Goal: Task Accomplishment & Management: Complete application form

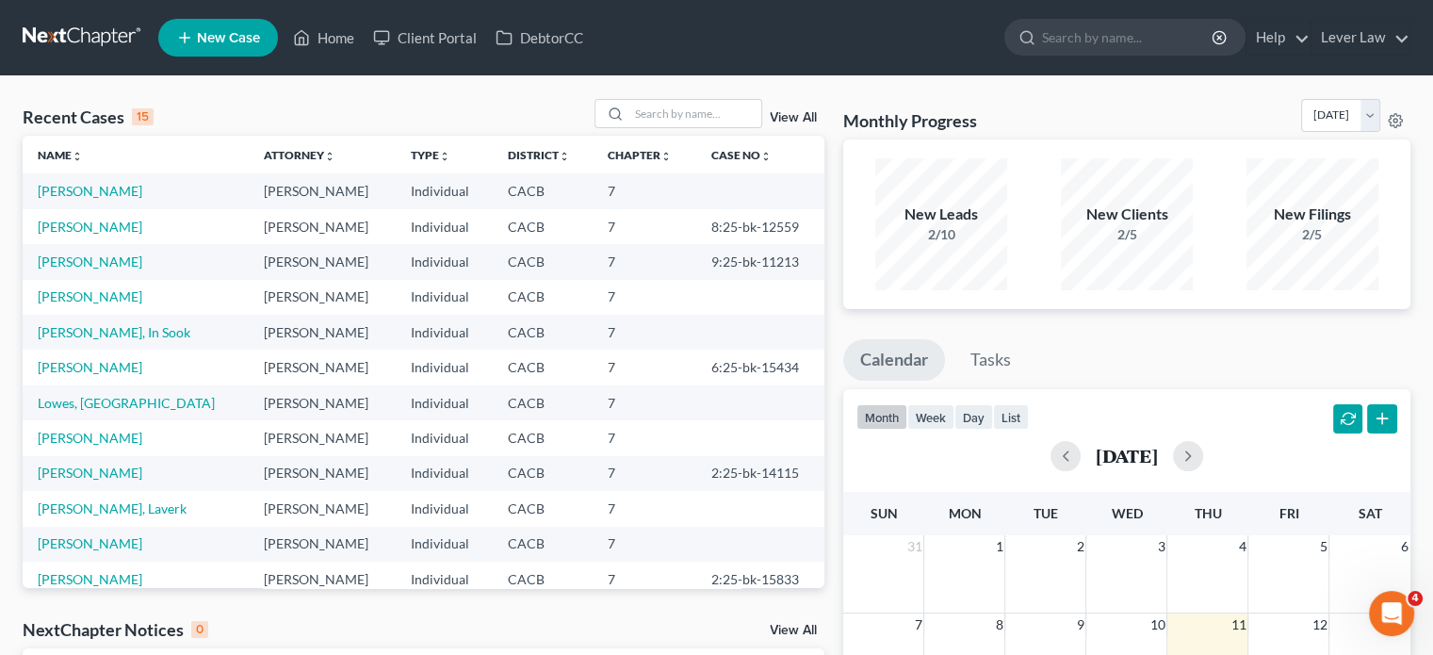
click at [61, 412] on td "Lowes, [GEOGRAPHIC_DATA]" at bounding box center [136, 402] width 226 height 35
click at [66, 401] on link "Lowes, [GEOGRAPHIC_DATA]" at bounding box center [126, 403] width 177 height 16
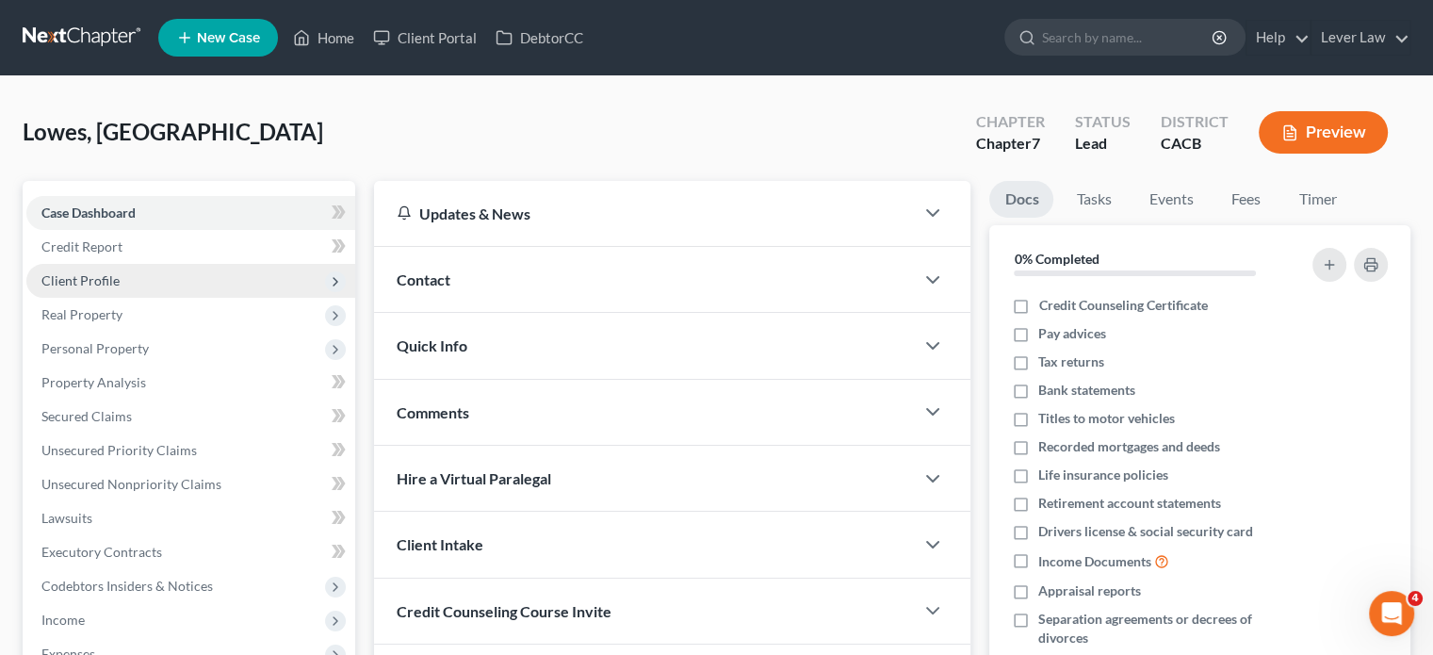
click at [50, 282] on span "Client Profile" at bounding box center [80, 280] width 78 height 16
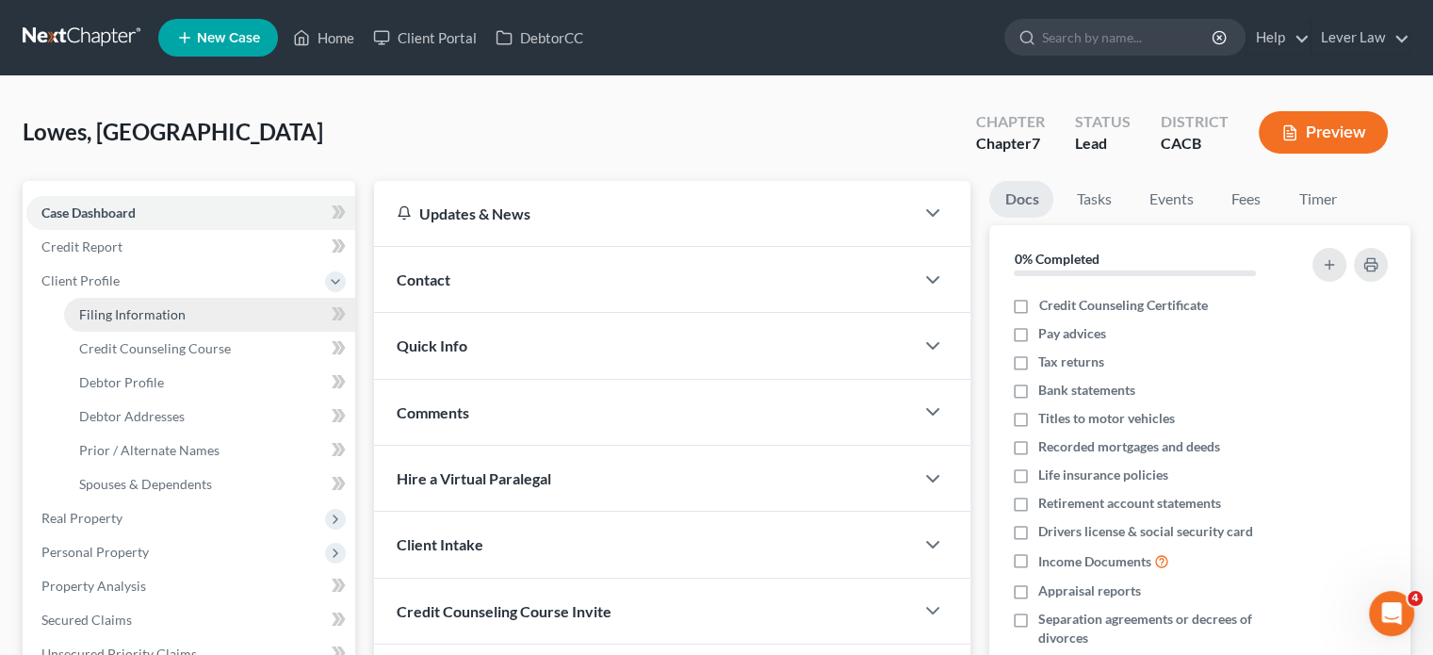
click at [139, 322] on link "Filing Information" at bounding box center [209, 315] width 291 height 34
select select "1"
select select "0"
select select "4"
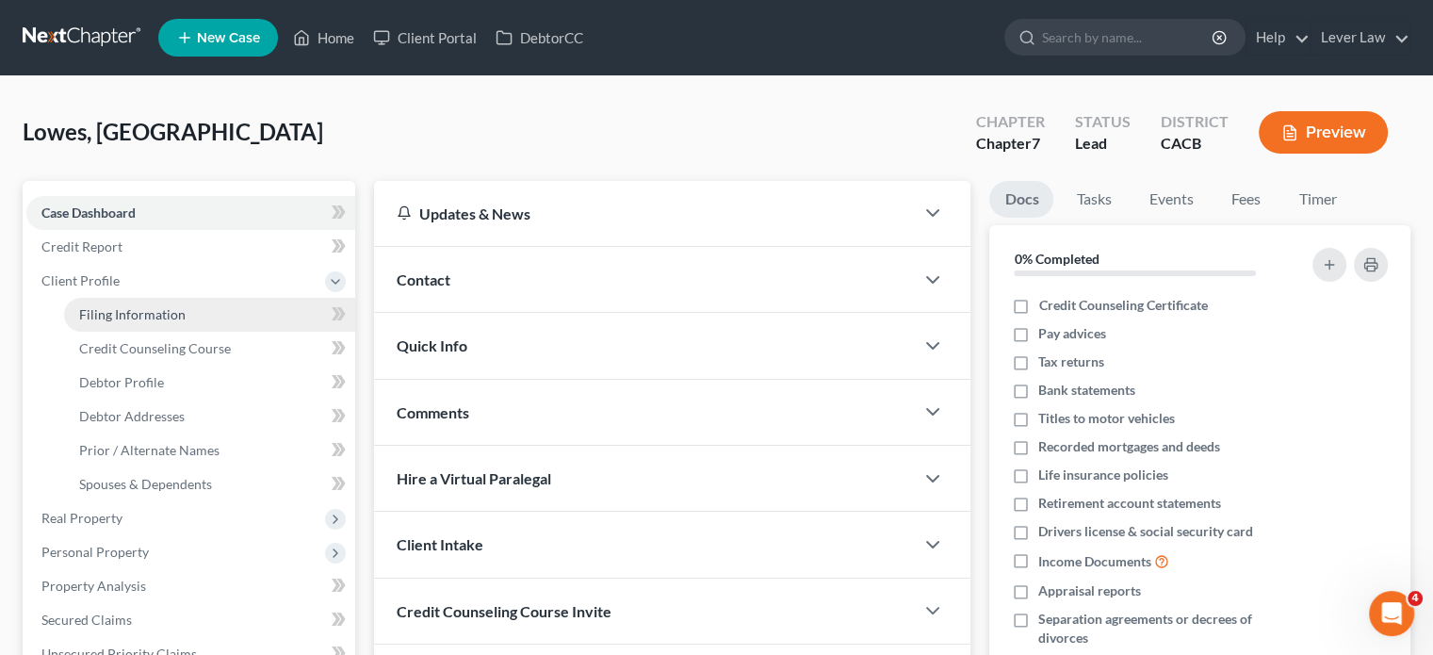
select select "0"
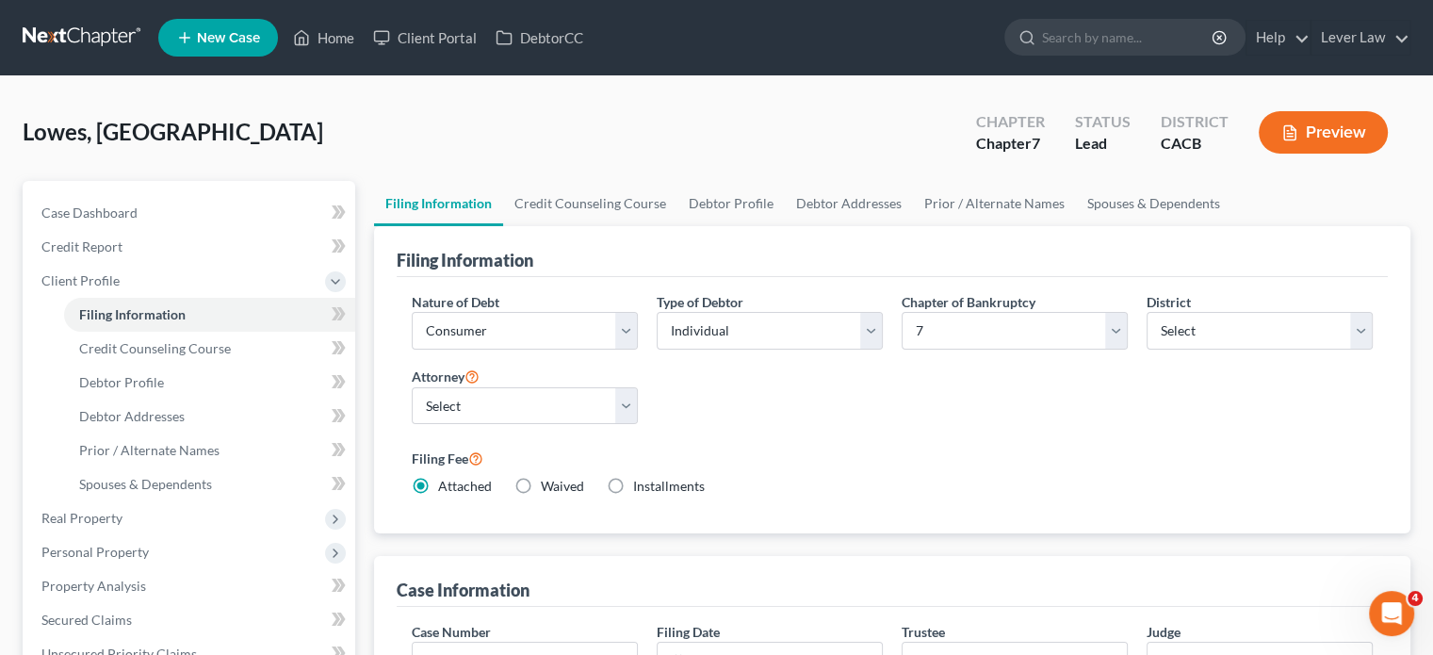
click at [60, 28] on link at bounding box center [83, 38] width 121 height 34
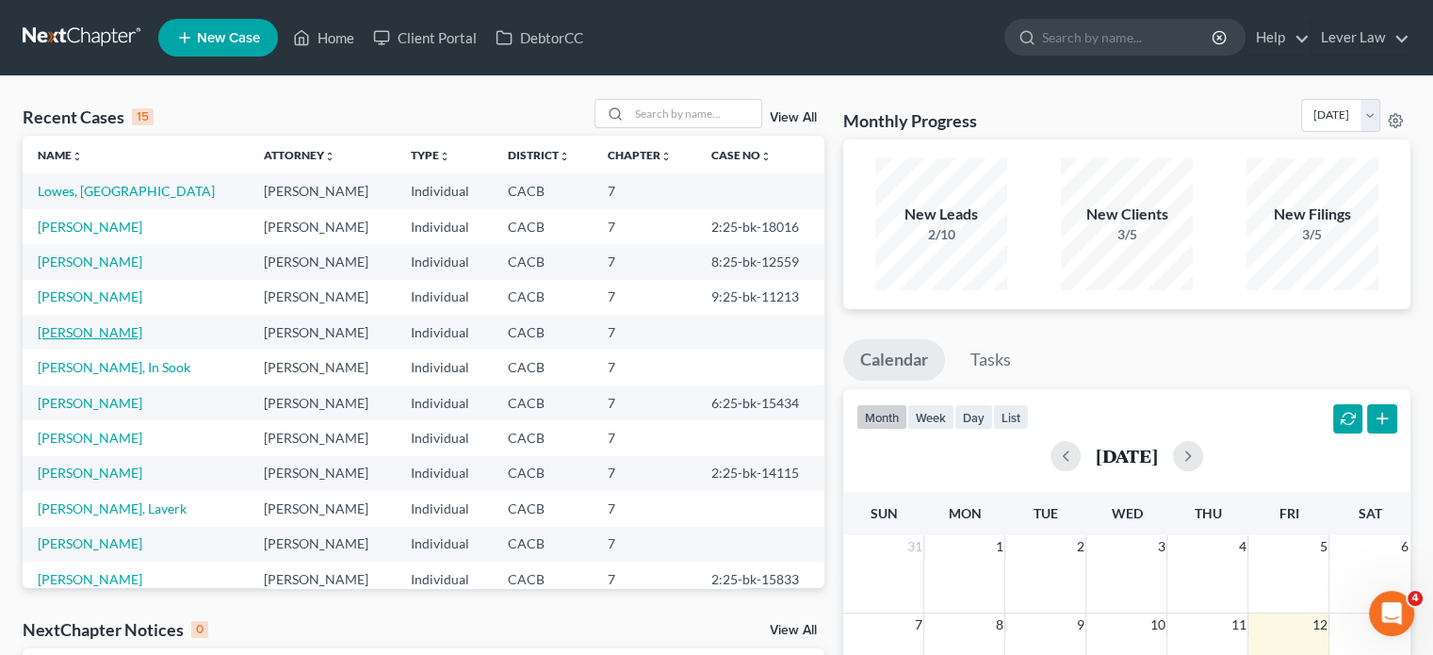
click at [116, 329] on link "[PERSON_NAME]" at bounding box center [90, 332] width 105 height 16
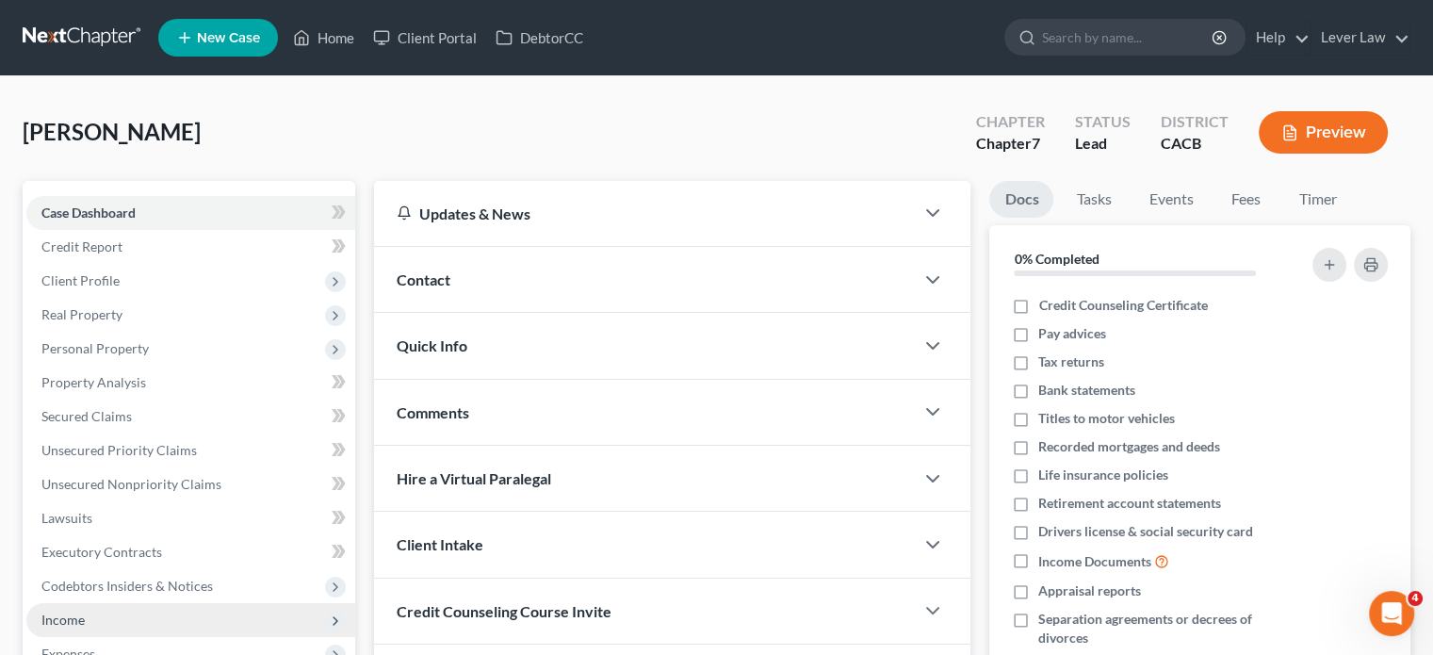
drag, startPoint x: 66, startPoint y: 613, endPoint x: 79, endPoint y: 608, distance: 14.3
click at [66, 613] on span "Income" at bounding box center [62, 619] width 43 height 16
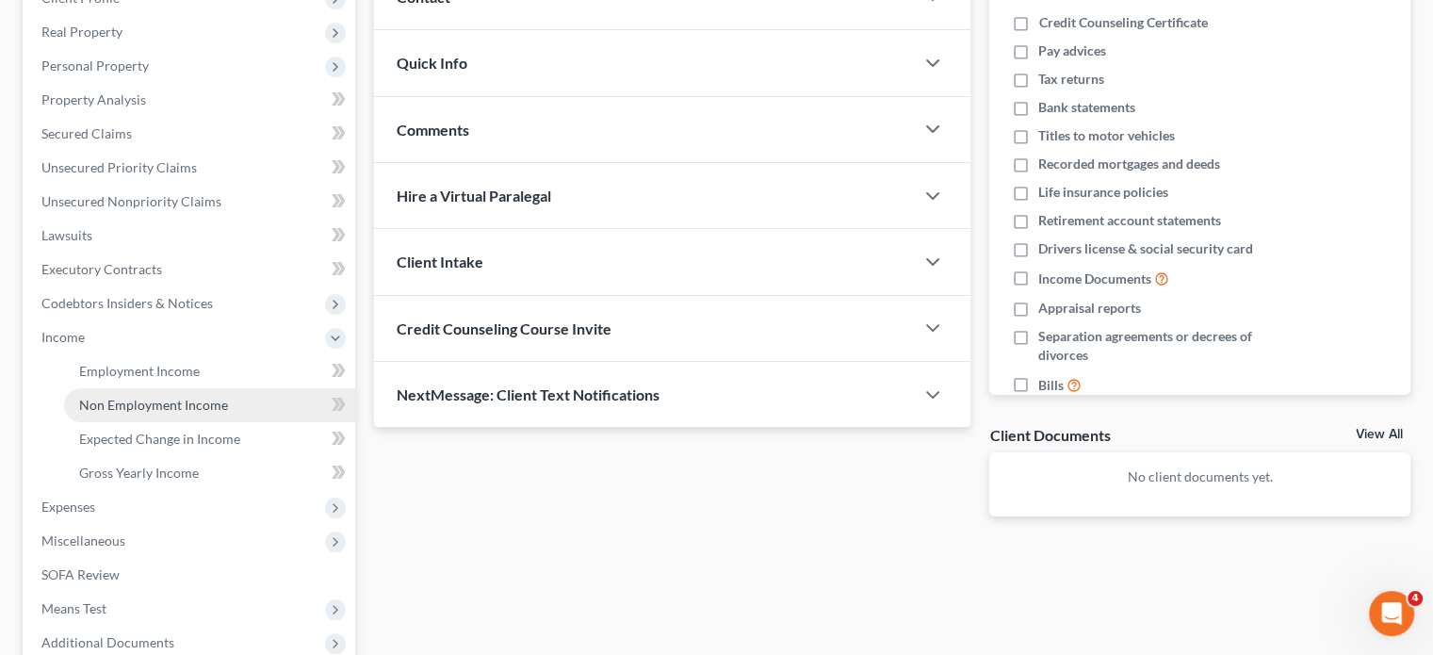
click at [188, 388] on link "Non Employment Income" at bounding box center [209, 405] width 291 height 34
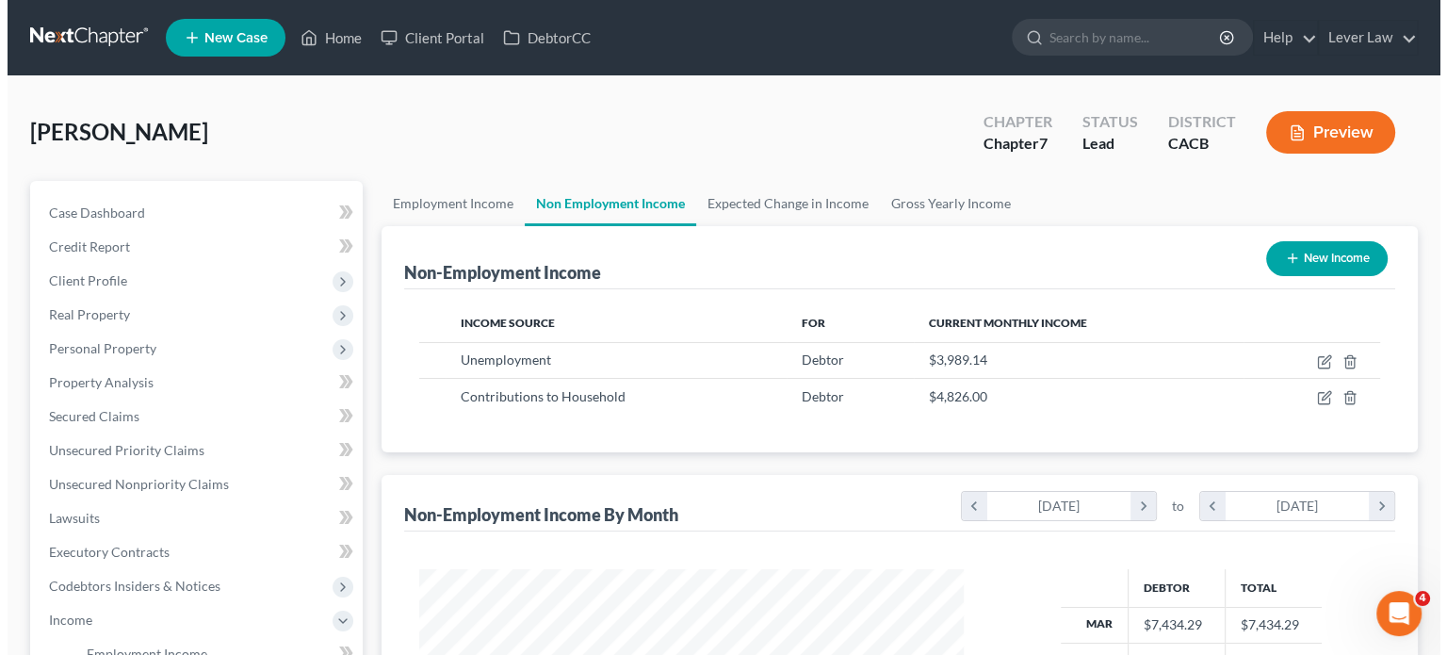
scroll to position [335, 581]
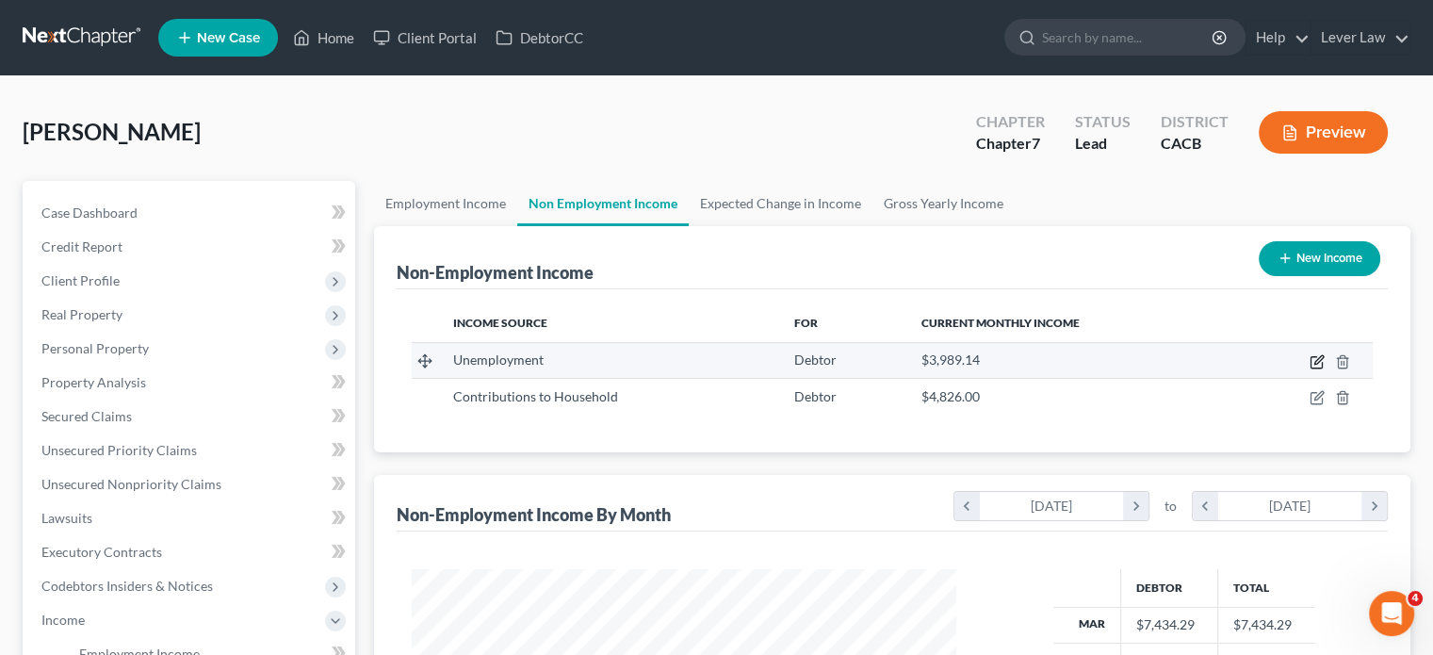
click at [1316, 361] on icon "button" at bounding box center [1316, 361] width 15 height 15
select select "0"
select select "2"
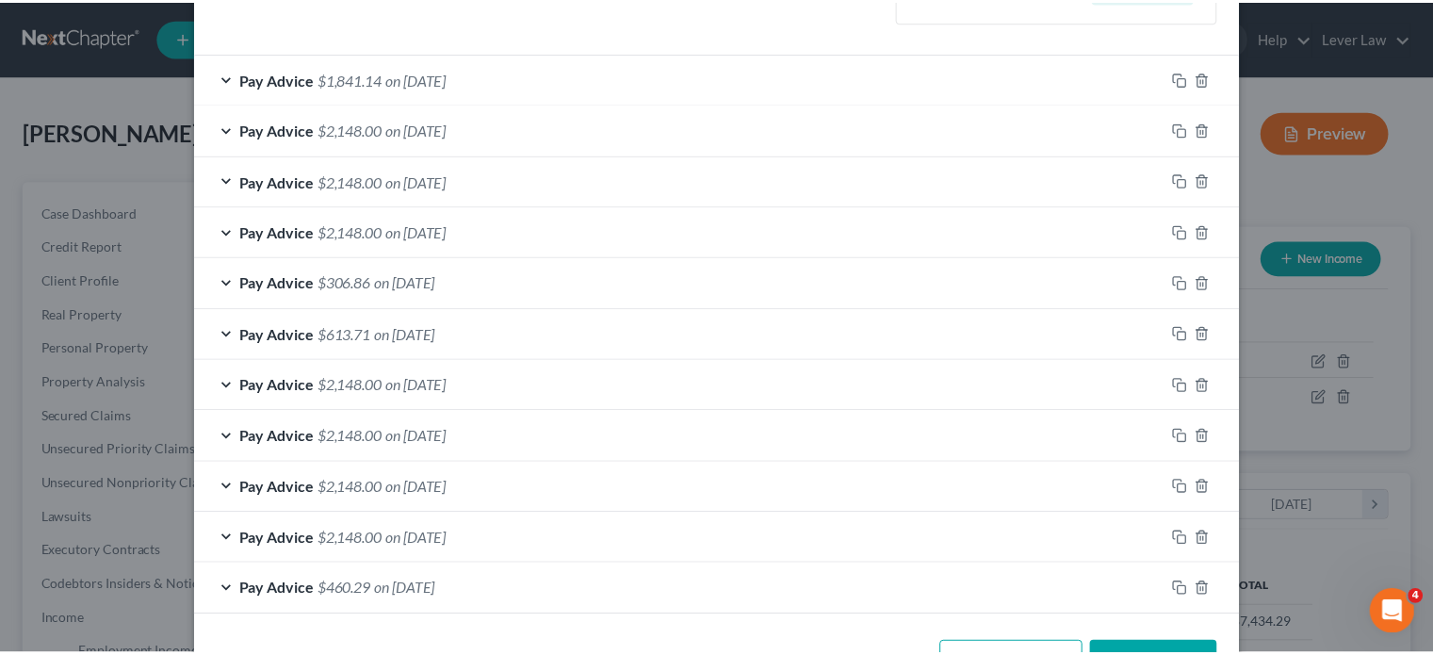
scroll to position [403, 0]
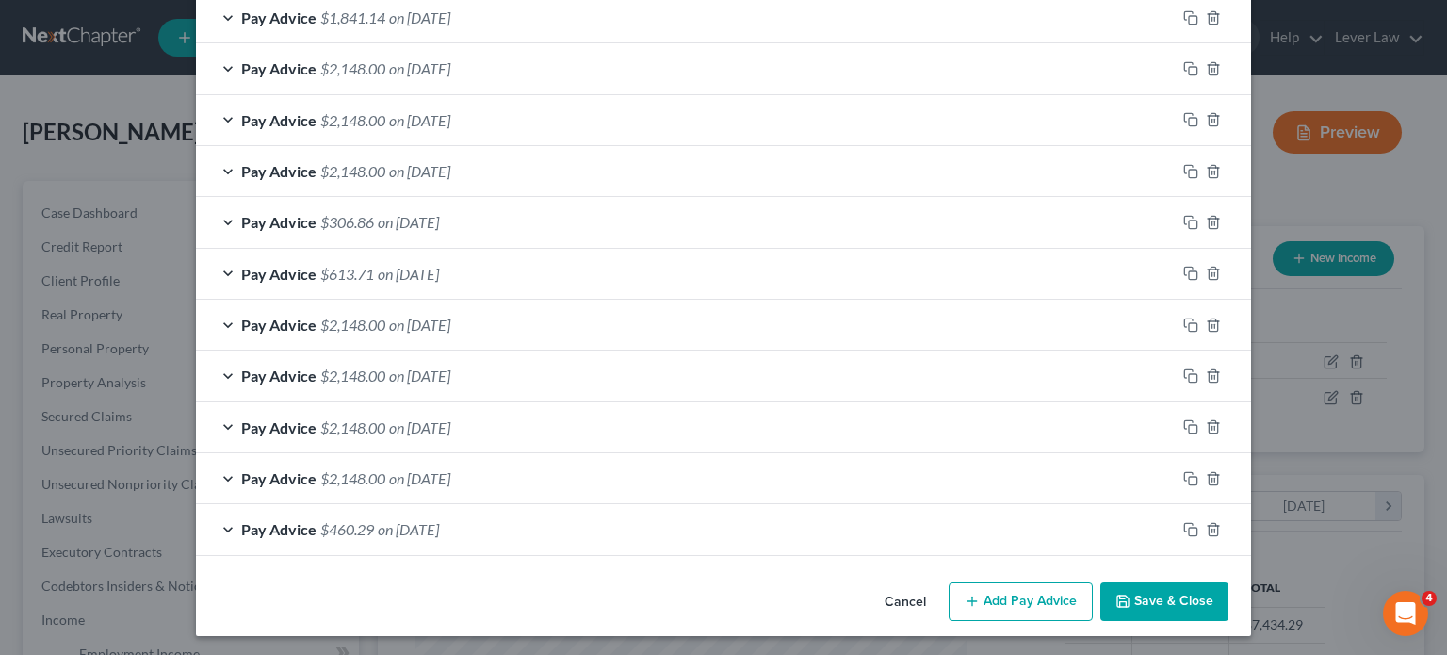
click at [1181, 591] on button "Save & Close" at bounding box center [1164, 602] width 128 height 40
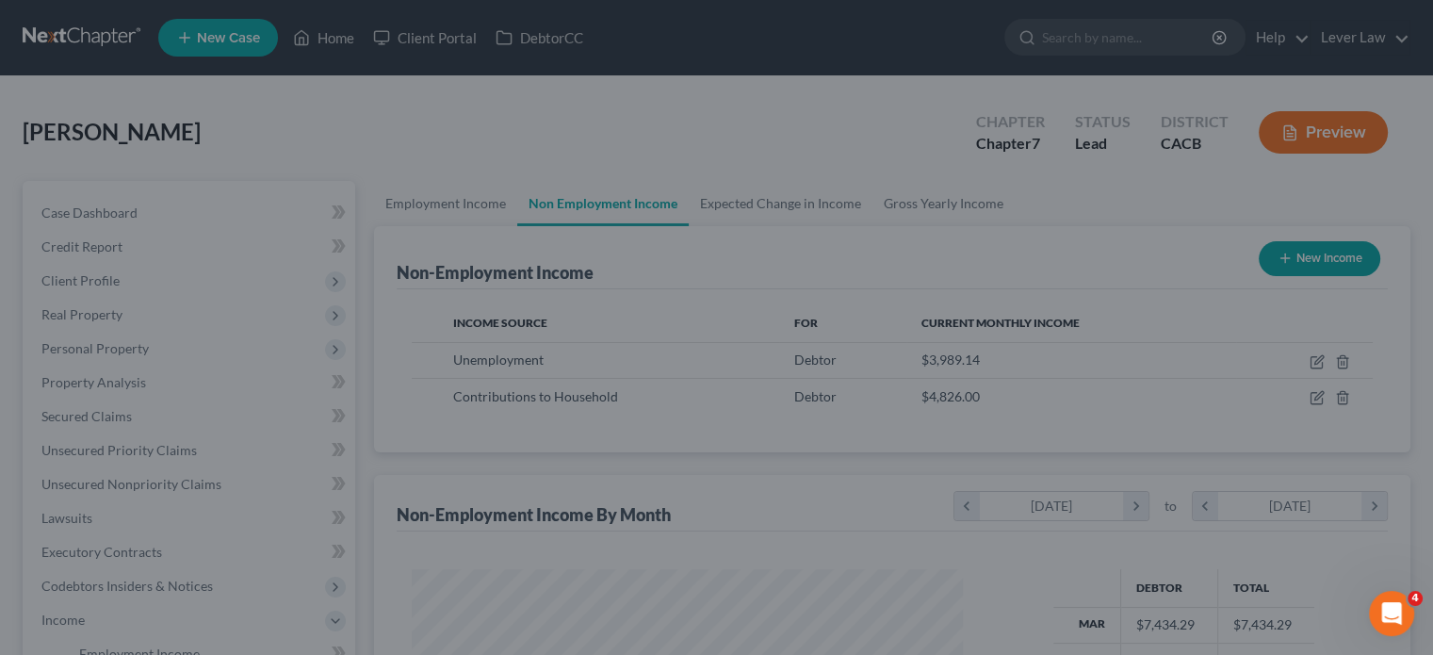
scroll to position [941713, 941466]
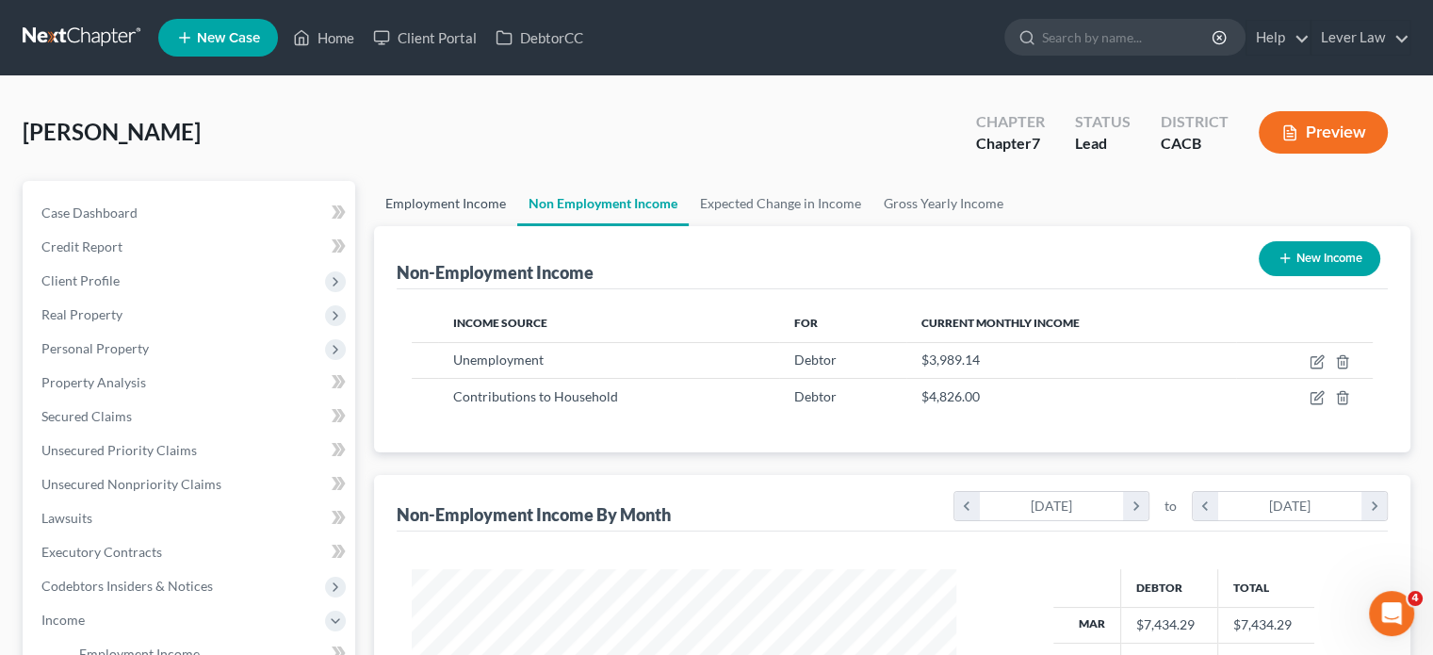
click at [441, 214] on link "Employment Income" at bounding box center [445, 203] width 143 height 45
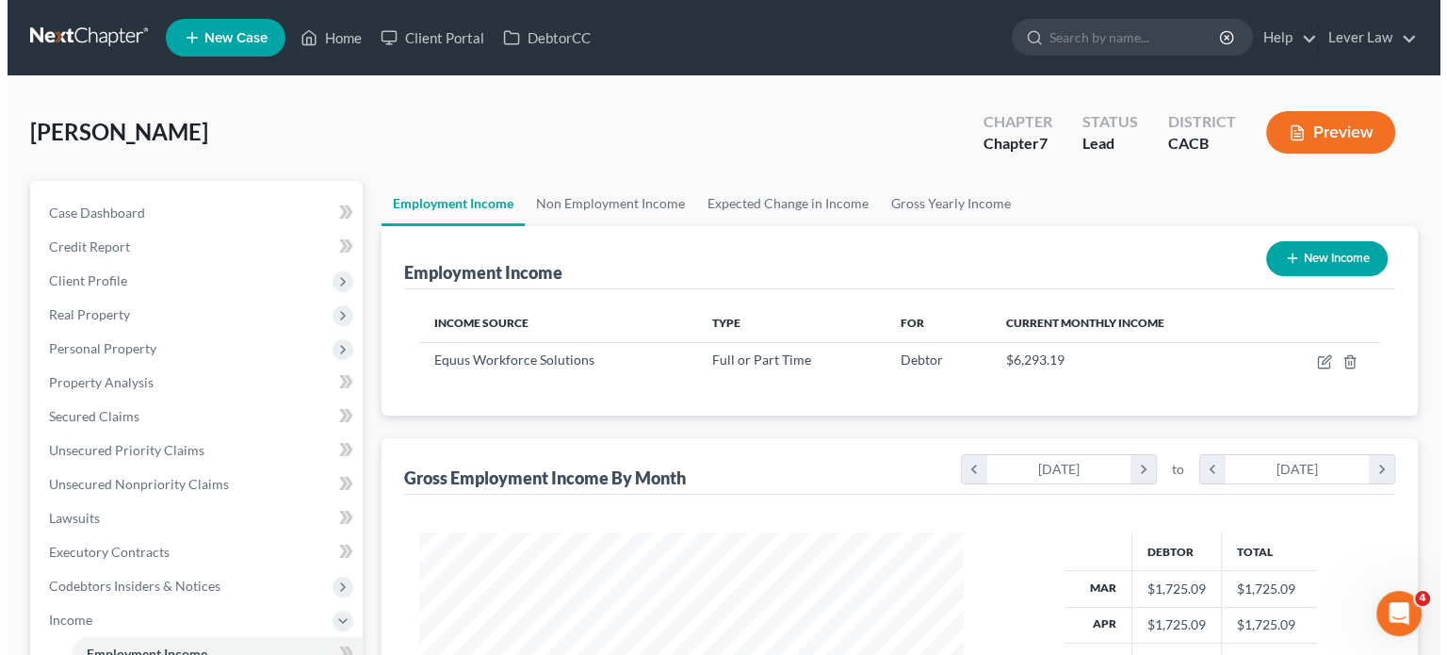
scroll to position [335, 581]
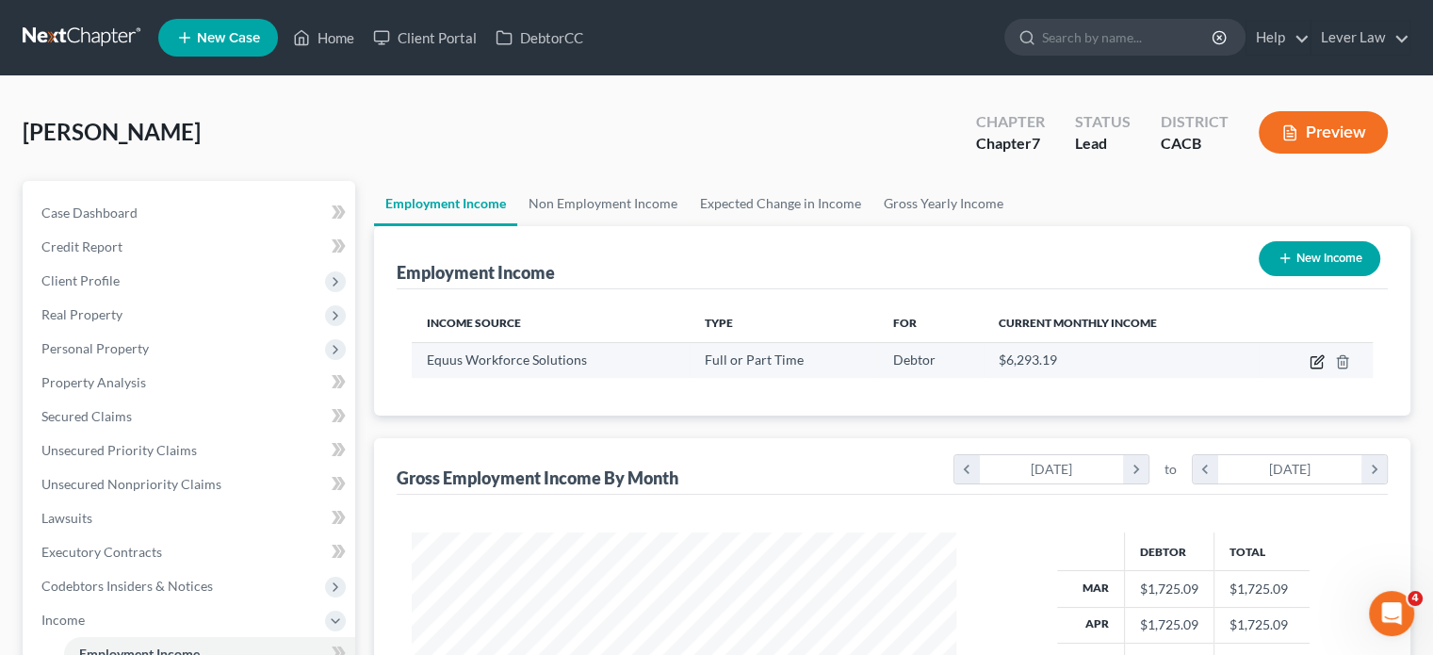
click at [1315, 362] on icon "button" at bounding box center [1318, 359] width 8 height 8
select select "0"
select select "4"
select select "2"
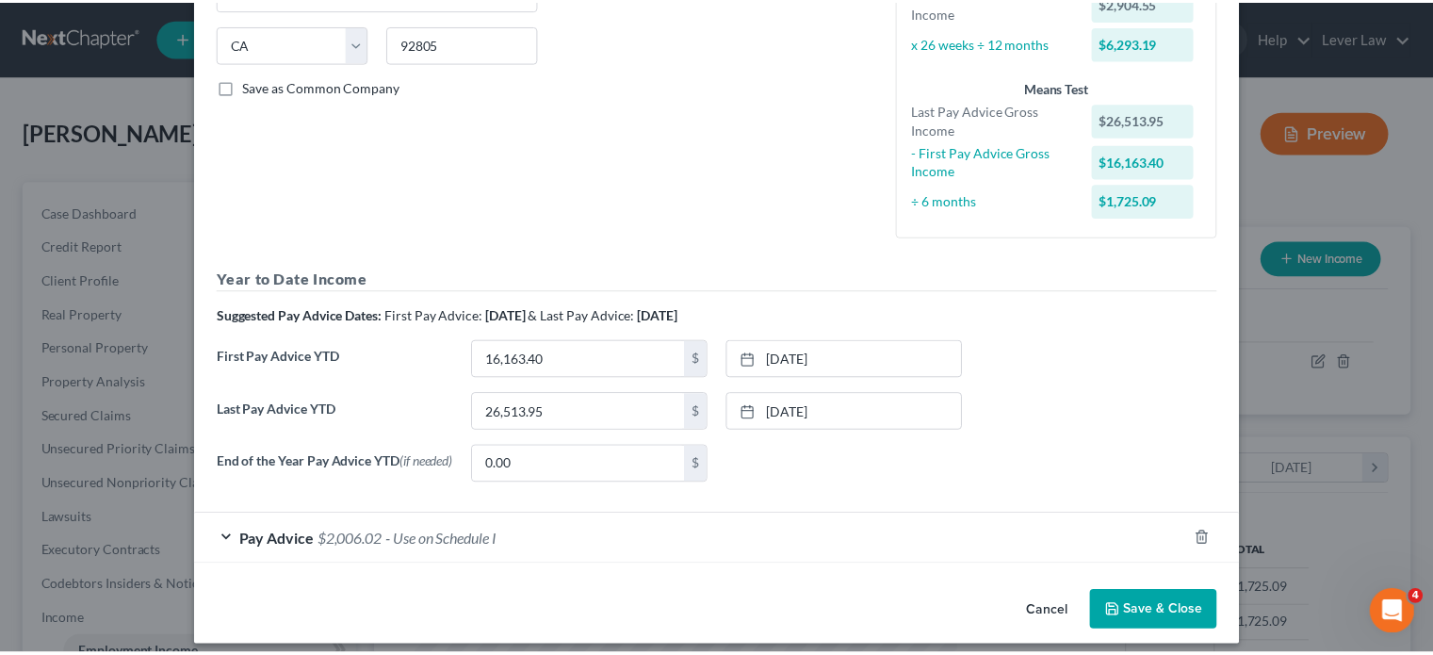
scroll to position [381, 0]
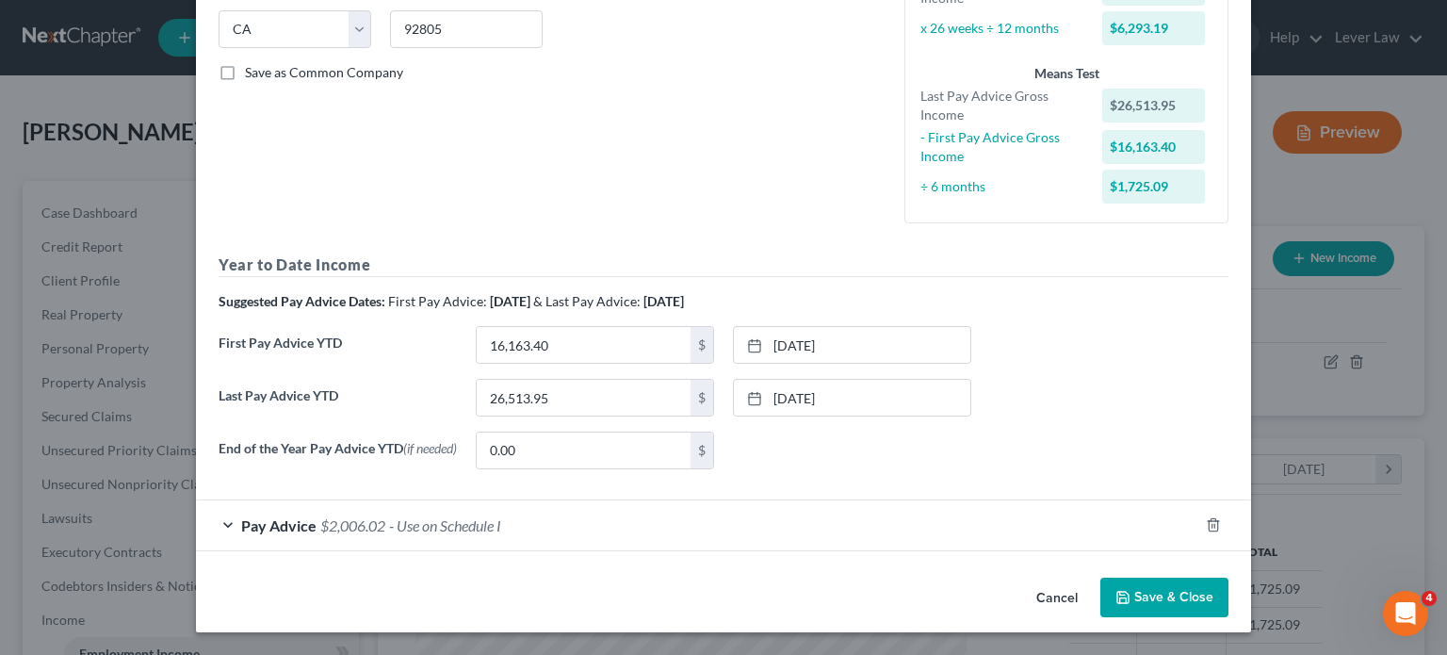
click at [1172, 605] on button "Save & Close" at bounding box center [1164, 597] width 128 height 40
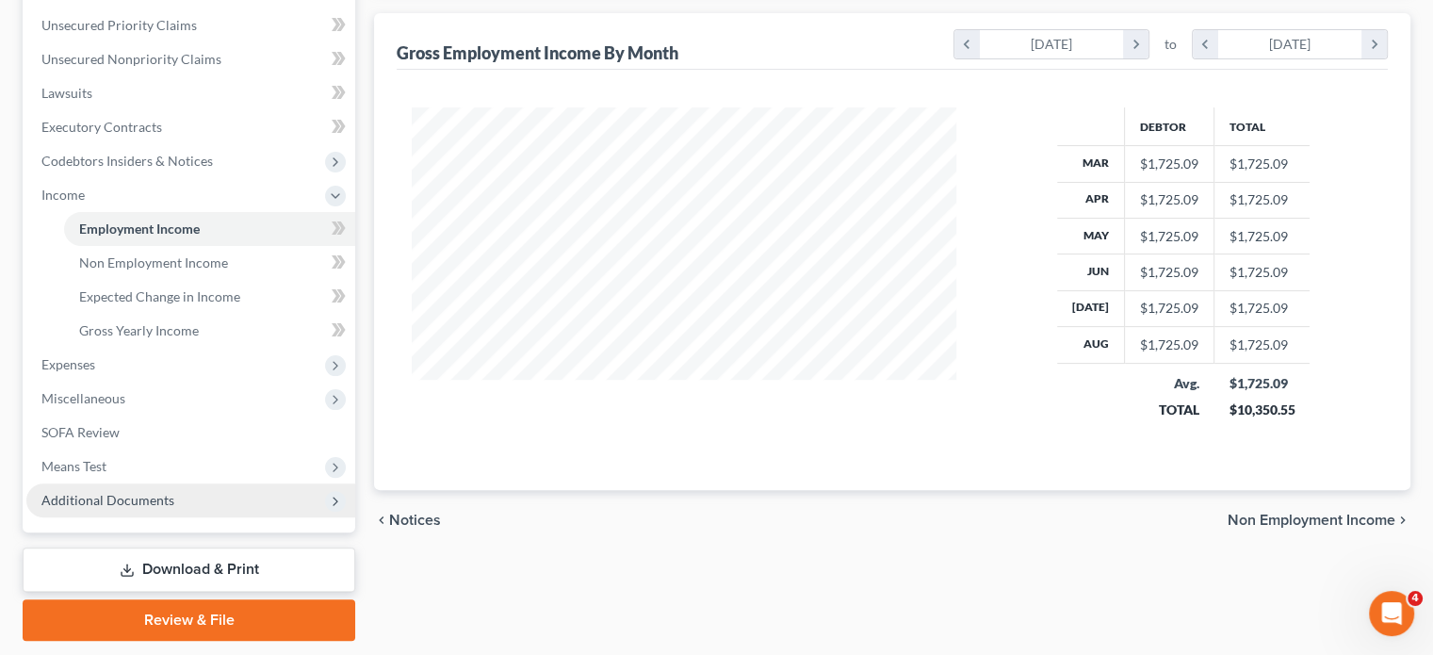
scroll to position [471, 0]
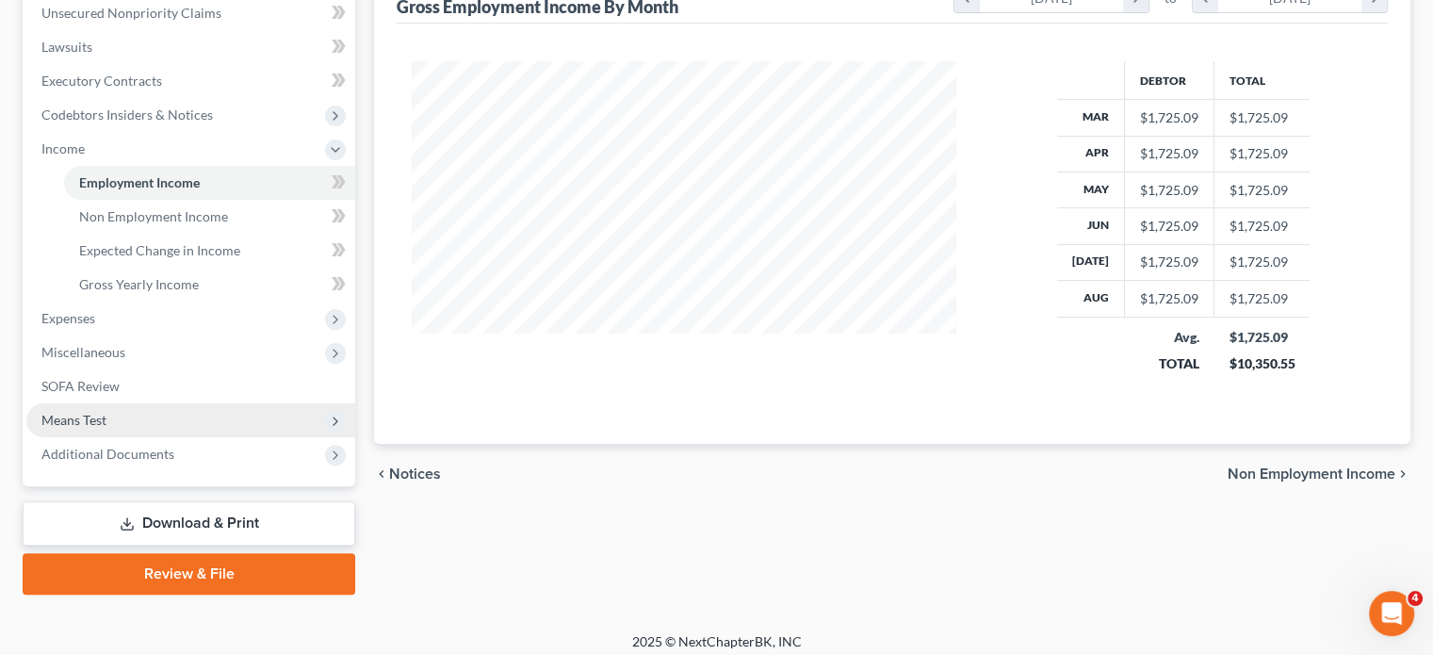
click at [120, 428] on span "Means Test" at bounding box center [190, 420] width 329 height 34
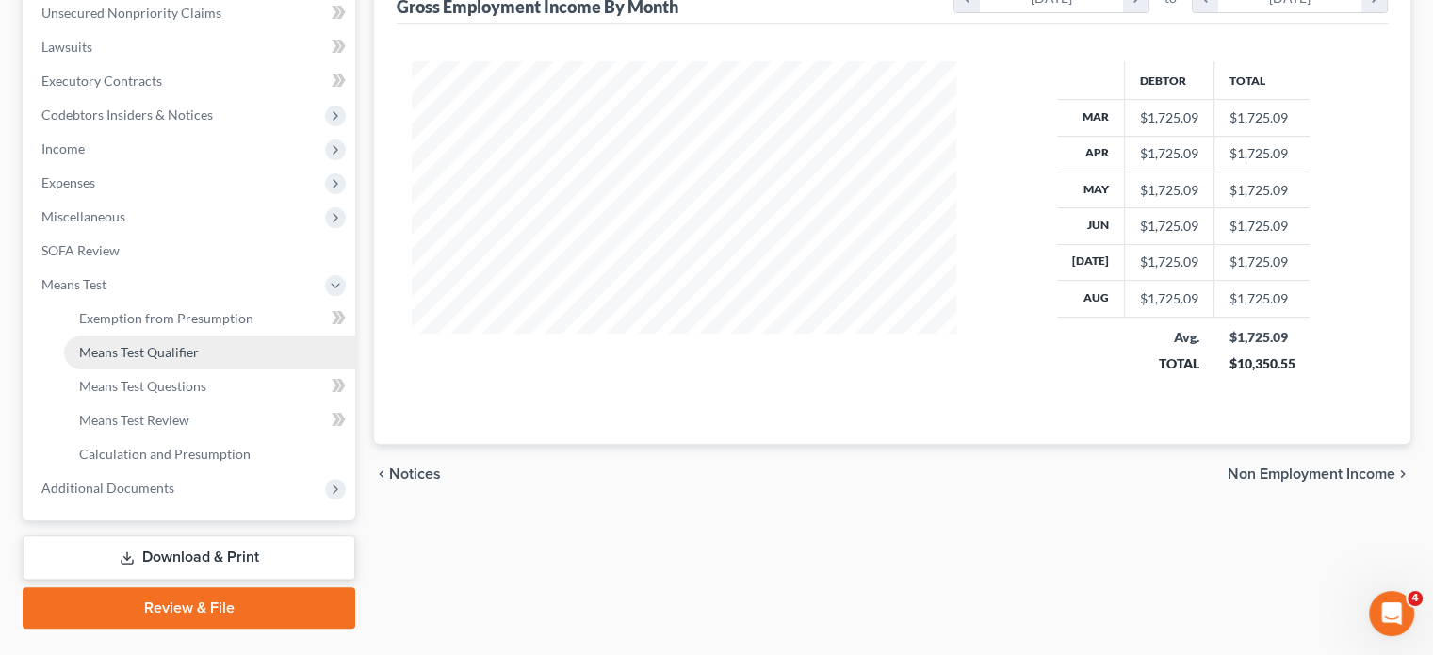
click at [154, 361] on link "Means Test Qualifier" at bounding box center [209, 352] width 291 height 34
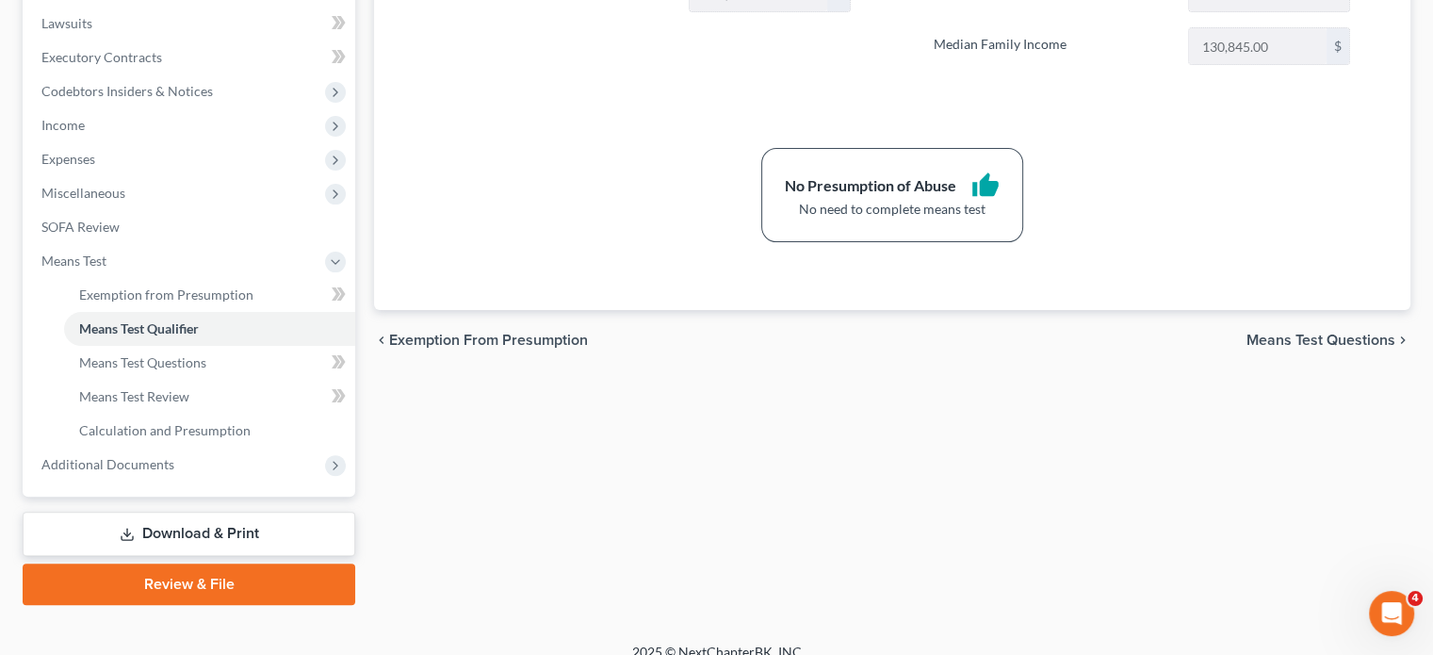
scroll to position [514, 0]
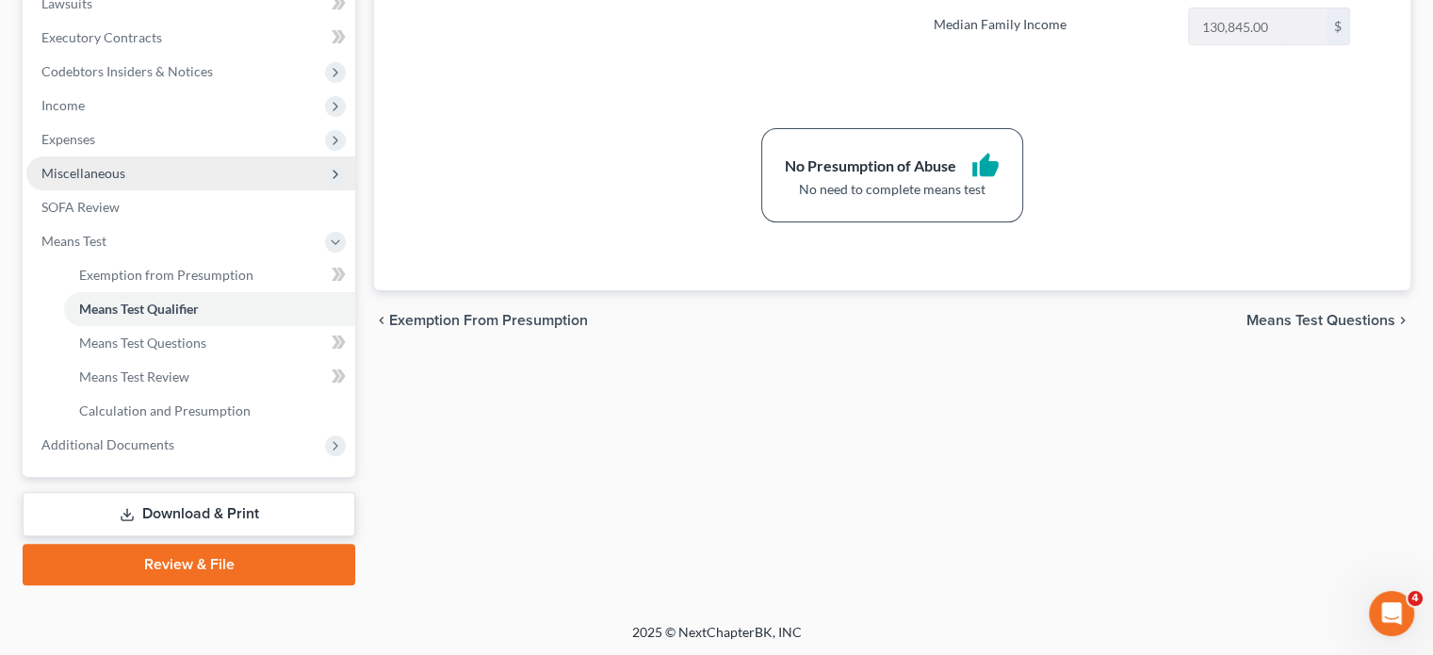
click at [75, 171] on span "Miscellaneous" at bounding box center [83, 173] width 84 height 16
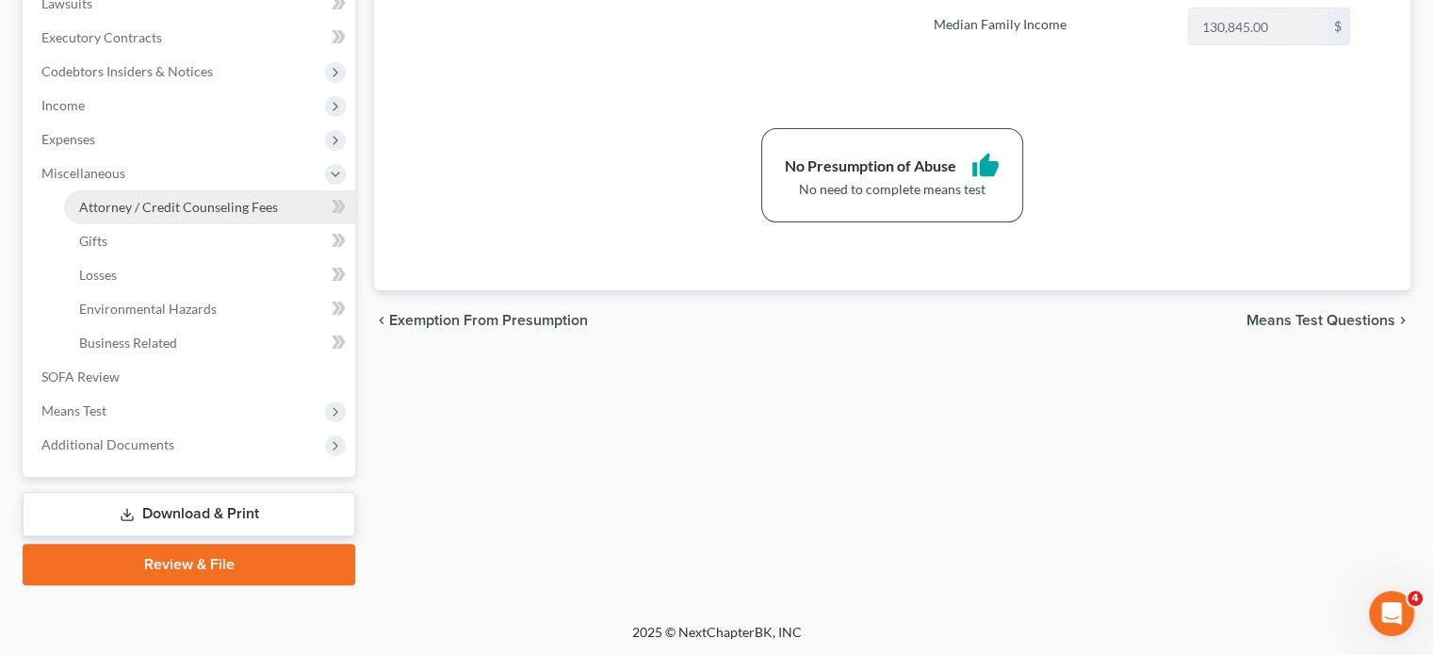
click at [127, 200] on span "Attorney / Credit Counseling Fees" at bounding box center [178, 207] width 199 height 16
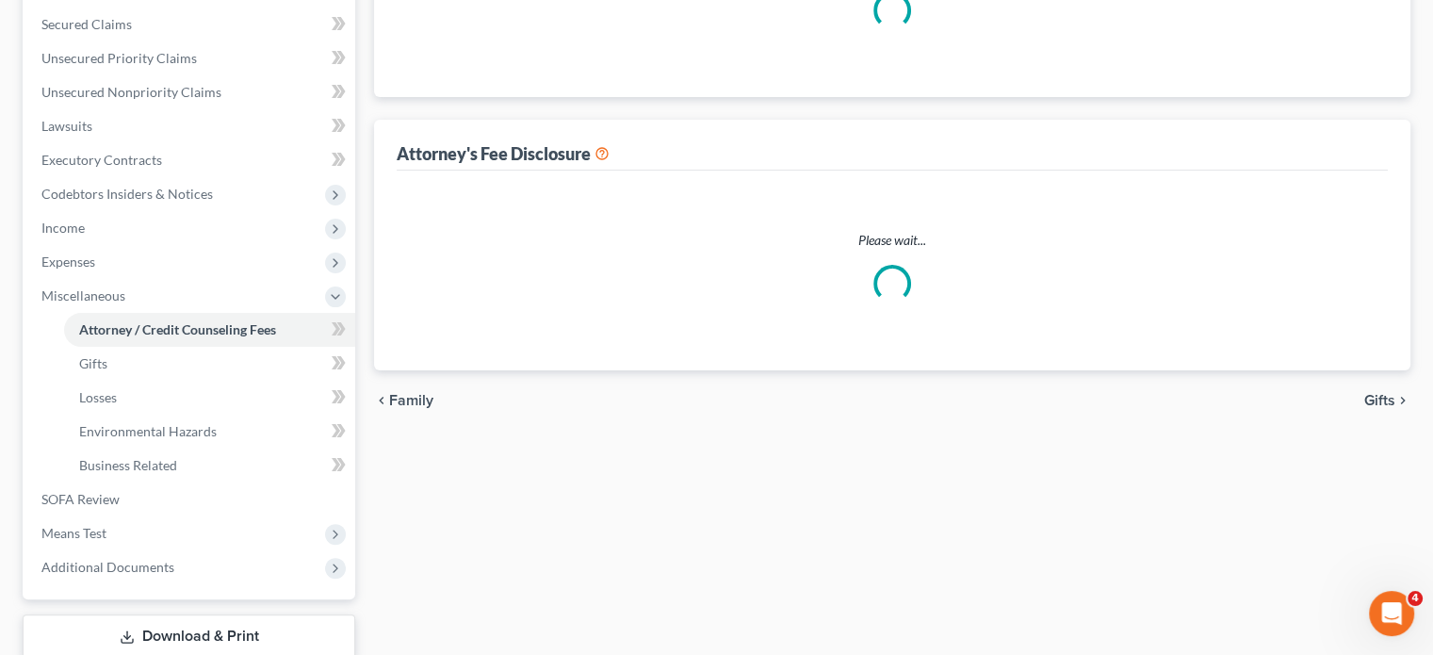
scroll to position [46, 0]
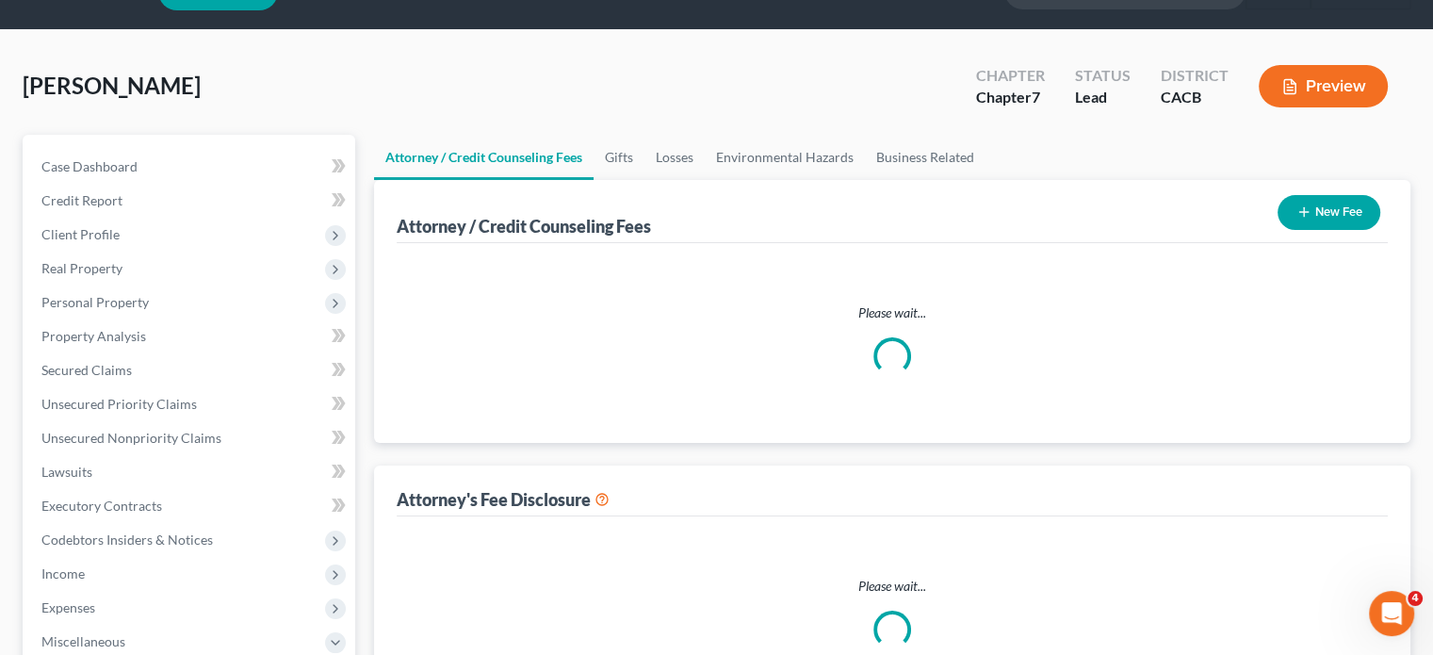
select select "0"
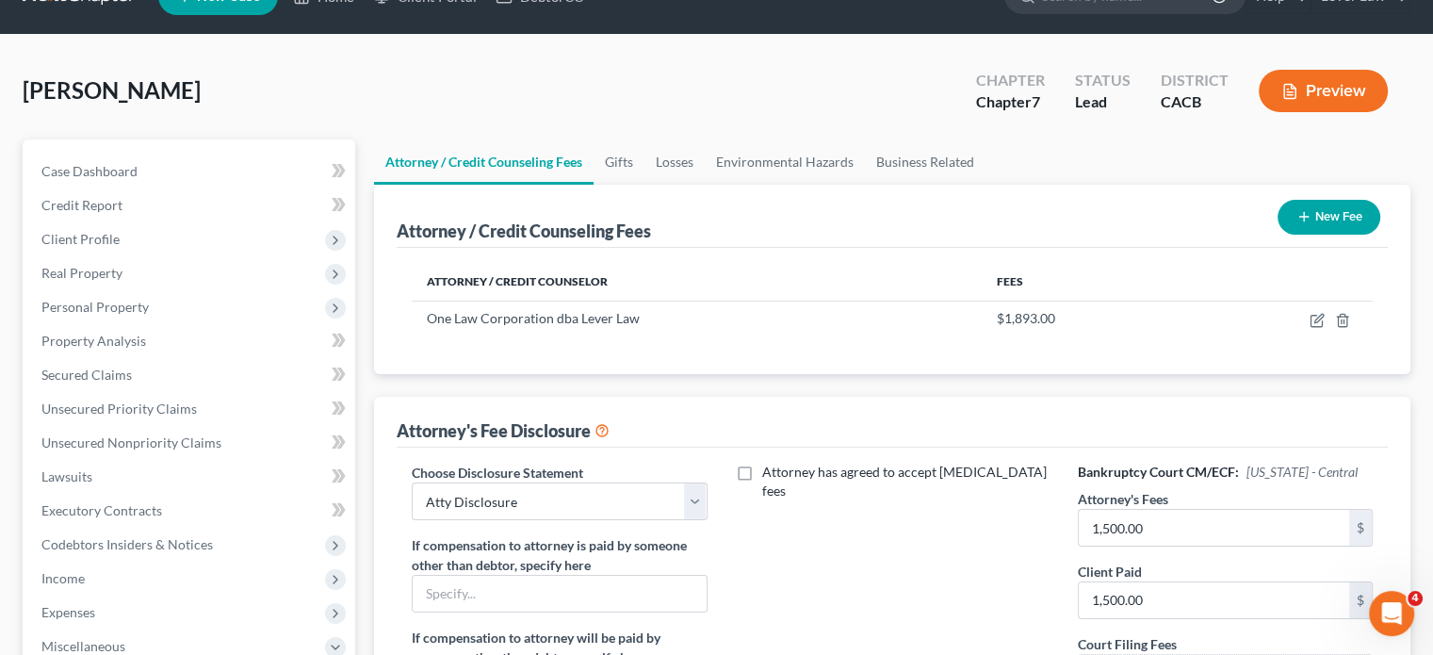
scroll to position [94, 0]
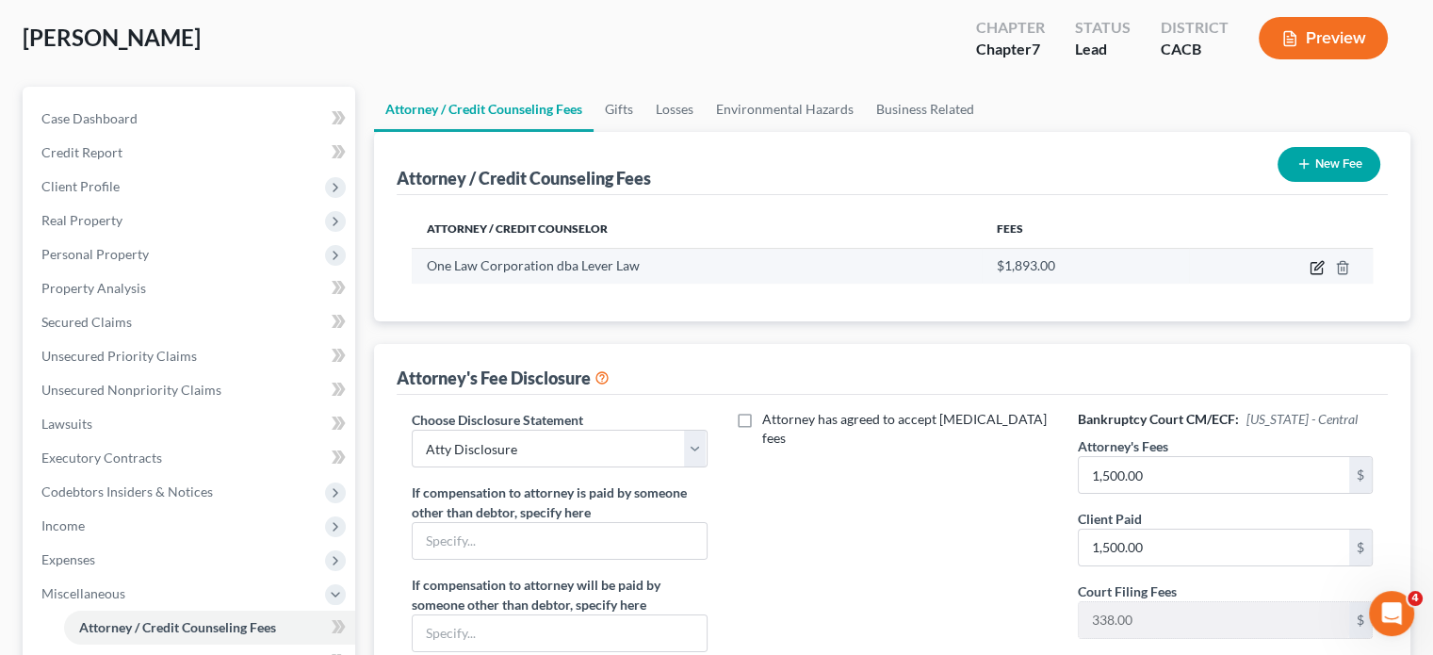
click at [1316, 267] on icon "button" at bounding box center [1316, 267] width 15 height 15
select select "4"
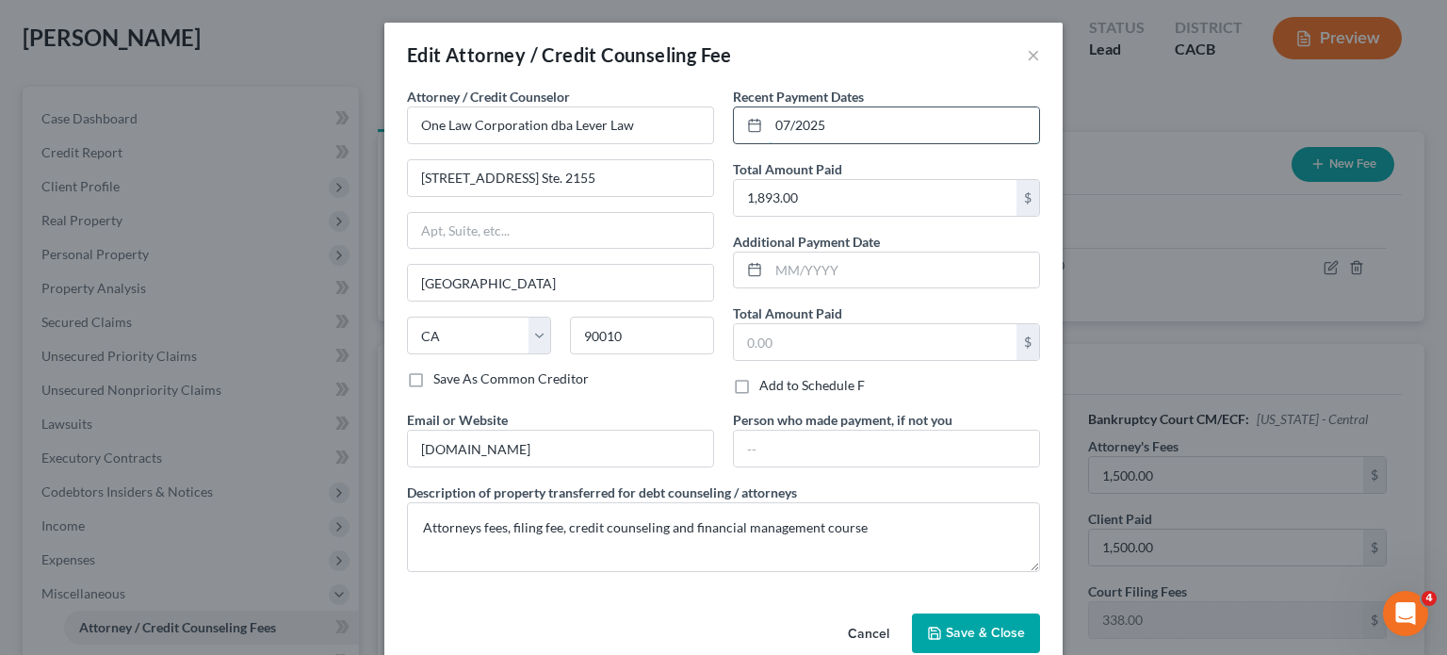
click at [858, 123] on input "07/2025" at bounding box center [904, 125] width 270 height 36
type input "07/2025, 08/2025, 09/2025"
click at [969, 618] on button "Save & Close" at bounding box center [976, 633] width 128 height 40
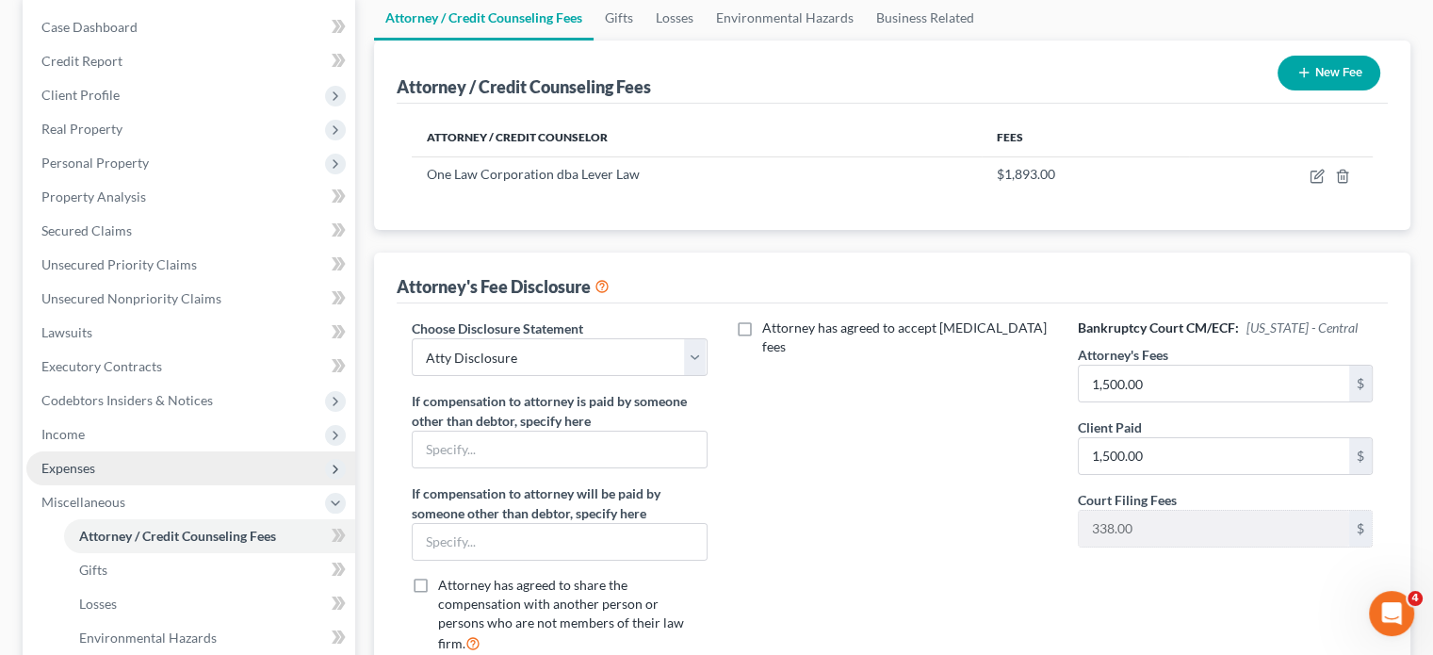
scroll to position [188, 0]
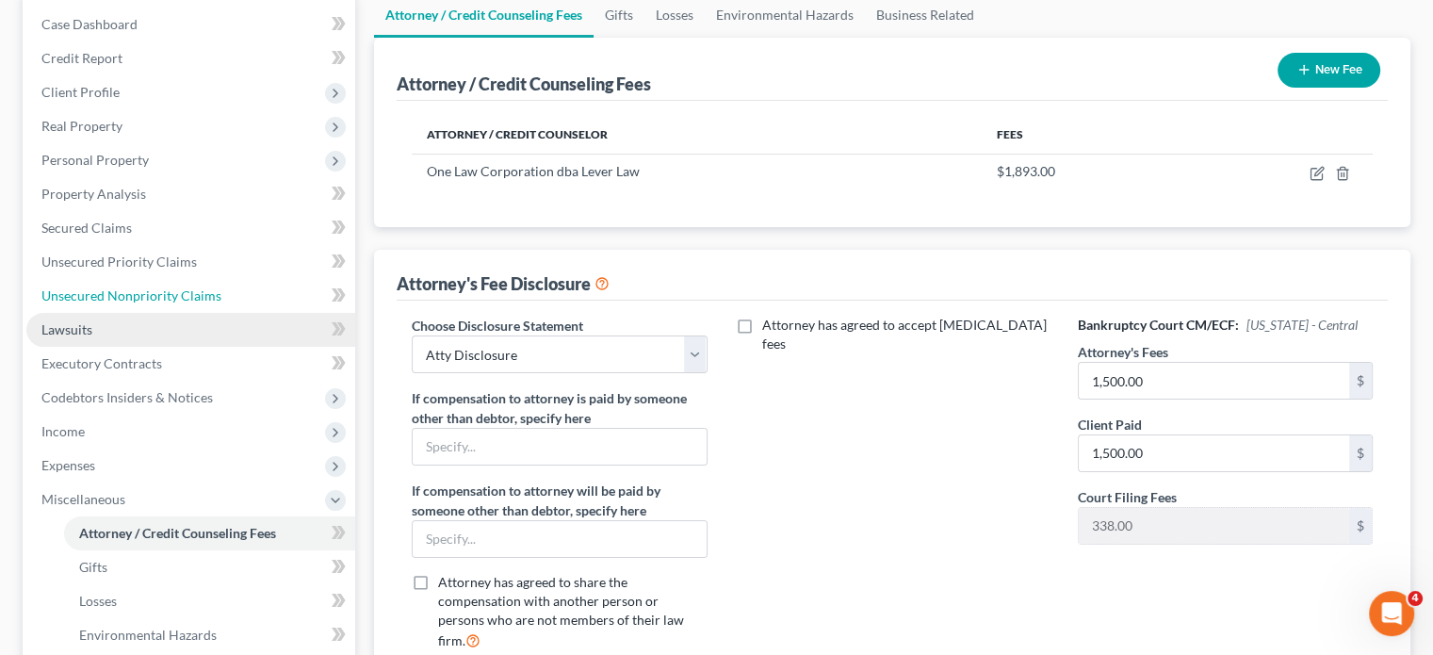
drag, startPoint x: 111, startPoint y: 288, endPoint x: 171, endPoint y: 312, distance: 64.7
click at [111, 288] on span "Unsecured Nonpriority Claims" at bounding box center [131, 295] width 180 height 16
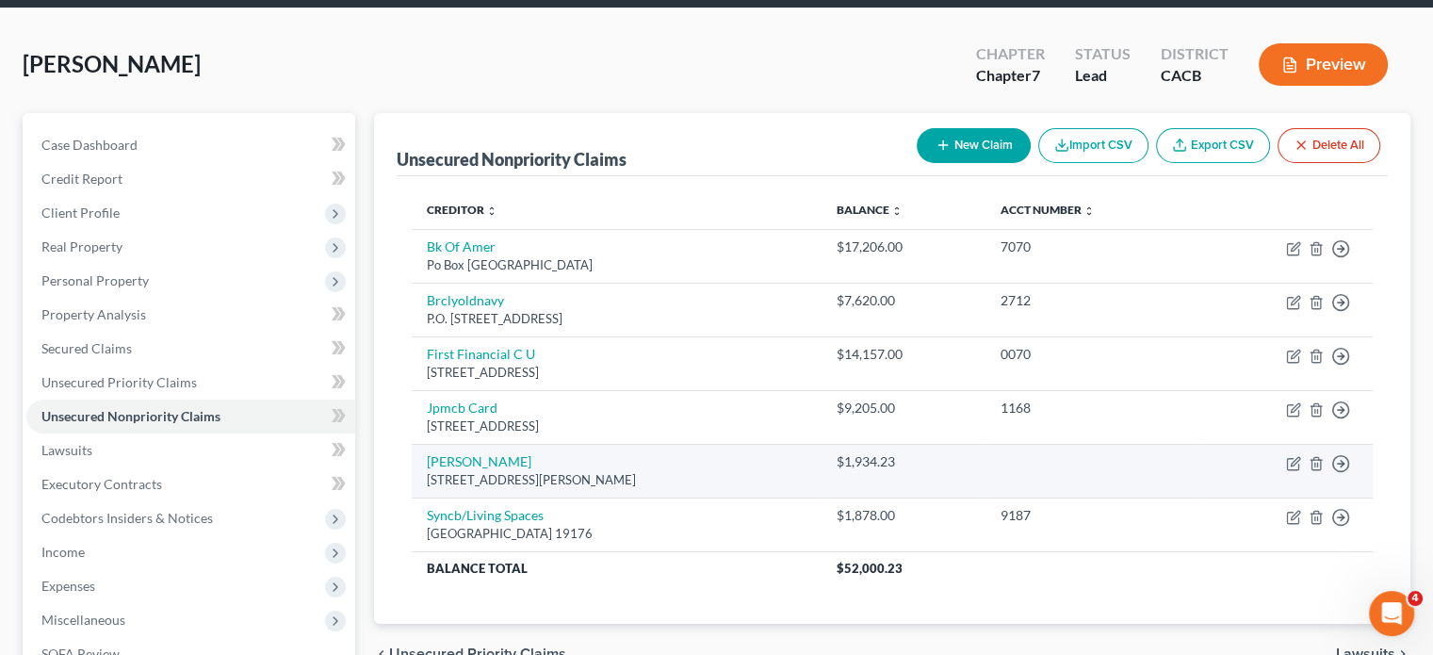
scroll to position [94, 0]
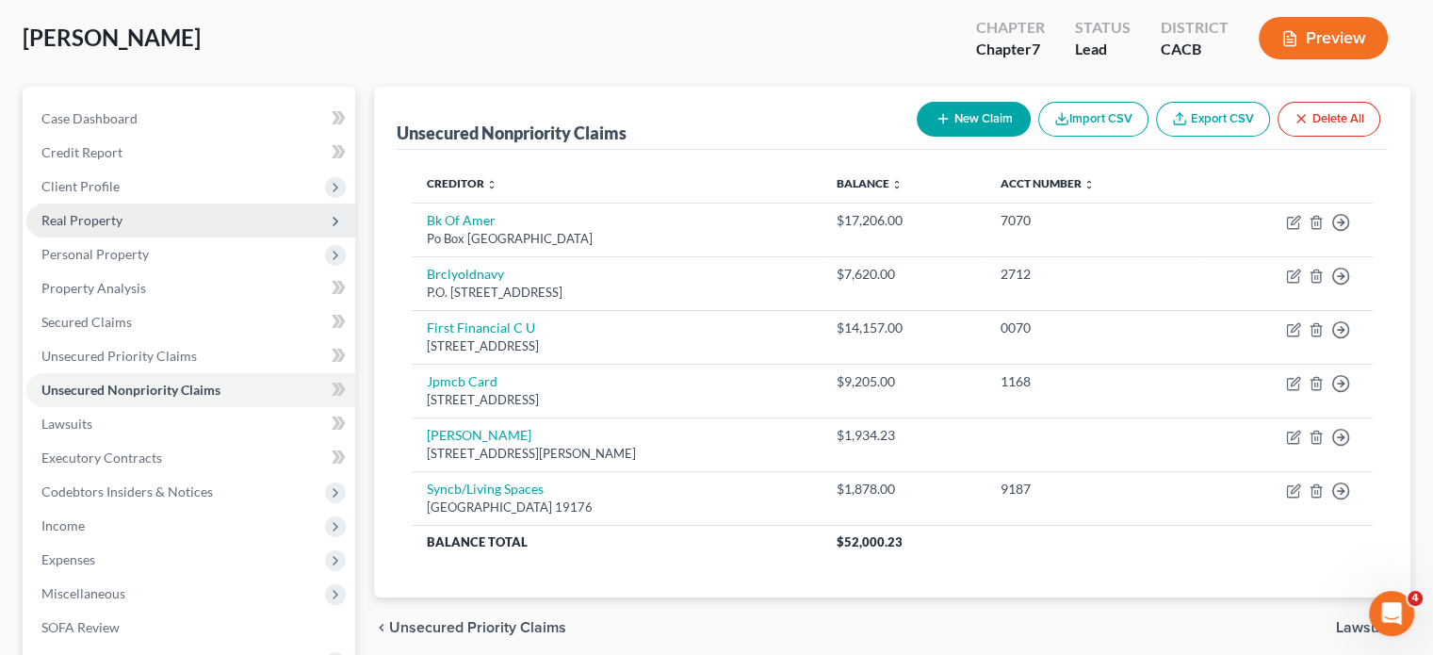
click at [98, 220] on span "Real Property" at bounding box center [81, 220] width 81 height 16
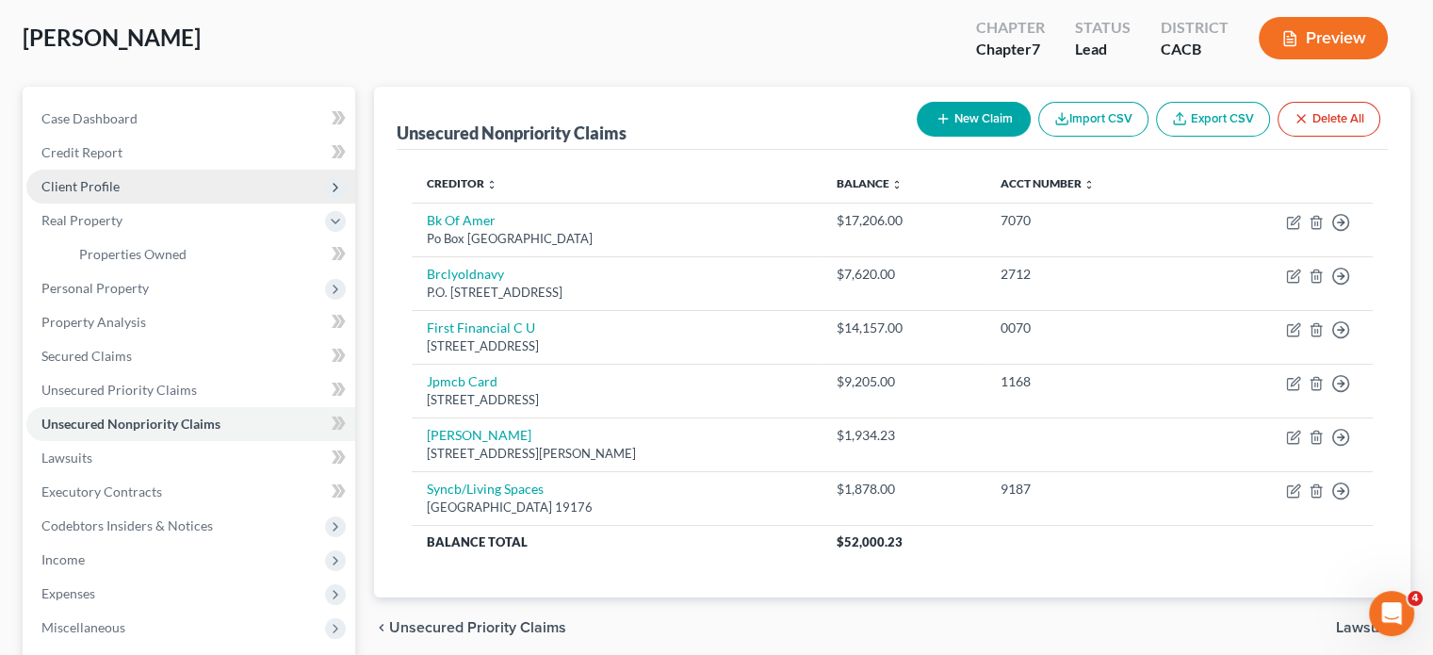
click at [109, 186] on span "Client Profile" at bounding box center [80, 186] width 78 height 16
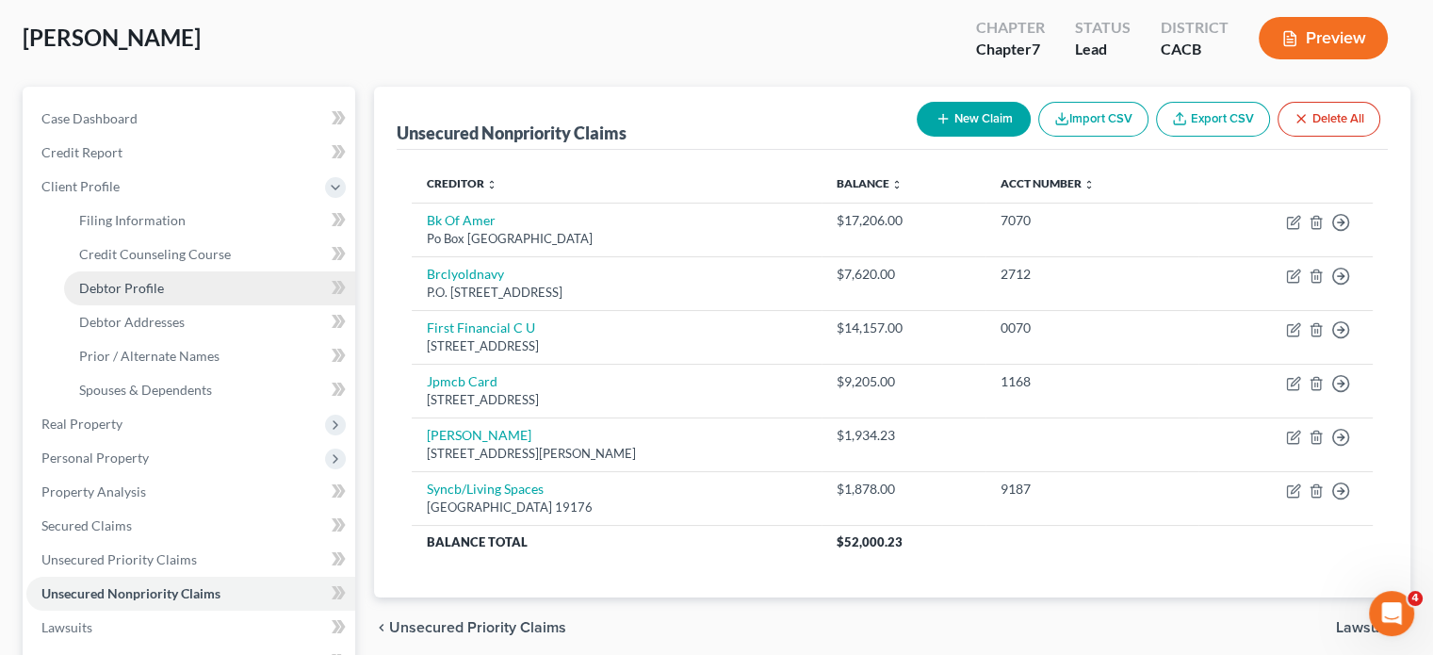
click at [154, 285] on span "Debtor Profile" at bounding box center [121, 288] width 85 height 16
select select "0"
select select "3"
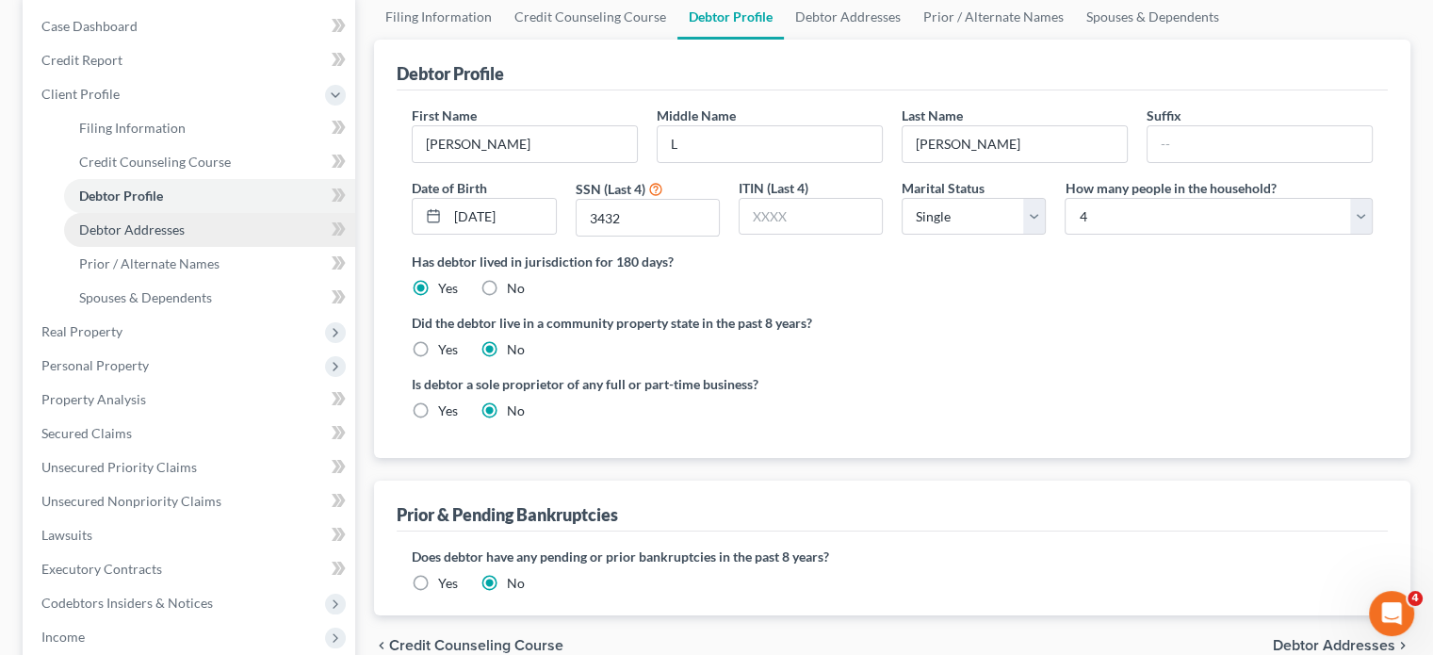
scroll to position [188, 0]
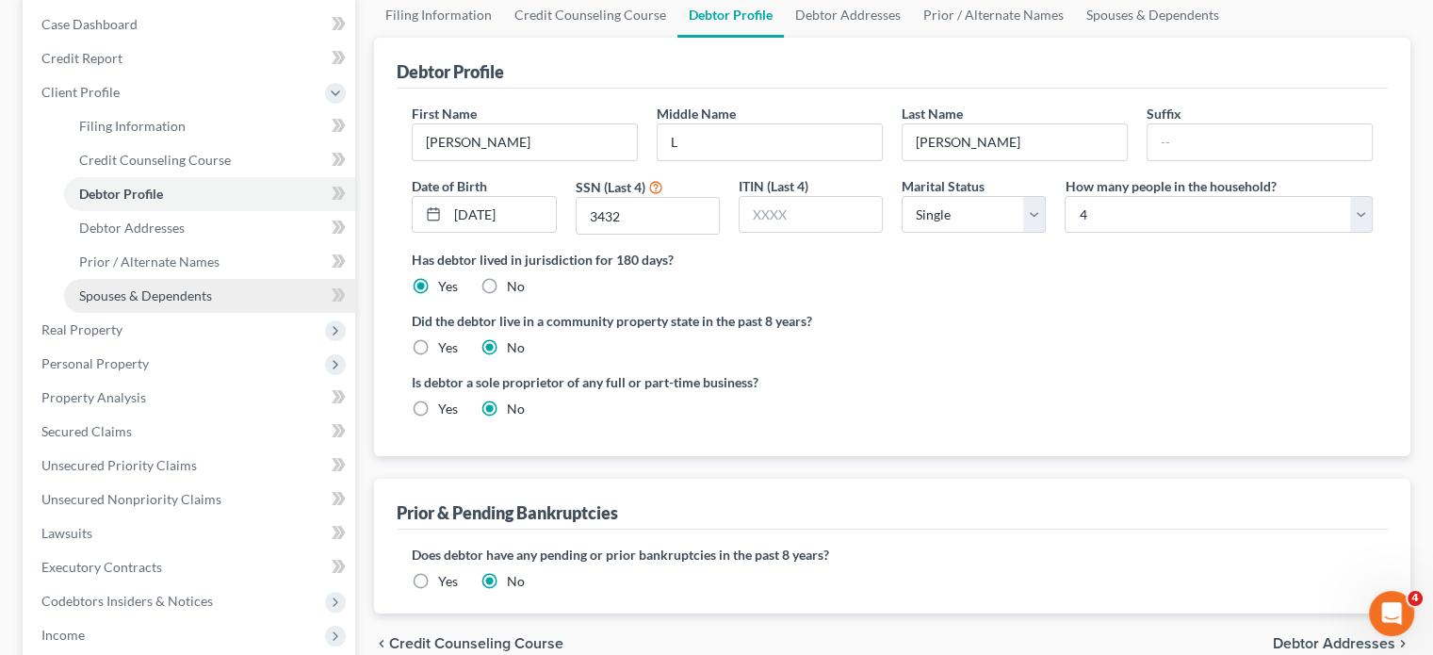
click at [174, 300] on span "Spouses & Dependents" at bounding box center [145, 295] width 133 height 16
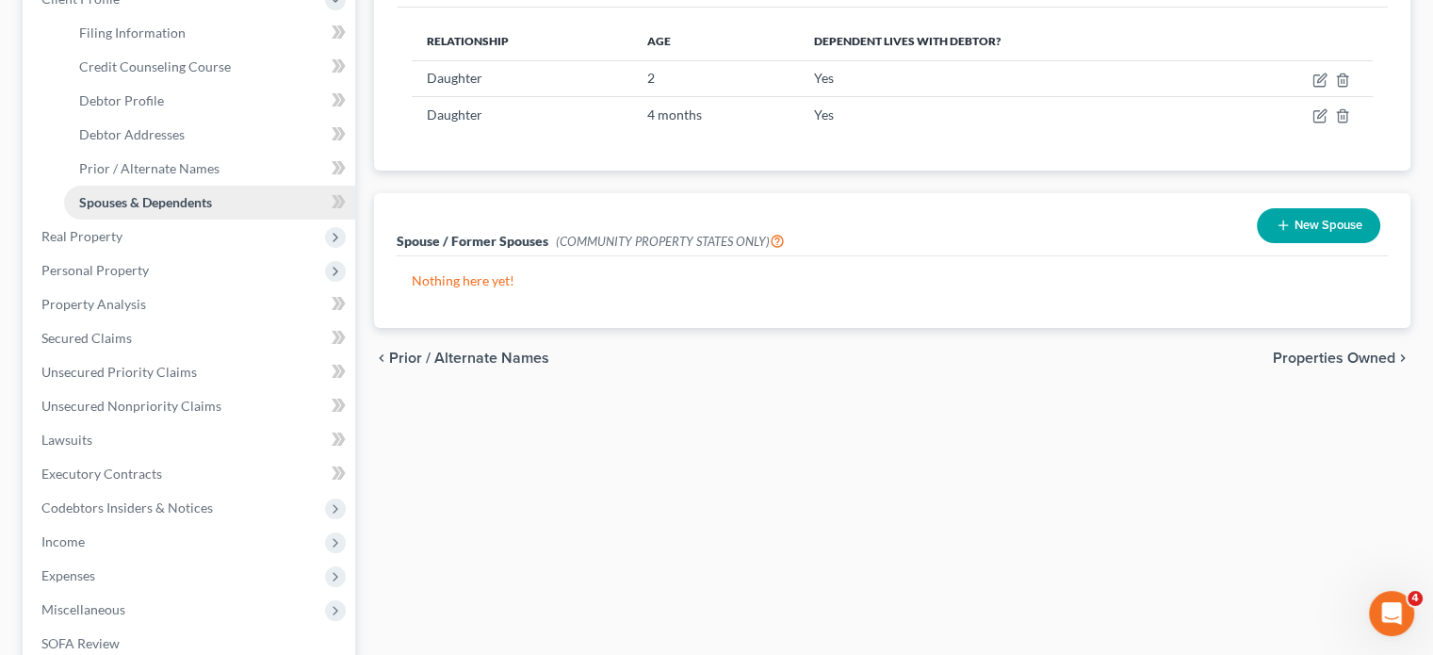
scroll to position [283, 0]
click at [135, 345] on link "Secured Claims" at bounding box center [190, 337] width 329 height 34
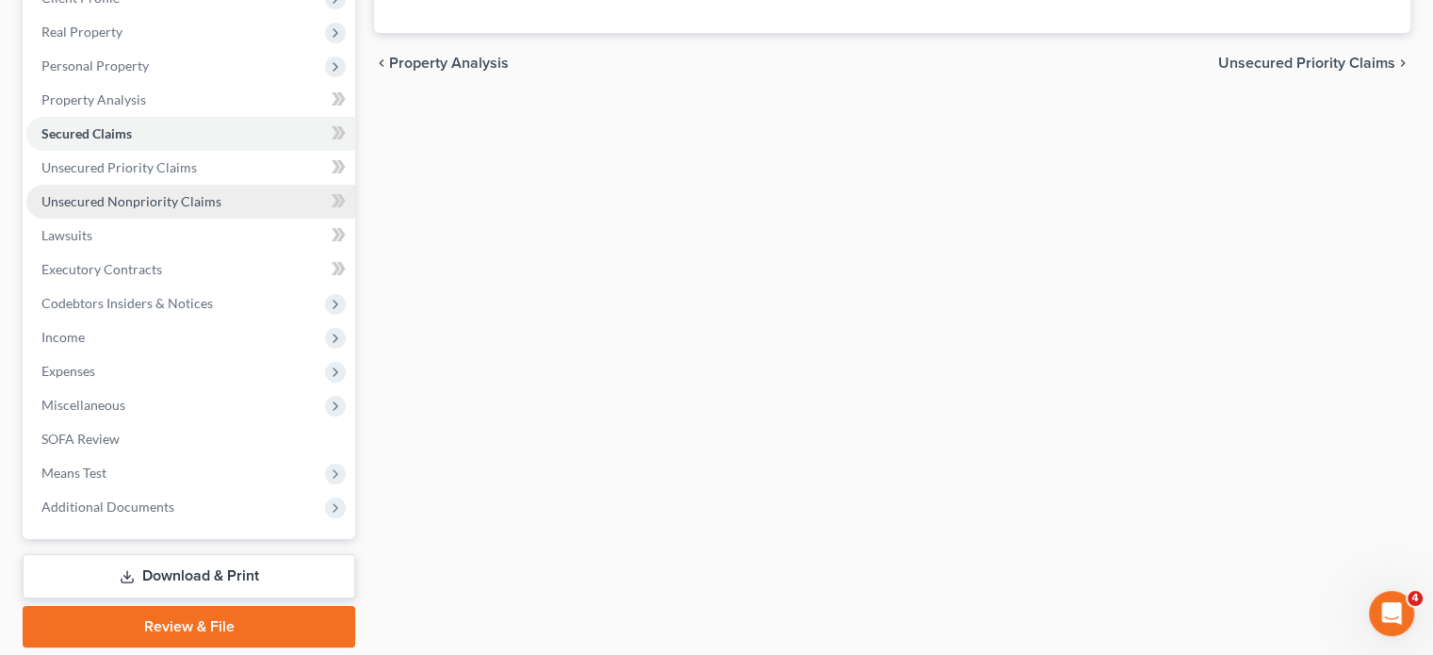
click at [143, 197] on span "Unsecured Nonpriority Claims" at bounding box center [131, 201] width 180 height 16
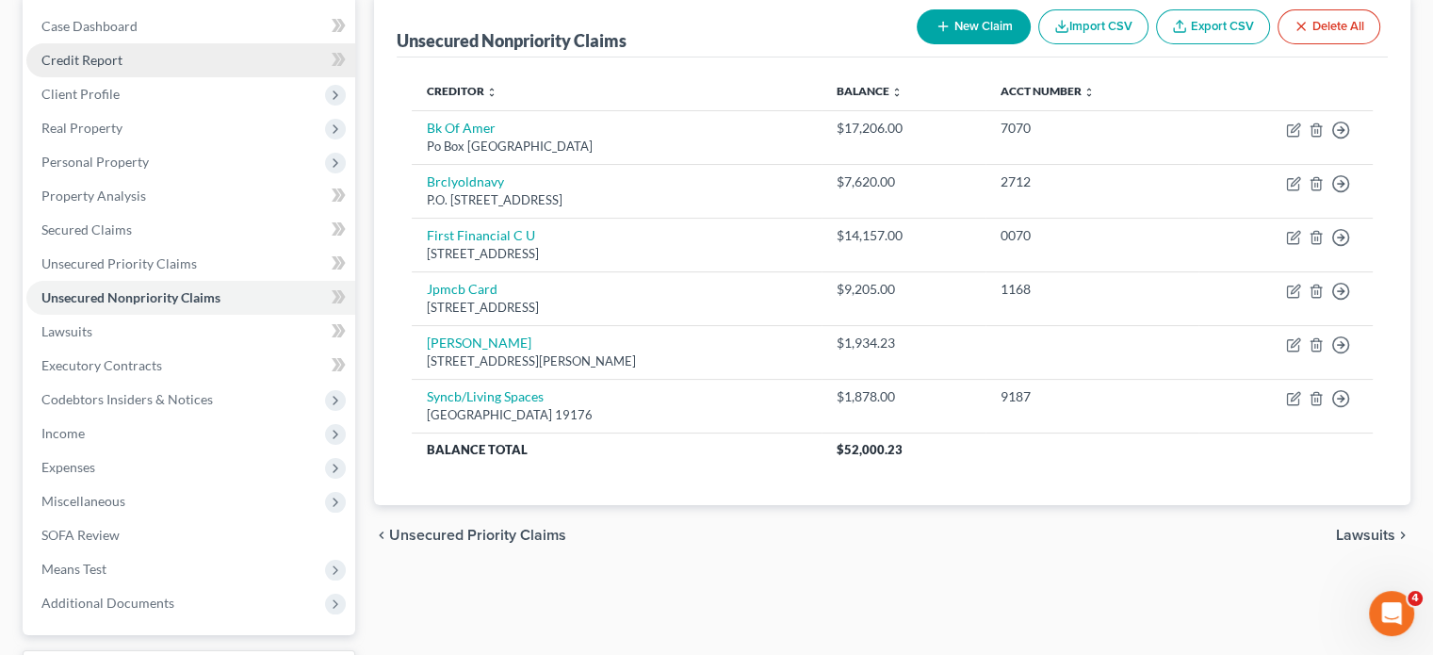
scroll to position [188, 0]
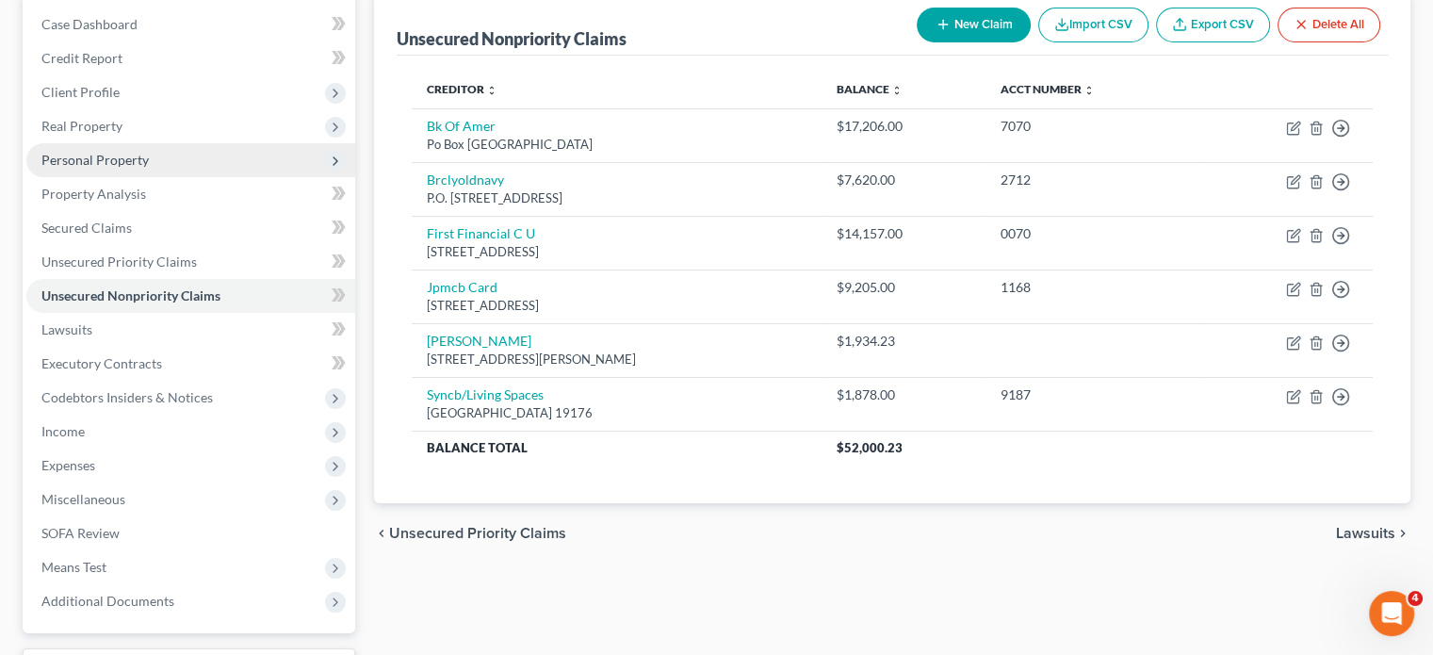
click at [138, 155] on span "Personal Property" at bounding box center [94, 160] width 107 height 16
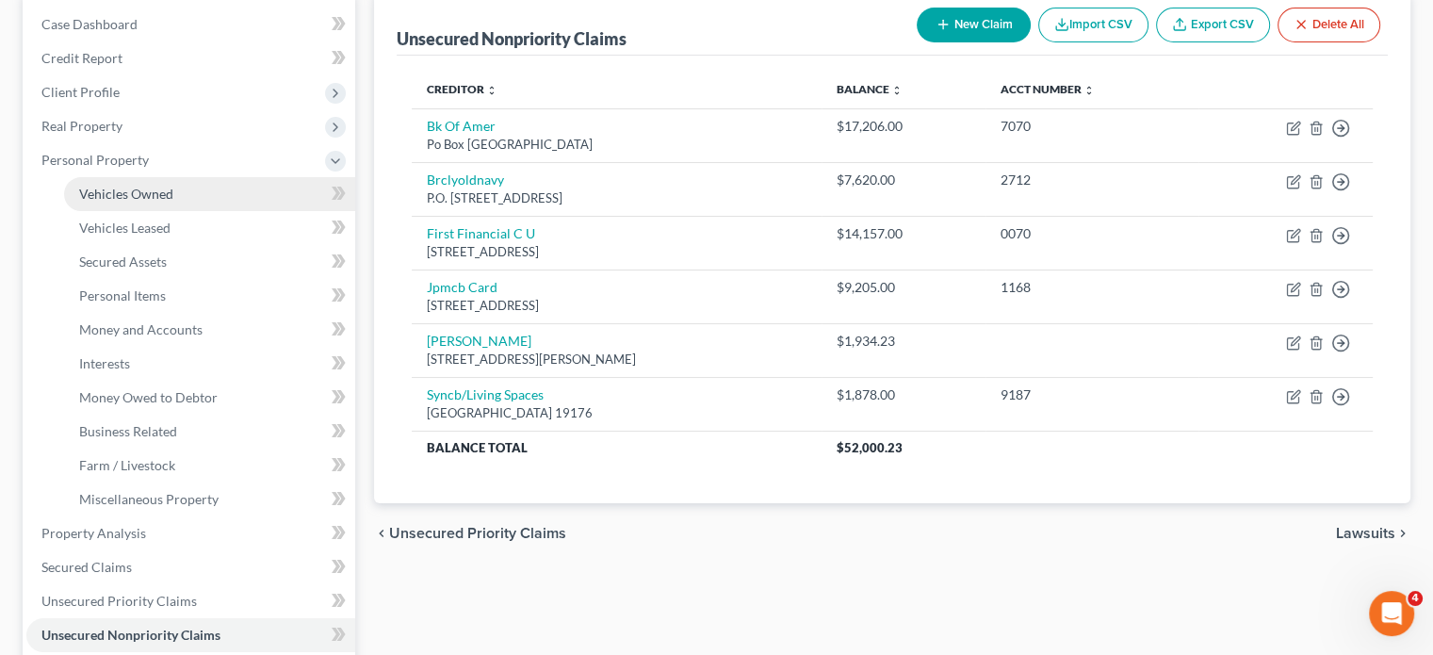
click at [139, 201] on span "Vehicles Owned" at bounding box center [126, 194] width 94 height 16
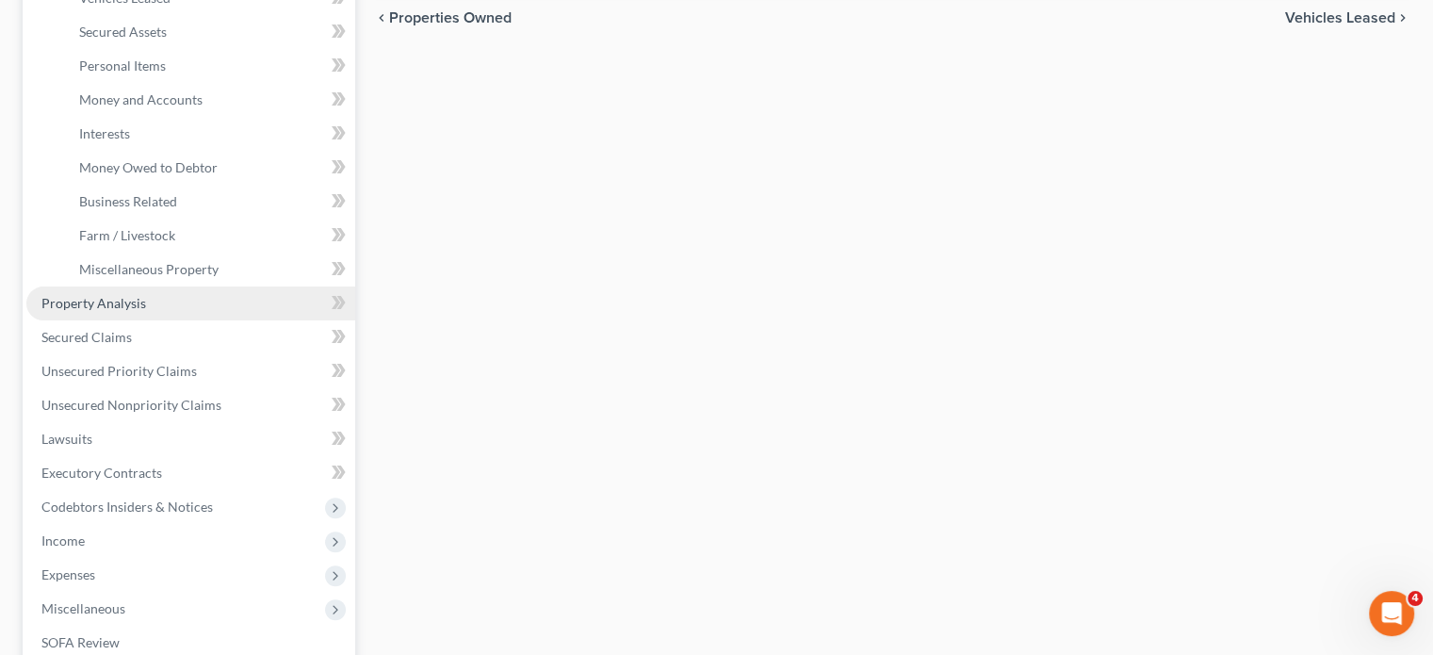
scroll to position [471, 0]
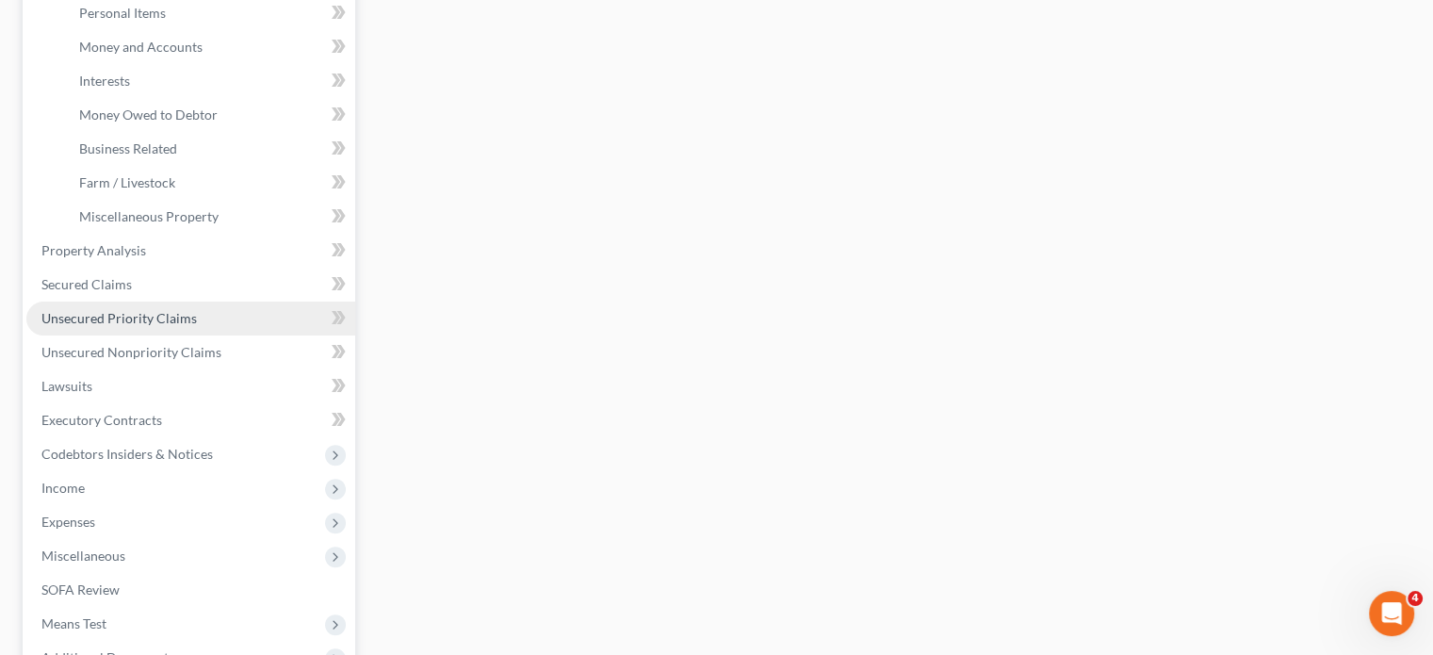
click at [121, 313] on span "Unsecured Priority Claims" at bounding box center [118, 318] width 155 height 16
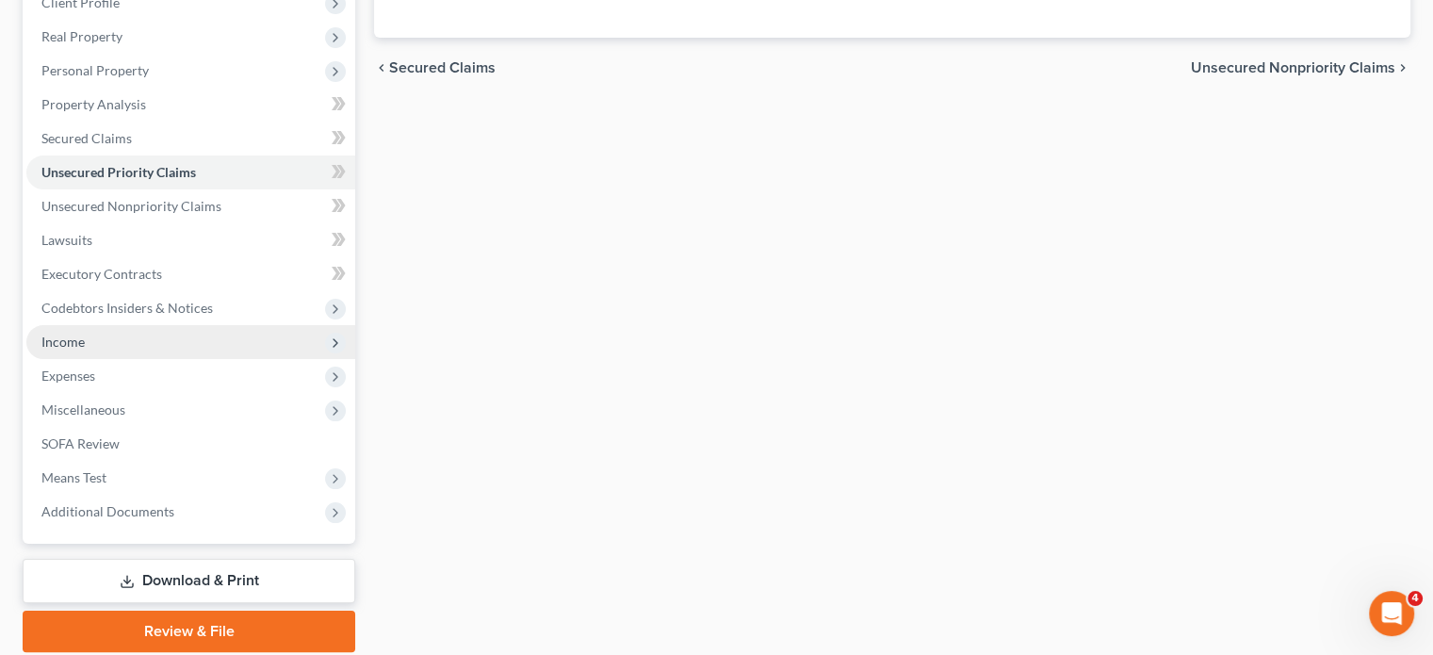
scroll to position [283, 0]
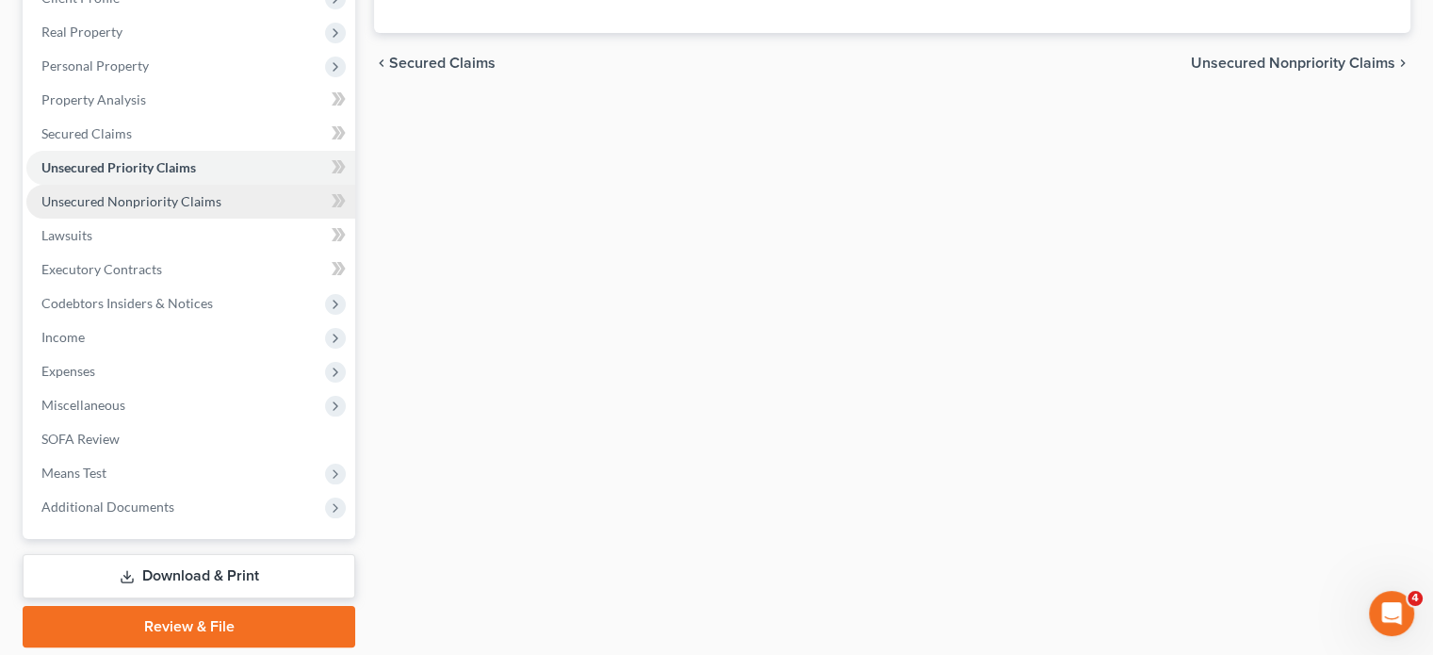
click at [163, 204] on span "Unsecured Nonpriority Claims" at bounding box center [131, 201] width 180 height 16
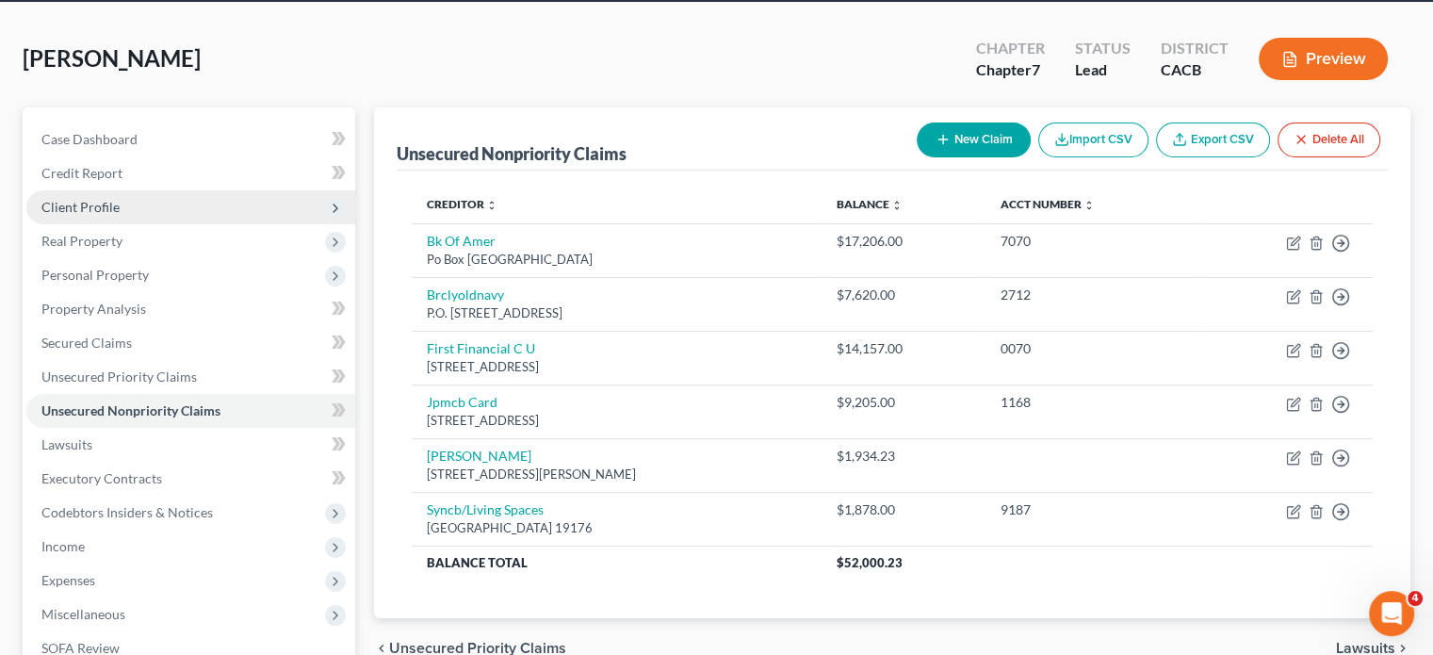
scroll to position [283, 0]
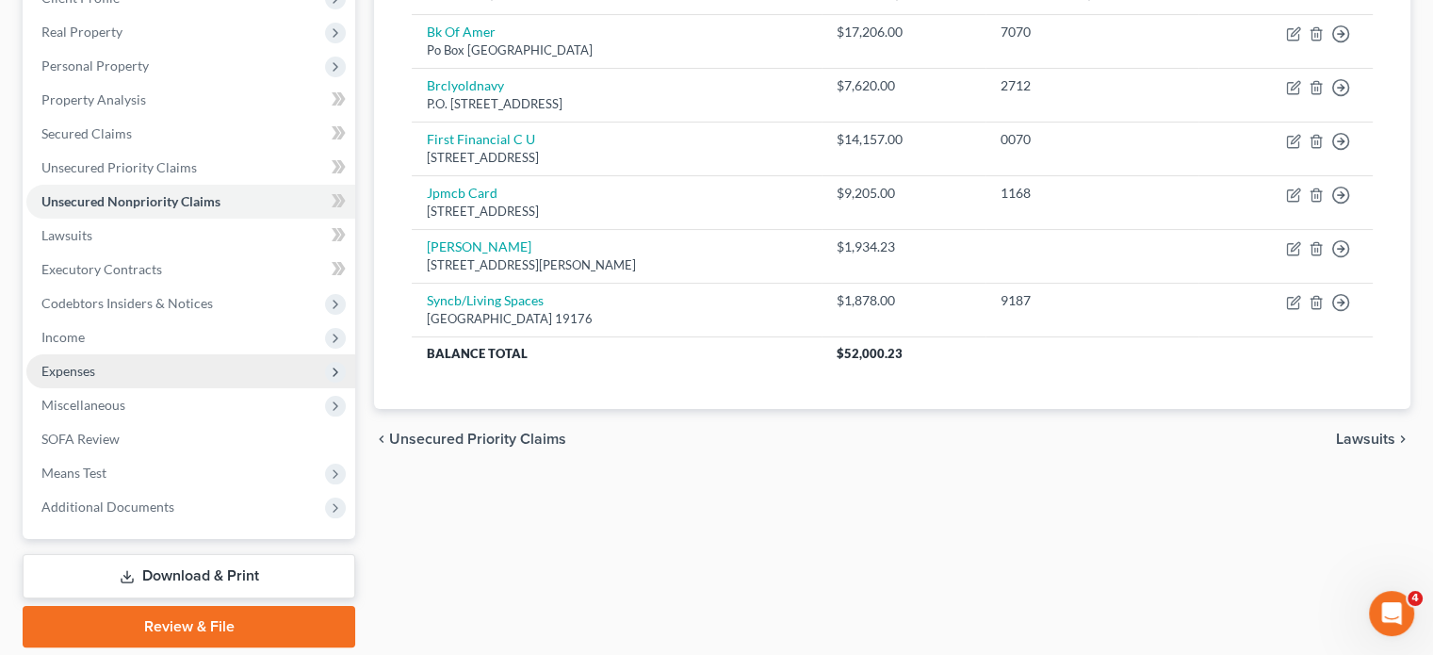
click at [118, 382] on span "Expenses" at bounding box center [190, 371] width 329 height 34
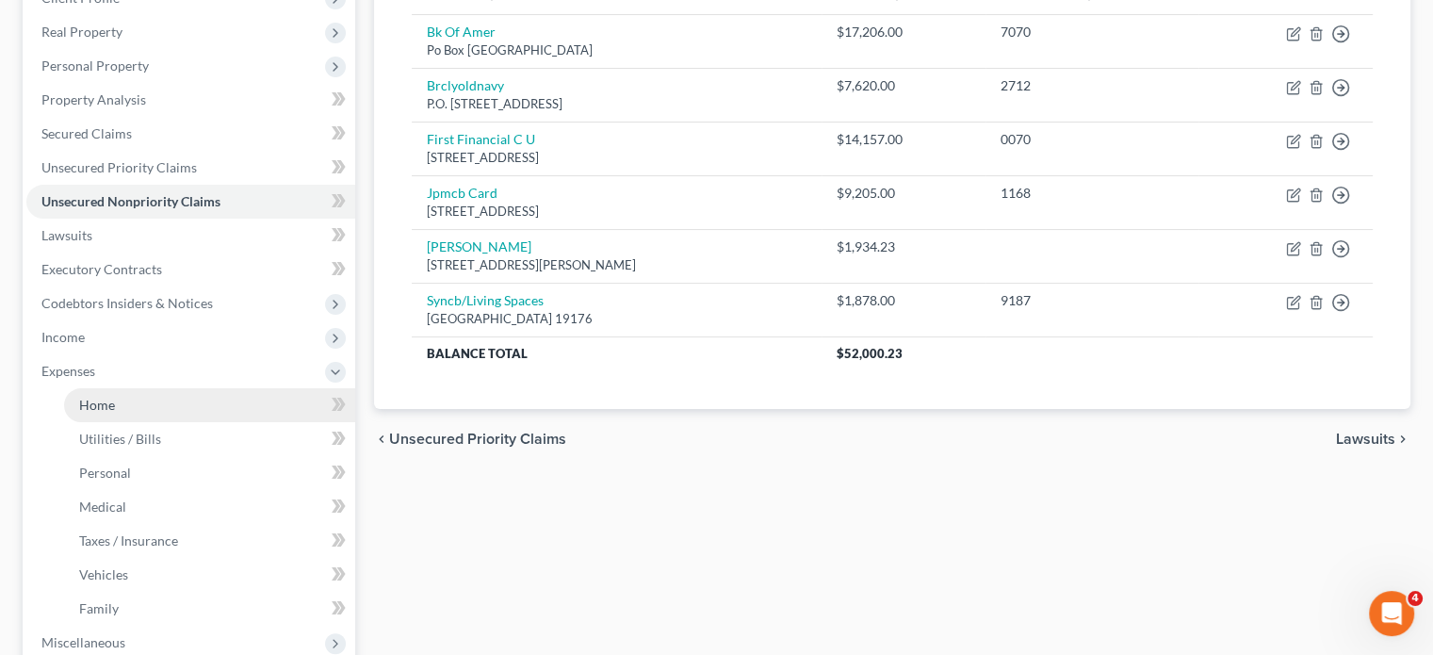
click at [107, 418] on link "Home" at bounding box center [209, 405] width 291 height 34
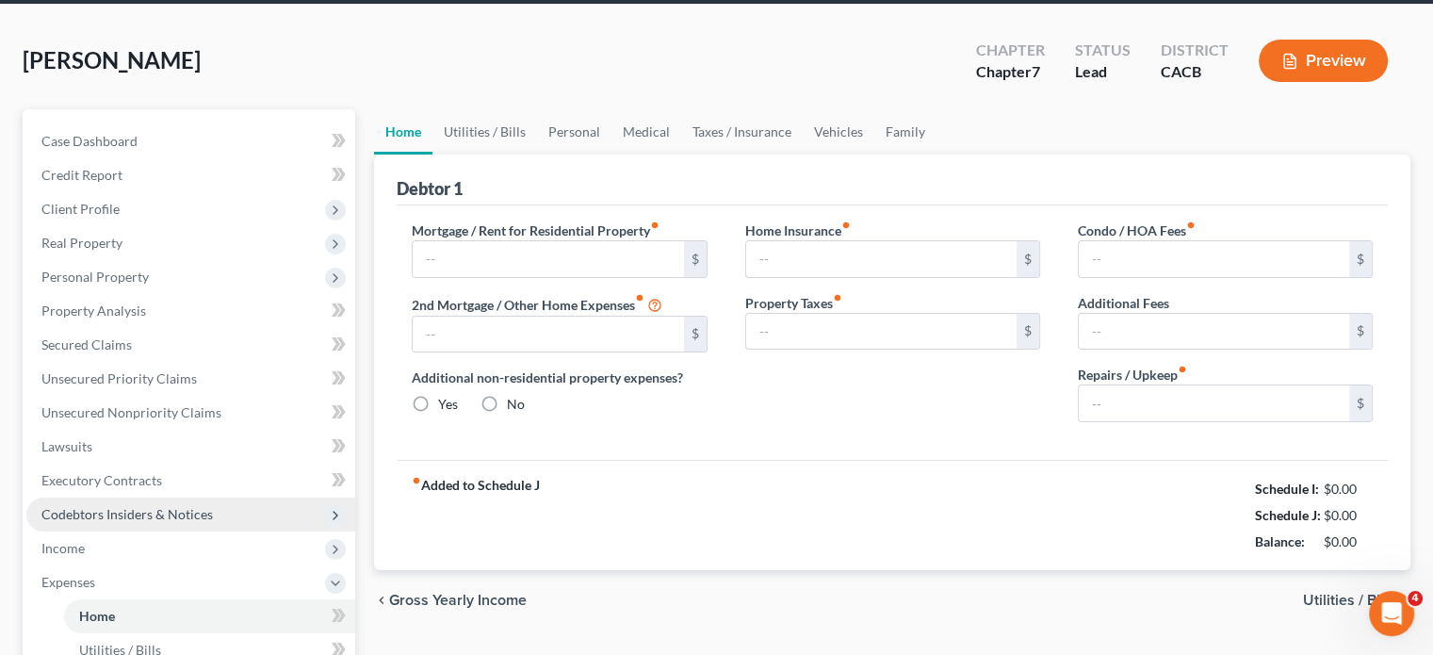
scroll to position [13, 0]
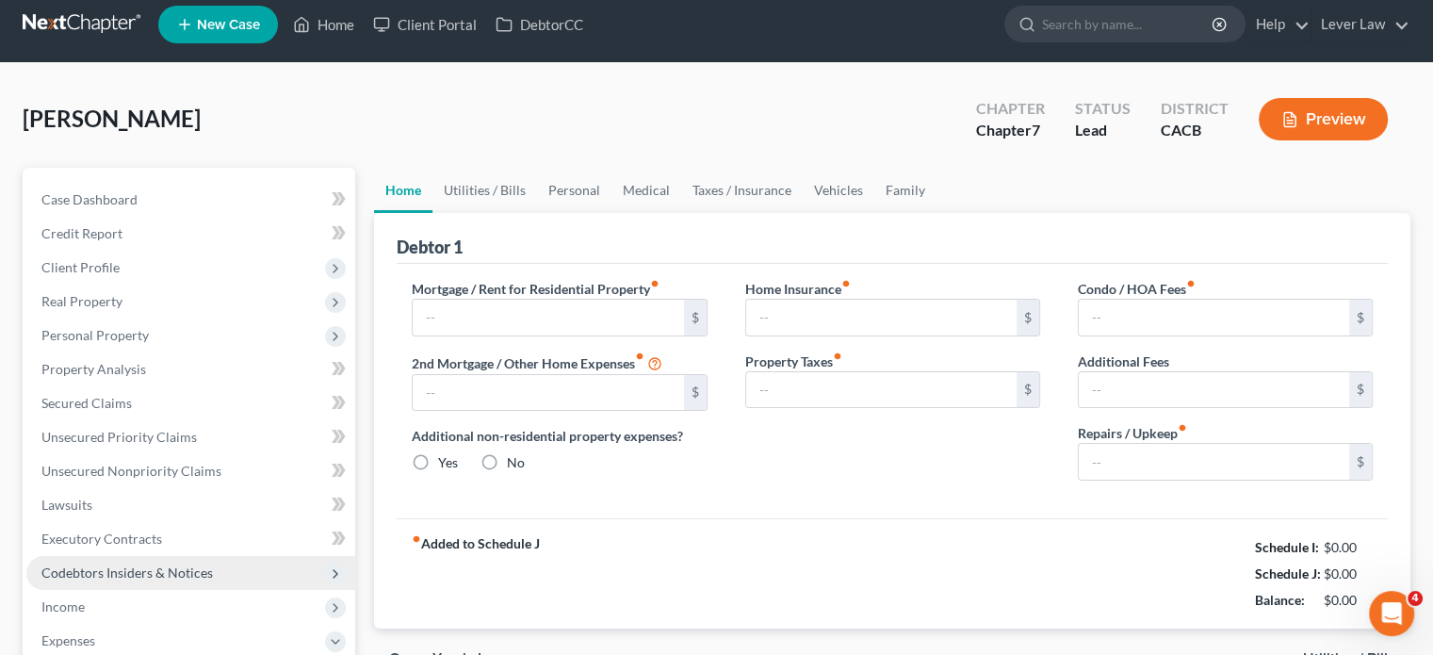
type input "1,800.00"
type input "0.00"
radio input "true"
type input "0.00"
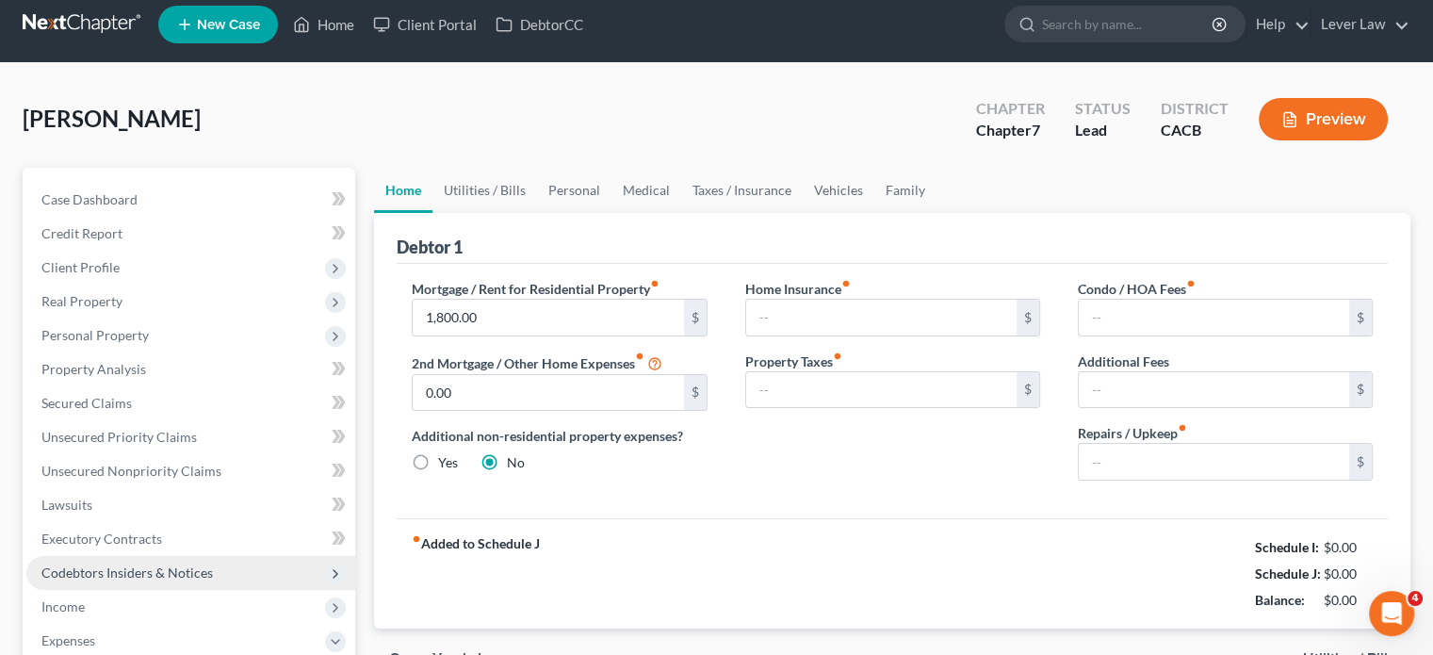
type input "0.00"
type input "100.00"
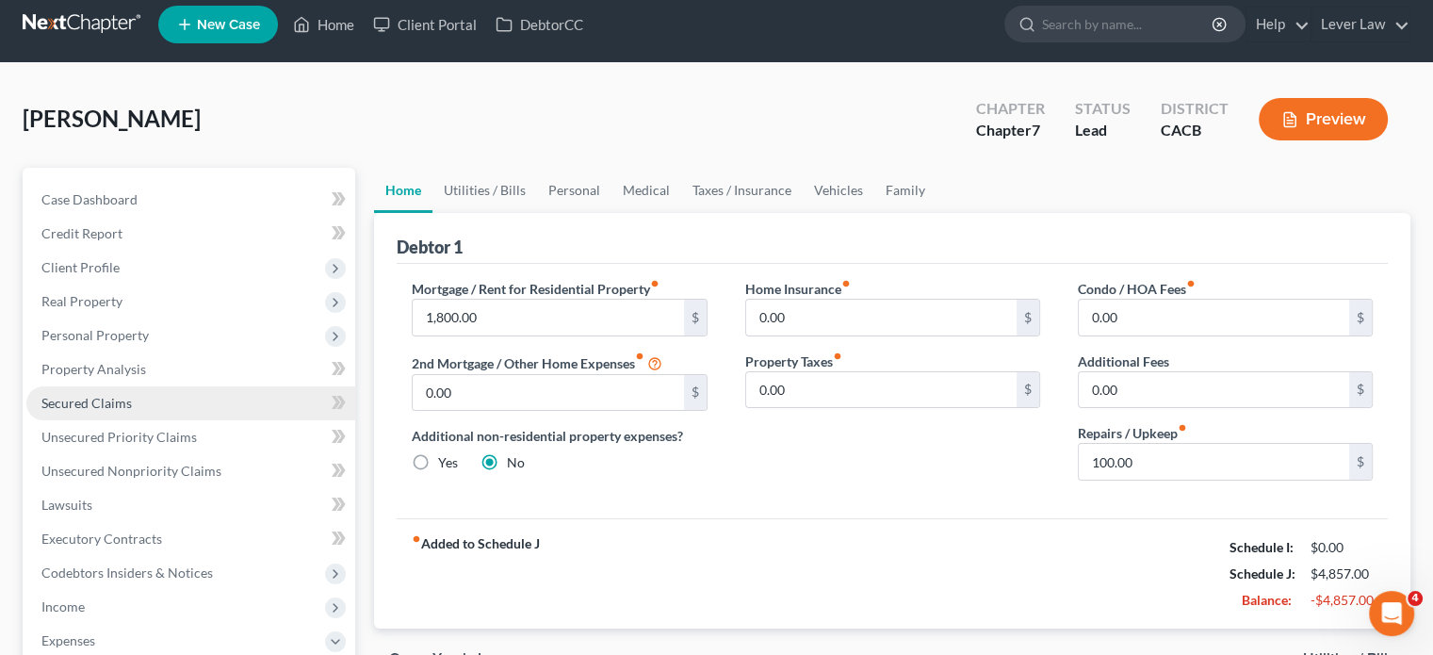
scroll to position [0, 0]
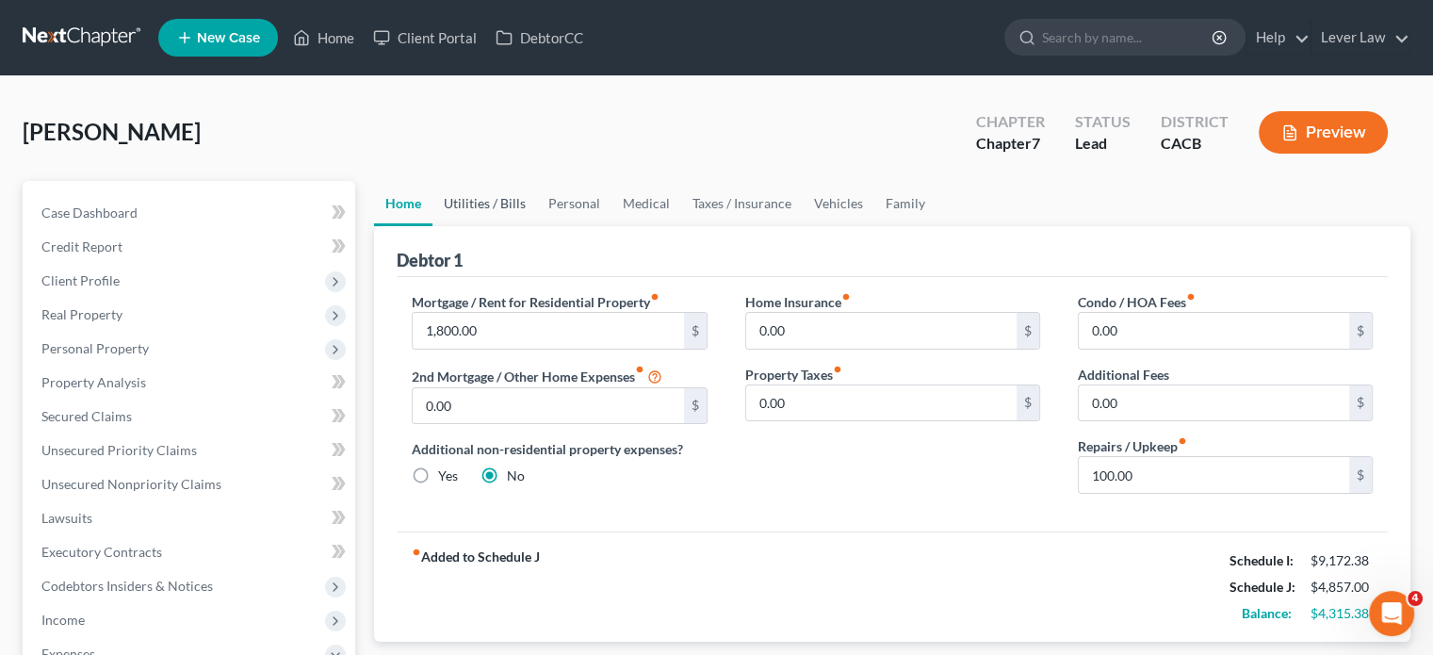
click at [505, 203] on link "Utilities / Bills" at bounding box center [484, 203] width 105 height 45
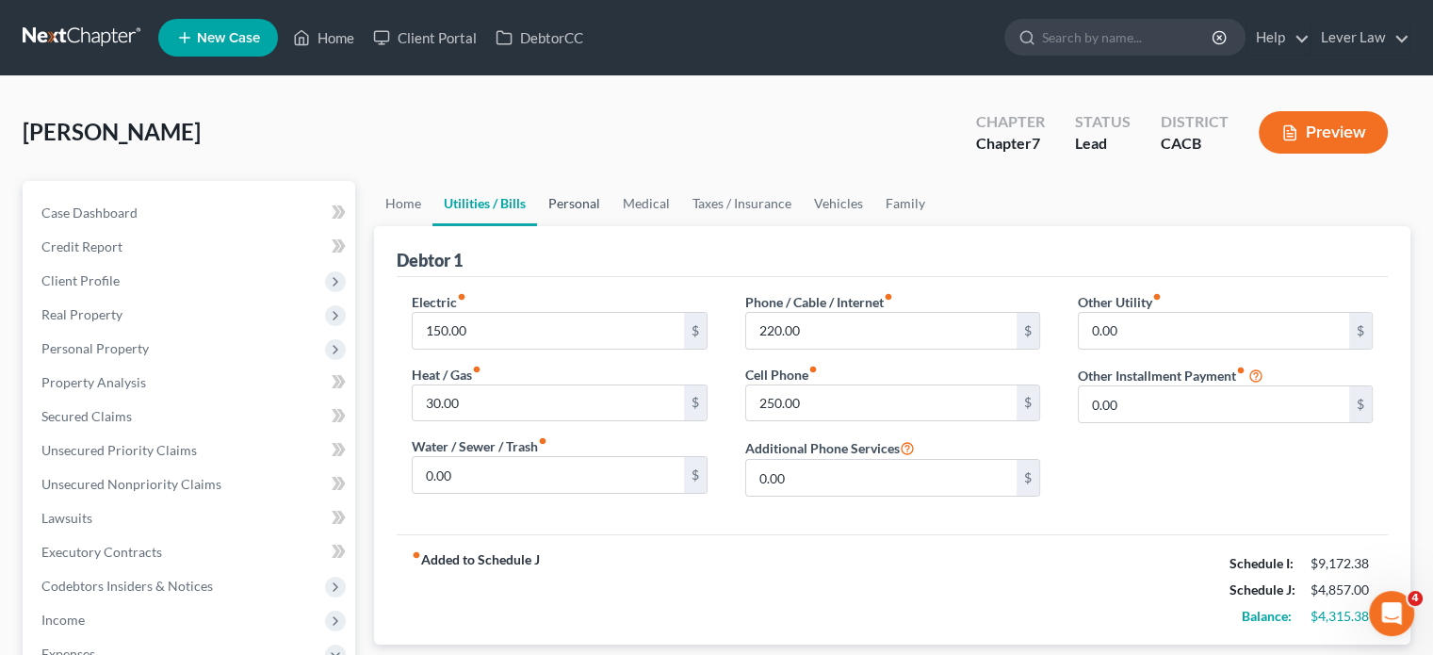
click at [565, 210] on link "Personal" at bounding box center [574, 203] width 74 height 45
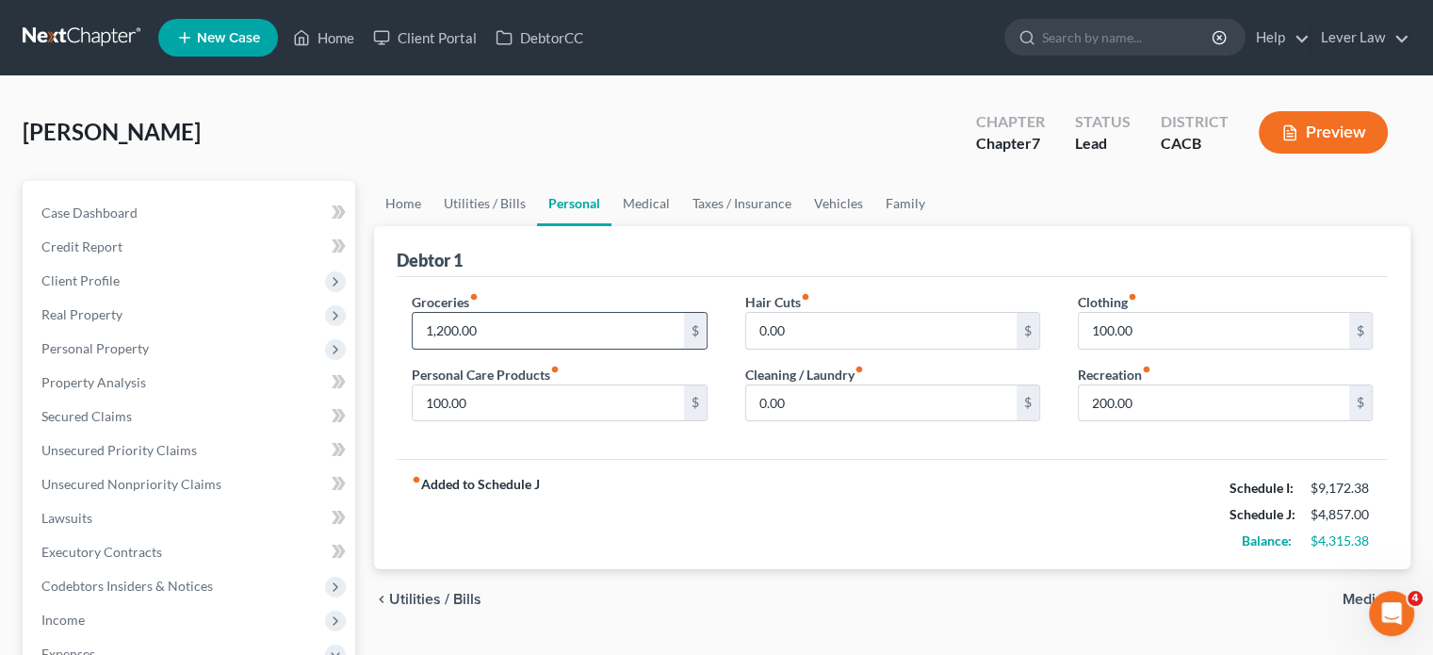
click at [551, 328] on input "1,200.00" at bounding box center [548, 331] width 270 height 36
type input "1,400"
click at [658, 462] on div "fiber_manual_record Added to Schedule J Schedule I: $9,172.38 Schedule J: $5,05…" at bounding box center [892, 514] width 991 height 110
drag, startPoint x: 668, startPoint y: 212, endPoint x: 701, endPoint y: 211, distance: 33.0
click at [667, 212] on link "Medical" at bounding box center [646, 203] width 70 height 45
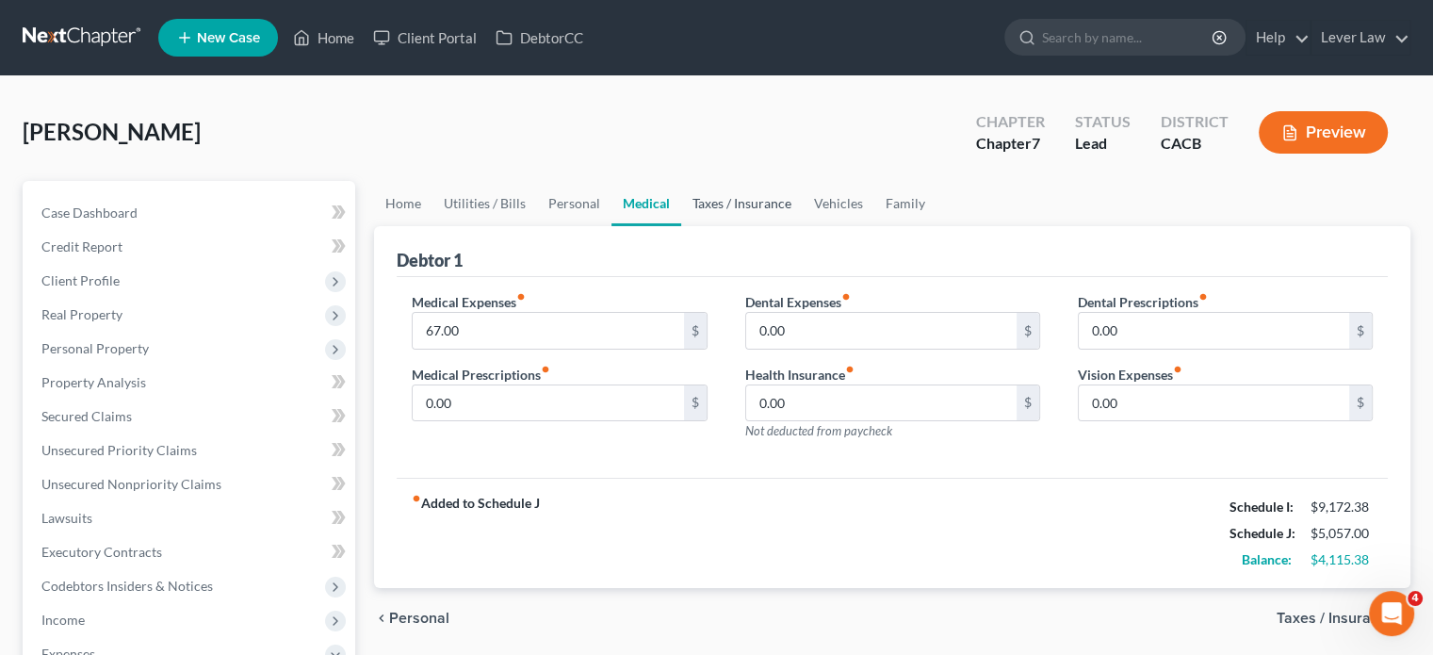
click at [701, 211] on link "Taxes / Insurance" at bounding box center [742, 203] width 122 height 45
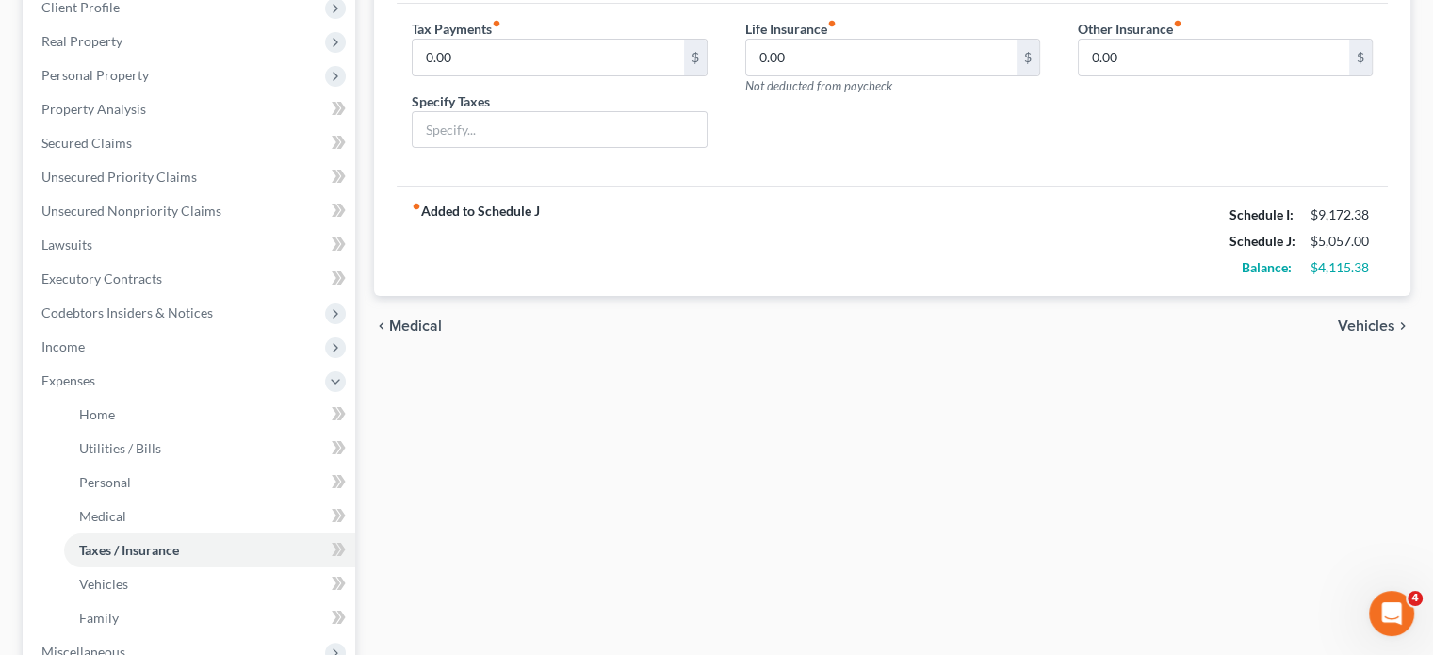
scroll to position [283, 0]
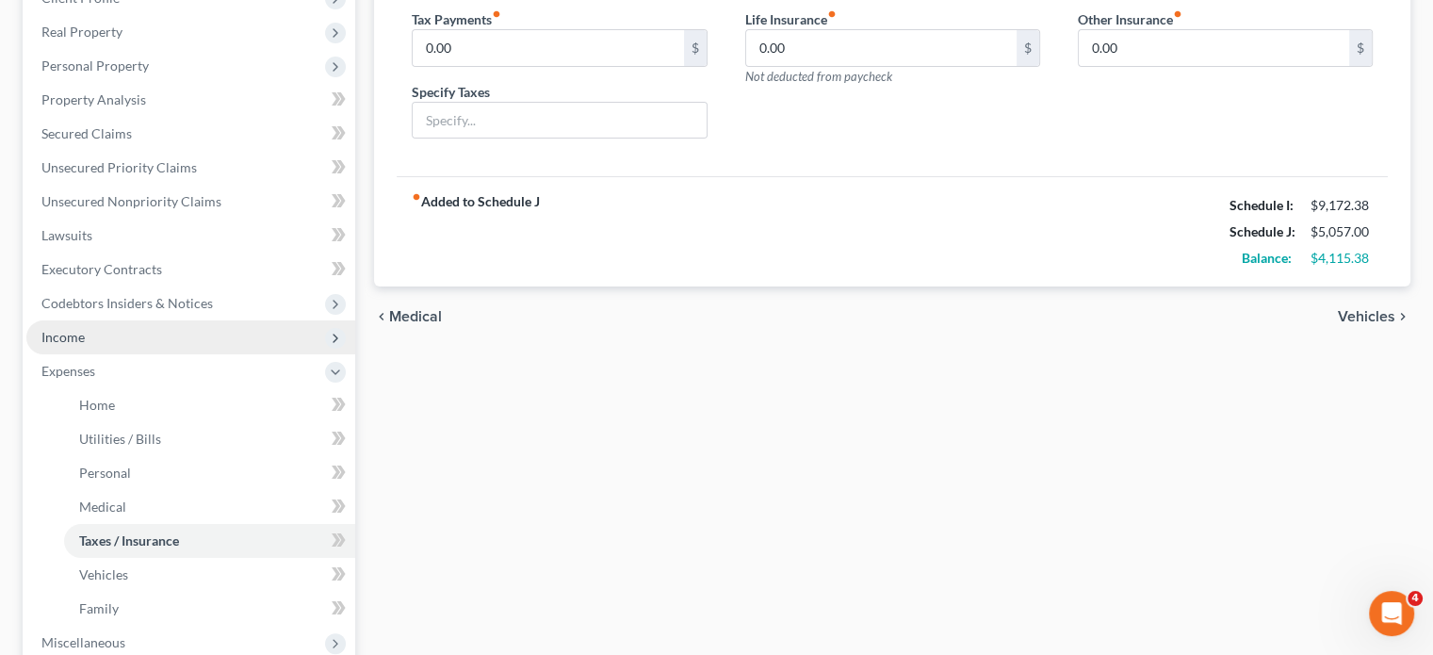
click at [72, 338] on span "Income" at bounding box center [62, 337] width 43 height 16
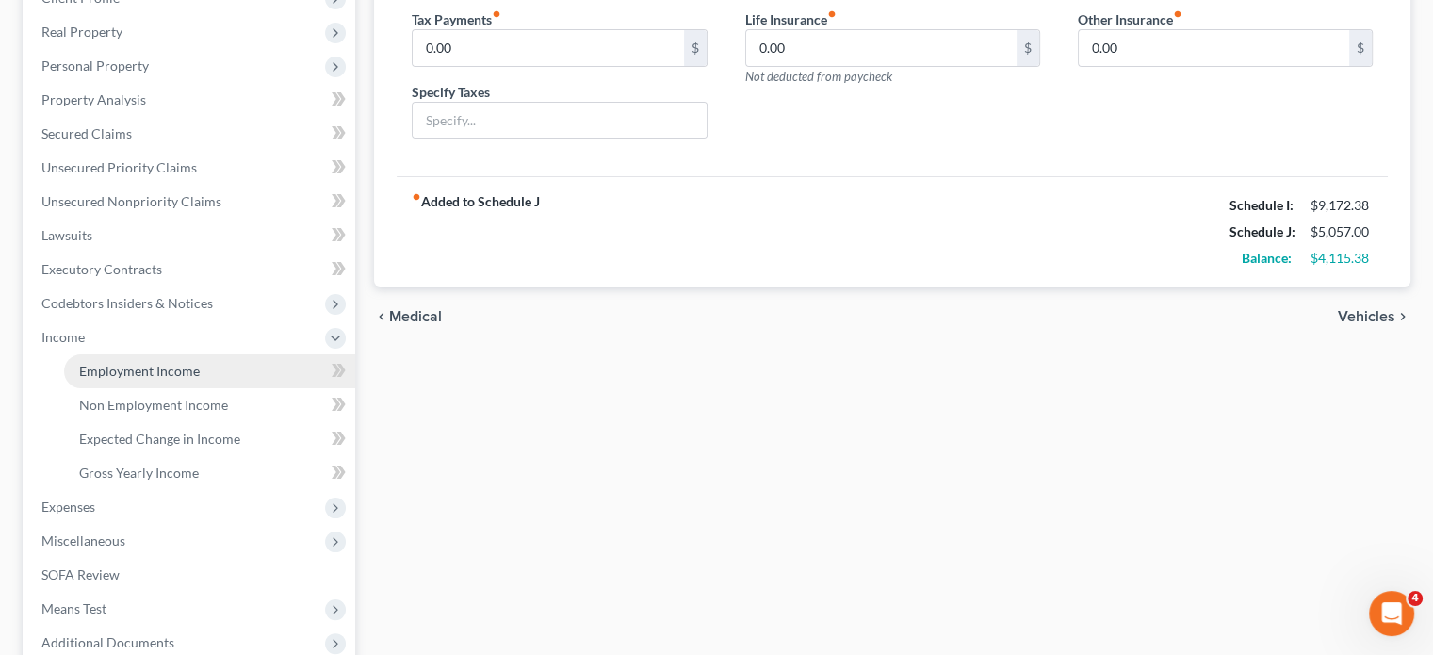
click at [162, 386] on link "Employment Income" at bounding box center [209, 371] width 291 height 34
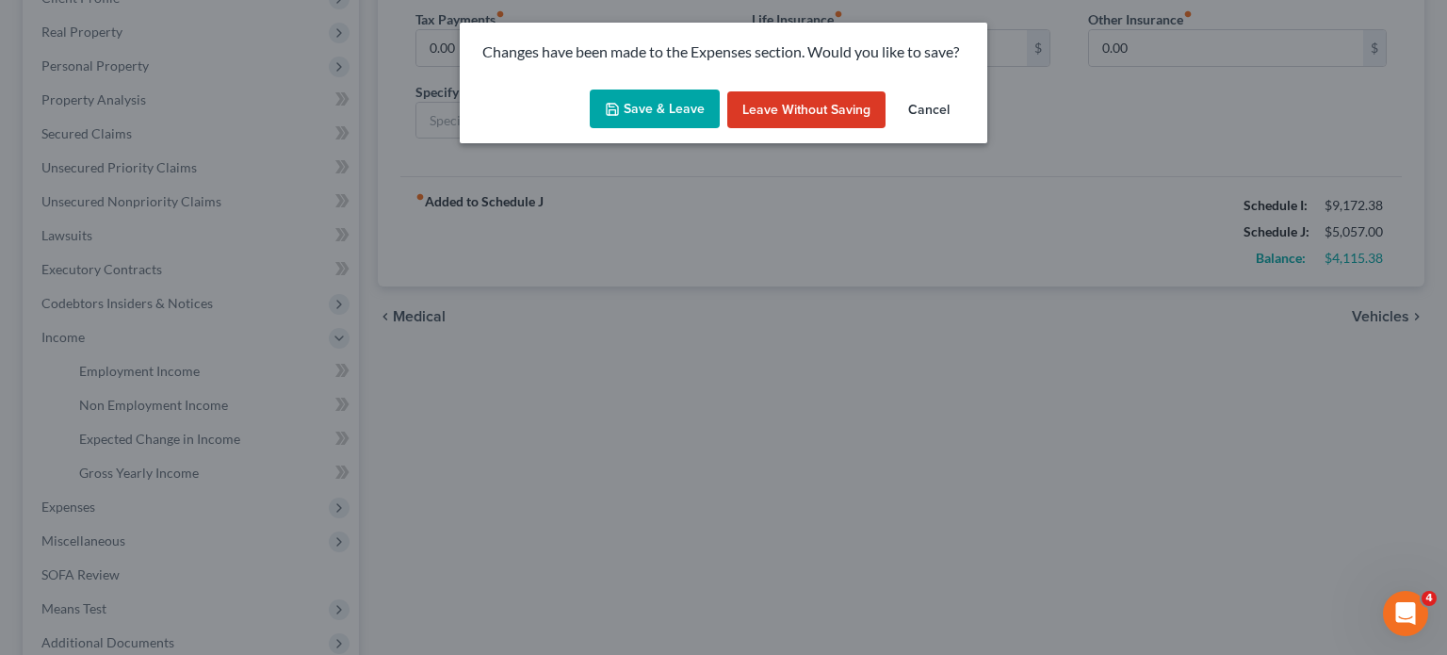
click at [669, 122] on button "Save & Leave" at bounding box center [655, 109] width 130 height 40
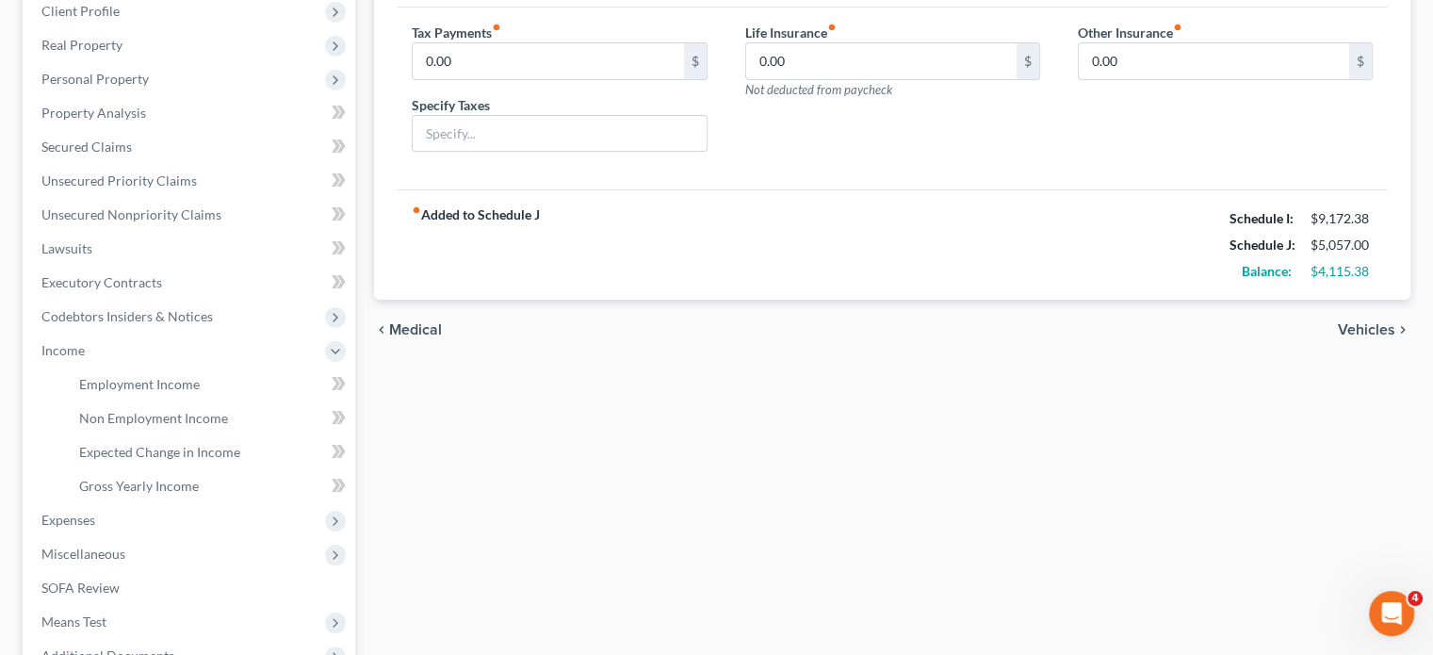
scroll to position [240, 0]
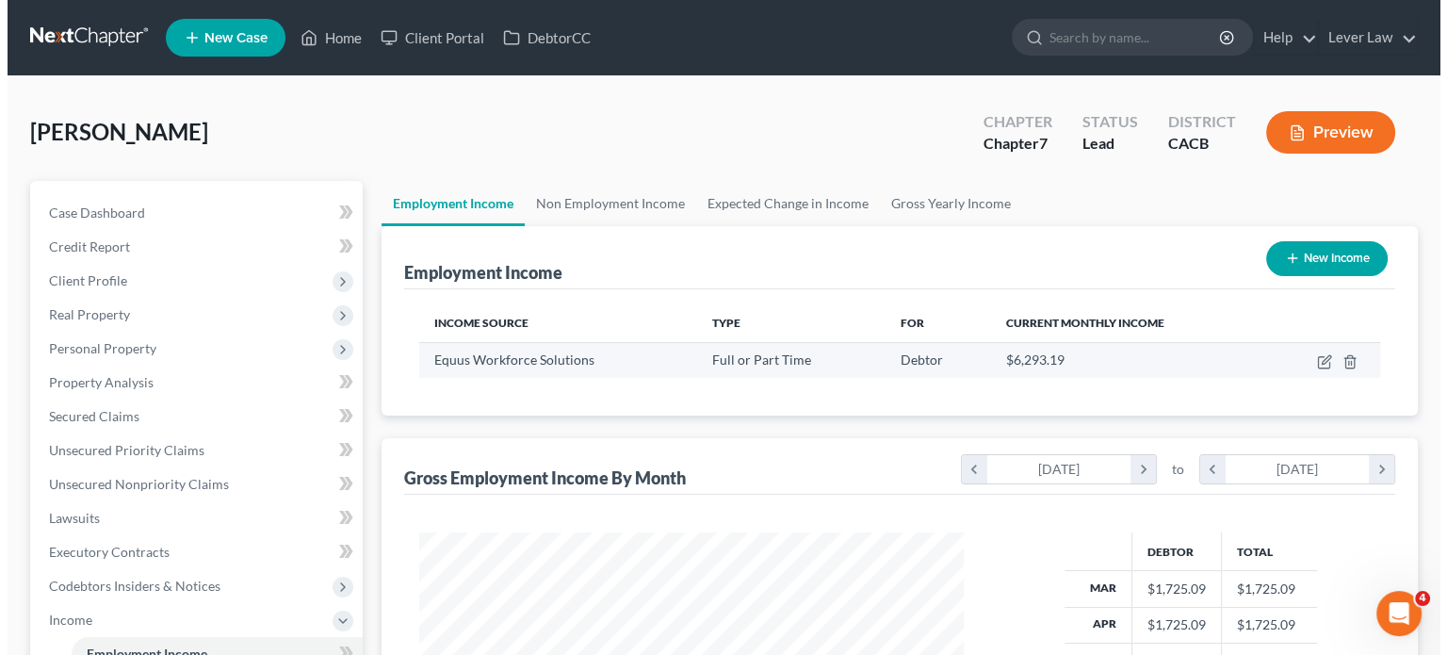
scroll to position [335, 581]
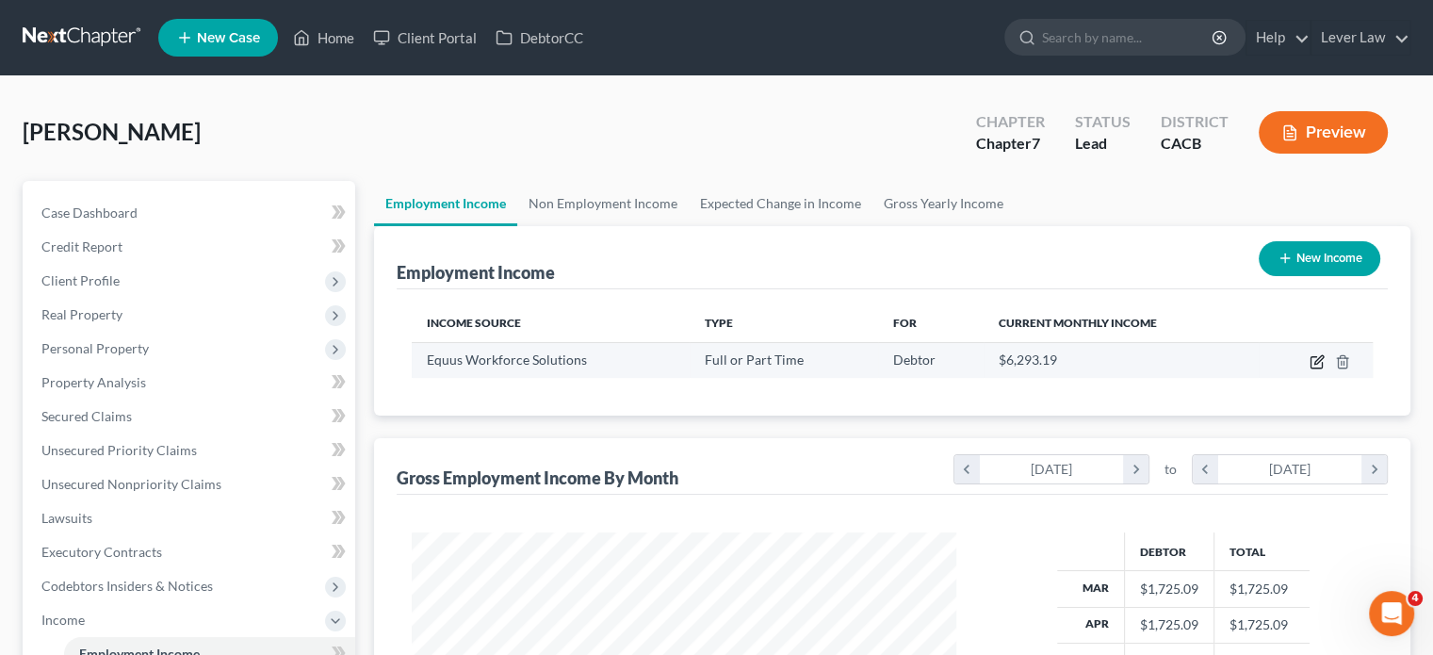
click at [1315, 361] on icon "button" at bounding box center [1316, 361] width 15 height 15
select select "0"
select select "4"
select select "2"
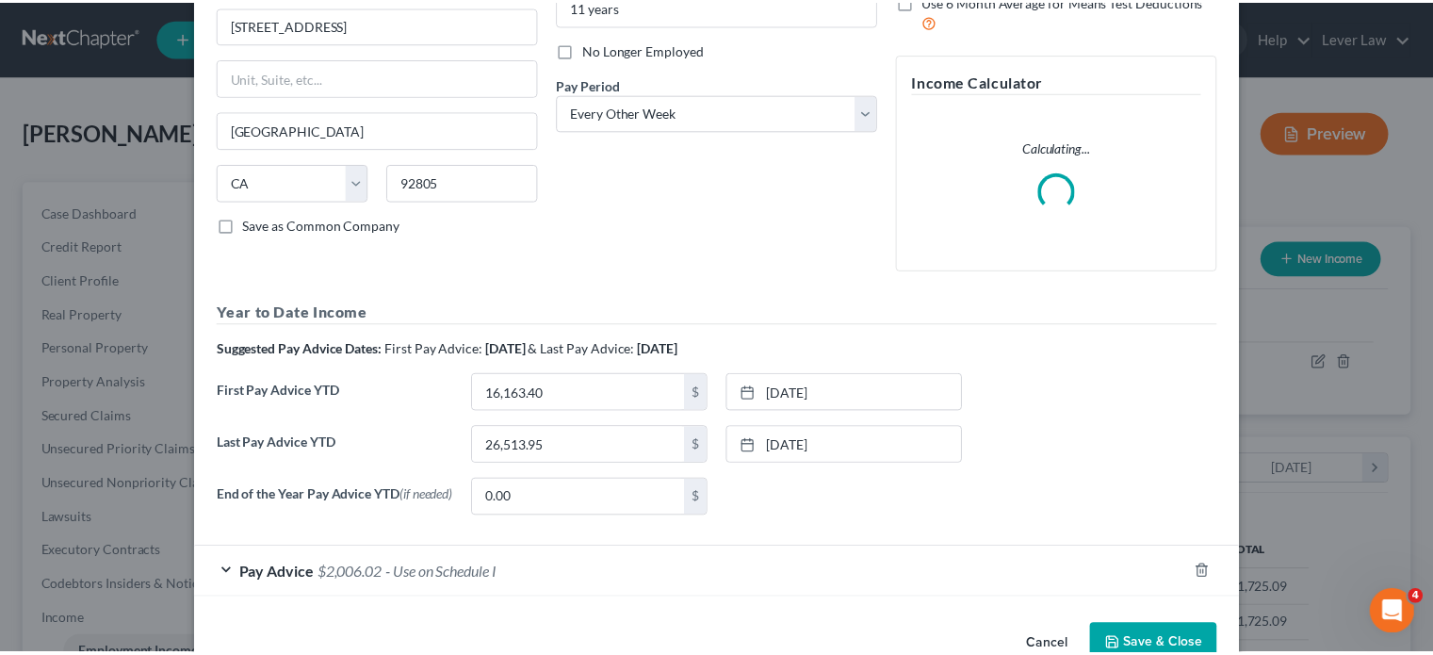
scroll to position [275, 0]
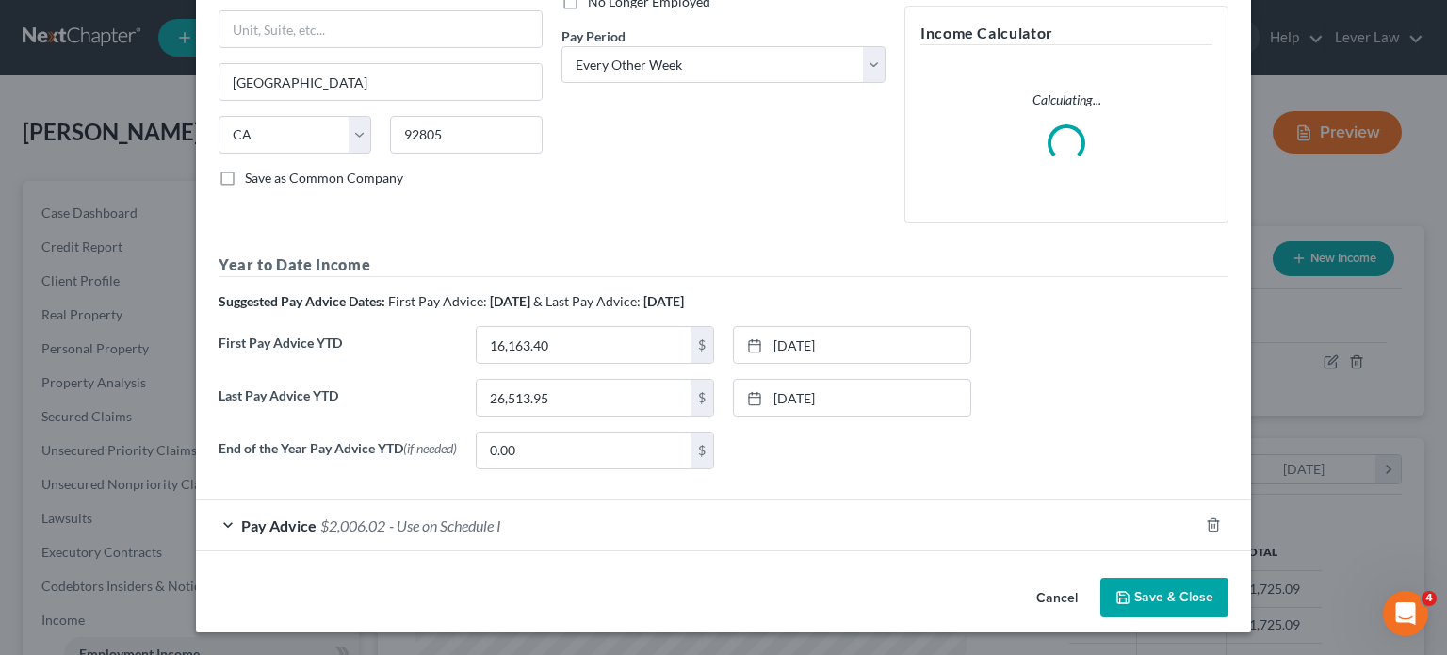
click at [1163, 609] on button "Save & Close" at bounding box center [1164, 597] width 128 height 40
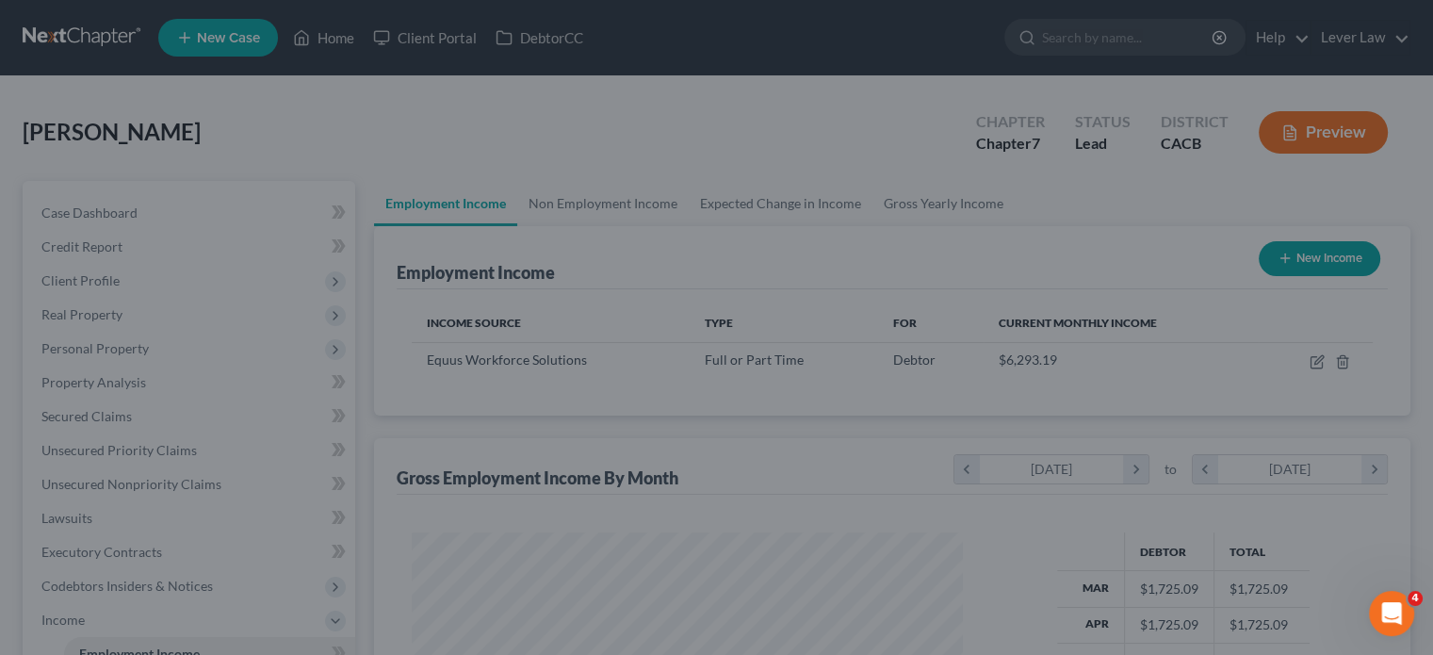
scroll to position [941713, 941466]
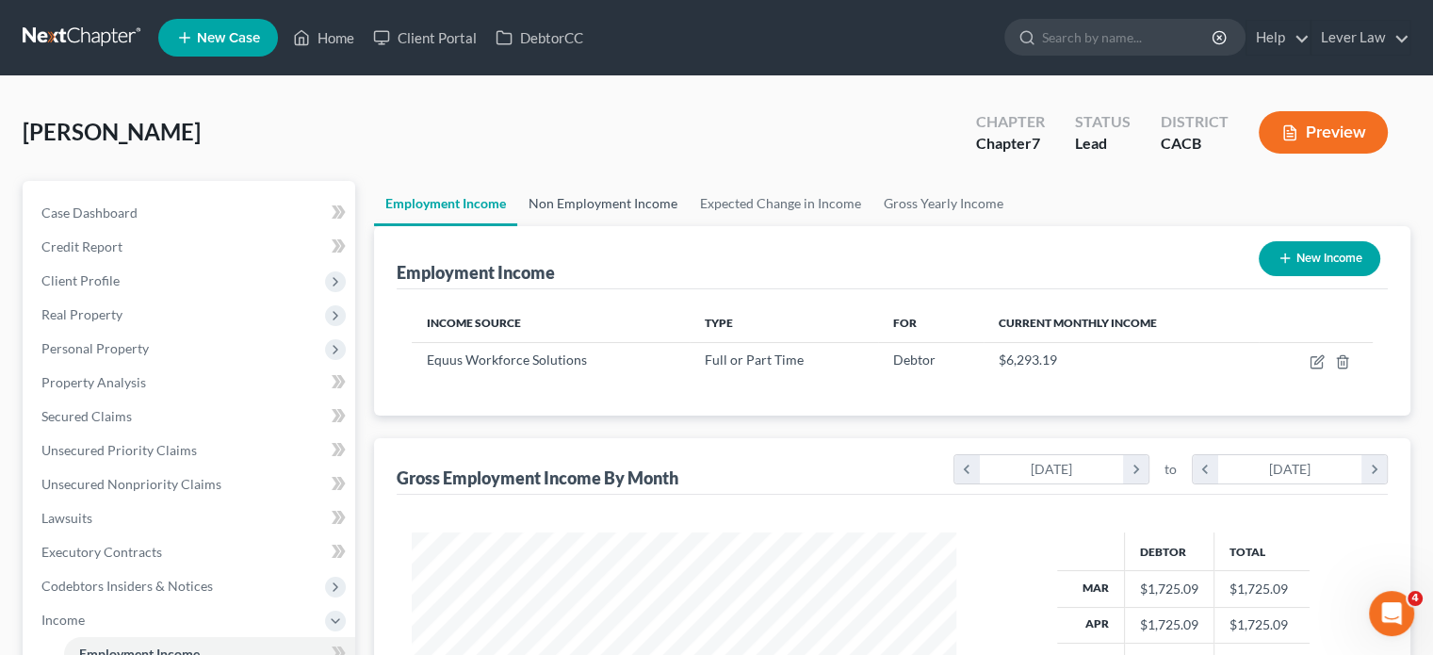
click at [633, 203] on link "Non Employment Income" at bounding box center [602, 203] width 171 height 45
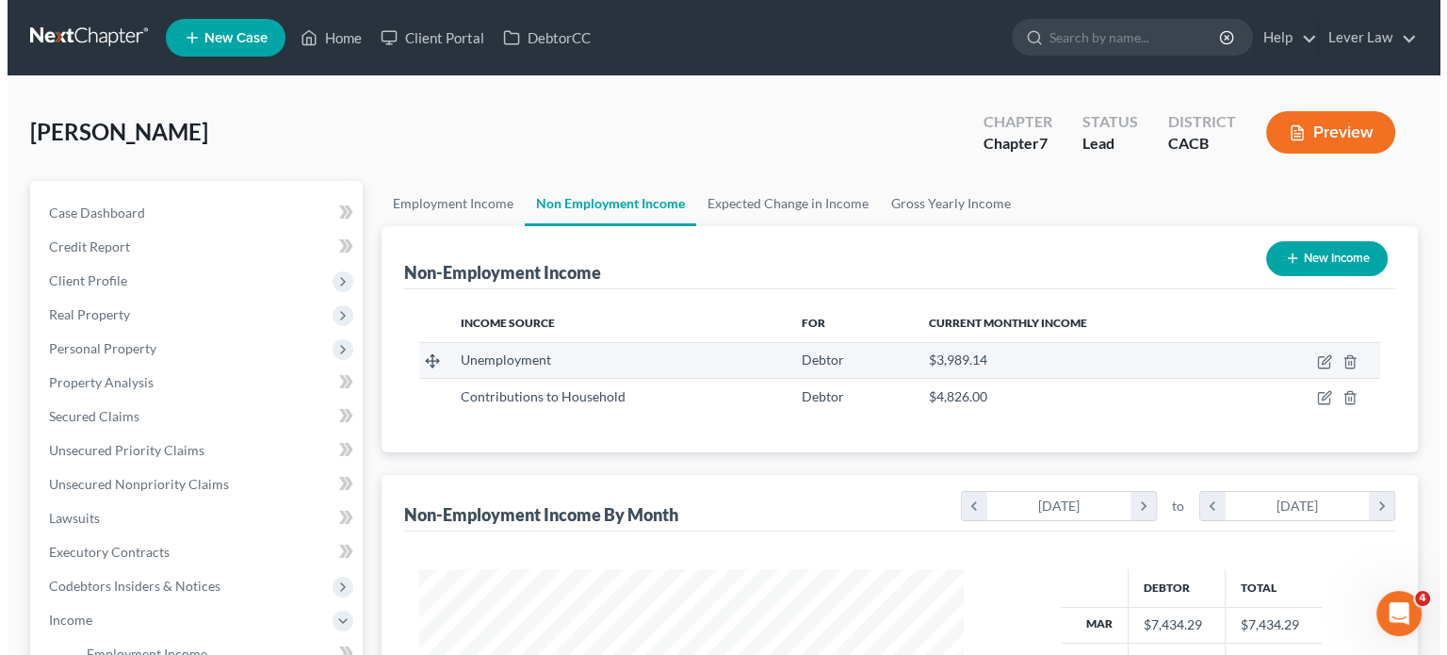
scroll to position [335, 581]
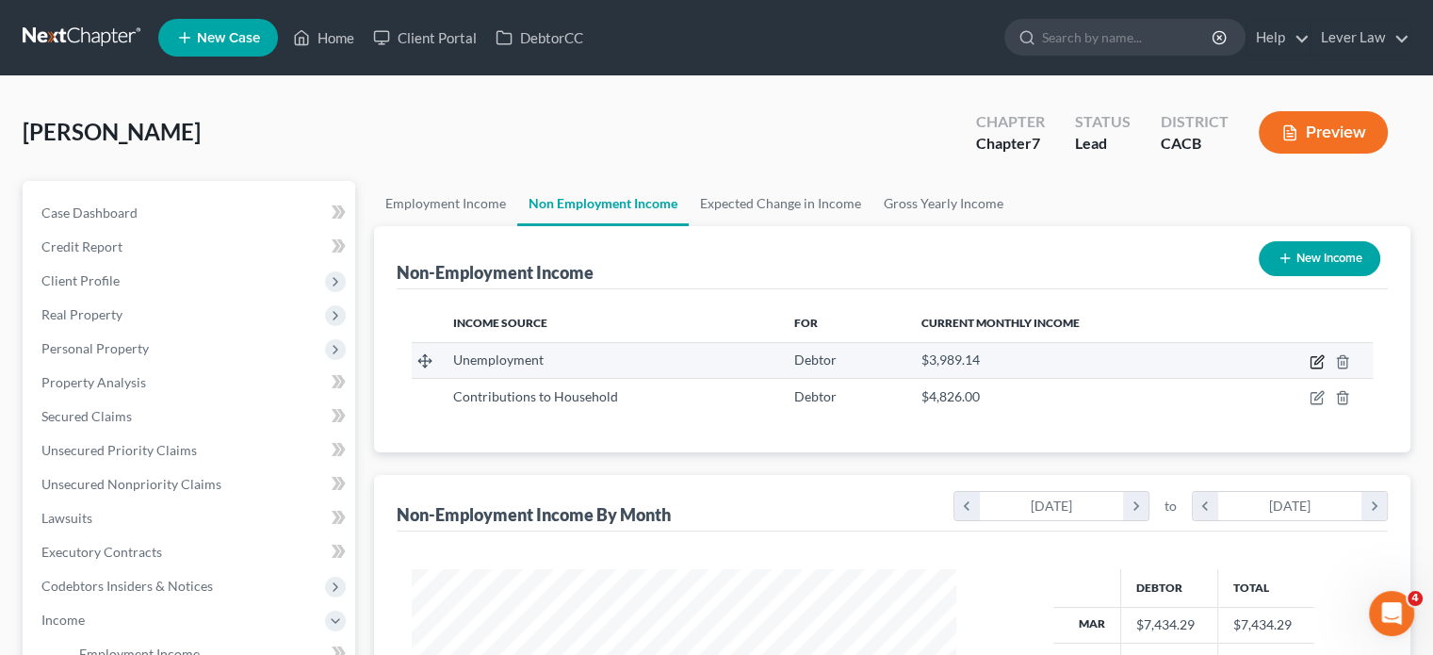
click at [1317, 365] on icon "button" at bounding box center [1316, 361] width 15 height 15
select select "0"
select select "2"
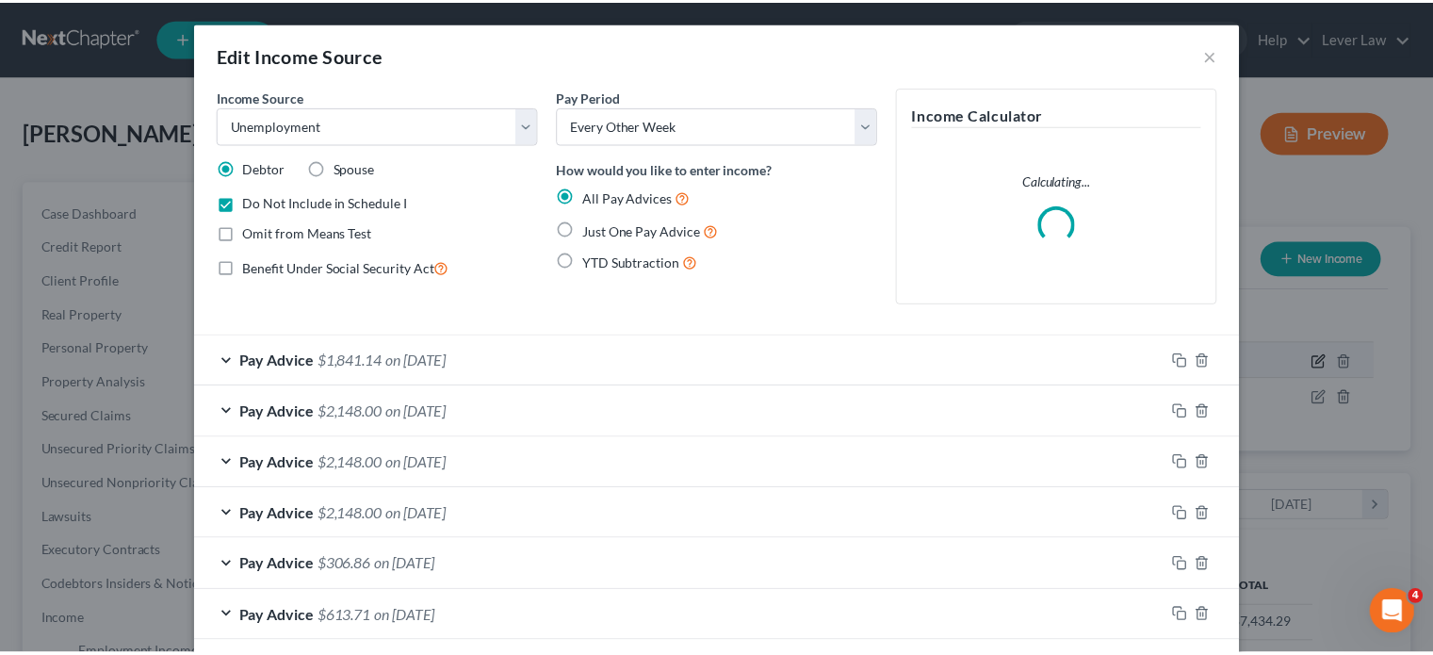
scroll to position [335, 588]
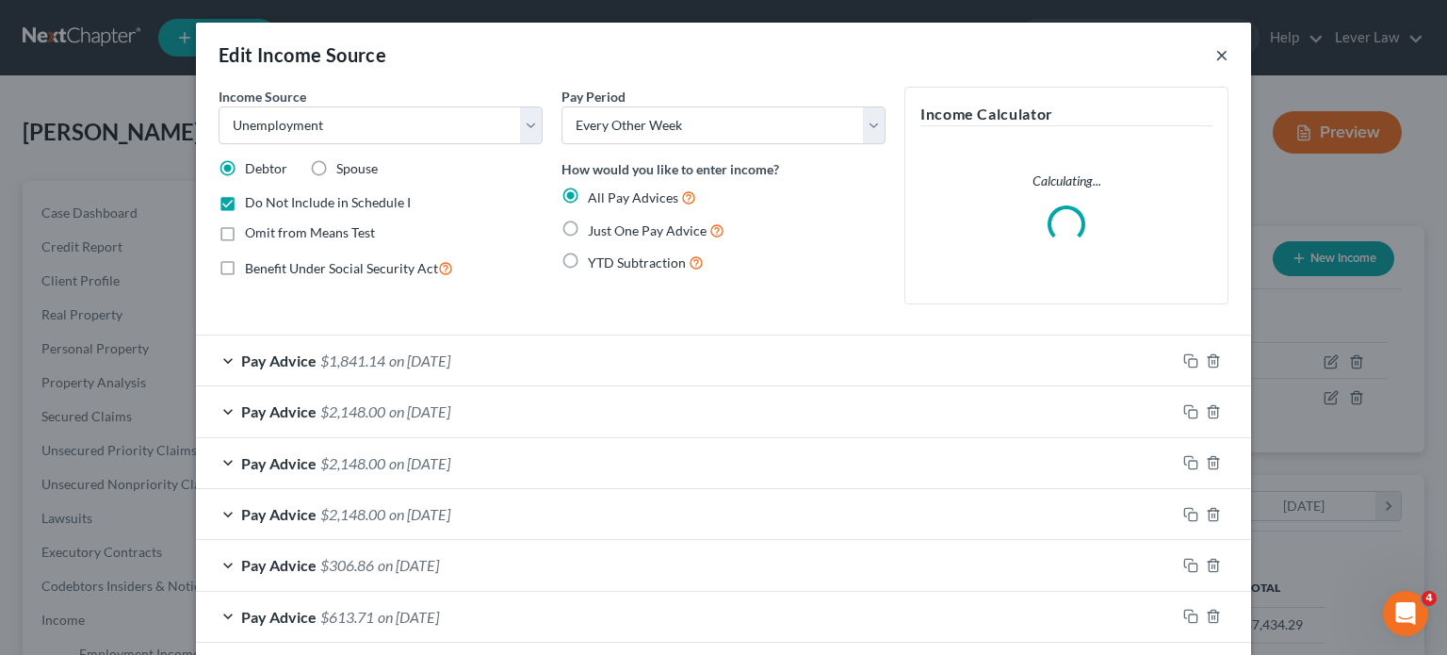
click at [1215, 56] on button "×" at bounding box center [1221, 54] width 13 height 23
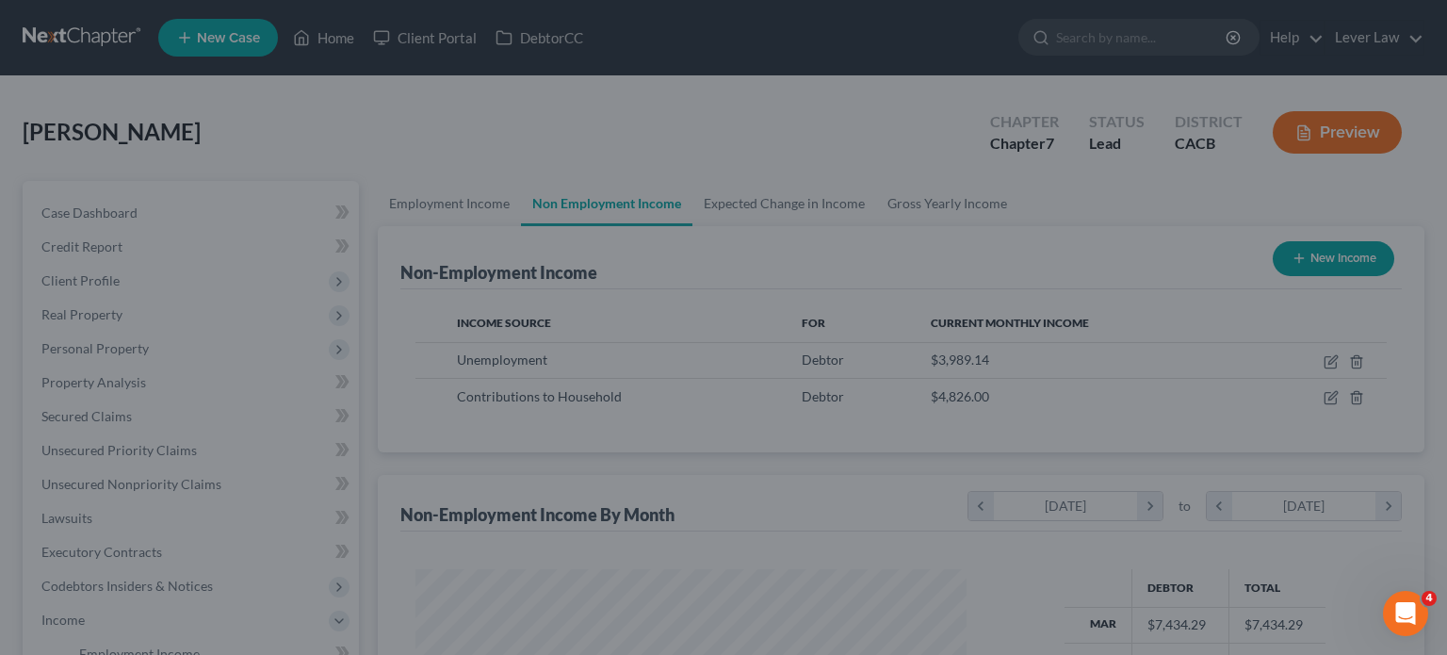
scroll to position [941713, 941466]
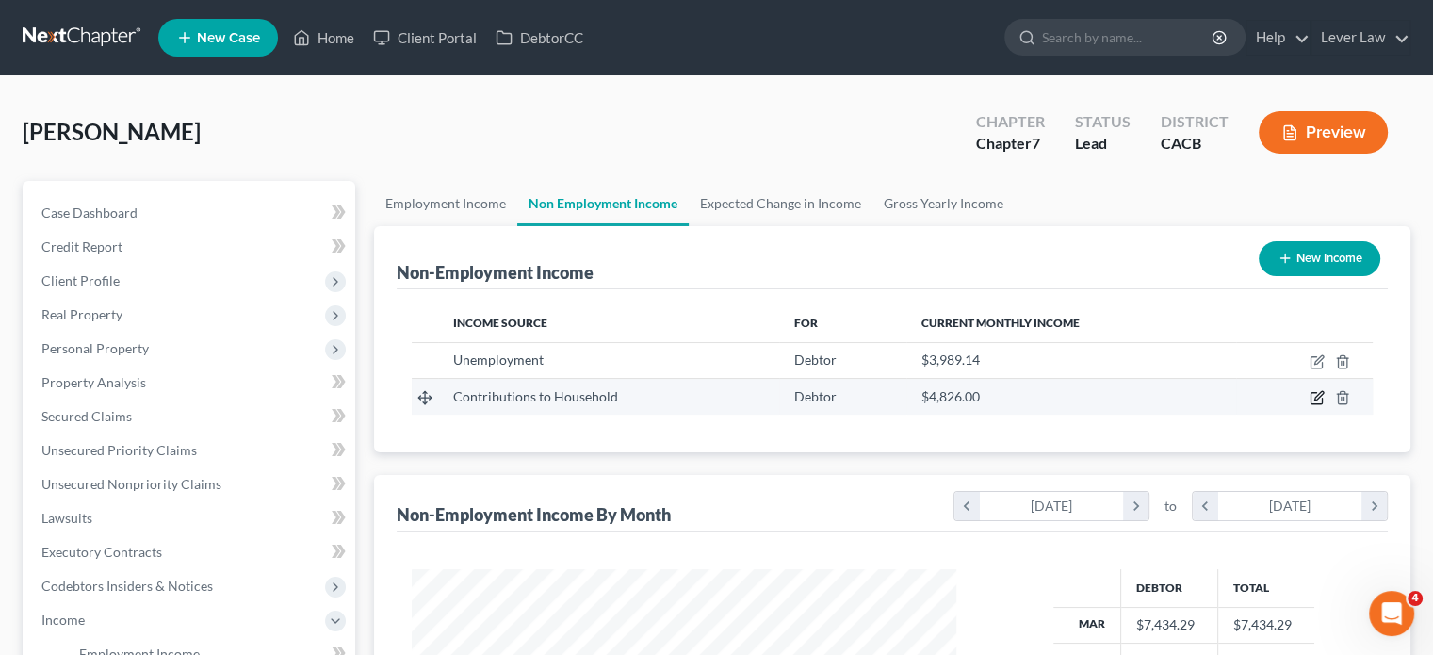
click at [1316, 403] on icon "button" at bounding box center [1316, 397] width 15 height 15
select select "8"
select select "0"
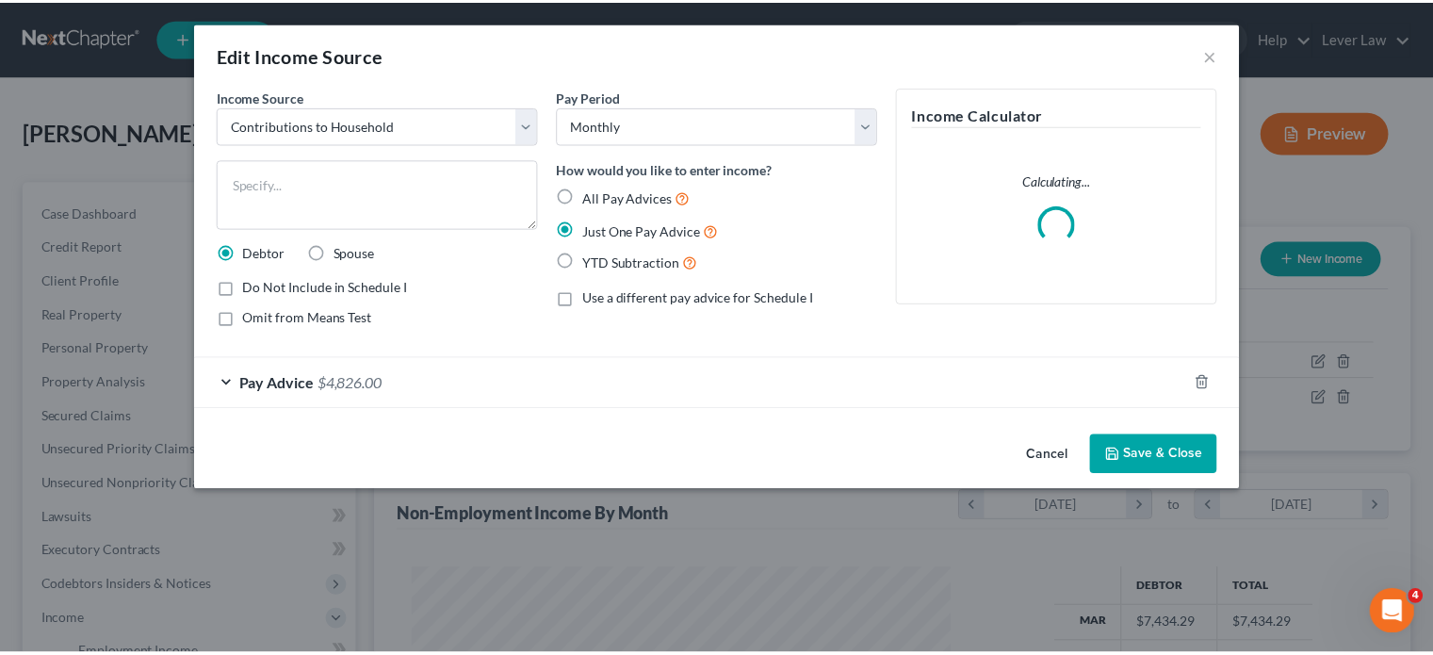
scroll to position [335, 588]
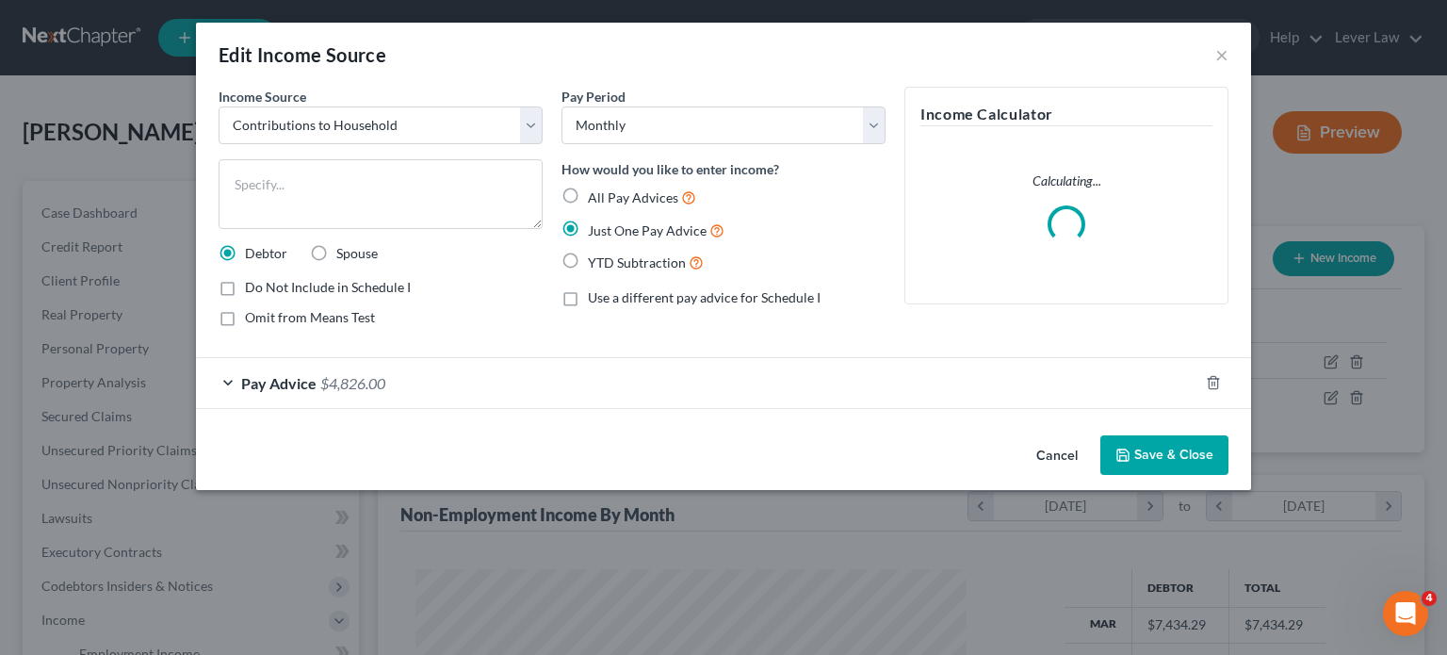
click at [1143, 452] on button "Save & Close" at bounding box center [1164, 455] width 128 height 40
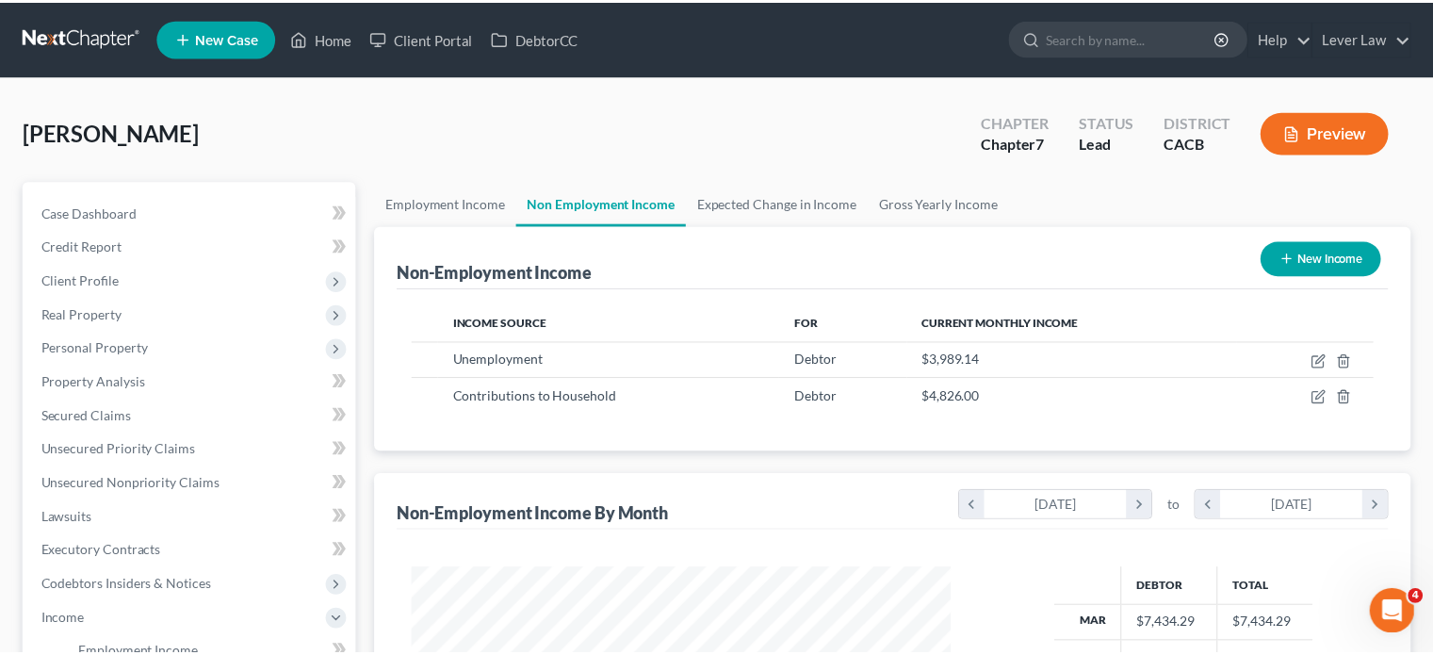
scroll to position [941713, 941466]
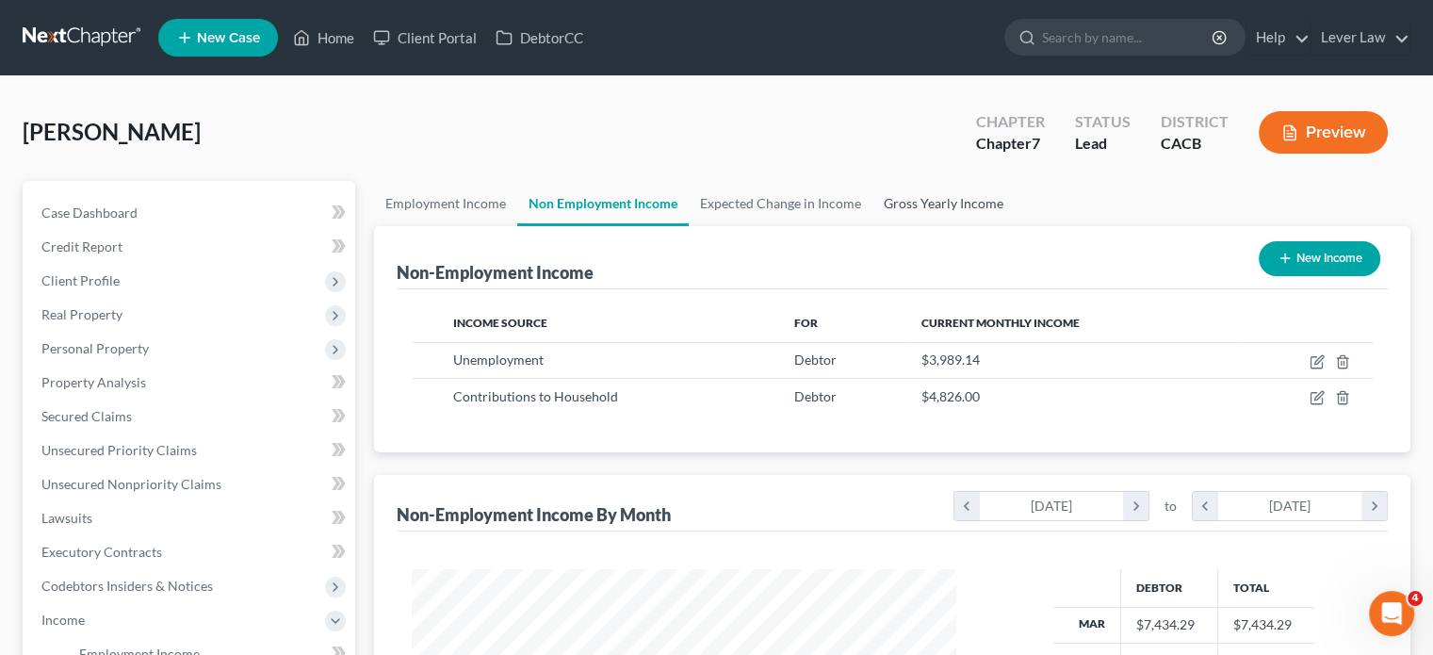
click at [903, 212] on link "Gross Yearly Income" at bounding box center [943, 203] width 142 height 45
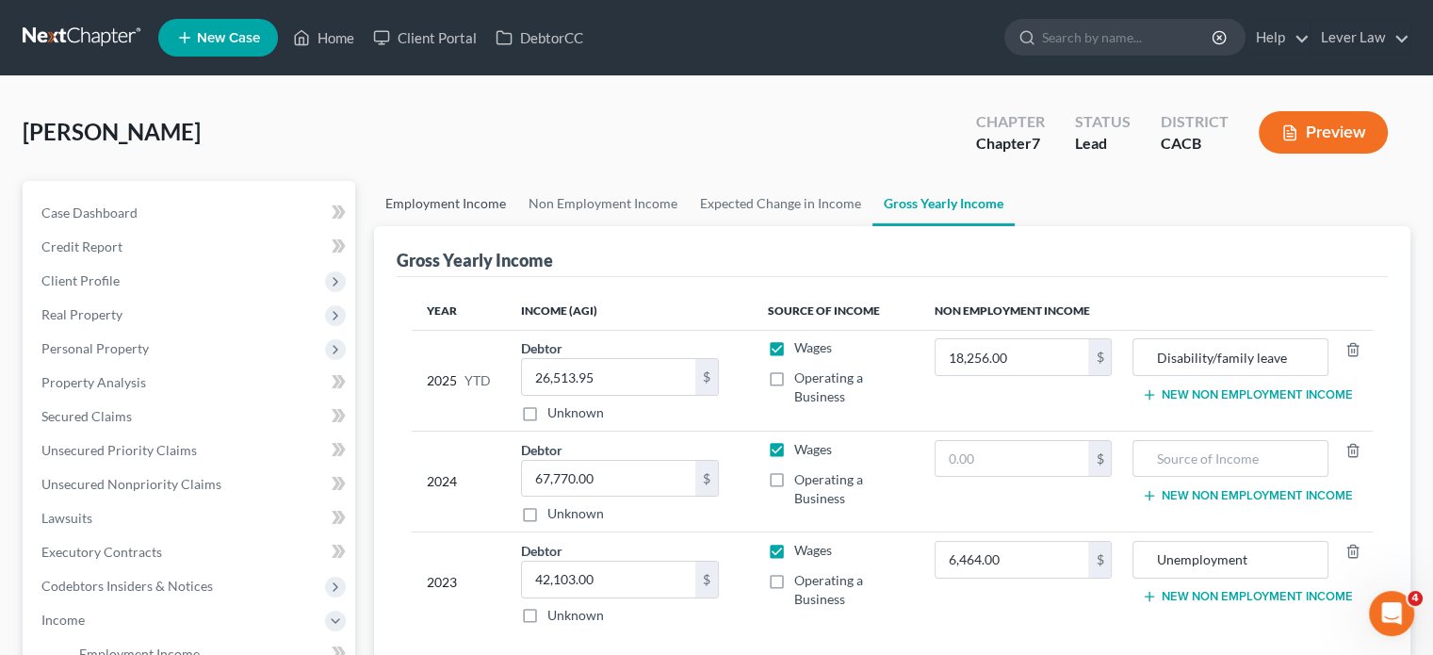
click at [413, 192] on link "Employment Income" at bounding box center [445, 203] width 143 height 45
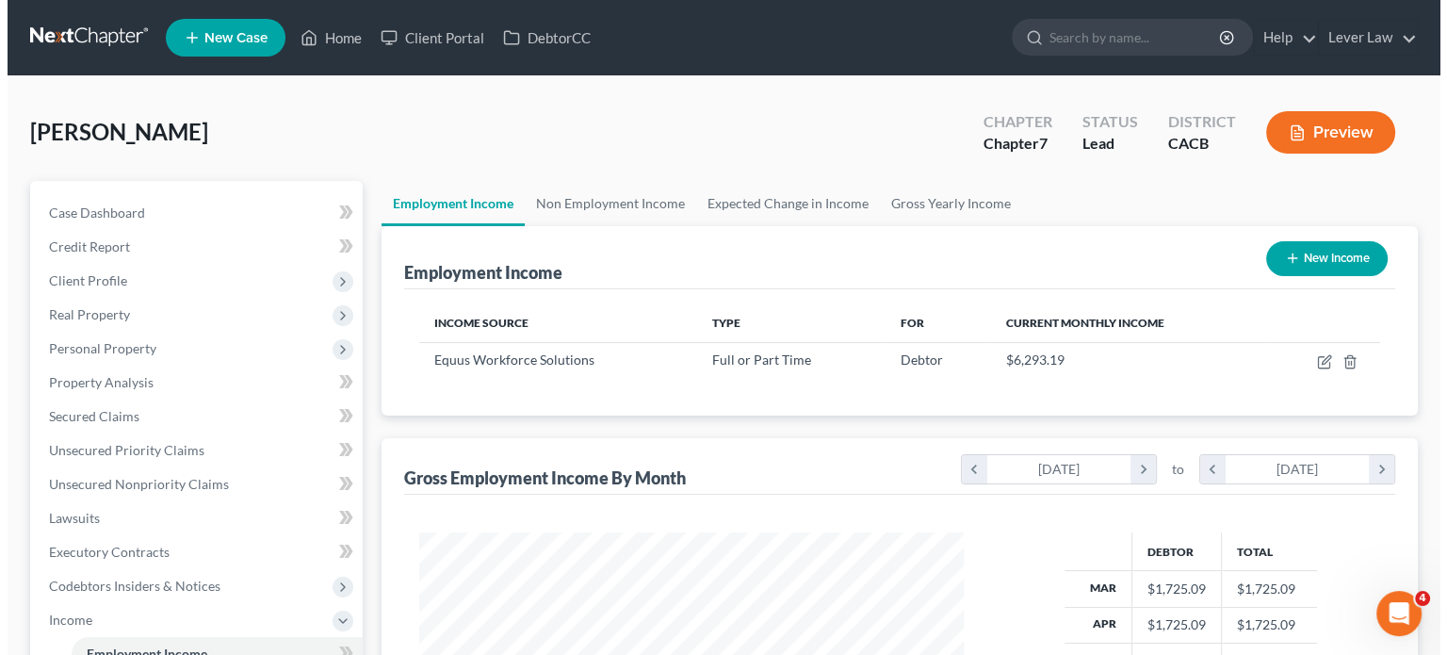
scroll to position [335, 581]
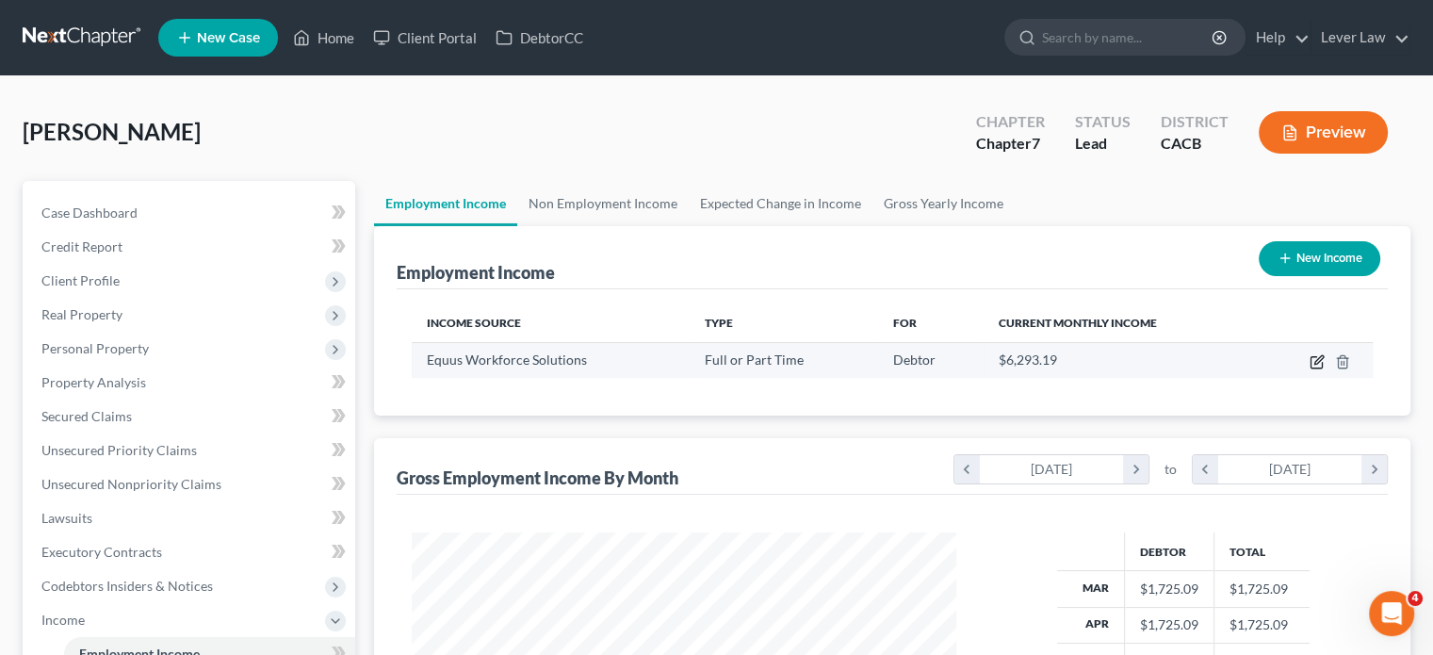
click at [1317, 359] on icon "button" at bounding box center [1318, 359] width 8 height 8
select select "0"
select select "4"
select select "2"
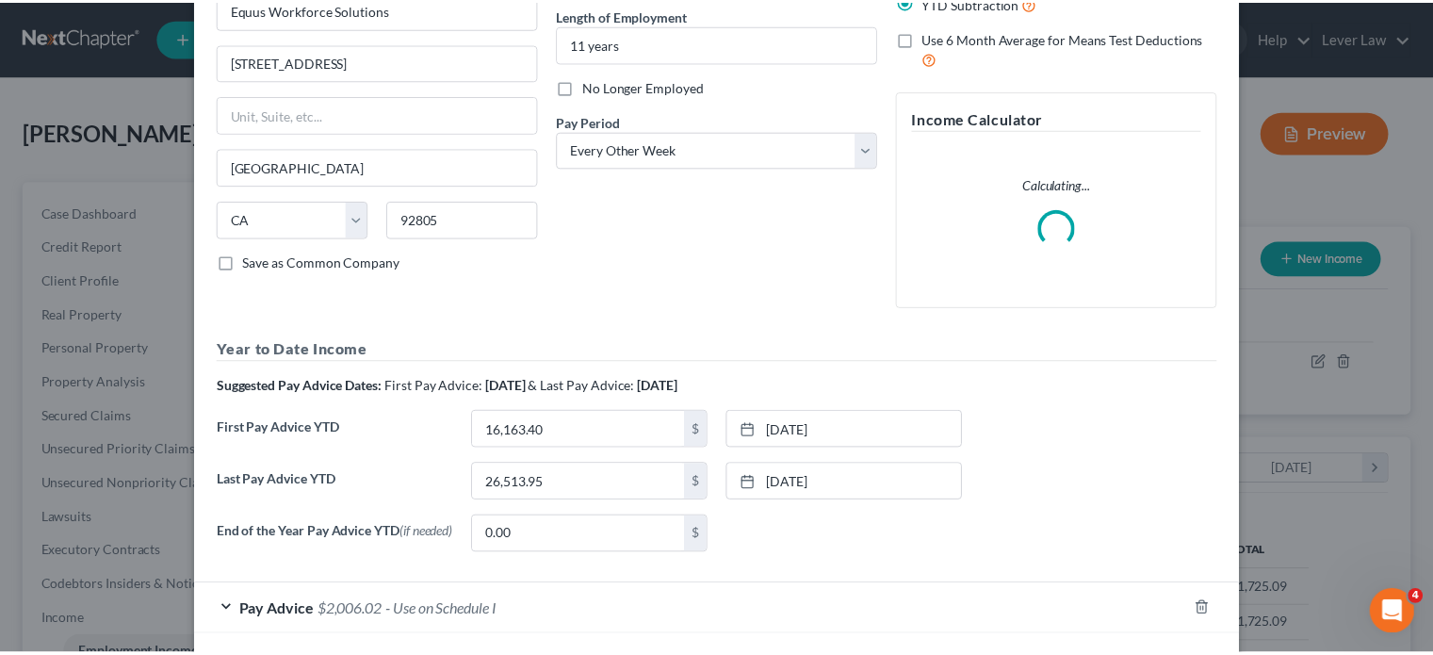
scroll to position [275, 0]
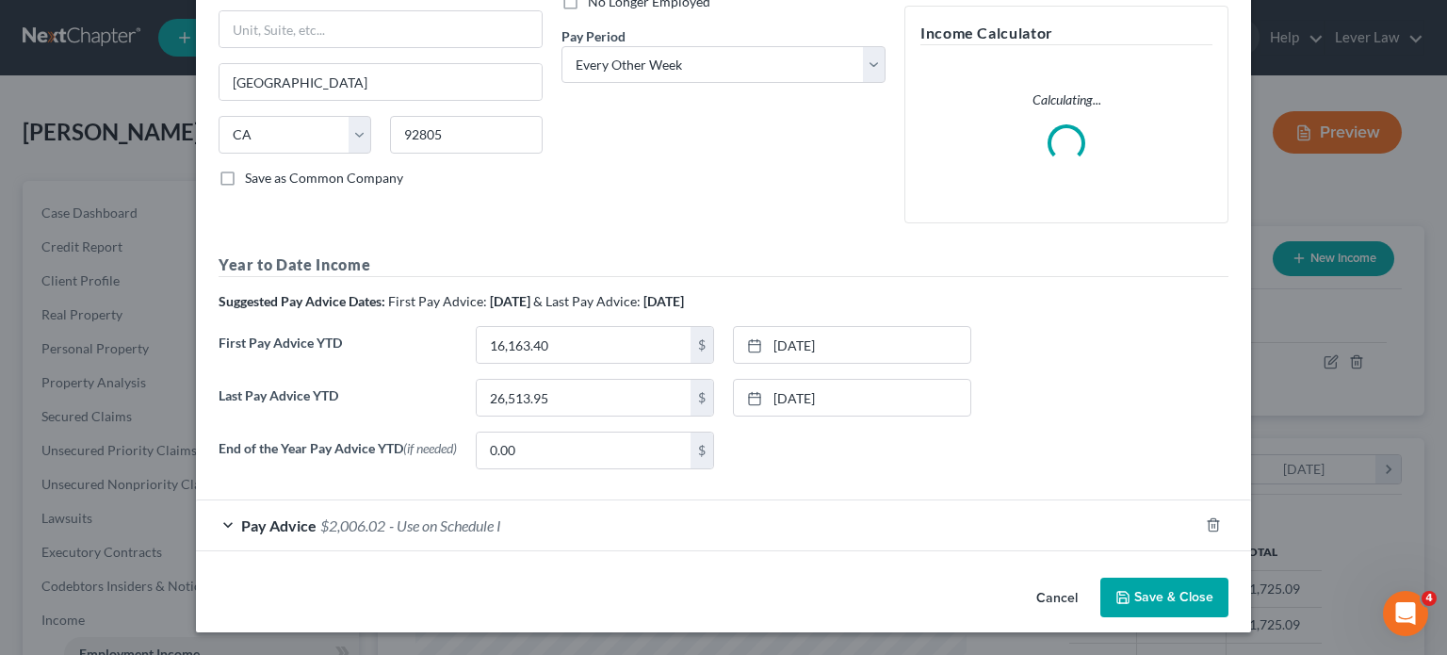
click at [1157, 594] on button "Save & Close" at bounding box center [1164, 597] width 128 height 40
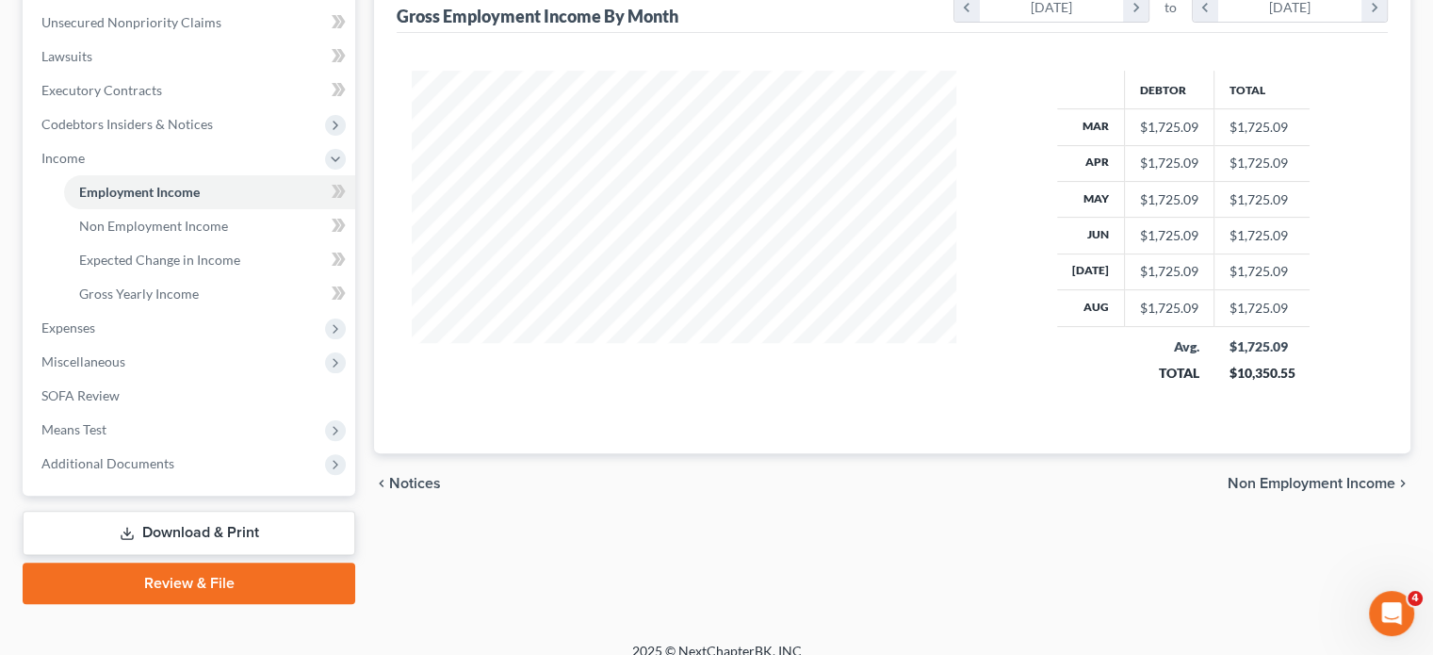
scroll to position [480, 0]
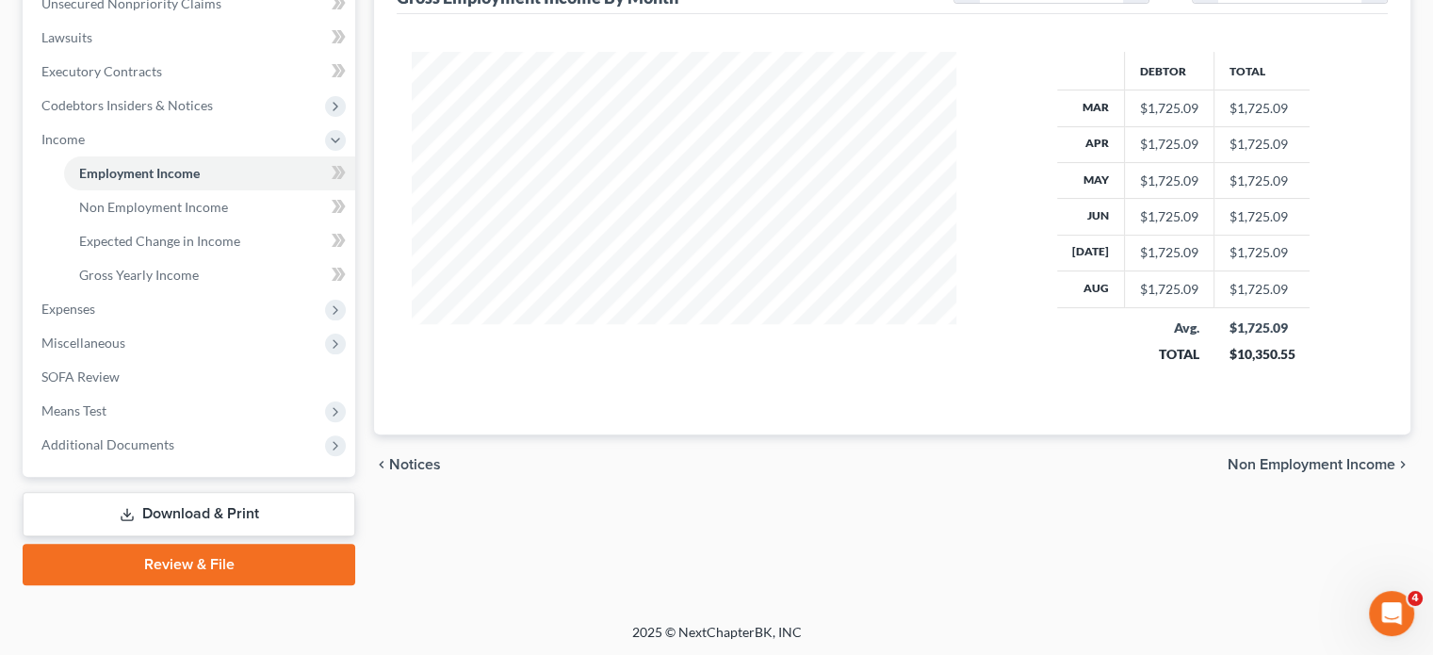
click at [208, 508] on link "Download & Print" at bounding box center [189, 514] width 333 height 44
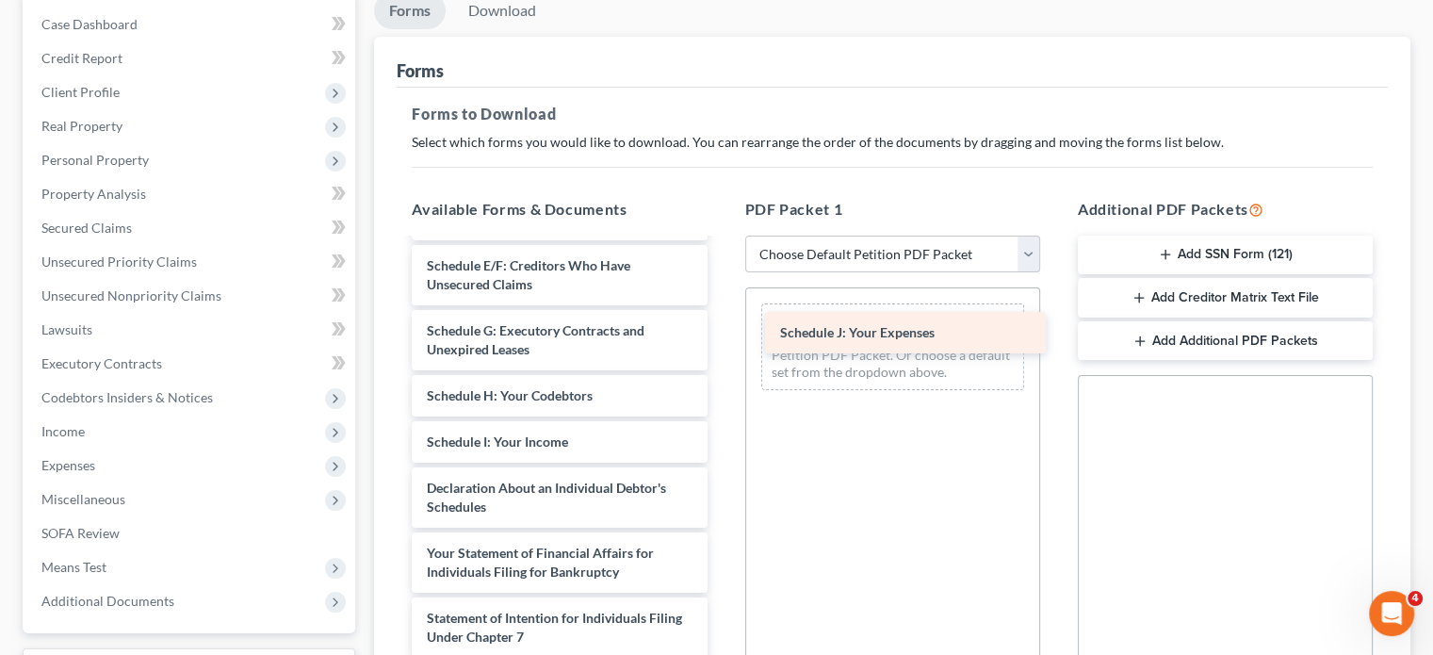
drag, startPoint x: 892, startPoint y: 400, endPoint x: 901, endPoint y: 332, distance: 69.3
click at [722, 332] on div "Schedule J: Your Expenses Voluntary Petition for Individuals Filing for Bankrup…" at bounding box center [559, 442] width 325 height 968
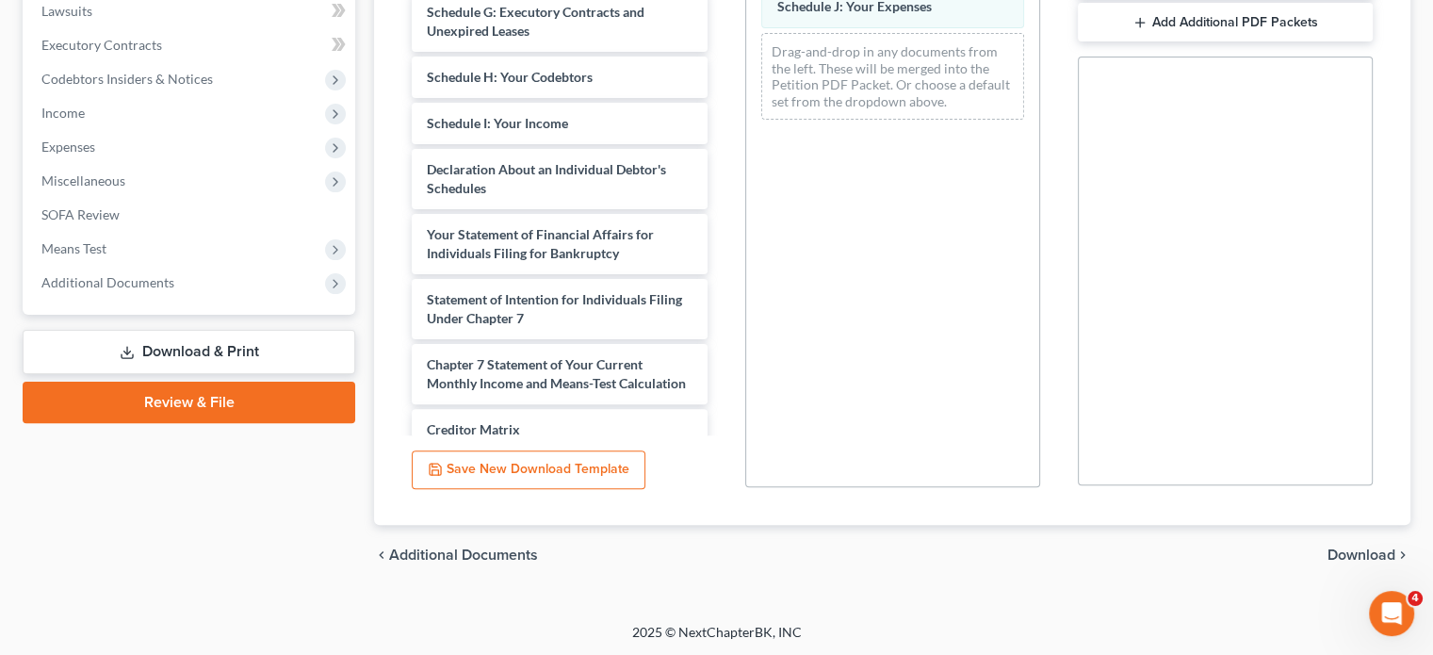
click at [1372, 555] on span "Download" at bounding box center [1361, 554] width 68 height 15
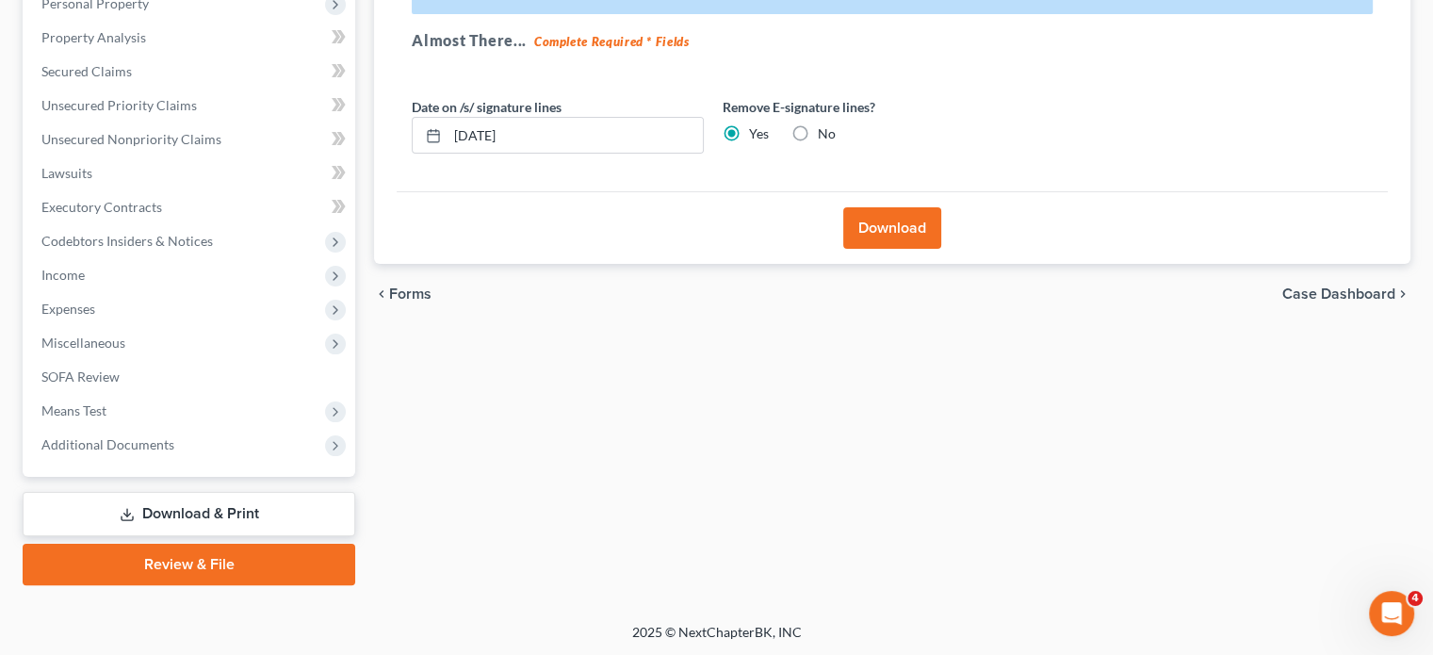
click at [909, 214] on button "Download" at bounding box center [892, 227] width 98 height 41
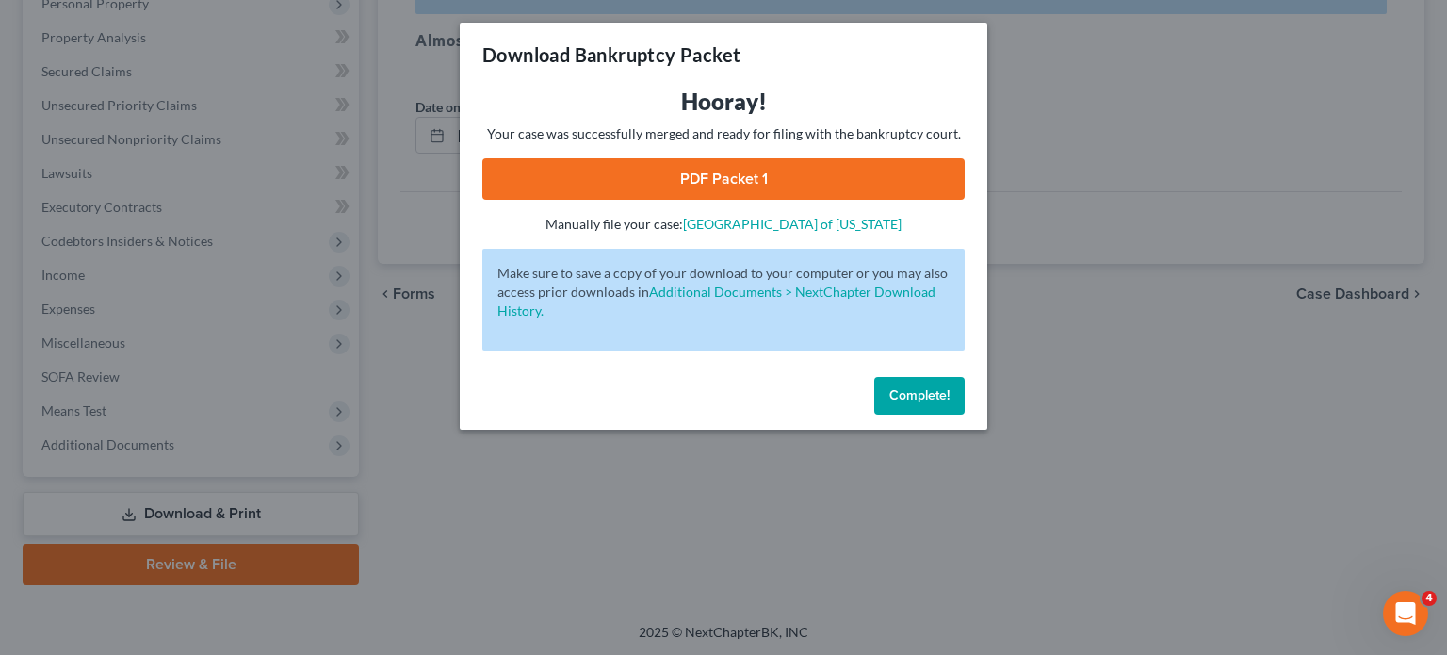
click at [870, 178] on link "PDF Packet 1" at bounding box center [723, 178] width 482 height 41
drag, startPoint x: 919, startPoint y: 396, endPoint x: 670, endPoint y: 198, distance: 318.5
click at [919, 396] on span "Complete!" at bounding box center [919, 395] width 60 height 16
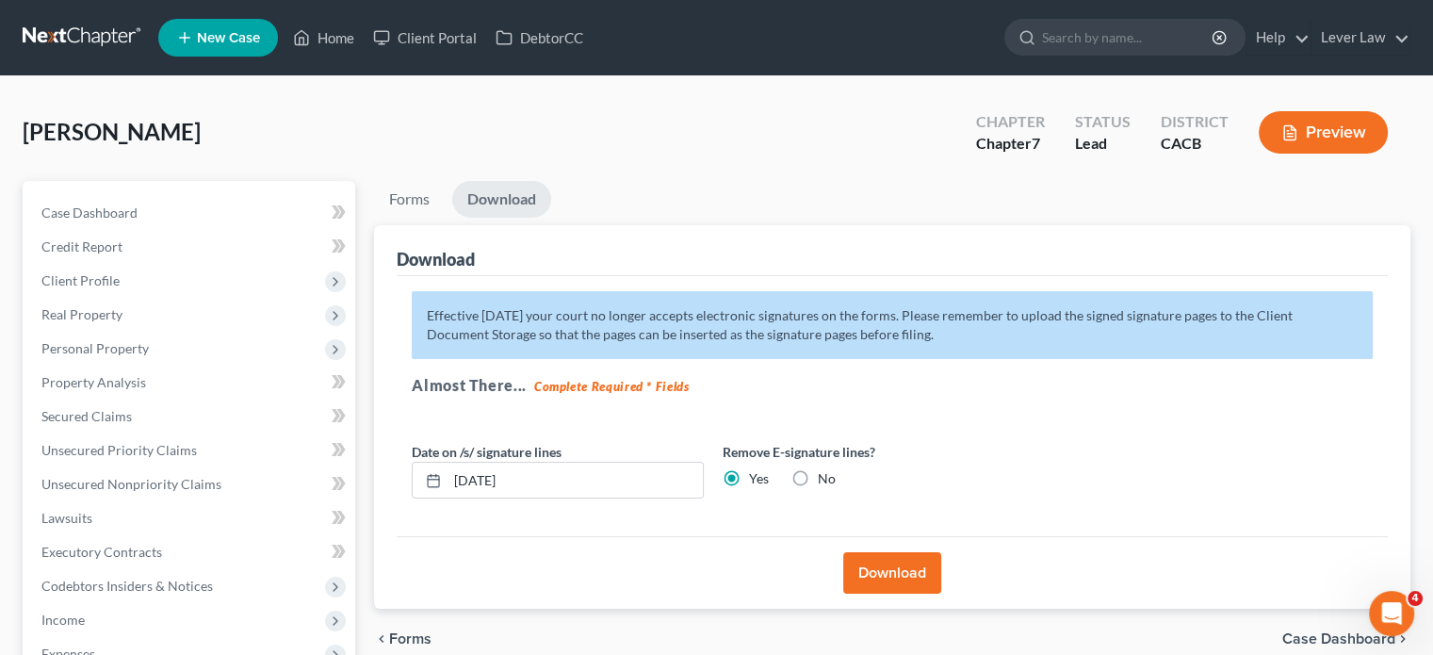
click at [83, 33] on link at bounding box center [83, 38] width 121 height 34
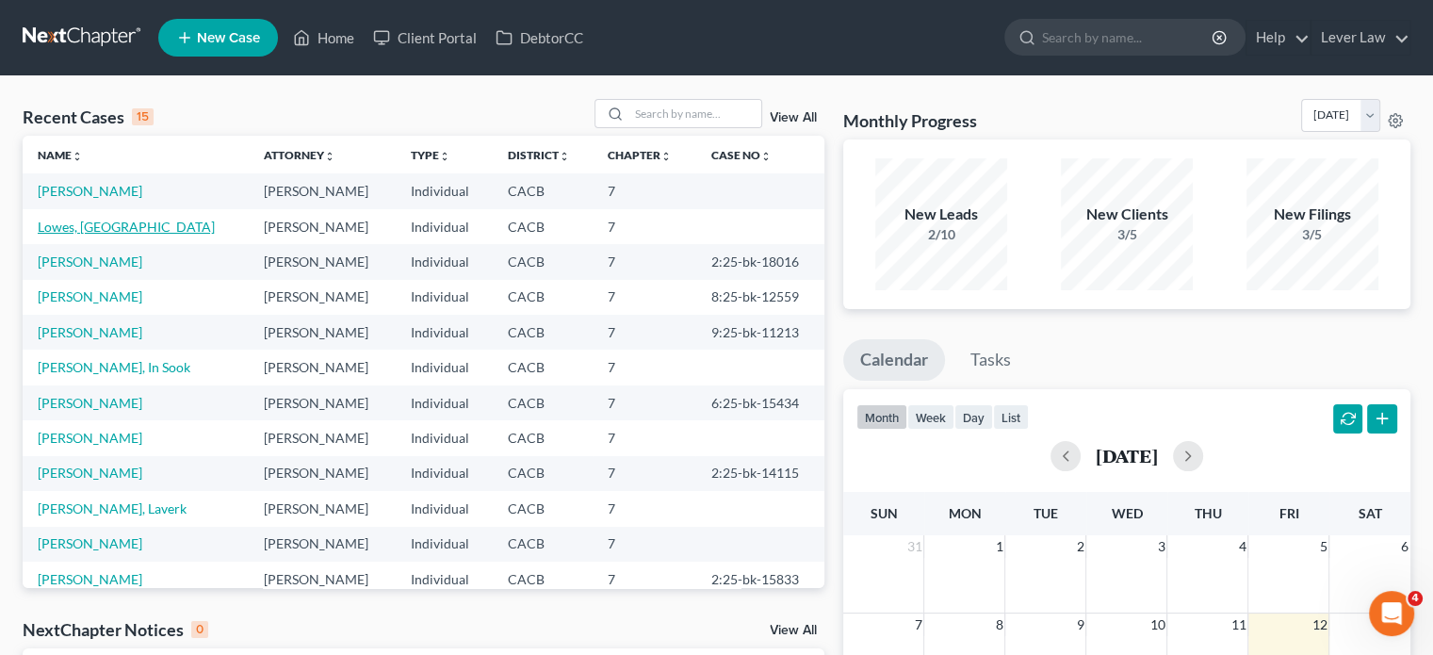
click at [68, 230] on link "Lowes, [GEOGRAPHIC_DATA]" at bounding box center [126, 227] width 177 height 16
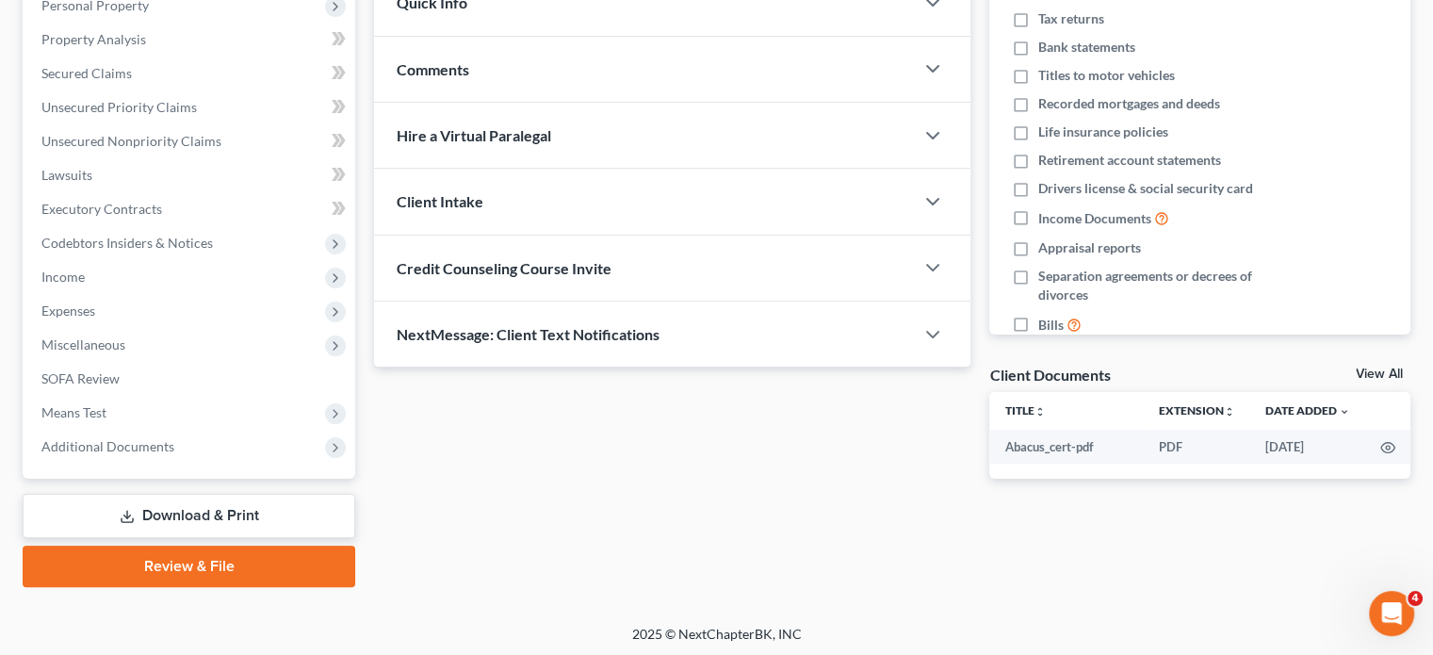
scroll to position [345, 0]
click at [170, 504] on link "Download & Print" at bounding box center [189, 514] width 333 height 44
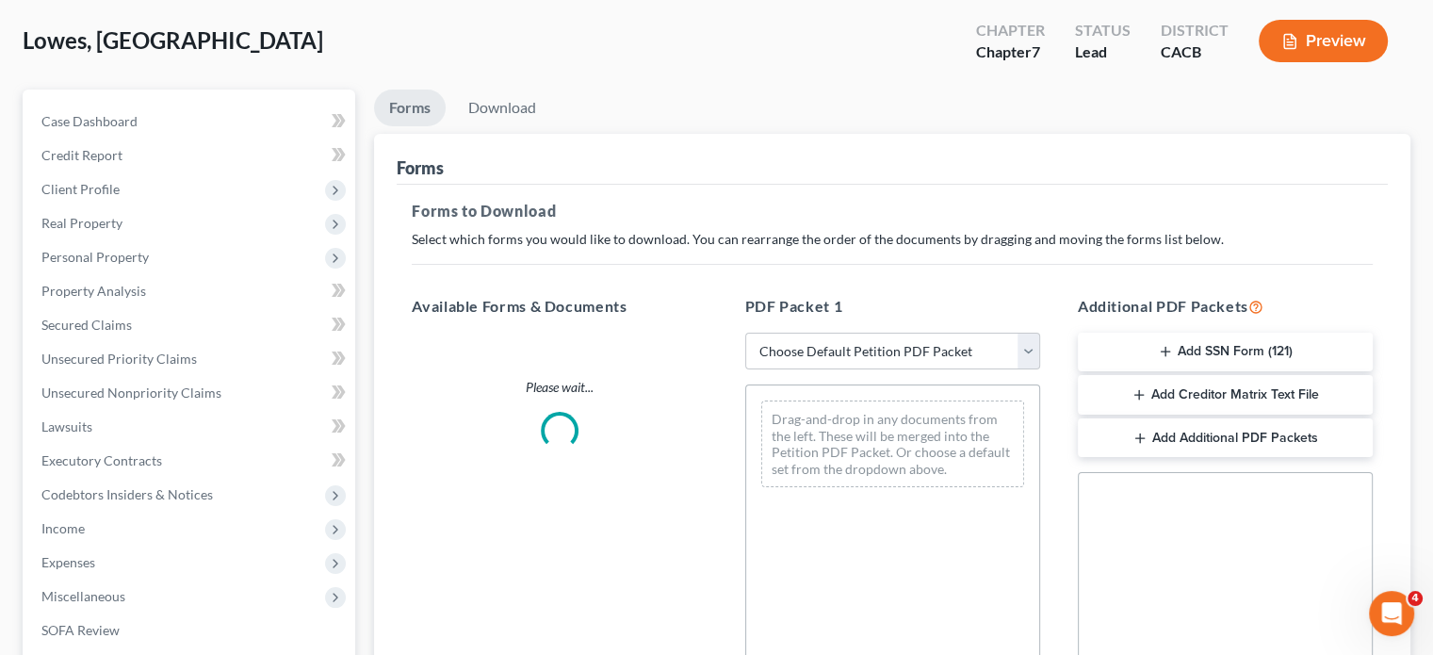
scroll to position [94, 0]
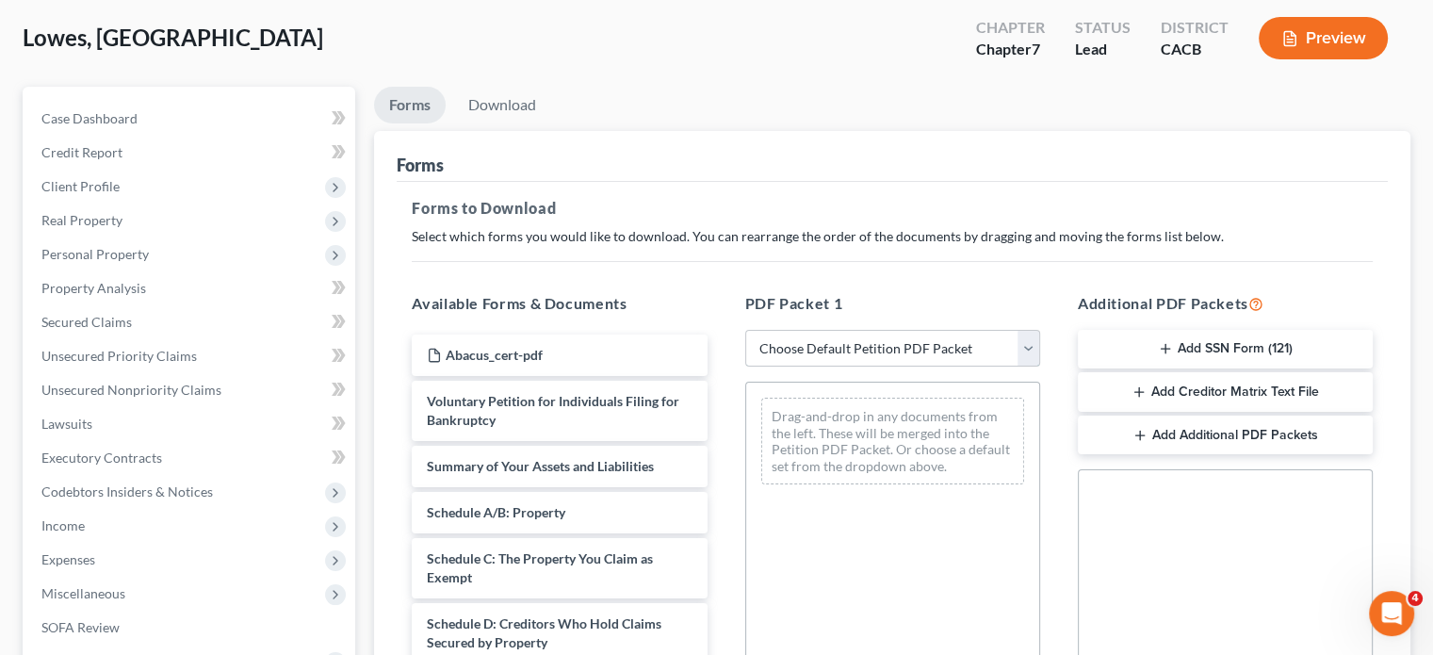
drag, startPoint x: 870, startPoint y: 342, endPoint x: 882, endPoint y: 361, distance: 22.0
click at [870, 342] on select "Choose Default Petition PDF Packet Complete Bankruptcy Petition (all forms and …" at bounding box center [892, 349] width 295 height 38
select select "4"
click at [745, 330] on select "Choose Default Petition PDF Packet Complete Bankruptcy Petition (all forms and …" at bounding box center [892, 349] width 295 height 38
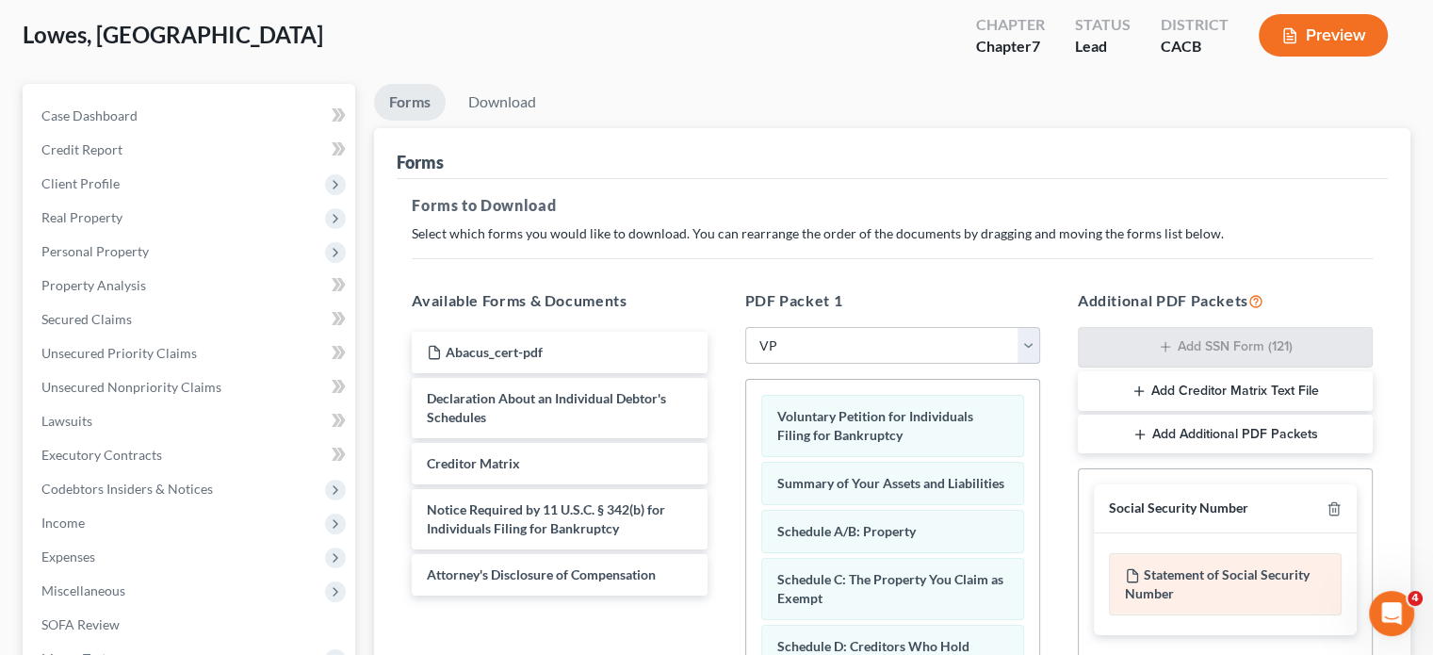
scroll to position [188, 0]
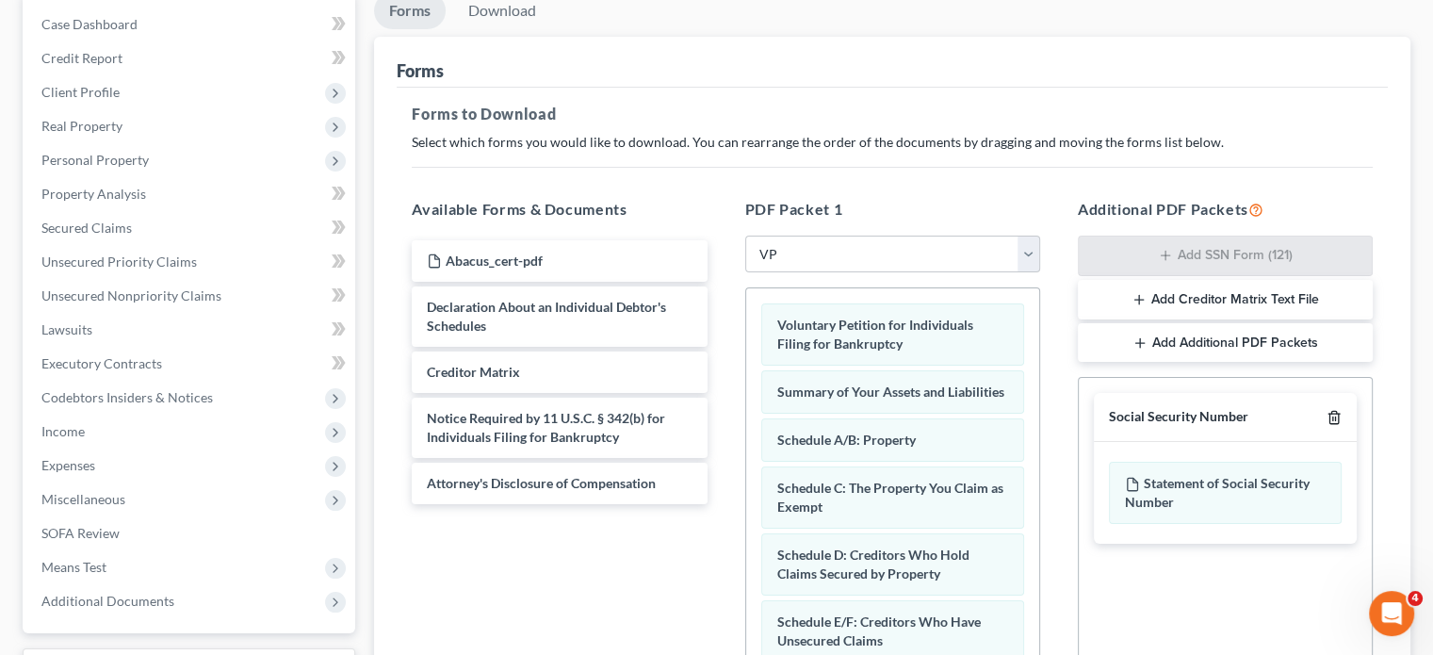
click at [1337, 412] on icon "button" at bounding box center [1333, 418] width 8 height 12
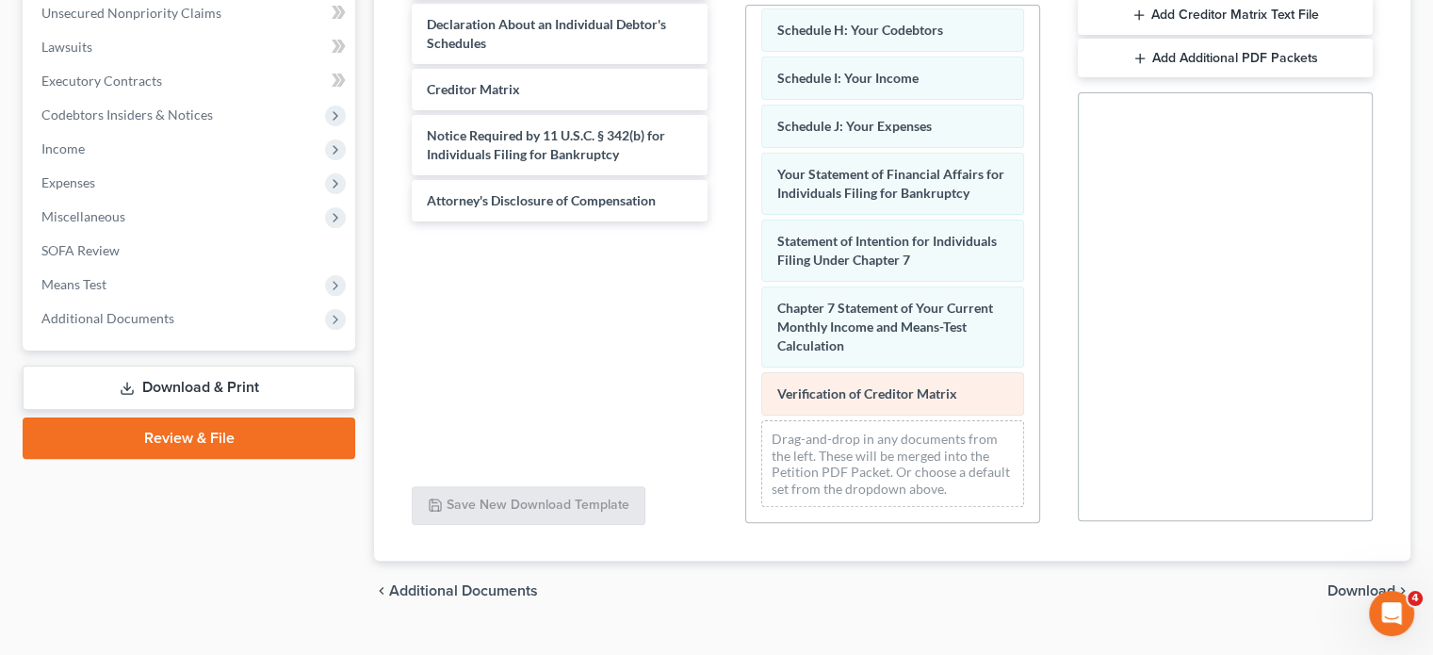
scroll to position [407, 0]
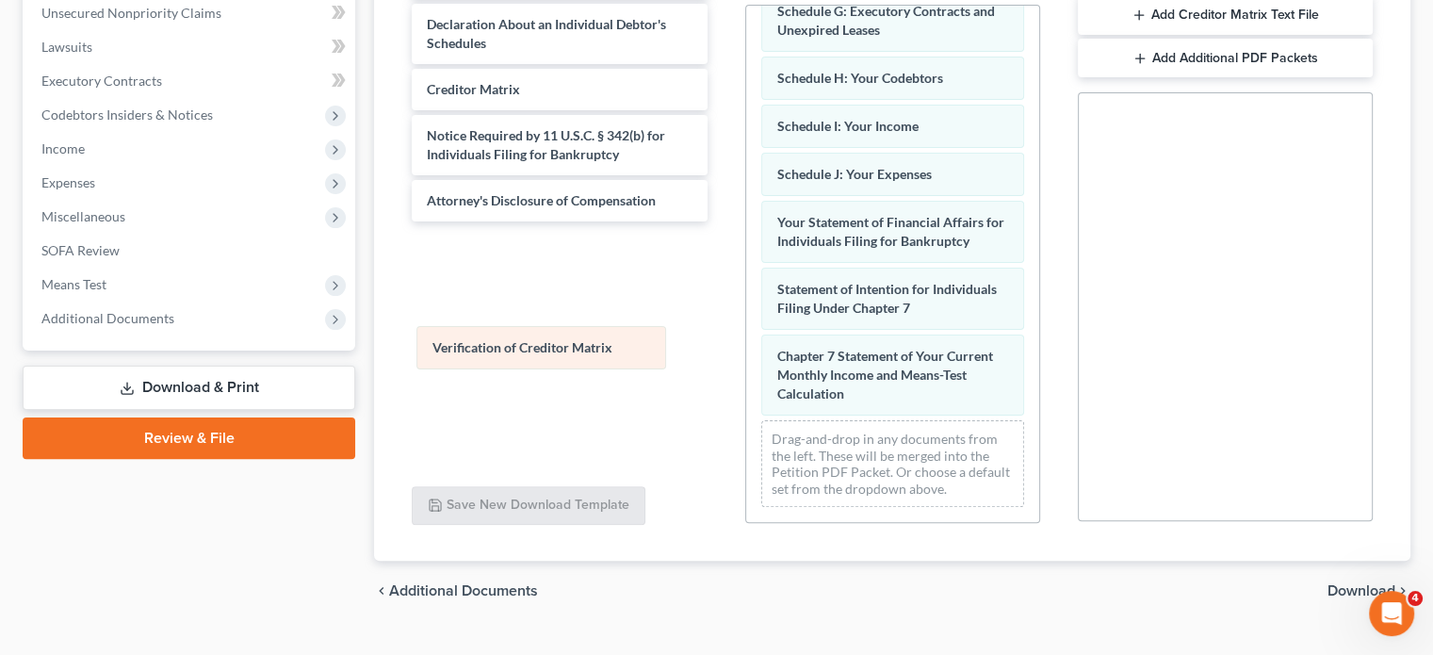
drag, startPoint x: 919, startPoint y: 399, endPoint x: 561, endPoint y: 294, distance: 373.2
click at [746, 318] on div "Verification of Creditor Matrix Voluntary Petition for Individuals Filing for B…" at bounding box center [892, 66] width 293 height 911
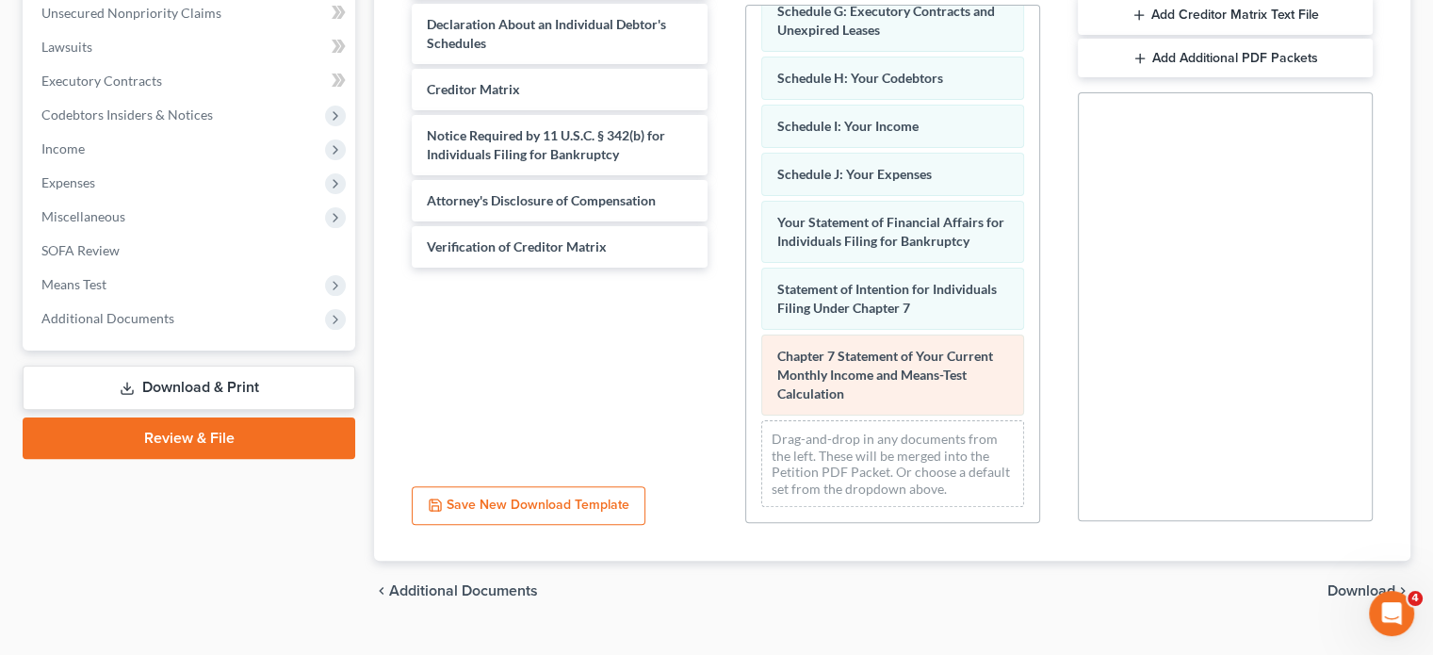
scroll to position [455, 0]
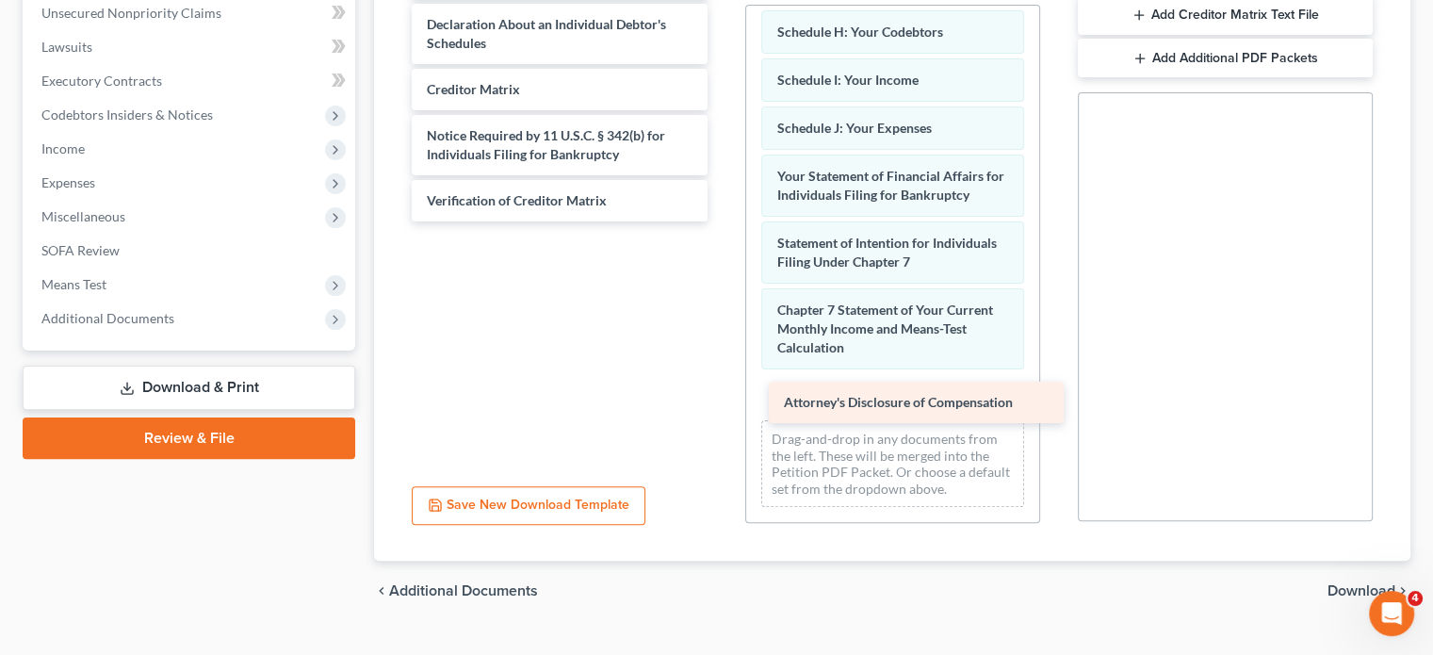
drag, startPoint x: 561, startPoint y: 206, endPoint x: 918, endPoint y: 410, distance: 411.0
click at [722, 221] on div "Attorney's Disclosure of Compensation Abacus_cert-pdf Declaration About an Indi…" at bounding box center [559, 90] width 325 height 264
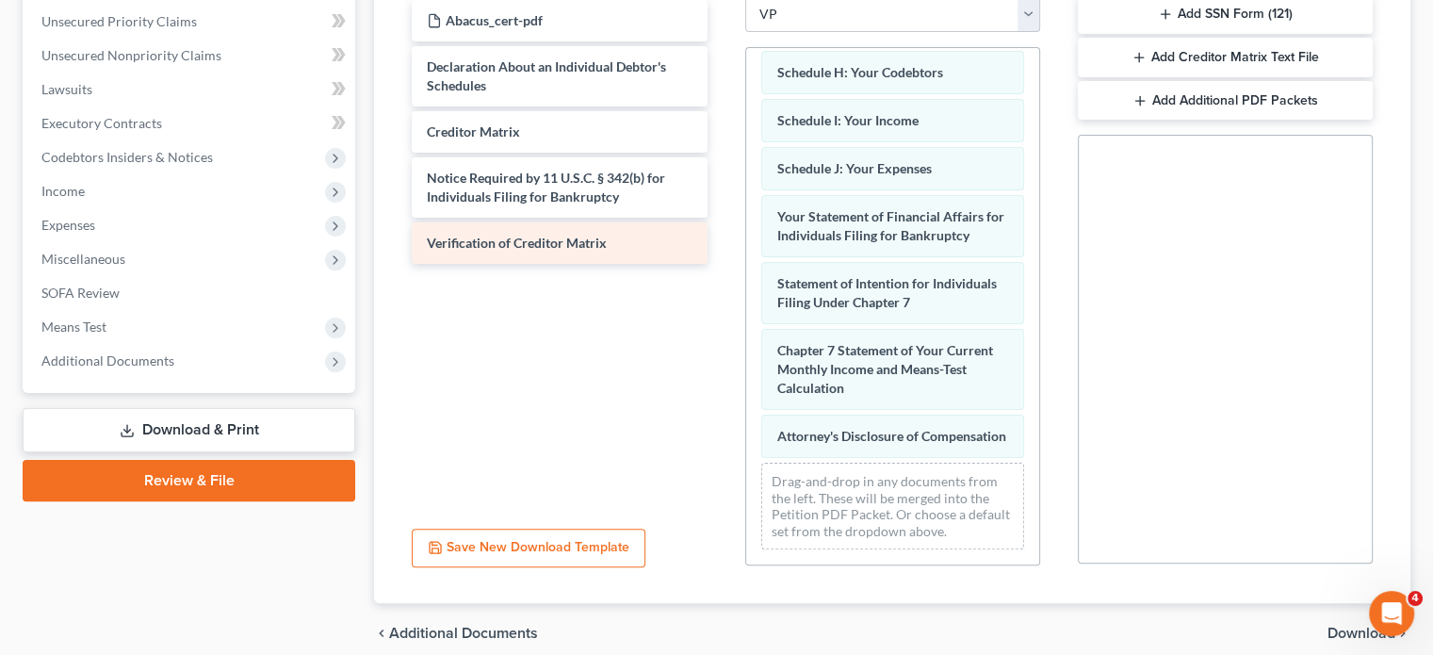
scroll to position [377, 0]
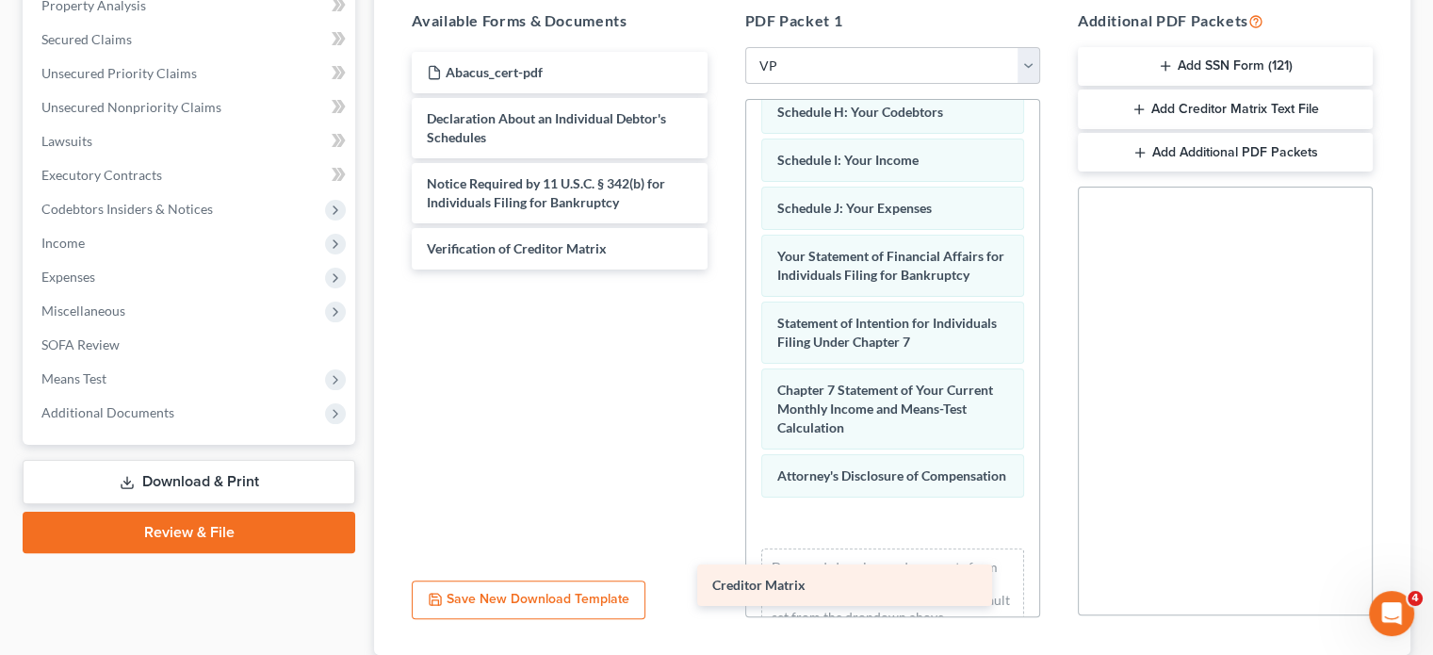
drag, startPoint x: 603, startPoint y: 187, endPoint x: 923, endPoint y: 557, distance: 489.5
click at [722, 269] on div "Creditor Matrix Abacus_cert-pdf Declaration About an Individual Debtor's Schedu…" at bounding box center [559, 161] width 325 height 218
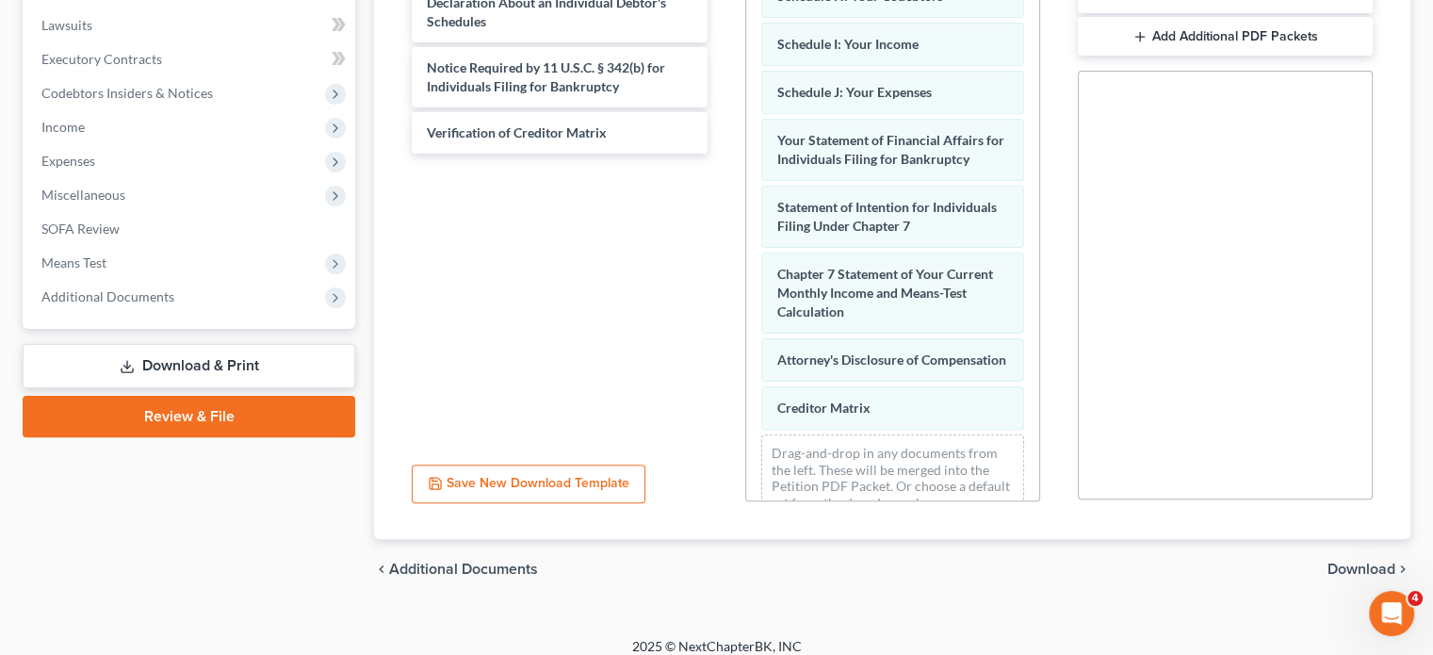
scroll to position [507, 0]
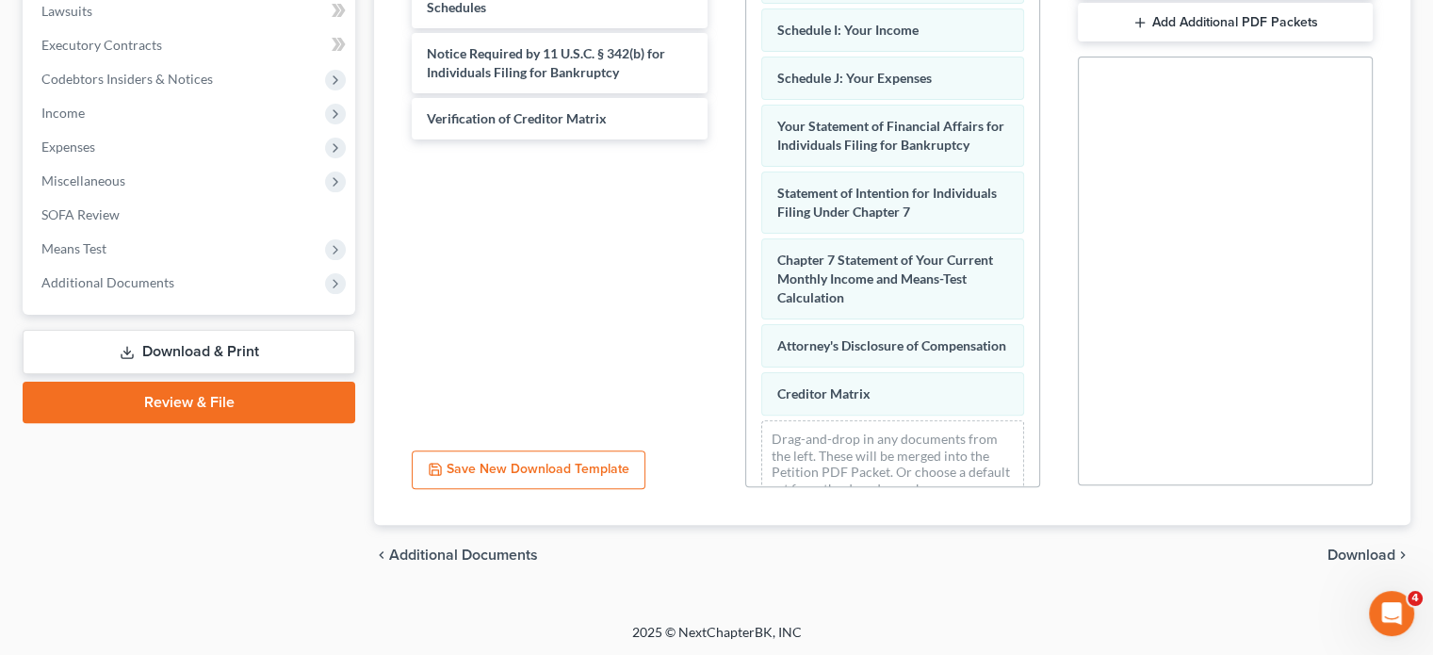
click at [1352, 539] on div "chevron_left Additional Documents Download chevron_right" at bounding box center [892, 555] width 1036 height 60
click at [1363, 553] on span "Download" at bounding box center [1361, 554] width 68 height 15
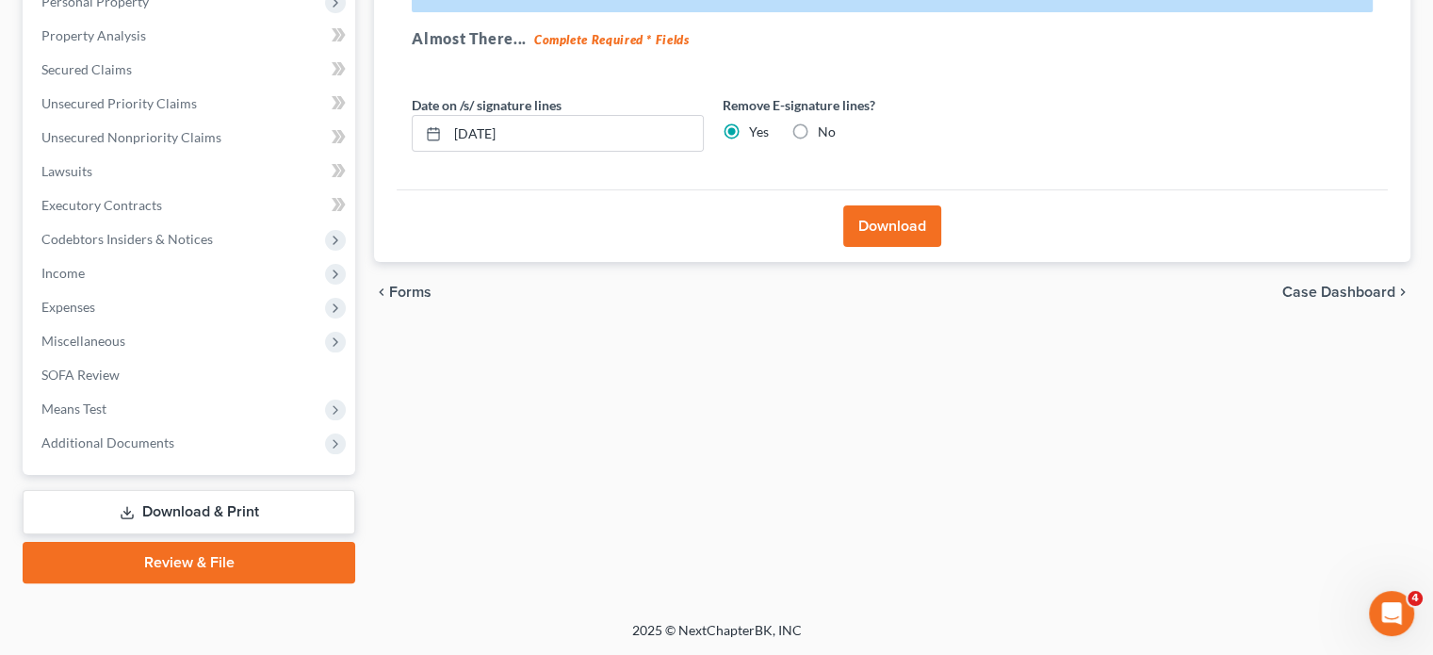
scroll to position [345, 0]
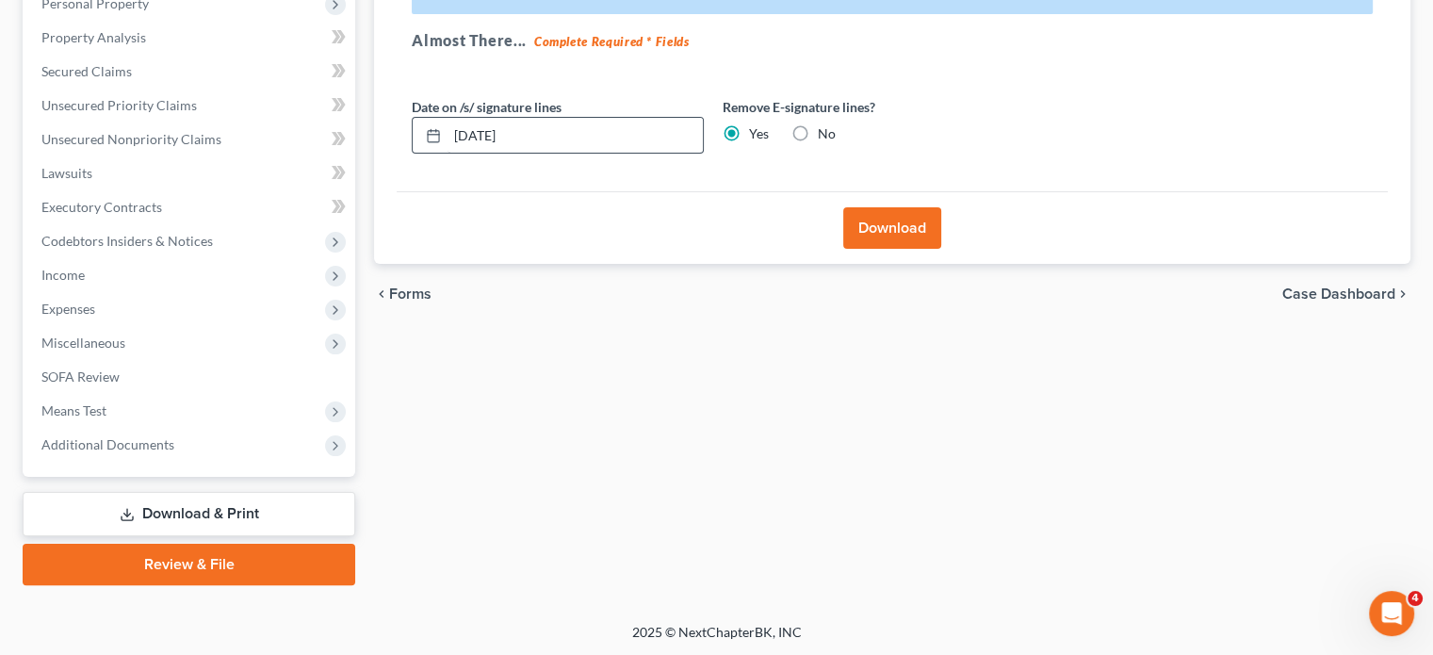
drag, startPoint x: 614, startPoint y: 156, endPoint x: 611, endPoint y: 134, distance: 22.8
click at [612, 149] on div "Date on /s/ signature lines 09/12/2025 Remove E-signature lines? Yes No" at bounding box center [713, 133] width 622 height 73
drag, startPoint x: 611, startPoint y: 134, endPoint x: 407, endPoint y: 151, distance: 205.1
click at [407, 151] on div "Date on /s/ signature lines 09/12/2025" at bounding box center [557, 125] width 311 height 57
click at [882, 227] on button "Download" at bounding box center [892, 227] width 98 height 41
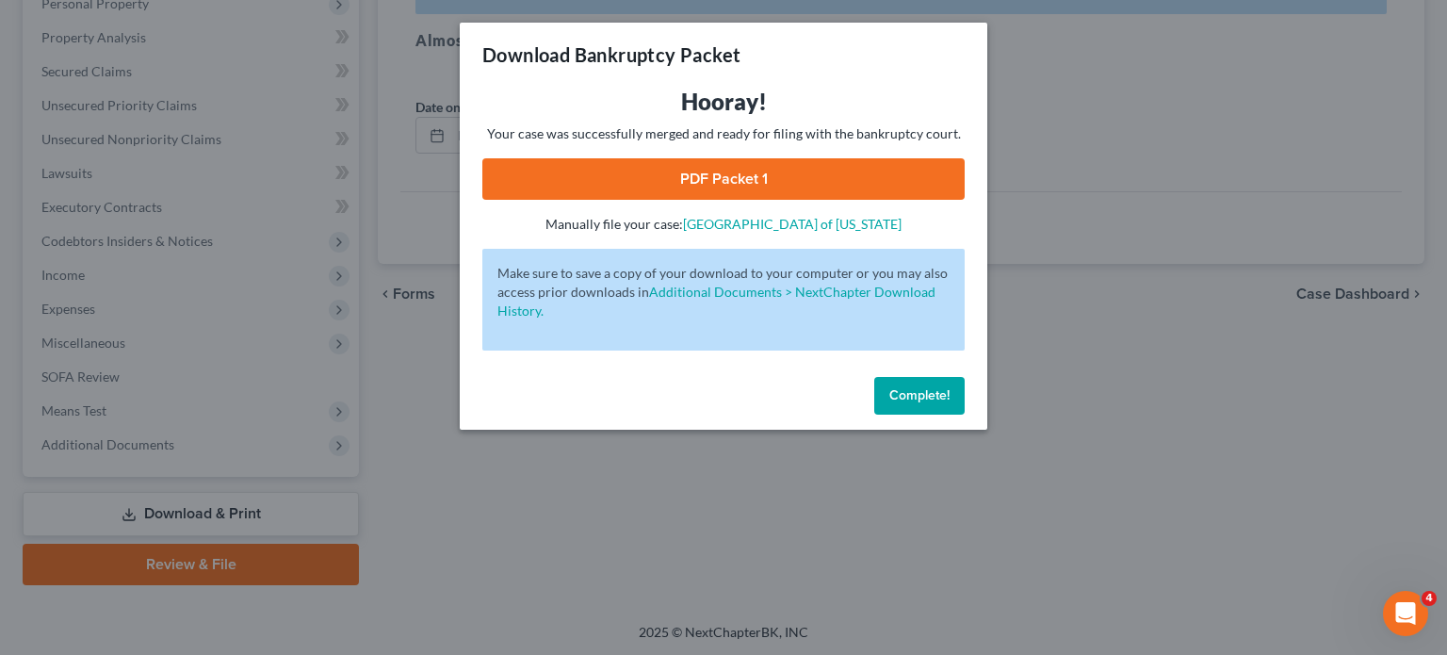
click at [774, 180] on link "PDF Packet 1" at bounding box center [723, 178] width 482 height 41
drag, startPoint x: 905, startPoint y: 387, endPoint x: 872, endPoint y: 397, distance: 34.3
click at [905, 385] on button "Complete!" at bounding box center [919, 396] width 90 height 38
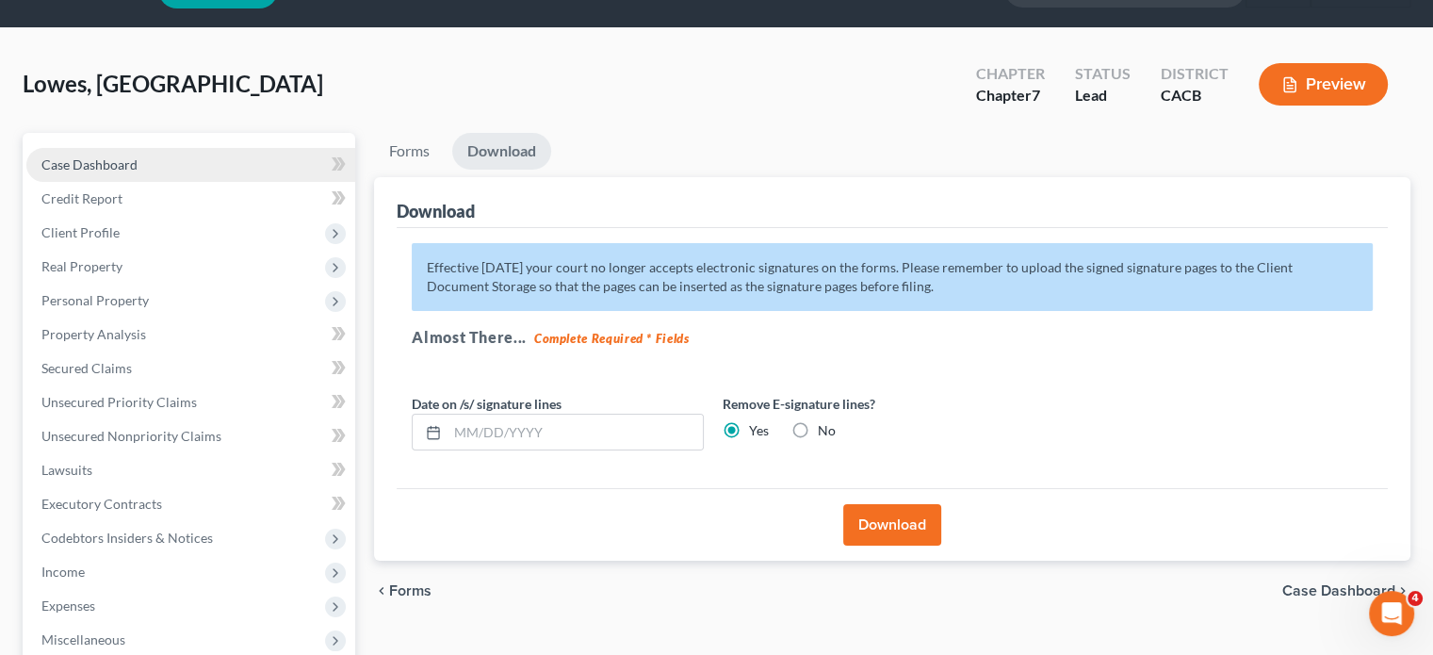
scroll to position [0, 0]
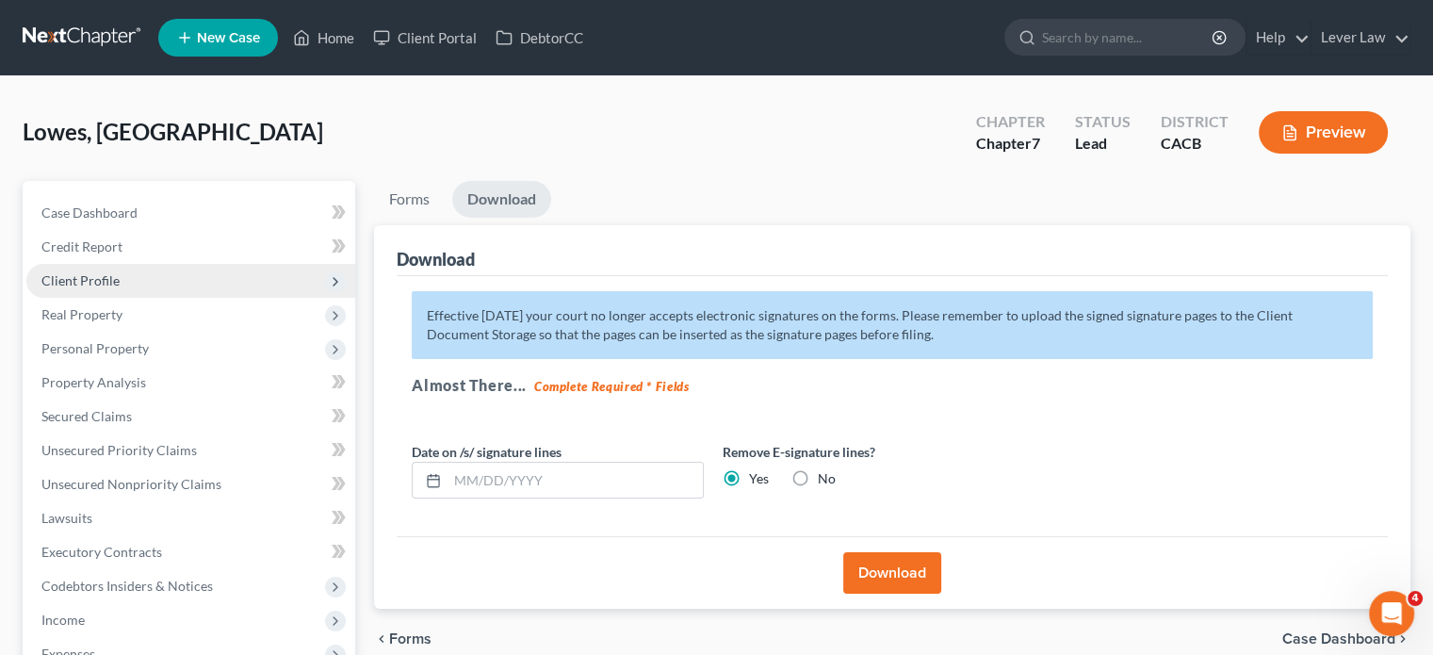
click at [120, 281] on span "Client Profile" at bounding box center [190, 281] width 329 height 34
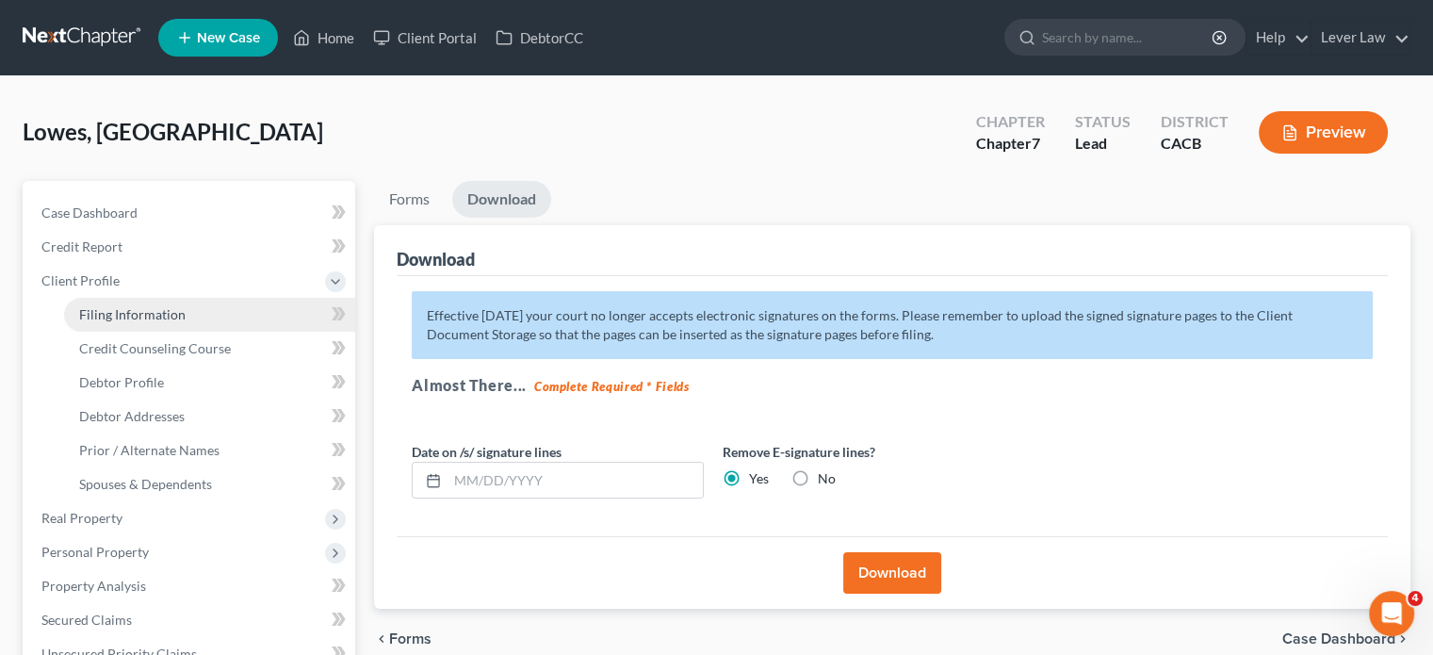
click at [130, 317] on span "Filing Information" at bounding box center [132, 314] width 106 height 16
select select "1"
select select "0"
select select "4"
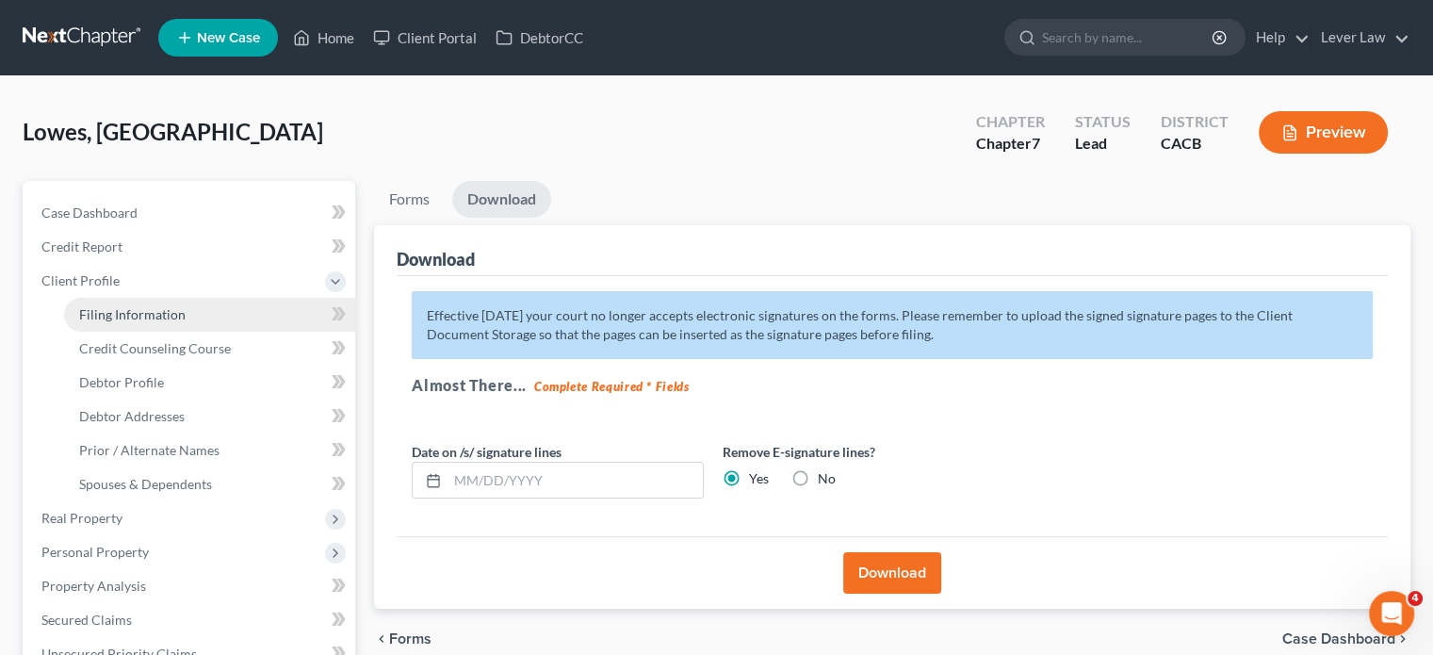
select select "0"
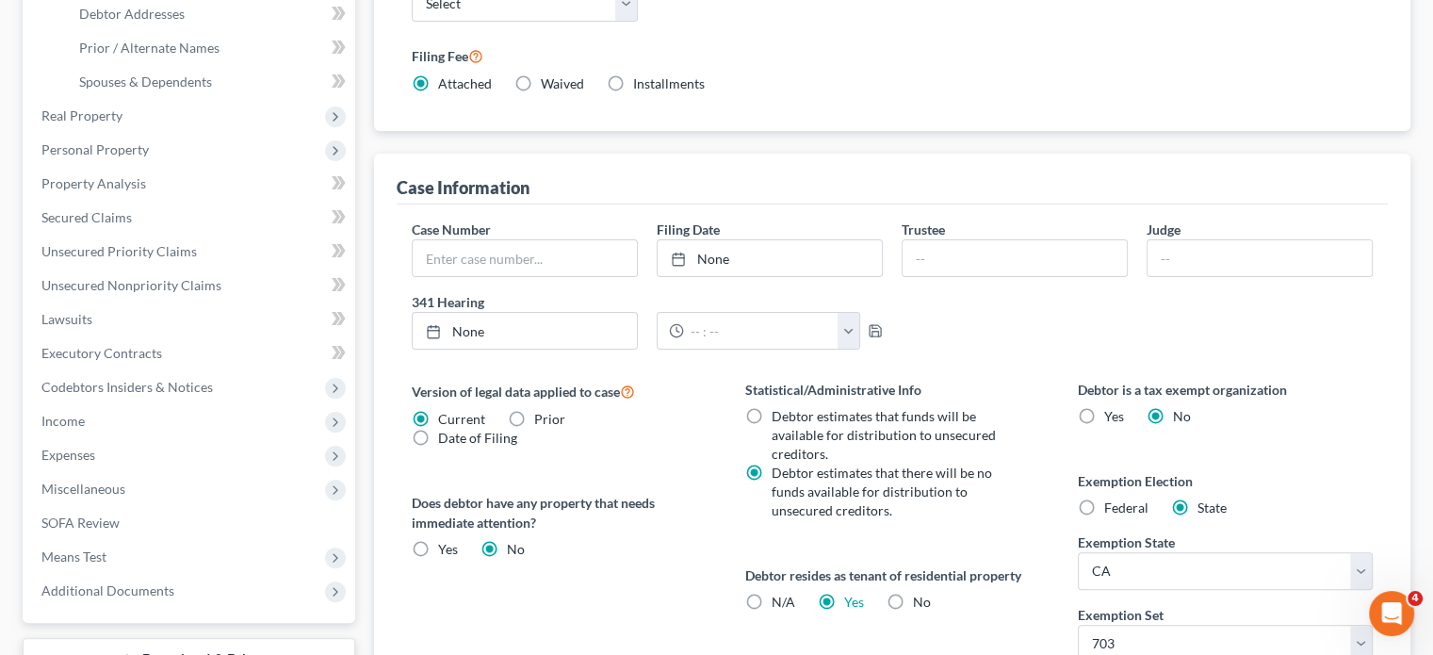
scroll to position [565, 0]
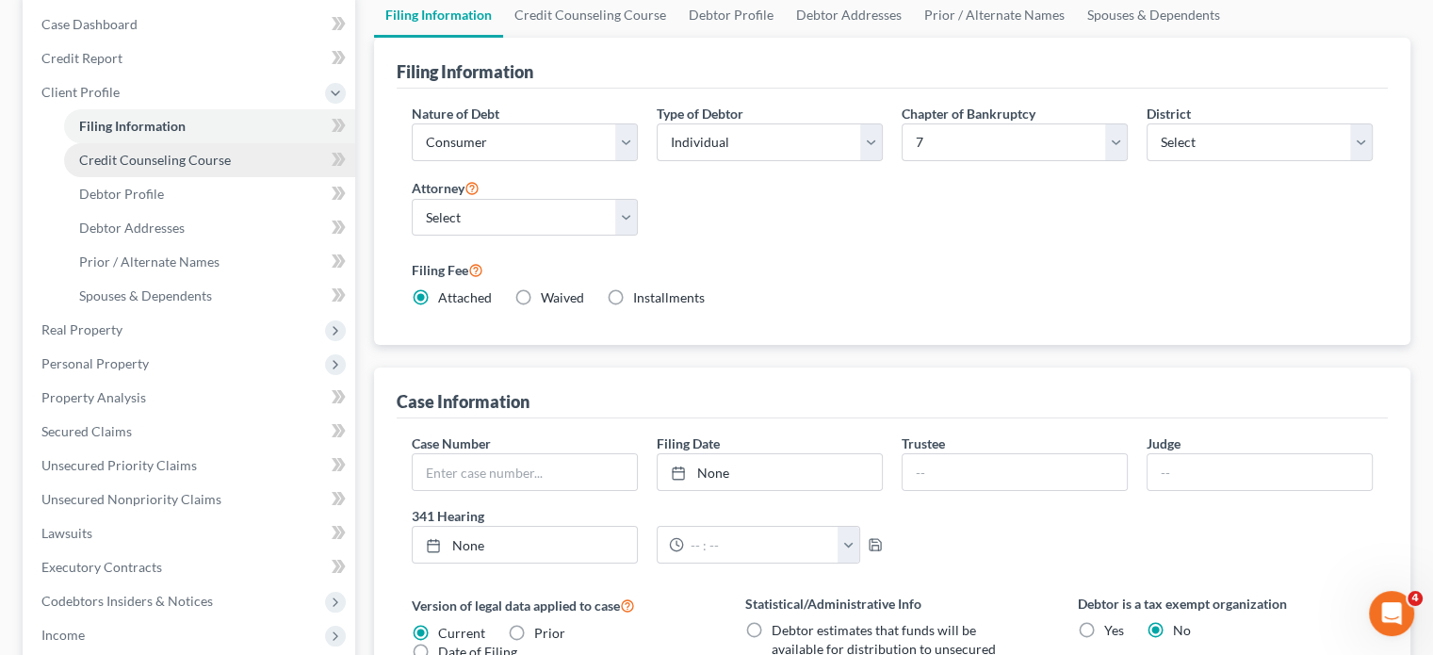
click at [186, 157] on span "Credit Counseling Course" at bounding box center [155, 160] width 152 height 16
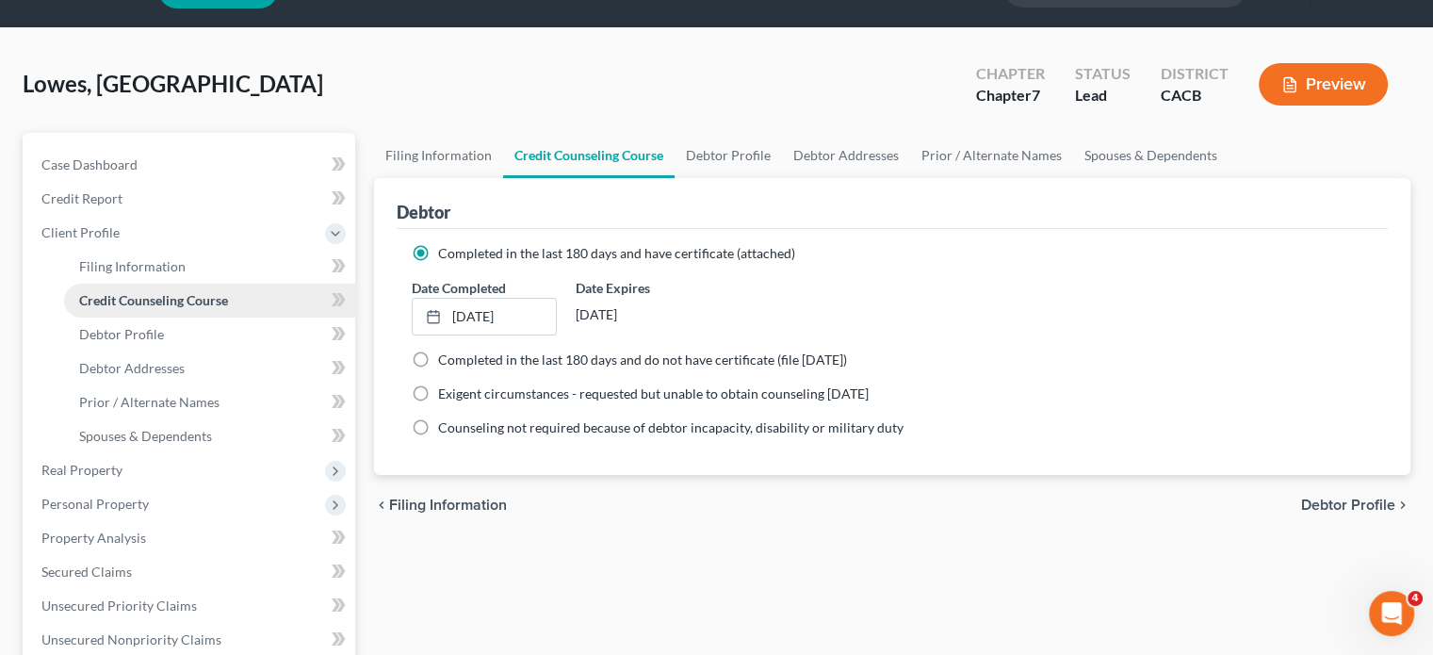
scroll to position [94, 0]
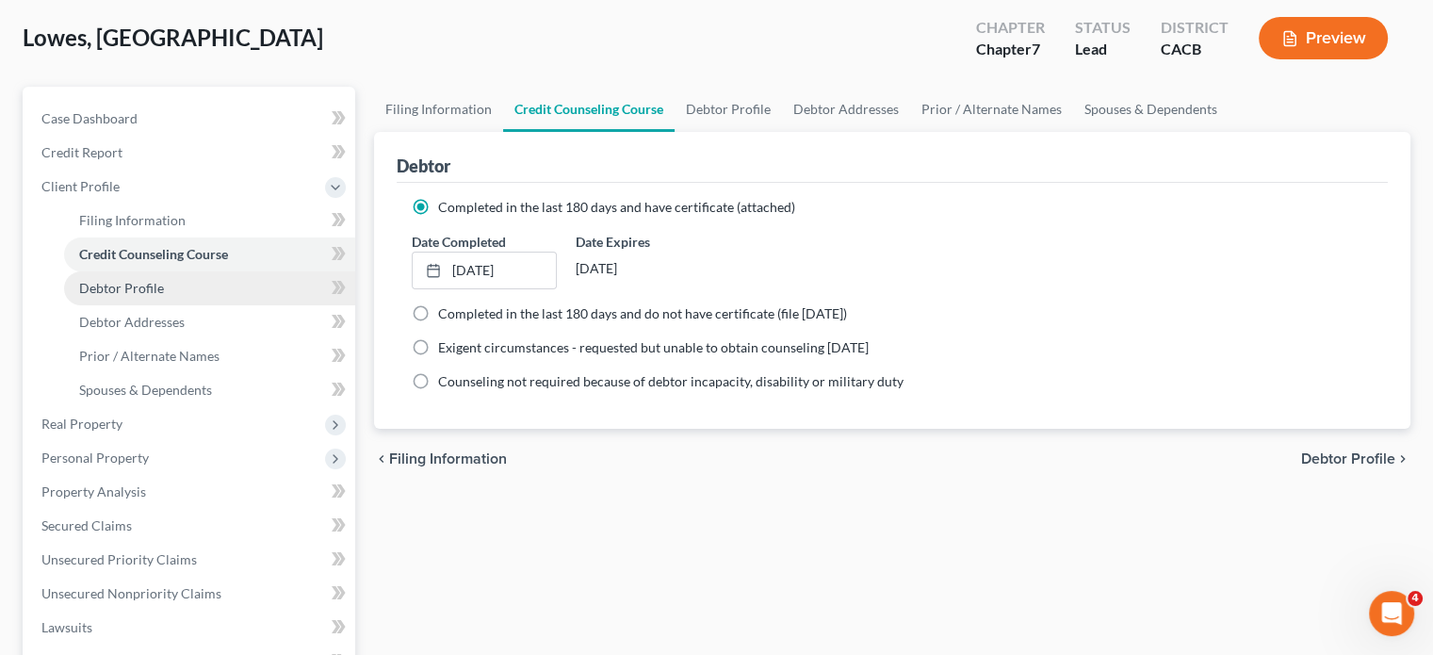
click at [177, 293] on link "Debtor Profile" at bounding box center [209, 288] width 291 height 34
select select "0"
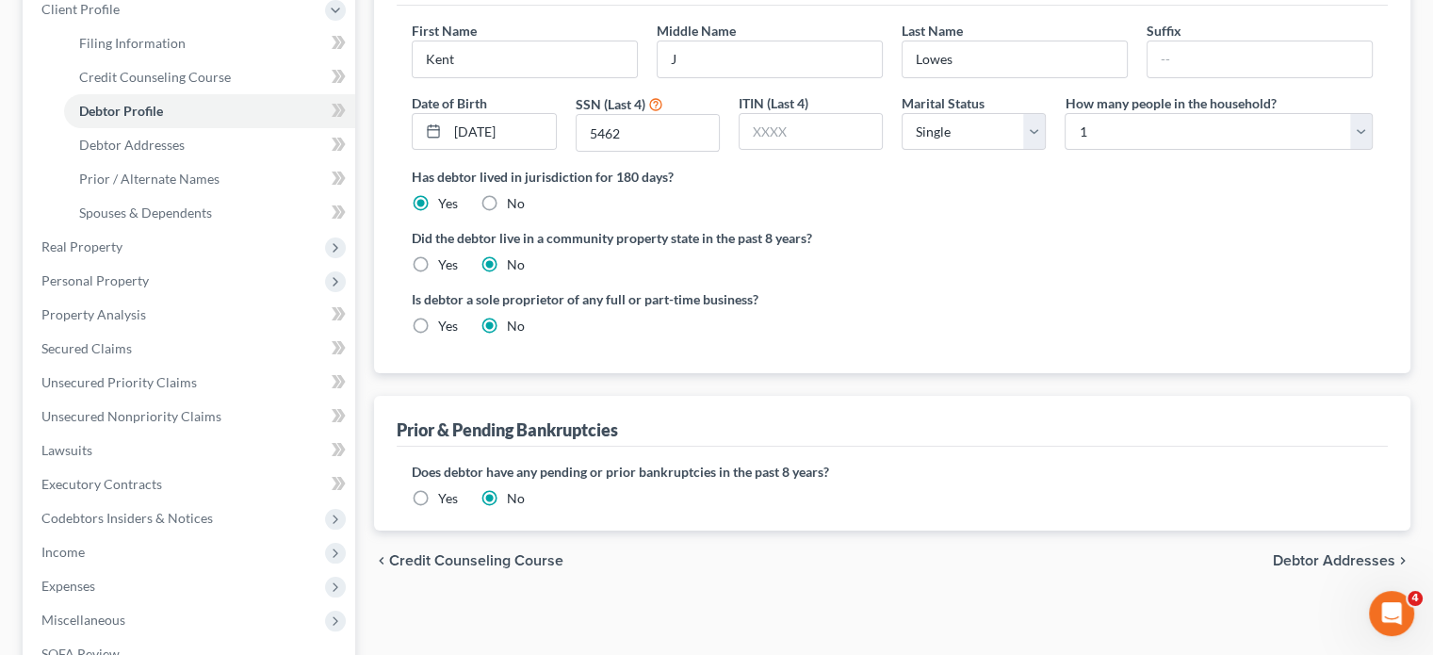
scroll to position [283, 0]
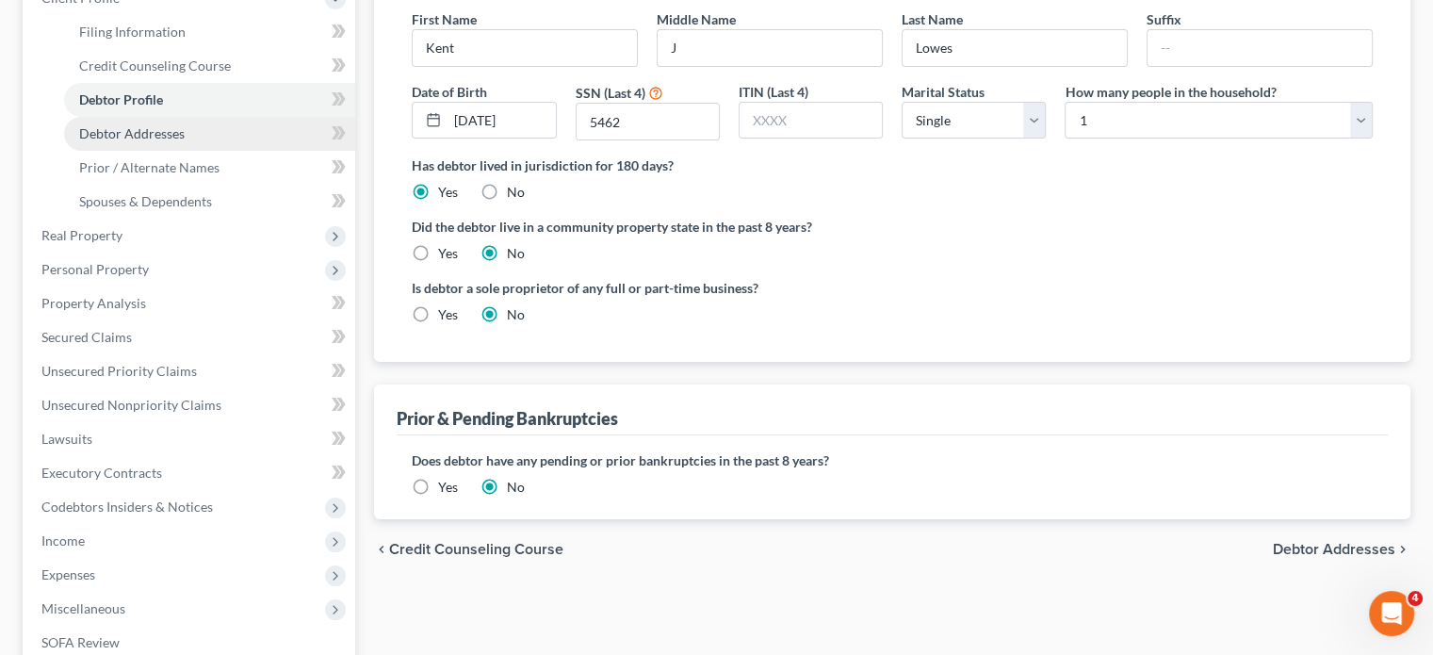
click at [150, 136] on span "Debtor Addresses" at bounding box center [132, 133] width 106 height 16
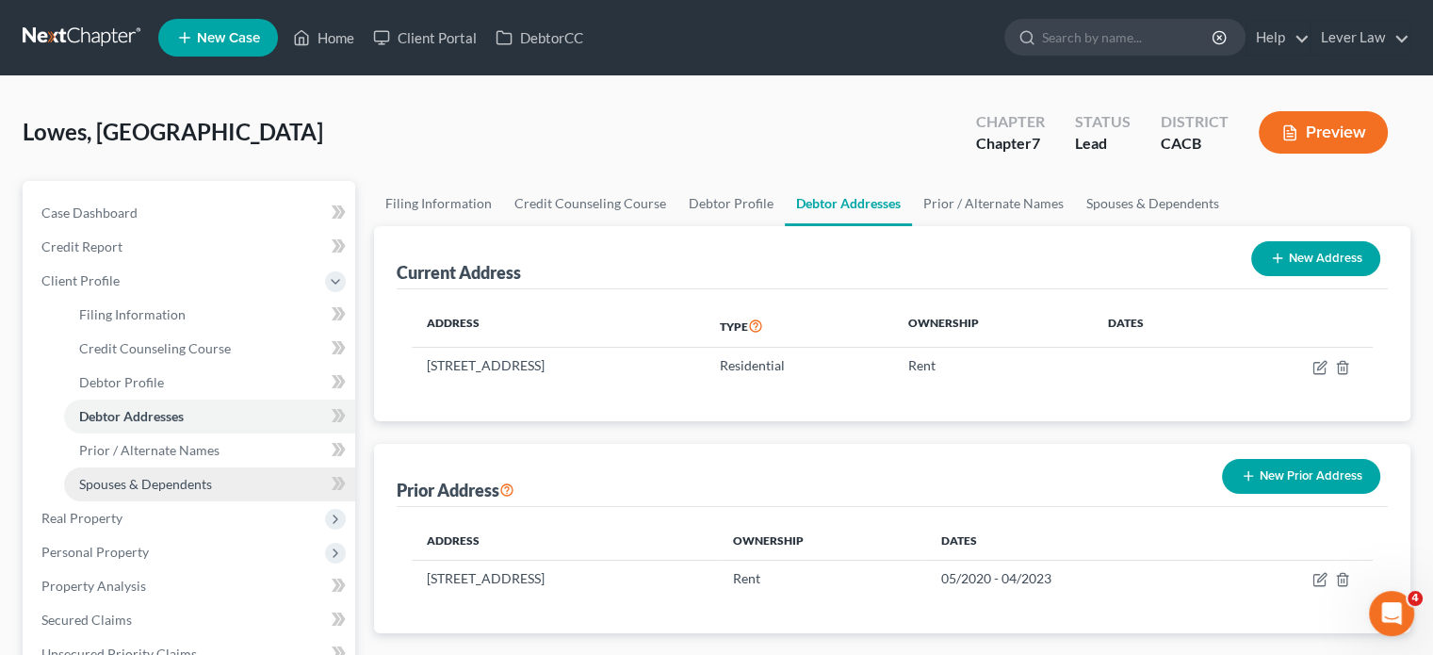
click at [156, 480] on span "Spouses & Dependents" at bounding box center [145, 484] width 133 height 16
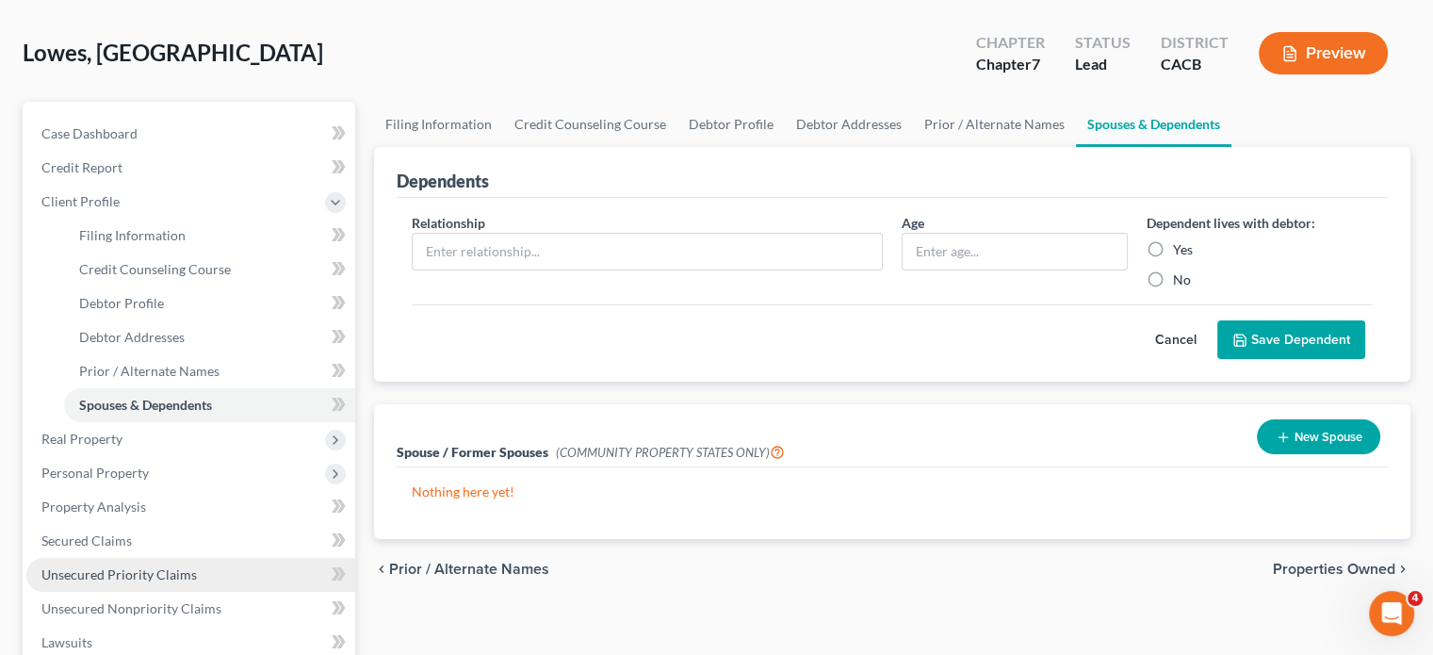
scroll to position [283, 0]
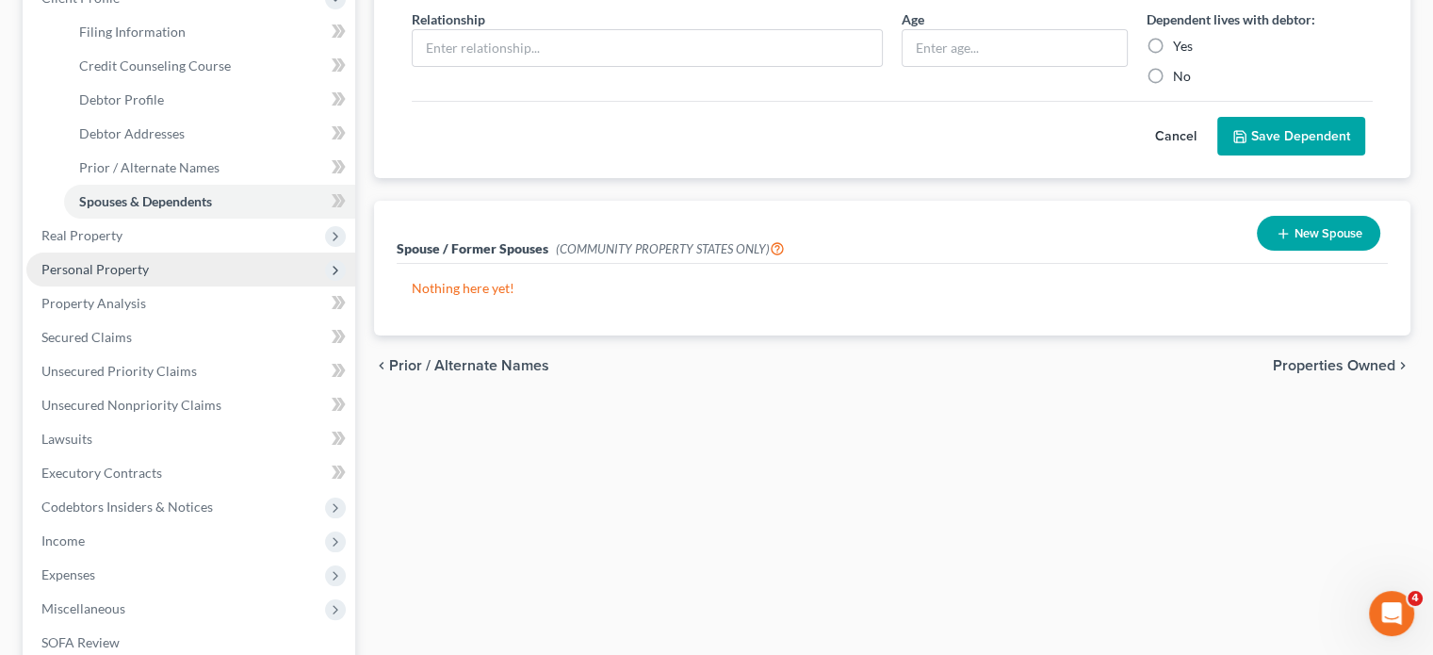
click at [112, 267] on span "Personal Property" at bounding box center [94, 269] width 107 height 16
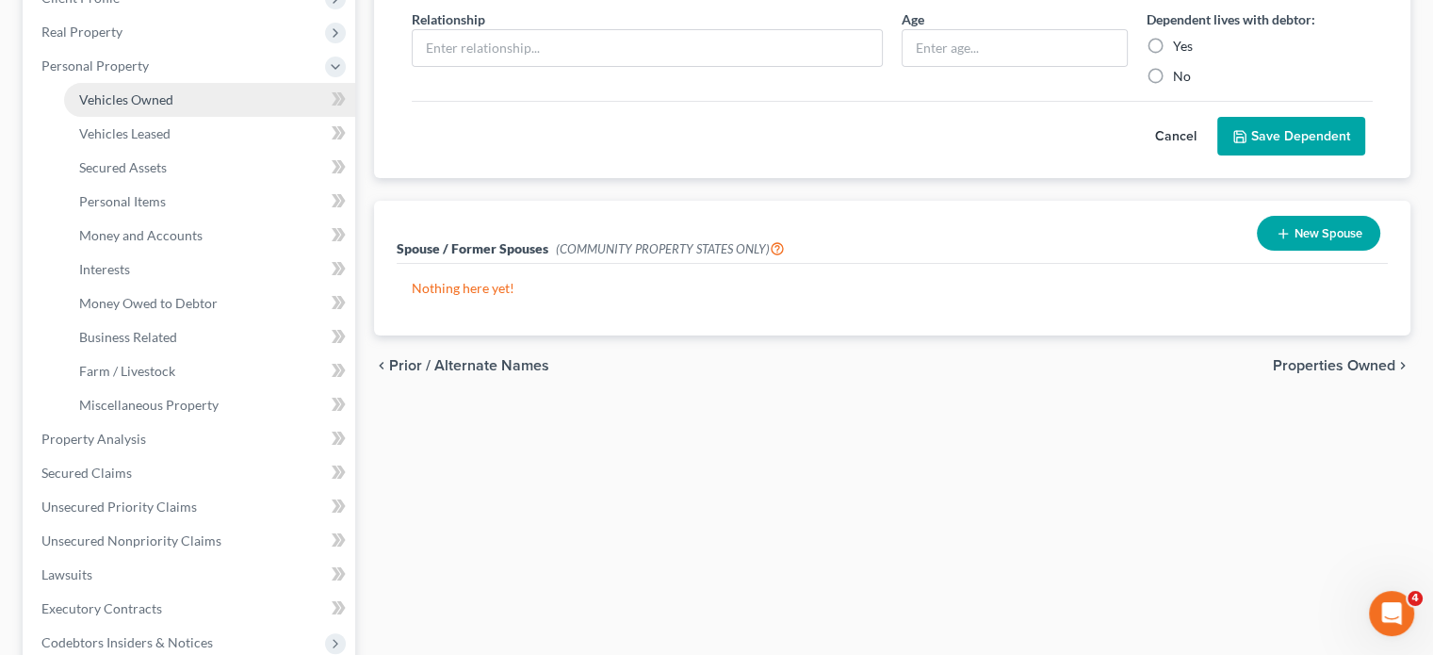
click at [160, 115] on link "Vehicles Owned" at bounding box center [209, 100] width 291 height 34
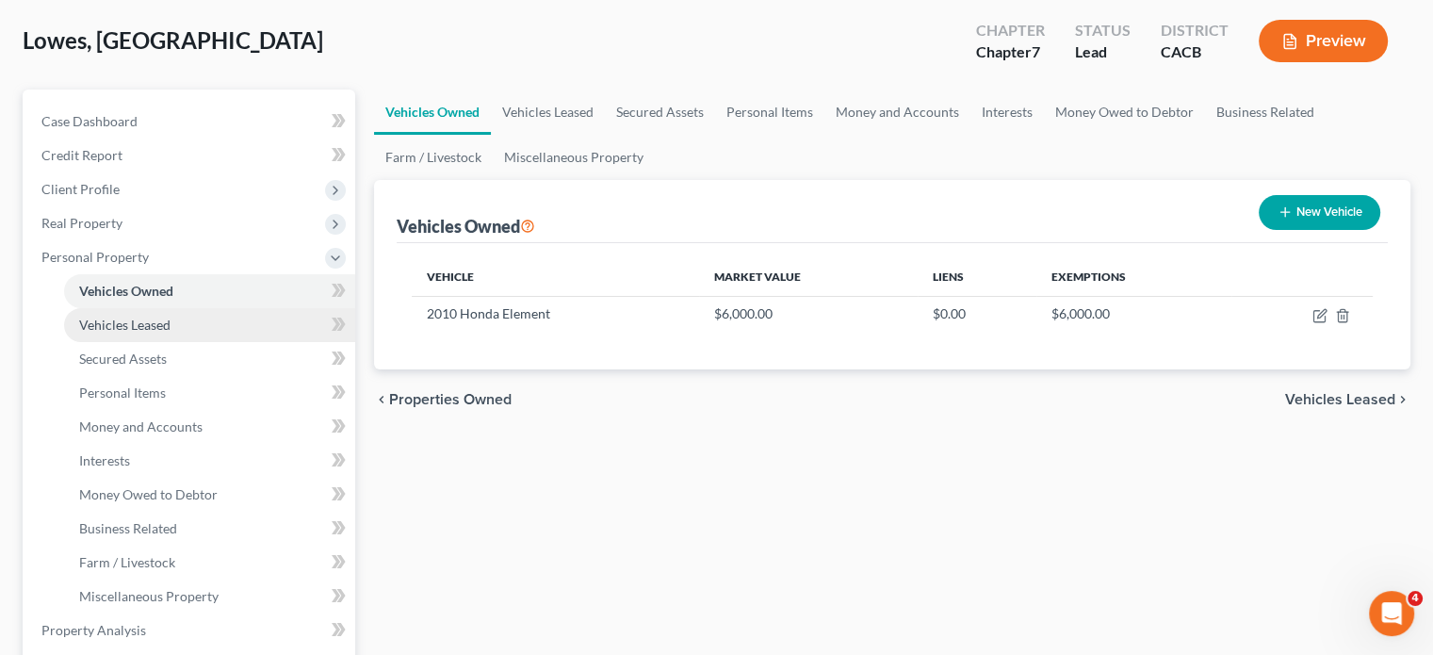
scroll to position [94, 0]
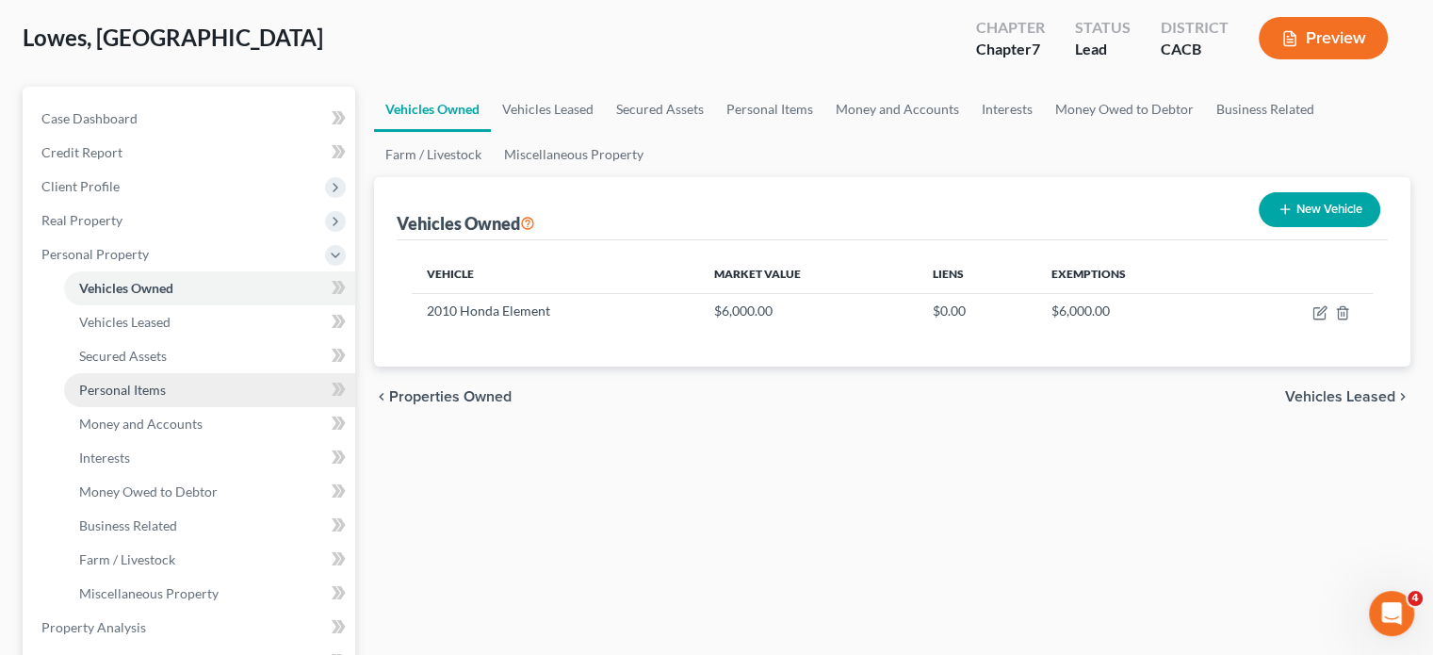
click at [168, 396] on link "Personal Items" at bounding box center [209, 390] width 291 height 34
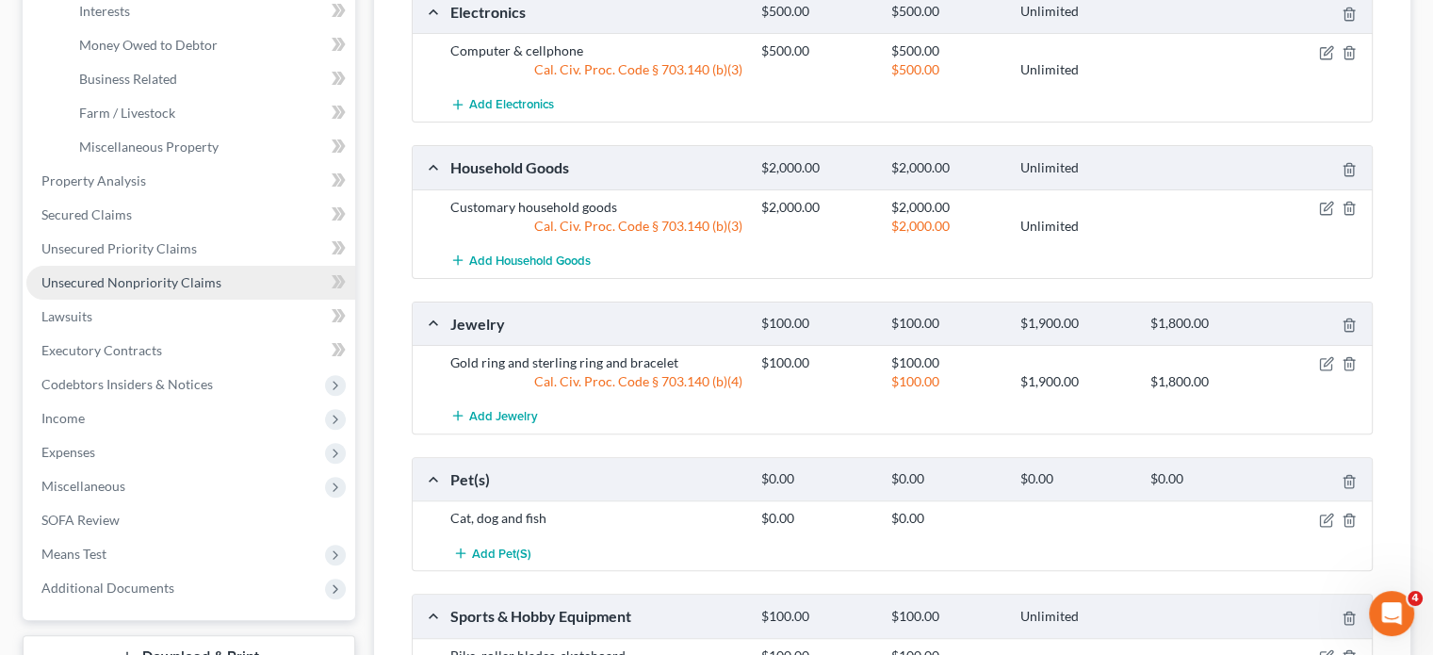
scroll to position [471, 0]
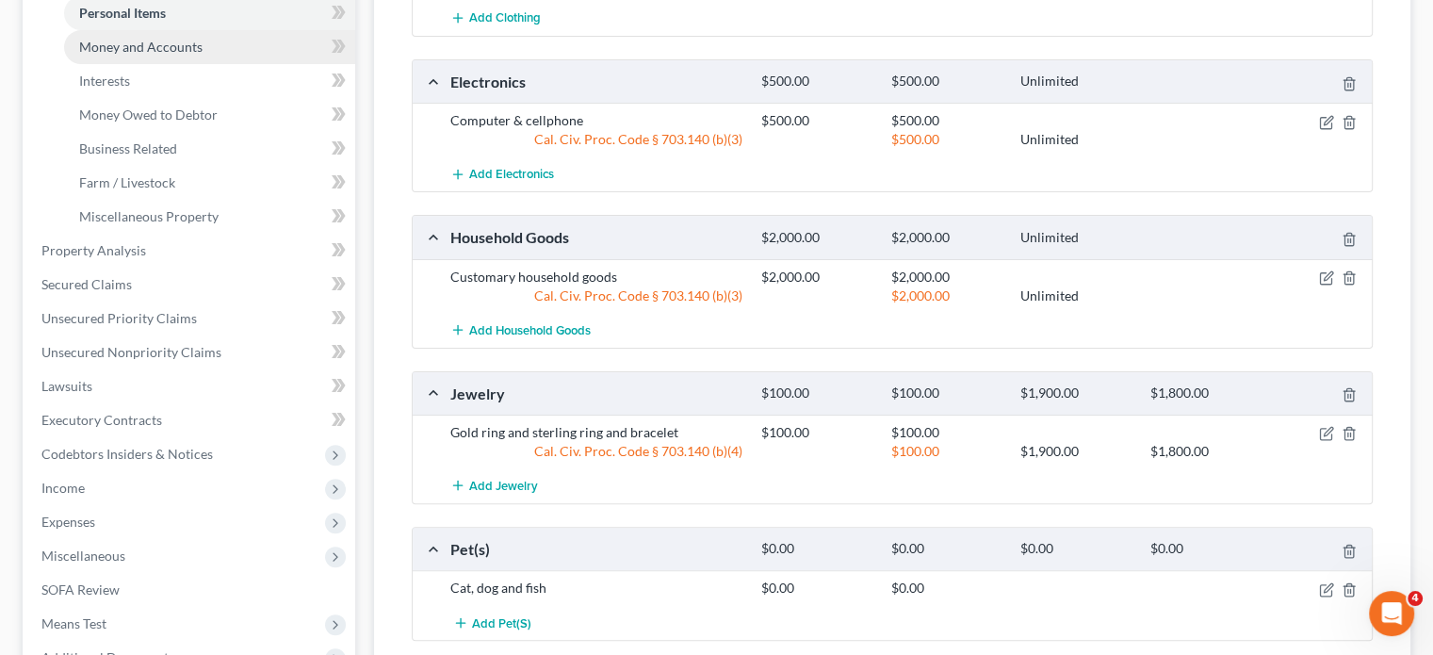
click at [140, 55] on link "Money and Accounts" at bounding box center [209, 47] width 291 height 34
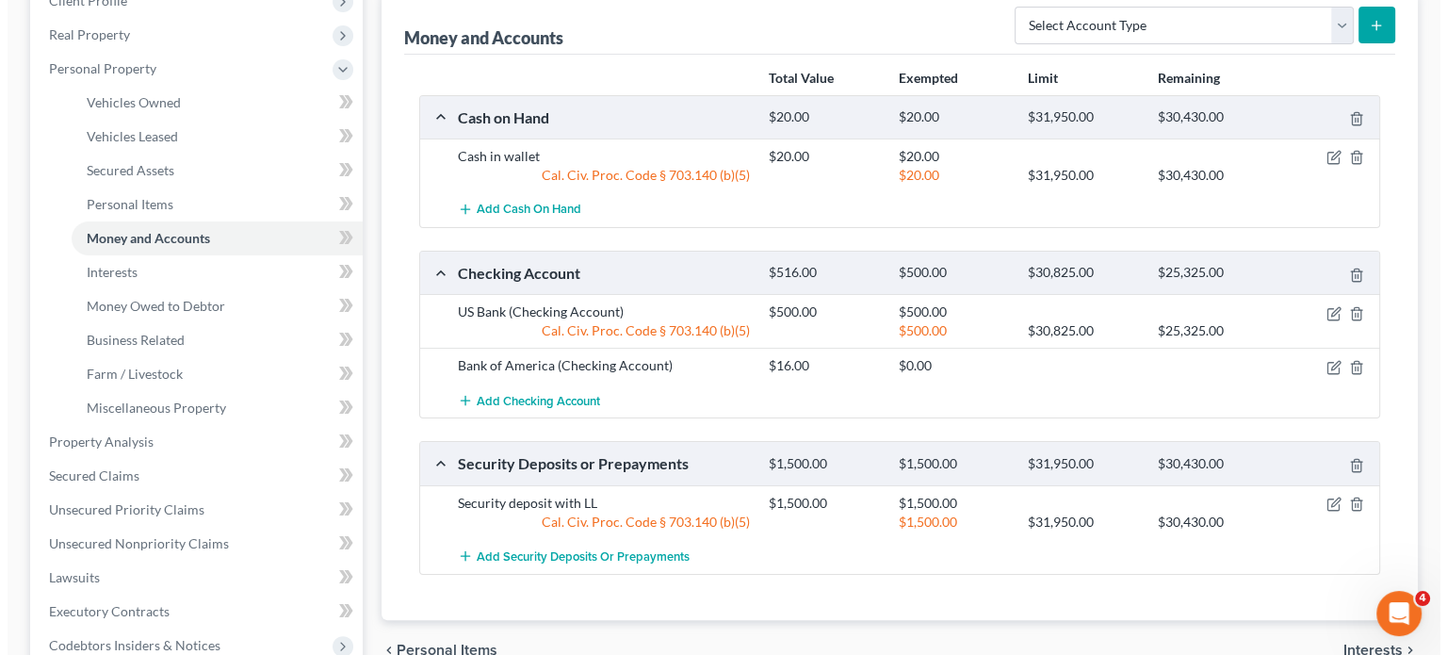
scroll to position [283, 0]
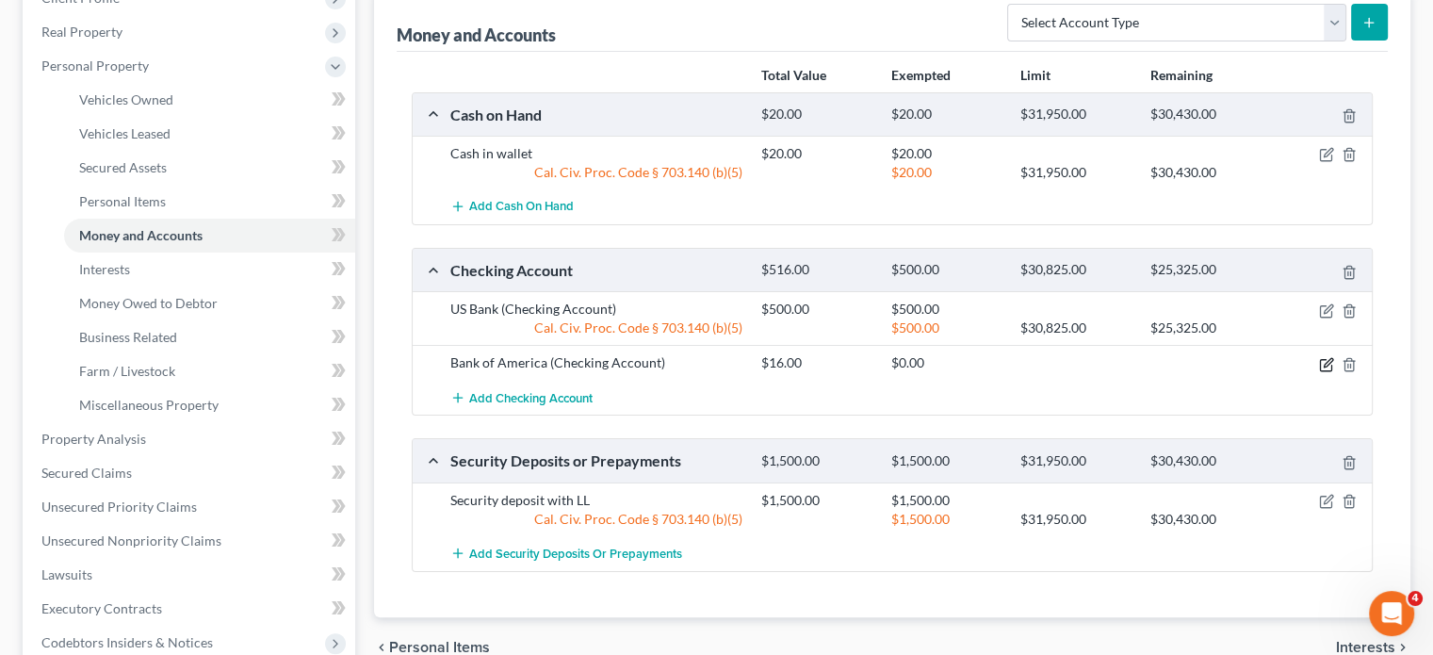
click at [1323, 363] on icon "button" at bounding box center [1326, 364] width 15 height 15
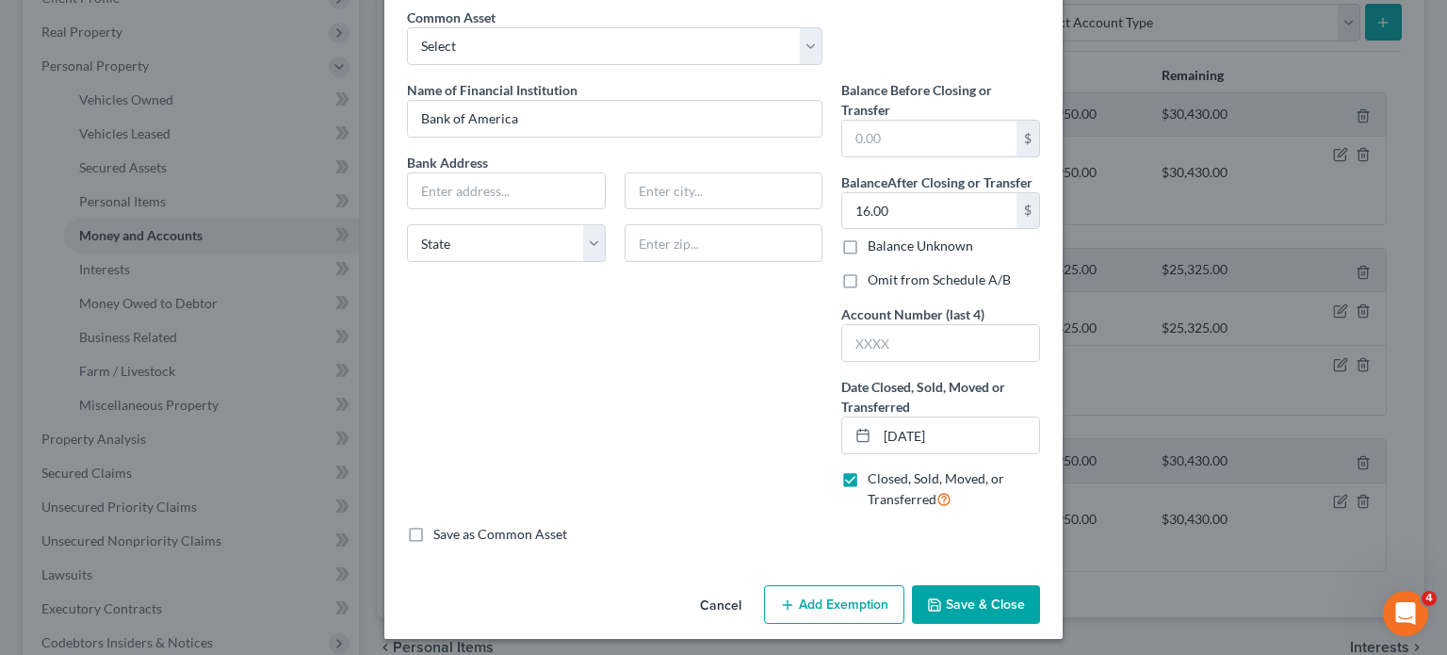
scroll to position [84, 0]
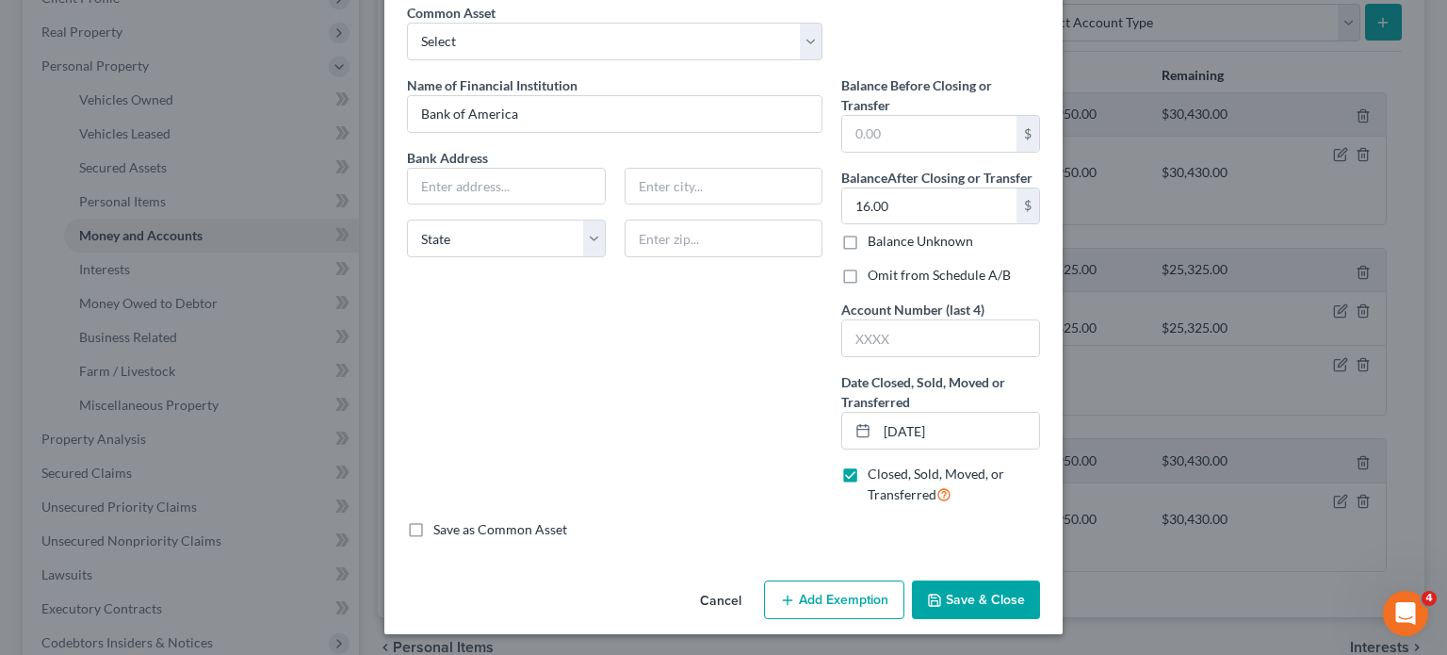
click at [816, 613] on button "Add Exemption" at bounding box center [834, 600] width 140 height 40
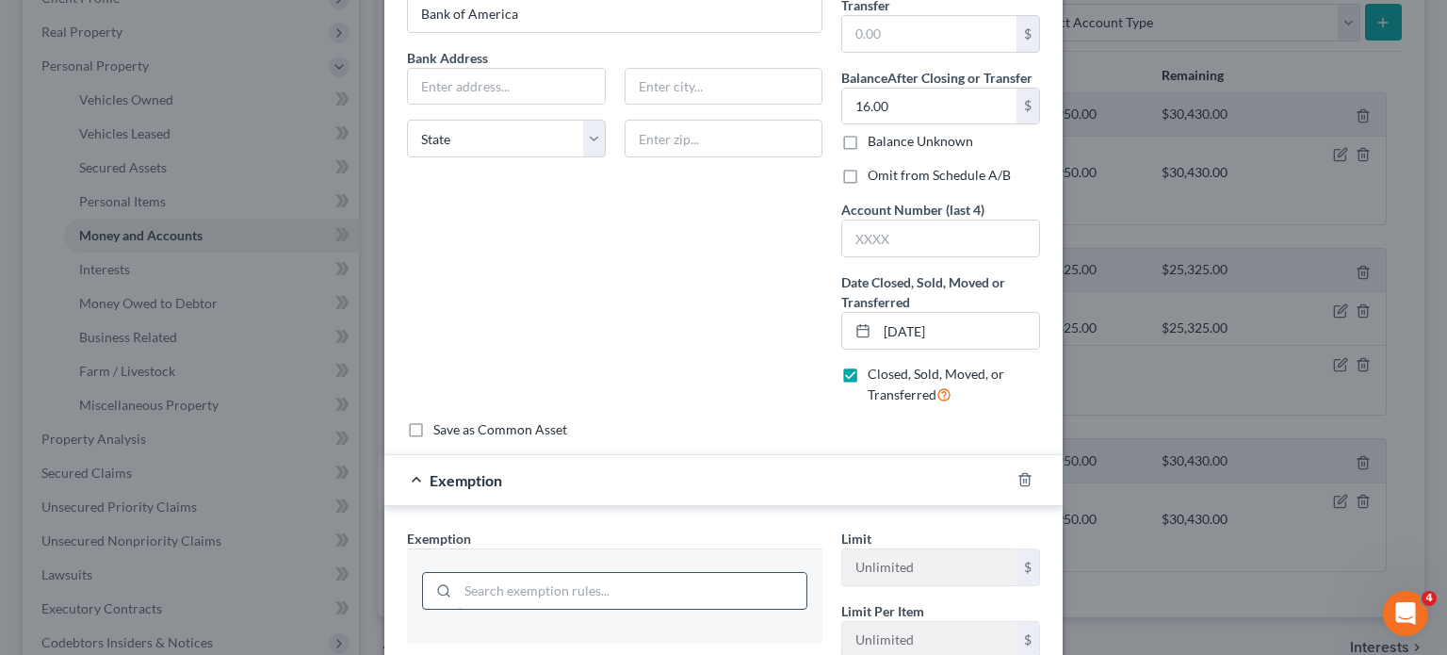
scroll to position [366, 0]
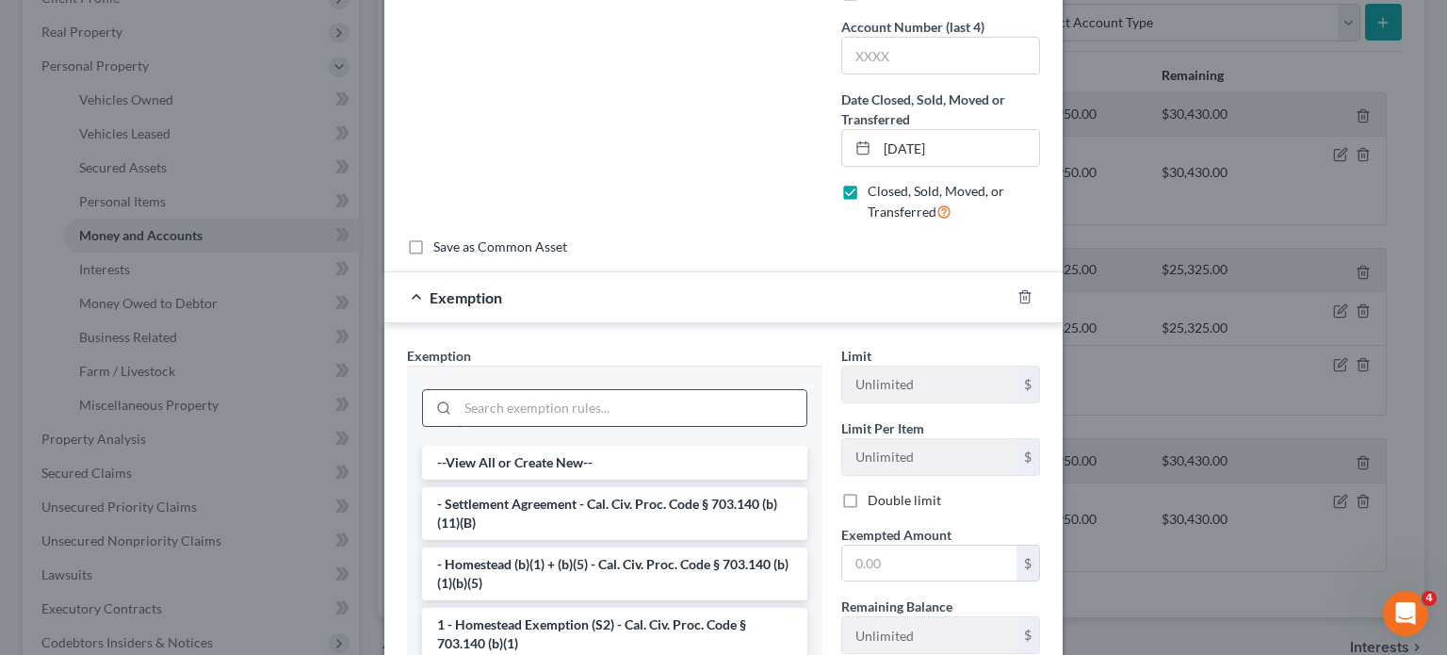
click at [528, 393] on input "search" at bounding box center [632, 408] width 349 height 36
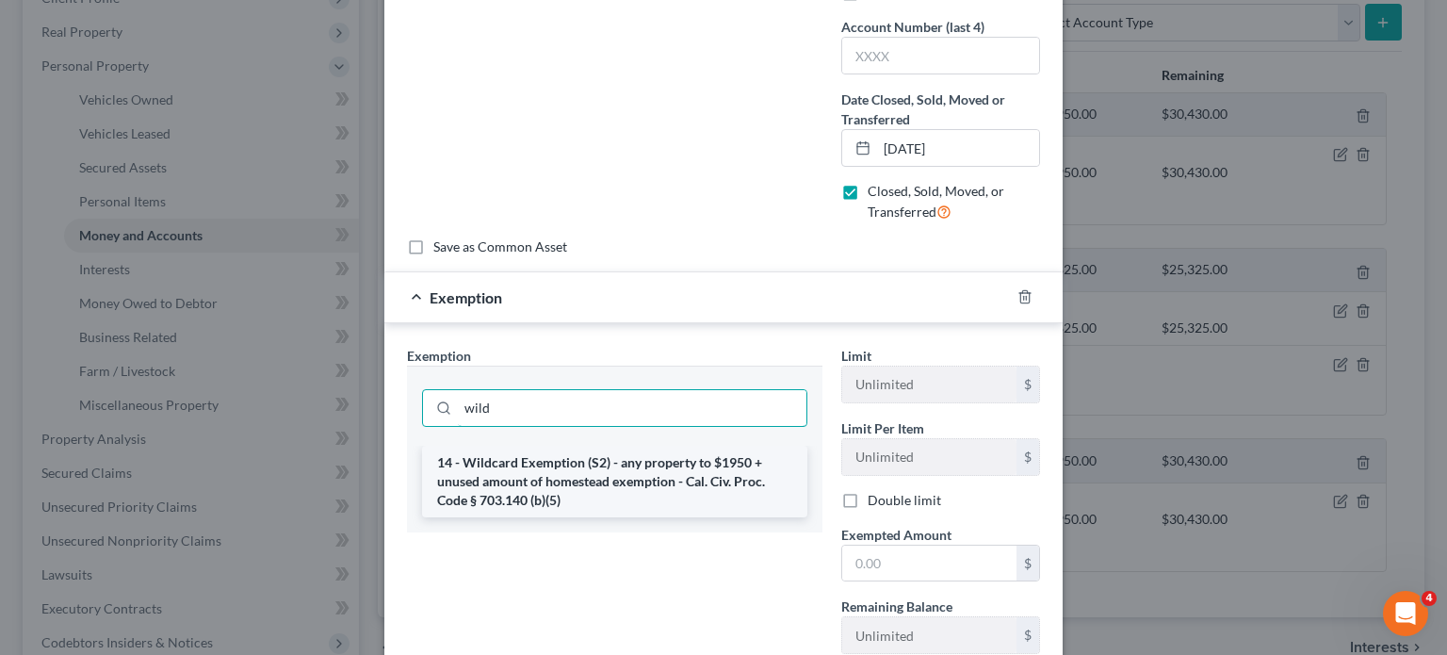
type input "wild"
click at [535, 463] on li "14 - Wildcard Exemption (S2) - any property to $1950 + unused amount of homeste…" at bounding box center [614, 482] width 385 height 72
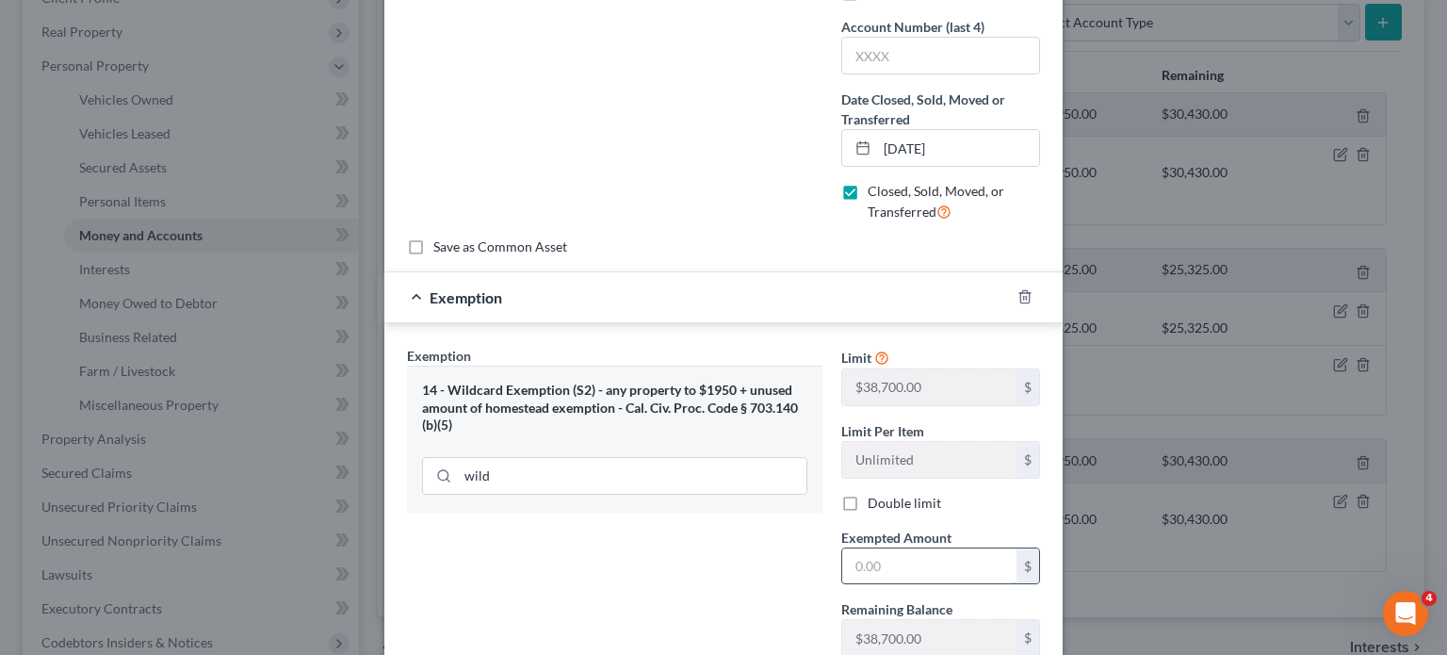
click at [935, 569] on input "text" at bounding box center [929, 566] width 174 height 36
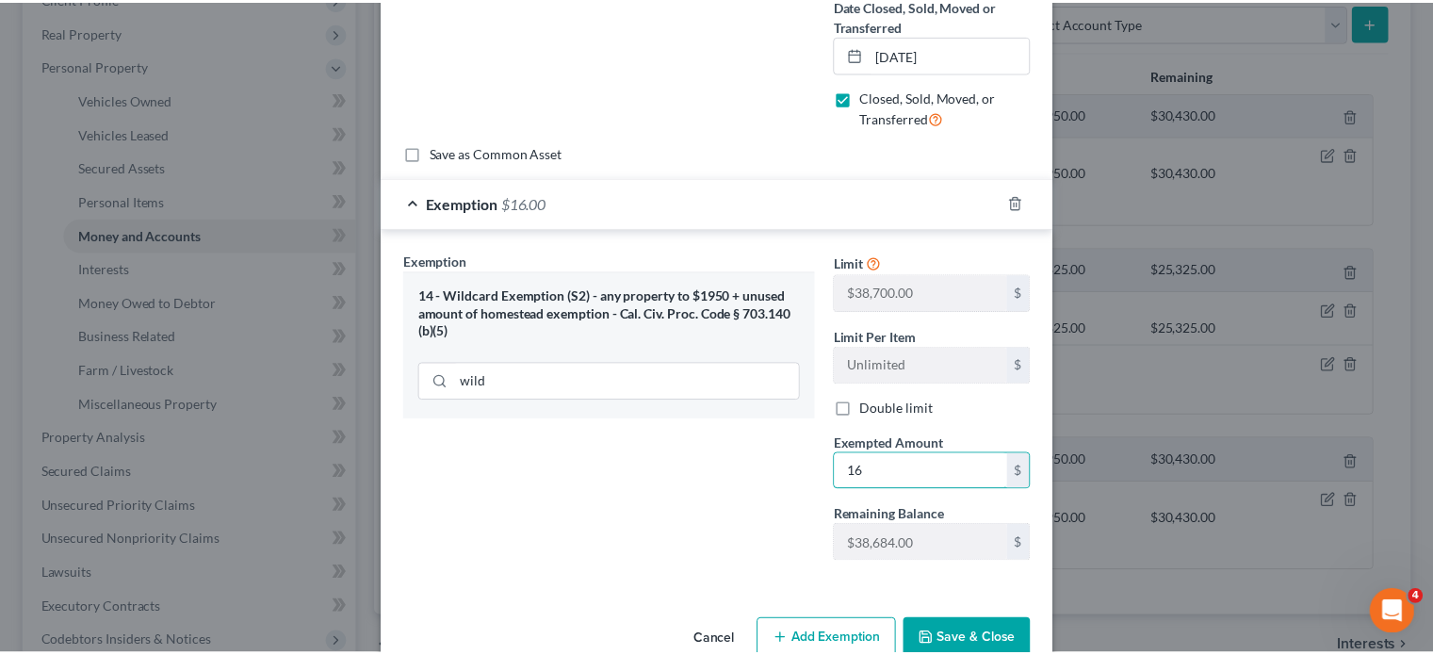
scroll to position [498, 0]
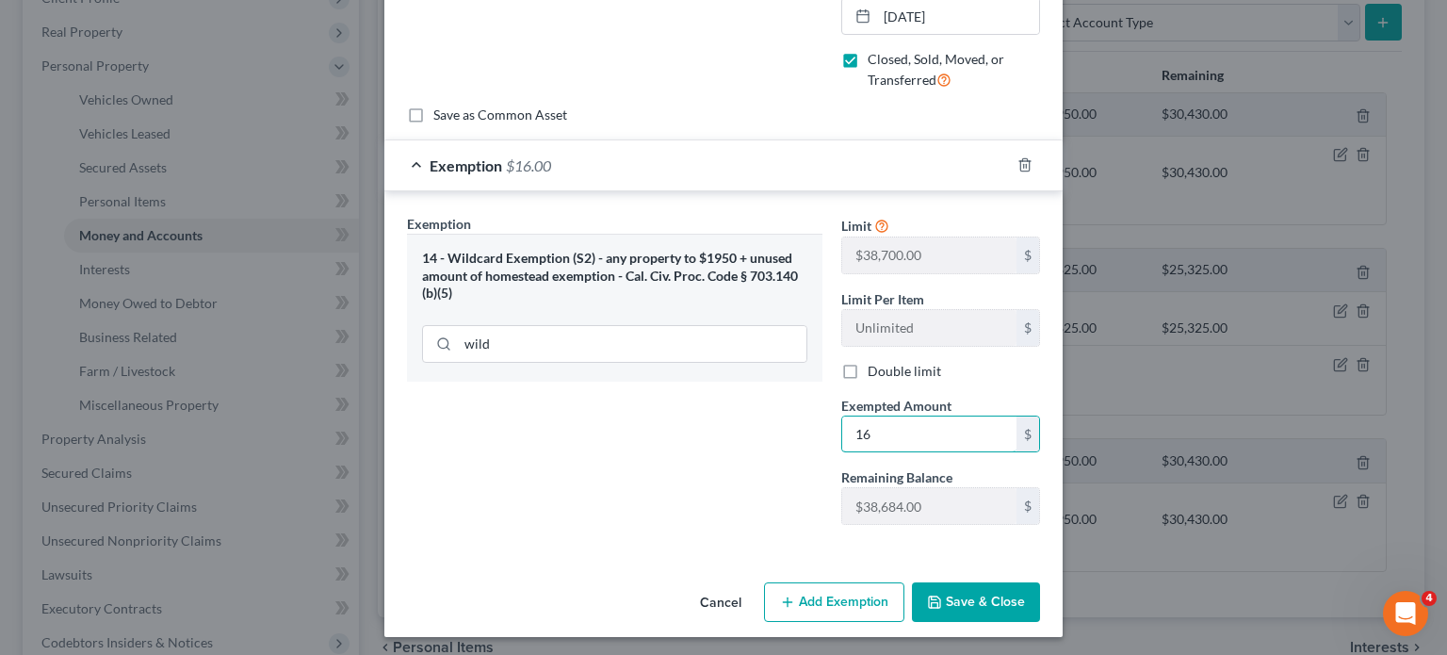
type input "16"
drag, startPoint x: 983, startPoint y: 595, endPoint x: 903, endPoint y: 590, distance: 80.3
click at [983, 595] on button "Save & Close" at bounding box center [976, 602] width 128 height 40
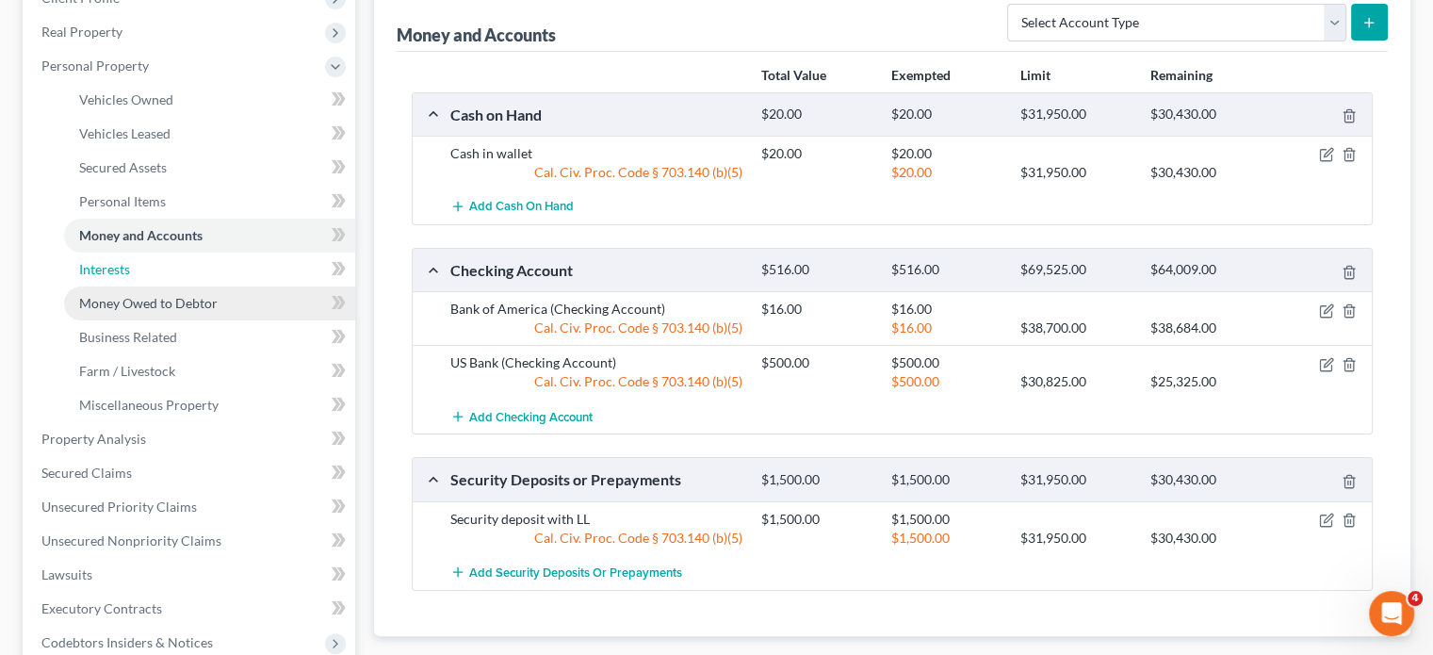
click at [138, 277] on link "Interests" at bounding box center [209, 269] width 291 height 34
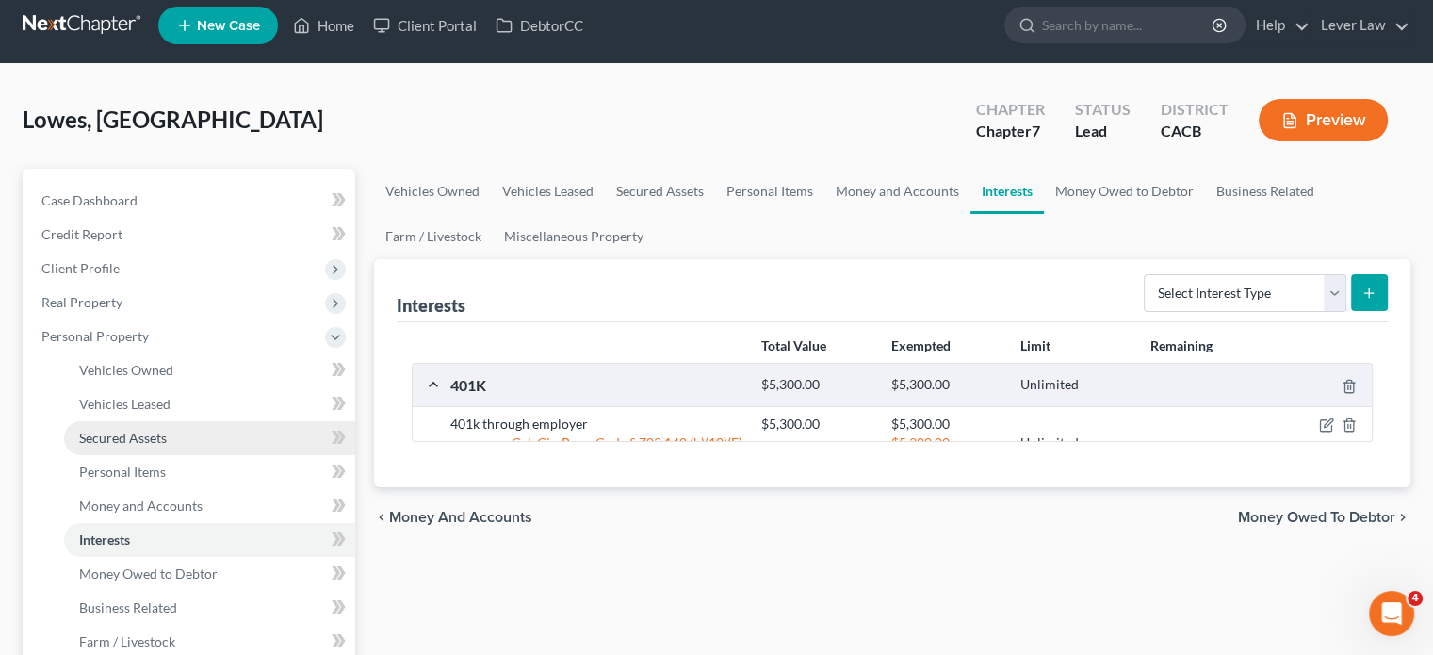
scroll to position [94, 0]
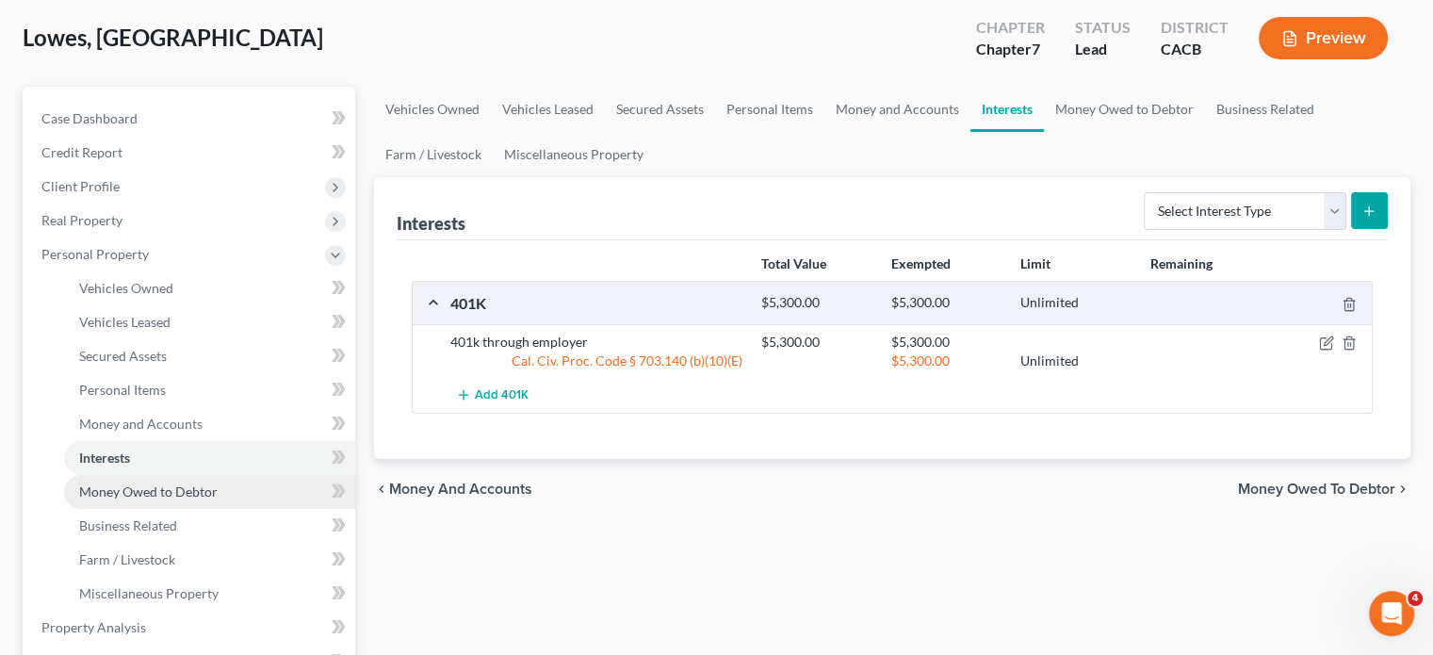
click at [170, 499] on link "Money Owed to Debtor" at bounding box center [209, 492] width 291 height 34
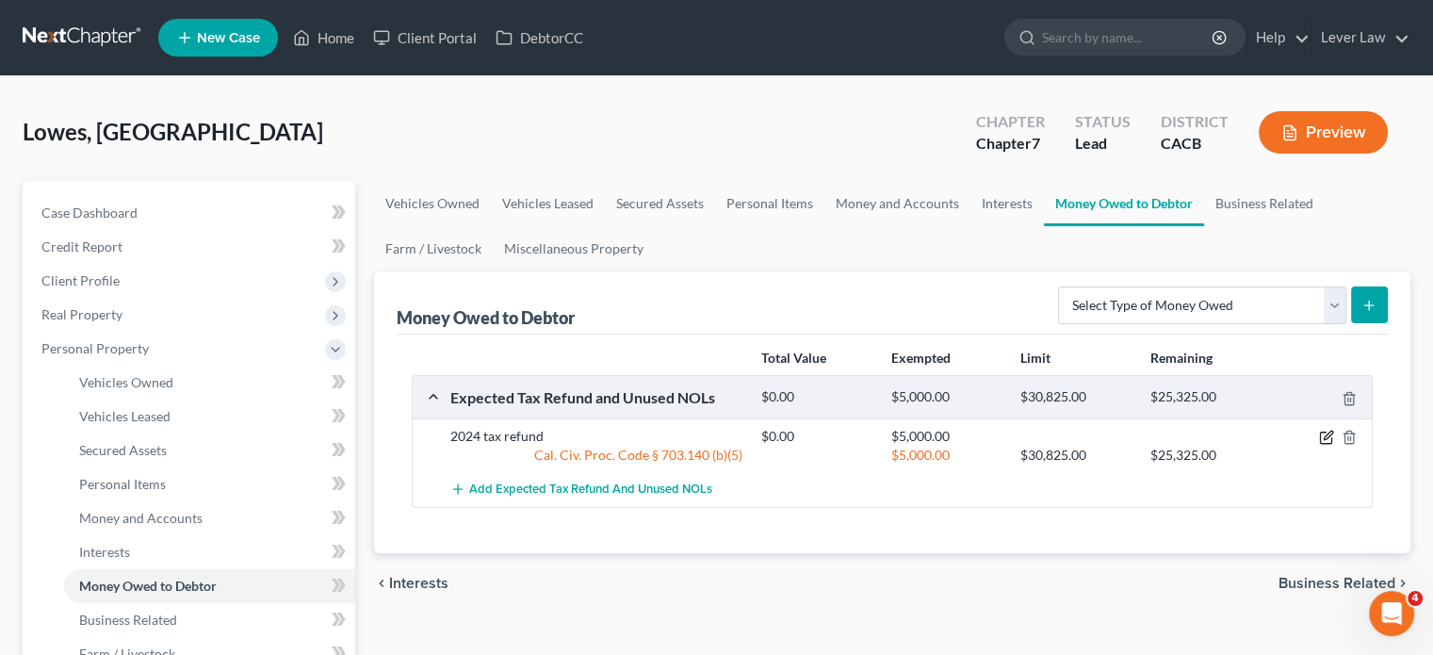
click at [1327, 437] on icon "button" at bounding box center [1326, 437] width 15 height 15
select select "0"
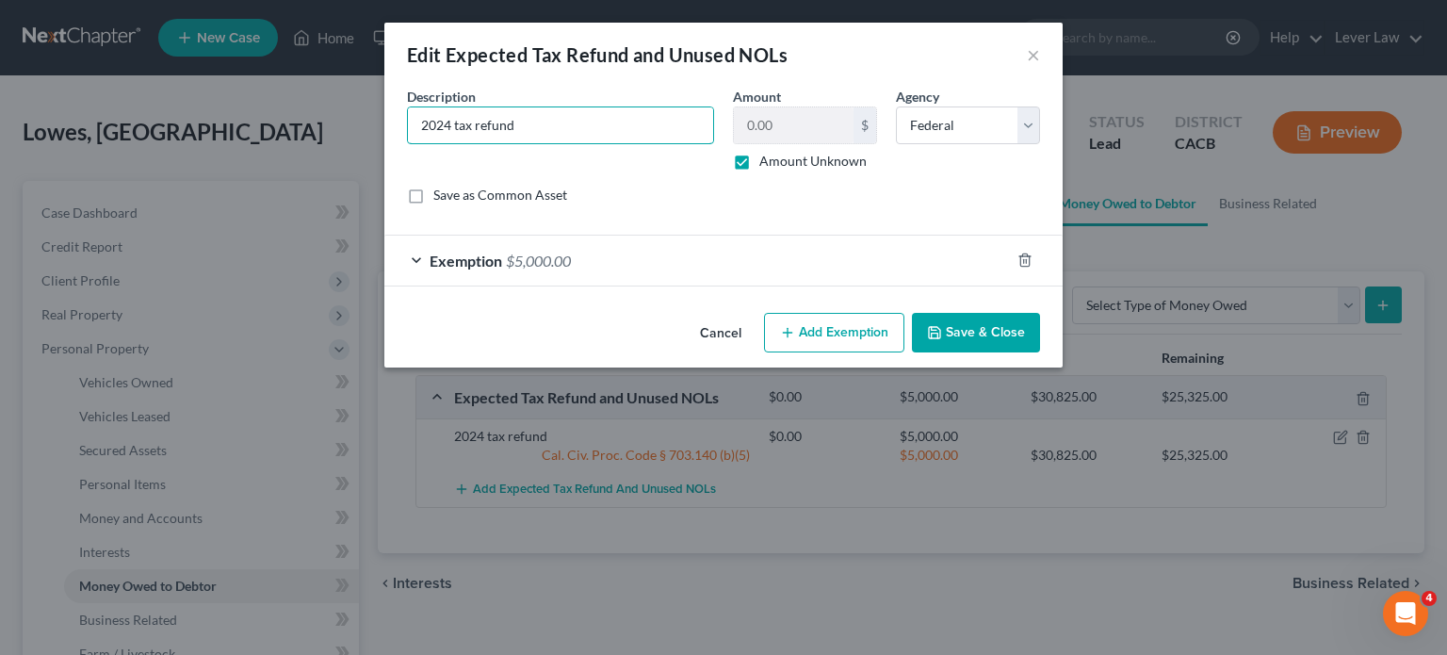
drag, startPoint x: 457, startPoint y: 128, endPoint x: 459, endPoint y: 147, distance: 18.9
click at [457, 128] on input "2024 tax refund" at bounding box center [560, 125] width 305 height 36
type input "2025 tax refund"
click at [967, 333] on button "Save & Close" at bounding box center [976, 333] width 128 height 40
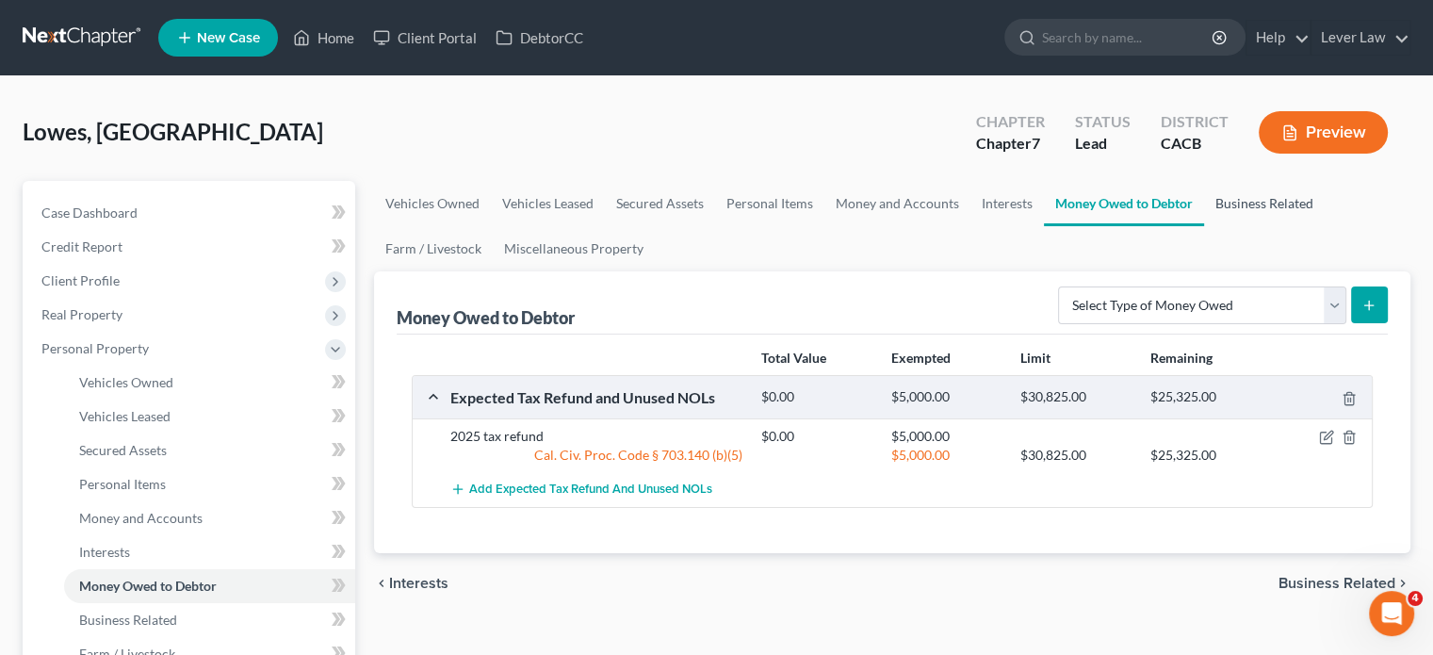
drag, startPoint x: 1243, startPoint y: 199, endPoint x: 1224, endPoint y: 229, distance: 35.5
click at [1243, 199] on link "Business Related" at bounding box center [1264, 203] width 121 height 45
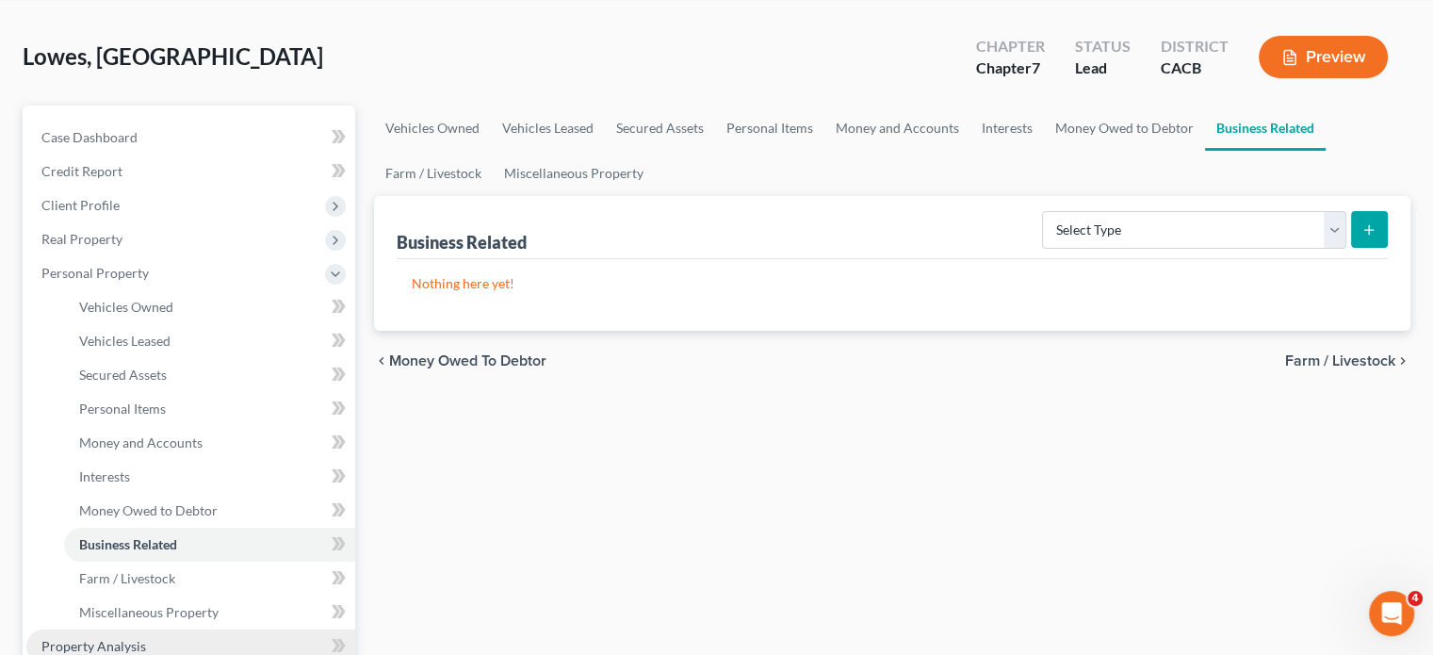
scroll to position [283, 0]
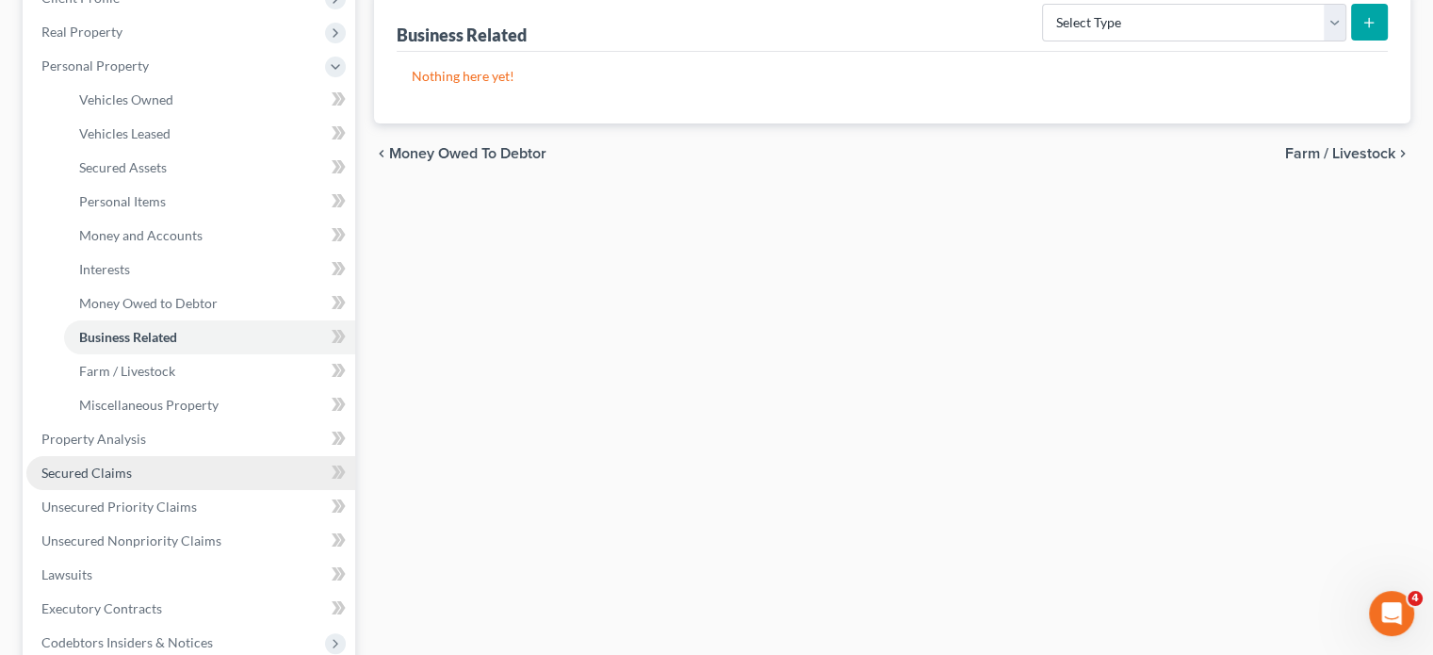
click at [143, 465] on link "Secured Claims" at bounding box center [190, 473] width 329 height 34
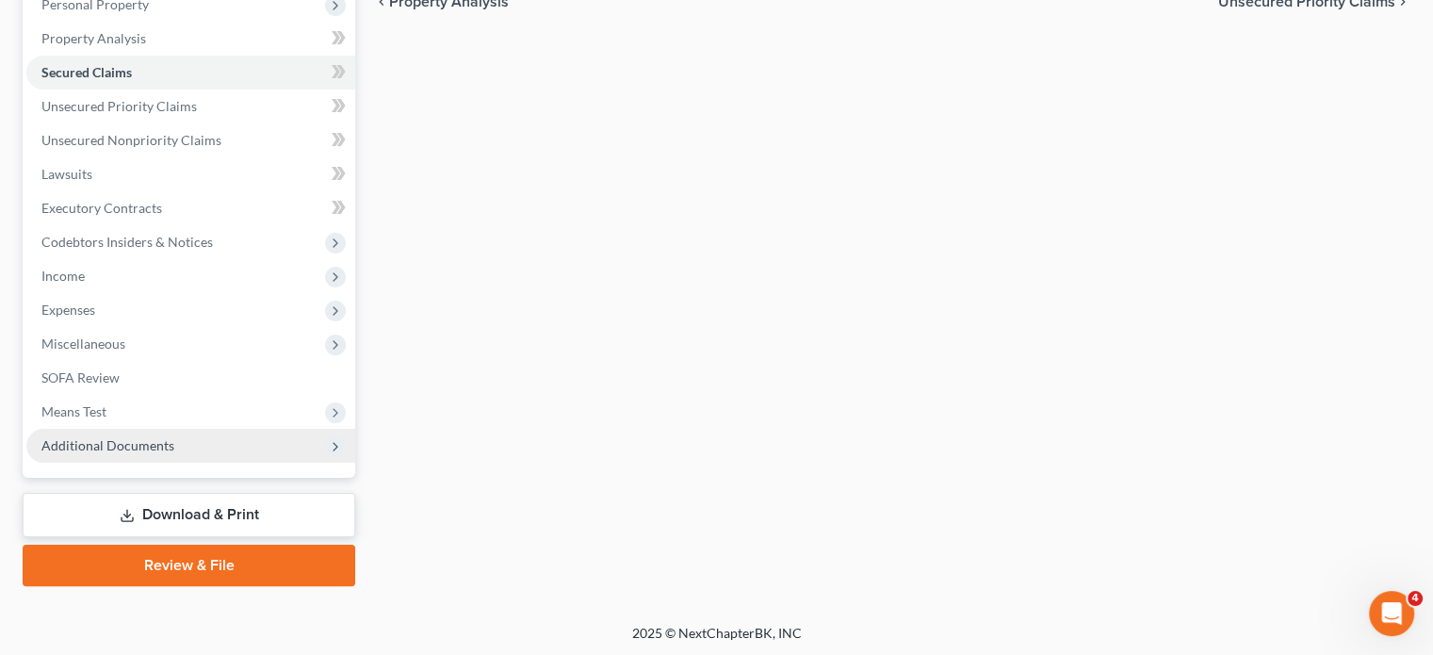
scroll to position [345, 0]
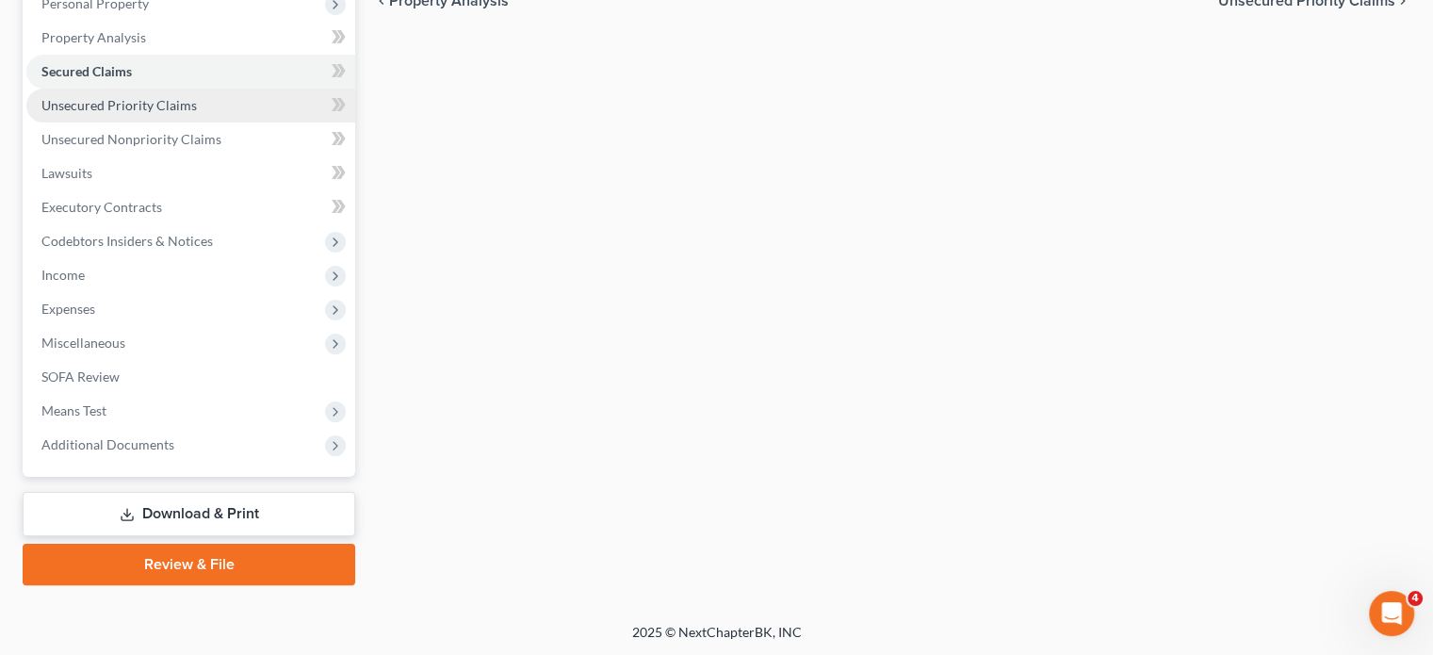
click at [154, 107] on span "Unsecured Priority Claims" at bounding box center [118, 105] width 155 height 16
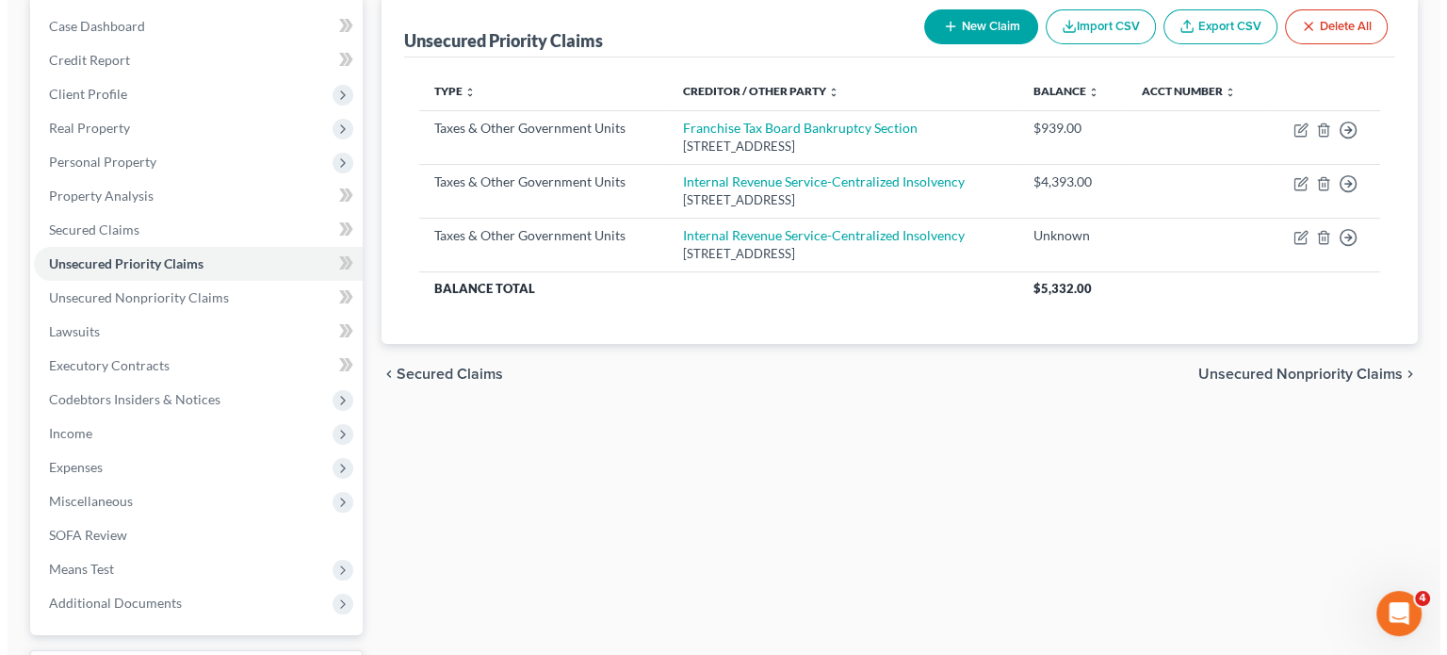
scroll to position [188, 0]
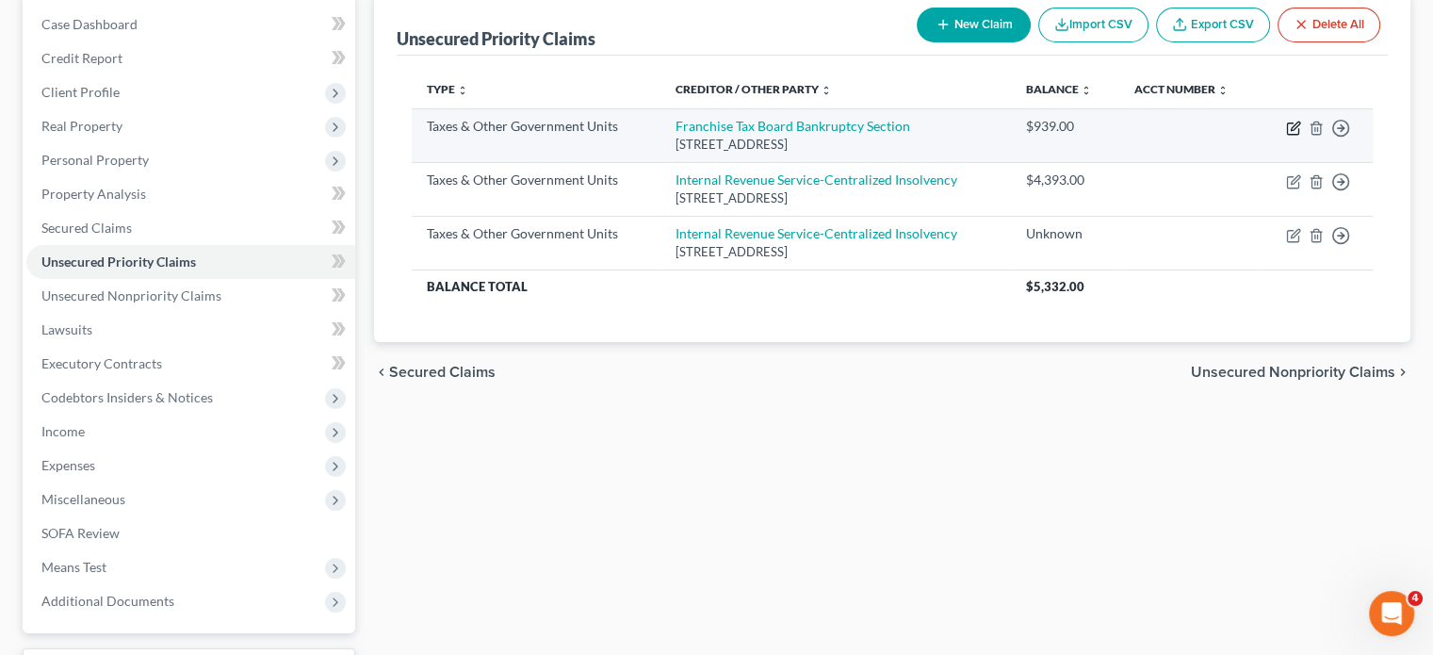
click at [1292, 131] on icon "button" at bounding box center [1293, 128] width 15 height 15
select select "3"
select select "4"
select select "0"
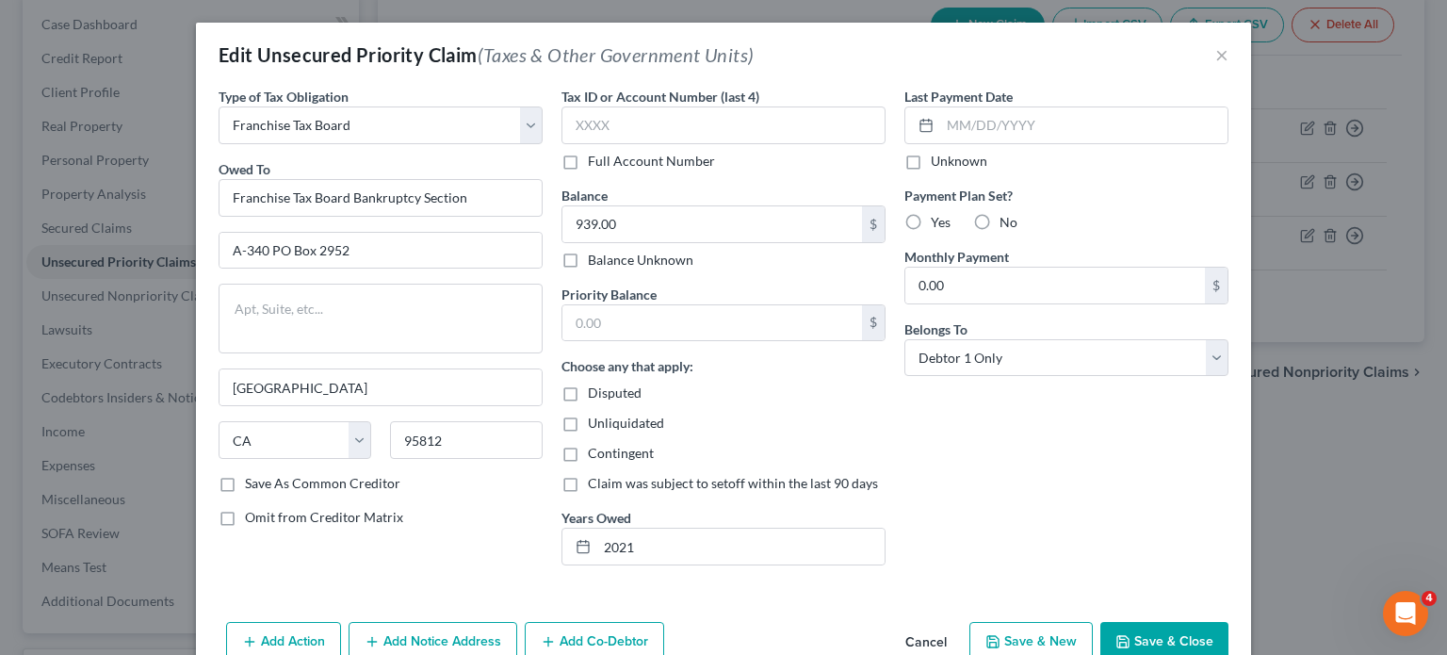
click at [1130, 631] on button "Save & Close" at bounding box center [1164, 642] width 128 height 40
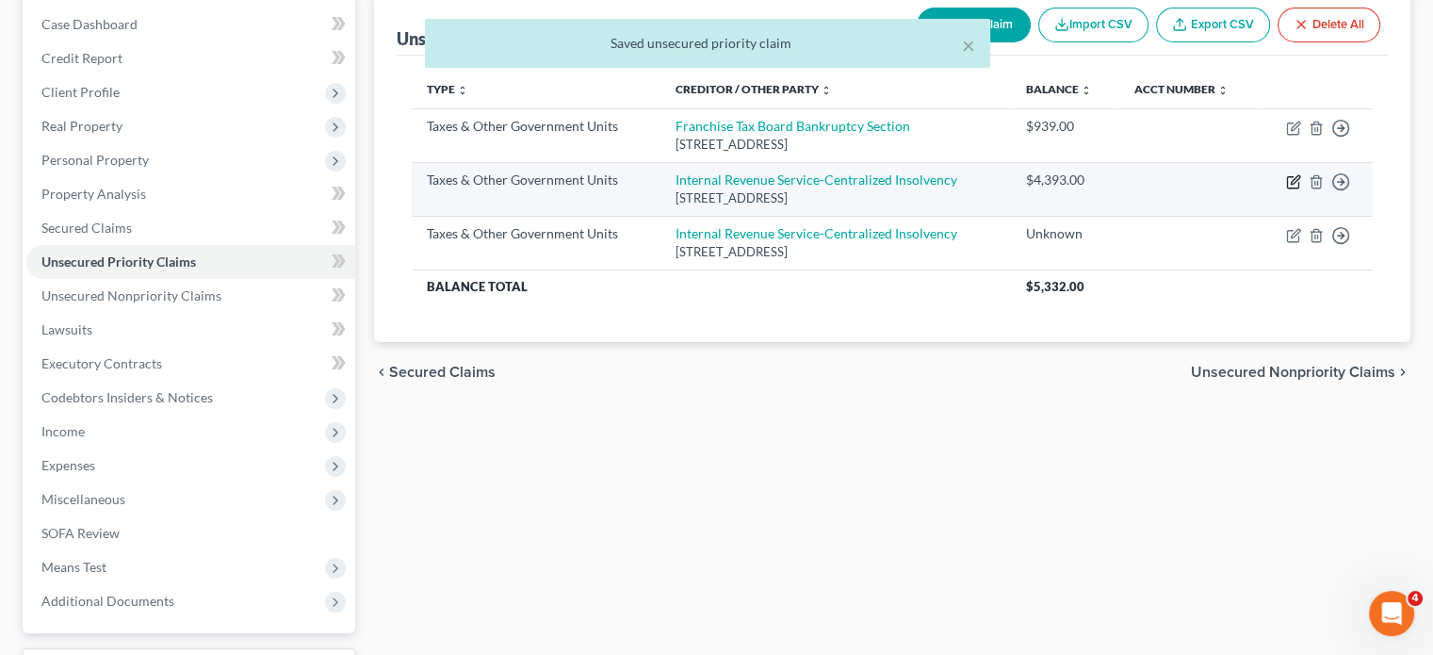
click at [1293, 183] on icon "button" at bounding box center [1293, 181] width 15 height 15
select select "0"
select select "39"
select select "0"
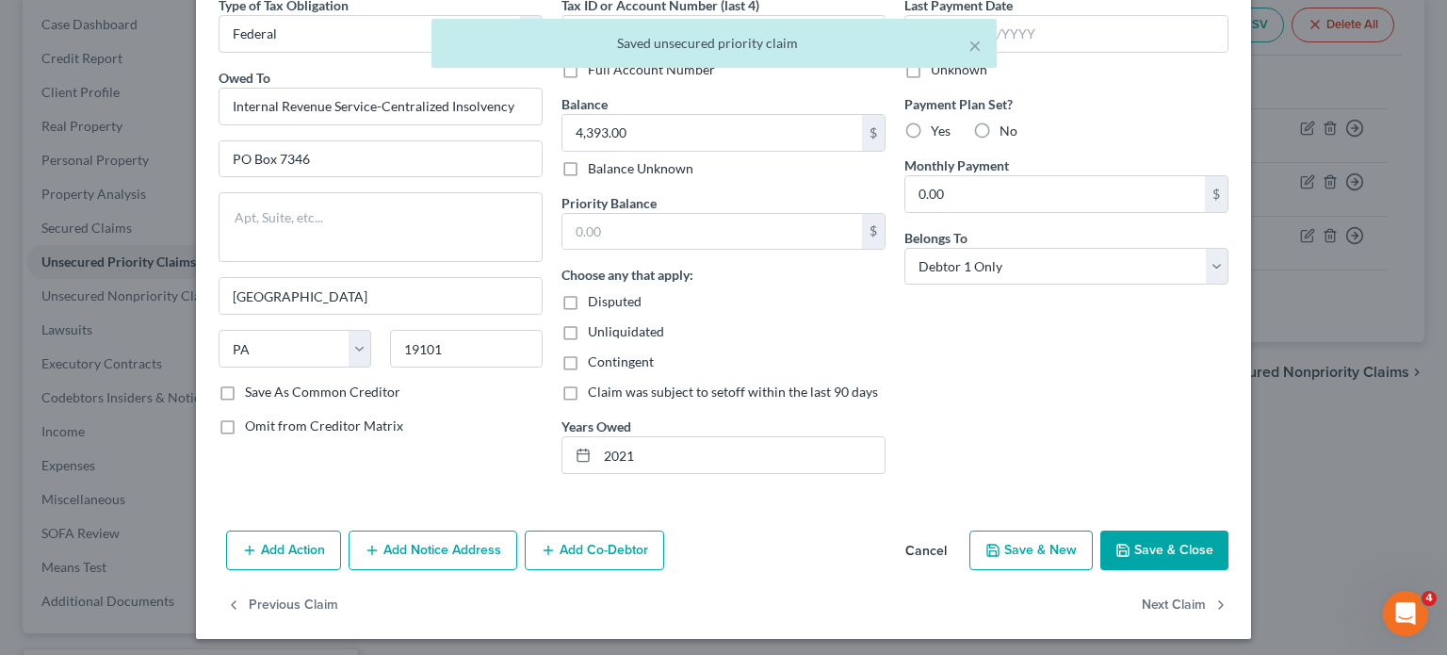
scroll to position [94, 0]
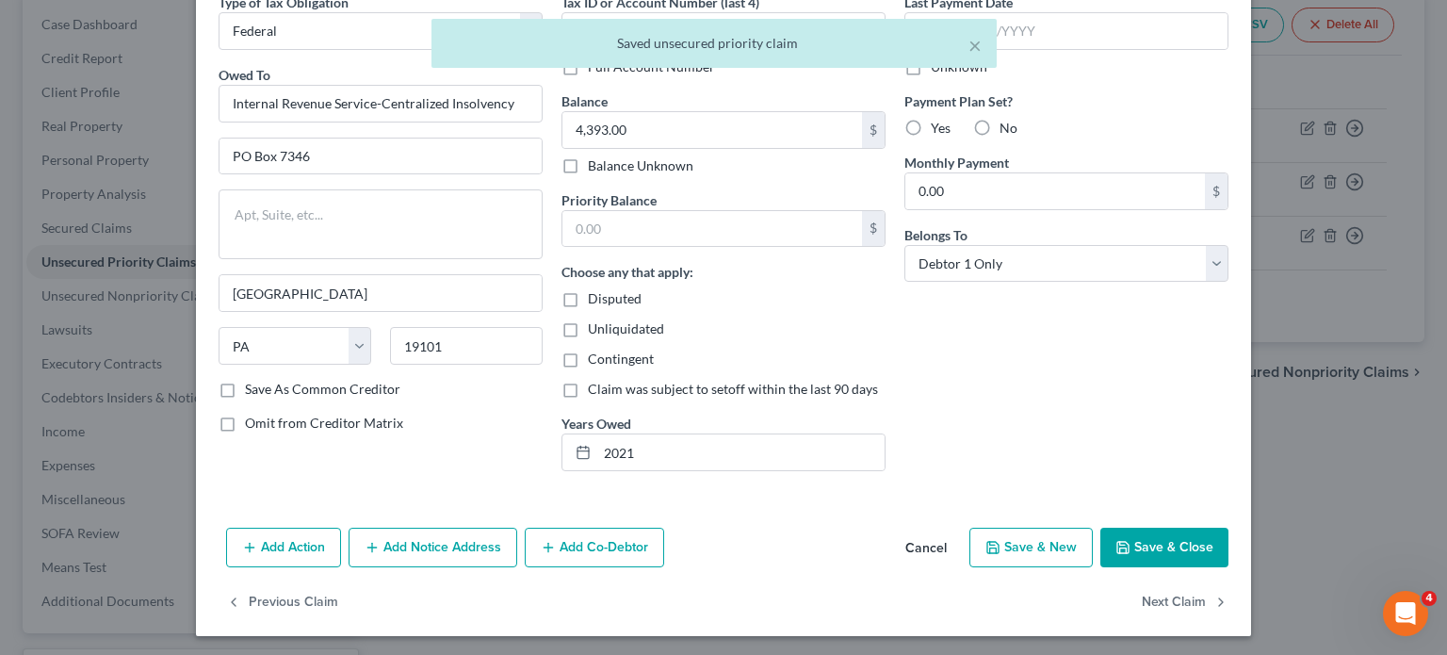
click at [1159, 544] on button "Save & Close" at bounding box center [1164, 548] width 128 height 40
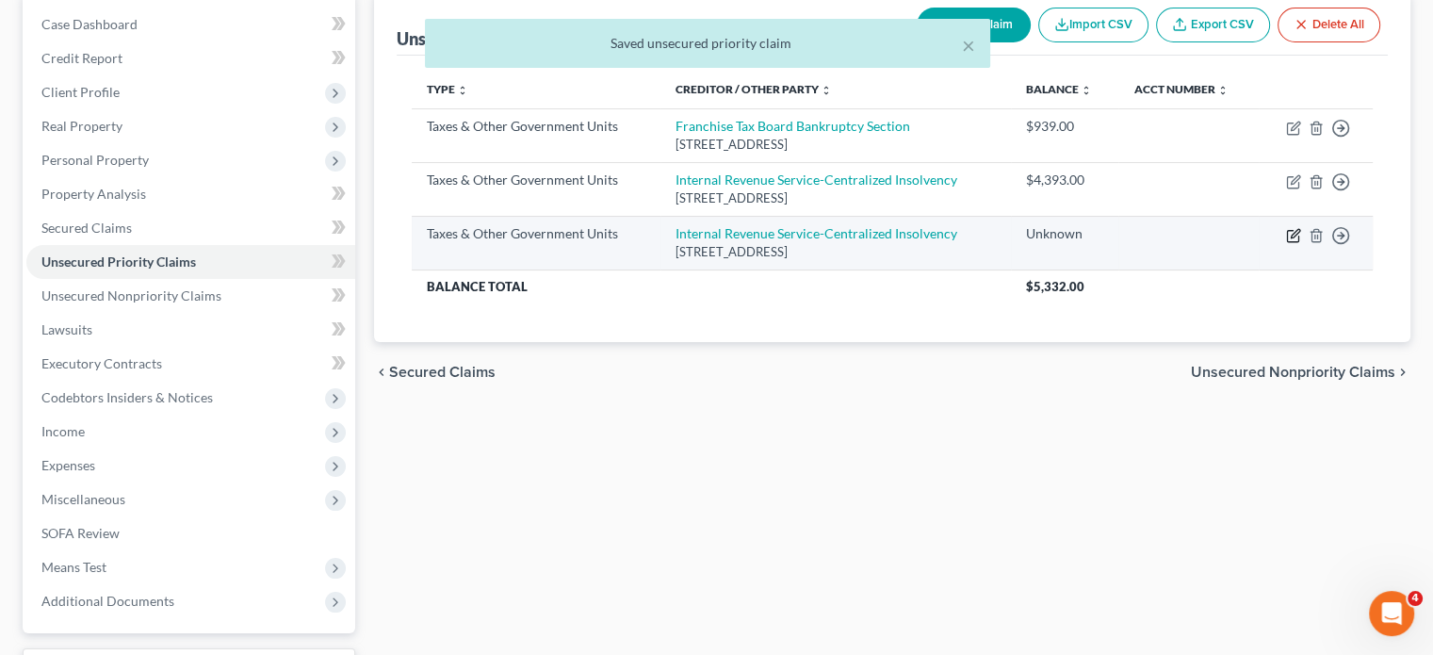
click at [1295, 236] on icon "button" at bounding box center [1293, 235] width 15 height 15
select select "0"
select select "39"
select select "0"
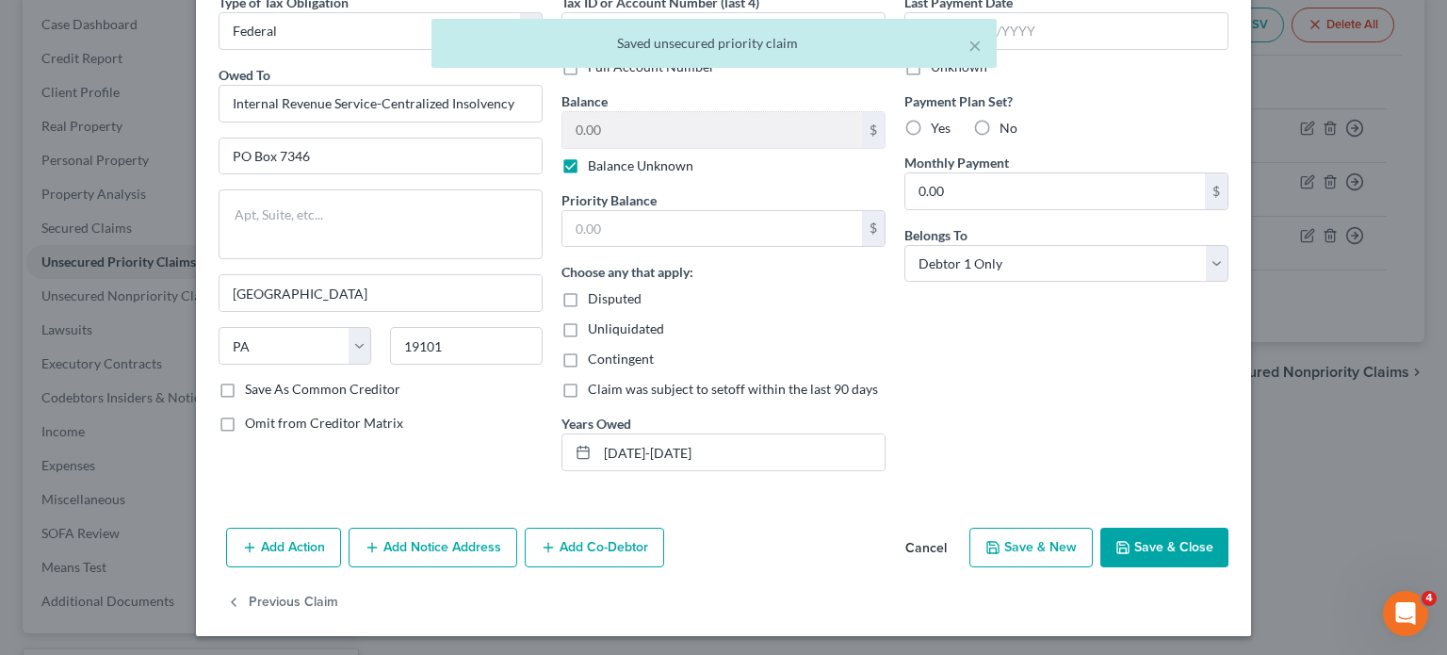
click at [1174, 542] on button "Save & Close" at bounding box center [1164, 548] width 128 height 40
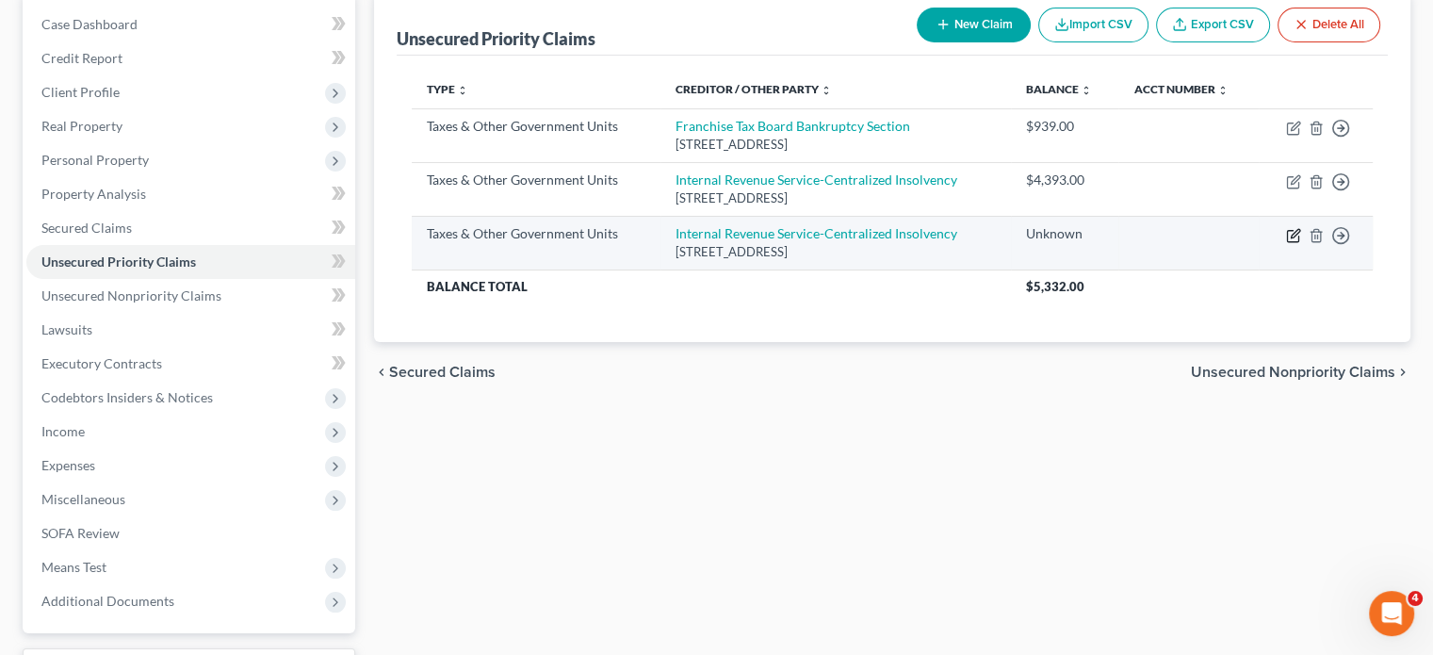
click at [1294, 238] on icon "button" at bounding box center [1293, 235] width 15 height 15
select select "0"
select select "39"
select select "0"
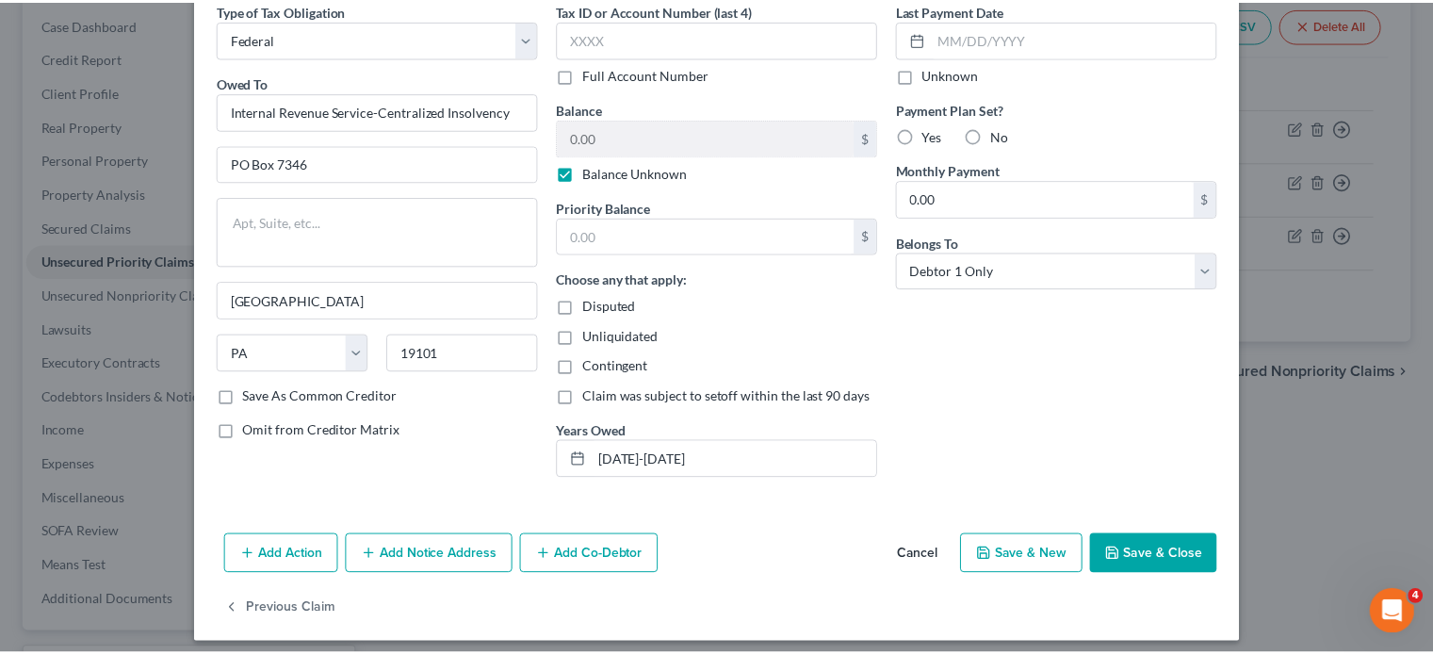
scroll to position [96, 0]
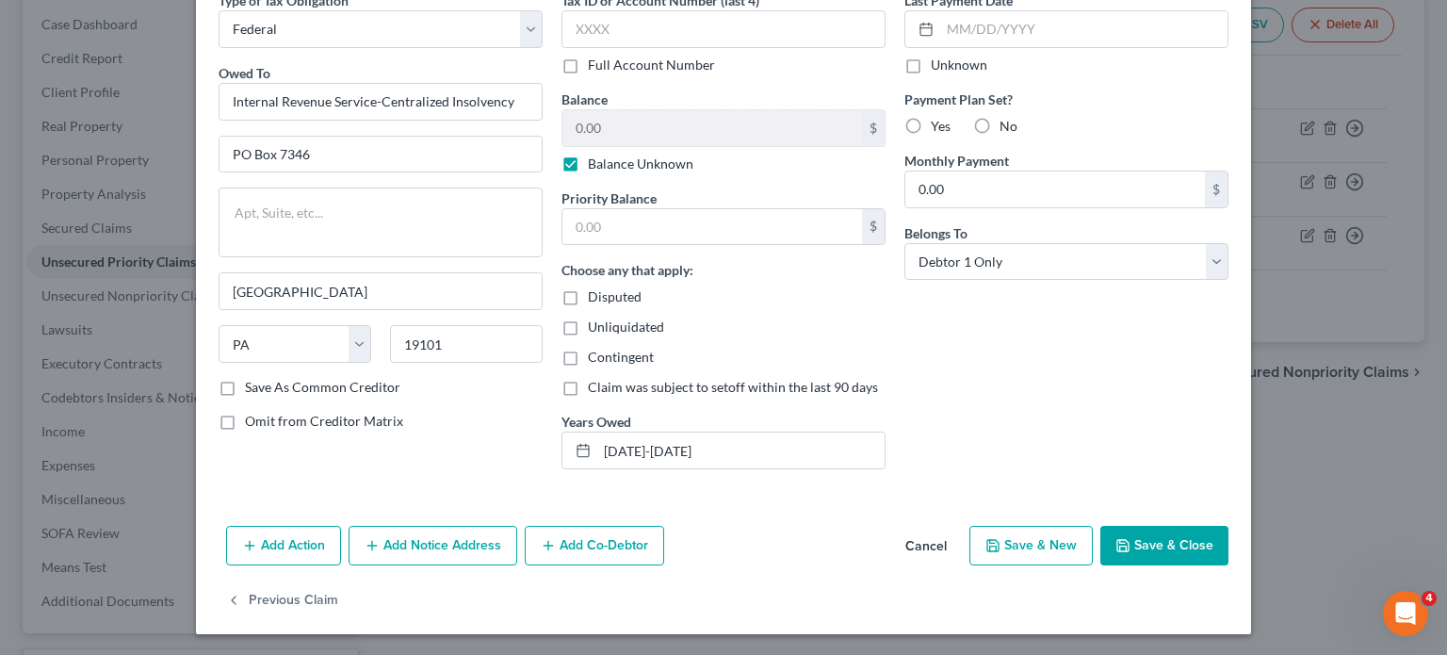
click at [1153, 526] on button "Save & Close" at bounding box center [1164, 546] width 128 height 40
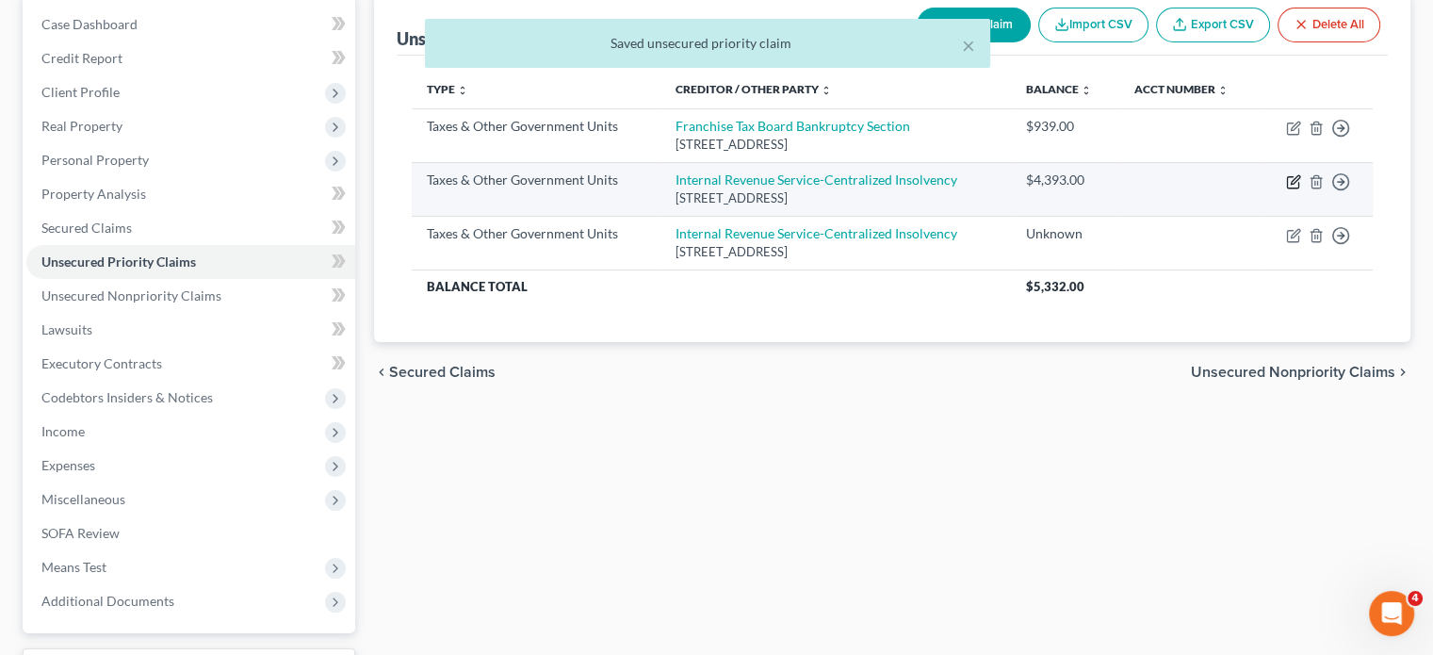
click at [1289, 184] on icon "button" at bounding box center [1293, 181] width 15 height 15
select select "0"
select select "39"
select select "0"
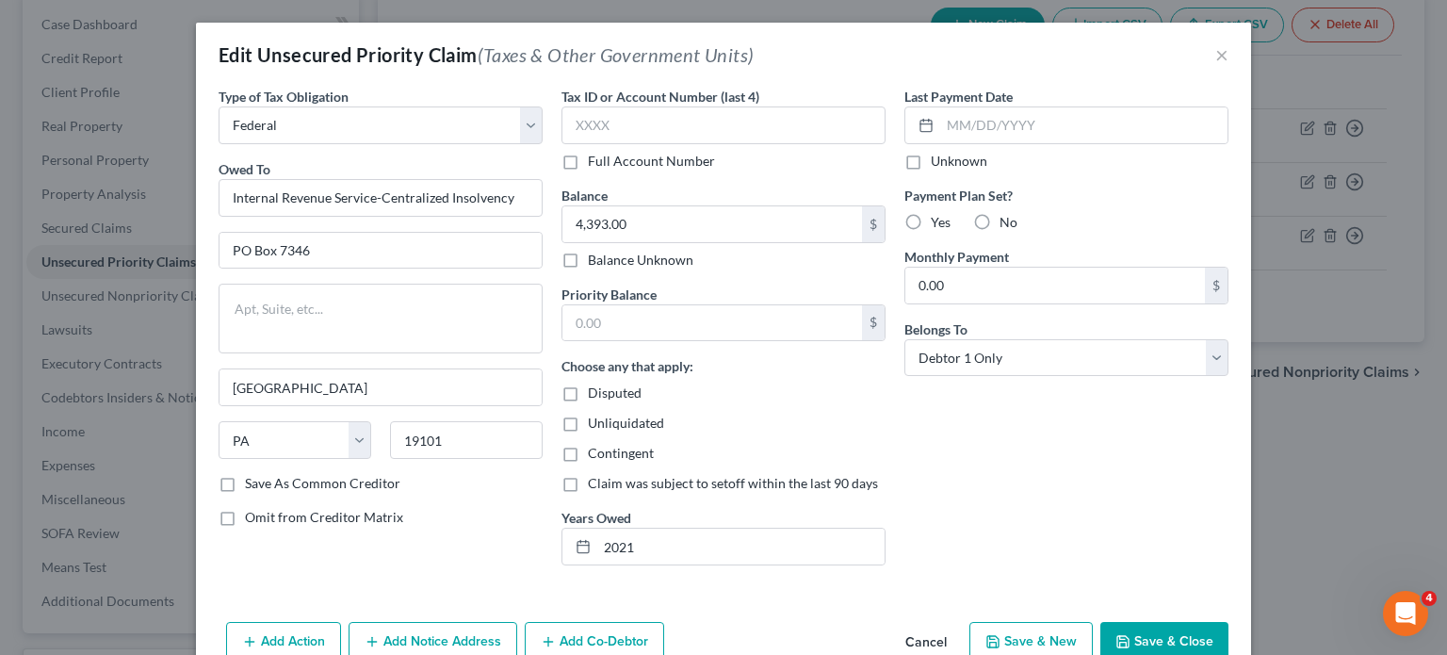
click at [1148, 628] on button "Save & Close" at bounding box center [1164, 642] width 128 height 40
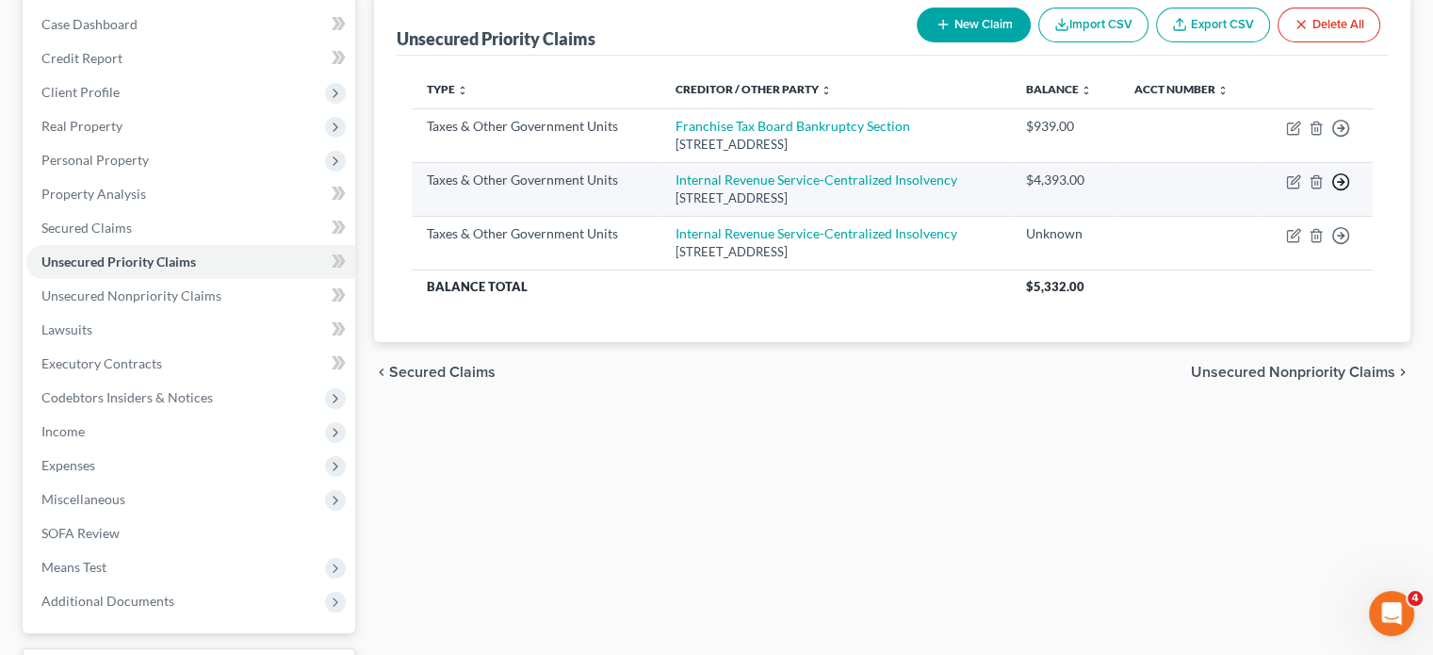
click at [1338, 182] on icon "button" at bounding box center [1340, 181] width 19 height 19
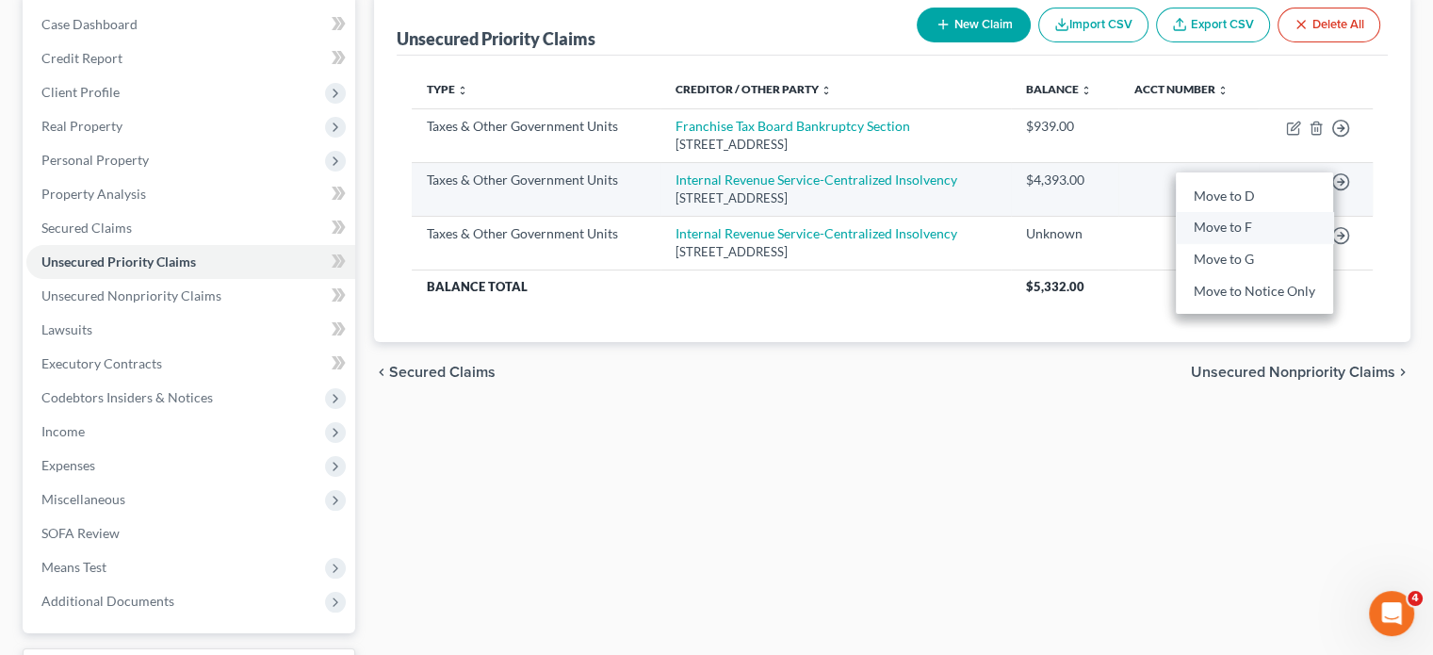
click at [1232, 229] on link "Move to F" at bounding box center [1254, 228] width 157 height 32
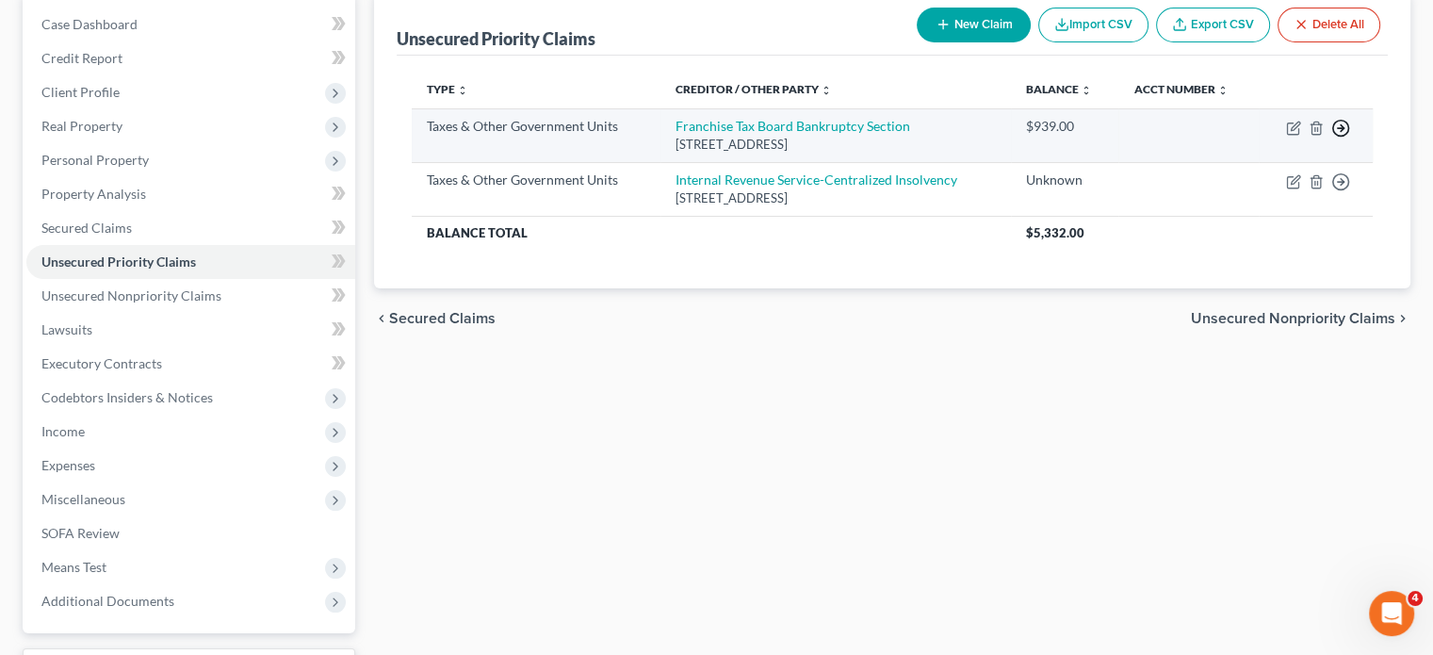
click at [1339, 128] on line "button" at bounding box center [1341, 128] width 7 height 0
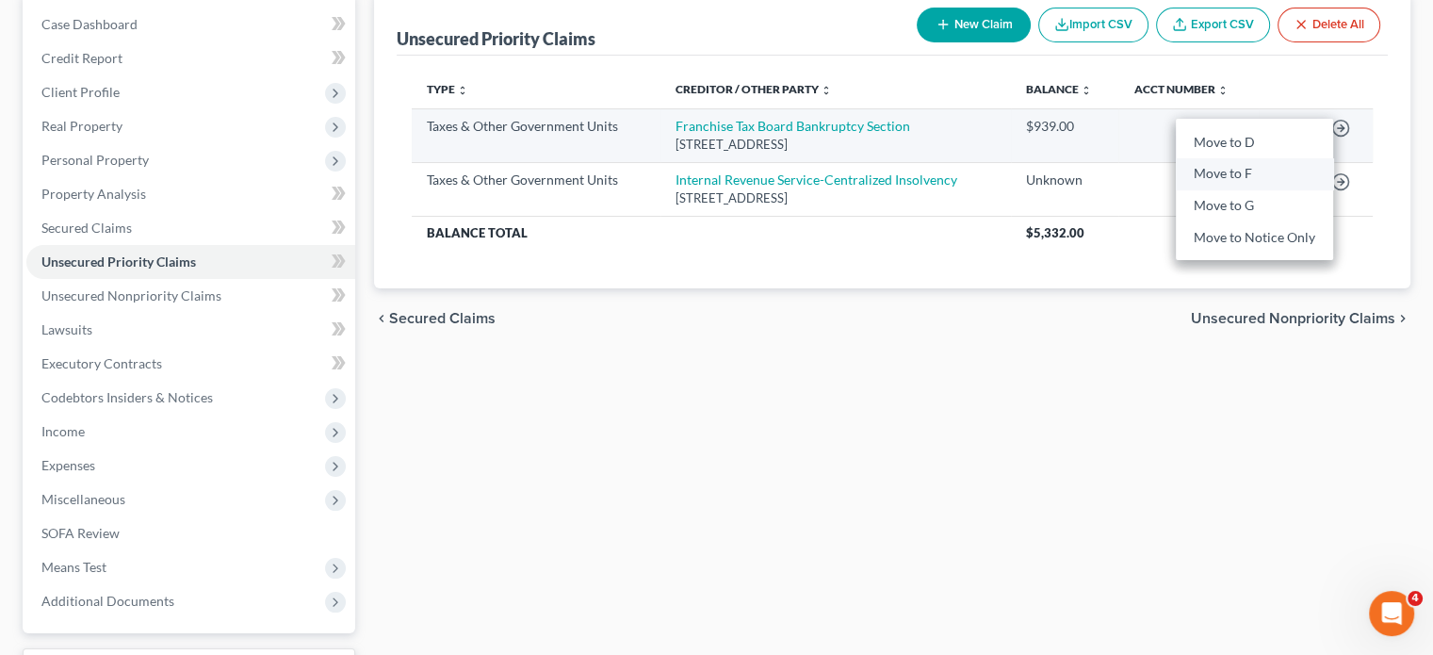
click at [1240, 173] on link "Move to F" at bounding box center [1254, 174] width 157 height 32
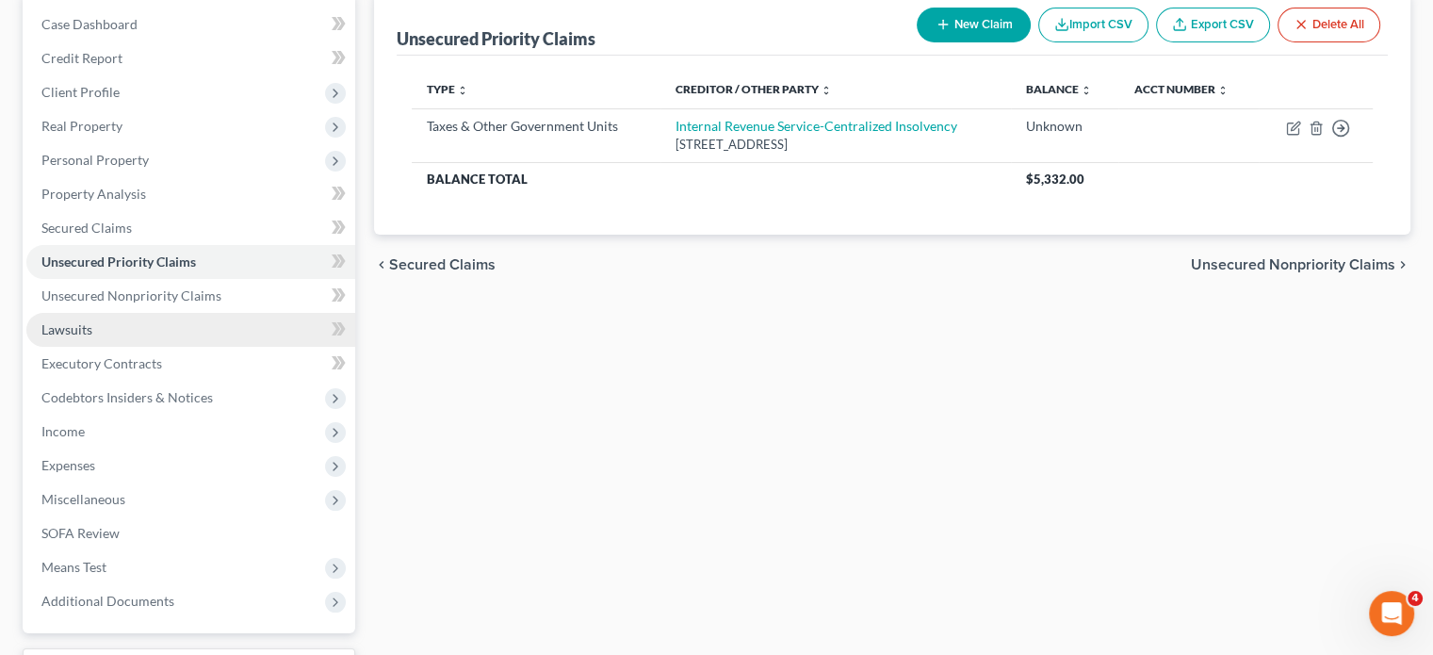
click at [146, 313] on link "Lawsuits" at bounding box center [190, 330] width 329 height 34
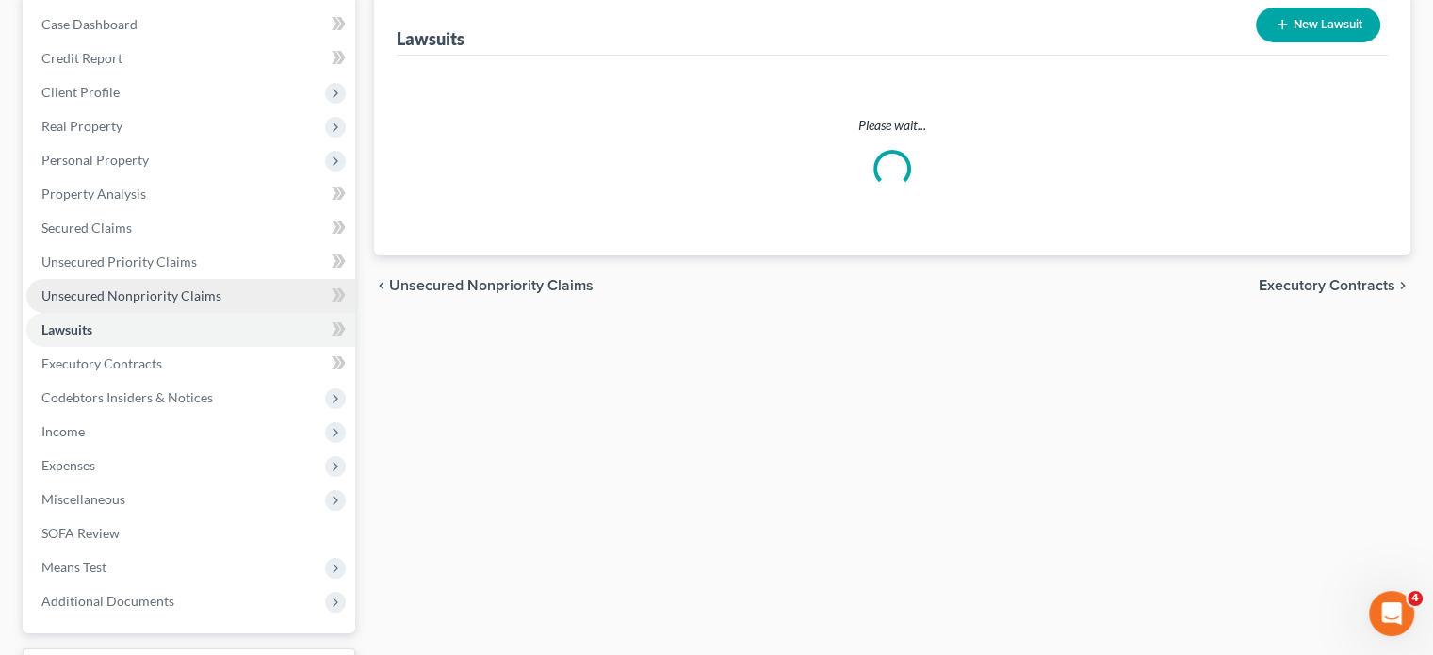
scroll to position [35, 0]
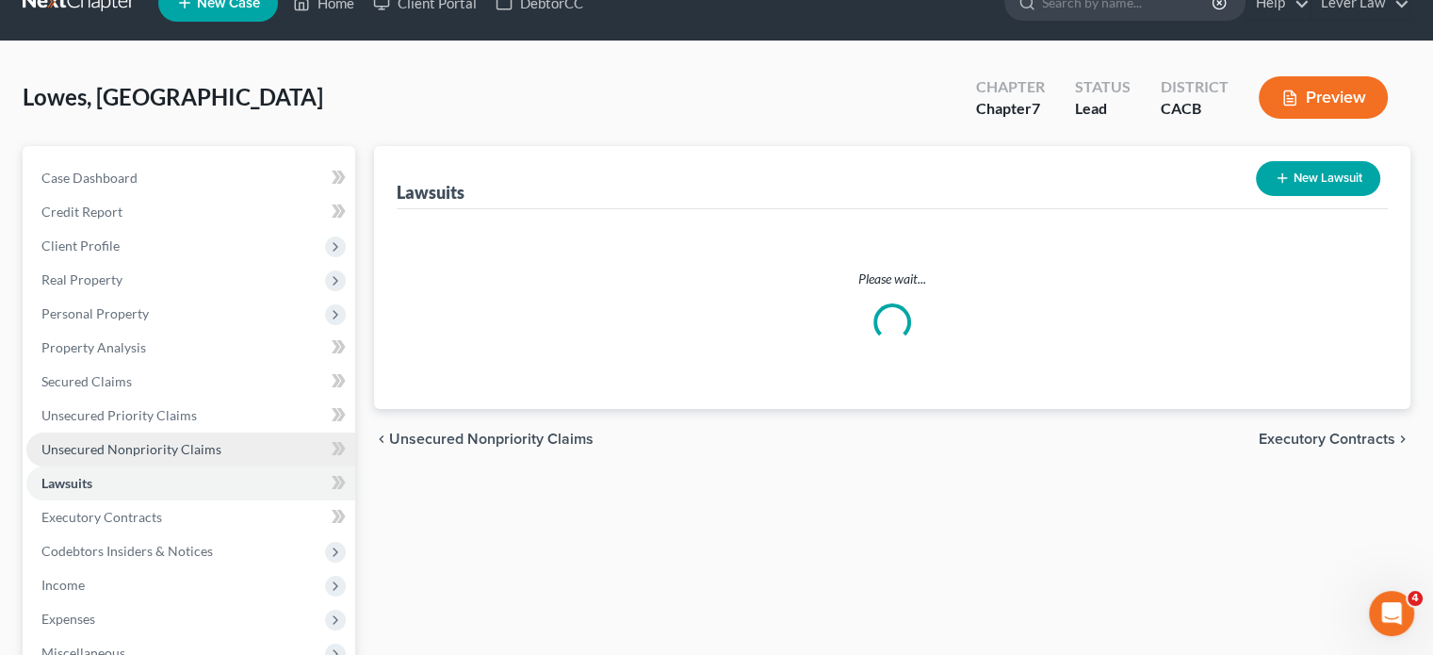
click at [150, 301] on ul "Case Dashboard Payments Invoices Payments Payments Credit Report Client Profile" at bounding box center [190, 466] width 329 height 610
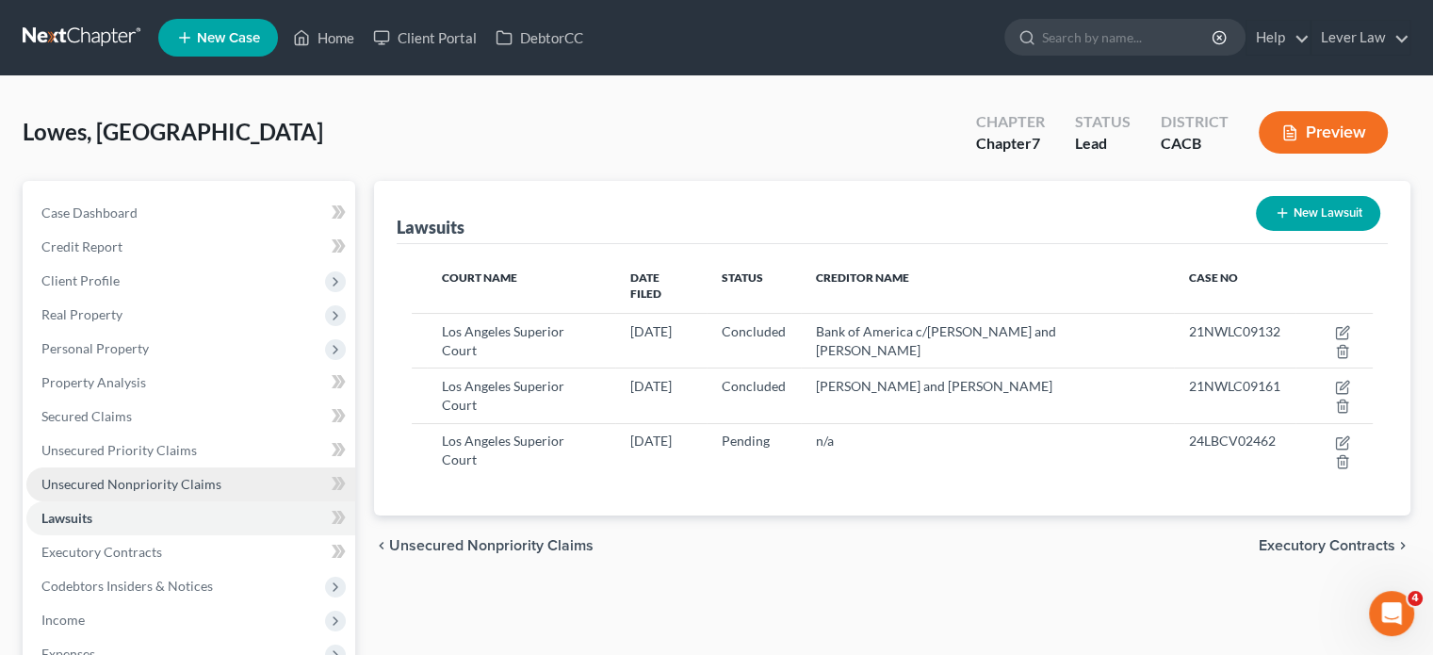
click at [192, 484] on span "Unsecured Nonpriority Claims" at bounding box center [131, 484] width 180 height 16
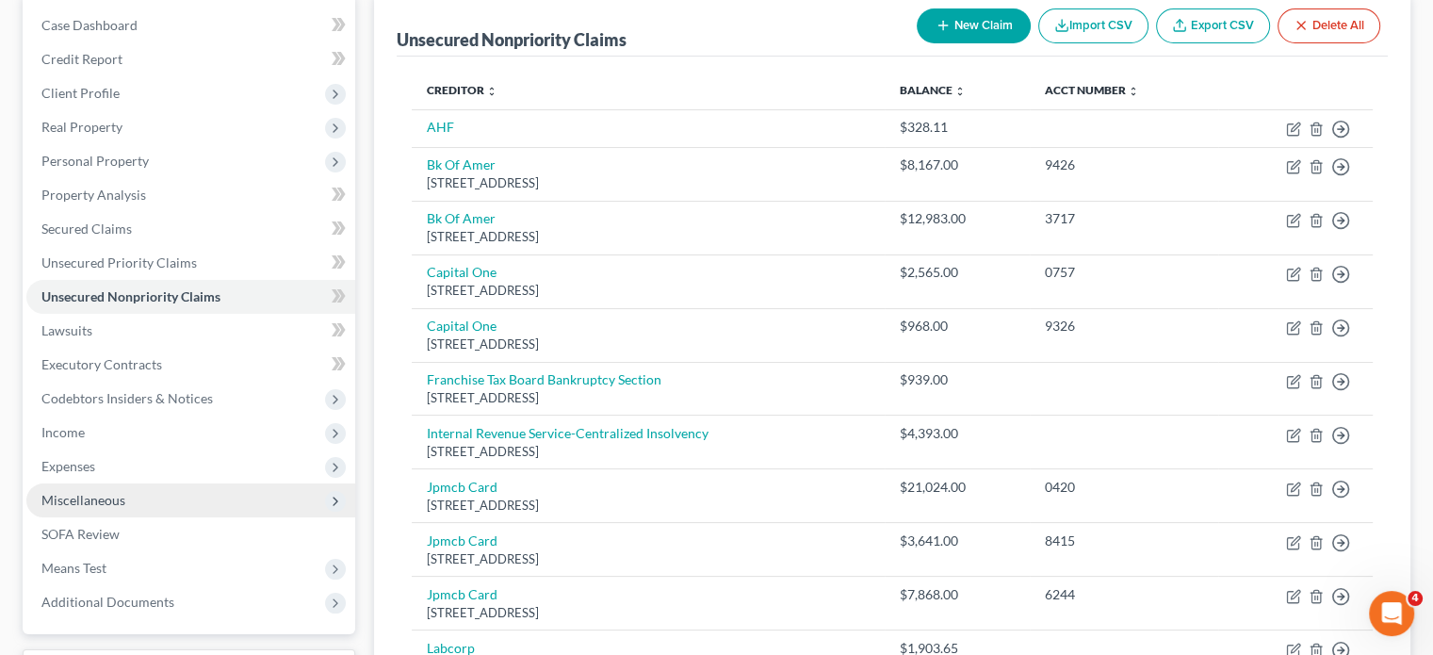
scroll to position [188, 0]
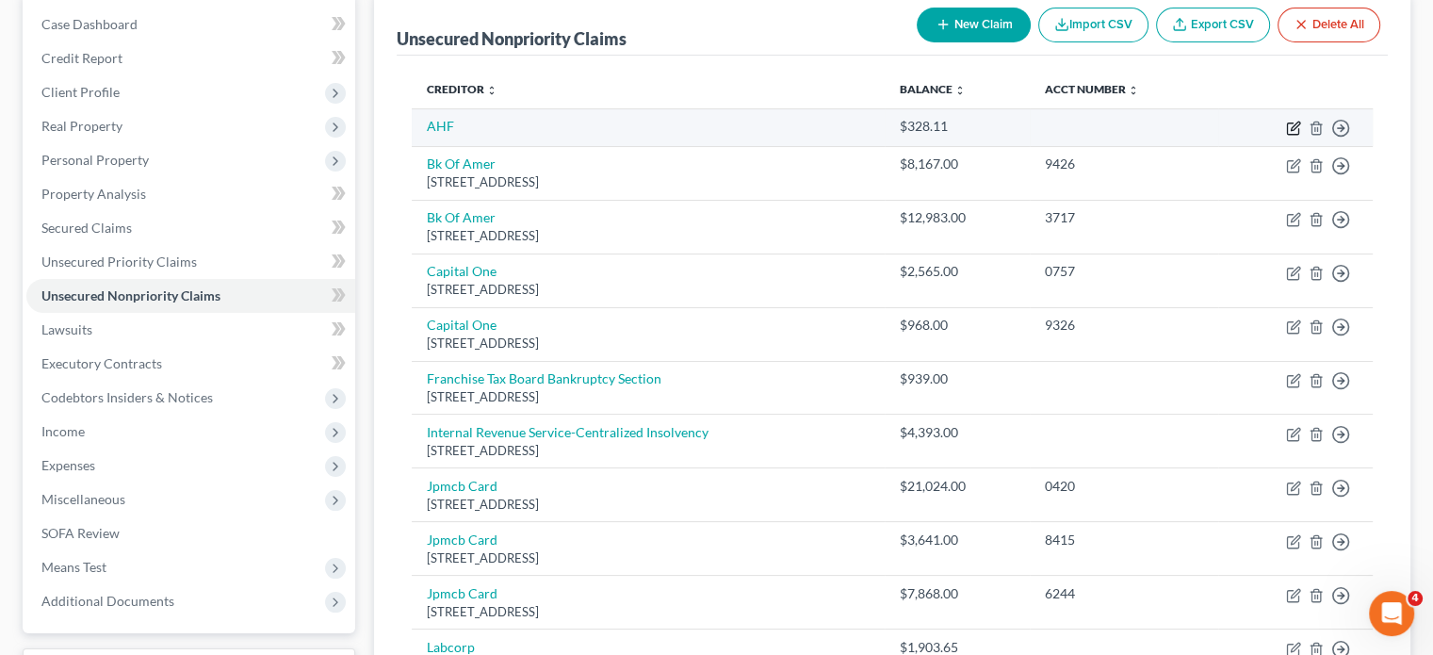
click at [1292, 130] on icon "button" at bounding box center [1293, 128] width 15 height 15
select select "9"
select select "0"
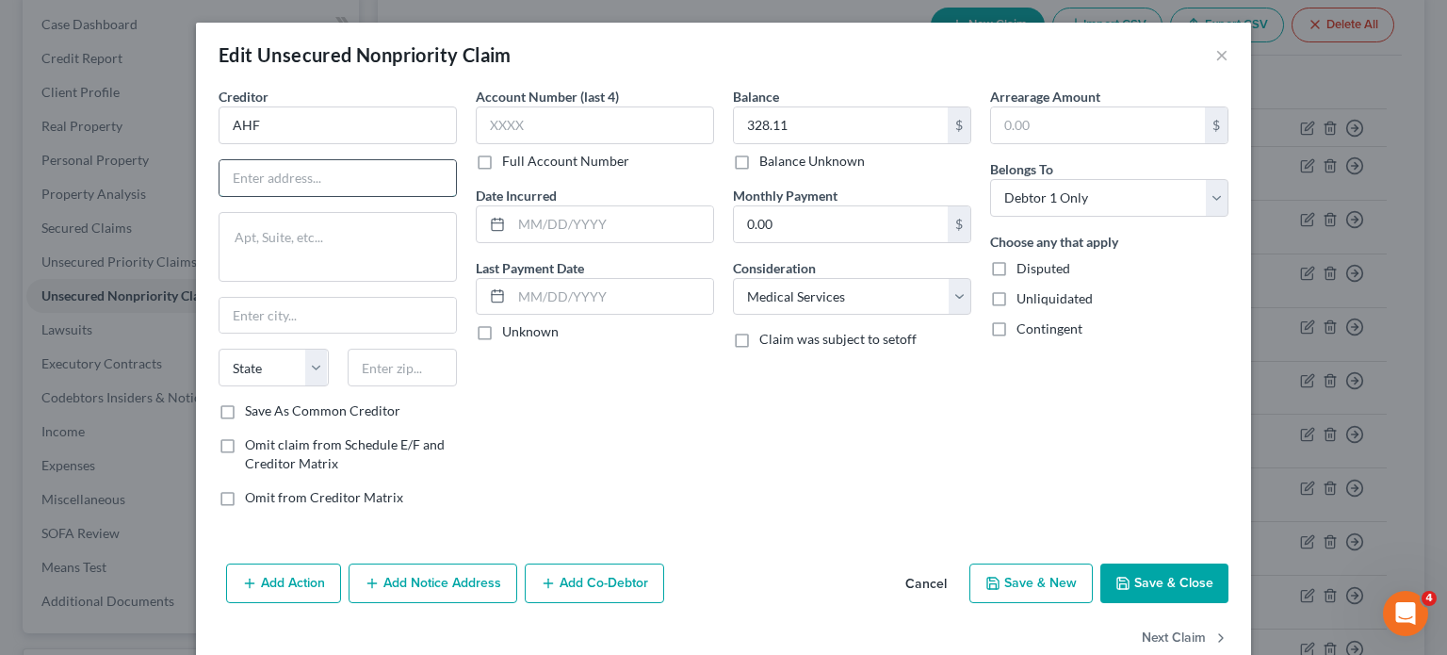
click at [335, 176] on input "text" at bounding box center [337, 178] width 236 height 36
type input "4905 Hollywood Blvd."
click at [415, 378] on input "text" at bounding box center [403, 368] width 110 height 38
type input "90027"
drag, startPoint x: 494, startPoint y: 386, endPoint x: 732, endPoint y: 427, distance: 241.8
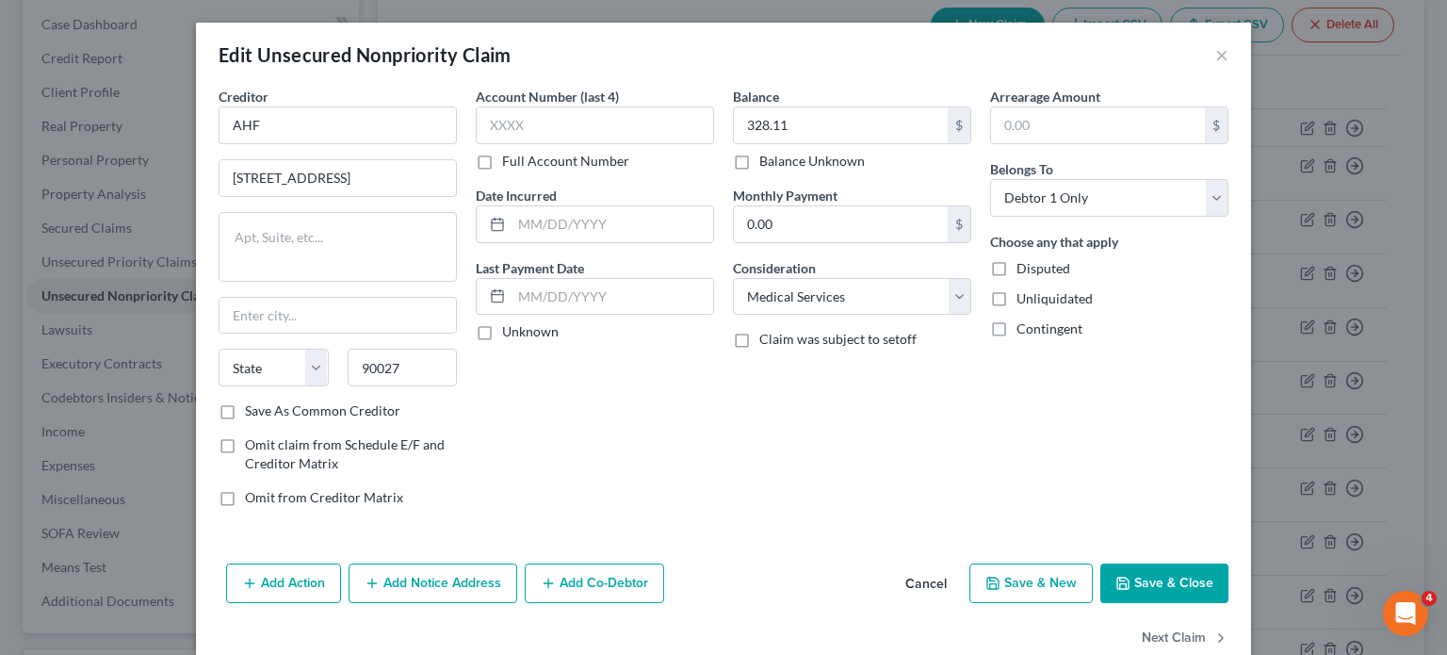
click at [495, 385] on div "Account Number (last 4) Full Account Number Date Incurred Last Payment Date Unk…" at bounding box center [594, 304] width 257 height 435
type input "[GEOGRAPHIC_DATA]"
select select "4"
click at [1177, 581] on button "Save & Close" at bounding box center [1164, 583] width 128 height 40
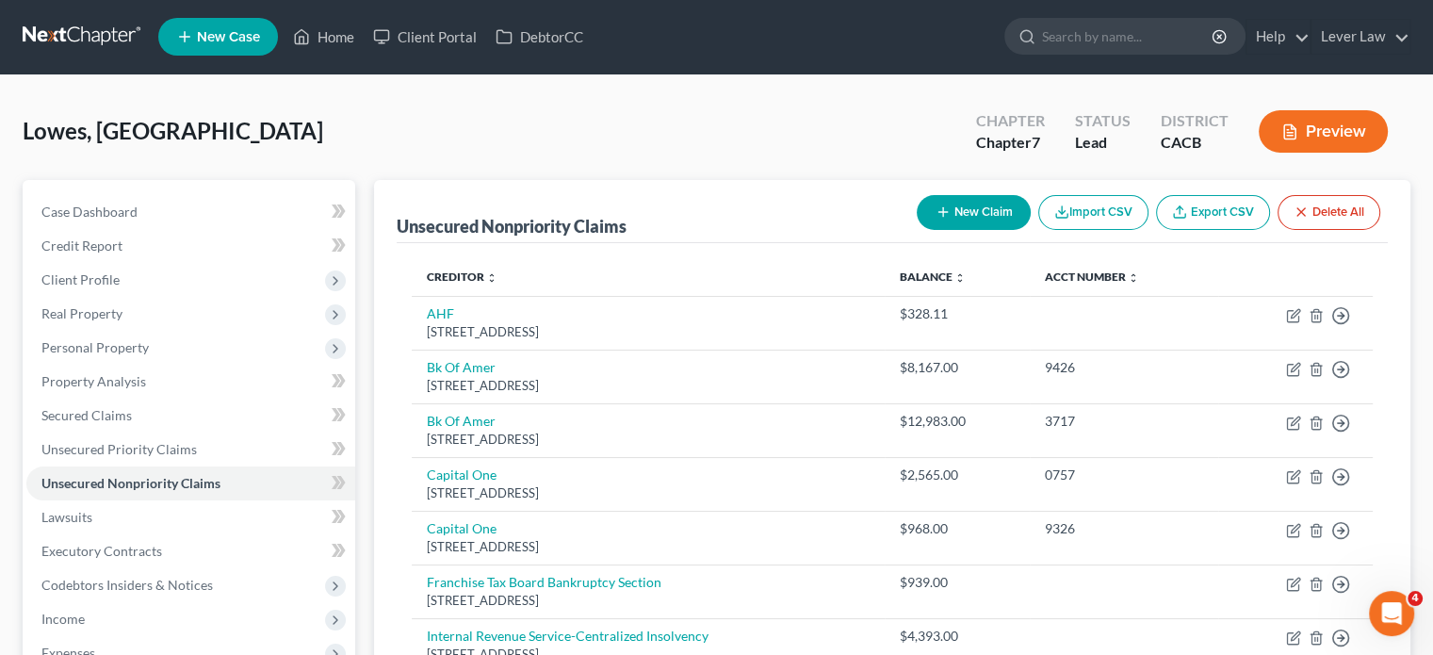
scroll to position [0, 0]
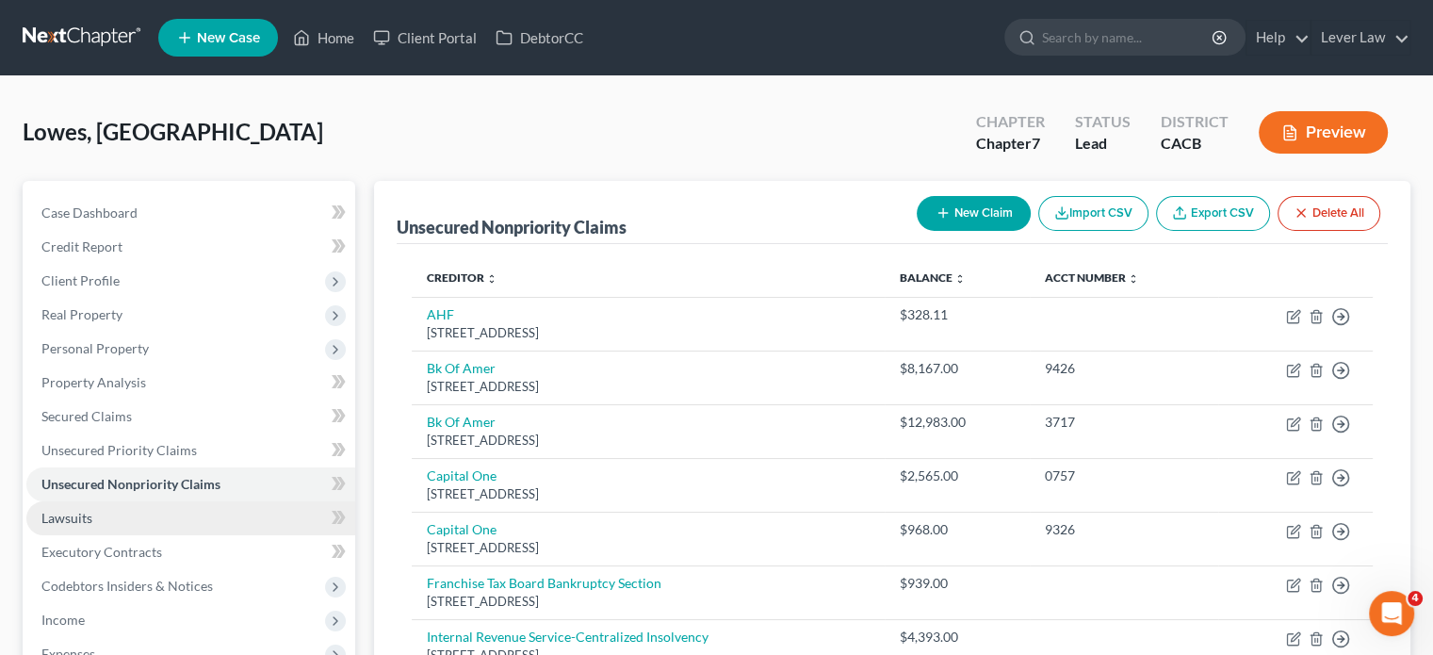
click at [99, 520] on link "Lawsuits" at bounding box center [190, 518] width 329 height 34
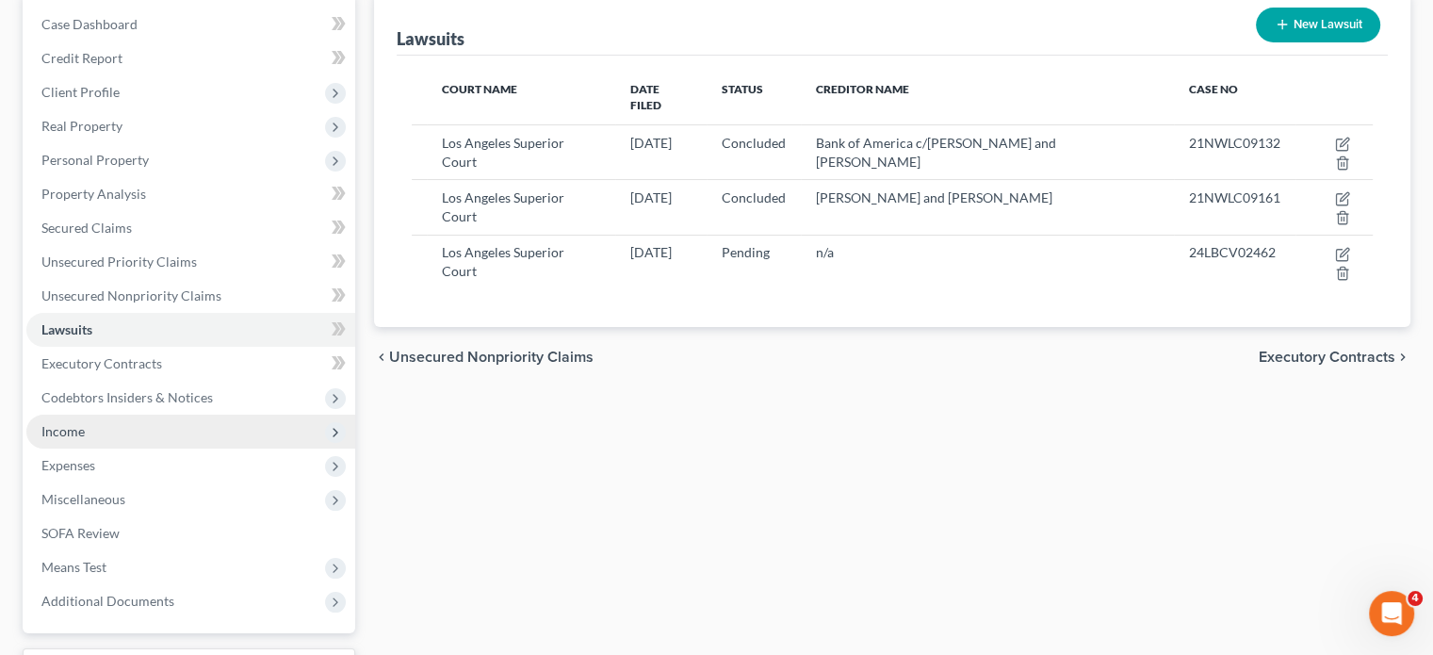
scroll to position [283, 0]
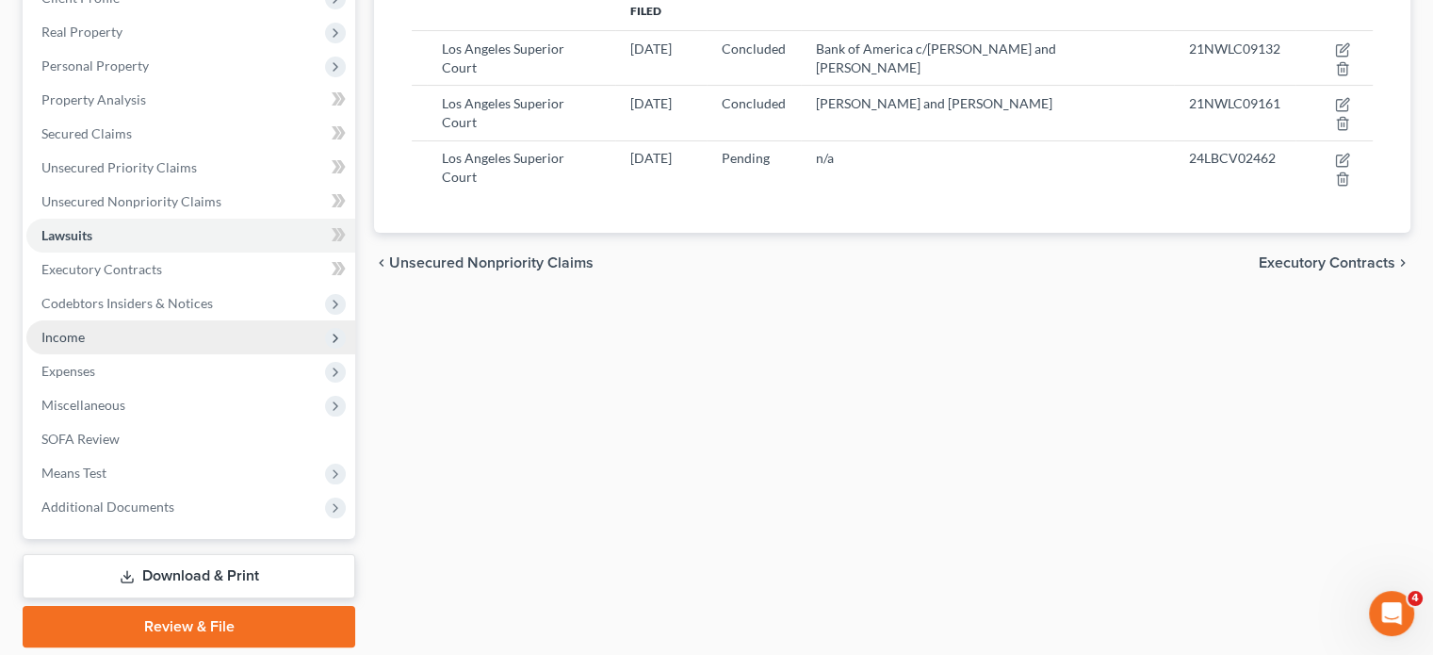
click at [154, 339] on span "Income" at bounding box center [190, 337] width 329 height 34
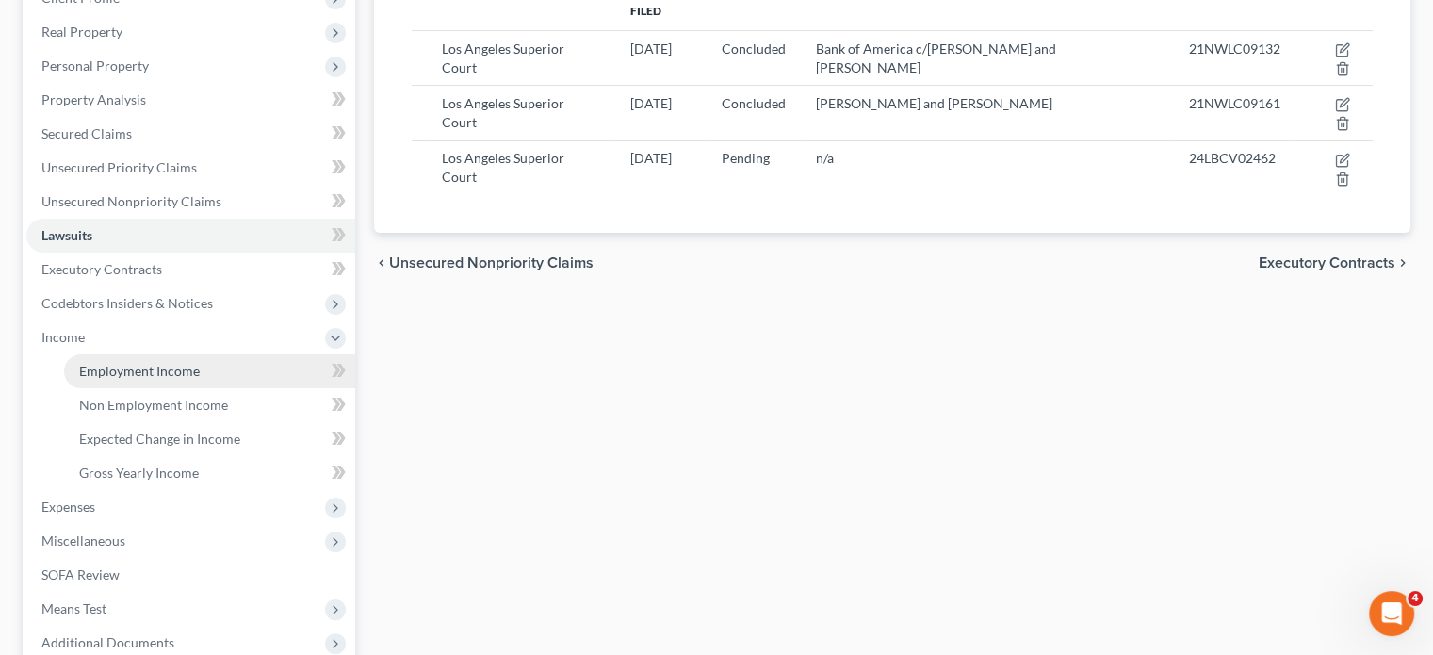
click at [150, 363] on span "Employment Income" at bounding box center [139, 371] width 121 height 16
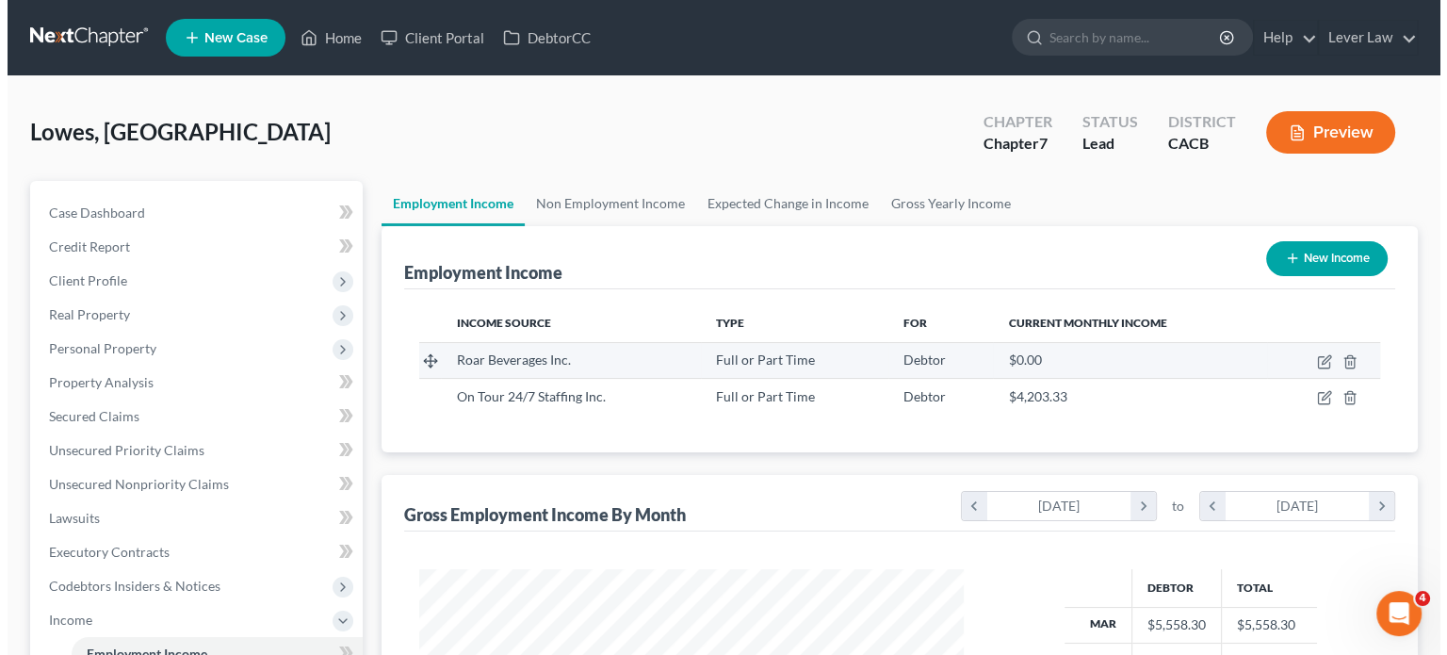
scroll to position [335, 581]
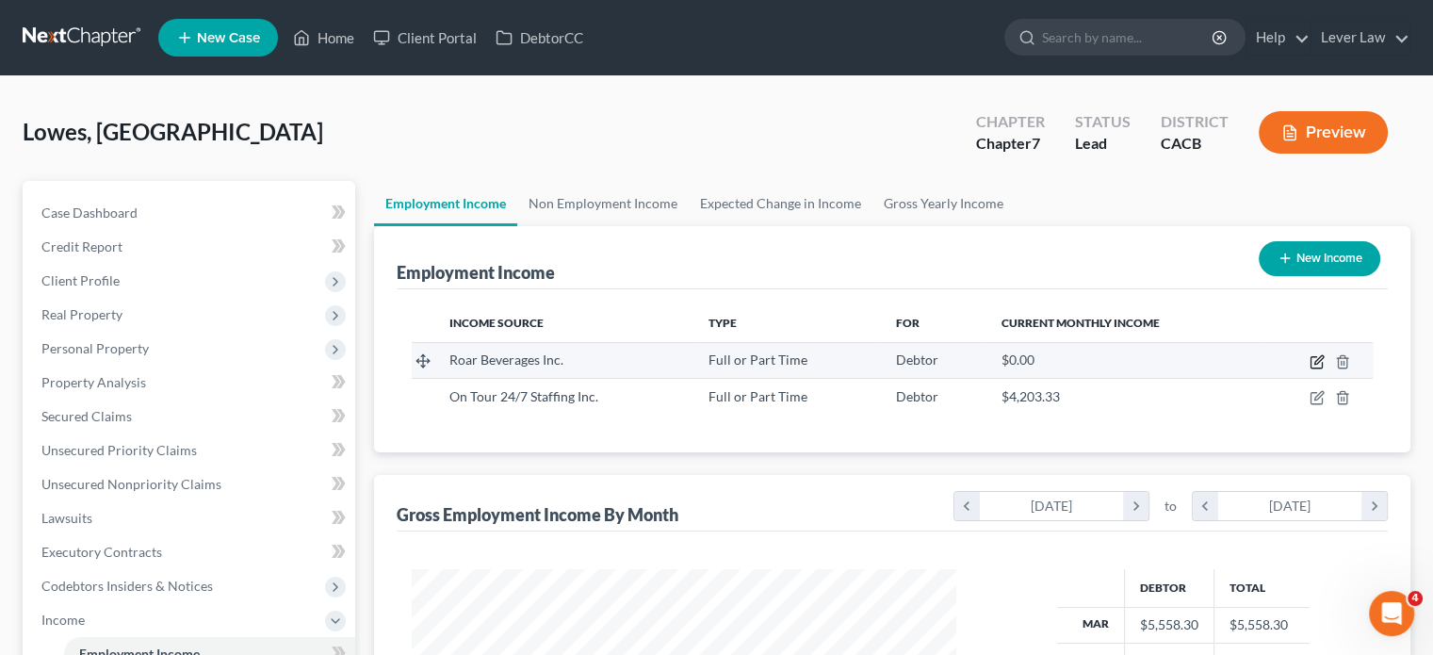
click at [1312, 363] on icon "button" at bounding box center [1316, 361] width 15 height 15
select select "0"
select select "39"
select select "2"
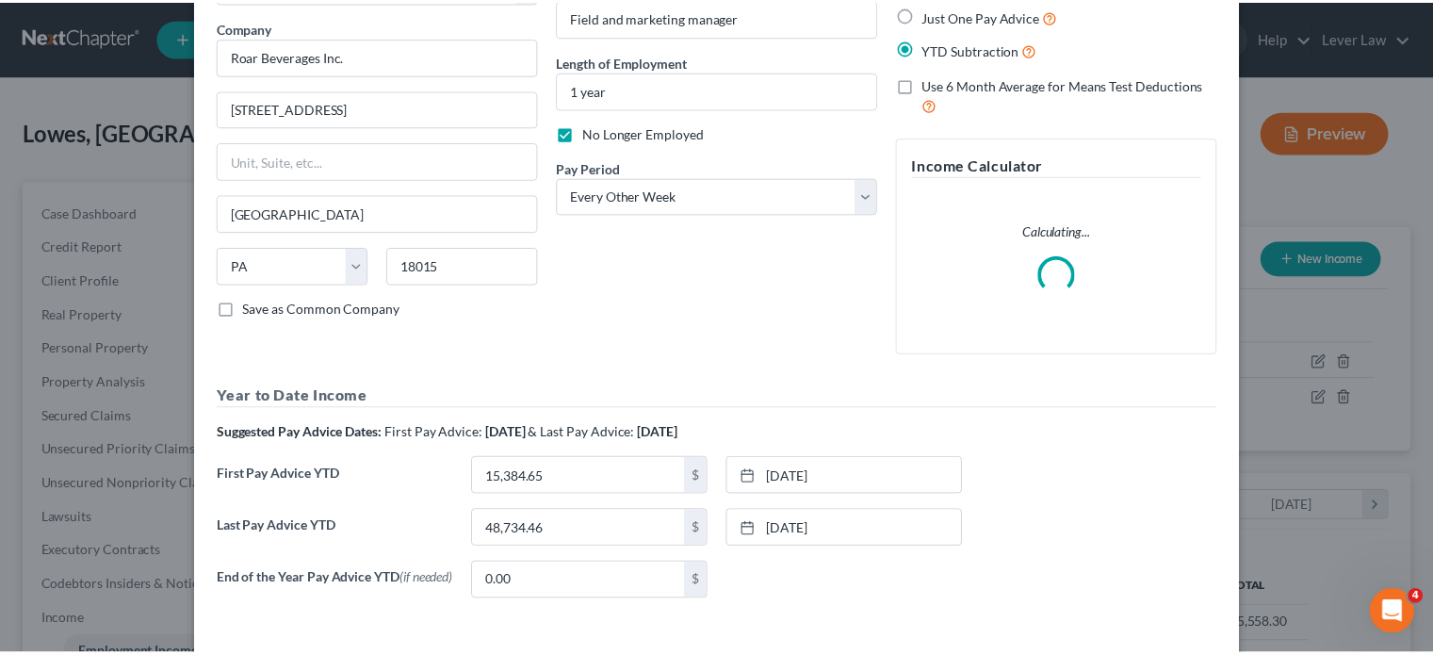
scroll to position [222, 0]
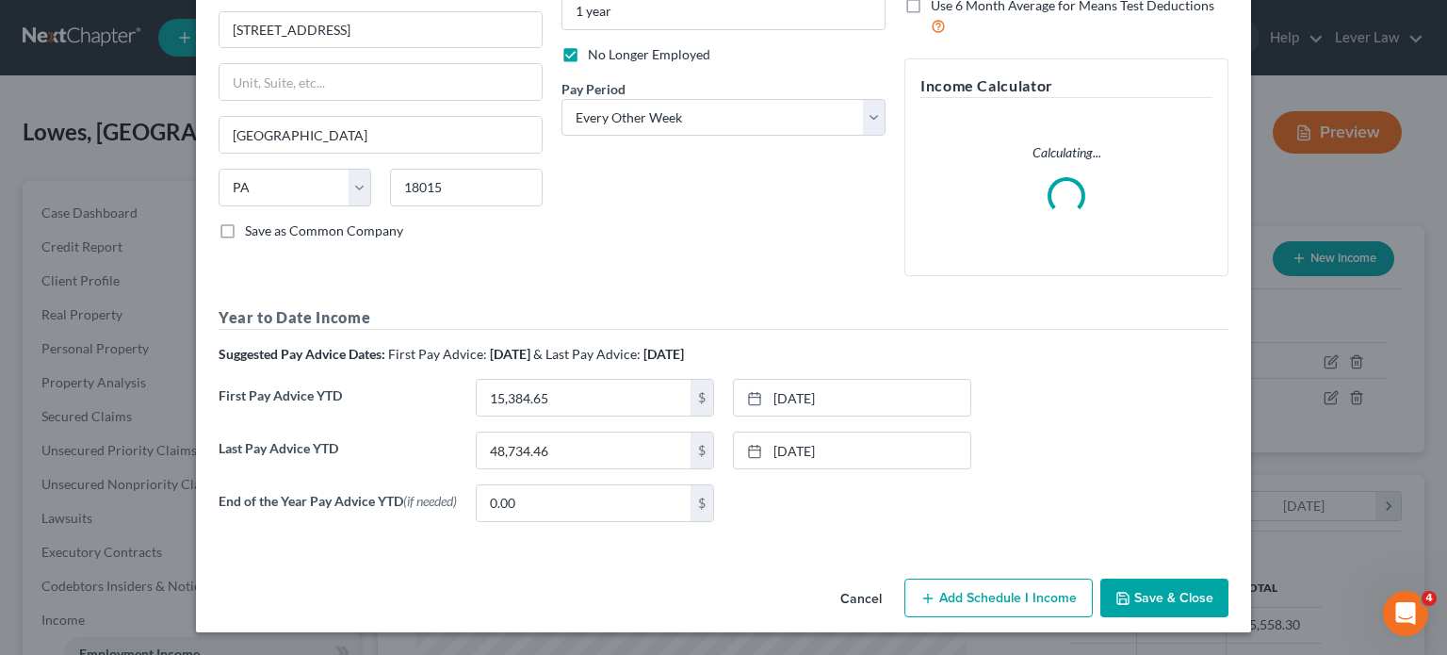
click at [1141, 595] on button "Save & Close" at bounding box center [1164, 598] width 128 height 40
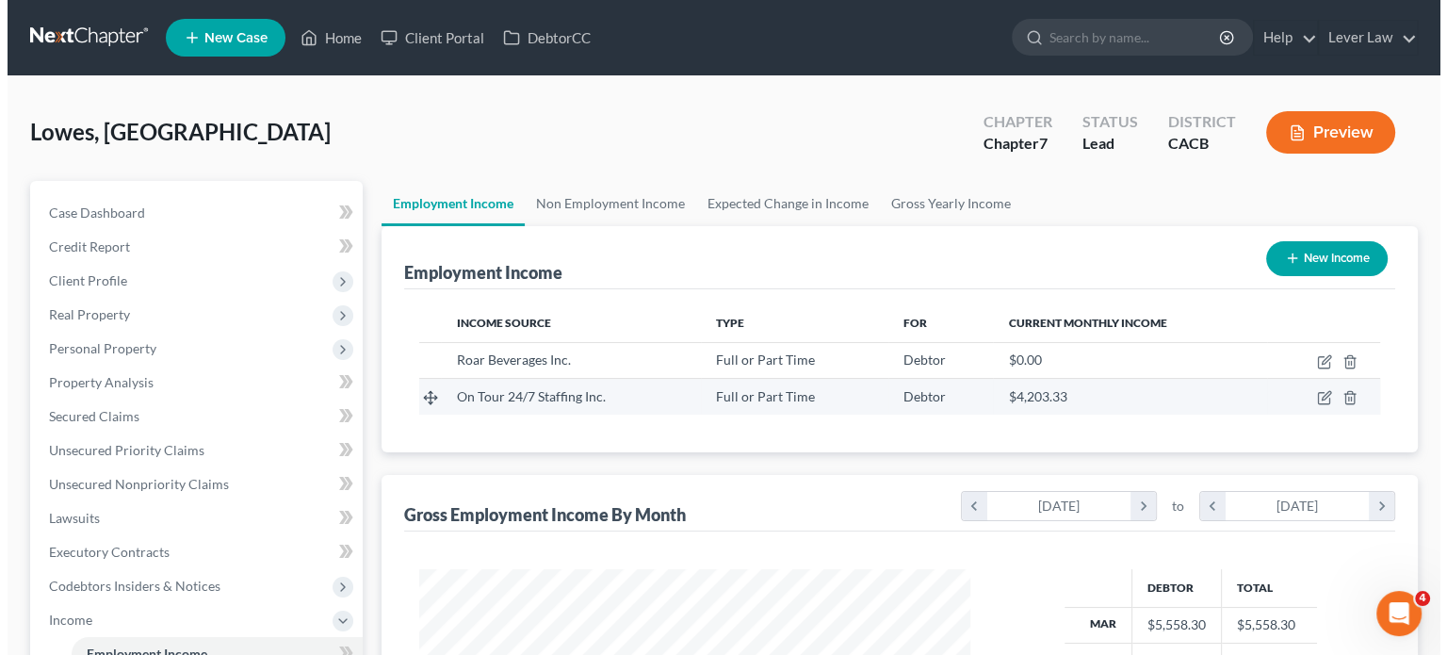
scroll to position [941713, 941466]
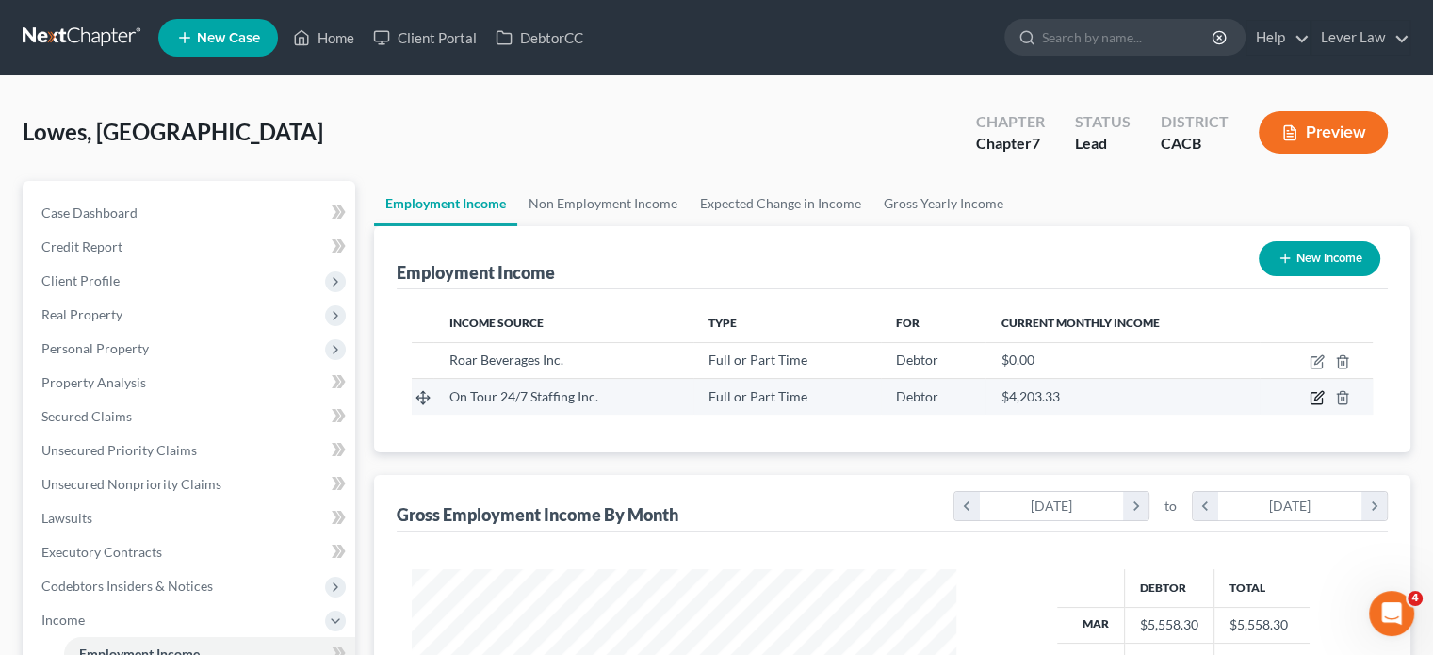
click at [1315, 401] on icon "button" at bounding box center [1316, 397] width 15 height 15
select select "0"
select select "10"
select select "2"
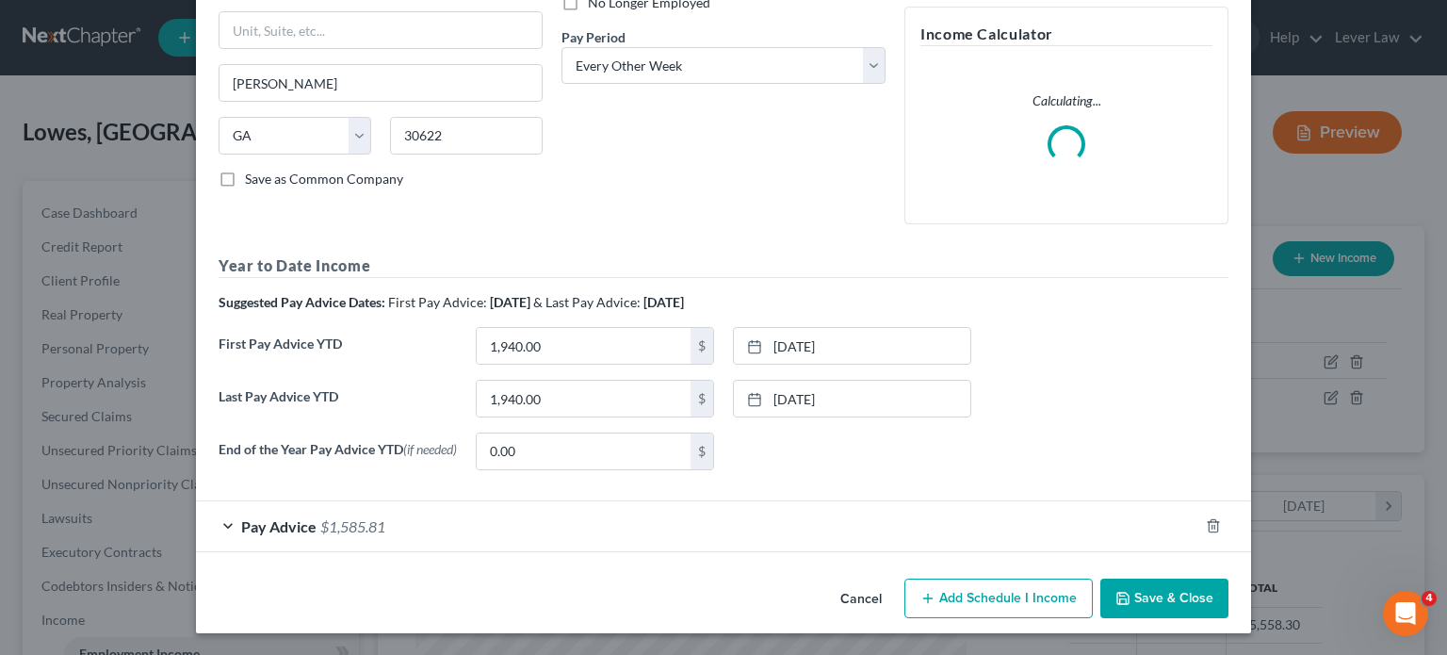
scroll to position [275, 0]
click at [1133, 589] on div "Edit Income Source × Employment Type * Select Full or Part Time Employment Self…" at bounding box center [723, 190] width 1055 height 883
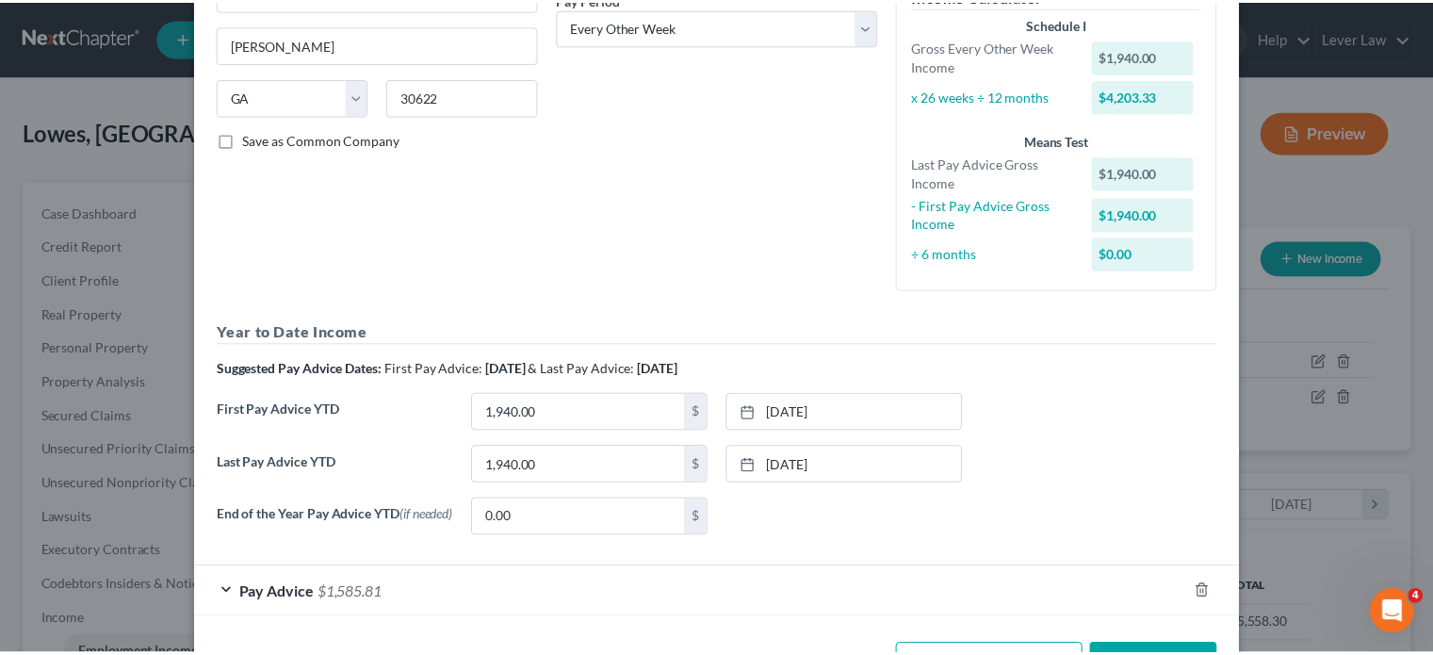
scroll to position [381, 0]
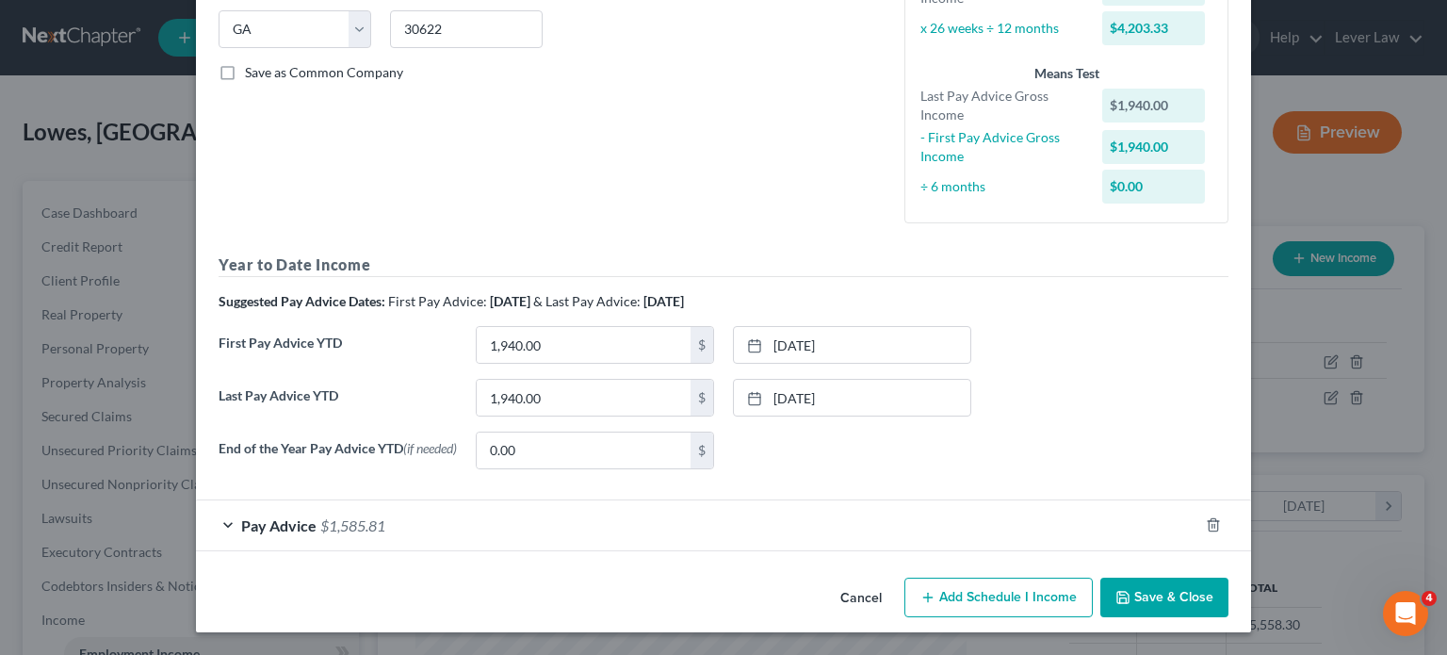
drag, startPoint x: 1131, startPoint y: 606, endPoint x: 857, endPoint y: 474, distance: 304.2
click at [1131, 606] on button "Save & Close" at bounding box center [1164, 597] width 128 height 40
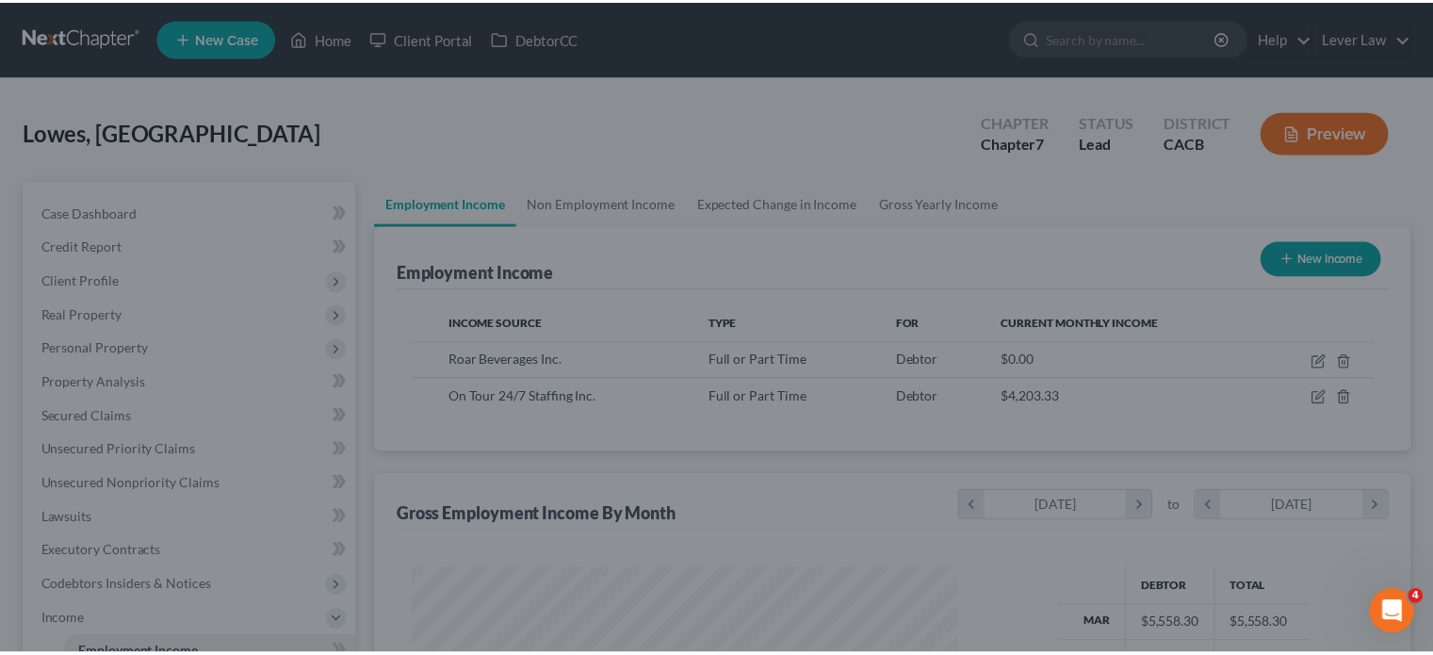
scroll to position [941713, 941466]
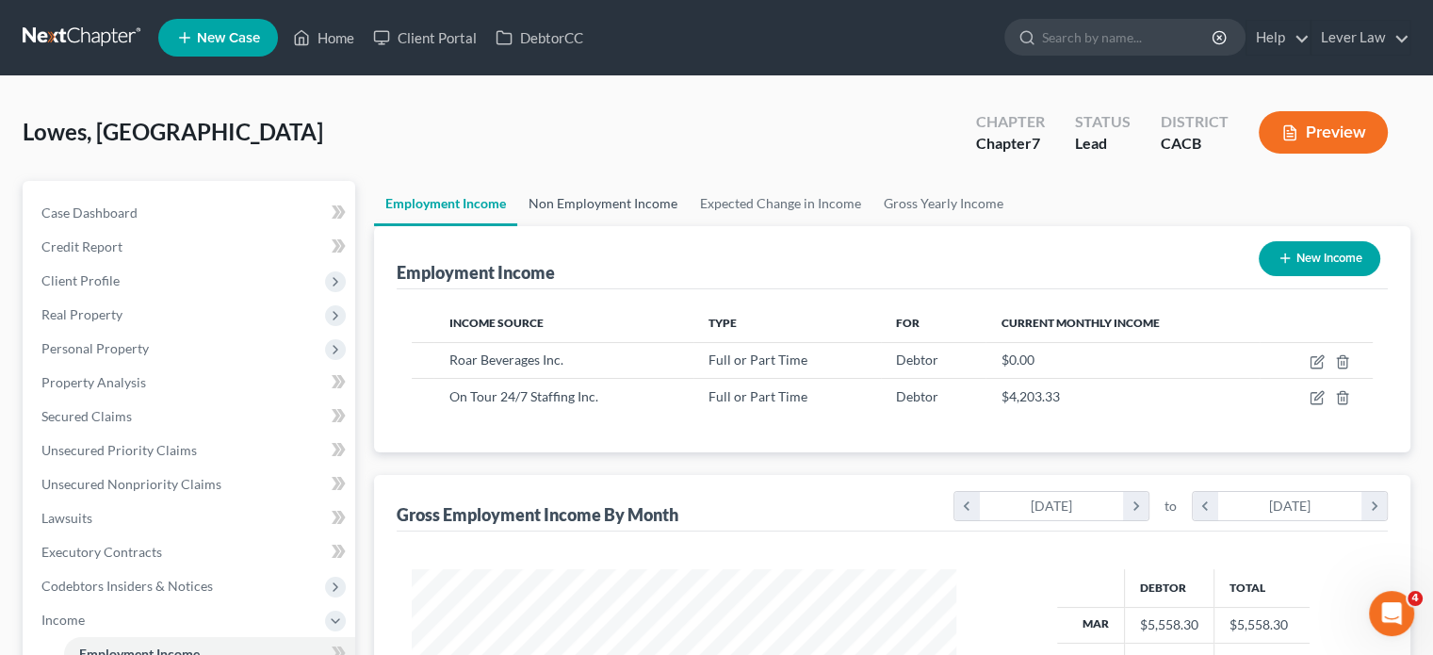
click at [635, 206] on link "Non Employment Income" at bounding box center [602, 203] width 171 height 45
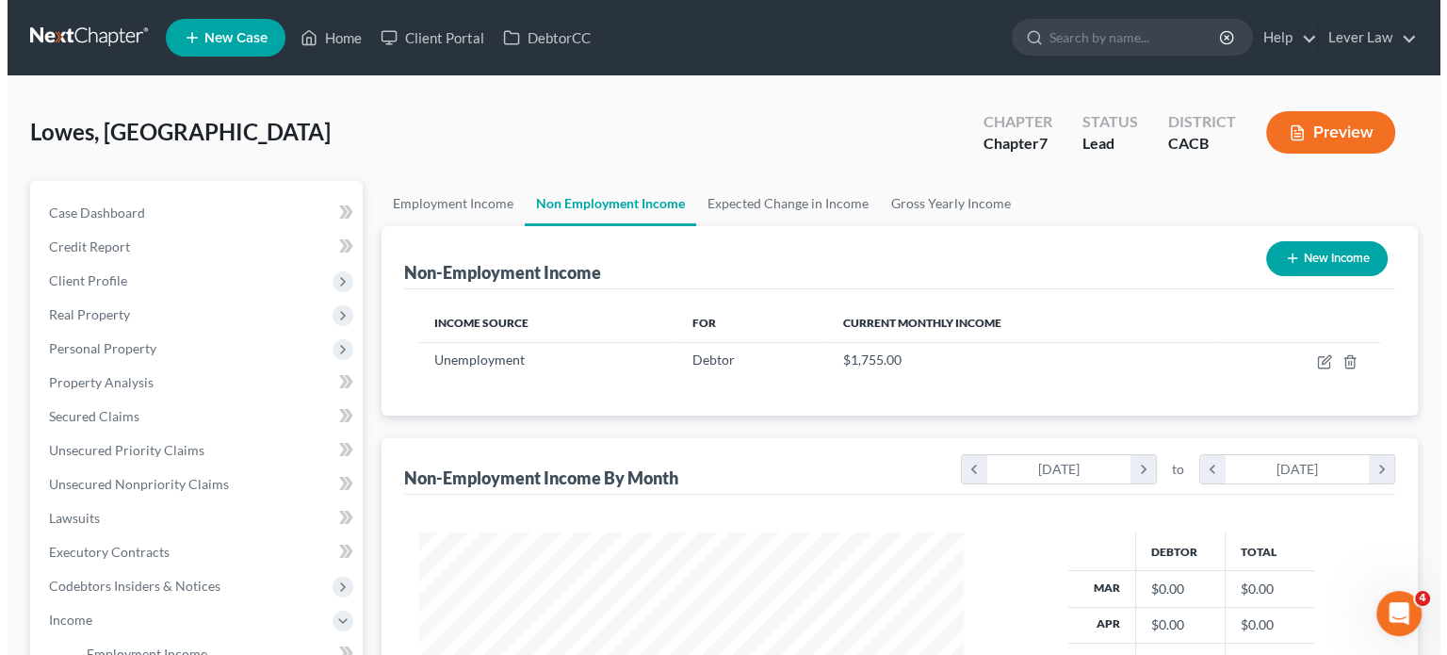
scroll to position [335, 581]
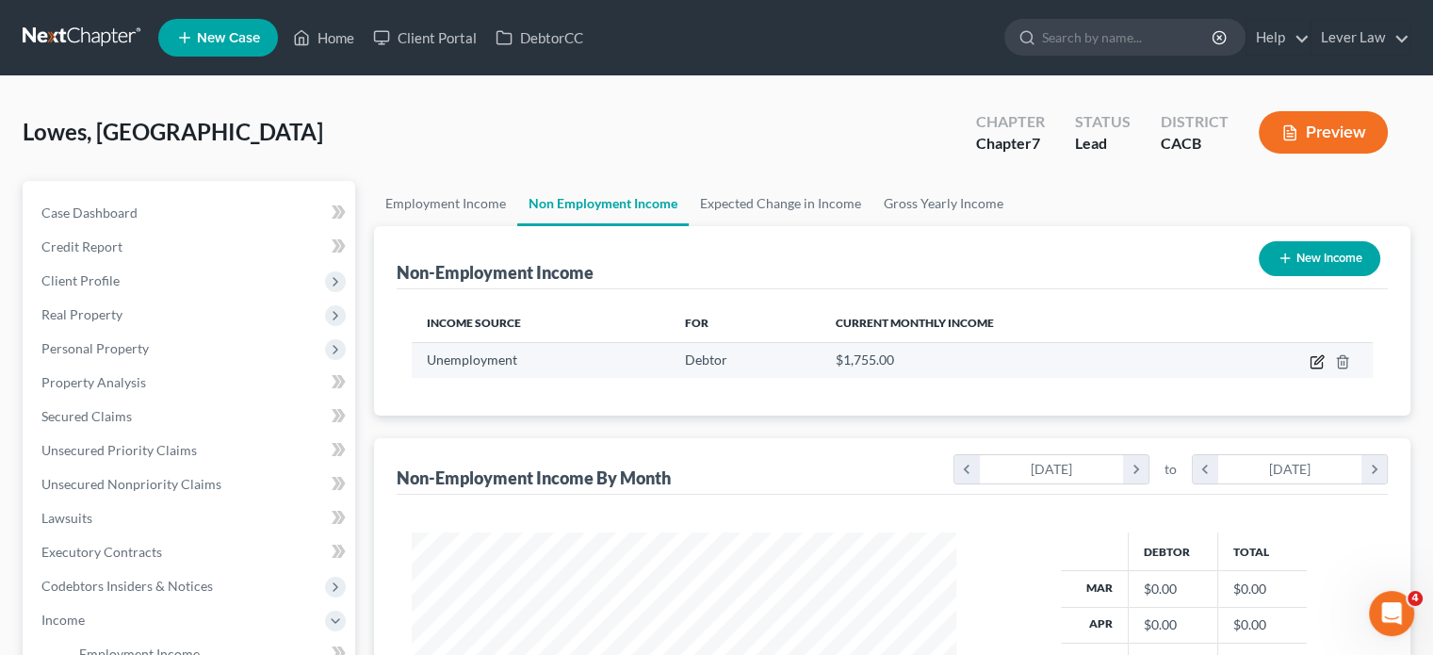
click at [1314, 365] on icon "button" at bounding box center [1316, 361] width 15 height 15
select select "0"
select select "2"
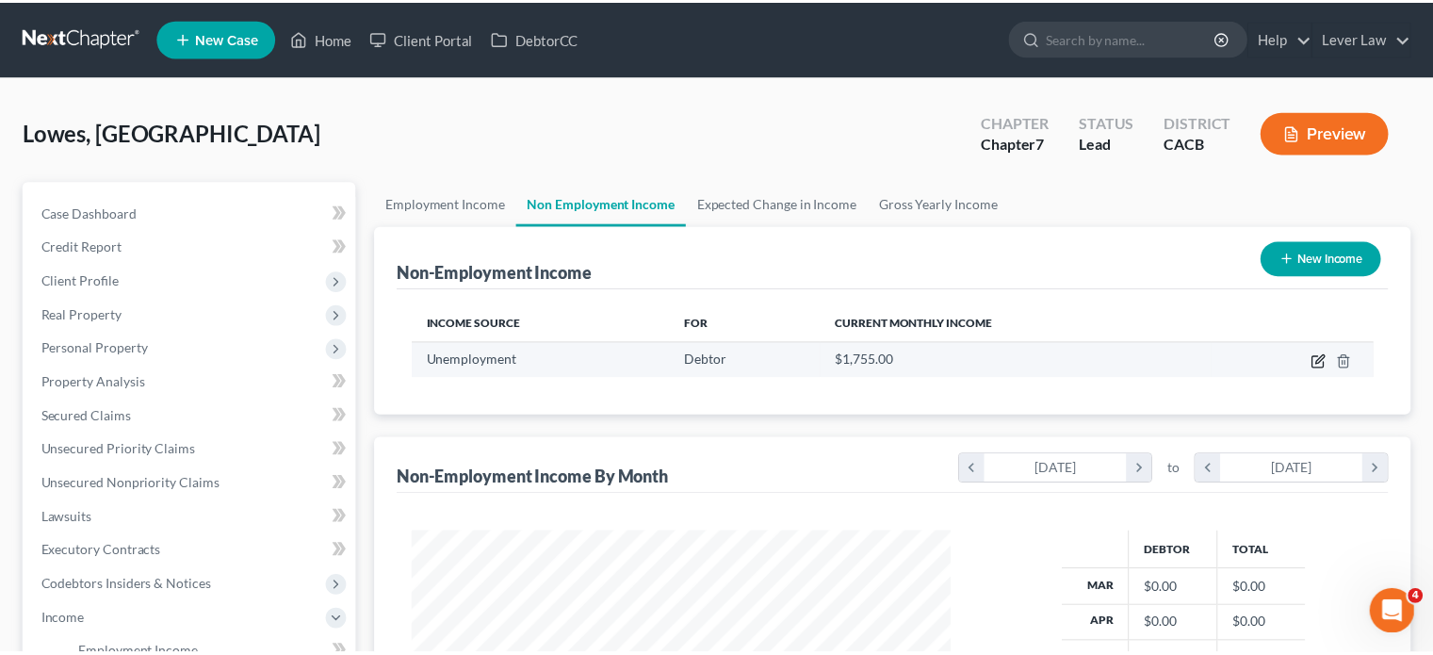
scroll to position [335, 588]
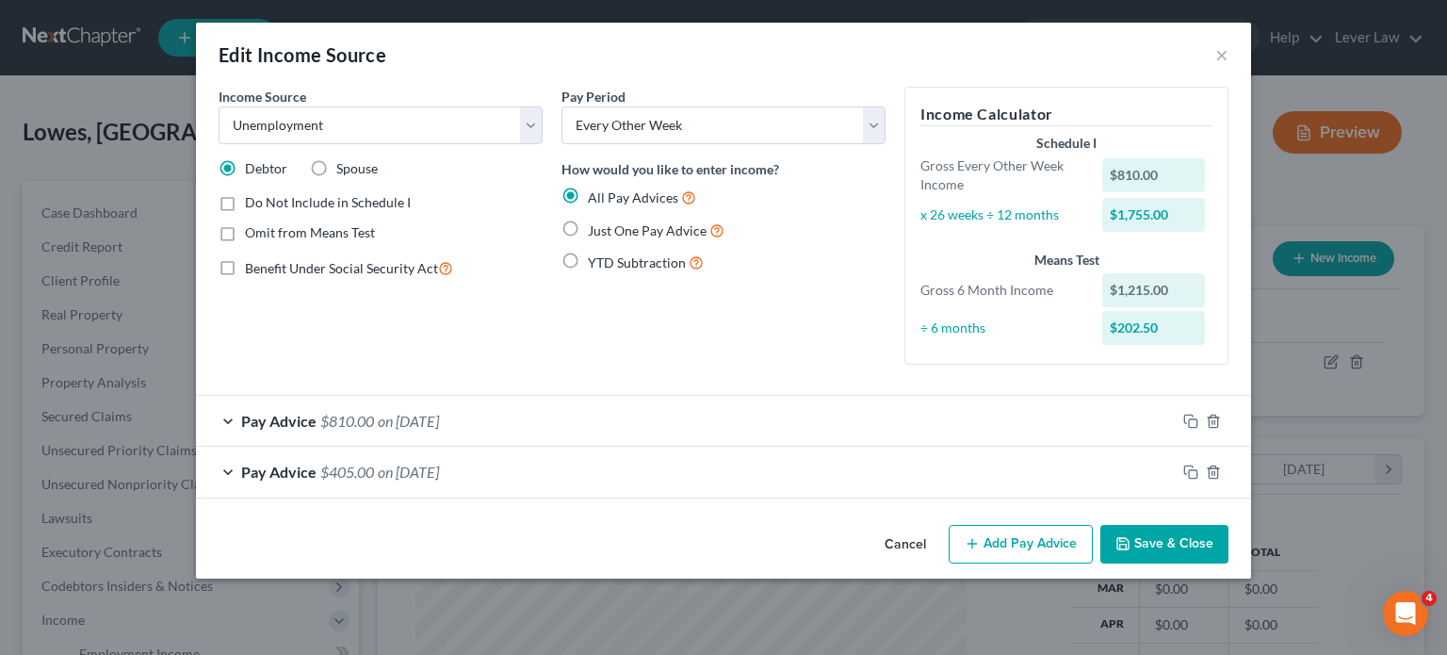
click at [1180, 479] on div "Edit Income Source × Income Source * Select Unemployment Disability (from emplo…" at bounding box center [723, 301] width 1055 height 556
click at [1164, 556] on button "Save & Close" at bounding box center [1164, 545] width 128 height 40
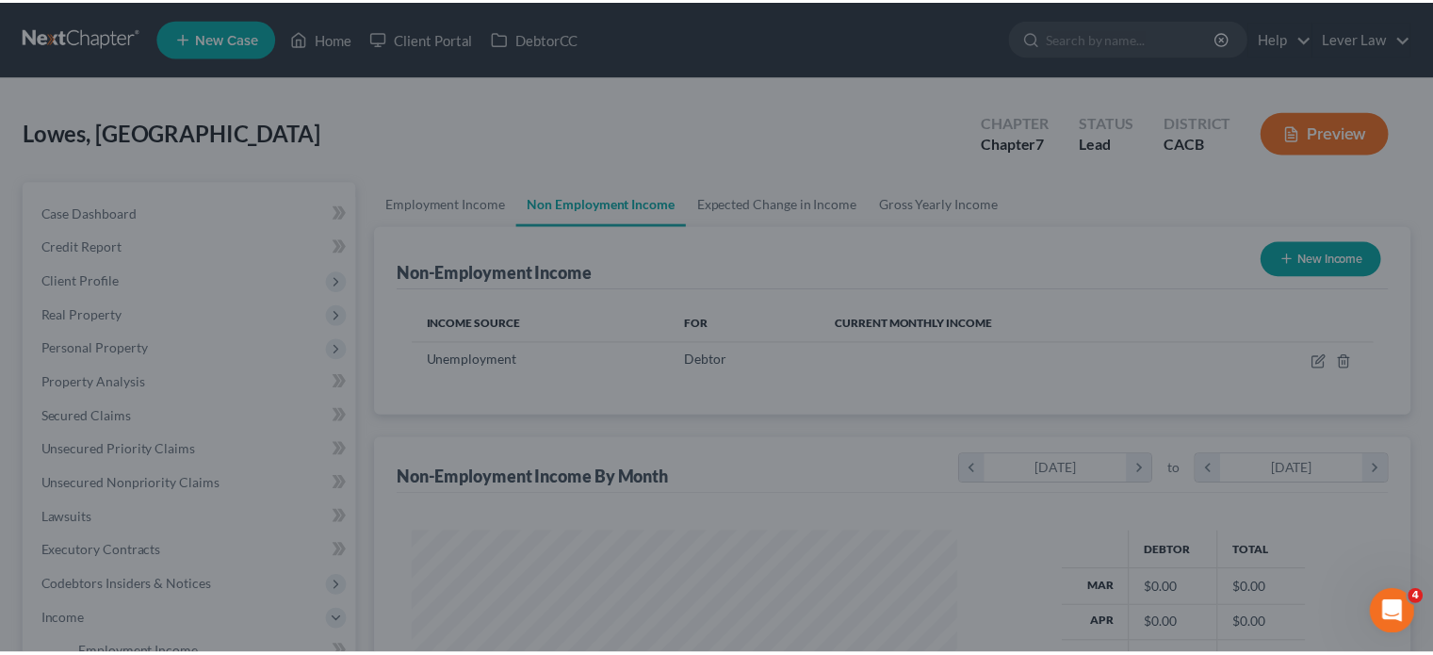
scroll to position [941713, 941466]
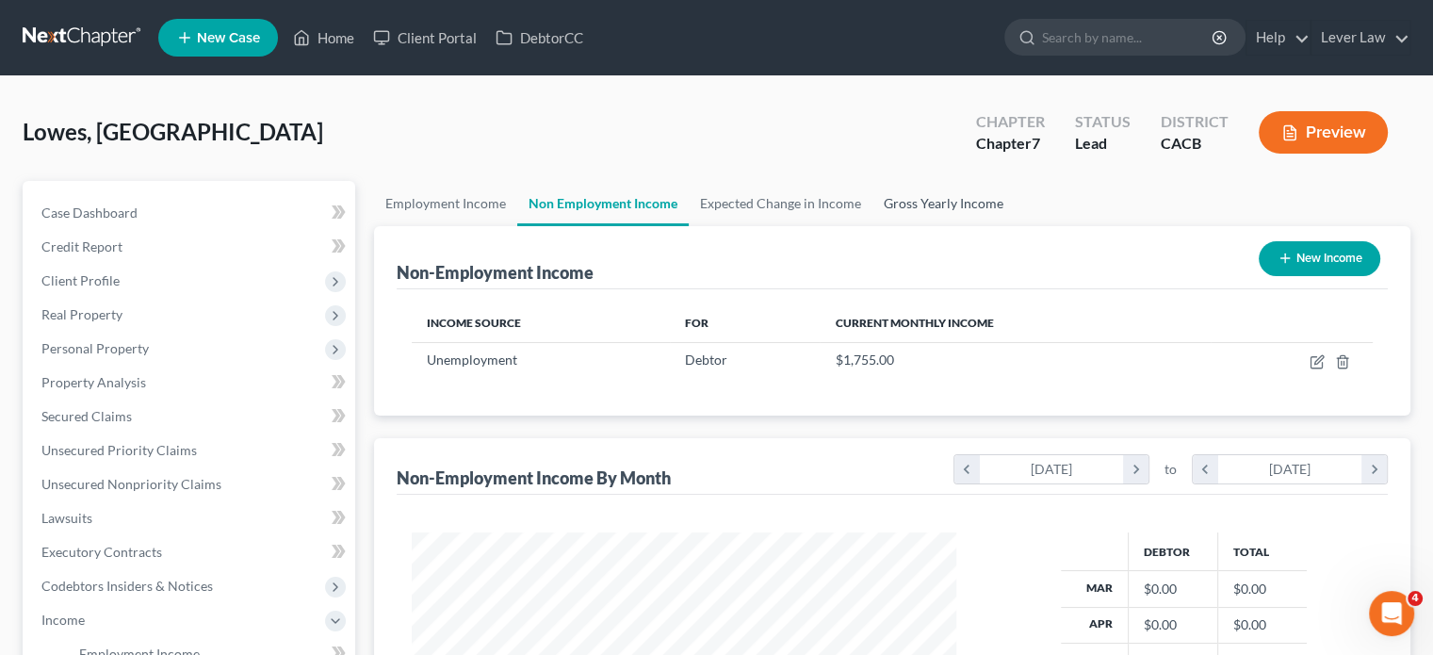
click at [935, 201] on link "Gross Yearly Income" at bounding box center [943, 203] width 142 height 45
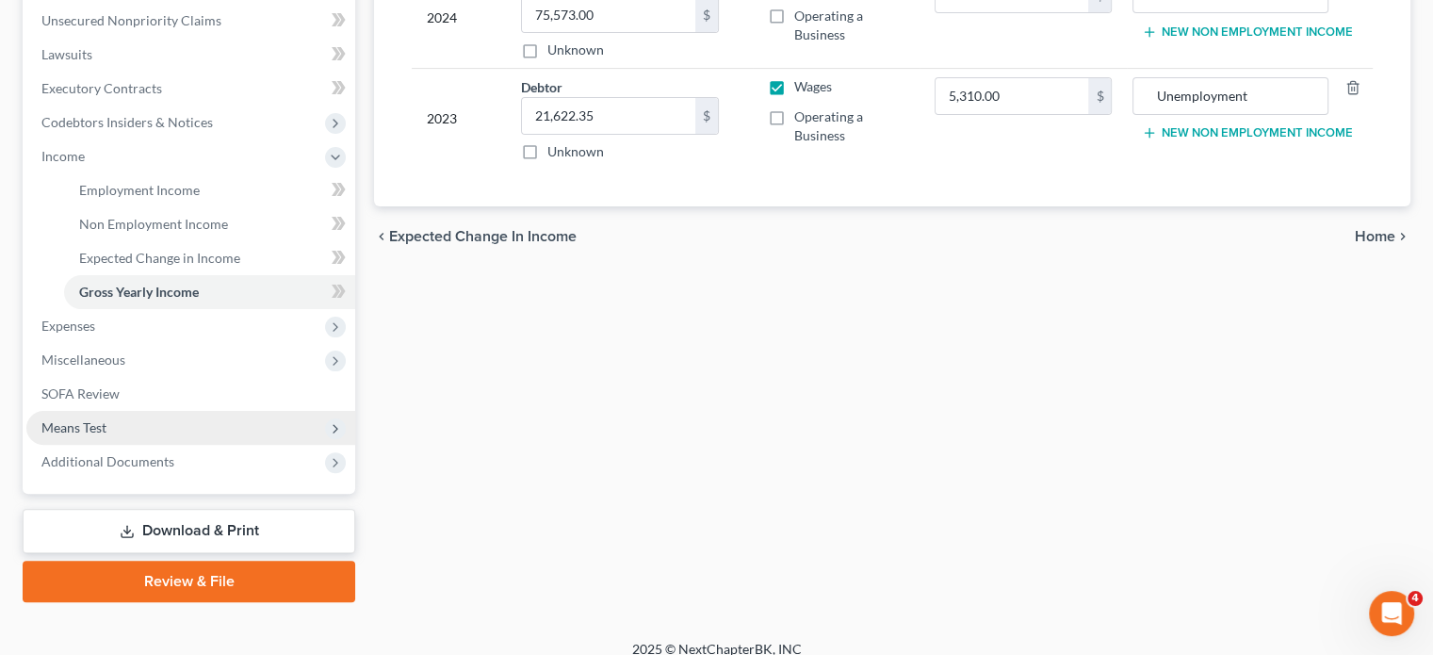
scroll to position [480, 0]
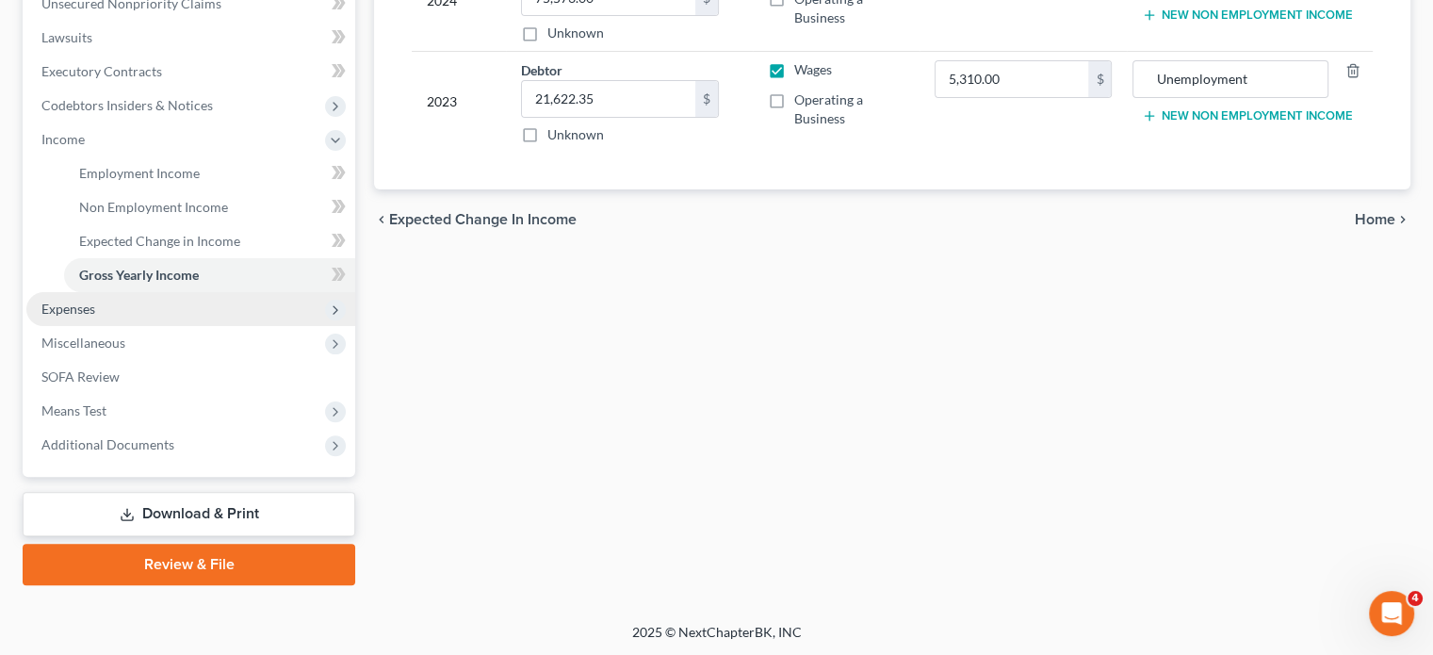
click at [64, 317] on span "Expenses" at bounding box center [190, 309] width 329 height 34
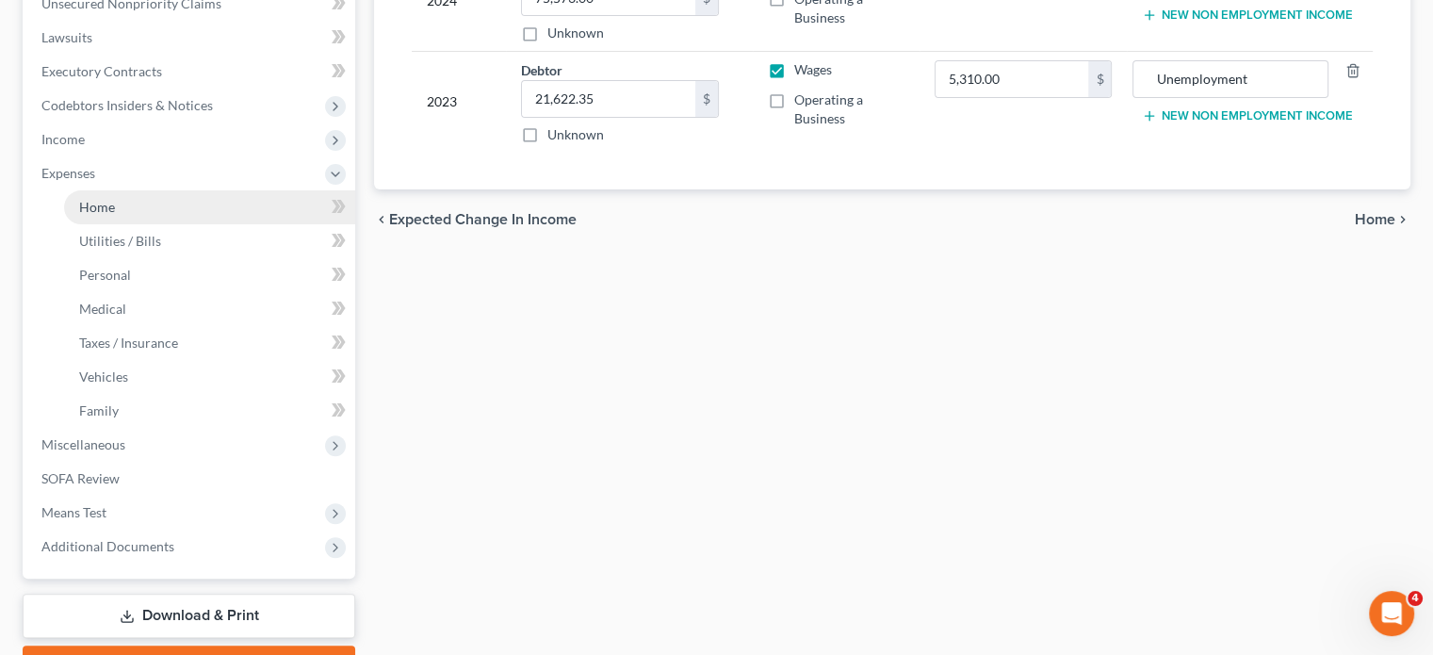
click at [106, 197] on link "Home" at bounding box center [209, 207] width 291 height 34
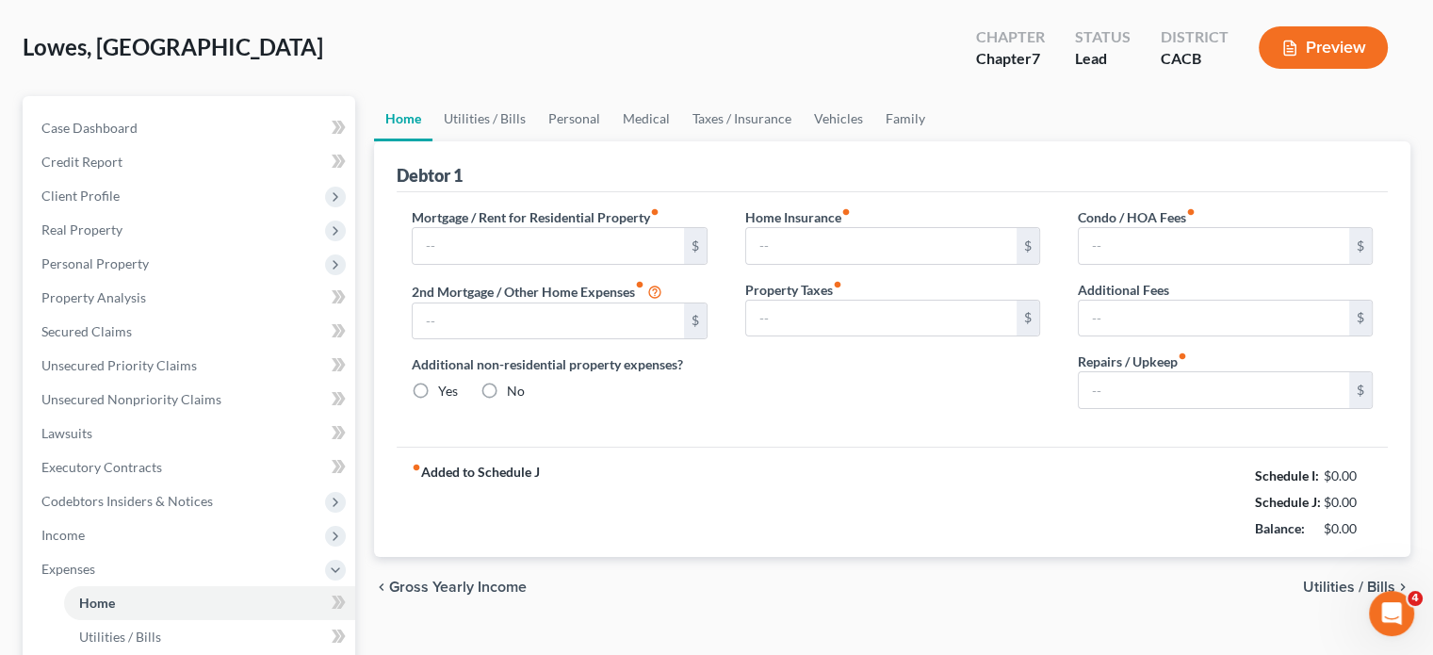
scroll to position [14, 0]
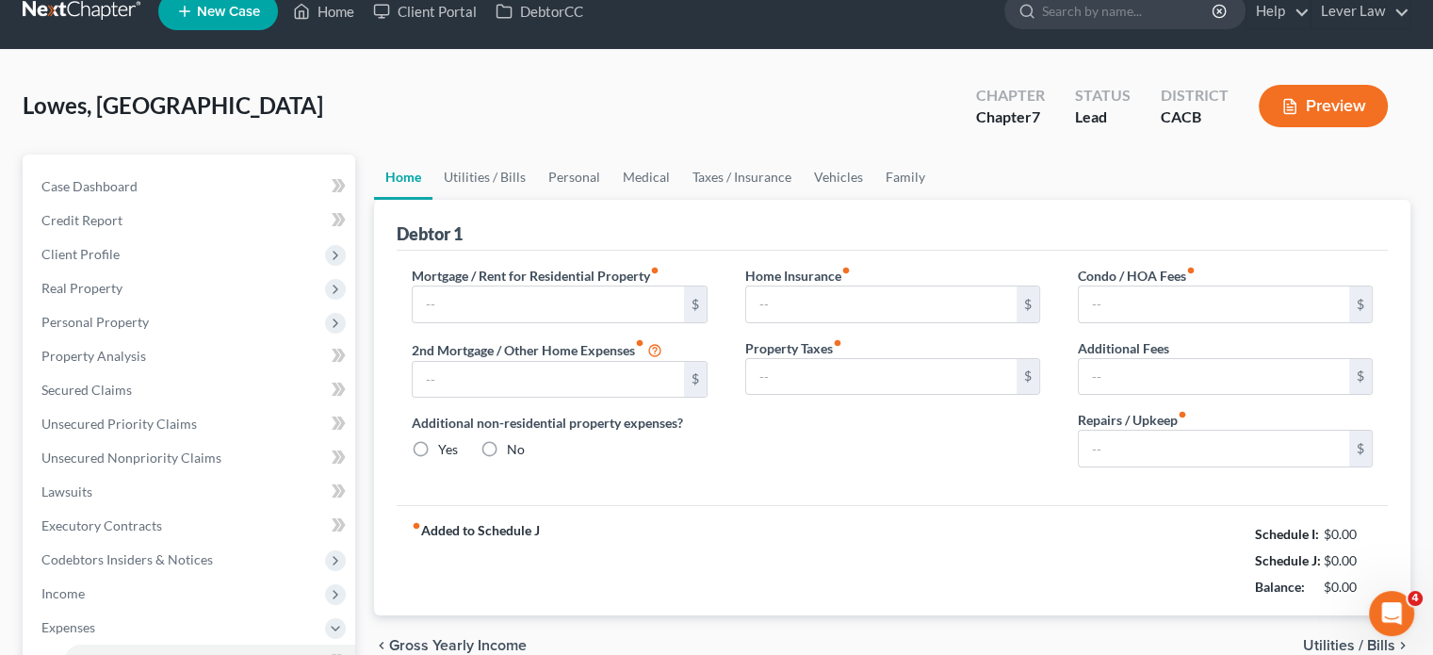
type input "2,000.00"
type input "0.00"
radio input "true"
type input "0.00"
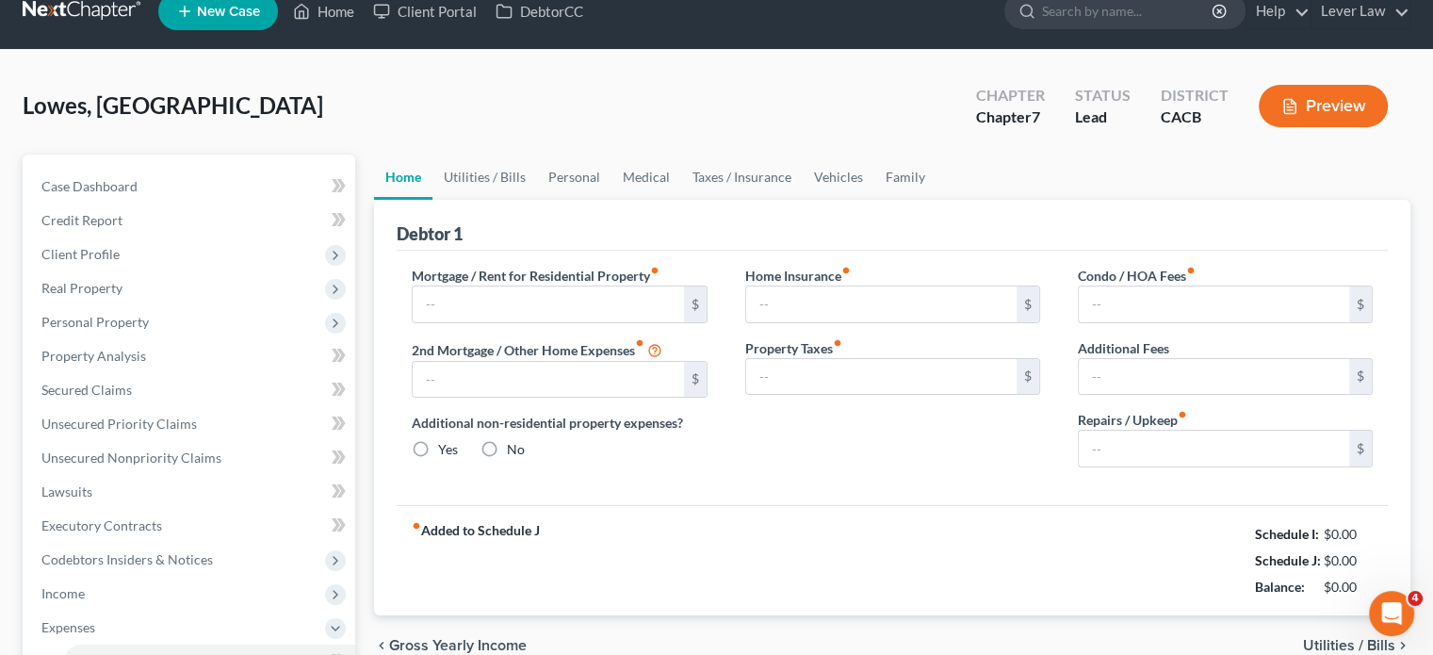
type input "0.00"
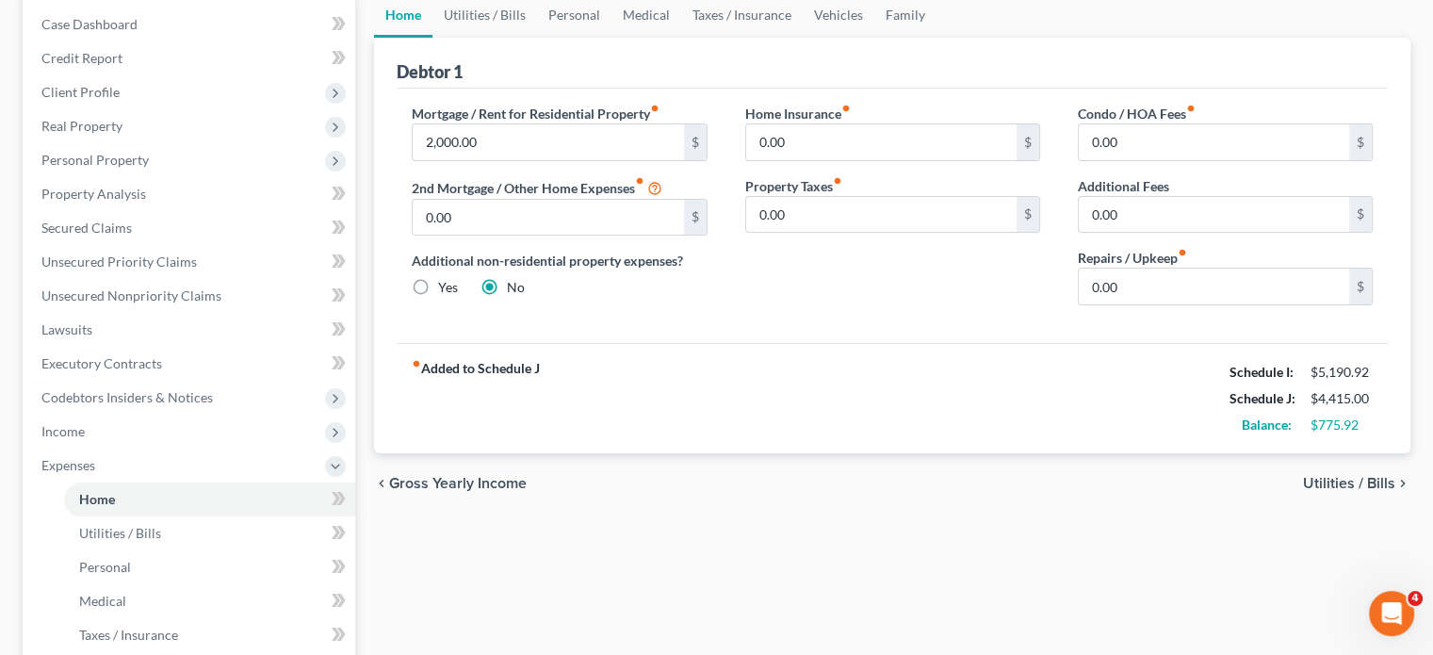
scroll to position [0, 0]
click at [493, 15] on link "Utilities / Bills" at bounding box center [484, 14] width 105 height 45
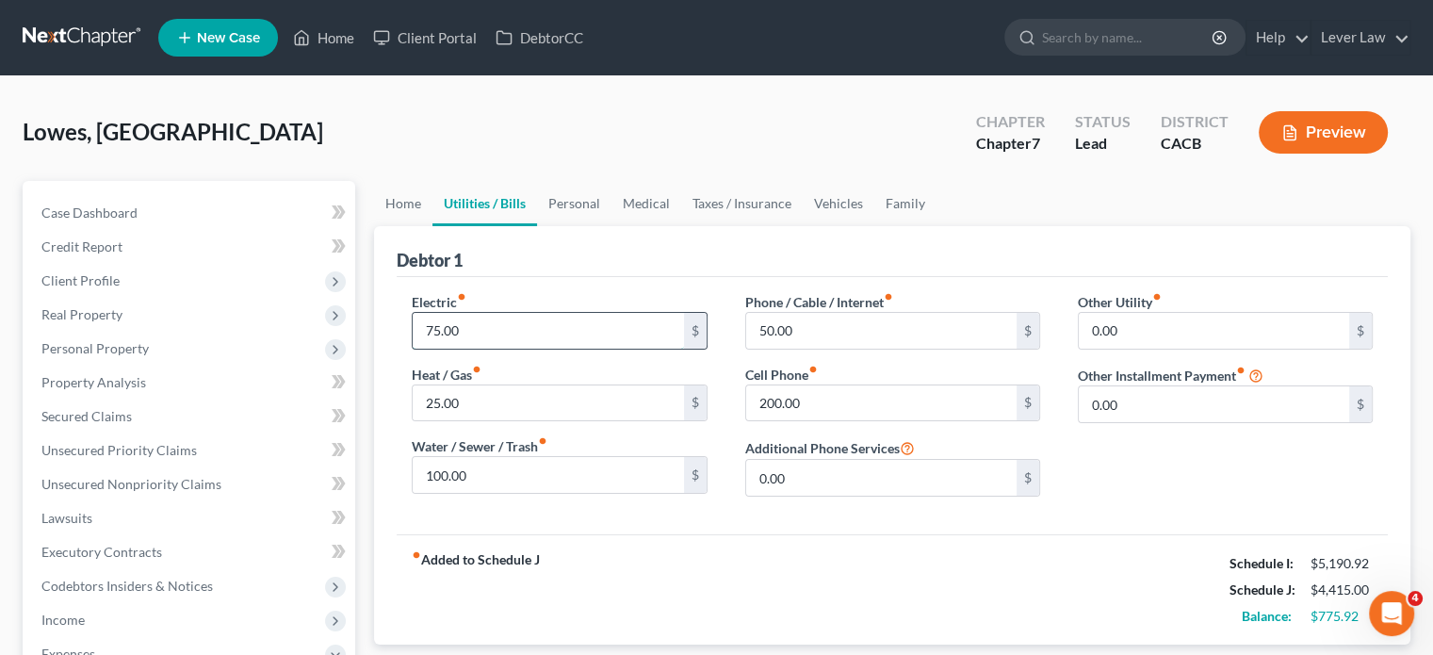
click at [521, 317] on input "75.00" at bounding box center [548, 331] width 270 height 36
type input "100"
drag, startPoint x: 588, startPoint y: 516, endPoint x: 450, endPoint y: 406, distance: 176.3
click at [588, 508] on div "Electric fiber_manual_record 100 $ Heat / Gas fiber_manual_record 25.00 $ Water…" at bounding box center [892, 405] width 991 height 257
click at [556, 206] on link "Personal" at bounding box center [574, 203] width 74 height 45
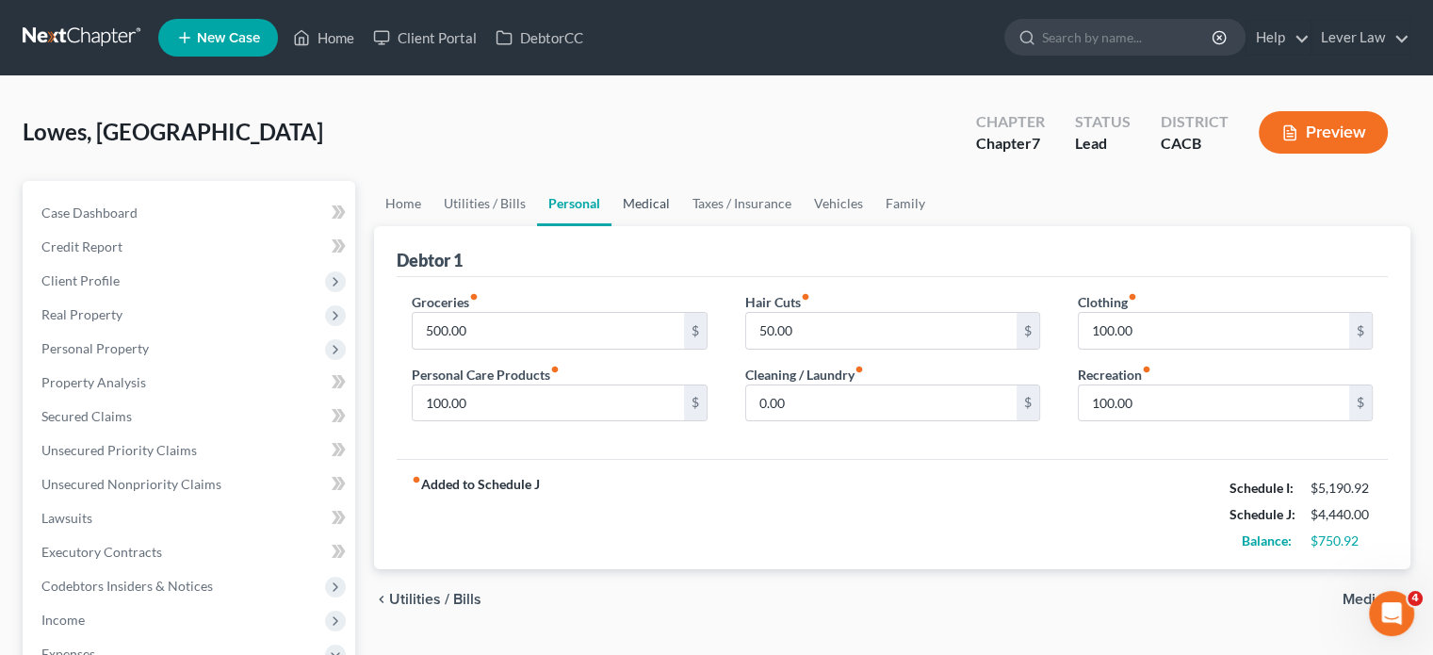
click at [662, 203] on link "Medical" at bounding box center [646, 203] width 70 height 45
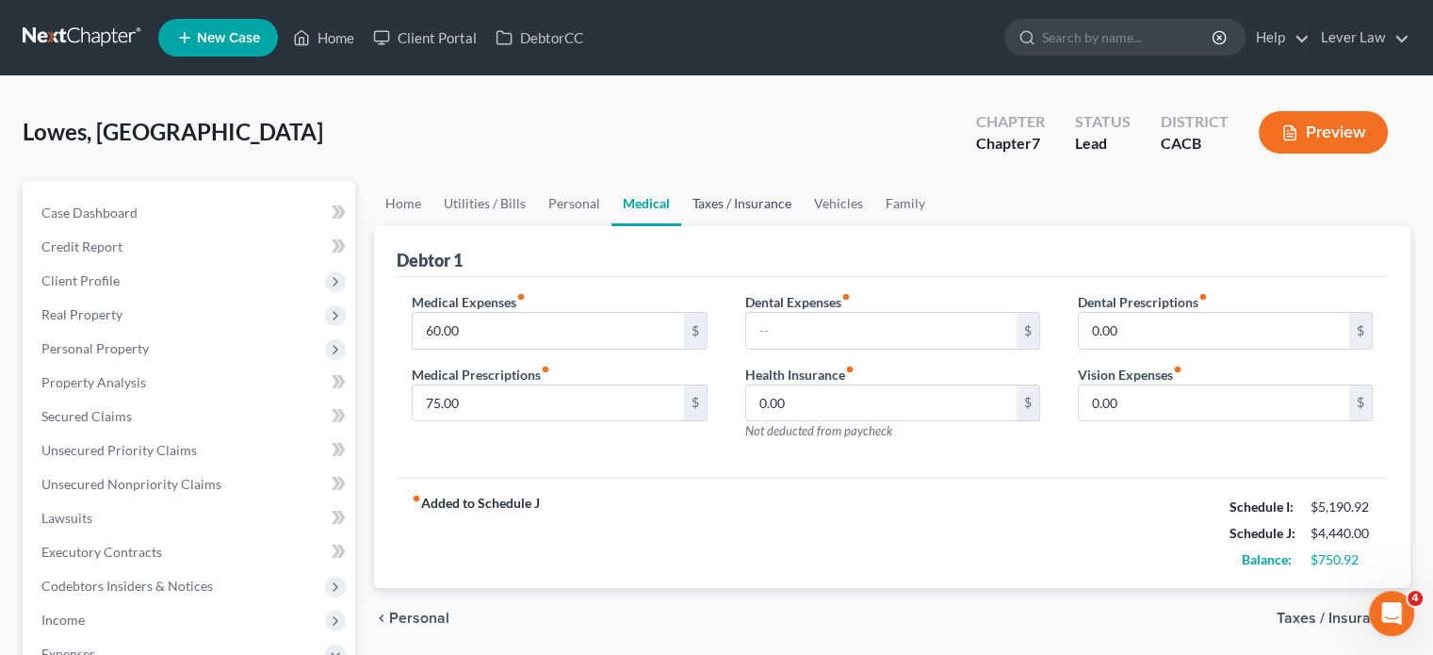
click at [714, 204] on link "Taxes / Insurance" at bounding box center [742, 203] width 122 height 45
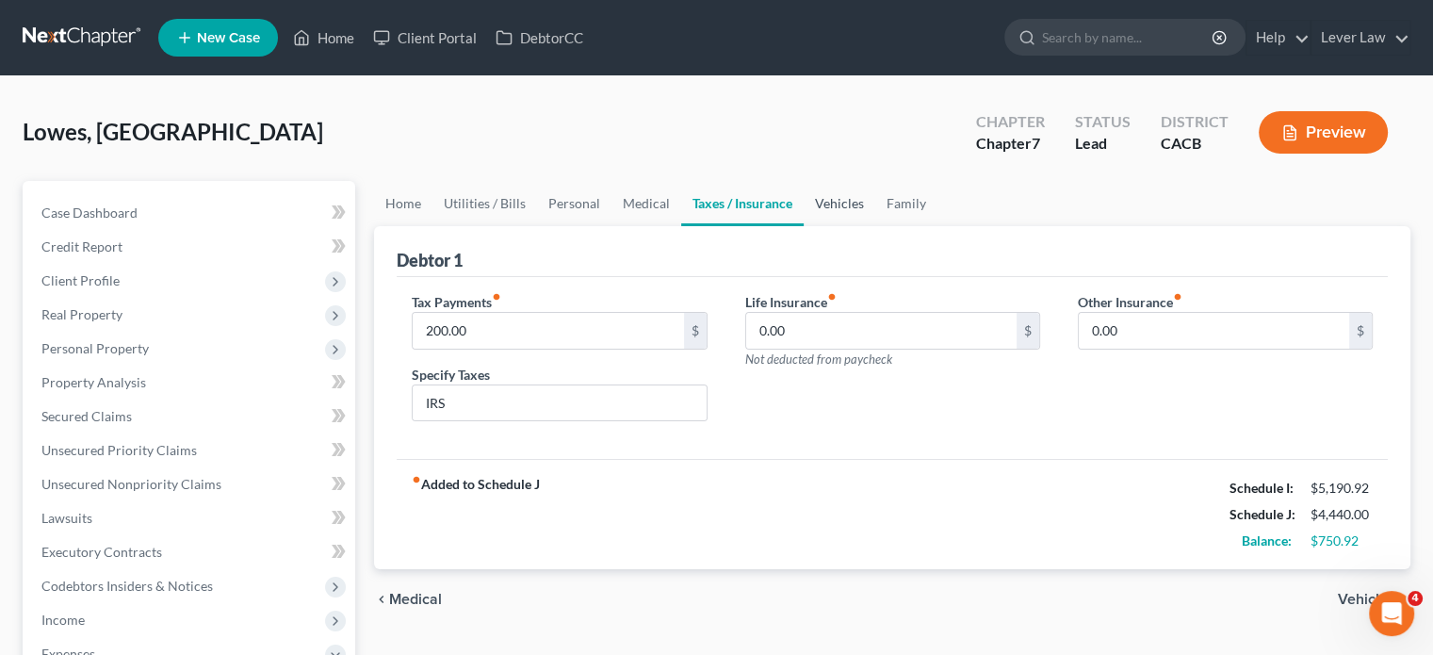
click at [841, 204] on link "Vehicles" at bounding box center [840, 203] width 72 height 45
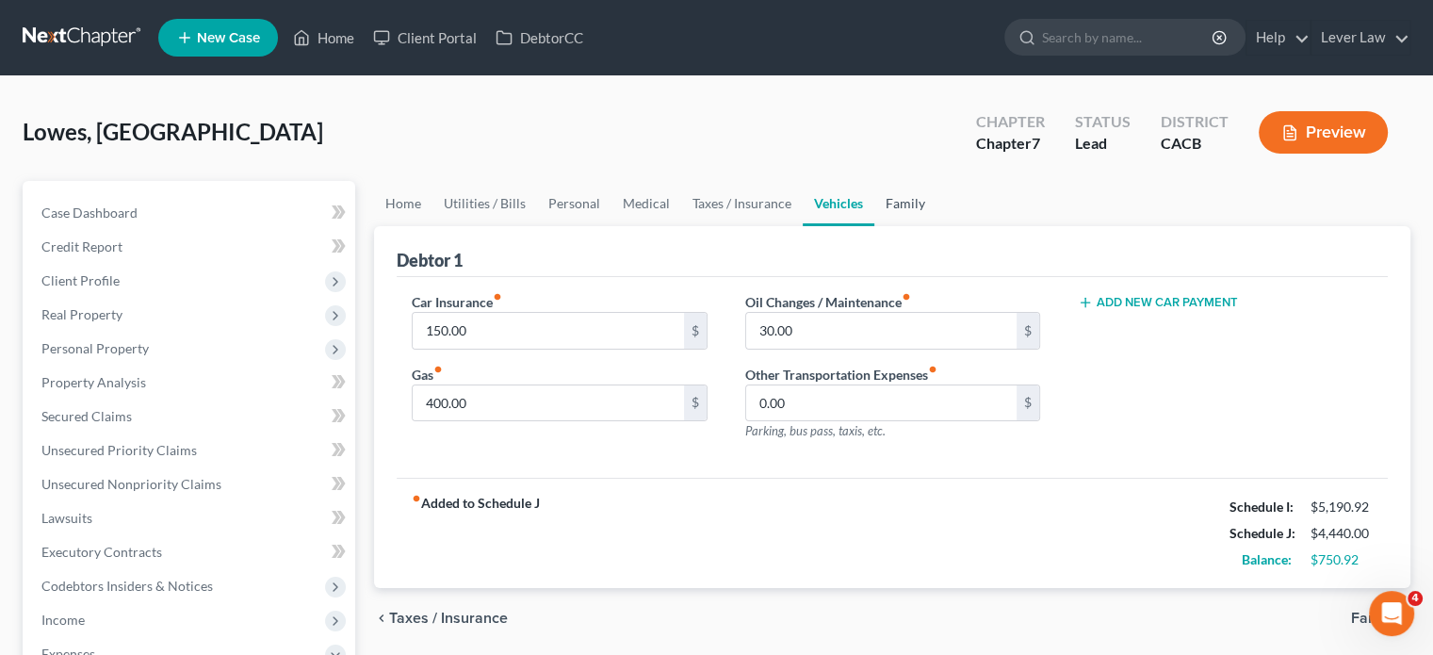
click at [907, 202] on link "Family" at bounding box center [905, 203] width 62 height 45
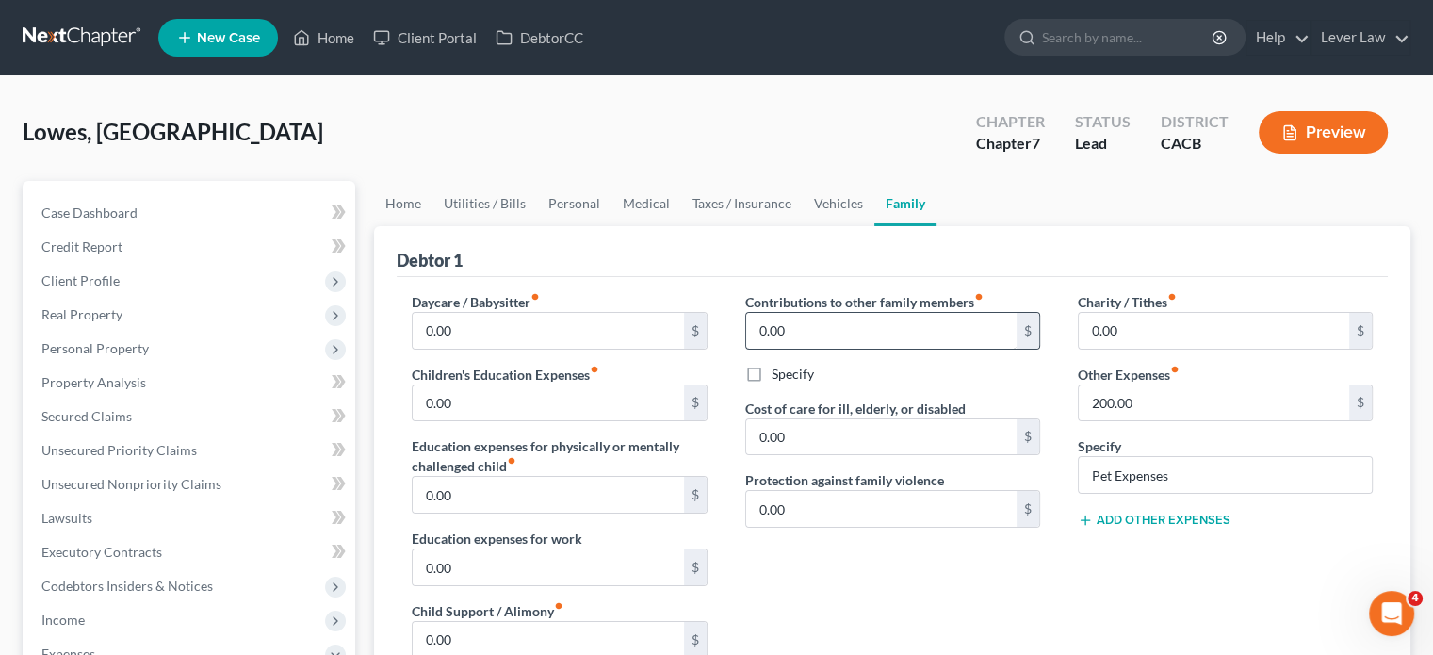
scroll to position [188, 0]
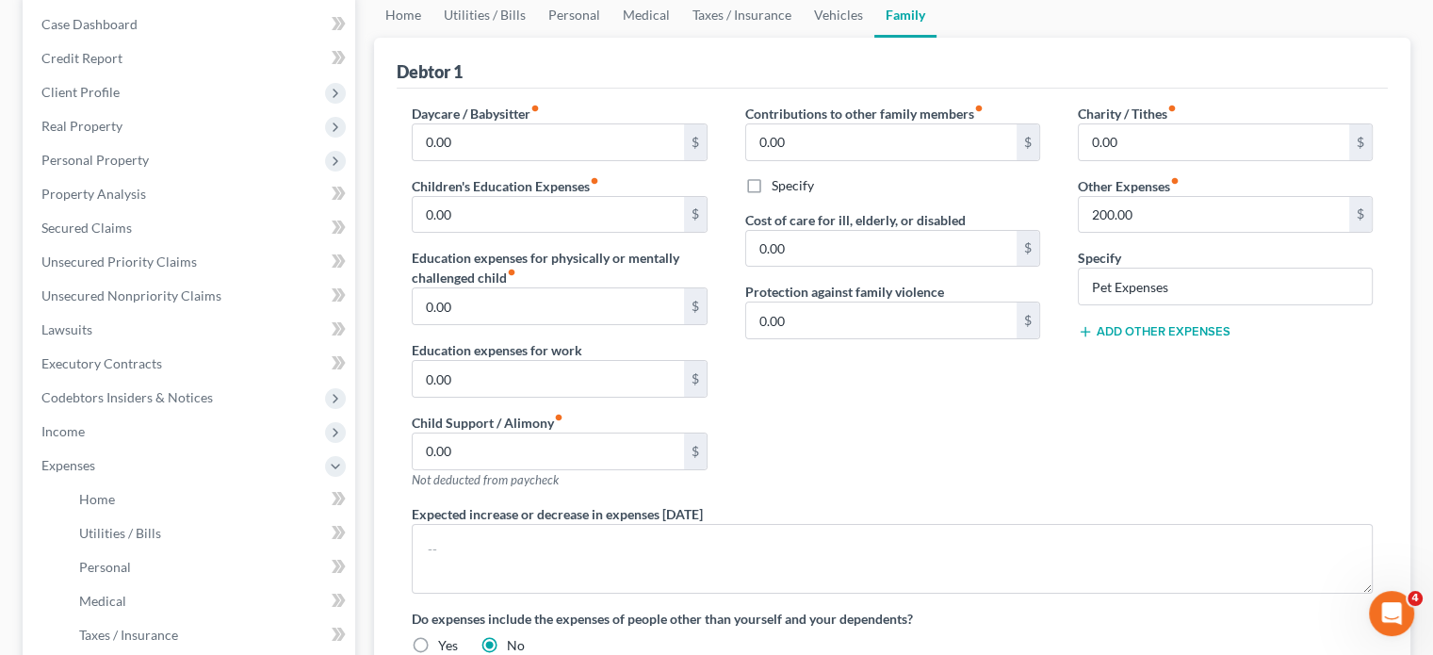
click at [1127, 327] on button "Add Other Expenses" at bounding box center [1154, 331] width 153 height 15
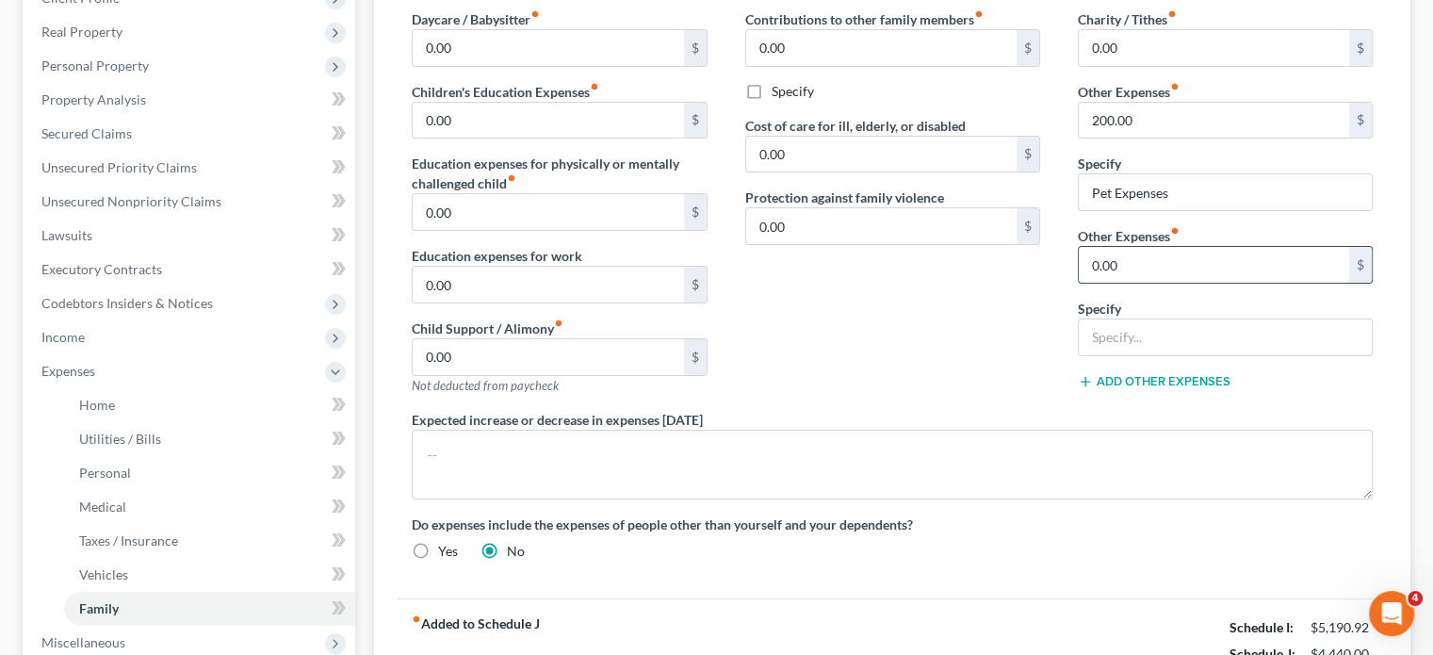
click at [1147, 279] on input "0.00" at bounding box center [1214, 265] width 270 height 36
type input "300"
click at [1120, 333] on input "text" at bounding box center [1225, 337] width 293 height 36
type input "Prudent reserve"
click at [949, 333] on div "Contributions to other family members fiber_manual_record 0.00 $ Specify Cost o…" at bounding box center [892, 209] width 333 height 400
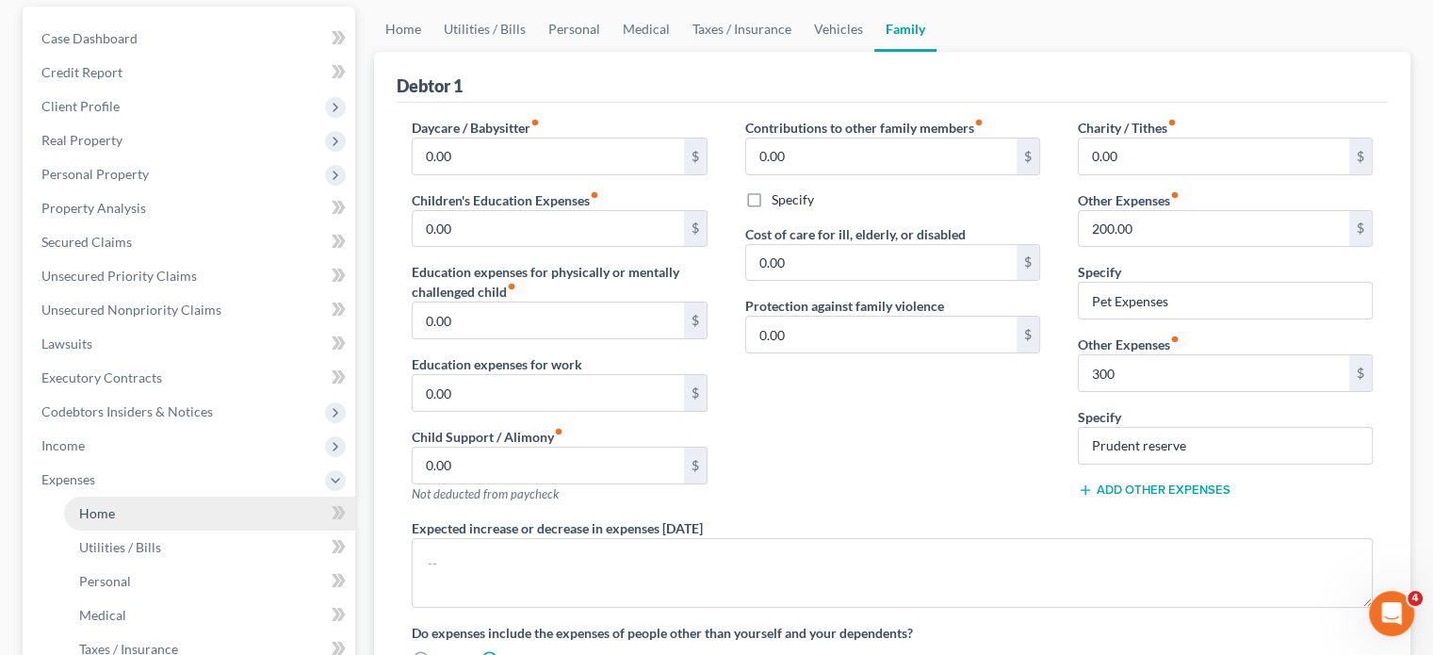
scroll to position [188, 0]
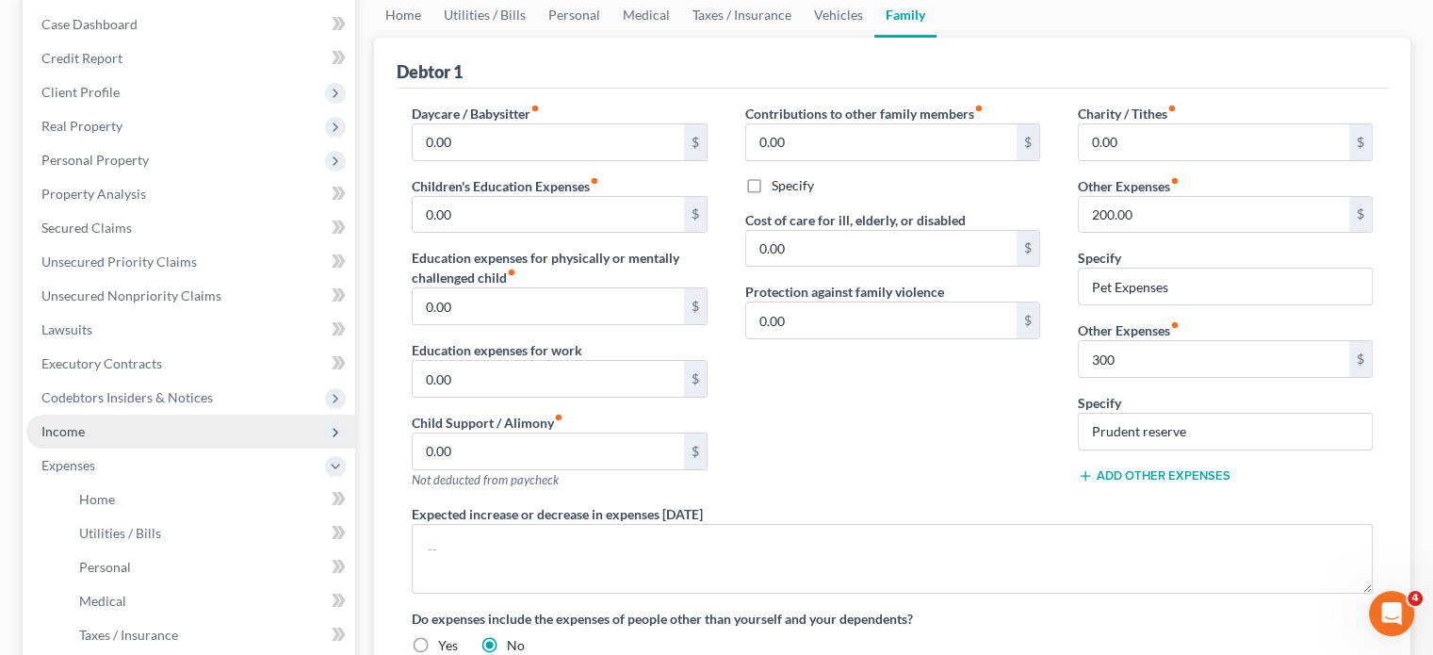
click at [110, 433] on span "Income" at bounding box center [190, 432] width 329 height 34
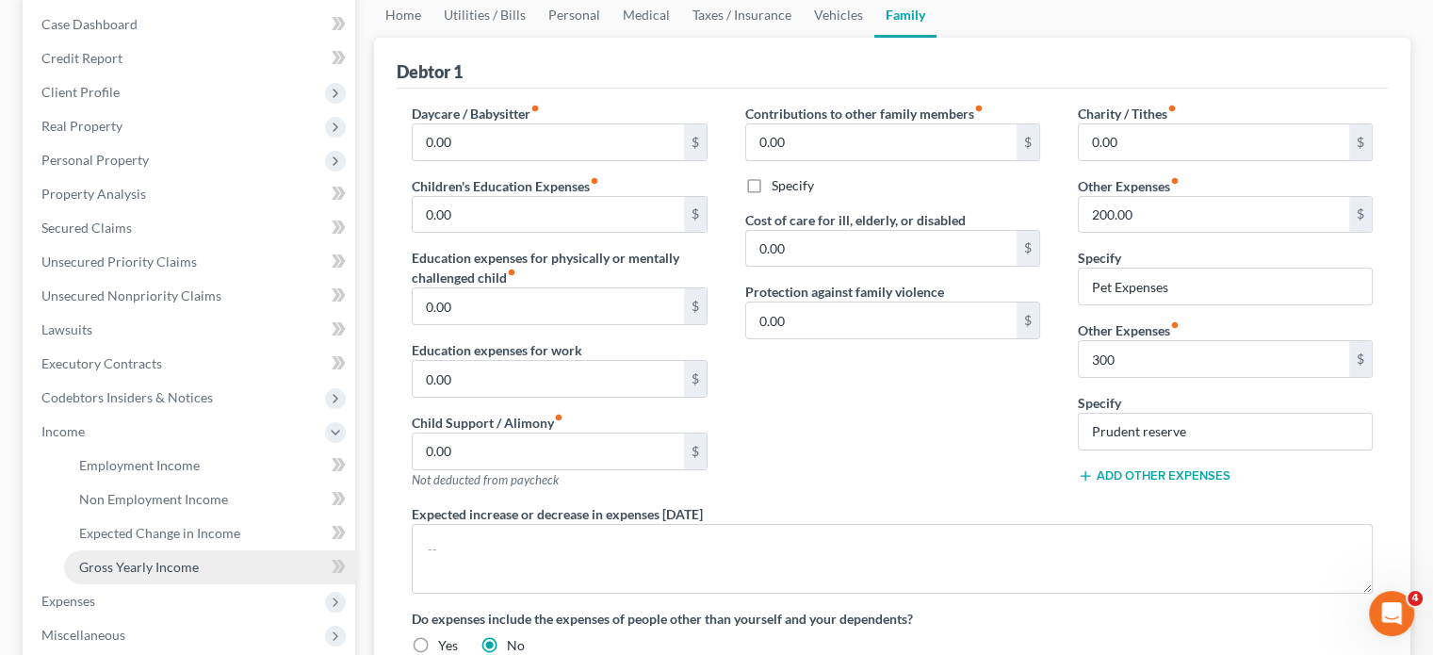
click at [113, 574] on span "Gross Yearly Income" at bounding box center [139, 567] width 120 height 16
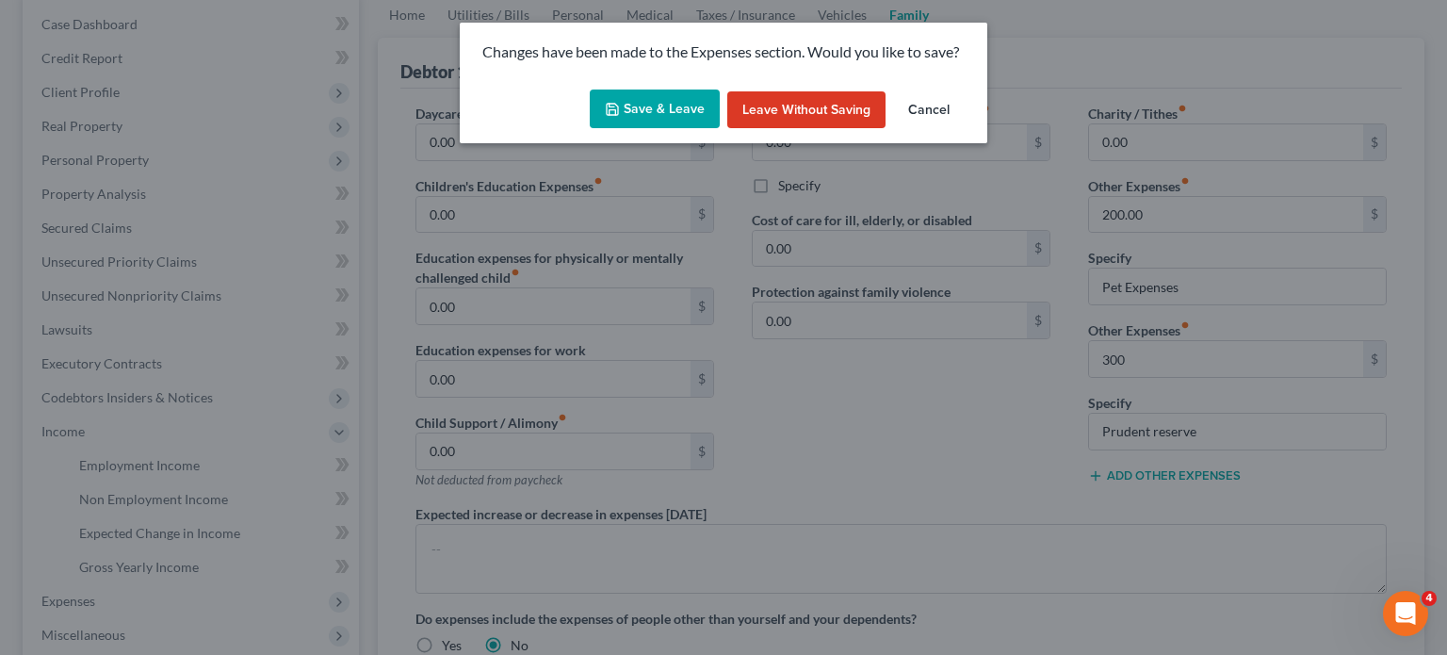
click at [675, 97] on button "Save & Leave" at bounding box center [655, 109] width 130 height 40
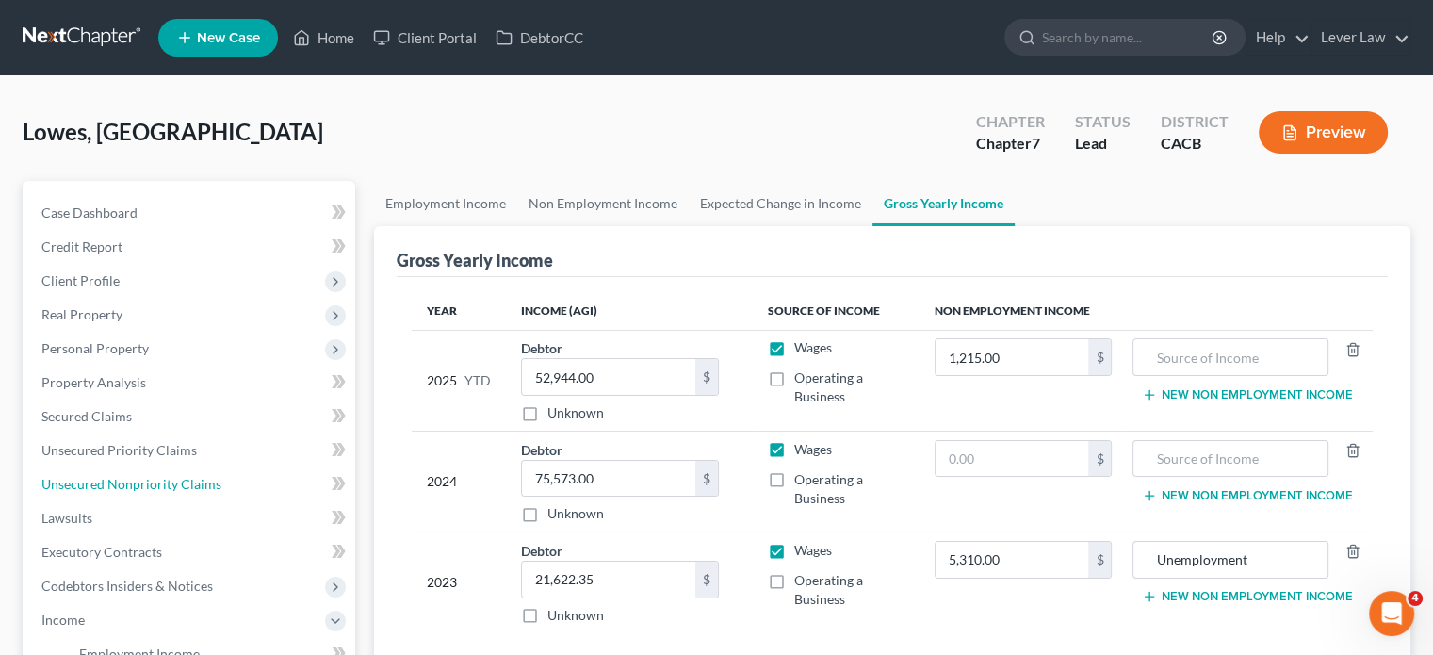
click at [175, 463] on ul "Case Dashboard Payments Invoices Payments Payments Credit Report Client Profile" at bounding box center [190, 569] width 329 height 746
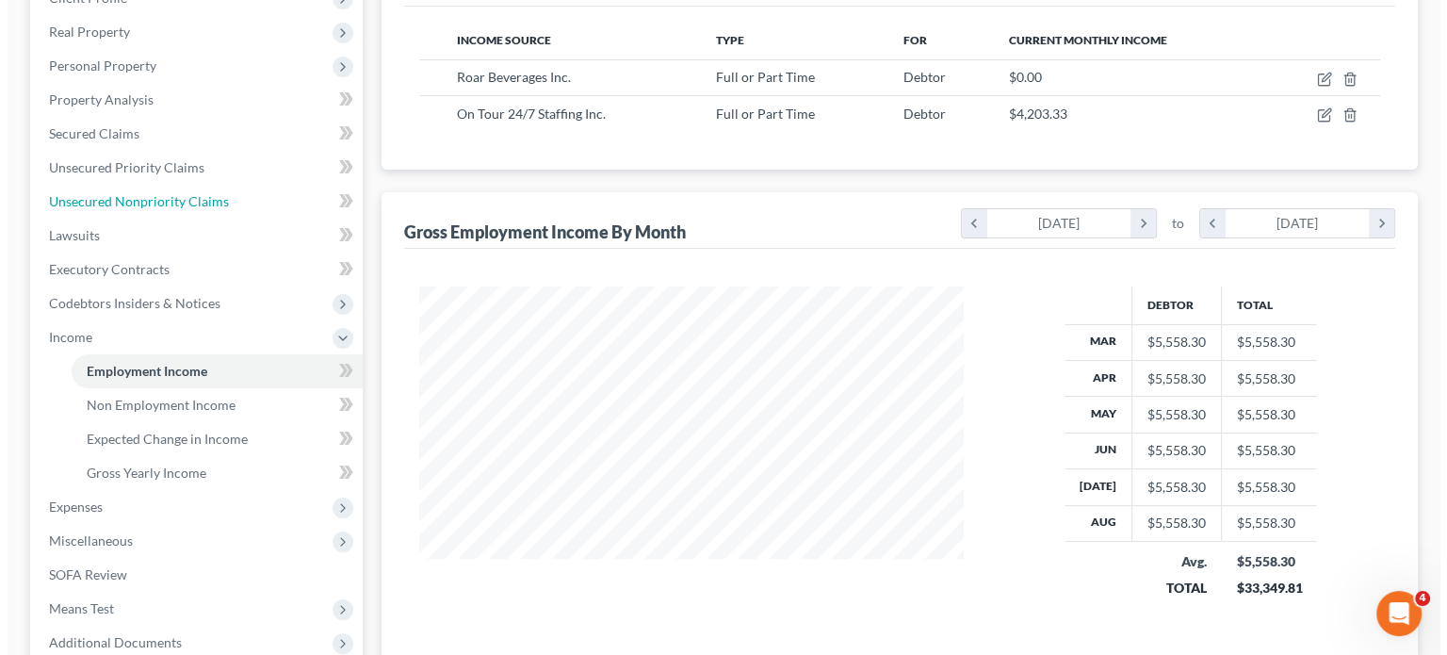
scroll to position [335, 581]
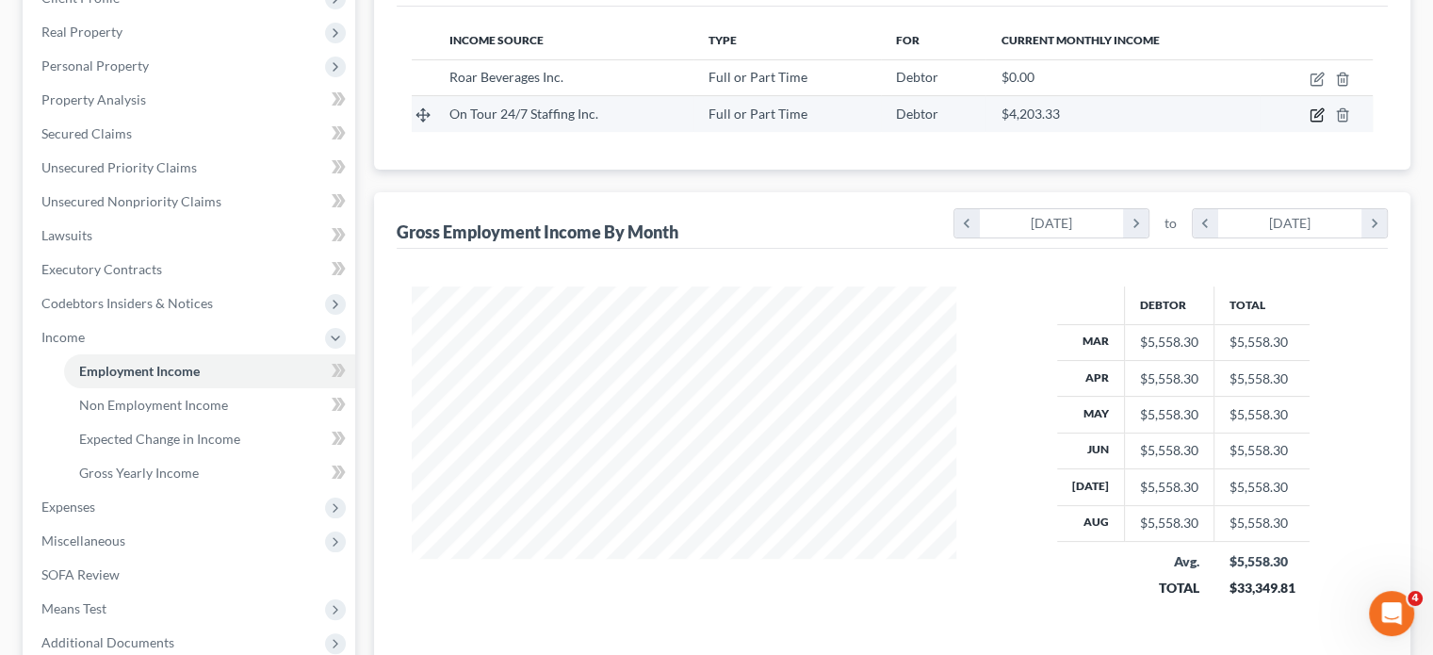
click at [1316, 115] on icon "button" at bounding box center [1316, 114] width 15 height 15
select select "0"
select select "10"
select select "2"
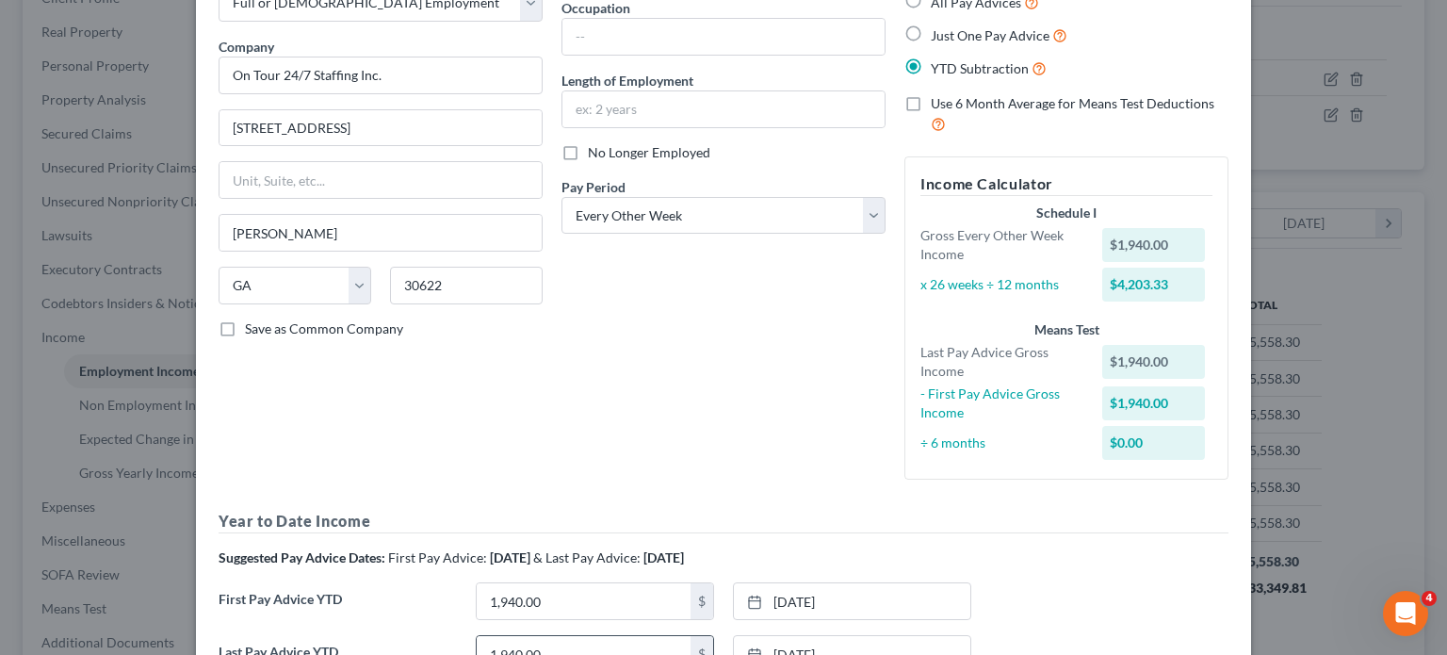
scroll to position [0, 0]
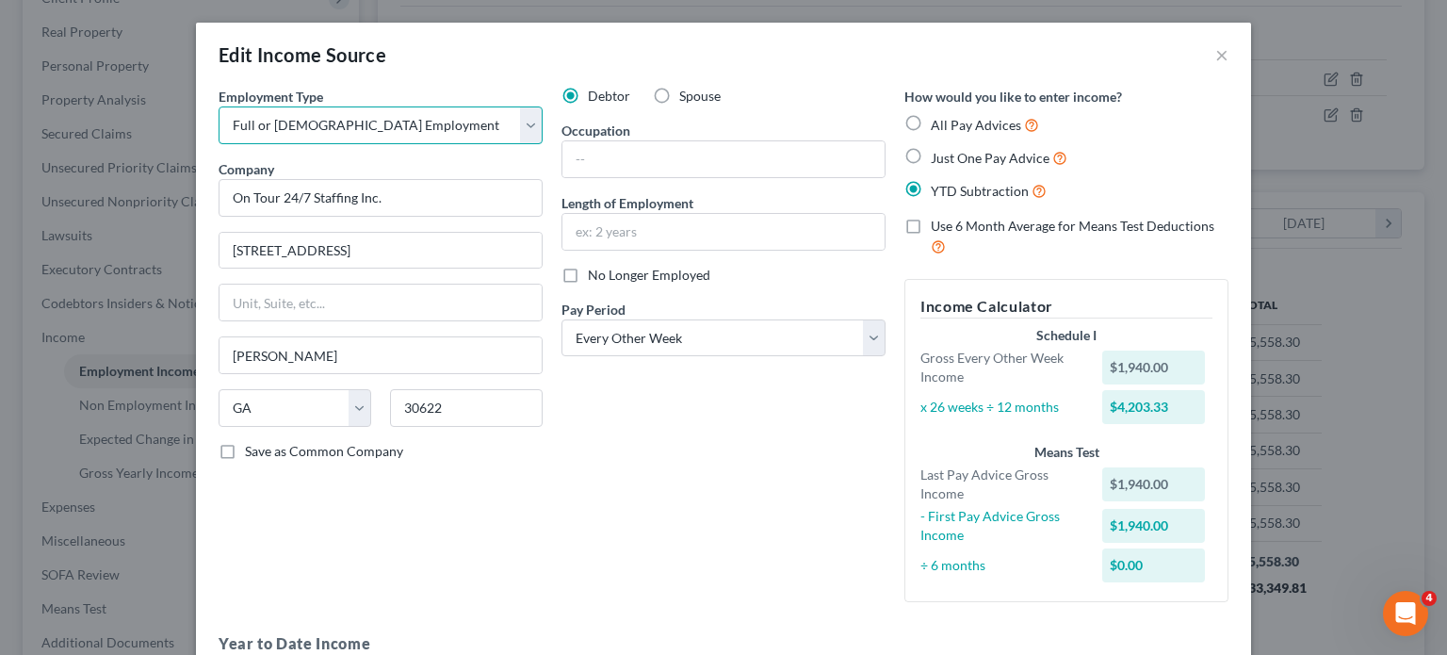
click at [384, 137] on select "Select Full or [DEMOGRAPHIC_DATA] Employment Self Employment" at bounding box center [381, 125] width 324 height 38
select select "1"
click at [219, 106] on select "Select Full or [DEMOGRAPHIC_DATA] Employment Self Employment" at bounding box center [381, 125] width 324 height 38
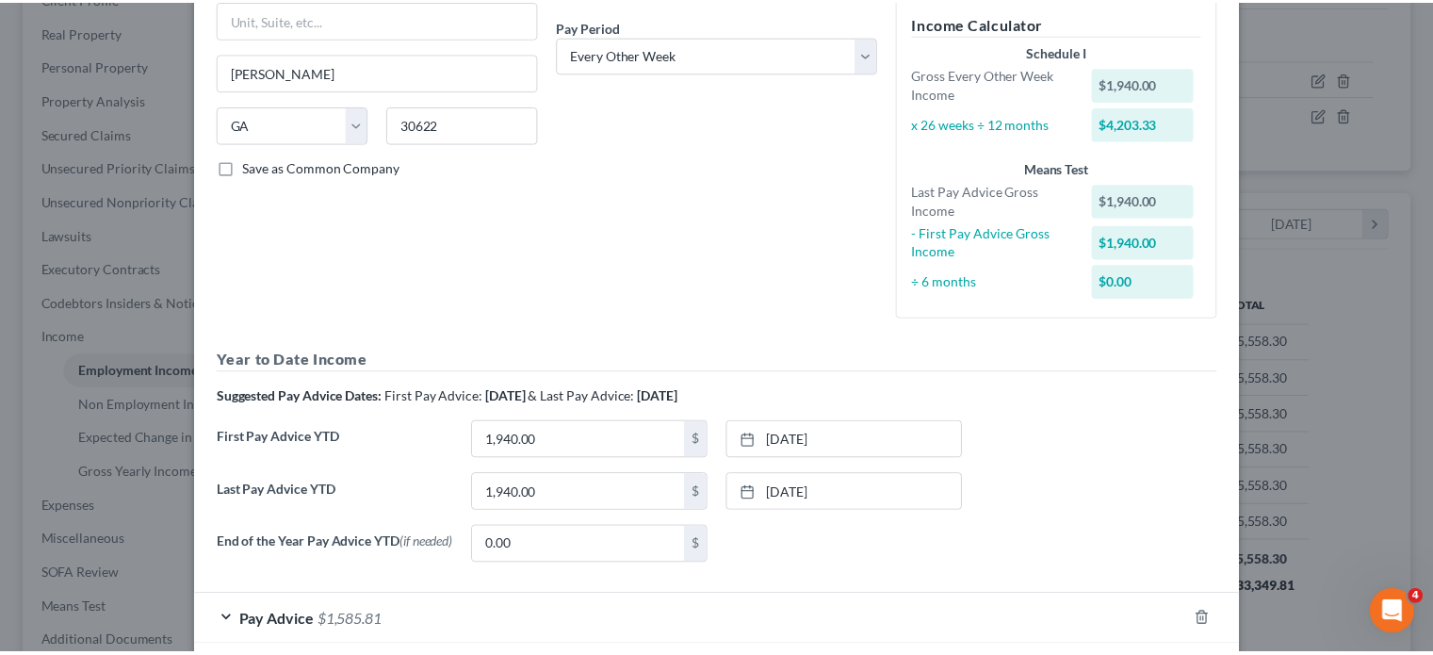
scroll to position [381, 0]
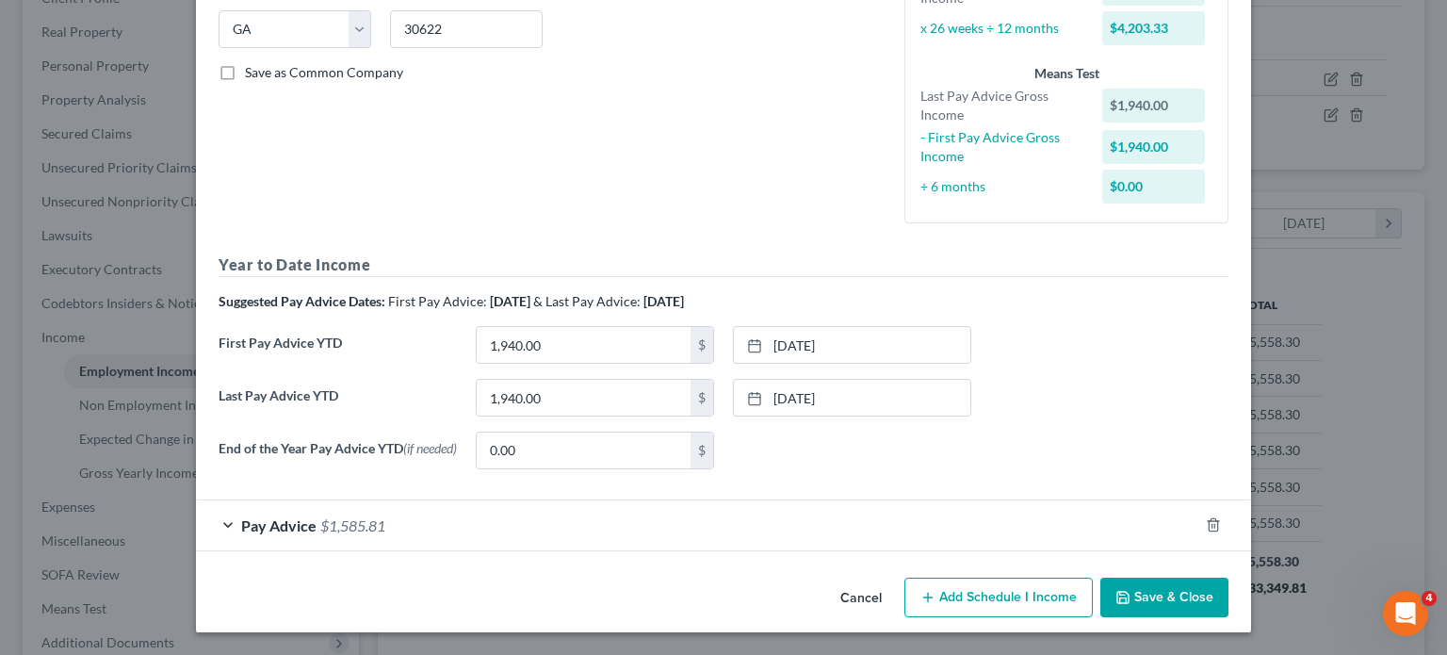
drag, startPoint x: 1154, startPoint y: 610, endPoint x: 756, endPoint y: 286, distance: 512.9
click at [1156, 610] on button "Save & Close" at bounding box center [1164, 597] width 128 height 40
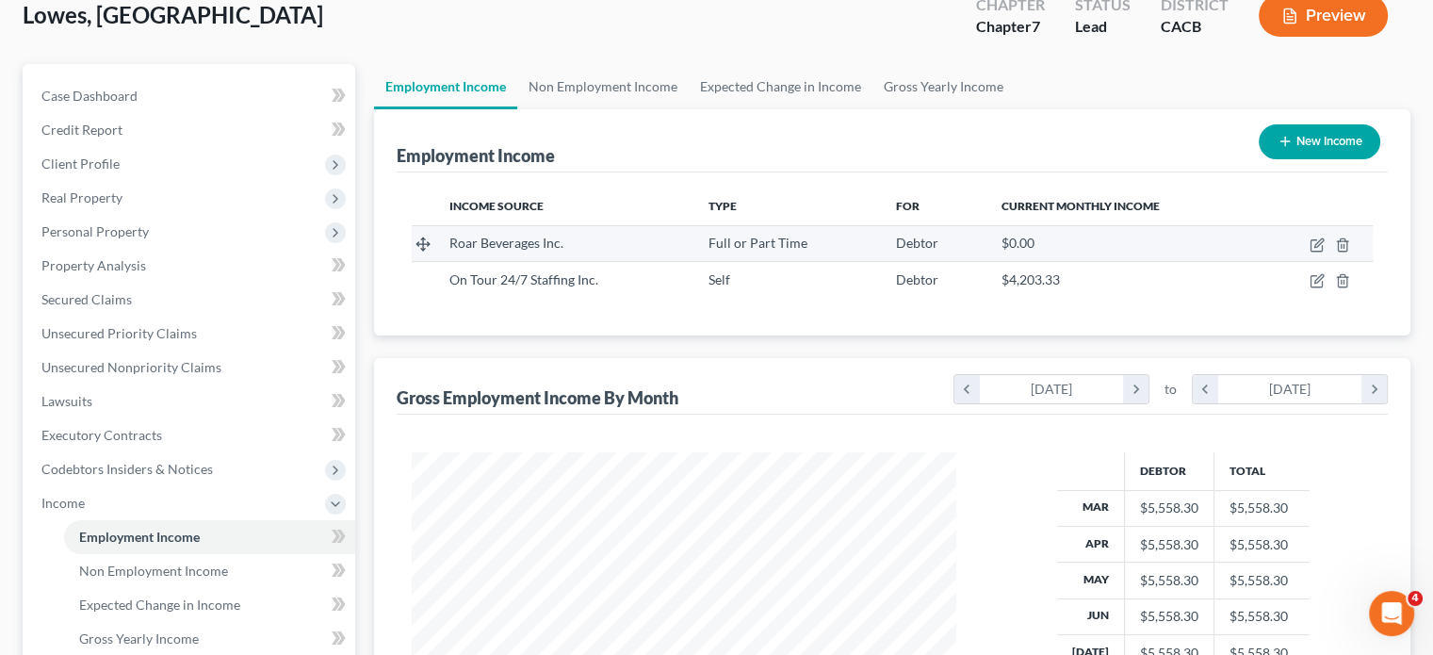
scroll to position [94, 0]
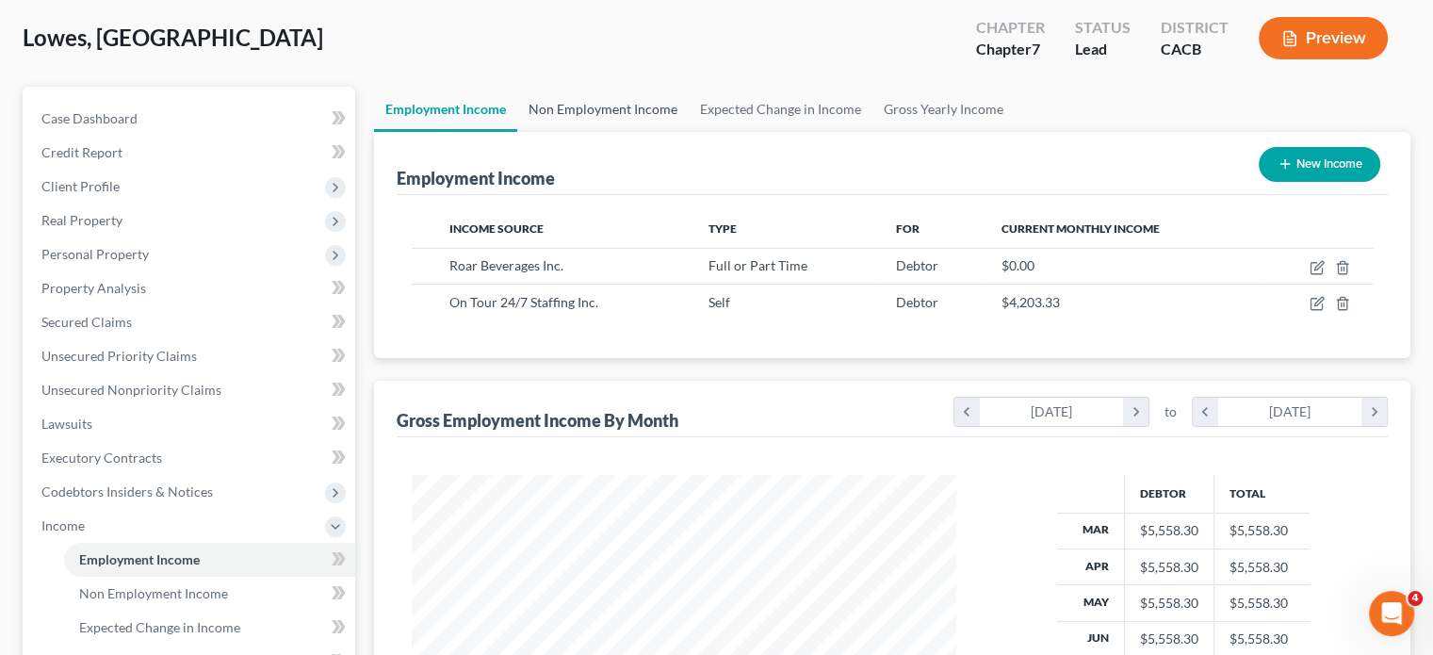
click at [644, 112] on link "Non Employment Income" at bounding box center [602, 109] width 171 height 45
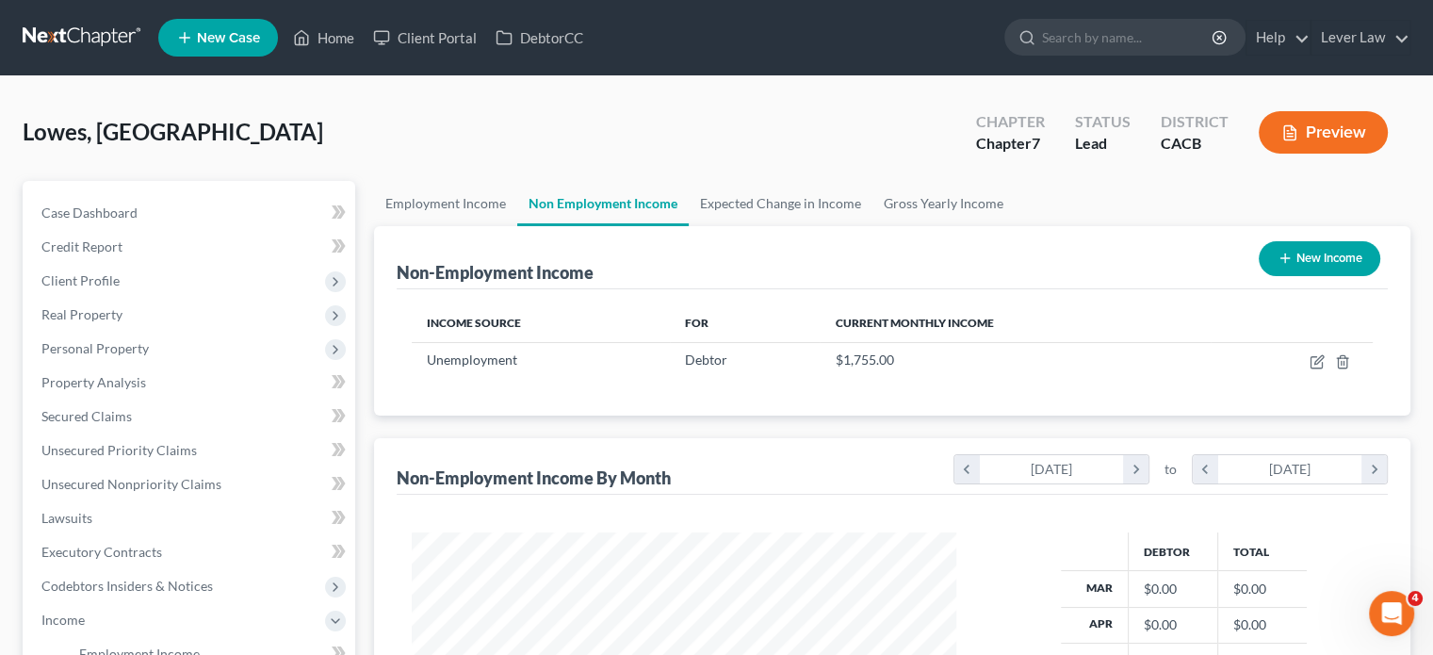
scroll to position [335, 581]
click at [445, 210] on link "Employment Income" at bounding box center [445, 203] width 143 height 45
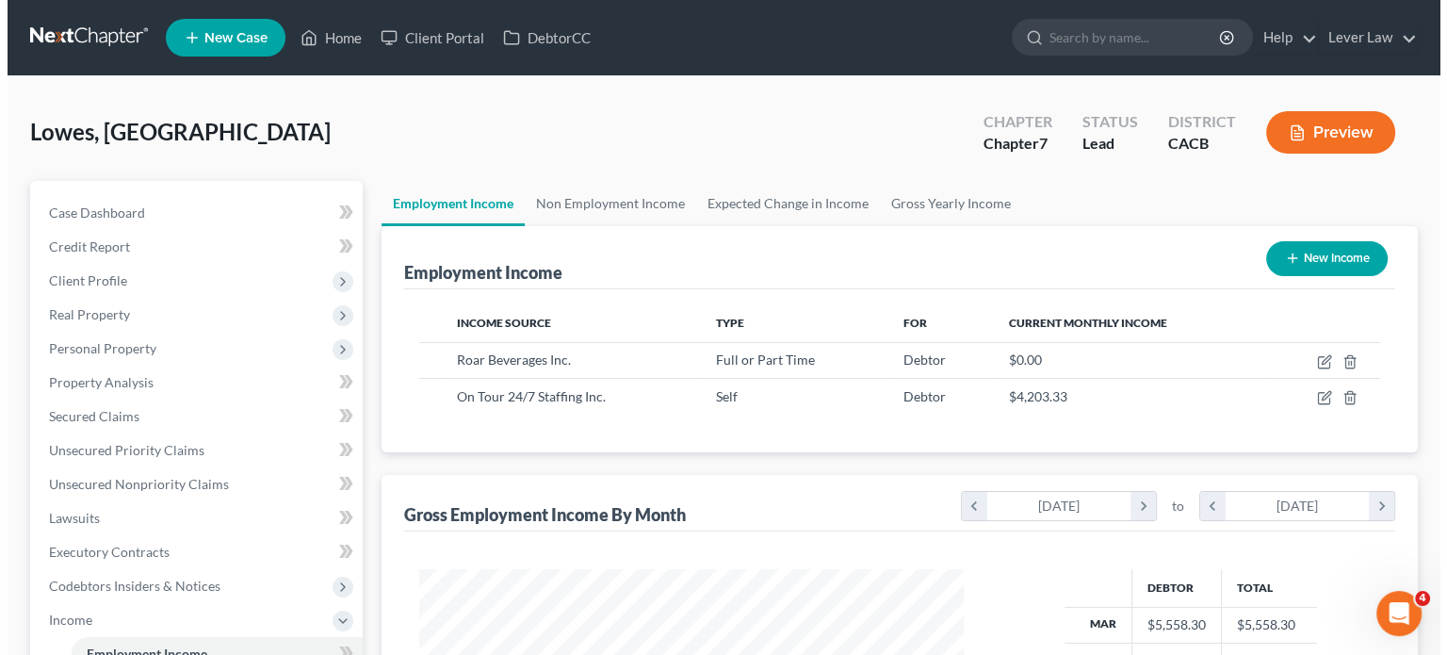
scroll to position [335, 581]
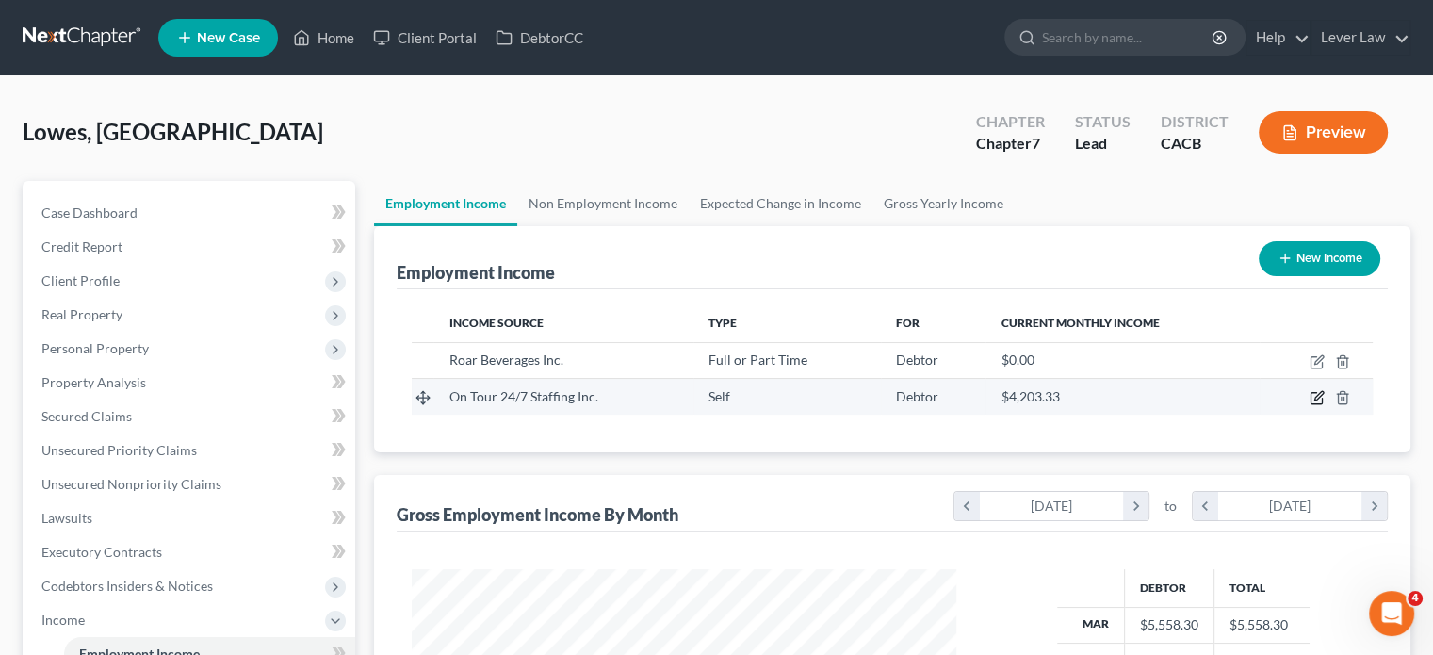
click at [1317, 393] on icon "button" at bounding box center [1316, 397] width 15 height 15
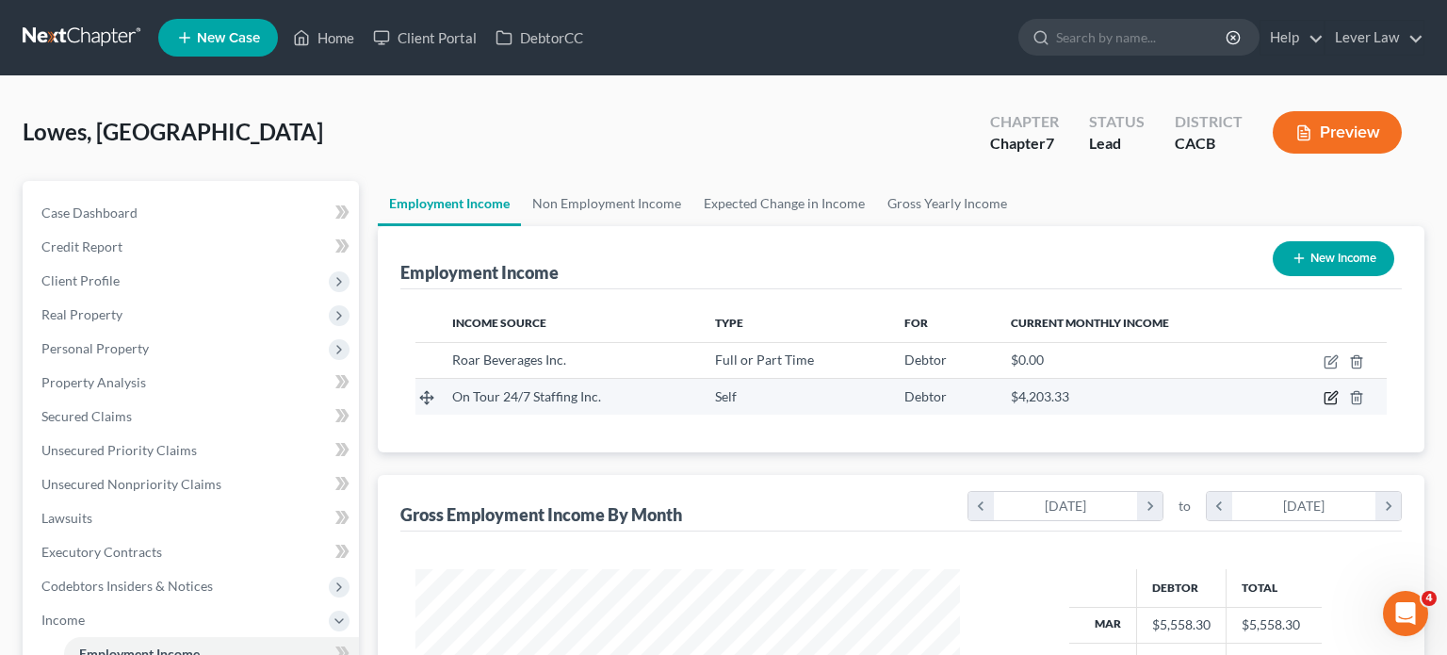
select select "1"
select select "10"
select select "2"
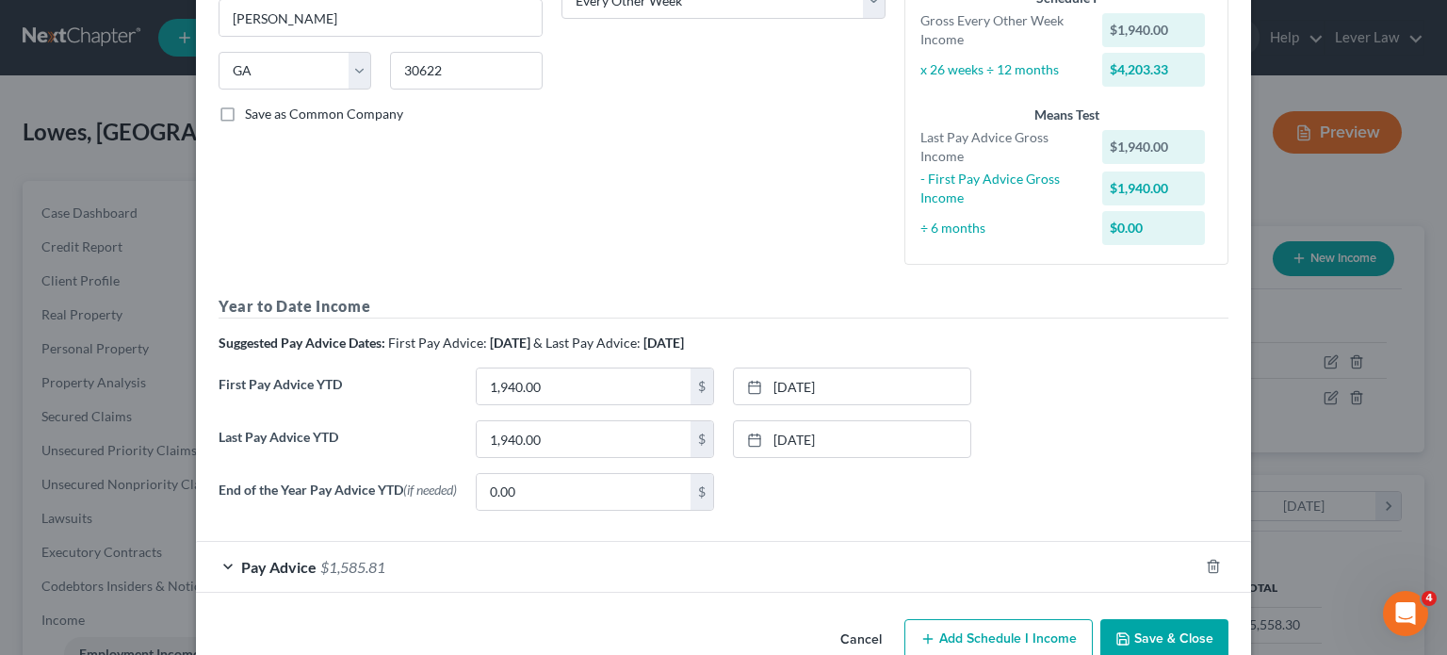
scroll to position [377, 0]
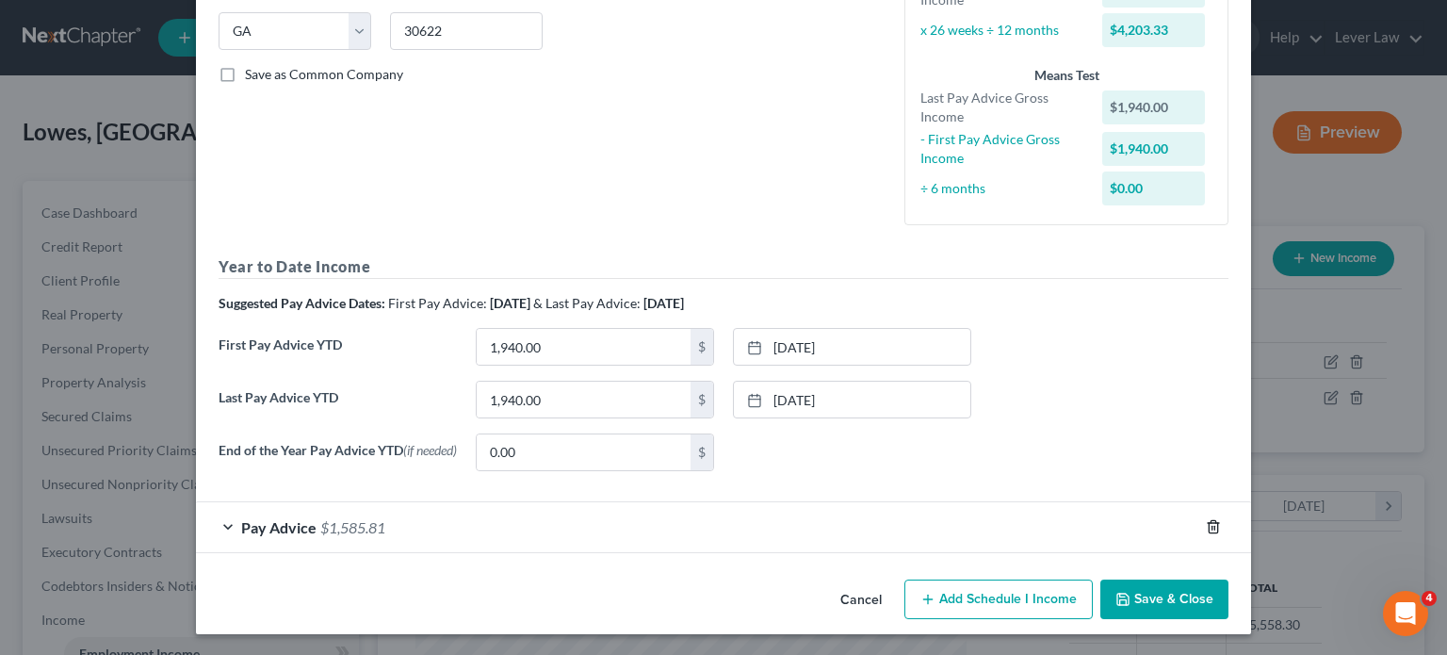
click at [1211, 529] on icon "button" at bounding box center [1213, 526] width 15 height 15
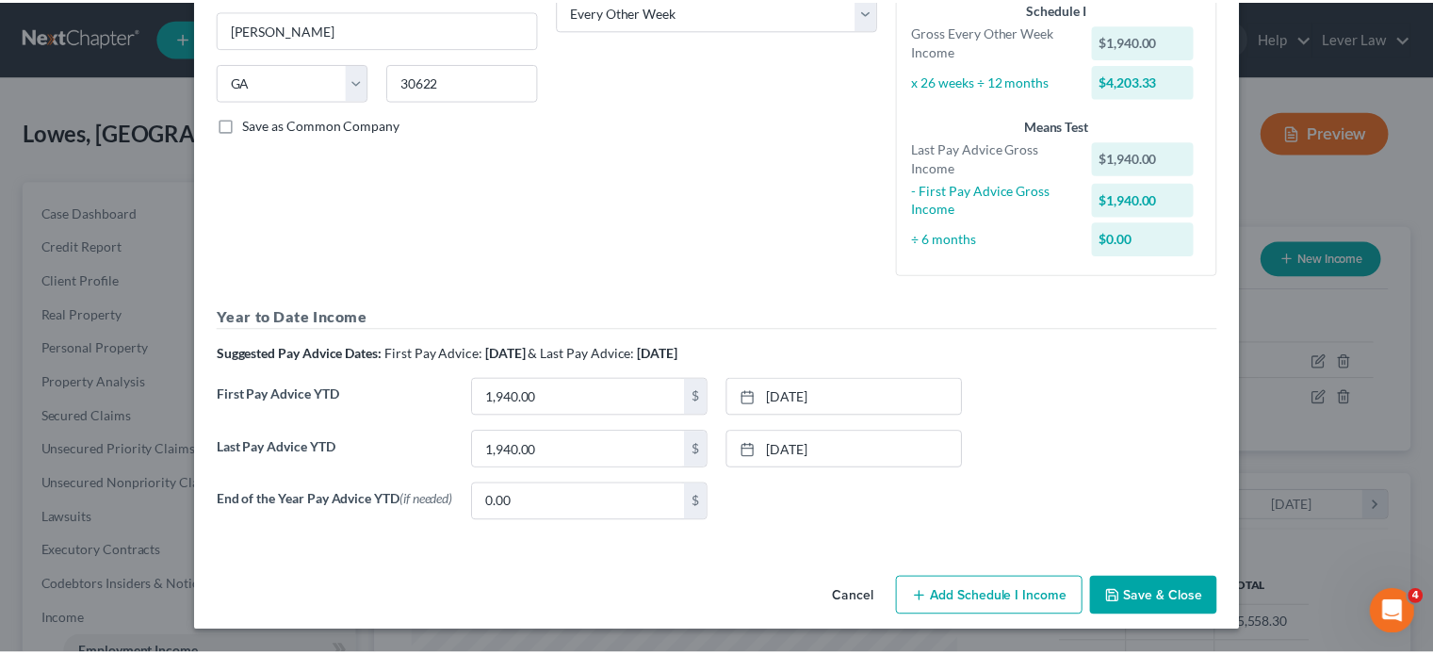
scroll to position [328, 0]
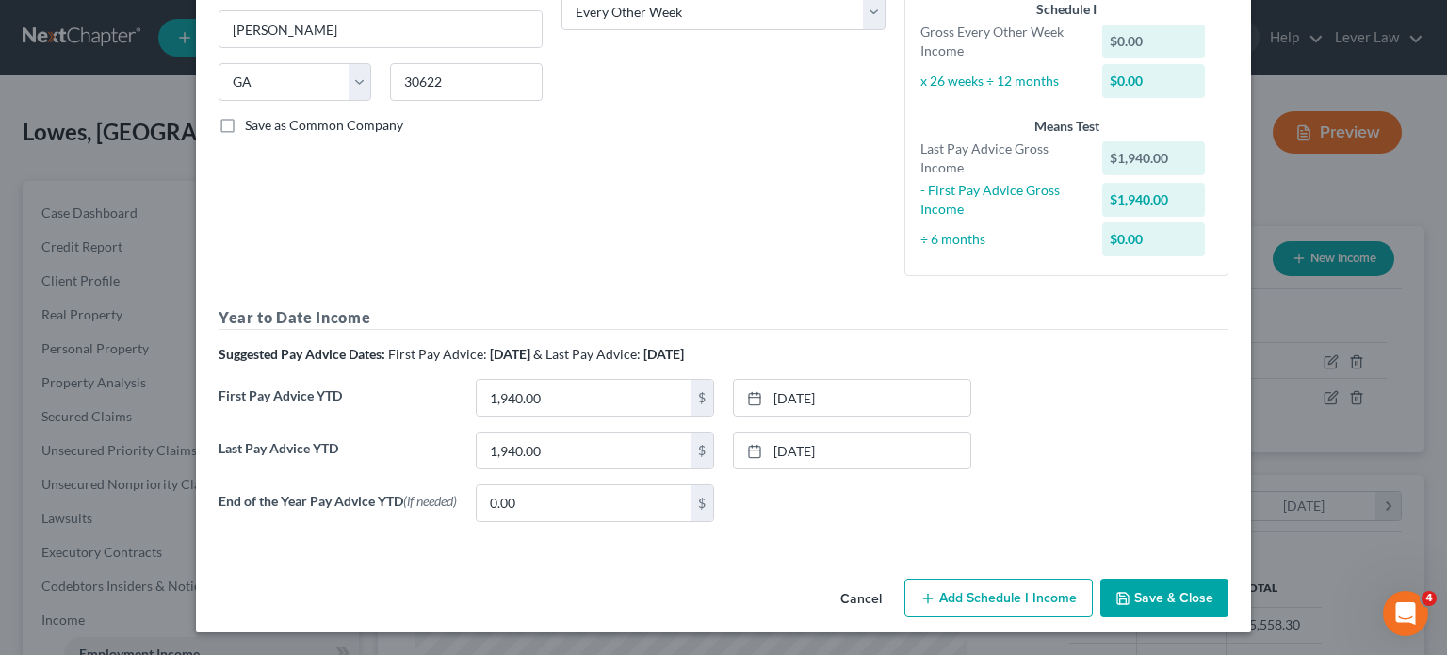
click at [1167, 593] on button "Save & Close" at bounding box center [1164, 598] width 128 height 40
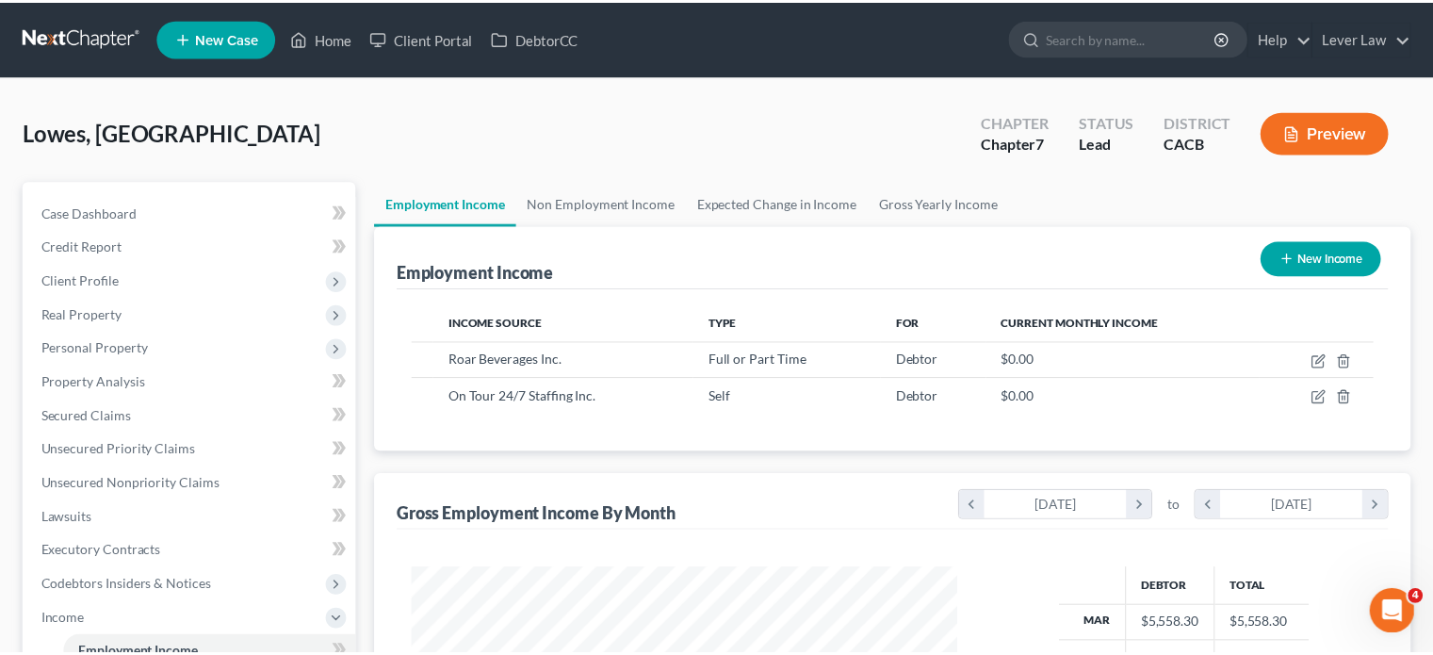
scroll to position [941713, 941466]
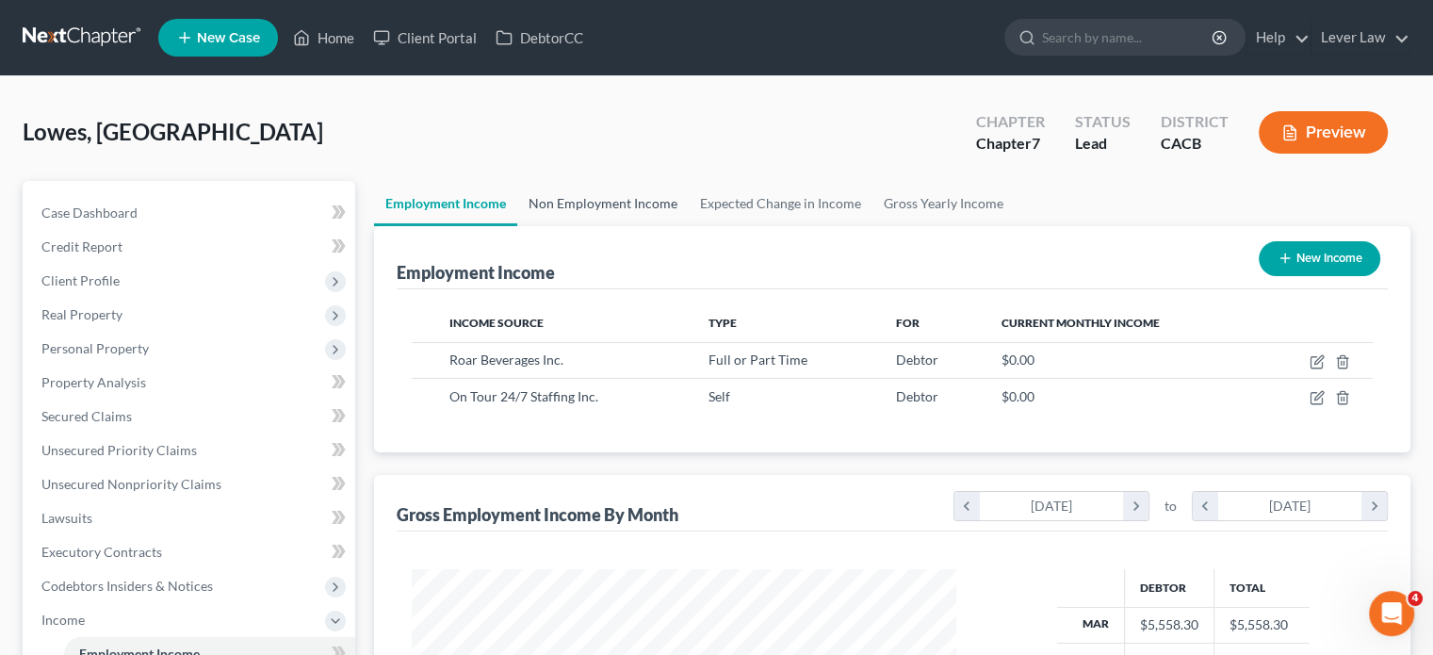
drag, startPoint x: 607, startPoint y: 206, endPoint x: 601, endPoint y: 227, distance: 21.5
click at [607, 206] on link "Non Employment Income" at bounding box center [602, 203] width 171 height 45
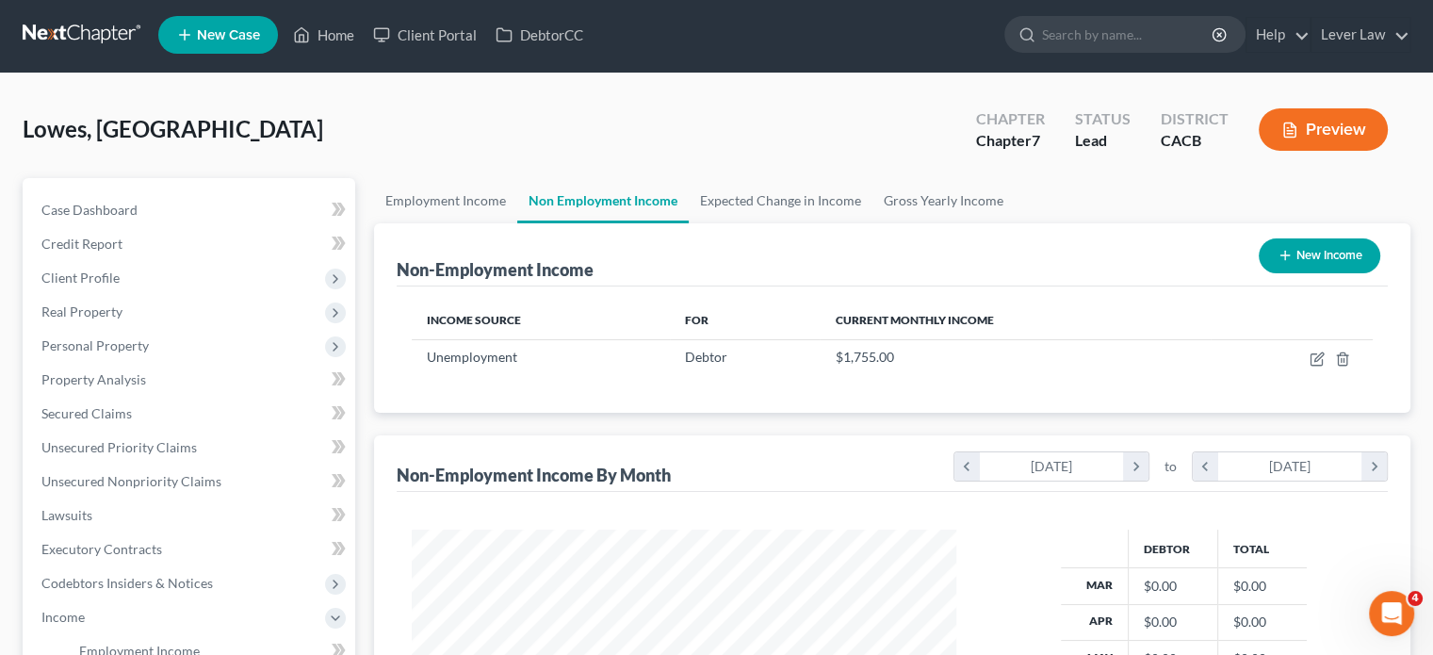
scroll to position [471, 0]
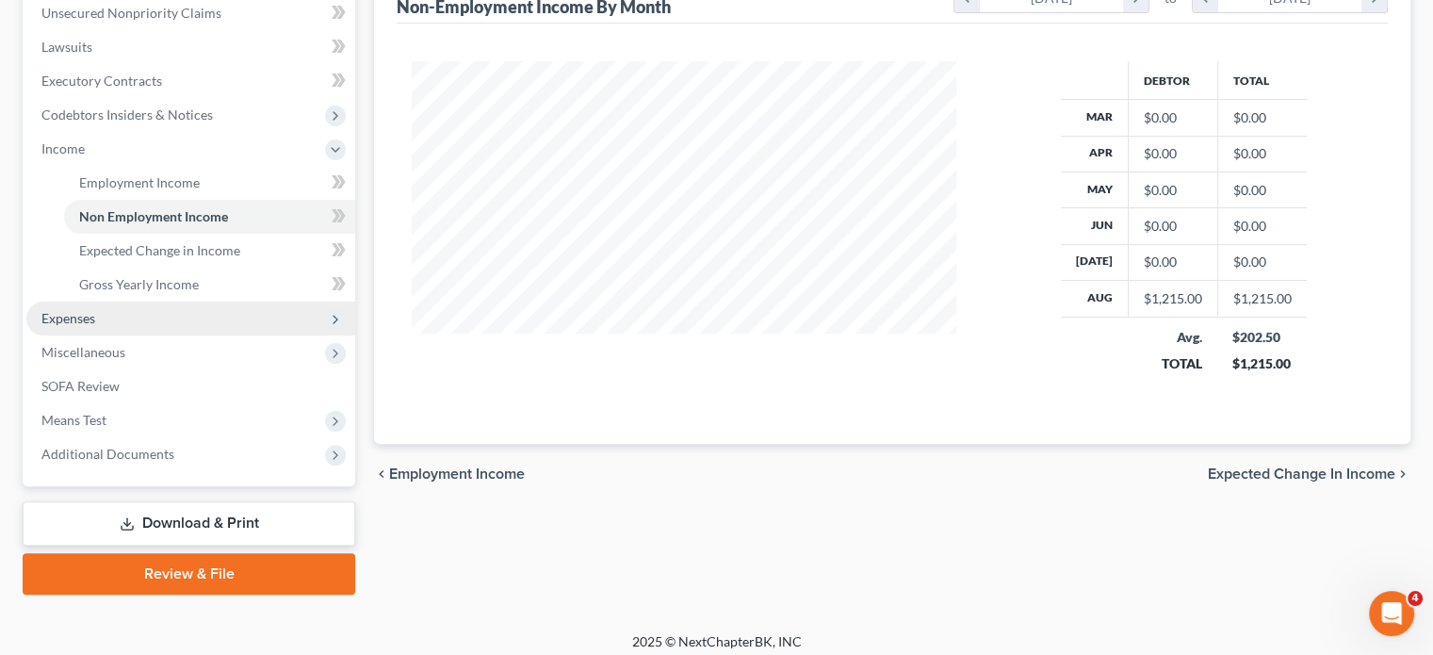
click at [98, 323] on span "Expenses" at bounding box center [190, 318] width 329 height 34
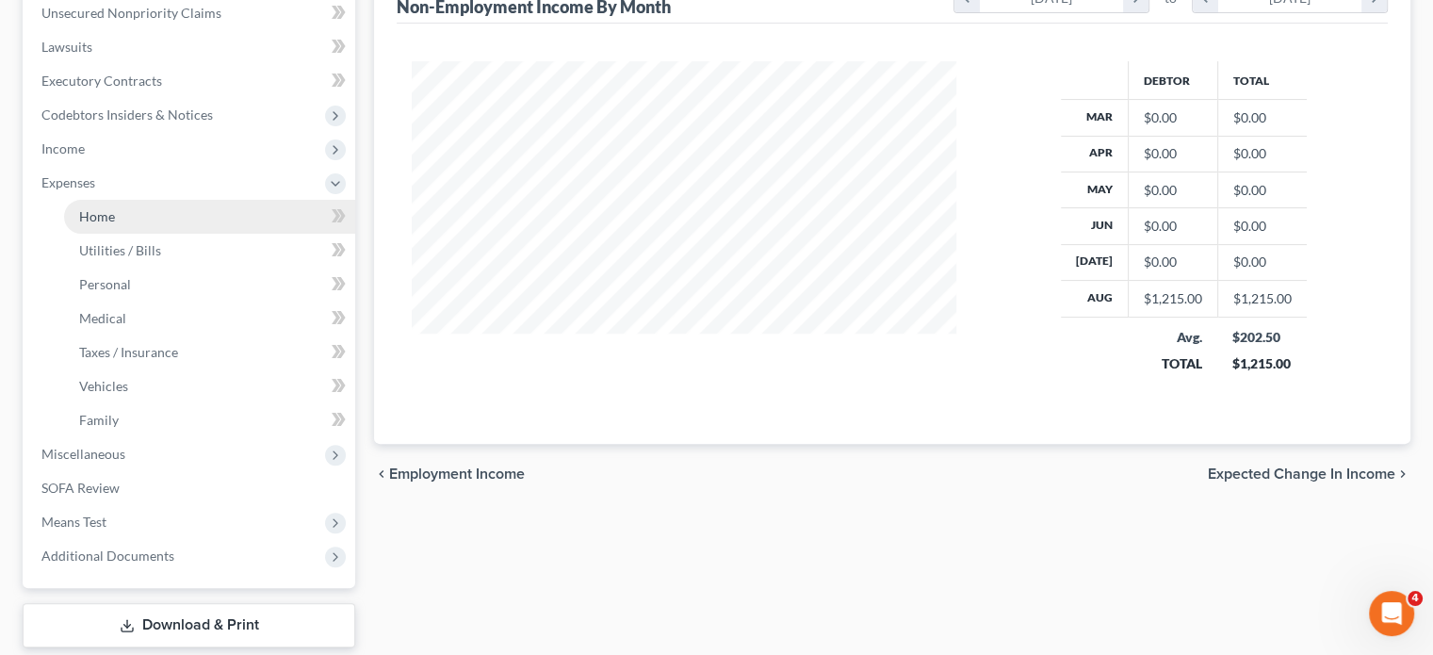
click at [121, 210] on link "Home" at bounding box center [209, 217] width 291 height 34
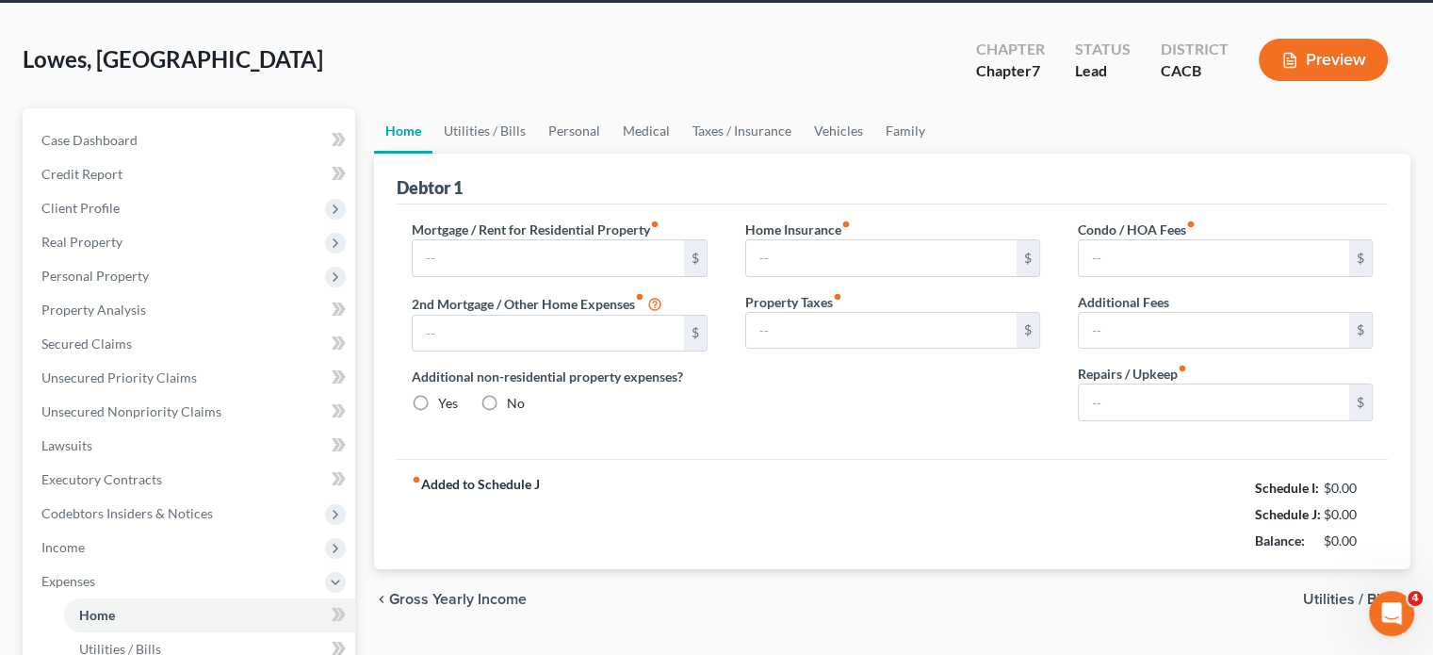
type input "2,000.00"
type input "0.00"
radio input "true"
type input "0.00"
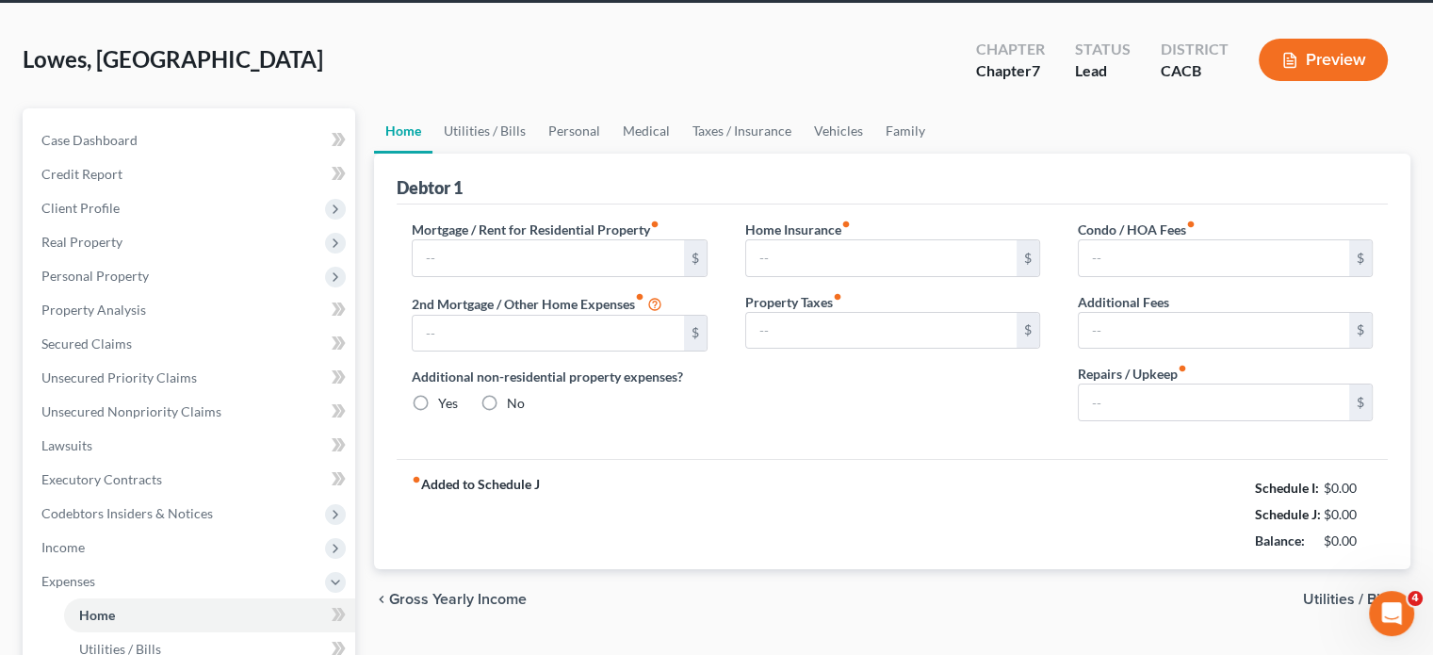
type input "0.00"
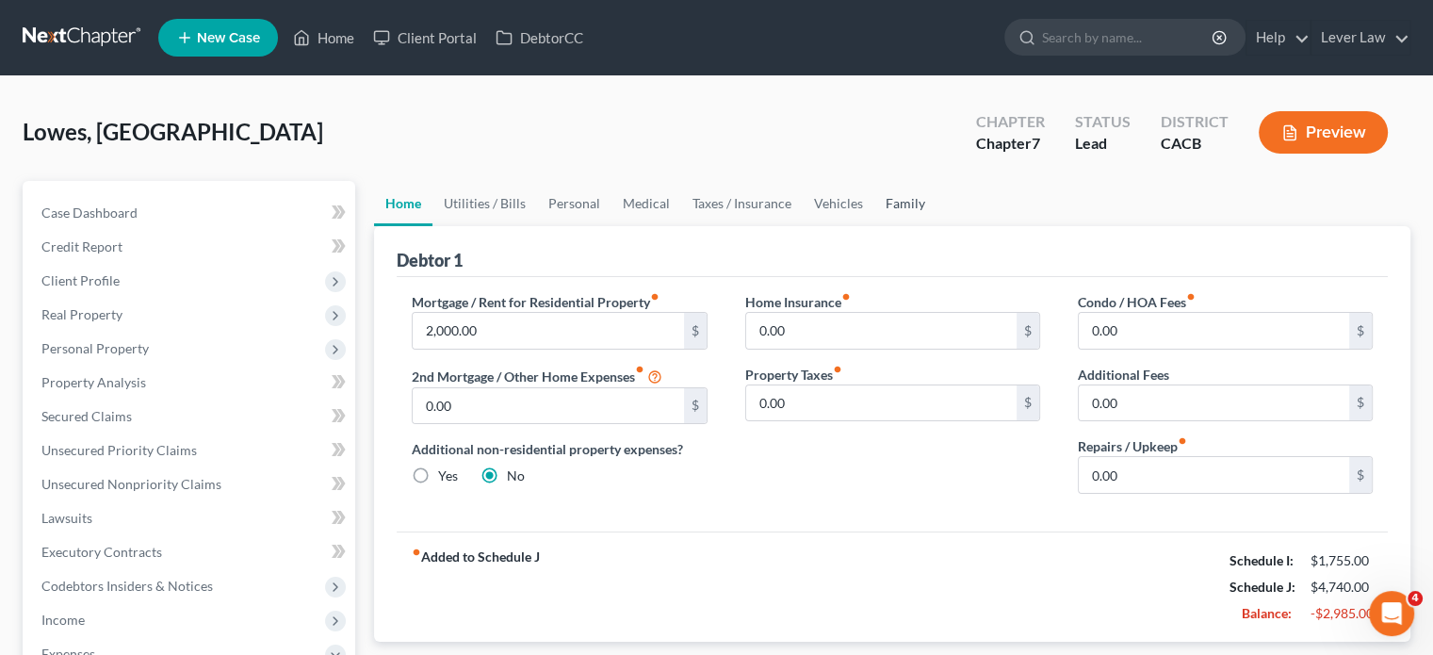
click at [901, 206] on link "Family" at bounding box center [905, 203] width 62 height 45
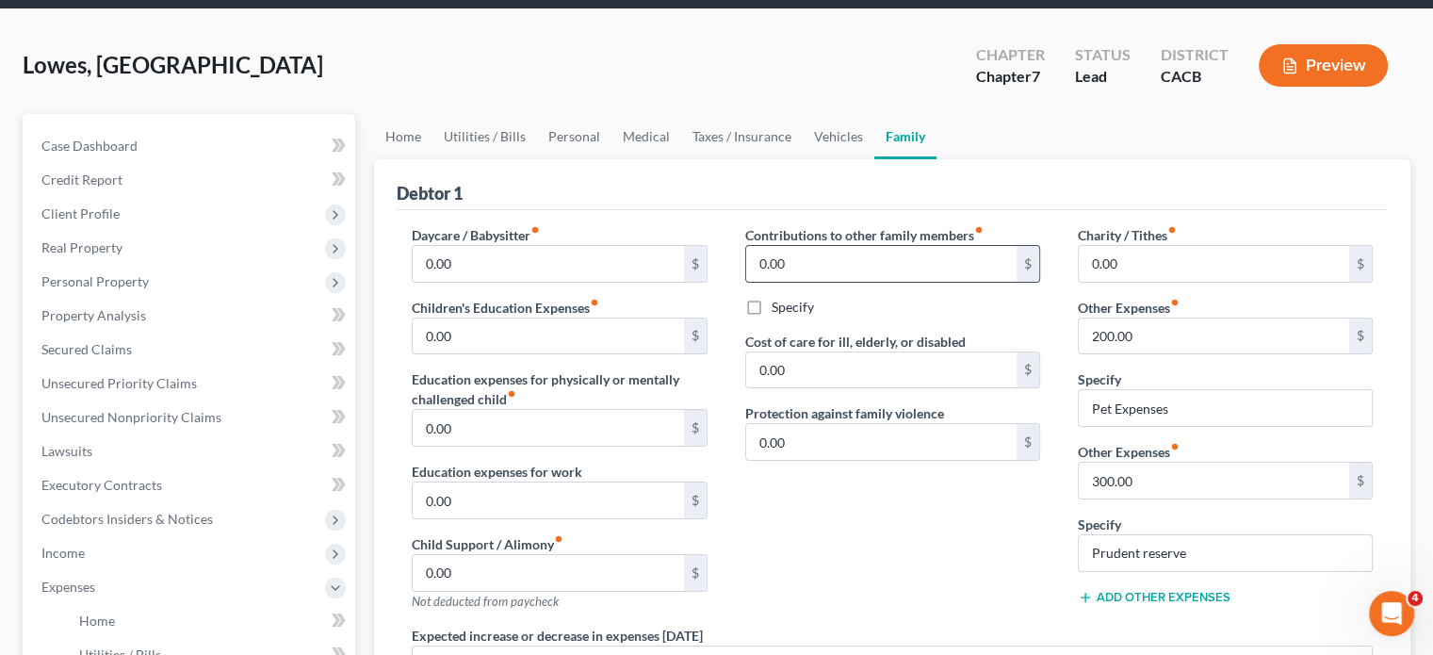
scroll to position [188, 0]
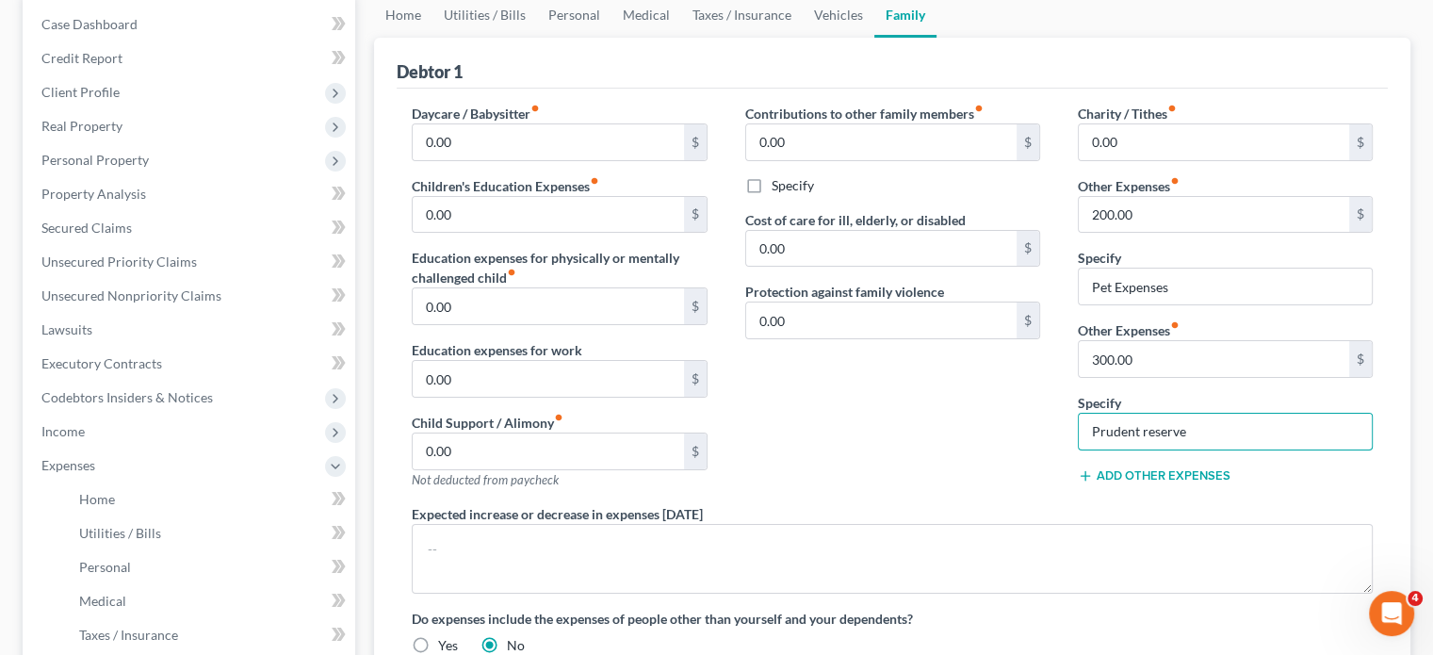
drag, startPoint x: 1195, startPoint y: 433, endPoint x: 1051, endPoint y: 436, distance: 143.2
click at [1051, 436] on div "Daycare / Babysitter fiber_manual_record 0.00 $ Children's Education Expenses f…" at bounding box center [892, 387] width 999 height 566
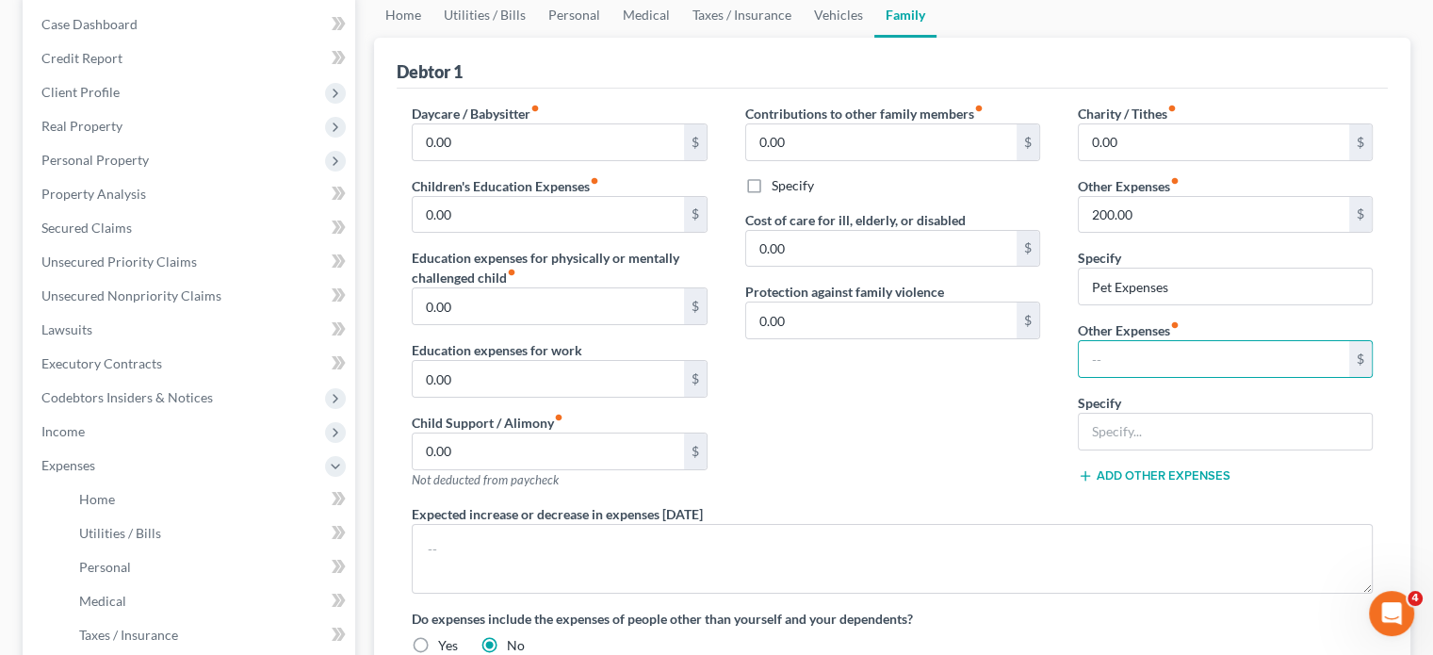
click at [995, 406] on div "Contributions to other family members fiber_manual_record 0.00 $ Specify Cost o…" at bounding box center [892, 304] width 333 height 400
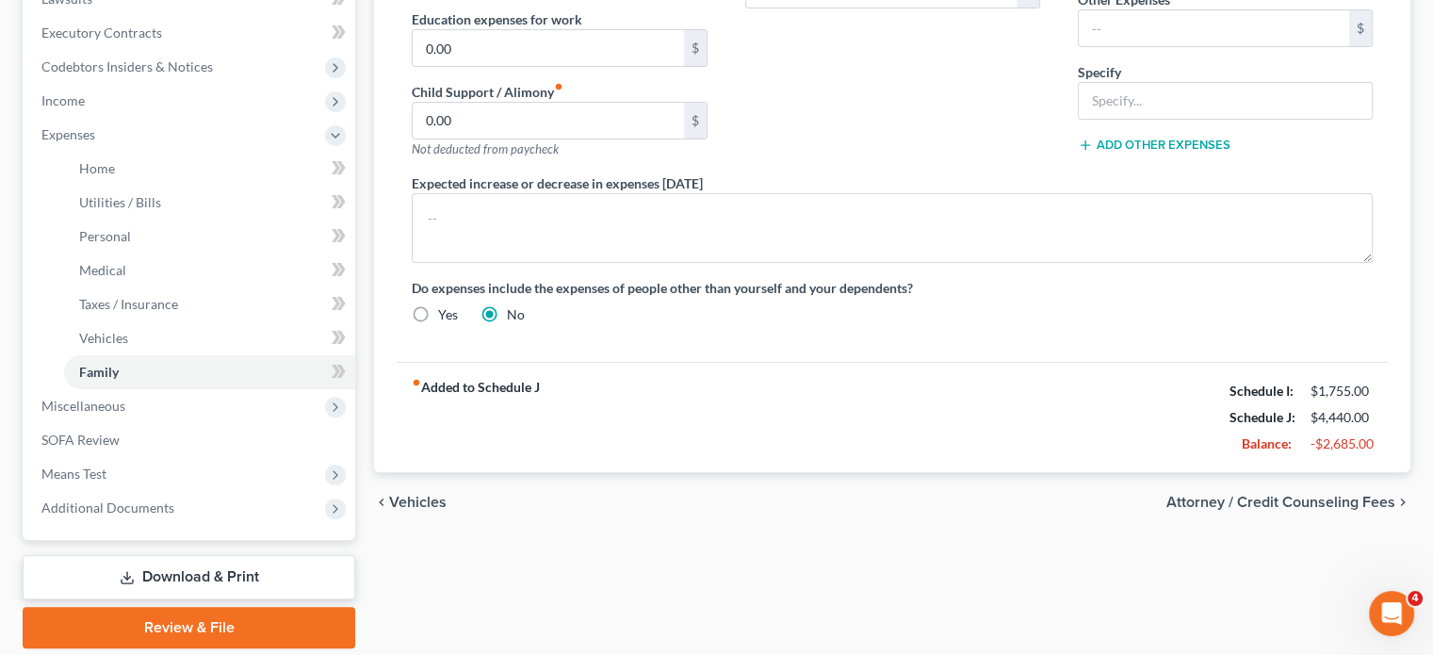
scroll to position [582, 0]
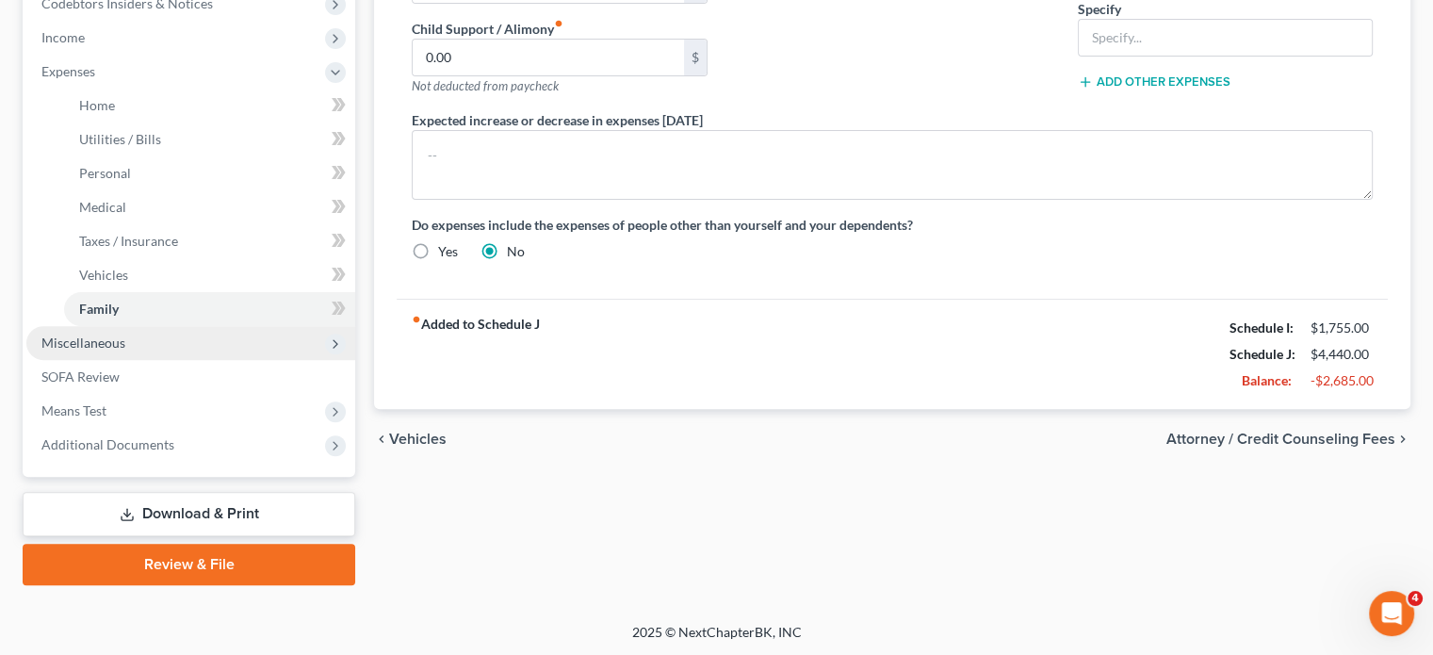
click at [102, 350] on span "Miscellaneous" at bounding box center [83, 342] width 84 height 16
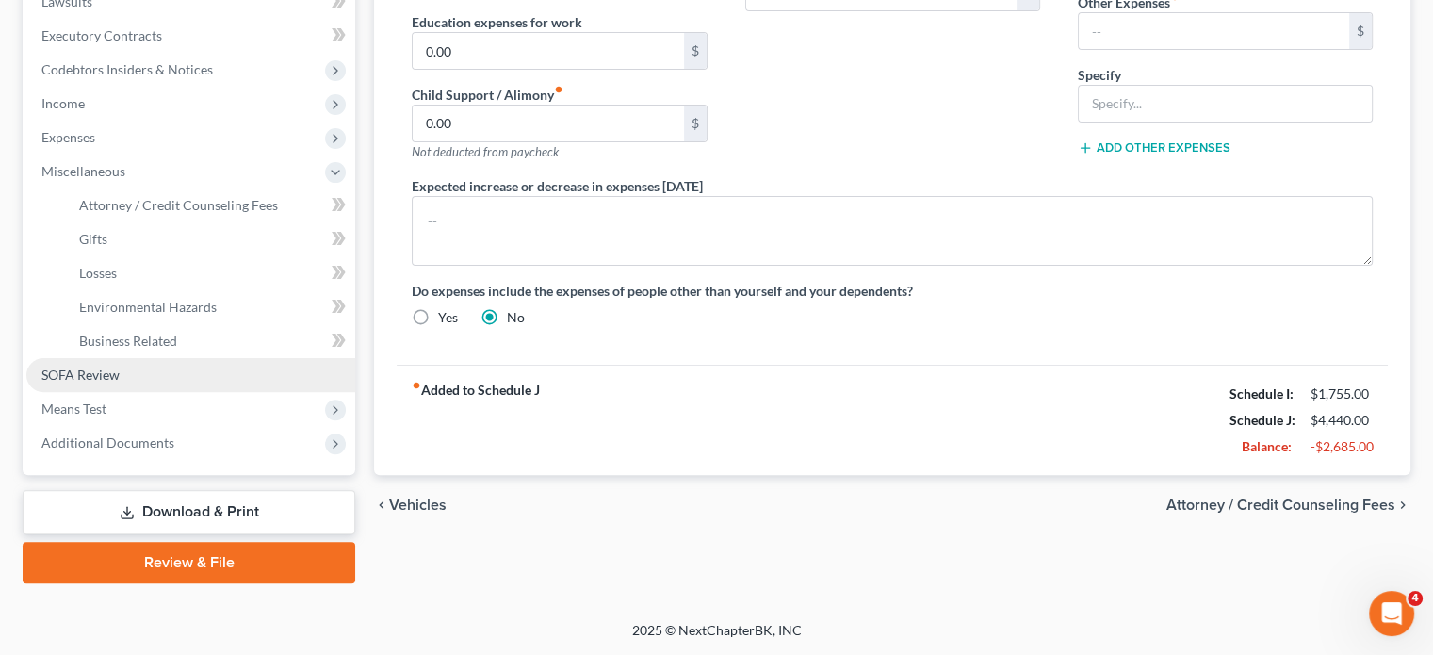
scroll to position [514, 0]
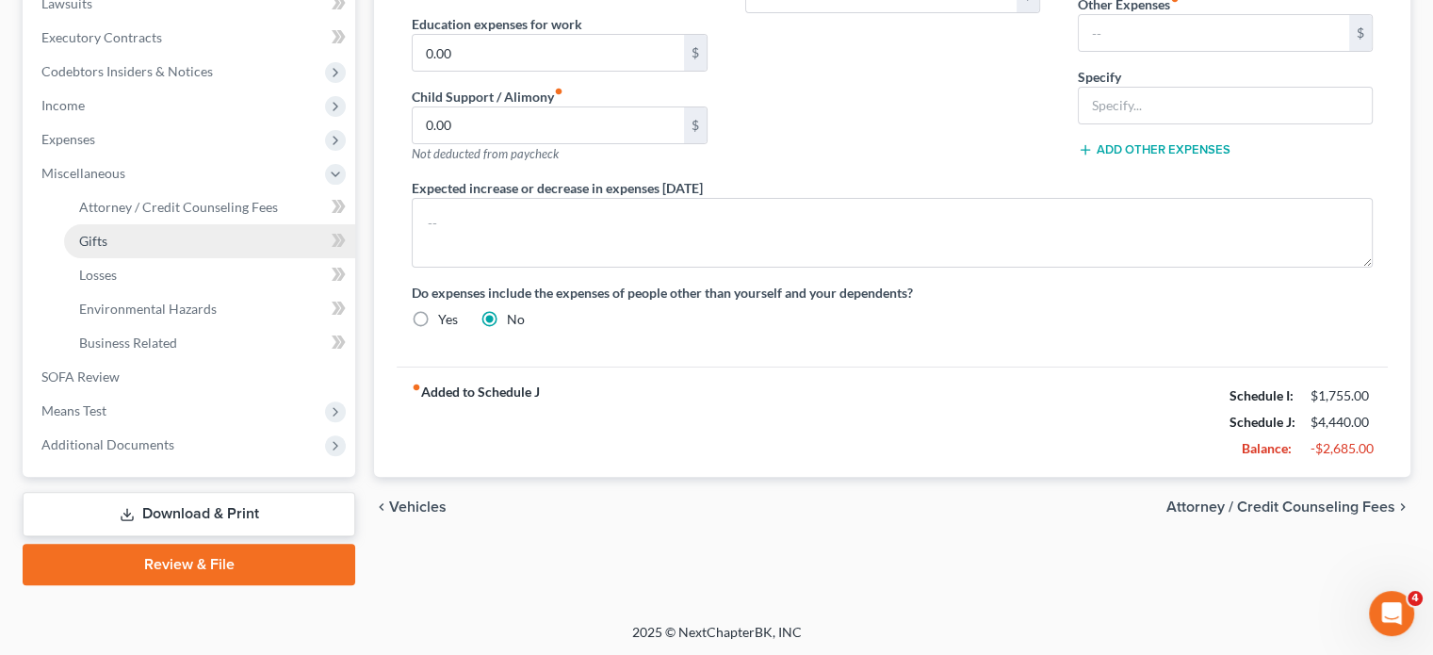
click at [218, 224] on link "Gifts" at bounding box center [209, 241] width 291 height 34
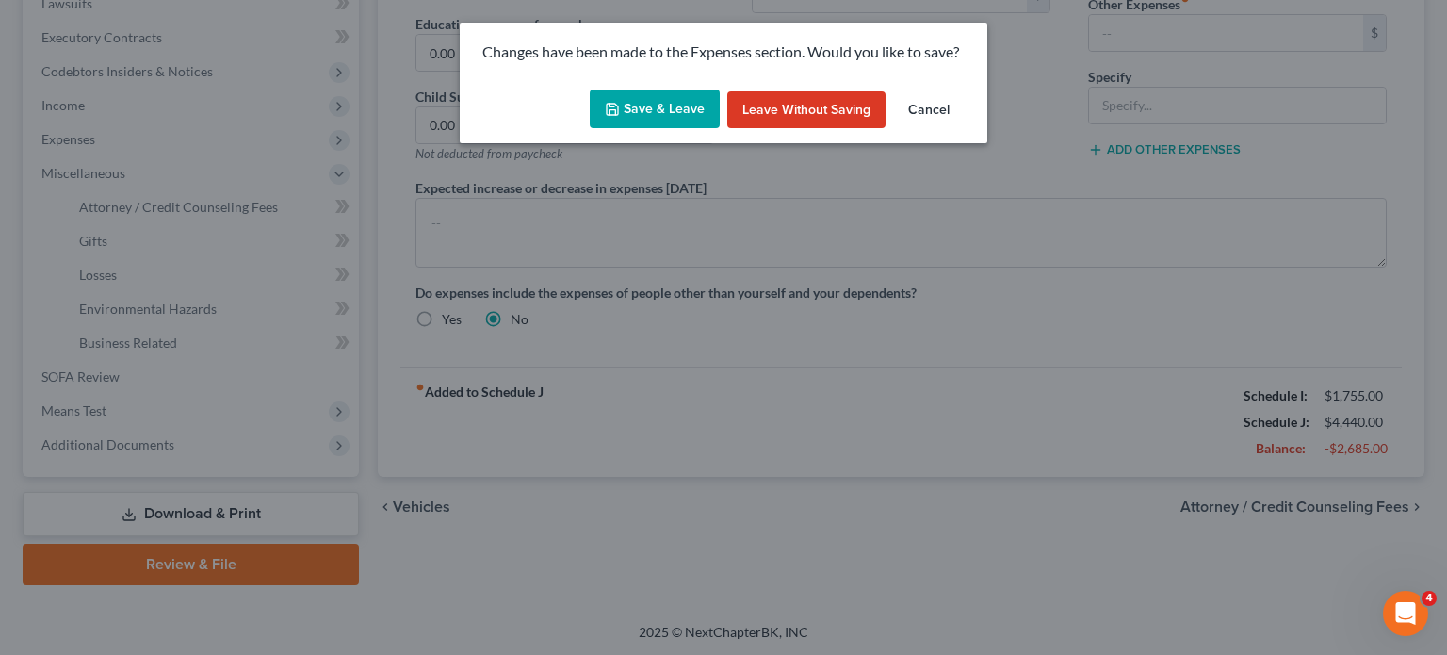
click at [236, 205] on div "Changes have been made to the Expenses section. Would you like to save? Save & …" at bounding box center [723, 327] width 1447 height 655
click at [649, 122] on button "Save & Leave" at bounding box center [655, 109] width 130 height 40
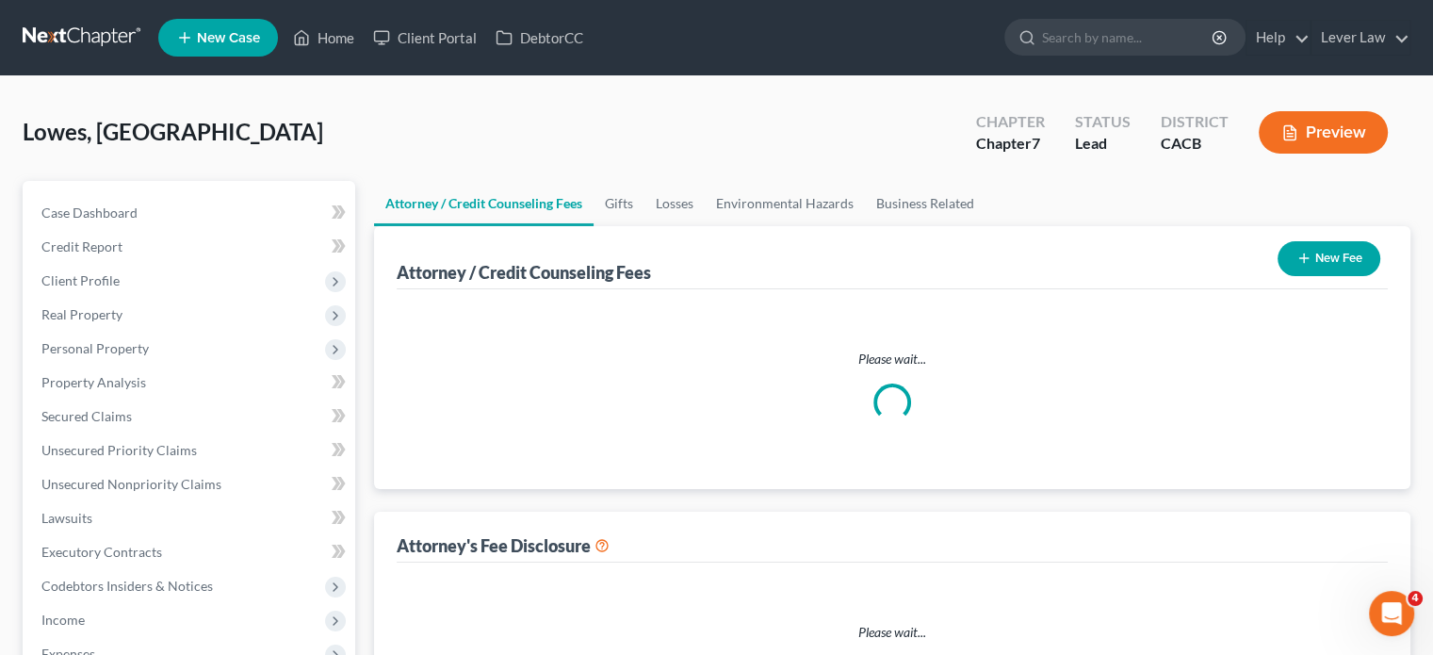
select select "0"
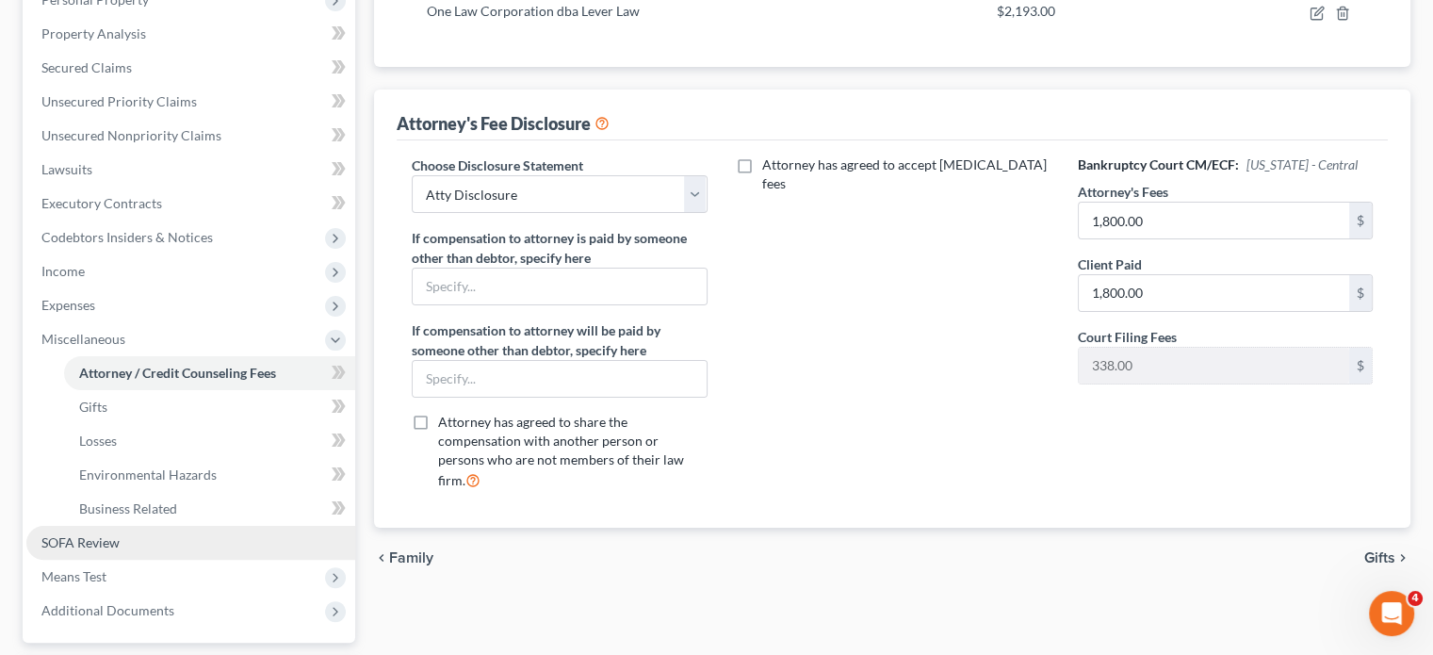
scroll to position [471, 0]
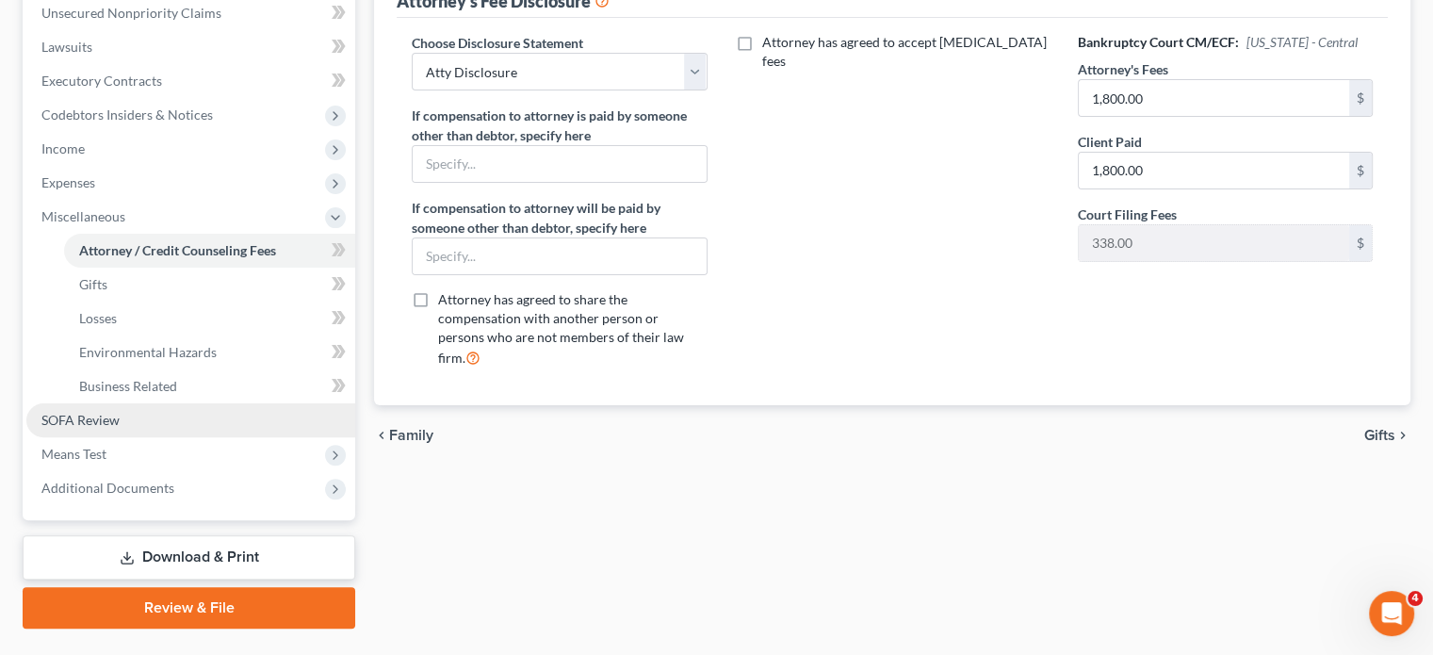
click at [75, 420] on span "SOFA Review" at bounding box center [80, 420] width 78 height 16
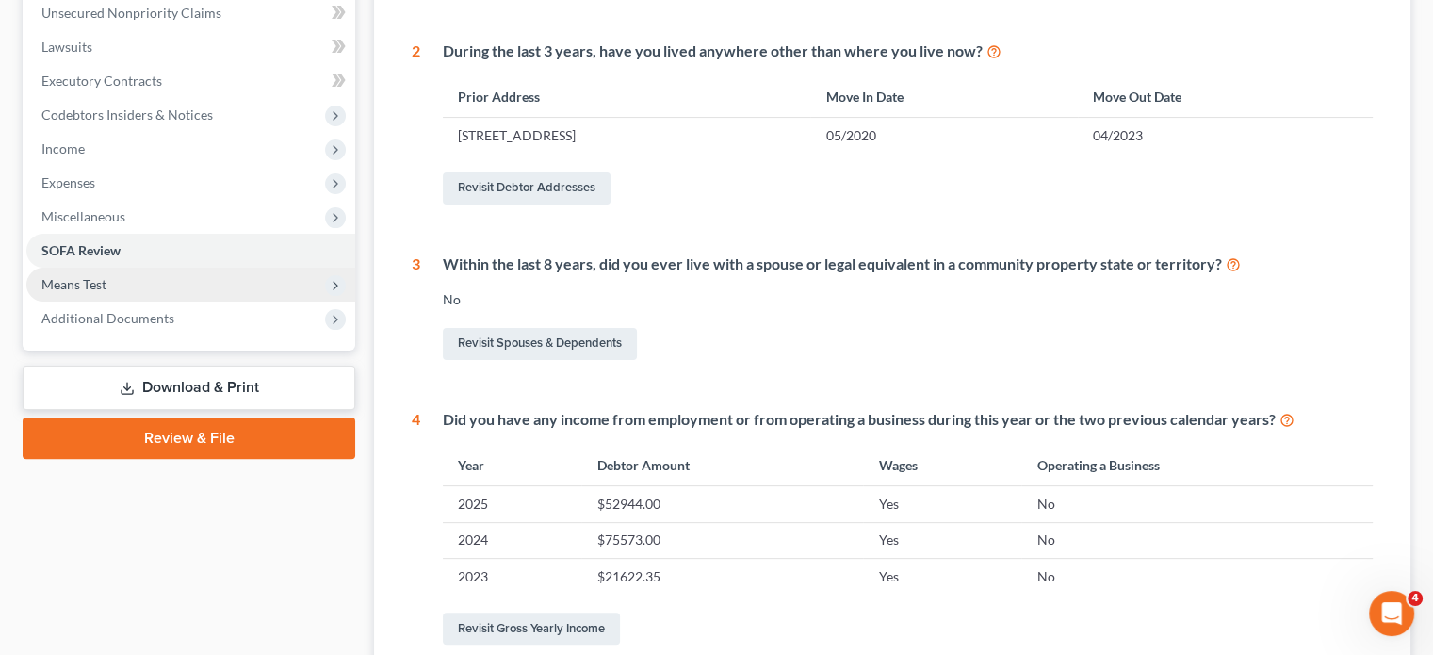
click at [73, 289] on span "Means Test" at bounding box center [73, 284] width 65 height 16
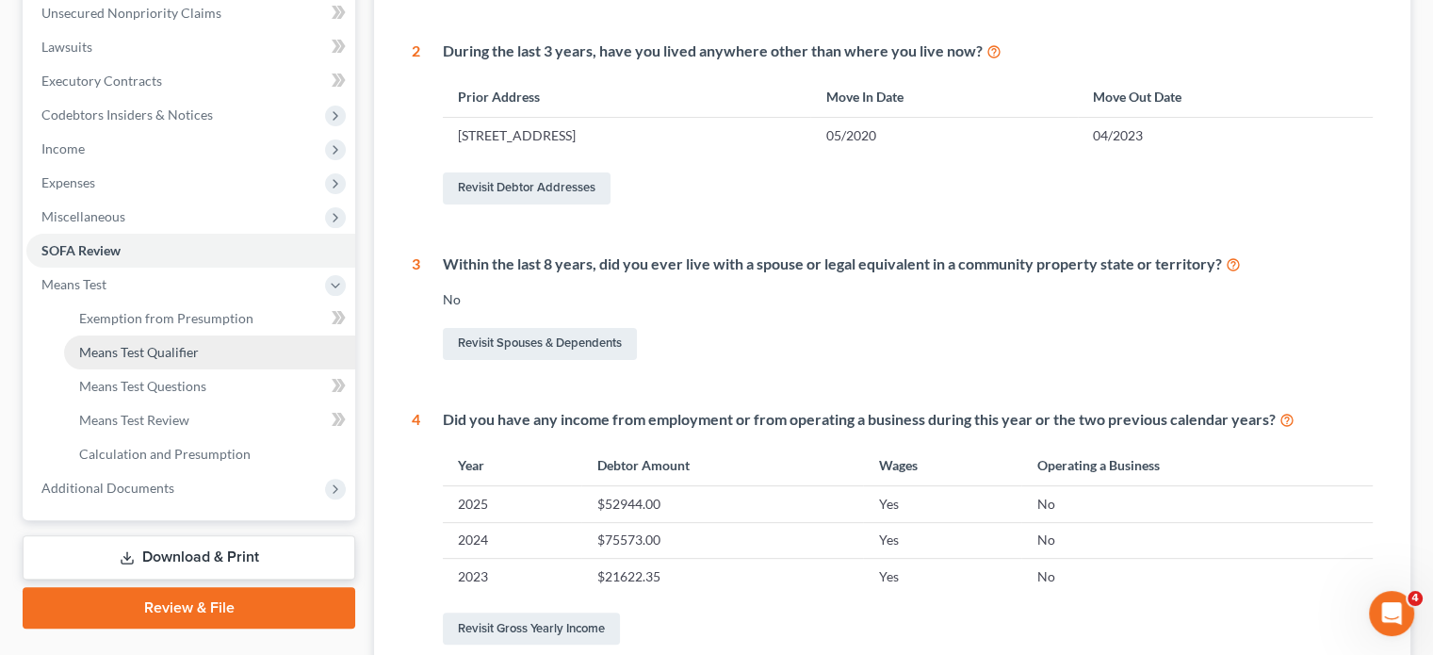
click at [93, 361] on link "Means Test Qualifier" at bounding box center [209, 352] width 291 height 34
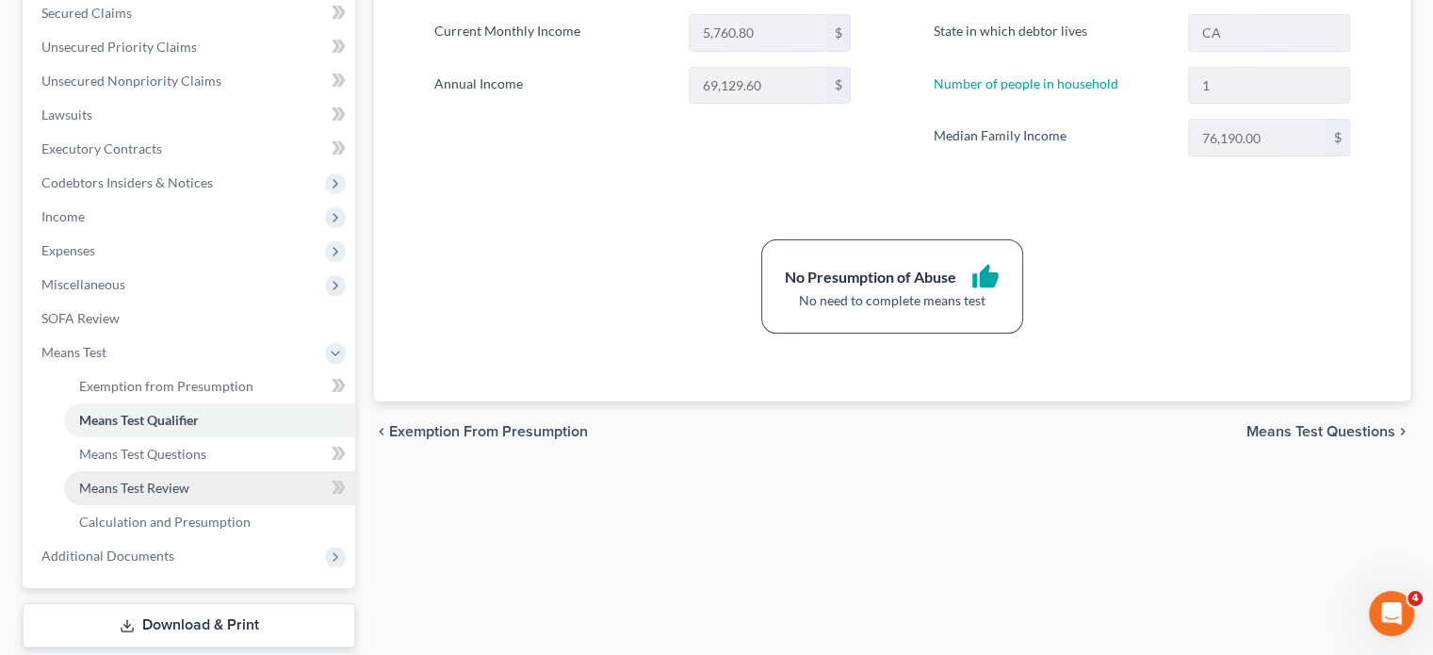
scroll to position [514, 0]
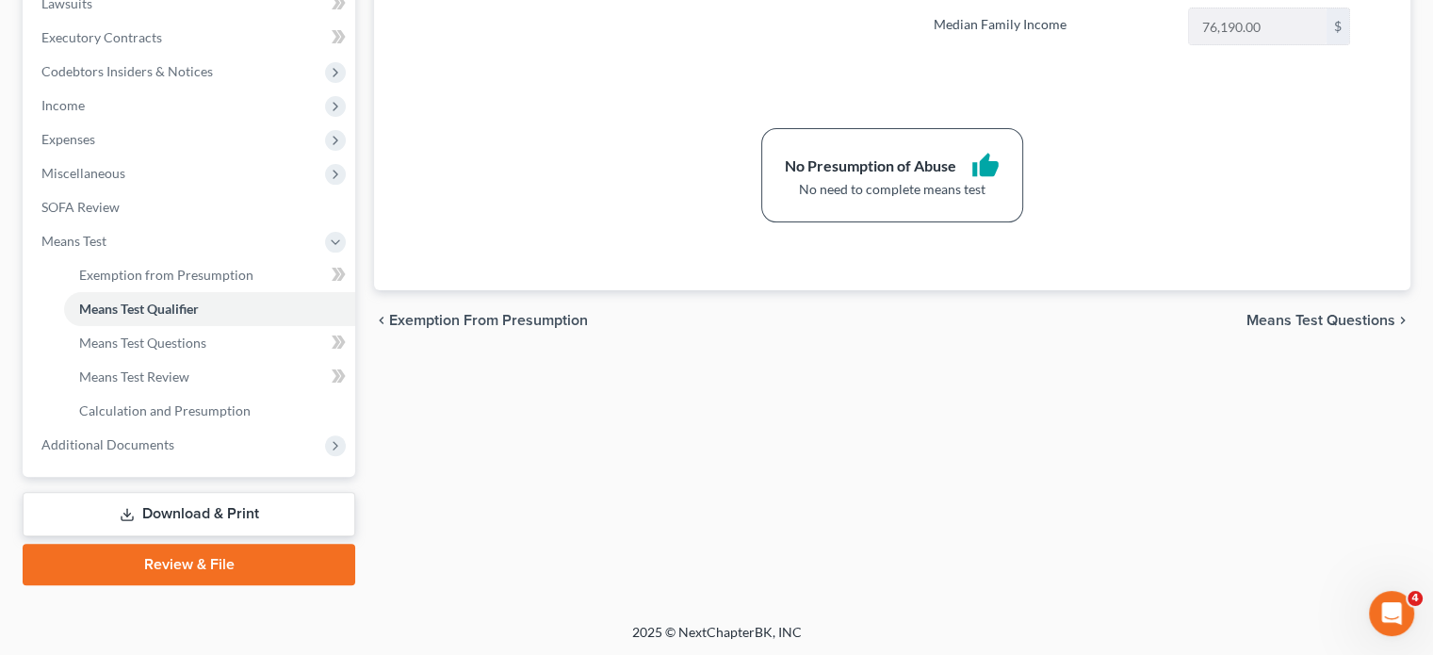
click at [127, 511] on icon at bounding box center [127, 514] width 15 height 15
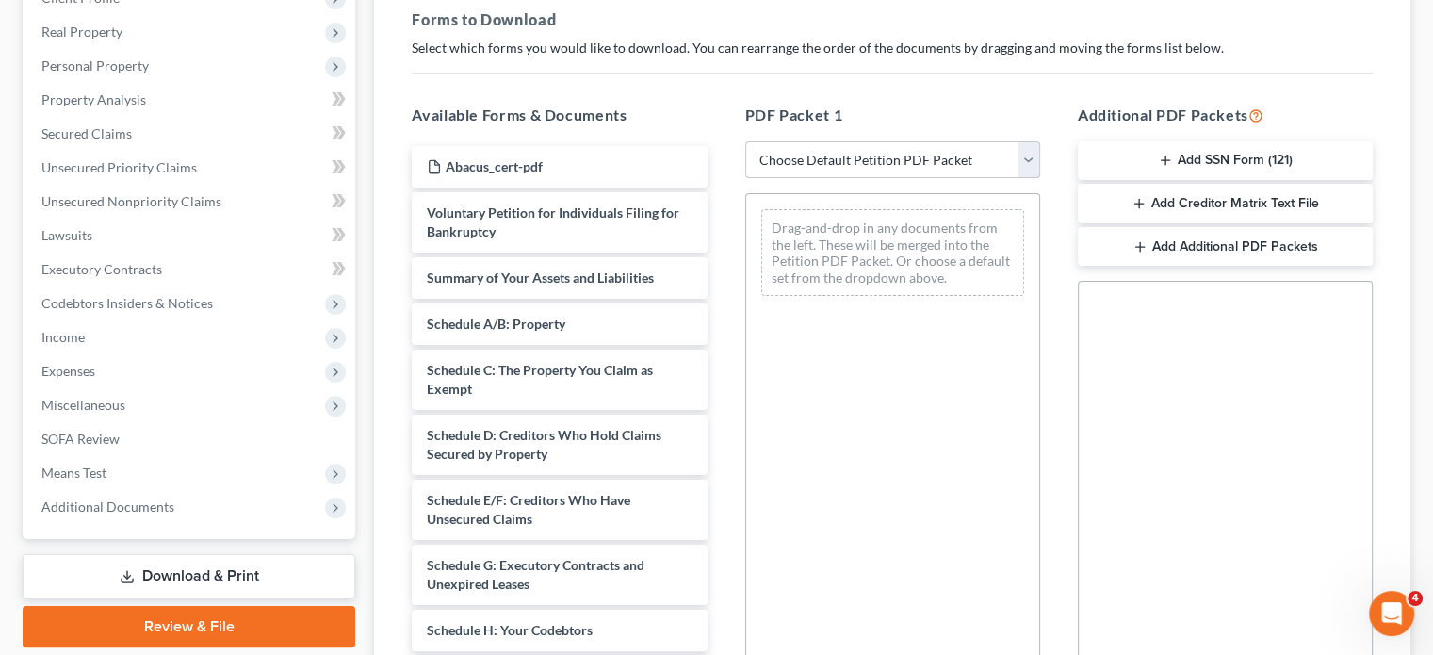
click at [846, 175] on select "Choose Default Petition PDF Packet Complete Bankruptcy Petition (all forms and …" at bounding box center [892, 160] width 295 height 38
select select "4"
click at [745, 141] on select "Choose Default Petition PDF Packet Complete Bankruptcy Petition (all forms and …" at bounding box center [892, 160] width 295 height 38
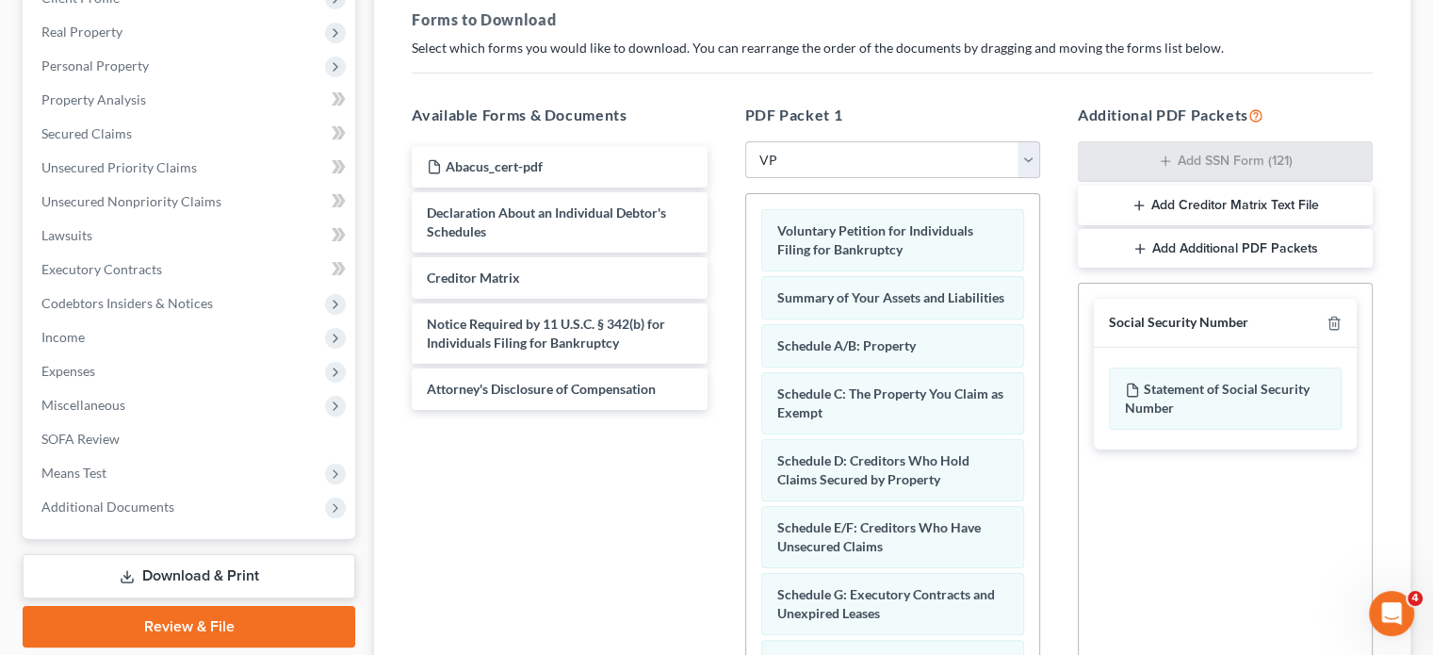
click at [1323, 325] on div at bounding box center [1330, 323] width 23 height 18
click at [1335, 323] on line "button" at bounding box center [1335, 325] width 0 height 4
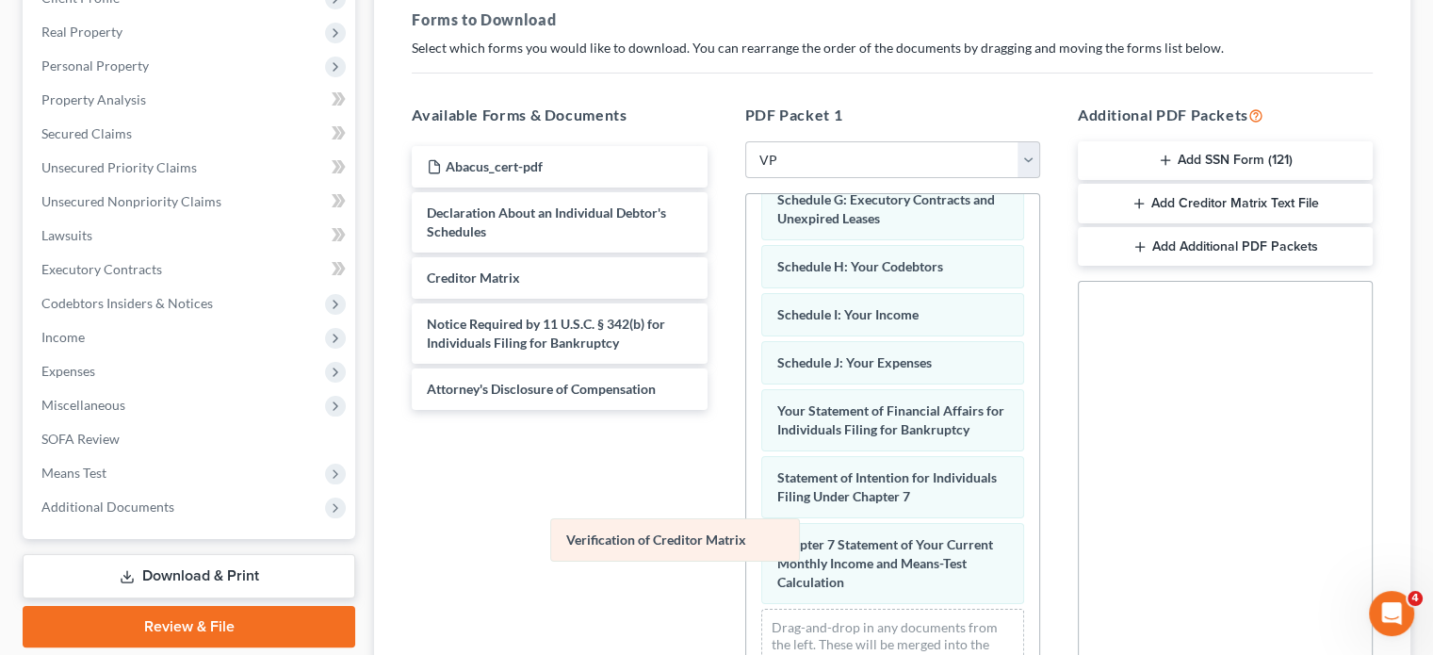
scroll to position [407, 0]
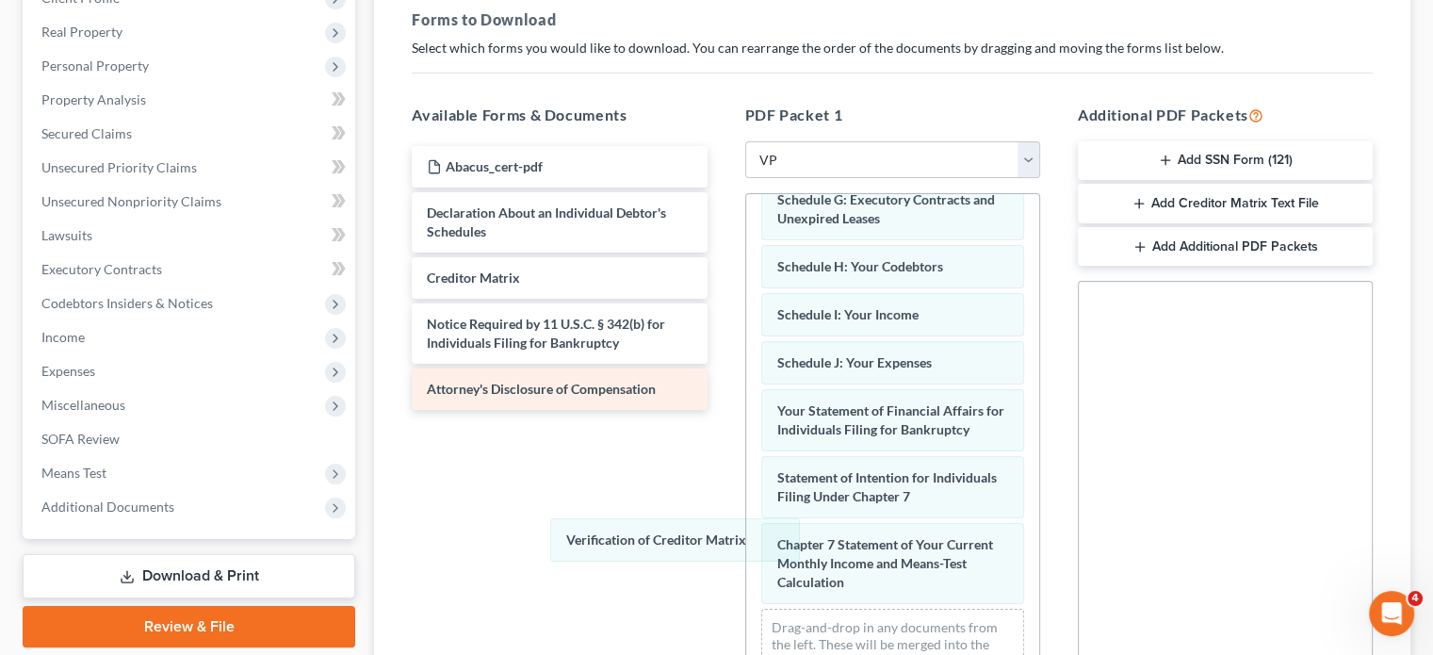
drag, startPoint x: 853, startPoint y: 587, endPoint x: 558, endPoint y: 387, distance: 356.9
click at [746, 473] on div "Verification of Creditor Matrix Voluntary Petition for Individuals Filing for B…" at bounding box center [892, 254] width 293 height 911
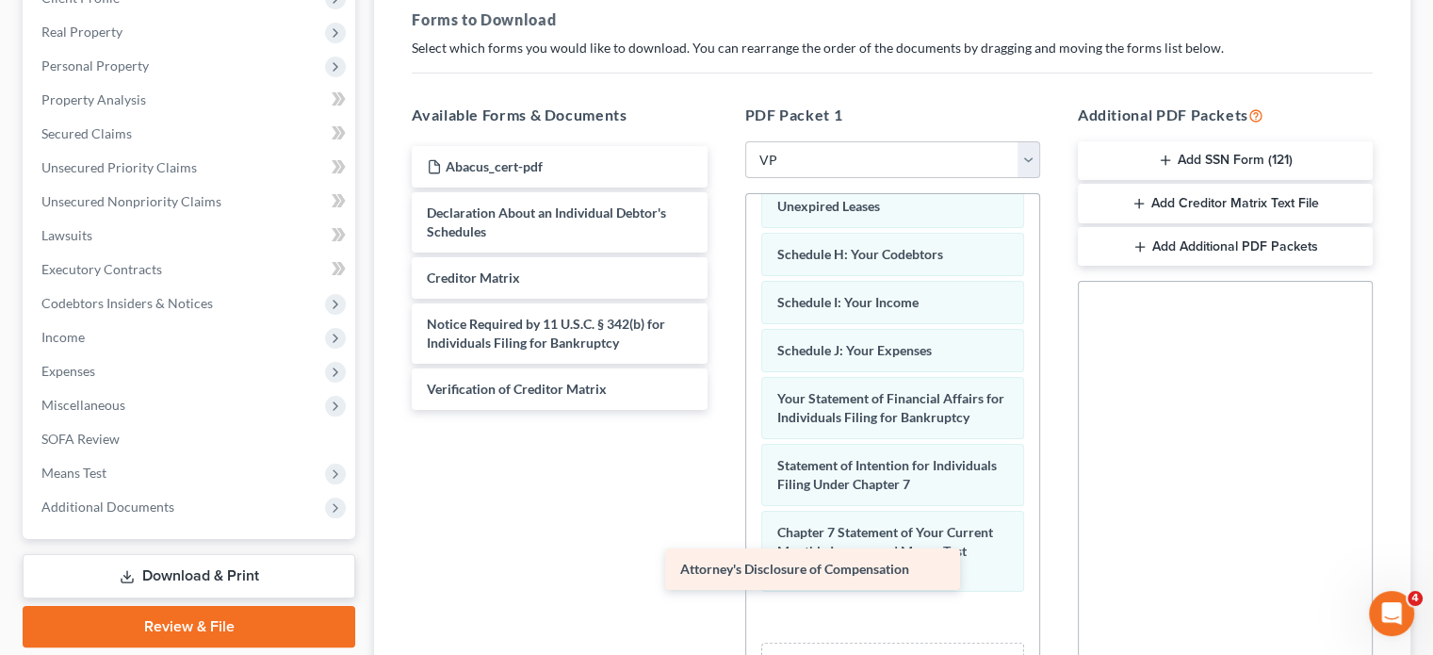
scroll to position [455, 0]
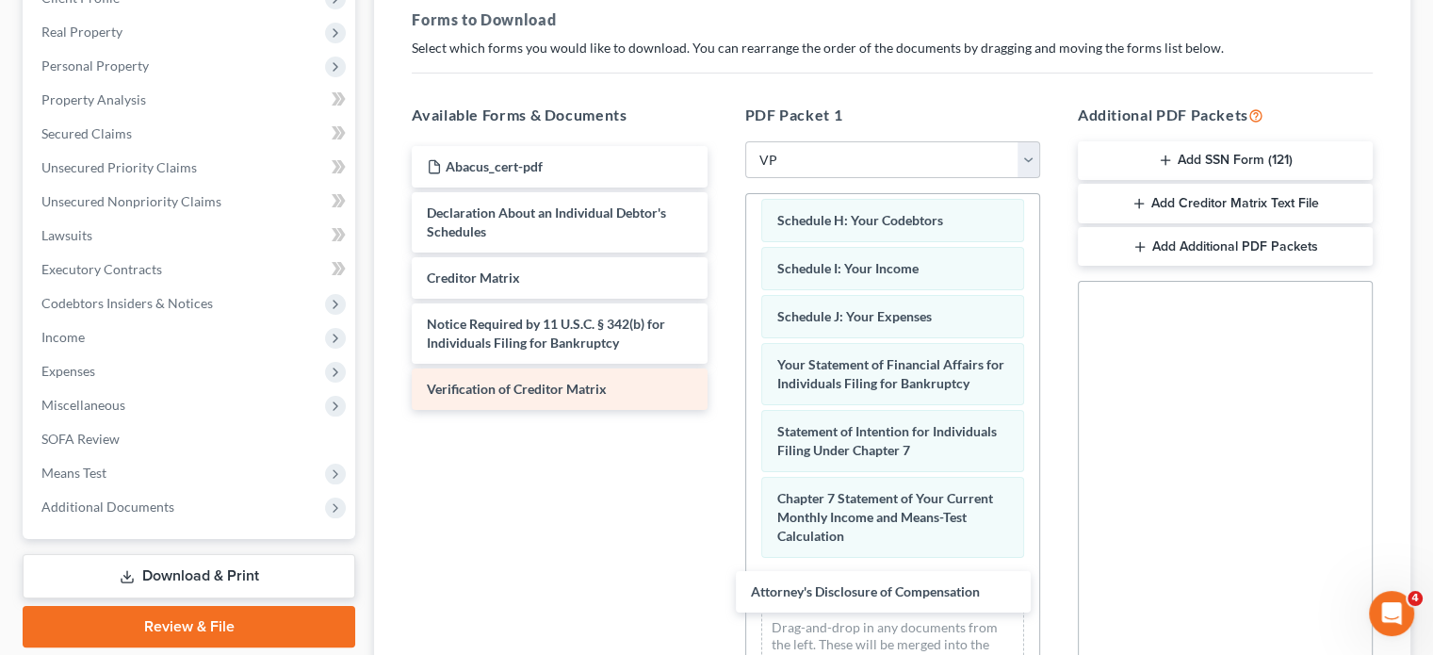
drag, startPoint x: 558, startPoint y: 386, endPoint x: 566, endPoint y: 378, distance: 12.0
click at [722, 410] on div "Attorney's Disclosure of Compensation Abacus_cert-pdf Declaration About an Indi…" at bounding box center [559, 278] width 325 height 264
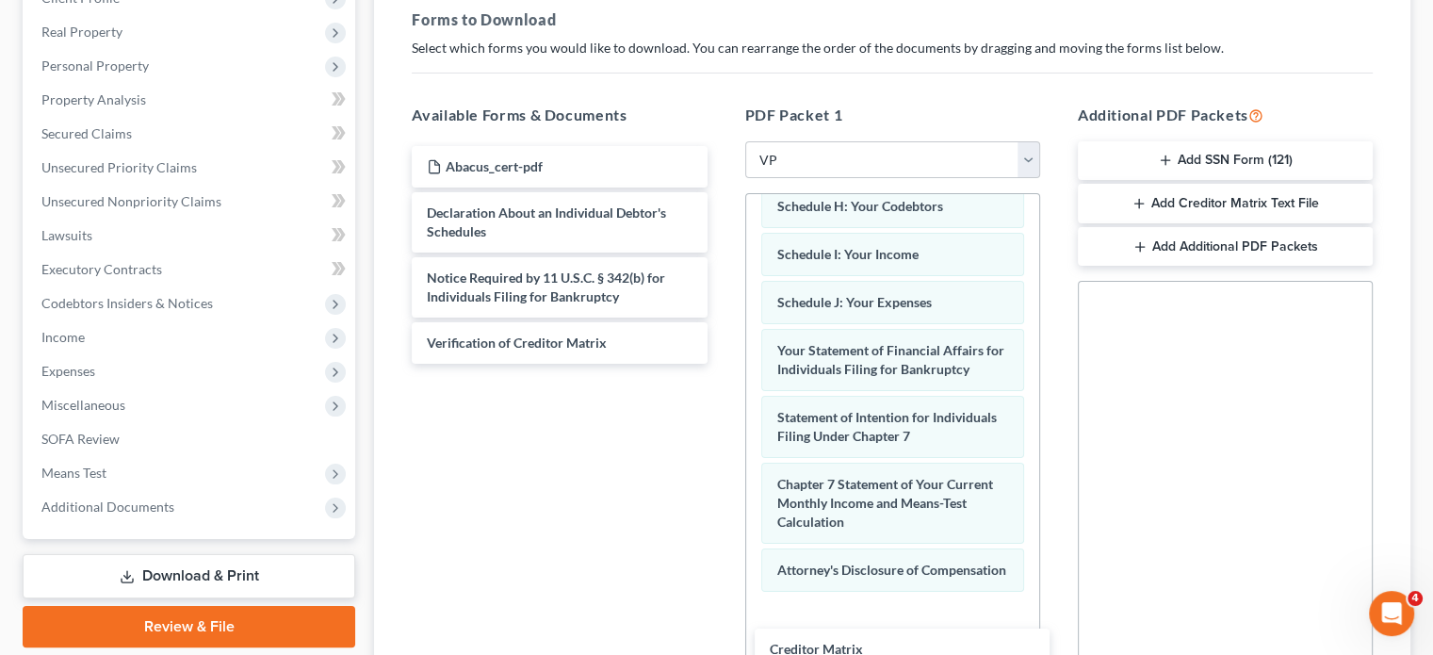
drag, startPoint x: 576, startPoint y: 274, endPoint x: 1198, endPoint y: 493, distance: 659.9
click at [722, 364] on div "Creditor Matrix Abacus_cert-pdf Declaration About an Individual Debtor's Schedu…" at bounding box center [559, 255] width 325 height 218
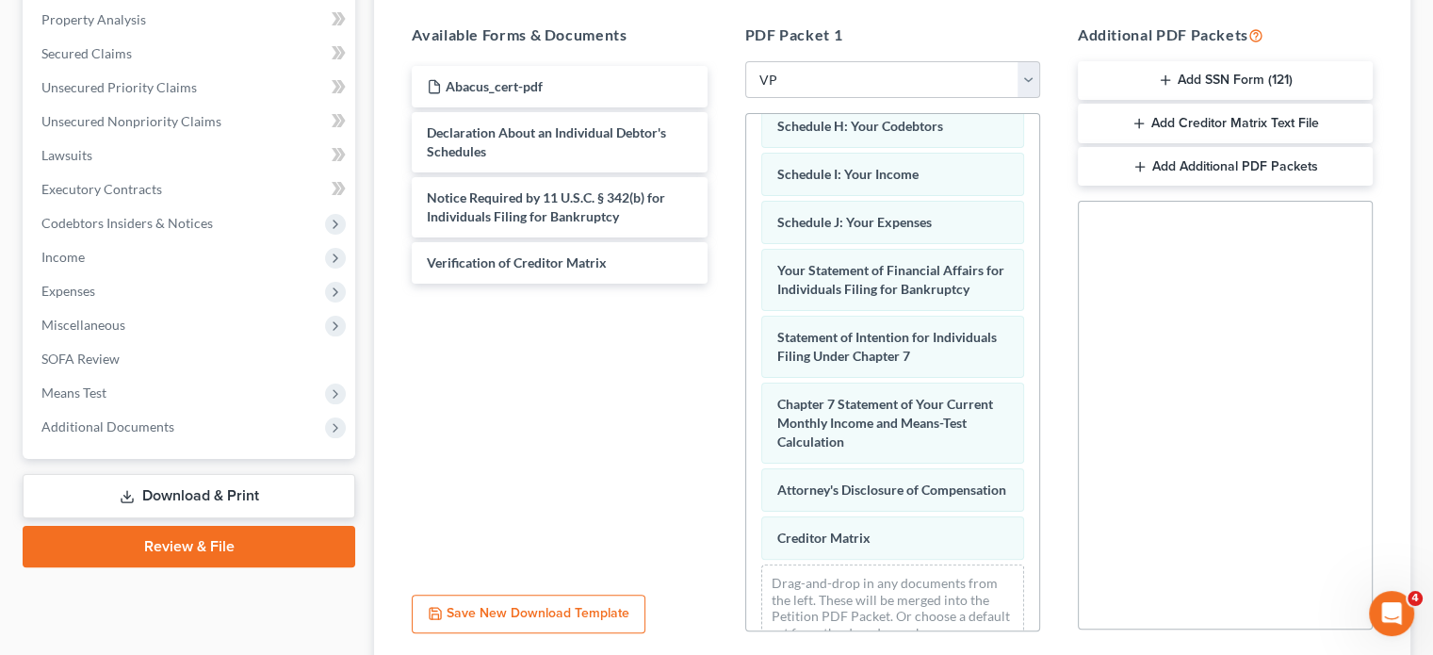
scroll to position [507, 0]
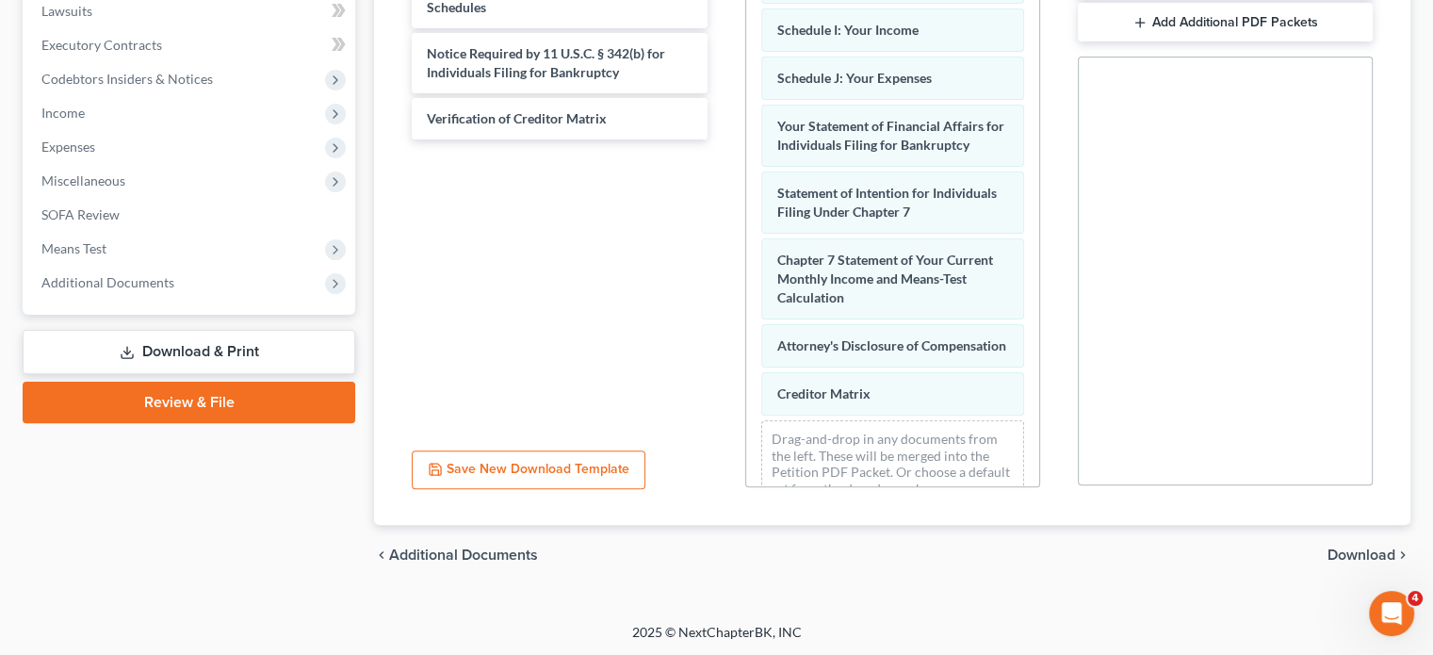
click at [1352, 560] on span "Download" at bounding box center [1361, 554] width 68 height 15
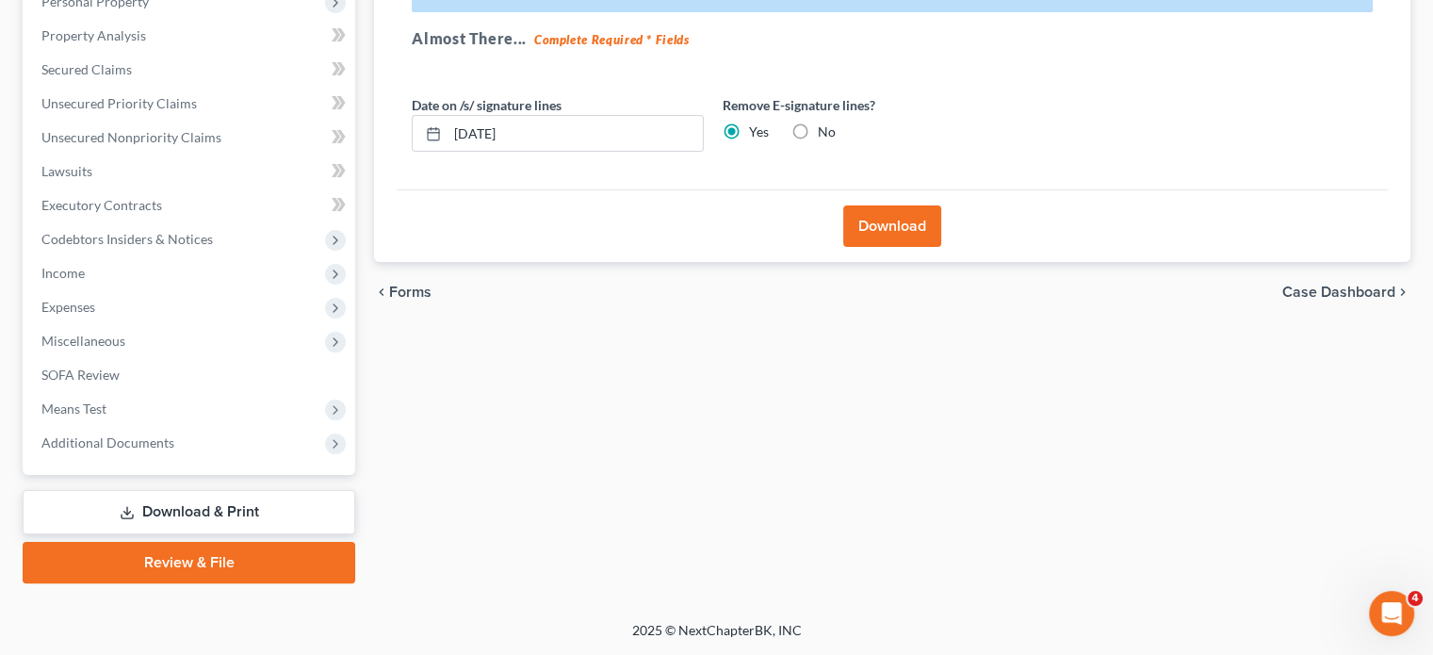
scroll to position [345, 0]
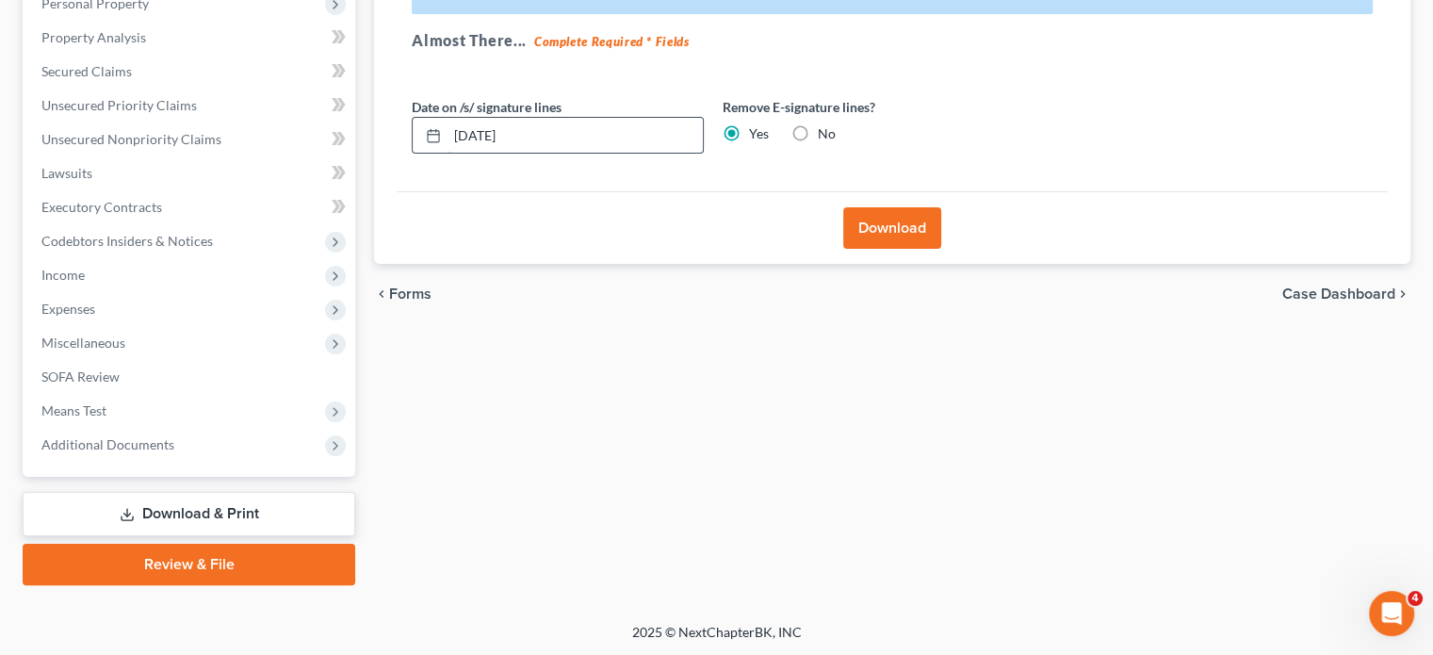
click at [576, 122] on input "[DATE]" at bounding box center [574, 136] width 255 height 36
drag, startPoint x: 577, startPoint y: 124, endPoint x: 356, endPoint y: 128, distance: 220.5
click at [356, 128] on div "Petition Navigation Case Dashboard Payments Invoices Payments Payments Credit R…" at bounding box center [716, 210] width 1406 height 749
click at [885, 212] on button "Download" at bounding box center [892, 227] width 98 height 41
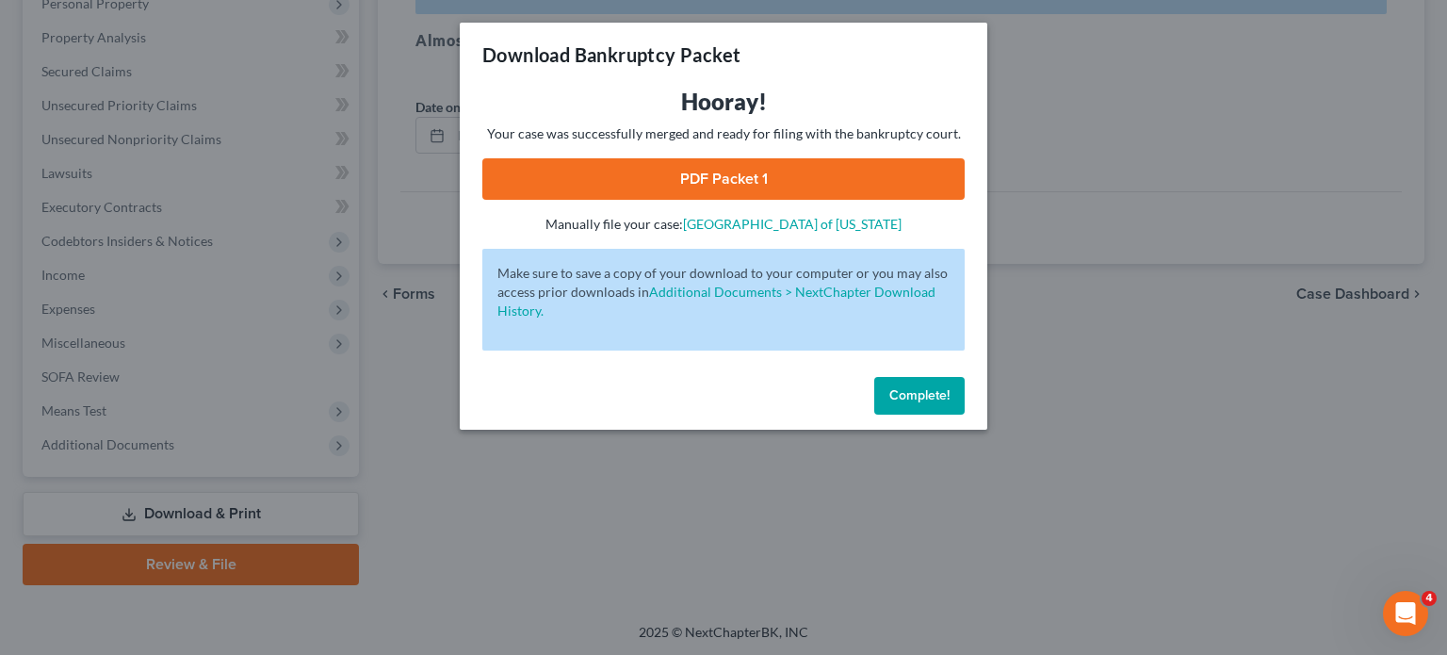
drag, startPoint x: 862, startPoint y: 176, endPoint x: 863, endPoint y: 139, distance: 36.8
click at [862, 176] on link "PDF Packet 1" at bounding box center [723, 178] width 482 height 41
click at [930, 401] on span "Complete!" at bounding box center [919, 395] width 60 height 16
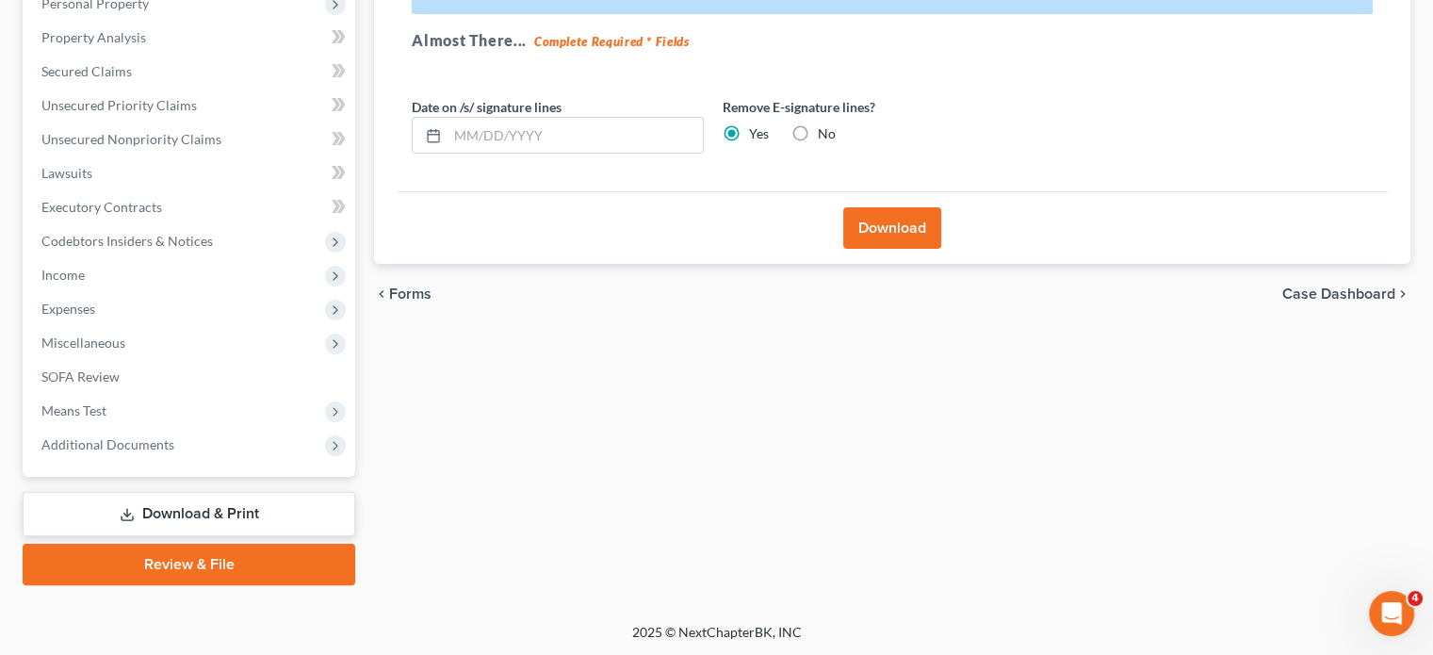
drag, startPoint x: 878, startPoint y: 398, endPoint x: 799, endPoint y: 193, distance: 219.2
click at [878, 398] on div "Forms Download Forms Forms to Download Select which forms you would like to dow…" at bounding box center [892, 210] width 1055 height 749
drag, startPoint x: 166, startPoint y: 432, endPoint x: 234, endPoint y: 490, distance: 88.9
click at [166, 431] on span "Additional Documents" at bounding box center [190, 445] width 329 height 34
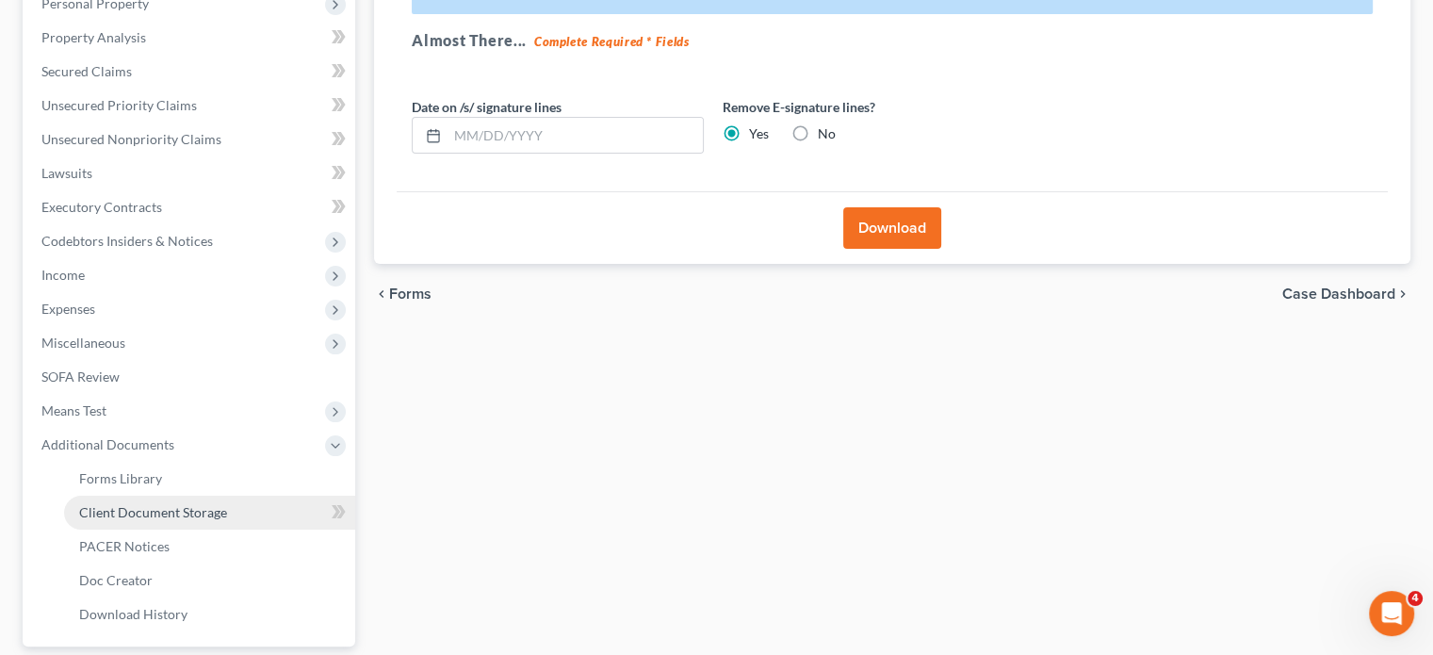
click at [177, 504] on span "Client Document Storage" at bounding box center [153, 512] width 148 height 16
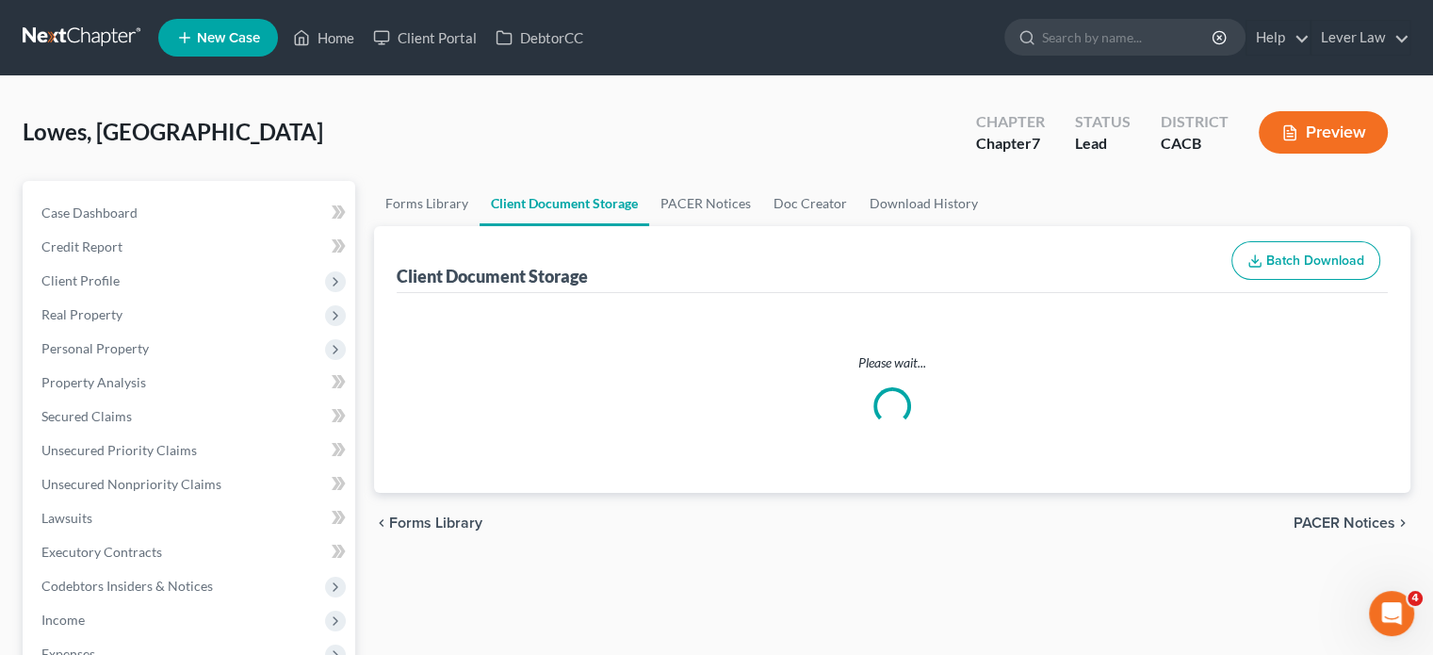
select select "10"
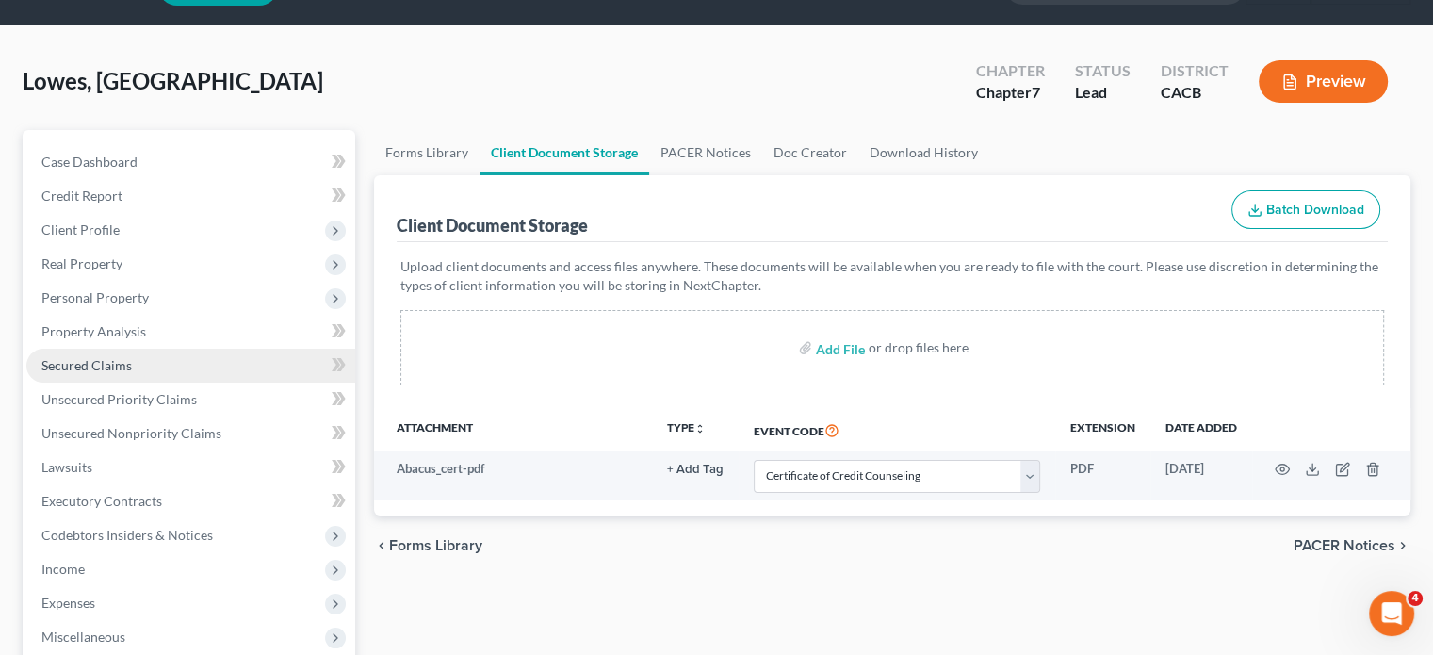
scroll to position [94, 0]
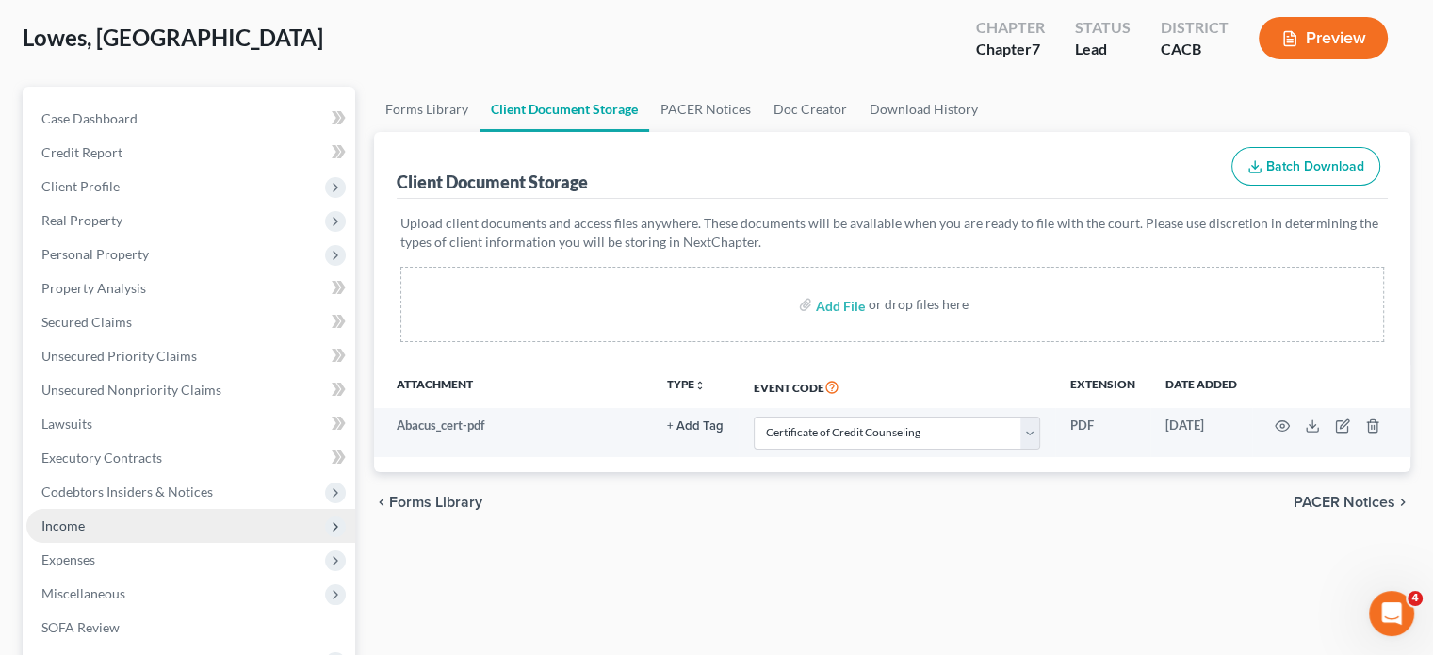
click at [72, 518] on span "Income" at bounding box center [62, 525] width 43 height 16
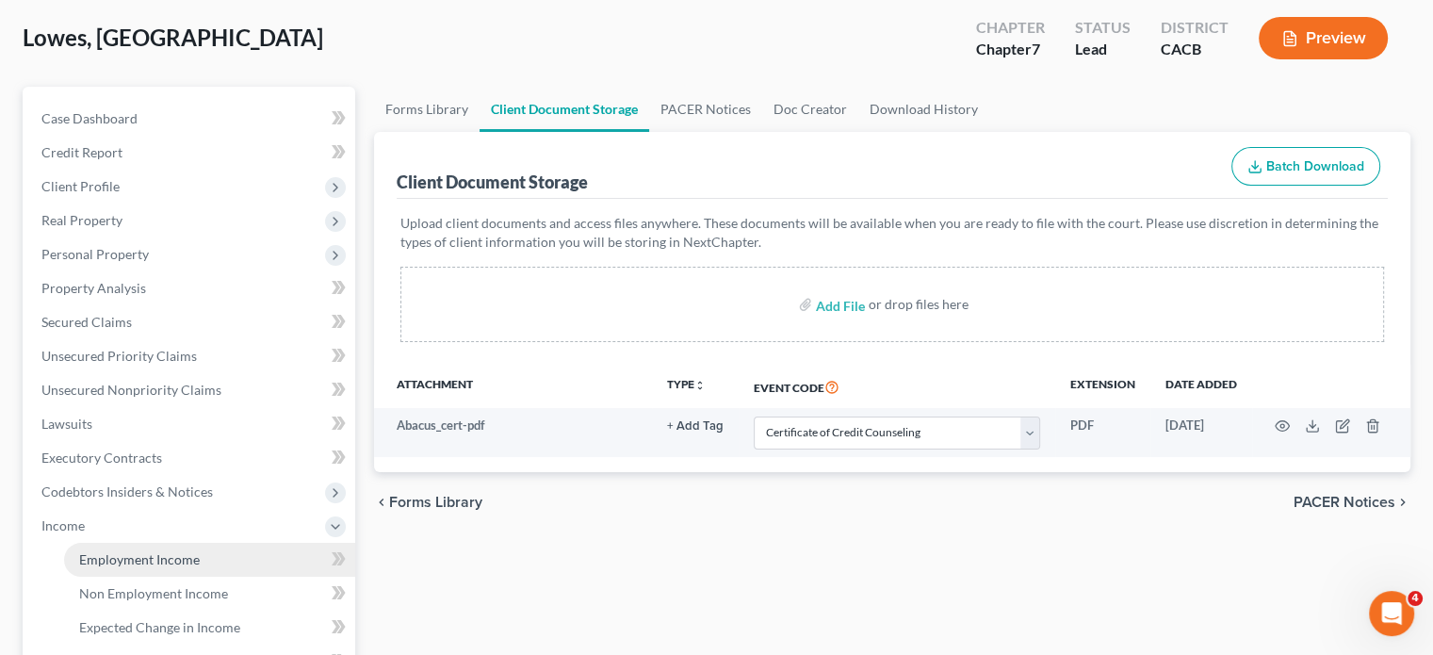
click at [106, 557] on span "Employment Income" at bounding box center [139, 559] width 121 height 16
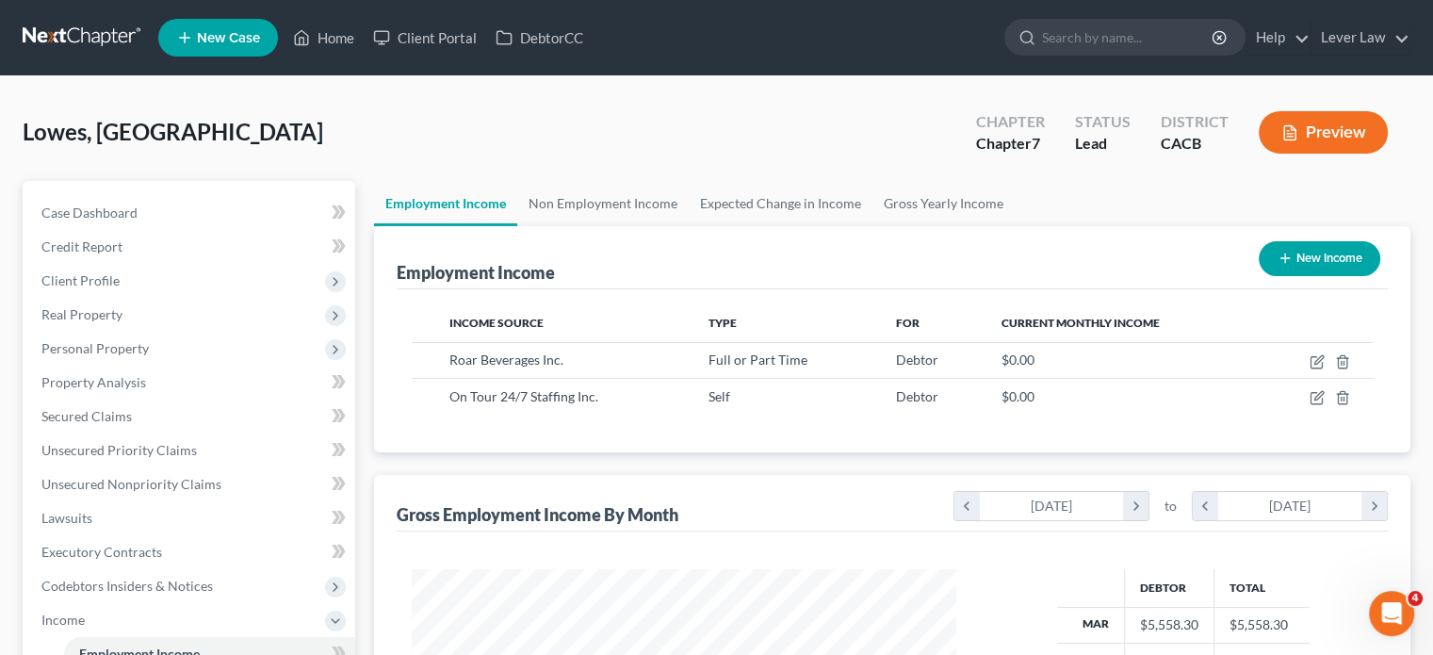
scroll to position [335, 581]
click at [602, 187] on link "Non Employment Income" at bounding box center [602, 203] width 171 height 45
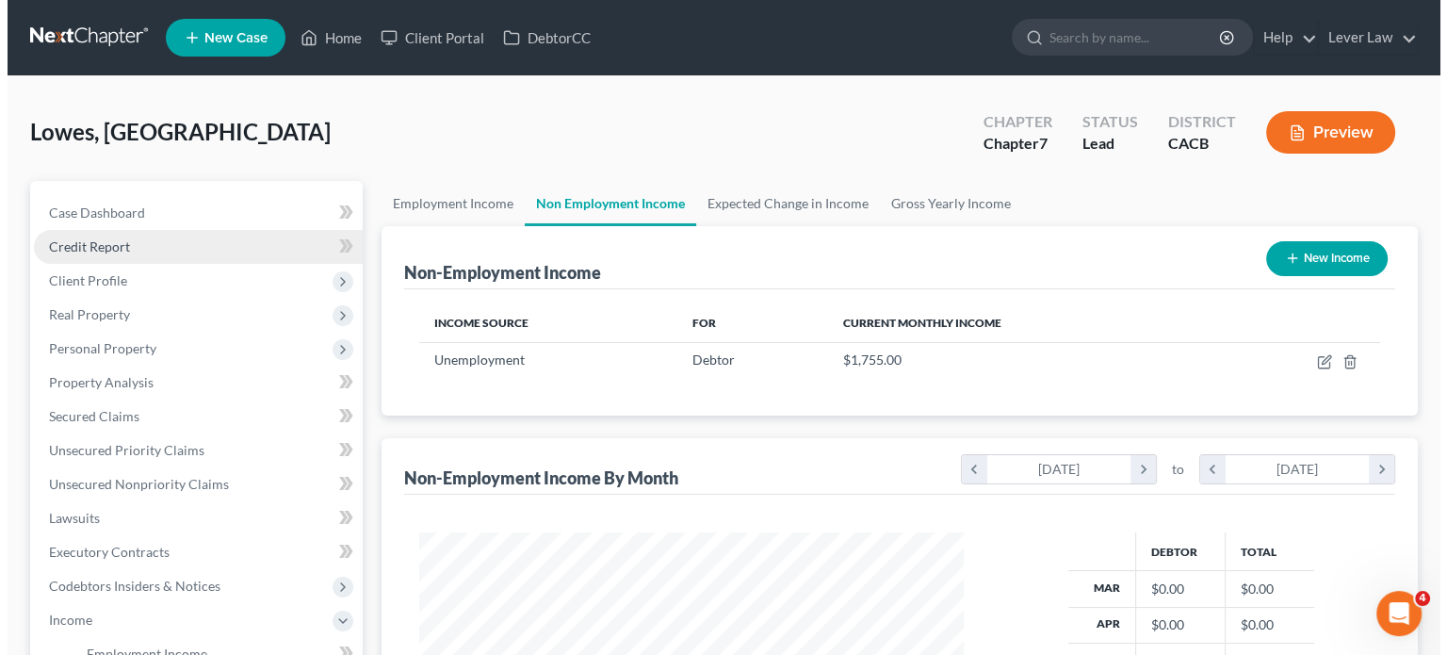
scroll to position [335, 581]
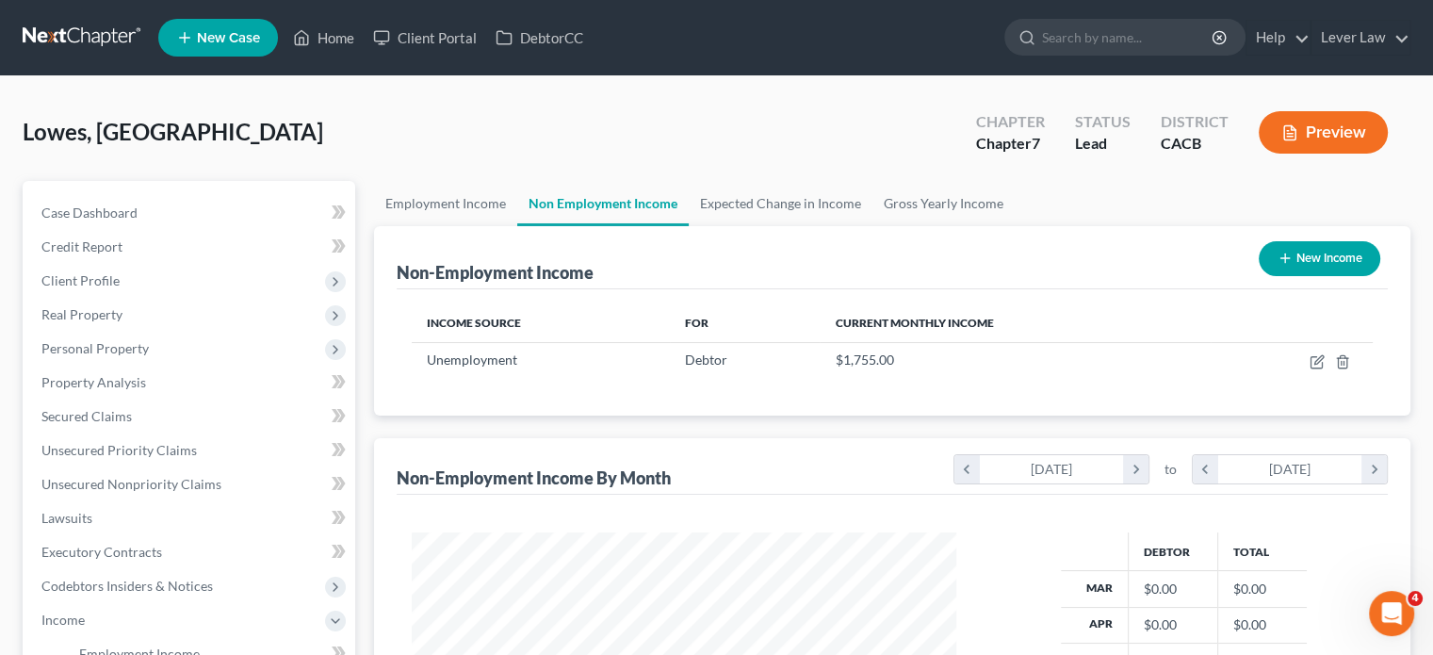
click at [1314, 252] on button "New Income" at bounding box center [1320, 258] width 122 height 35
select select "0"
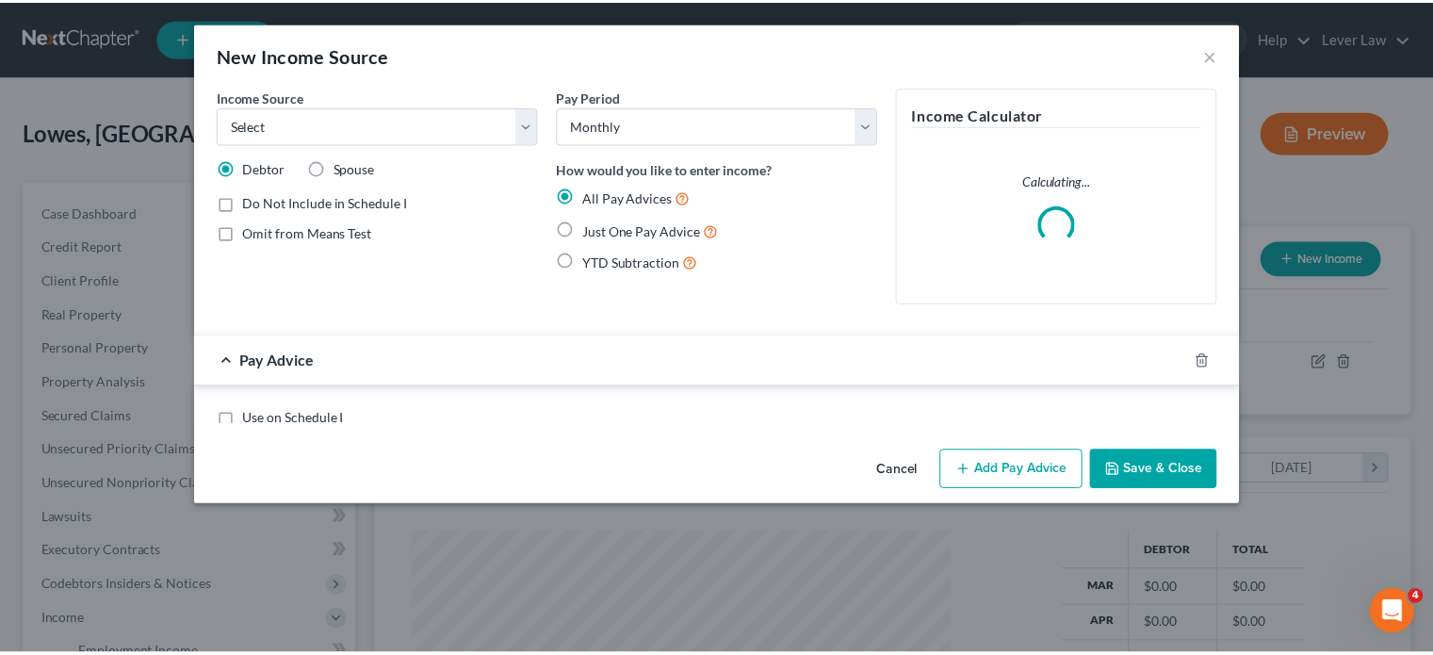
scroll to position [335, 588]
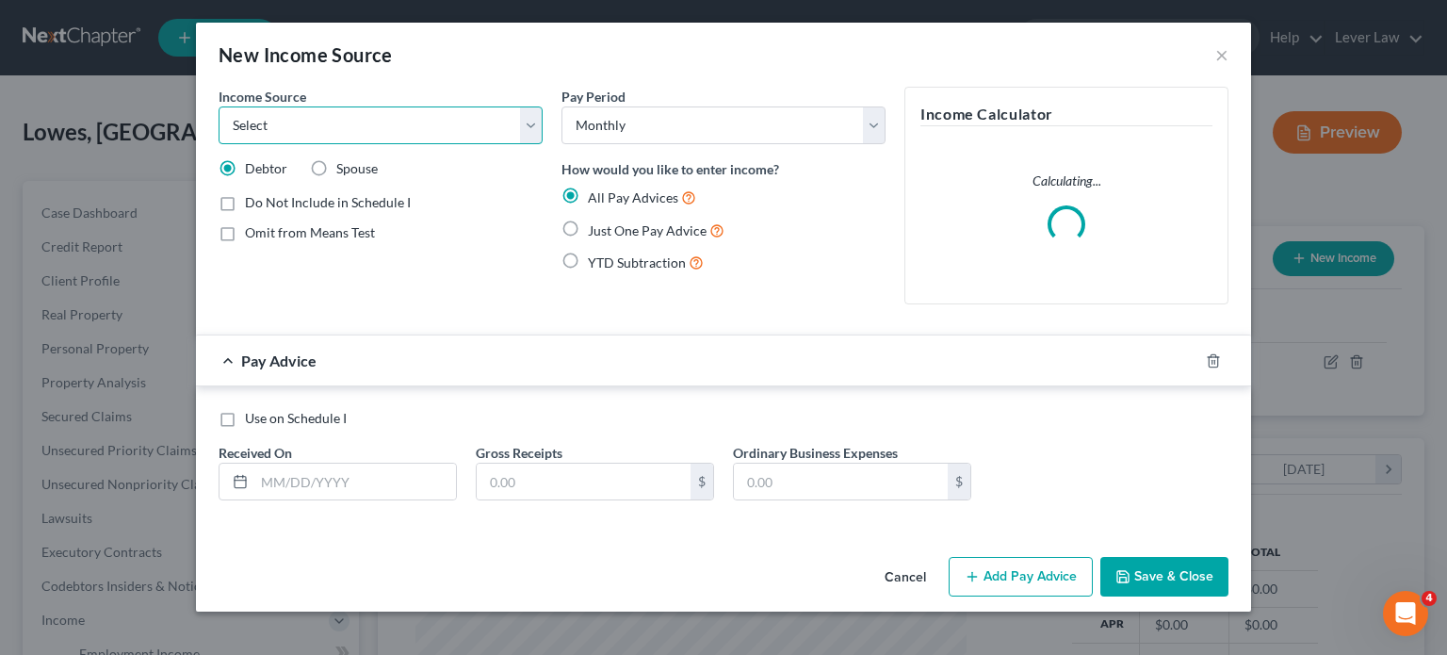
click at [400, 136] on select "Select Unemployment Disability (from employer) Pension Retirement Social Securi…" at bounding box center [381, 125] width 324 height 38
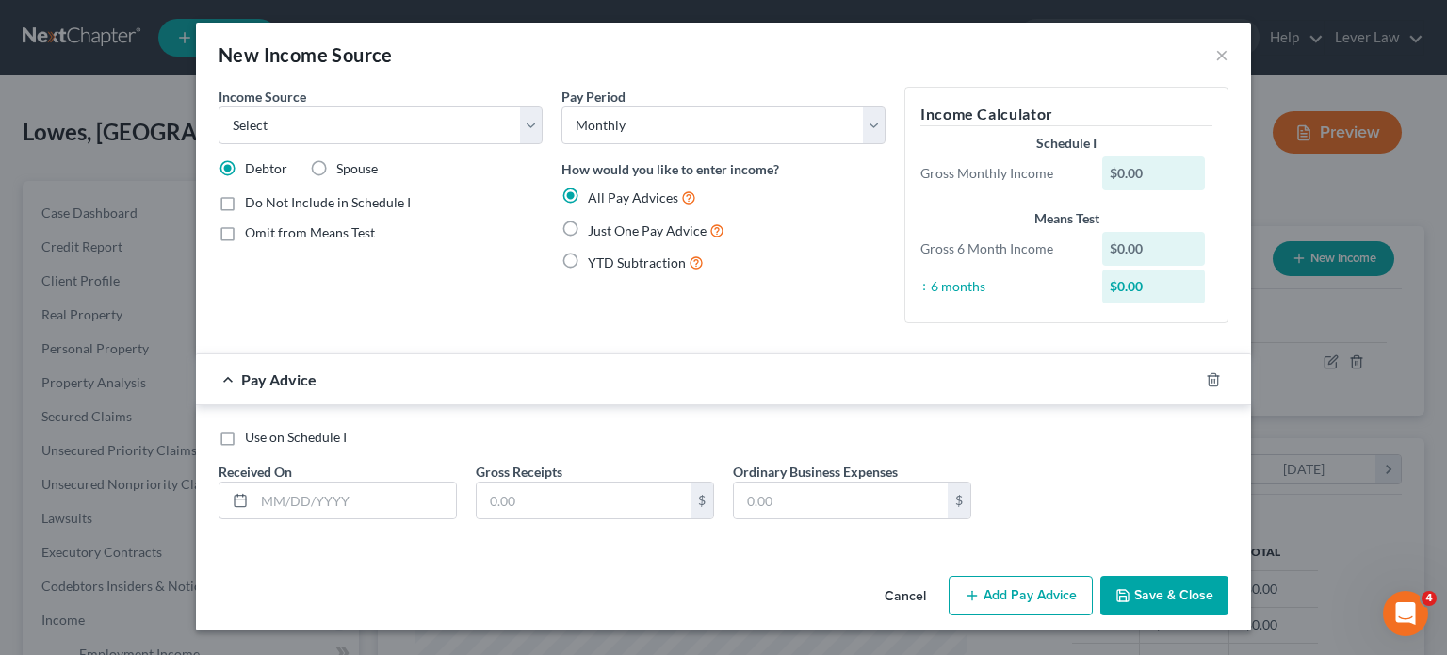
click at [1052, 349] on form "Income Source * Select Unemployment Disability (from employer) Pension Retireme…" at bounding box center [724, 318] width 1010 height 463
click at [1227, 58] on button "×" at bounding box center [1221, 54] width 13 height 23
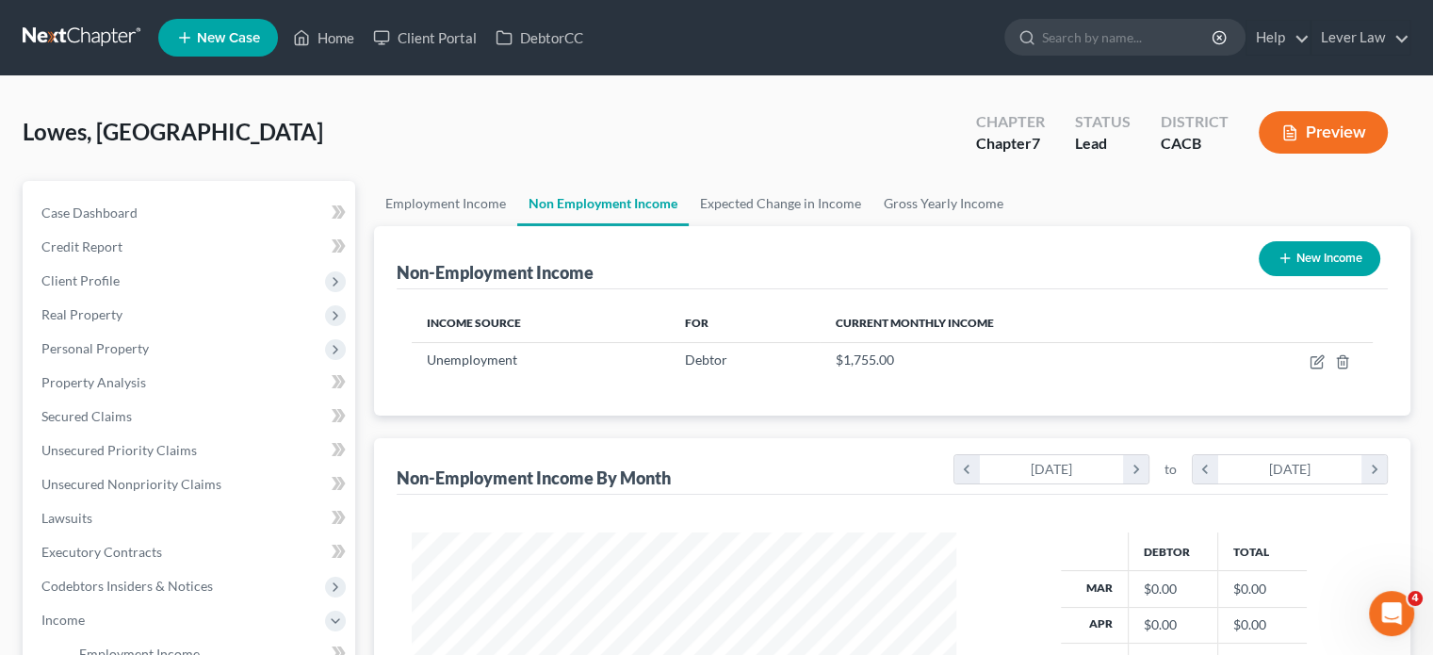
scroll to position [941713, 941466]
click at [454, 206] on link "Employment Income" at bounding box center [445, 203] width 143 height 45
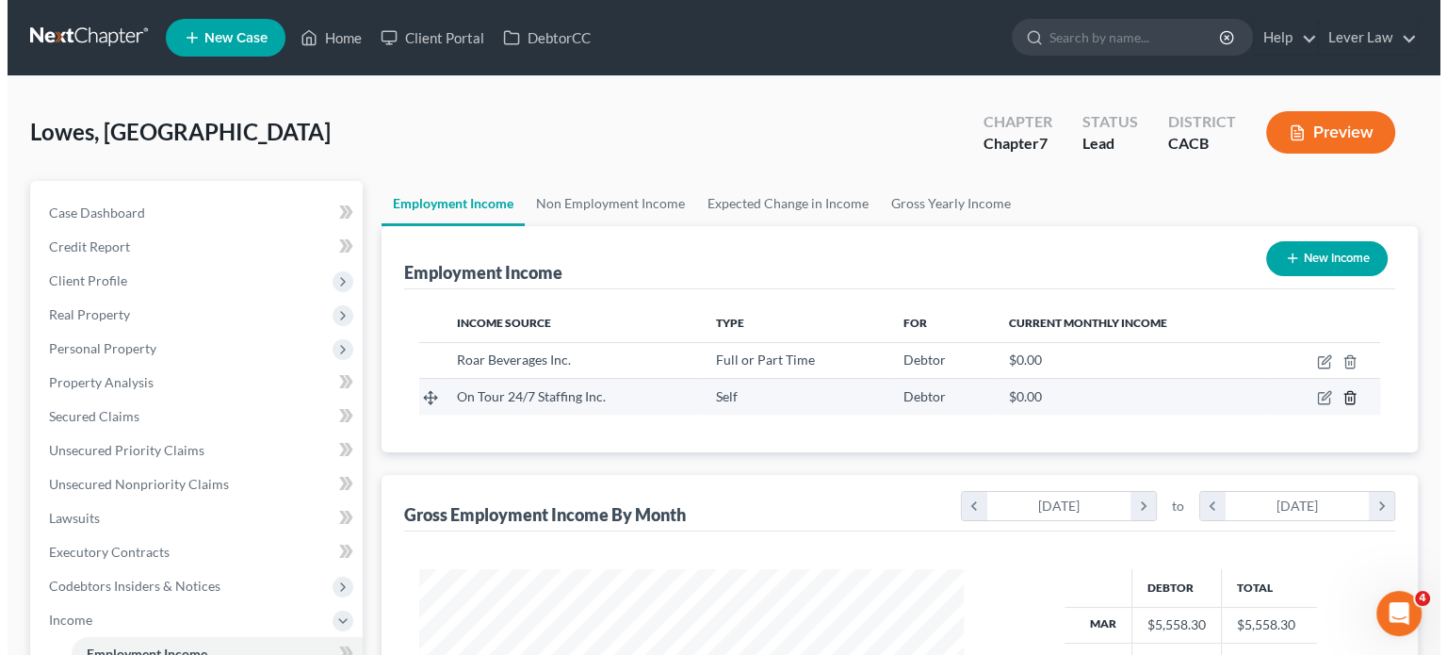
scroll to position [335, 581]
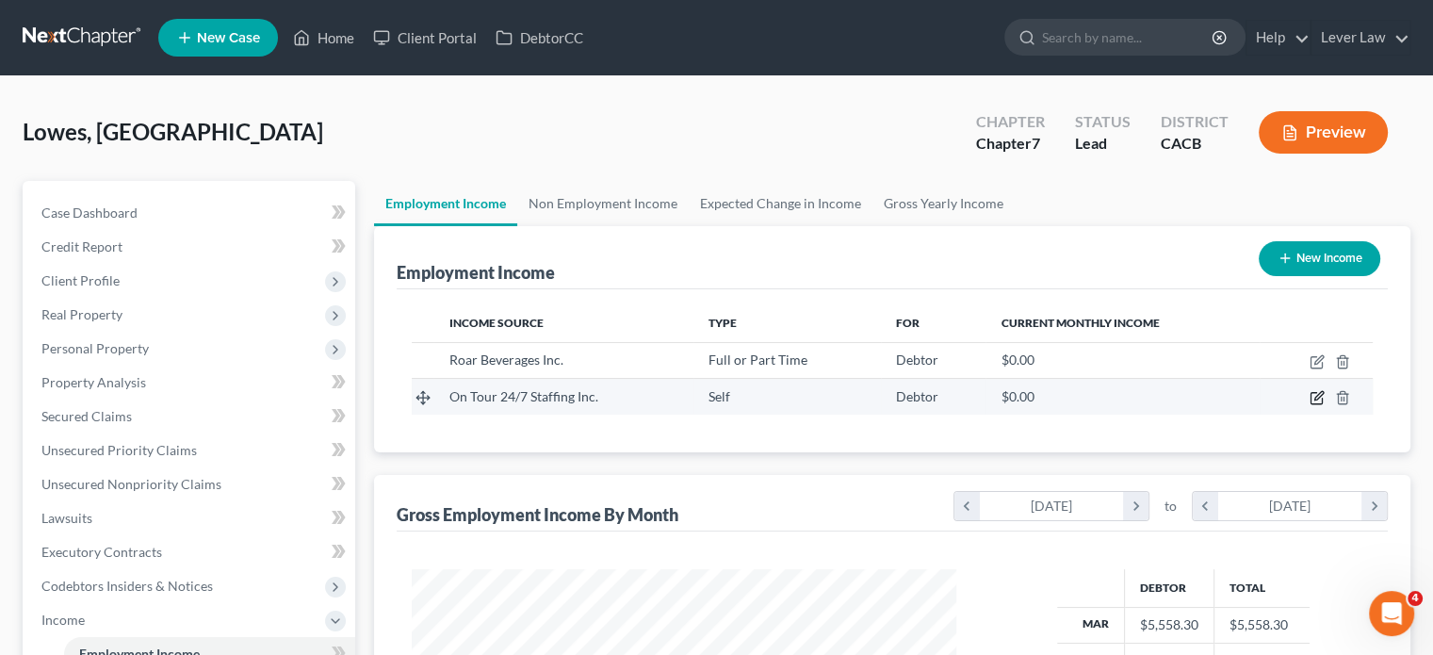
click at [1315, 398] on icon "button" at bounding box center [1318, 396] width 8 height 8
select select "1"
select select "10"
select select "2"
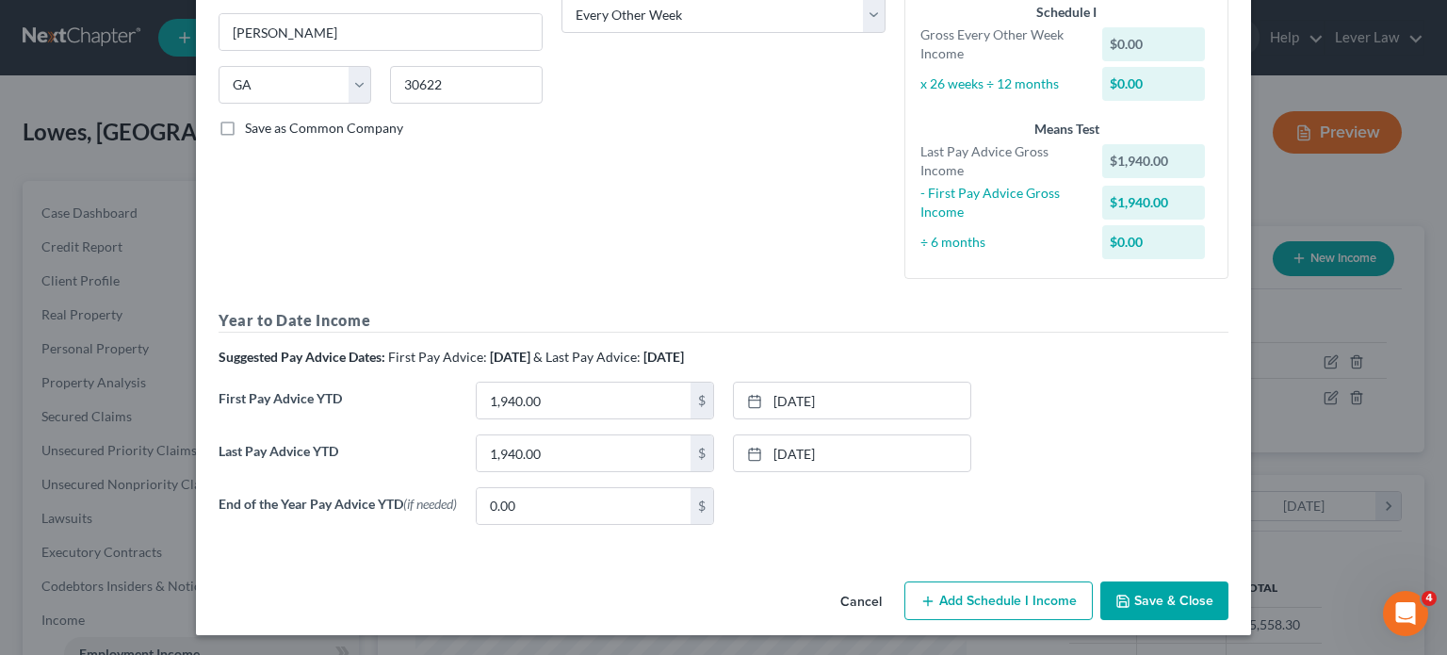
scroll to position [328, 0]
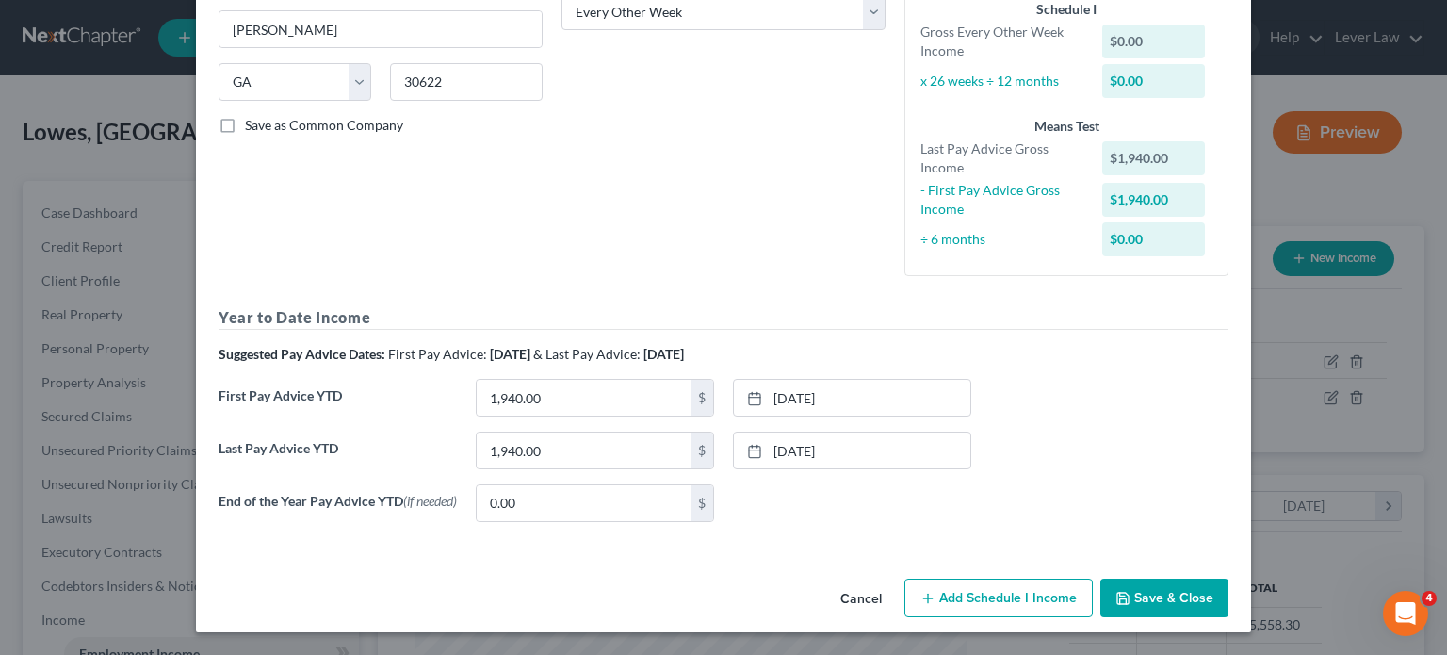
drag, startPoint x: 1170, startPoint y: 584, endPoint x: 687, endPoint y: 235, distance: 596.4
click at [1169, 584] on button "Save & Close" at bounding box center [1164, 598] width 128 height 40
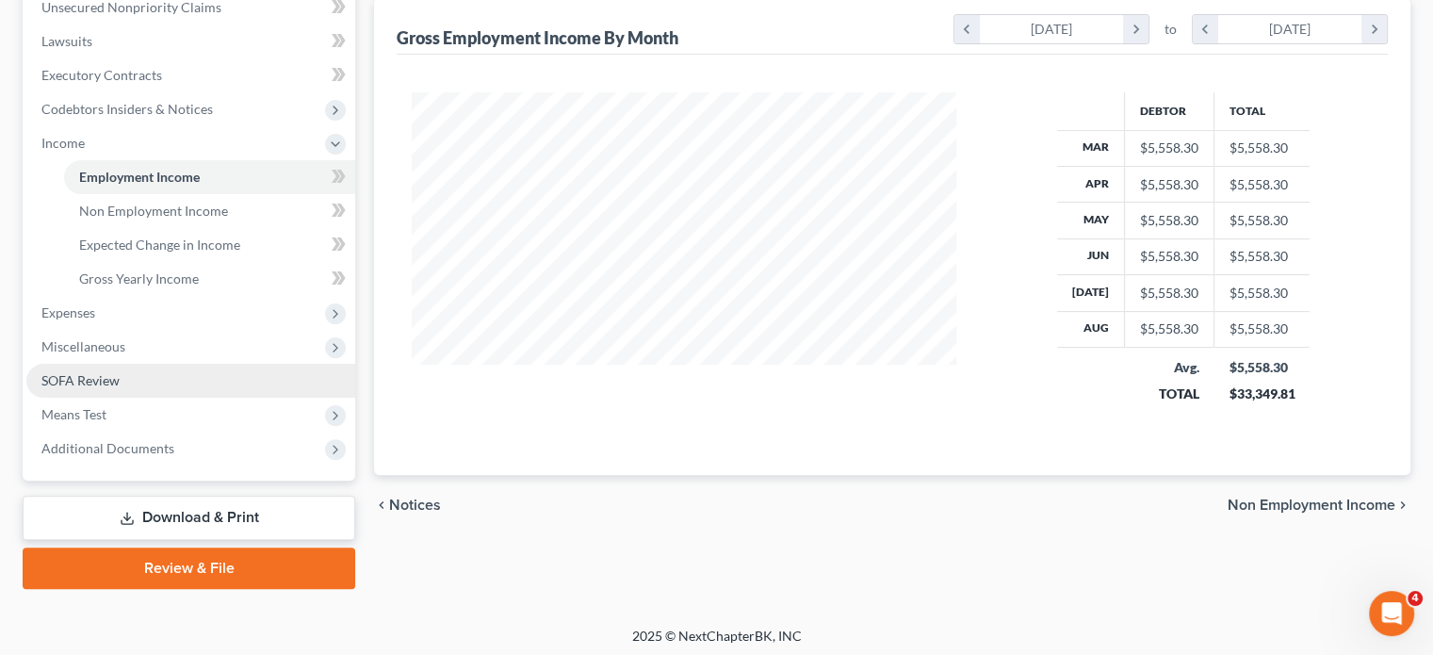
scroll to position [480, 0]
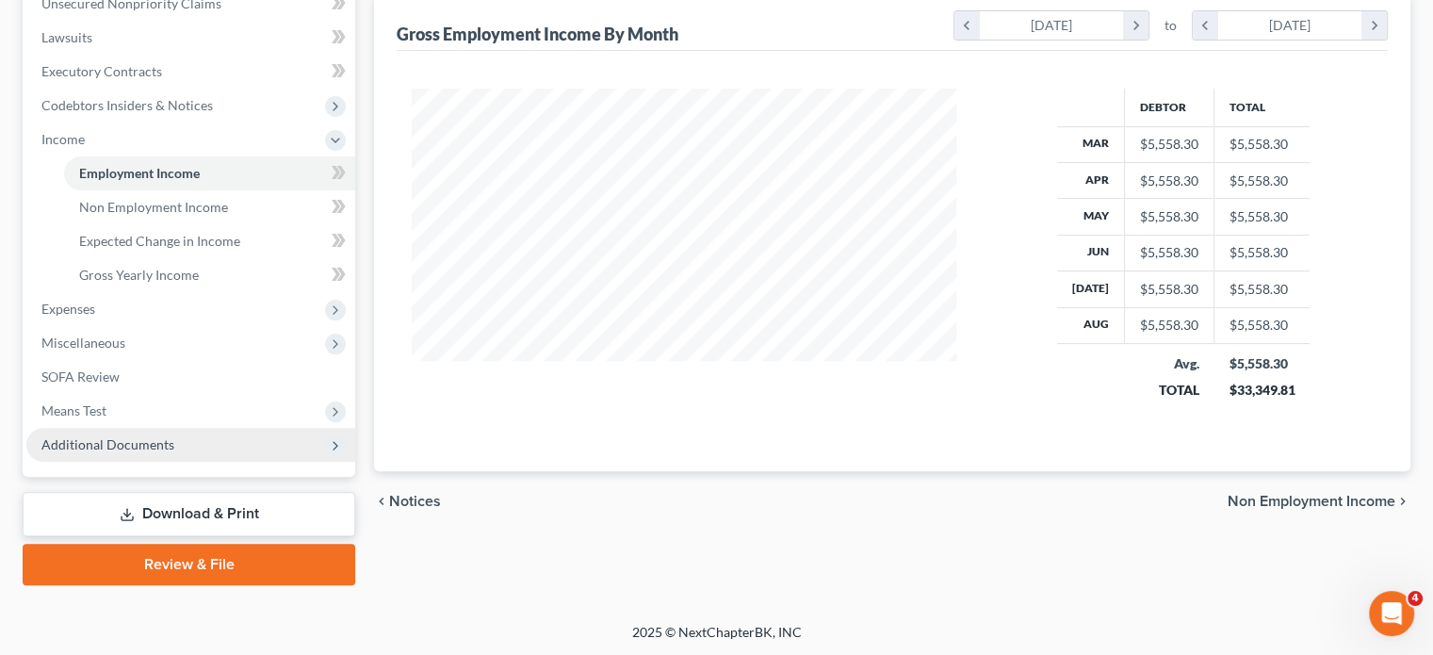
click at [157, 443] on span "Additional Documents" at bounding box center [107, 444] width 133 height 16
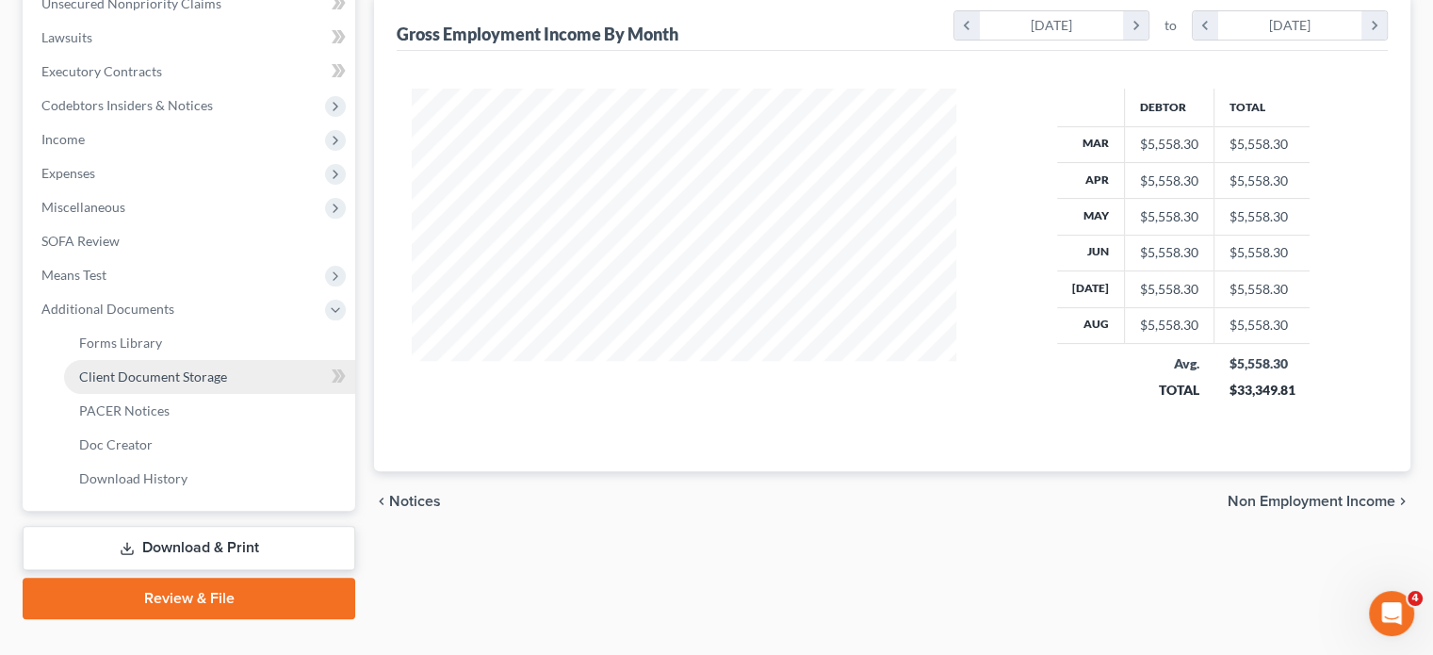
click at [193, 369] on span "Client Document Storage" at bounding box center [153, 376] width 148 height 16
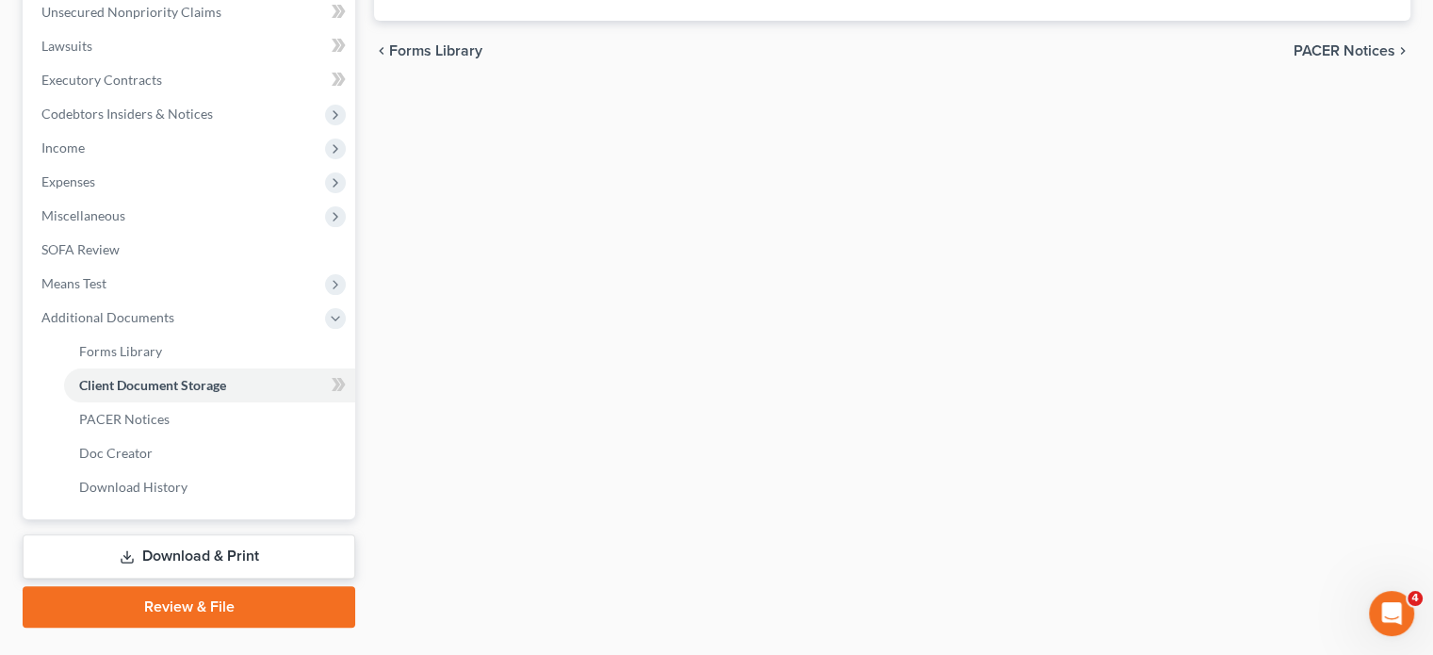
select select "10"
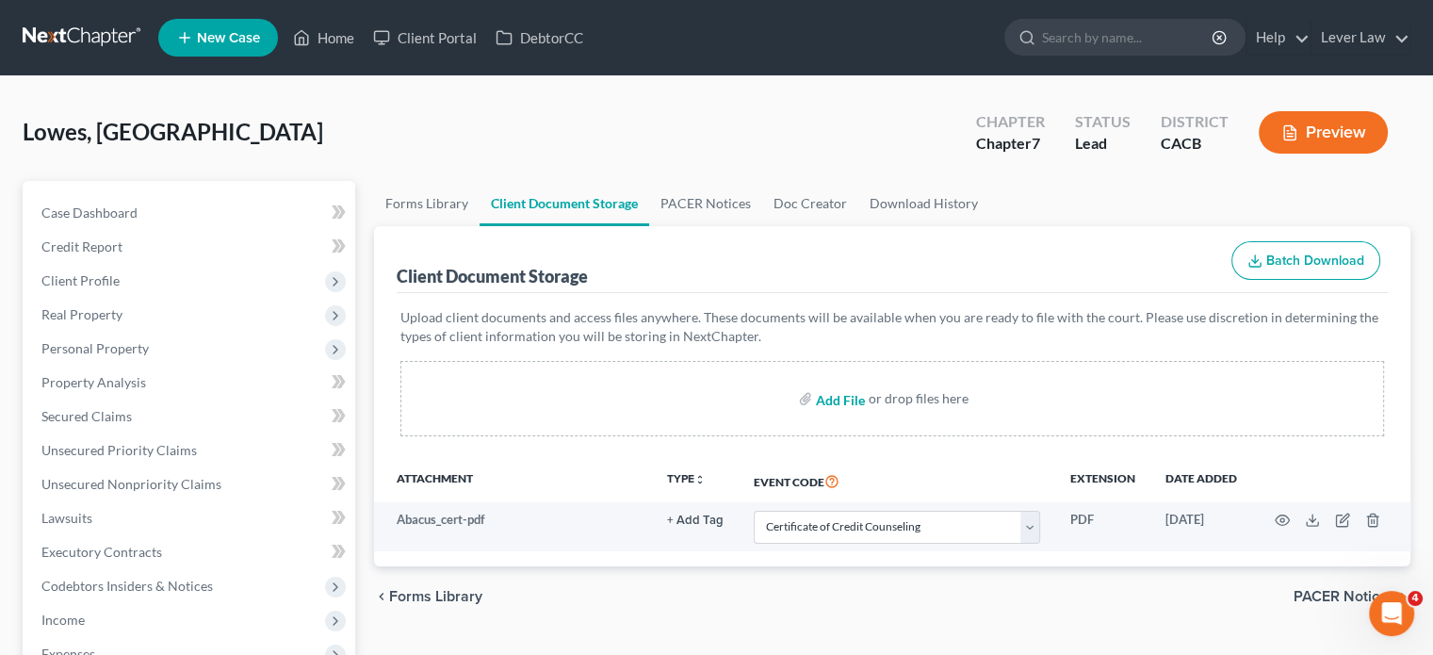
click at [838, 396] on input "file" at bounding box center [838, 399] width 45 height 34
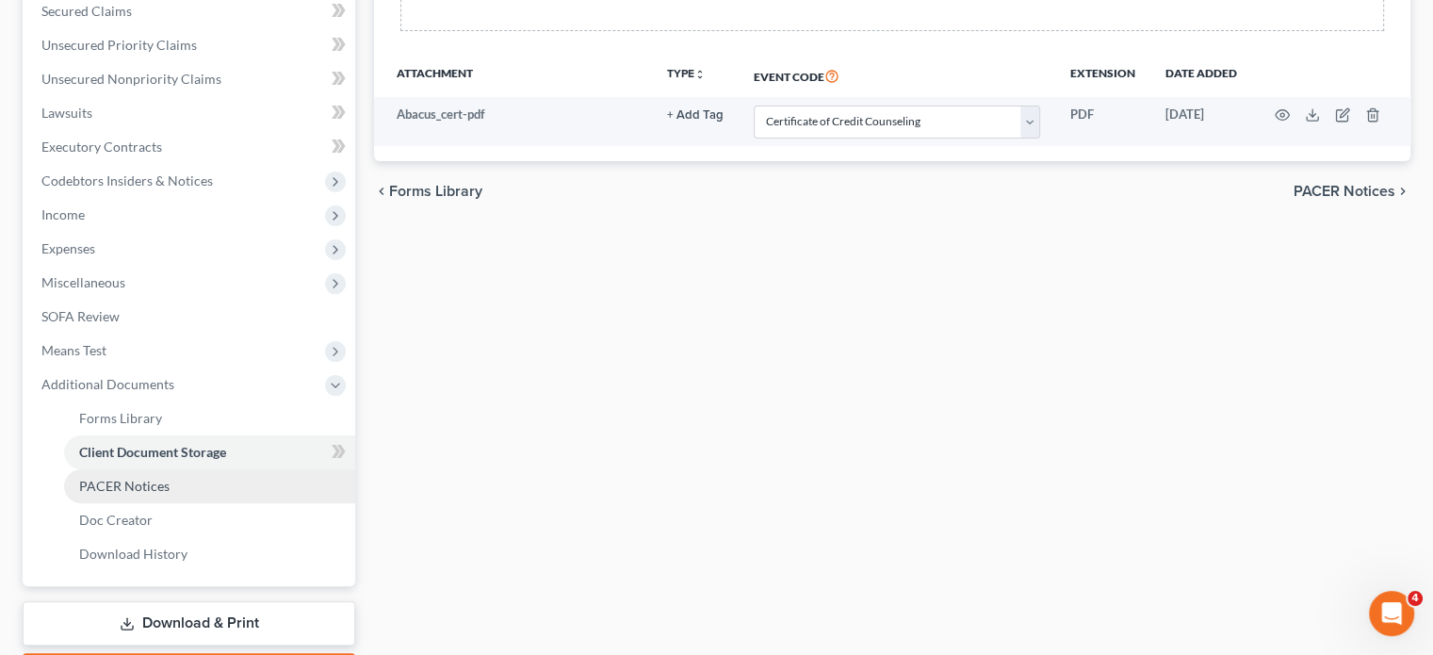
scroll to position [471, 0]
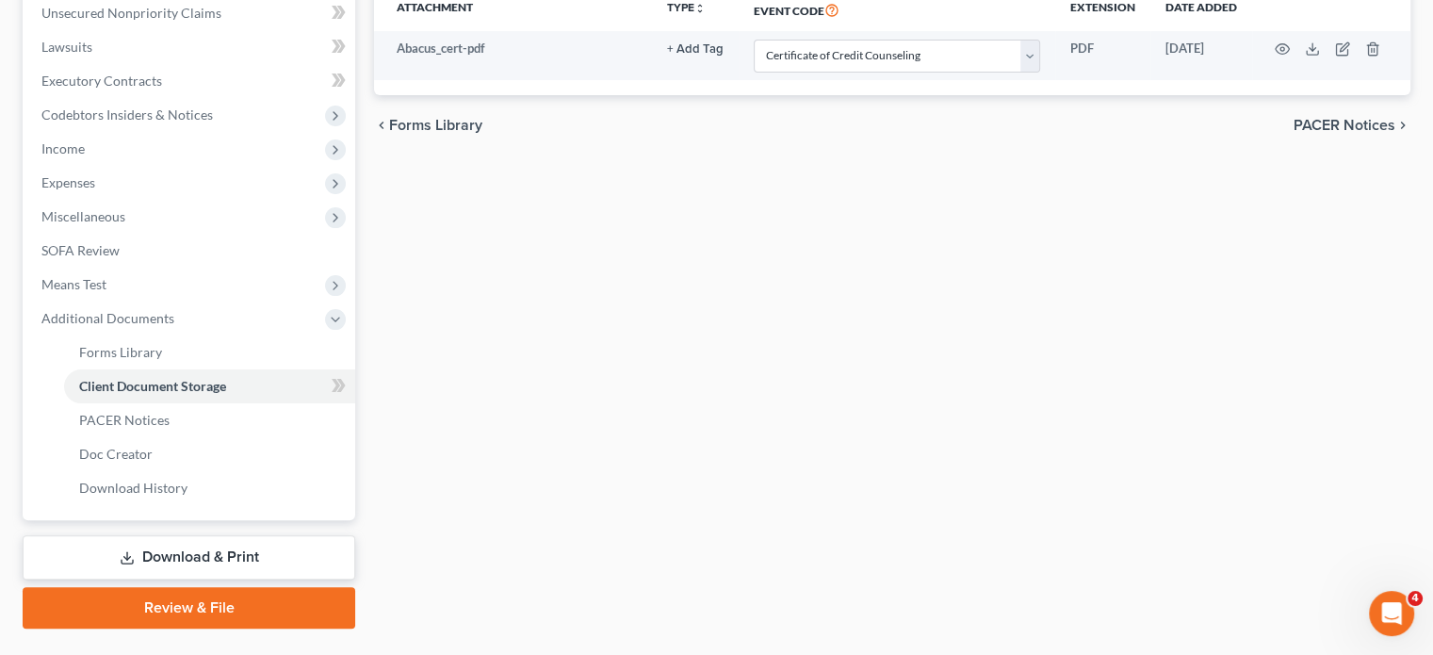
click at [143, 557] on link "Download & Print" at bounding box center [189, 557] width 333 height 44
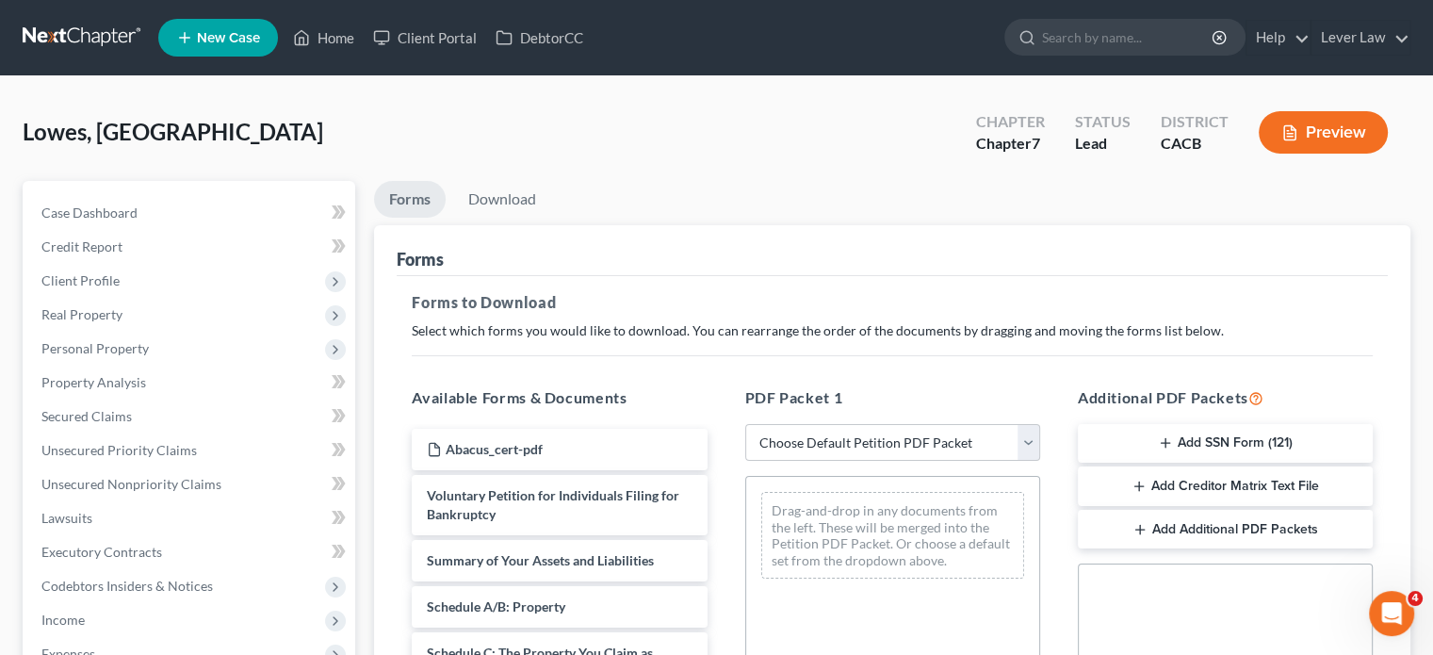
click at [57, 41] on link at bounding box center [83, 38] width 121 height 34
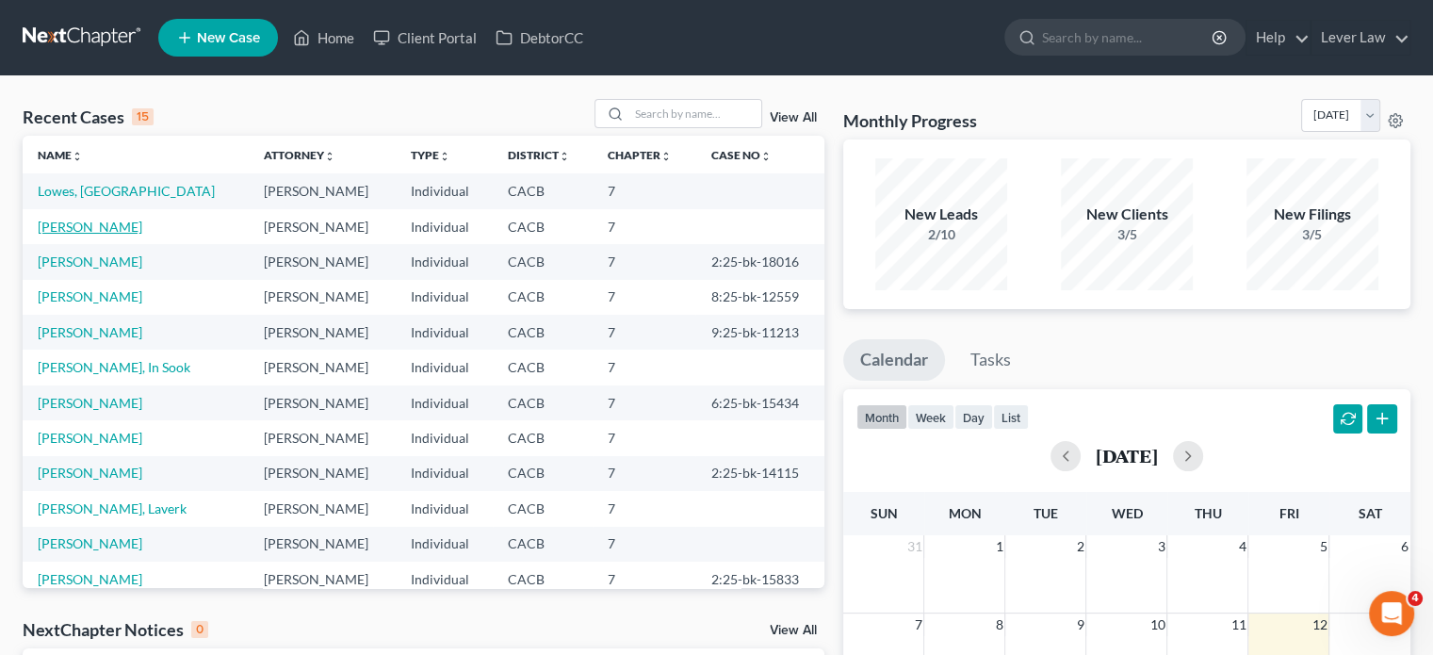
click at [132, 225] on link "[PERSON_NAME]" at bounding box center [90, 227] width 105 height 16
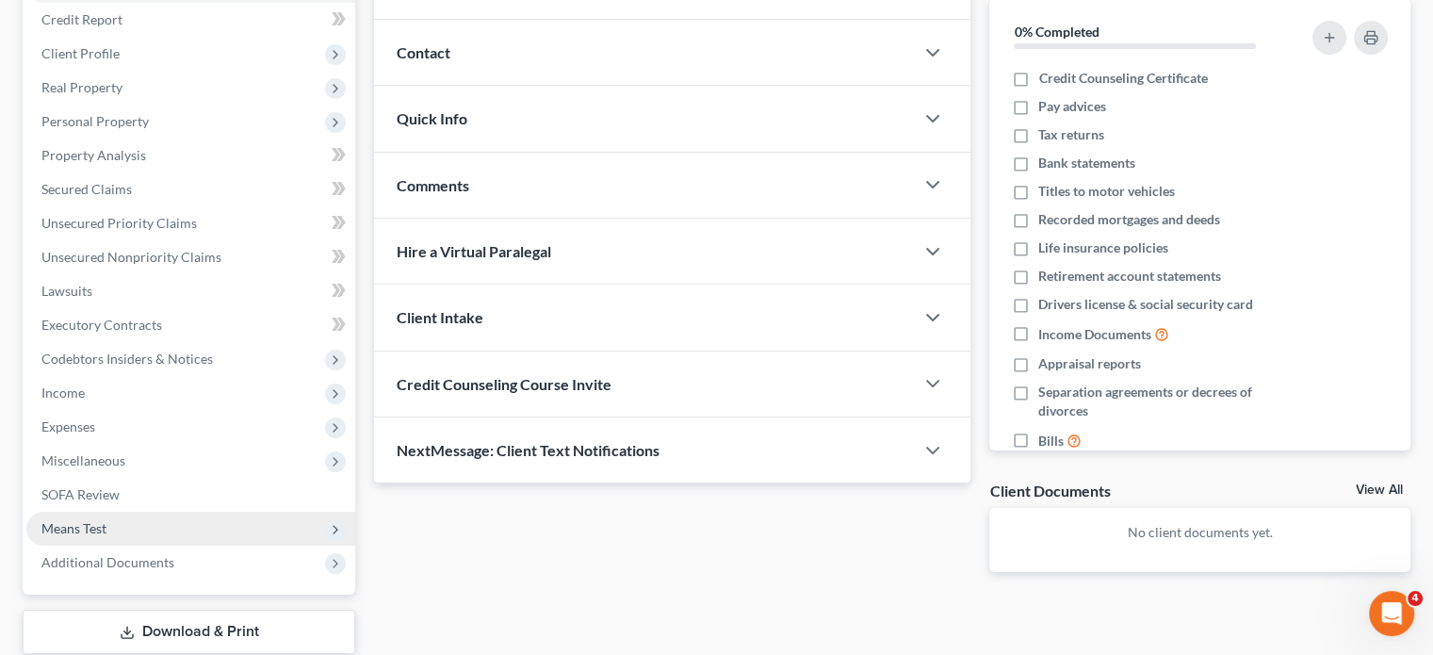
scroll to position [283, 0]
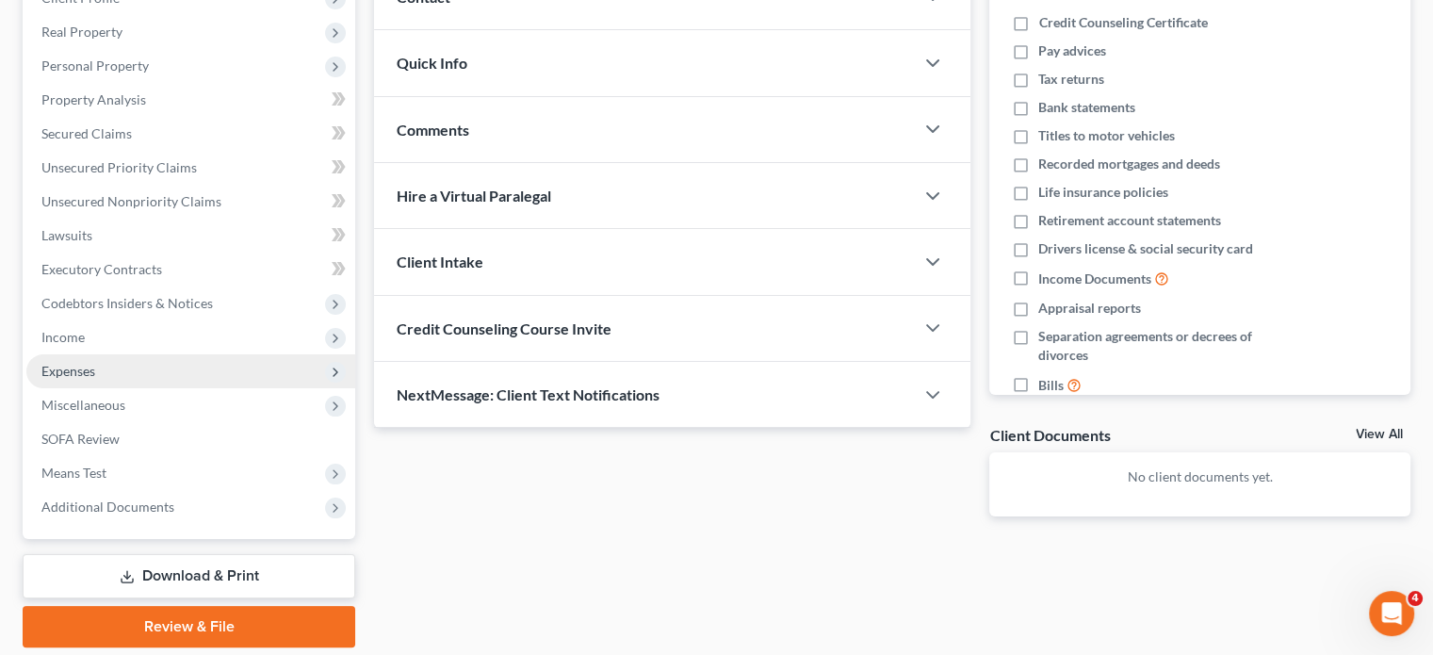
click at [75, 372] on span "Expenses" at bounding box center [68, 371] width 54 height 16
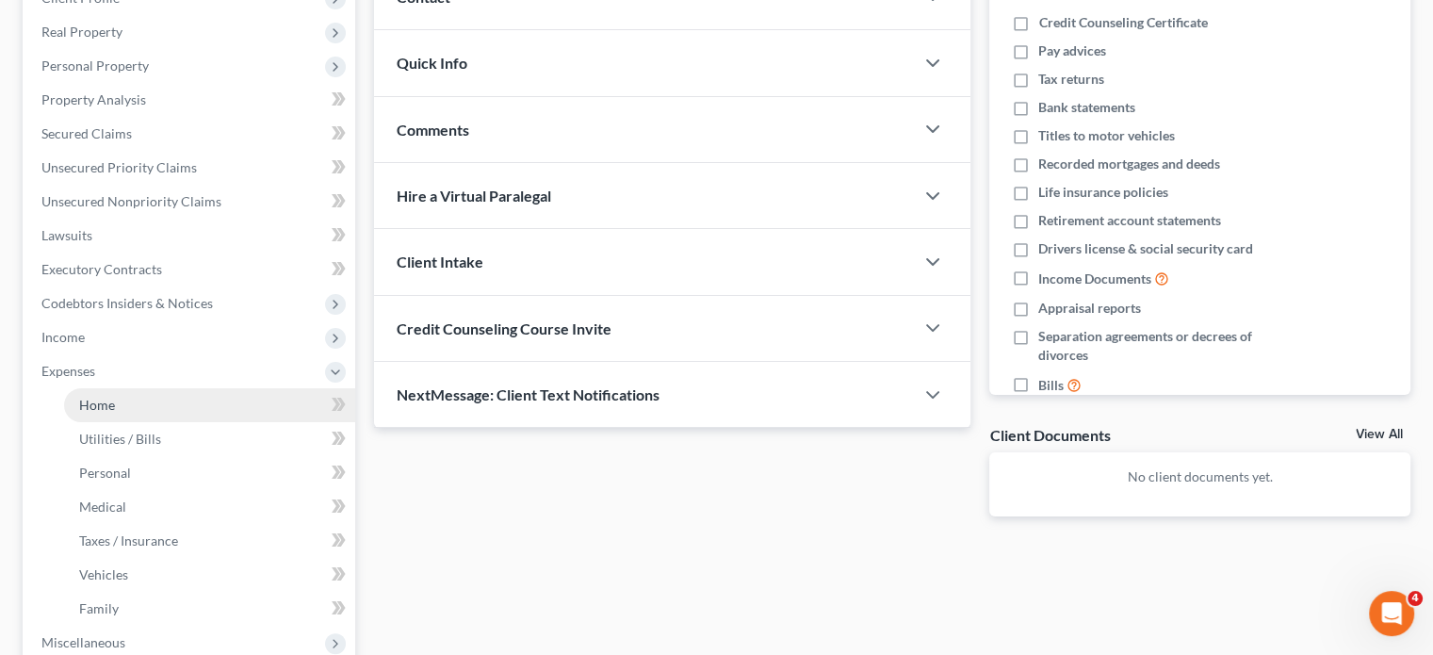
click at [107, 398] on span "Home" at bounding box center [97, 405] width 36 height 16
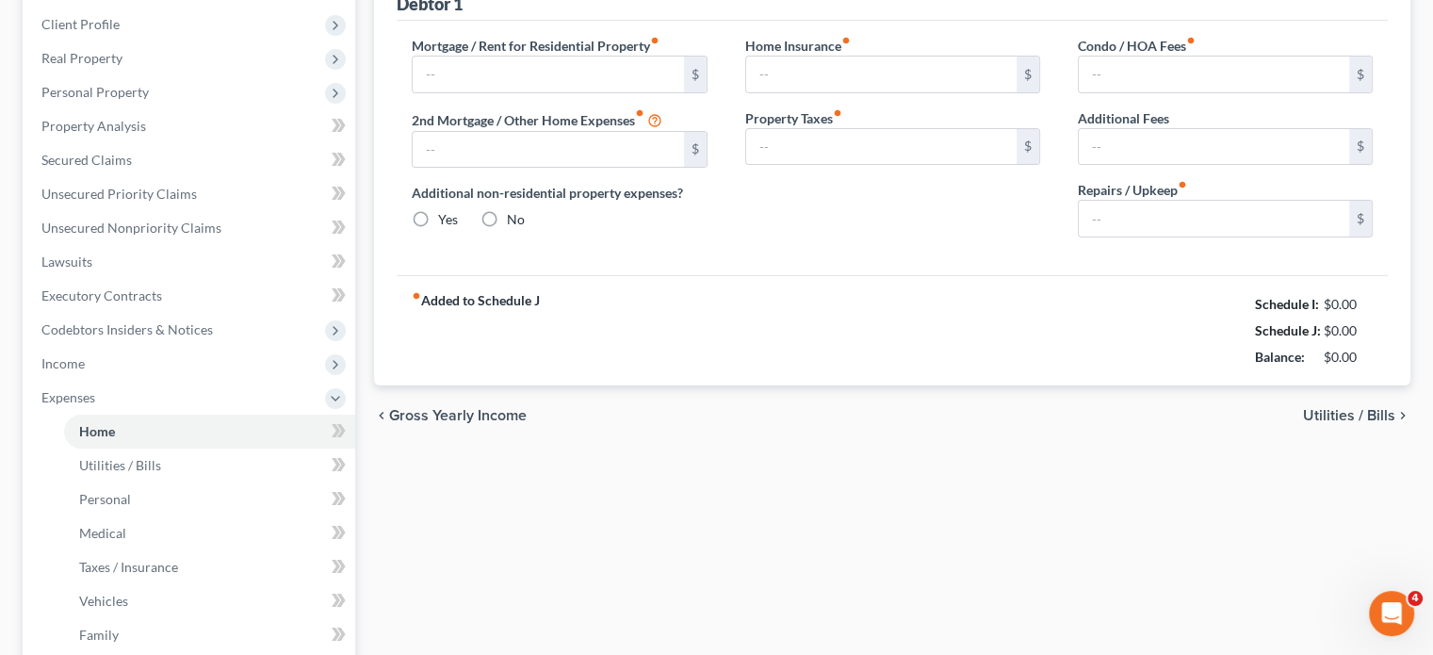
type input "1,800.00"
type input "0.00"
radio input "true"
type input "0.00"
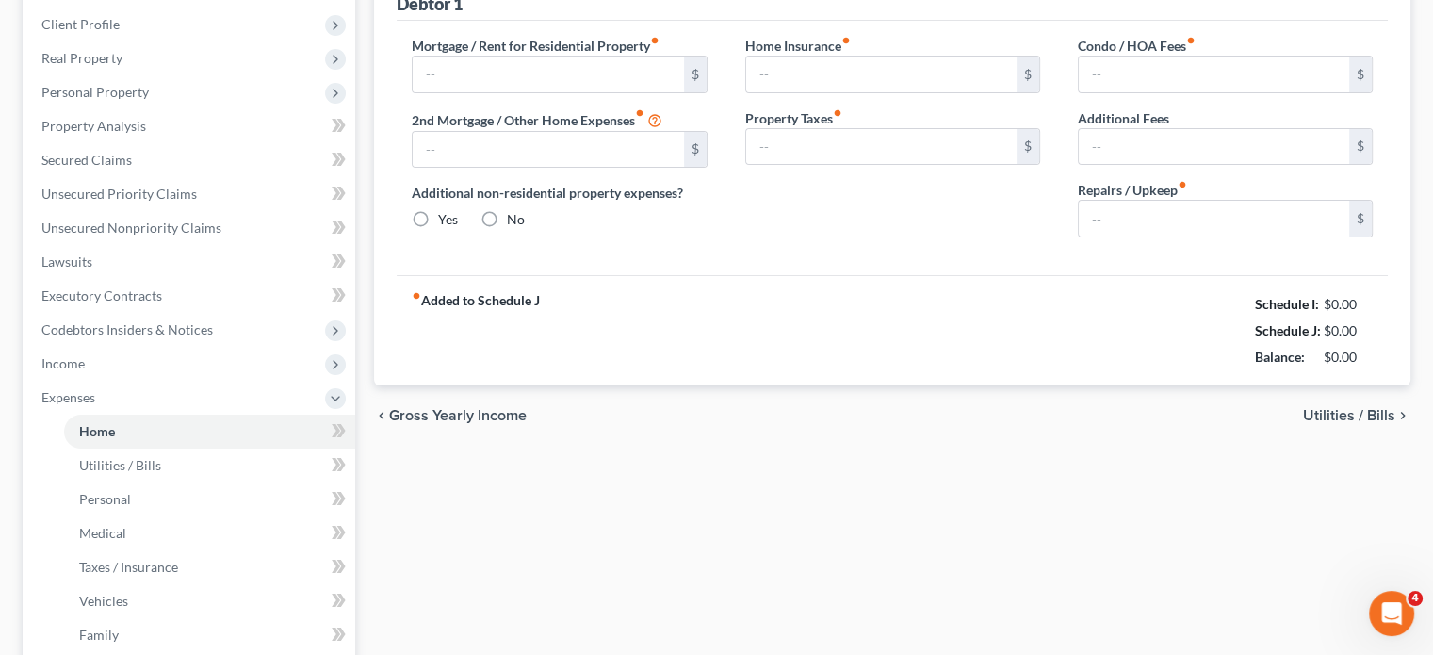
type input "0.00"
type input "100.00"
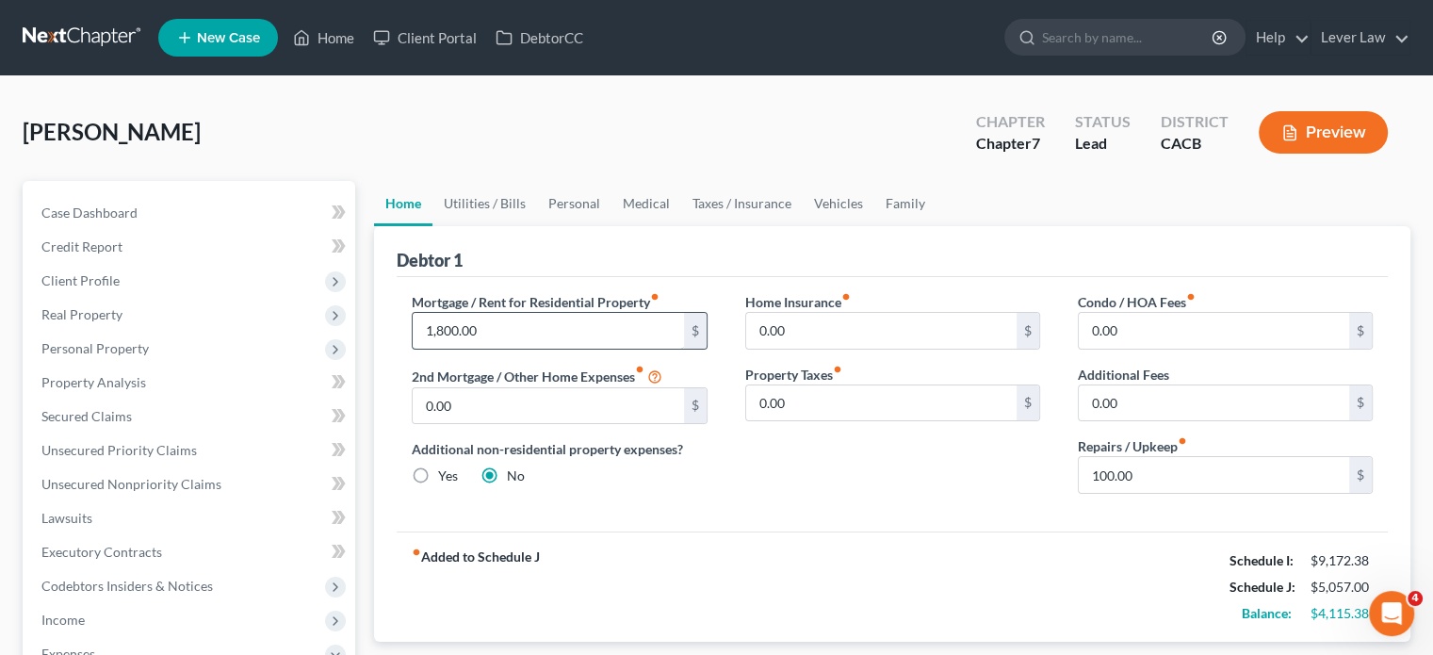
click at [546, 330] on input "1,800.00" at bounding box center [548, 331] width 270 height 36
type input "3,600"
click at [729, 557] on div "fiber_manual_record Added to Schedule J Schedule I: $9,172.38 Schedule J: $6,85…" at bounding box center [892, 586] width 991 height 110
click at [492, 203] on link "Utilities / Bills" at bounding box center [484, 203] width 105 height 45
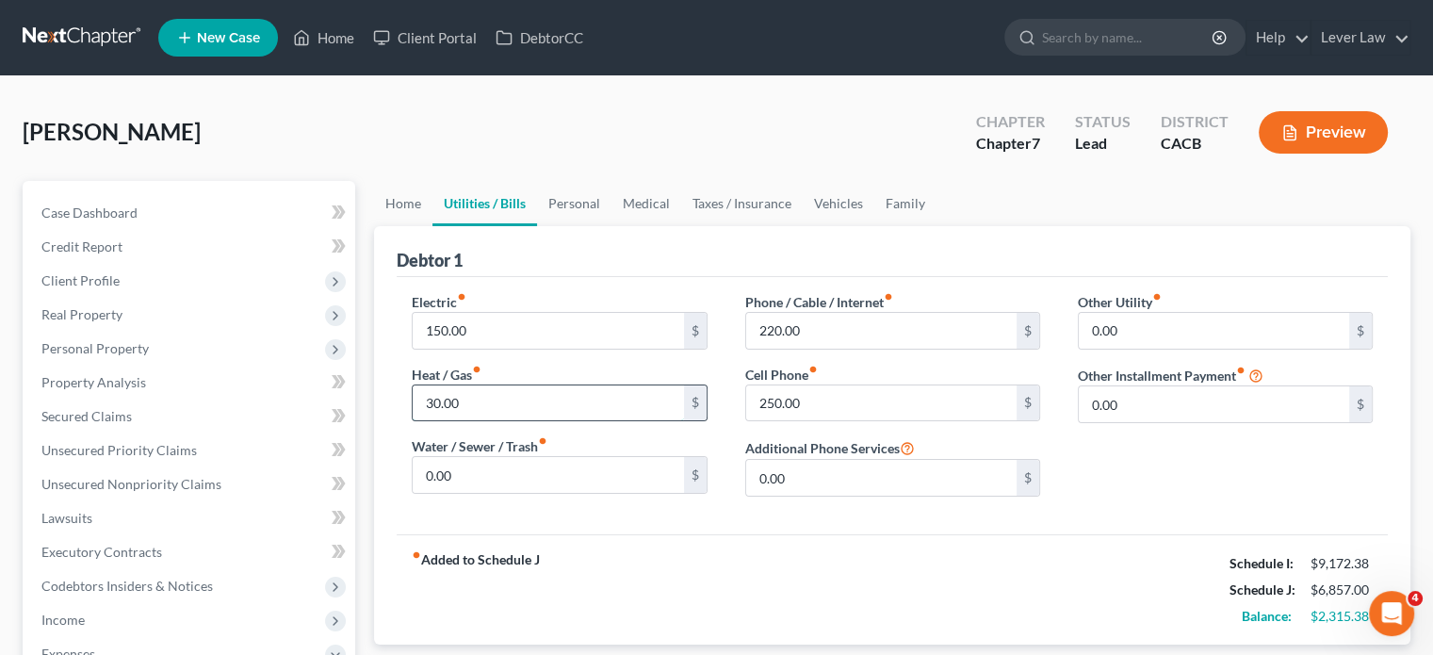
drag, startPoint x: 497, startPoint y: 407, endPoint x: 490, endPoint y: 399, distance: 10.7
click at [497, 408] on input "30.00" at bounding box center [548, 403] width 270 height 36
type input "5"
type input "30"
click at [582, 196] on link "Personal" at bounding box center [574, 203] width 74 height 45
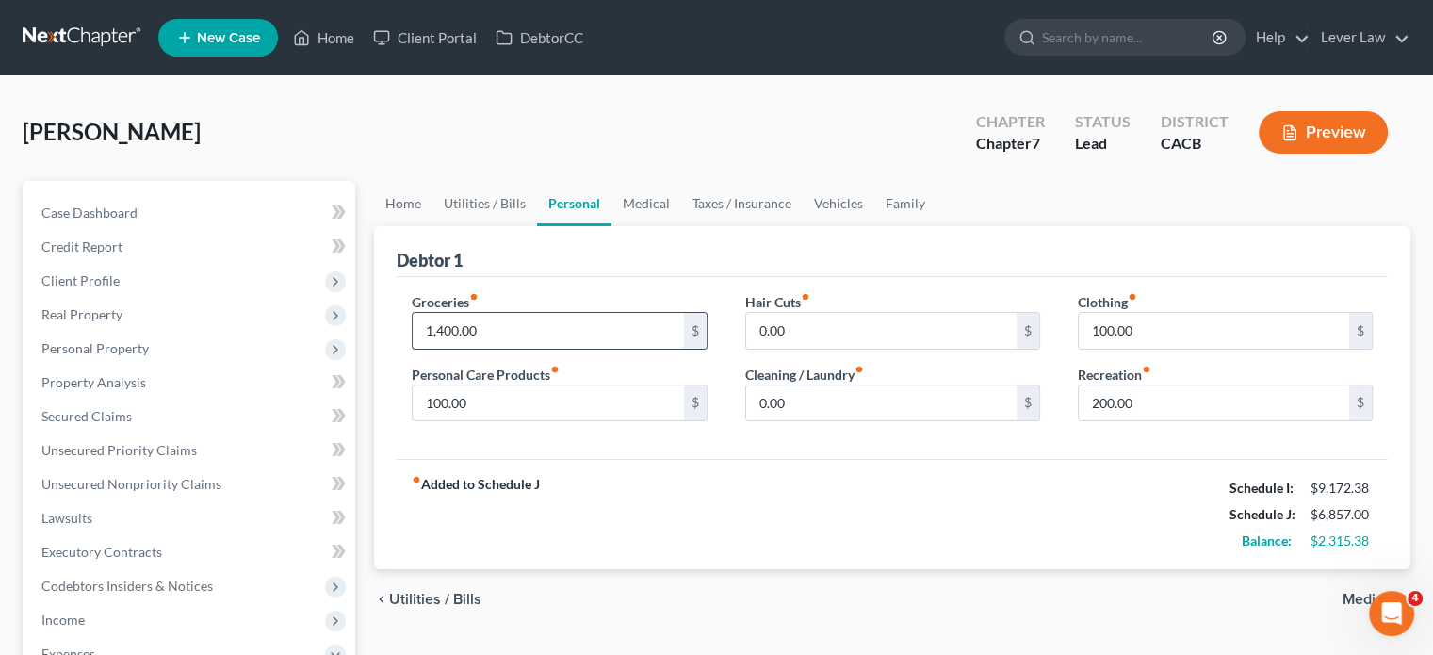
click at [546, 332] on input "1,400.00" at bounding box center [548, 331] width 270 height 36
click at [512, 381] on label "Personal Care Products fiber_manual_record" at bounding box center [486, 375] width 148 height 20
click at [509, 414] on input "100.00" at bounding box center [548, 403] width 270 height 36
type input "200"
click at [652, 199] on link "Medical" at bounding box center [646, 203] width 70 height 45
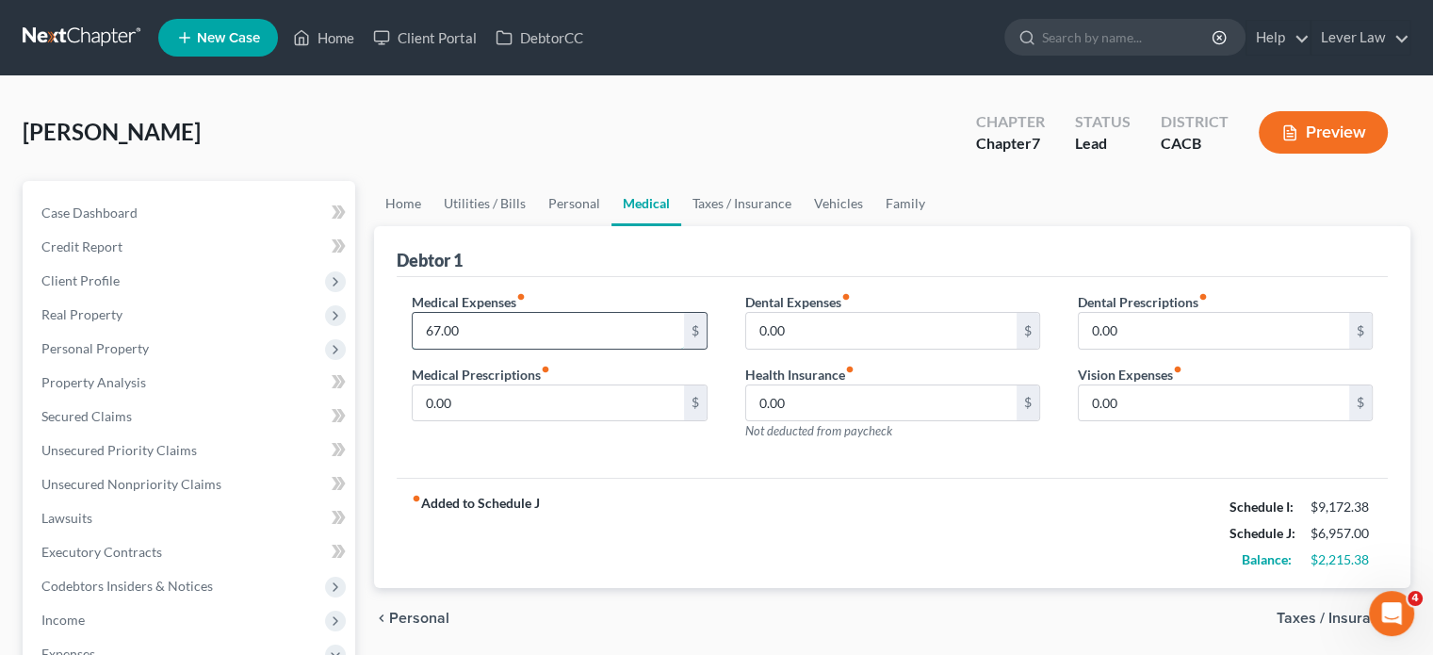
click at [458, 332] on input "67.00" at bounding box center [548, 331] width 270 height 36
type input "70"
click at [765, 203] on link "Taxes / Insurance" at bounding box center [742, 203] width 122 height 45
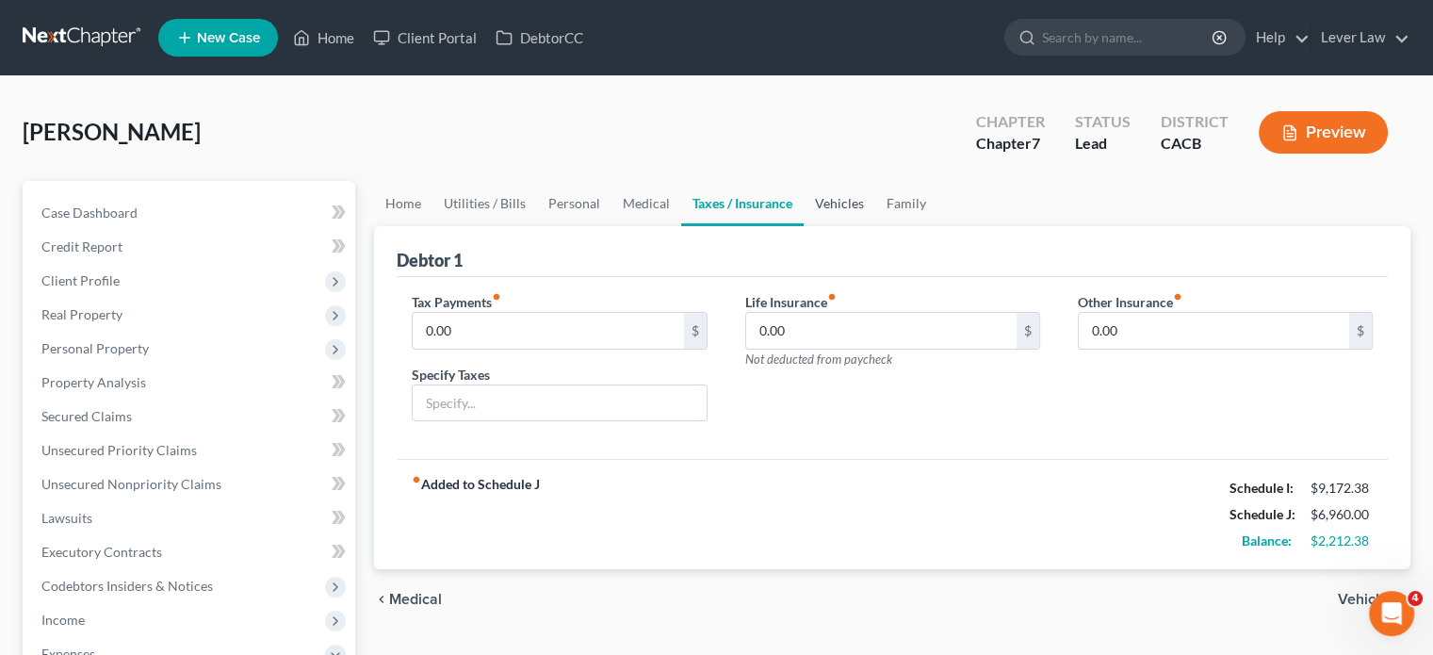
click at [864, 211] on link "Vehicles" at bounding box center [840, 203] width 72 height 45
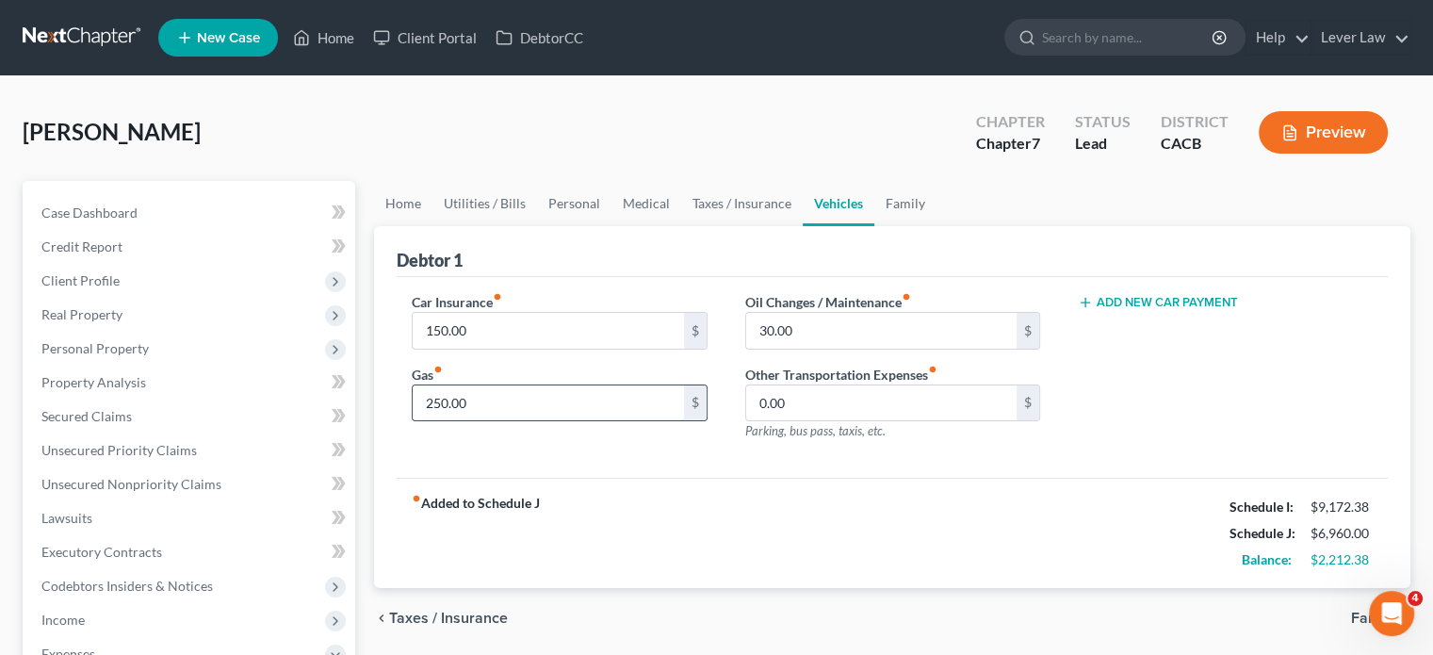
drag, startPoint x: 494, startPoint y: 403, endPoint x: 492, endPoint y: 381, distance: 22.7
click at [494, 402] on input "250.00" at bounding box center [548, 403] width 270 height 36
type input "500"
drag, startPoint x: 784, startPoint y: 536, endPoint x: 821, endPoint y: 481, distance: 66.4
click at [784, 536] on div "fiber_manual_record Added to Schedule J Schedule I: $9,172.38 Schedule J: $7,21…" at bounding box center [892, 533] width 991 height 110
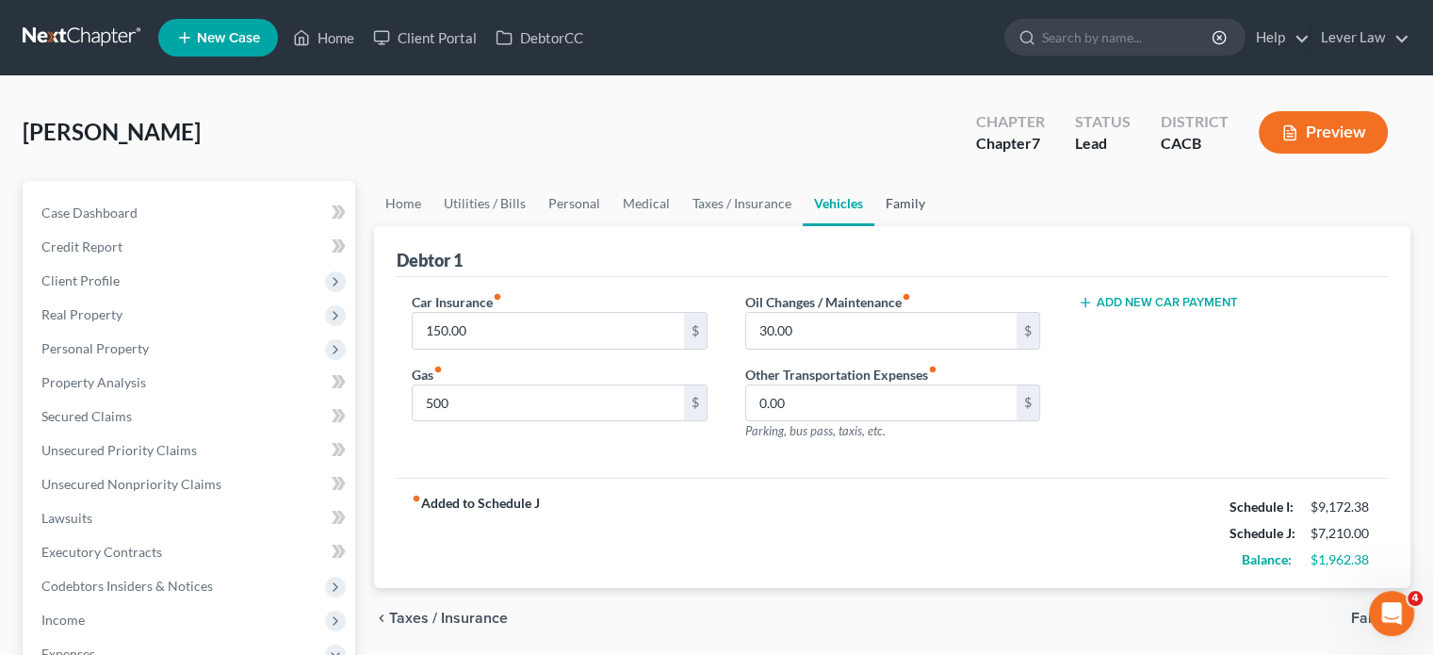
click at [912, 210] on link "Family" at bounding box center [905, 203] width 62 height 45
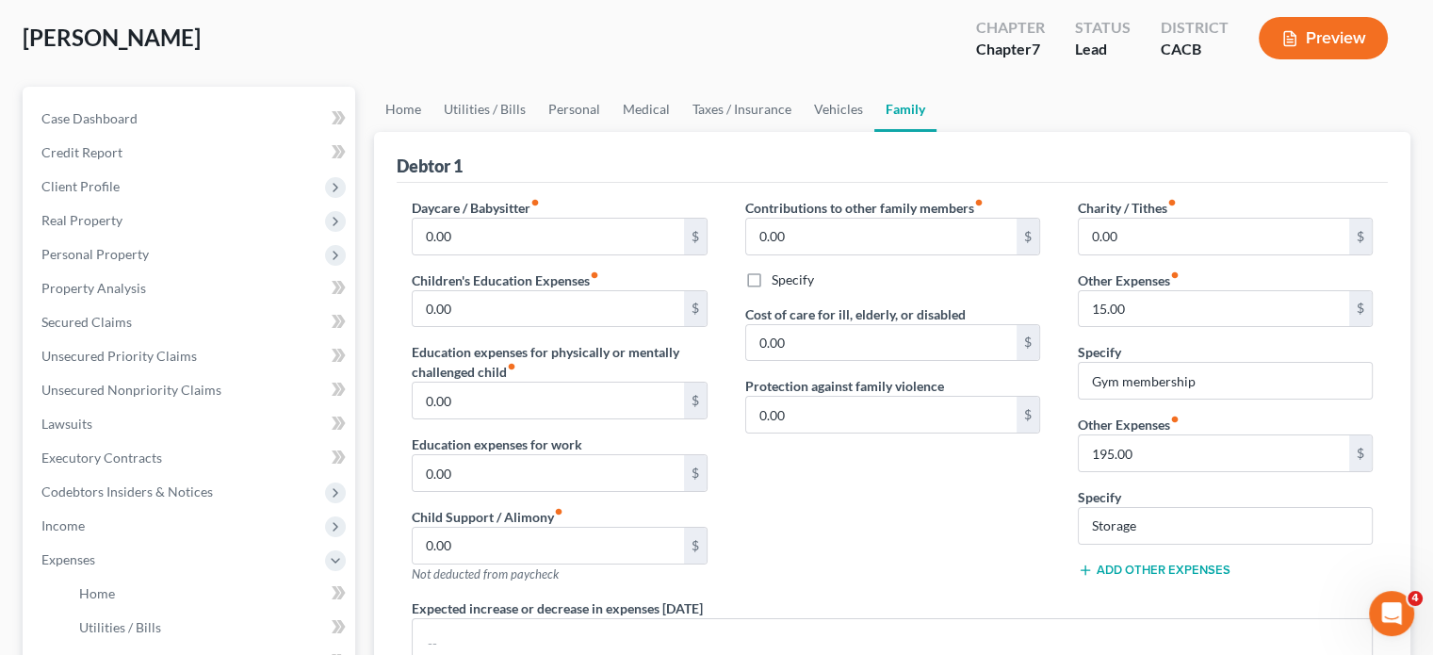
scroll to position [188, 0]
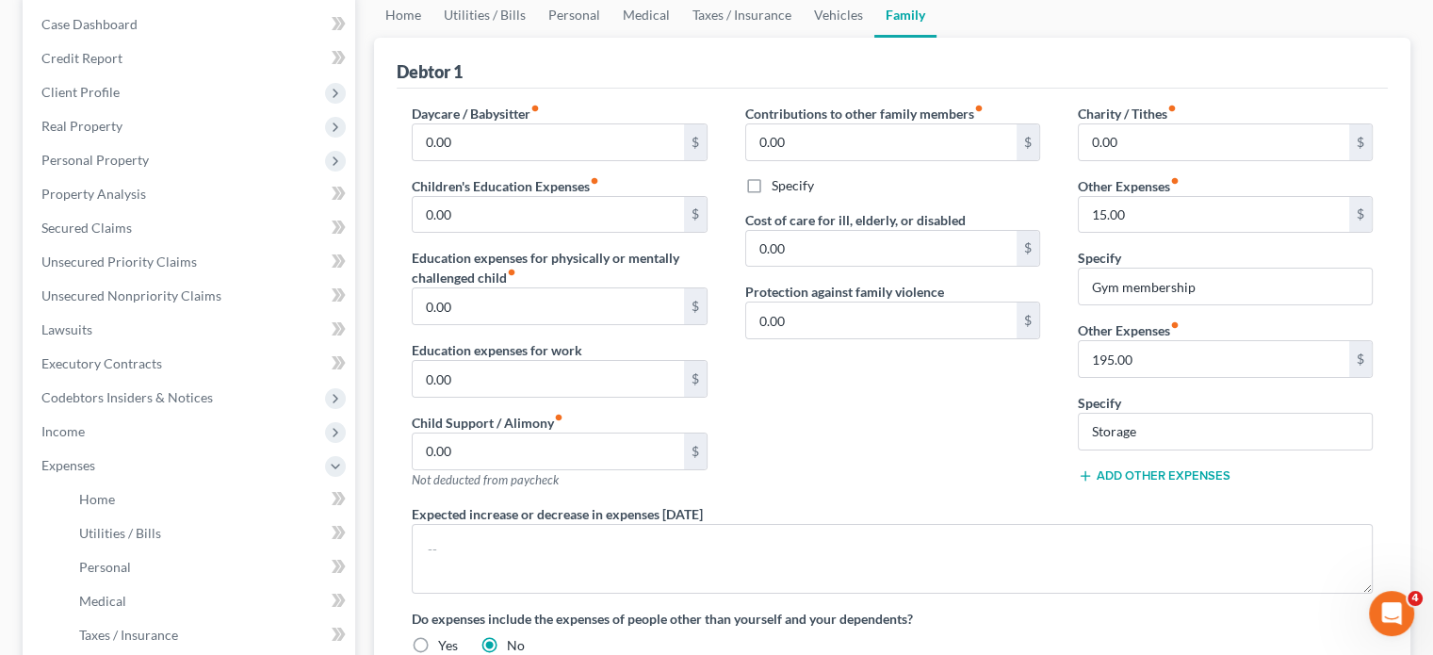
click at [859, 395] on div "Contributions to other family members fiber_manual_record 0.00 $ Specify Cost o…" at bounding box center [892, 304] width 333 height 400
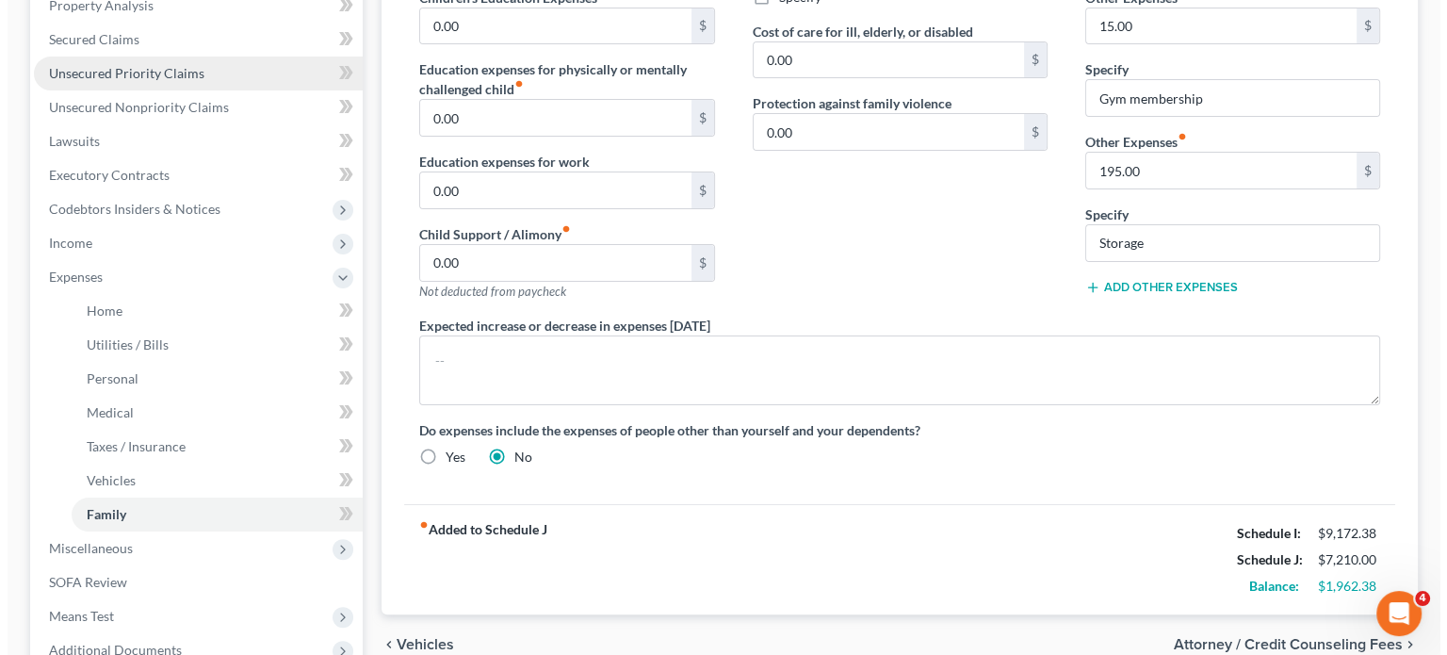
scroll to position [0, 0]
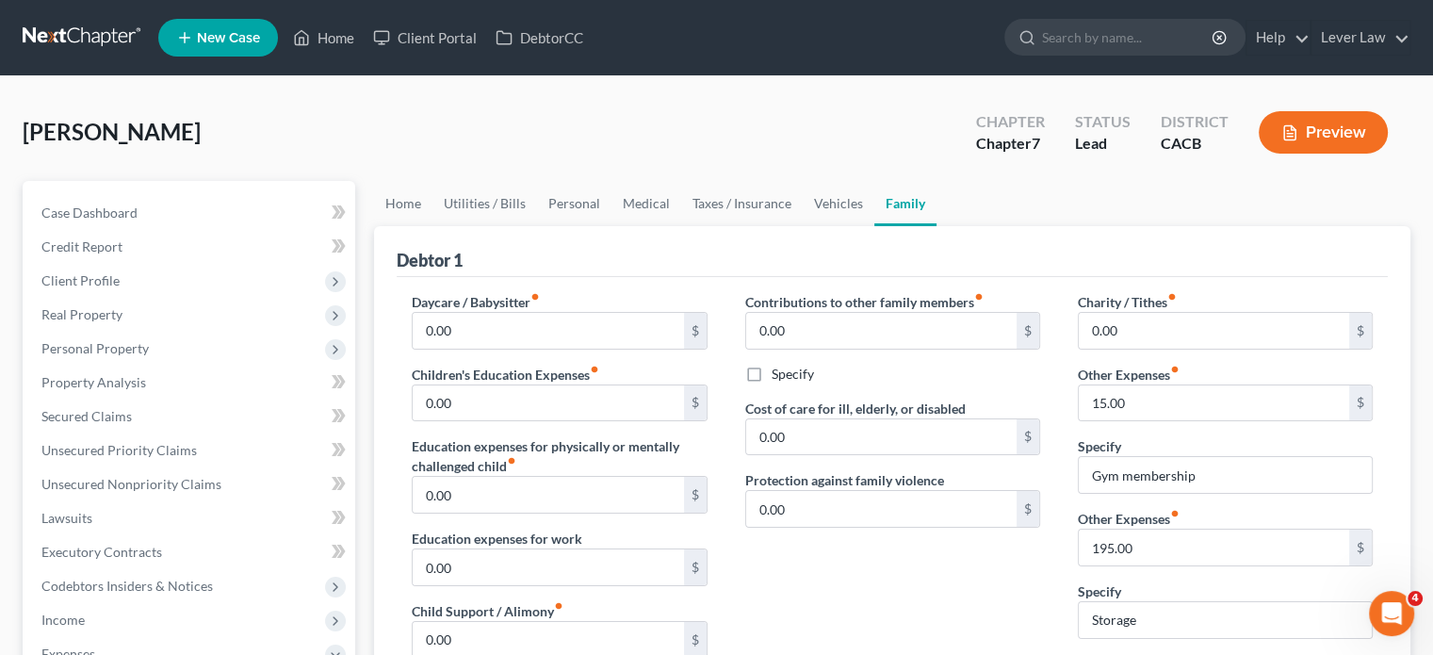
click at [106, 36] on link at bounding box center [83, 38] width 121 height 34
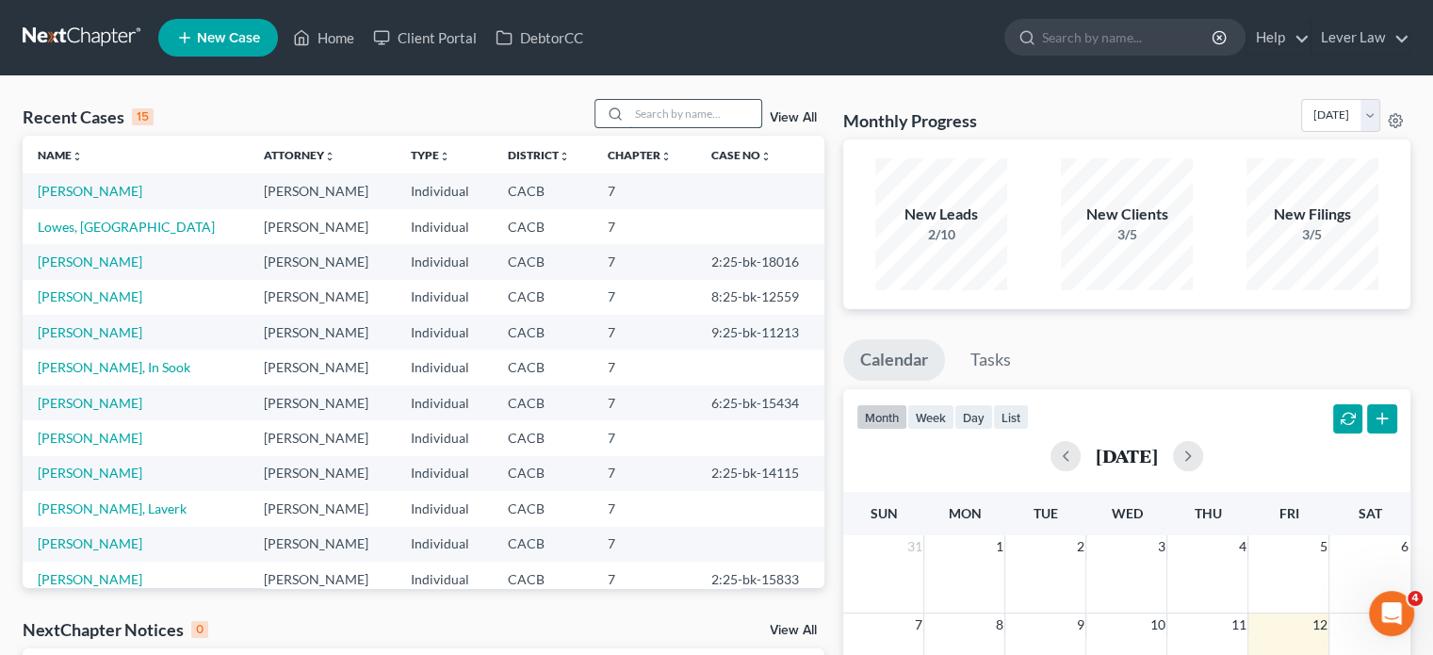
click at [731, 119] on input "search" at bounding box center [695, 113] width 132 height 27
type input "[PERSON_NAME]"
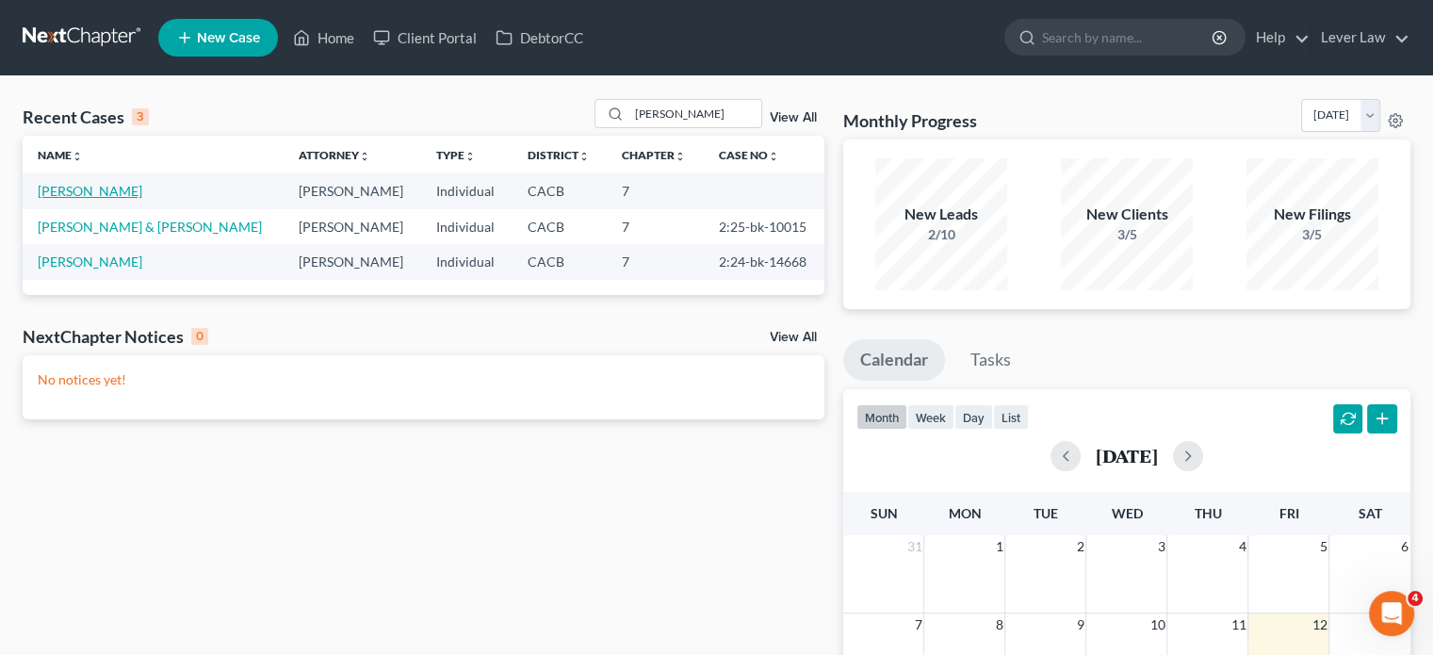
click at [126, 187] on link "[PERSON_NAME]" at bounding box center [90, 191] width 105 height 16
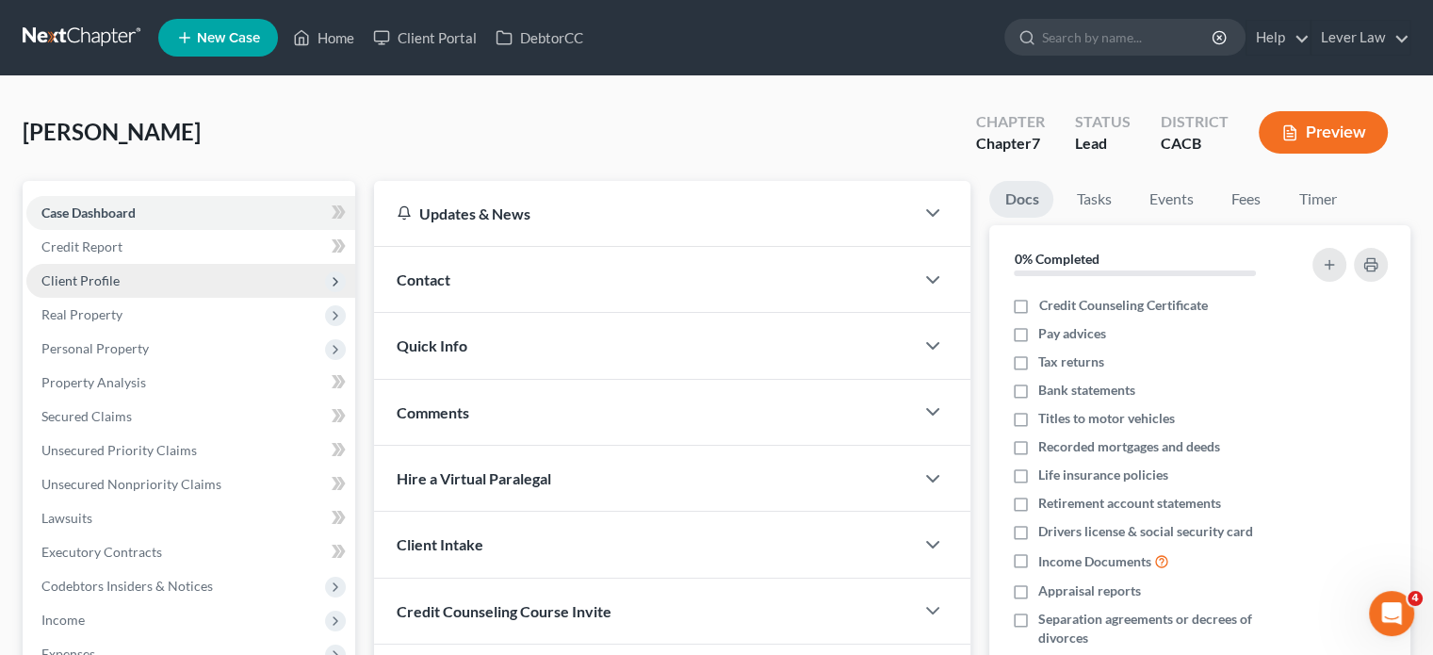
click at [117, 285] on span "Client Profile" at bounding box center [190, 281] width 329 height 34
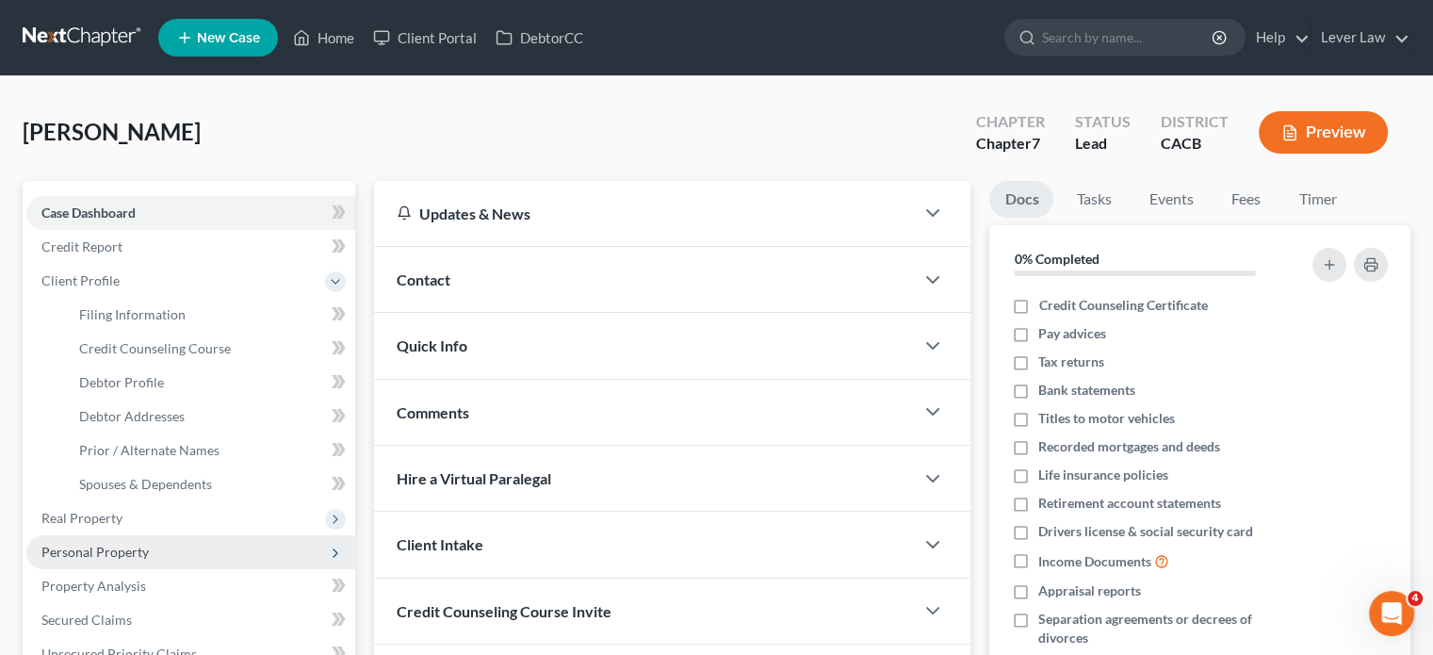
click at [94, 553] on span "Personal Property" at bounding box center [94, 552] width 107 height 16
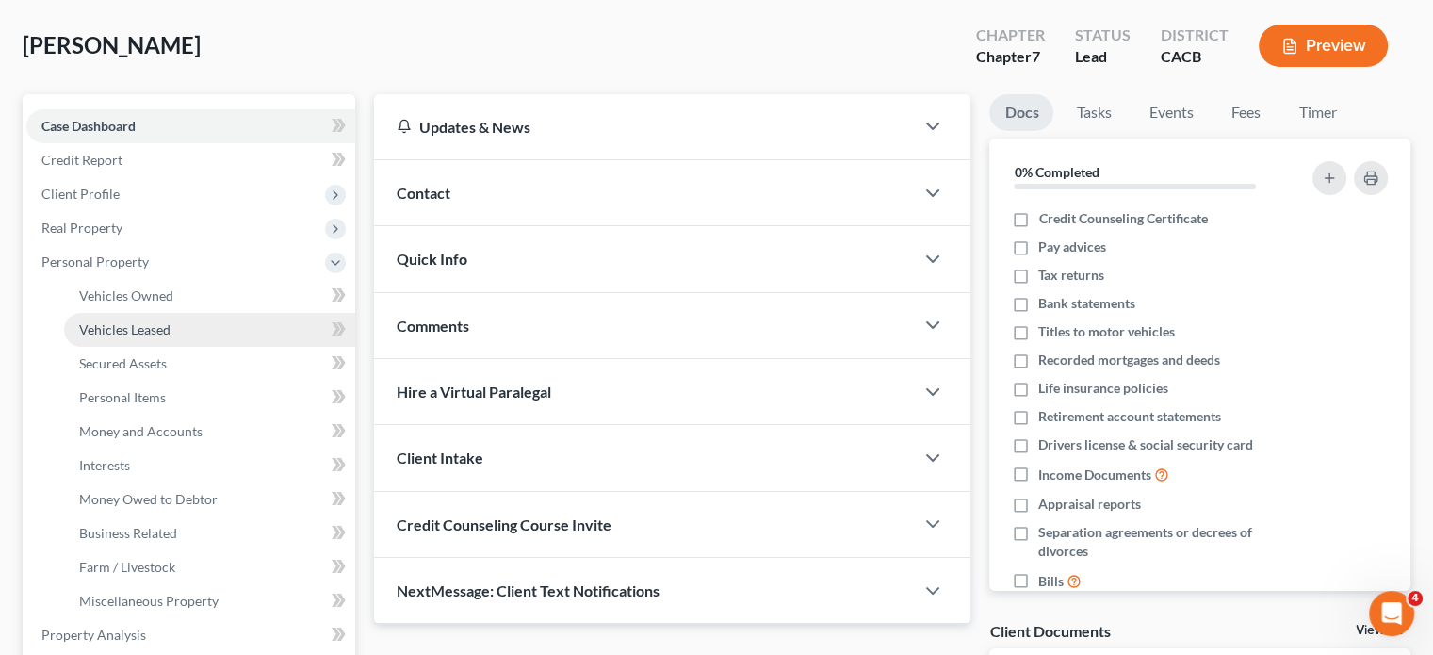
scroll to position [94, 0]
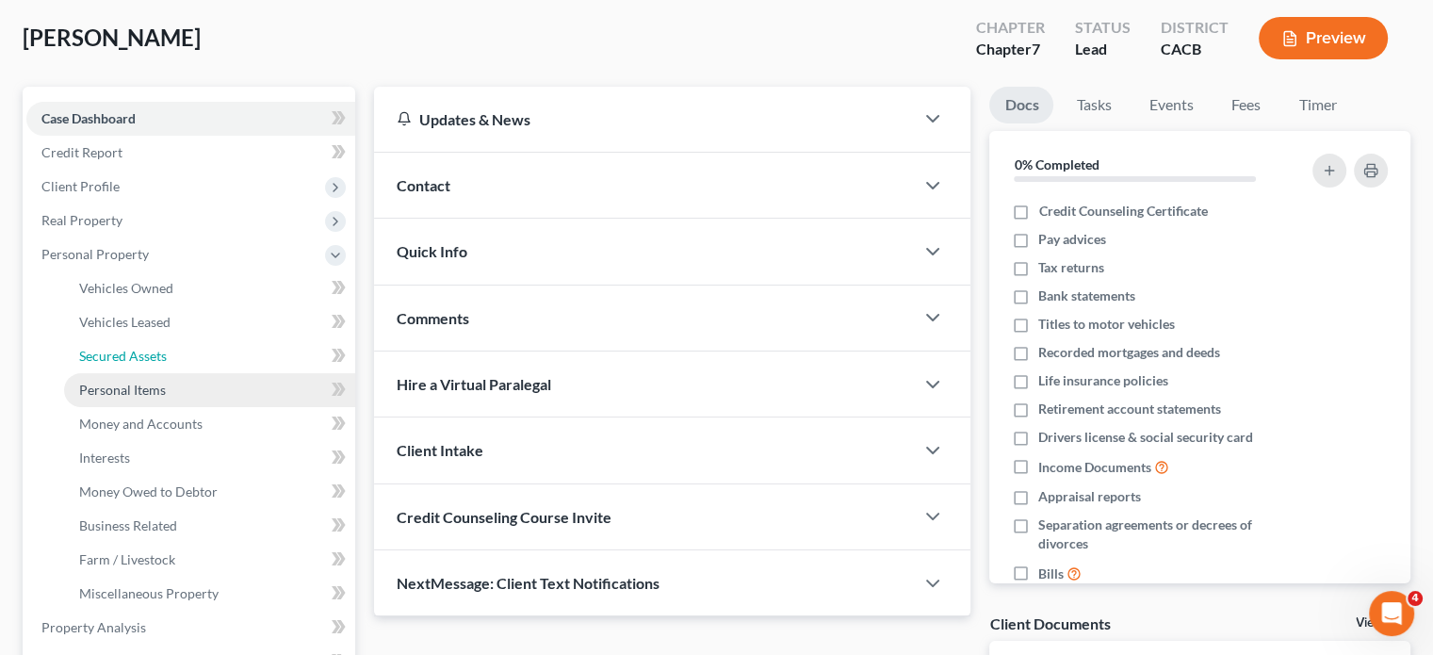
drag, startPoint x: 143, startPoint y: 362, endPoint x: 144, endPoint y: 372, distance: 10.4
click at [143, 363] on span "Secured Assets" at bounding box center [123, 356] width 88 height 16
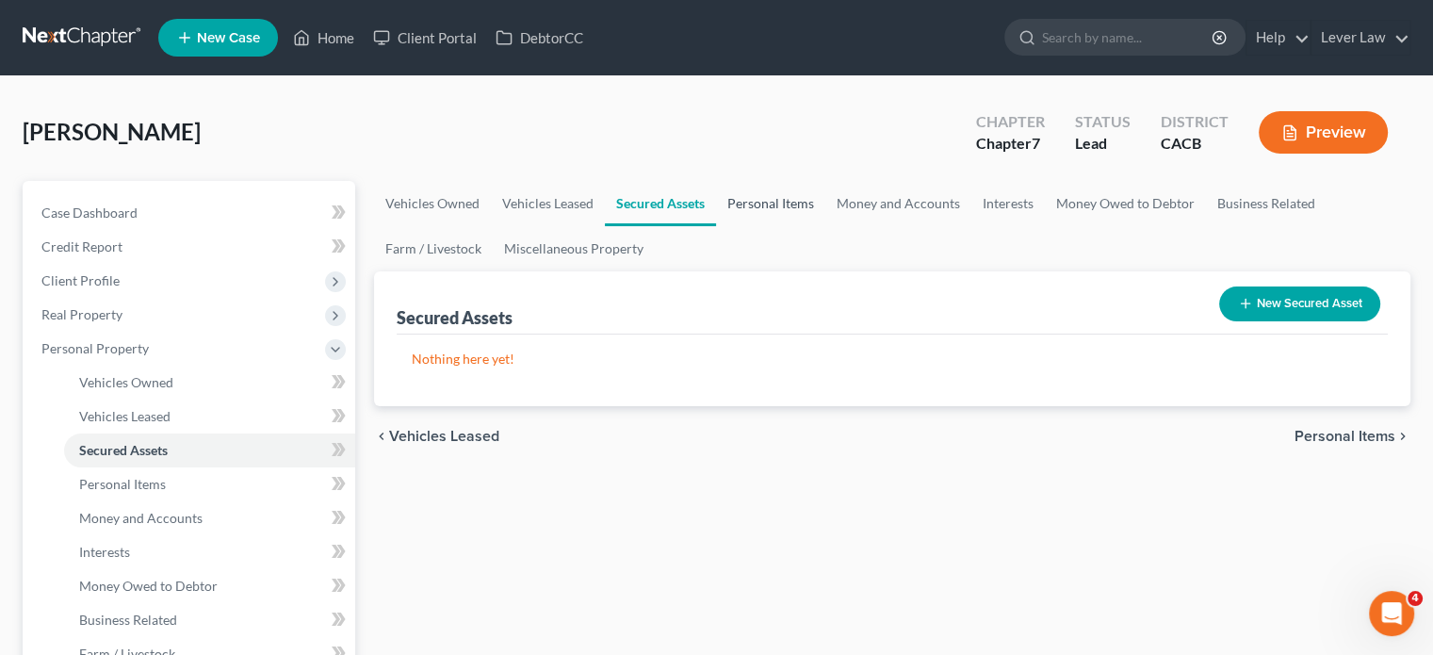
click at [769, 199] on link "Personal Items" at bounding box center [770, 203] width 109 height 45
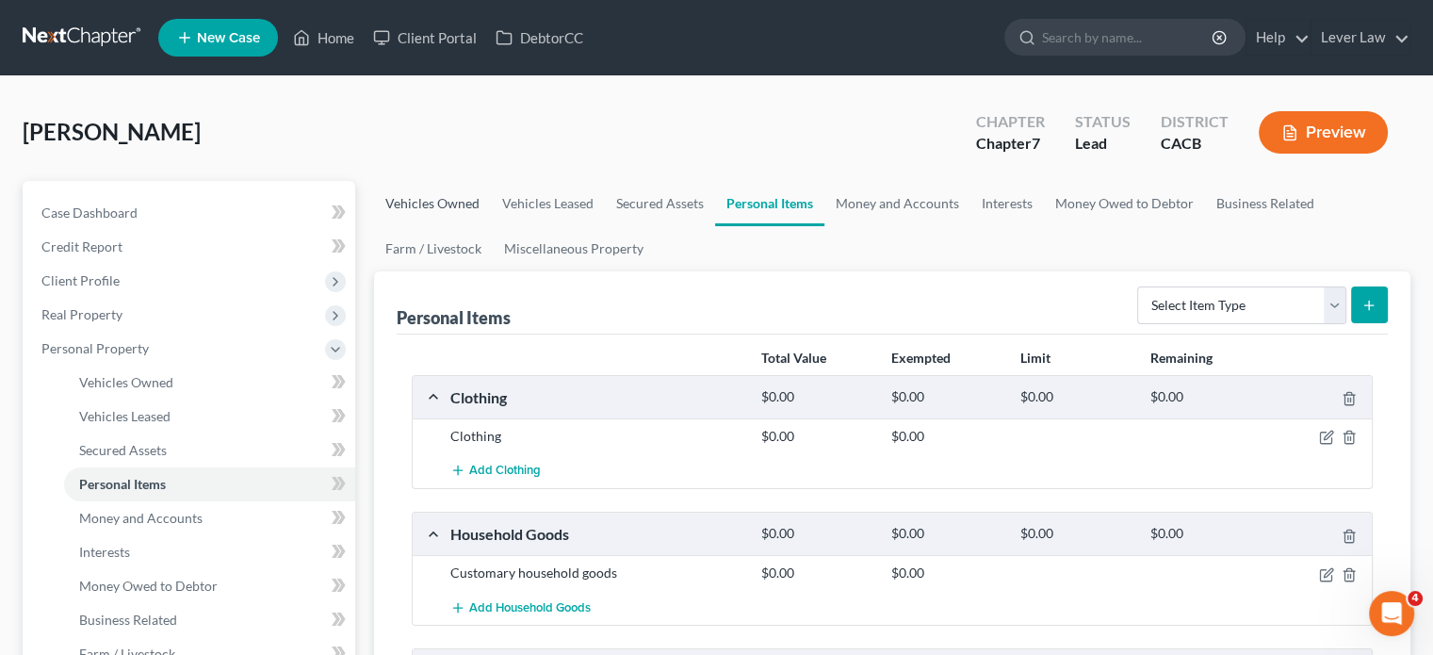
click at [427, 206] on link "Vehicles Owned" at bounding box center [432, 203] width 117 height 45
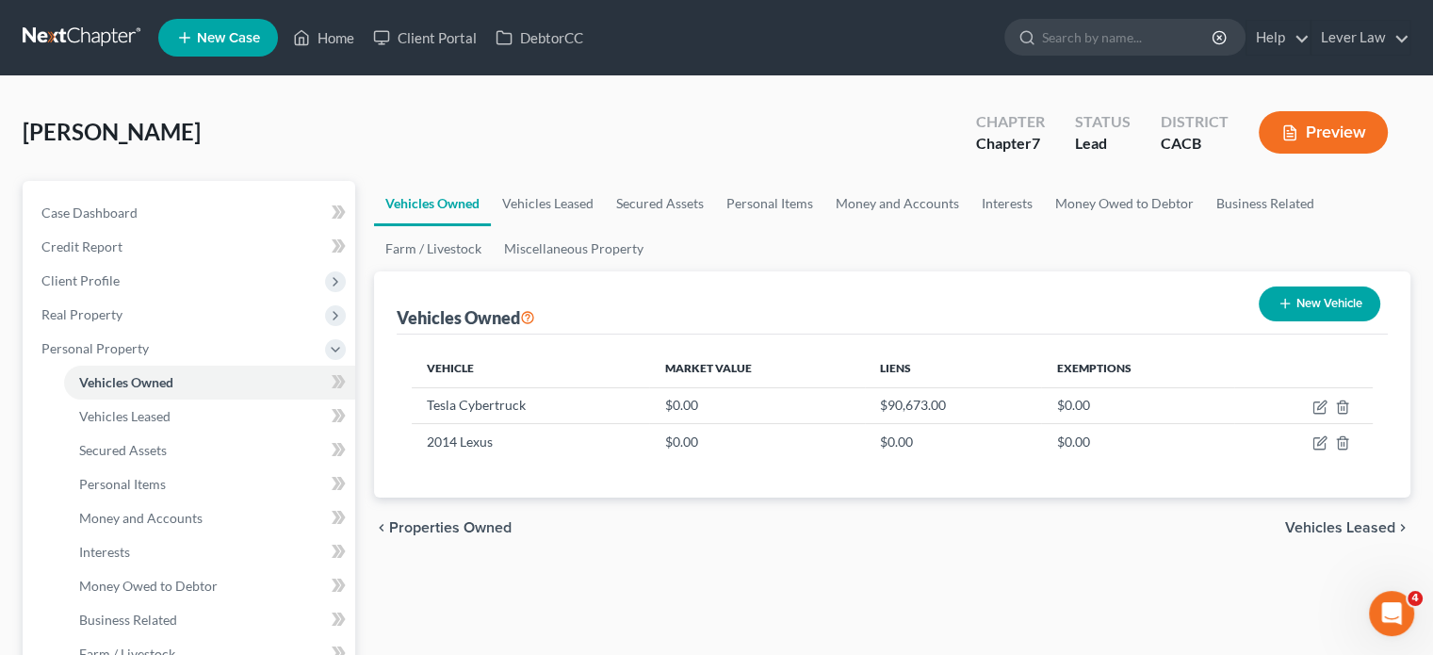
click at [119, 37] on link at bounding box center [83, 38] width 121 height 34
click at [234, 33] on span "New Case" at bounding box center [228, 38] width 63 height 14
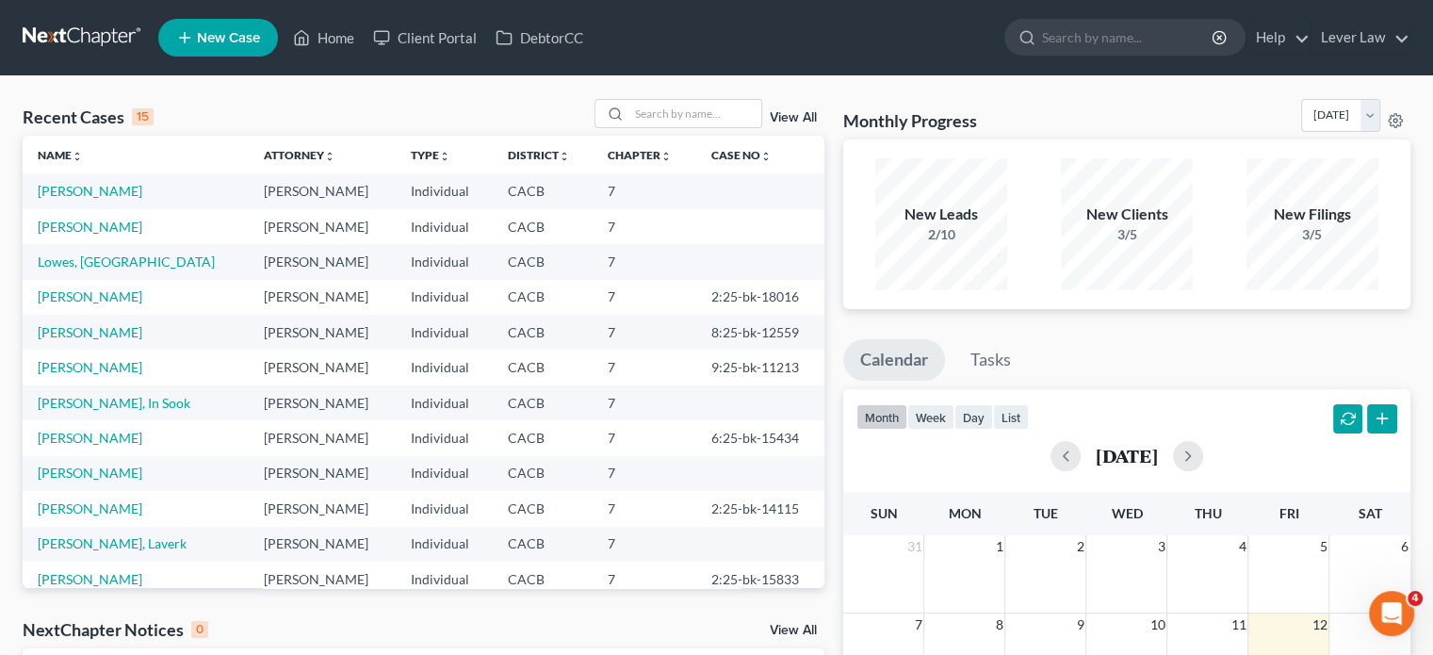
click at [248, 48] on link "New Case" at bounding box center [218, 38] width 120 height 38
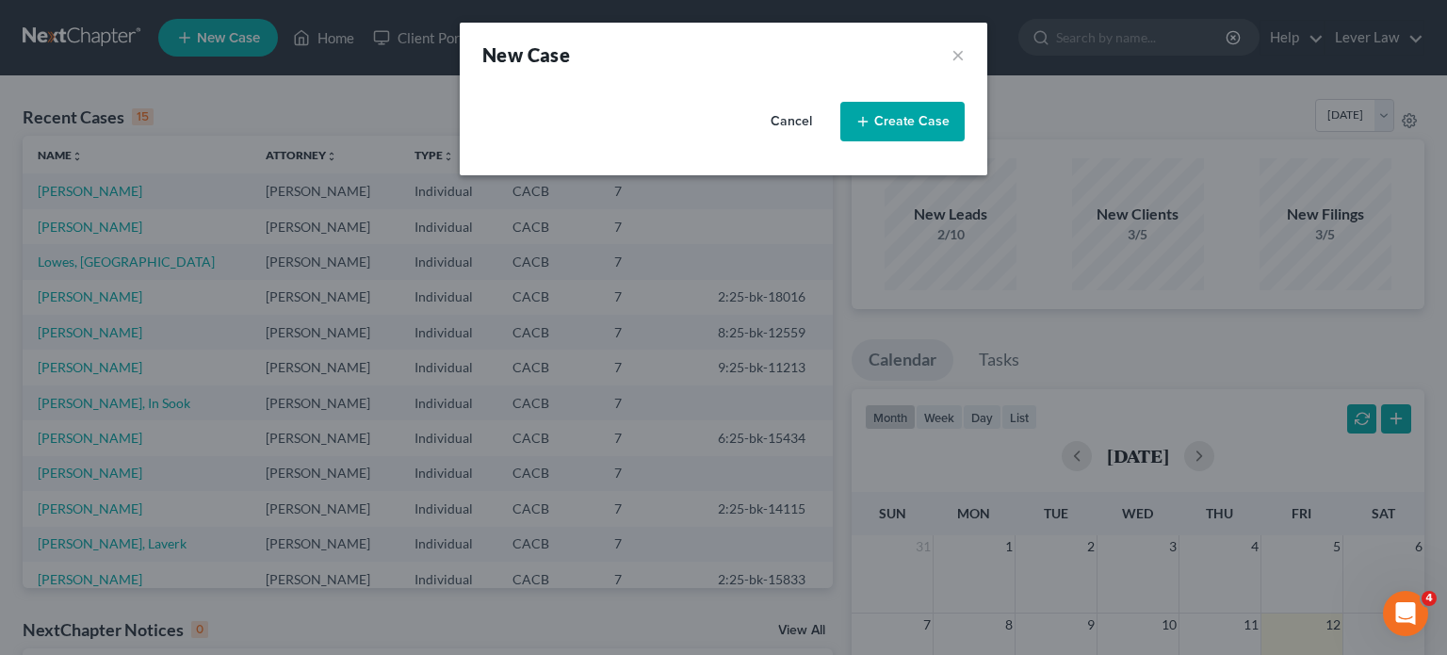
select select "7"
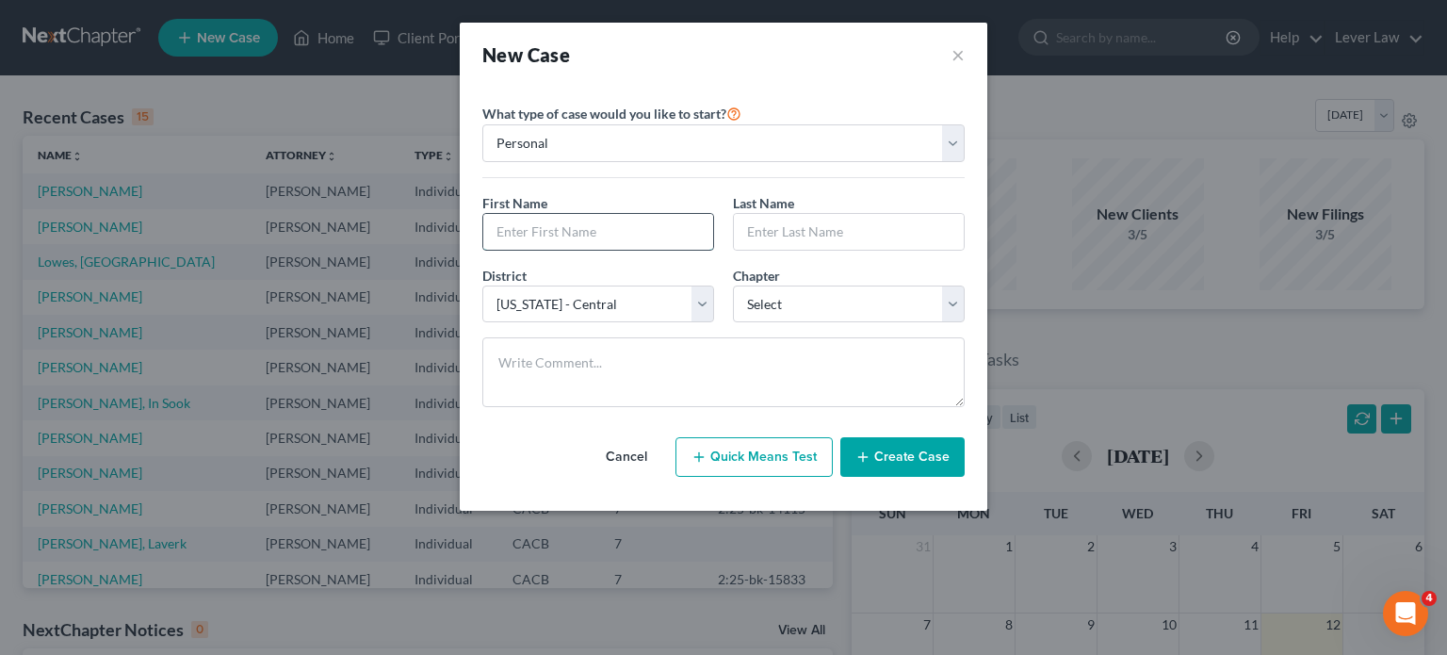
click at [574, 235] on input "text" at bounding box center [598, 232] width 230 height 36
type input "Osiris"
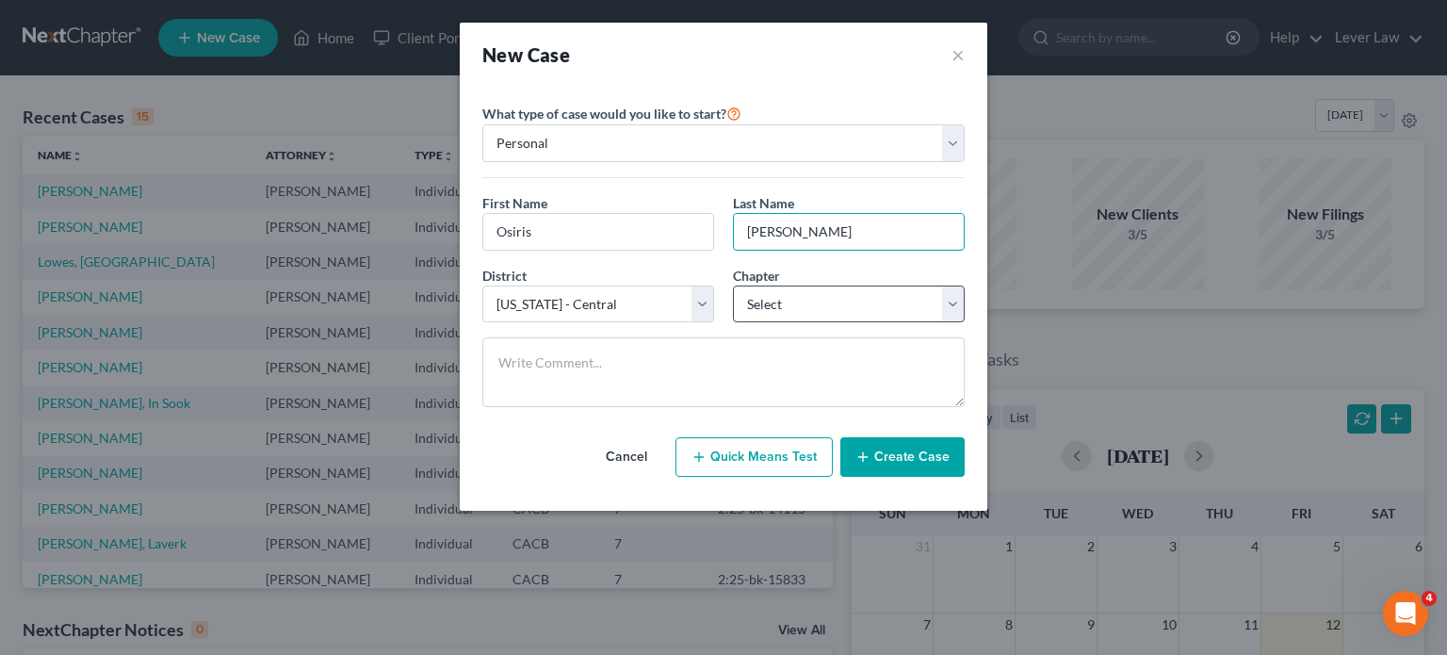
type input "Galindo"
drag, startPoint x: 759, startPoint y: 312, endPoint x: 773, endPoint y: 319, distance: 16.0
click at [759, 312] on select "Select 7 11 12 13" at bounding box center [849, 304] width 232 height 38
select select "3"
click at [733, 285] on select "Select 7 11 12 13" at bounding box center [849, 304] width 232 height 38
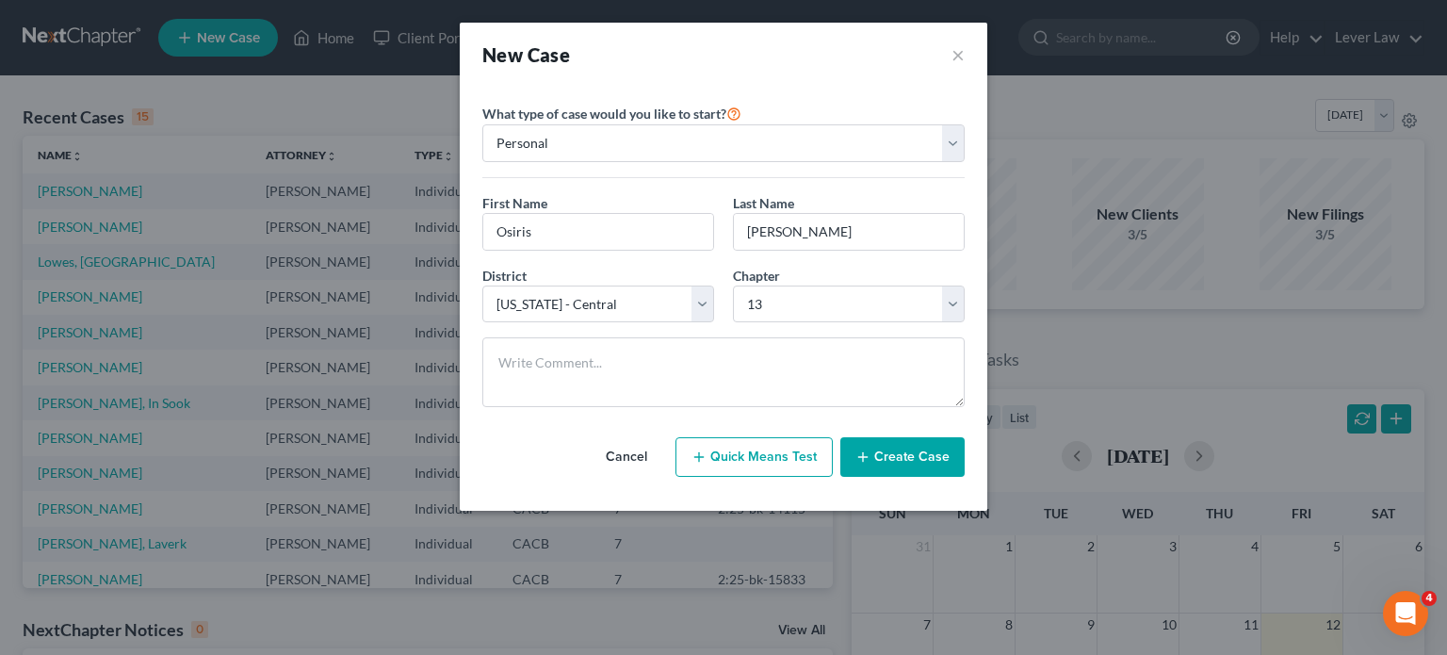
click at [917, 466] on button "Create Case" at bounding box center [902, 457] width 124 height 40
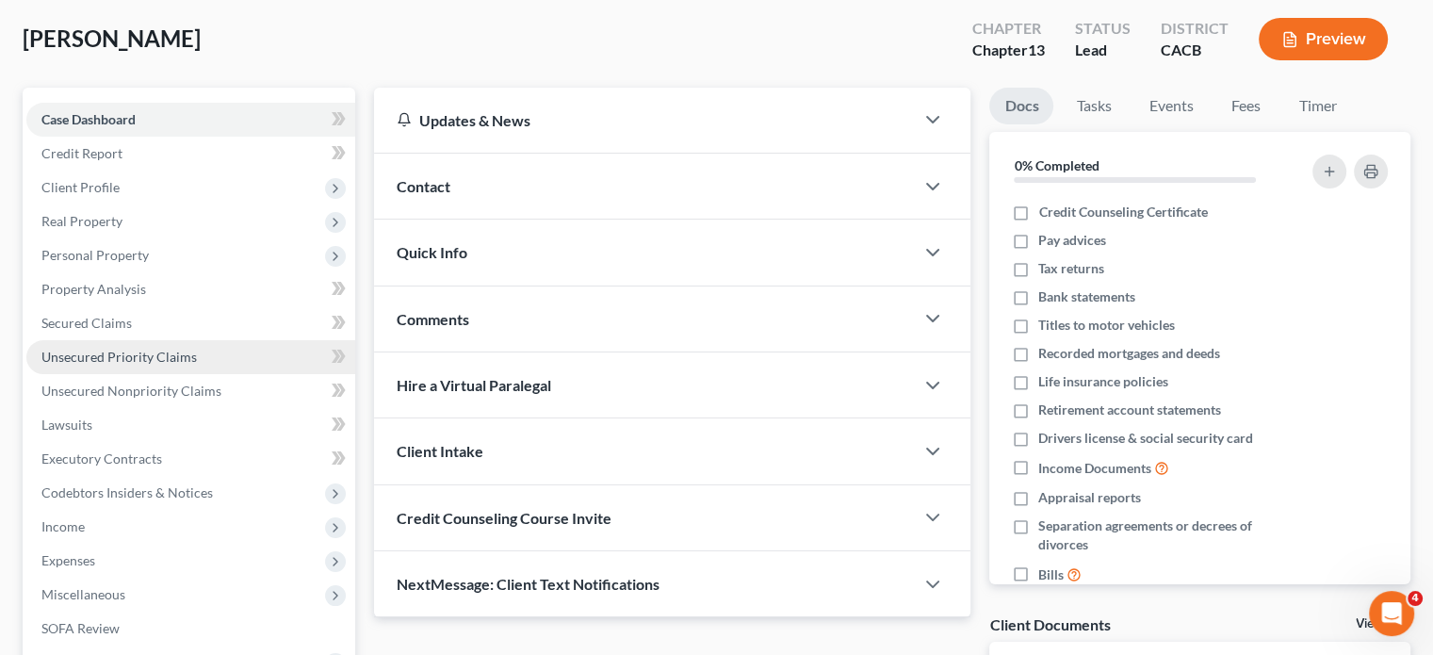
scroll to position [94, 0]
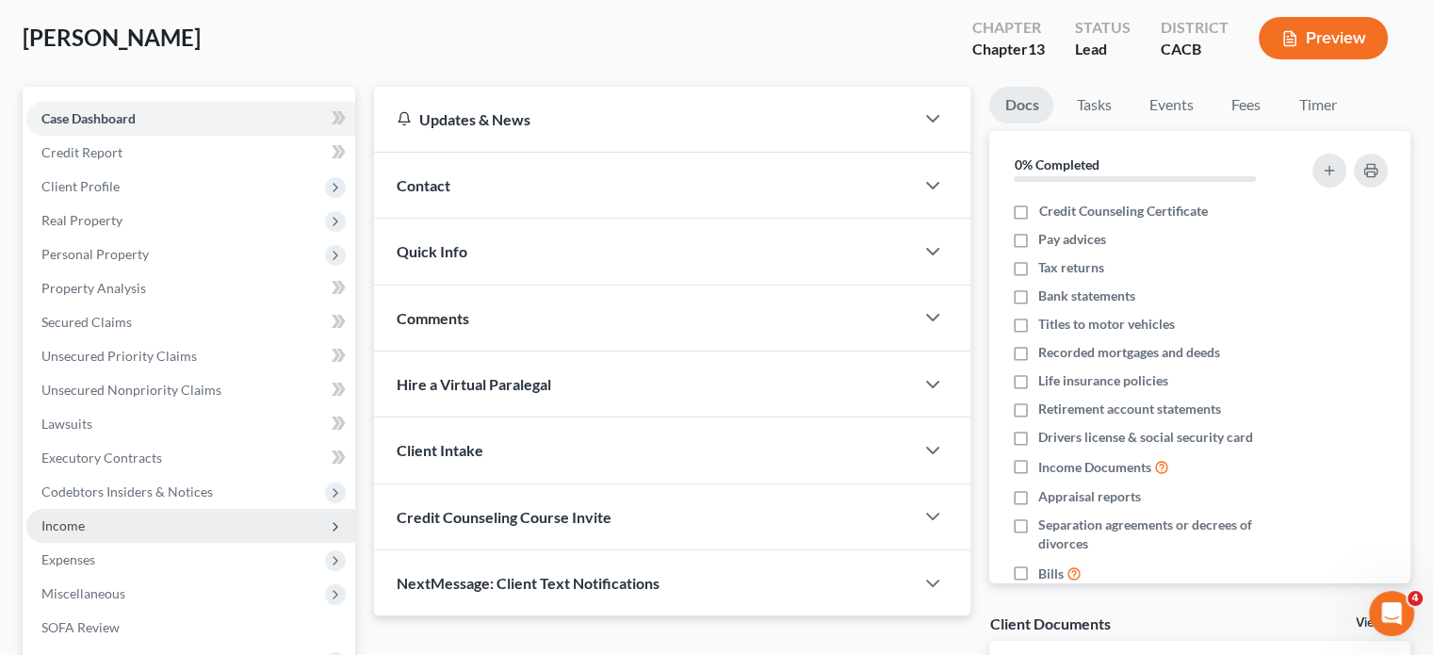
click at [71, 533] on span "Income" at bounding box center [190, 526] width 329 height 34
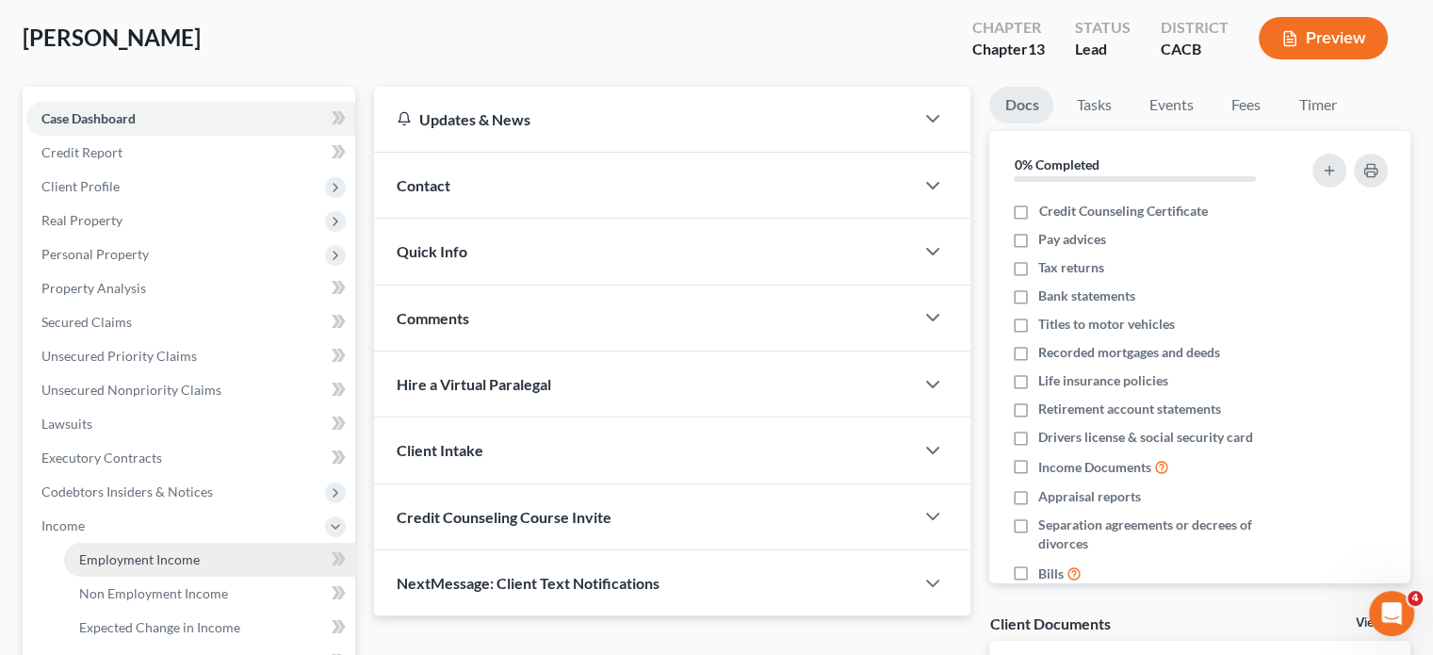
click at [162, 564] on span "Employment Income" at bounding box center [139, 559] width 121 height 16
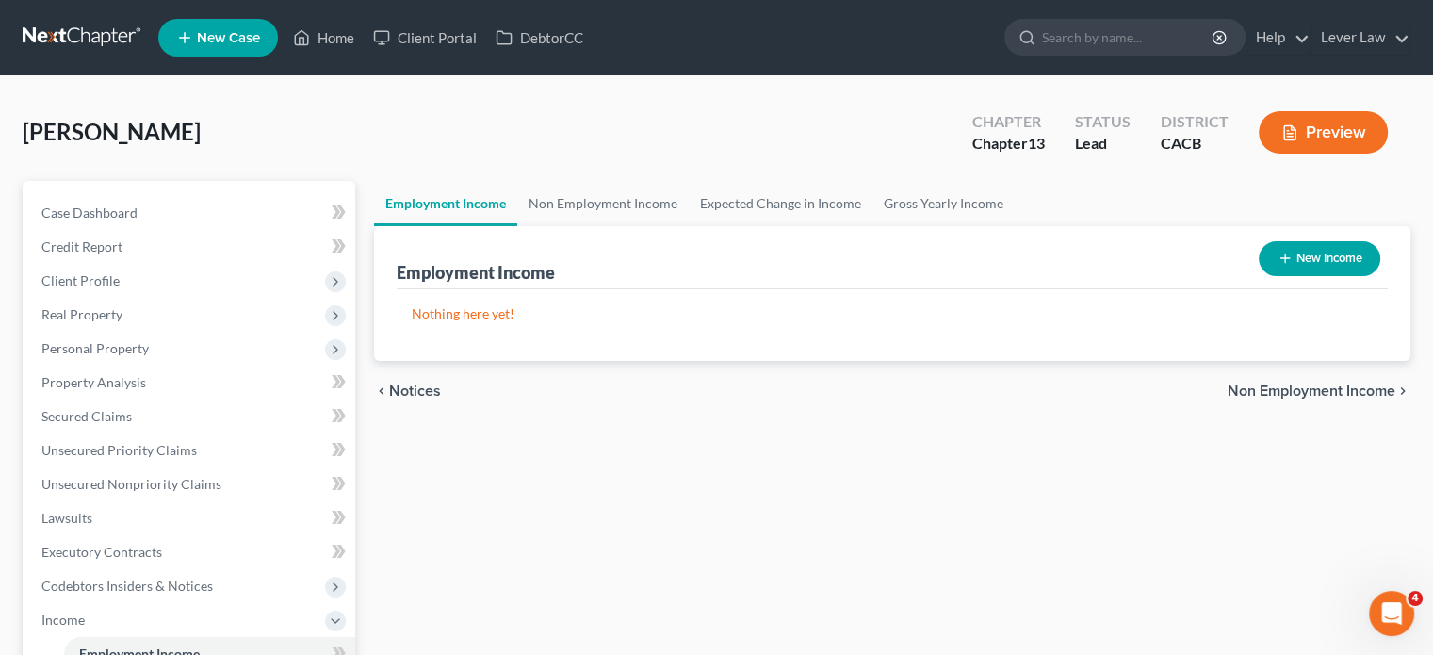
click at [1350, 261] on button "New Income" at bounding box center [1320, 258] width 122 height 35
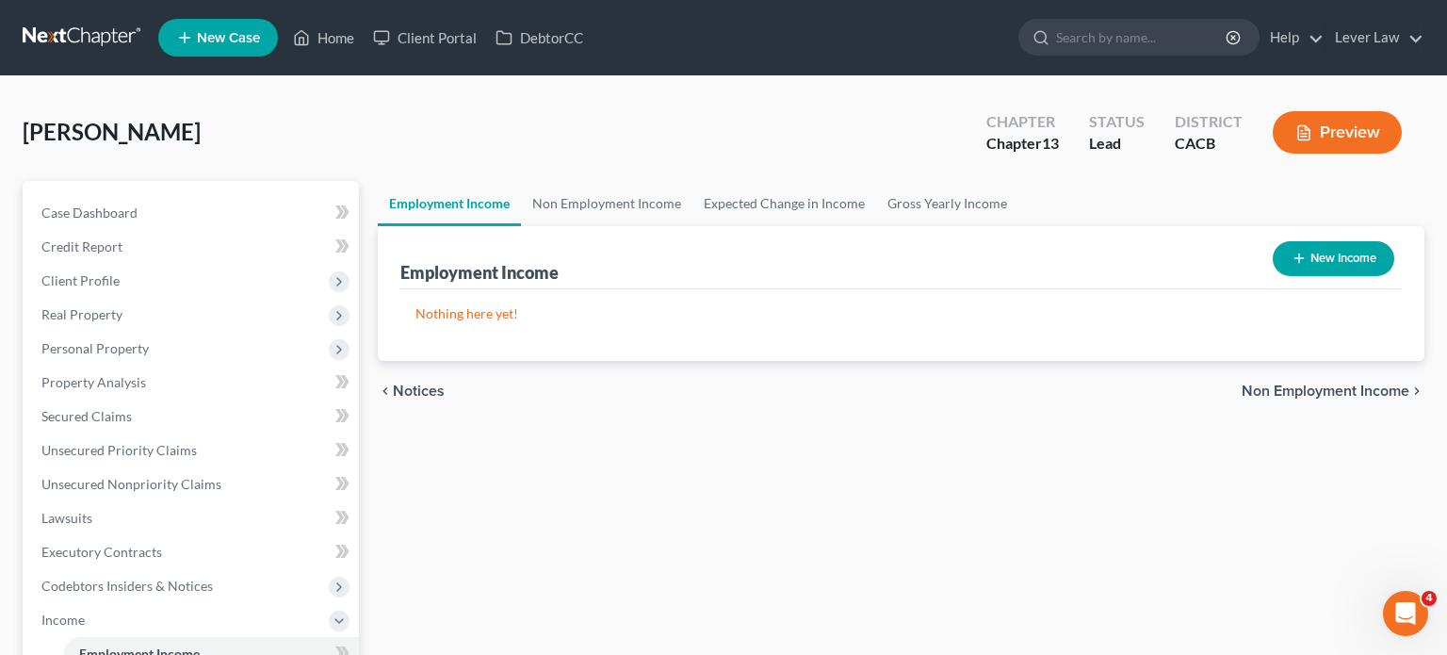
select select "0"
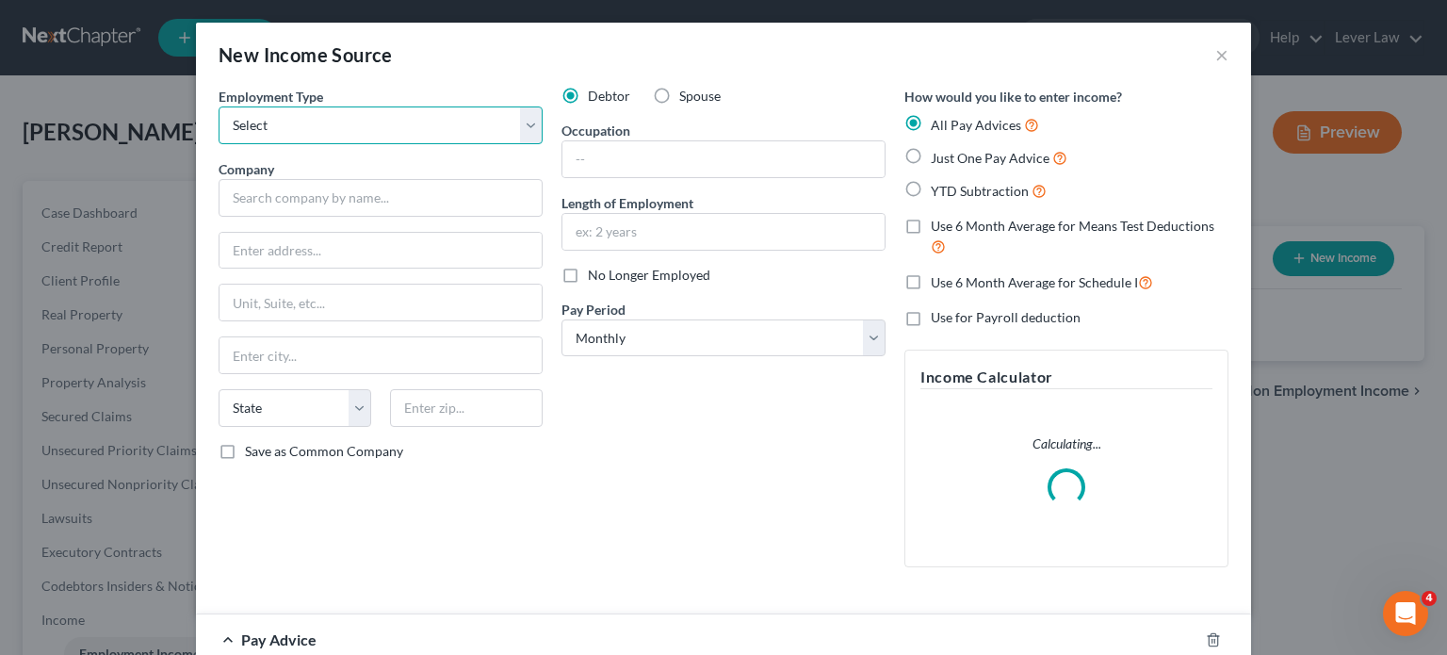
click at [363, 139] on select "Select Full or Part Time Employment Self Employment" at bounding box center [381, 125] width 324 height 38
select select "0"
click at [219, 106] on select "Select Full or Part Time Employment Self Employment" at bounding box center [381, 125] width 324 height 38
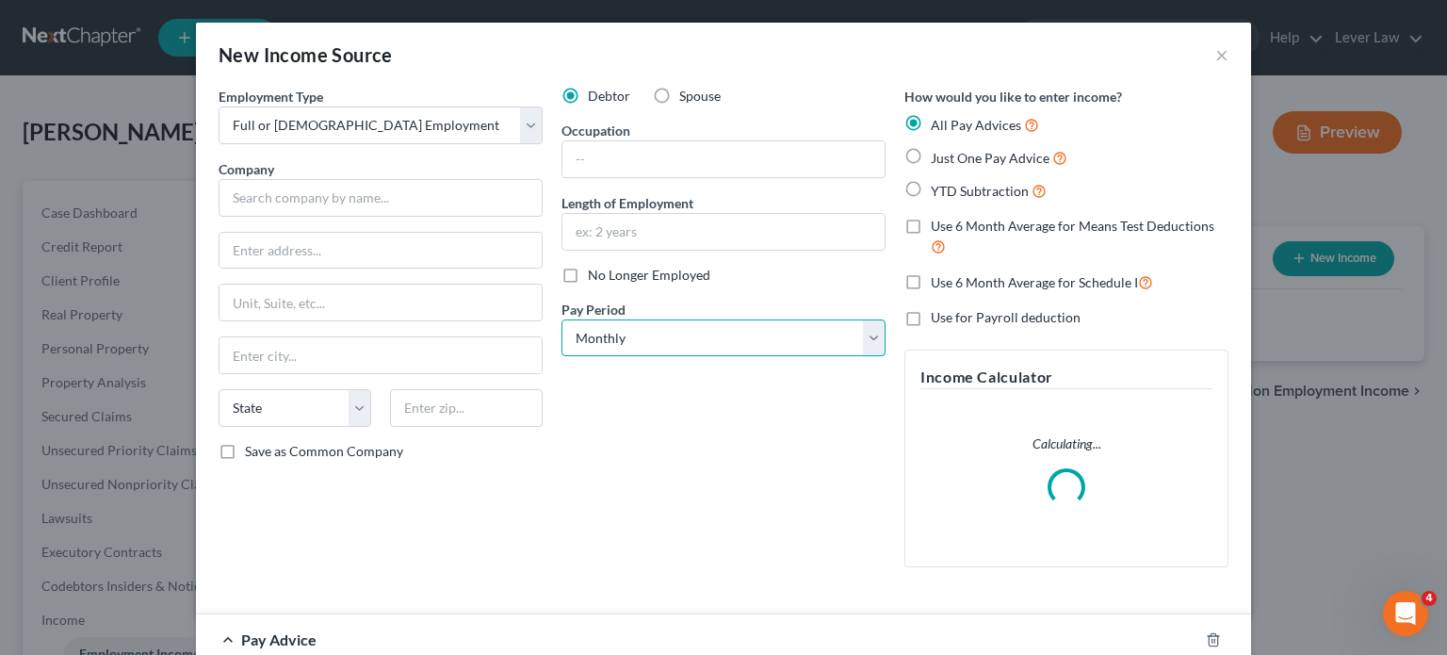
click at [800, 329] on select "Select Monthly Twice Monthly Every Other Week Weekly" at bounding box center [723, 338] width 324 height 38
select select "2"
click at [561, 319] on select "Select Monthly Twice Monthly Every Other Week Weekly" at bounding box center [723, 338] width 324 height 38
click at [998, 163] on span "Just One Pay Advice" at bounding box center [990, 158] width 119 height 16
click at [951, 159] on input "Just One Pay Advice" at bounding box center [944, 153] width 12 height 12
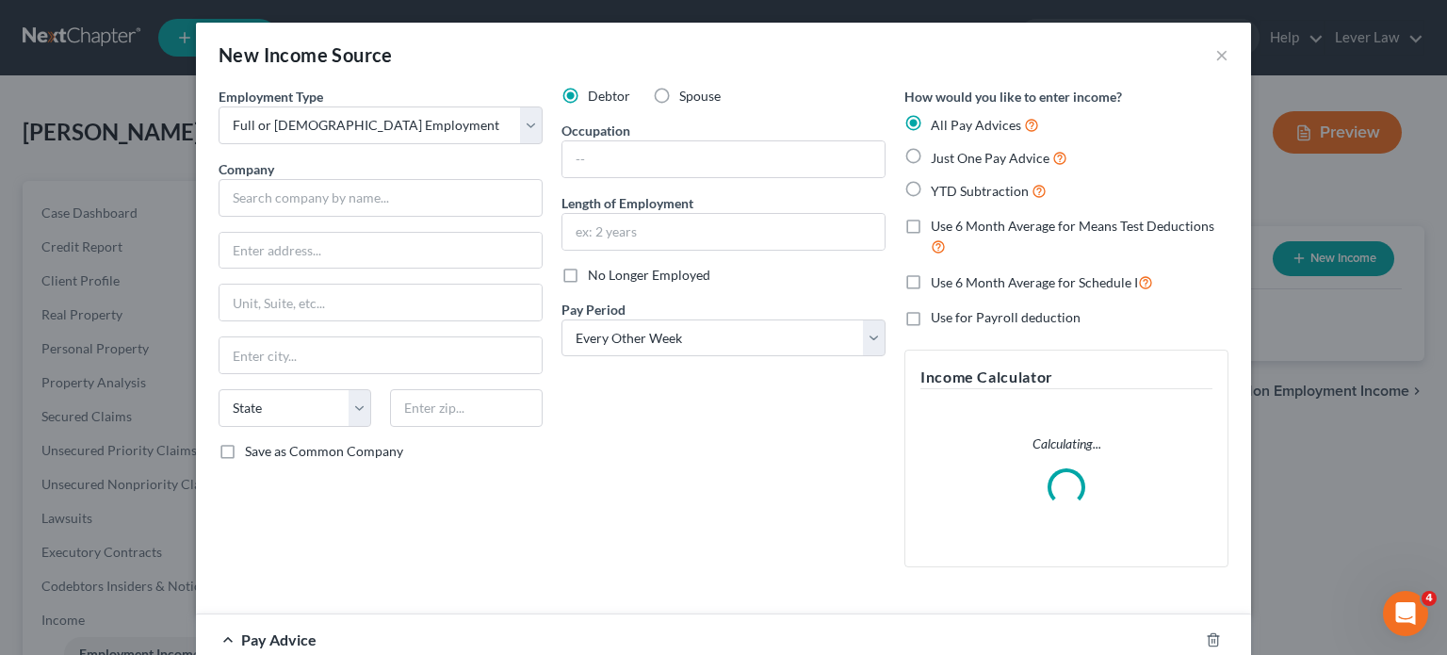
radio input "true"
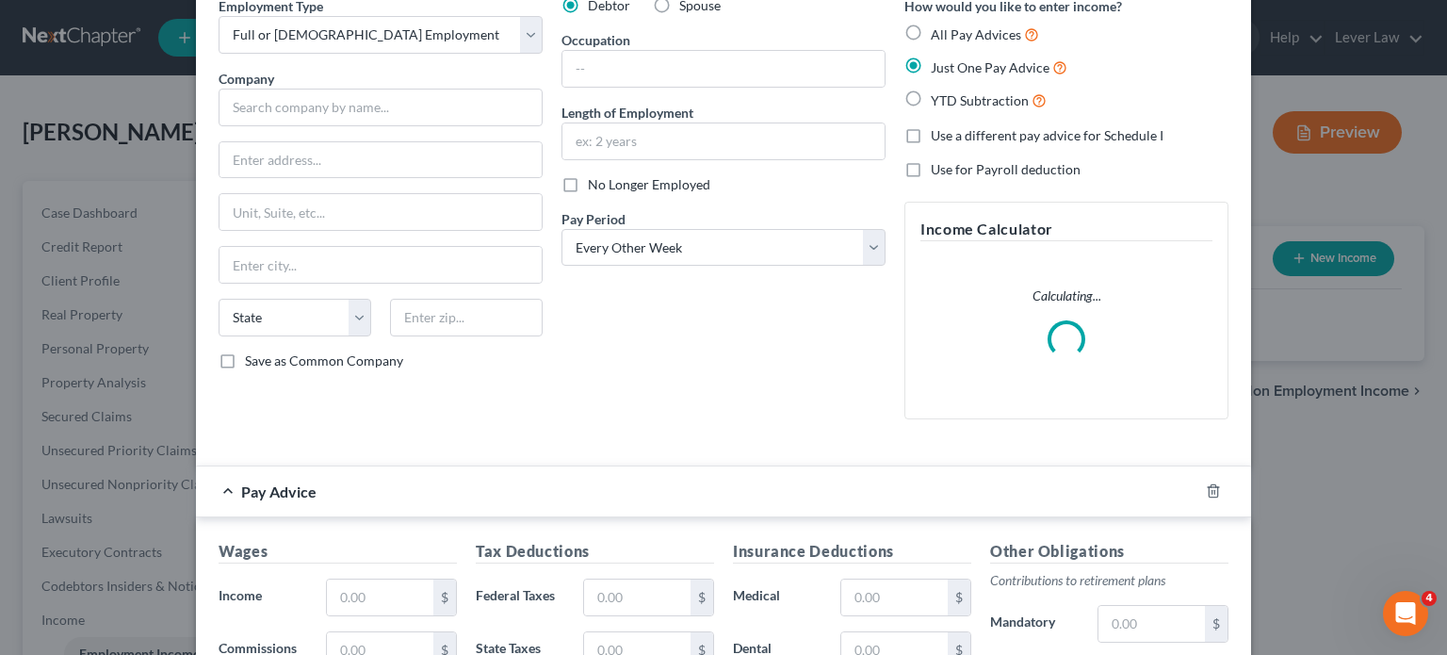
scroll to position [283, 0]
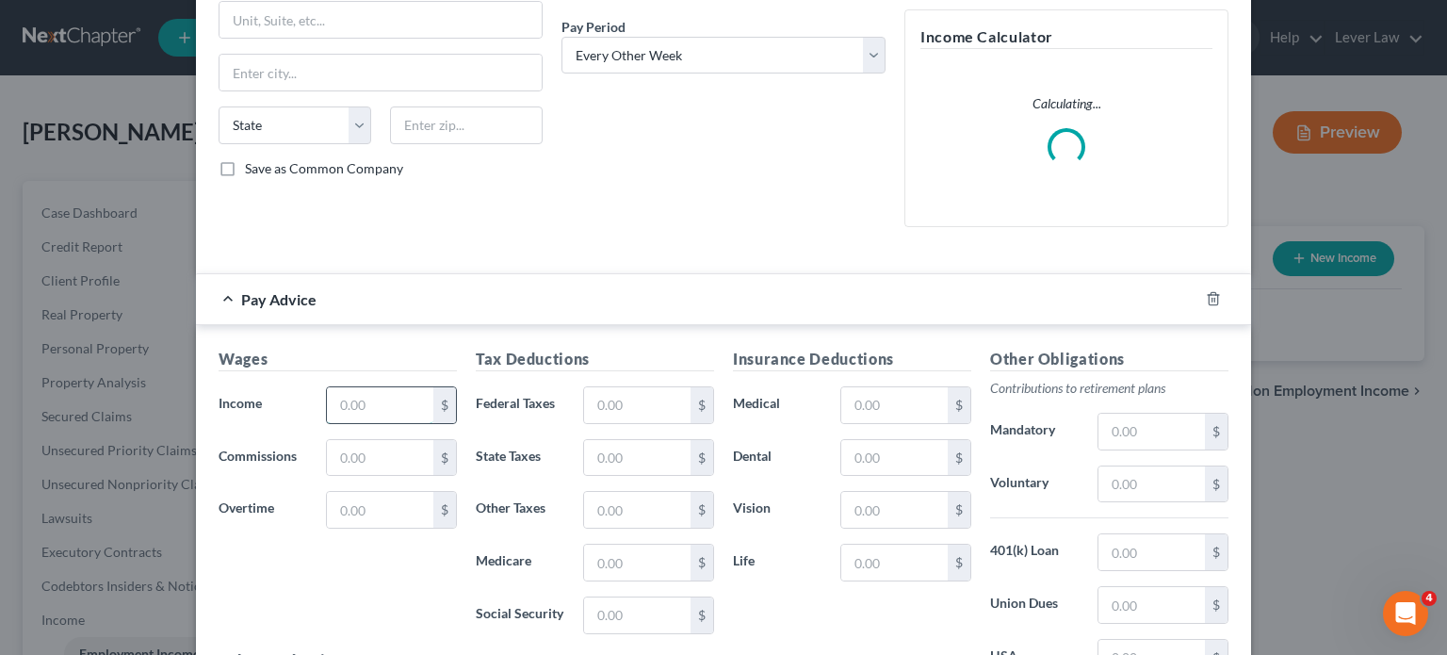
drag, startPoint x: 402, startPoint y: 410, endPoint x: 382, endPoint y: 410, distance: 19.8
click at [398, 410] on input "text" at bounding box center [380, 405] width 106 height 36
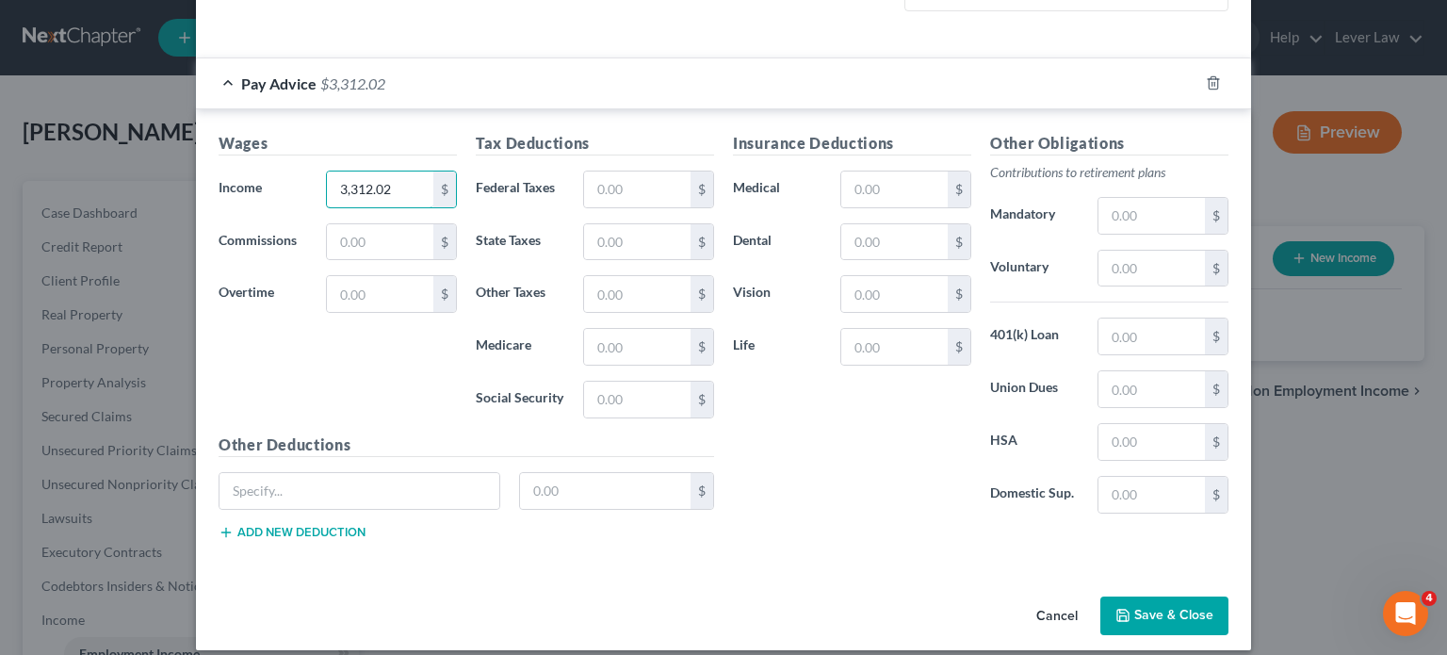
scroll to position [577, 0]
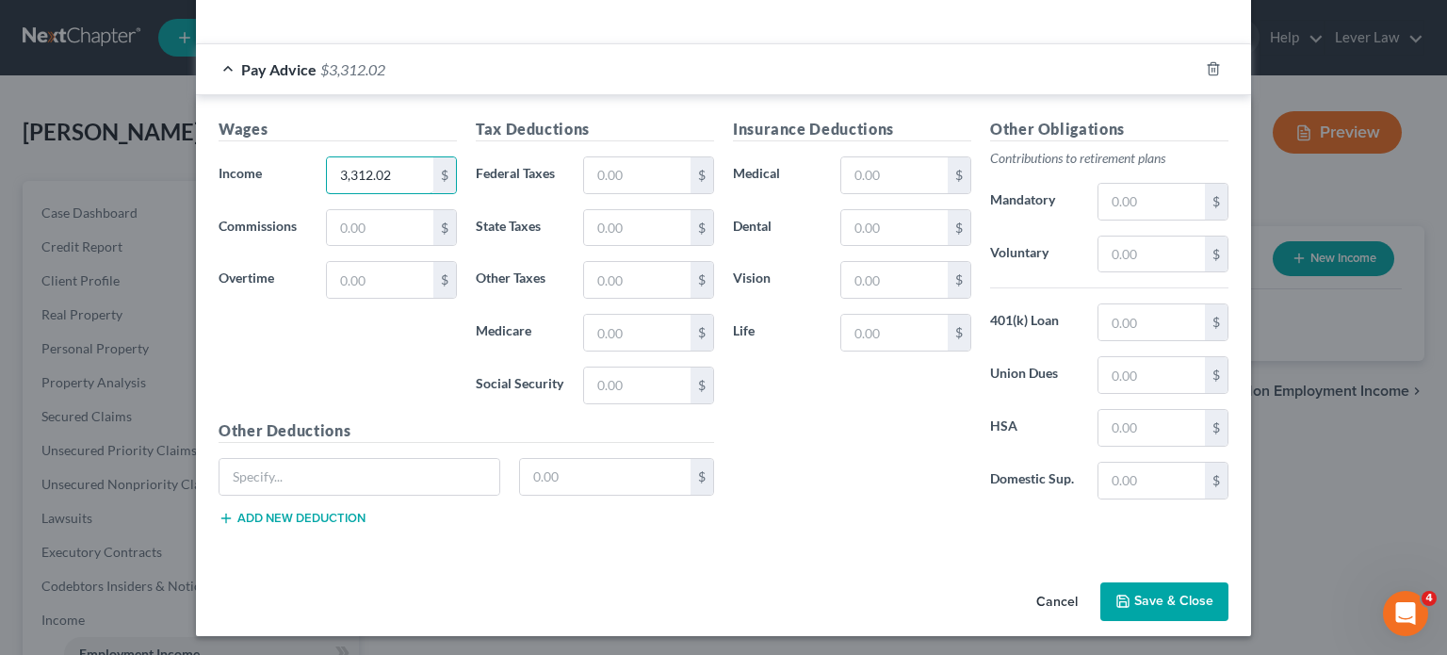
type input "3,312.02"
click at [1156, 593] on button "Save & Close" at bounding box center [1164, 602] width 128 height 40
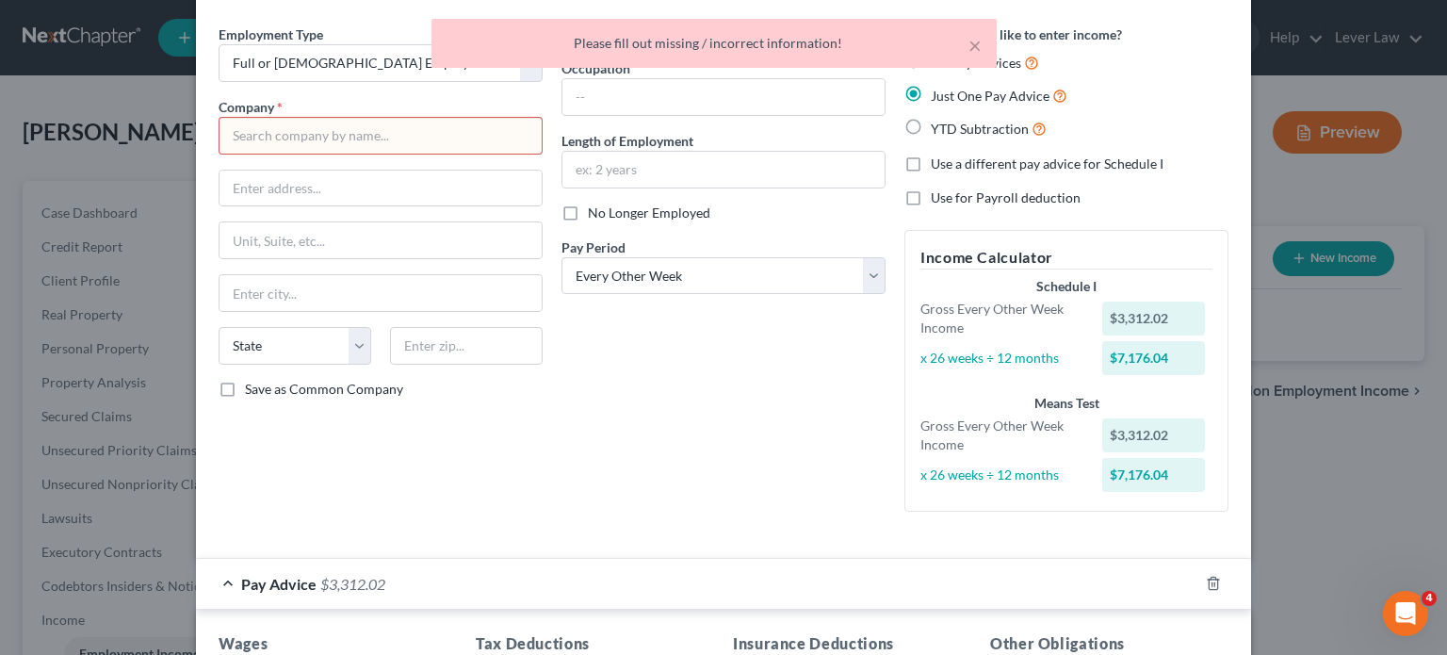
scroll to position [11, 0]
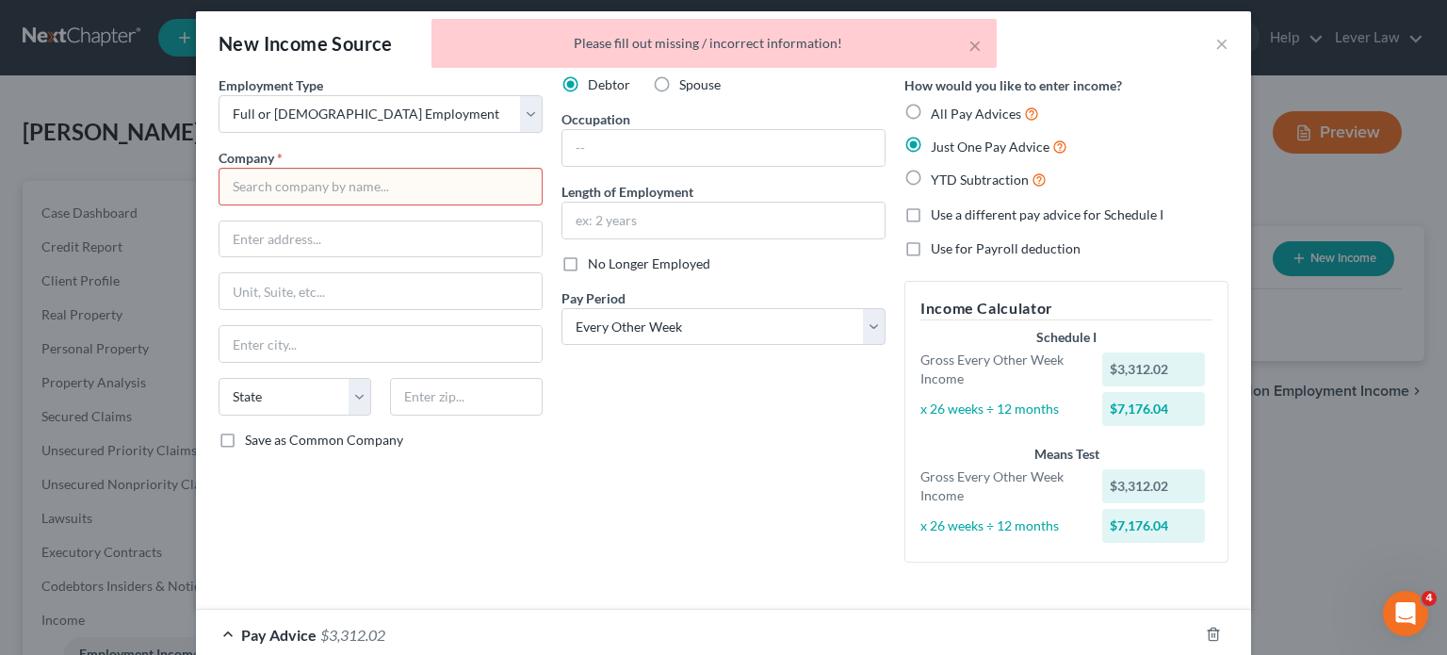
click at [346, 195] on input "text" at bounding box center [381, 187] width 324 height 38
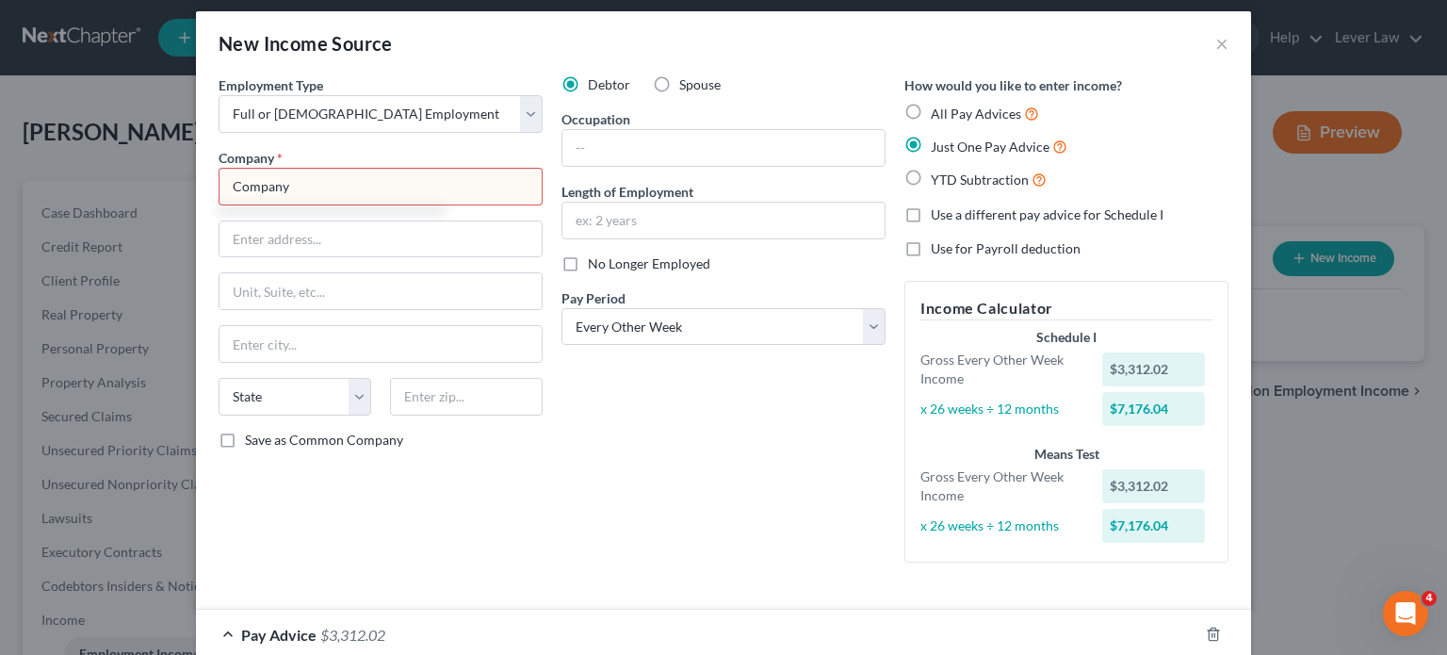
type input "Company"
drag, startPoint x: 597, startPoint y: 405, endPoint x: 650, endPoint y: 398, distance: 53.2
click at [599, 405] on div "Debtor Spouse Occupation Length of Employment No Longer Employed Pay Period * S…" at bounding box center [723, 326] width 343 height 502
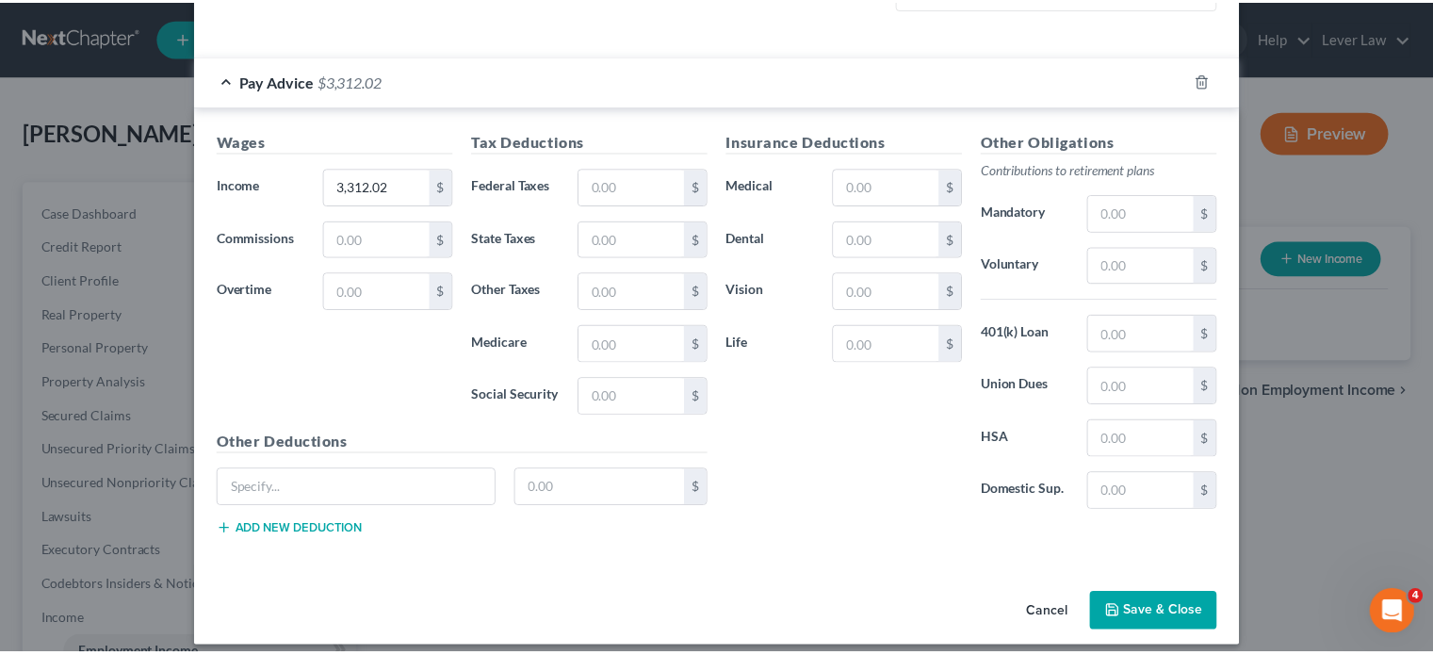
scroll to position [577, 0]
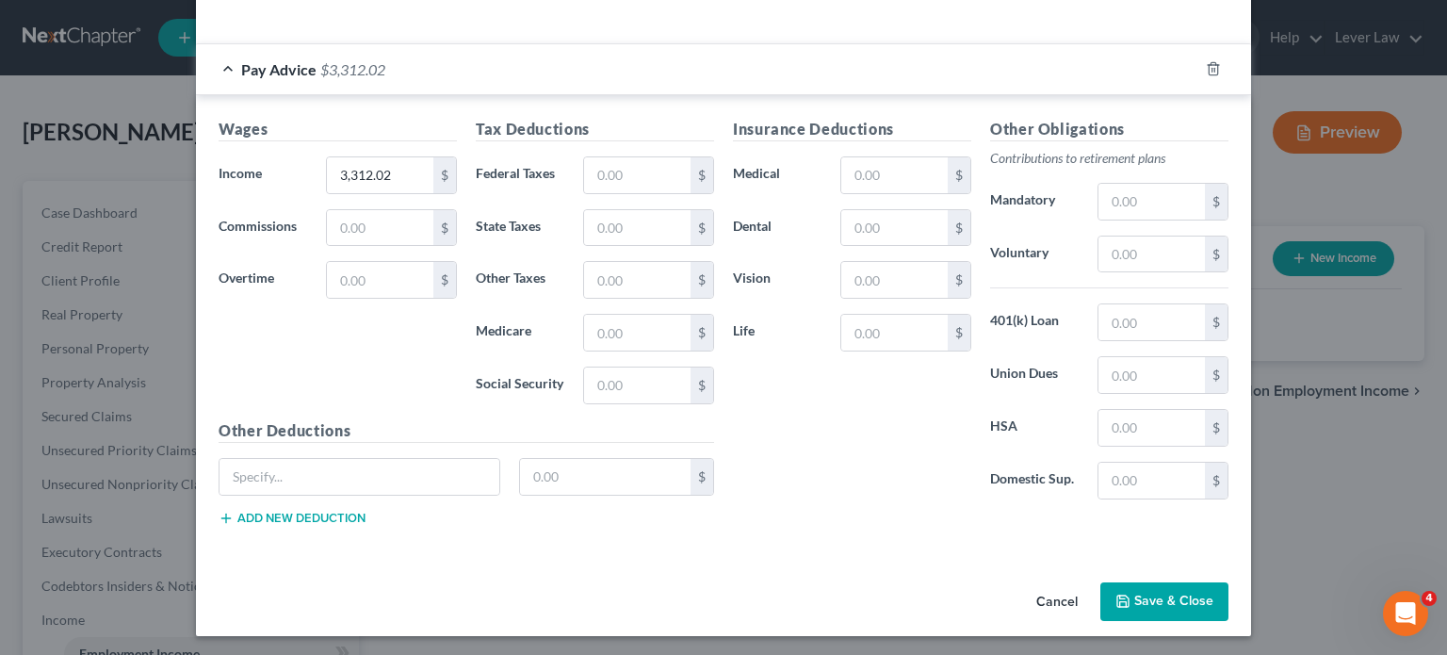
click at [1158, 586] on button "Save & Close" at bounding box center [1164, 602] width 128 height 40
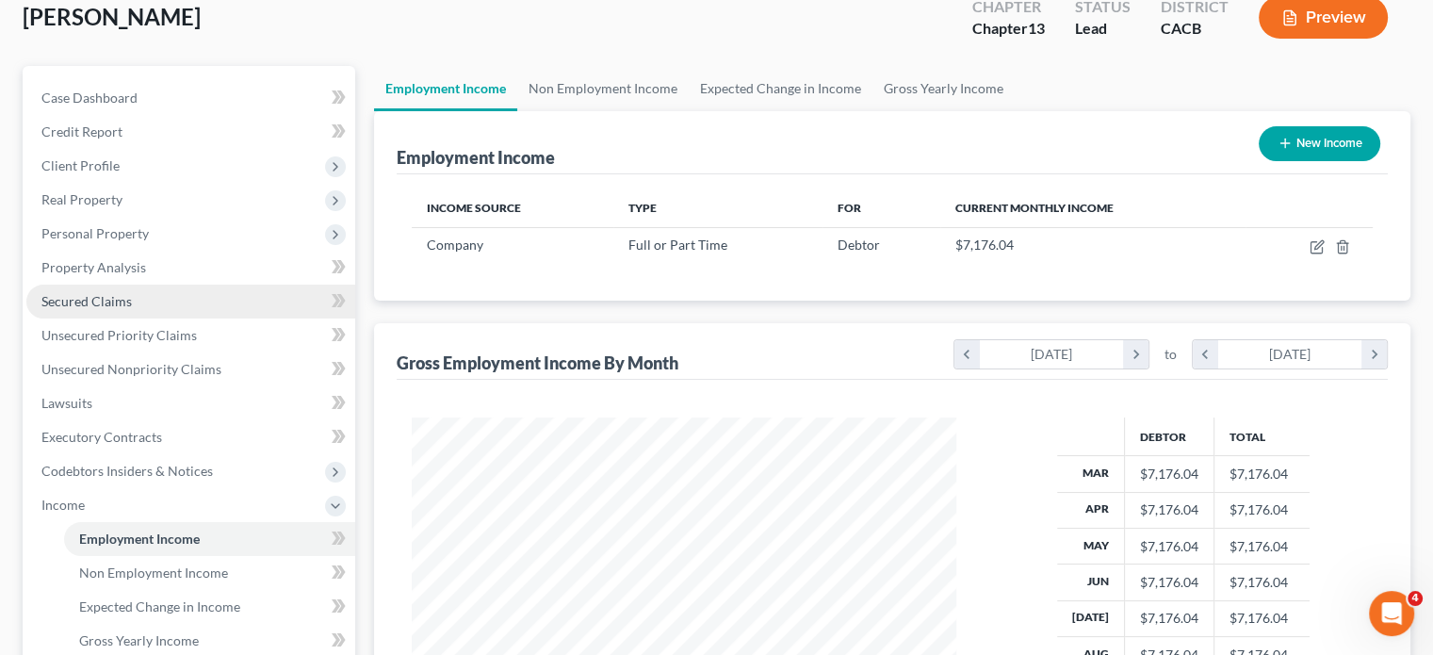
scroll to position [94, 0]
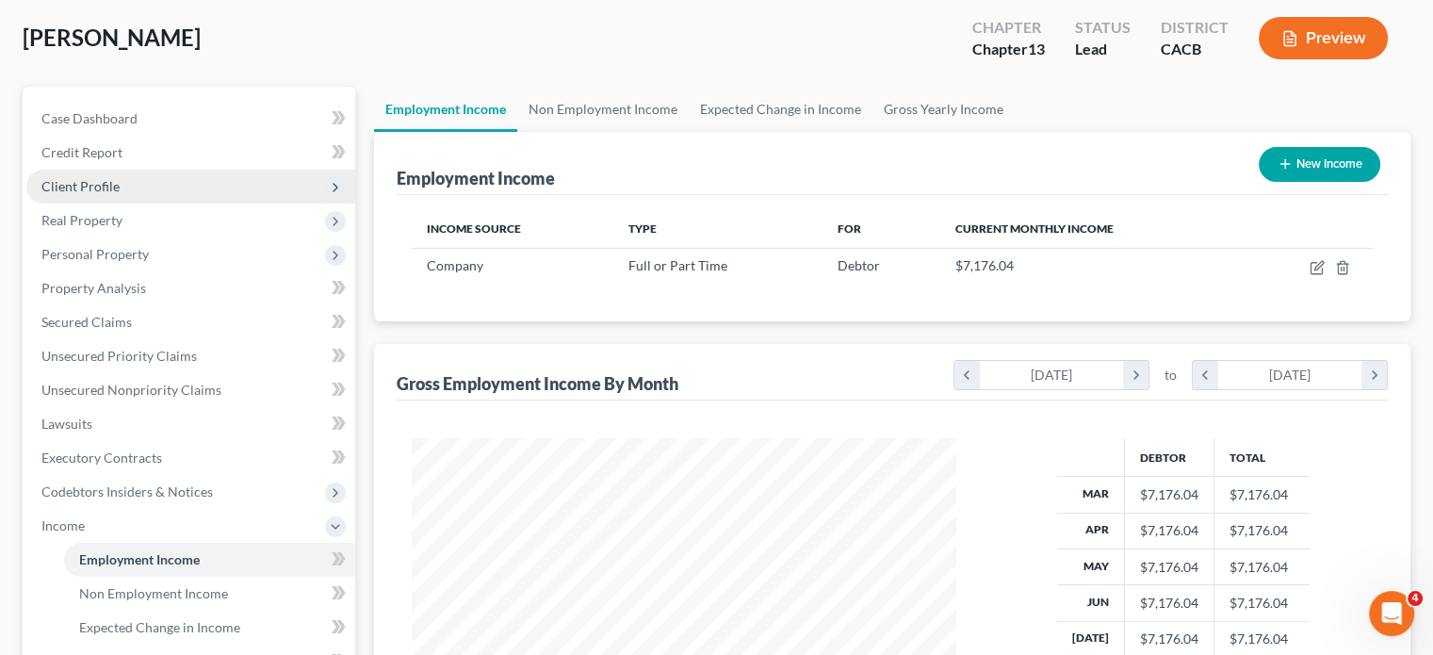
click at [77, 195] on span "Client Profile" at bounding box center [190, 187] width 329 height 34
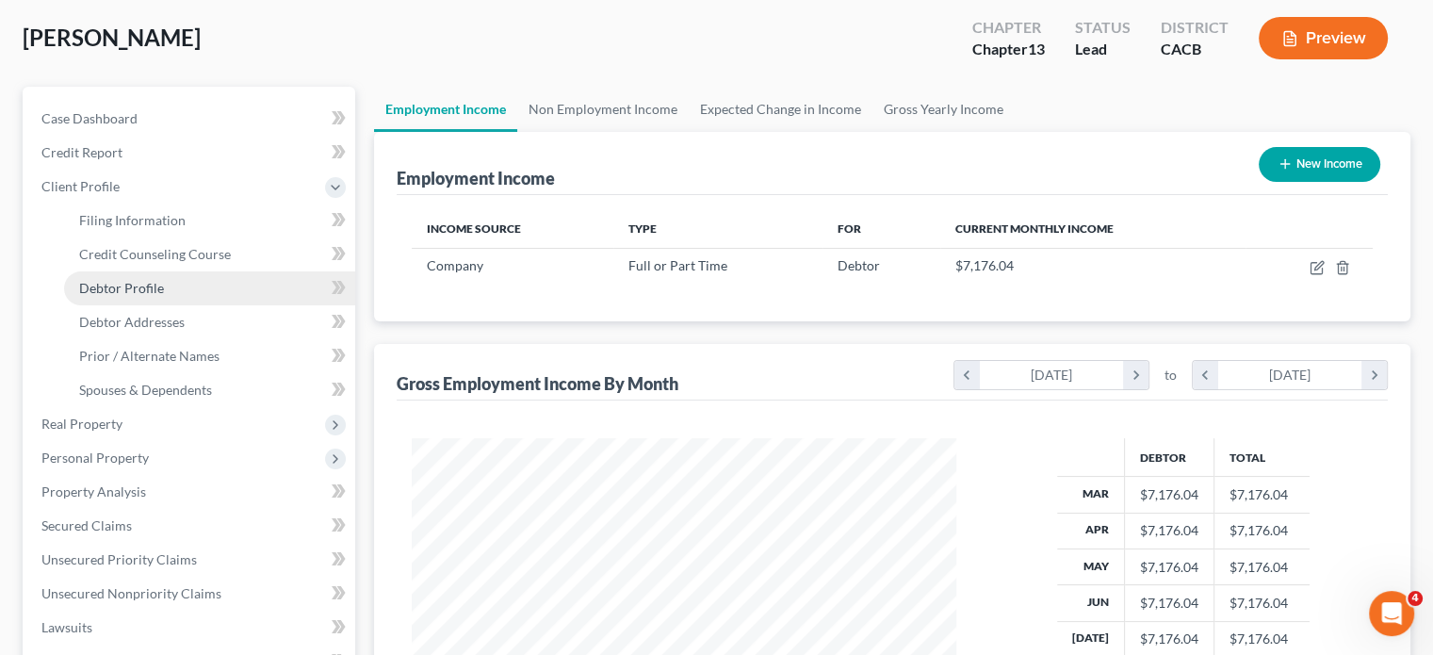
click at [142, 293] on span "Debtor Profile" at bounding box center [121, 288] width 85 height 16
select select "0"
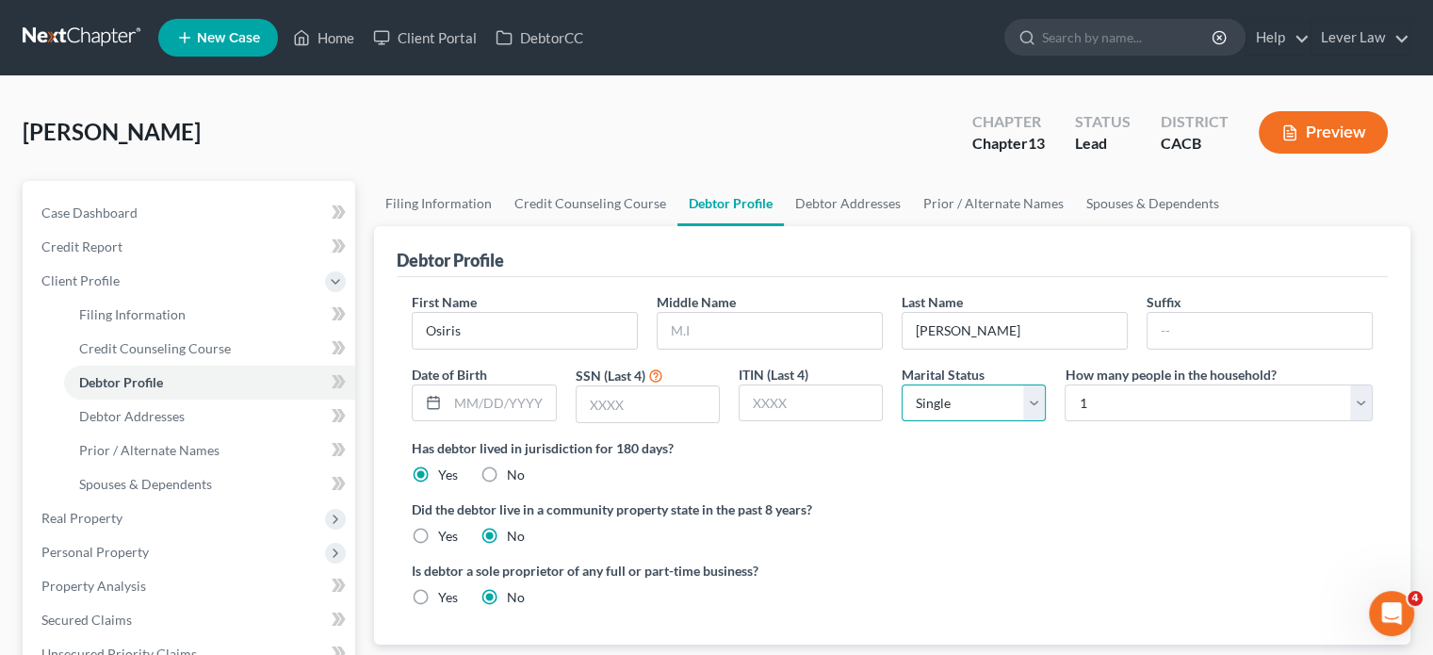
click at [1012, 401] on select "Select Single Married Separated Divorced Widowed" at bounding box center [974, 403] width 144 height 38
select select "1"
click at [902, 384] on select "Select Single Married Separated Divorced Widowed" at bounding box center [974, 403] width 144 height 38
click at [1161, 393] on select "Select 1 2 3 4 5 6 7 8 9 10 11 12 13 14 15 16 17 18 19 20" at bounding box center [1219, 403] width 308 height 38
select select "5"
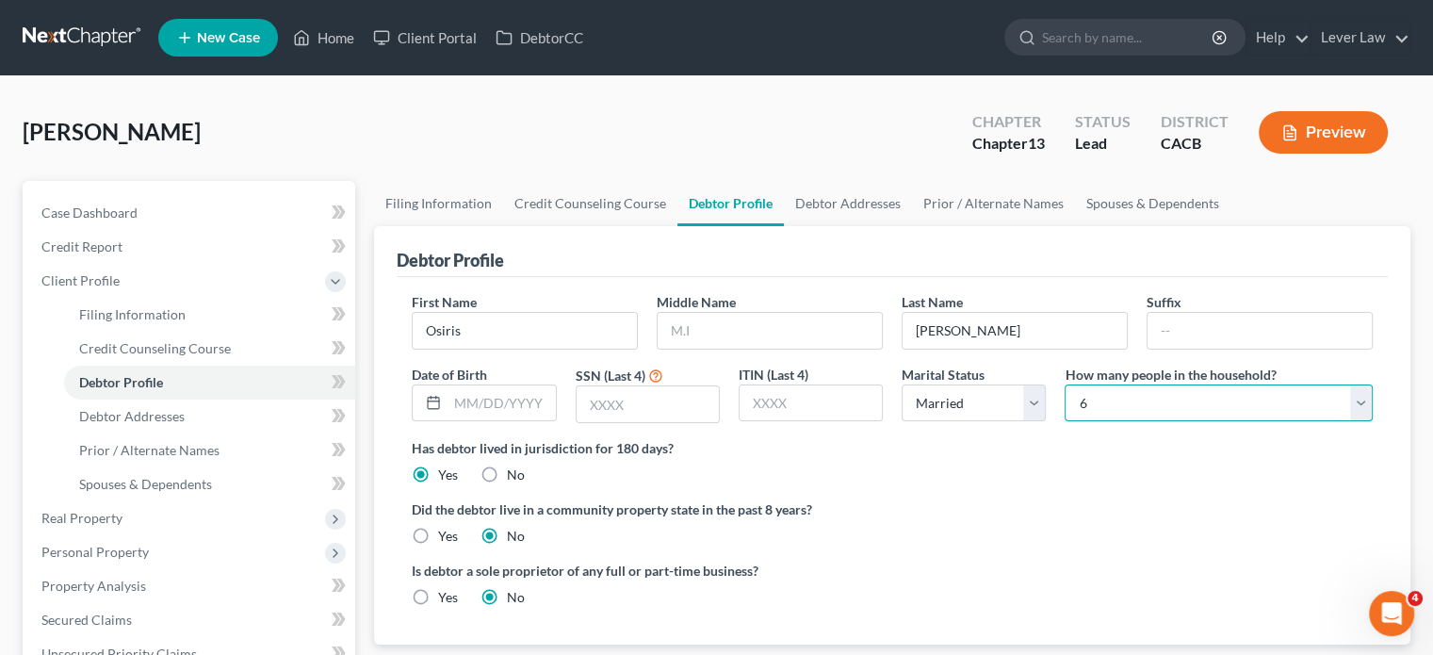
click at [1065, 384] on select "Select 1 2 3 4 5 6 7 8 9 10 11 12 13 14 15 16 17 18 19 20" at bounding box center [1219, 403] width 308 height 38
click at [140, 412] on span "Debtor Addresses" at bounding box center [132, 416] width 106 height 16
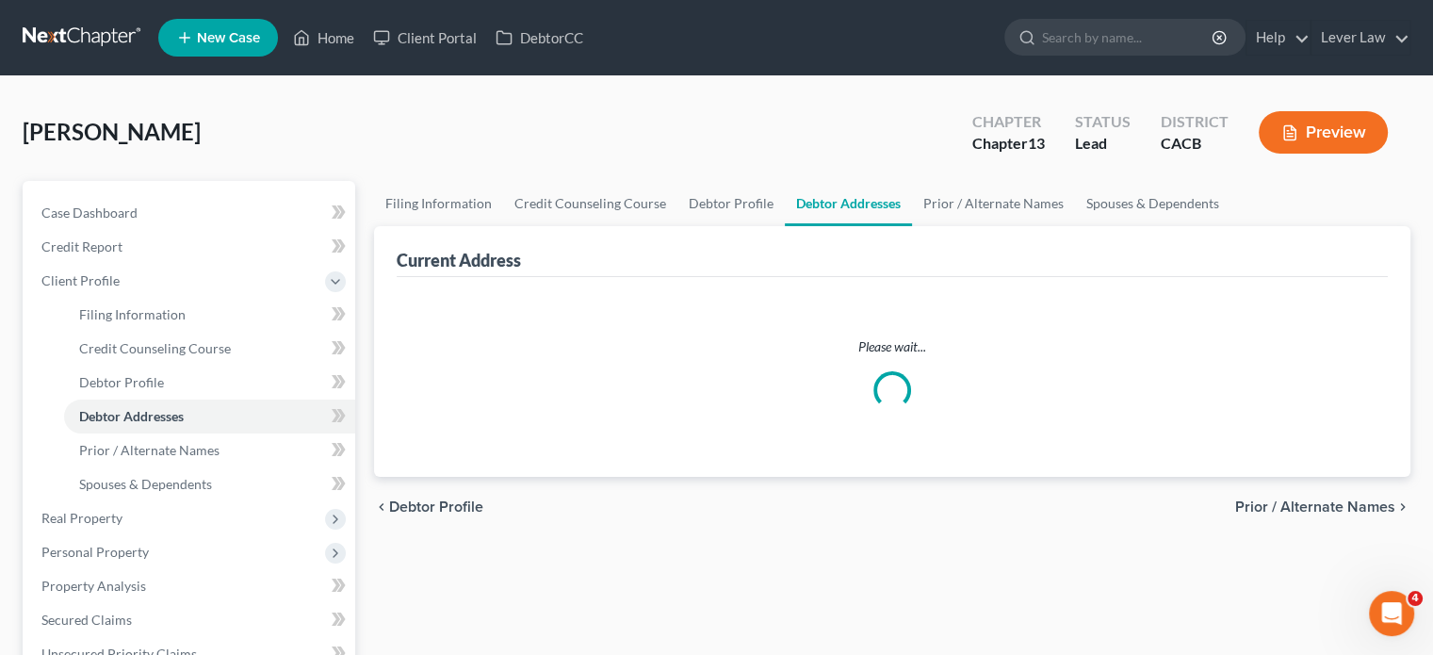
select select "0"
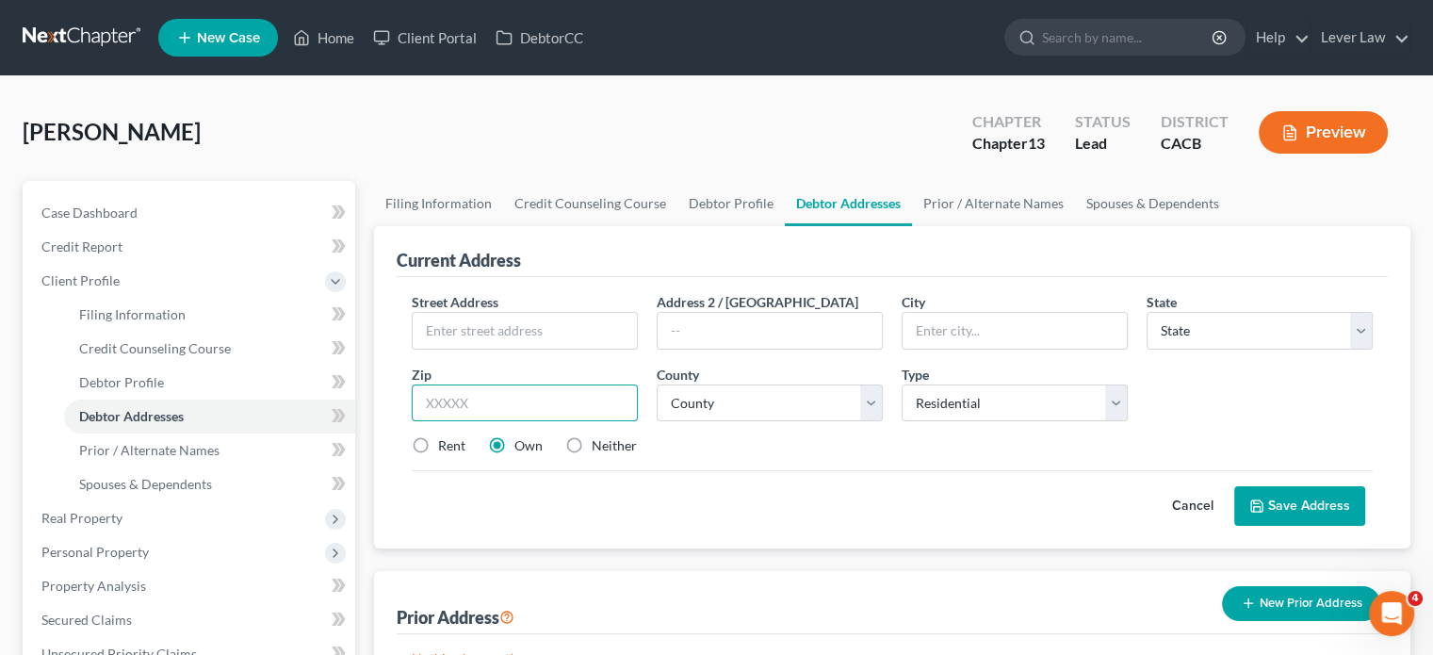
click at [509, 406] on input "text" at bounding box center [525, 403] width 226 height 38
type input "90605"
click at [785, 432] on div "Street Address * Address 2 / PO Box City * State * State AL AK AR AZ CA CO CT D…" at bounding box center [892, 381] width 980 height 179
type input "Whittier"
select select "4"
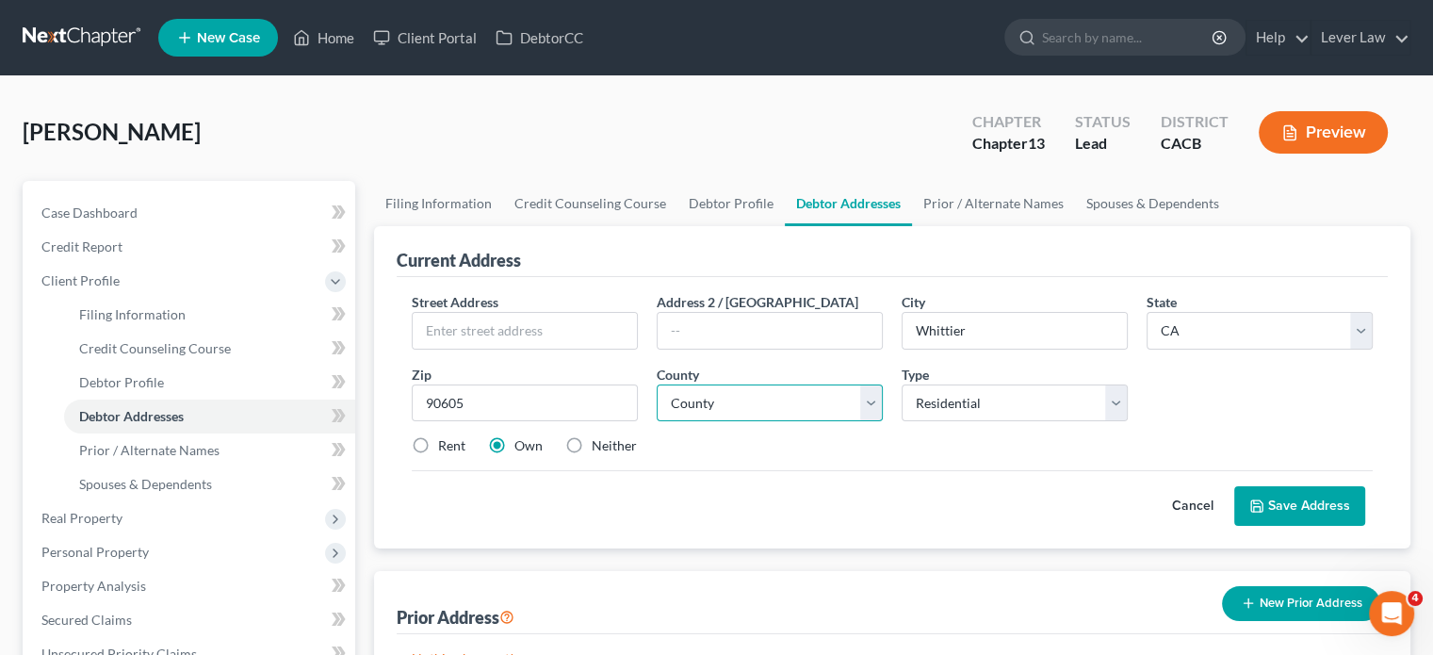
click at [790, 408] on select "County" at bounding box center [770, 403] width 226 height 38
select select "18"
click at [657, 384] on select "County Alameda County Alpine County Amador County Butte County Calaveras County…" at bounding box center [770, 403] width 226 height 38
click at [442, 447] on label "Rent" at bounding box center [451, 445] width 27 height 19
click at [446, 447] on input "Rent" at bounding box center [452, 442] width 12 height 12
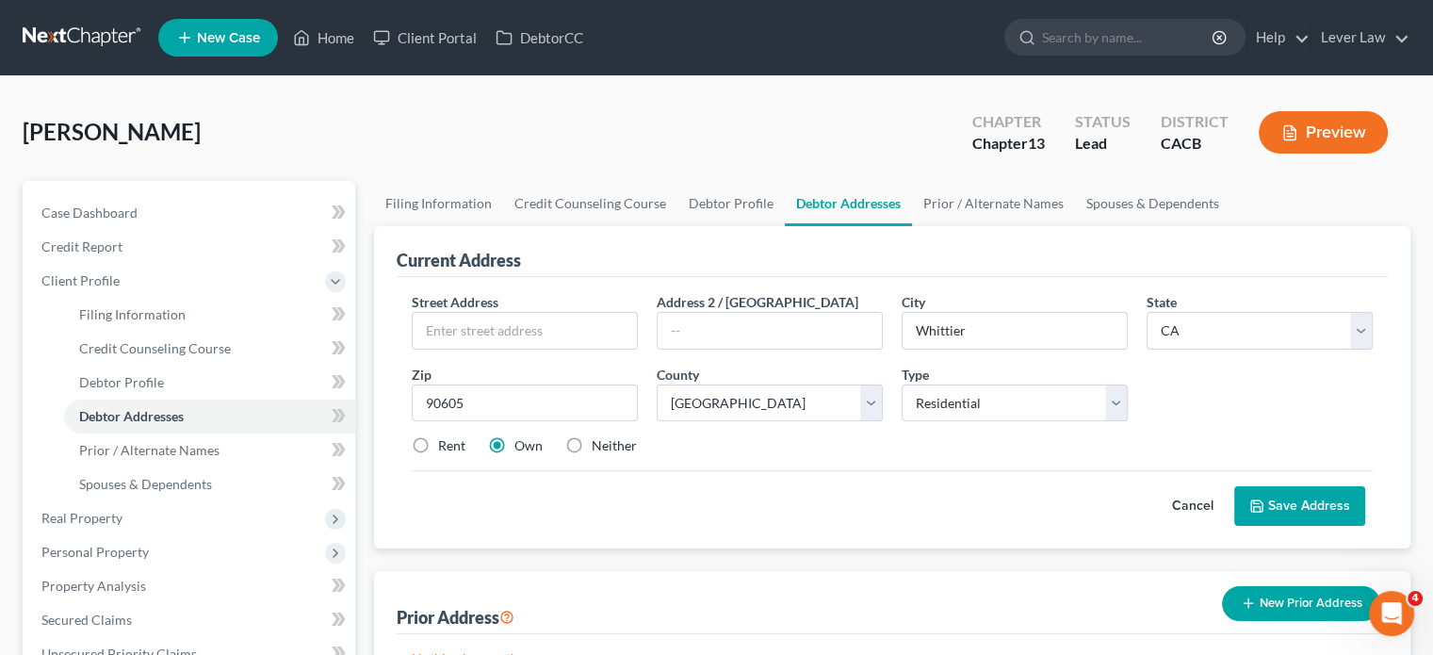
radio input "true"
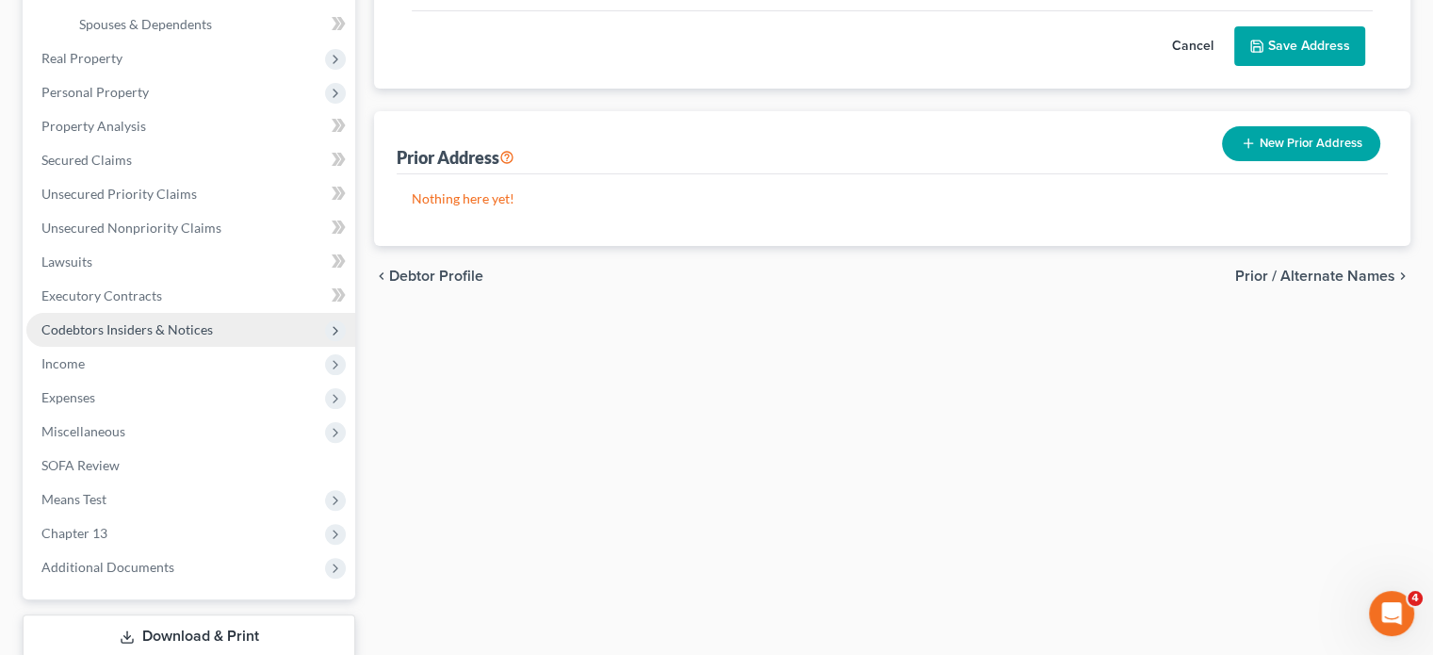
scroll to position [471, 0]
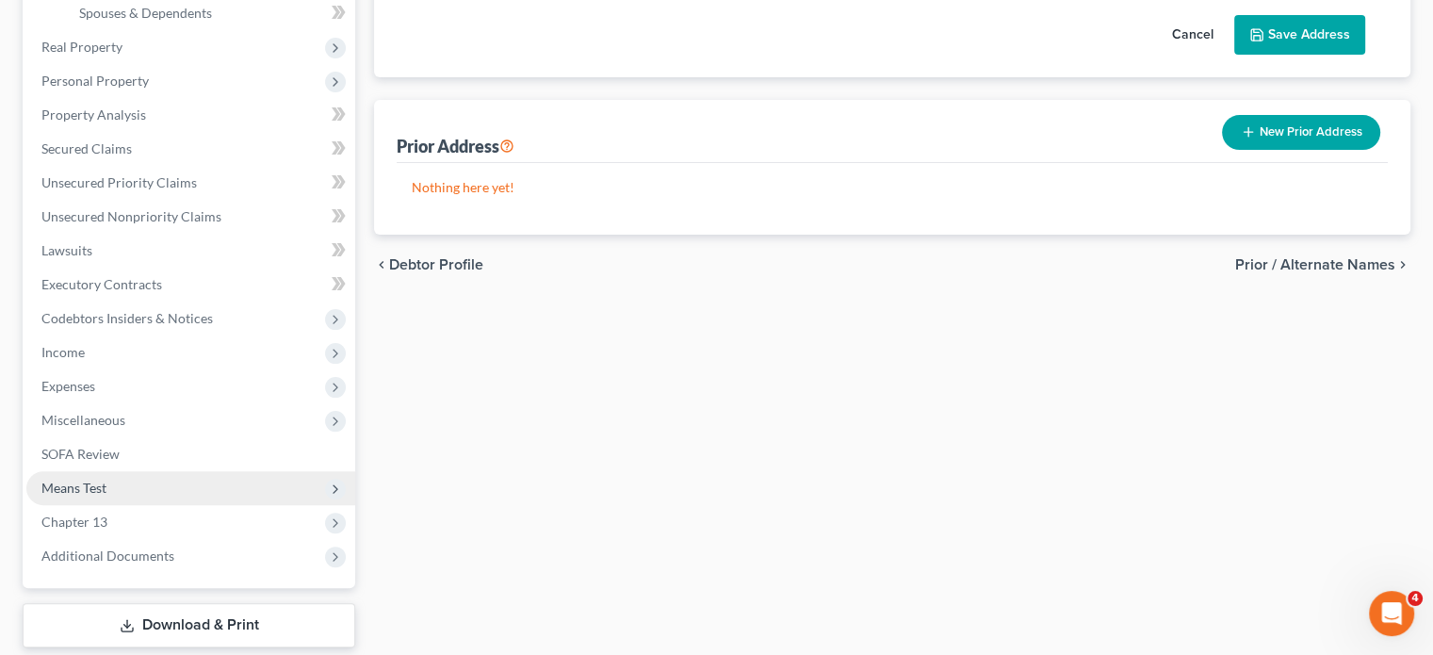
click at [79, 490] on span "Means Test" at bounding box center [73, 488] width 65 height 16
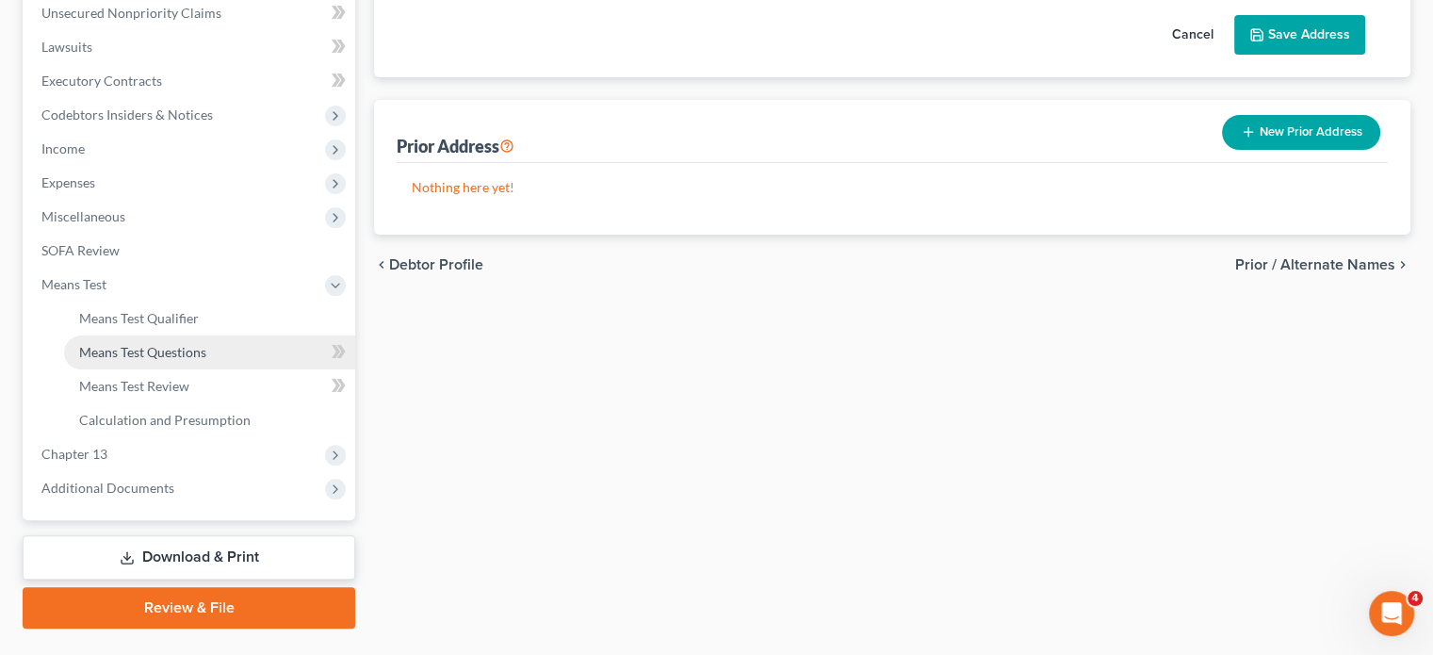
click at [167, 361] on link "Means Test Questions" at bounding box center [209, 352] width 291 height 34
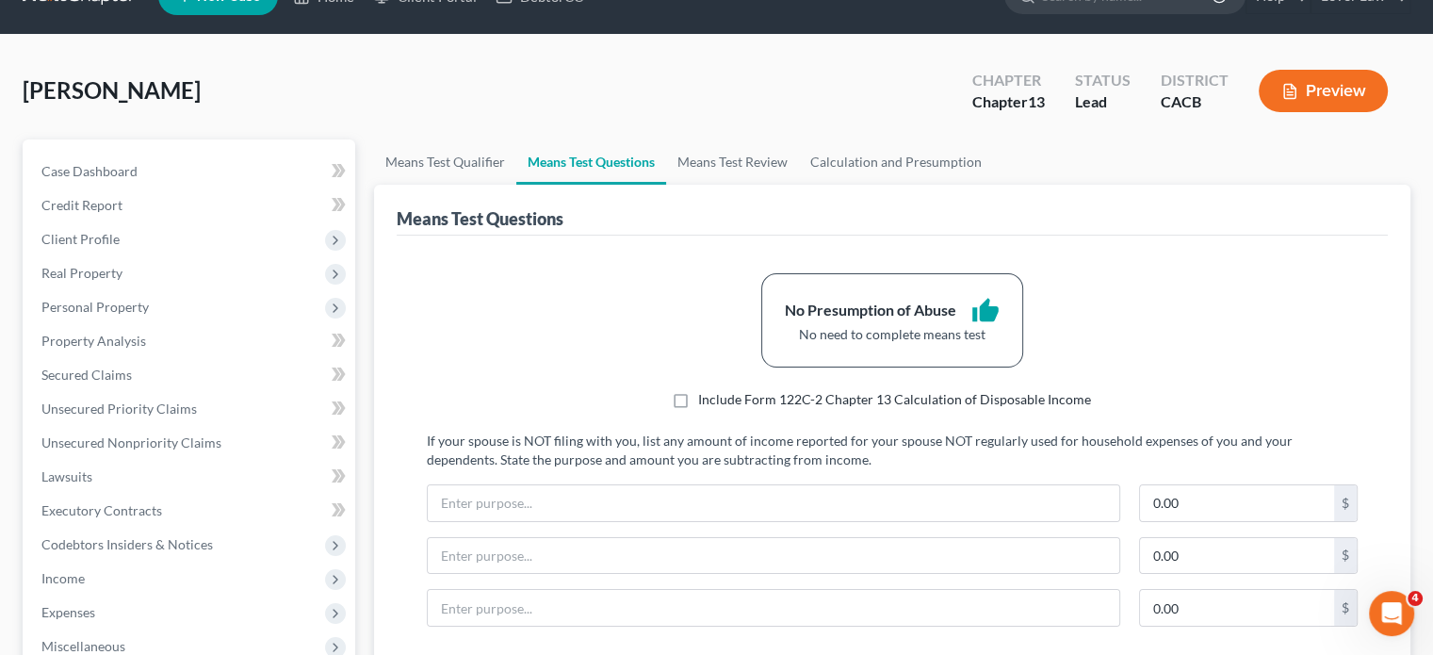
scroll to position [94, 0]
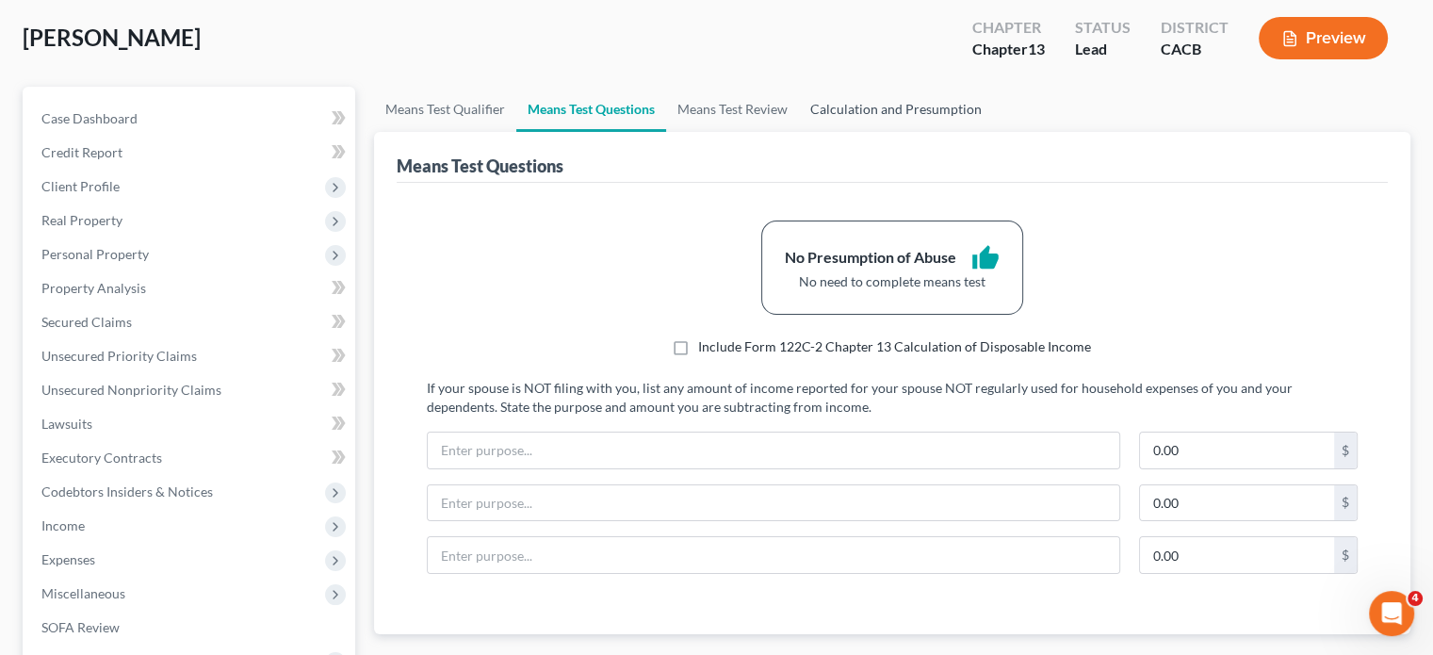
click at [913, 117] on link "Calculation and Presumption" at bounding box center [896, 109] width 194 height 45
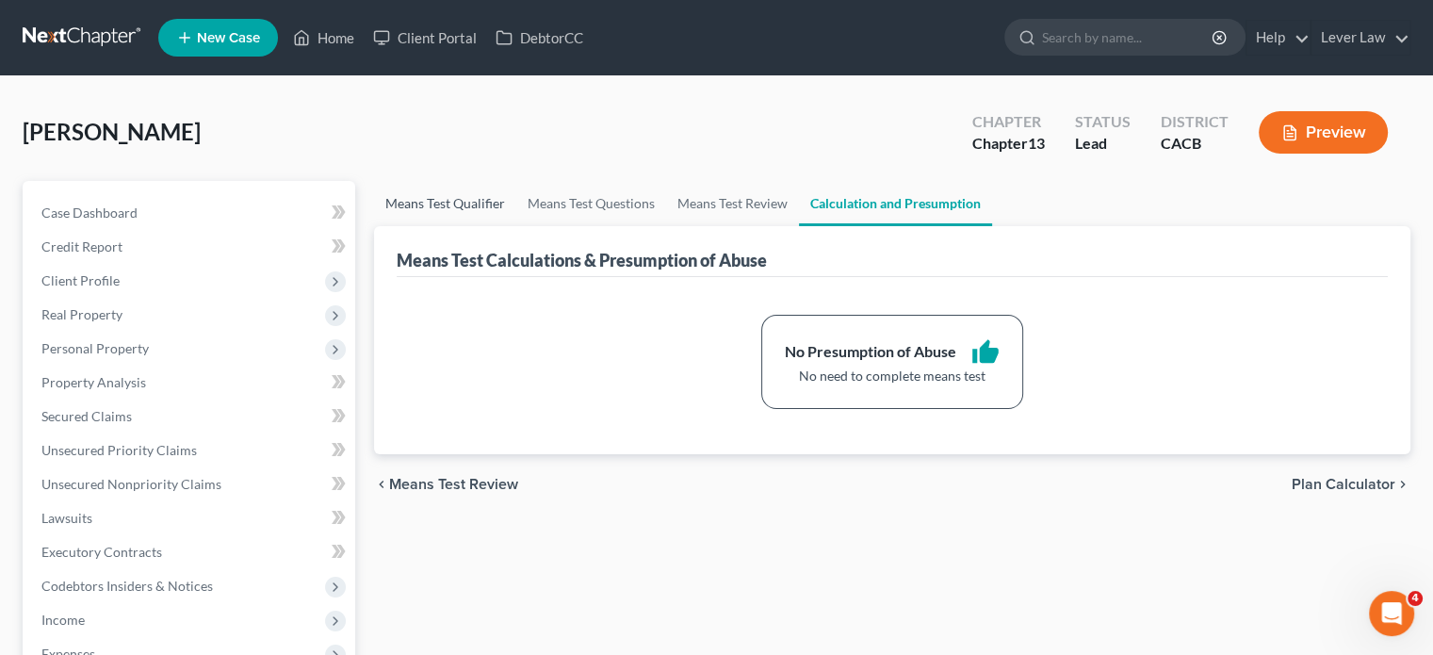
click at [439, 202] on link "Means Test Qualifier" at bounding box center [445, 203] width 142 height 45
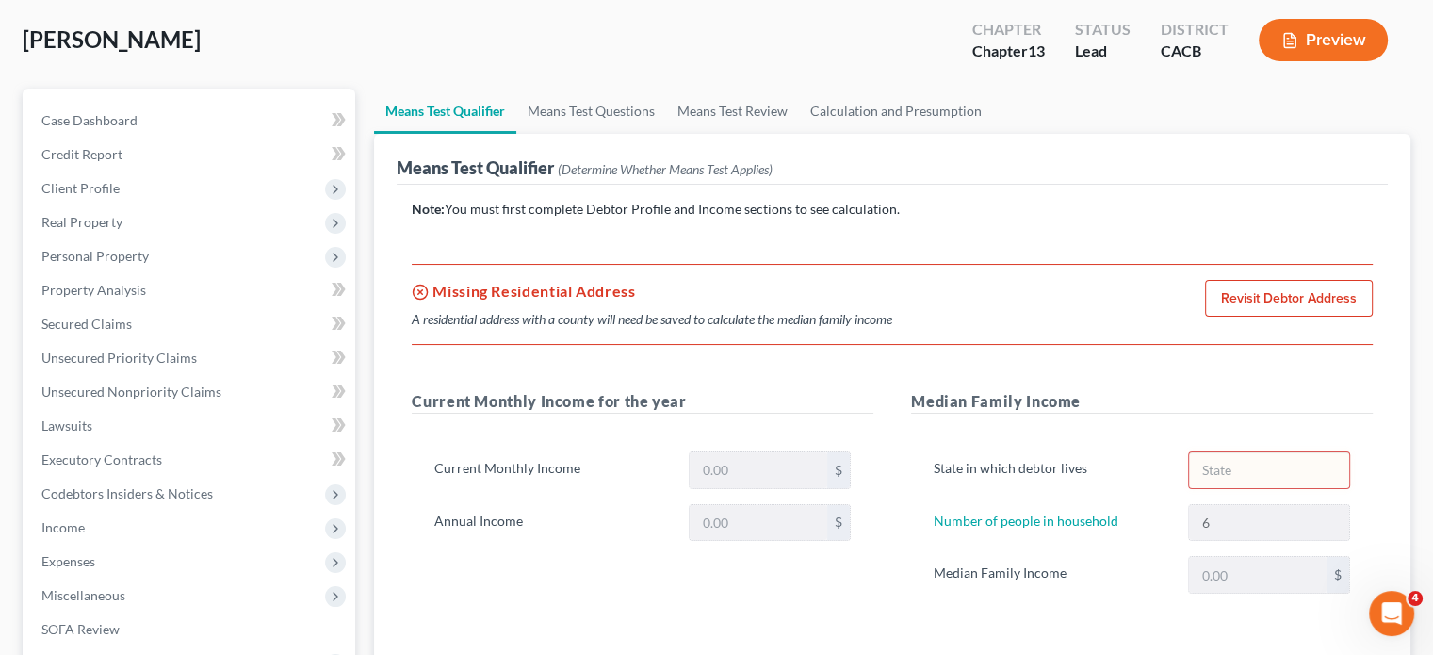
scroll to position [94, 0]
click at [683, 599] on div "Current Monthly Income for the year Current Monthly Income $ Annual Income $" at bounding box center [642, 508] width 499 height 241
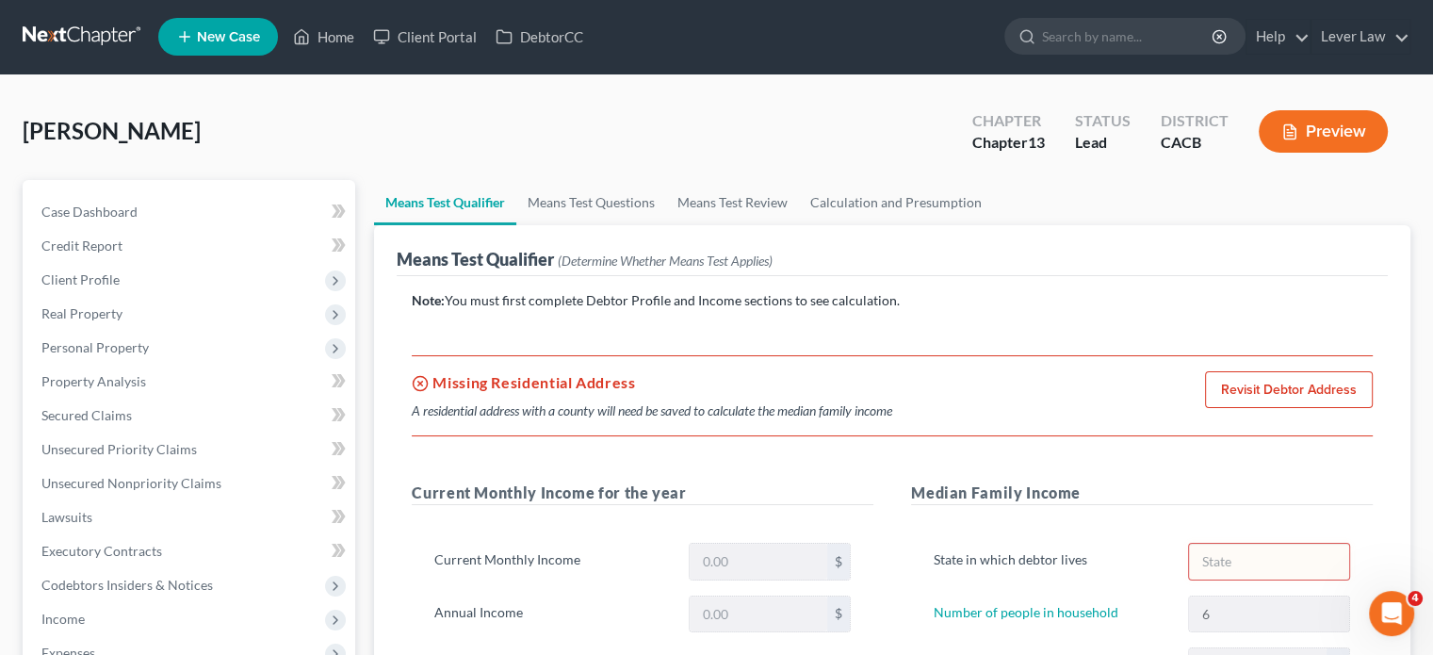
scroll to position [0, 0]
click at [67, 45] on link at bounding box center [83, 38] width 121 height 34
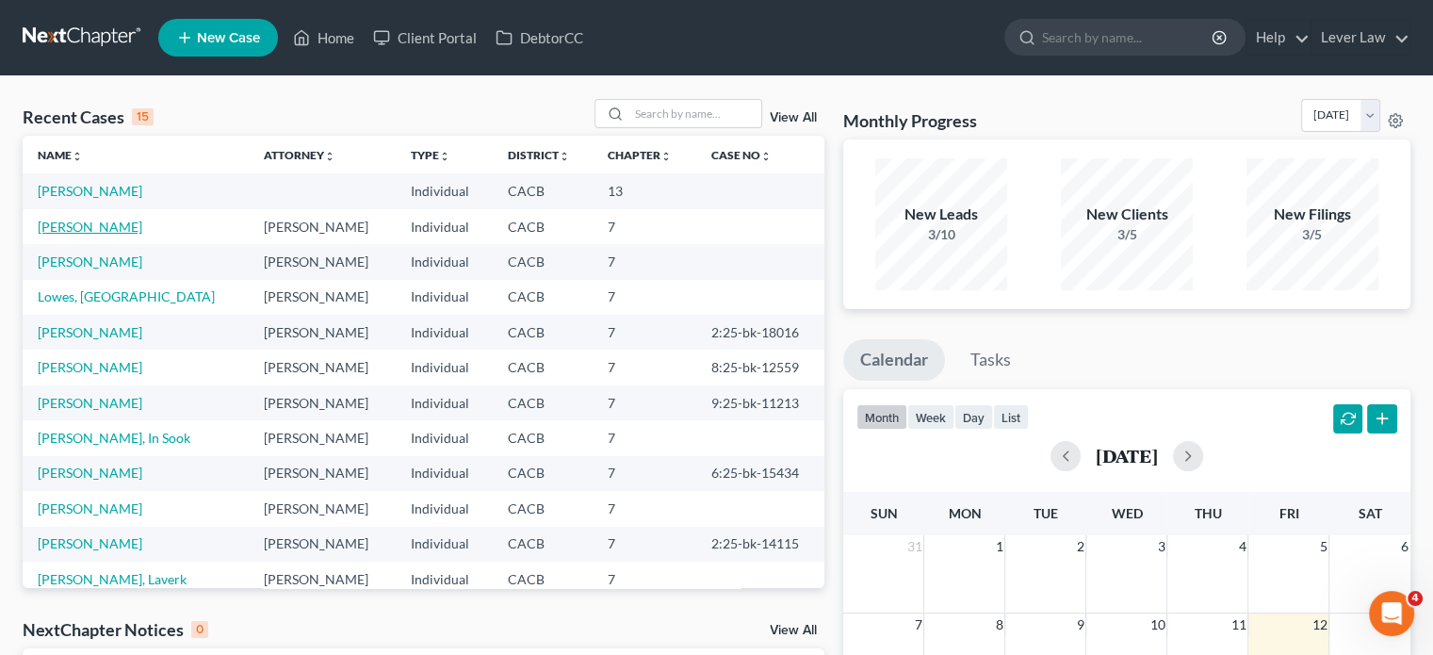
click at [100, 229] on link "[PERSON_NAME]" at bounding box center [90, 227] width 105 height 16
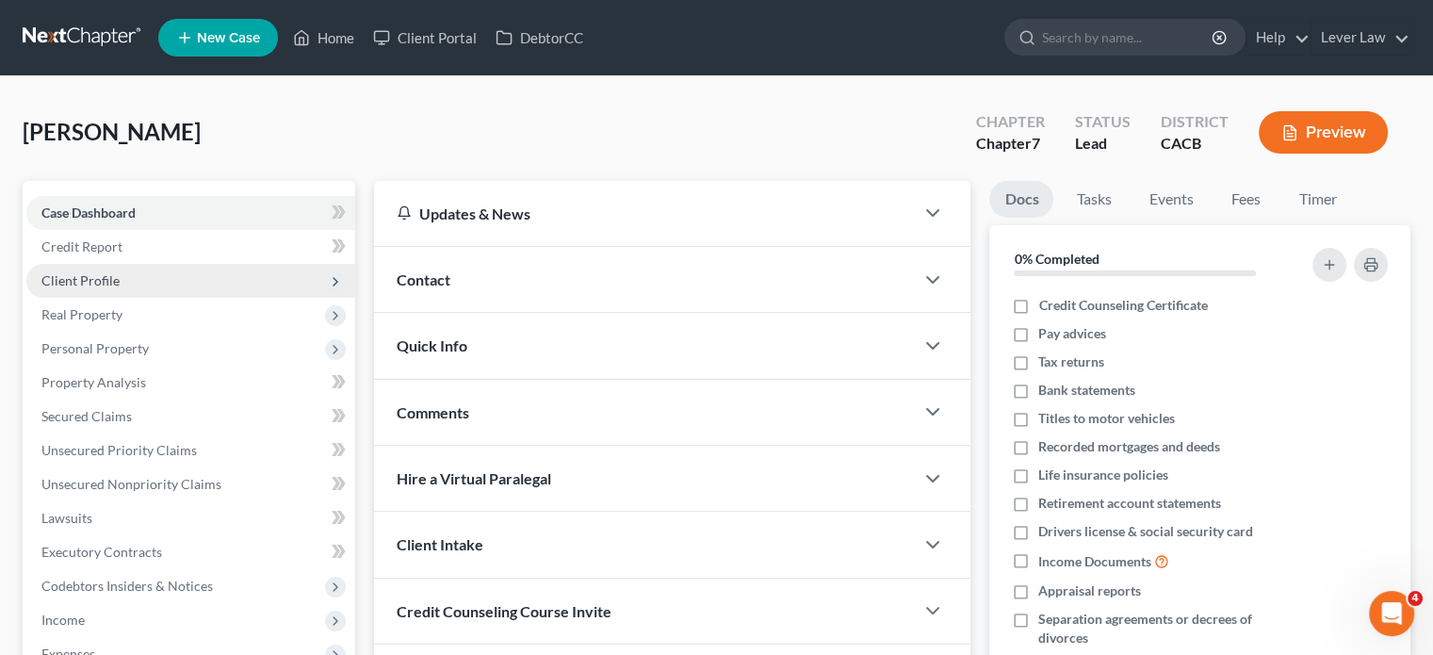
click at [162, 284] on span "Client Profile" at bounding box center [190, 281] width 329 height 34
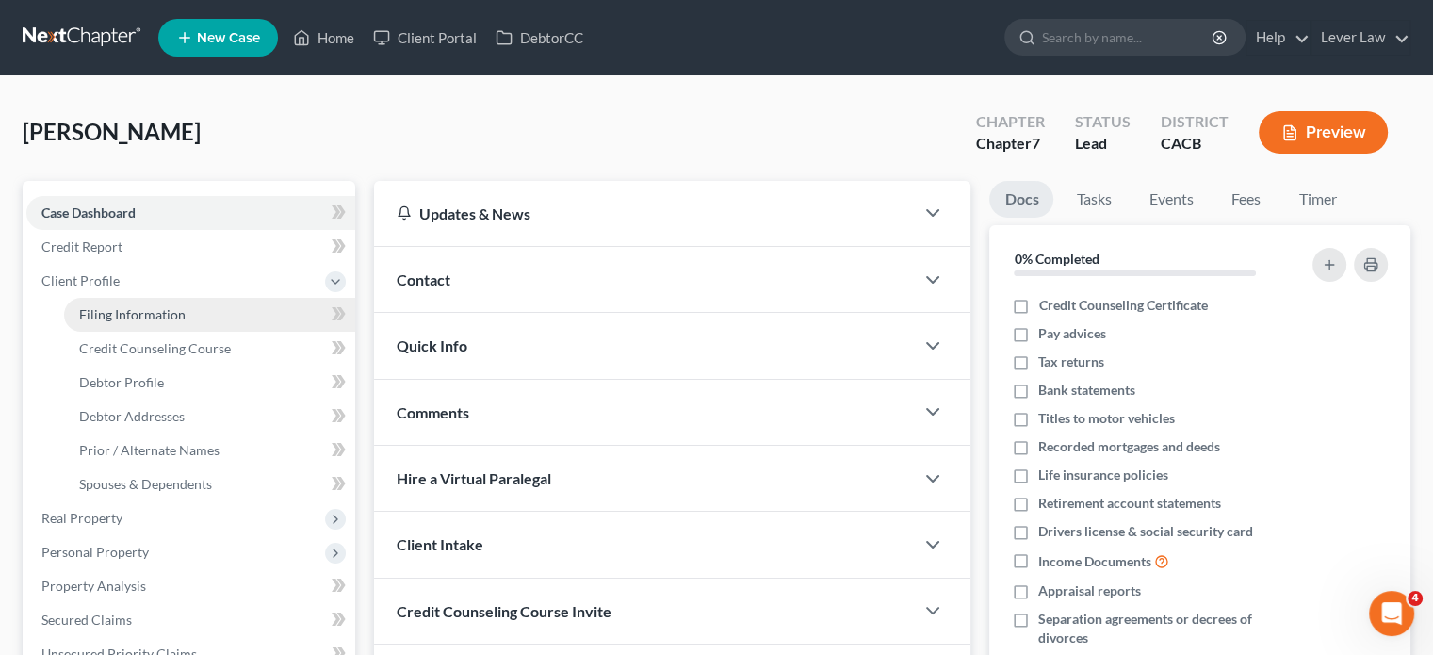
click at [239, 323] on link "Filing Information" at bounding box center [209, 315] width 291 height 34
select select "1"
select select "0"
select select "4"
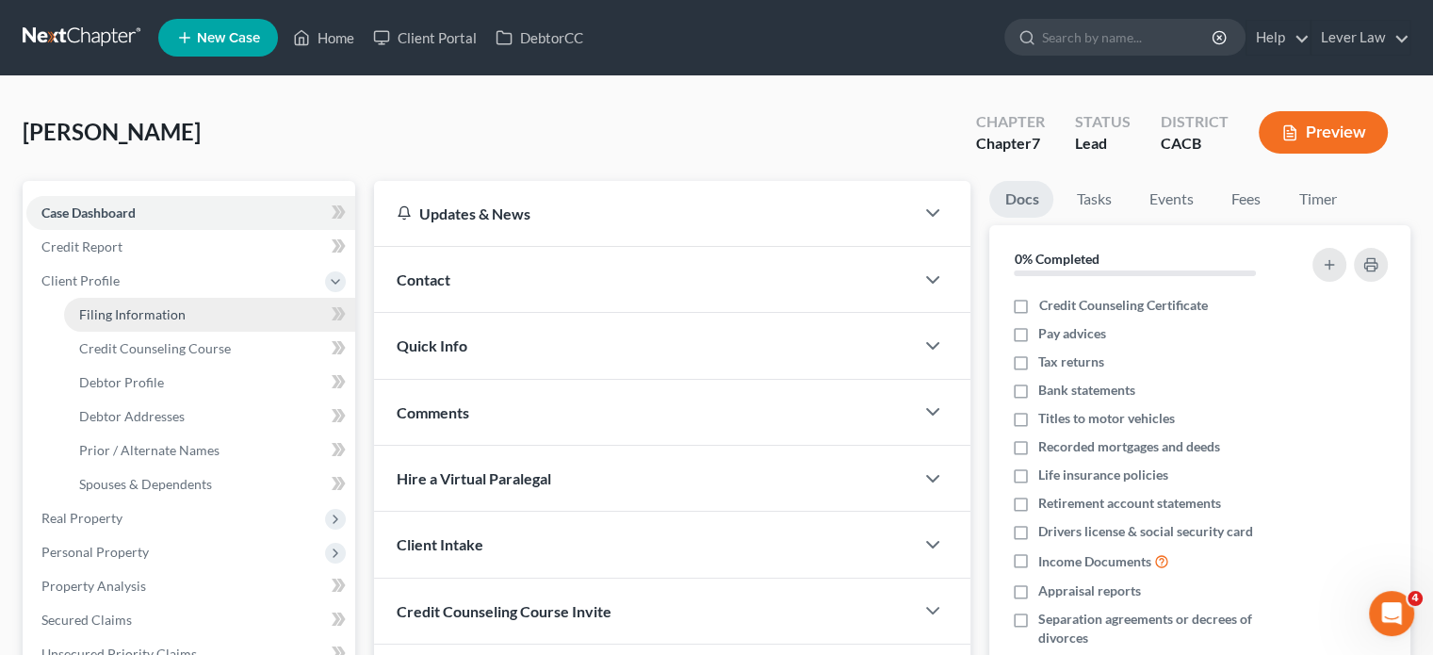
select select "0"
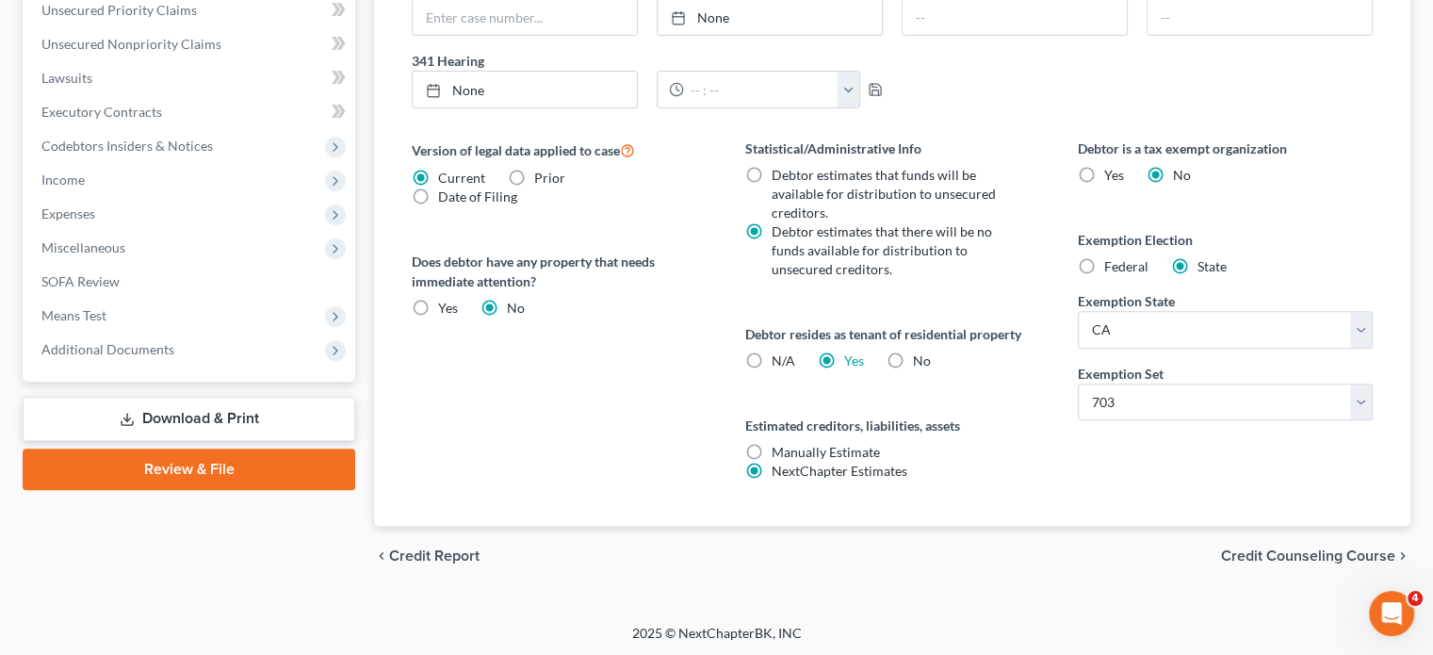
scroll to position [267, 0]
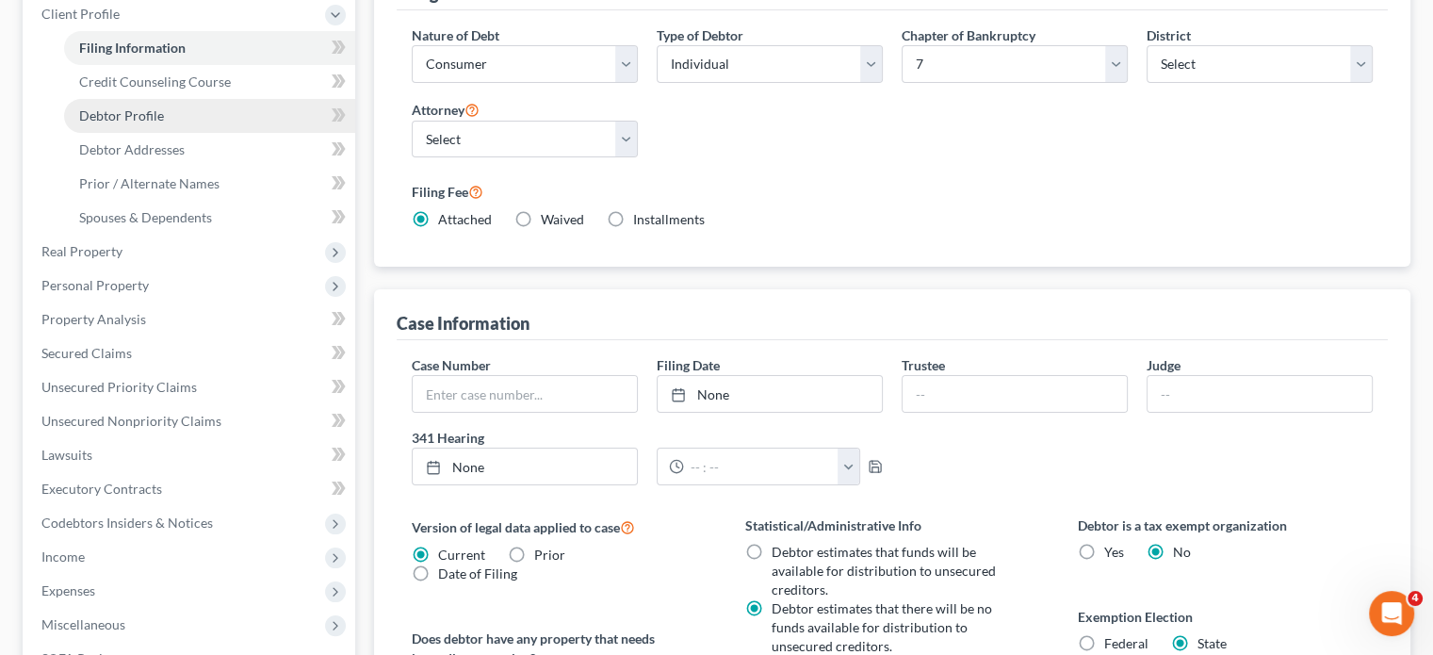
click at [121, 110] on span "Debtor Profile" at bounding box center [121, 115] width 85 height 16
select select "0"
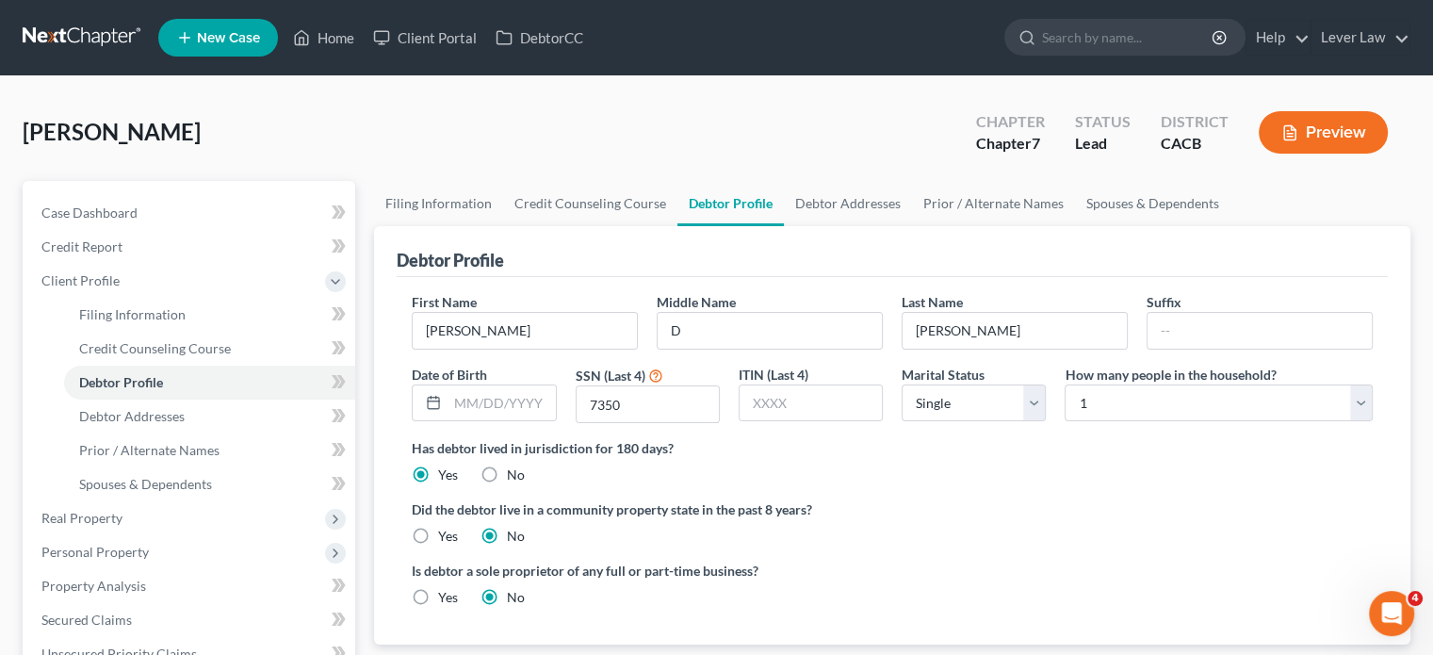
click at [1342, 499] on label "Did the debtor live in a community property state in the past 8 years?" at bounding box center [892, 509] width 961 height 20
click at [499, 402] on input "text" at bounding box center [500, 403] width 107 height 36
type input "[DATE]"
click at [806, 533] on div "Did the debtor live in a community property state in the past 8 years? Yes No" at bounding box center [892, 522] width 961 height 46
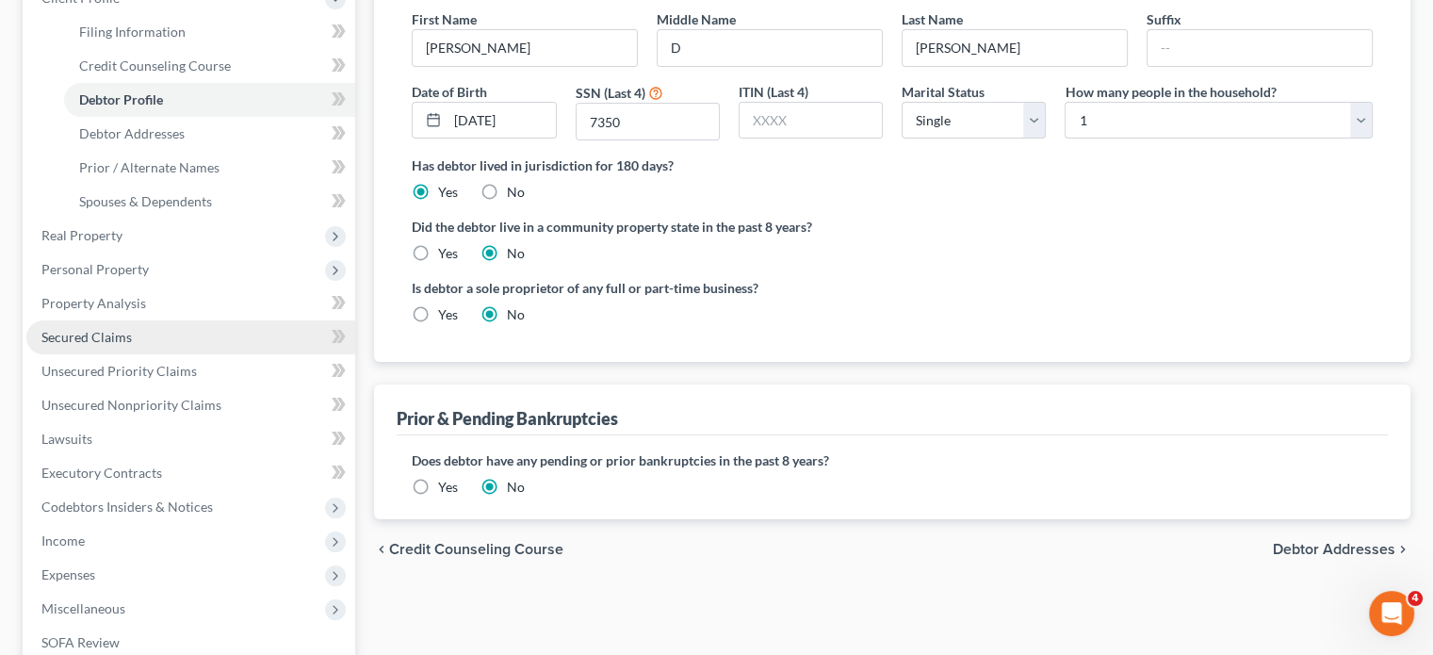
scroll to position [283, 0]
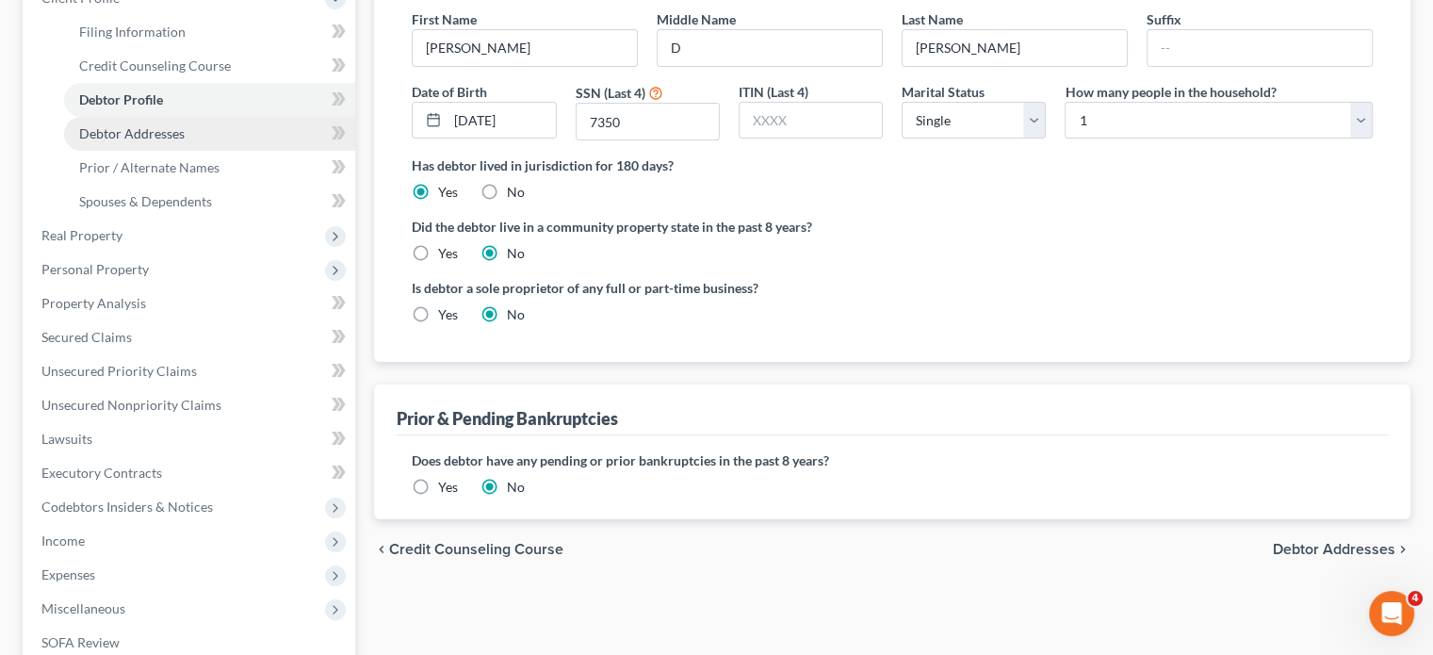
click at [121, 135] on span "Debtor Addresses" at bounding box center [132, 133] width 106 height 16
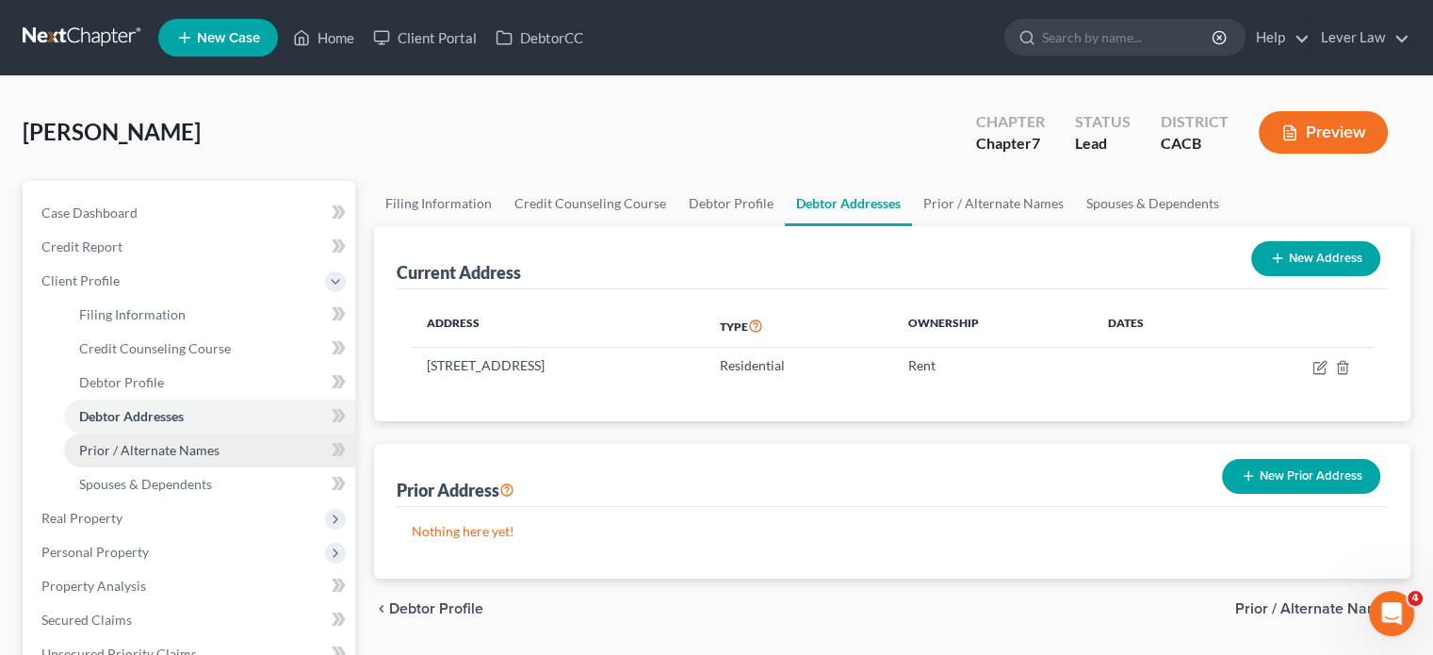
click at [161, 447] on span "Prior / Alternate Names" at bounding box center [149, 450] width 140 height 16
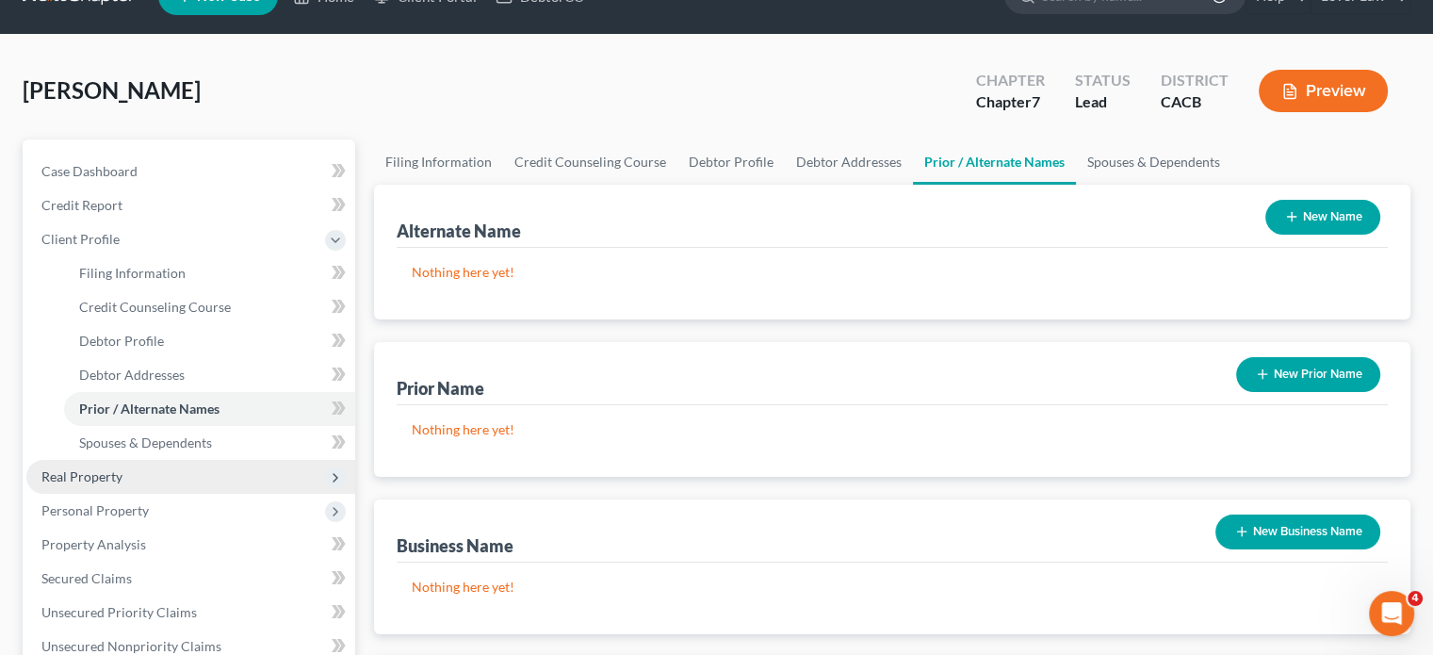
scroll to position [94, 0]
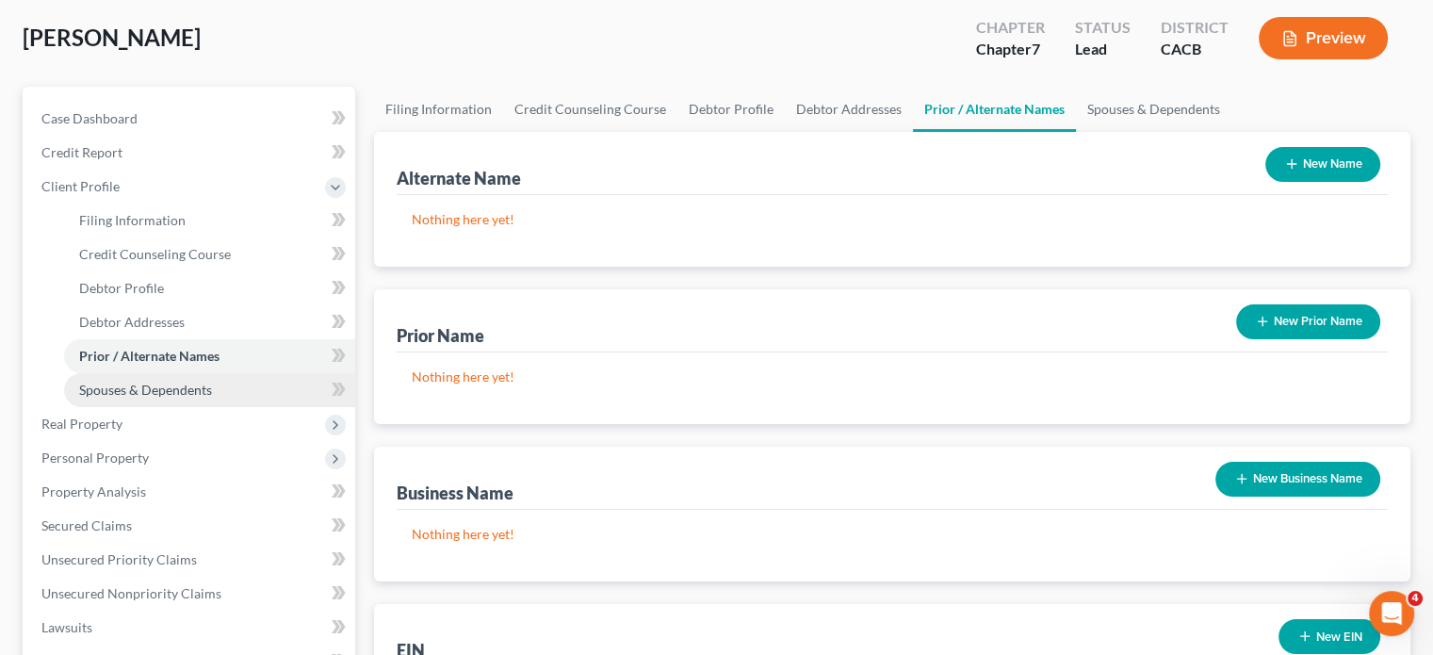
click at [162, 397] on span "Spouses & Dependents" at bounding box center [145, 390] width 133 height 16
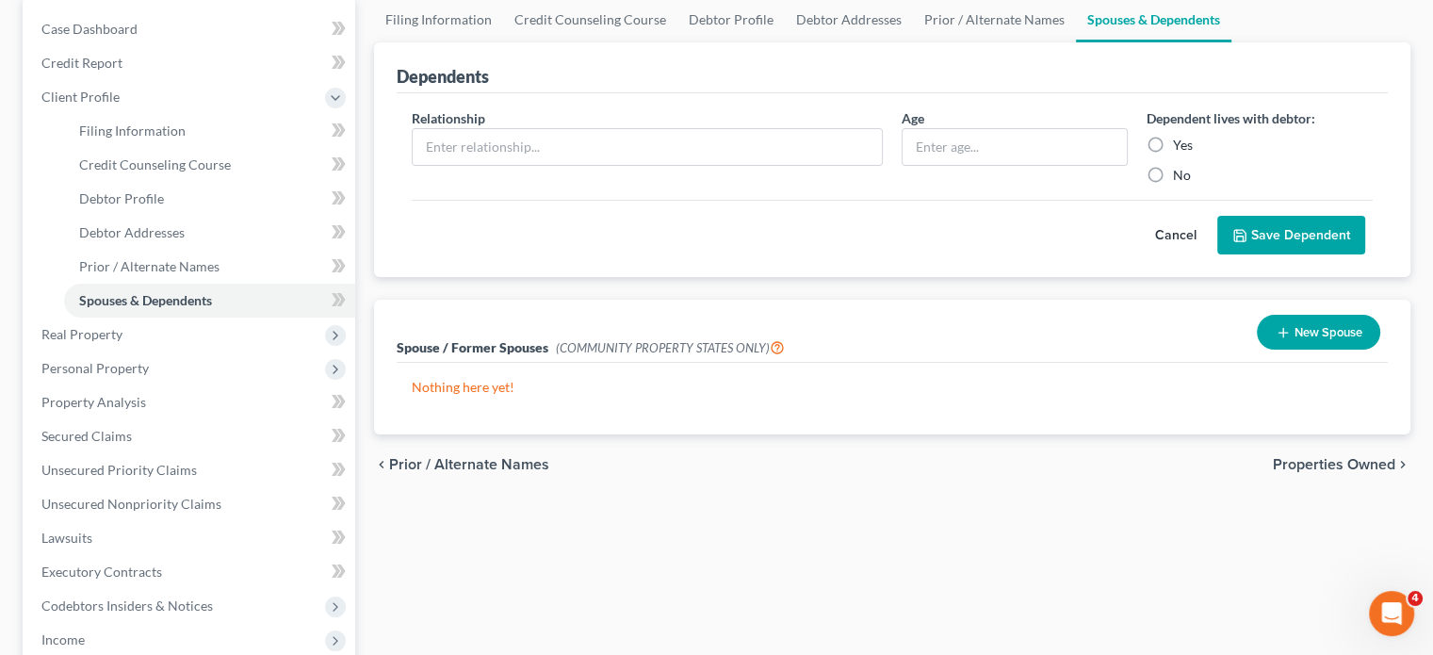
scroll to position [188, 0]
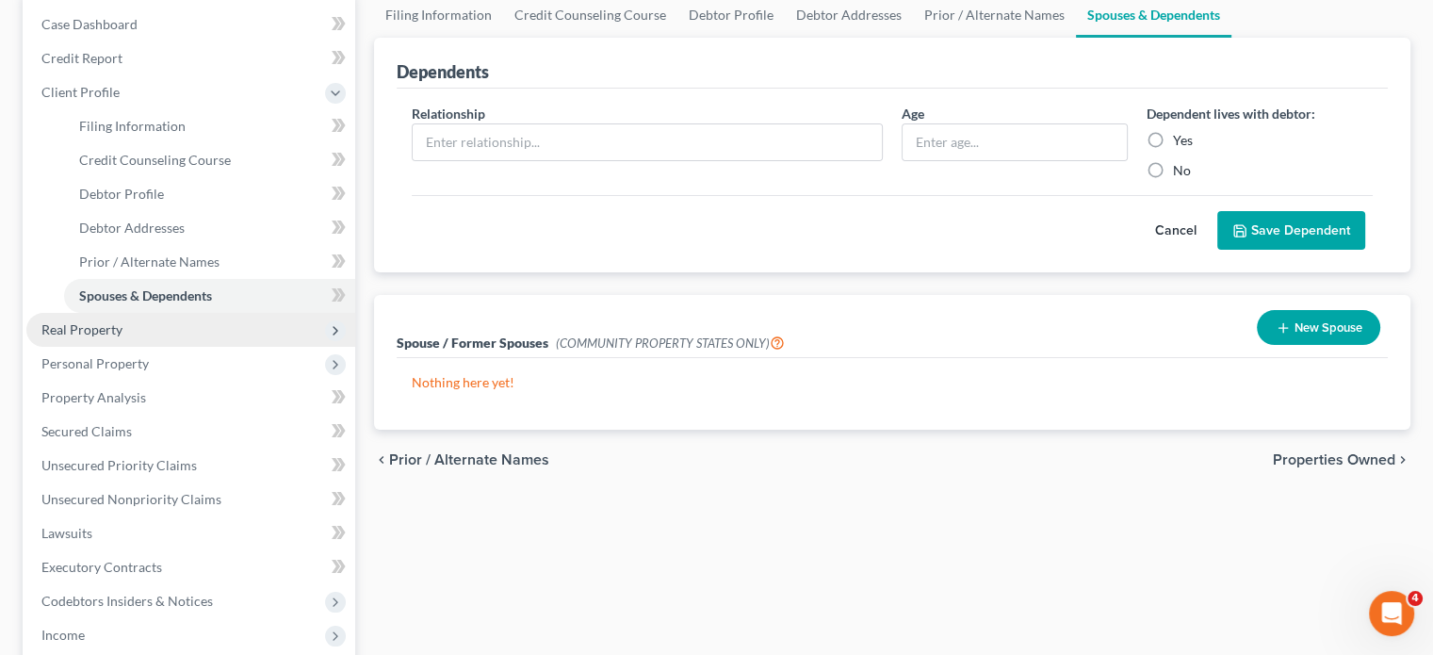
click at [120, 327] on span "Real Property" at bounding box center [81, 329] width 81 height 16
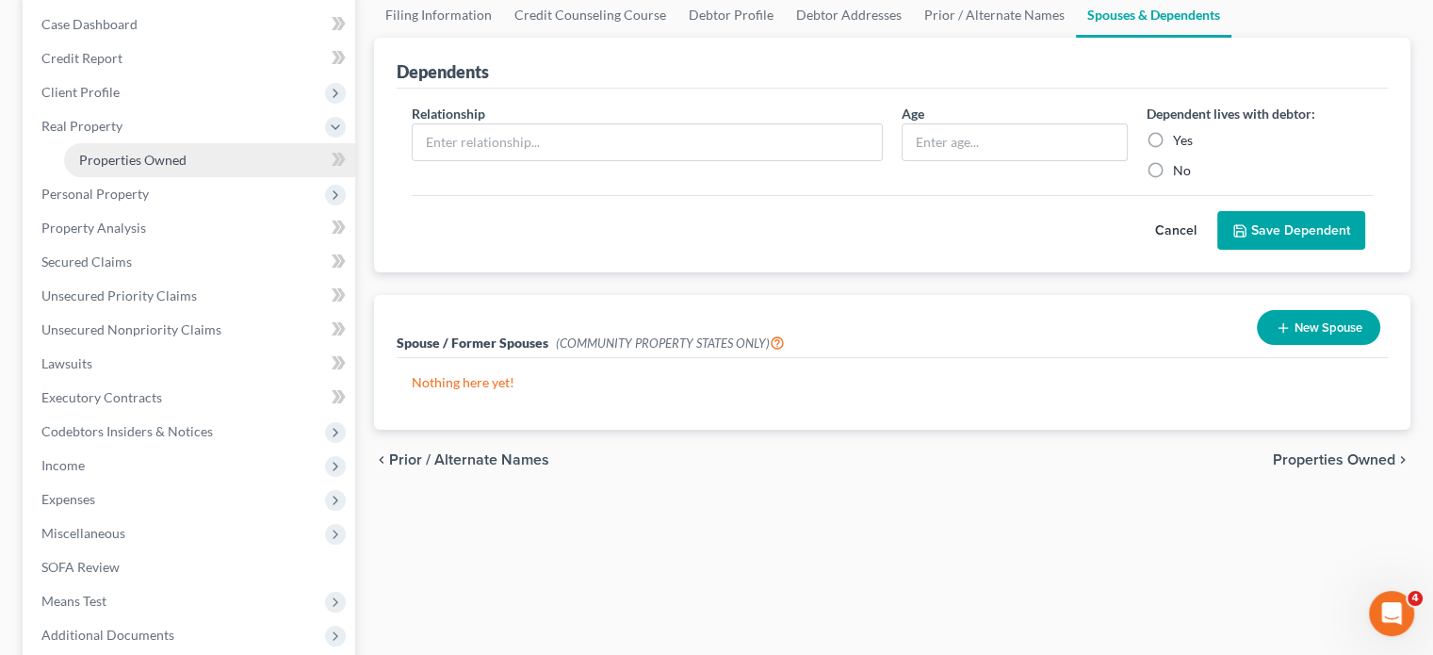
click at [171, 168] on link "Properties Owned" at bounding box center [209, 160] width 291 height 34
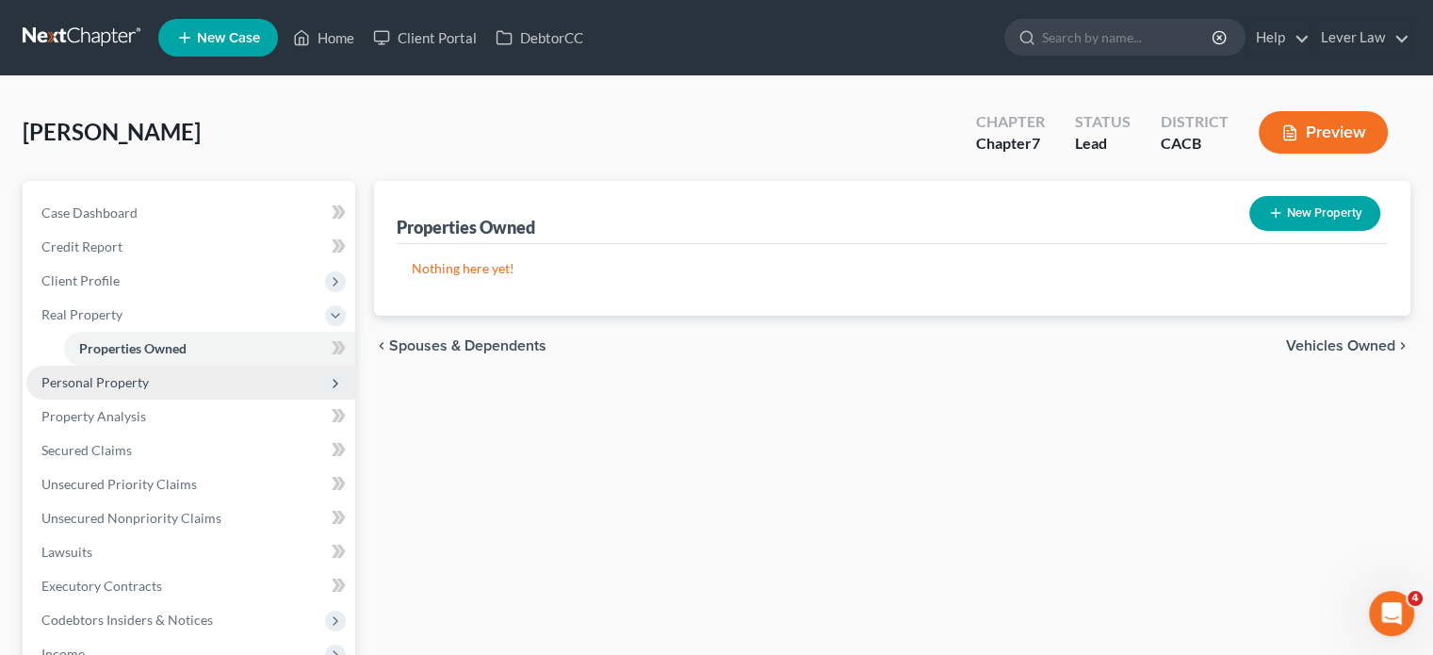
click at [136, 374] on span "Personal Property" at bounding box center [94, 382] width 107 height 16
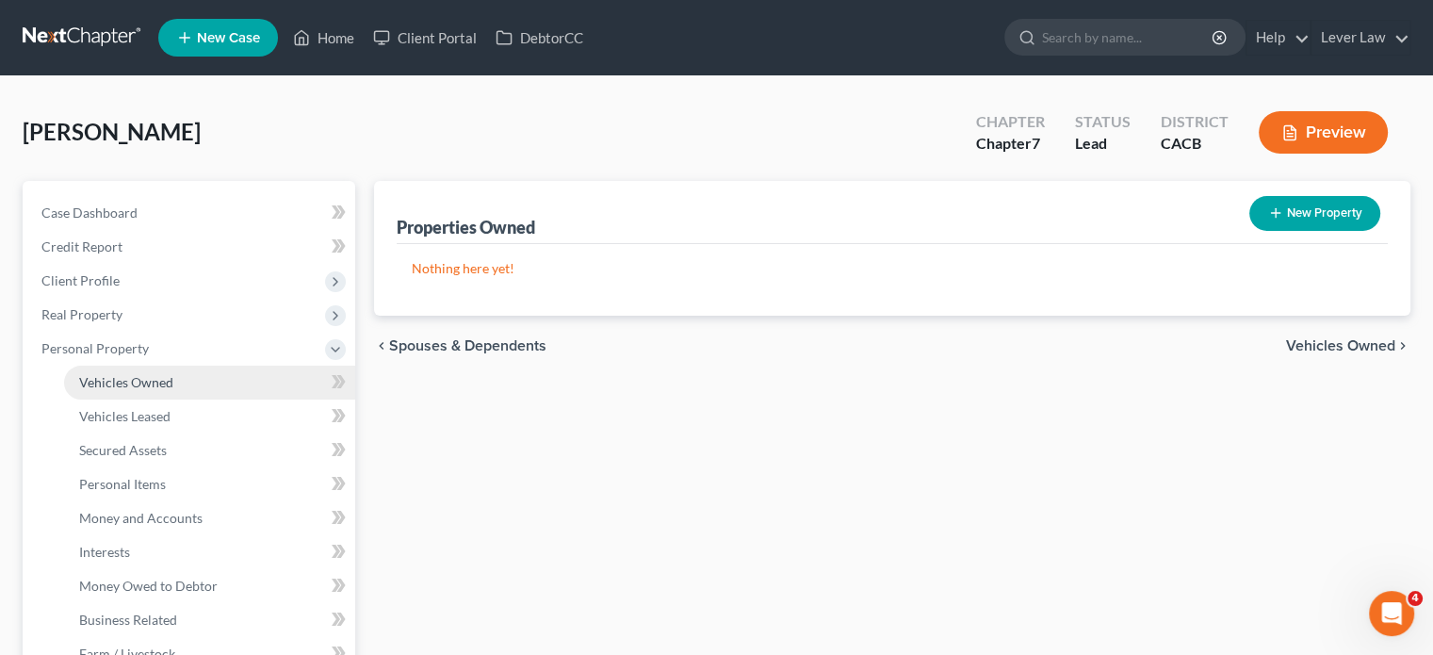
click at [140, 376] on span "Vehicles Owned" at bounding box center [126, 382] width 94 height 16
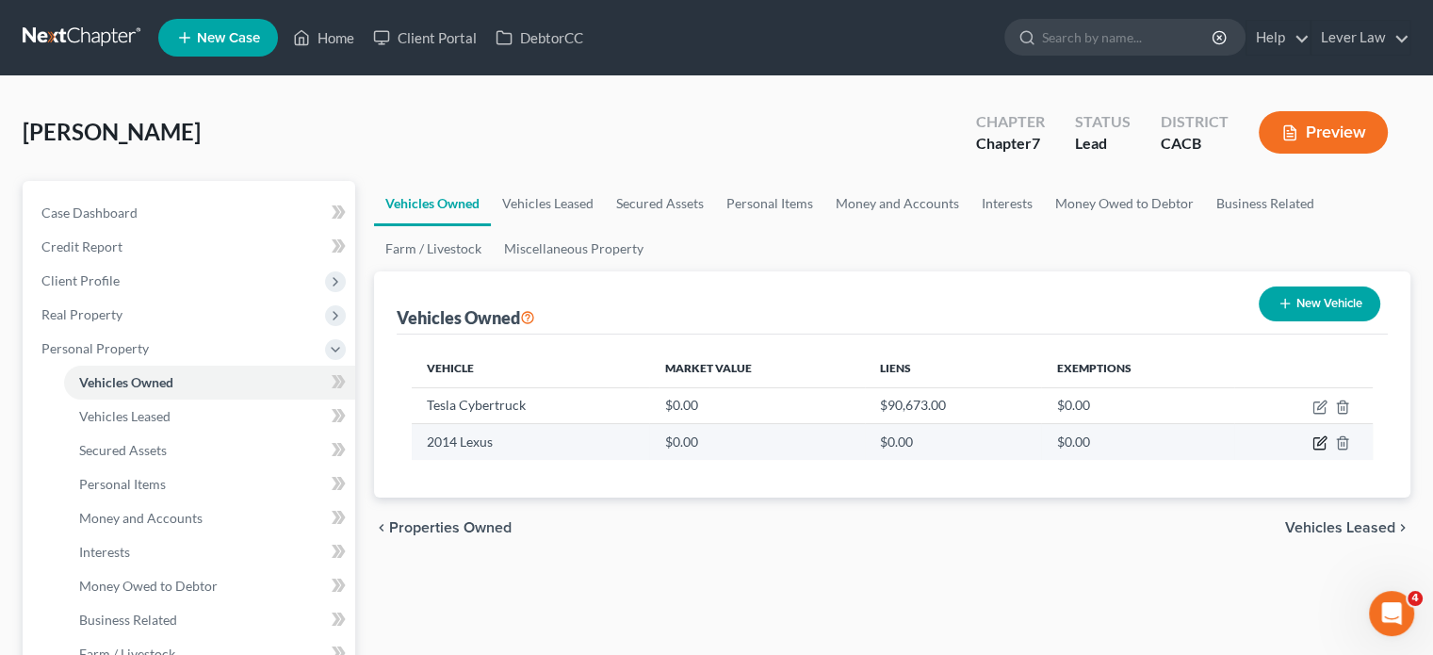
click at [1321, 446] on icon "button" at bounding box center [1319, 442] width 15 height 15
select select "0"
select select "12"
select select "0"
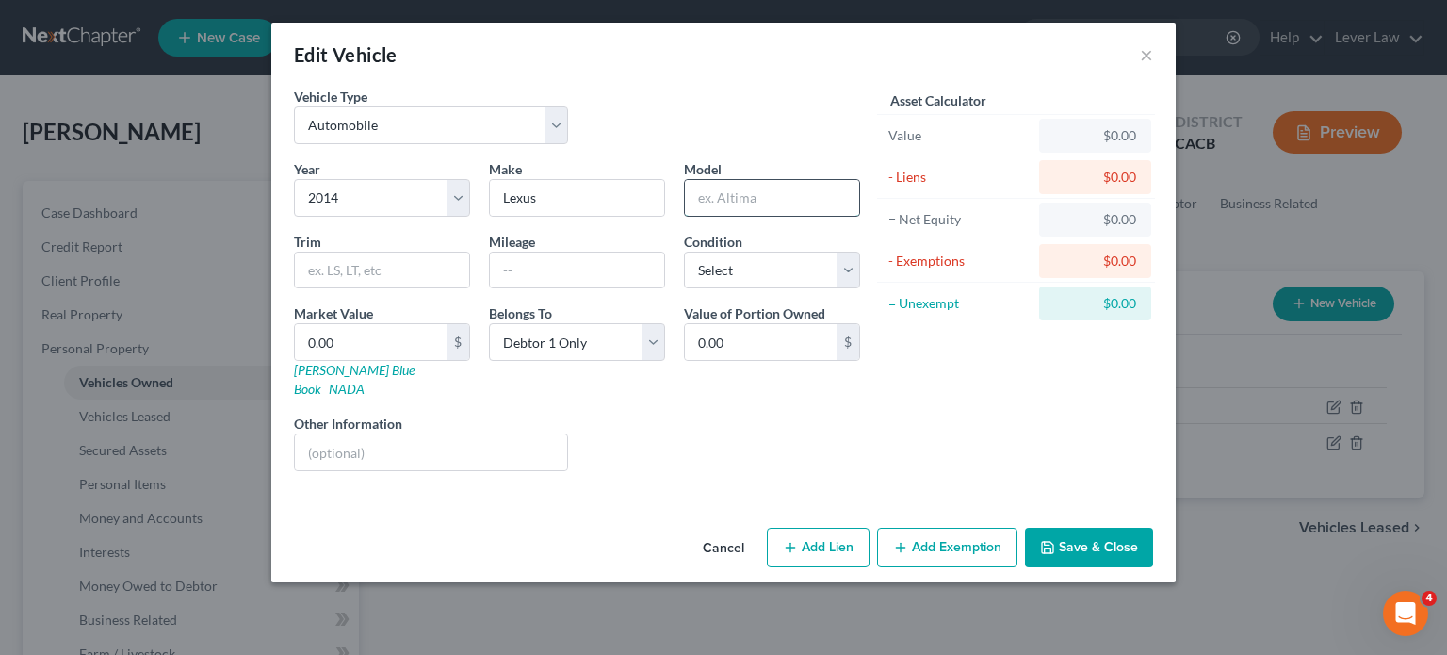
click at [788, 200] on input "text" at bounding box center [772, 198] width 174 height 36
type input "350"
click at [599, 268] on input "text" at bounding box center [577, 270] width 174 height 36
type input "85000"
click at [375, 346] on input "0.00" at bounding box center [371, 342] width 152 height 36
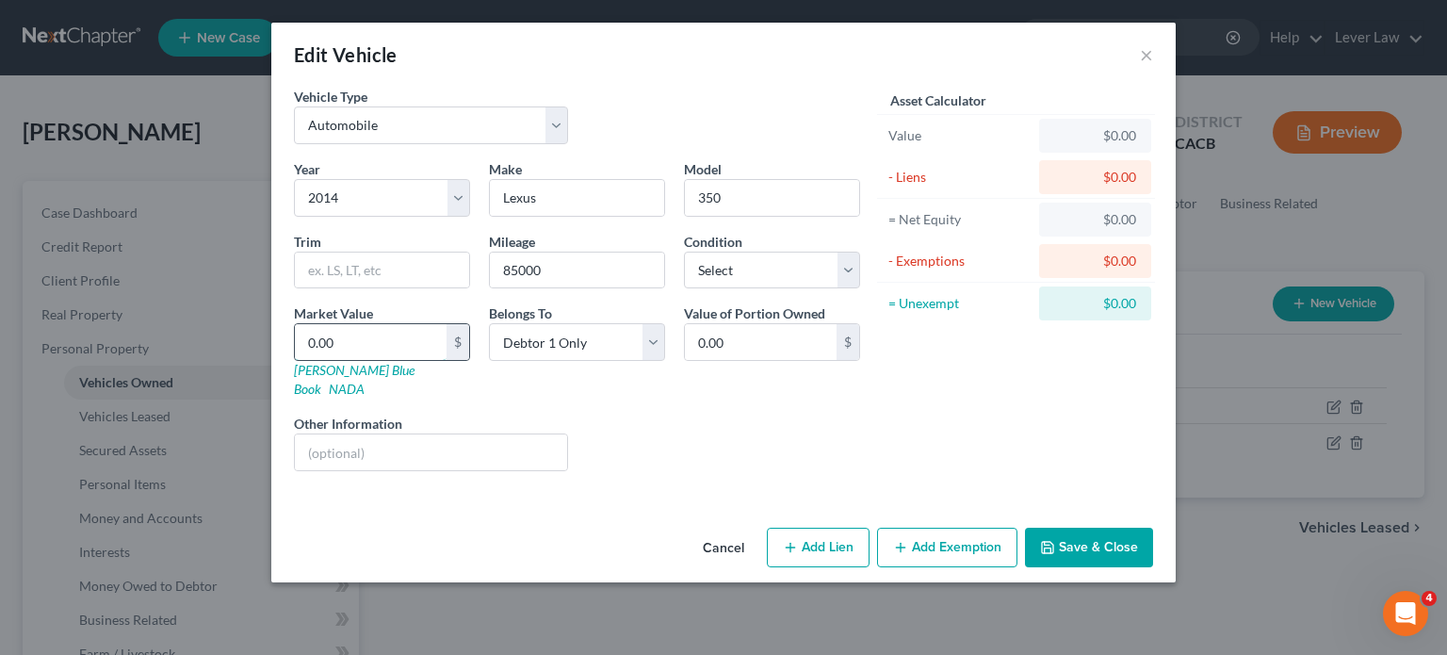
type input "6"
type input "6.00"
type input "65"
type input "65.00"
type input "650"
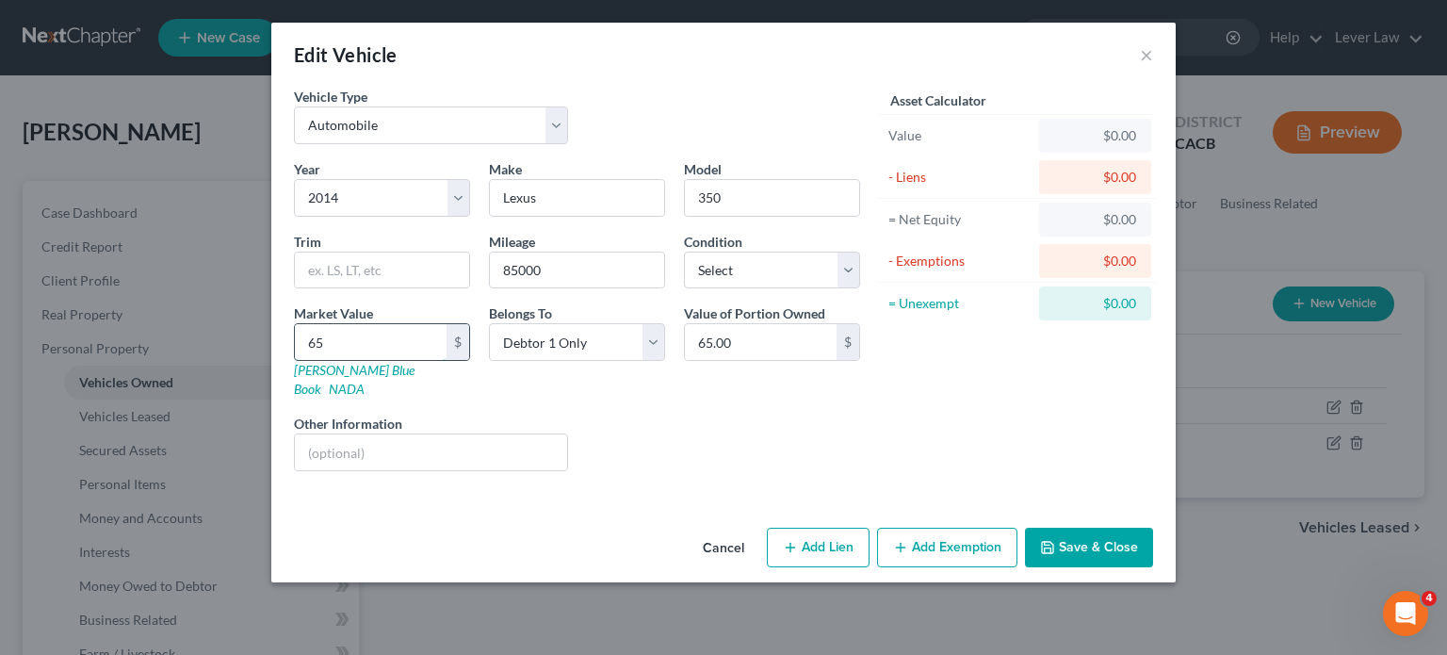
type input "650.00"
type input "6500"
type input "6,500.00"
type input "6,500"
click at [967, 528] on button "Add Exemption" at bounding box center [947, 548] width 140 height 40
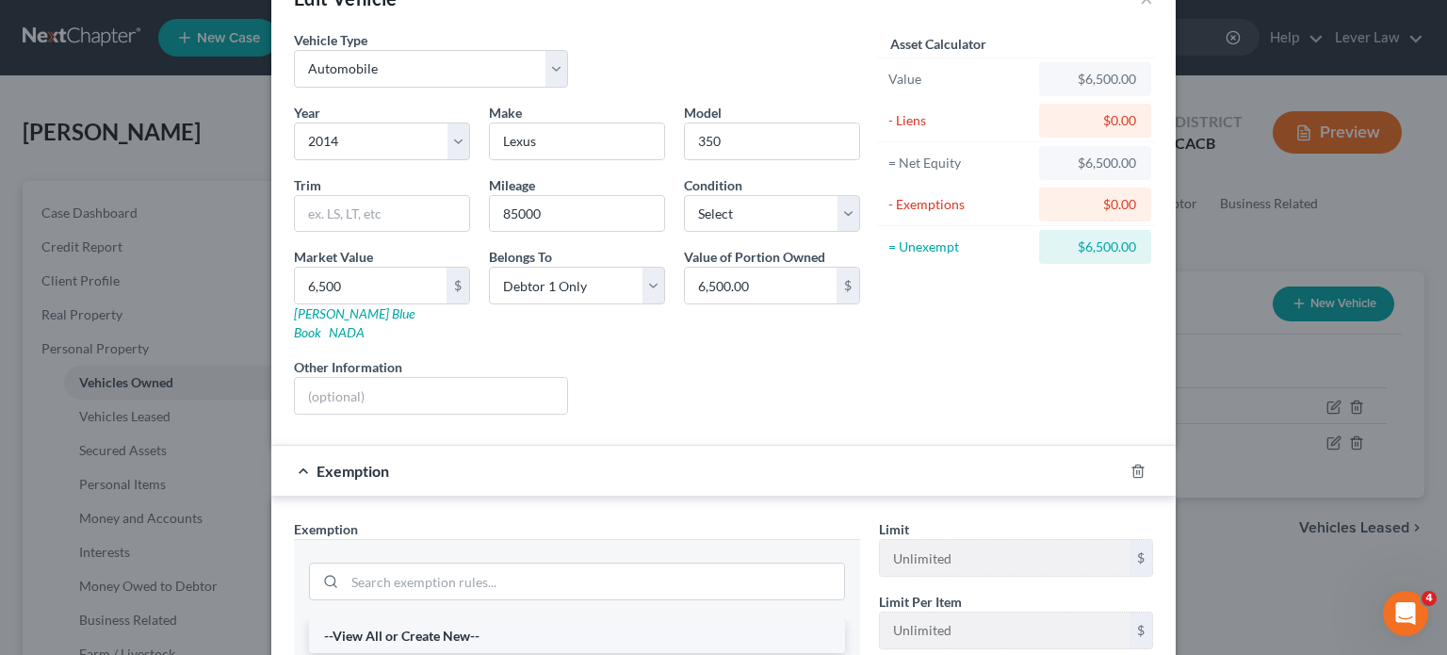
scroll to position [188, 0]
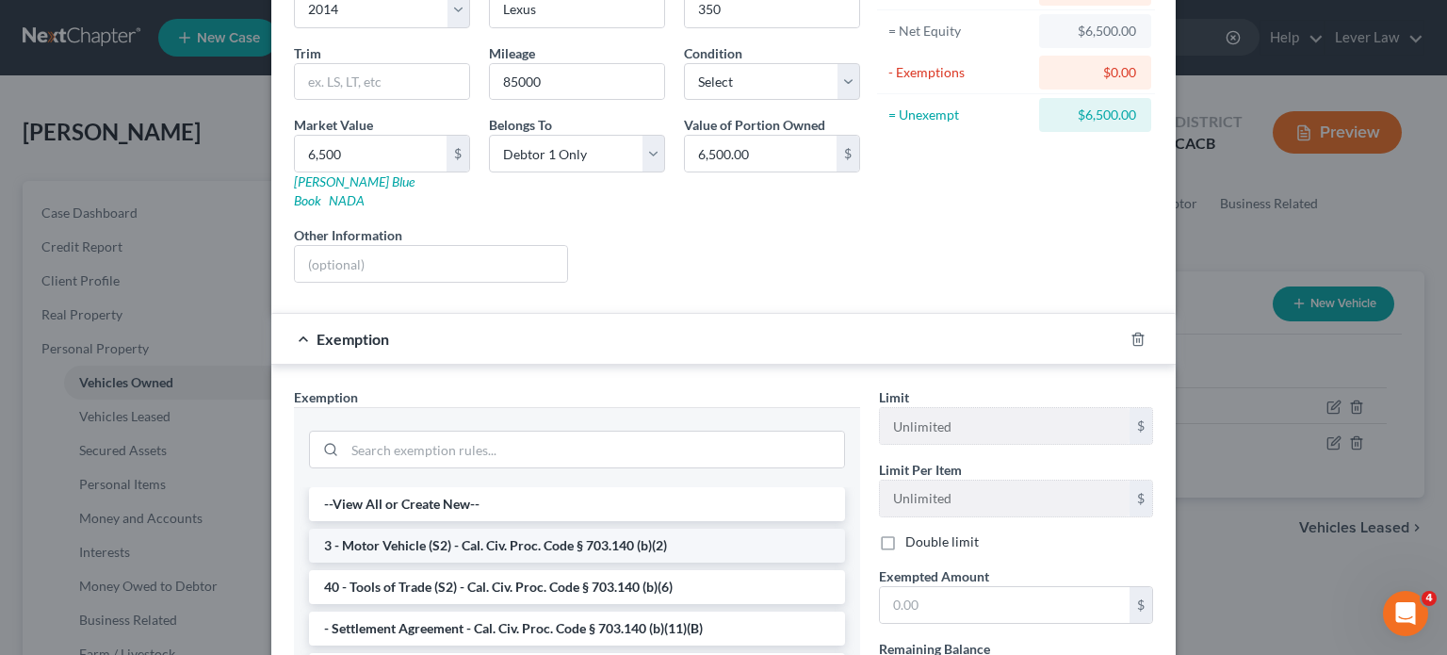
click at [513, 532] on li "3 - Motor Vehicle (S2) - Cal. Civ. Proc. Code § 703.140 (b)(2)" at bounding box center [577, 545] width 536 height 34
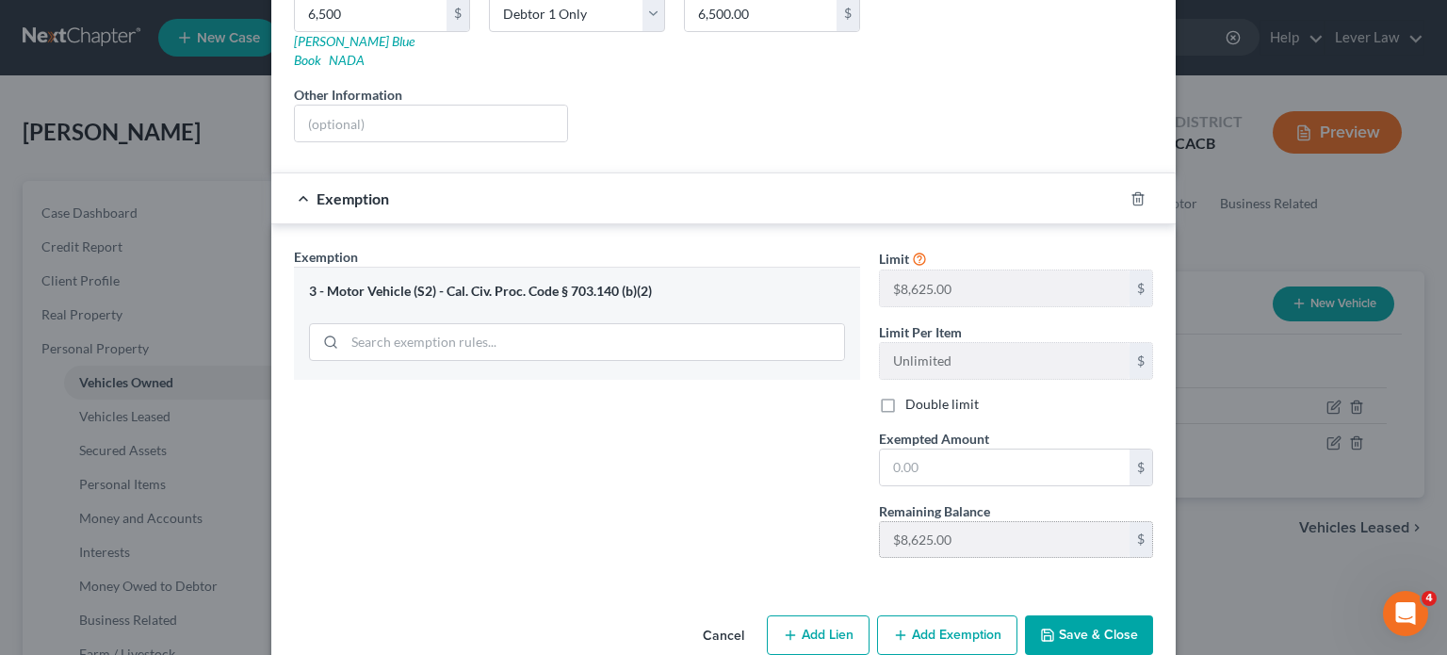
scroll to position [343, 0]
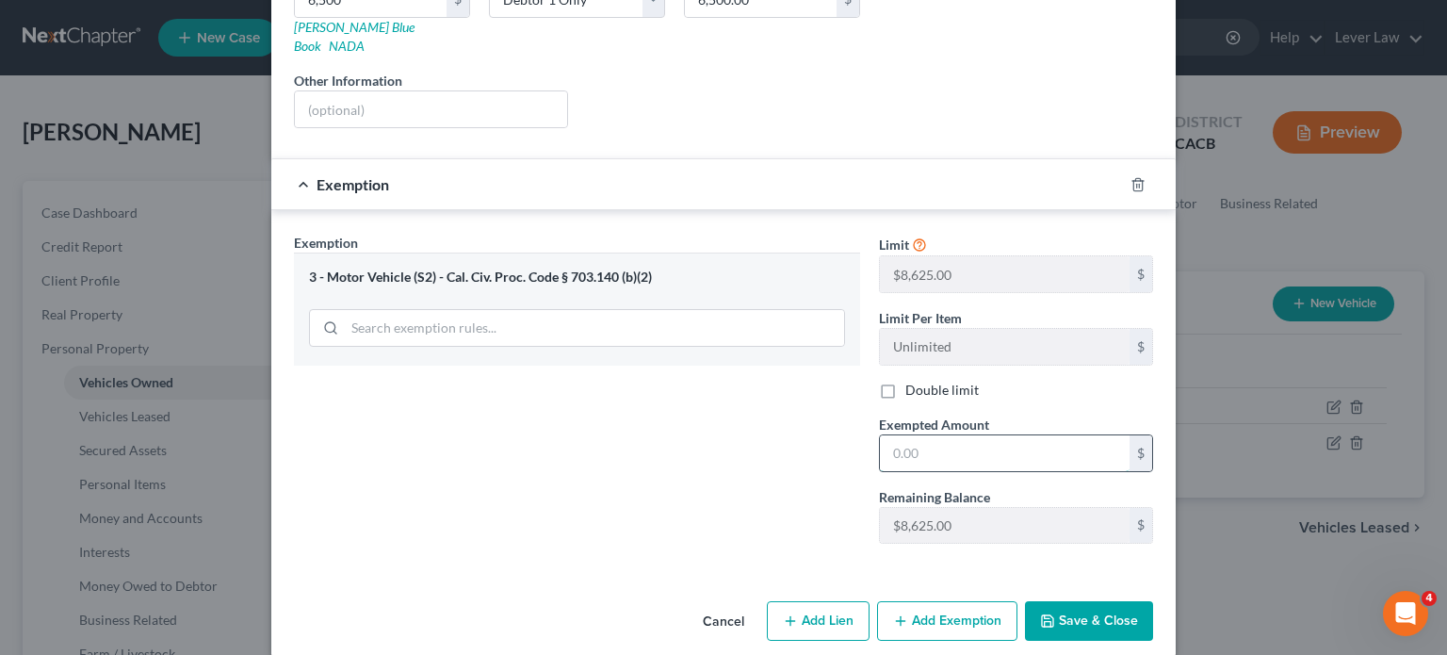
click at [960, 435] on input "text" at bounding box center [1005, 453] width 250 height 36
type input "6,500"
click at [1105, 601] on button "Save & Close" at bounding box center [1089, 621] width 128 height 40
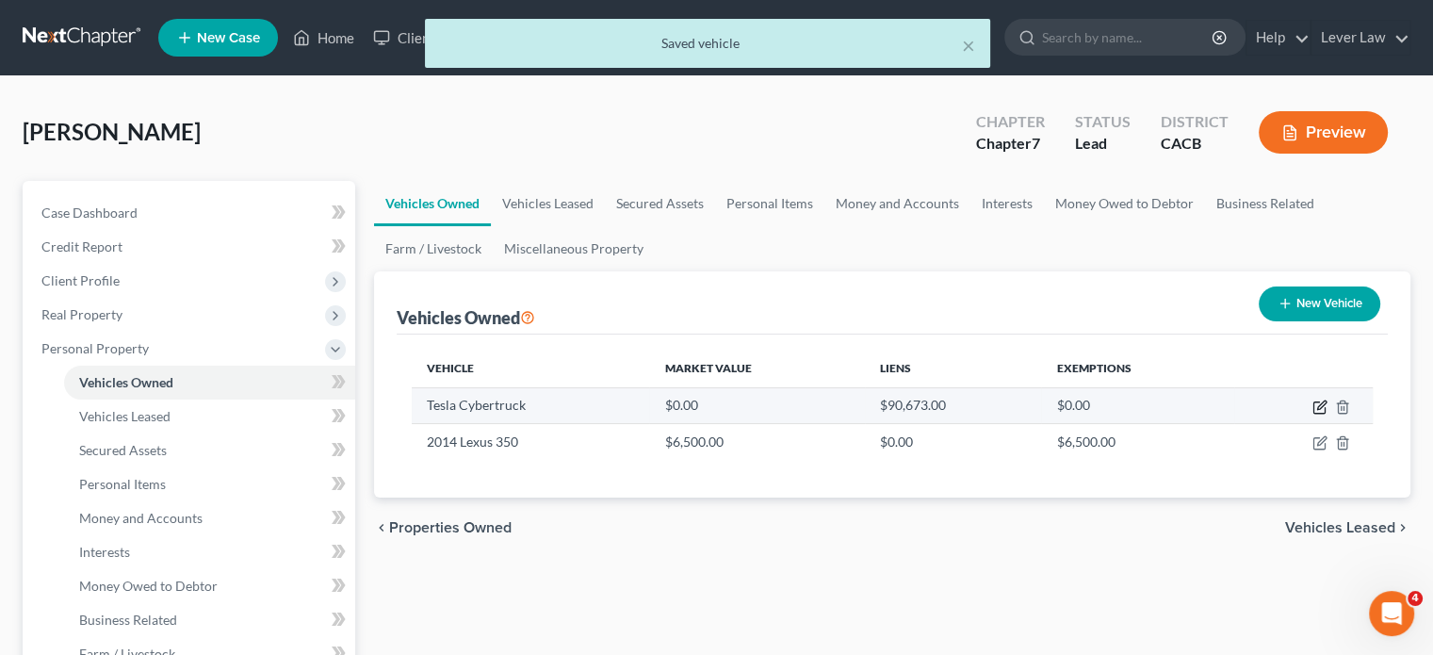
click at [1319, 408] on icon "button" at bounding box center [1321, 404] width 8 height 8
select select "0"
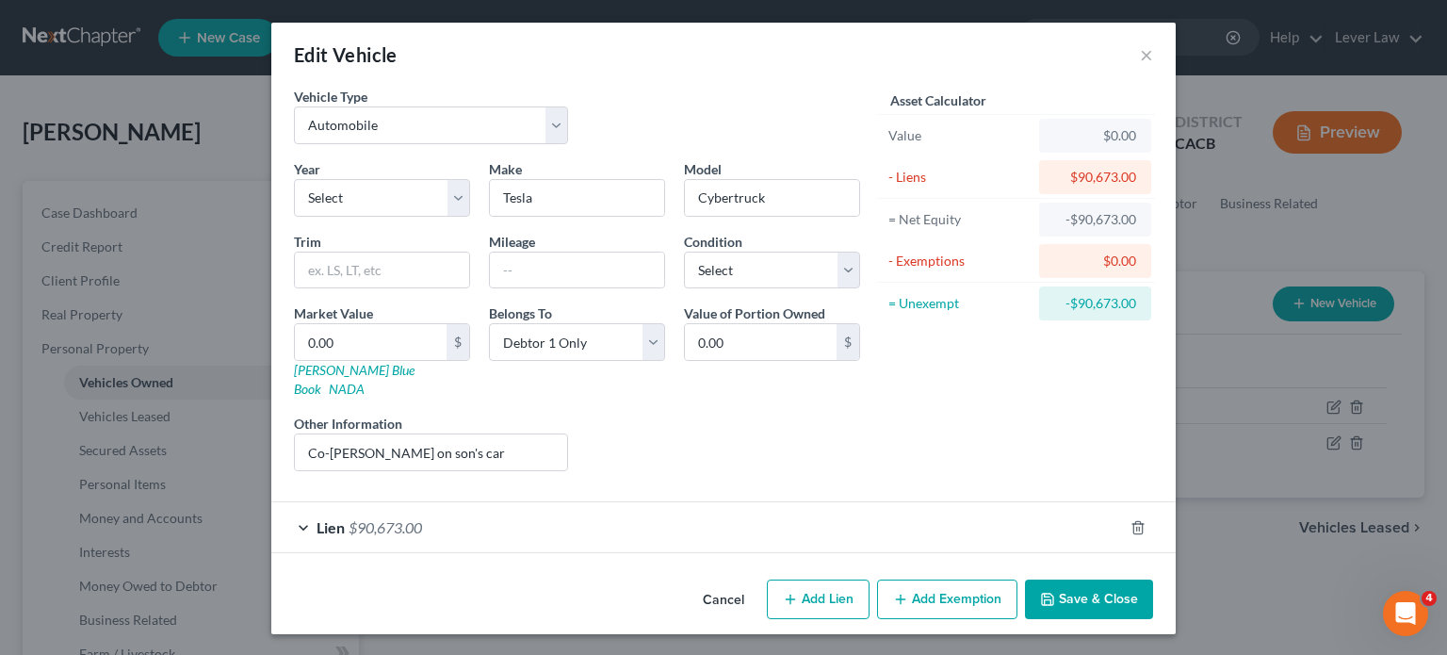
click at [598, 511] on div "Lien $90,673.00" at bounding box center [697, 527] width 852 height 50
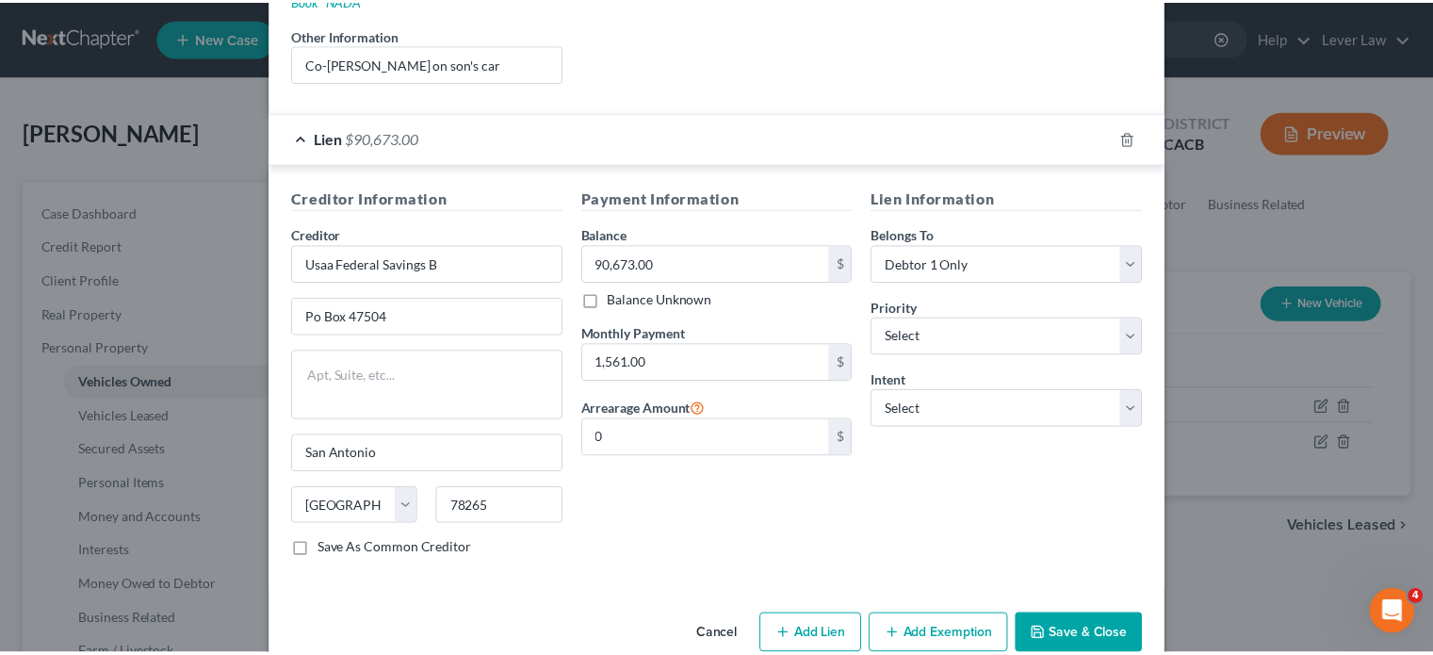
scroll to position [403, 0]
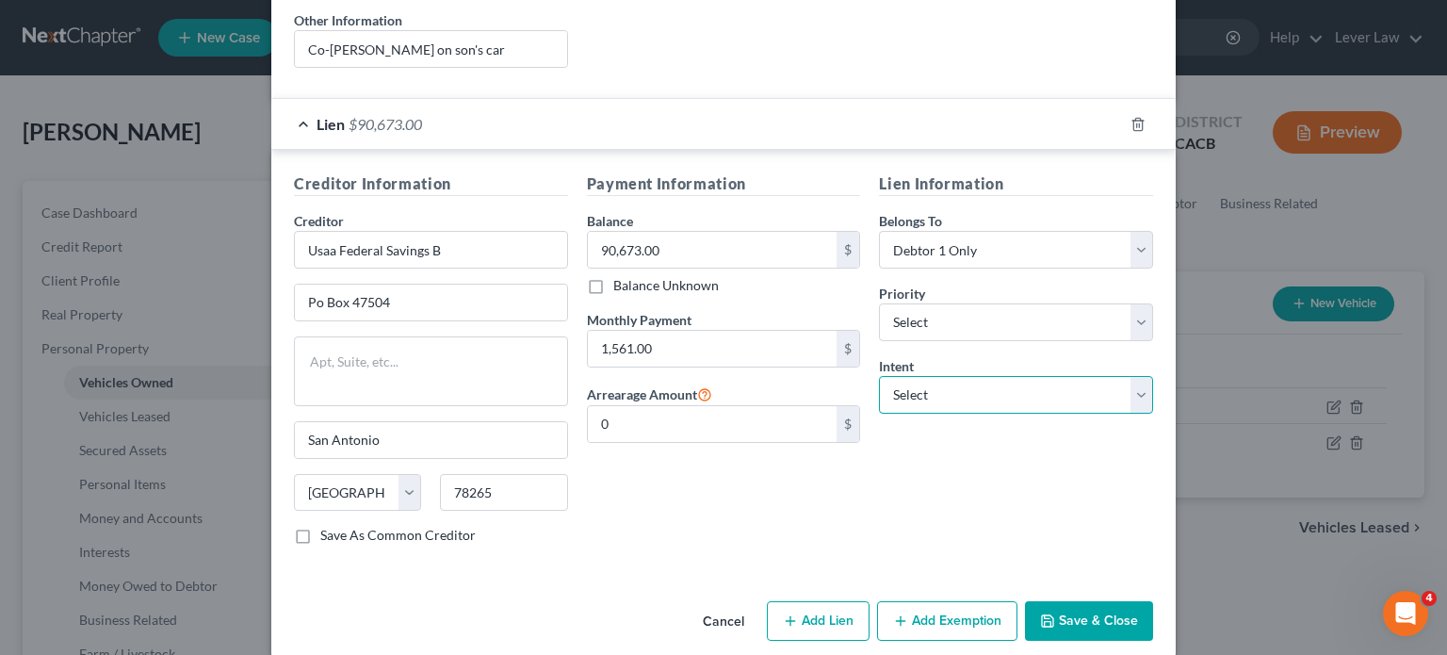
click at [1064, 376] on select "Select Surrender Redeem Reaffirm Avoid Other" at bounding box center [1016, 395] width 274 height 38
select select "4"
click at [879, 376] on select "Select Surrender Redeem Reaffirm Avoid Other" at bounding box center [1016, 395] width 274 height 38
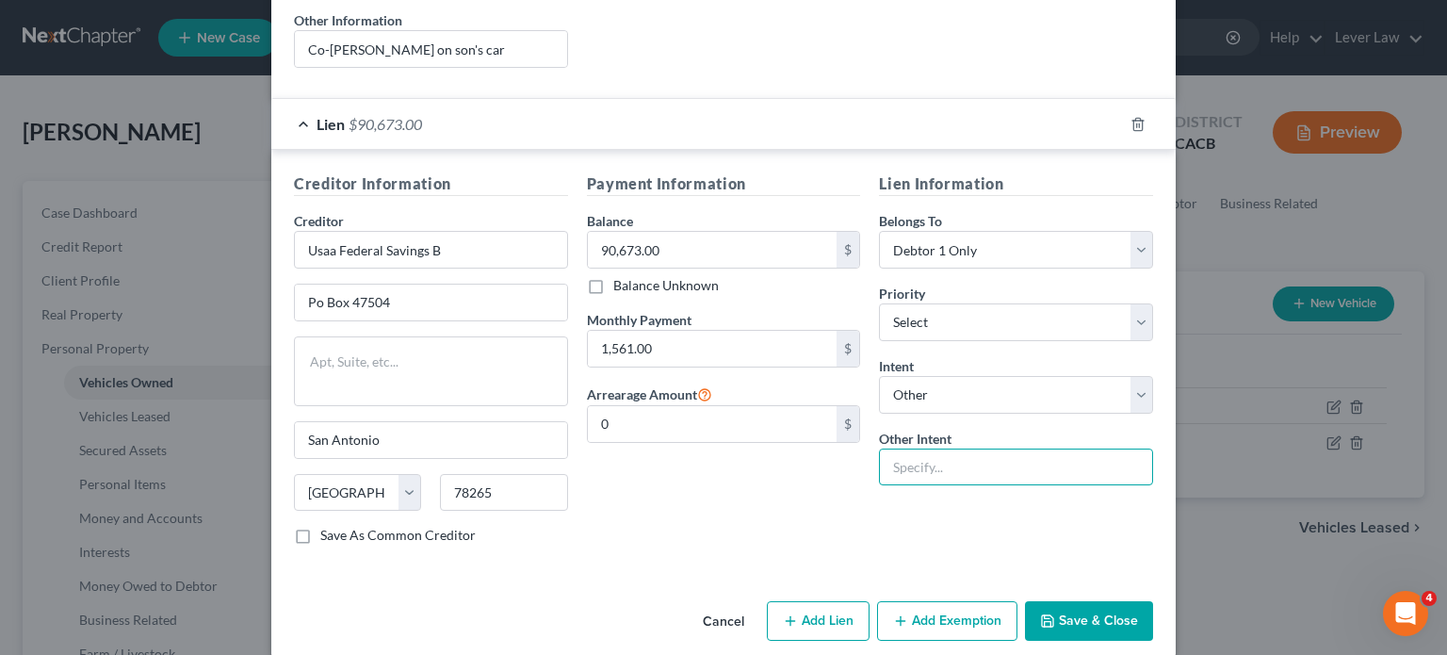
click at [923, 450] on input "text" at bounding box center [1016, 467] width 274 height 38
type input "Retain and pay"
click at [1080, 601] on button "Save & Close" at bounding box center [1089, 621] width 128 height 40
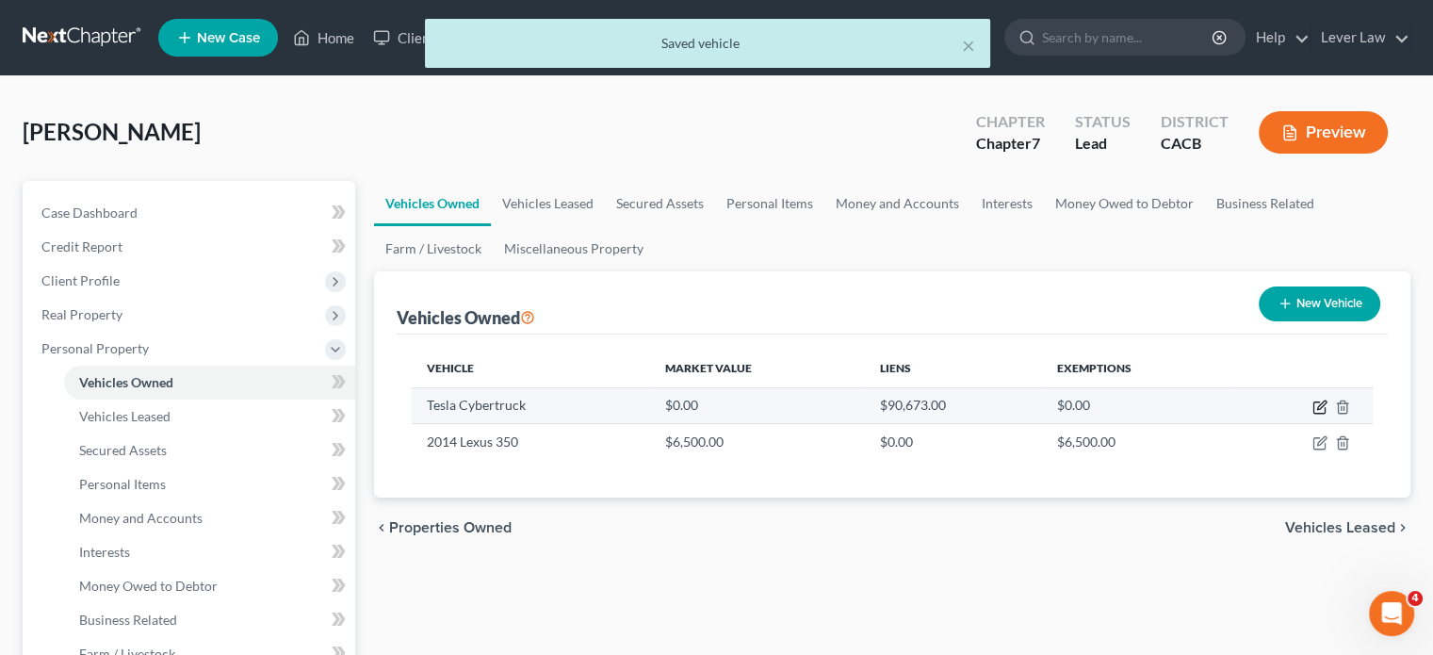
click at [1325, 409] on icon "button" at bounding box center [1318, 407] width 11 height 11
select select "0"
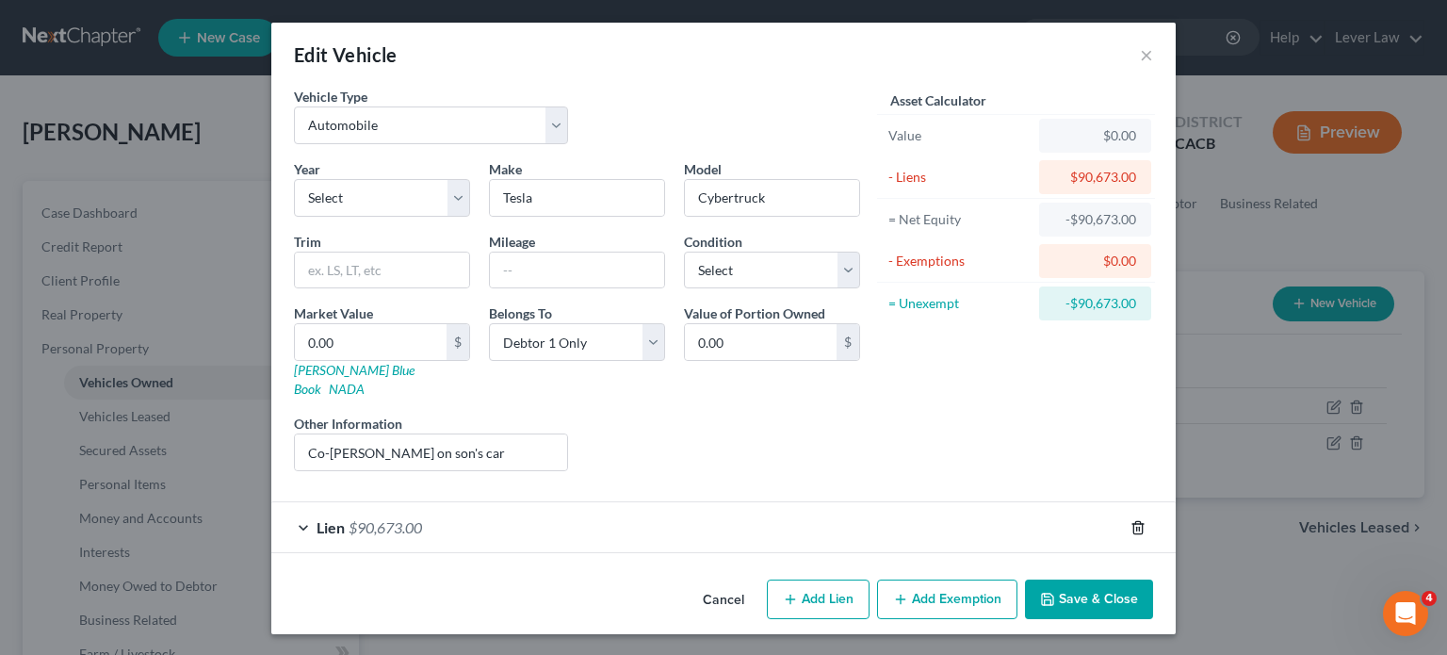
click at [1137, 527] on line "button" at bounding box center [1137, 529] width 0 height 4
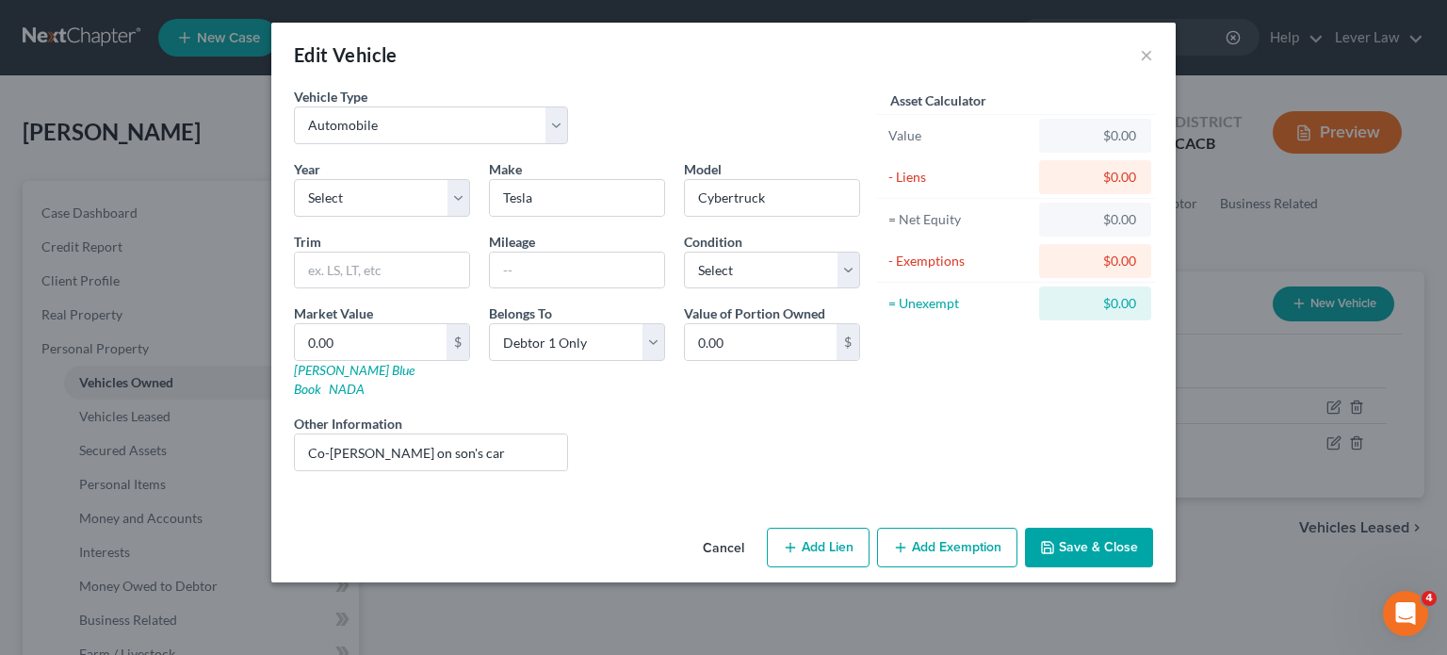
click at [712, 530] on button "Cancel" at bounding box center [724, 548] width 72 height 38
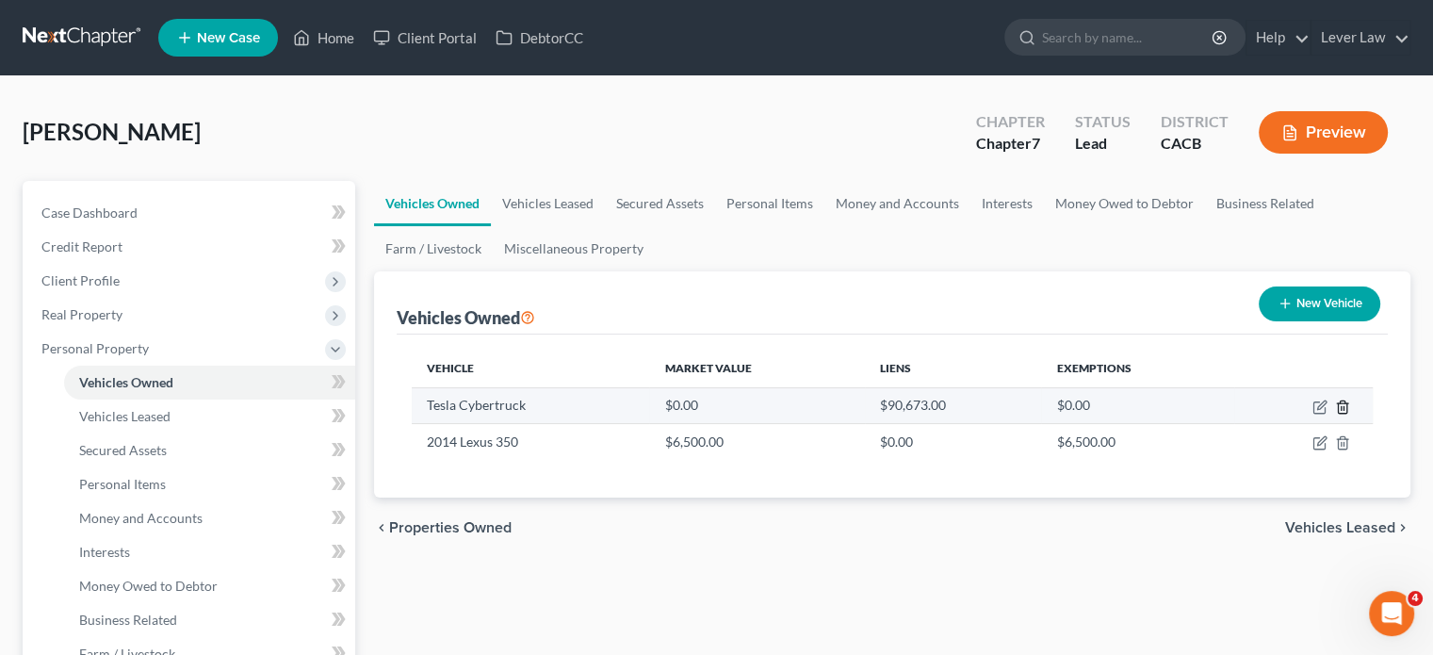
click at [1341, 408] on icon "button" at bounding box center [1342, 406] width 15 height 15
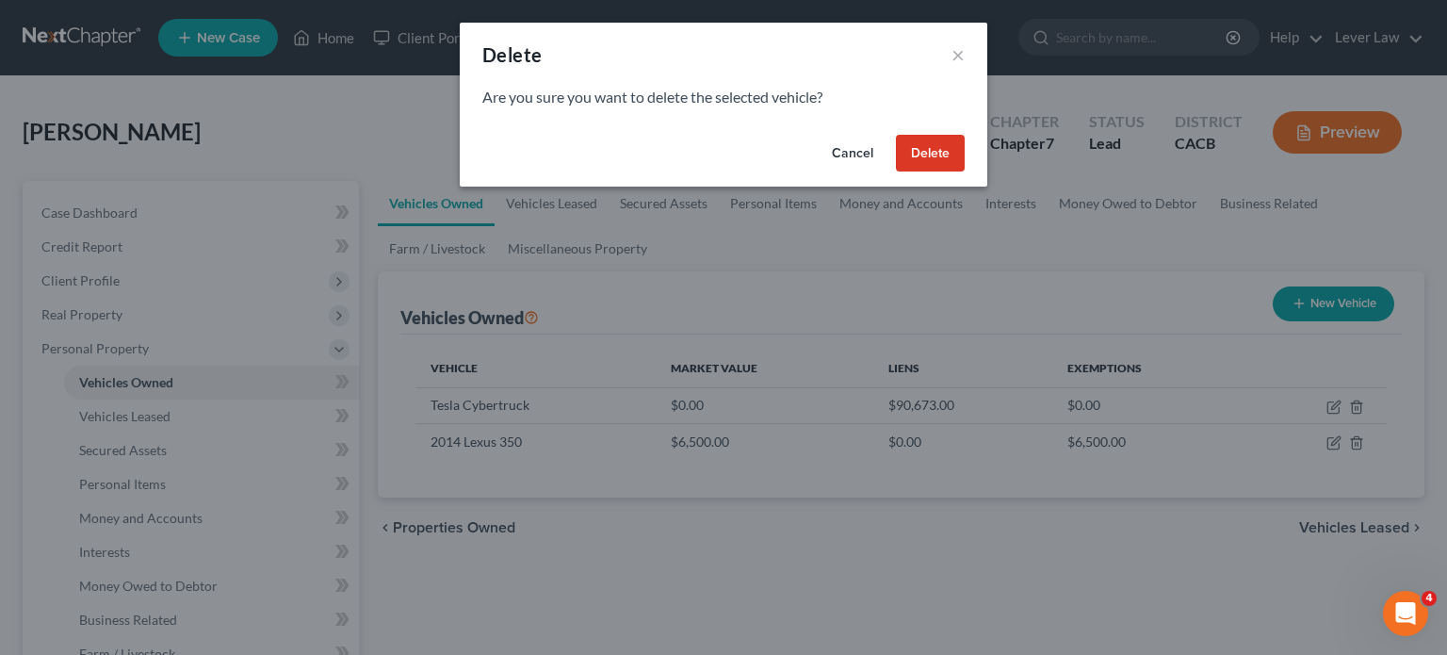
click at [935, 152] on button "Delete" at bounding box center [930, 154] width 69 height 38
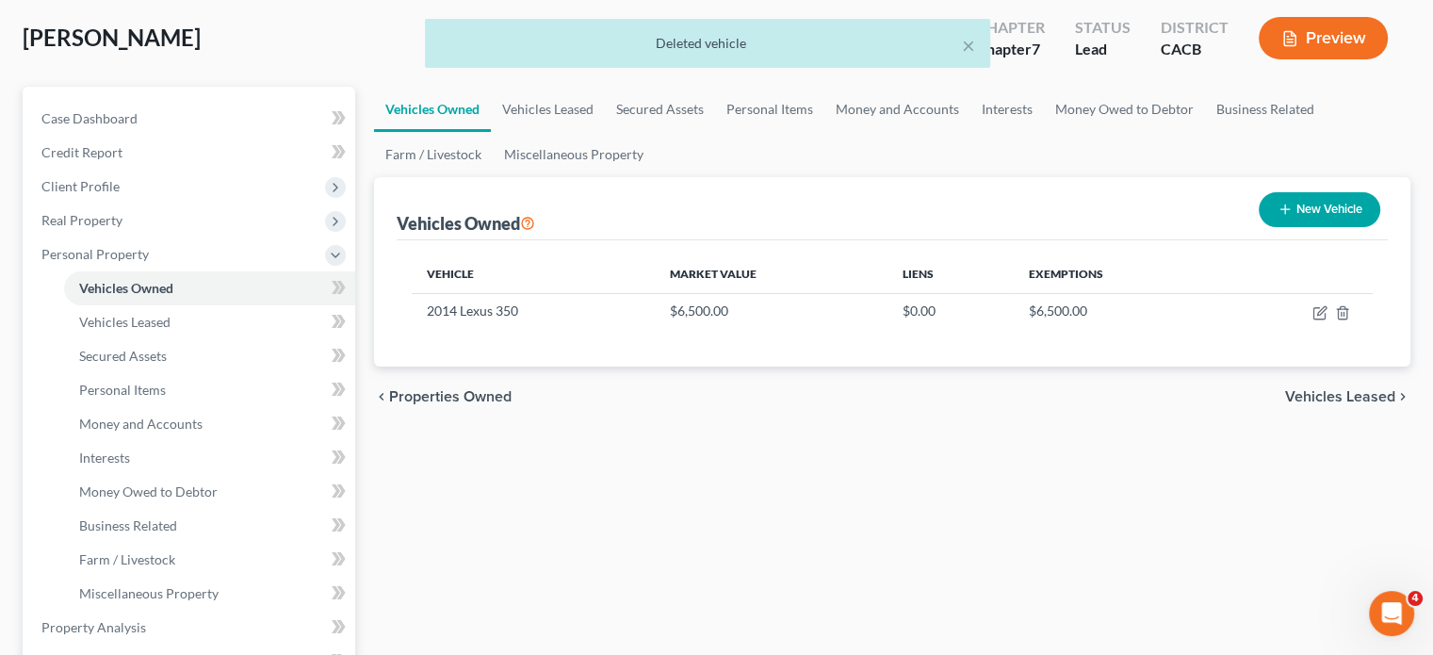
scroll to position [377, 0]
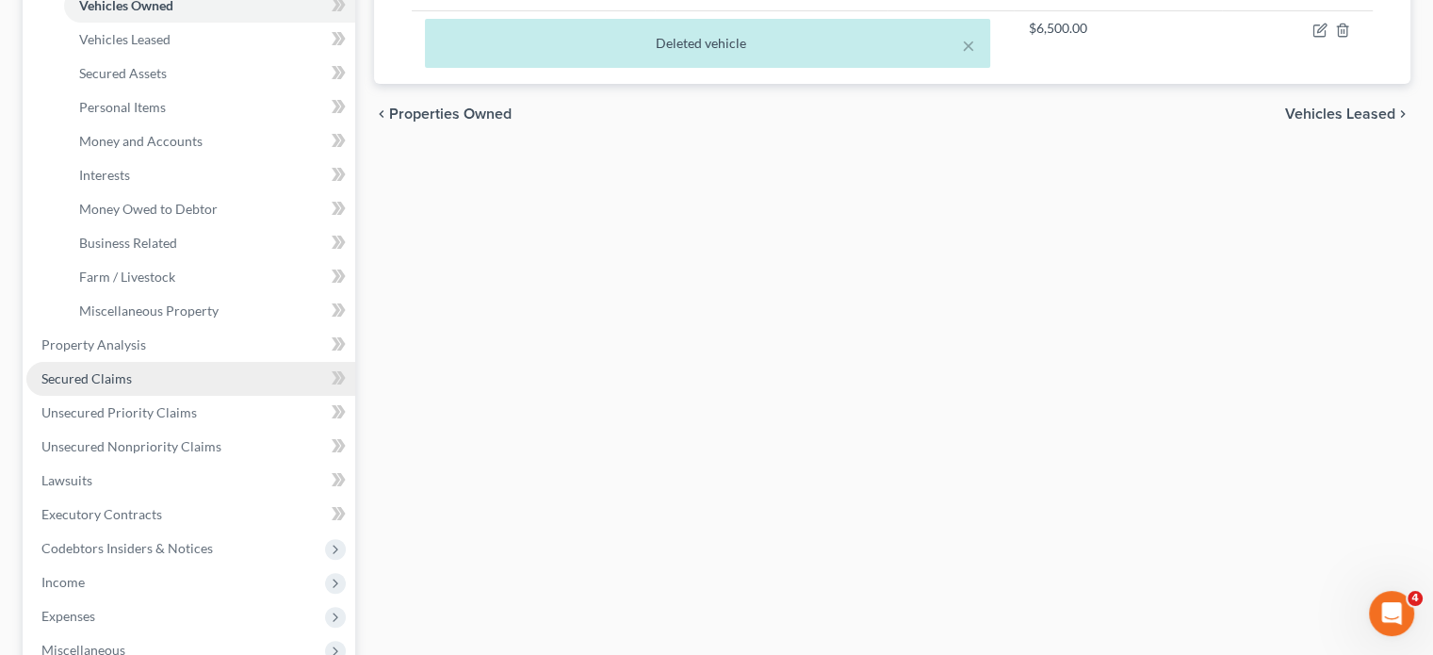
drag, startPoint x: 109, startPoint y: 374, endPoint x: 226, endPoint y: 372, distance: 116.8
click at [109, 374] on span "Secured Claims" at bounding box center [86, 378] width 90 height 16
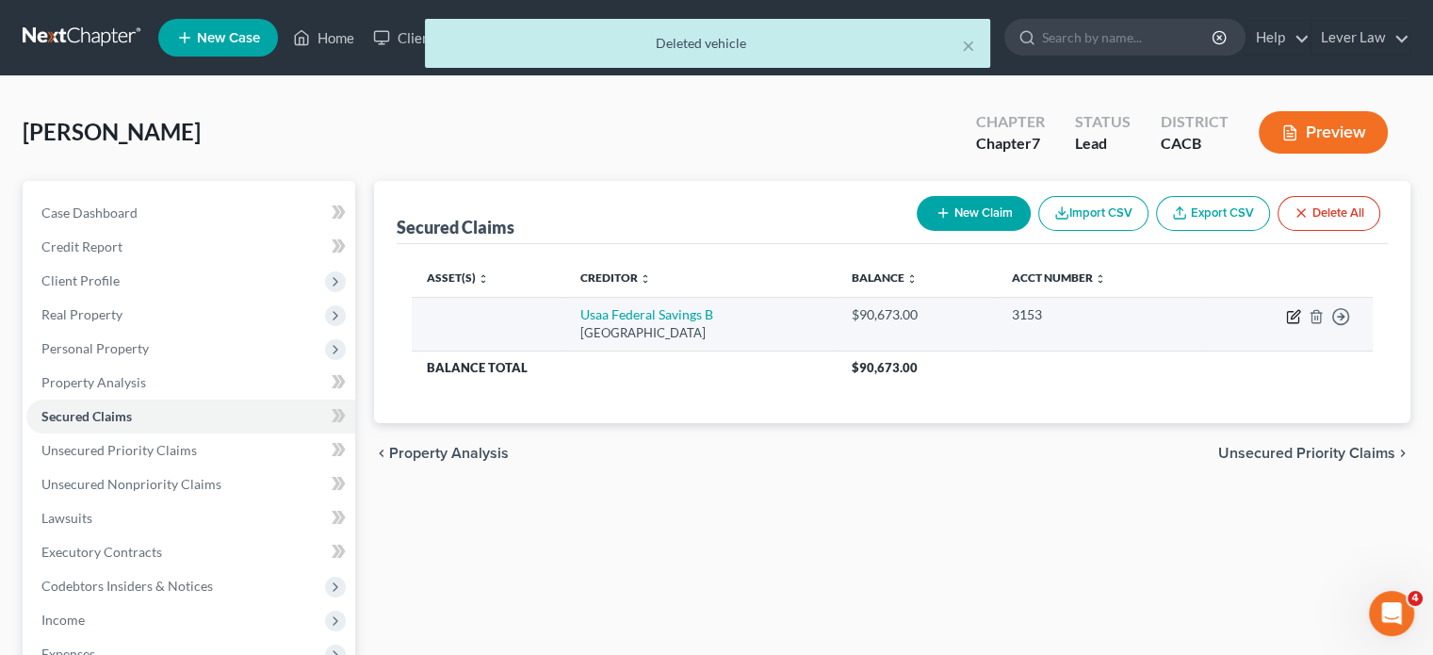
click at [1292, 319] on icon "button" at bounding box center [1293, 316] width 15 height 15
select select "45"
select select "0"
select select "4"
select select "0"
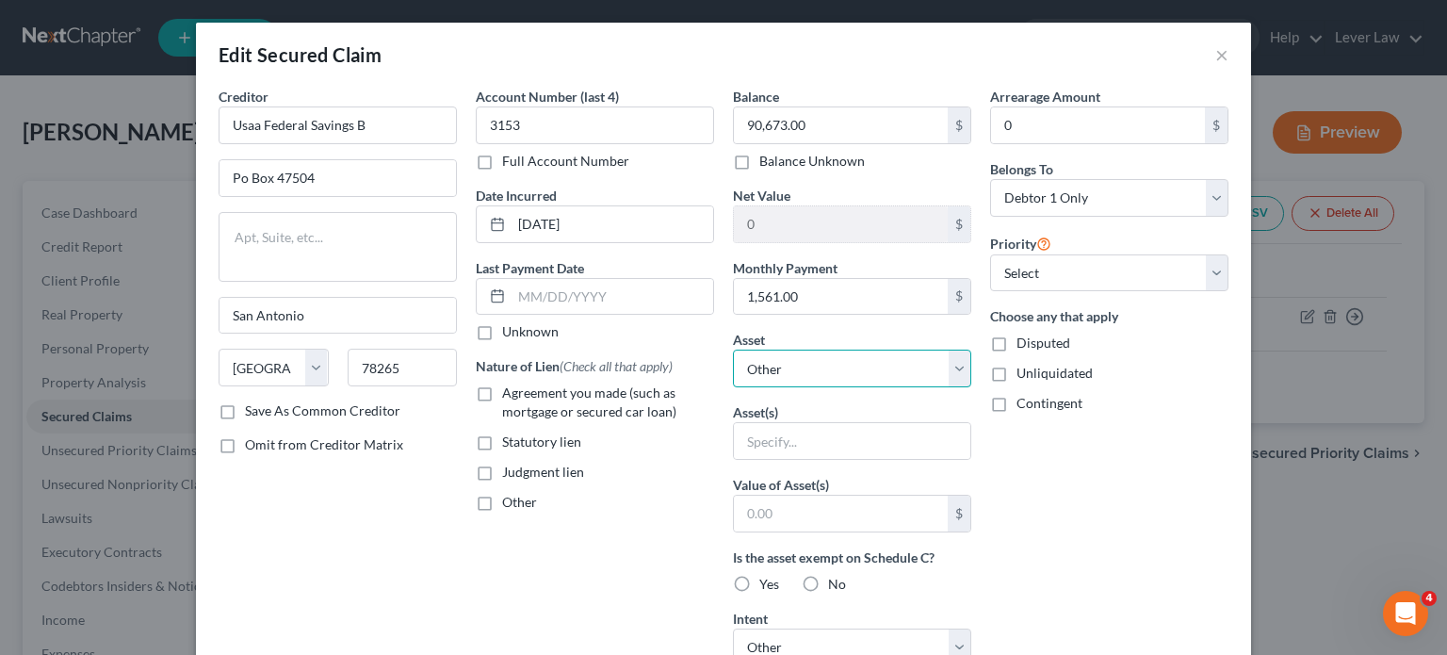
click at [859, 367] on select "Select Other Multiple Assets Pet(s) - Pet - $0.0 Clothing - Clothing - $0.0 Hou…" at bounding box center [852, 369] width 238 height 38
click at [733, 350] on select "Select Other Multiple Assets Pet(s) - Pet - $0.0 Clothing - Clothing - $0.0 Hou…" at bounding box center [852, 369] width 238 height 38
click at [817, 447] on input "text" at bounding box center [852, 441] width 236 height 36
type input "Co-signor on son's vehicle"
click at [618, 404] on span "Agreement you made (such as mortgage or secured car loan)" at bounding box center [589, 401] width 174 height 35
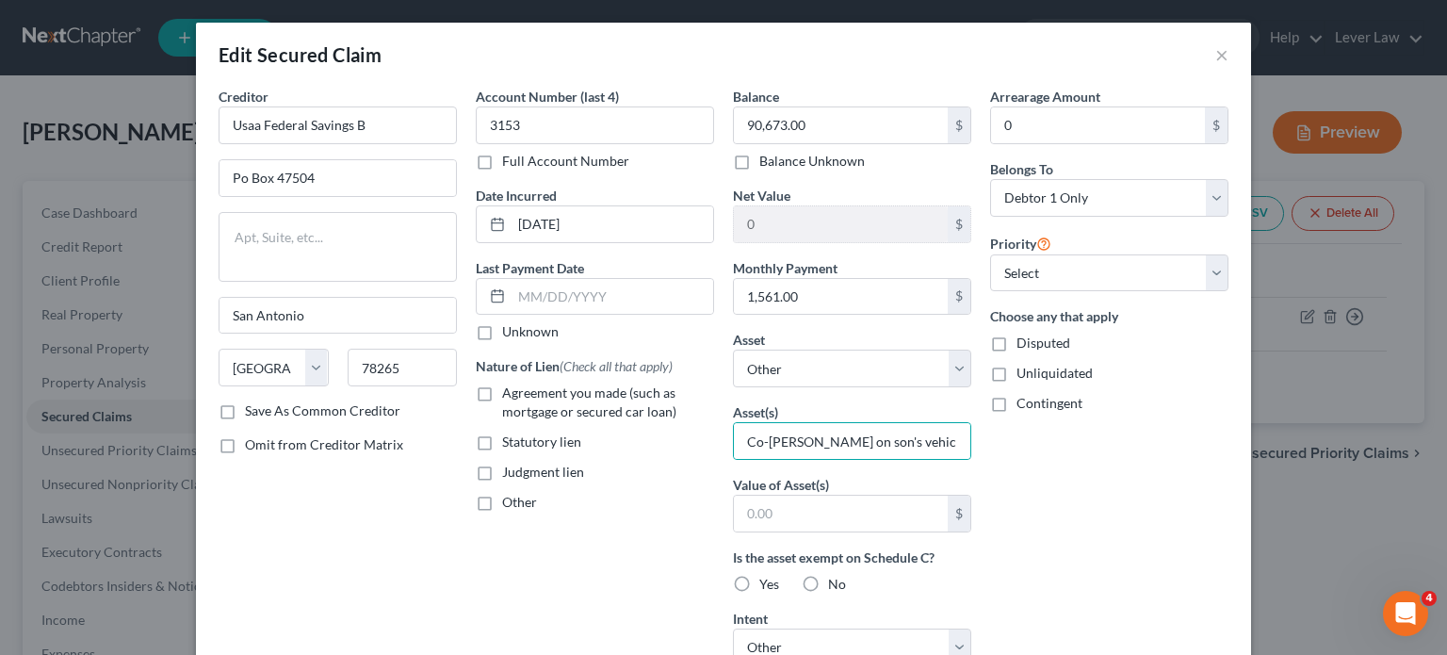
click at [522, 396] on input "Agreement you made (such as mortgage or secured car loan)" at bounding box center [516, 389] width 12 height 12
checkbox input "true"
click at [839, 528] on input "text" at bounding box center [841, 514] width 214 height 36
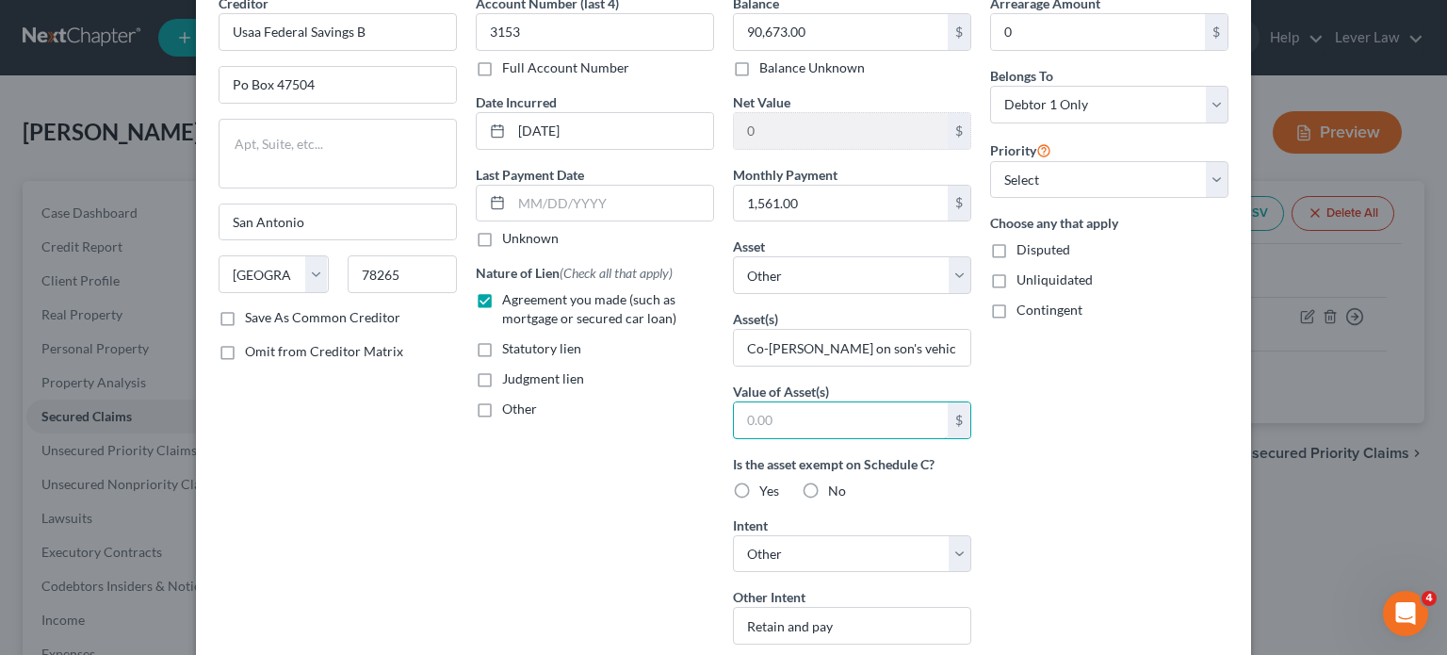
scroll to position [94, 0]
click at [828, 489] on label "No" at bounding box center [837, 489] width 18 height 19
click at [836, 489] on input "No" at bounding box center [842, 486] width 12 height 12
radio input "true"
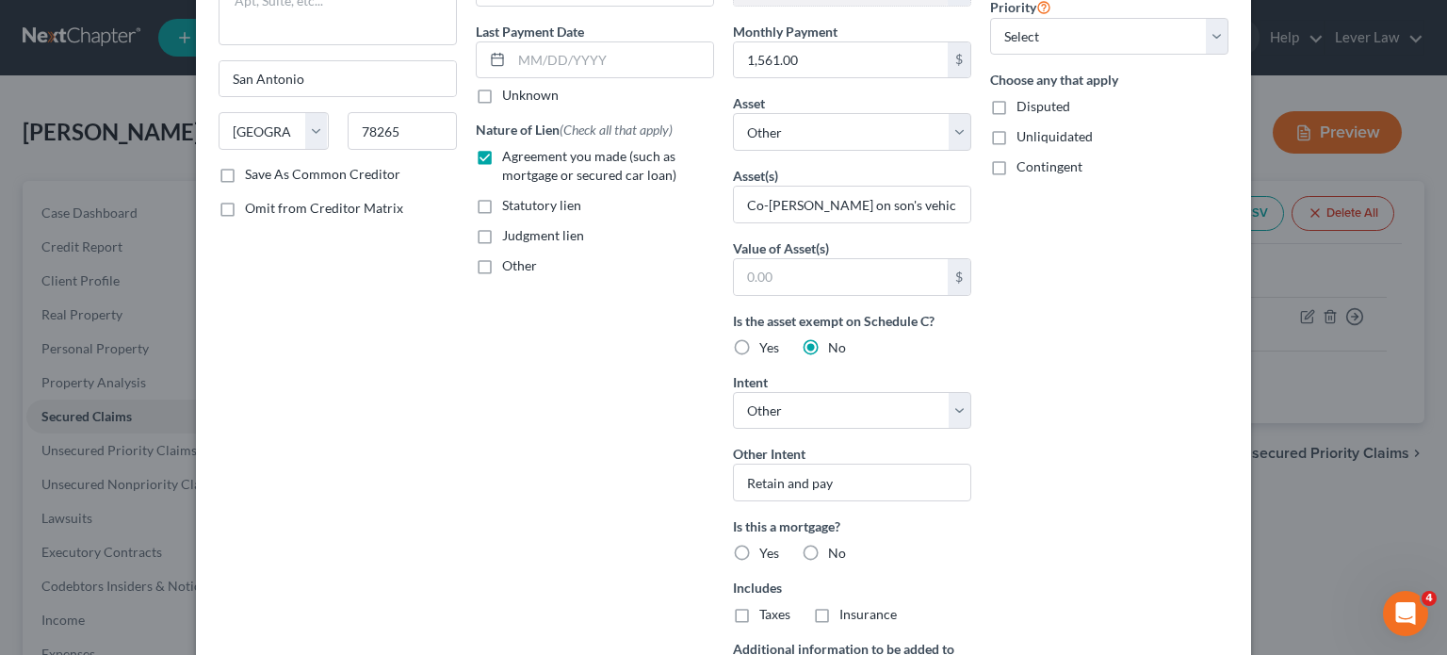
scroll to position [283, 0]
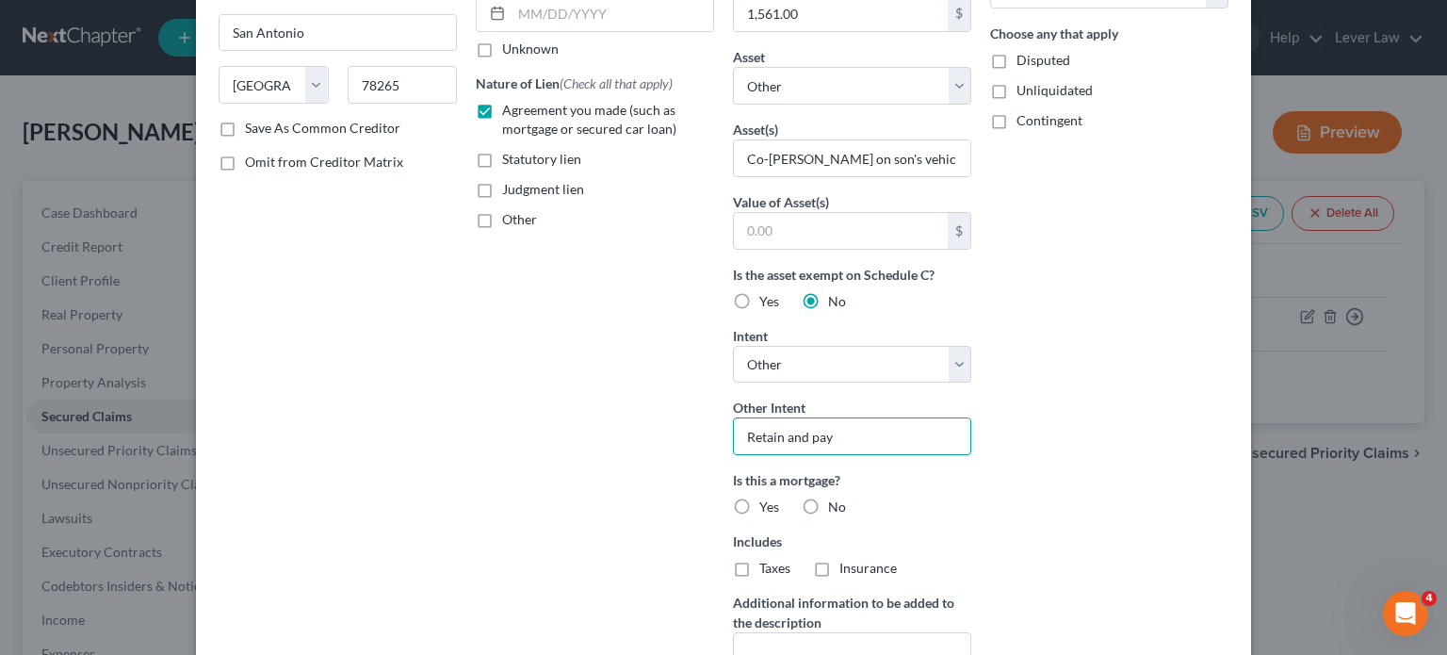
drag, startPoint x: 863, startPoint y: 444, endPoint x: 708, endPoint y: 450, distance: 154.6
click at [708, 450] on div "Creditor * Usaa Federal Savings B Po Box 47504 San Antonio State AL AK AR AZ CA…" at bounding box center [723, 260] width 1029 height 913
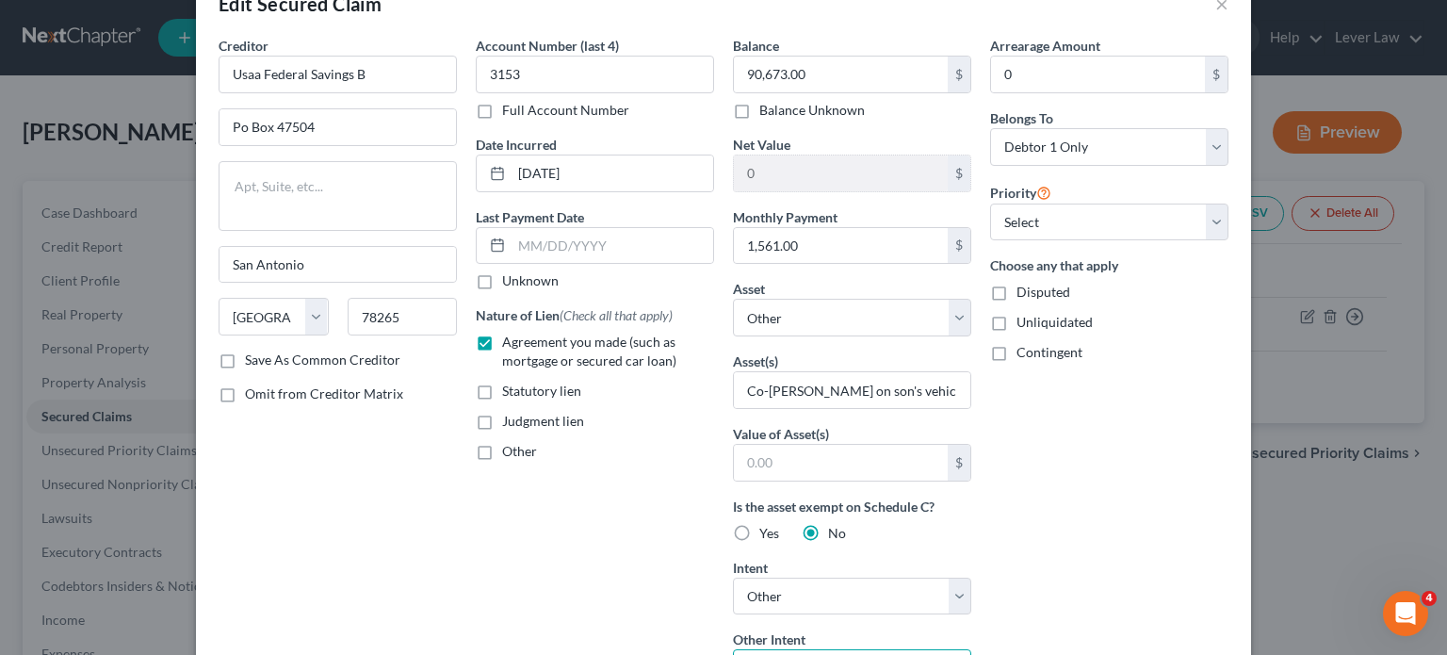
scroll to position [0, 0]
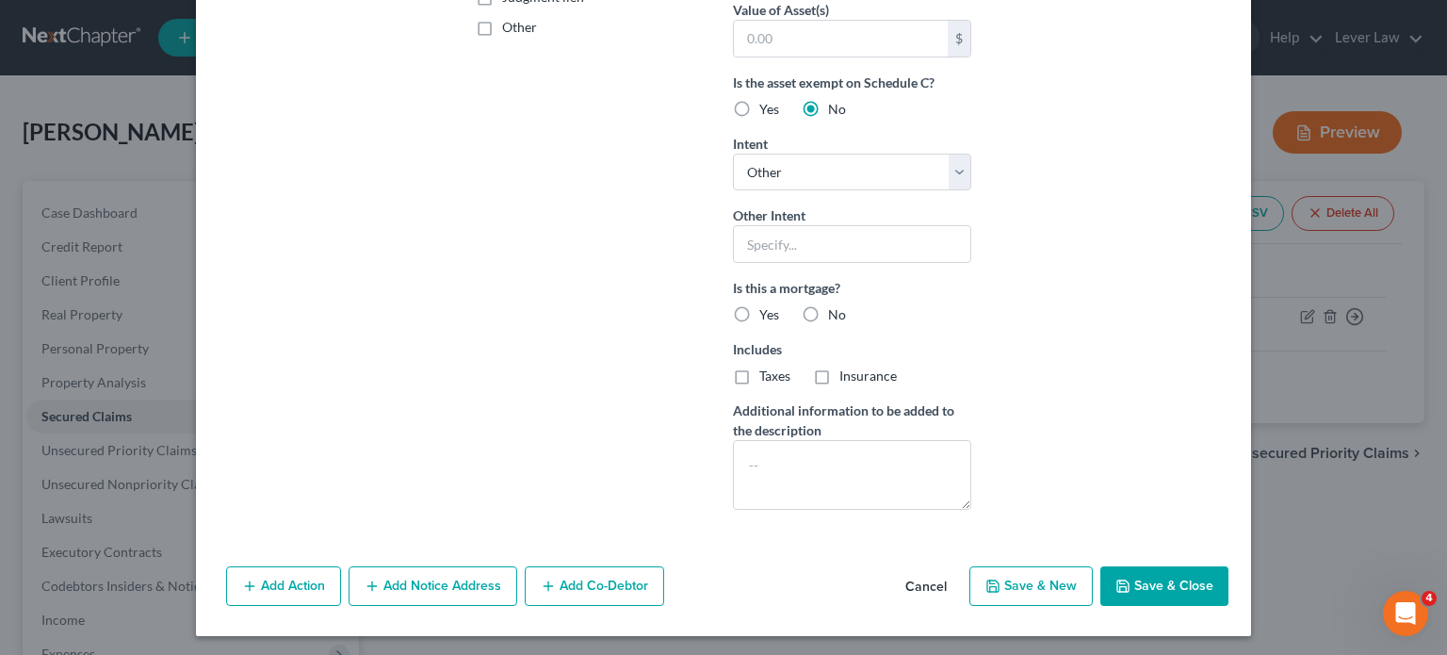
drag, startPoint x: 1191, startPoint y: 587, endPoint x: 1198, endPoint y: 579, distance: 10.7
click at [1193, 585] on button "Save & Close" at bounding box center [1164, 586] width 128 height 40
select select
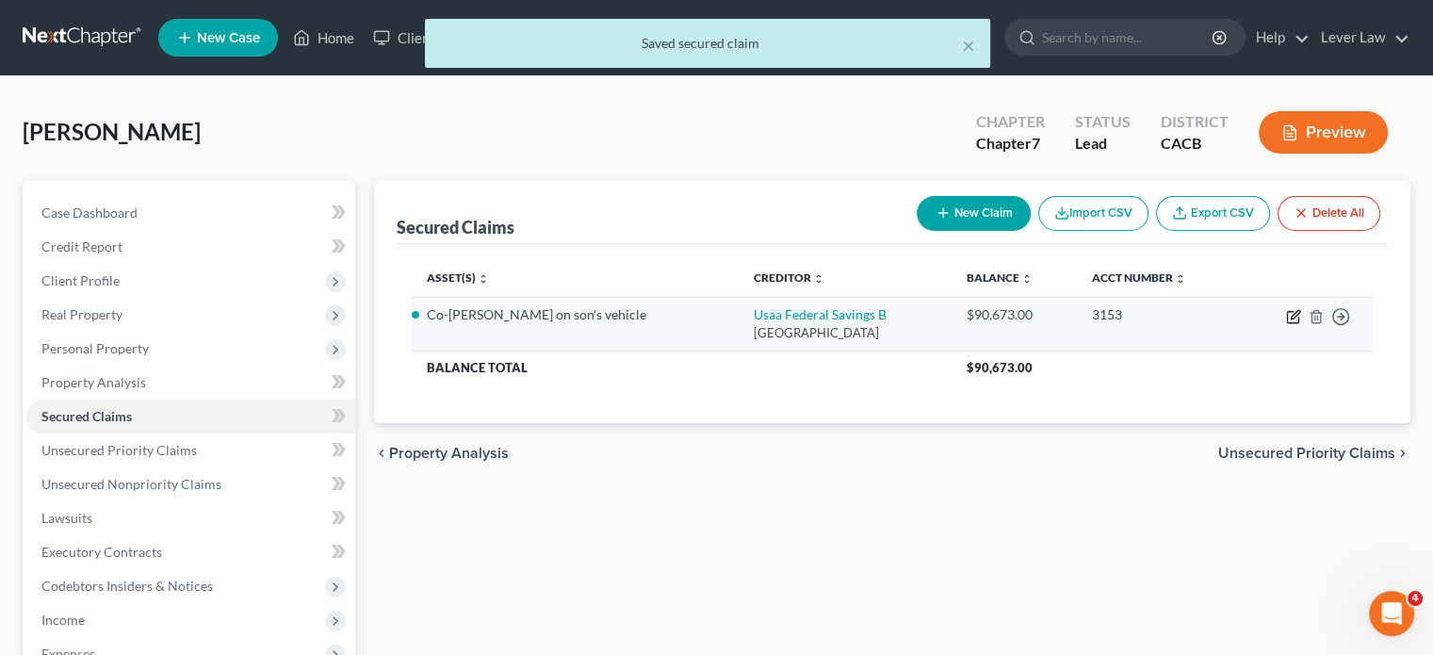
click at [1292, 316] on icon "button" at bounding box center [1293, 316] width 15 height 15
select select "45"
select select "4"
select select "0"
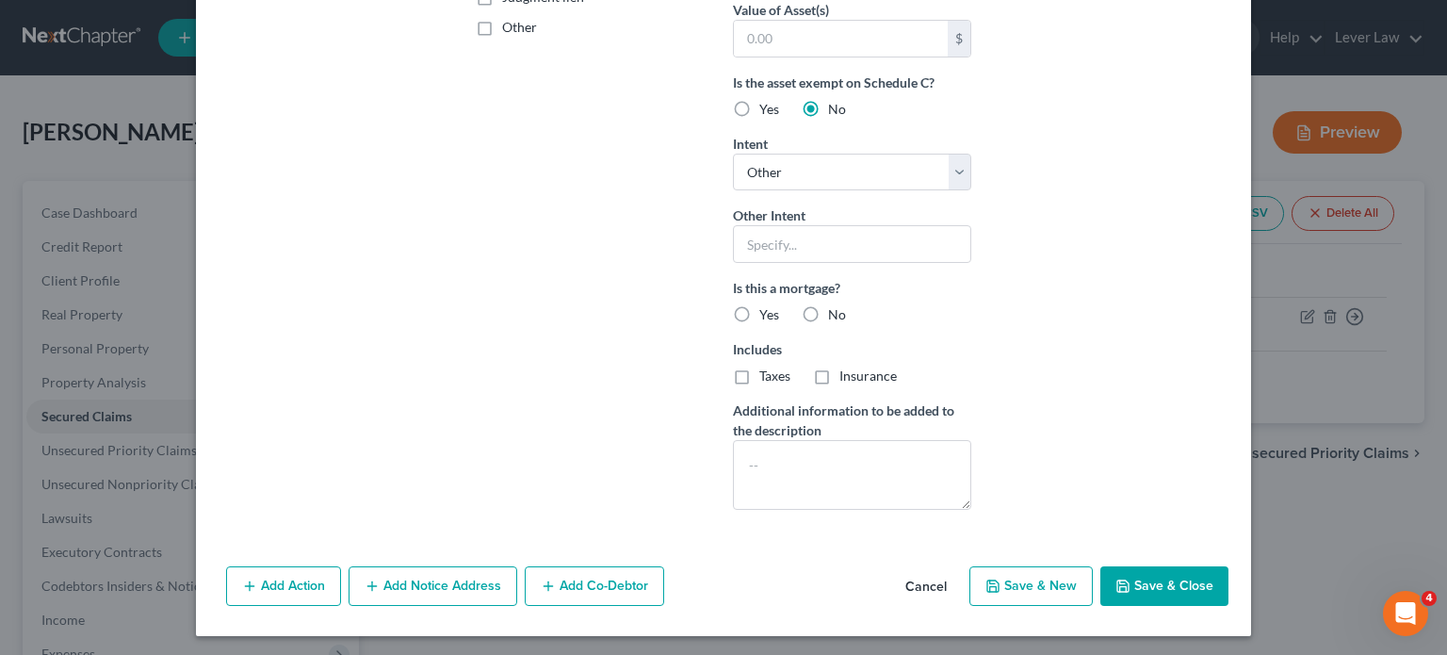
click at [1164, 588] on button "Save & Close" at bounding box center [1164, 586] width 128 height 40
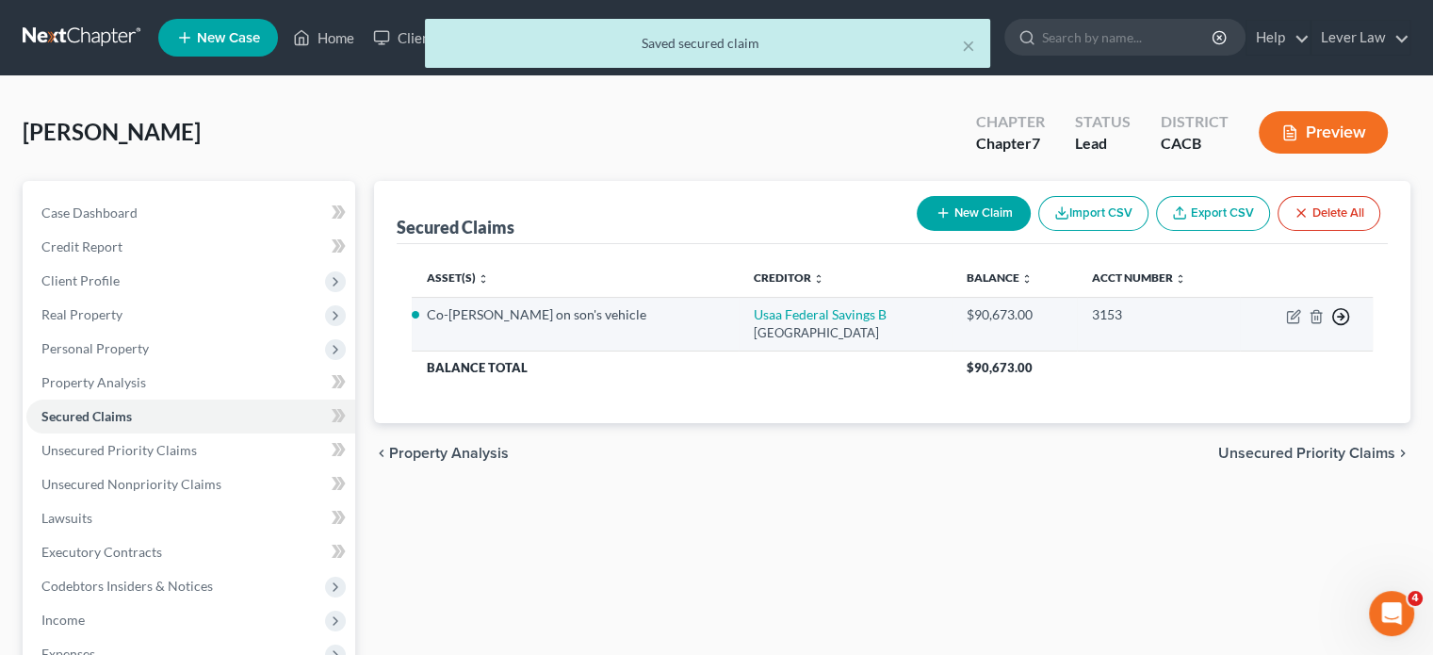
click at [1338, 317] on icon "button" at bounding box center [1340, 316] width 19 height 19
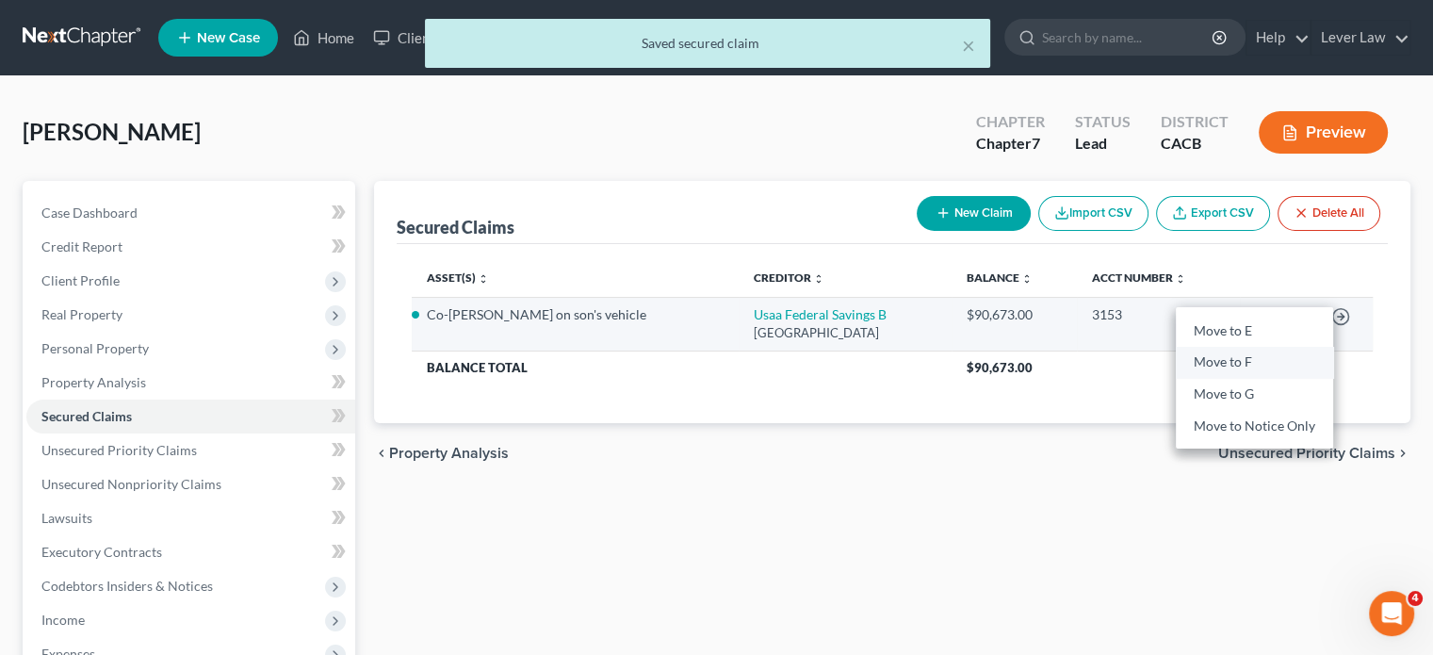
click at [1224, 367] on link "Move to F" at bounding box center [1254, 363] width 157 height 32
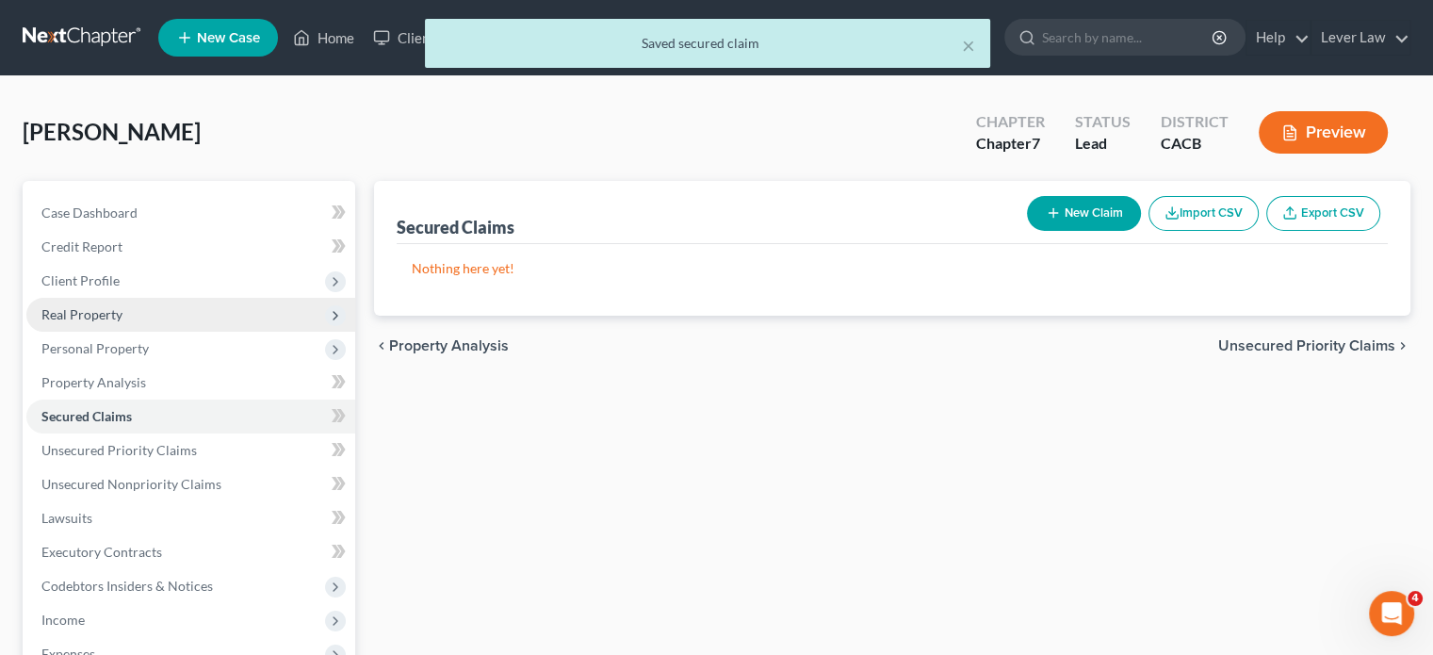
click at [101, 317] on span "Real Property" at bounding box center [81, 314] width 81 height 16
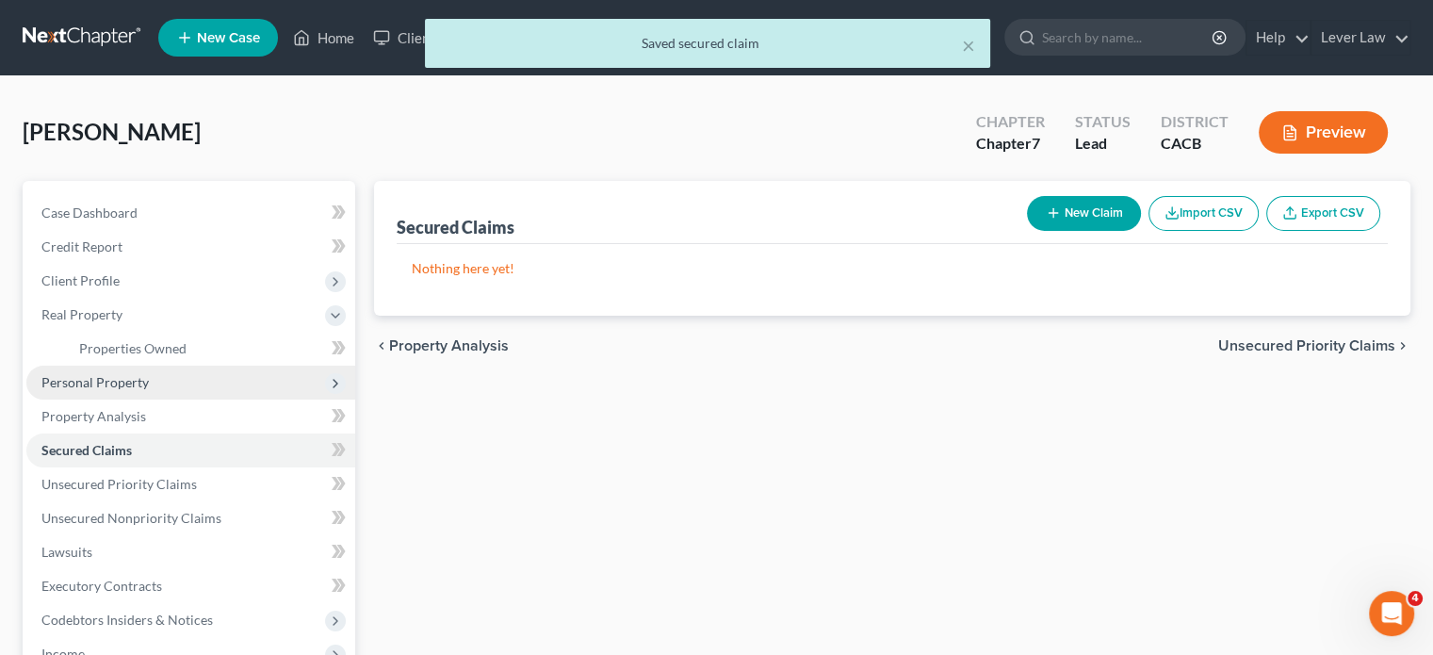
click at [83, 376] on span "Personal Property" at bounding box center [94, 382] width 107 height 16
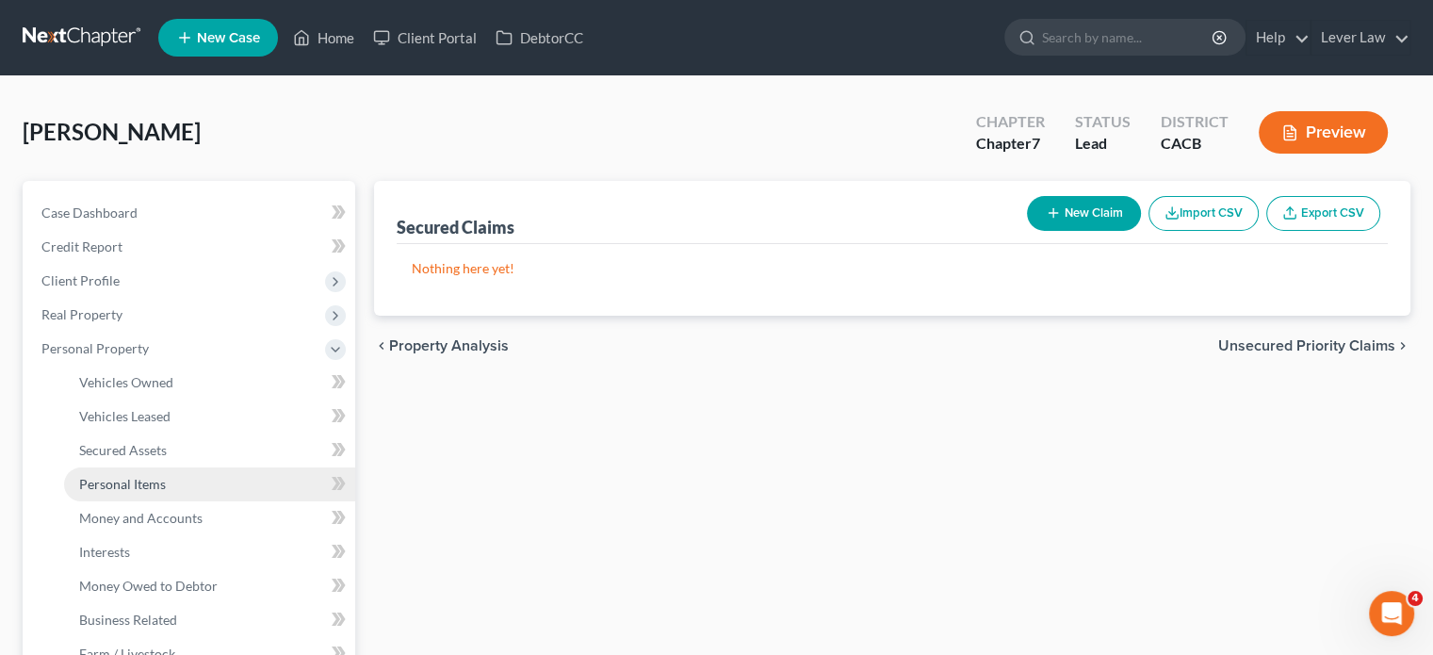
click at [128, 486] on span "Personal Items" at bounding box center [122, 484] width 87 height 16
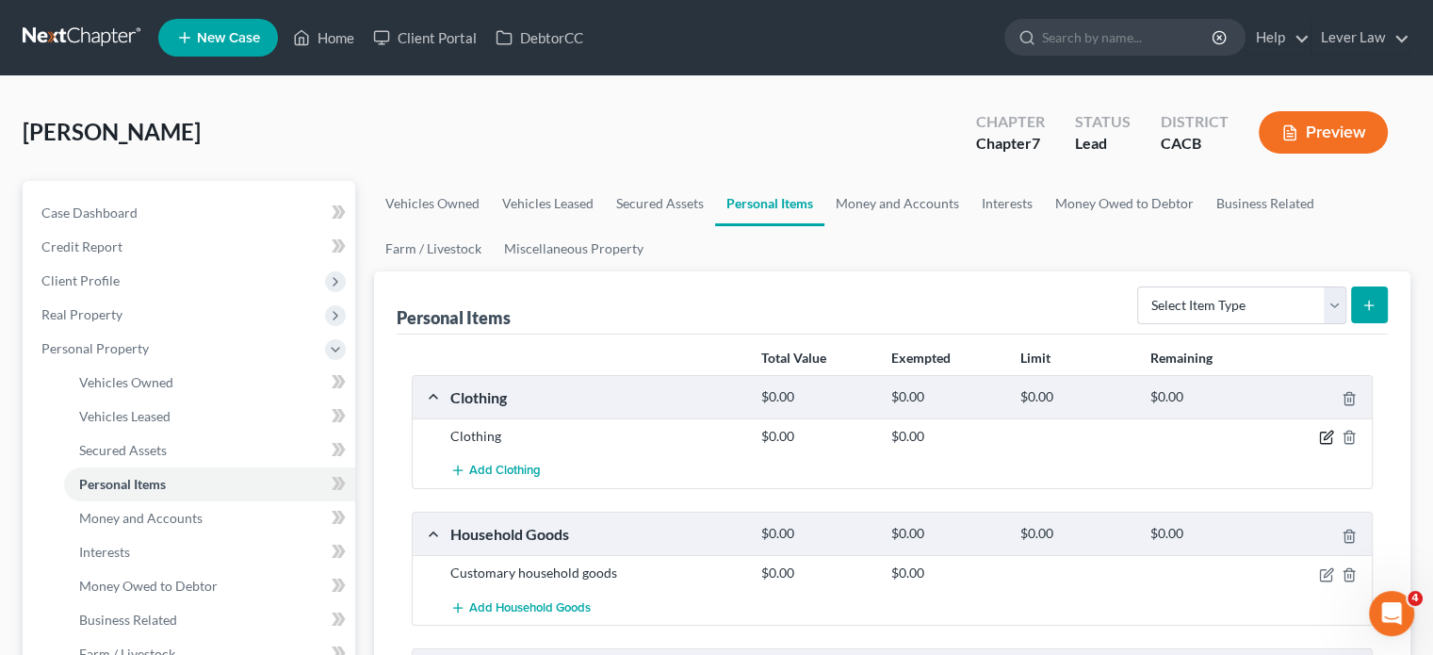
click at [1323, 440] on icon "button" at bounding box center [1326, 437] width 15 height 15
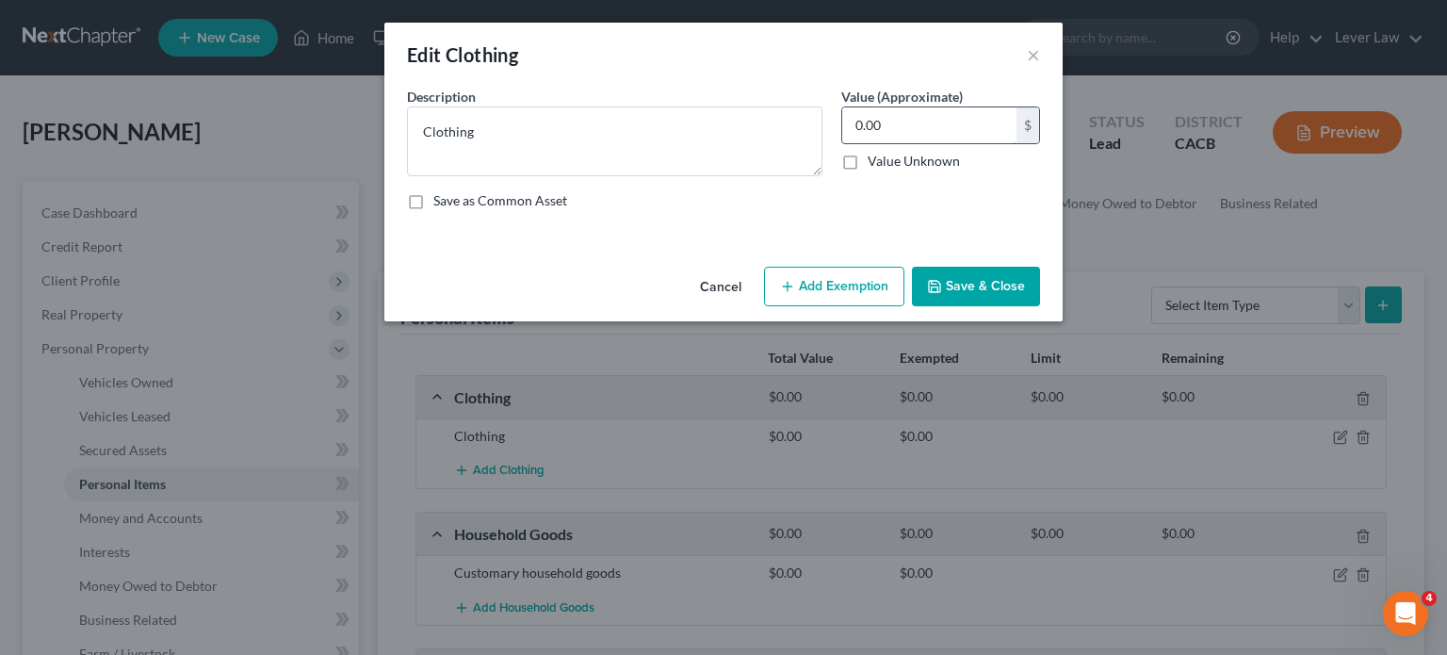
click at [935, 126] on input "0.00" at bounding box center [929, 125] width 174 height 36
type input "300"
click at [837, 284] on button "Add Exemption" at bounding box center [834, 287] width 140 height 40
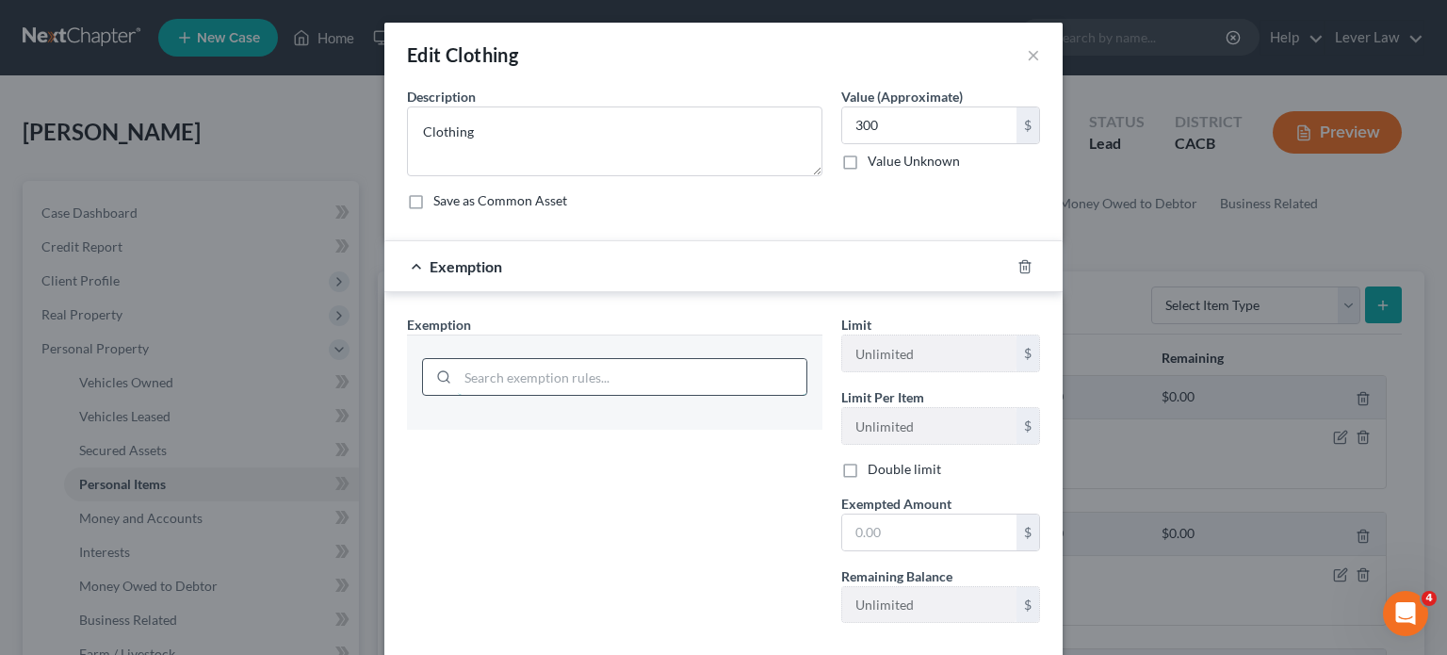
click at [520, 383] on input "search" at bounding box center [632, 377] width 349 height 36
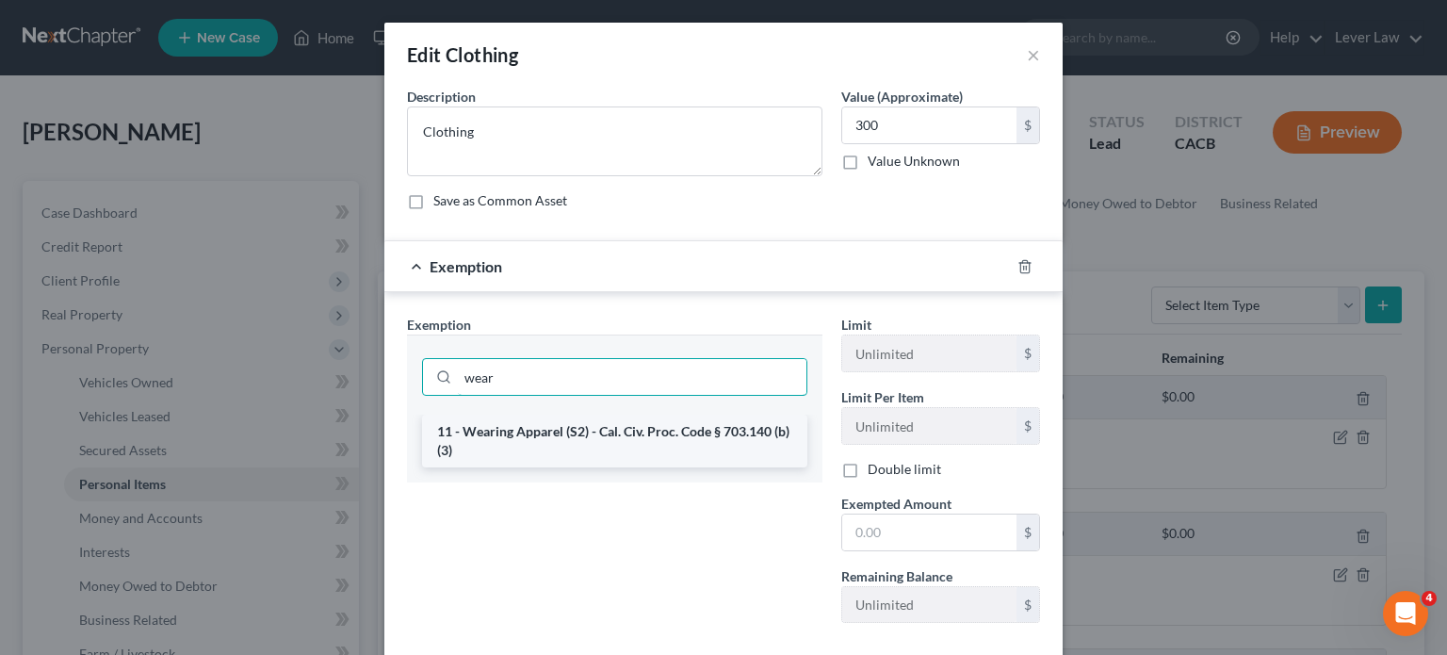
type input "wear"
click at [513, 431] on li "11 - Wearing Apparel (S2) - Cal. Civ. Proc. Code § 703.140 (b)(3)" at bounding box center [614, 441] width 385 height 53
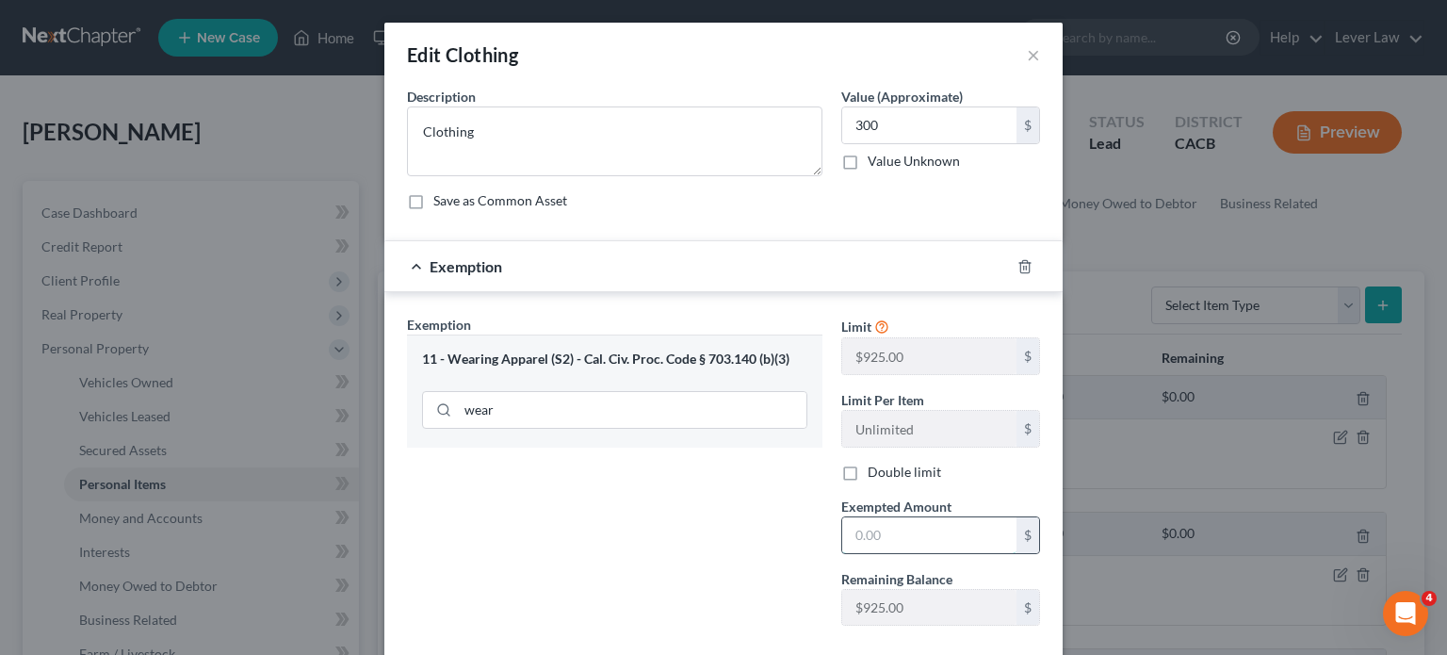
click at [907, 550] on input "text" at bounding box center [929, 535] width 174 height 36
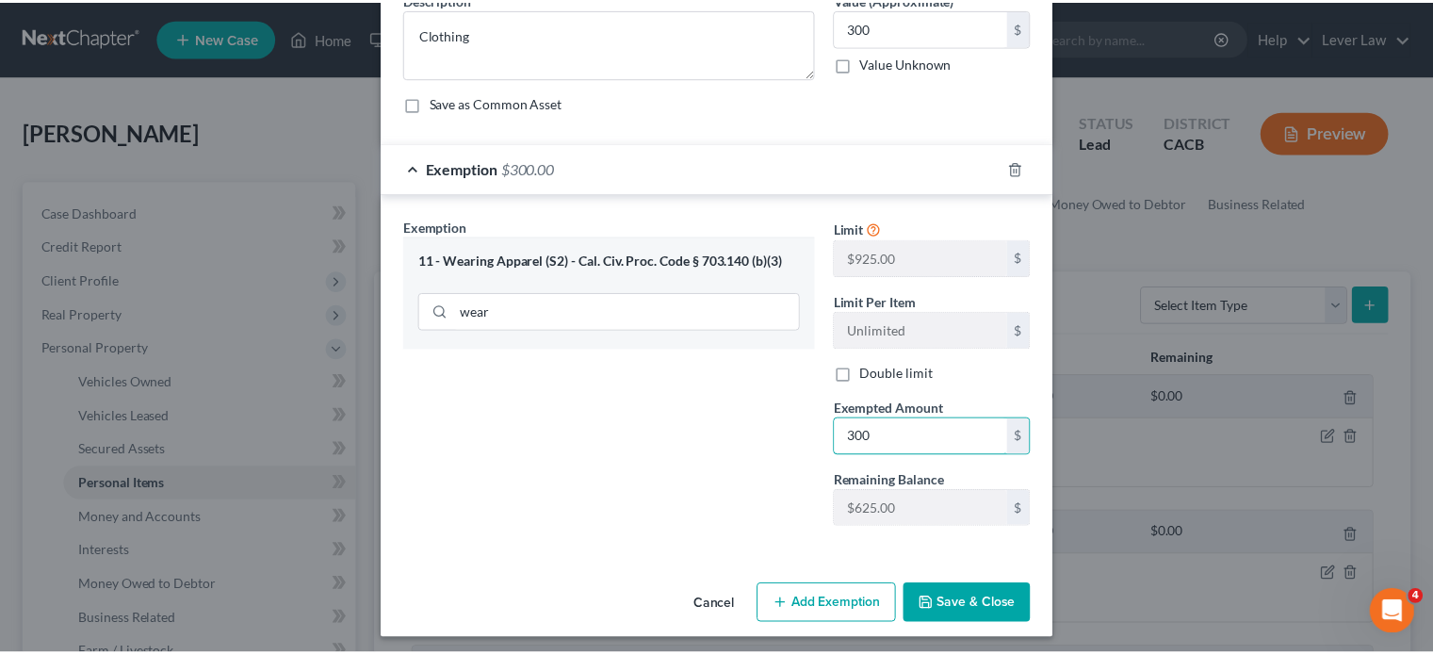
scroll to position [103, 0]
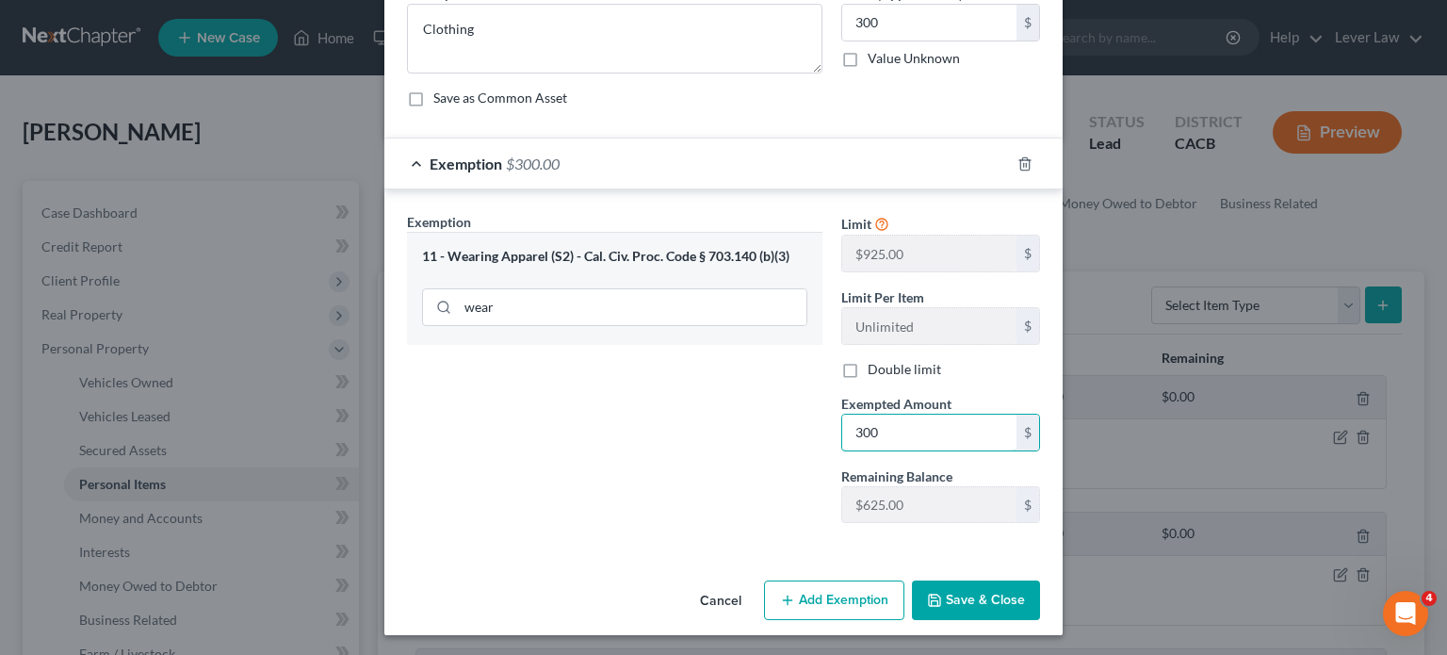
type input "300"
drag, startPoint x: 742, startPoint y: 517, endPoint x: 810, endPoint y: 542, distance: 72.1
click at [742, 517] on div "Exemption Set must be selected for CA. Exemption * 11 - Wearing Apparel (S2) - …" at bounding box center [615, 375] width 434 height 326
click at [1016, 602] on button "Save & Close" at bounding box center [976, 600] width 128 height 40
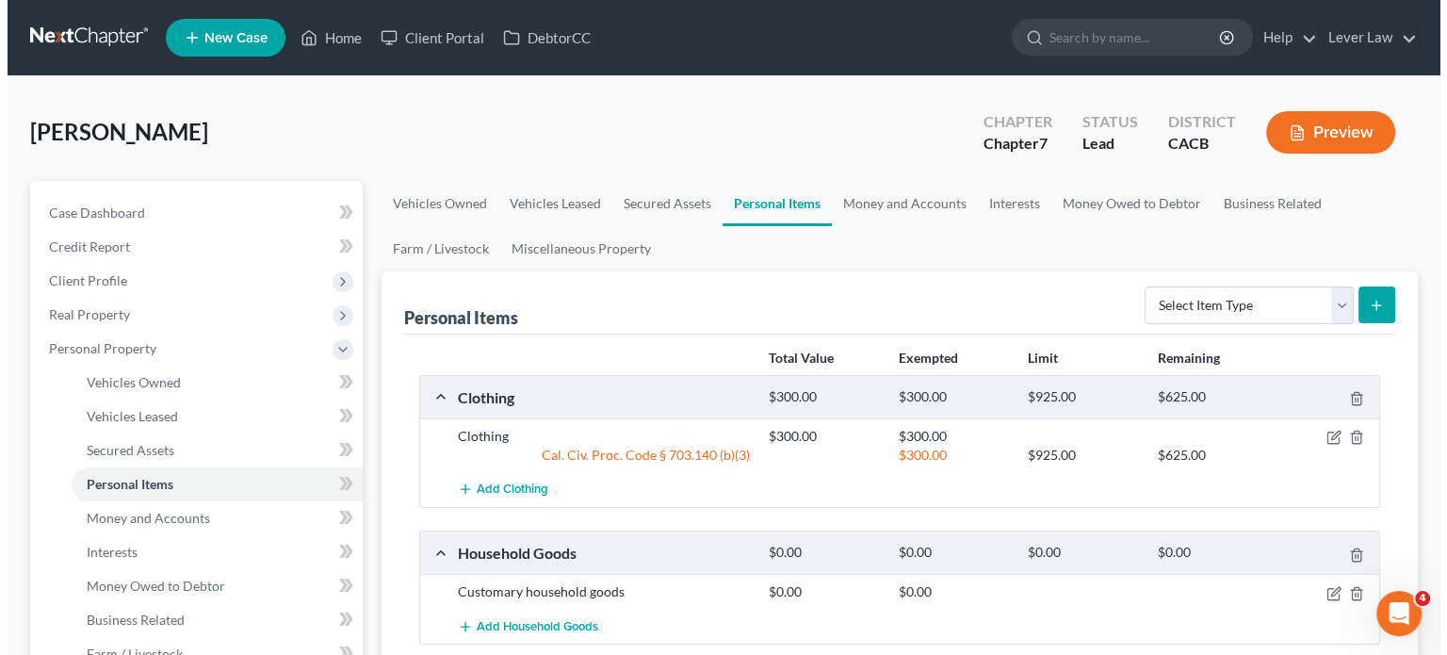
scroll to position [94, 0]
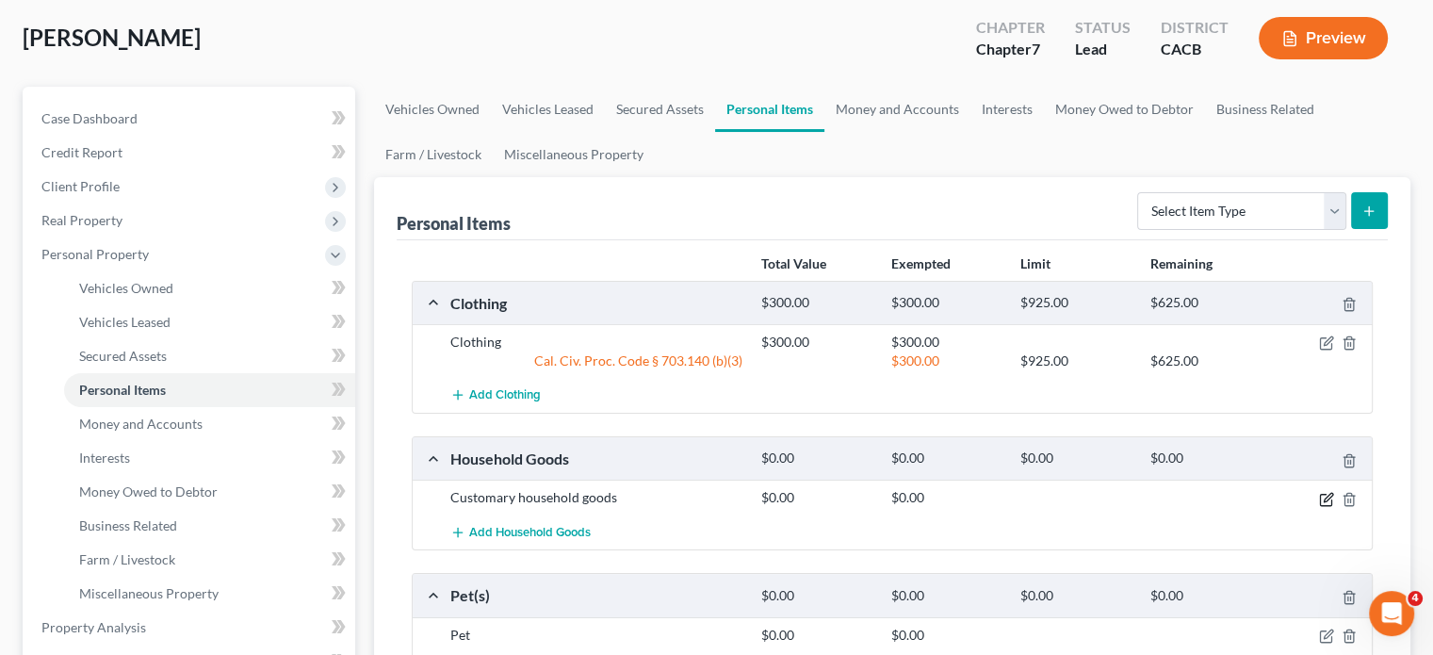
click at [1324, 499] on icon "button" at bounding box center [1328, 497] width 8 height 8
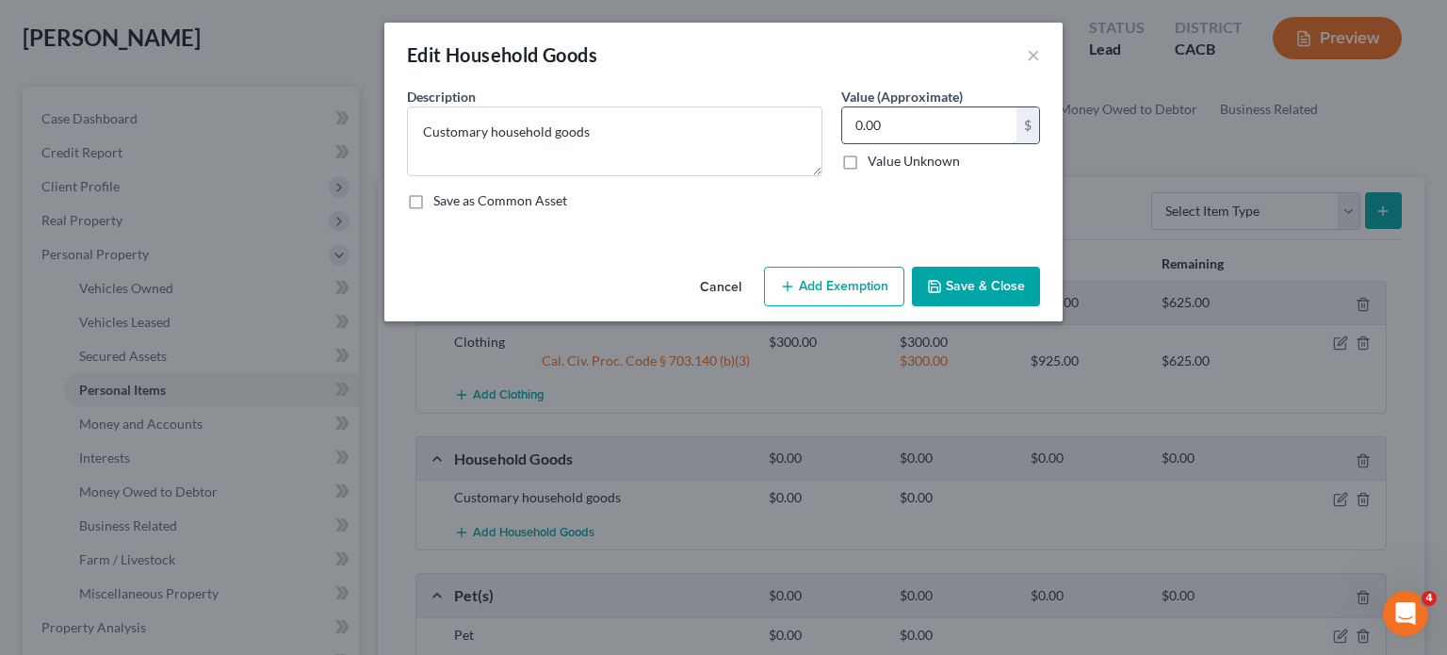
click at [971, 122] on input "0.00" at bounding box center [929, 125] width 174 height 36
type input "1,000"
click at [840, 289] on button "Add Exemption" at bounding box center [834, 287] width 140 height 40
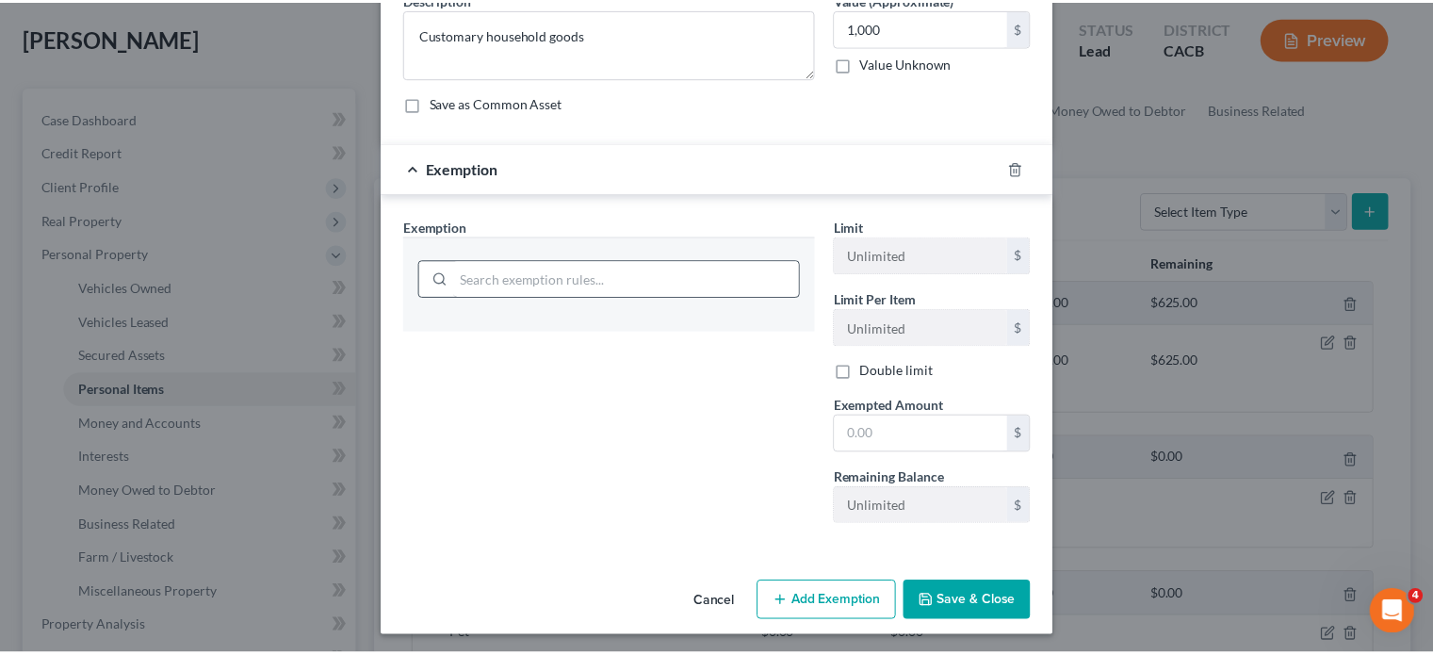
scroll to position [100, 0]
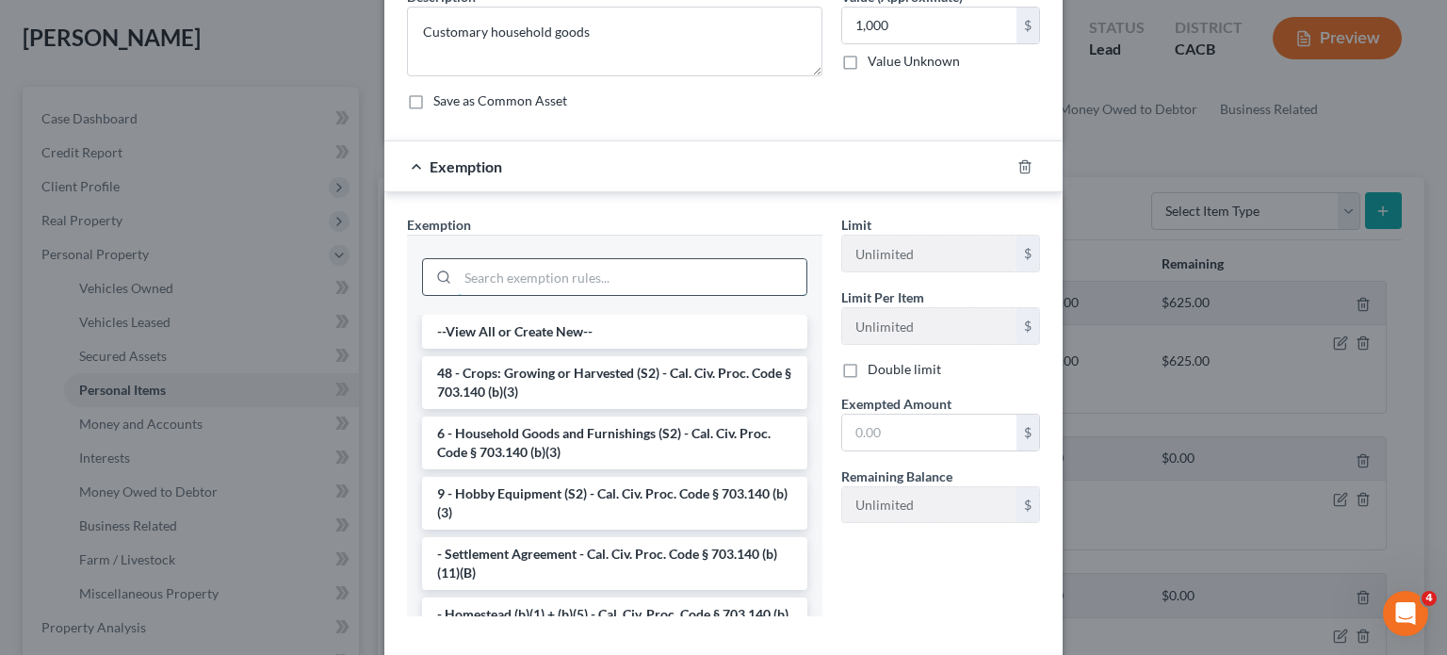
click at [682, 262] on input "search" at bounding box center [632, 277] width 349 height 36
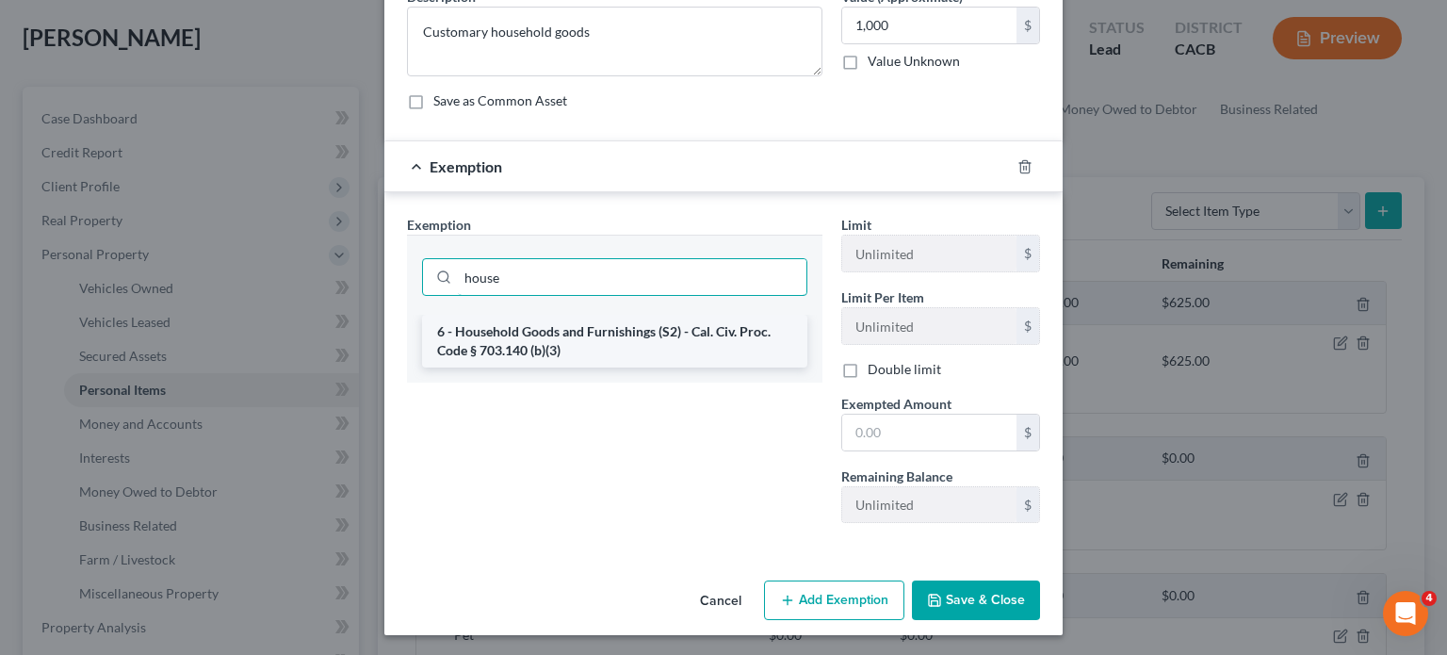
type input "house"
click at [624, 323] on li "6 - Household Goods and Furnishings (S2) - Cal. Civ. Proc. Code § 703.140 (b)(3)" at bounding box center [614, 341] width 385 height 53
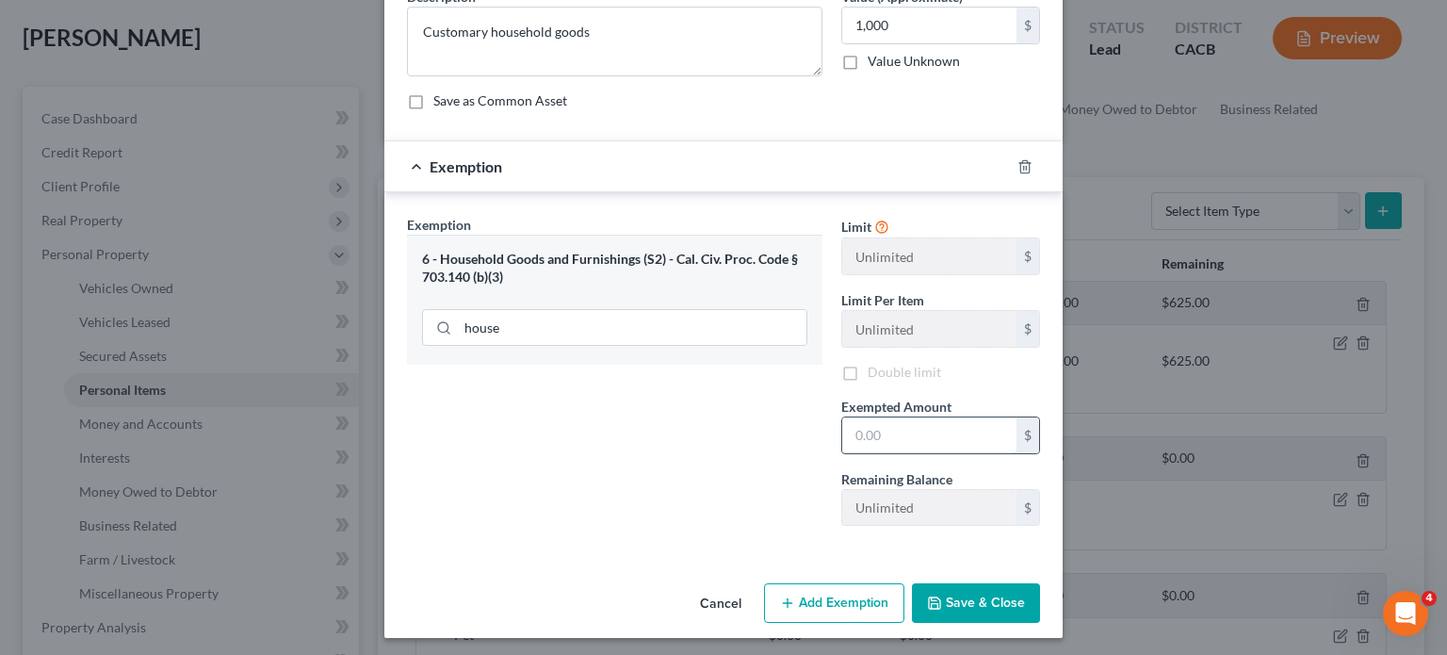
click at [885, 434] on input "text" at bounding box center [929, 435] width 174 height 36
type input "1,000"
click at [989, 605] on button "Save & Close" at bounding box center [976, 603] width 128 height 40
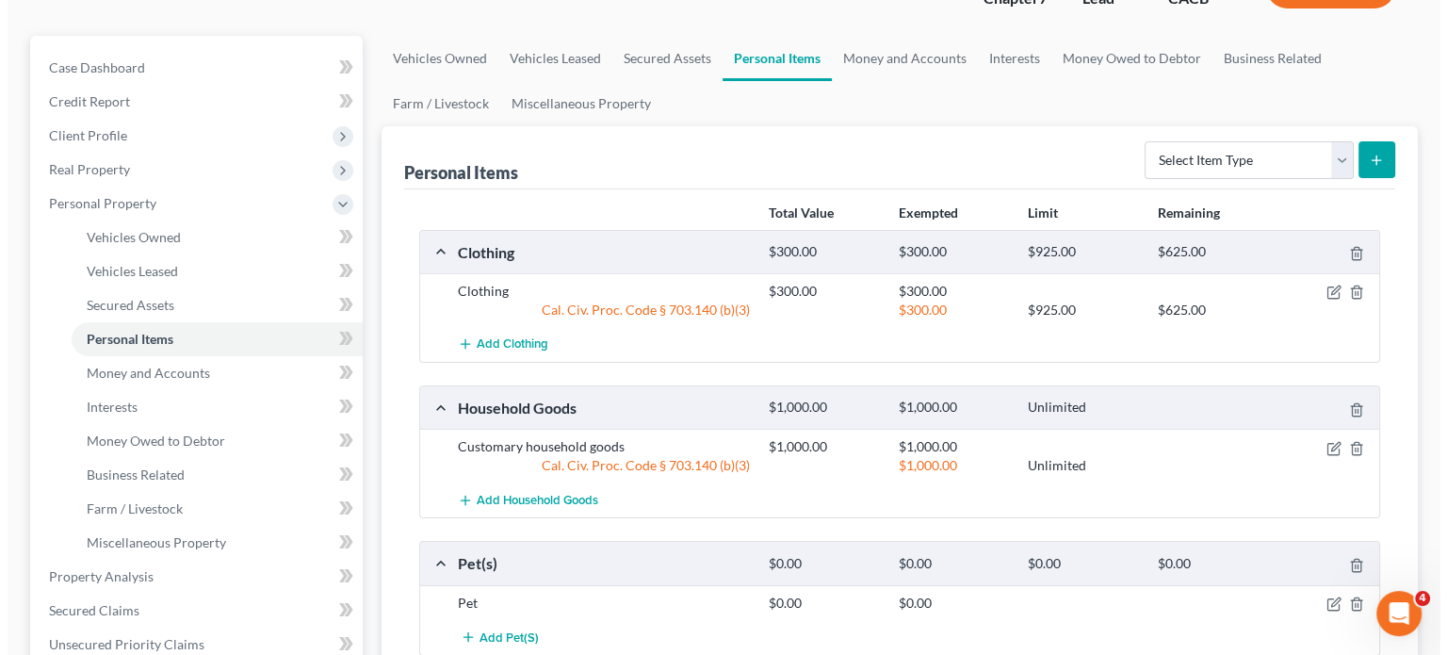
scroll to position [0, 0]
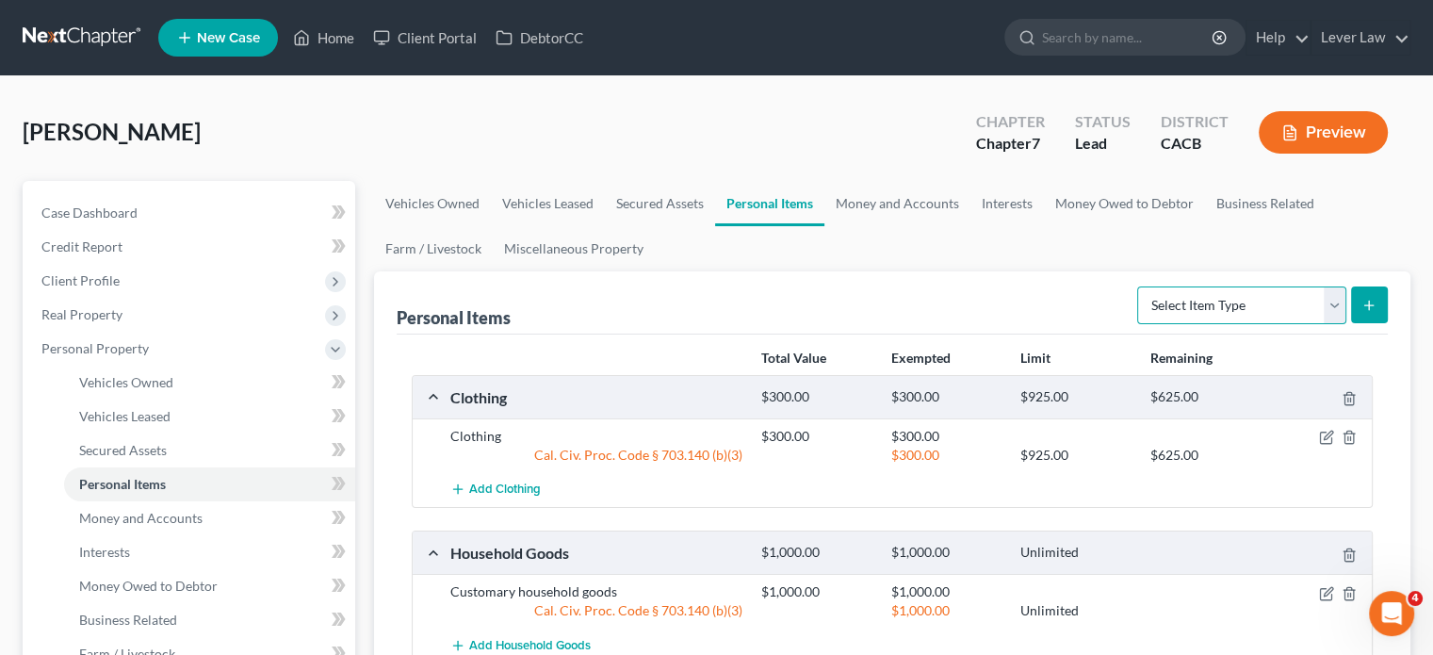
click at [1204, 311] on select "Select Item Type Clothing Collectibles Of Value Electronics Firearms Household …" at bounding box center [1241, 305] width 209 height 38
select select "electronics"
click at [1139, 286] on select "Select Item Type Clothing Collectibles Of Value Electronics Firearms Household …" at bounding box center [1241, 305] width 209 height 38
click at [1225, 387] on div "$300.00 $300.00 $925.00 $625.00" at bounding box center [1063, 397] width 622 height 20
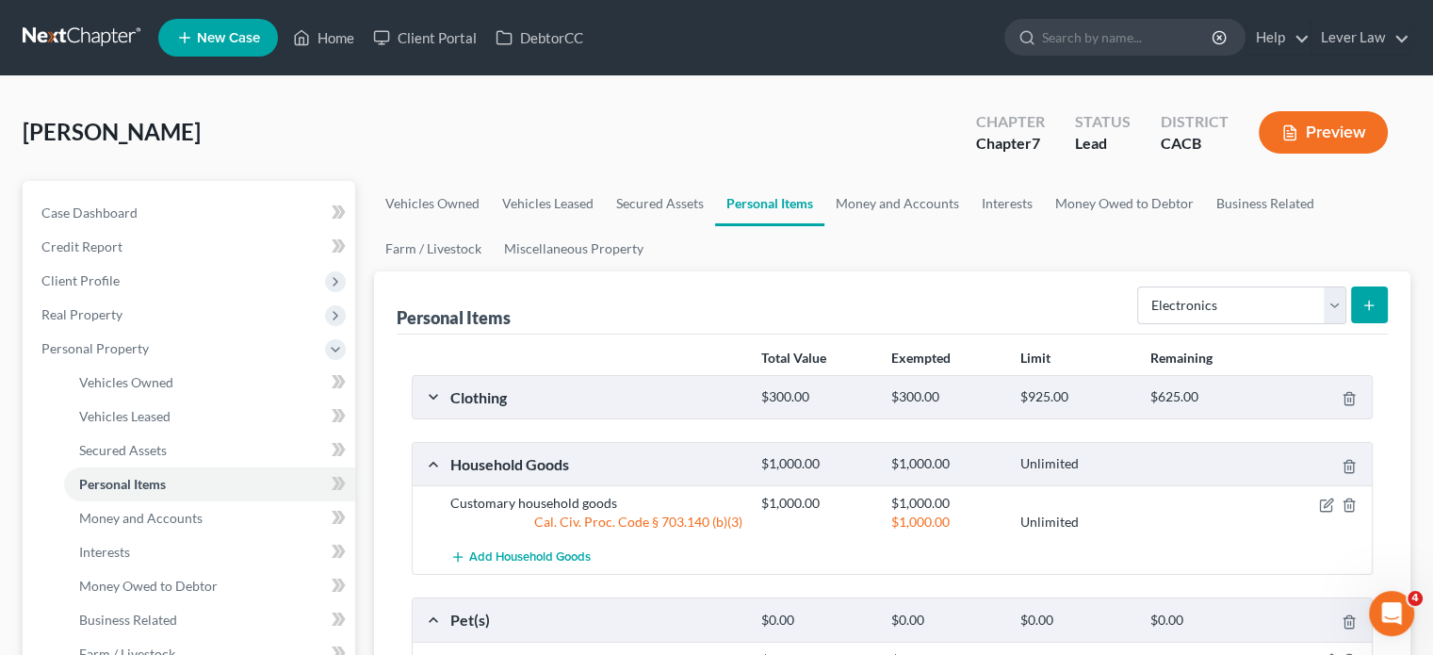
click at [1351, 316] on button "submit" at bounding box center [1369, 304] width 37 height 37
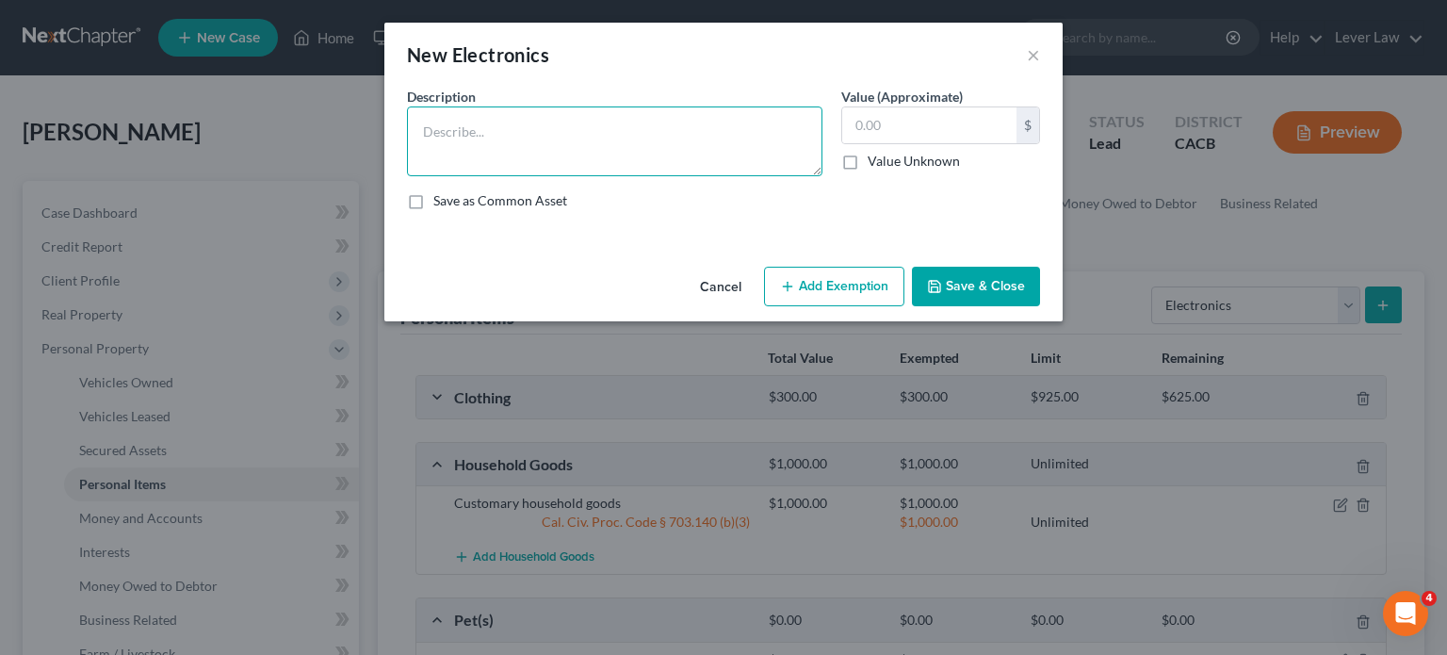
click at [624, 143] on textarea at bounding box center [614, 141] width 415 height 70
click at [535, 135] on textarea "Desktop computer, printer" at bounding box center [614, 141] width 415 height 70
click at [690, 132] on textarea "Desktop computer, printer" at bounding box center [614, 141] width 415 height 70
type textarea "Desktop computer, printer, TVs"
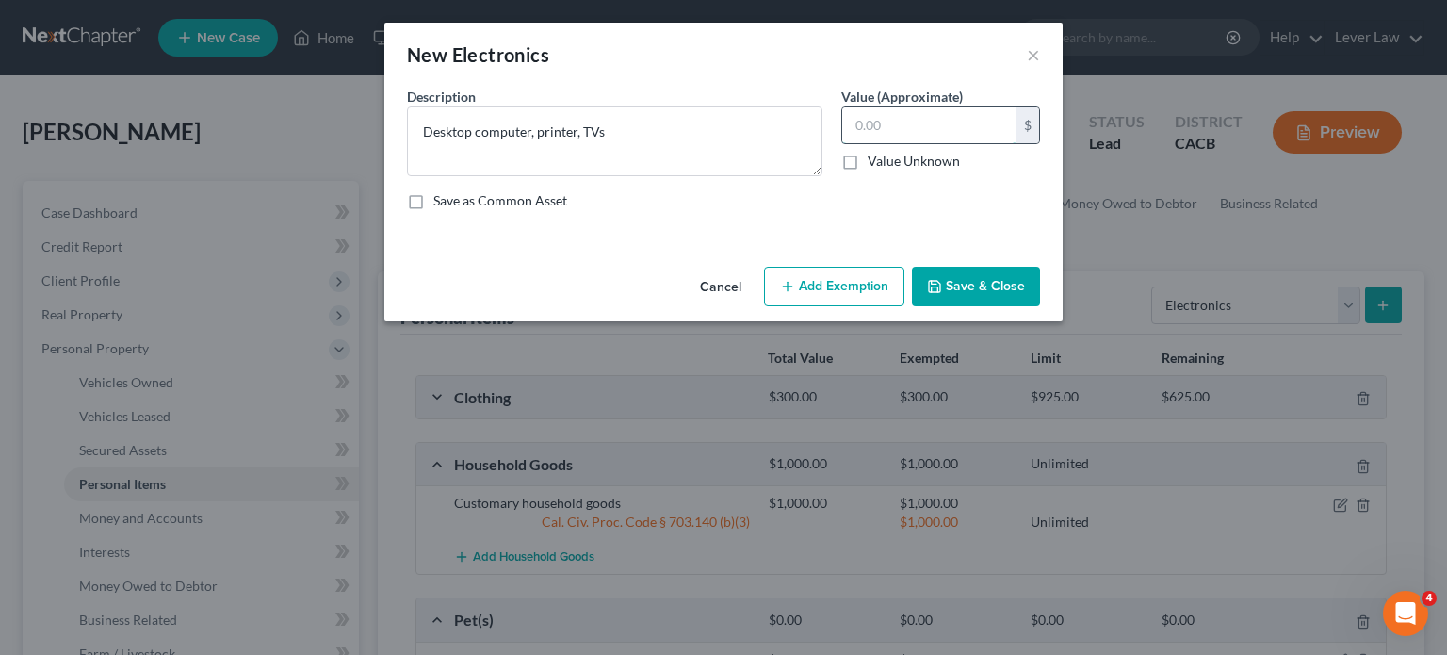
click at [886, 107] on input "text" at bounding box center [929, 125] width 174 height 36
type input "300"
click at [865, 296] on button "Add Exemption" at bounding box center [834, 287] width 140 height 40
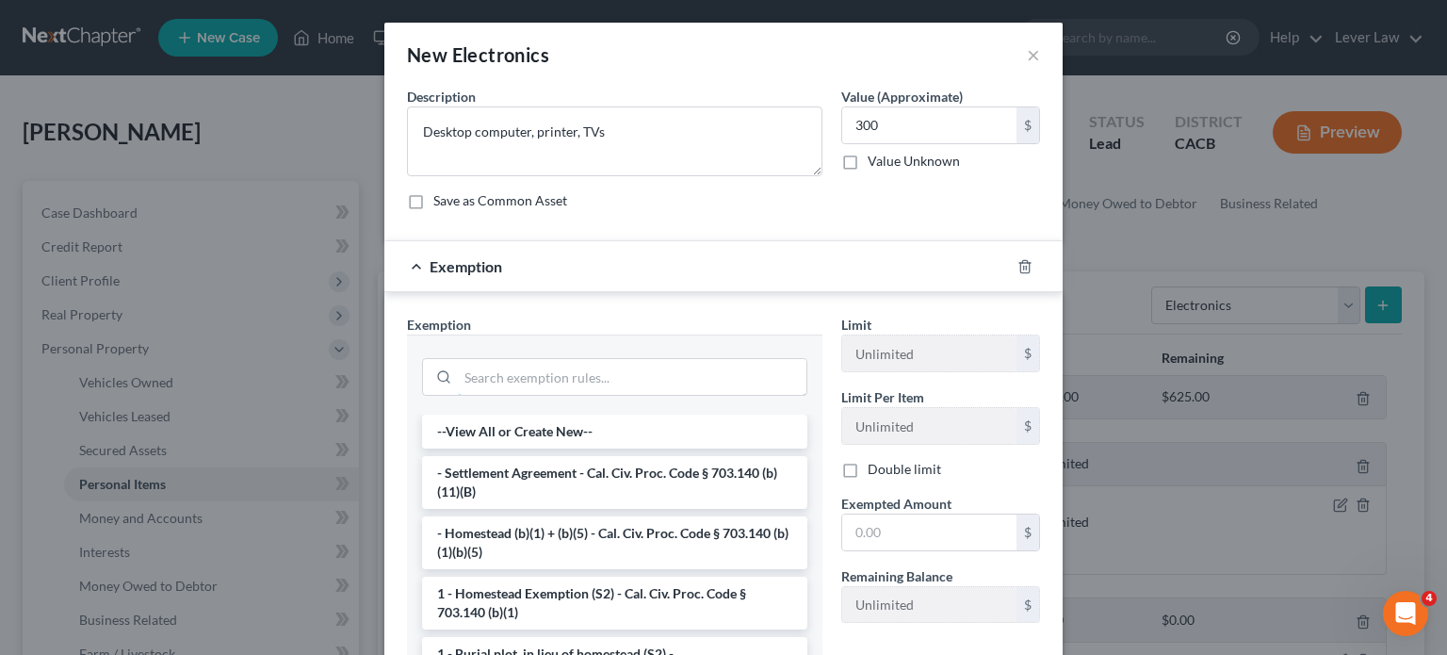
drag, startPoint x: 565, startPoint y: 365, endPoint x: 569, endPoint y: 354, distance: 11.0
click at [568, 359] on input "search" at bounding box center [632, 377] width 349 height 36
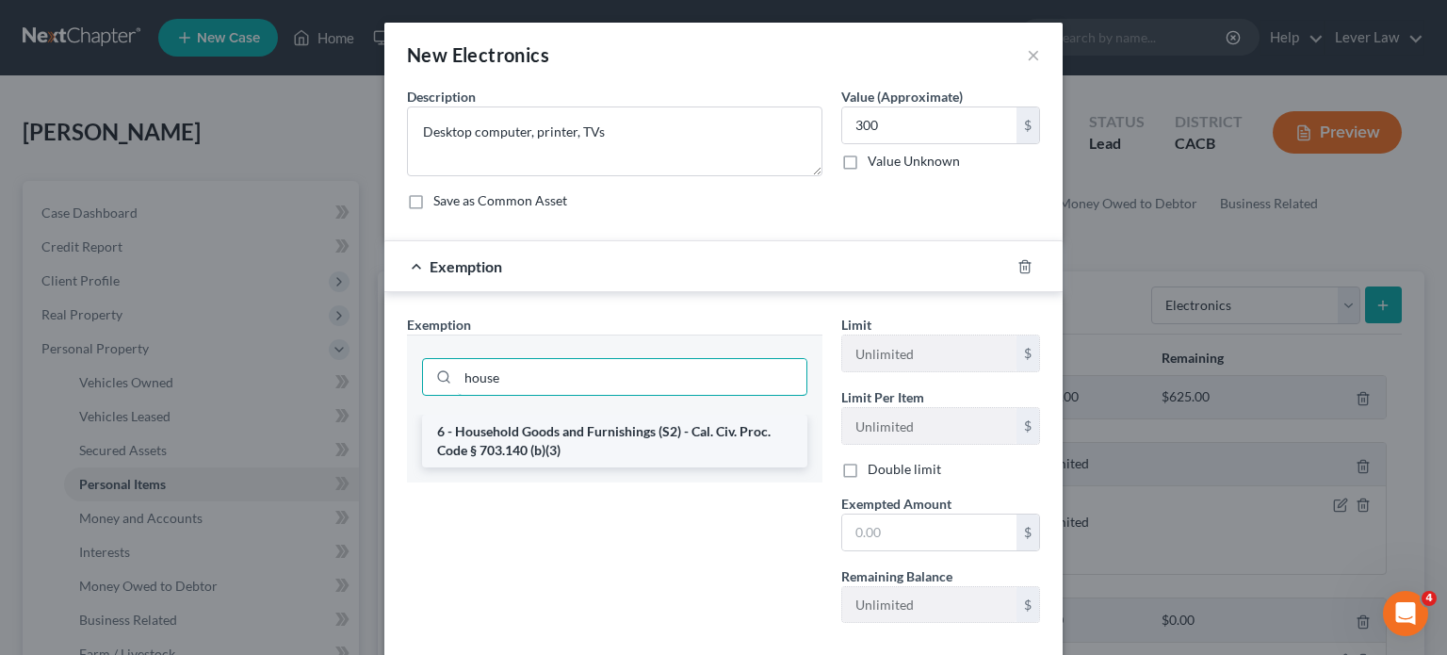
type input "house"
click at [552, 453] on li "6 - Household Goods and Furnishings (S2) - Cal. Civ. Proc. Code § 703.140 (b)(3)" at bounding box center [614, 441] width 385 height 53
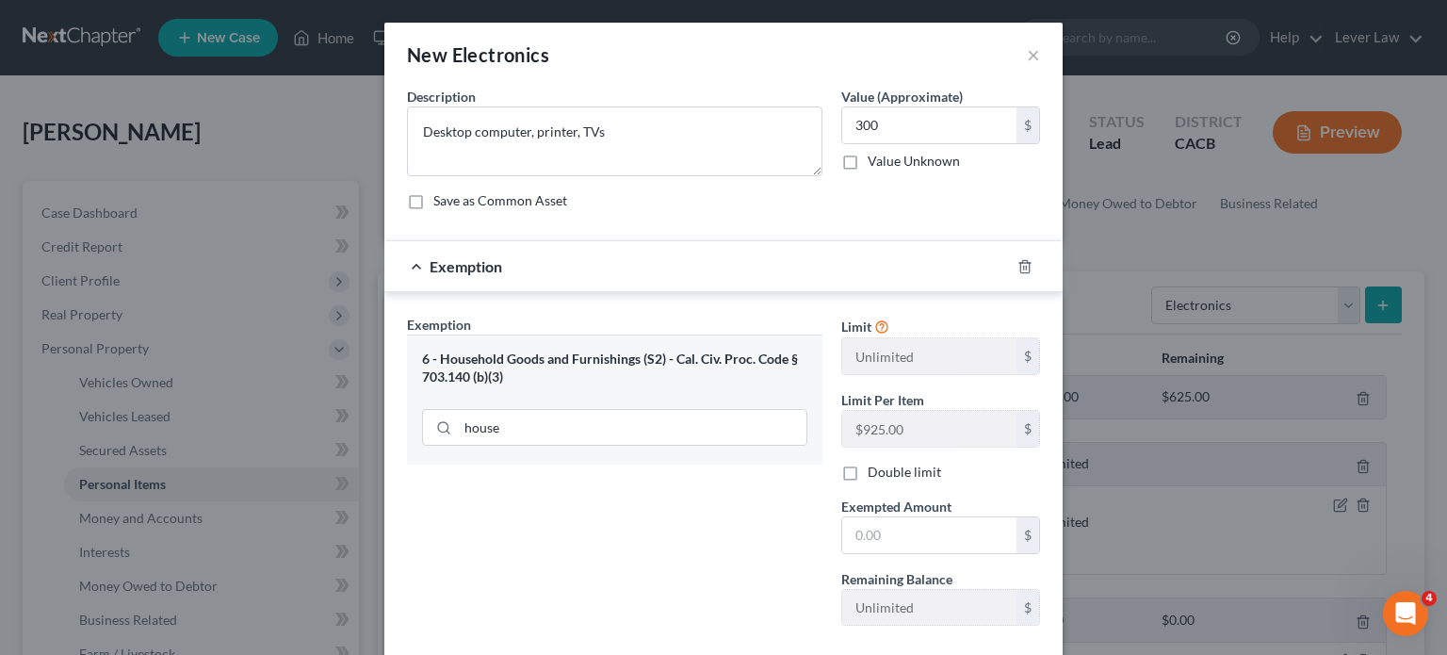
scroll to position [94, 0]
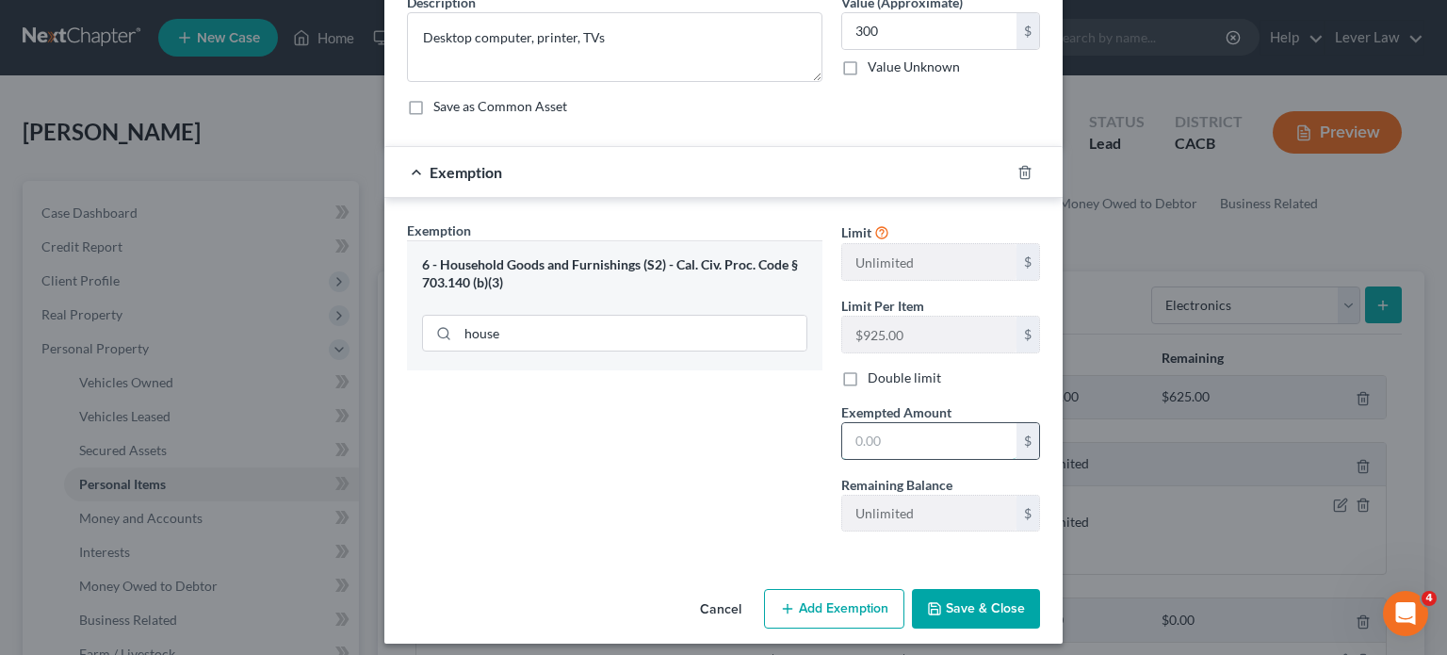
drag, startPoint x: 916, startPoint y: 439, endPoint x: 893, endPoint y: 437, distance: 22.7
click at [916, 439] on input "text" at bounding box center [929, 441] width 174 height 36
type input "300"
click at [976, 611] on button "Save & Close" at bounding box center [976, 609] width 128 height 40
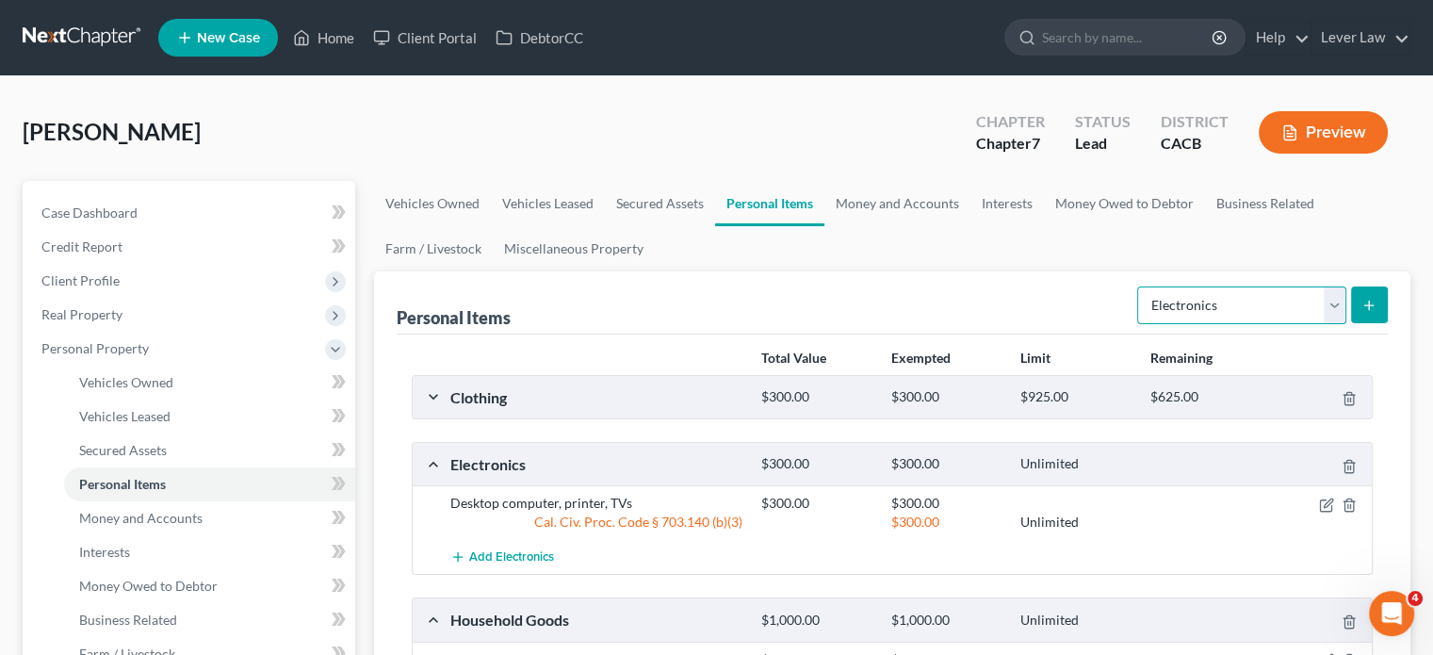
click at [1265, 319] on select "Select Item Type Clothing Collectibles Of Value Electronics Firearms Household …" at bounding box center [1241, 305] width 209 height 38
select select "jewelry"
click at [1139, 286] on select "Select Item Type Clothing Collectibles Of Value Electronics Firearms Household …" at bounding box center [1241, 305] width 209 height 38
click at [1368, 311] on icon "submit" at bounding box center [1368, 305] width 15 height 15
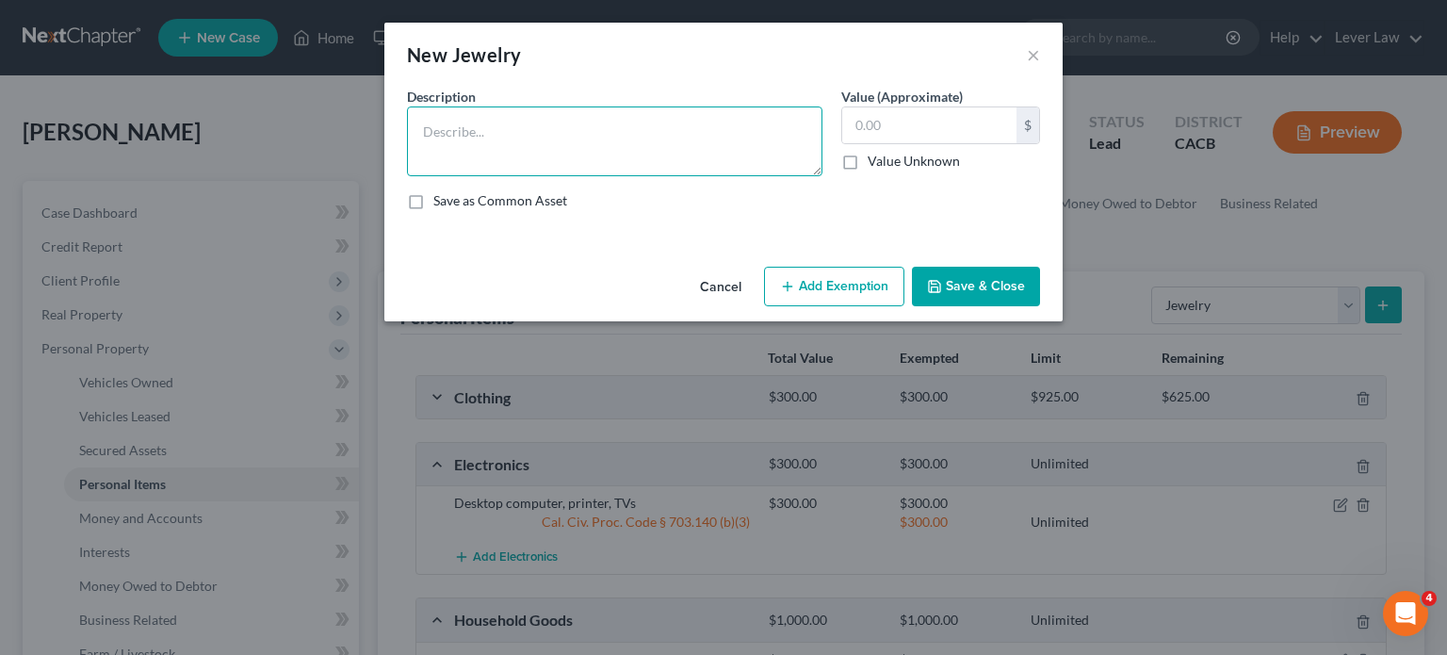
click at [547, 131] on textarea at bounding box center [614, 141] width 415 height 70
type textarea "Costume jewelry"
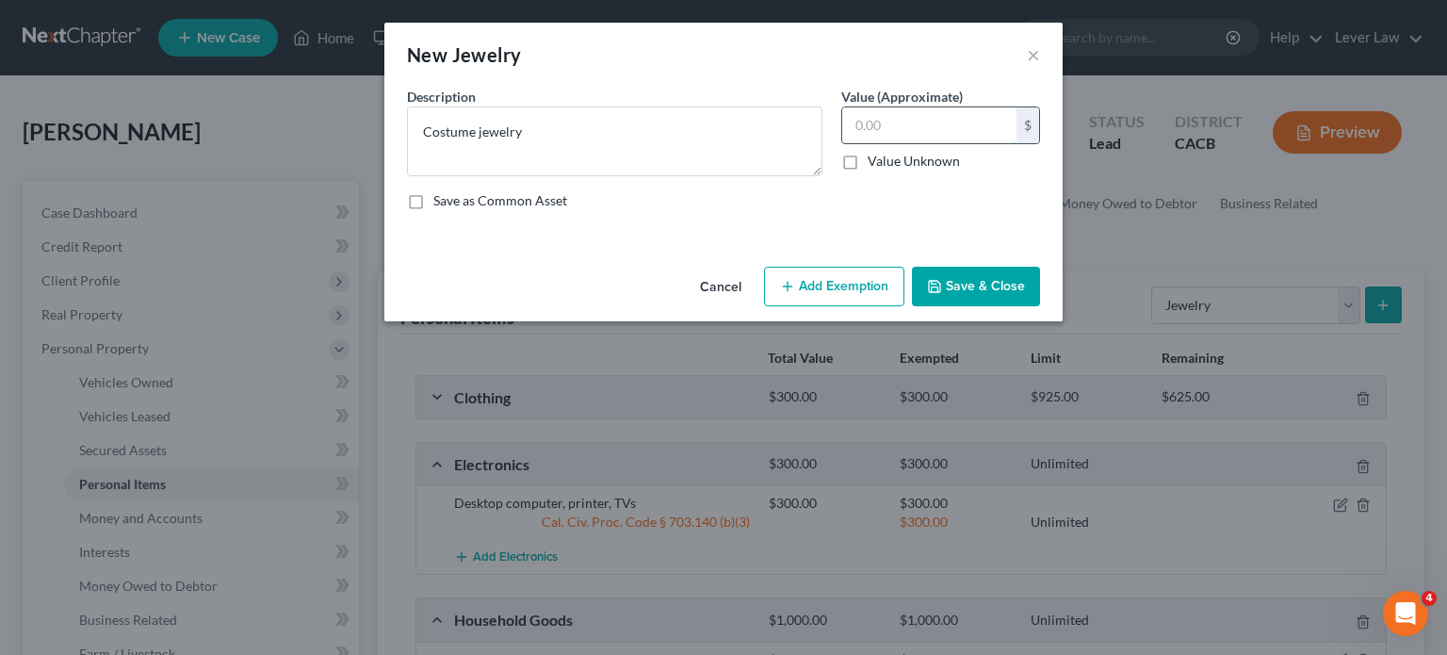
click at [921, 127] on input "text" at bounding box center [929, 125] width 174 height 36
type input "100"
click at [844, 292] on button "Add Exemption" at bounding box center [834, 287] width 140 height 40
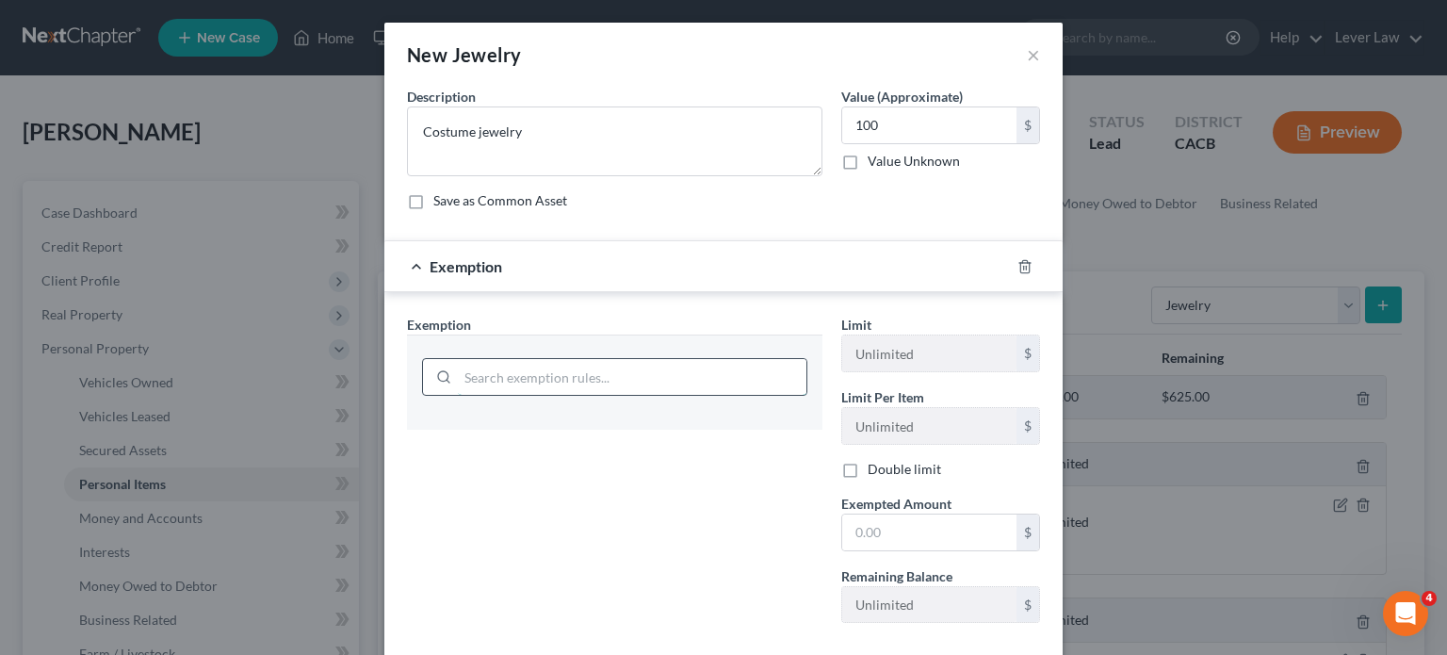
click at [614, 361] on input "search" at bounding box center [632, 377] width 349 height 36
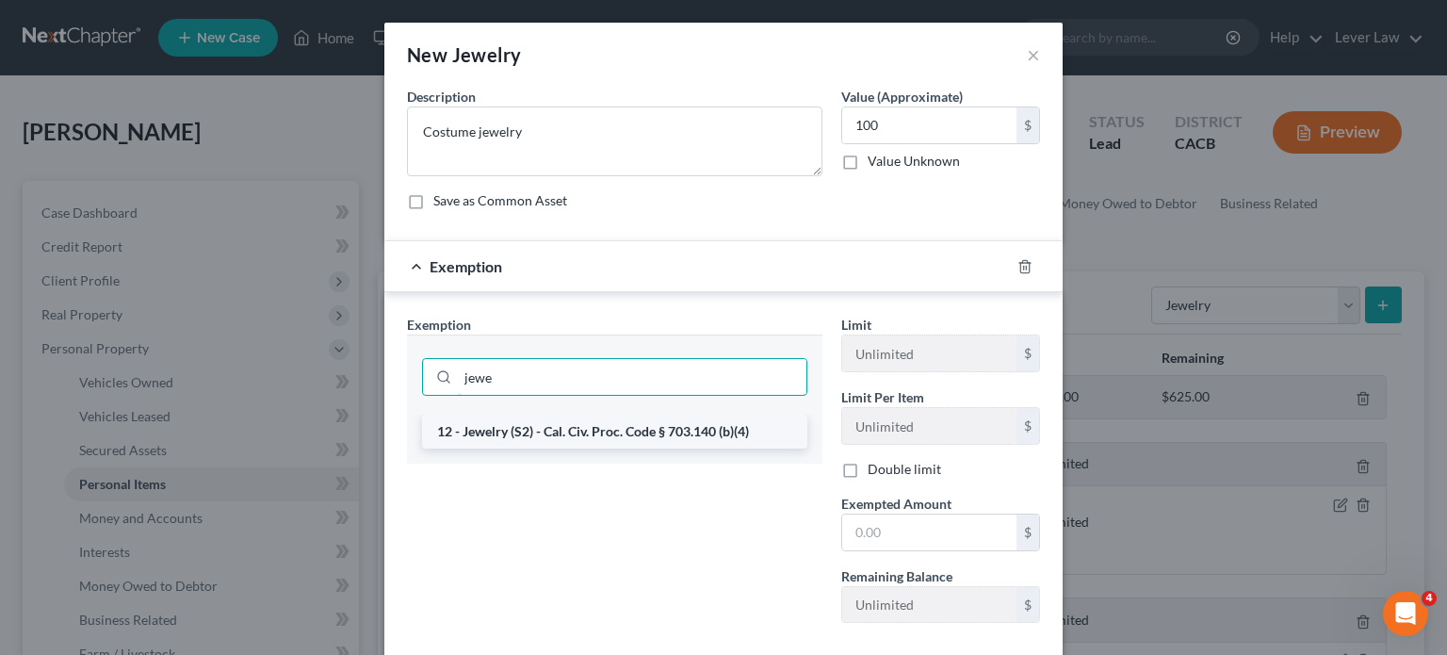
type input "jewe"
click at [603, 437] on li "12 - Jewelry (S2) - Cal. Civ. Proc. Code § 703.140 (b)(4)" at bounding box center [614, 432] width 385 height 34
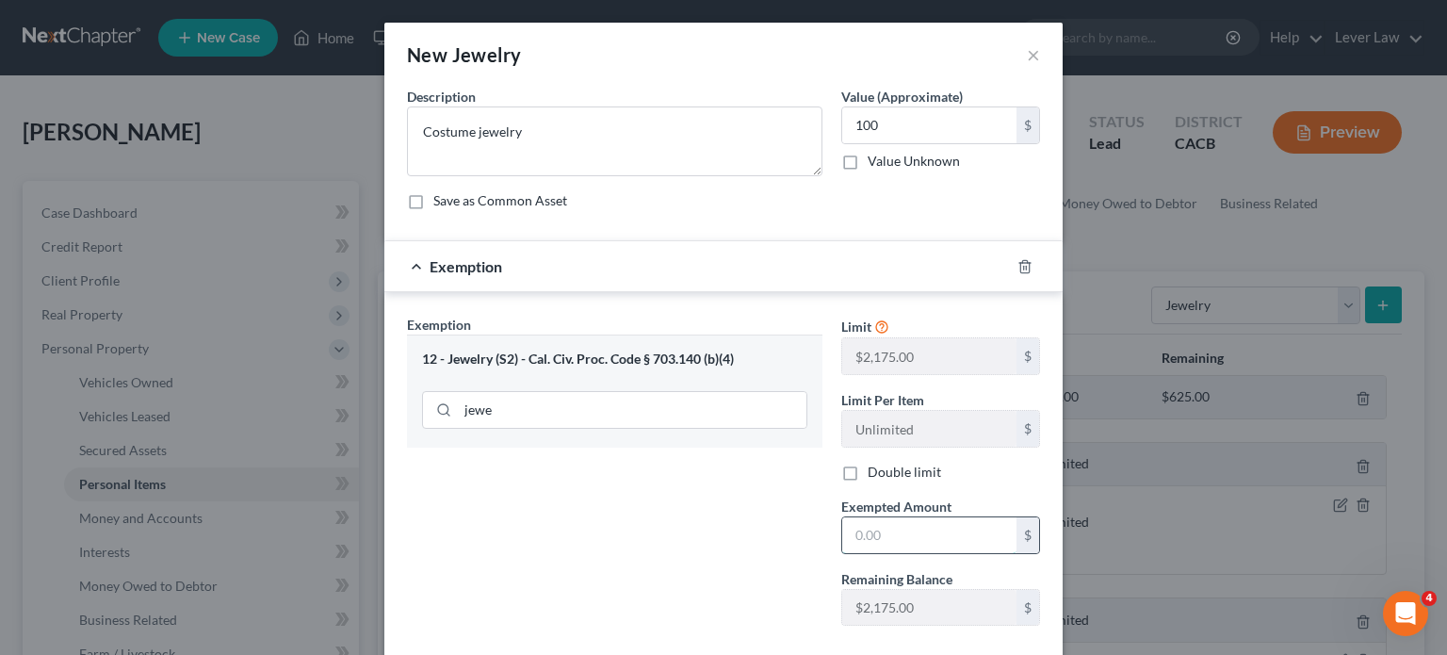
click at [957, 530] on input "text" at bounding box center [929, 535] width 174 height 36
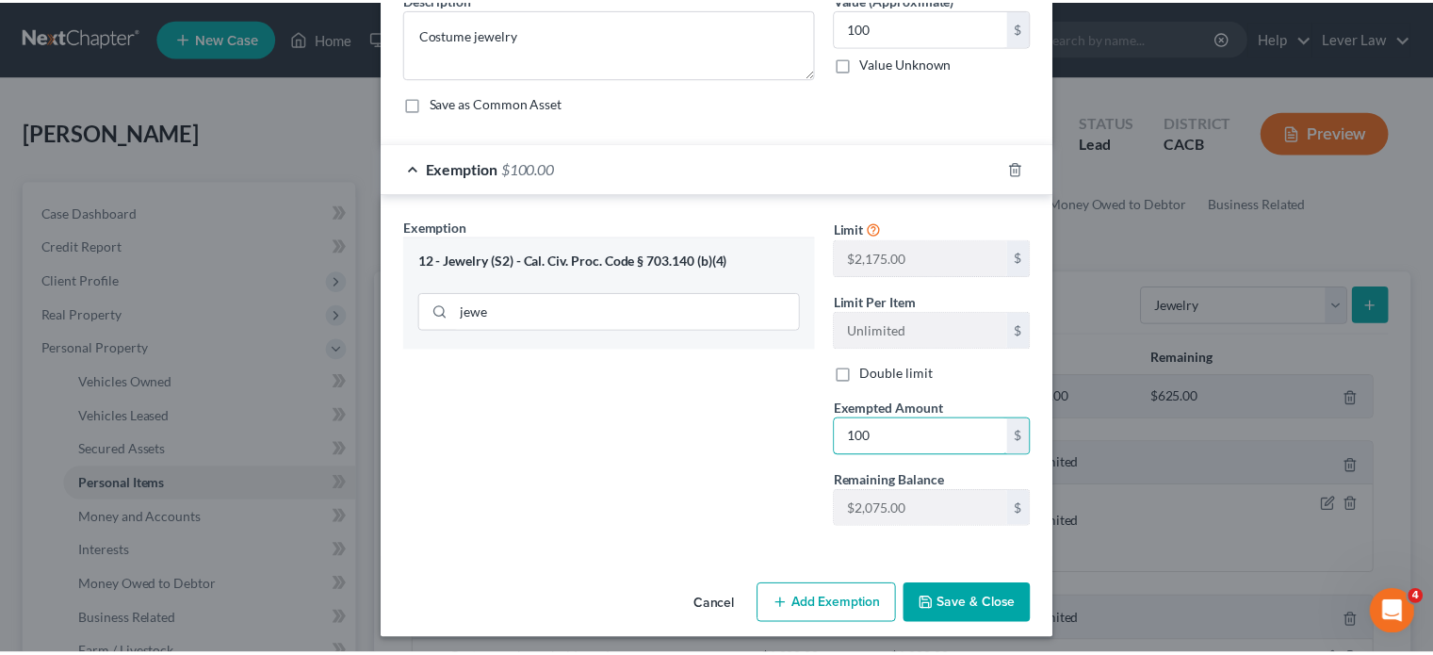
scroll to position [103, 0]
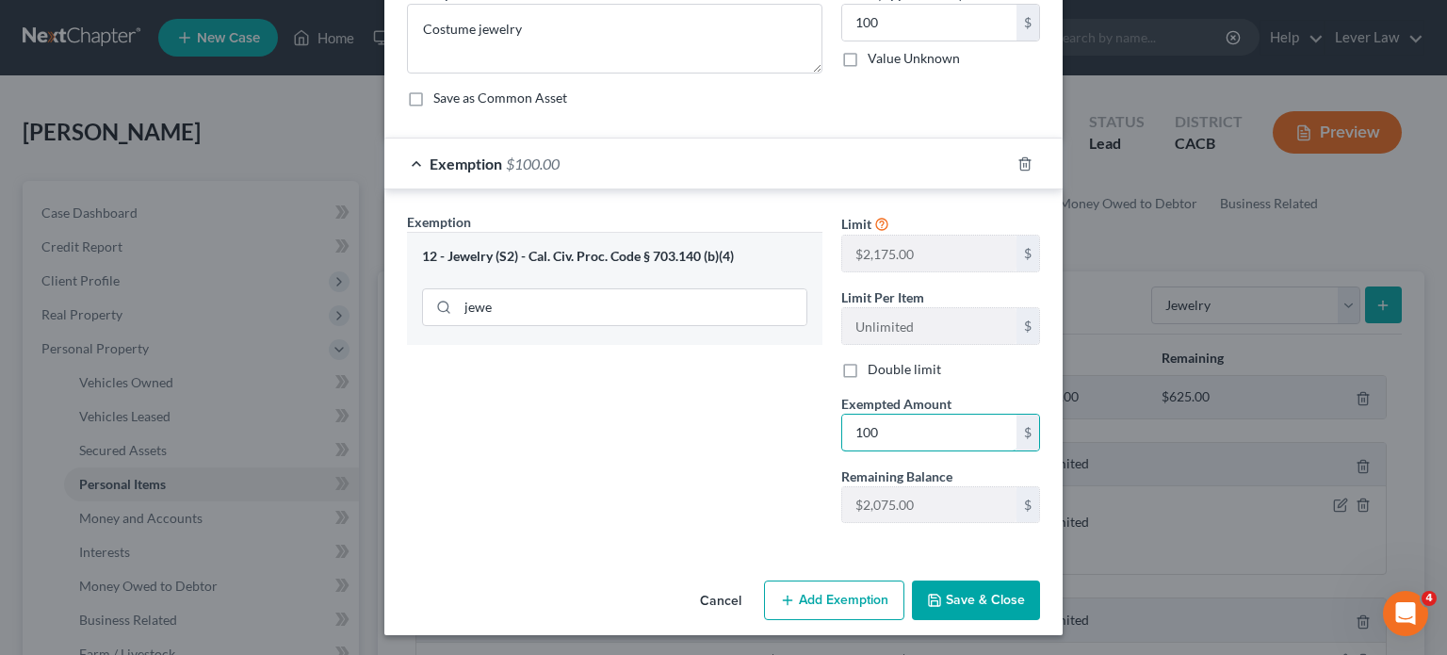
type input "100"
drag, startPoint x: 950, startPoint y: 603, endPoint x: 1176, endPoint y: 402, distance: 302.3
click at [950, 602] on button "Save & Close" at bounding box center [976, 600] width 128 height 40
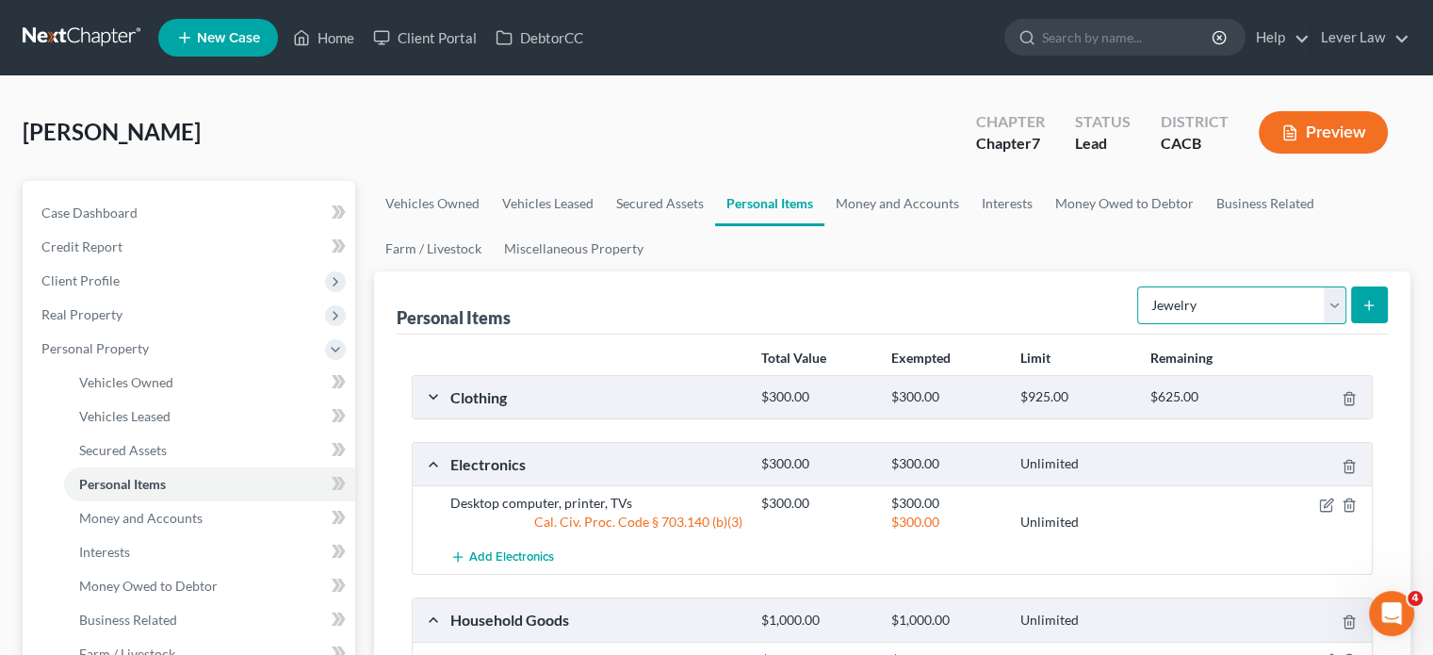
click at [1256, 304] on select "Select Item Type Clothing Collectibles Of Value Electronics Firearms Household …" at bounding box center [1241, 305] width 209 height 38
click at [887, 290] on div "Personal Items Select Item Type Clothing Collectibles Of Value Electronics Fire…" at bounding box center [892, 302] width 991 height 63
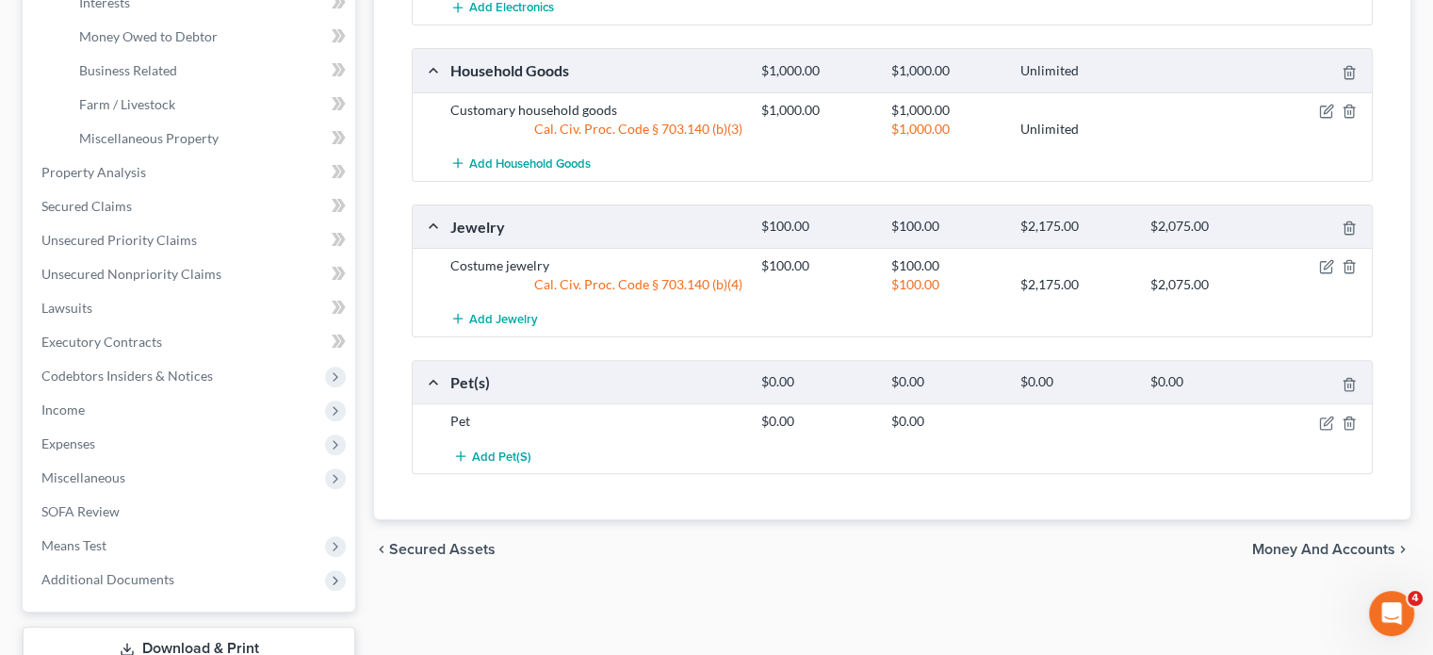
scroll to position [565, 0]
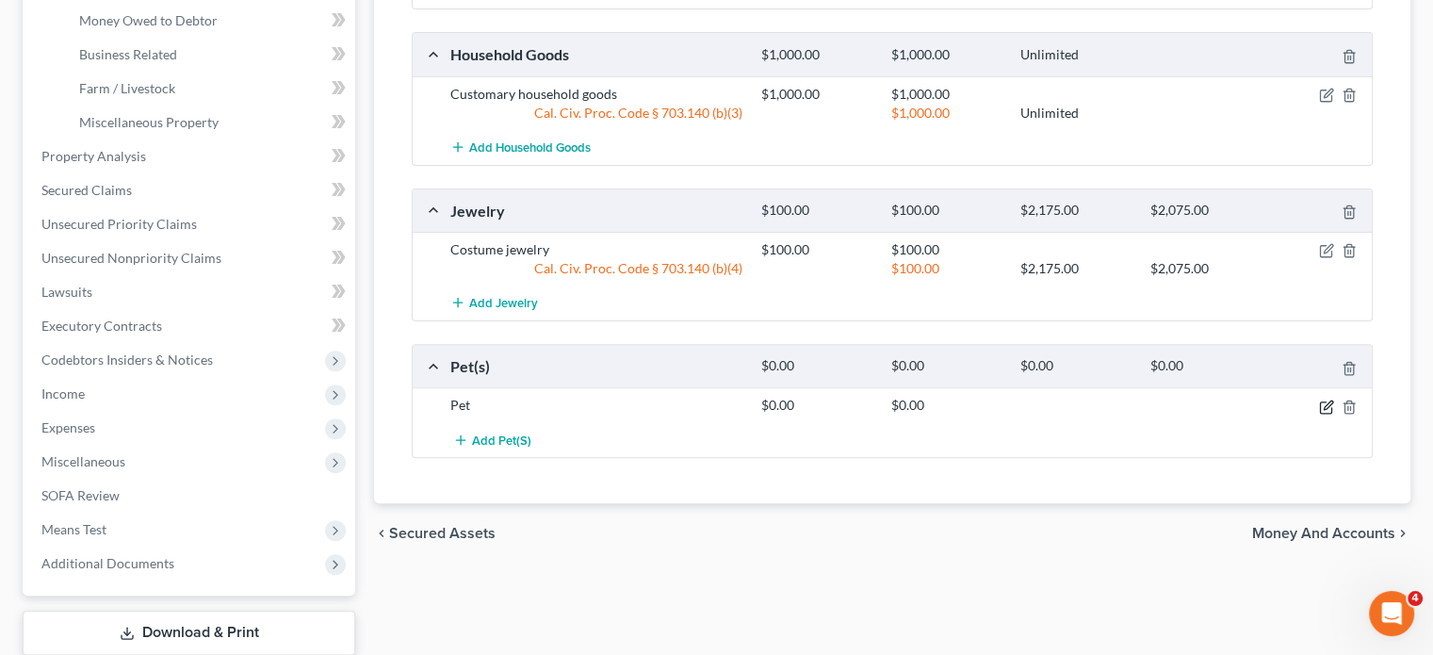
click at [1323, 404] on icon "button" at bounding box center [1326, 406] width 15 height 15
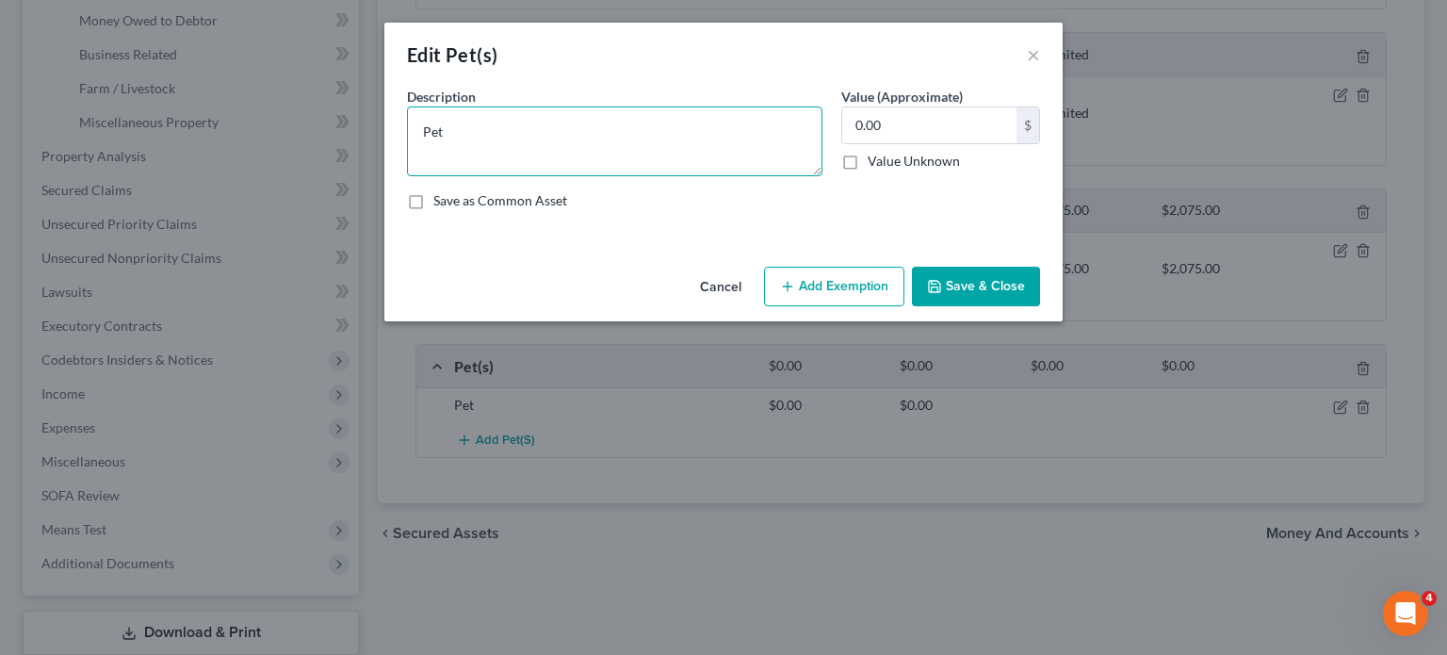
click at [526, 148] on textarea "Pet" at bounding box center [614, 141] width 415 height 70
type textarea "P"
type textarea "Dog"
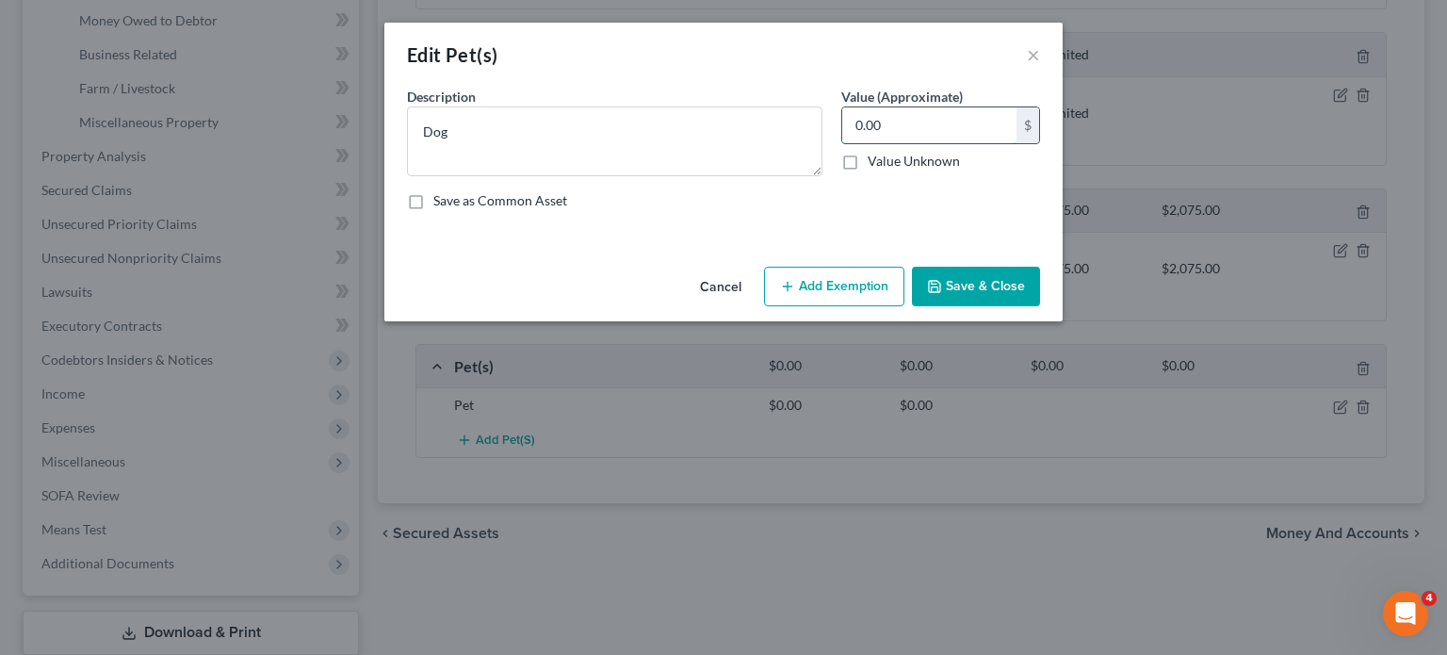
click at [927, 123] on input "0.00" at bounding box center [929, 125] width 174 height 36
click at [918, 297] on button "Save & Close" at bounding box center [976, 287] width 128 height 40
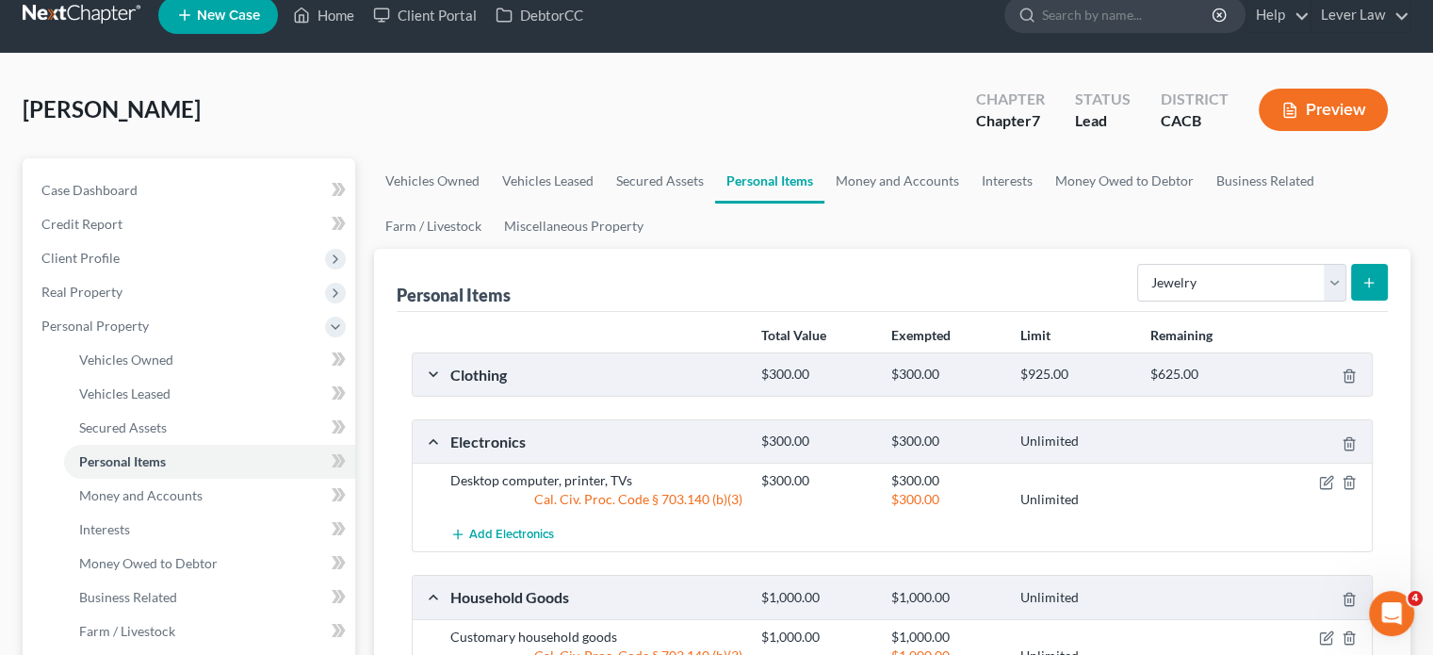
scroll to position [0, 0]
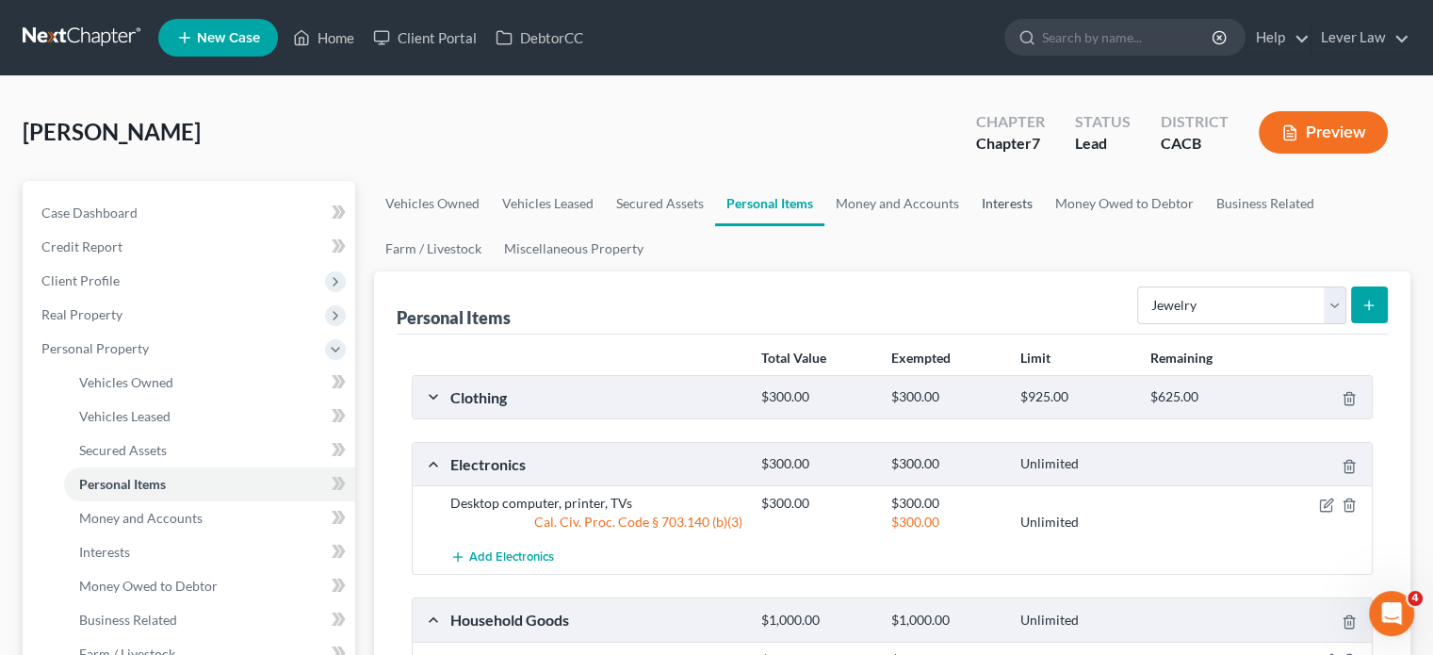
click at [1021, 207] on link "Interests" at bounding box center [1006, 203] width 73 height 45
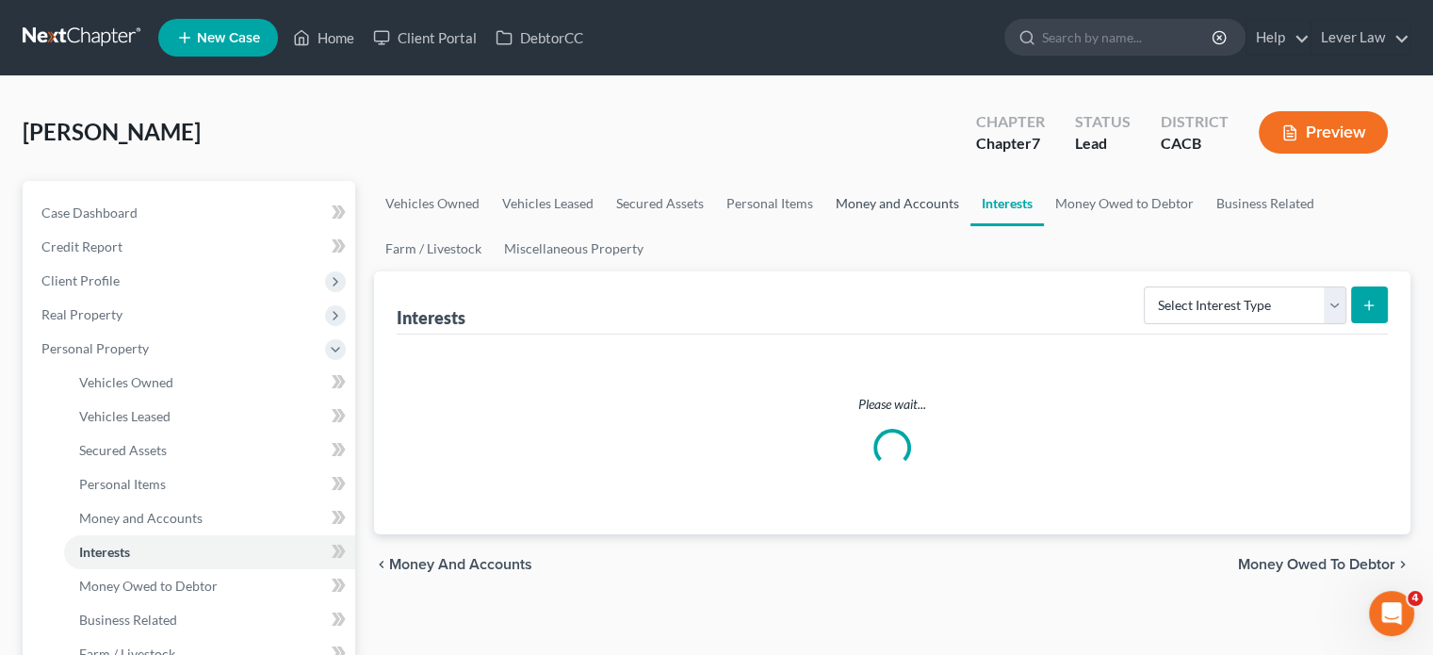
click at [908, 199] on link "Money and Accounts" at bounding box center [897, 203] width 146 height 45
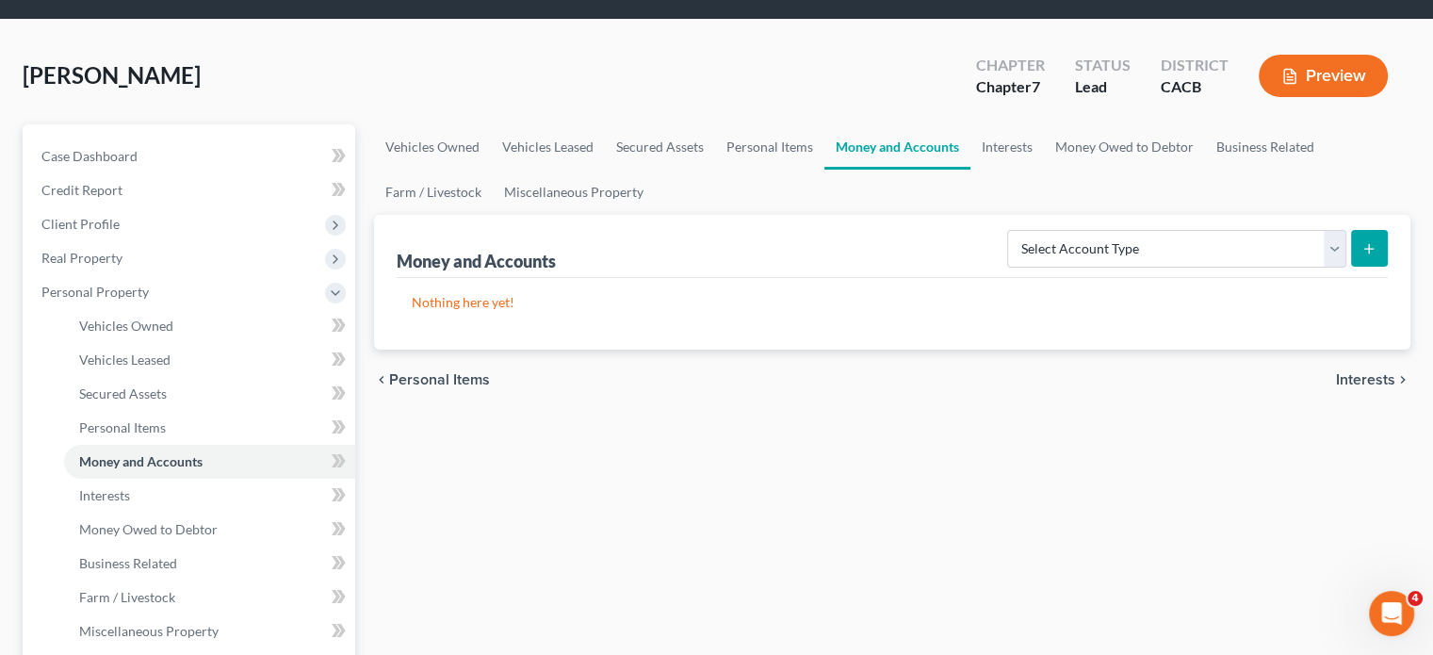
scroll to position [94, 0]
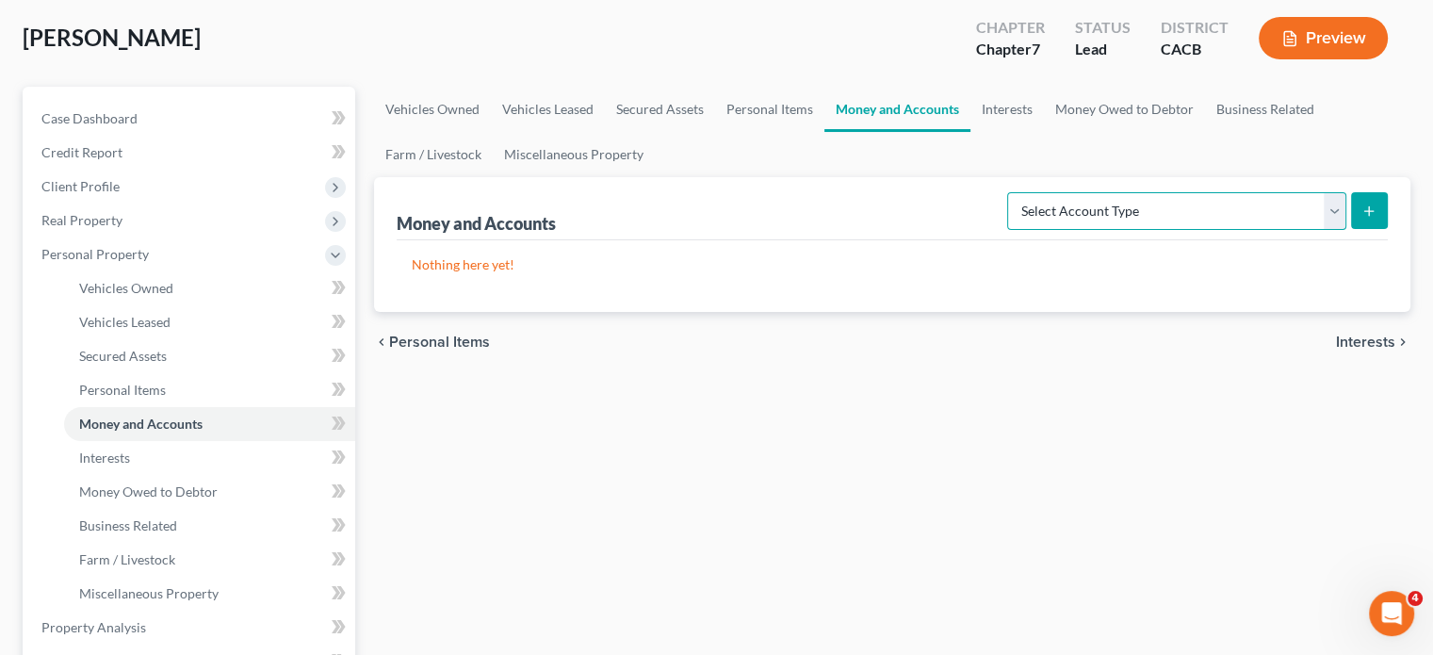
click at [1155, 211] on select "Select Account Type Brokerage Cash on Hand Certificates of Deposit Checking Acc…" at bounding box center [1176, 211] width 339 height 38
select select "checking"
click at [1011, 192] on select "Select Account Type Brokerage Cash on Hand Certificates of Deposit Checking Acc…" at bounding box center [1176, 211] width 339 height 38
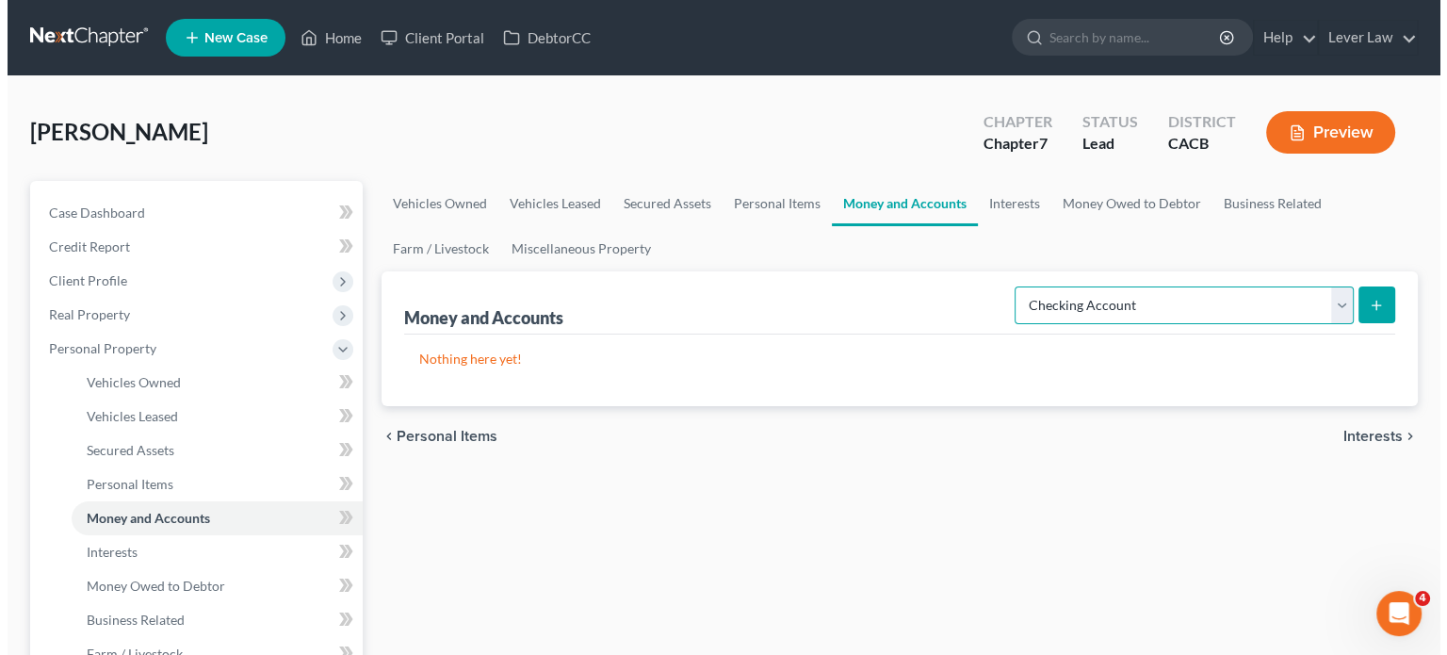
scroll to position [0, 0]
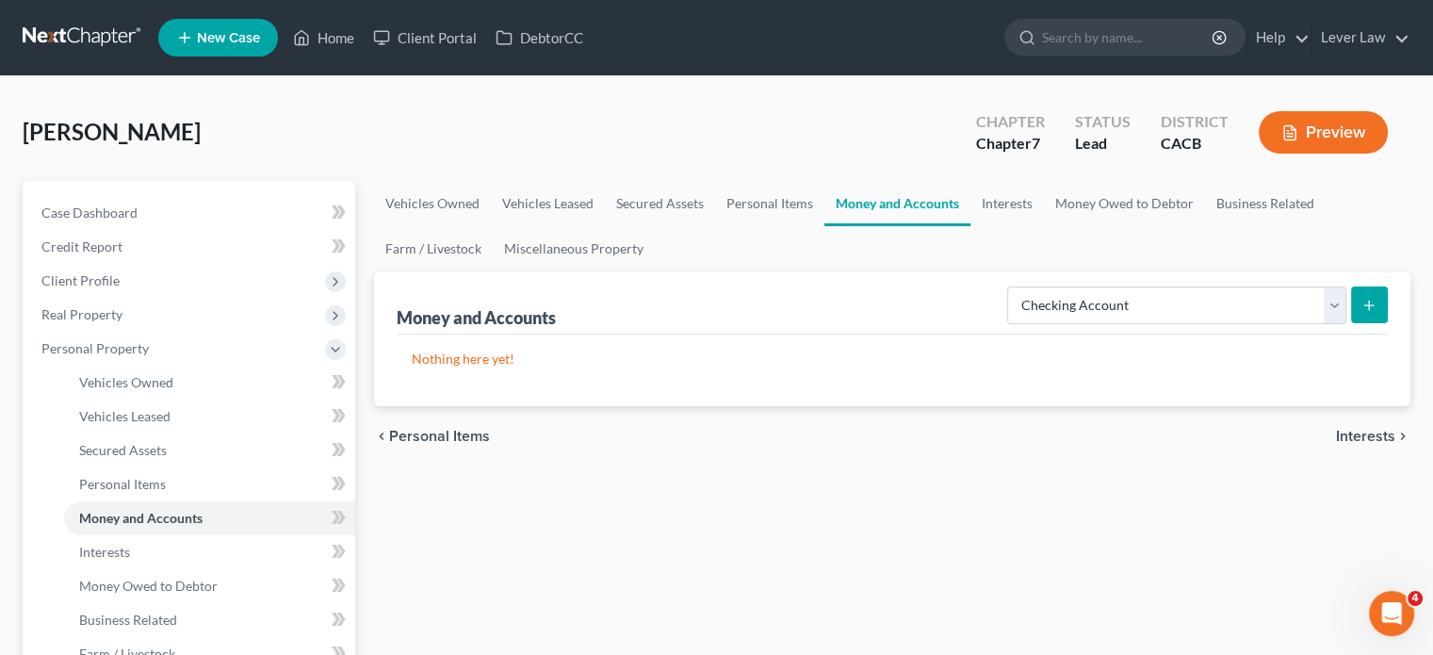
click at [1373, 312] on button "submit" at bounding box center [1369, 304] width 37 height 37
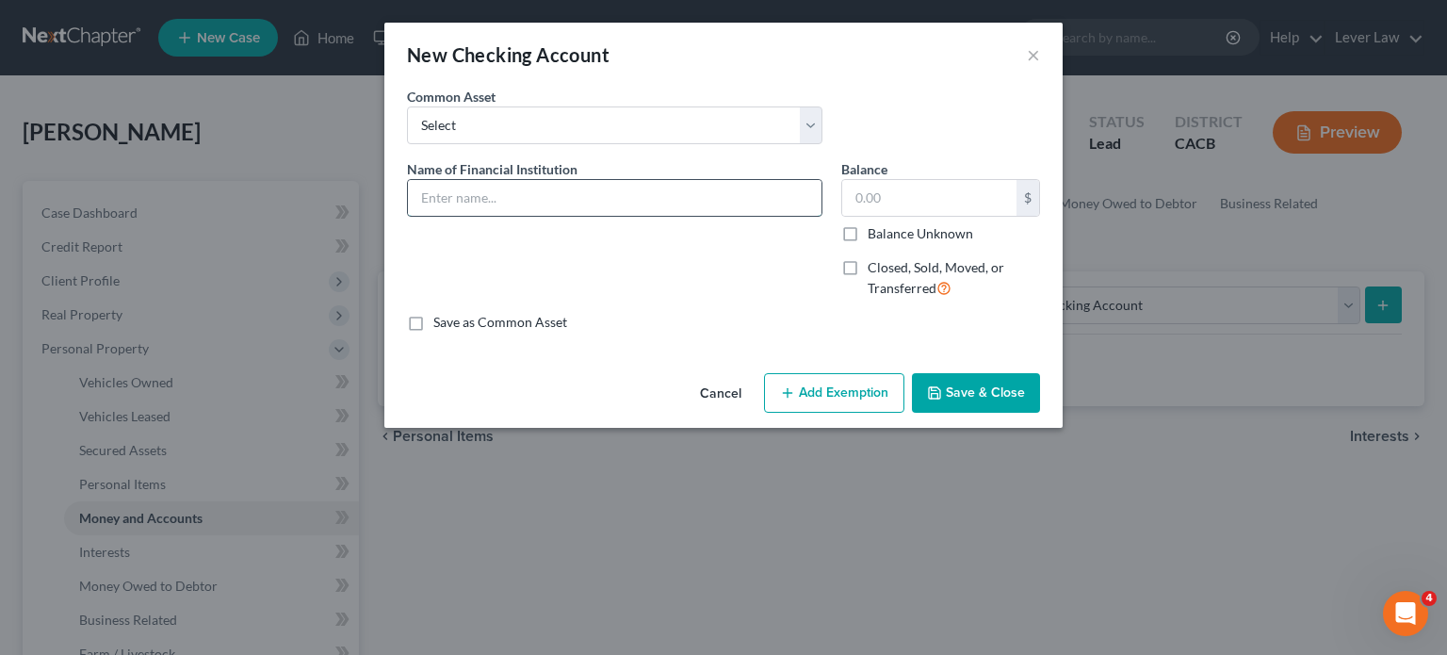
click at [683, 193] on input "text" at bounding box center [615, 198] width 414 height 36
type input "US Bank"
click at [944, 203] on input "text" at bounding box center [929, 198] width 174 height 36
type input "200"
click at [872, 404] on button "Add Exemption" at bounding box center [834, 393] width 140 height 40
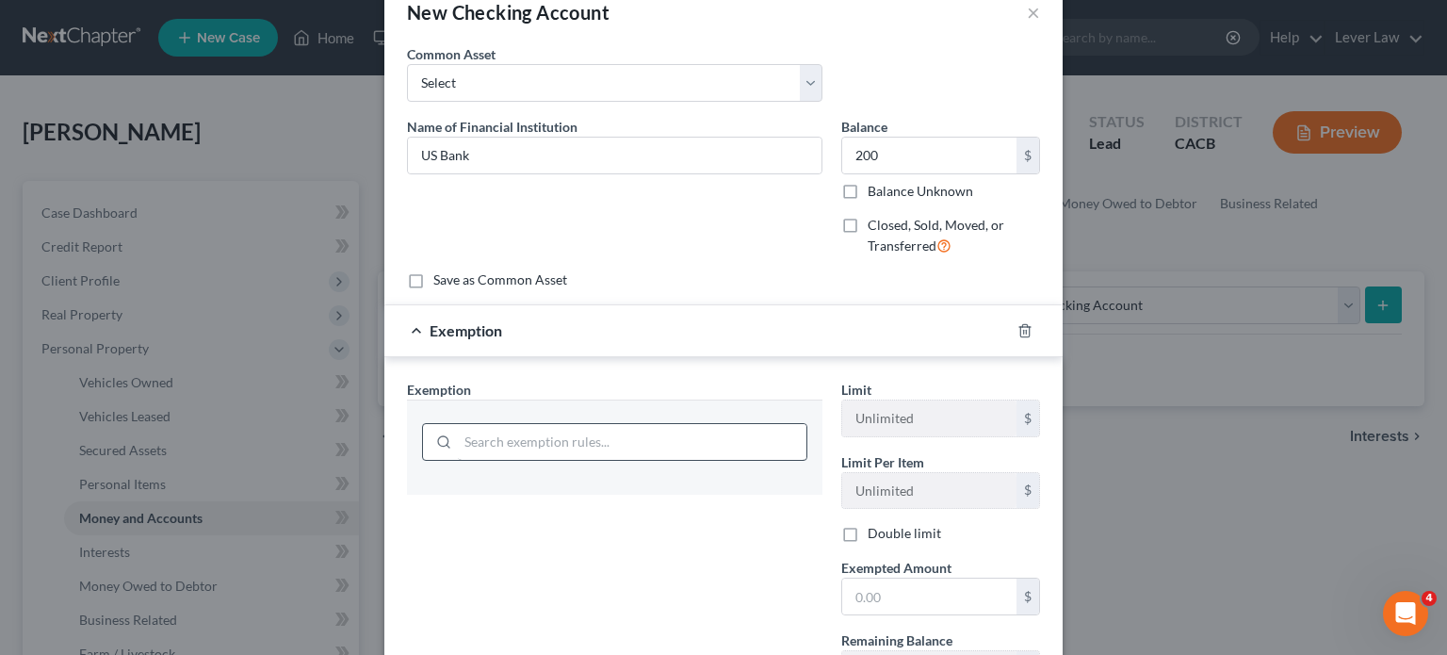
scroll to position [94, 0]
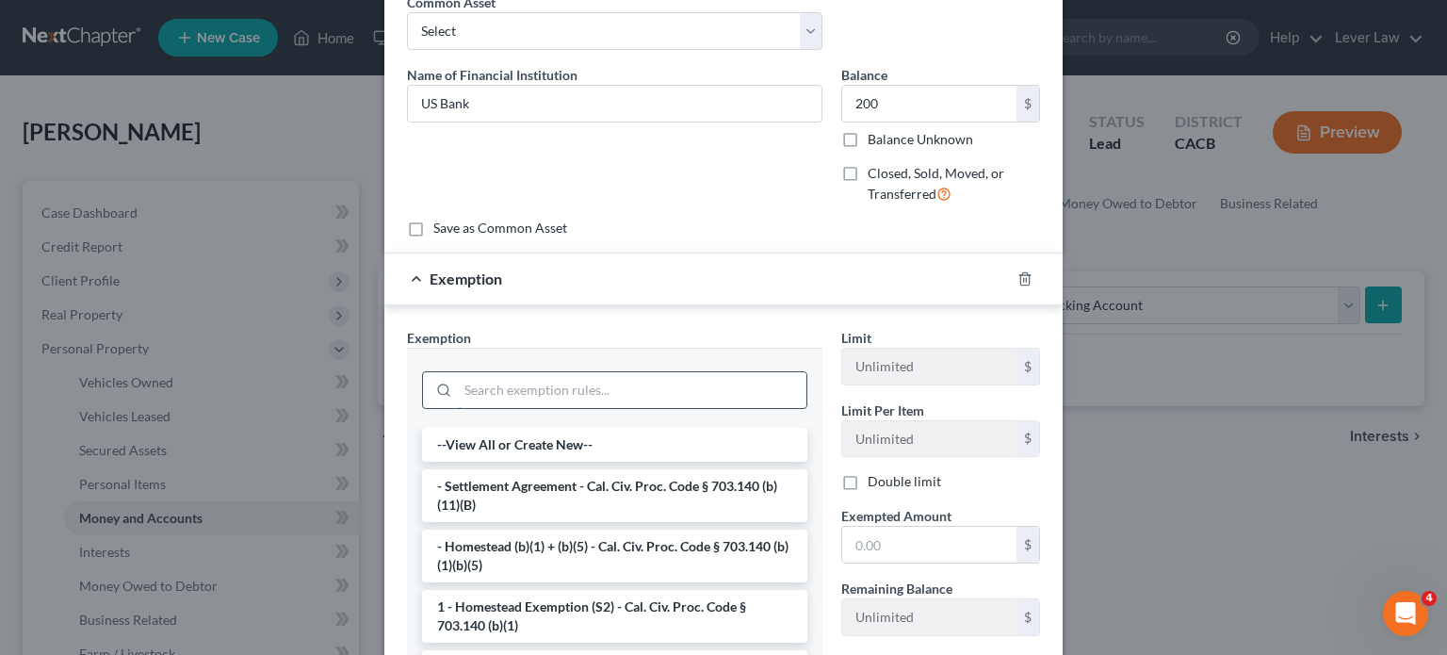
click at [672, 400] on input "search" at bounding box center [632, 390] width 349 height 36
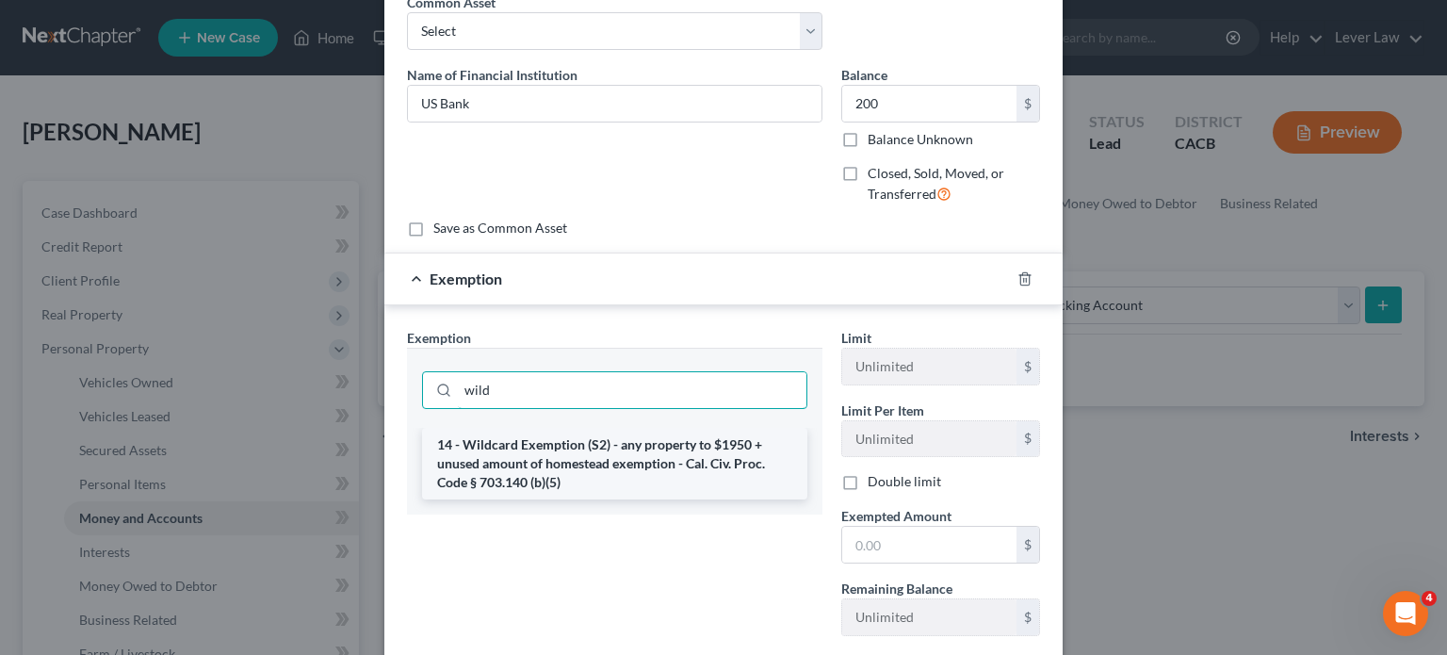
type input "wild"
click at [656, 446] on li "14 - Wildcard Exemption (S2) - any property to $1950 + unused amount of homeste…" at bounding box center [614, 464] width 385 height 72
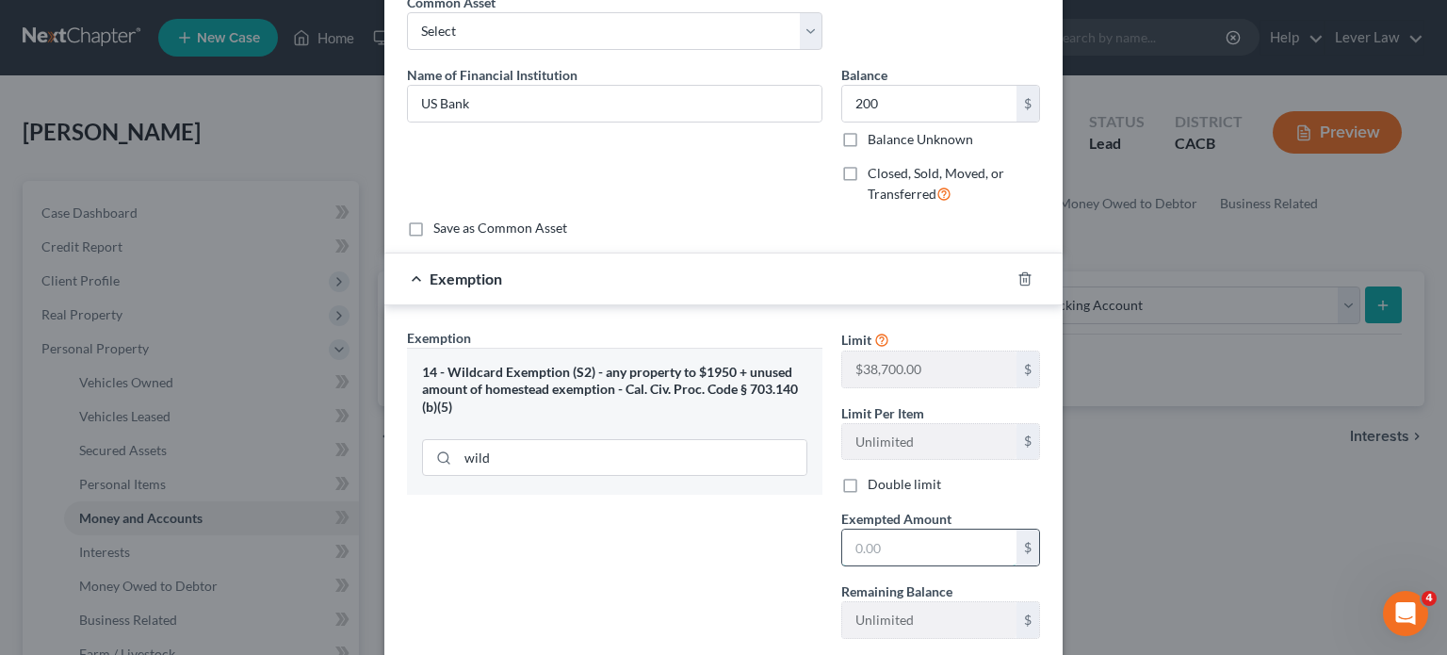
click at [861, 556] on input "text" at bounding box center [929, 547] width 174 height 36
type input "200"
click at [719, 535] on div "Exemption Set must be selected for CA. Exemption * 14 - Wildcard Exemption (S2)…" at bounding box center [615, 491] width 434 height 326
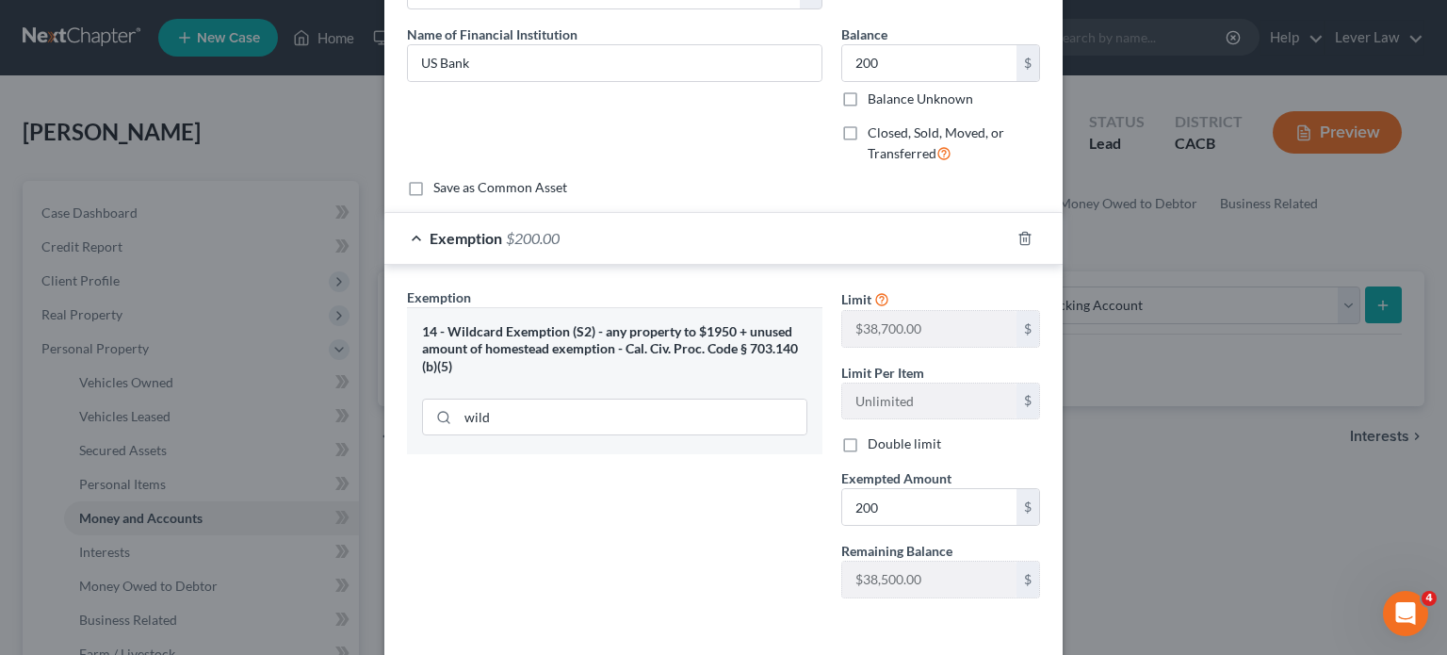
scroll to position [209, 0]
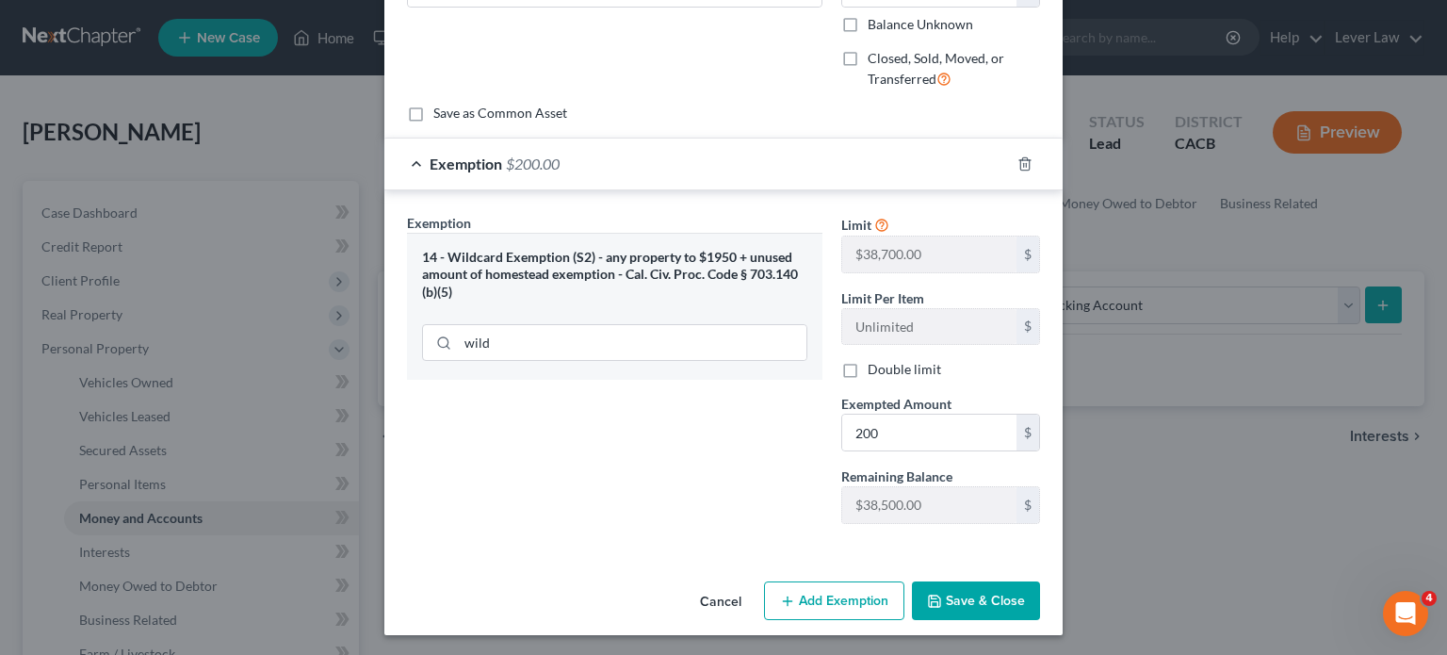
click at [997, 581] on button "Save & Close" at bounding box center [976, 601] width 128 height 40
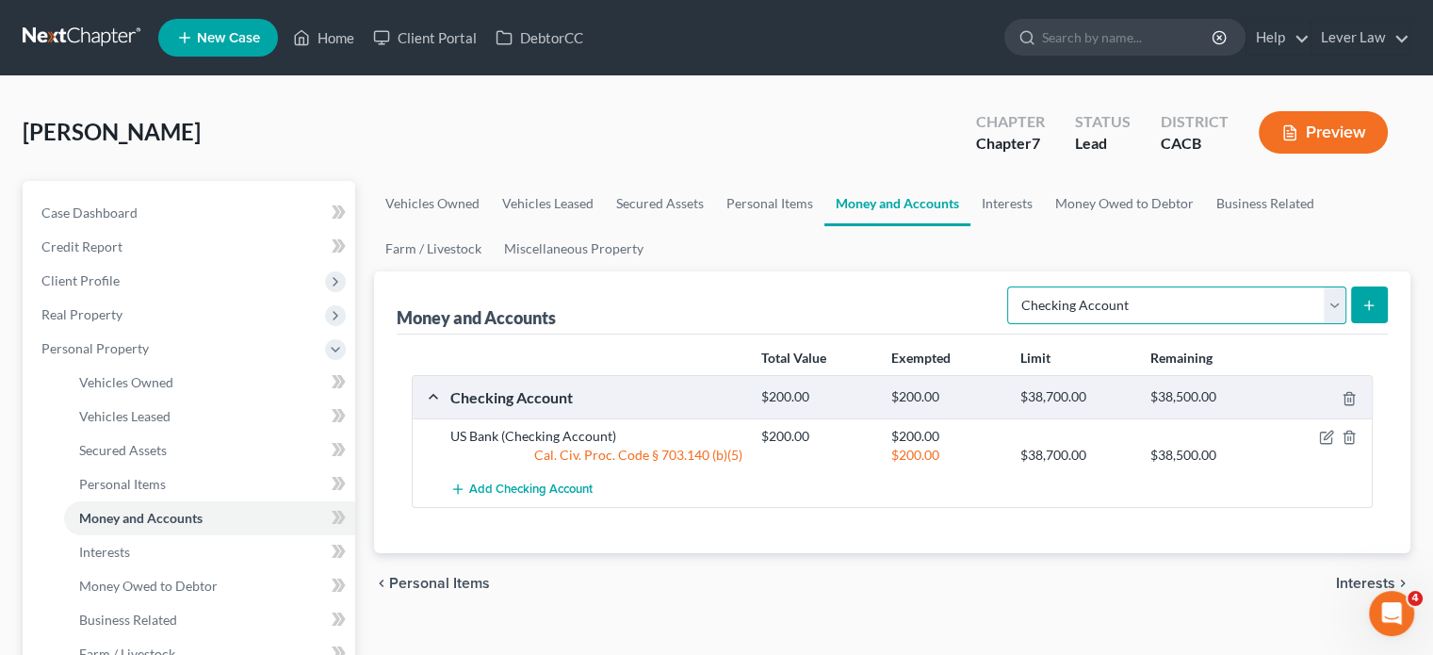
click at [1179, 298] on select "Select Account Type Brokerage Cash on Hand Certificates of Deposit Checking Acc…" at bounding box center [1176, 305] width 339 height 38
click at [951, 523] on div "Total Value Exempted Limit Remaining Checking Account $200.00 $200.00 $38,700.0…" at bounding box center [892, 443] width 991 height 219
click at [1070, 305] on select "Select Account Type Brokerage Cash on Hand Certificates of Deposit Checking Acc…" at bounding box center [1176, 305] width 339 height 38
select select "security_deposits"
click at [1011, 286] on select "Select Account Type Brokerage Cash on Hand Certificates of Deposit Checking Acc…" at bounding box center [1176, 305] width 339 height 38
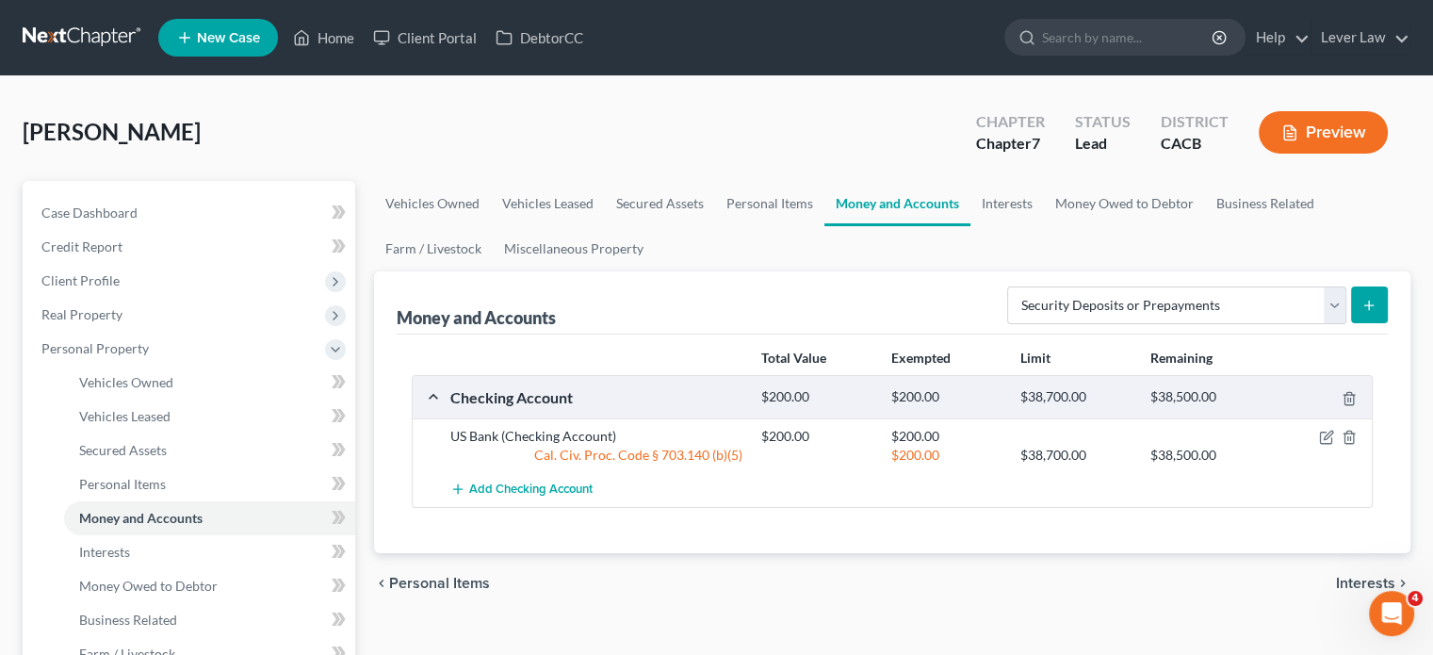
click at [1371, 321] on button "submit" at bounding box center [1369, 304] width 37 height 37
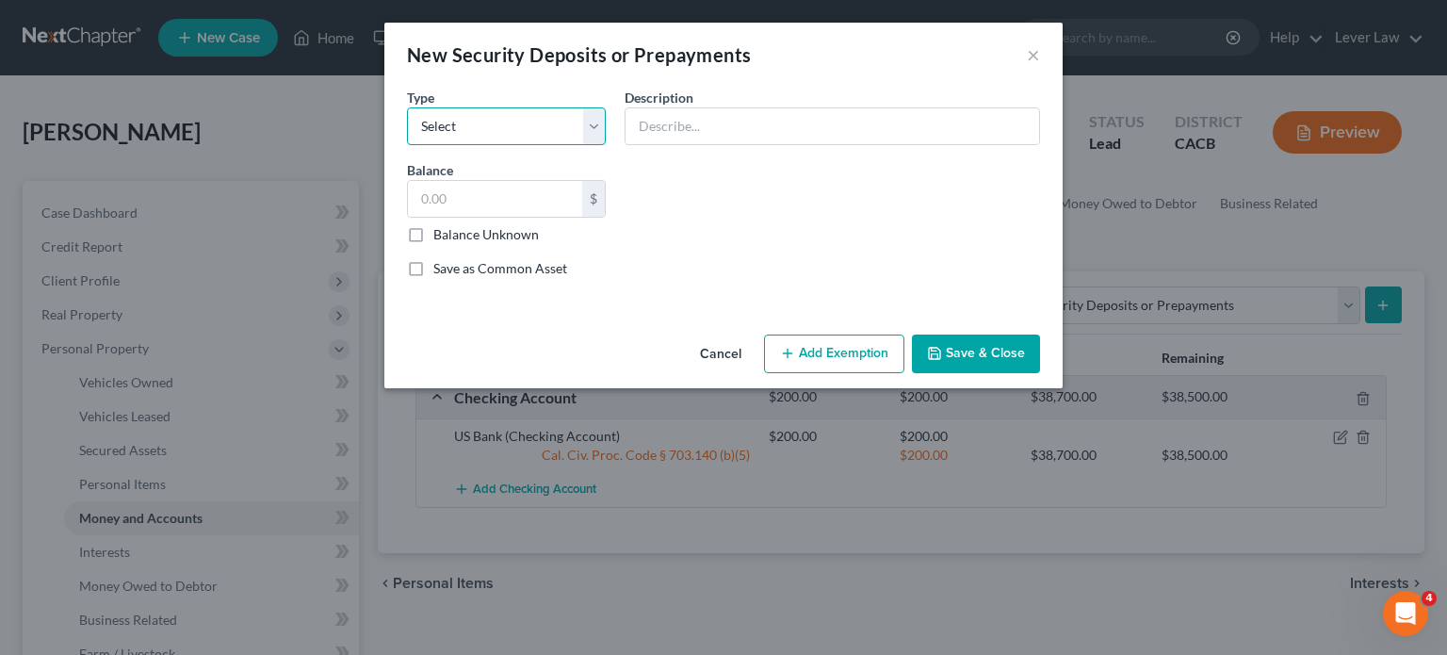
click at [537, 126] on select "Select Electric Gas Heating Oil Security Deposit On Rental Unit Prepaid Rent Te…" at bounding box center [506, 126] width 199 height 38
select select "3"
click at [407, 107] on select "Select Electric Gas Heating Oil Security Deposit On Rental Unit Prepaid Rent Te…" at bounding box center [506, 126] width 199 height 38
drag, startPoint x: 708, startPoint y: 123, endPoint x: 713, endPoint y: 134, distance: 11.4
click at [708, 123] on input "text" at bounding box center [833, 126] width 414 height 36
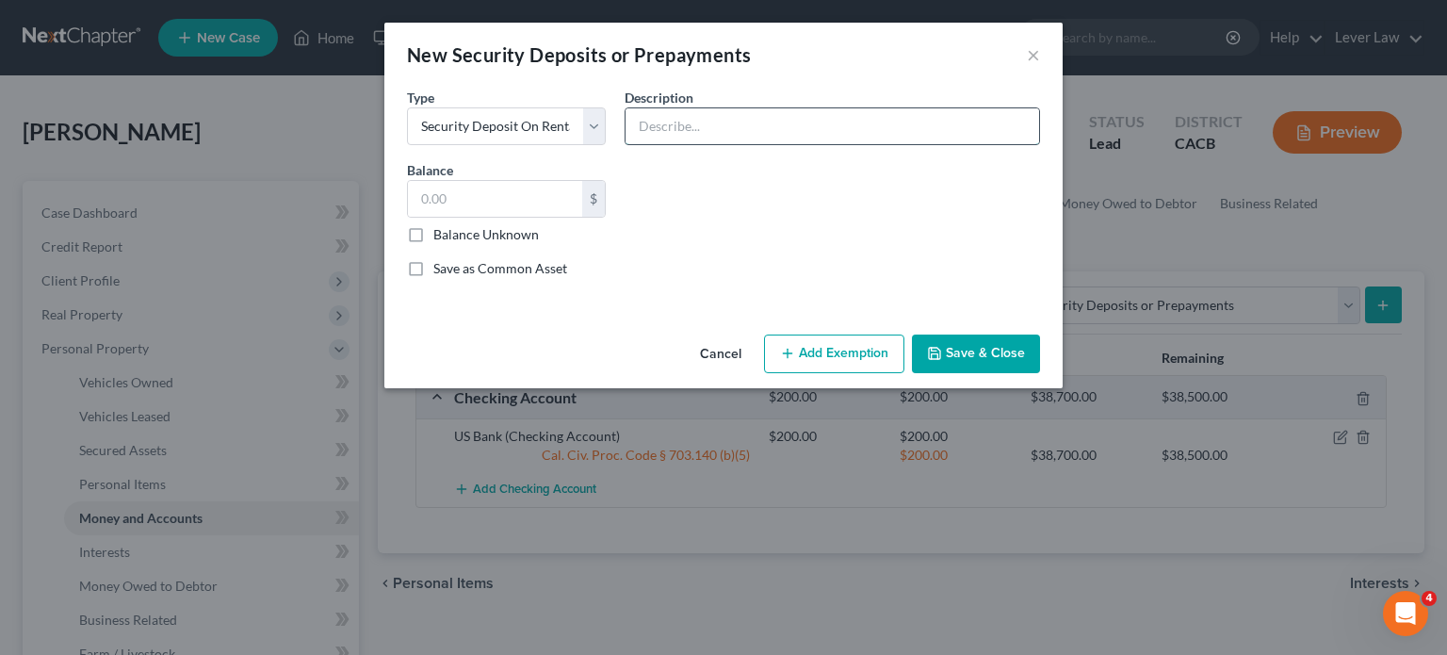
type input "Security deposit with LL"
click at [561, 202] on input "text" at bounding box center [495, 199] width 174 height 36
type input "500"
click at [880, 364] on button "Add Exemption" at bounding box center [834, 354] width 140 height 40
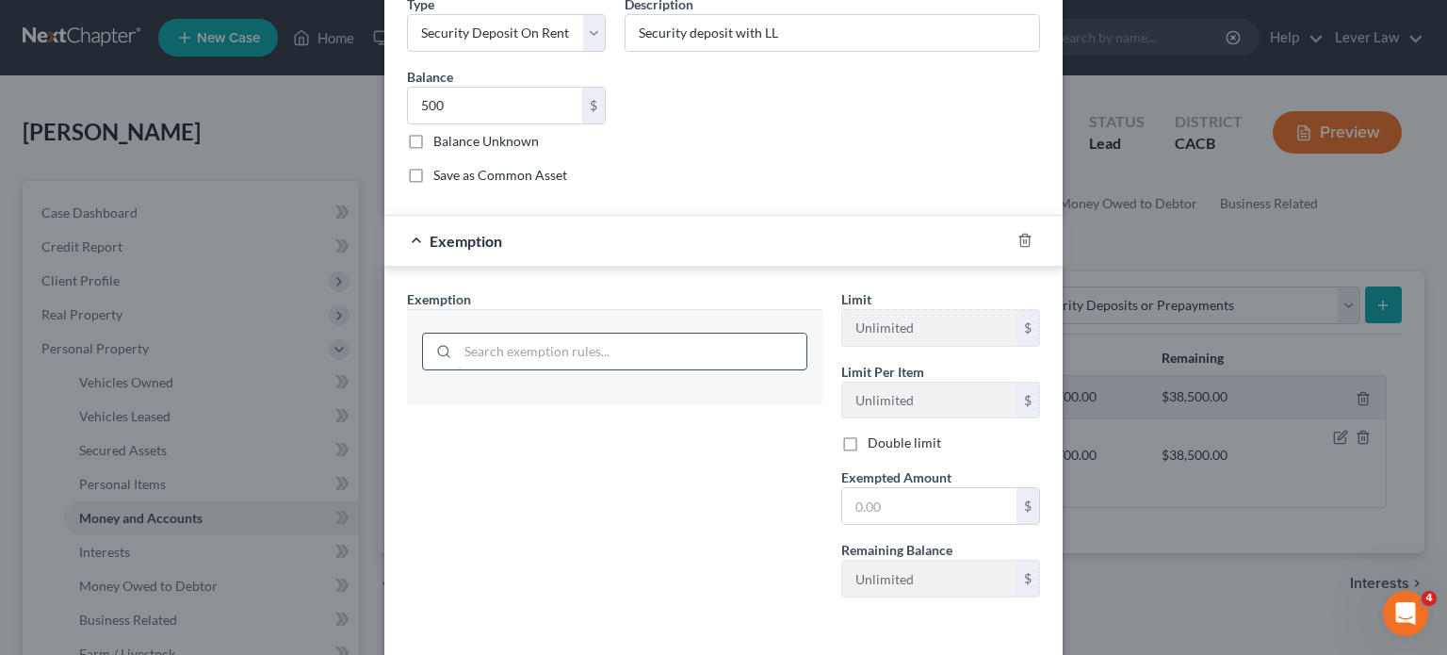
scroll to position [94, 0]
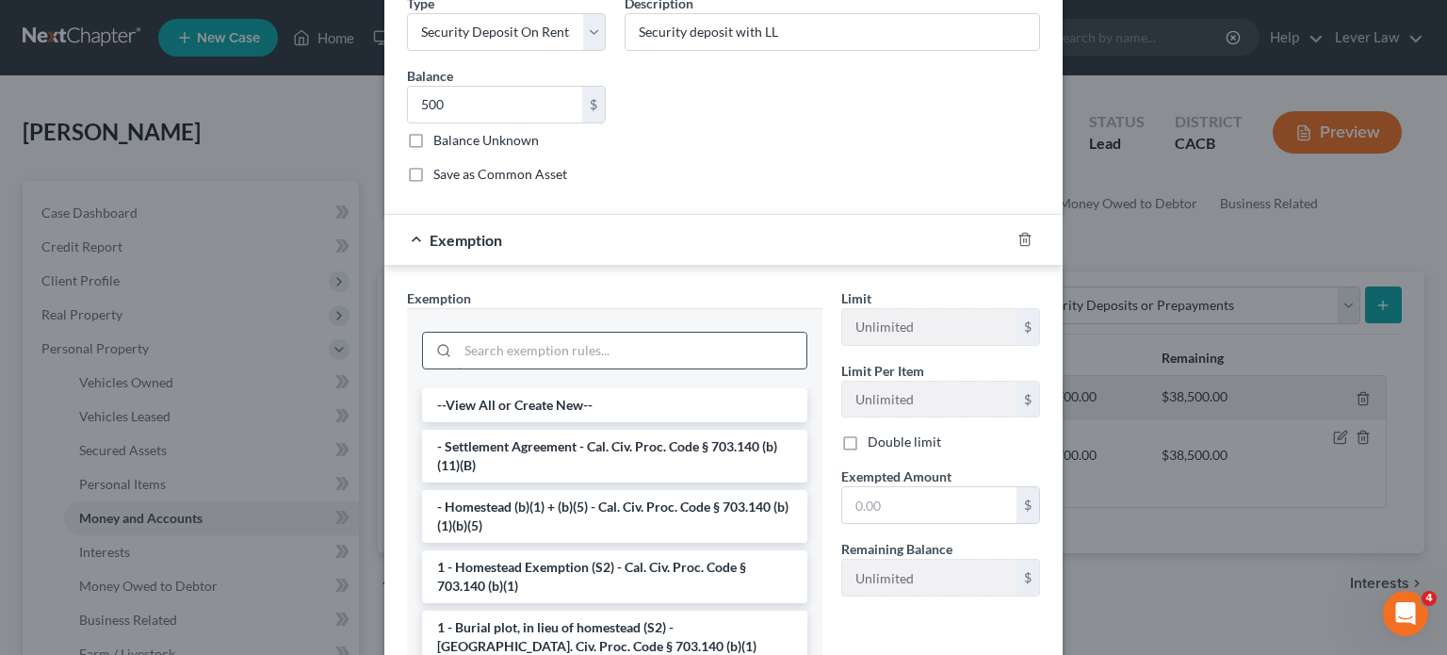
click at [577, 333] on input "search" at bounding box center [632, 351] width 349 height 36
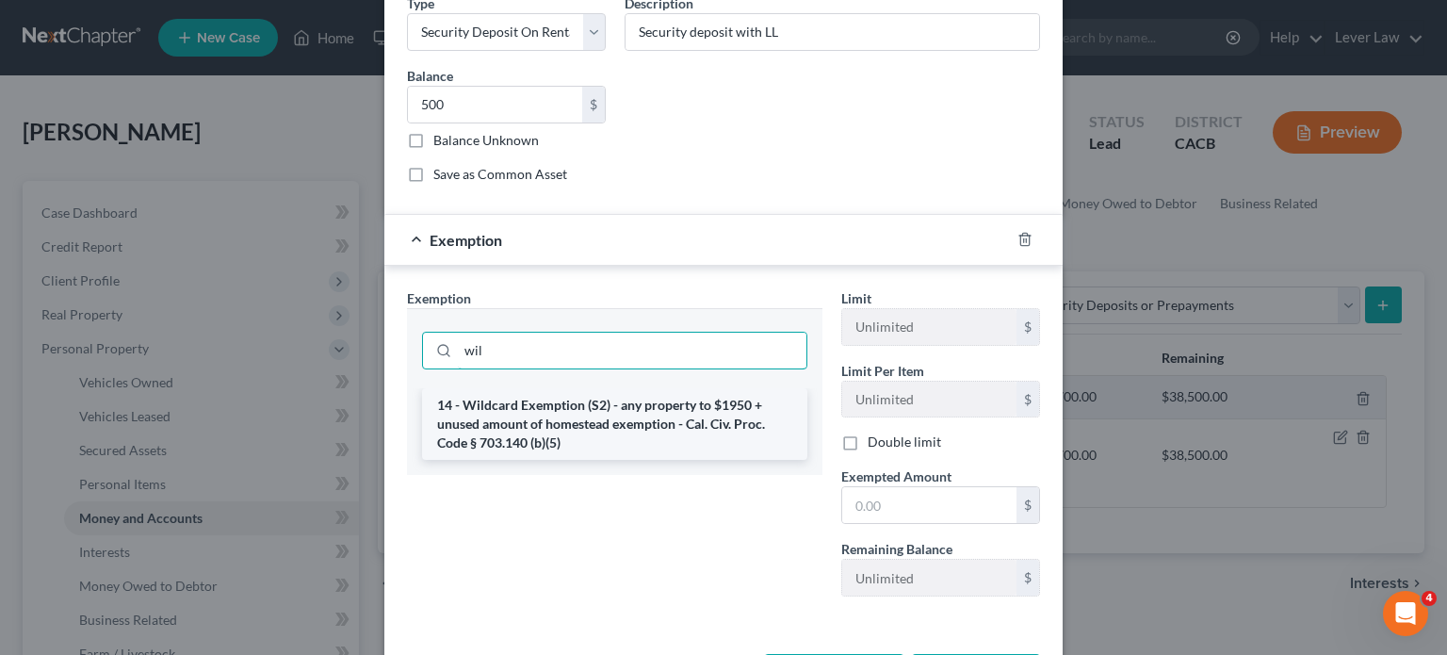
type input "wil"
click at [550, 413] on li "14 - Wildcard Exemption (S2) - any property to $1950 + unused amount of homeste…" at bounding box center [614, 424] width 385 height 72
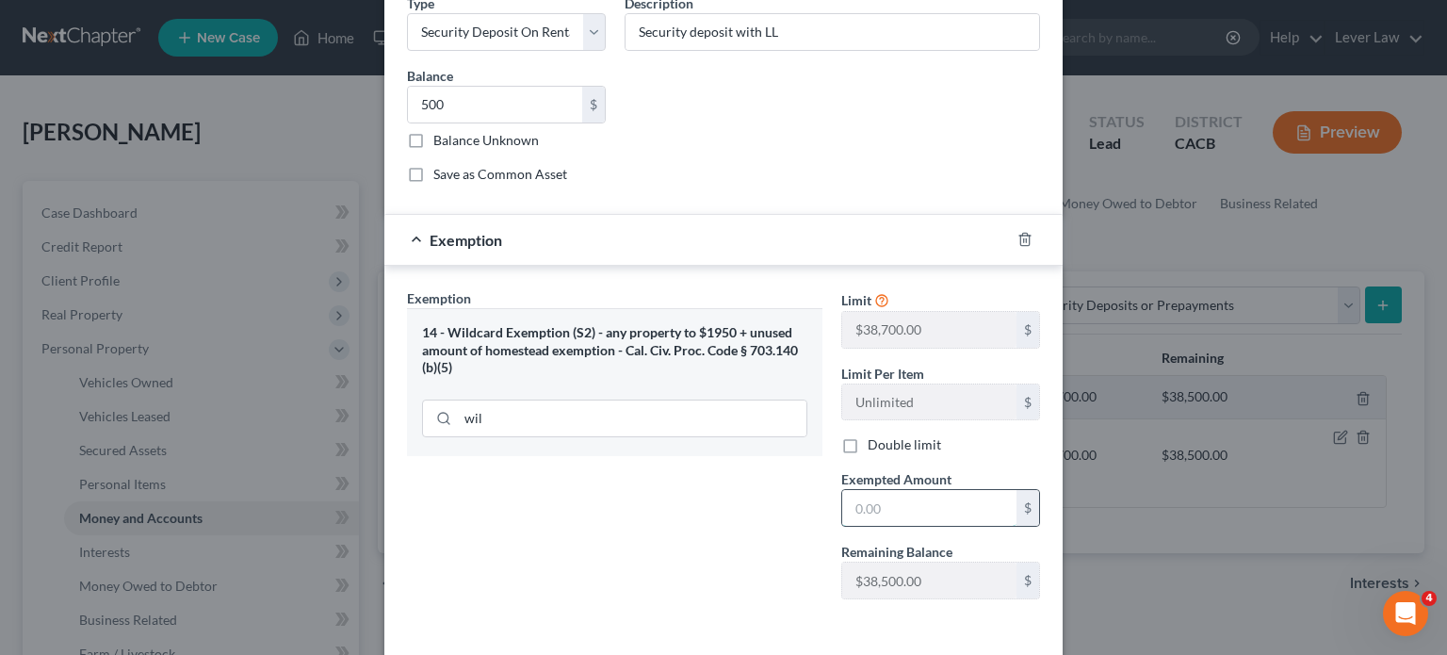
click at [886, 504] on input "text" at bounding box center [929, 508] width 174 height 36
type input "500"
click at [580, 528] on div "Exemption Set must be selected for CA. Exemption * 14 - Wildcard Exemption (S2)…" at bounding box center [615, 451] width 434 height 326
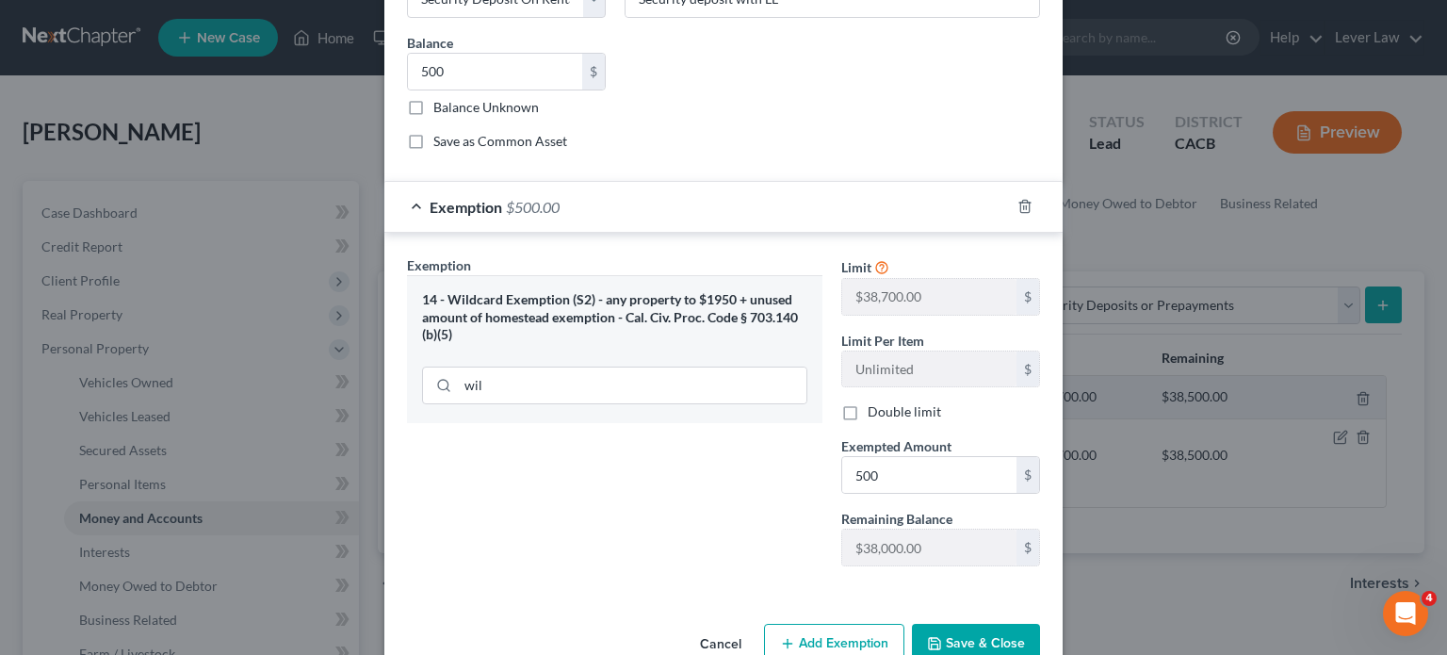
scroll to position [170, 0]
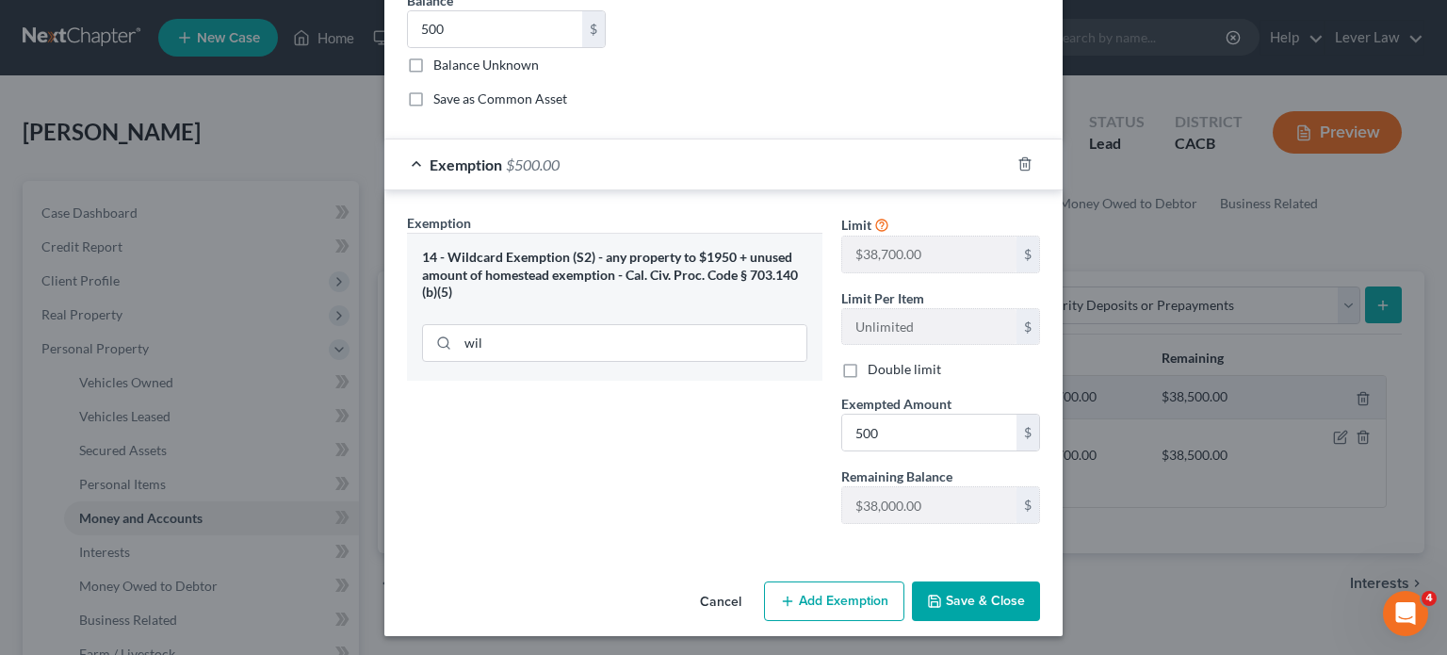
click at [914, 586] on button "Save & Close" at bounding box center [976, 601] width 128 height 40
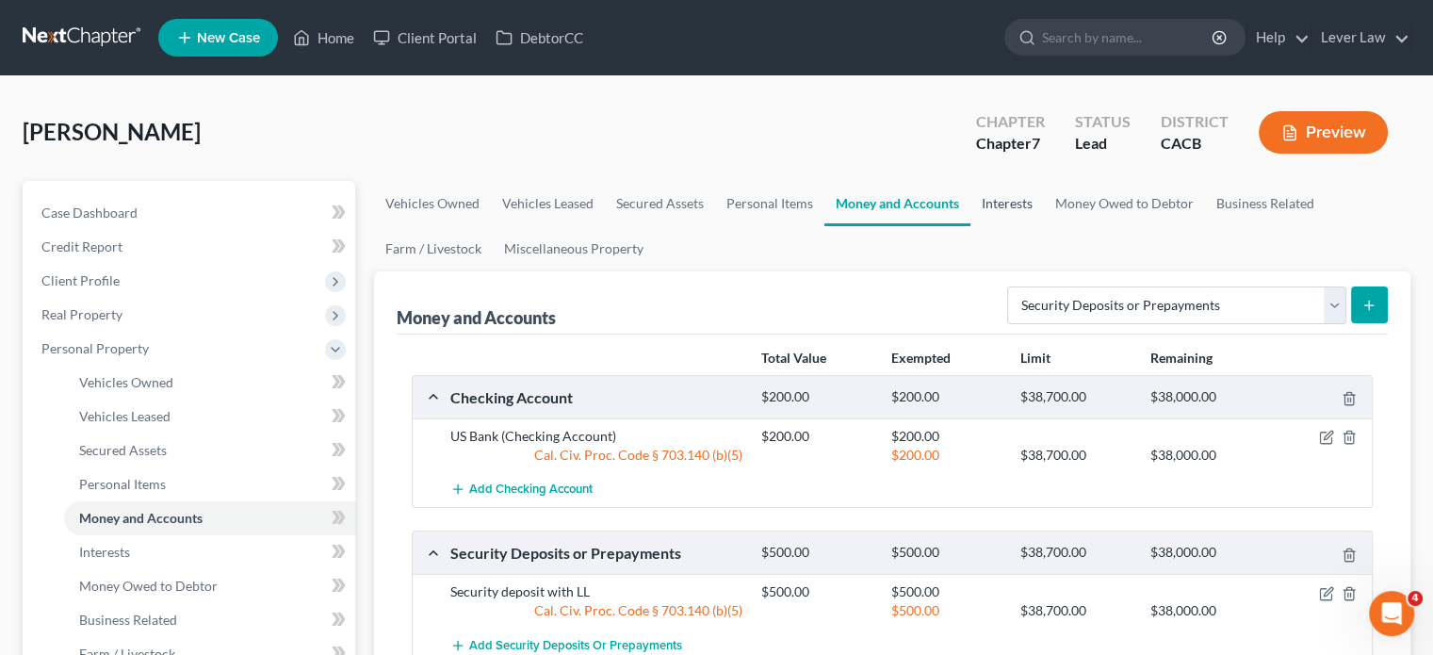
drag, startPoint x: 1003, startPoint y: 197, endPoint x: 997, endPoint y: 210, distance: 14.7
click at [1003, 197] on link "Interests" at bounding box center [1006, 203] width 73 height 45
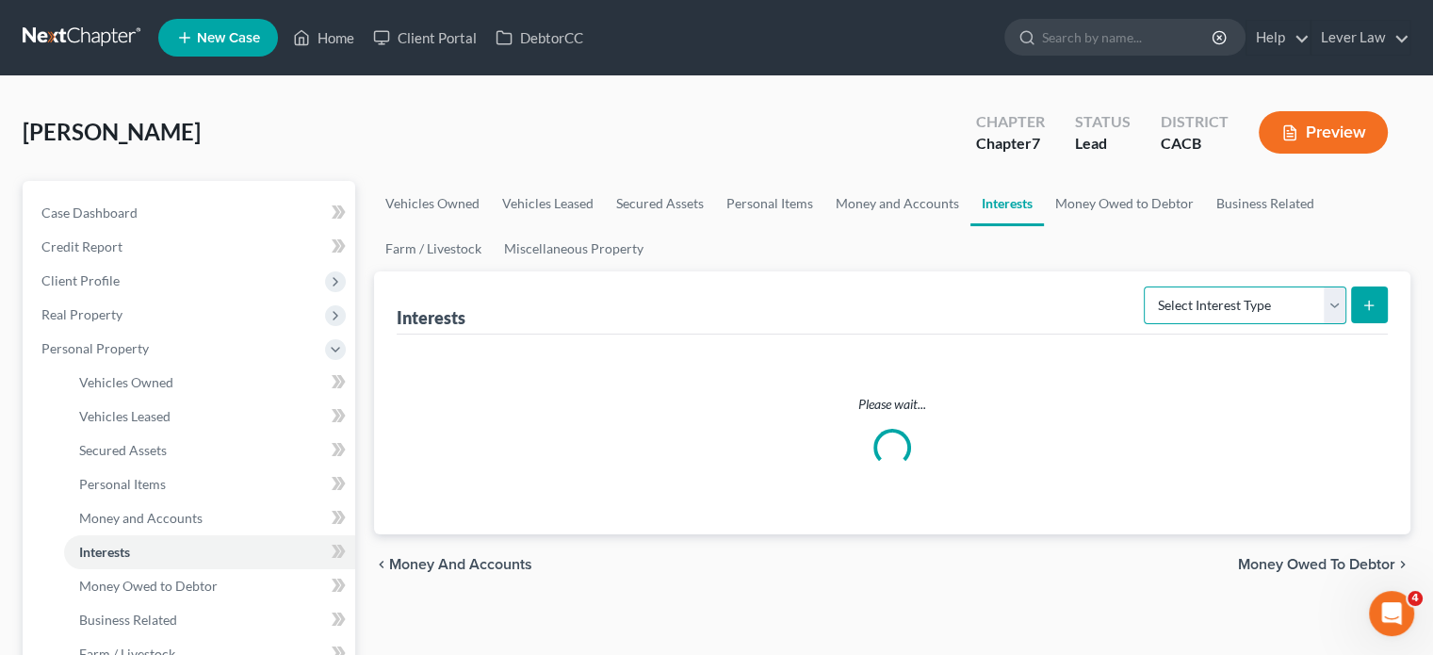
click at [1188, 304] on select "Select Interest Type 401K Annuity Bond Education IRA Government Bond Government…" at bounding box center [1245, 305] width 203 height 38
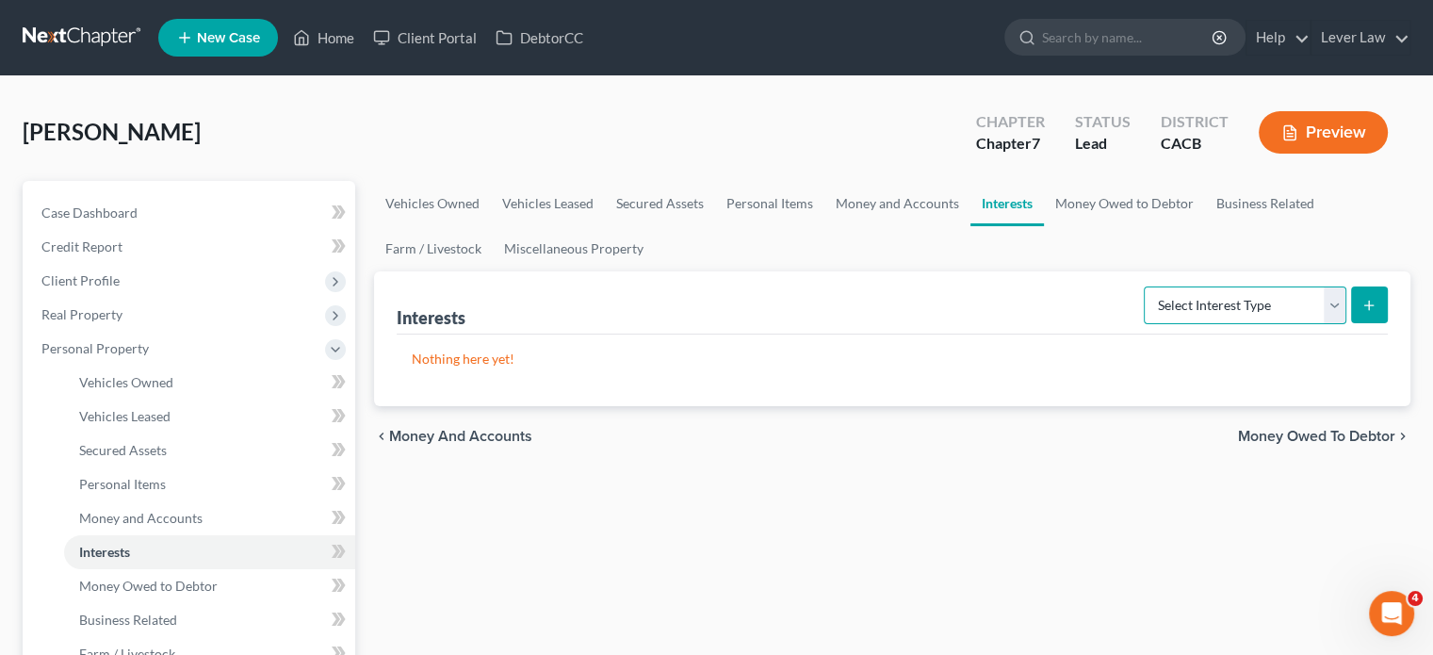
select select "pension_plan"
click at [1146, 286] on select "Select Interest Type 401K Annuity Bond Education IRA Government Bond Government…" at bounding box center [1245, 305] width 203 height 38
click at [1369, 302] on line "submit" at bounding box center [1369, 305] width 0 height 8
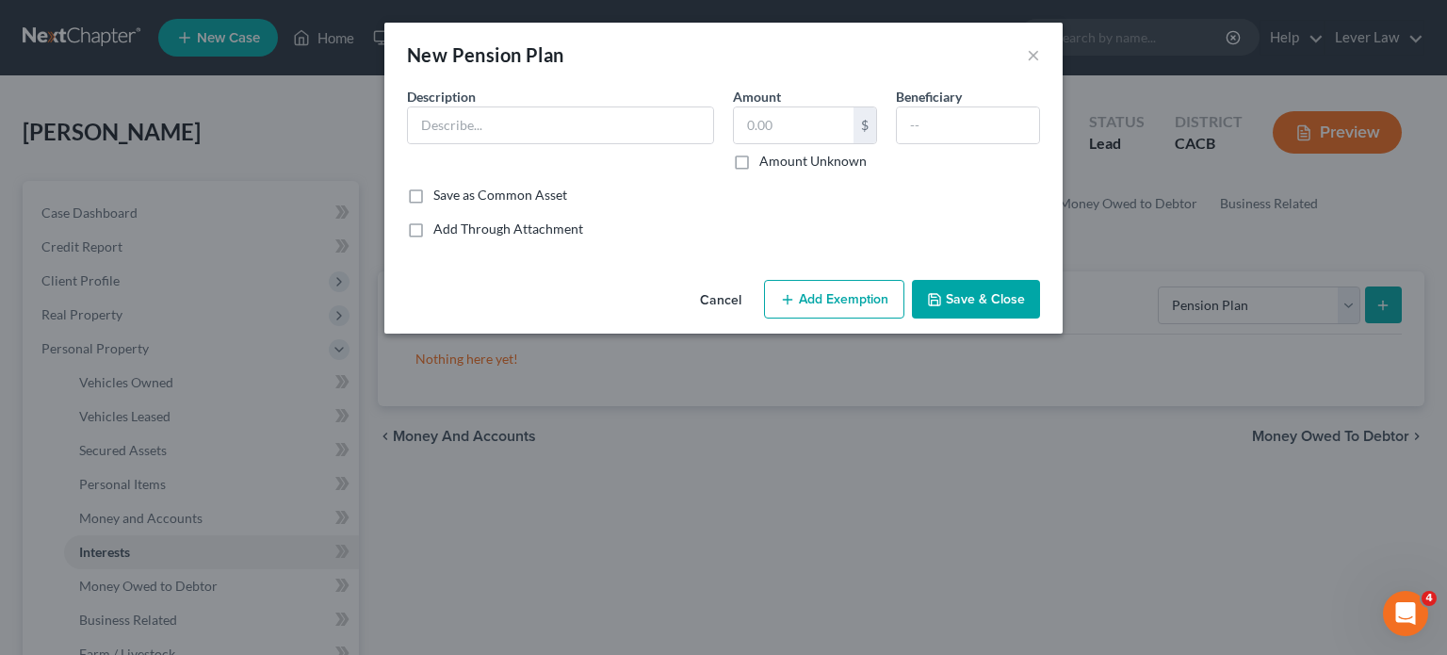
click at [591, 143] on div "Description *" at bounding box center [561, 129] width 326 height 84
click at [621, 105] on div "Description *" at bounding box center [561, 129] width 326 height 84
click at [846, 115] on input "text" at bounding box center [794, 125] width 120 height 36
type input "3,500"
drag, startPoint x: 676, startPoint y: 123, endPoint x: 658, endPoint y: 123, distance: 18.8
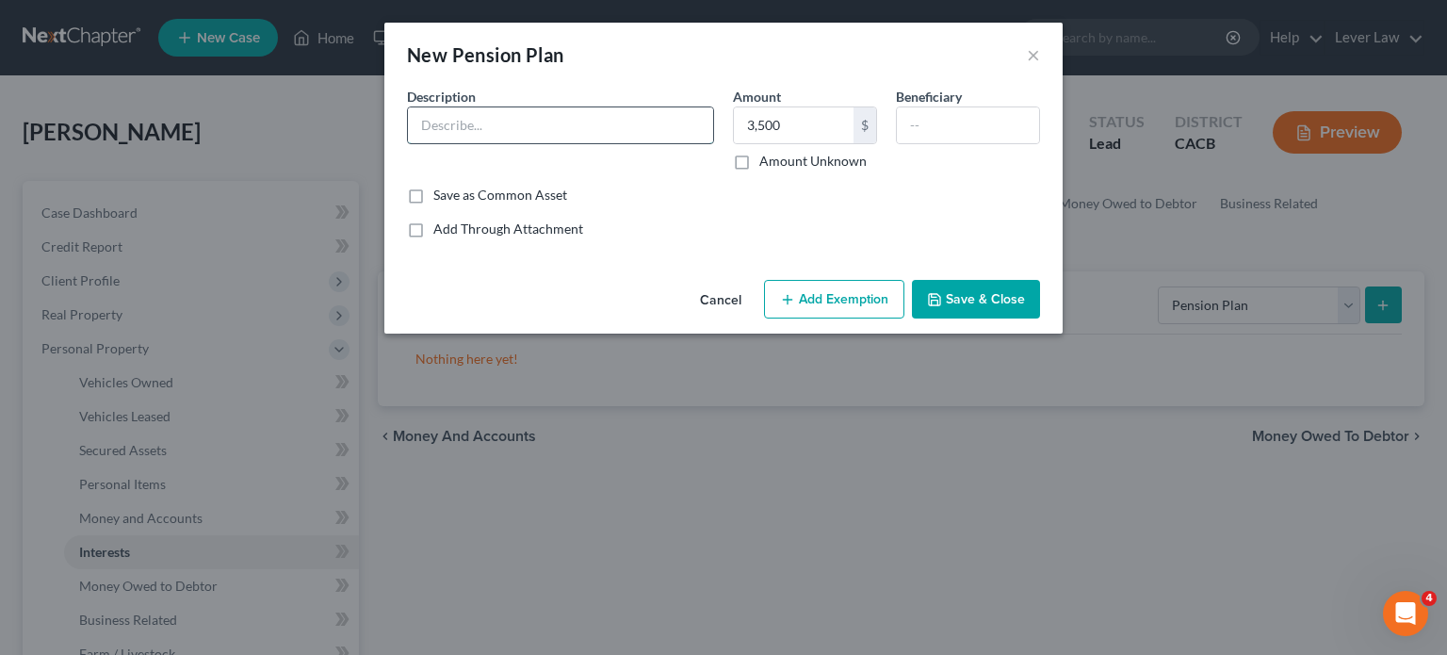
click at [676, 123] on input "text" at bounding box center [560, 125] width 305 height 36
type input "CalStrs"
click at [814, 304] on button "Add Exemption" at bounding box center [834, 300] width 140 height 40
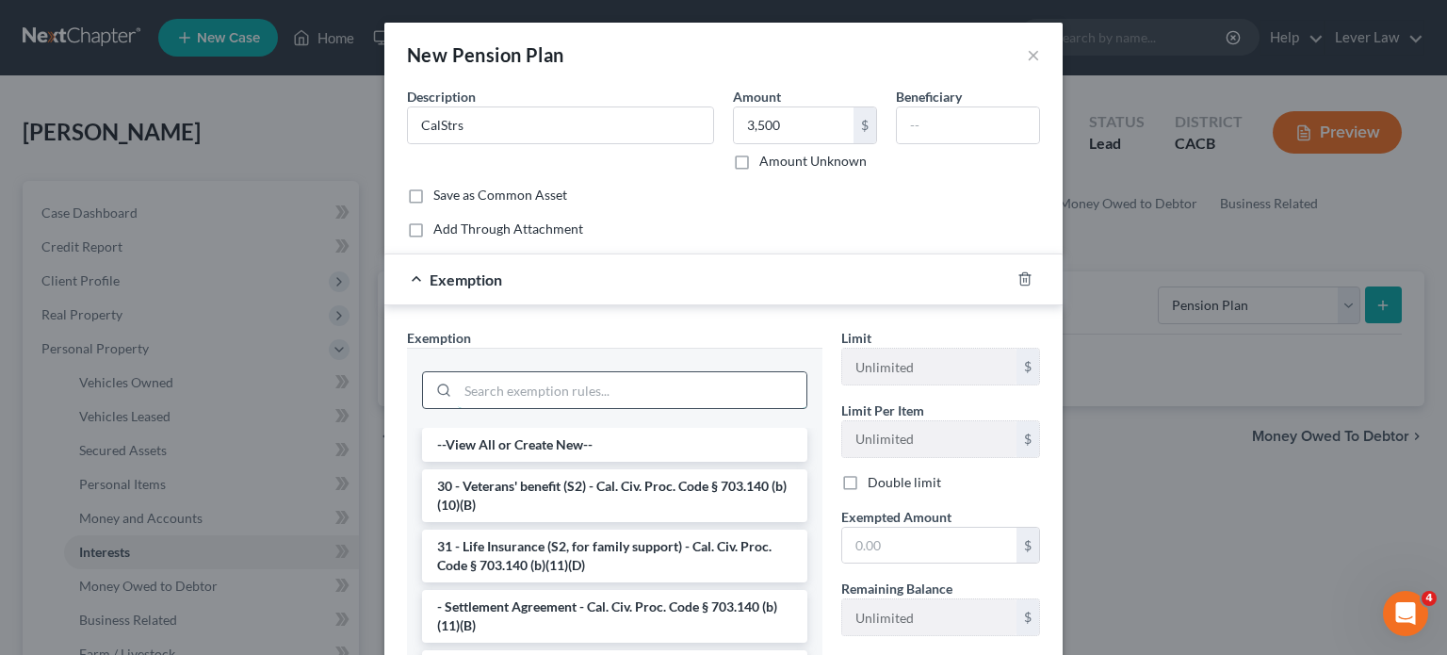
click at [561, 392] on input "search" at bounding box center [632, 390] width 349 height 36
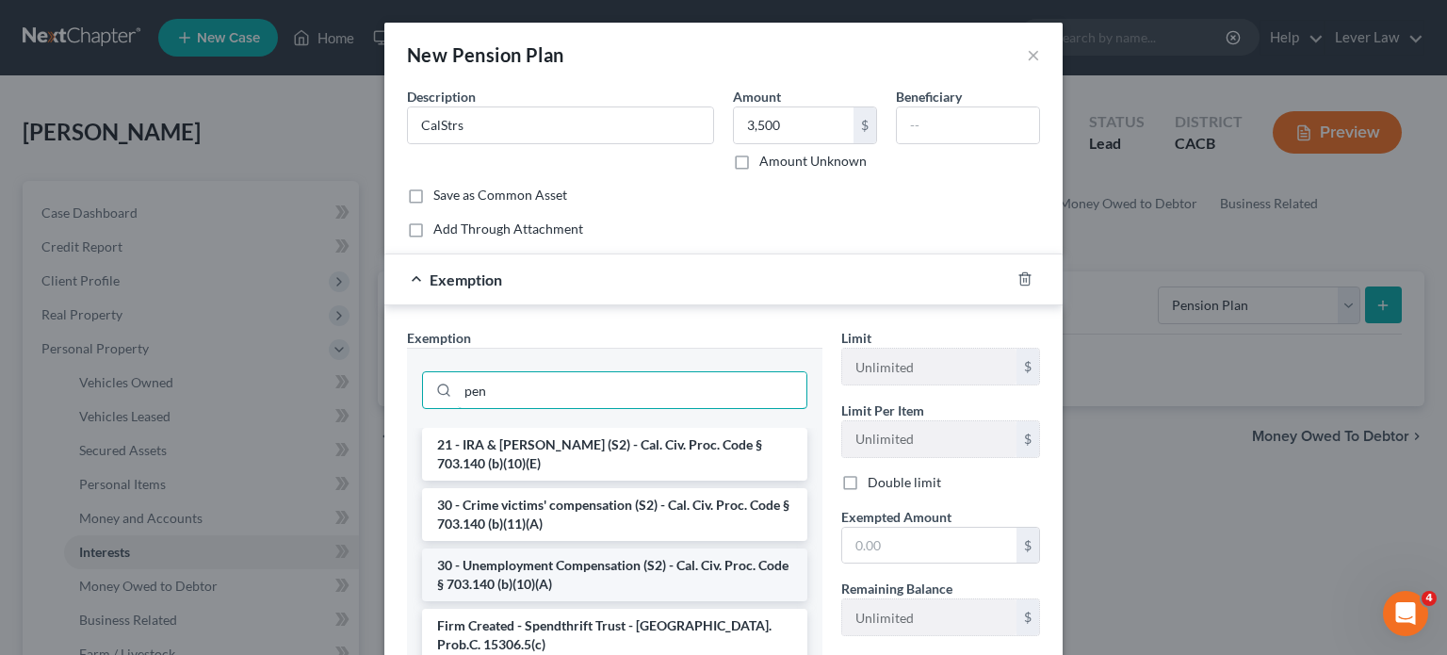
scroll to position [94, 0]
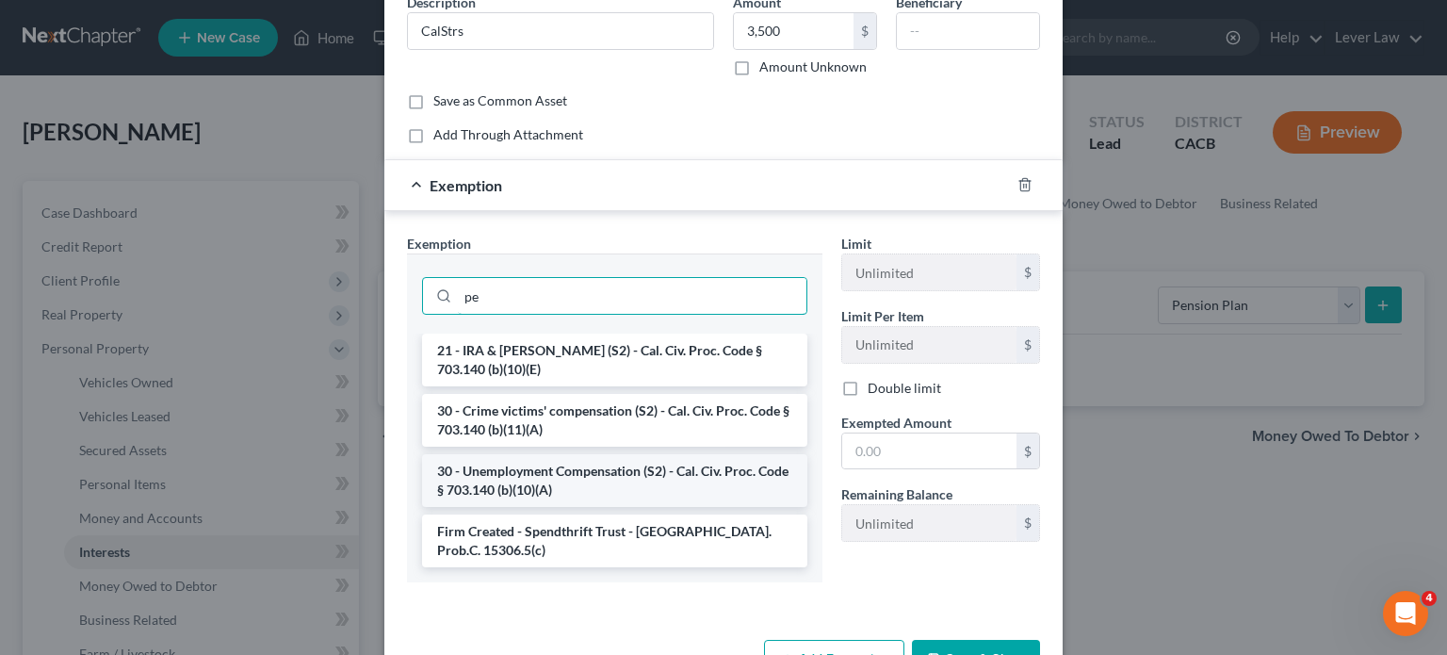
type input "p"
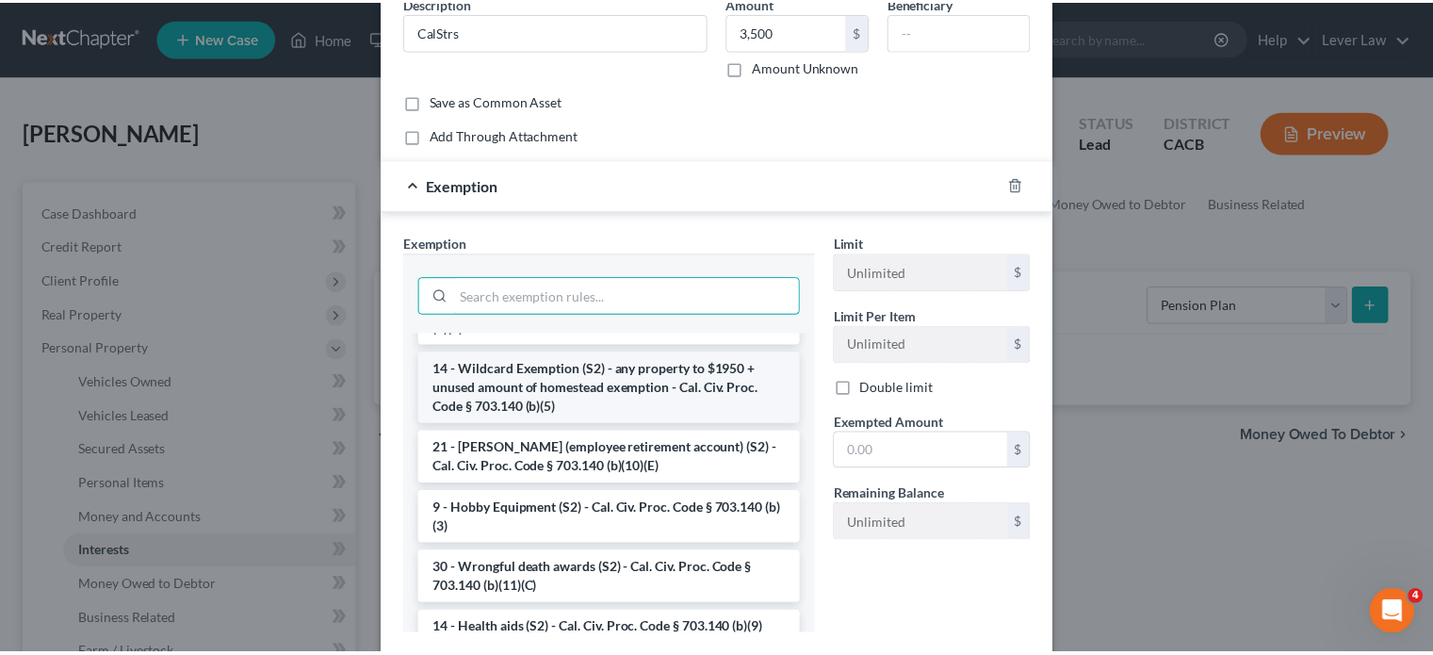
scroll to position [1108, 0]
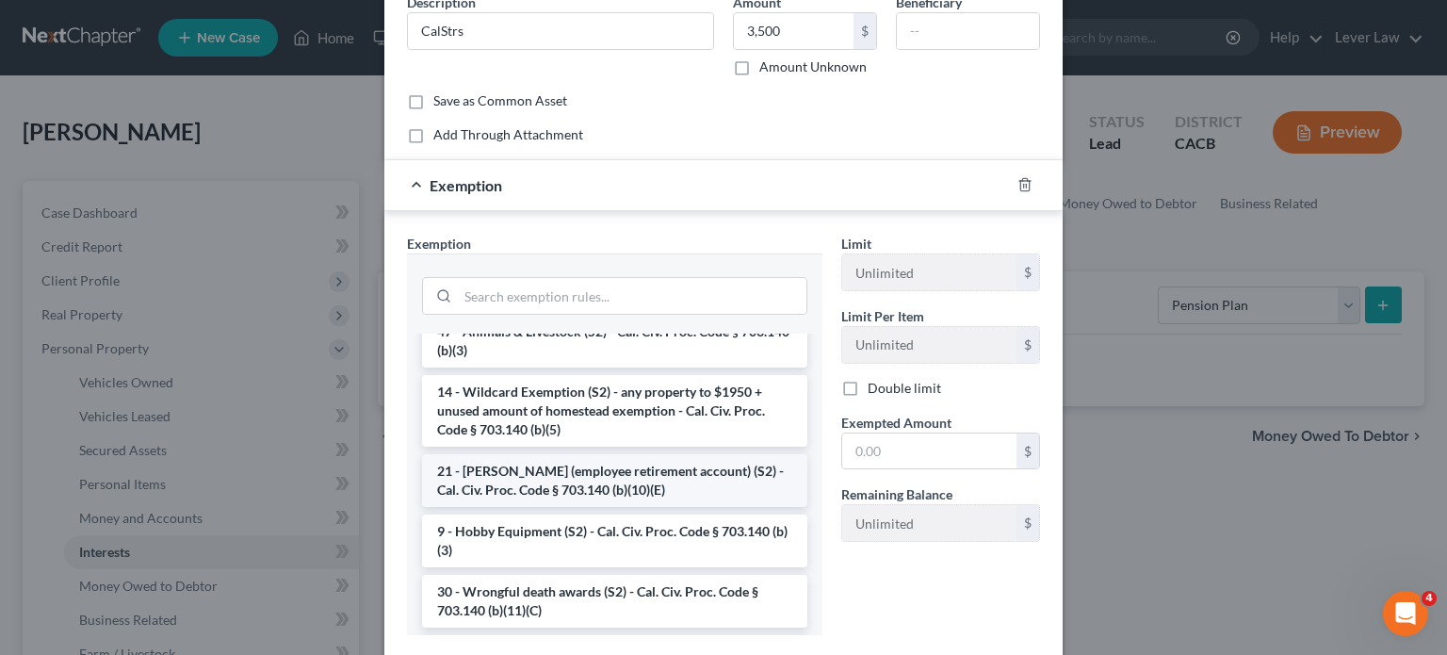
click at [537, 507] on li "21 - ERISA (employee retirement account) (S2) - Cal. Civ. Proc. Code § 703.140 …" at bounding box center [614, 480] width 385 height 53
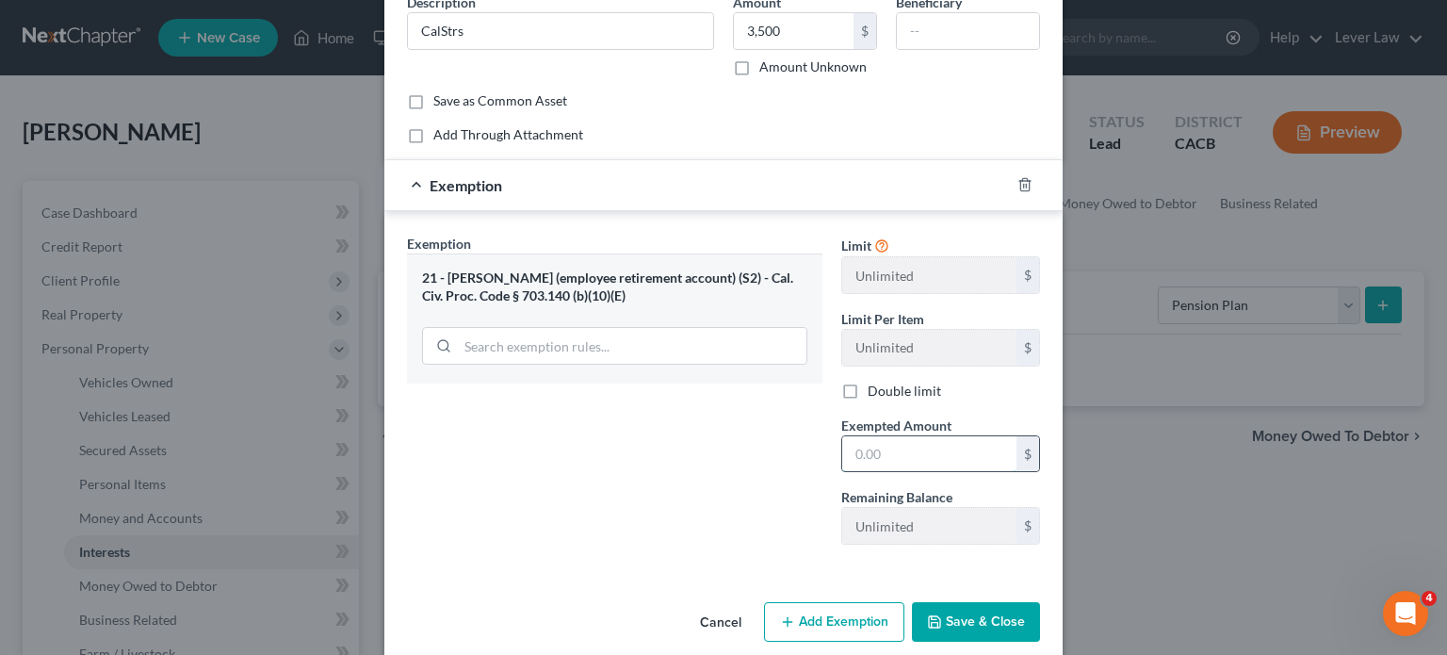
click at [871, 441] on input "text" at bounding box center [929, 454] width 174 height 36
type input "3,500"
drag, startPoint x: 664, startPoint y: 504, endPoint x: 1032, endPoint y: 638, distance: 391.0
click at [667, 504] on div "Exemption Set must be selected for CA. Exemption * 21 - ERISA (employee retirem…" at bounding box center [615, 397] width 434 height 326
click at [1000, 618] on button "Save & Close" at bounding box center [976, 622] width 128 height 40
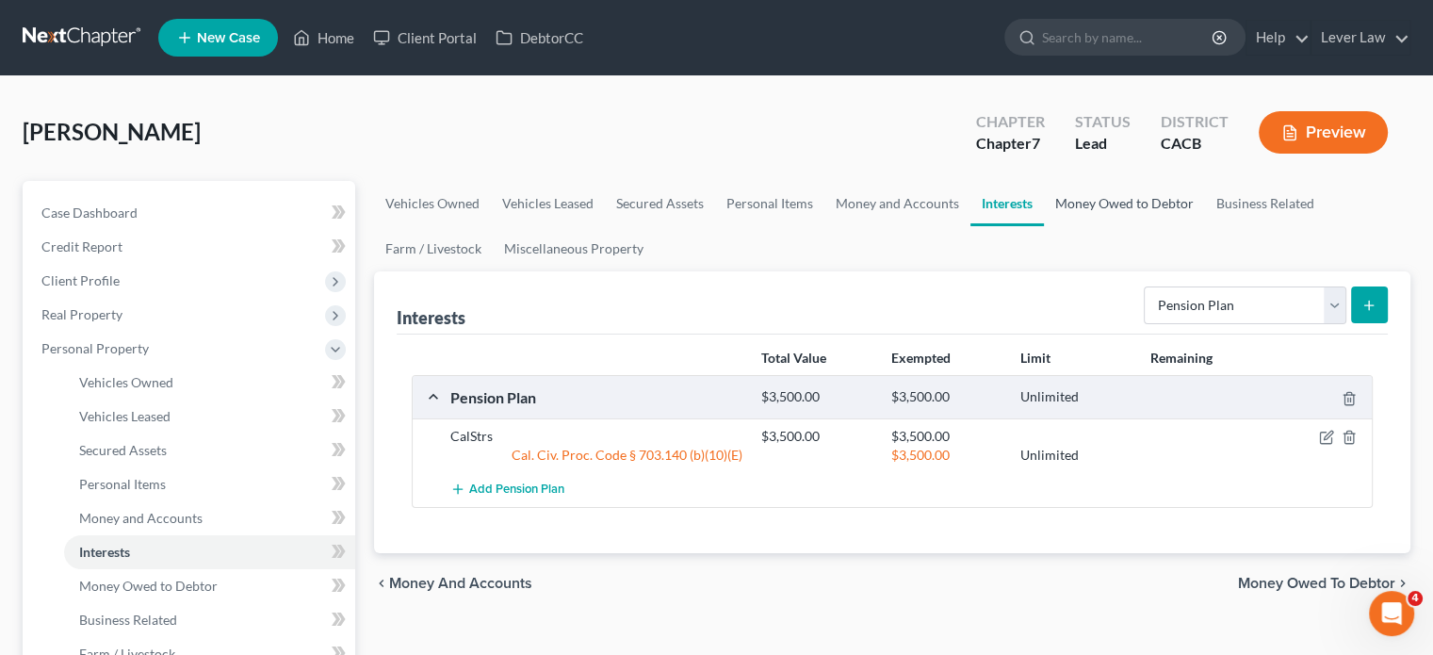
click at [1130, 211] on link "Money Owed to Debtor" at bounding box center [1124, 203] width 161 height 45
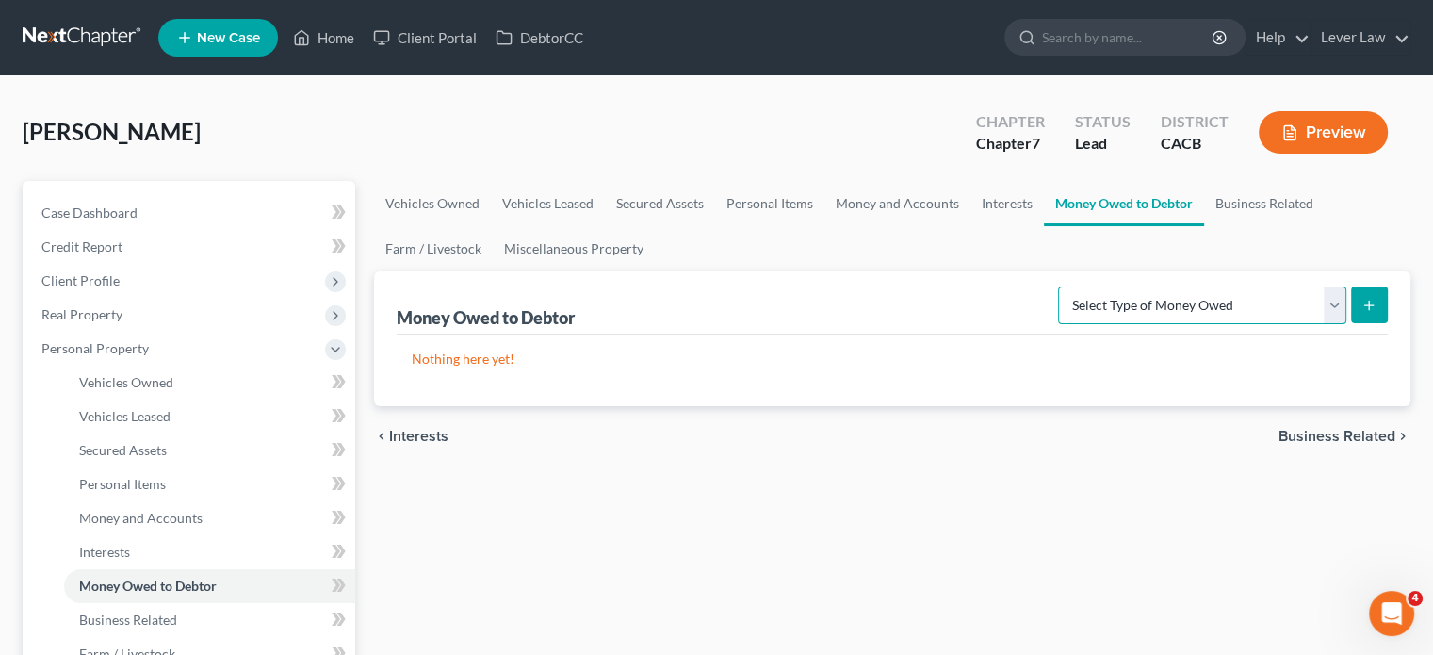
click at [1151, 316] on select "Select Type of Money Owed Accounts Receivable Alimony Child Support Claims Agai…" at bounding box center [1202, 305] width 288 height 38
drag, startPoint x: 967, startPoint y: 324, endPoint x: 1066, endPoint y: 283, distance: 107.2
click at [967, 324] on div "Money Owed to Debtor Select Type of Money Owed Accounts Receivable Alimony Chil…" at bounding box center [892, 302] width 991 height 63
click at [592, 256] on link "Miscellaneous Property" at bounding box center [574, 248] width 162 height 45
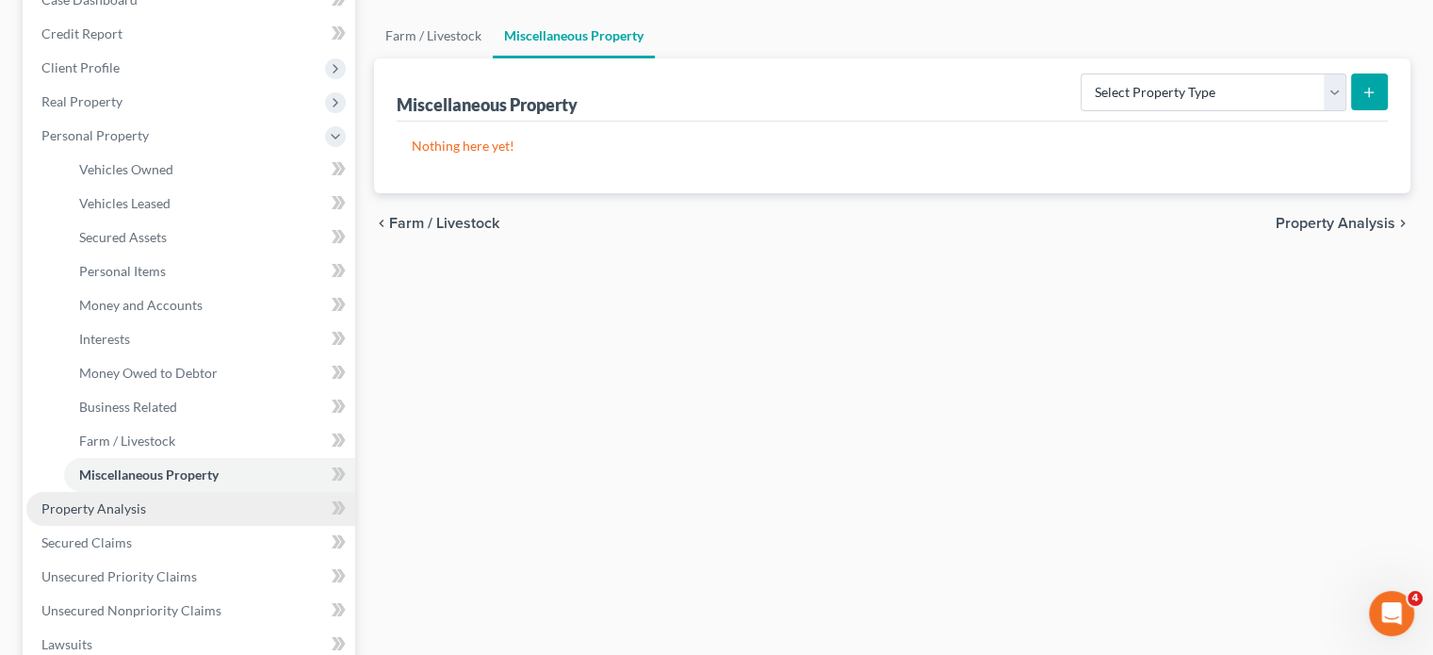
scroll to position [283, 0]
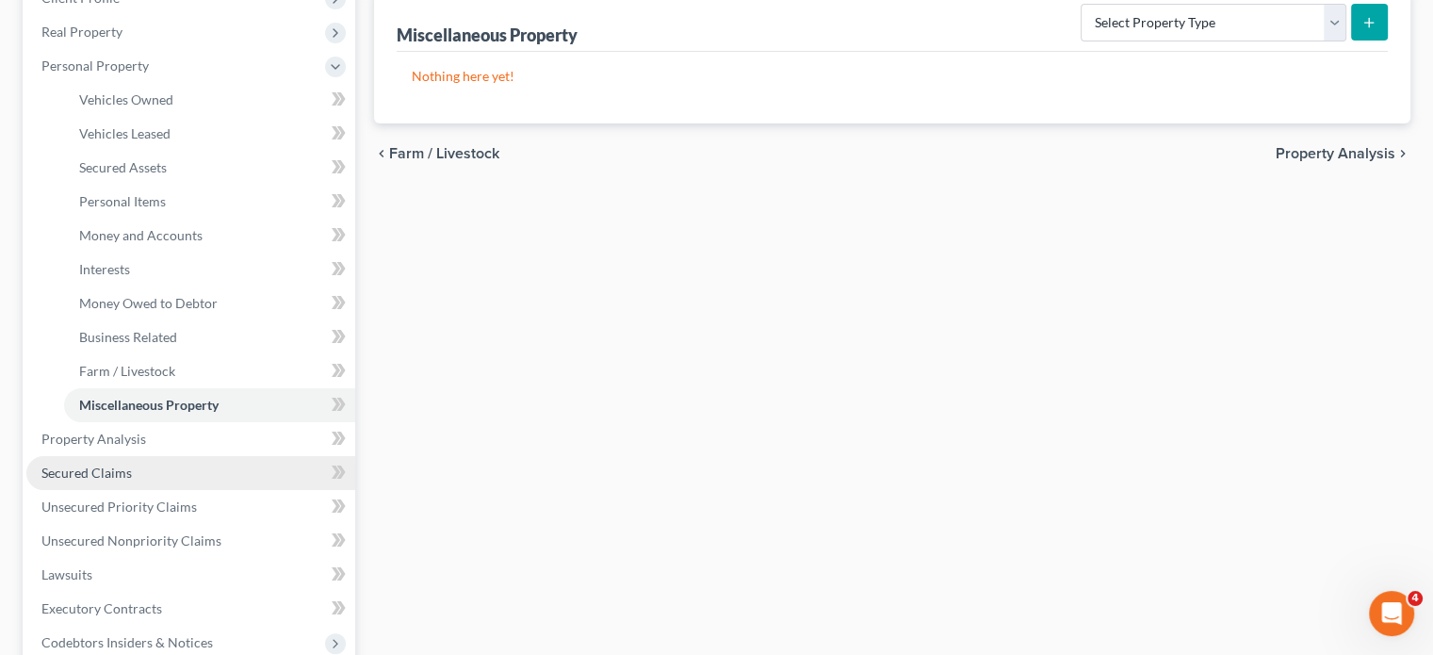
click at [149, 480] on link "Secured Claims" at bounding box center [190, 473] width 329 height 34
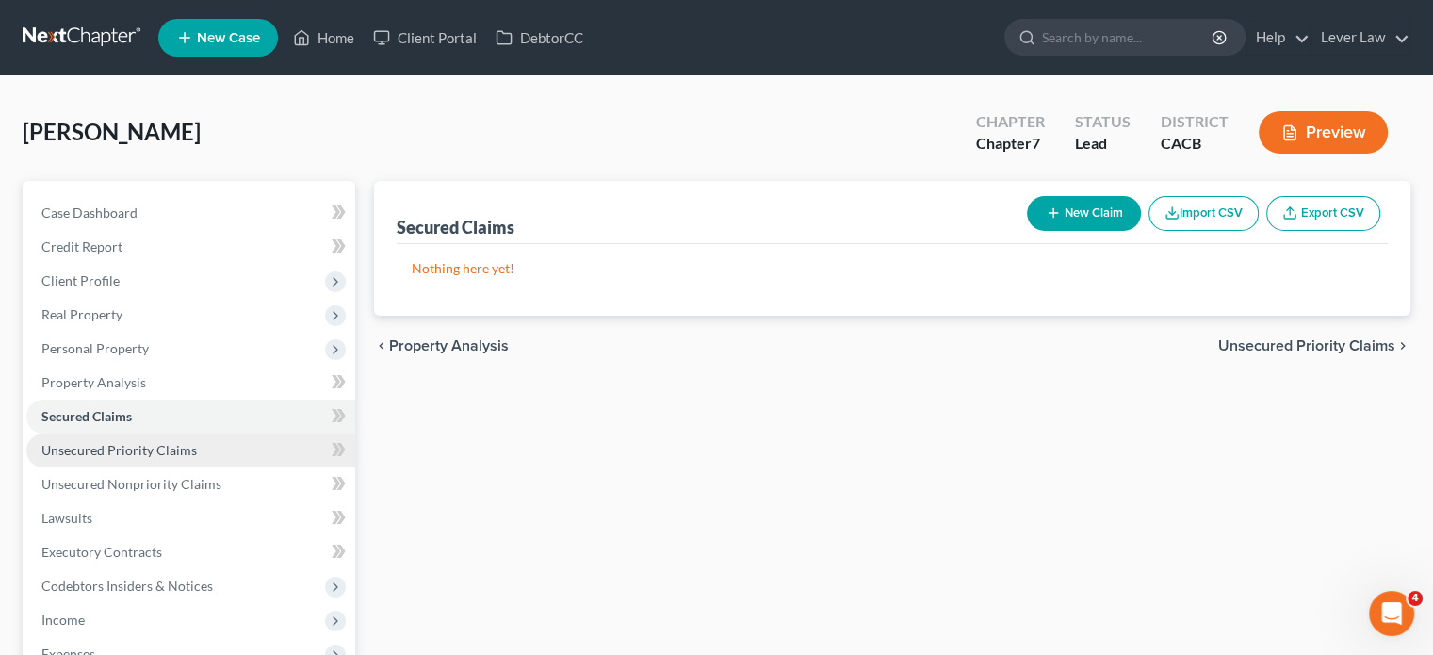
click at [180, 456] on span "Unsecured Priority Claims" at bounding box center [118, 450] width 155 height 16
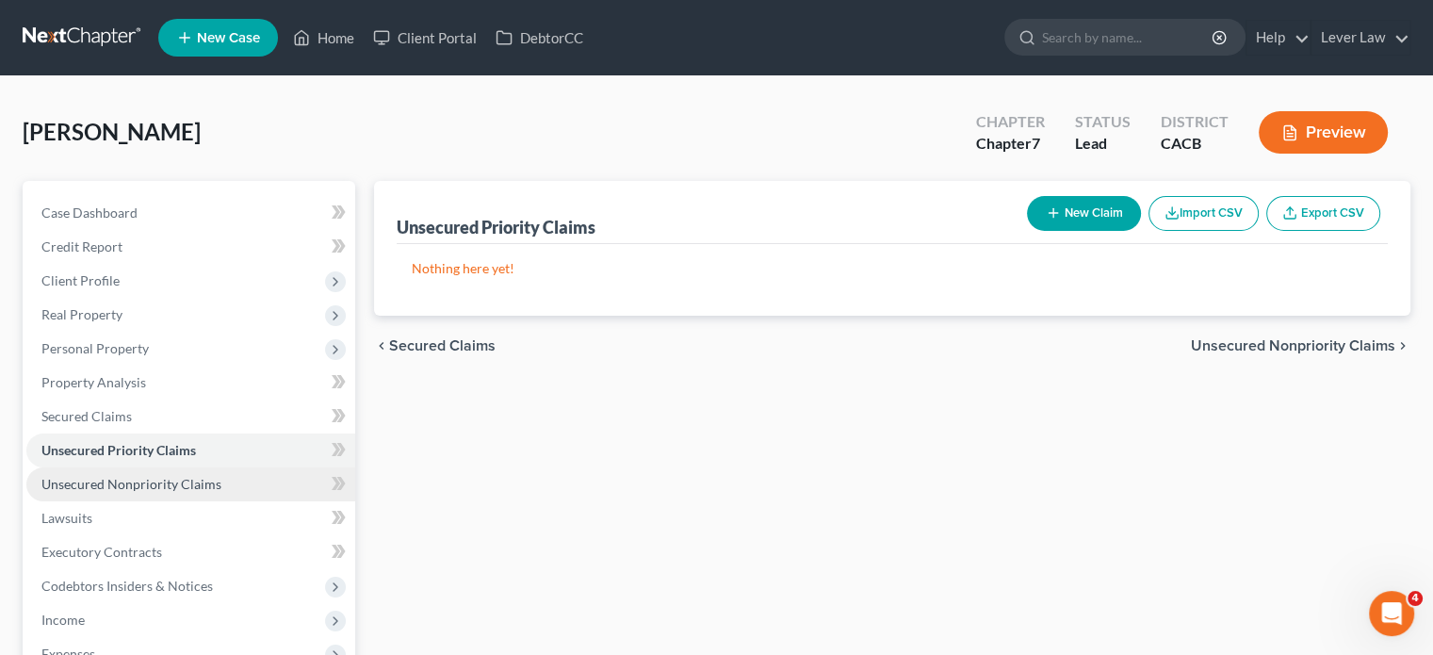
click at [180, 485] on span "Unsecured Nonpriority Claims" at bounding box center [131, 484] width 180 height 16
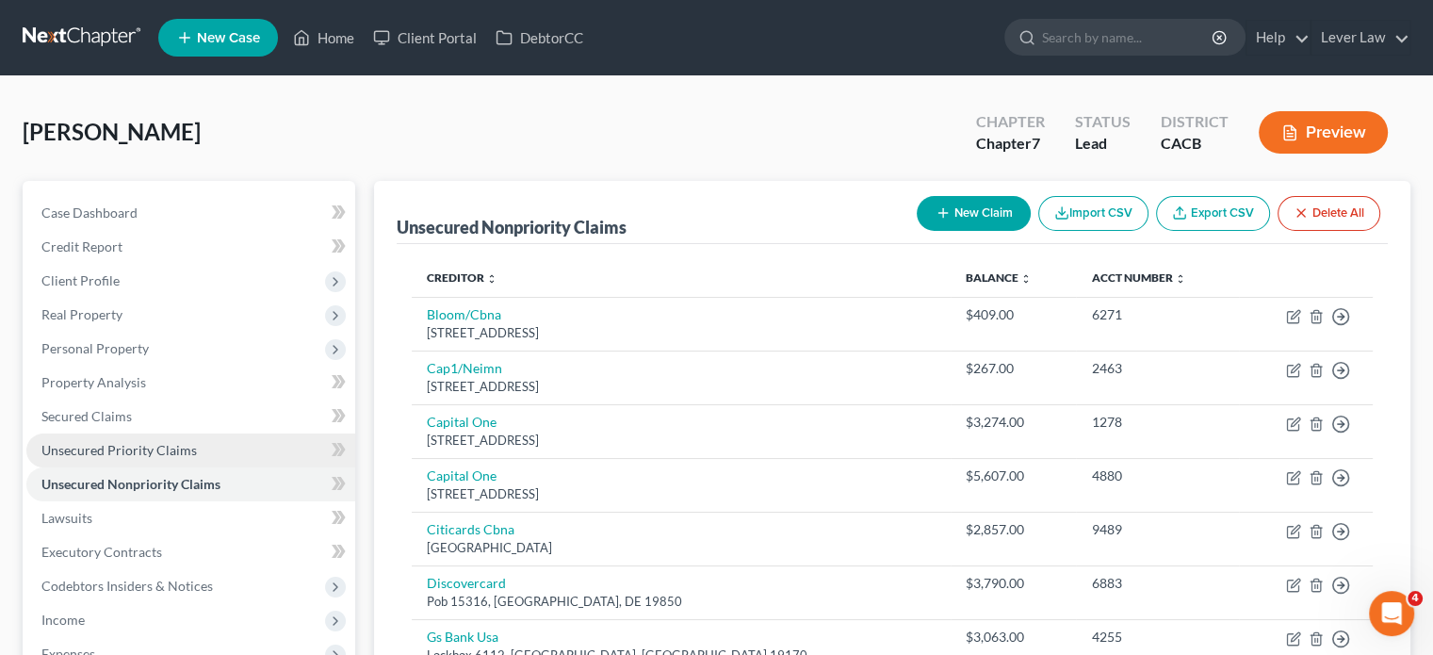
click at [188, 447] on span "Unsecured Priority Claims" at bounding box center [118, 450] width 155 height 16
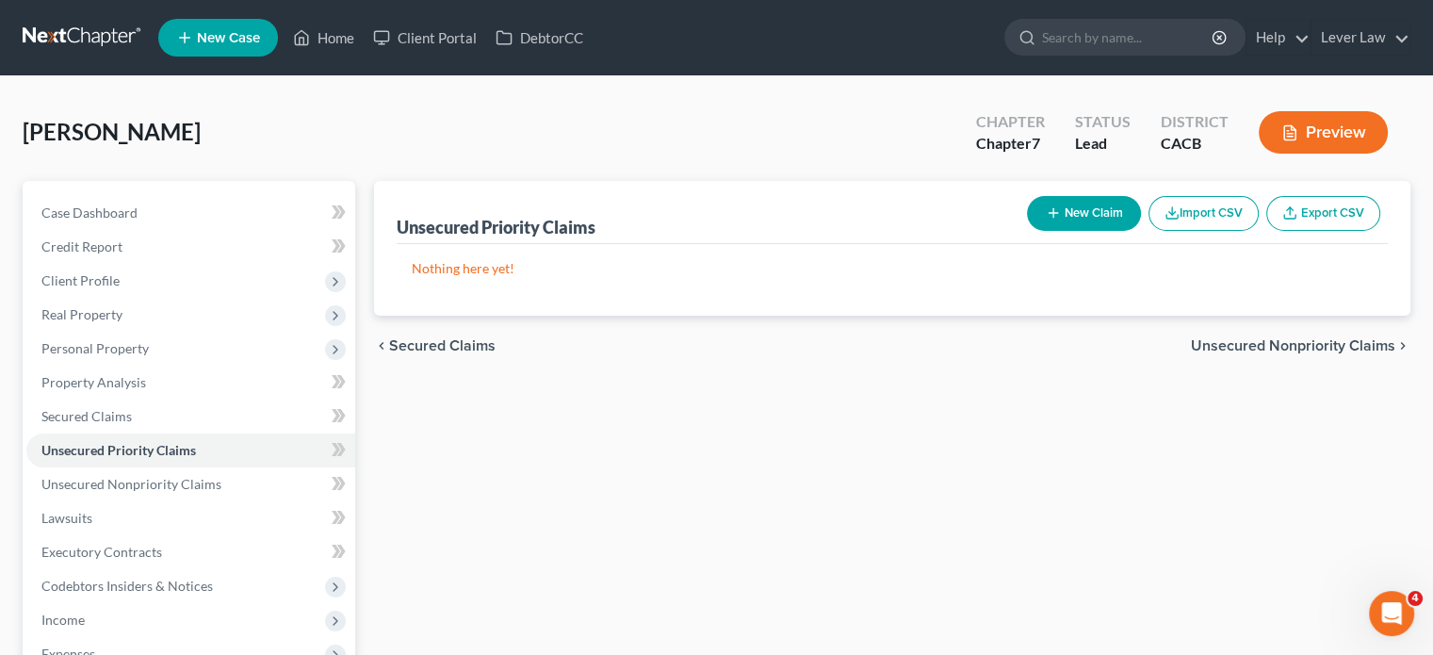
click at [1063, 219] on button "New Claim" at bounding box center [1084, 213] width 114 height 35
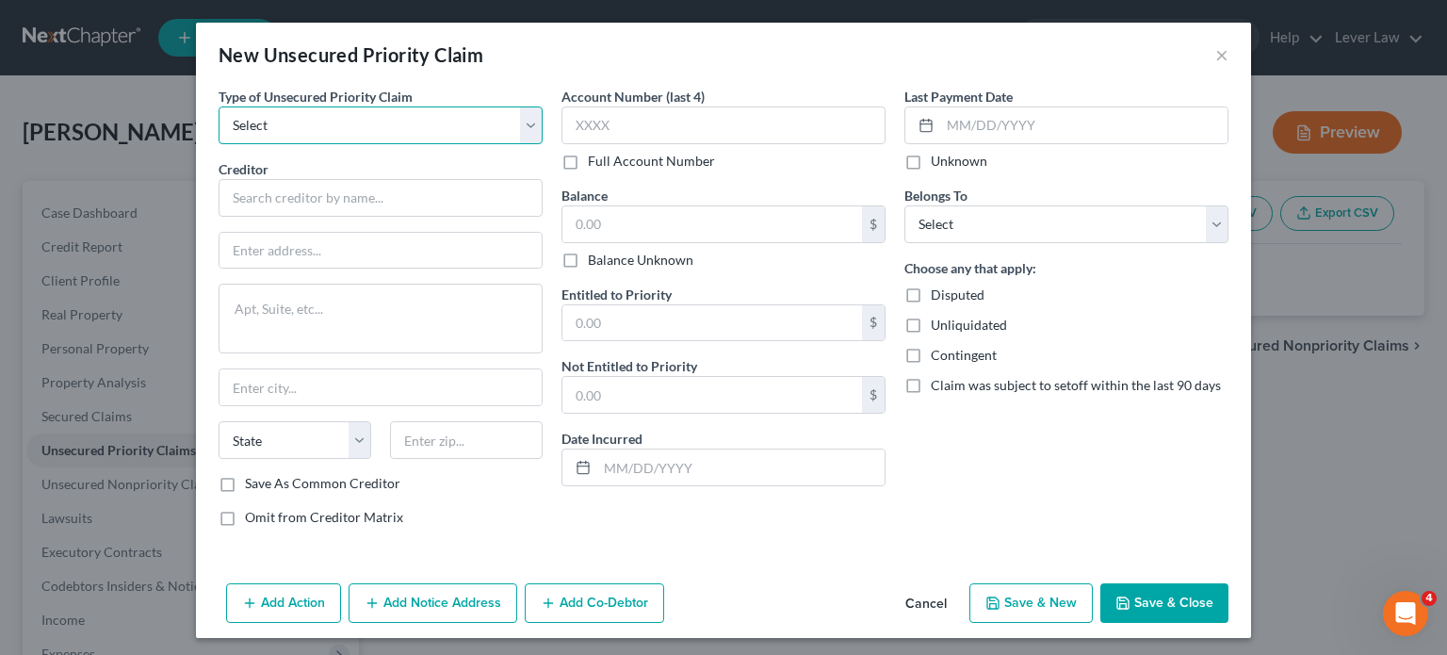
click at [415, 140] on select "Select Taxes & Other Government Units Domestic Support Obligations Extensions o…" at bounding box center [381, 125] width 324 height 38
select select "0"
click at [219, 106] on select "Select Taxes & Other Government Units Domestic Support Obligations Extensions o…" at bounding box center [381, 125] width 324 height 38
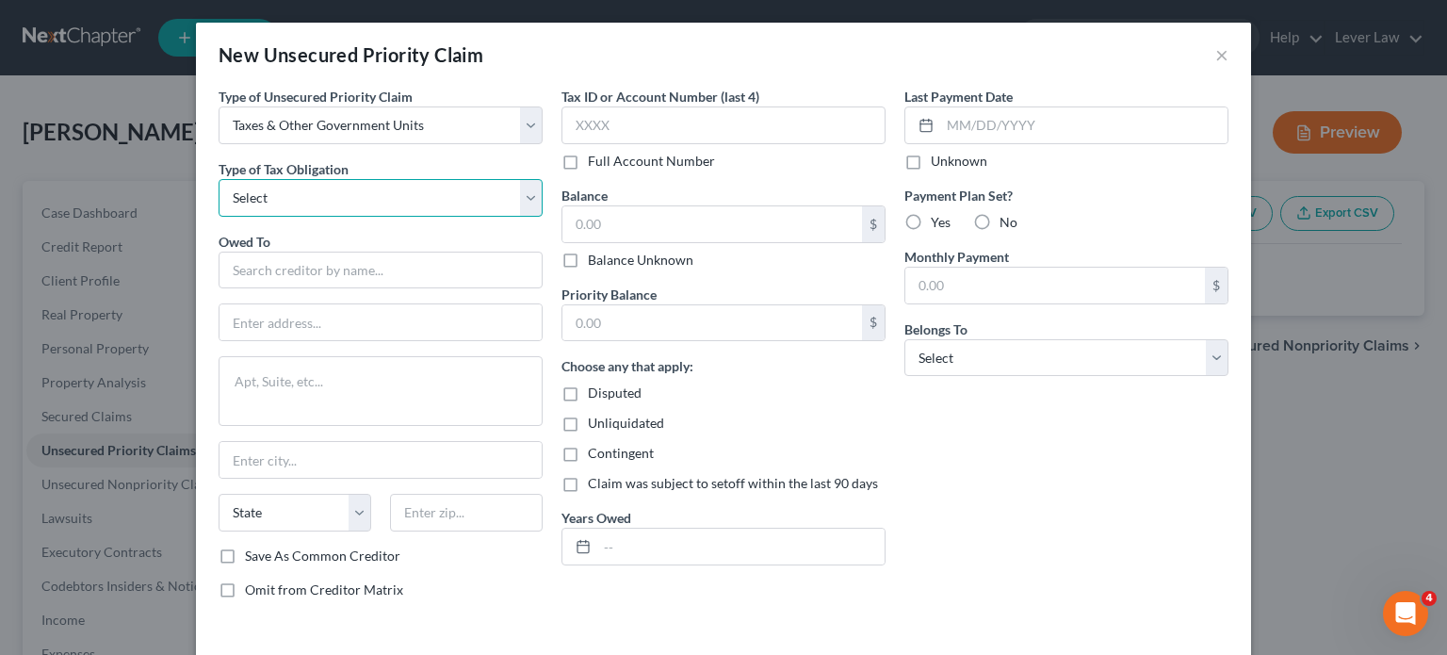
drag, startPoint x: 339, startPoint y: 196, endPoint x: 339, endPoint y: 211, distance: 15.1
click at [340, 195] on select "Select Federal City State Franchise Tax Board Other" at bounding box center [381, 198] width 324 height 38
select select "0"
click at [219, 179] on select "Select Federal City State Franchise Tax Board Other" at bounding box center [381, 198] width 324 height 38
click at [302, 268] on input "text" at bounding box center [381, 271] width 324 height 38
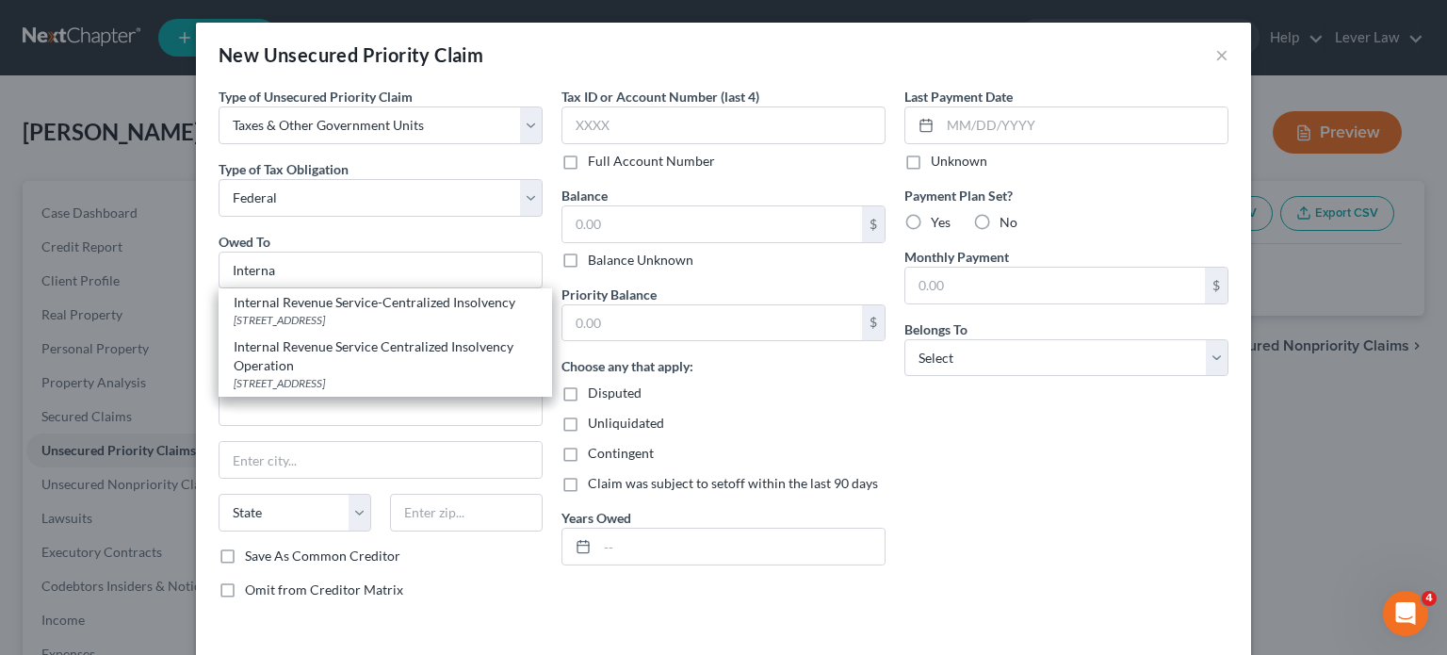
drag, startPoint x: 339, startPoint y: 302, endPoint x: 357, endPoint y: 295, distance: 19.4
click at [340, 301] on div "Internal Revenue Service-Centralized Insolvency" at bounding box center [385, 302] width 303 height 19
type input "Internal Revenue Service-Centralized Insolvency"
type input "PO Box 7346"
type input "Philadelphia"
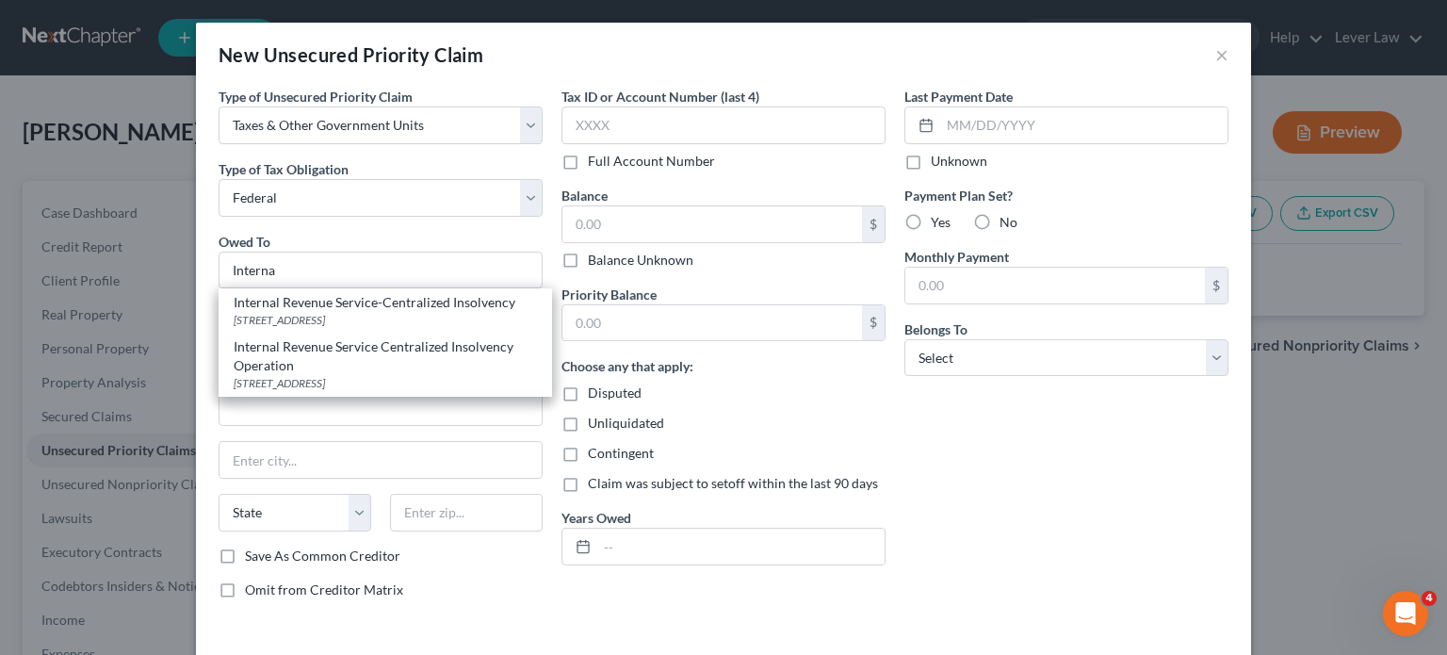
select select "39"
type input "19101"
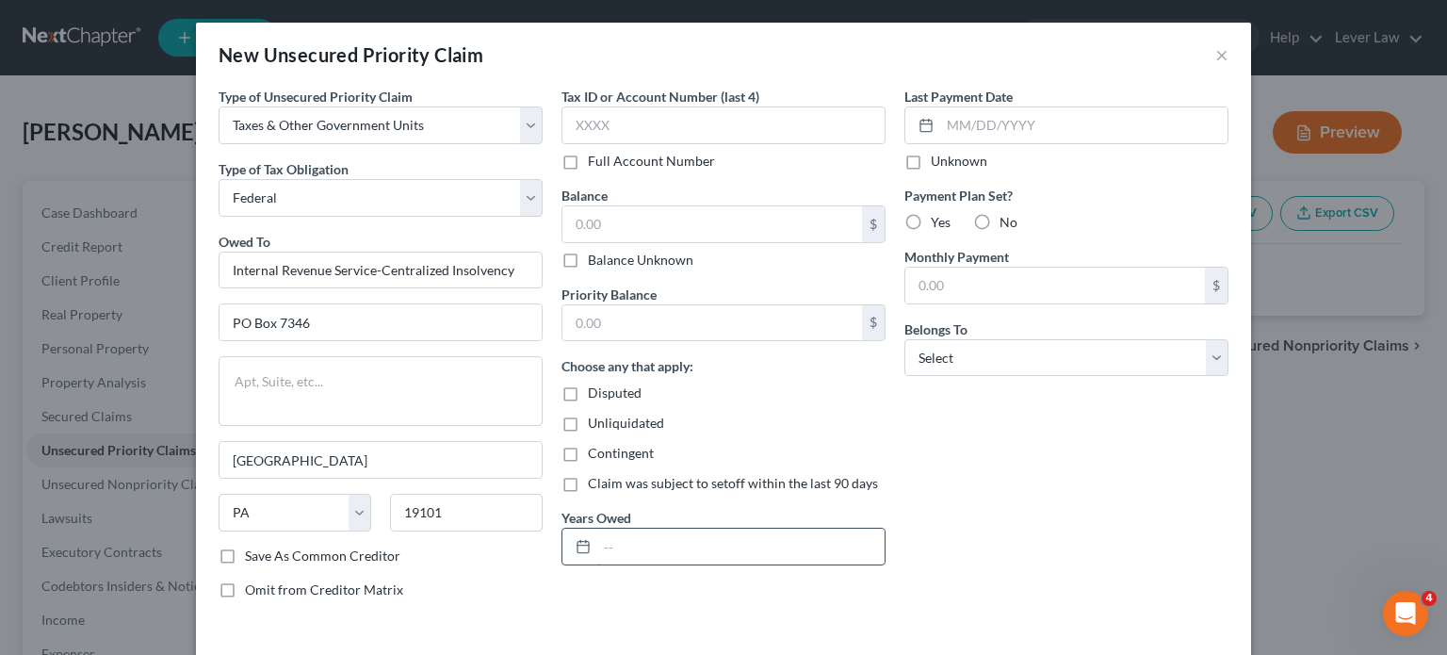
click at [613, 545] on input "text" at bounding box center [740, 546] width 287 height 36
type input "2023"
click at [993, 367] on select "Select Debtor 1 Only Debtor 2 Only Debtor 1 And Debtor 2 Only At Least One Of T…" at bounding box center [1066, 358] width 324 height 38
select select "0"
click at [904, 339] on select "Select Debtor 1 Only Debtor 2 Only Debtor 1 And Debtor 2 Only At Least One Of T…" at bounding box center [1066, 358] width 324 height 38
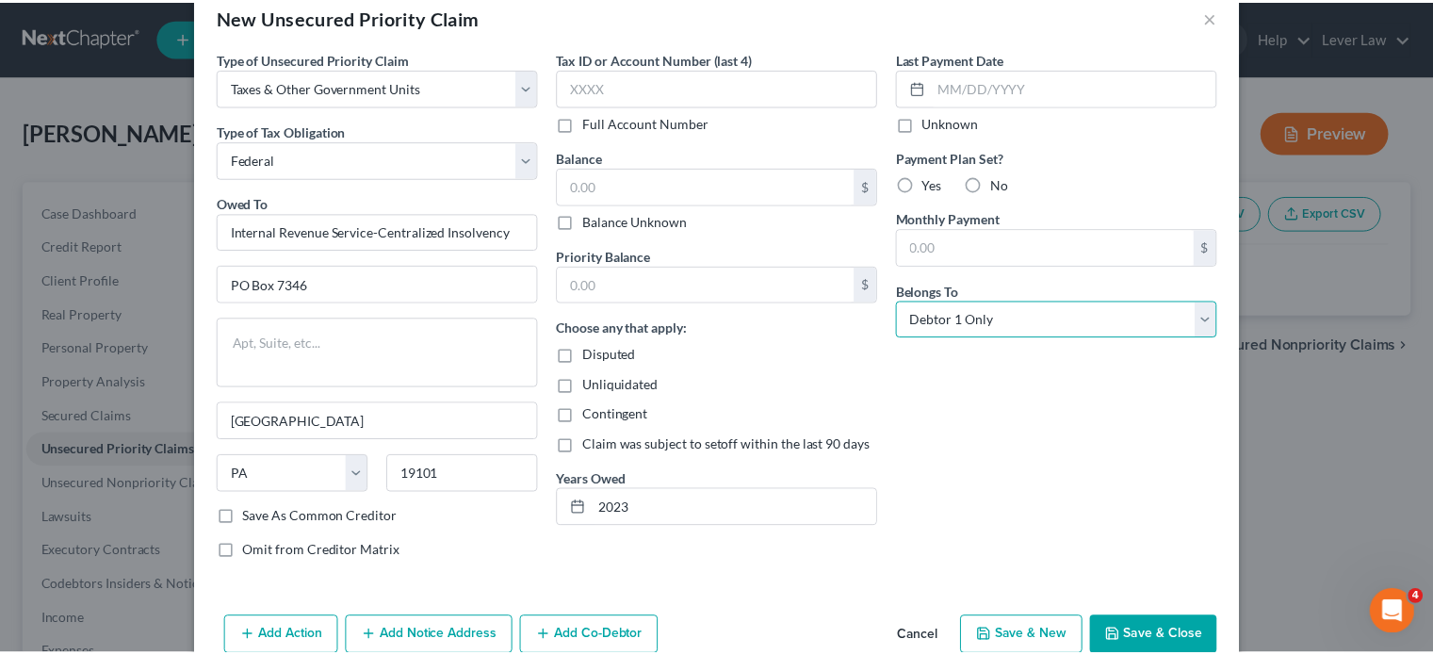
scroll to position [74, 0]
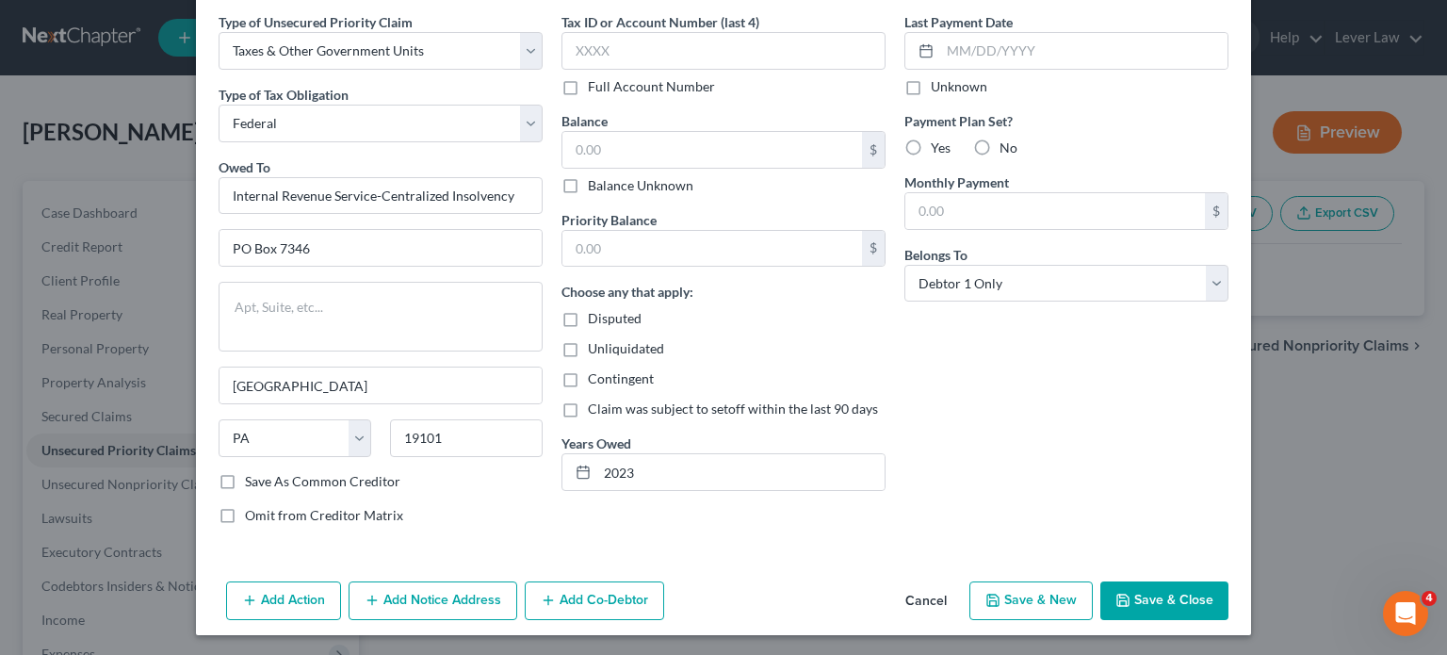
click at [1117, 594] on icon "button" at bounding box center [1122, 599] width 11 height 11
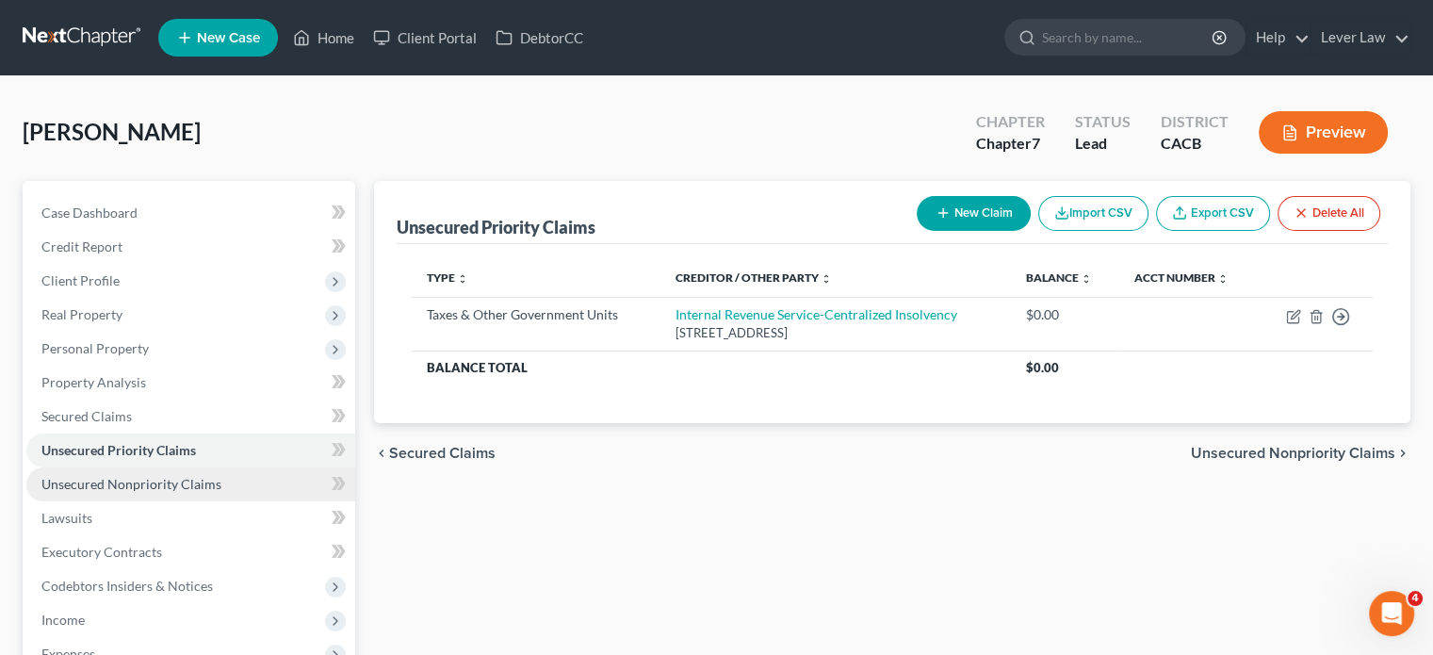
click at [75, 480] on span "Unsecured Nonpriority Claims" at bounding box center [131, 484] width 180 height 16
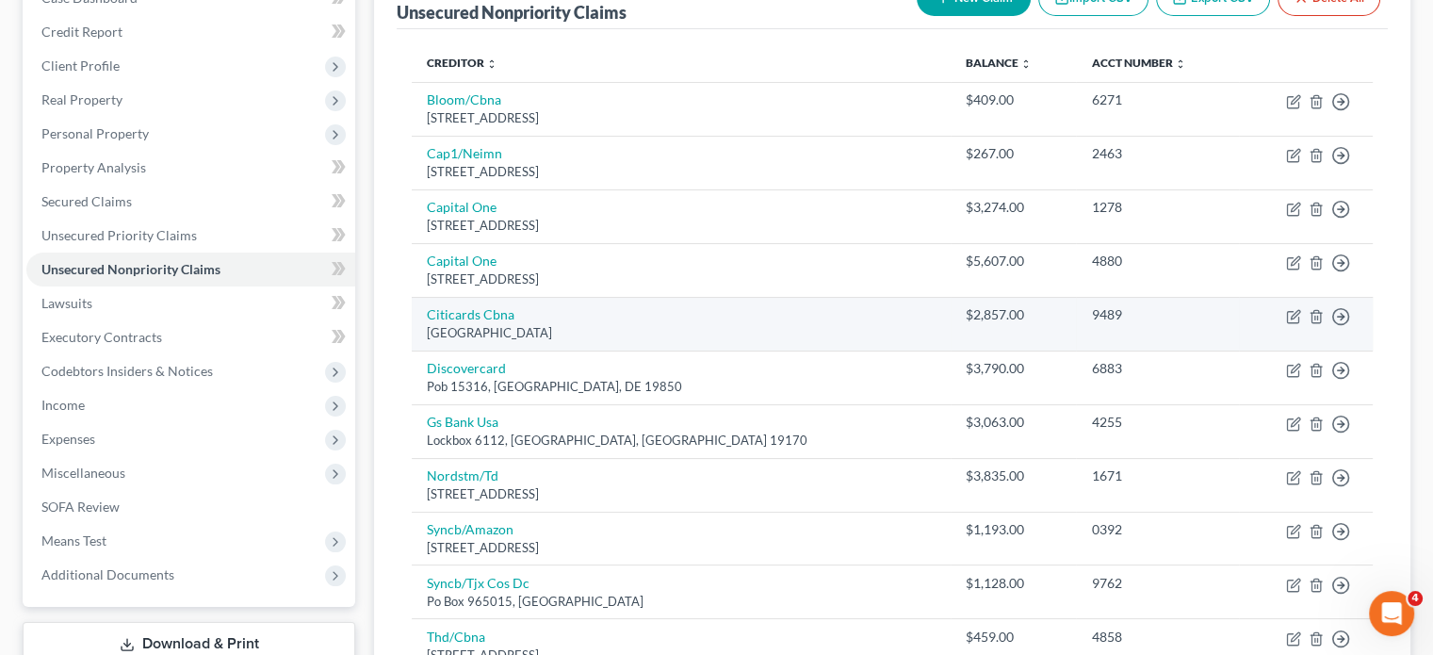
scroll to position [257, 0]
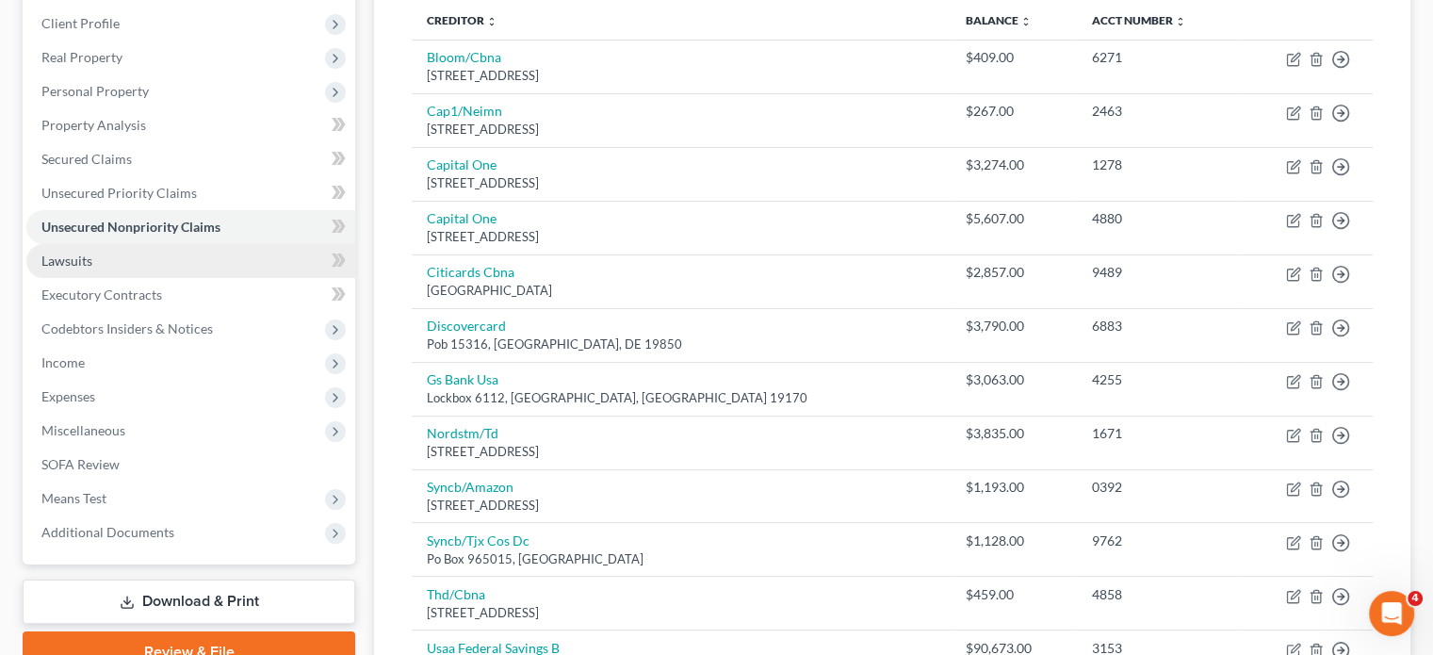
drag, startPoint x: 117, startPoint y: 261, endPoint x: 134, endPoint y: 263, distance: 17.1
click at [117, 261] on link "Lawsuits" at bounding box center [190, 261] width 329 height 34
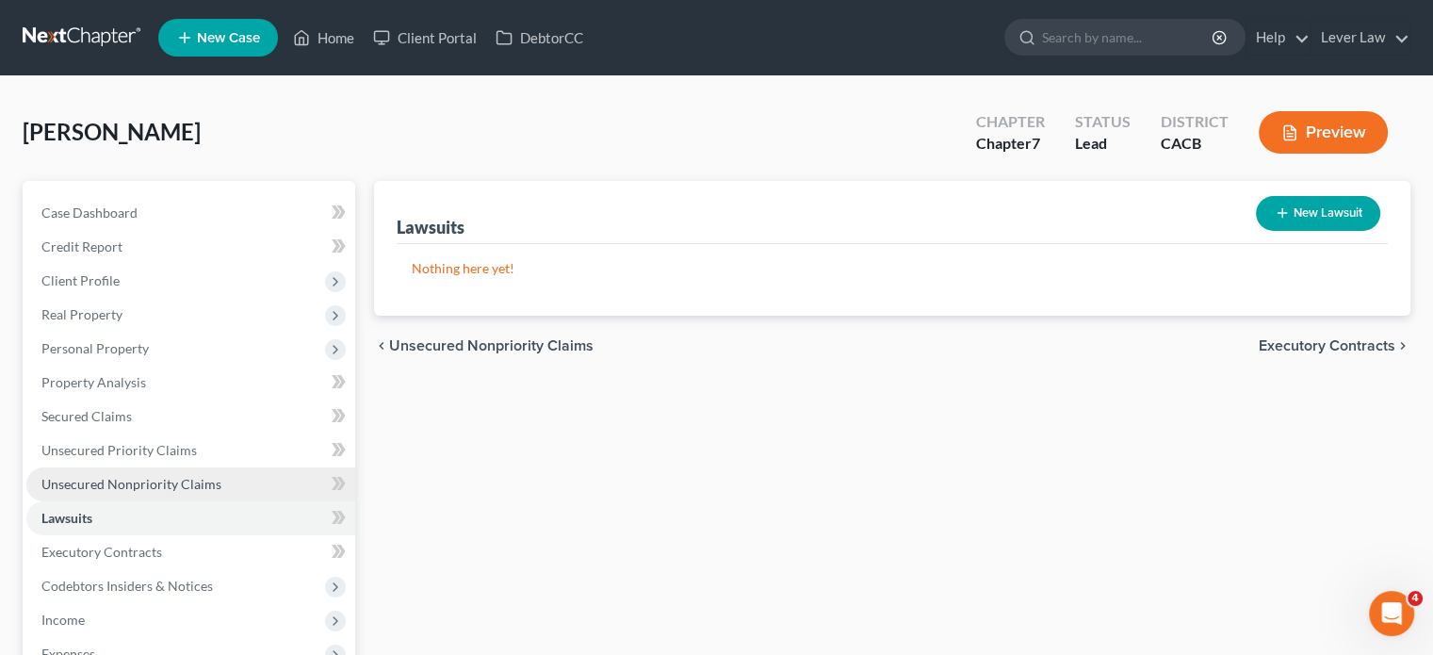
click at [131, 480] on span "Unsecured Nonpriority Claims" at bounding box center [131, 484] width 180 height 16
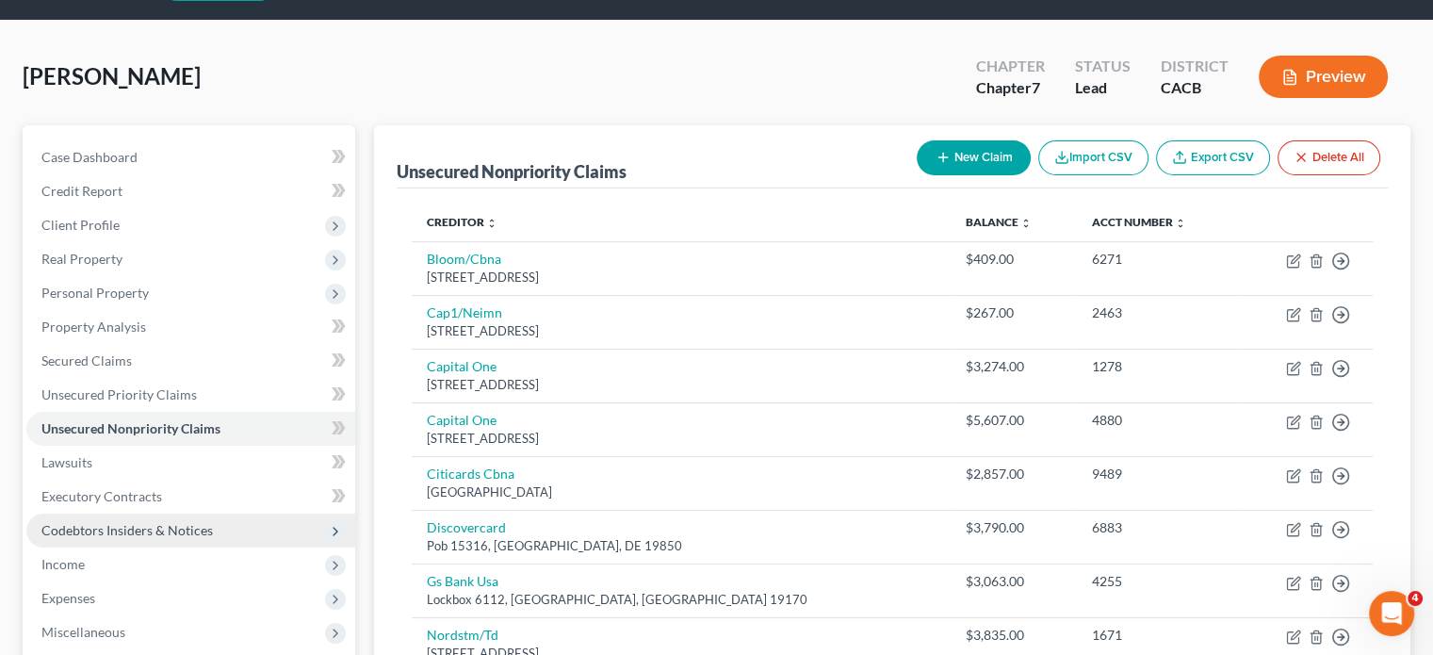
scroll to position [94, 0]
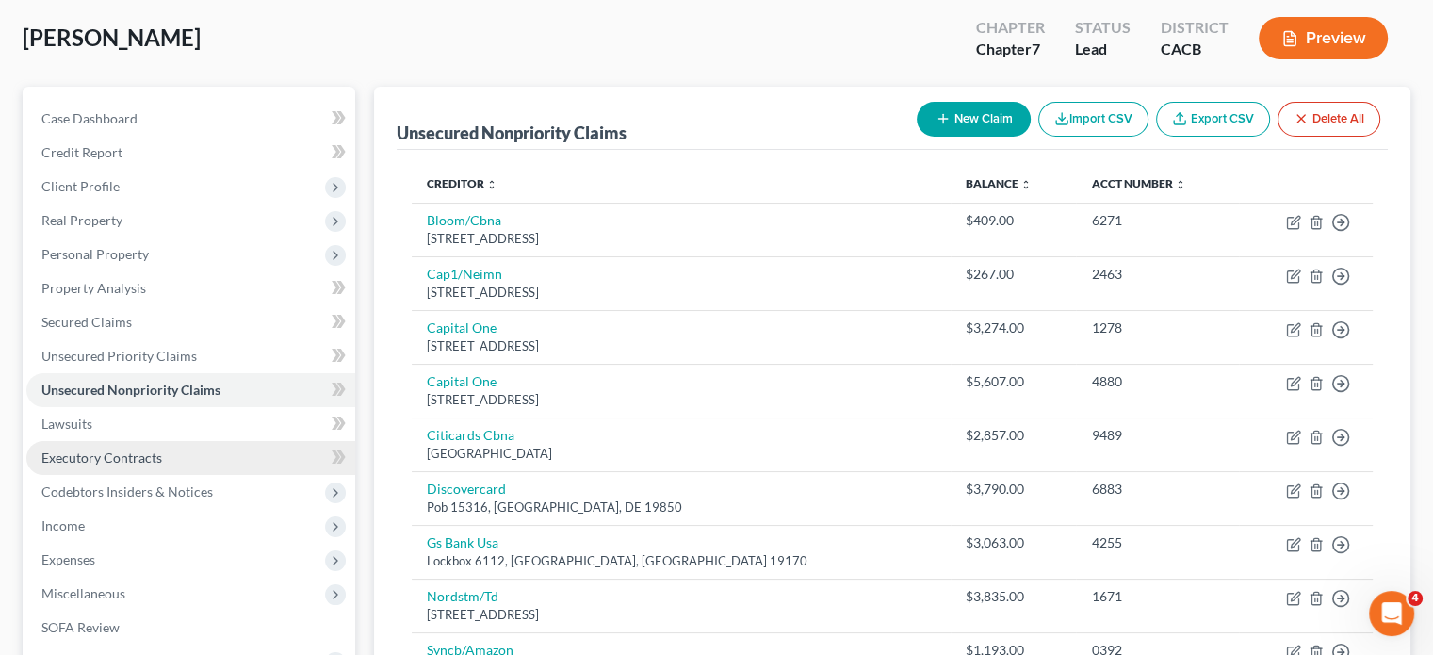
click at [102, 462] on span "Executory Contracts" at bounding box center [101, 457] width 121 height 16
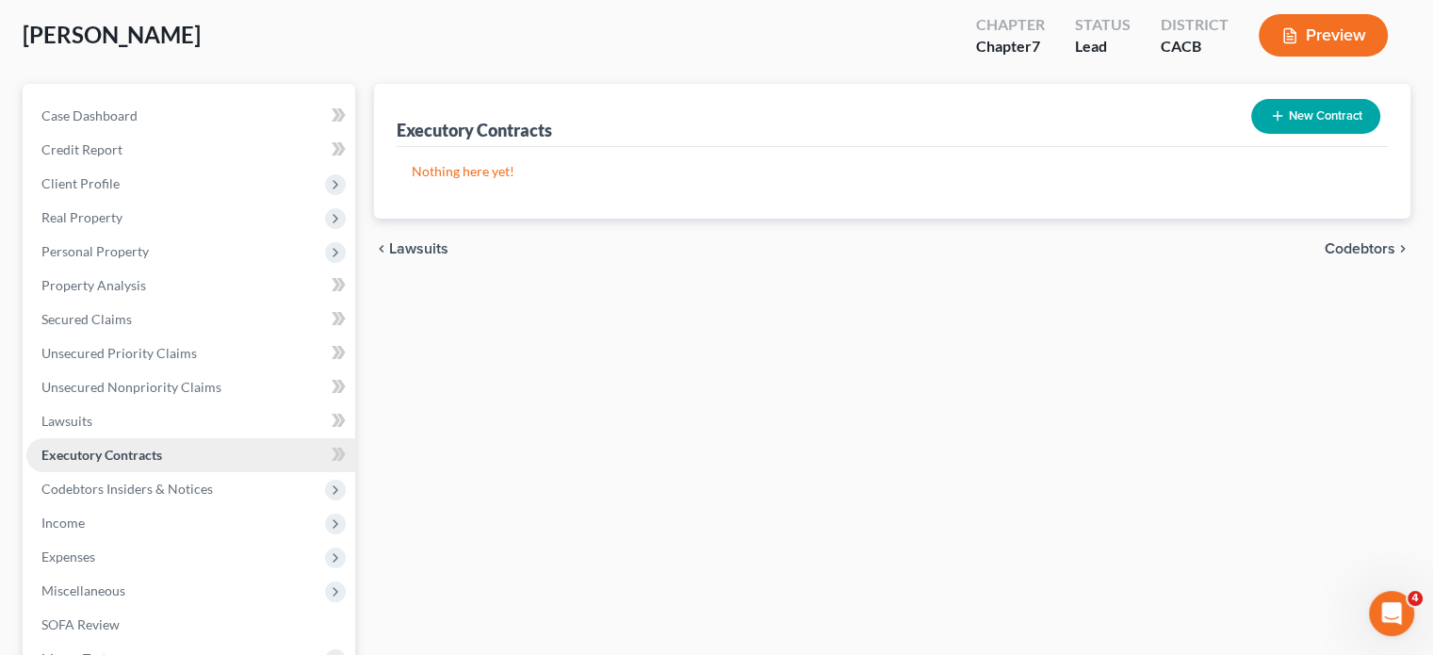
scroll to position [188, 0]
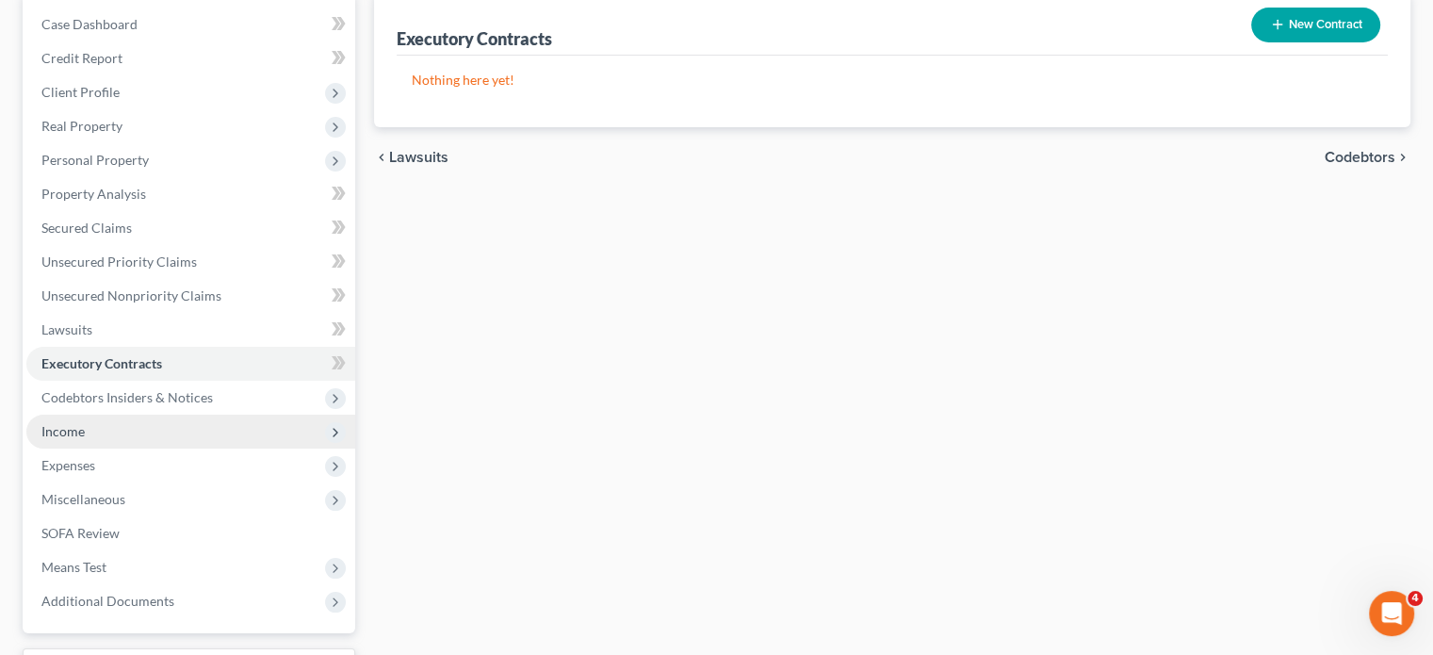
click at [60, 429] on span "Income" at bounding box center [62, 431] width 43 height 16
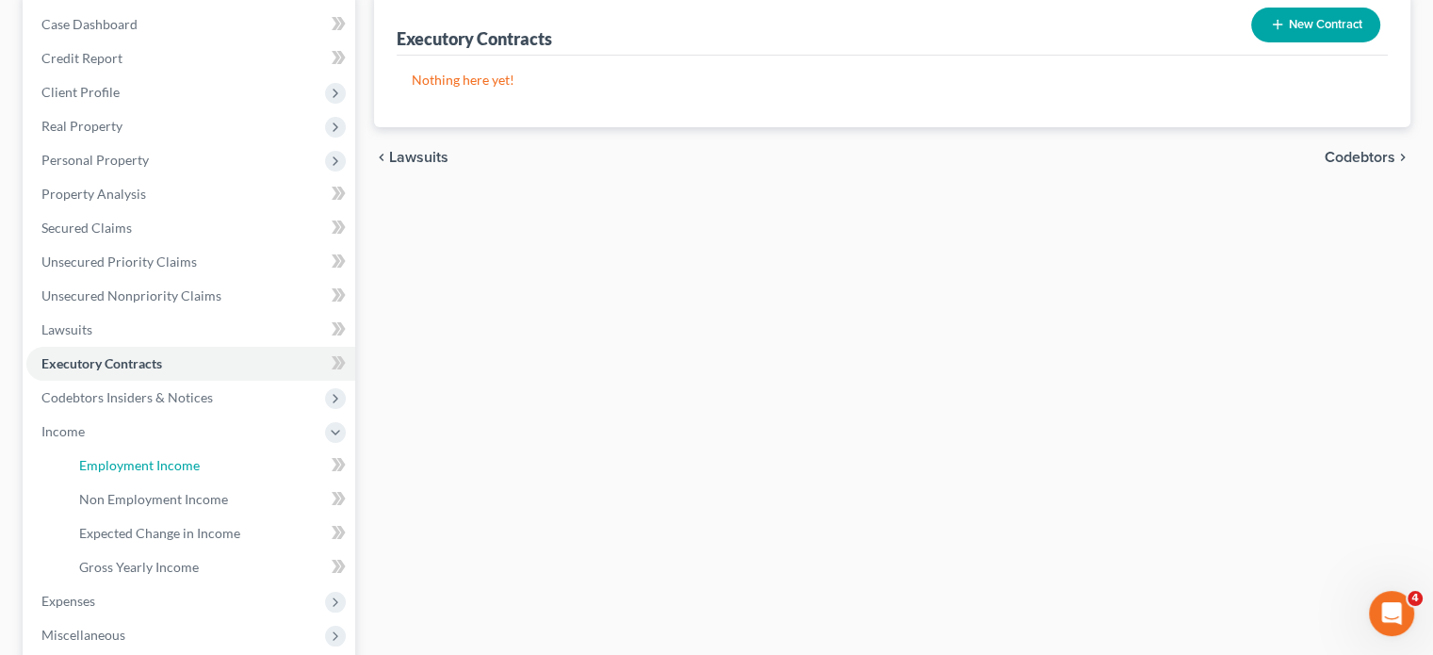
click at [163, 457] on span "Employment Income" at bounding box center [139, 465] width 121 height 16
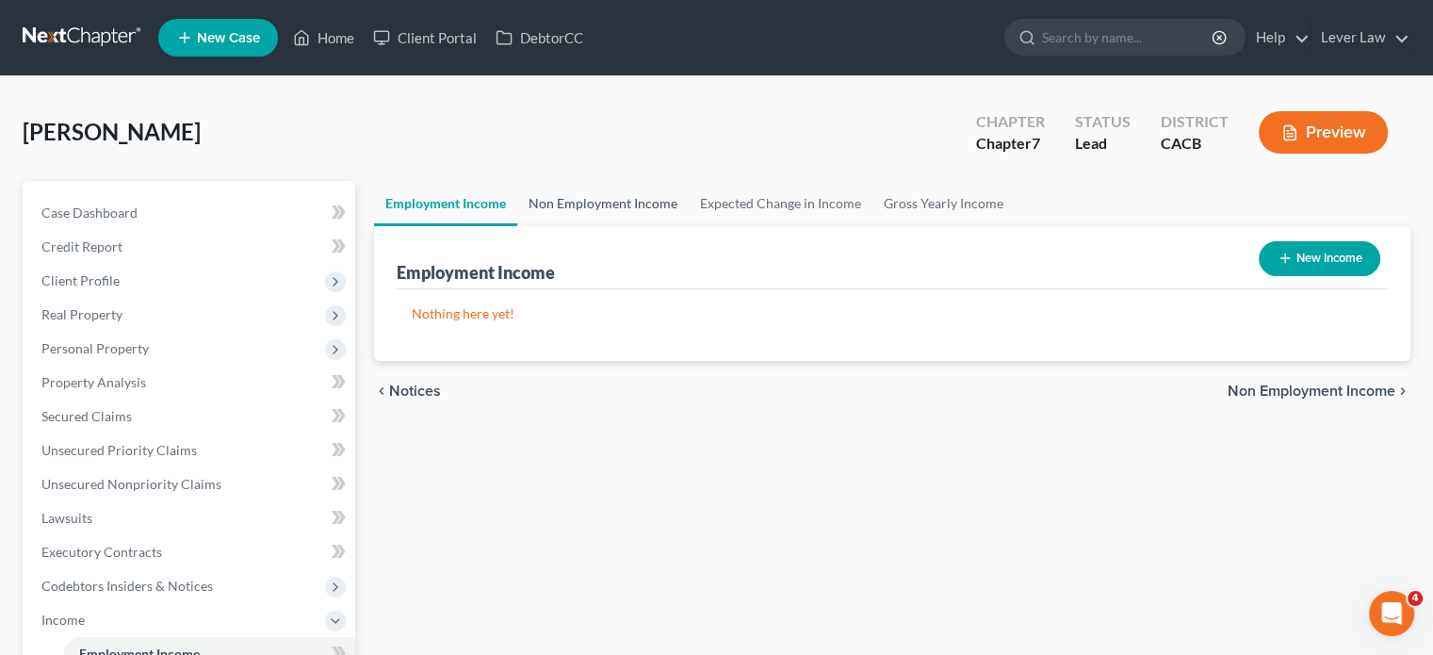
click at [637, 199] on link "Non Employment Income" at bounding box center [602, 203] width 171 height 45
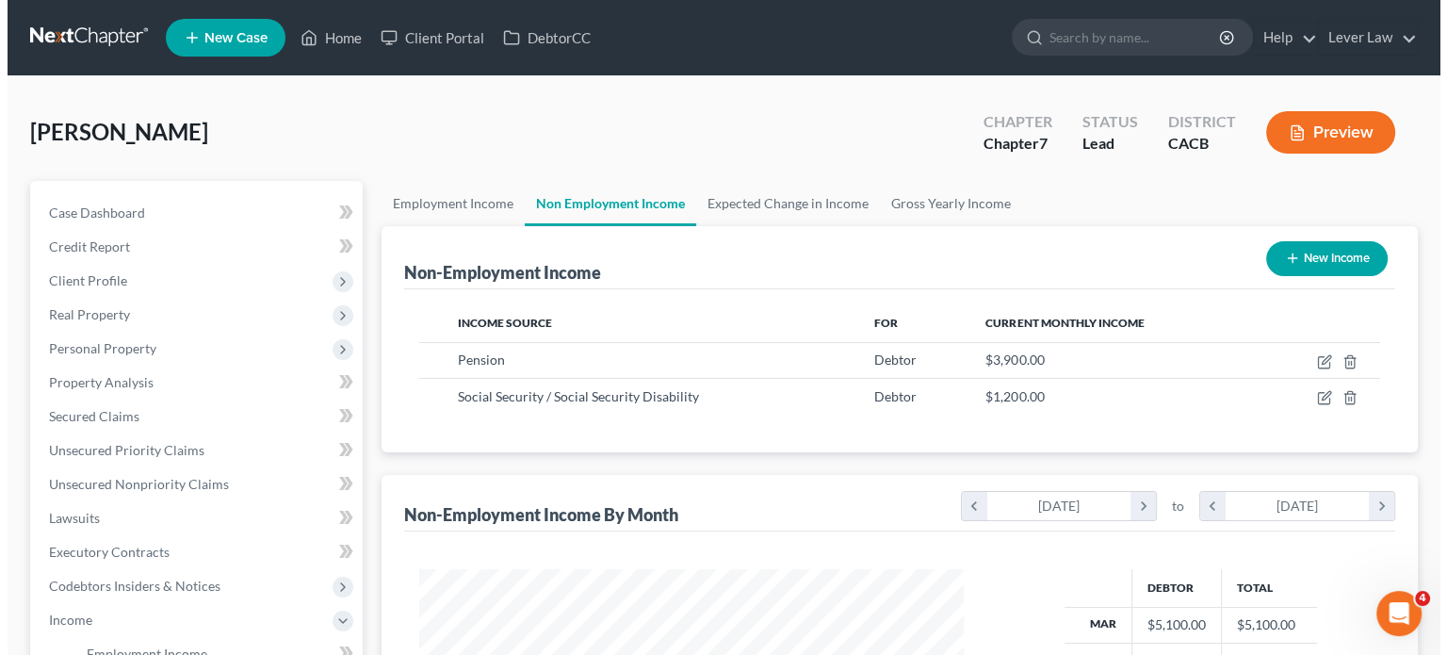
scroll to position [335, 581]
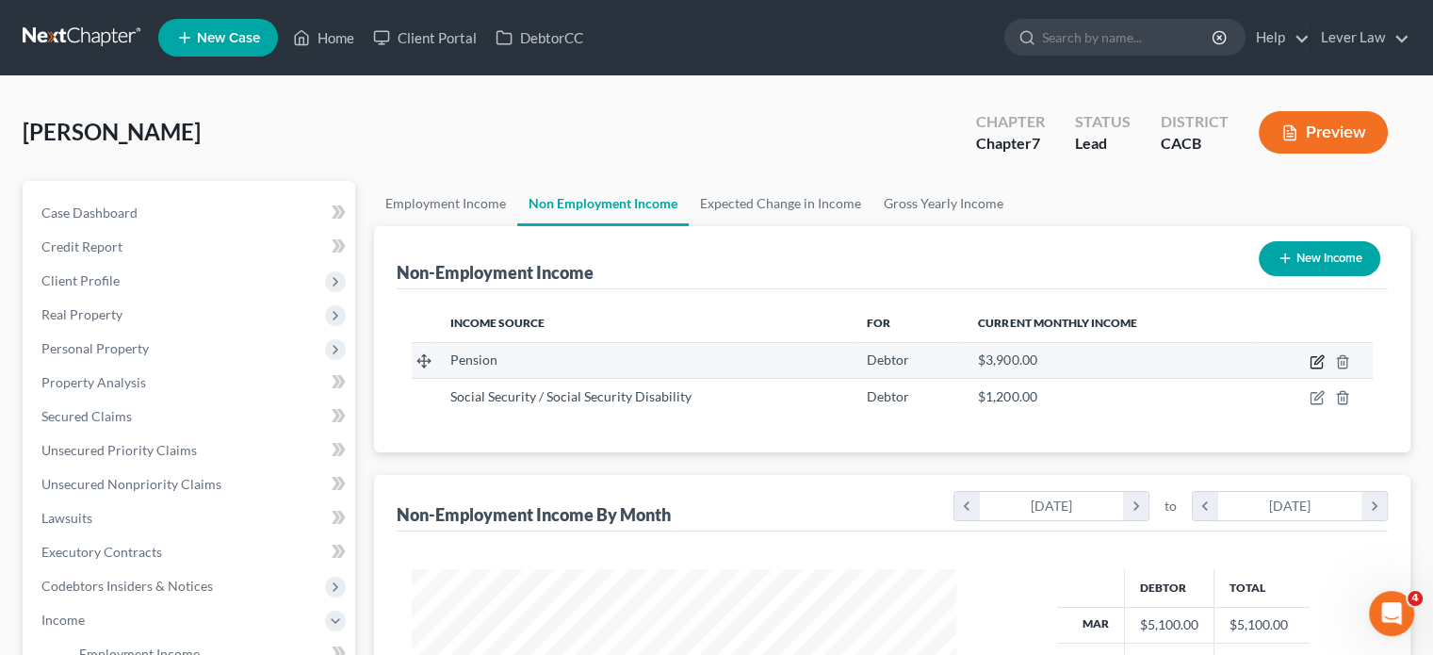
click at [1319, 363] on icon "button" at bounding box center [1316, 361] width 15 height 15
select select "2"
select select "0"
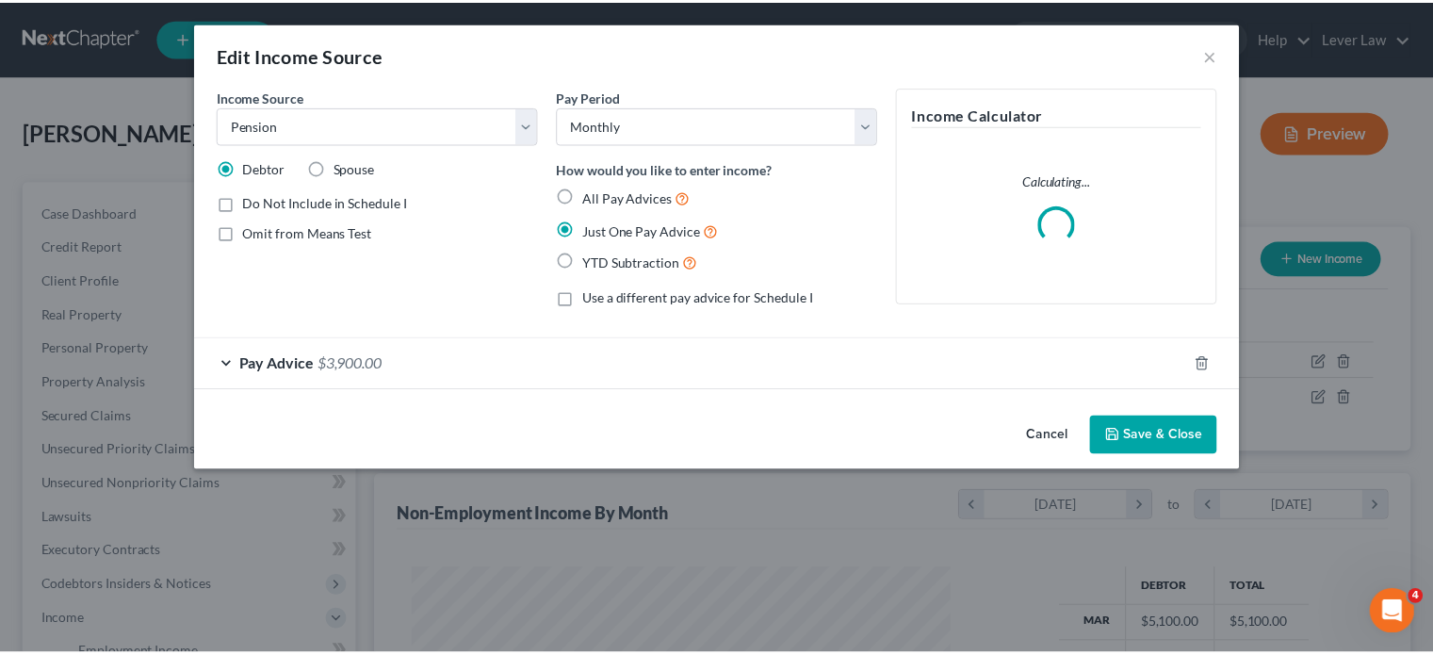
scroll to position [335, 588]
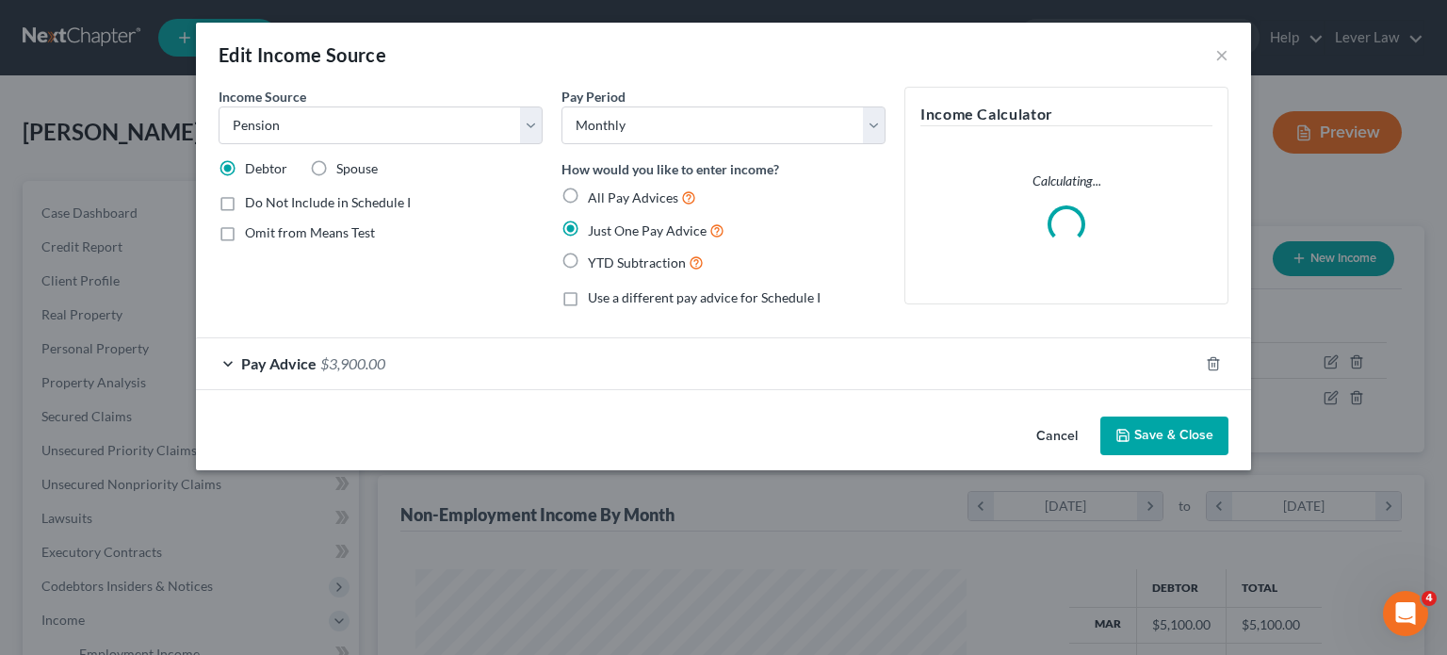
drag, startPoint x: 409, startPoint y: 370, endPoint x: 509, endPoint y: 399, distance: 104.0
click at [409, 371] on div "Pay Advice $3,900.00" at bounding box center [697, 363] width 1002 height 50
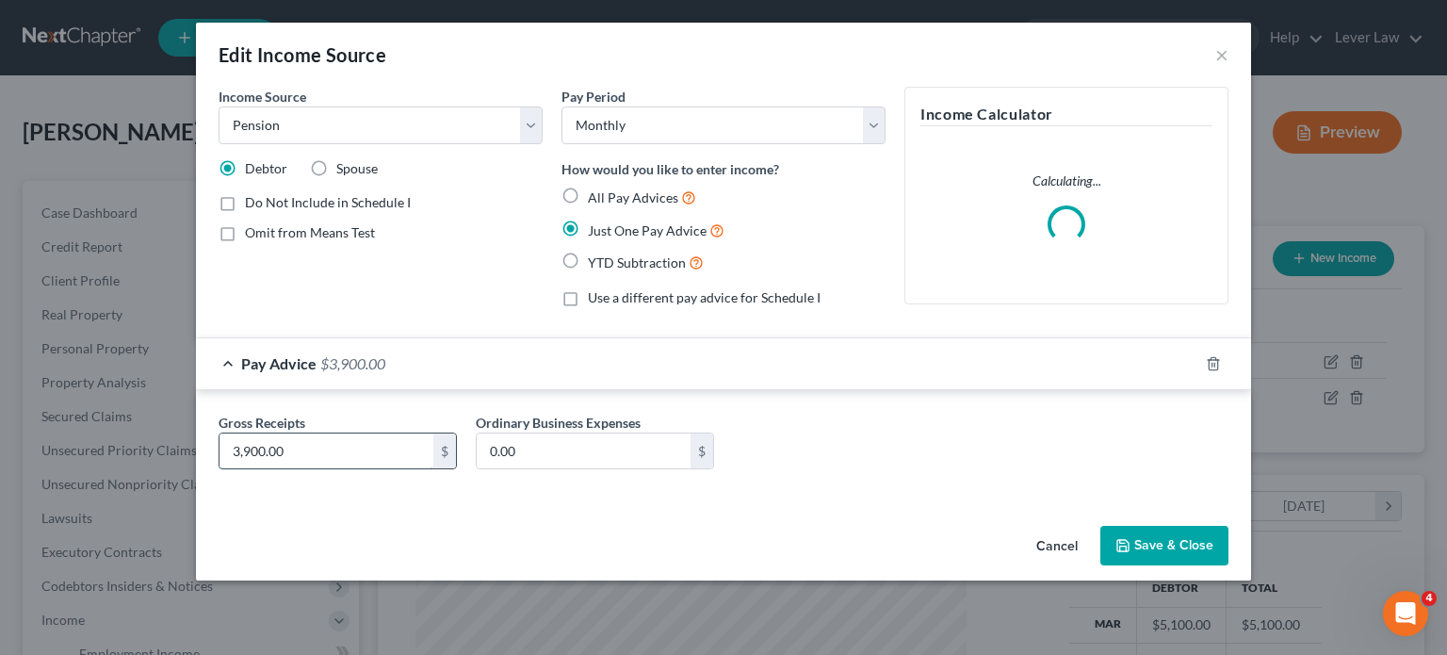
click at [324, 461] on input "3,900.00" at bounding box center [326, 451] width 214 height 36
type input "3,500"
click at [1179, 542] on button "Save & Close" at bounding box center [1164, 546] width 128 height 40
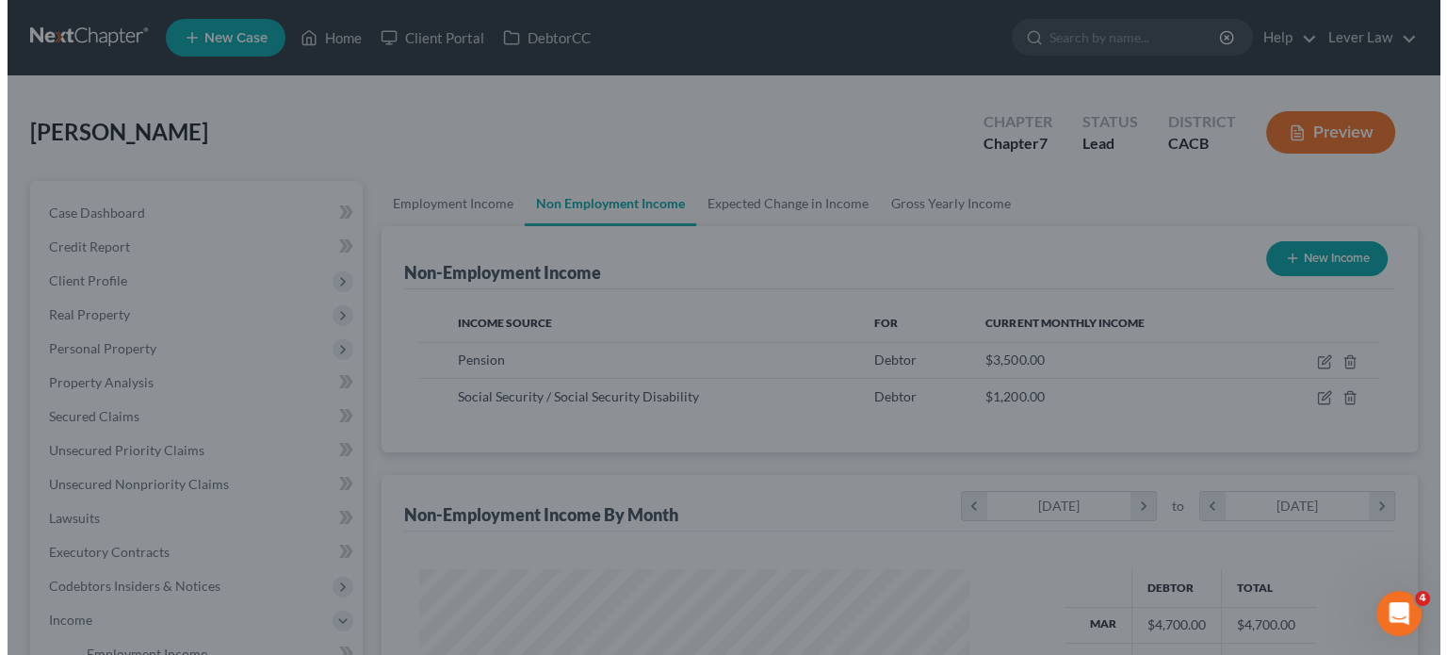
scroll to position [941713, 941466]
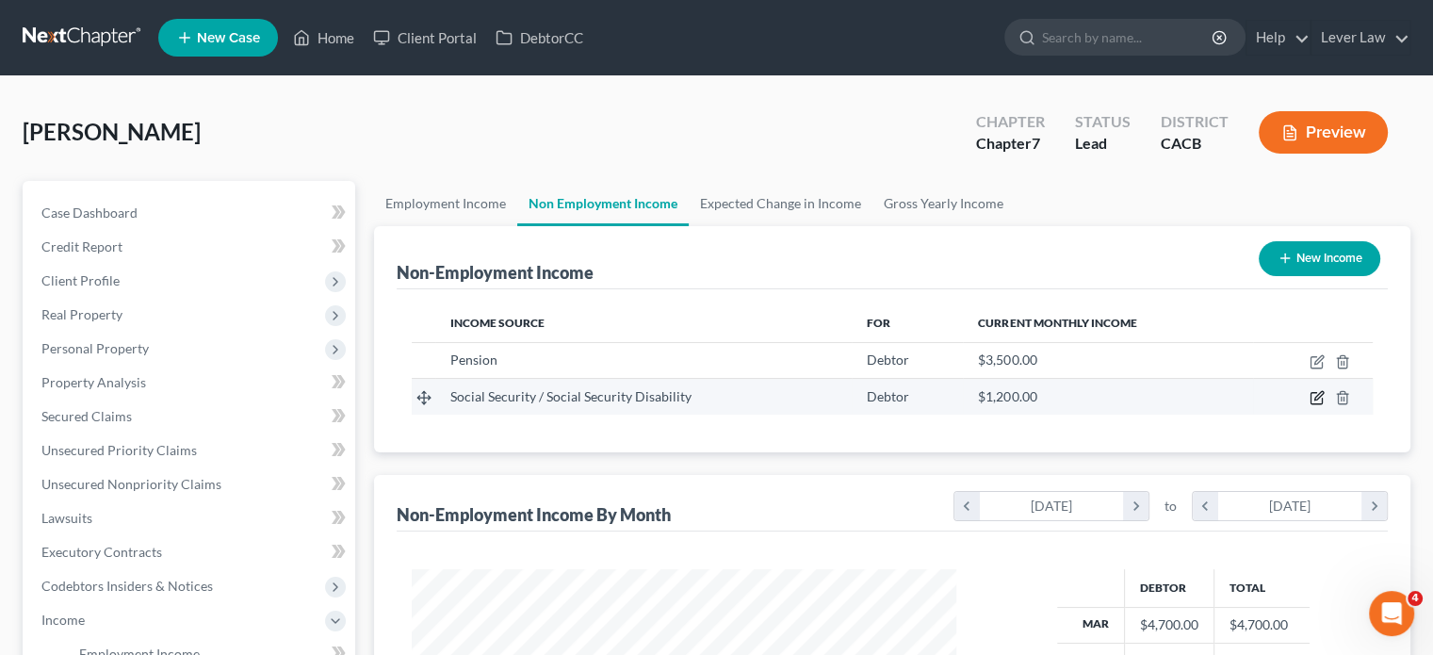
click at [1315, 394] on icon "button" at bounding box center [1316, 397] width 15 height 15
select select "4"
select select "0"
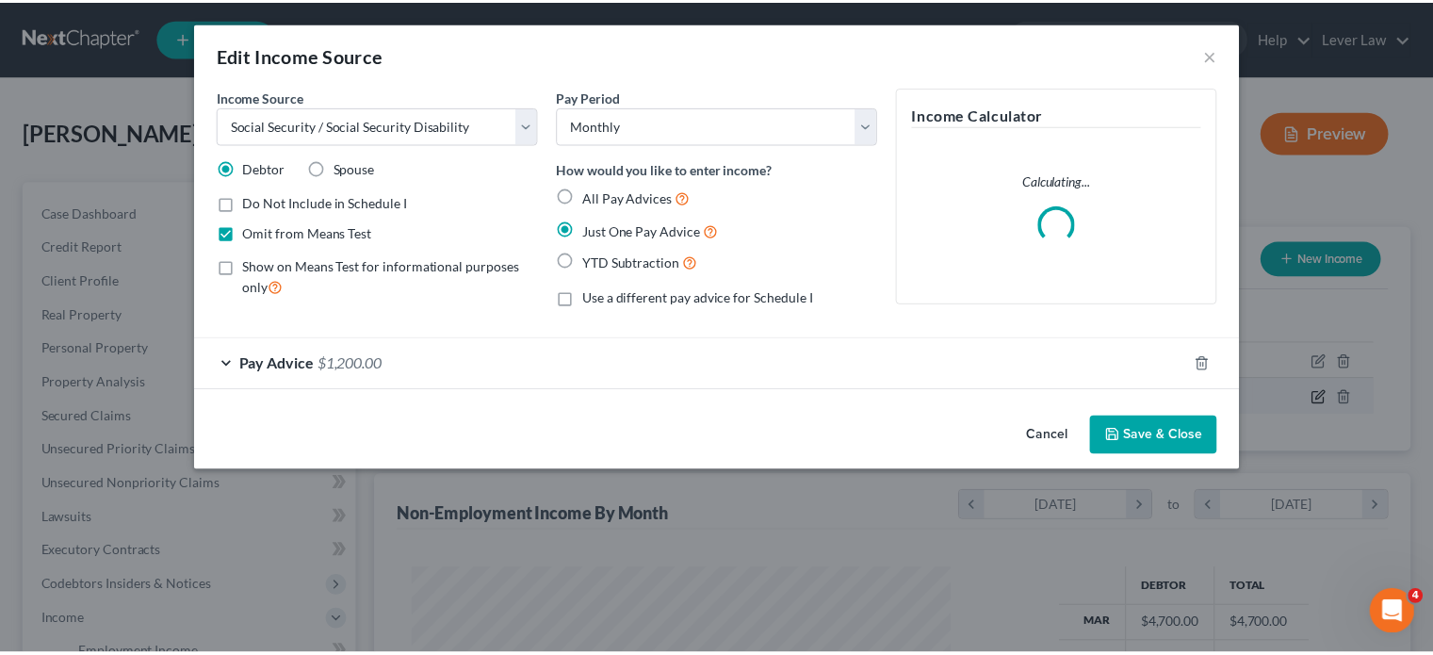
scroll to position [335, 588]
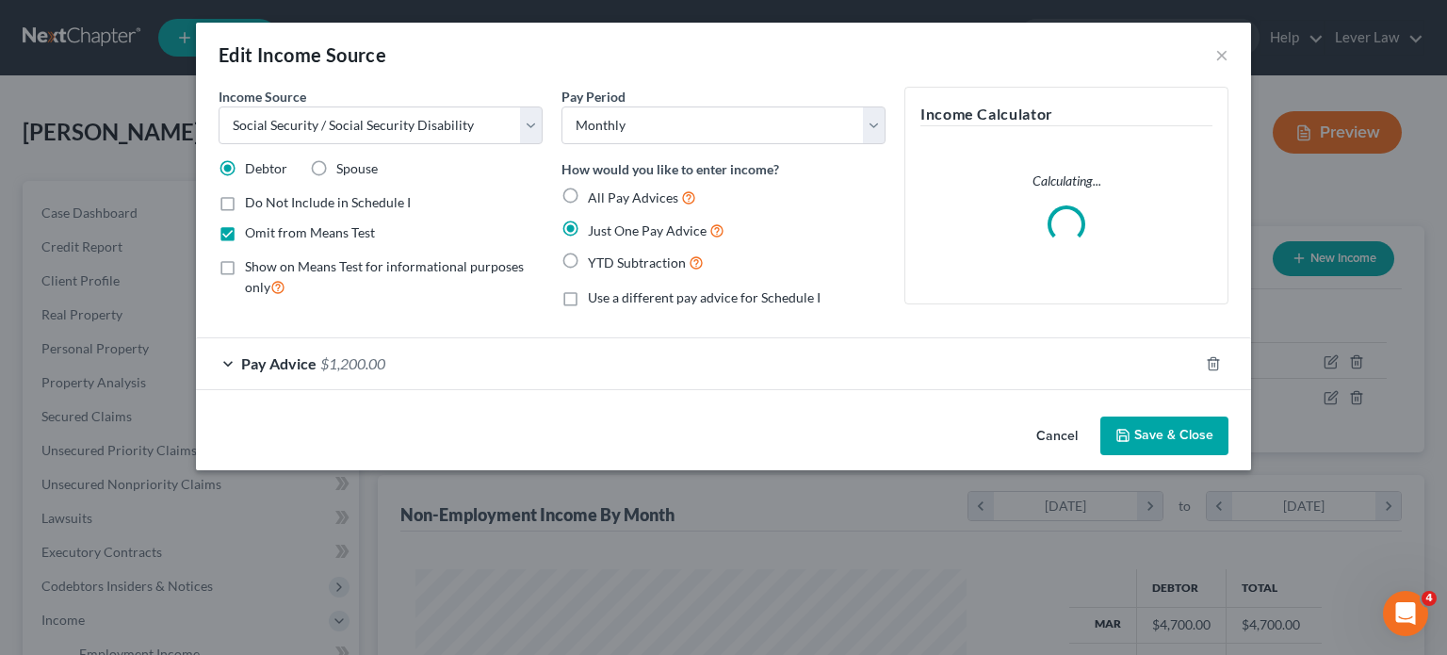
drag, startPoint x: 1176, startPoint y: 448, endPoint x: 1164, endPoint y: 454, distance: 12.6
click at [1176, 451] on button "Save & Close" at bounding box center [1164, 436] width 128 height 40
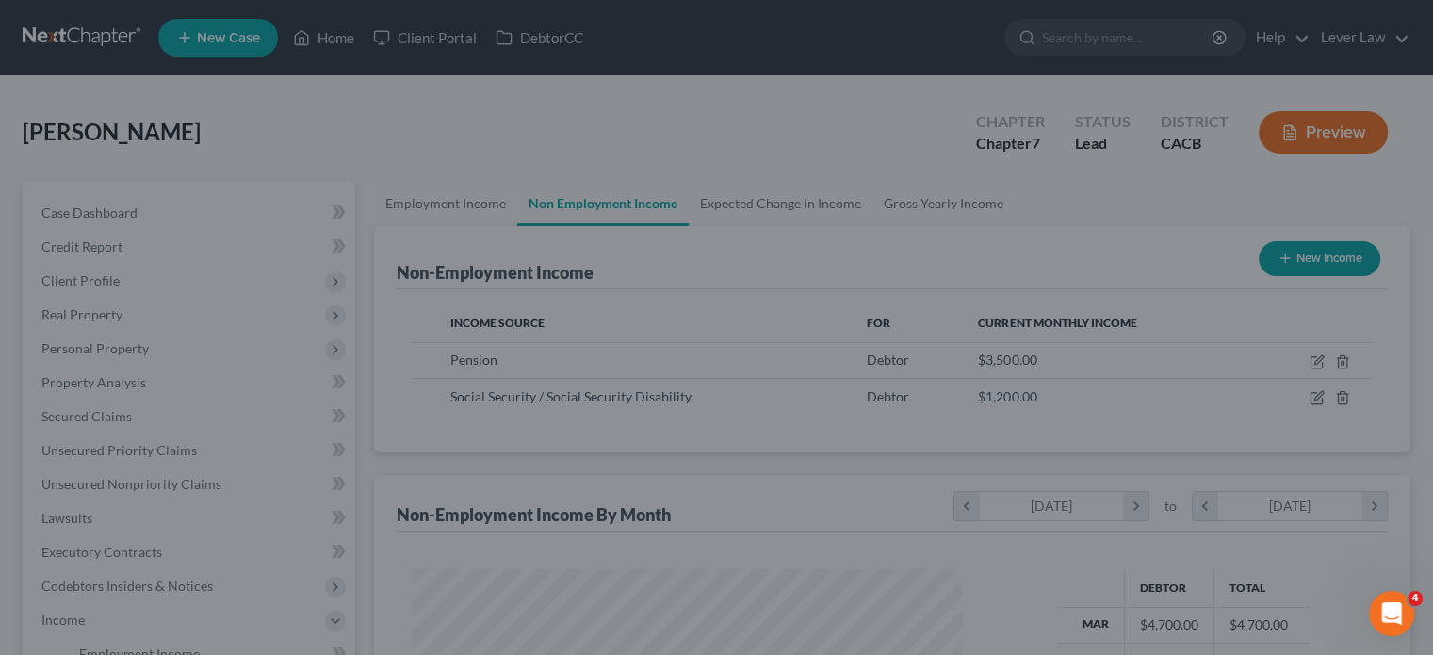
scroll to position [941713, 941466]
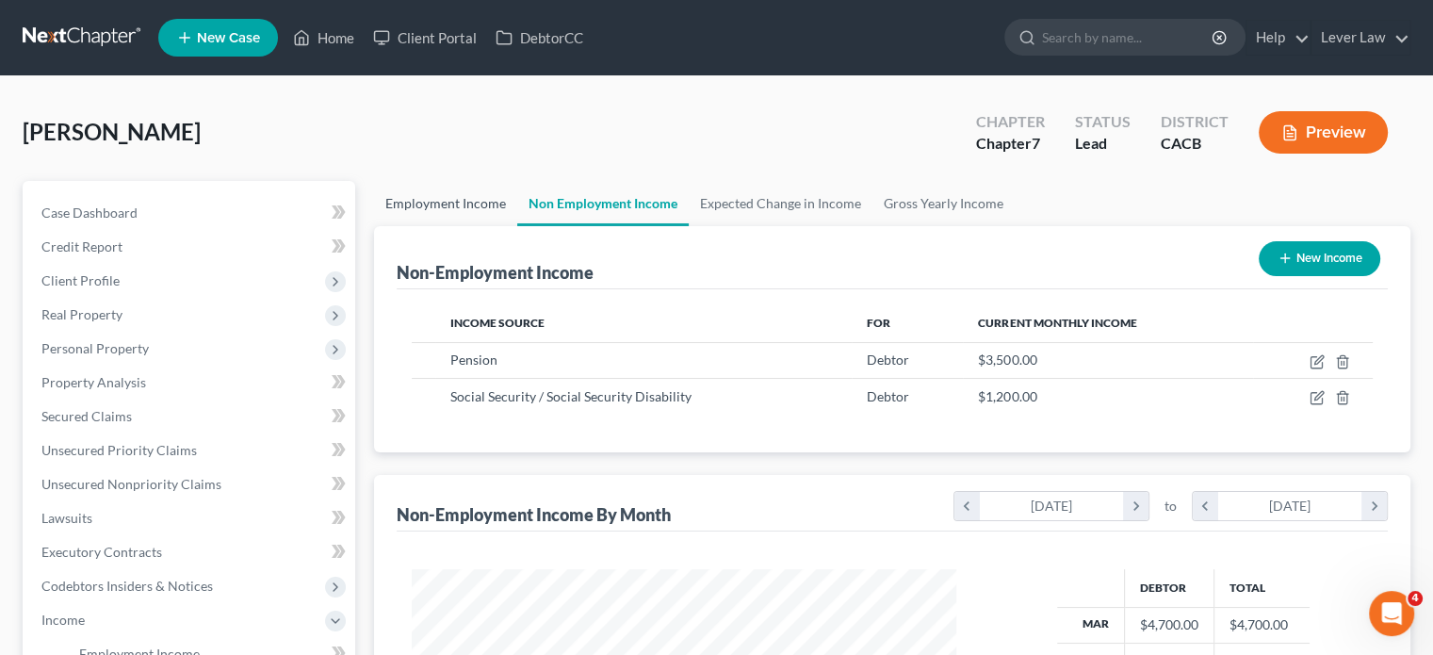
click at [410, 214] on link "Employment Income" at bounding box center [445, 203] width 143 height 45
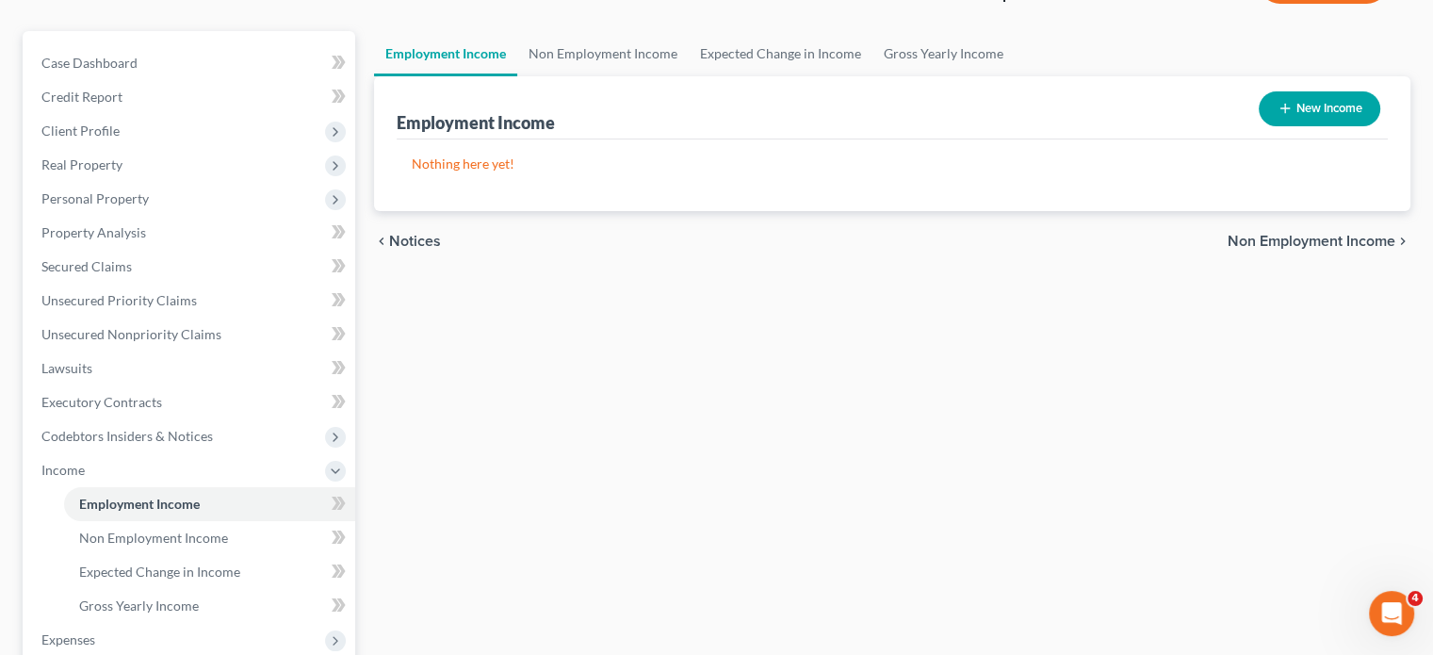
scroll to position [188, 0]
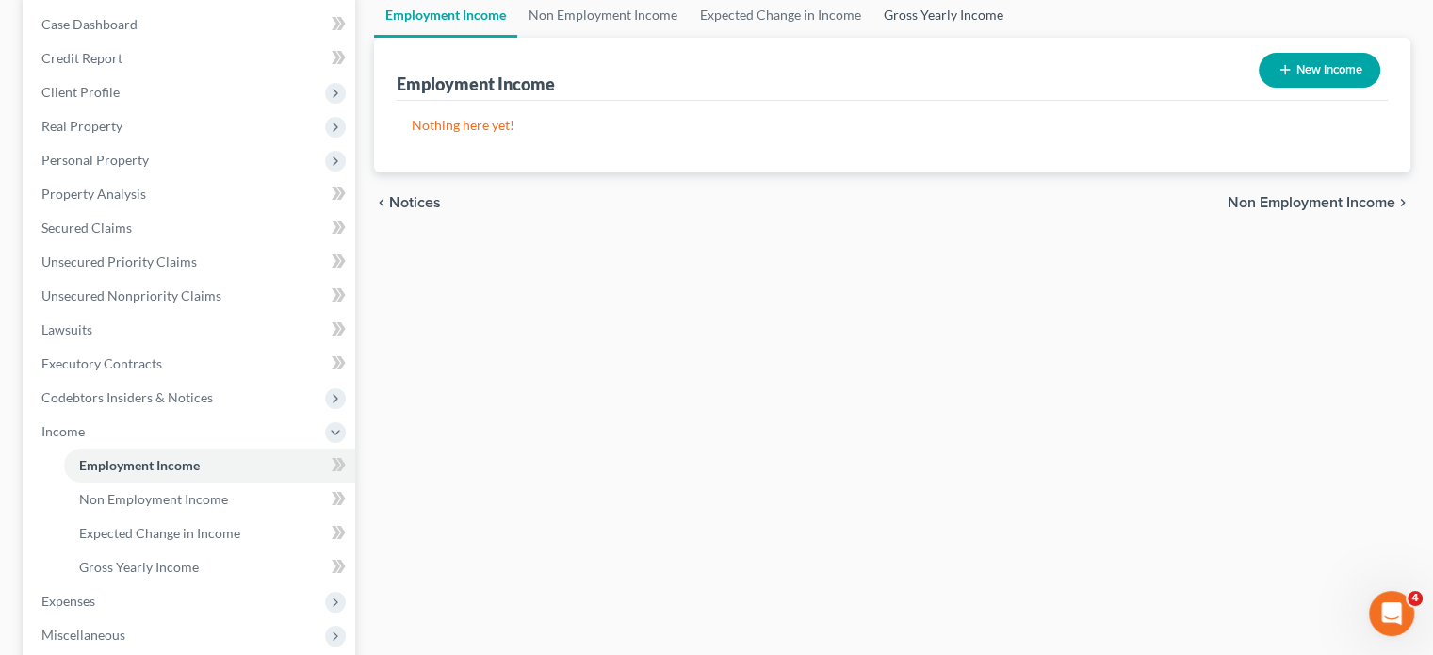
click at [931, 12] on link "Gross Yearly Income" at bounding box center [943, 14] width 142 height 45
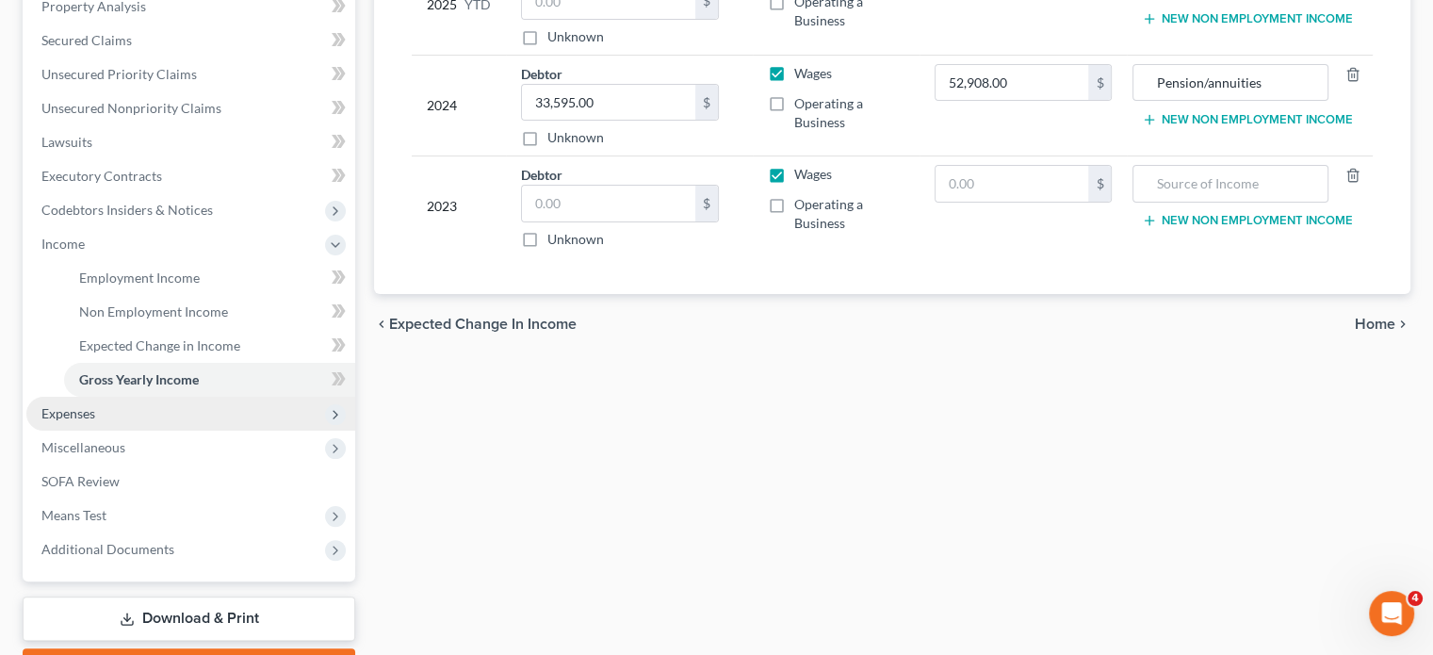
scroll to position [377, 0]
click at [98, 417] on span "Expenses" at bounding box center [190, 413] width 329 height 34
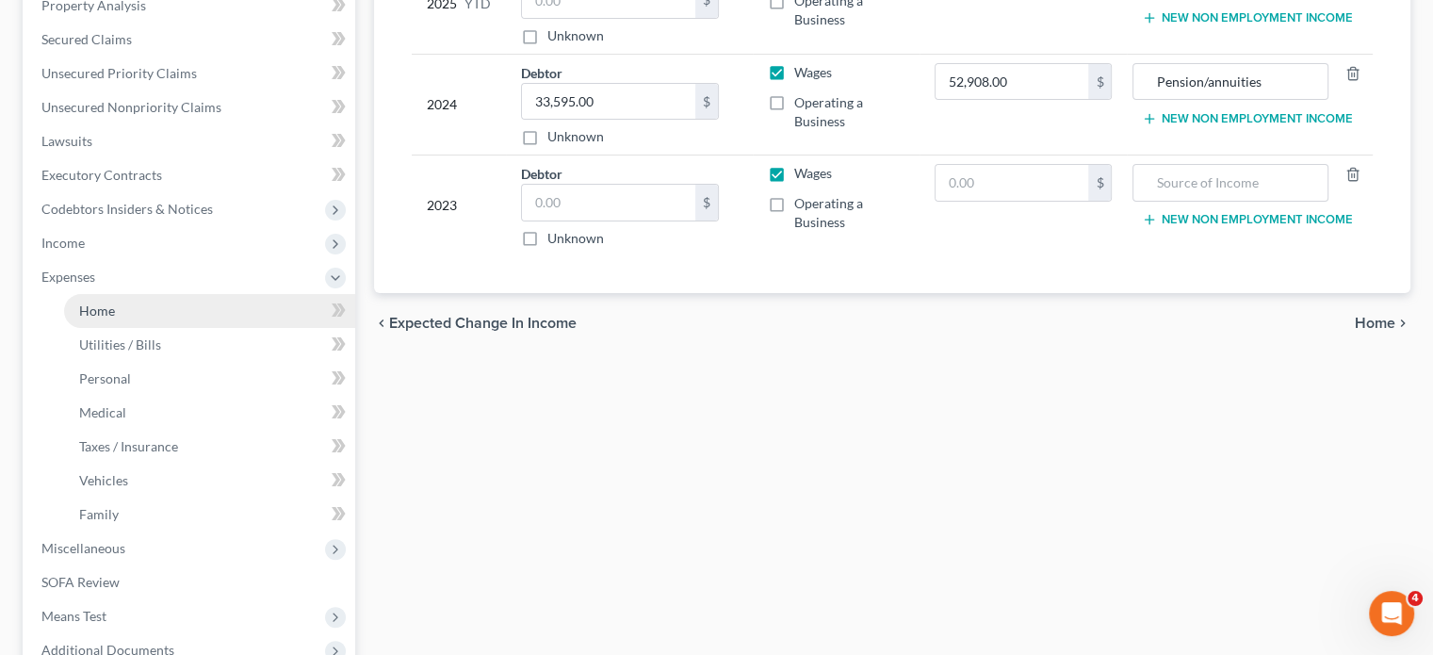
click at [122, 317] on link "Home" at bounding box center [209, 311] width 291 height 34
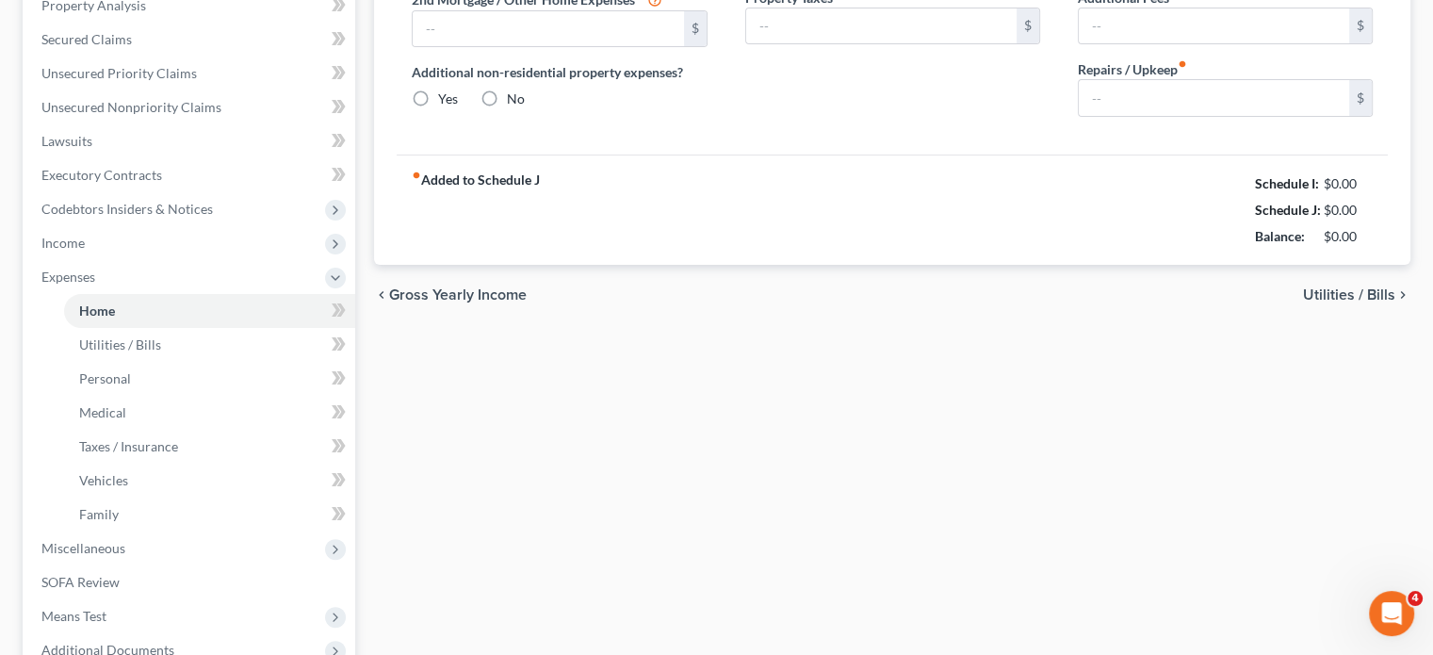
scroll to position [89, 0]
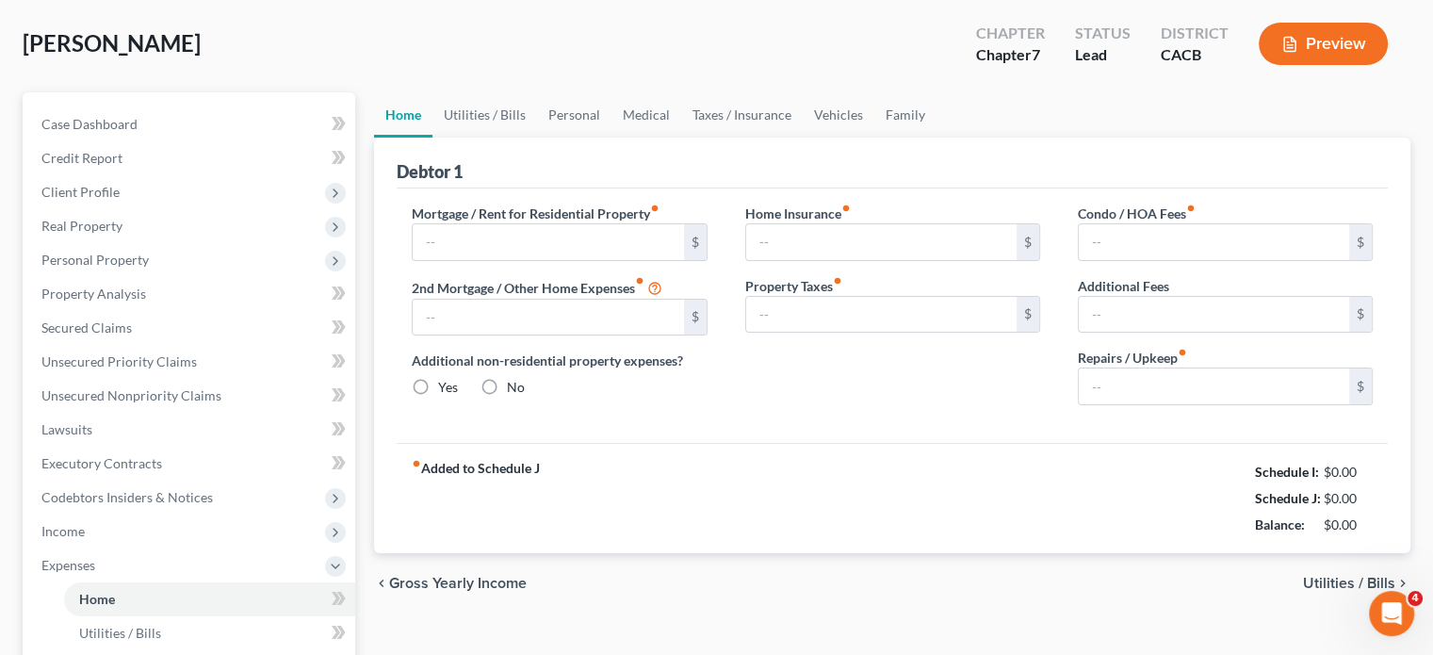
type input "1,564.00"
type input "0.00"
radio input "true"
type input "65.00"
type input "0.00"
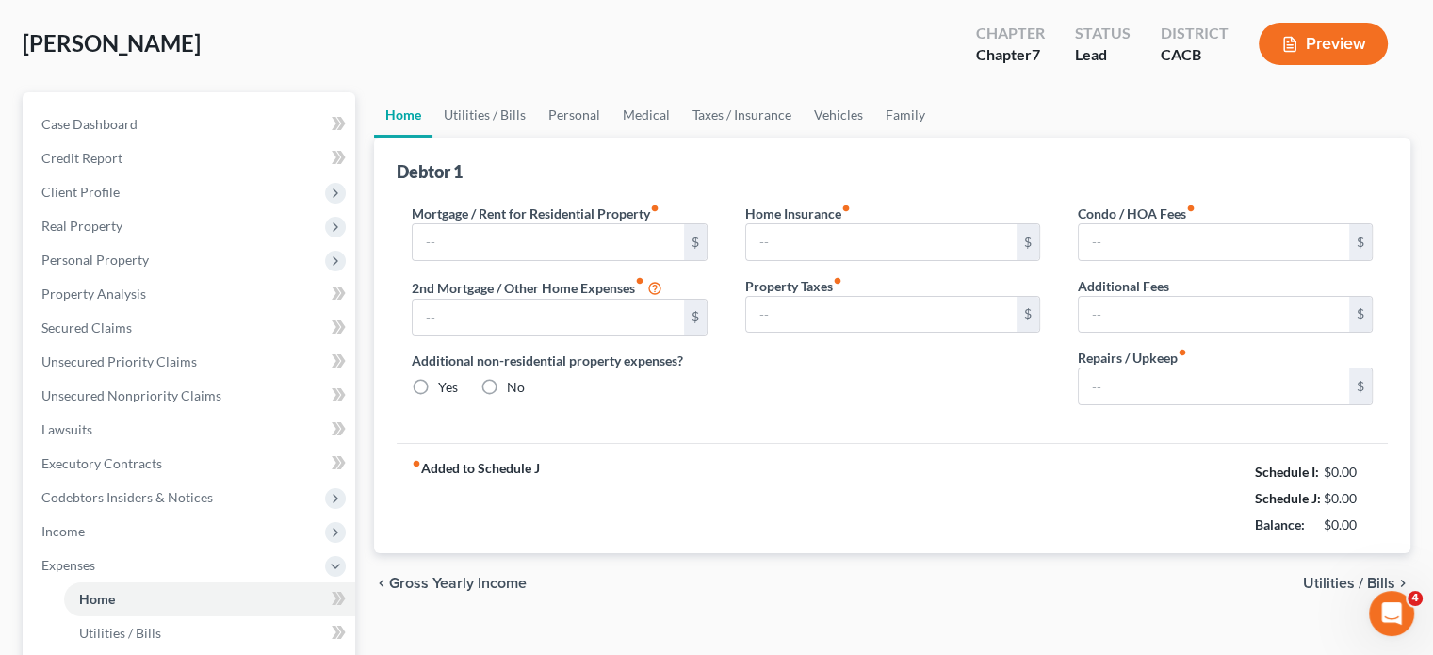
type input "0.00"
type input "200.00"
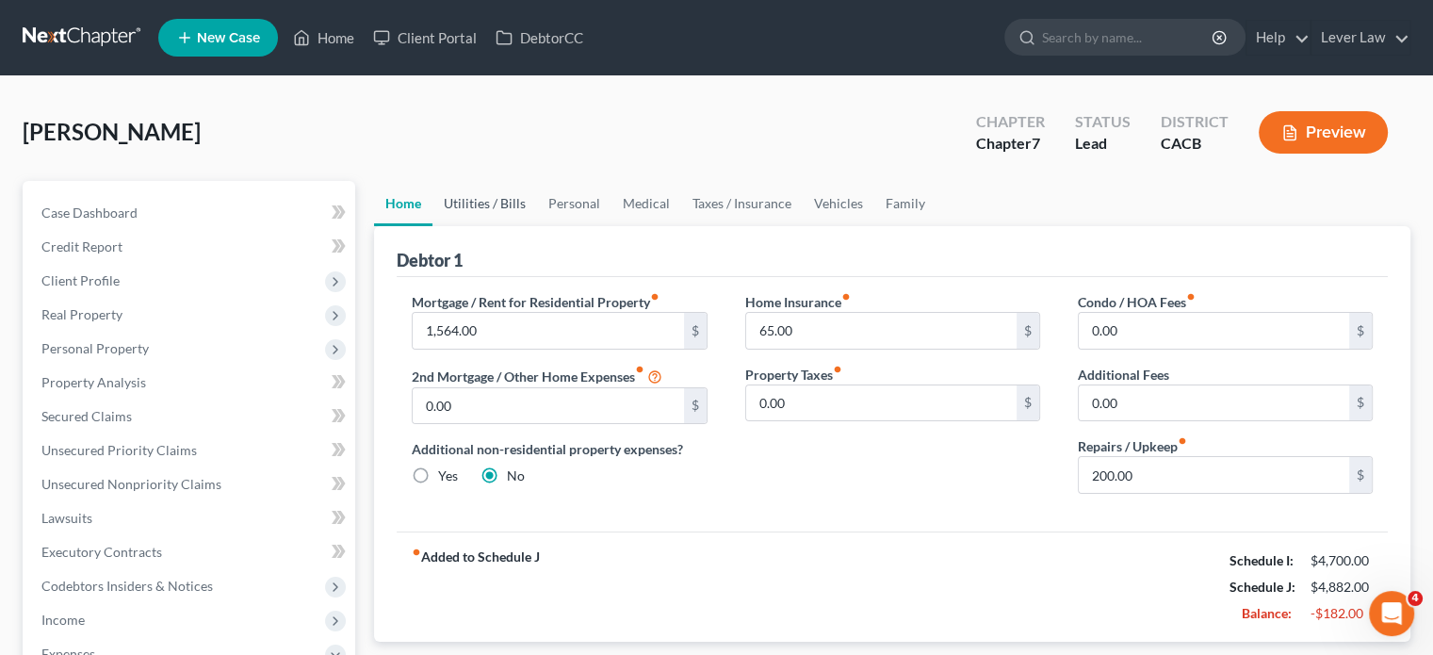
click at [465, 222] on link "Utilities / Bills" at bounding box center [484, 203] width 105 height 45
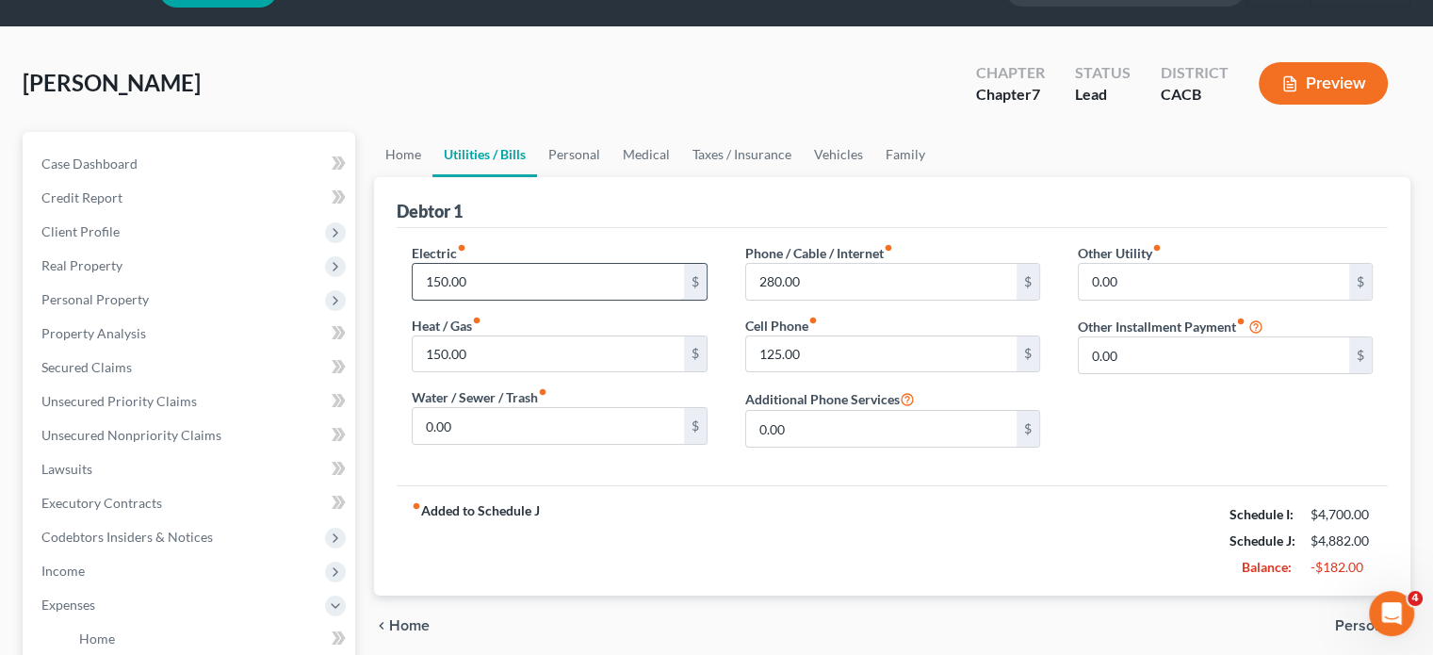
scroll to position [94, 0]
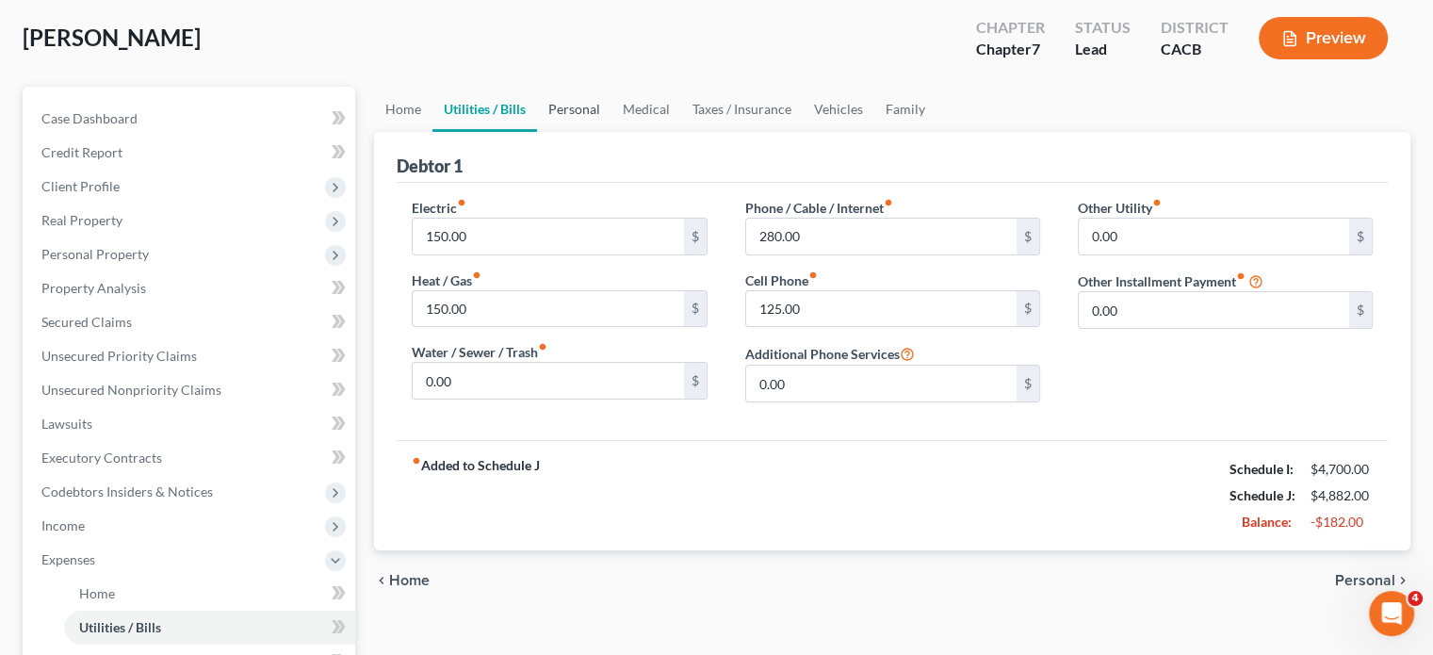
click at [544, 119] on link "Personal" at bounding box center [574, 109] width 74 height 45
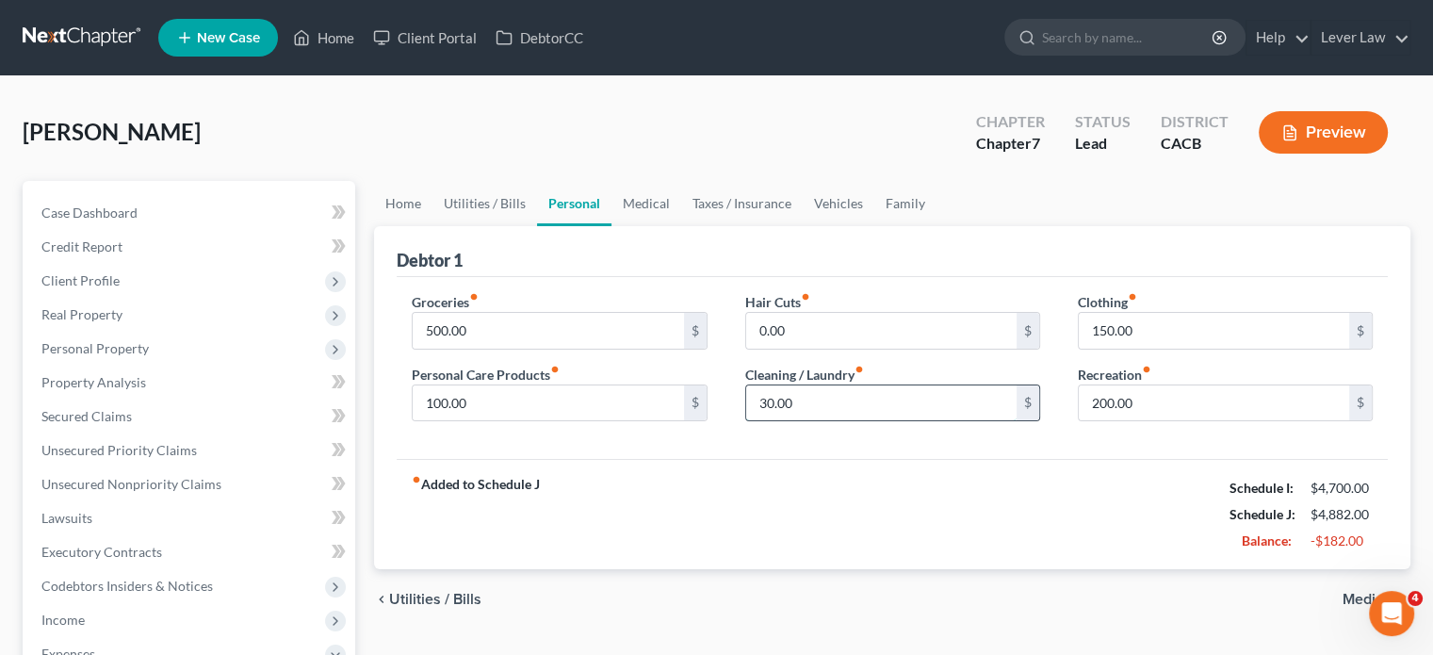
click at [818, 398] on input "30.00" at bounding box center [881, 403] width 270 height 36
type input "50"
drag, startPoint x: 1133, startPoint y: 501, endPoint x: 1121, endPoint y: 503, distance: 12.4
click at [1133, 501] on div "fiber_manual_record Added to Schedule J Schedule I: $4,700.00 Schedule J: $4,90…" at bounding box center [892, 514] width 991 height 110
click at [660, 203] on link "Medical" at bounding box center [646, 203] width 70 height 45
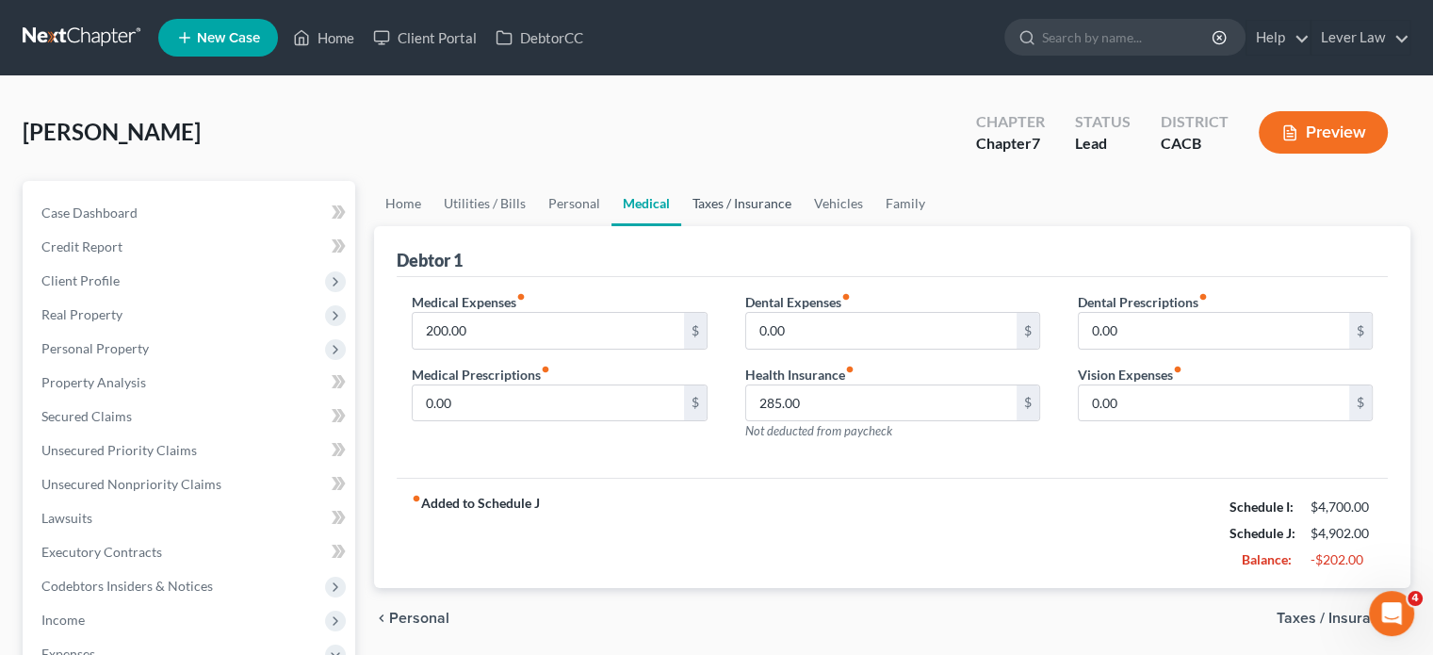
click at [765, 214] on link "Taxes / Insurance" at bounding box center [742, 203] width 122 height 45
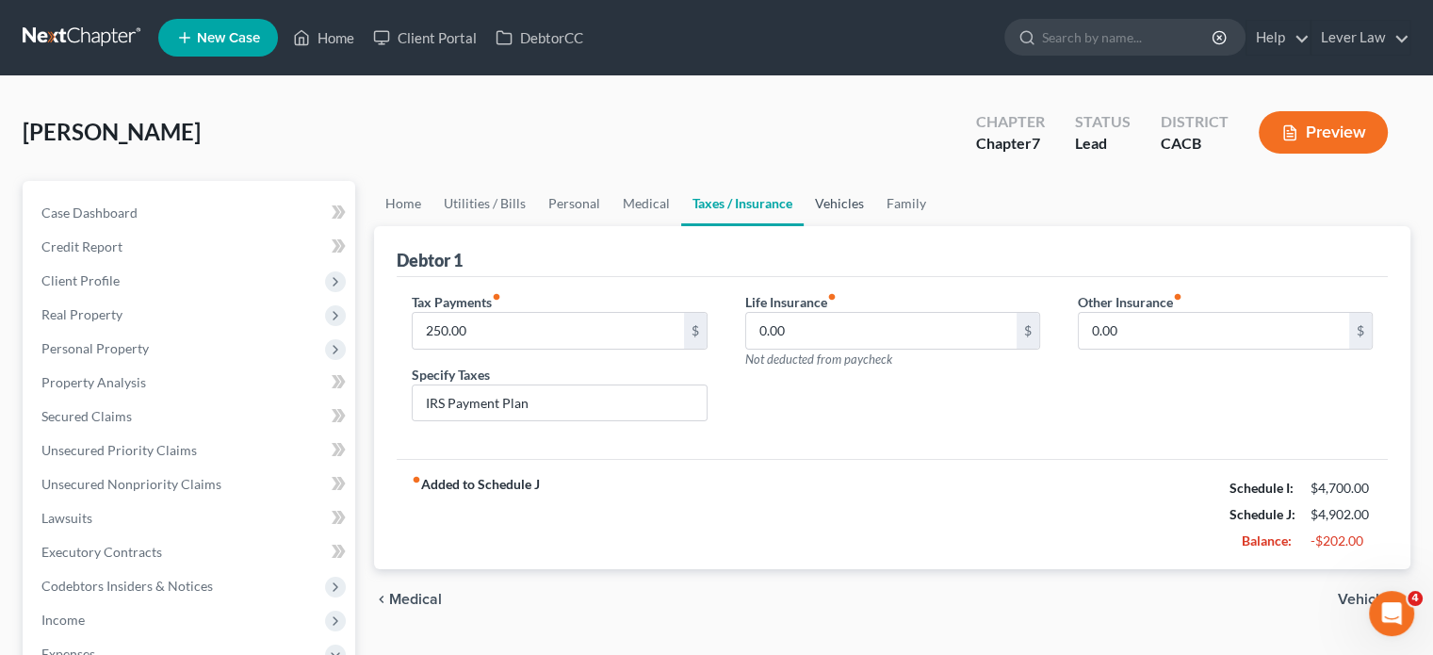
click at [853, 199] on link "Vehicles" at bounding box center [840, 203] width 72 height 45
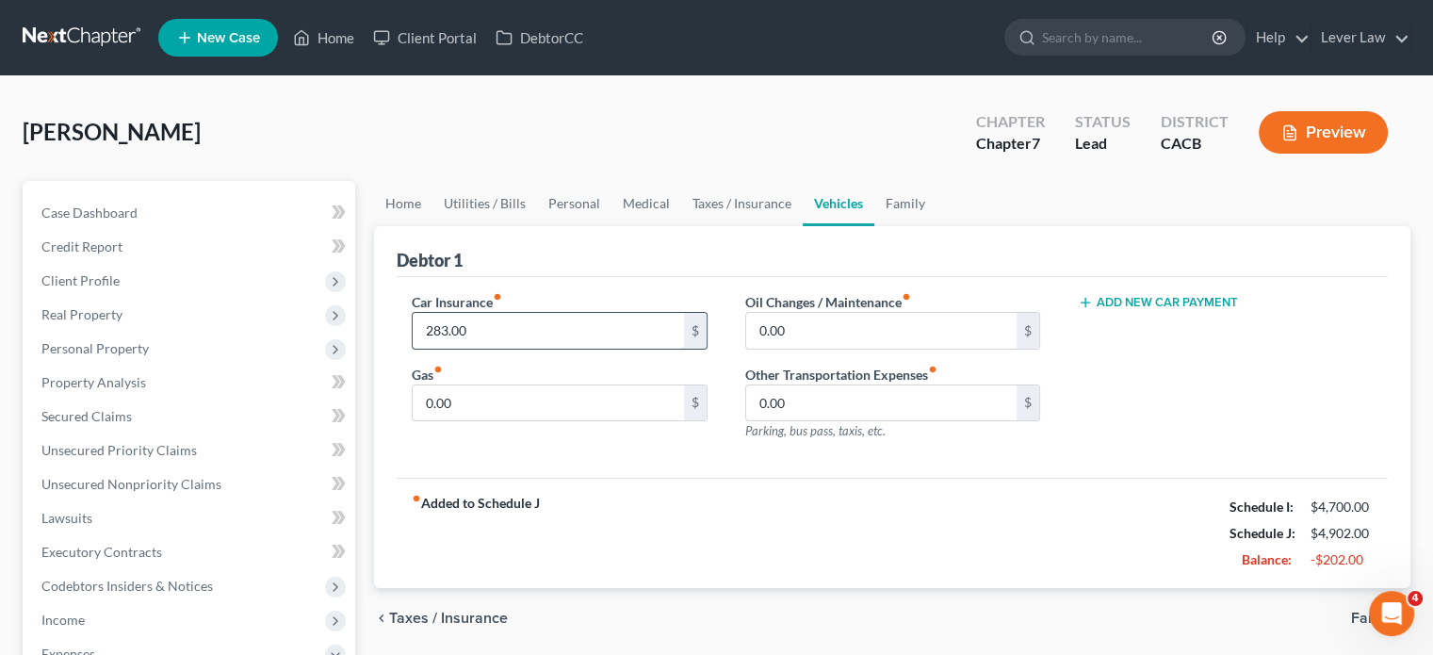
click at [536, 331] on input "283.00" at bounding box center [548, 331] width 270 height 36
type input "383"
click at [512, 406] on input "0.00" at bounding box center [548, 403] width 270 height 36
type input "400"
click at [896, 452] on div "Car Insurance fiber_manual_record 383 $ Gas fiber_manual_record 400 $ Oil Chang…" at bounding box center [892, 378] width 991 height 202
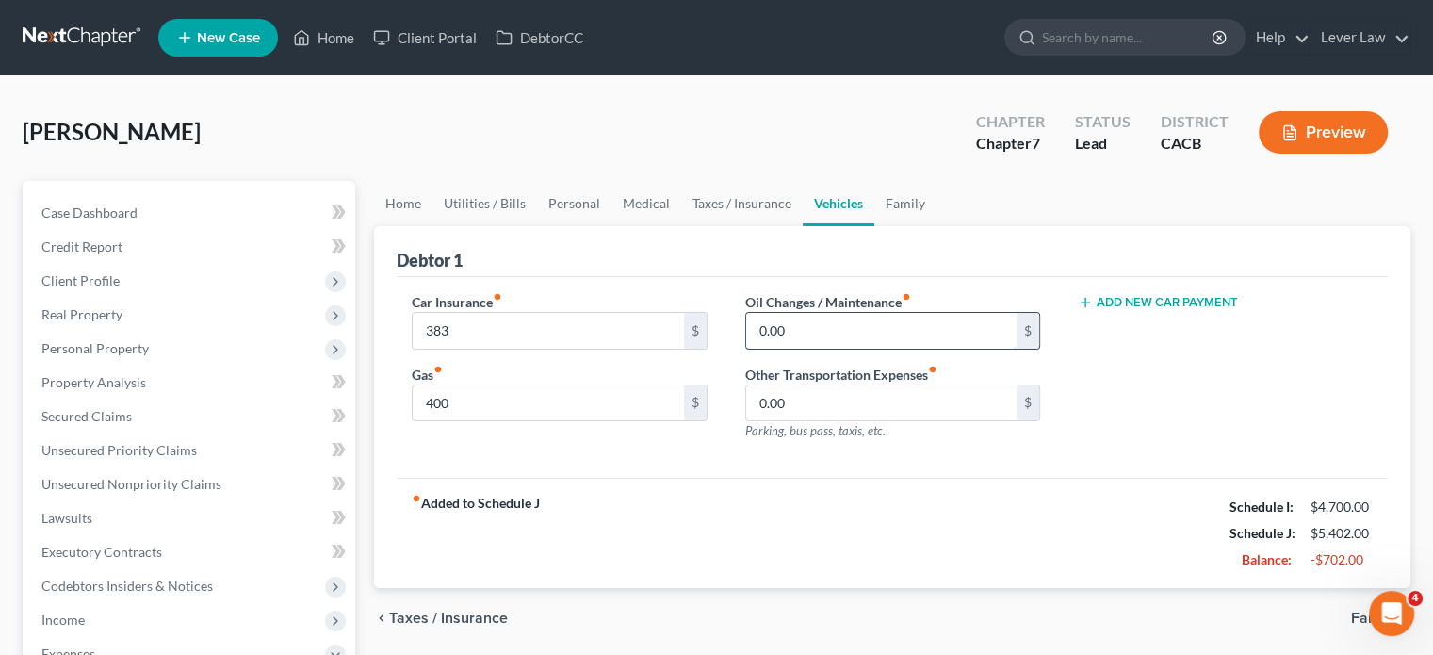
click at [832, 328] on input "0.00" at bounding box center [881, 331] width 270 height 36
type input "30"
click at [913, 203] on link "Family" at bounding box center [905, 203] width 62 height 45
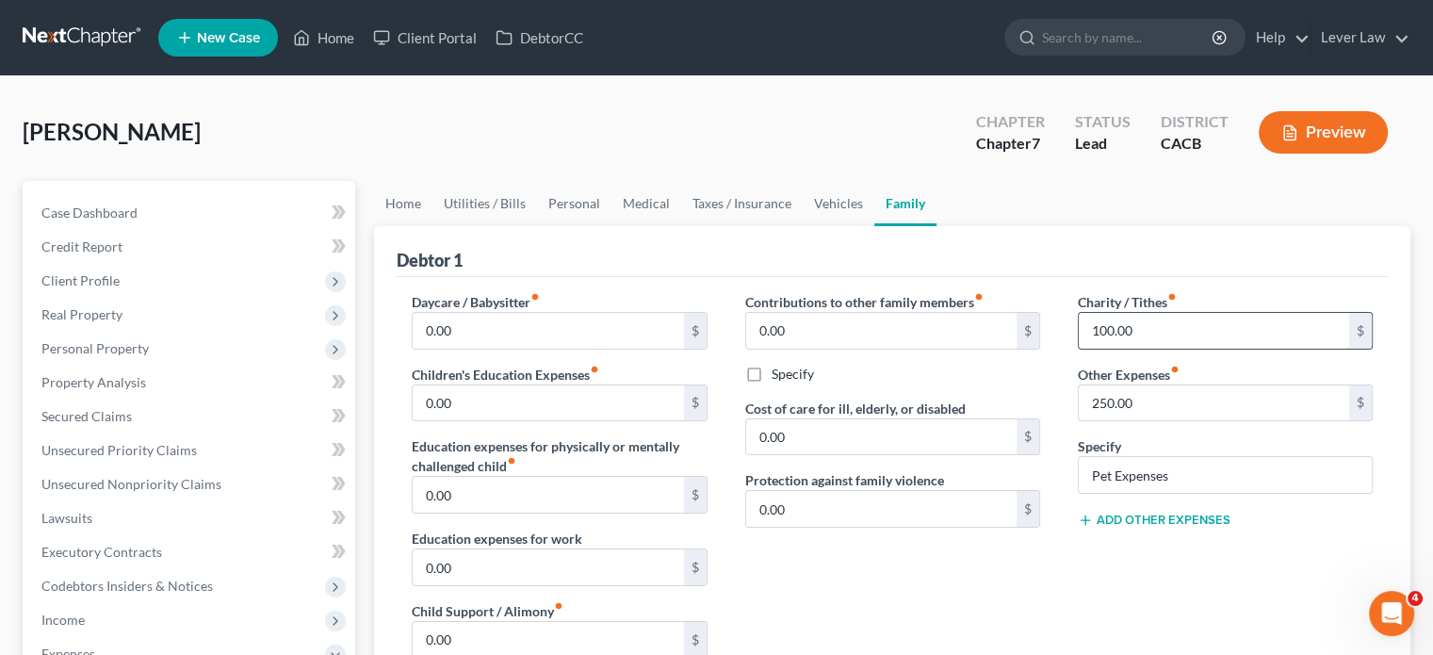
click at [1197, 313] on input "100.00" at bounding box center [1214, 331] width 270 height 36
type input "200"
drag, startPoint x: 1178, startPoint y: 259, endPoint x: 1202, endPoint y: 278, distance: 30.9
click at [1178, 257] on div "Debtor 1" at bounding box center [892, 251] width 991 height 51
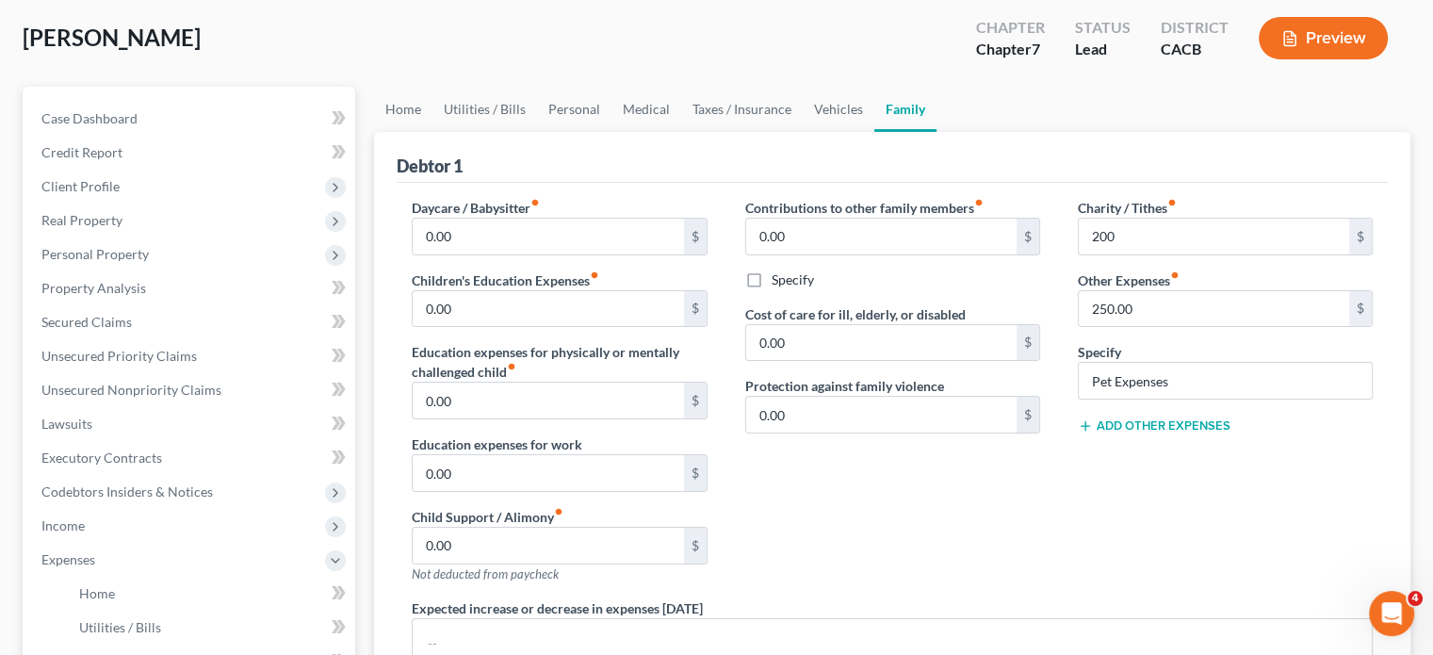
scroll to position [94, 0]
click at [1149, 305] on input "250.00" at bounding box center [1214, 309] width 270 height 36
click at [757, 114] on link "Taxes / Insurance" at bounding box center [742, 109] width 122 height 45
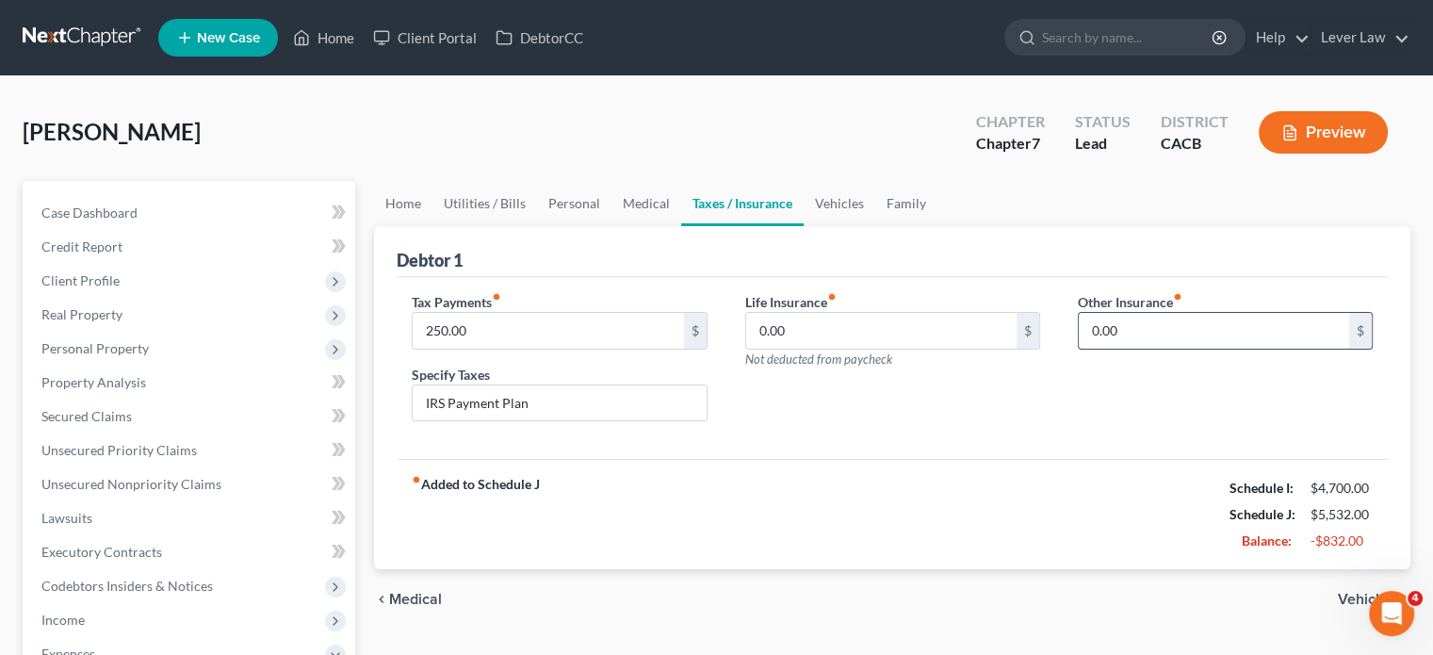
click at [1111, 317] on input "0.00" at bounding box center [1214, 331] width 270 height 36
type input "90"
drag, startPoint x: 1155, startPoint y: 391, endPoint x: 1154, endPoint y: 380, distance: 11.3
click at [1156, 391] on input "text" at bounding box center [1225, 384] width 293 height 36
type input "Pet Insurance"
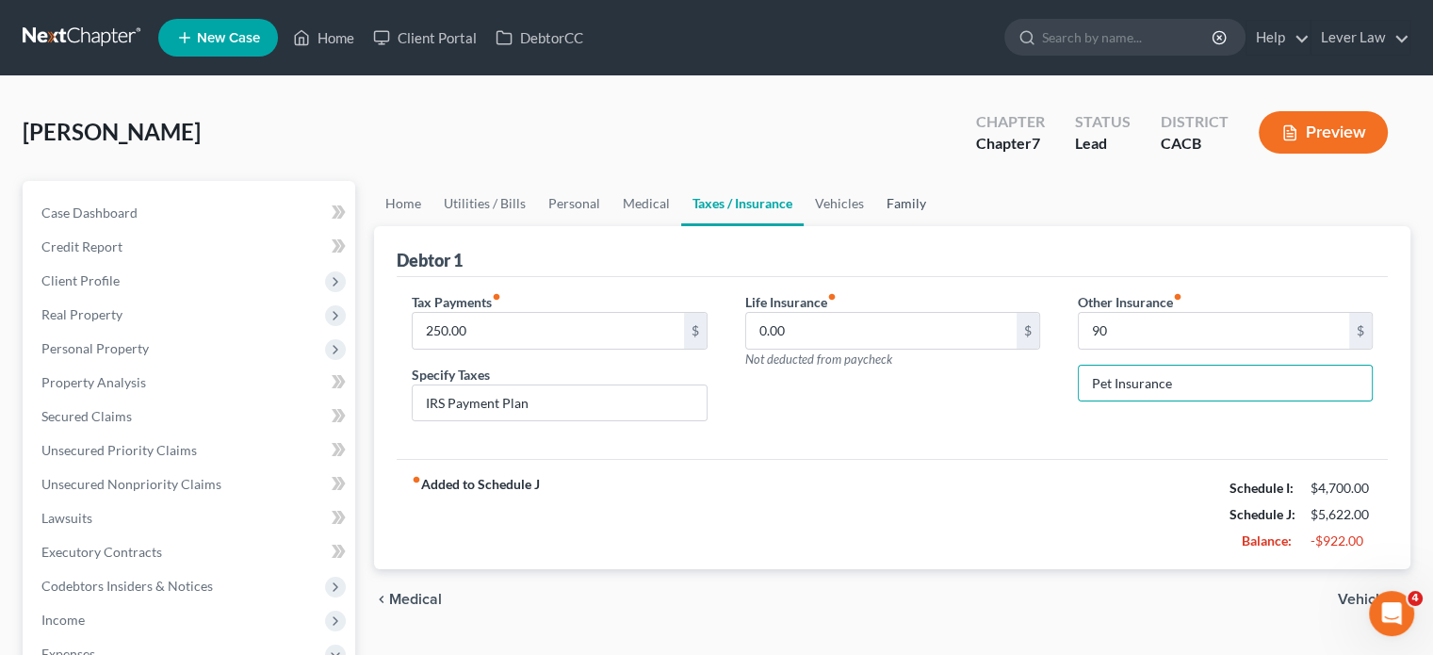
click at [909, 203] on link "Family" at bounding box center [906, 203] width 62 height 45
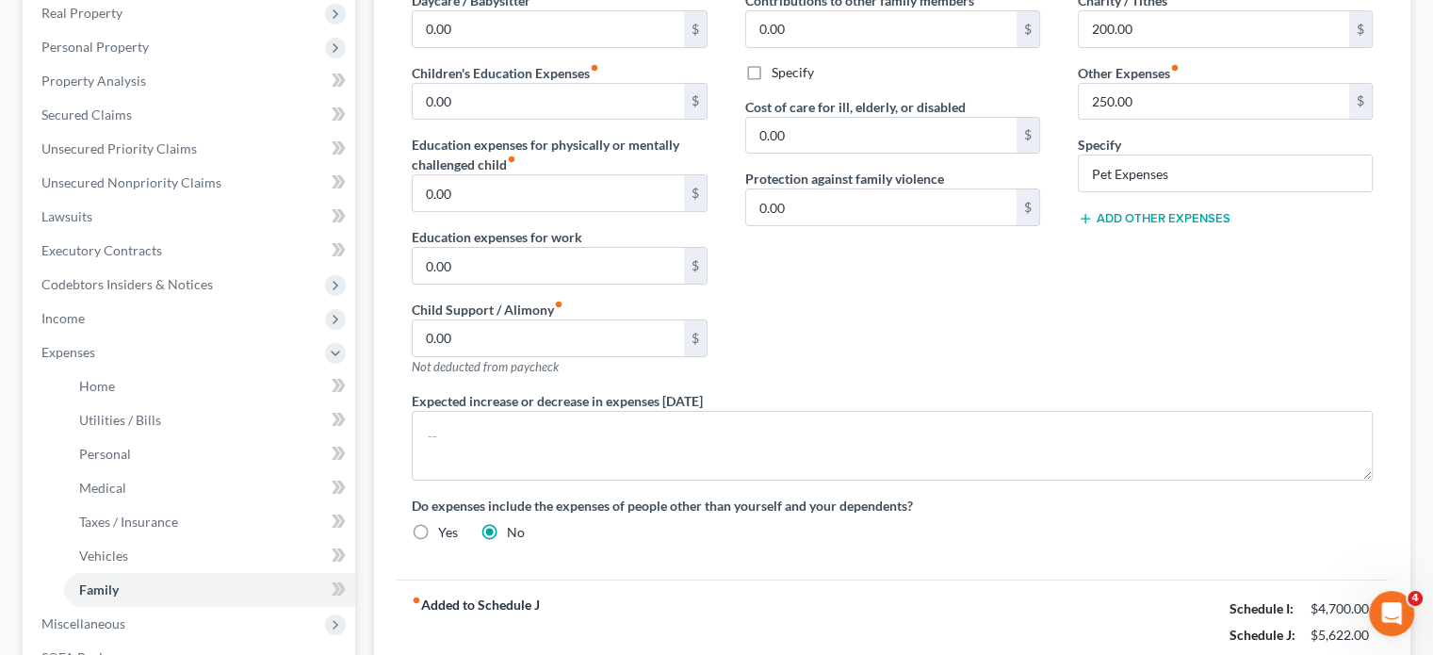
scroll to position [283, 0]
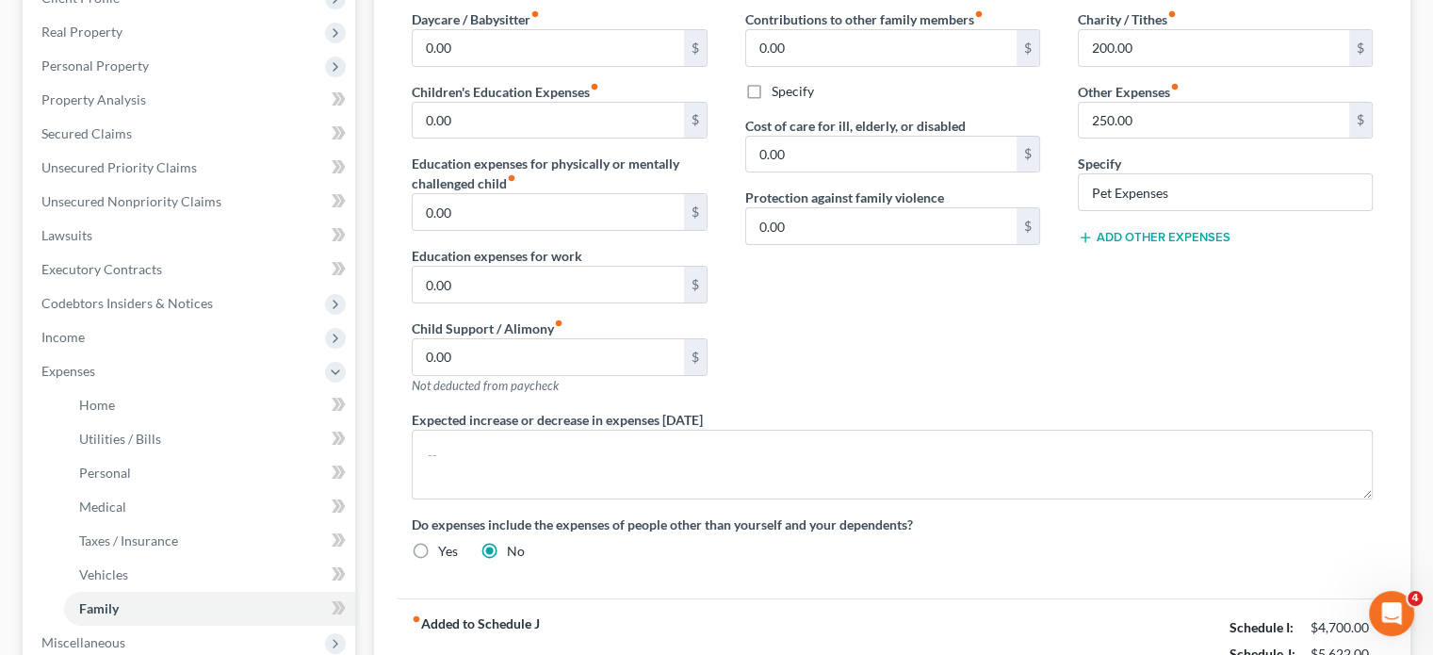
click at [989, 256] on div "Contributions to other family members fiber_manual_record 0.00 $ Specify Cost o…" at bounding box center [892, 209] width 333 height 400
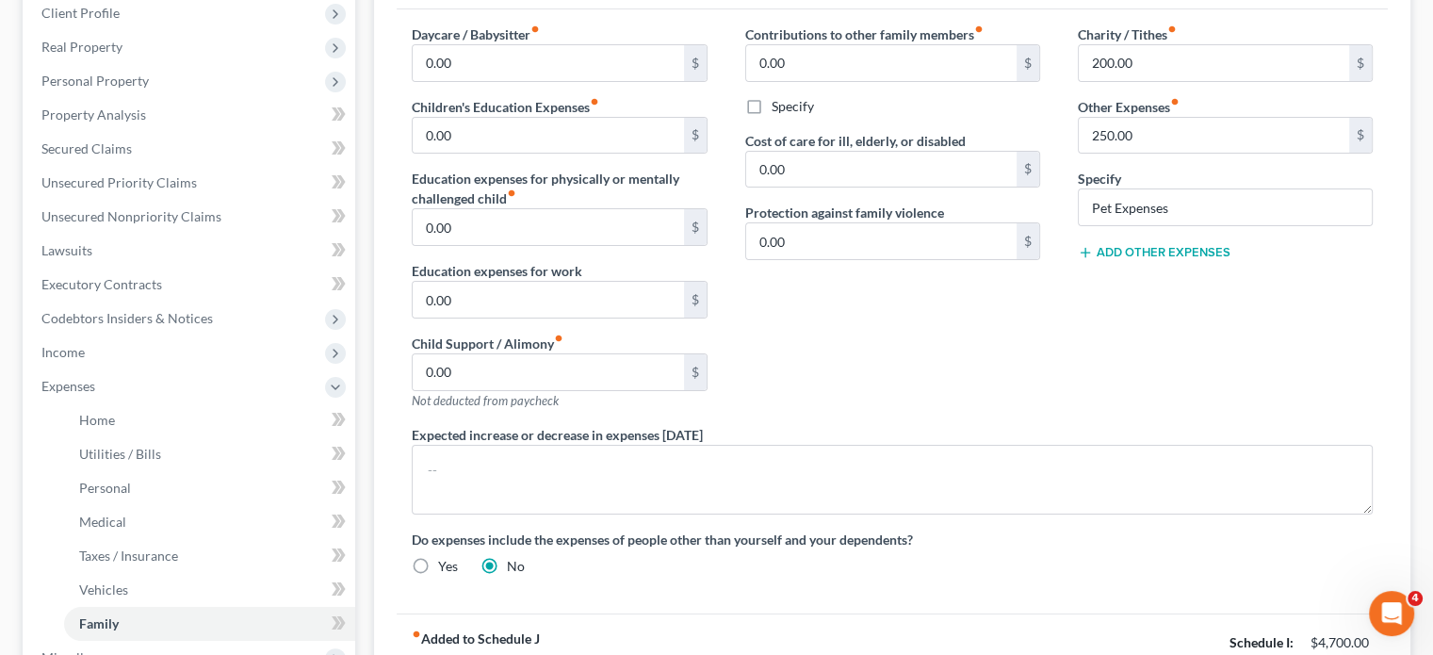
scroll to position [94, 0]
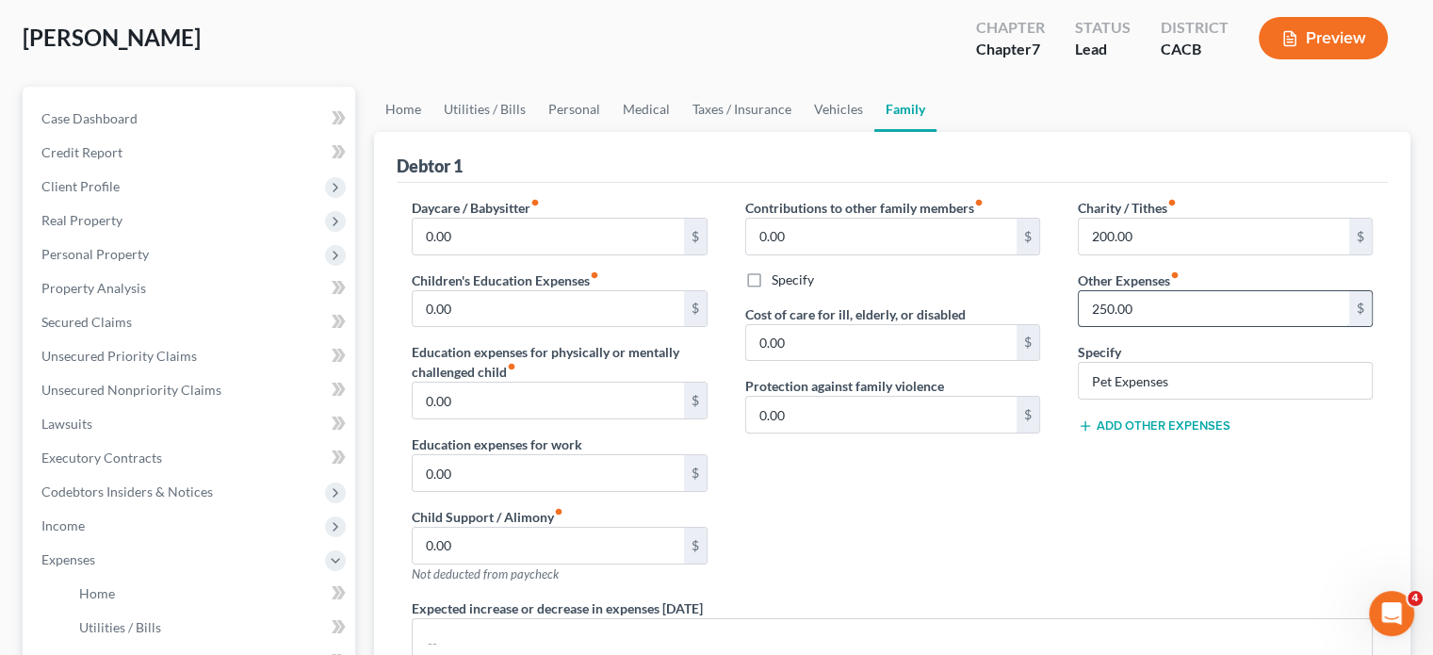
click at [1151, 296] on input "250.00" at bounding box center [1214, 309] width 270 height 36
click at [838, 474] on div "Contributions to other family members fiber_manual_record 0.00 $ Specify Cost o…" at bounding box center [892, 398] width 333 height 400
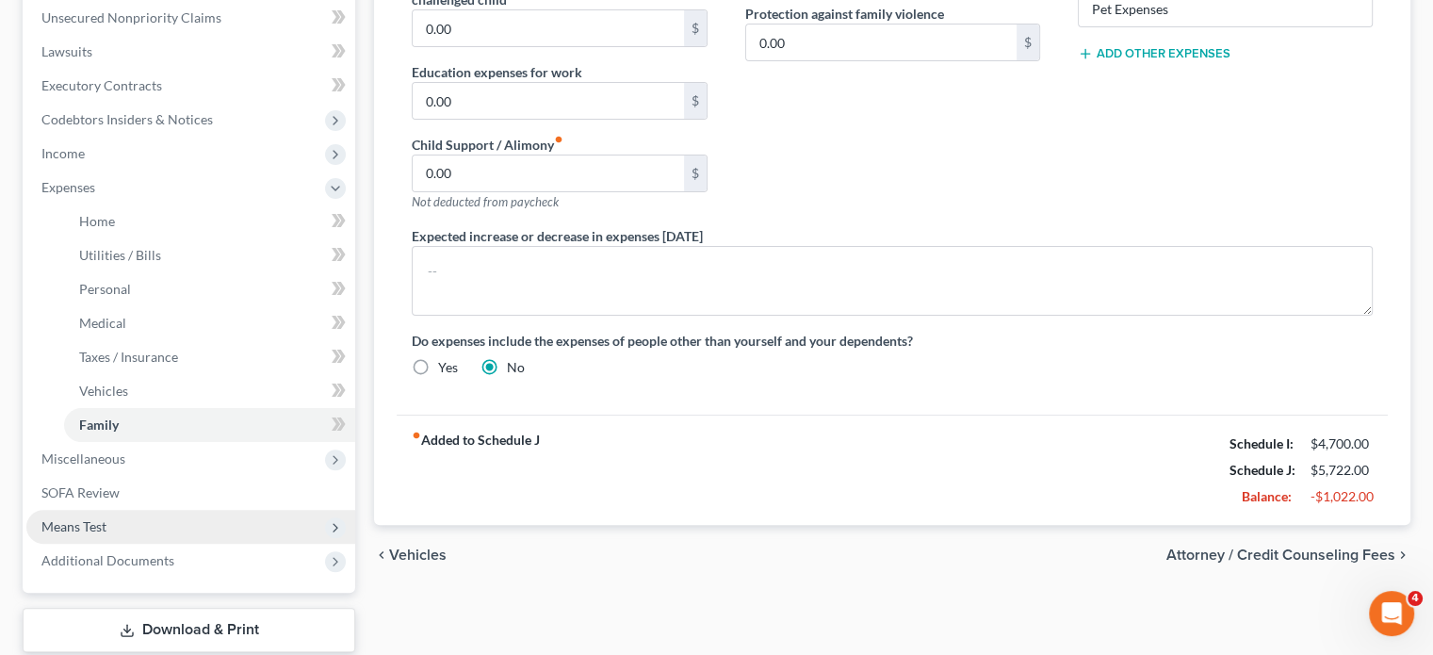
scroll to position [471, 0]
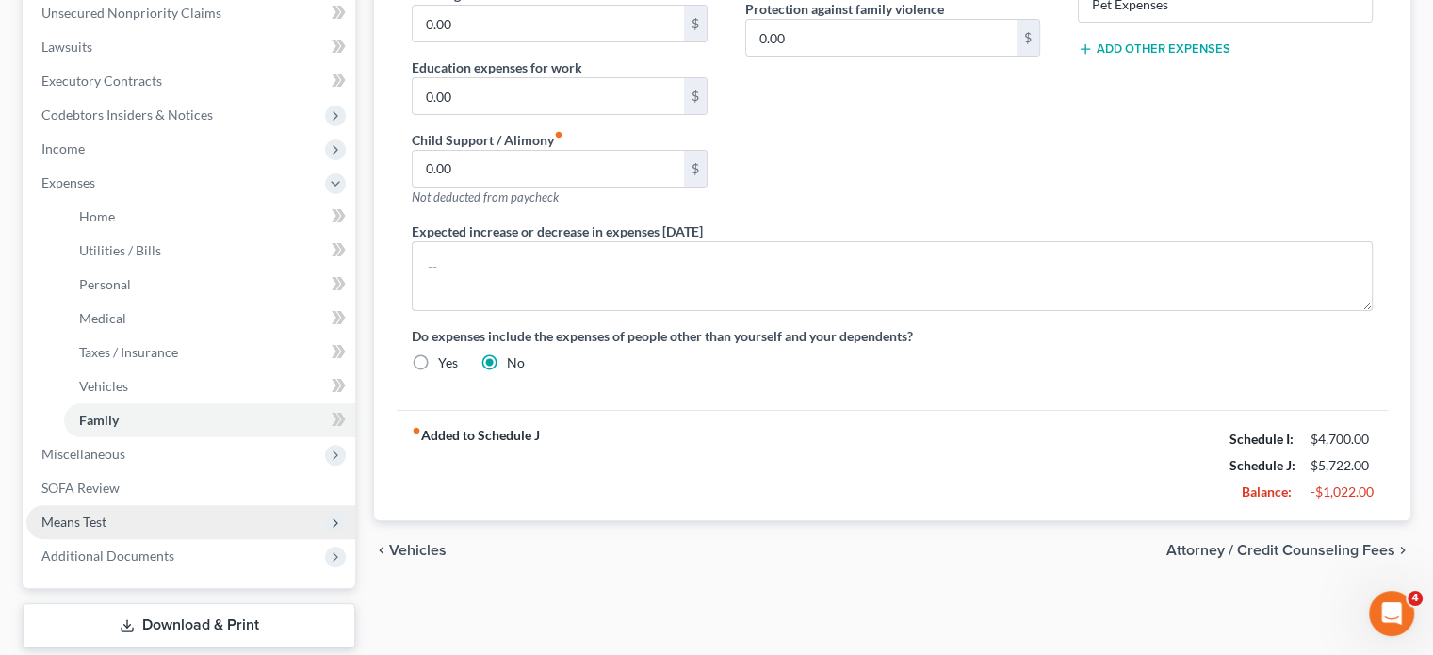
click at [101, 526] on span "Means Test" at bounding box center [73, 521] width 65 height 16
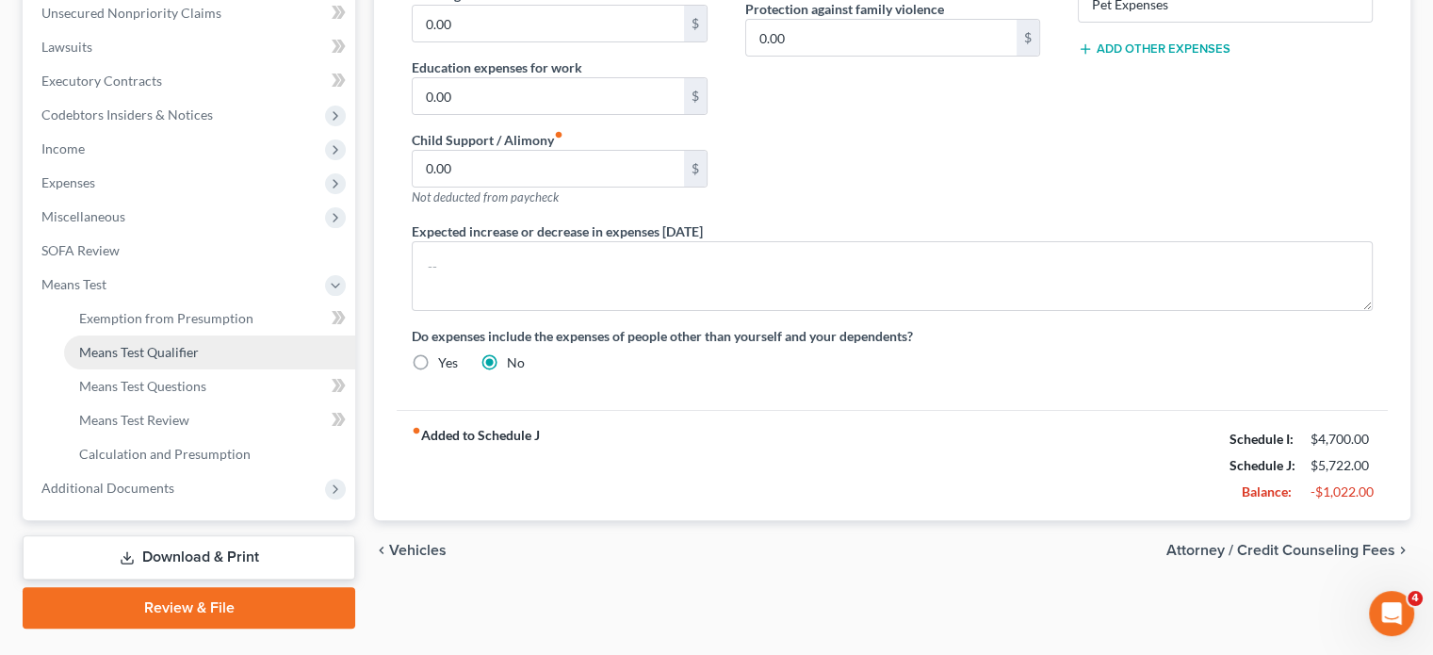
click at [149, 357] on span "Means Test Qualifier" at bounding box center [139, 352] width 120 height 16
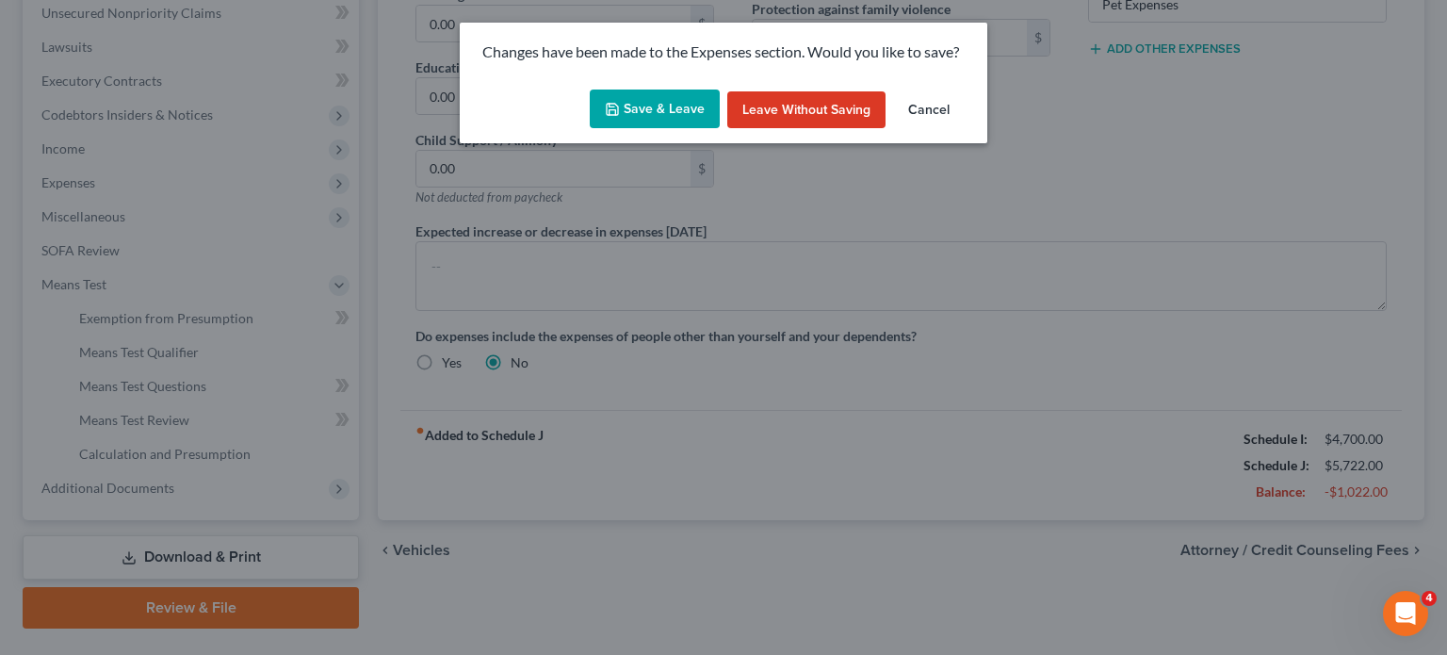
click at [652, 116] on button "Save & Leave" at bounding box center [655, 109] width 130 height 40
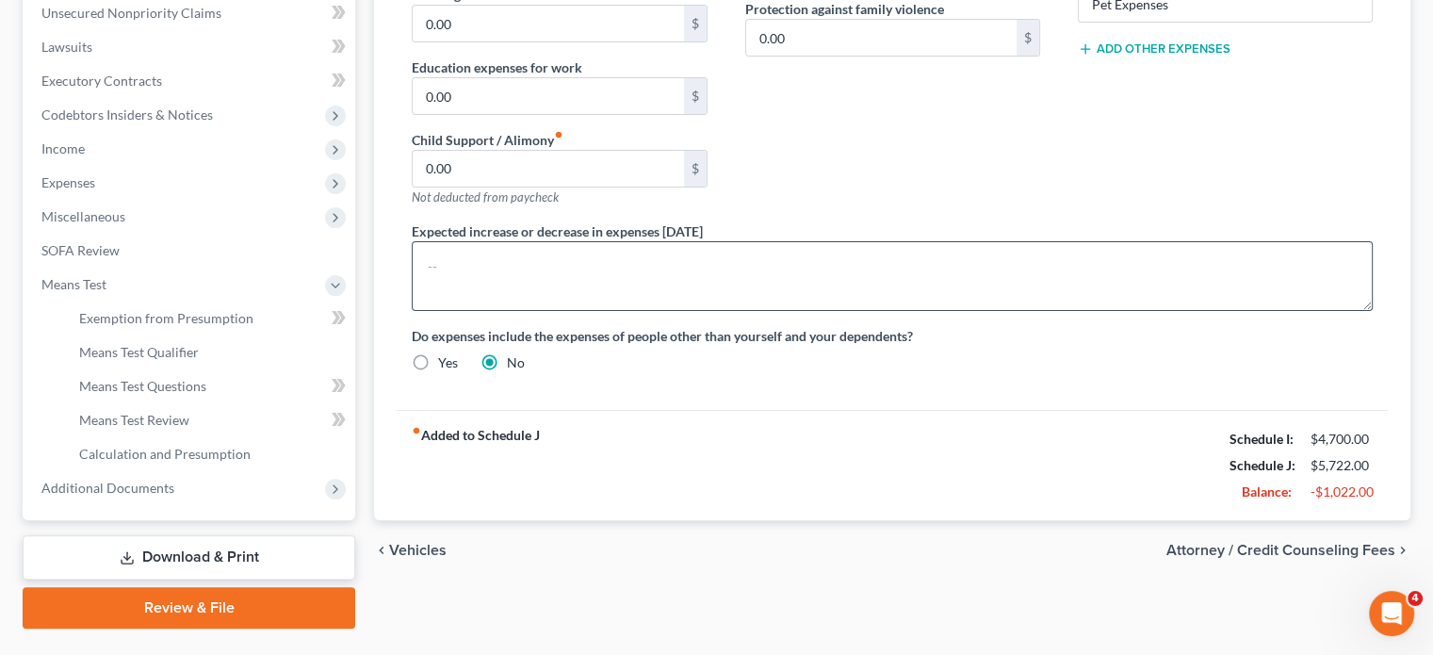
type input "350.00"
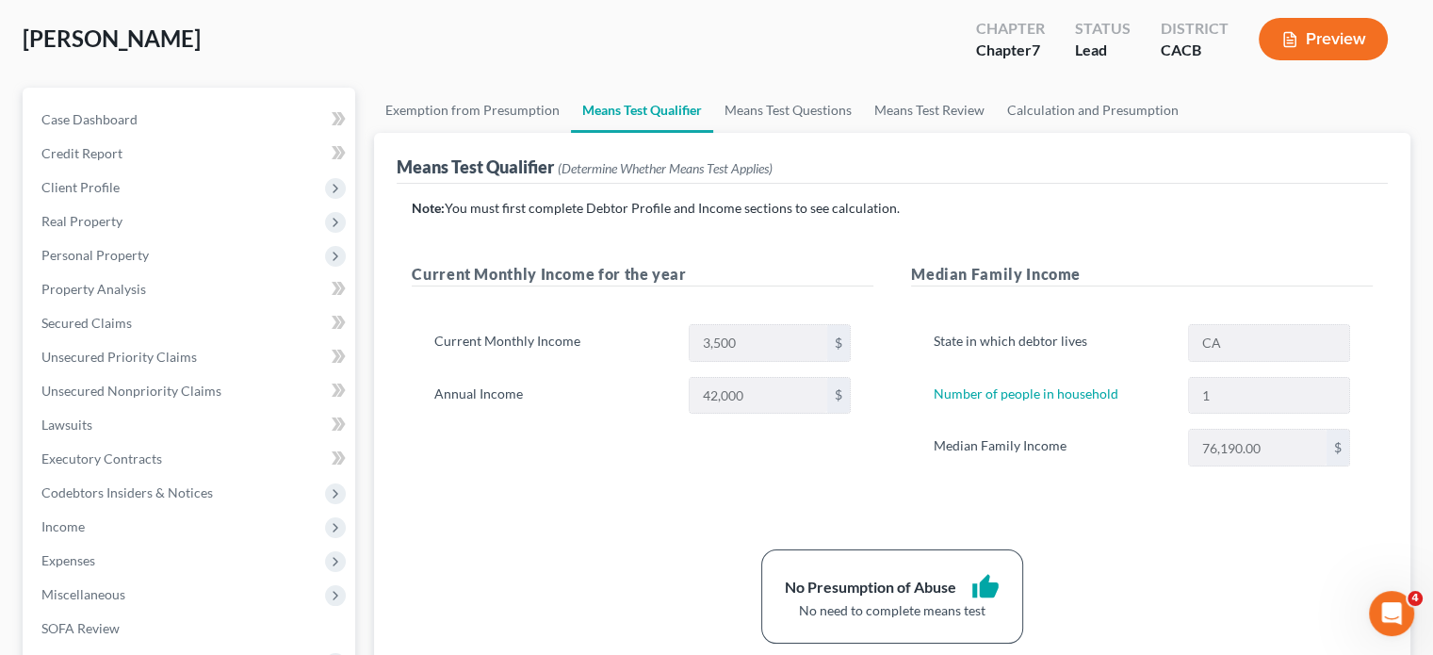
scroll to position [94, 0]
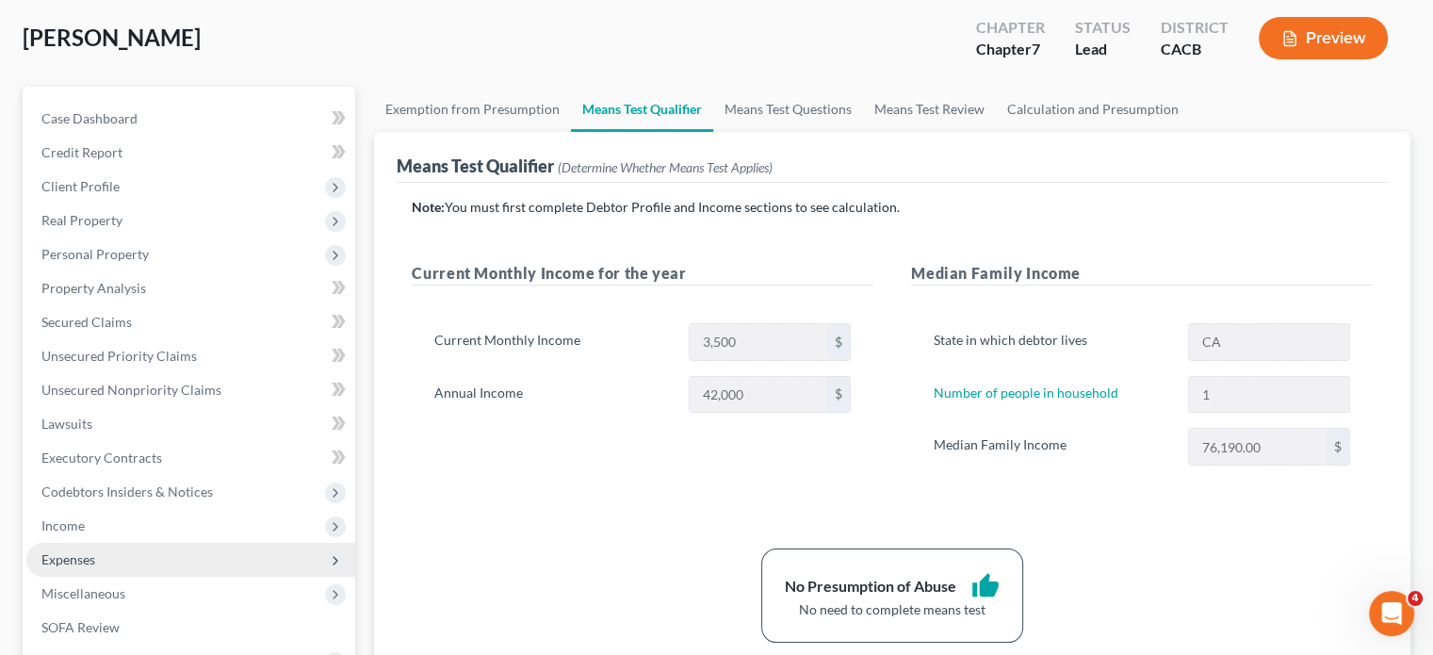
click at [122, 553] on span "Expenses" at bounding box center [190, 560] width 329 height 34
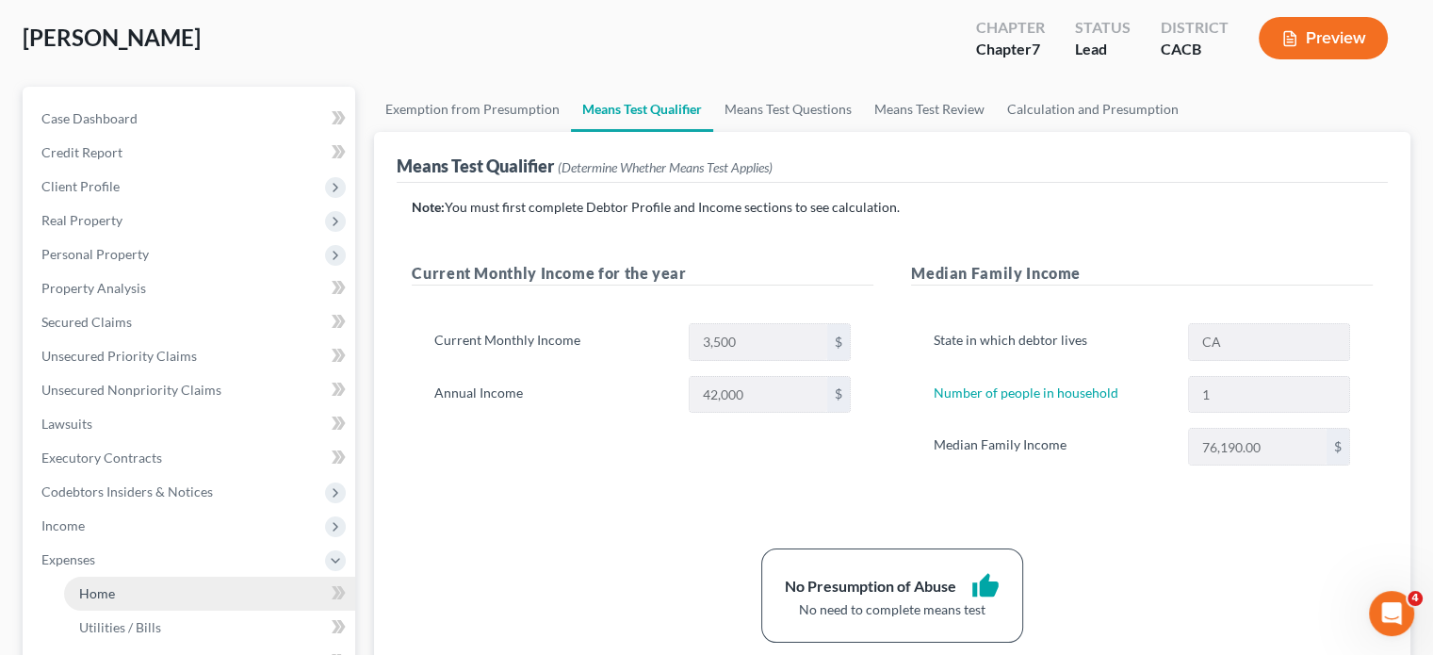
click at [108, 589] on span "Home" at bounding box center [97, 593] width 36 height 16
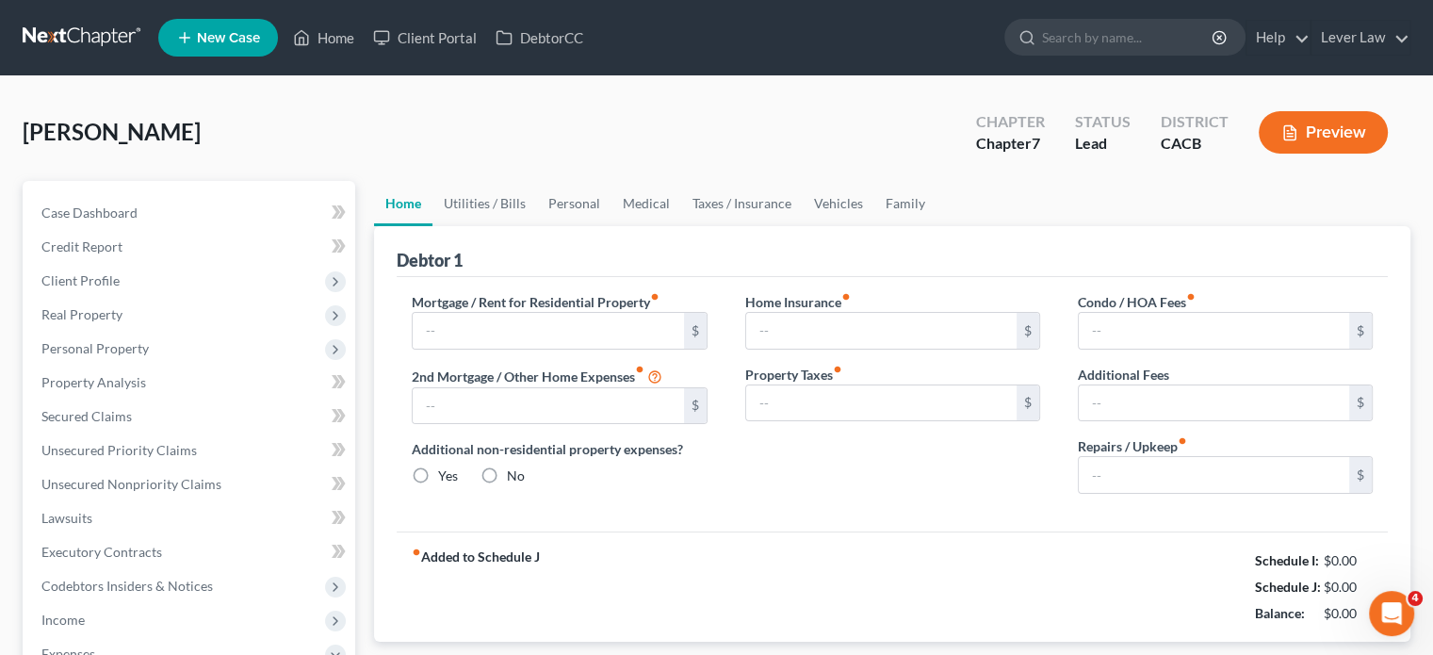
type input "1,564.00"
type input "0.00"
radio input "true"
type input "65.00"
type input "0.00"
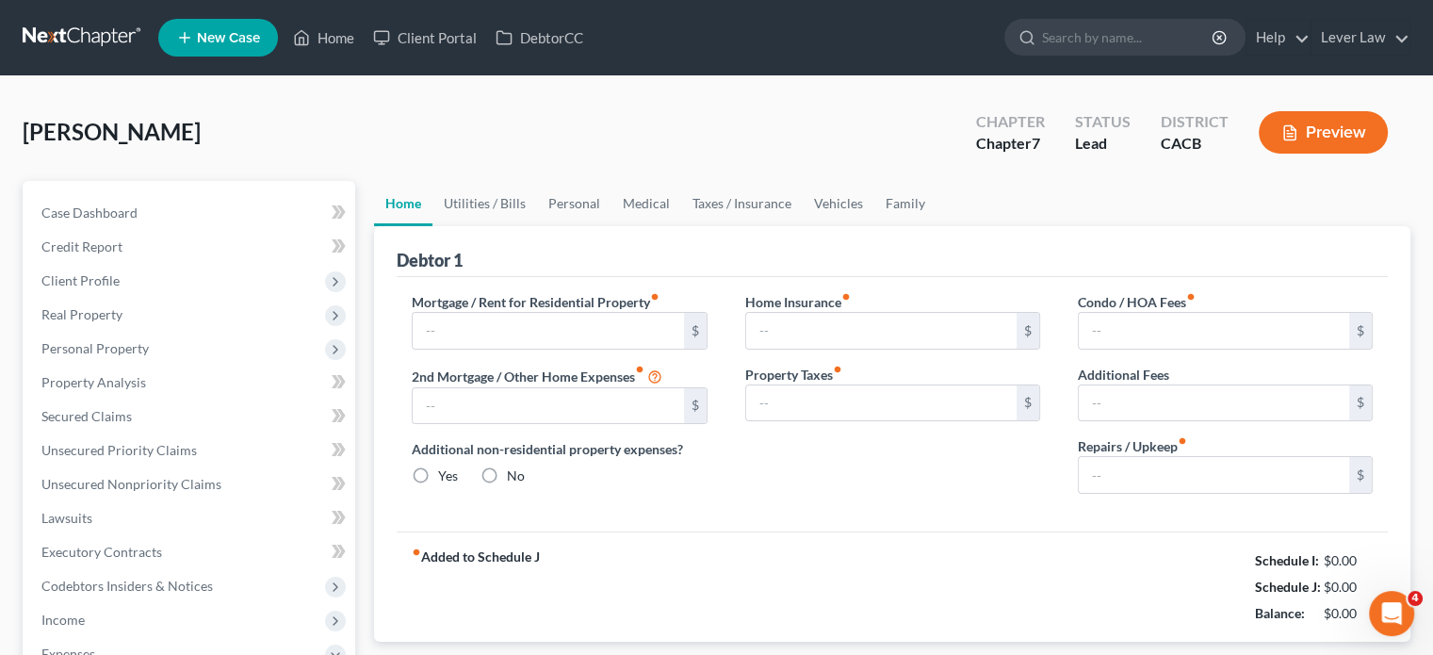
type input "0.00"
type input "200.00"
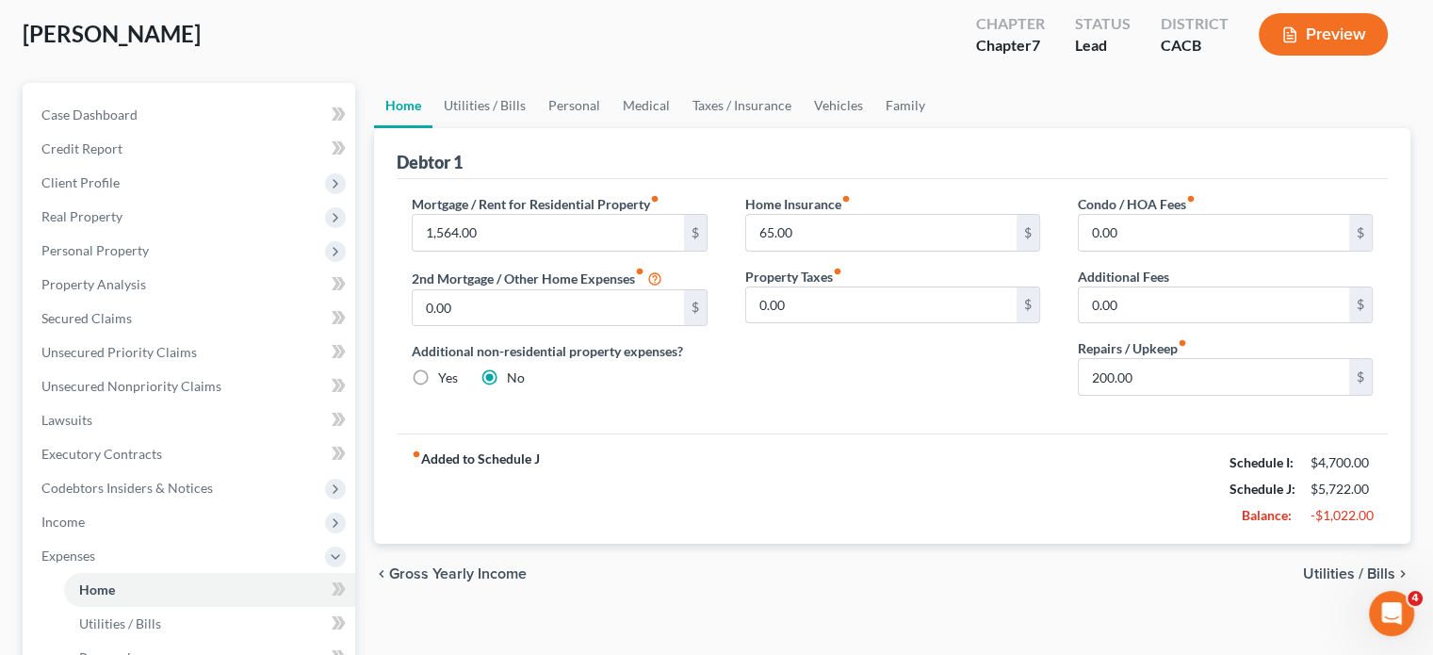
scroll to position [97, 0]
click at [893, 102] on link "Family" at bounding box center [905, 106] width 62 height 45
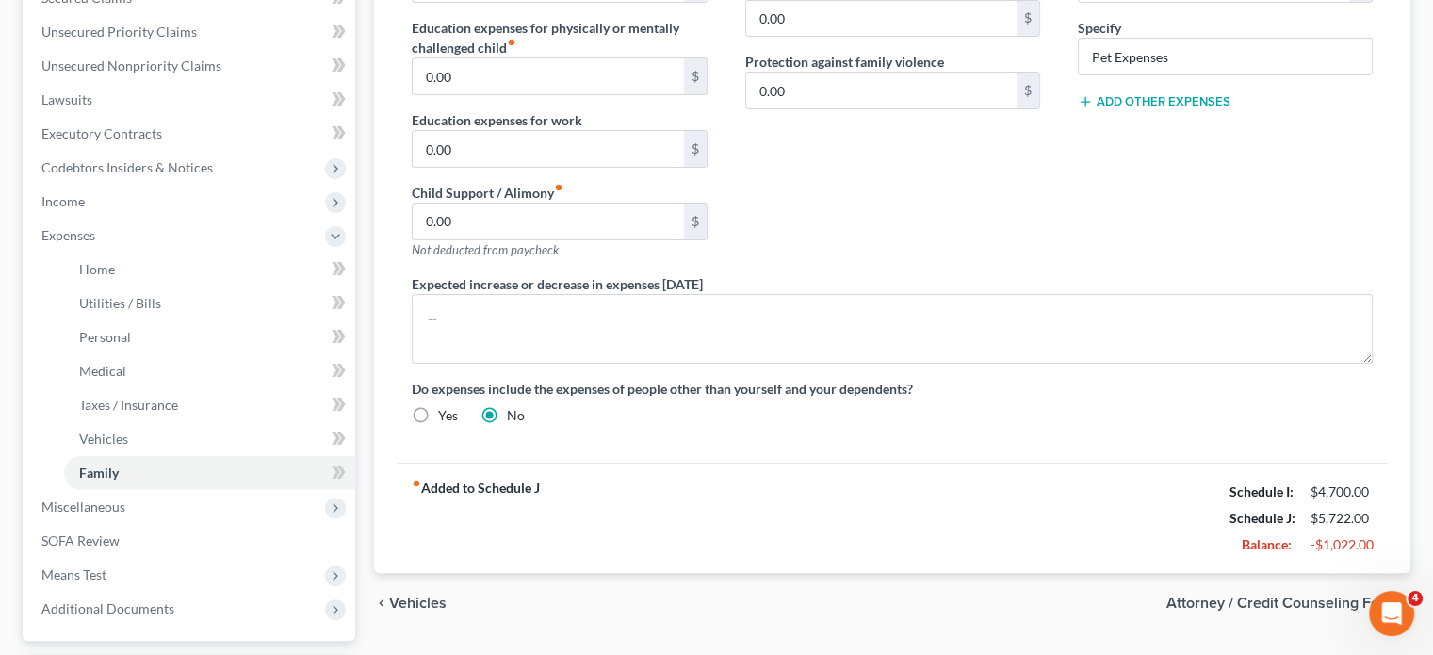
scroll to position [471, 0]
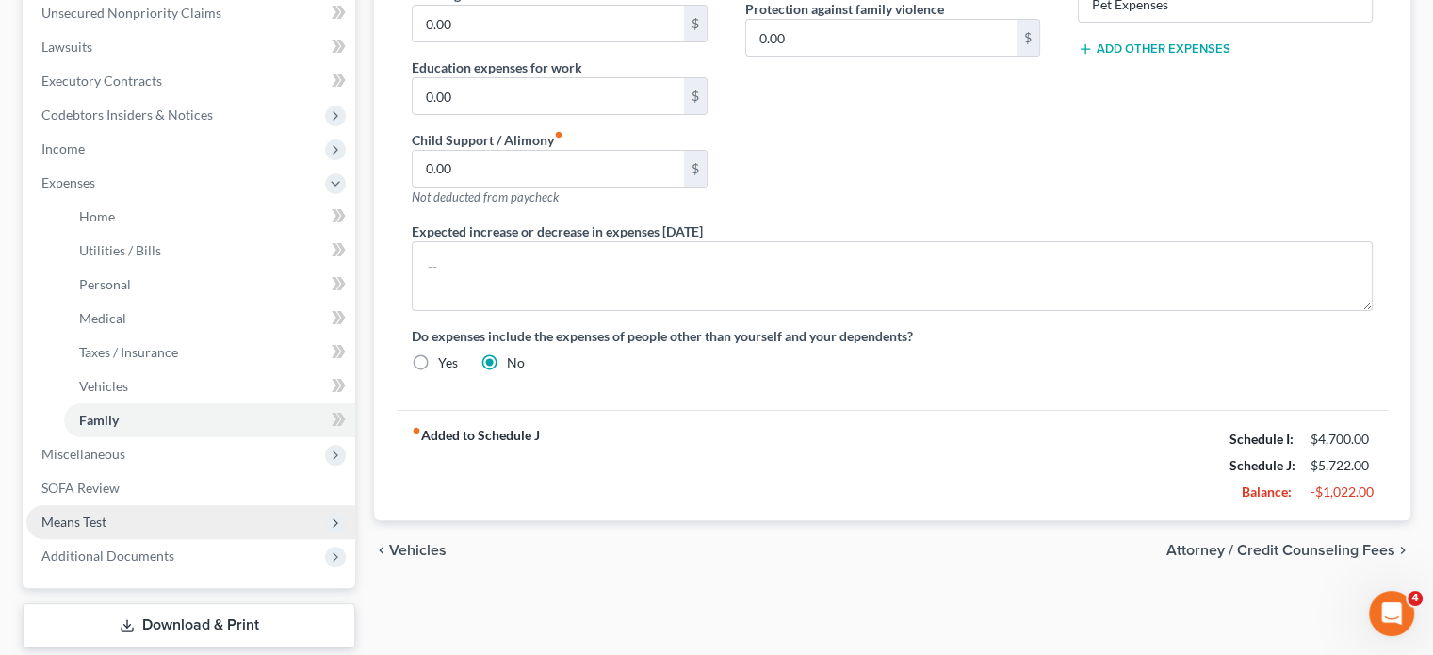
click at [118, 522] on span "Means Test" at bounding box center [190, 522] width 329 height 34
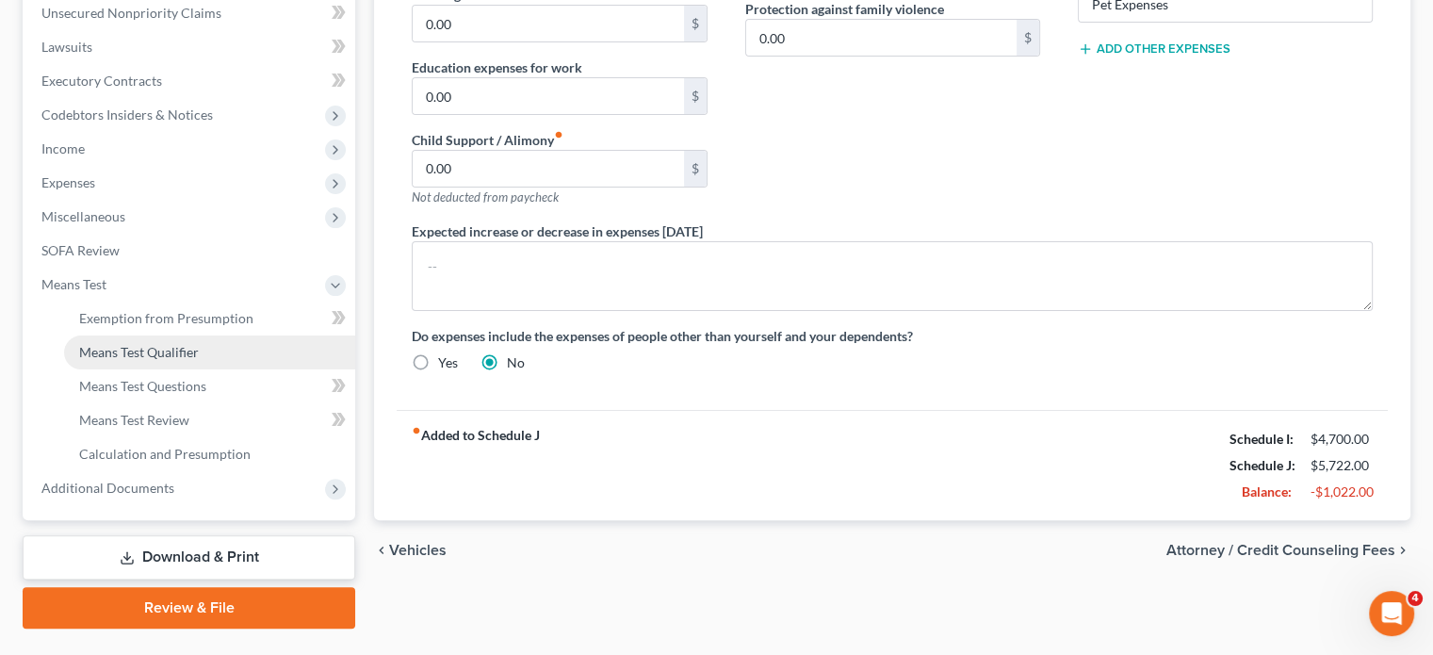
click at [134, 358] on span "Means Test Qualifier" at bounding box center [139, 352] width 120 height 16
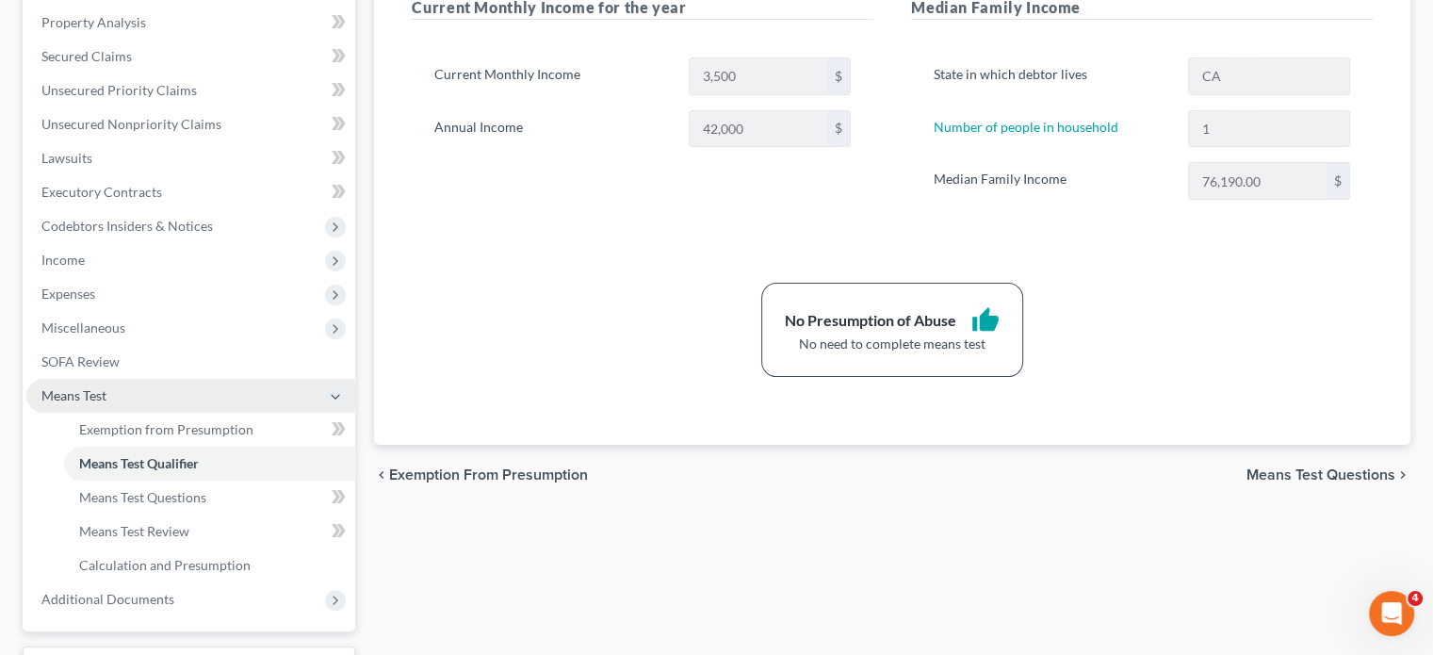
scroll to position [377, 0]
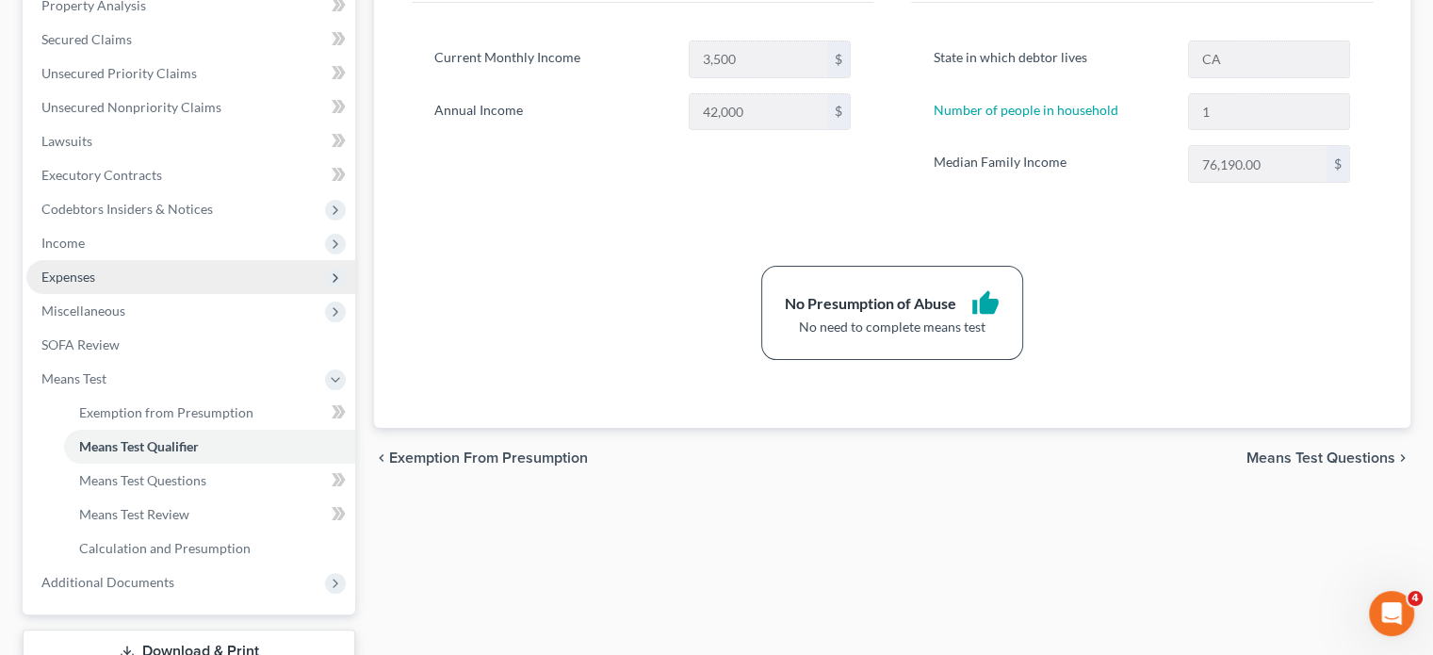
click at [100, 264] on span "Expenses" at bounding box center [190, 277] width 329 height 34
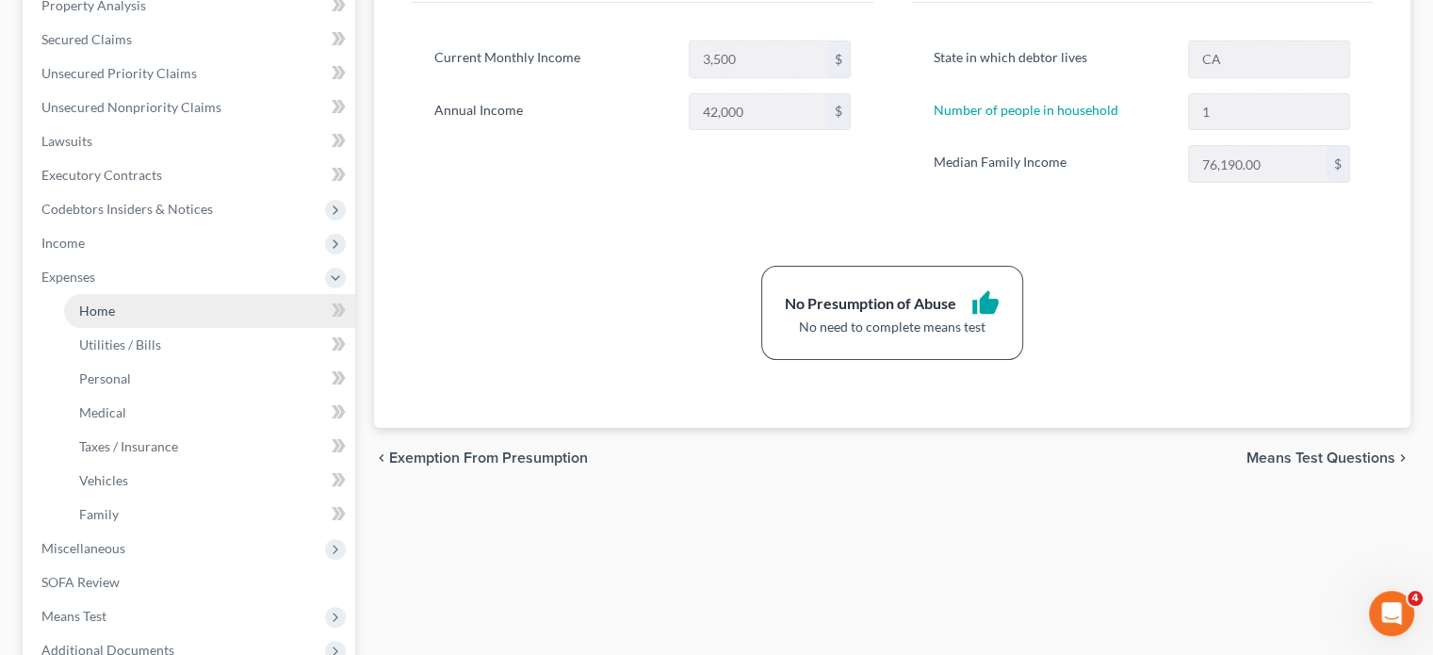
click at [138, 321] on link "Home" at bounding box center [209, 311] width 291 height 34
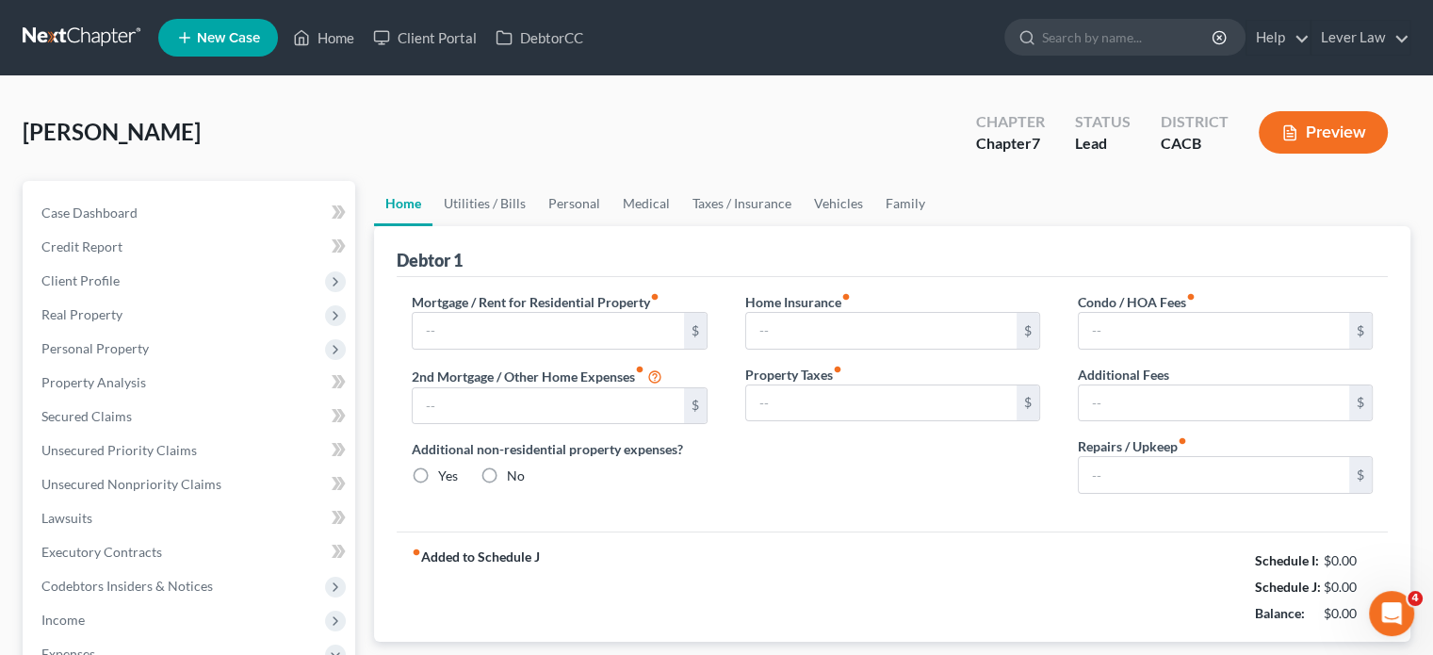
type input "1,564.00"
type input "0.00"
radio input "true"
type input "65.00"
type input "0.00"
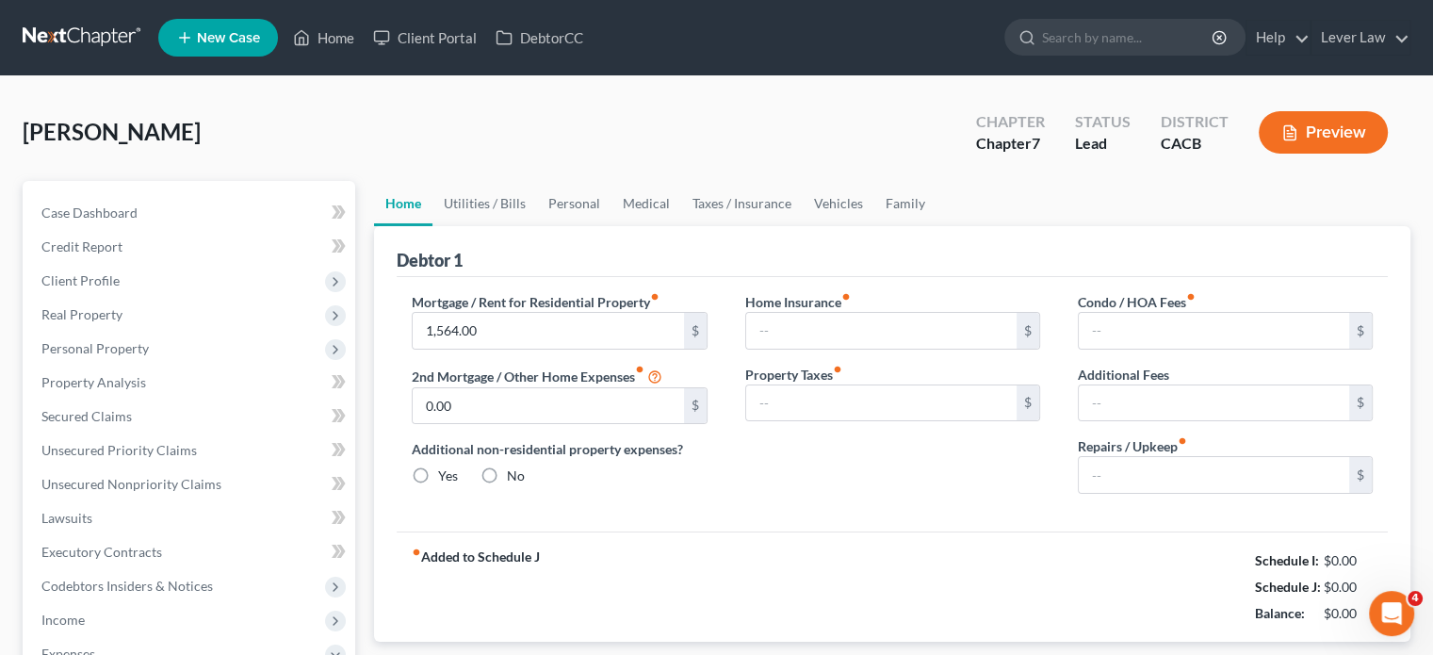
type input "0.00"
type input "200.00"
click at [913, 210] on link "Family" at bounding box center [905, 203] width 62 height 45
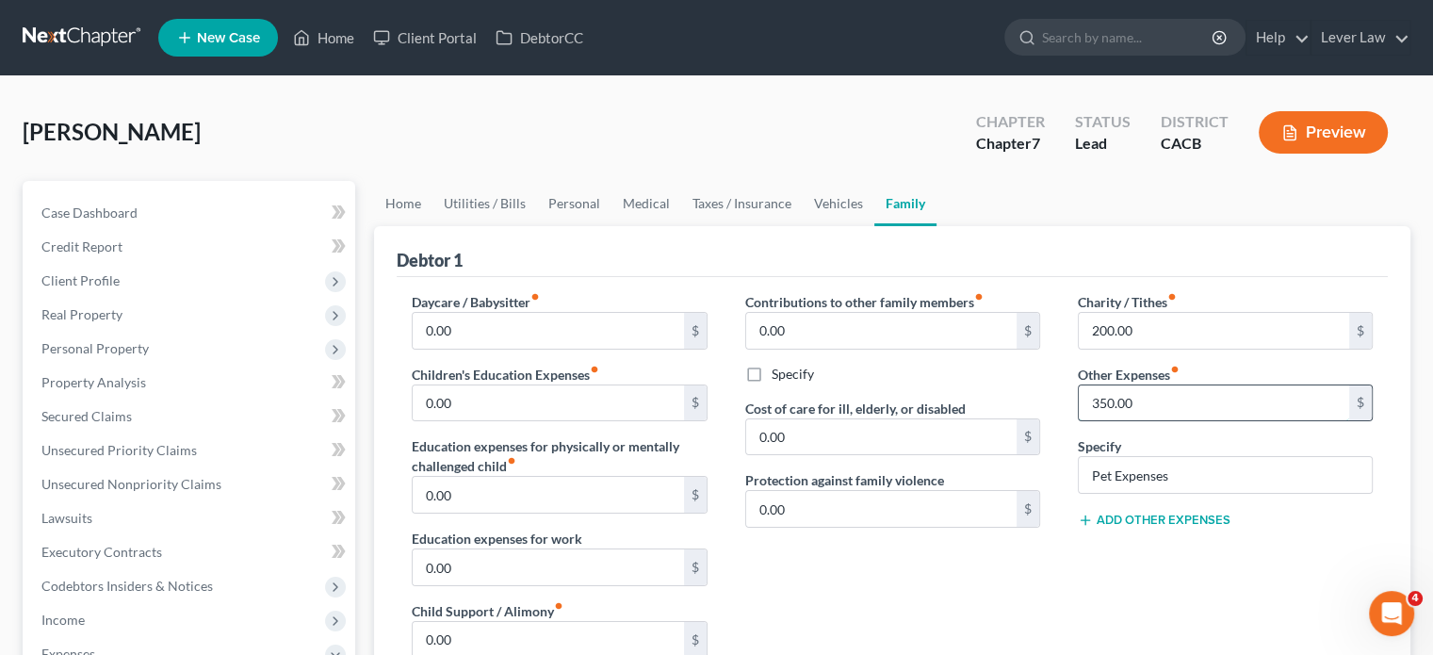
click at [1180, 407] on input "350.00" at bounding box center [1214, 403] width 270 height 36
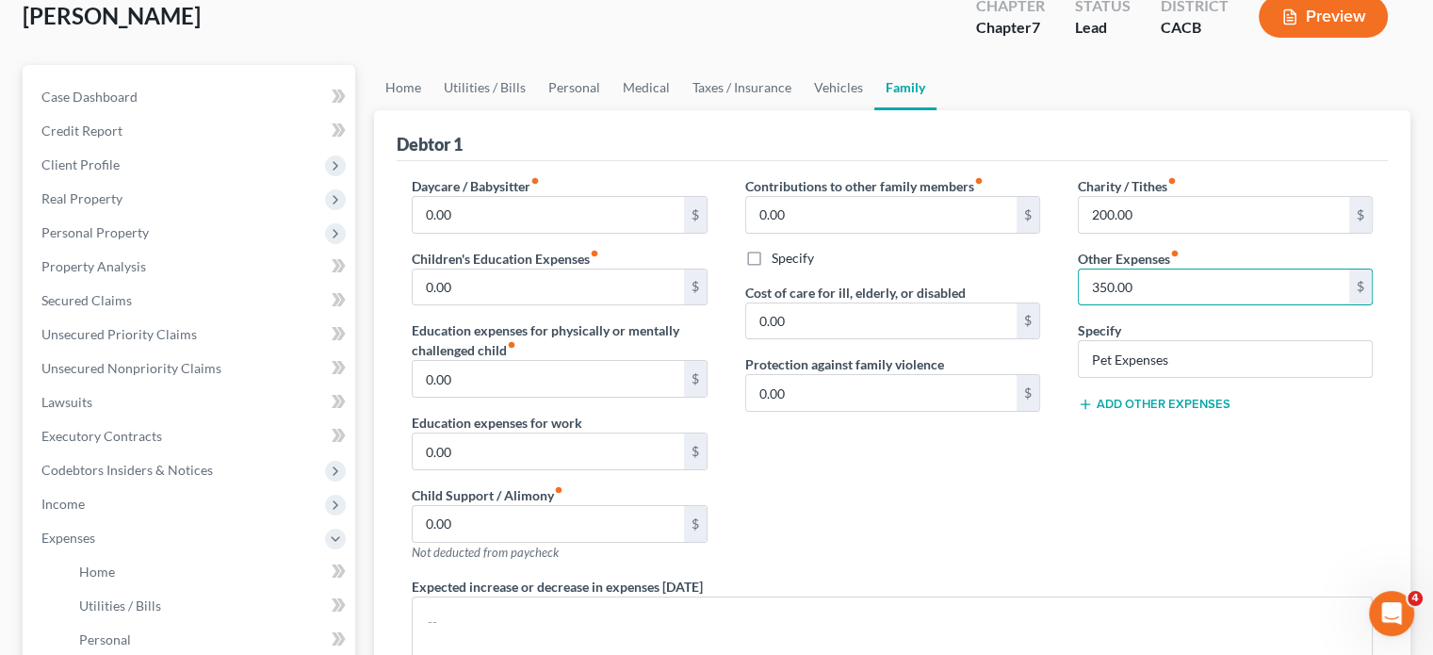
scroll to position [188, 0]
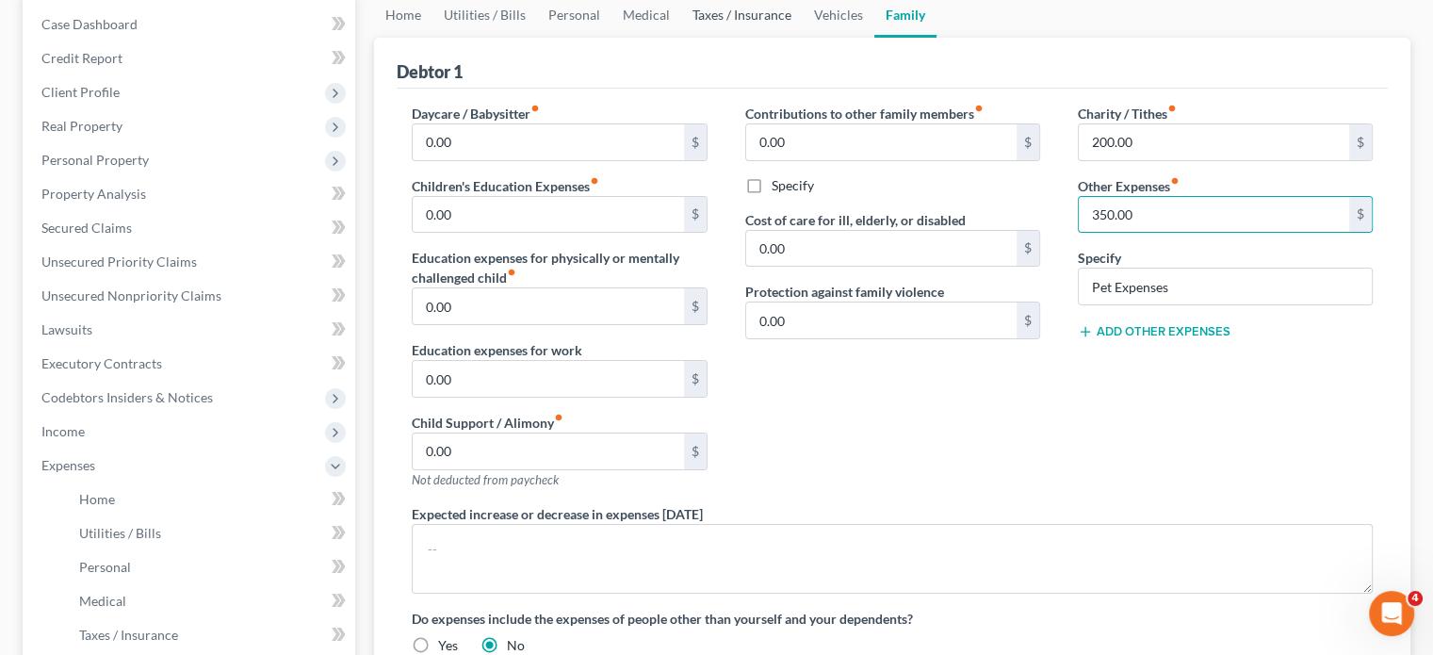
drag, startPoint x: 745, startPoint y: 26, endPoint x: 1055, endPoint y: 231, distance: 371.3
click at [745, 26] on link "Taxes / Insurance" at bounding box center [742, 14] width 122 height 45
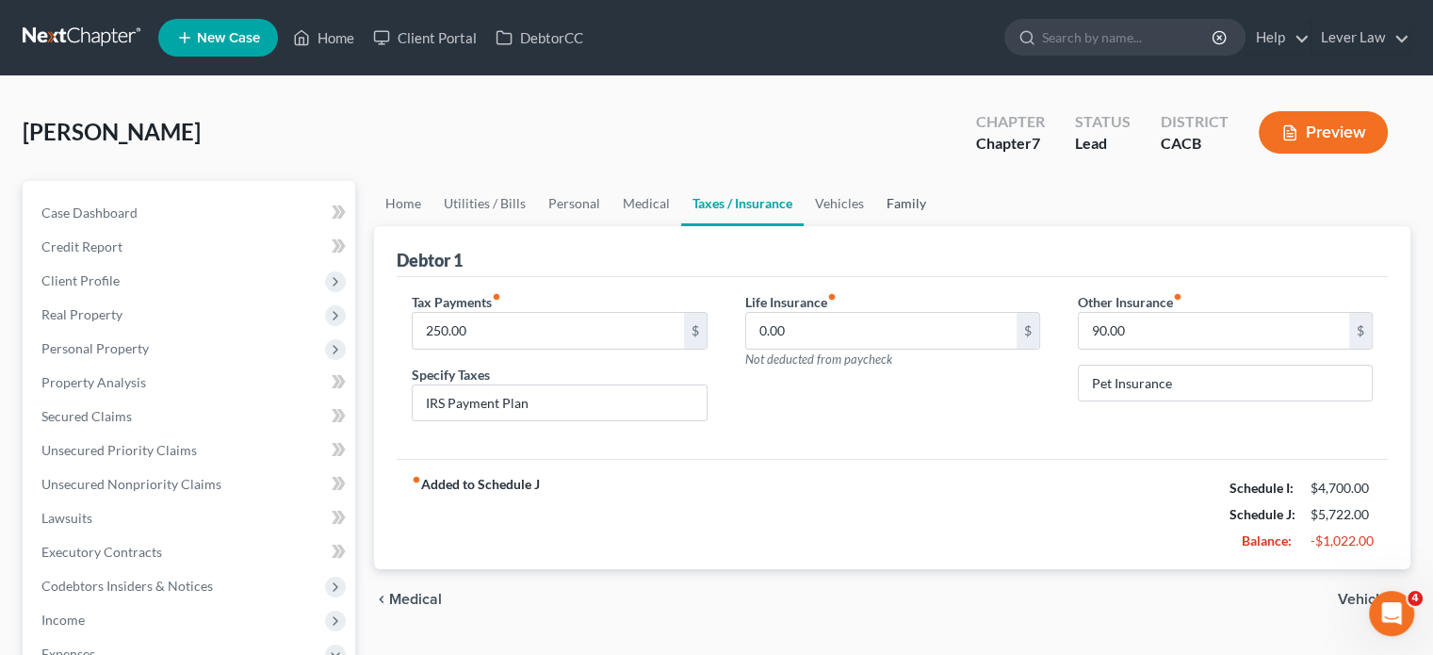
click at [911, 215] on link "Family" at bounding box center [906, 203] width 62 height 45
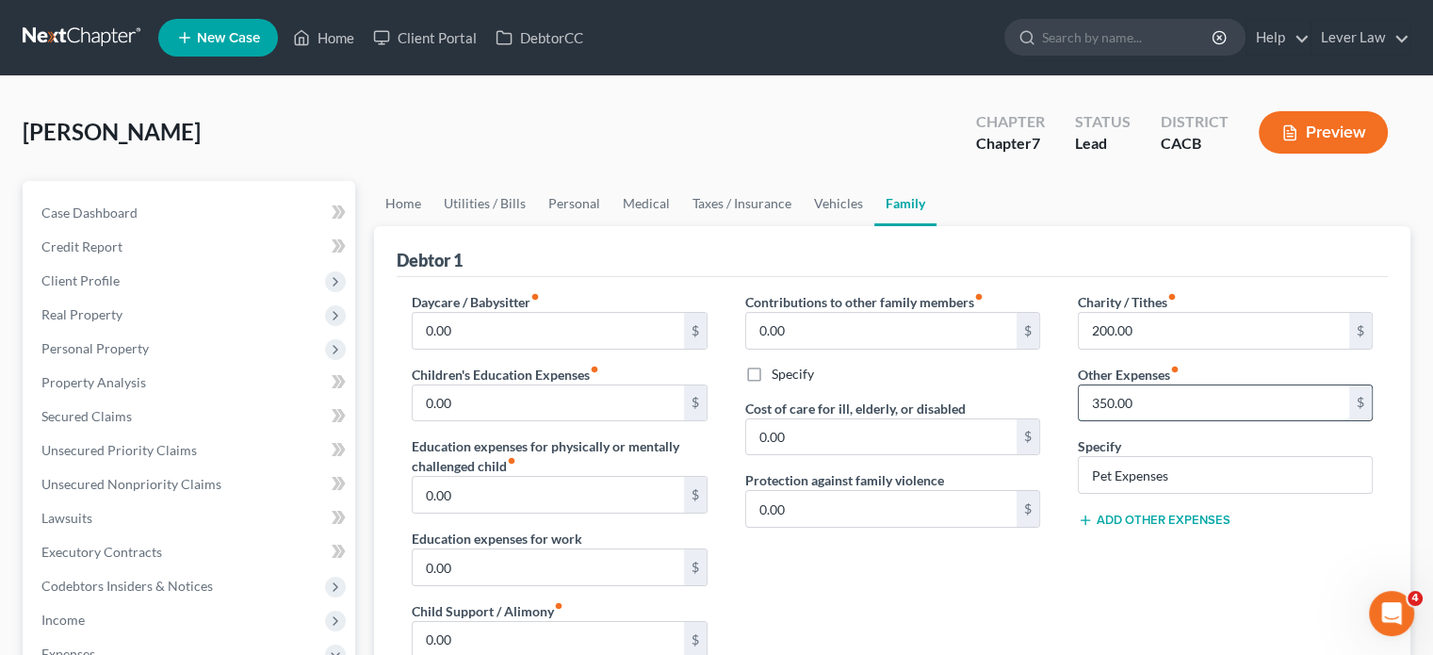
click at [1176, 391] on input "350.00" at bounding box center [1214, 403] width 270 height 36
type input "5"
click at [1126, 592] on div "Charity / Tithes fiber_manual_record 200.00 $ Other Expenses fiber_manual_recor…" at bounding box center [1225, 492] width 333 height 400
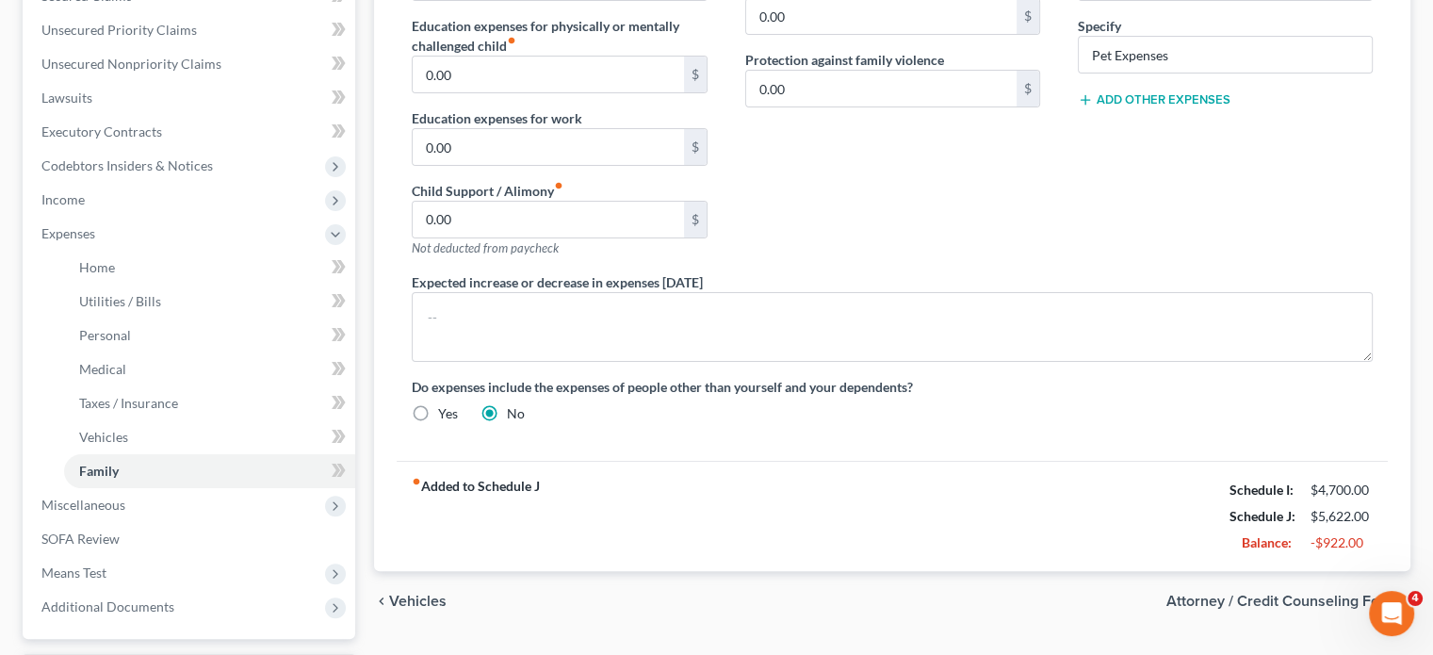
scroll to position [471, 0]
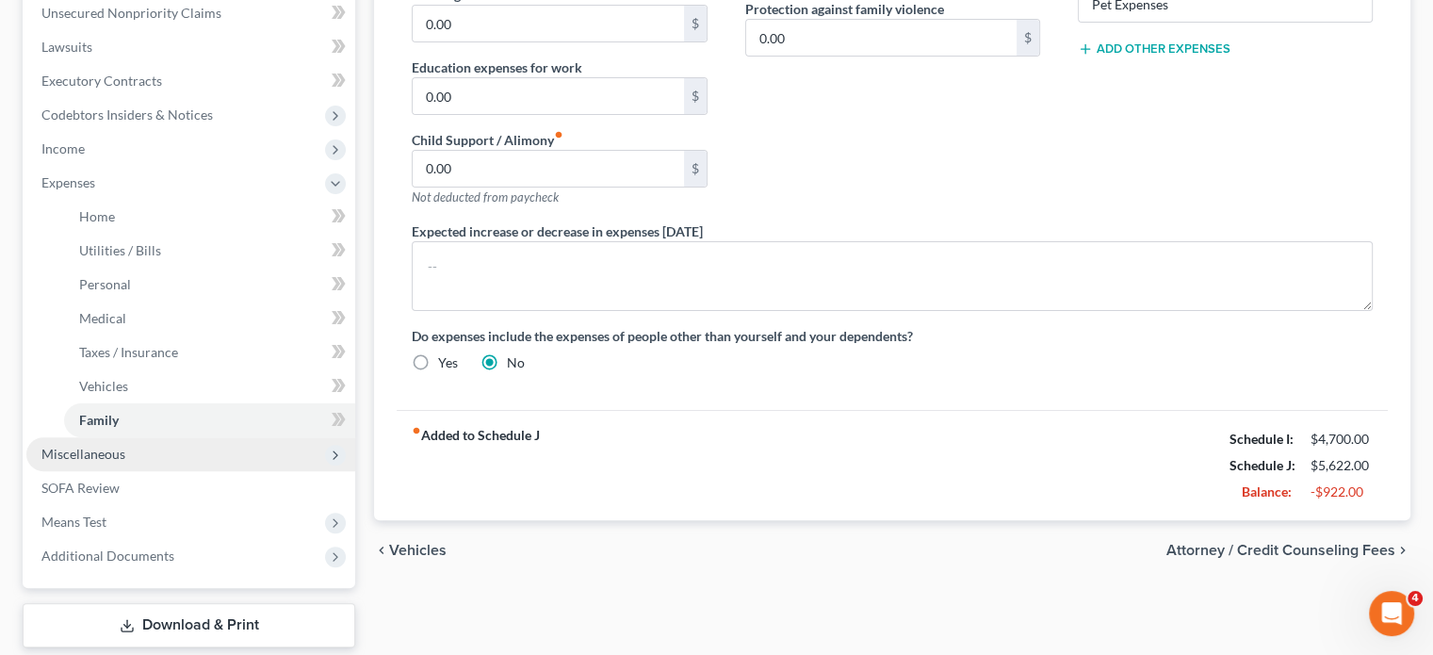
click at [171, 447] on span "Miscellaneous" at bounding box center [190, 454] width 329 height 34
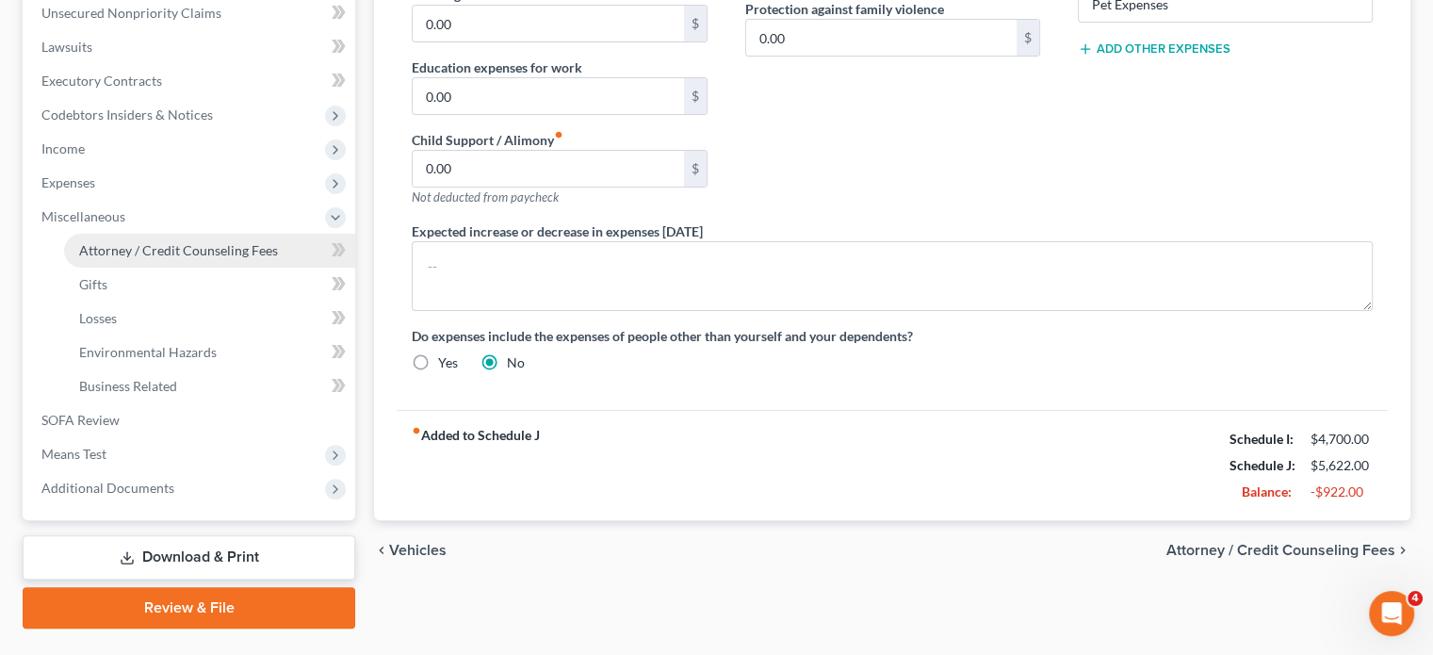
click at [170, 256] on span "Attorney / Credit Counseling Fees" at bounding box center [178, 250] width 199 height 16
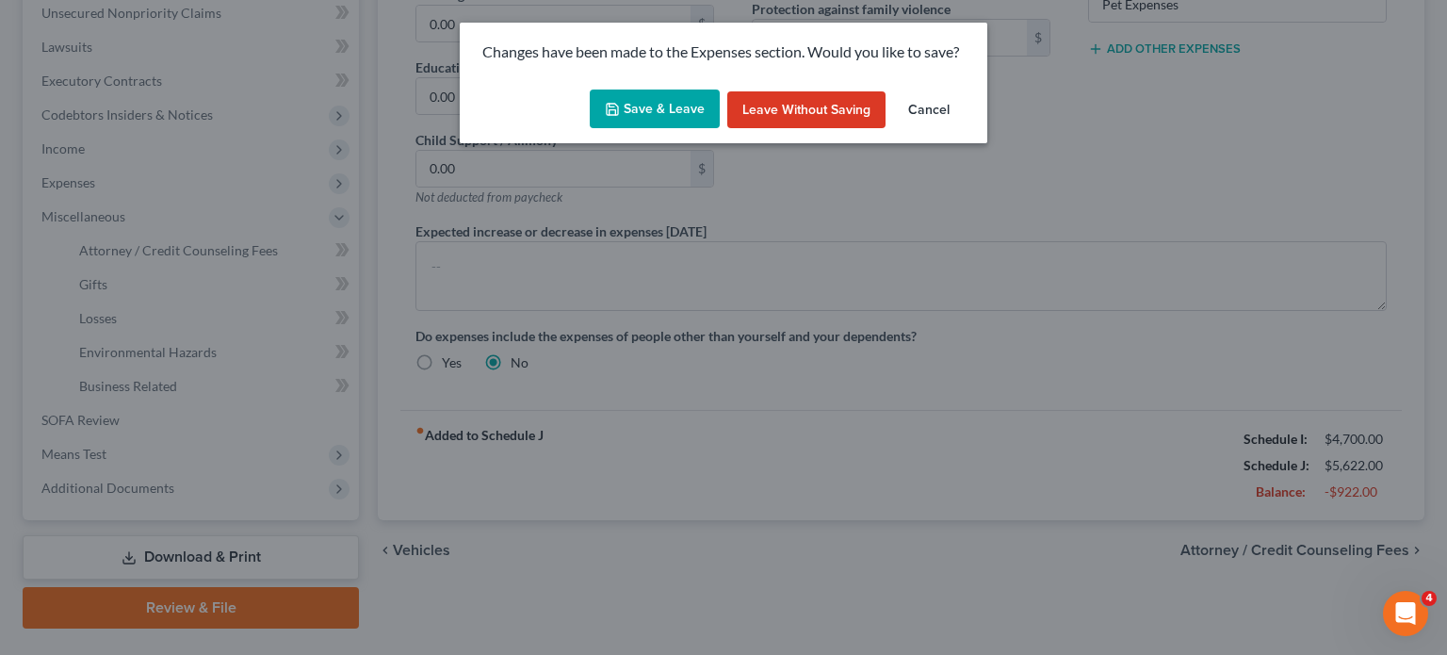
click at [656, 120] on button "Save & Leave" at bounding box center [655, 109] width 130 height 40
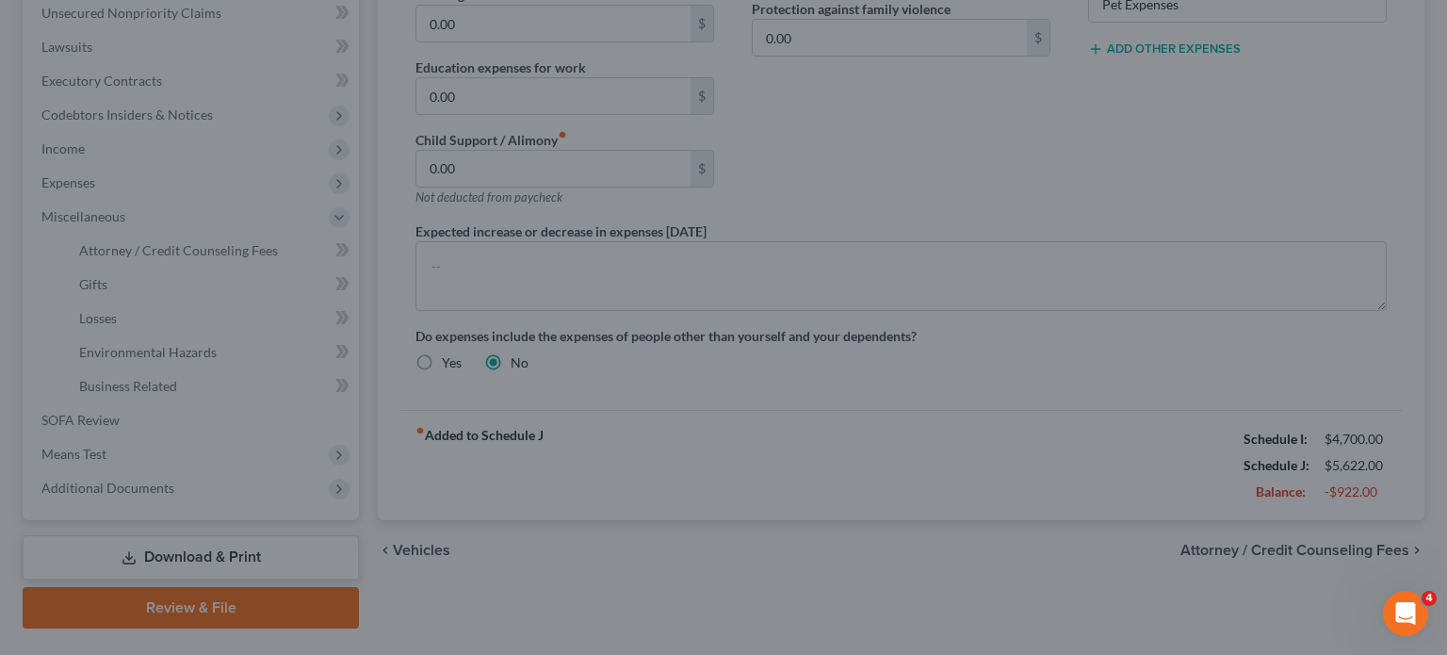
type input "250.00"
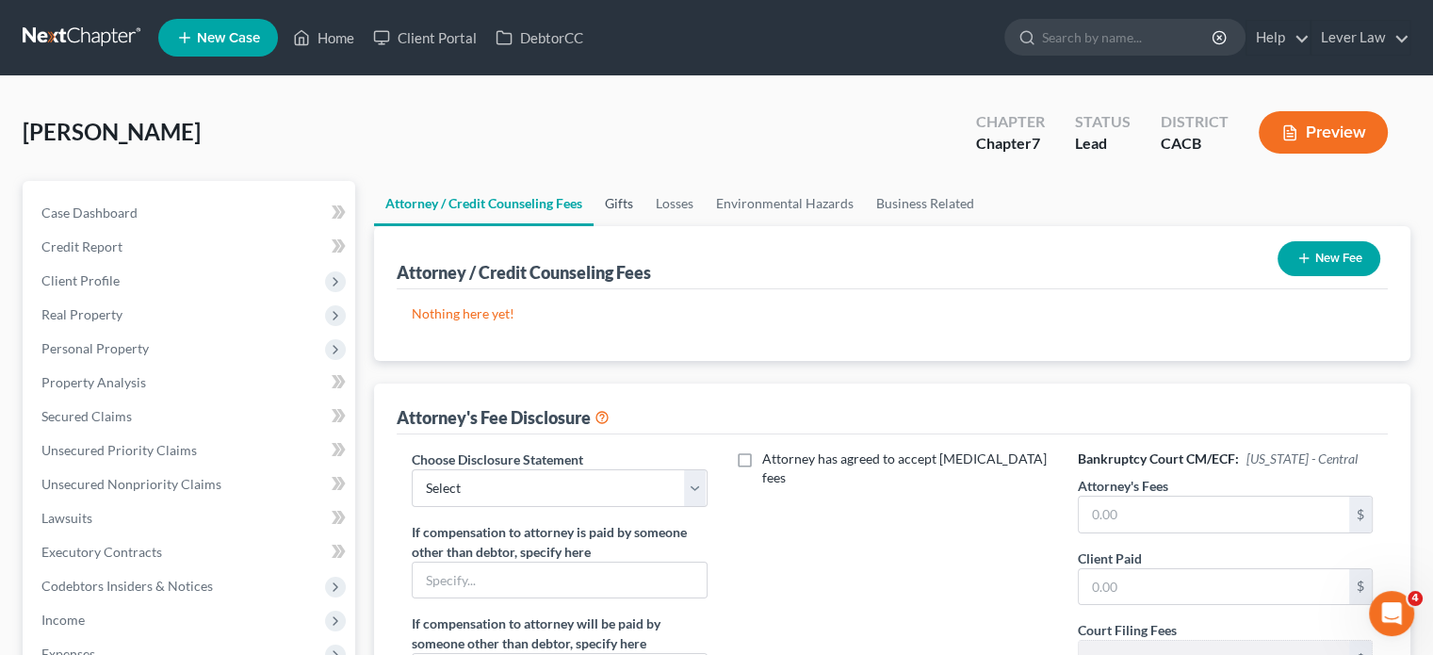
click at [616, 213] on link "Gifts" at bounding box center [618, 203] width 51 height 45
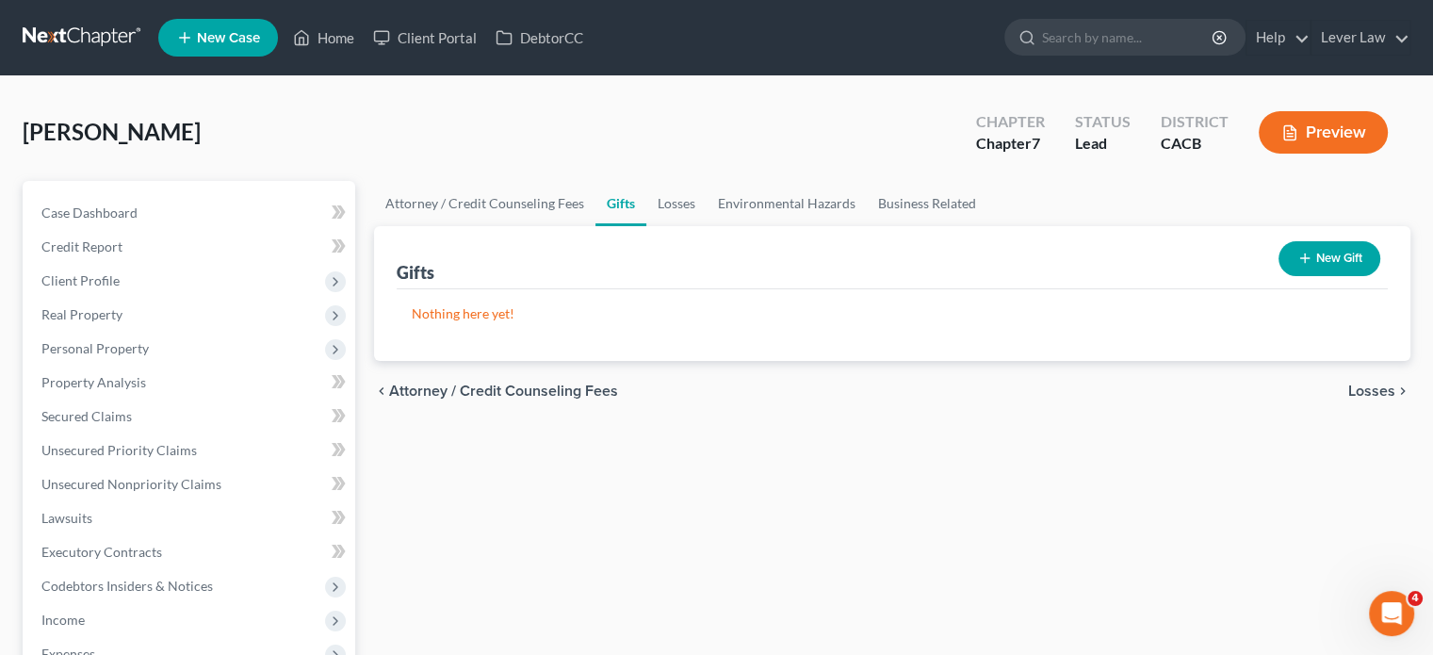
click at [1333, 253] on button "New Gift" at bounding box center [1329, 258] width 102 height 35
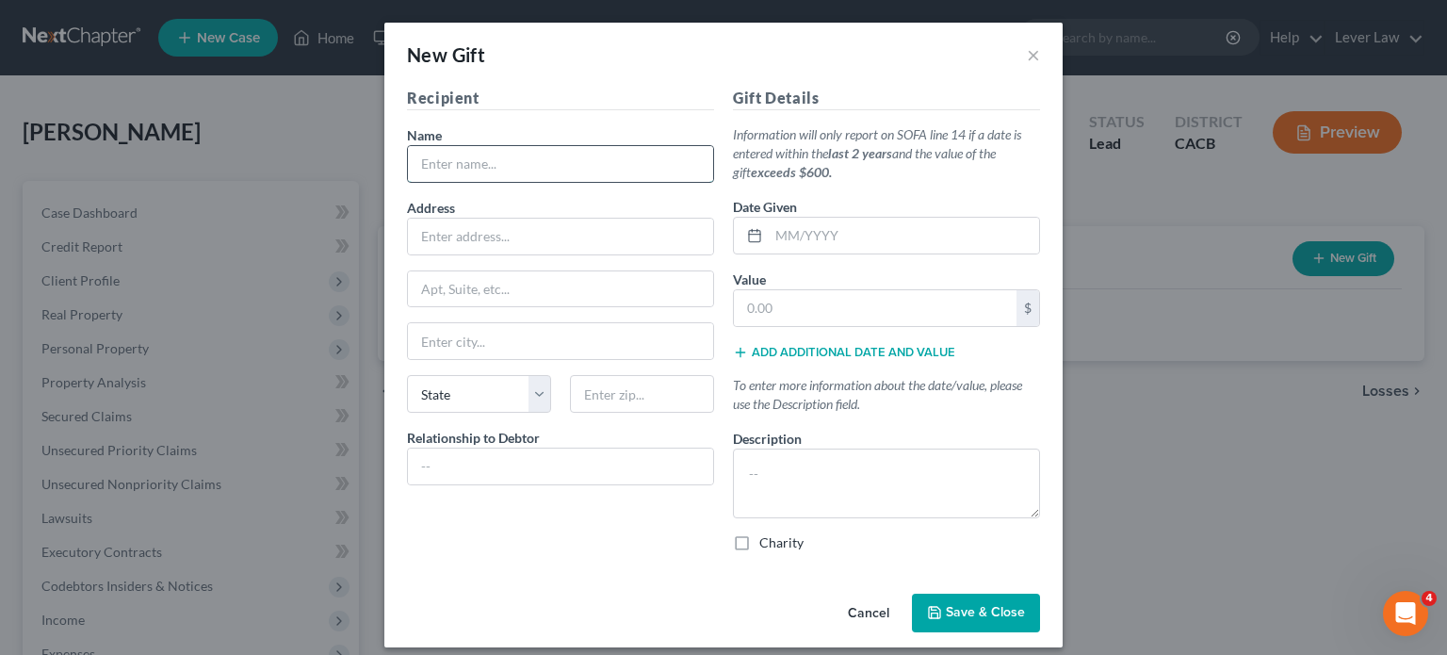
click at [448, 178] on input "text" at bounding box center [560, 164] width 305 height 36
click at [1030, 56] on button "×" at bounding box center [1033, 54] width 13 height 23
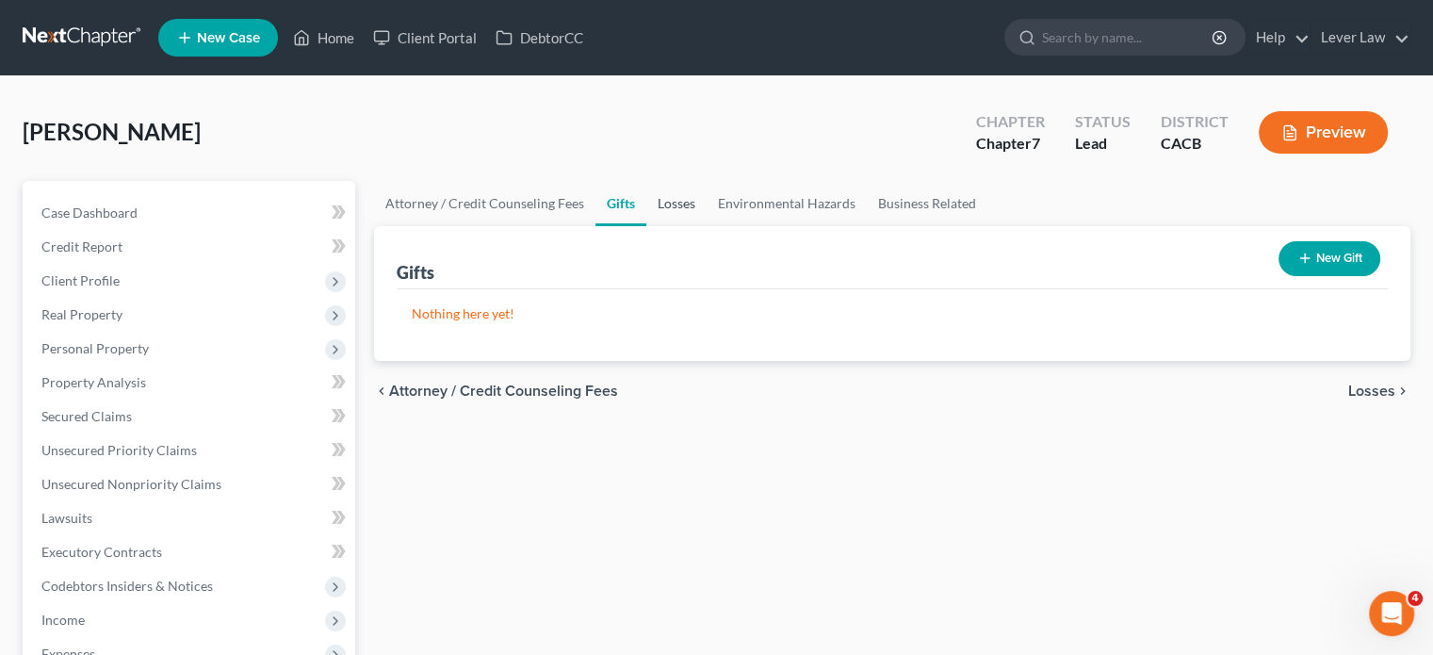
click at [671, 204] on link "Losses" at bounding box center [676, 203] width 60 height 45
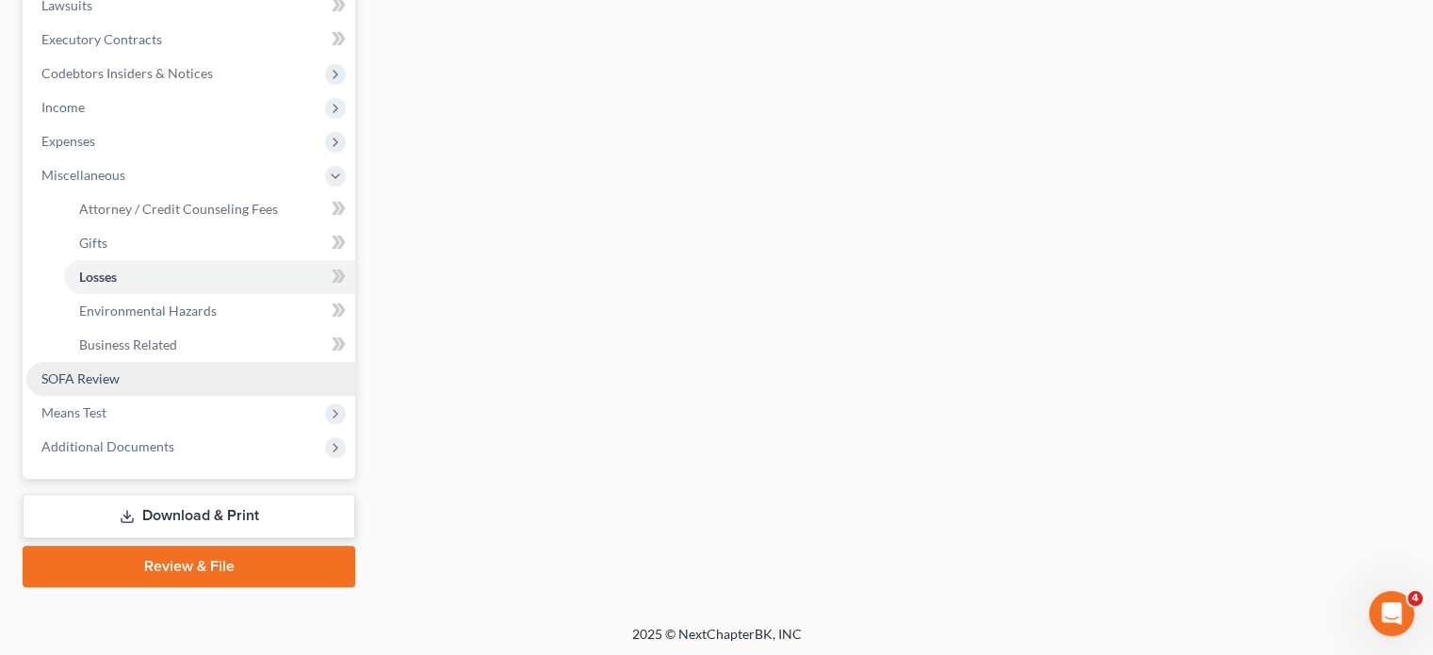
scroll to position [514, 0]
click at [74, 375] on span "SOFA Review" at bounding box center [80, 376] width 78 height 16
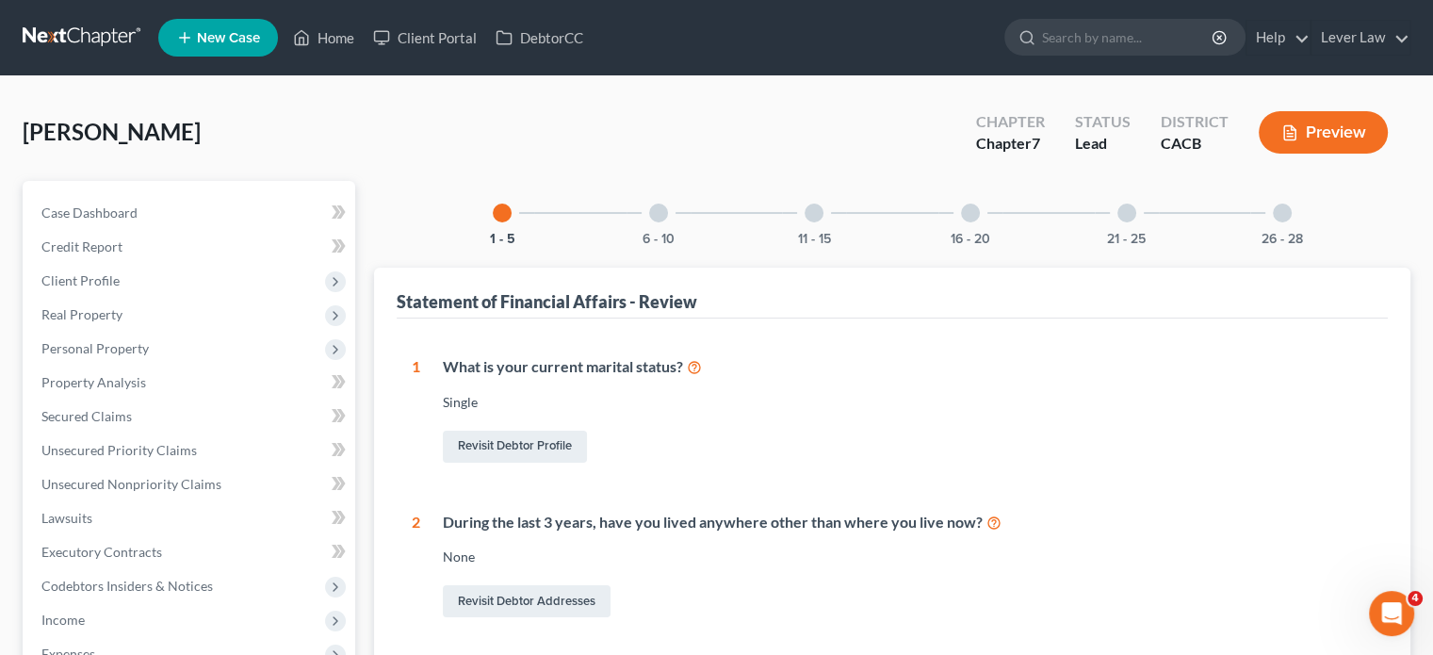
click at [653, 221] on div "6 - 10" at bounding box center [658, 213] width 64 height 64
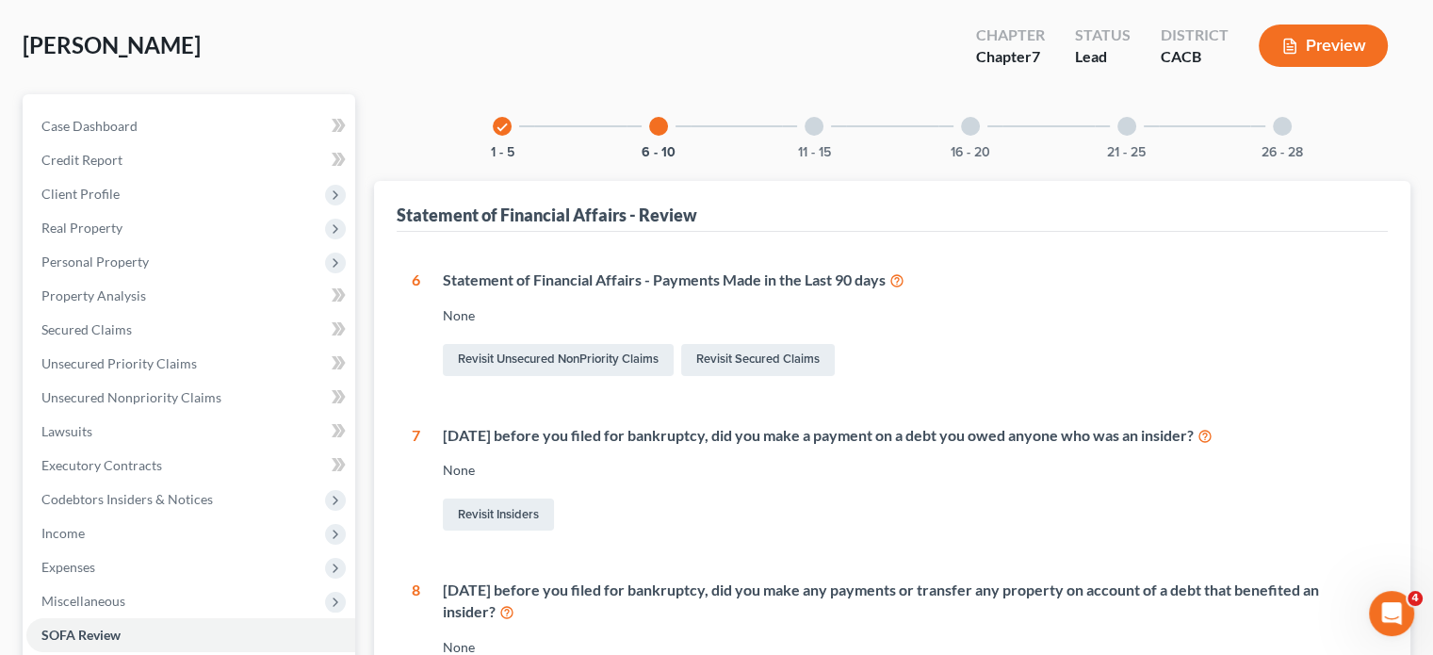
scroll to position [188, 0]
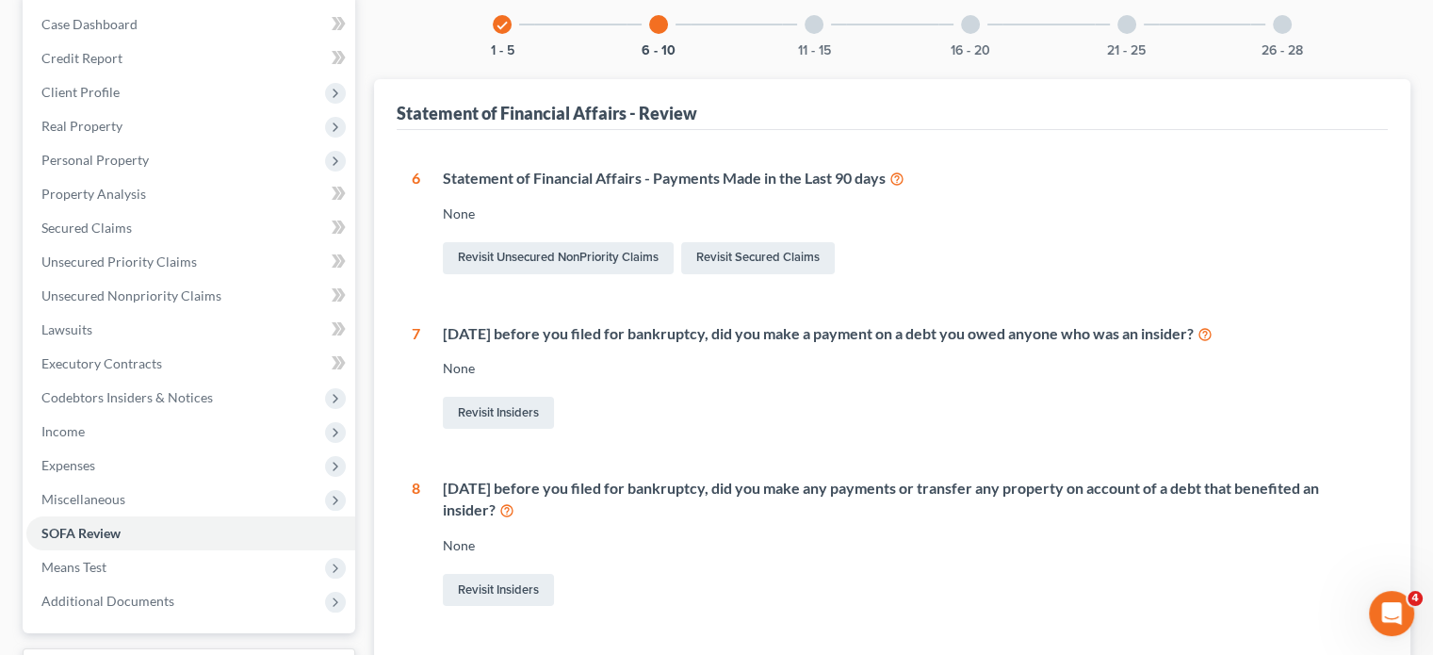
click at [821, 25] on div at bounding box center [814, 24] width 19 height 19
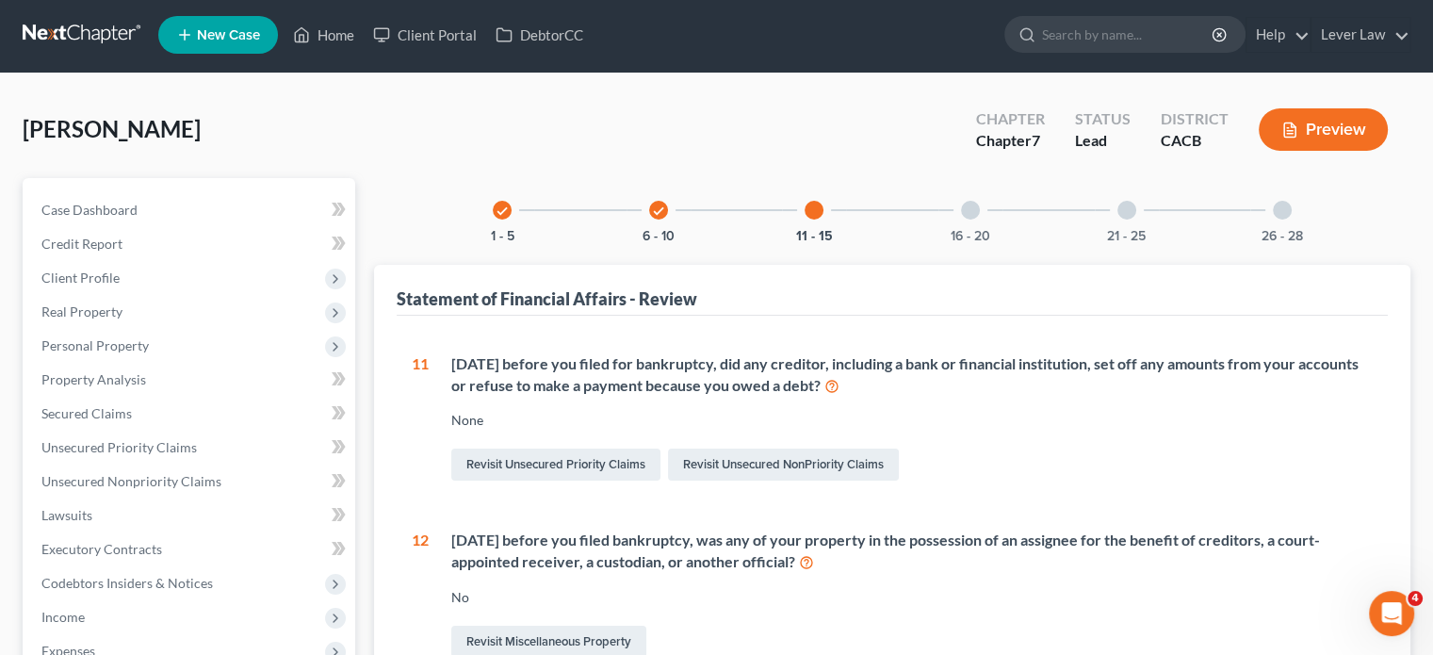
scroll to position [0, 0]
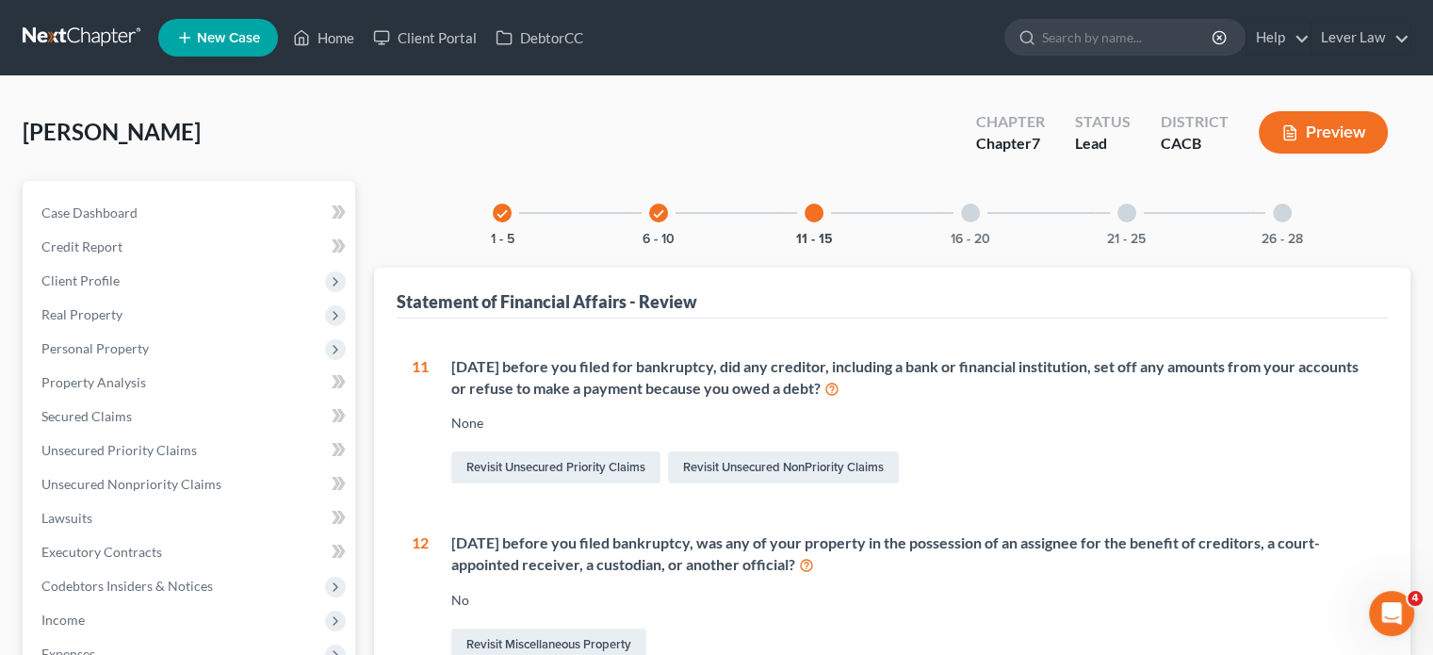
click at [953, 207] on div "16 - 20" at bounding box center [970, 213] width 64 height 64
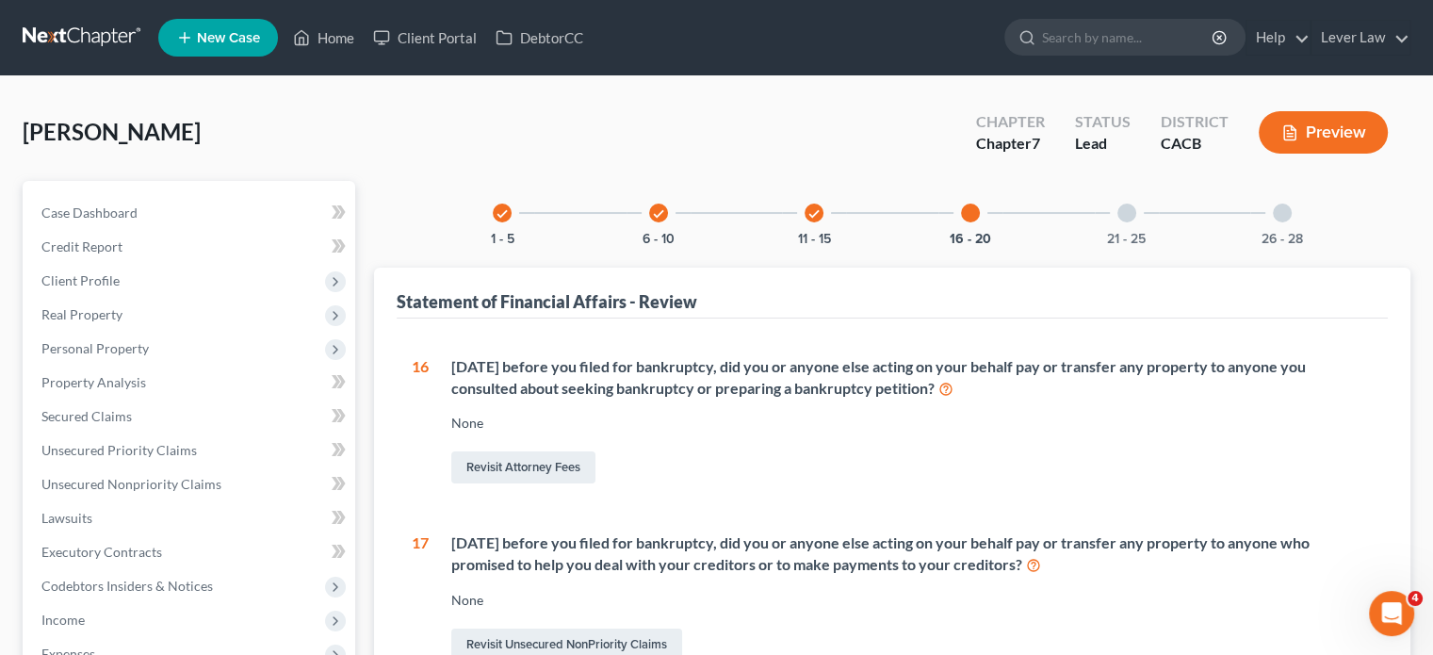
click at [1119, 214] on div at bounding box center [1126, 212] width 19 height 19
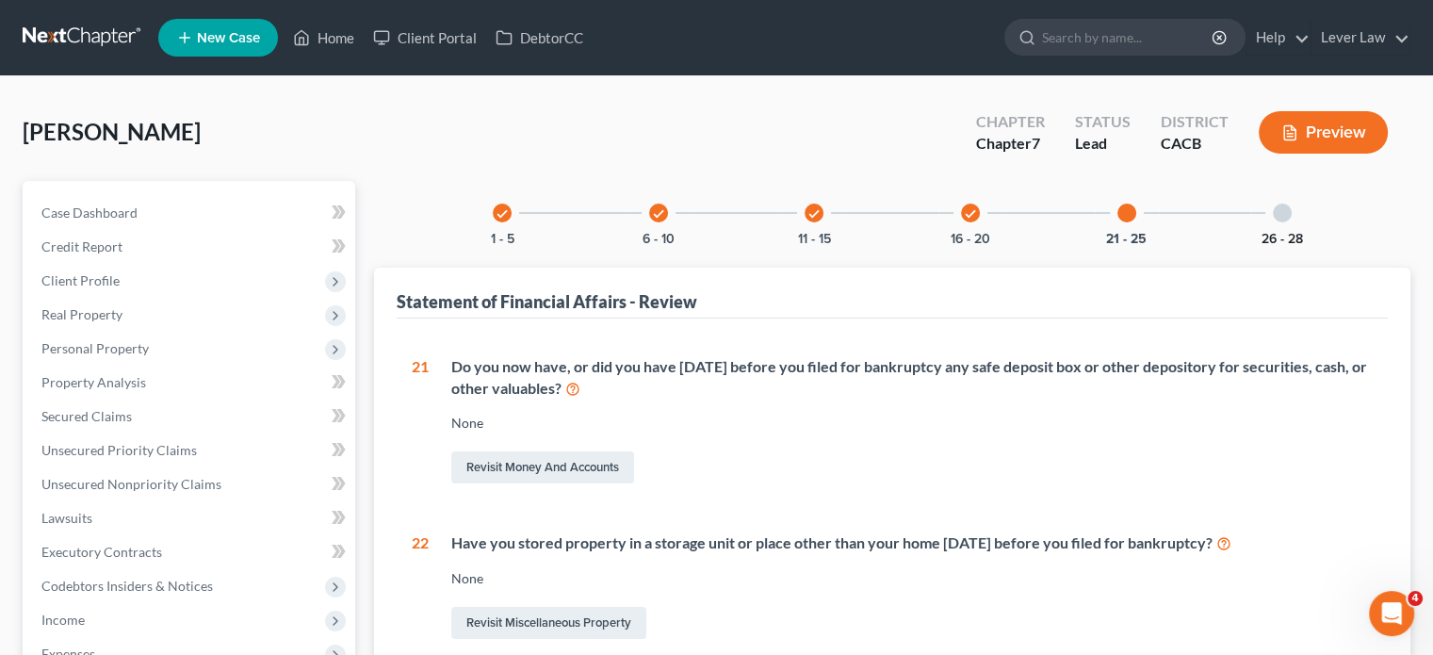
click at [1282, 233] on button "26 - 28" at bounding box center [1281, 239] width 41 height 13
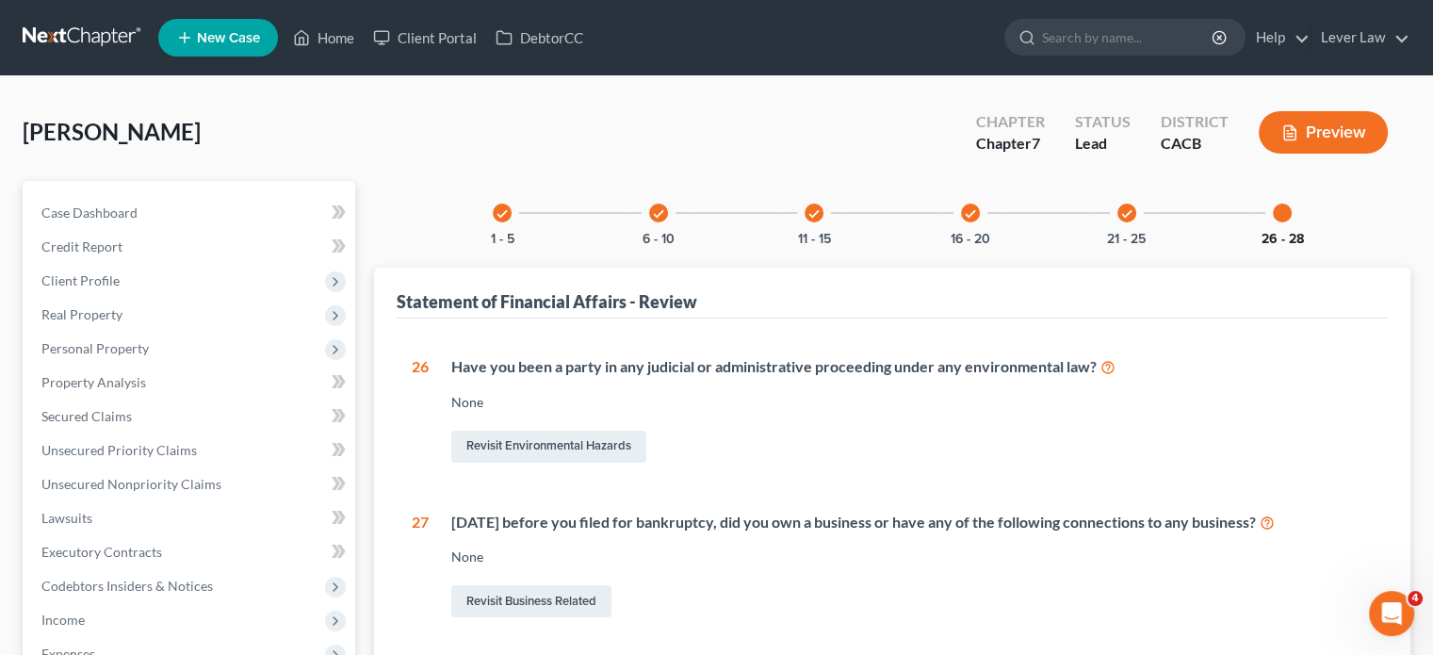
scroll to position [345, 0]
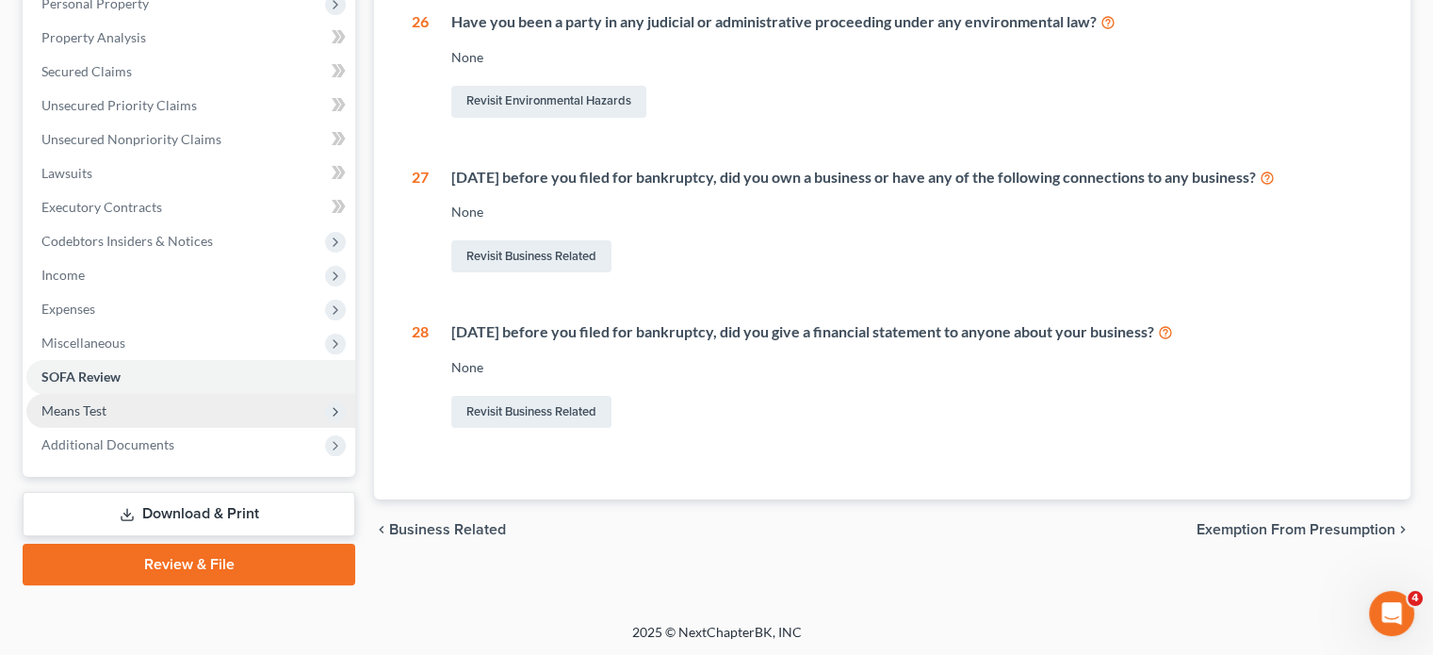
click at [83, 404] on span "Means Test" at bounding box center [73, 410] width 65 height 16
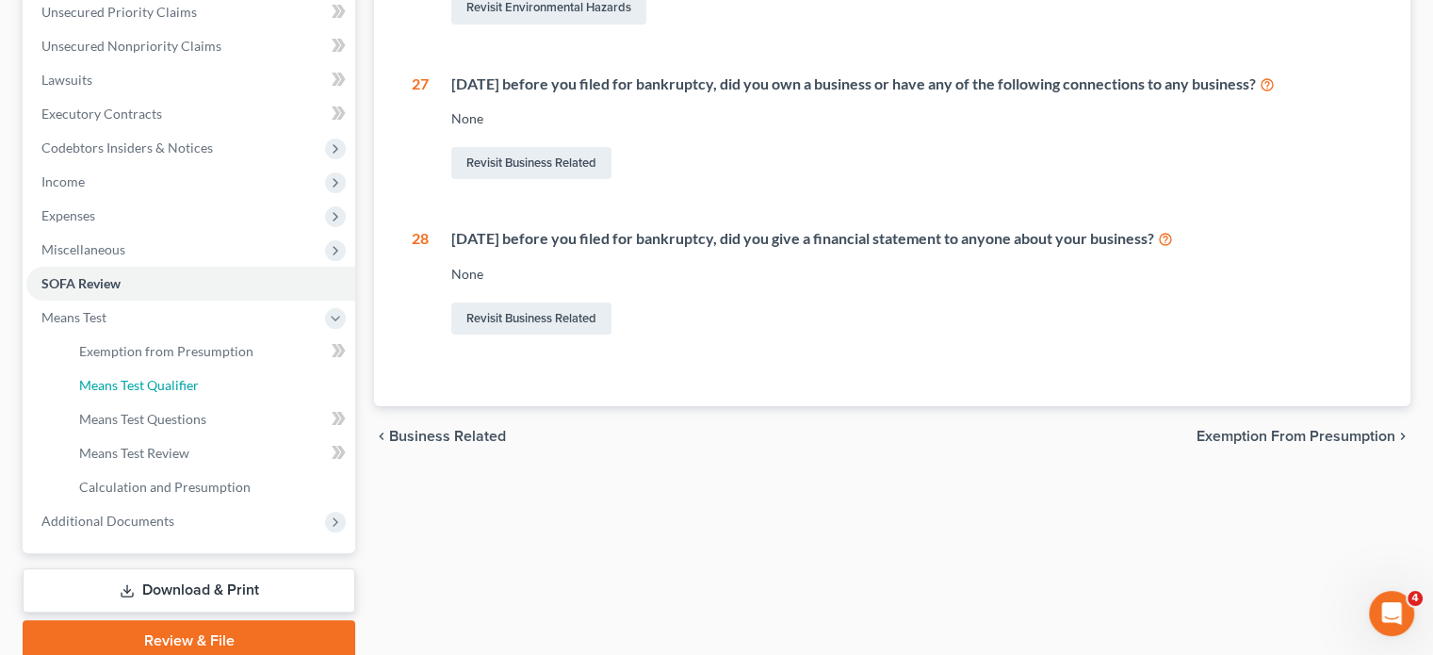
scroll to position [439, 0]
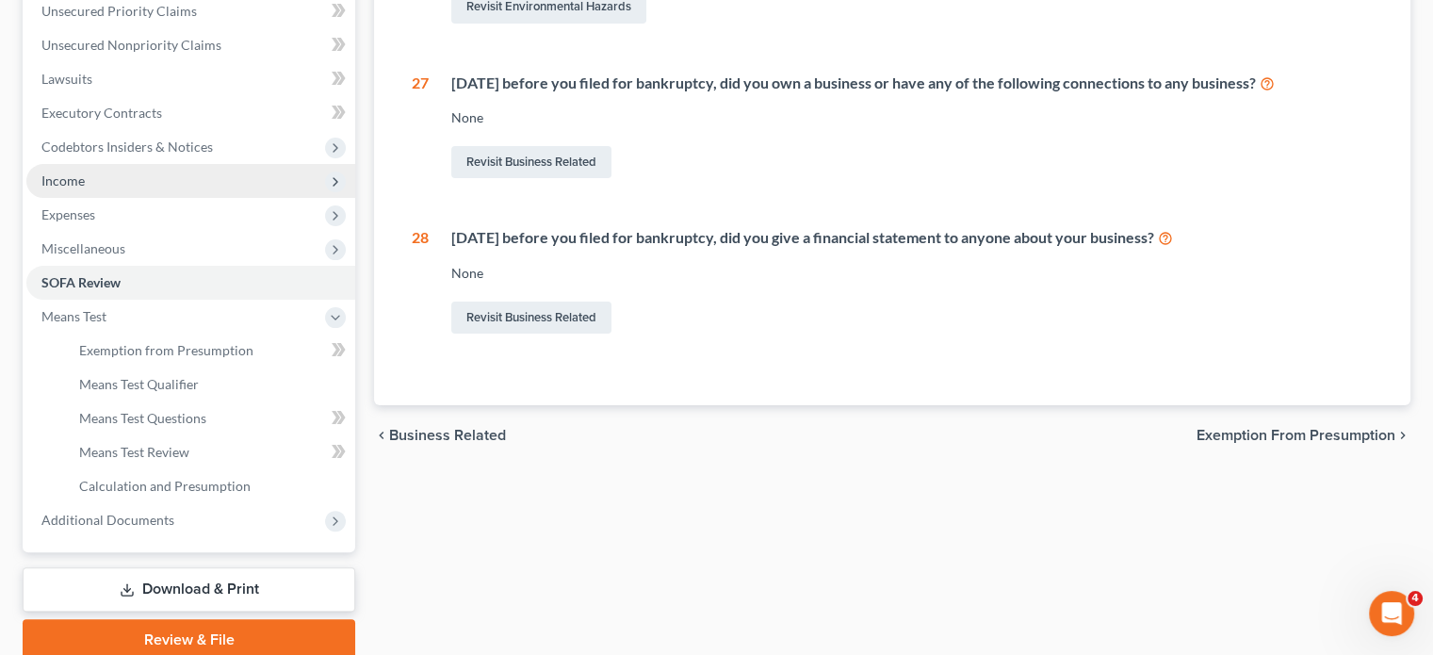
click at [83, 184] on span "Income" at bounding box center [62, 180] width 43 height 16
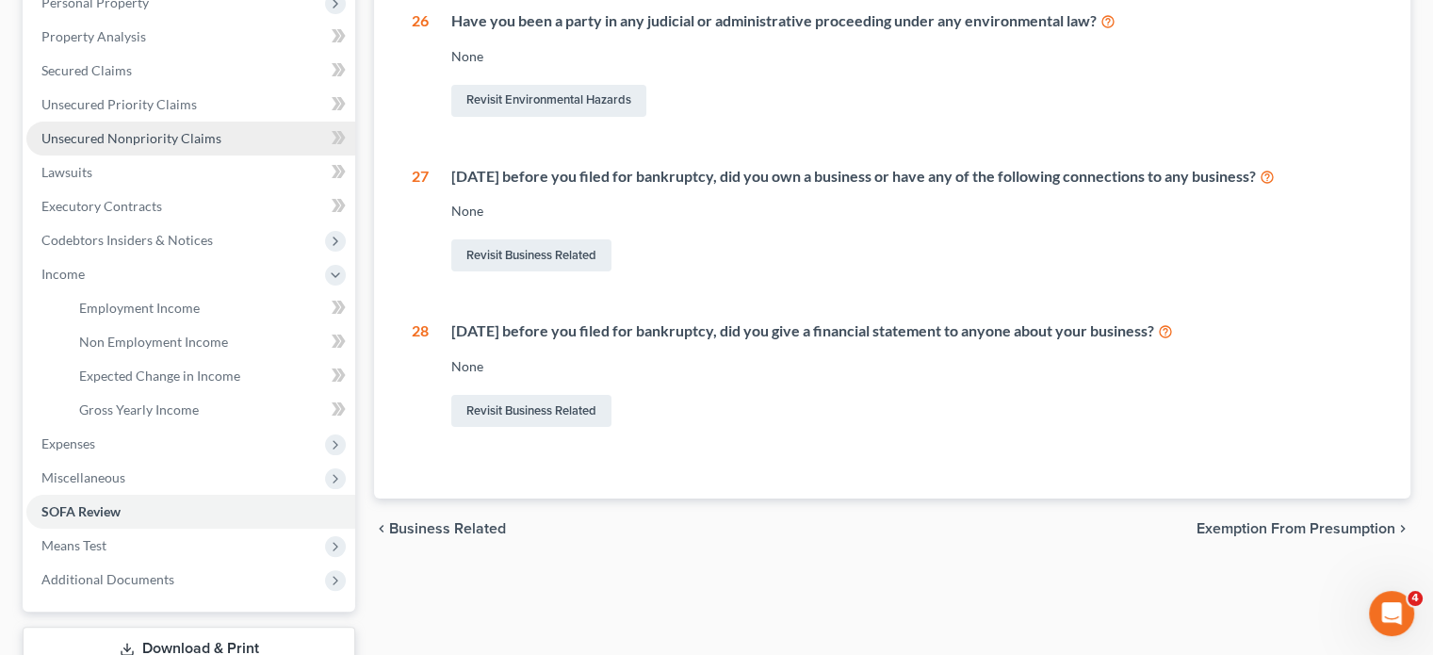
scroll to position [345, 0]
click at [128, 146] on link "Unsecured Nonpriority Claims" at bounding box center [190, 139] width 329 height 34
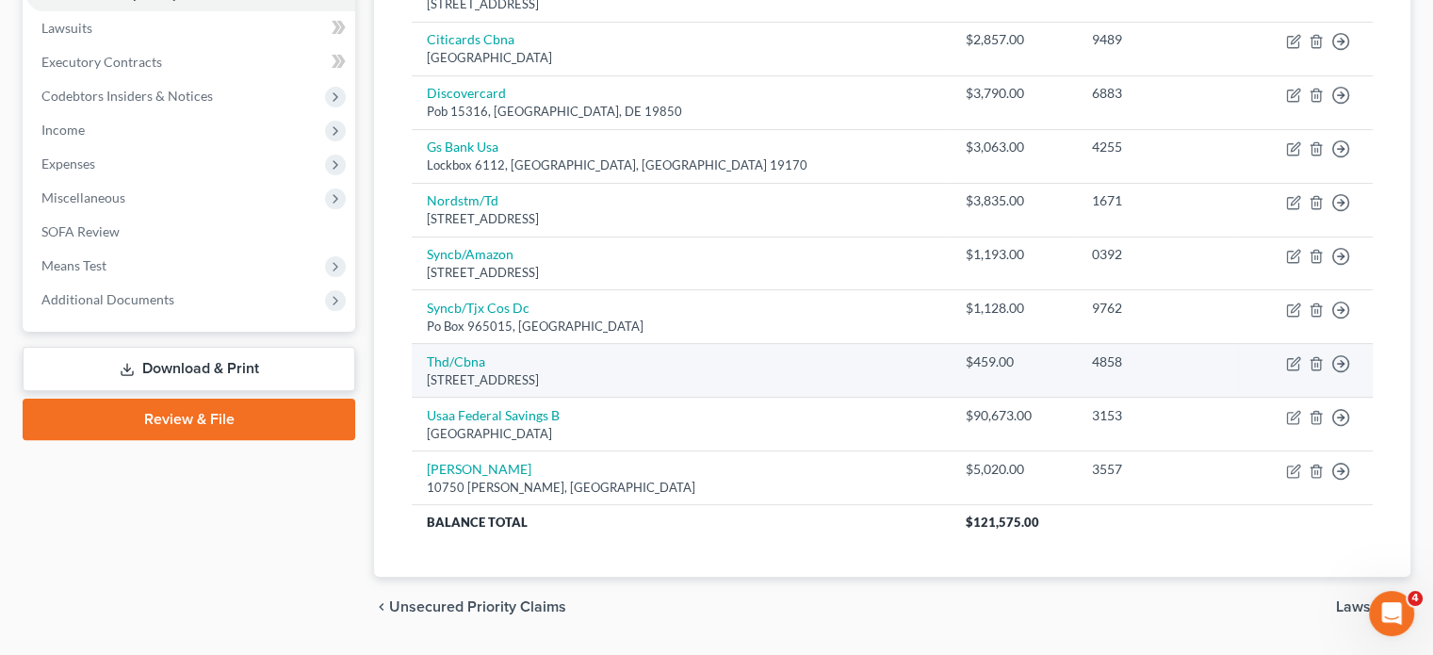
scroll to position [540, 0]
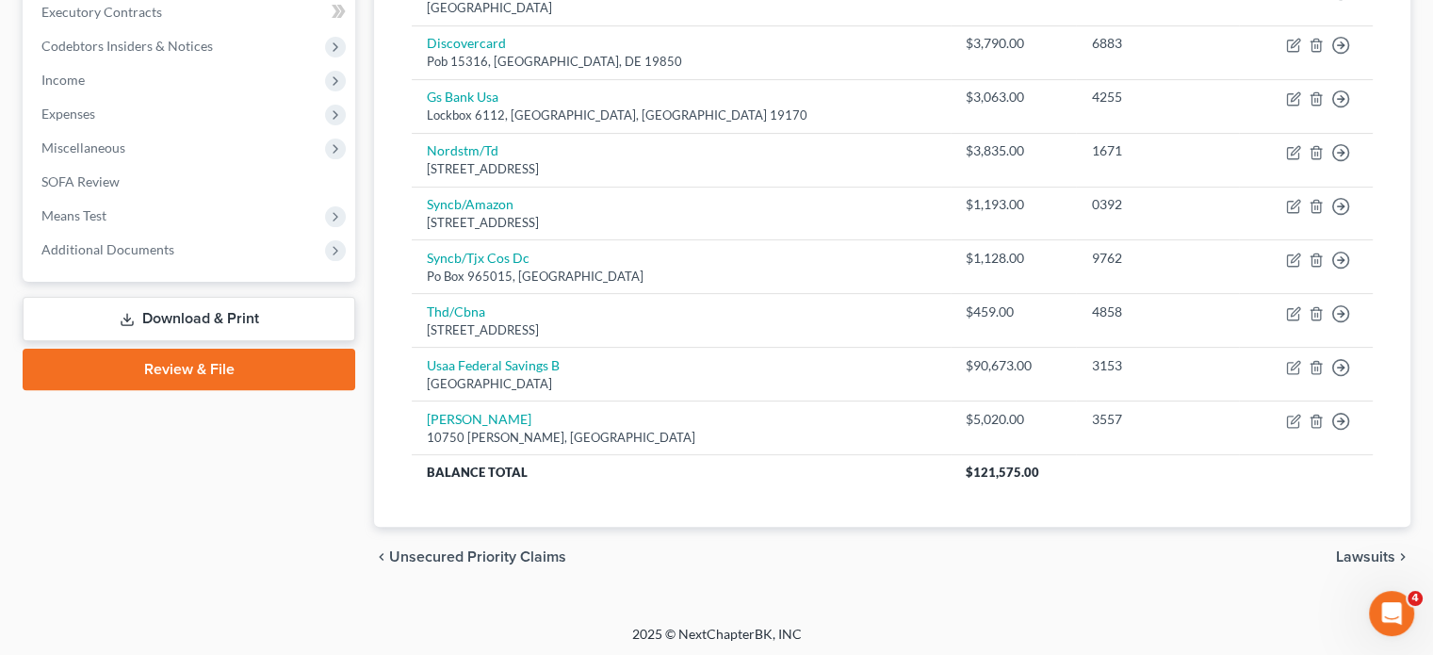
click at [189, 319] on link "Download & Print" at bounding box center [189, 319] width 333 height 44
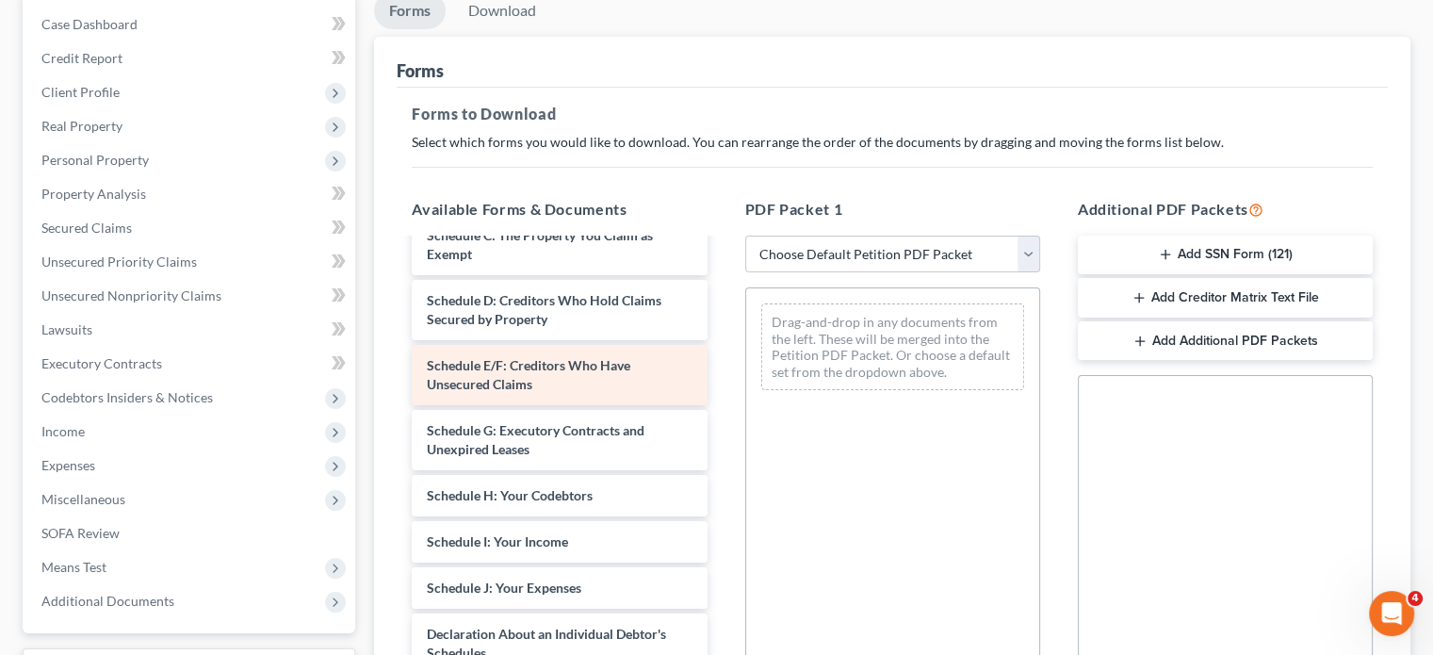
scroll to position [188, 0]
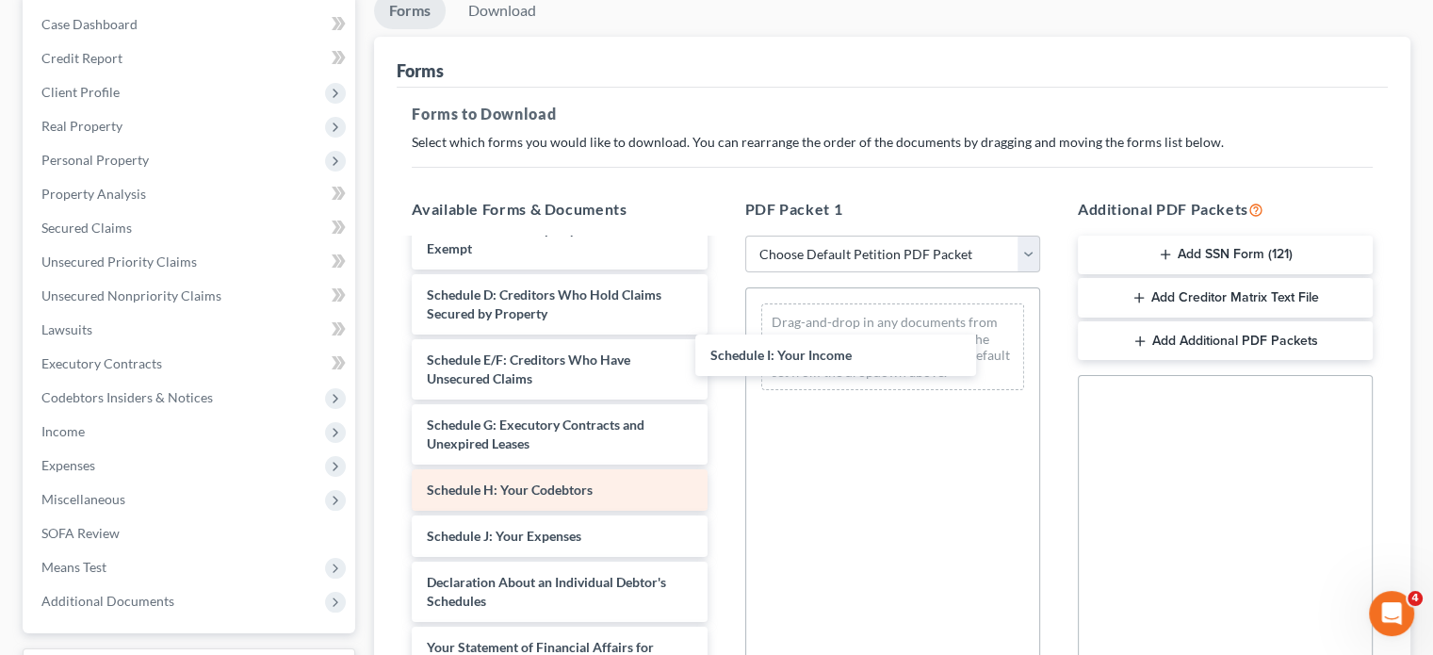
drag, startPoint x: 547, startPoint y: 538, endPoint x: 670, endPoint y: 493, distance: 130.5
click at [722, 355] on div "Schedule I: Your Income Voluntary Petition for Individuals Filing for Bankruptc…" at bounding box center [559, 536] width 325 height 968
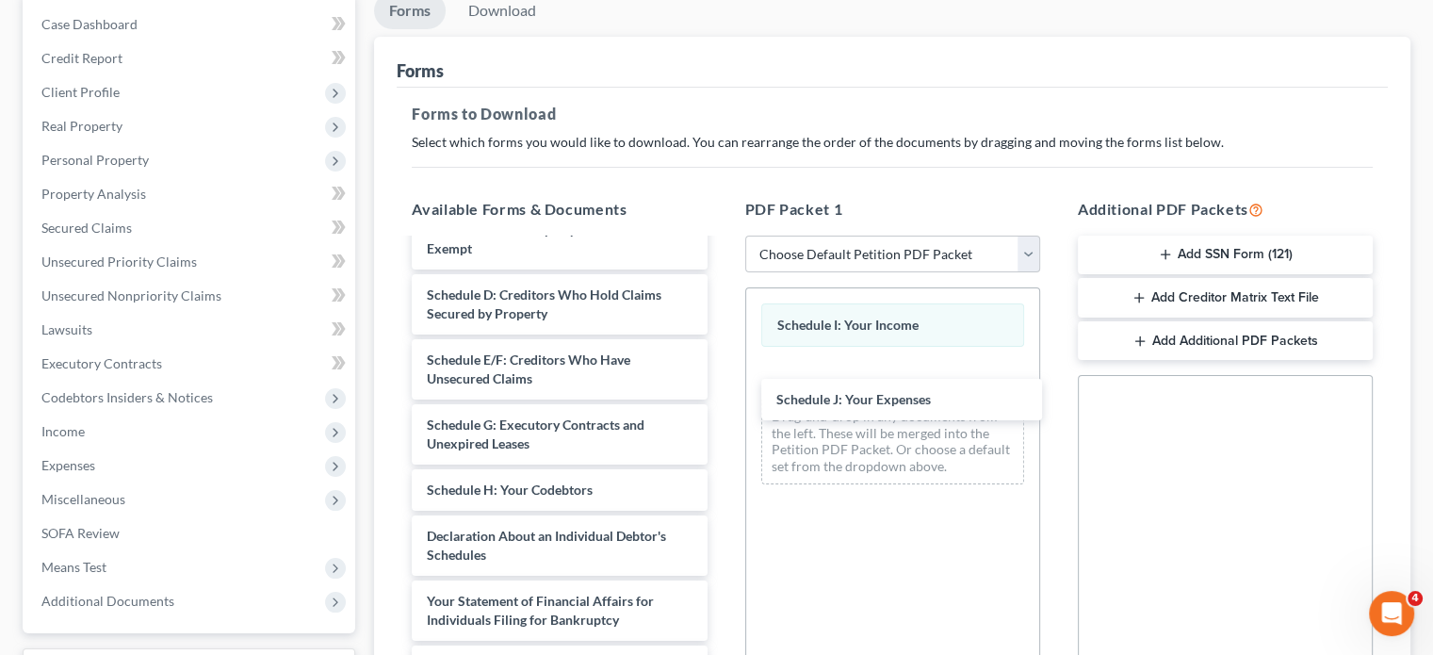
drag, startPoint x: 584, startPoint y: 526, endPoint x: 1213, endPoint y: 403, distance: 641.1
click at [722, 387] on div "Schedule J: Your Expenses Voluntary Petition for Individuals Filing for Bankrup…" at bounding box center [559, 513] width 325 height 922
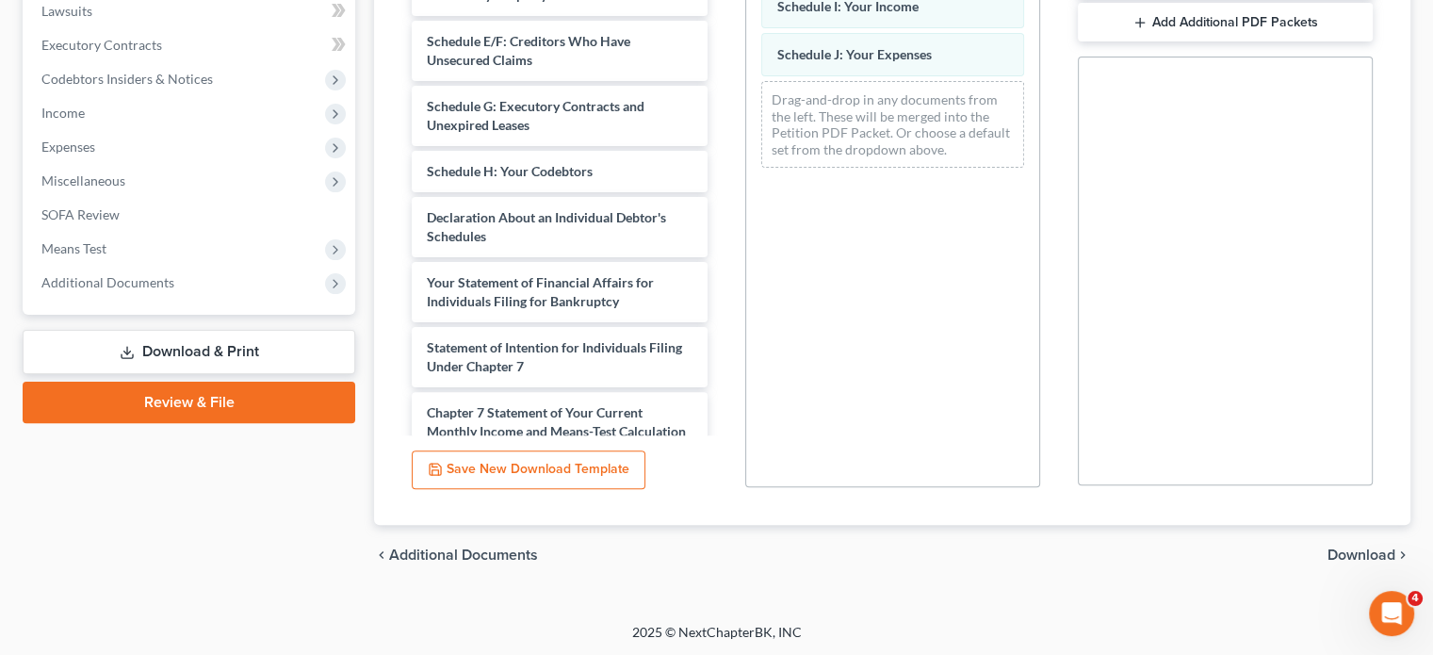
click at [1344, 551] on span "Download" at bounding box center [1361, 554] width 68 height 15
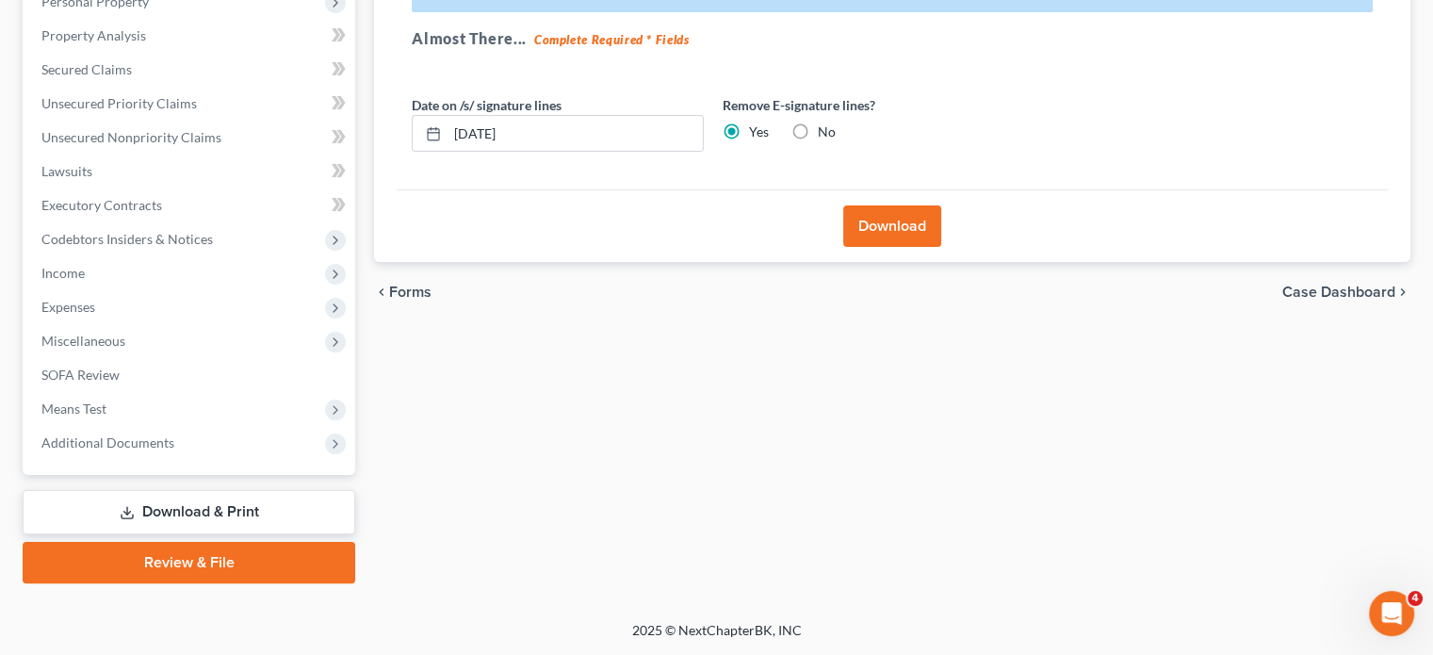
scroll to position [345, 0]
click at [891, 227] on button "Download" at bounding box center [892, 227] width 98 height 41
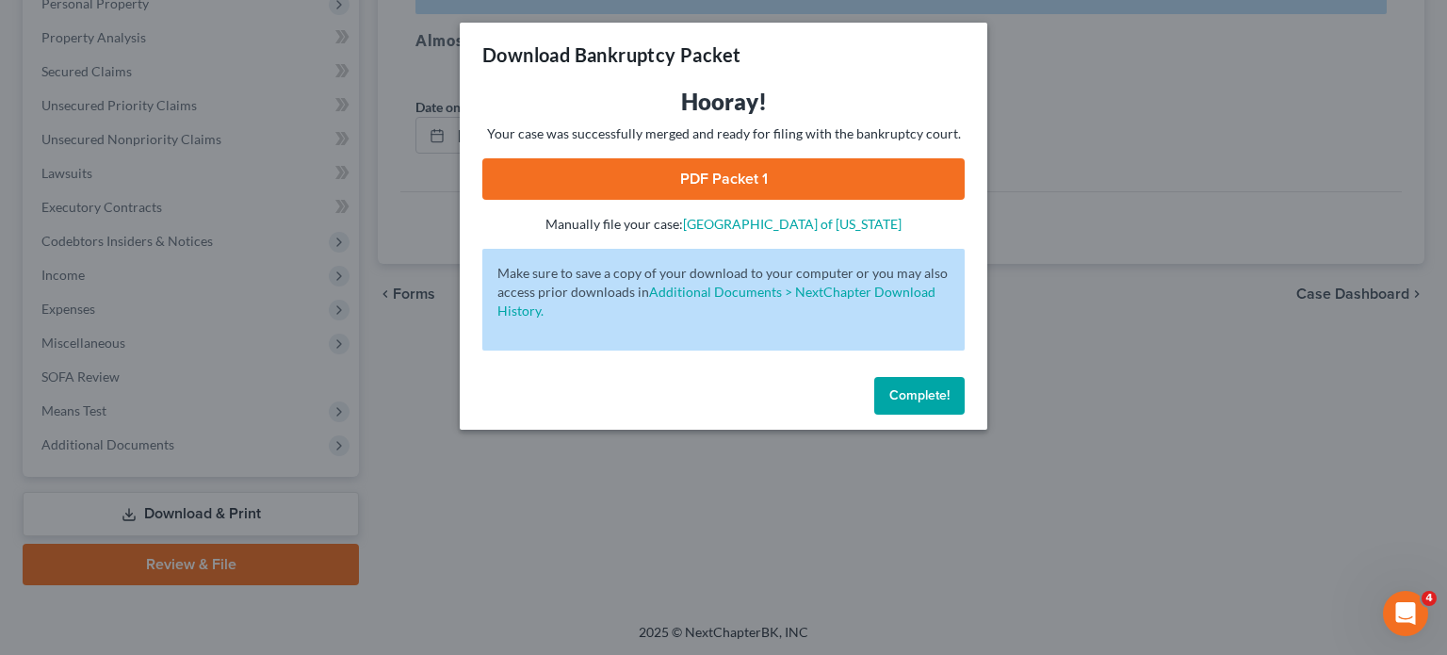
click at [865, 195] on link "PDF Packet 1" at bounding box center [723, 178] width 482 height 41
click at [805, 187] on link "PDF Packet 1" at bounding box center [723, 178] width 482 height 41
click at [917, 398] on span "Complete!" at bounding box center [919, 395] width 60 height 16
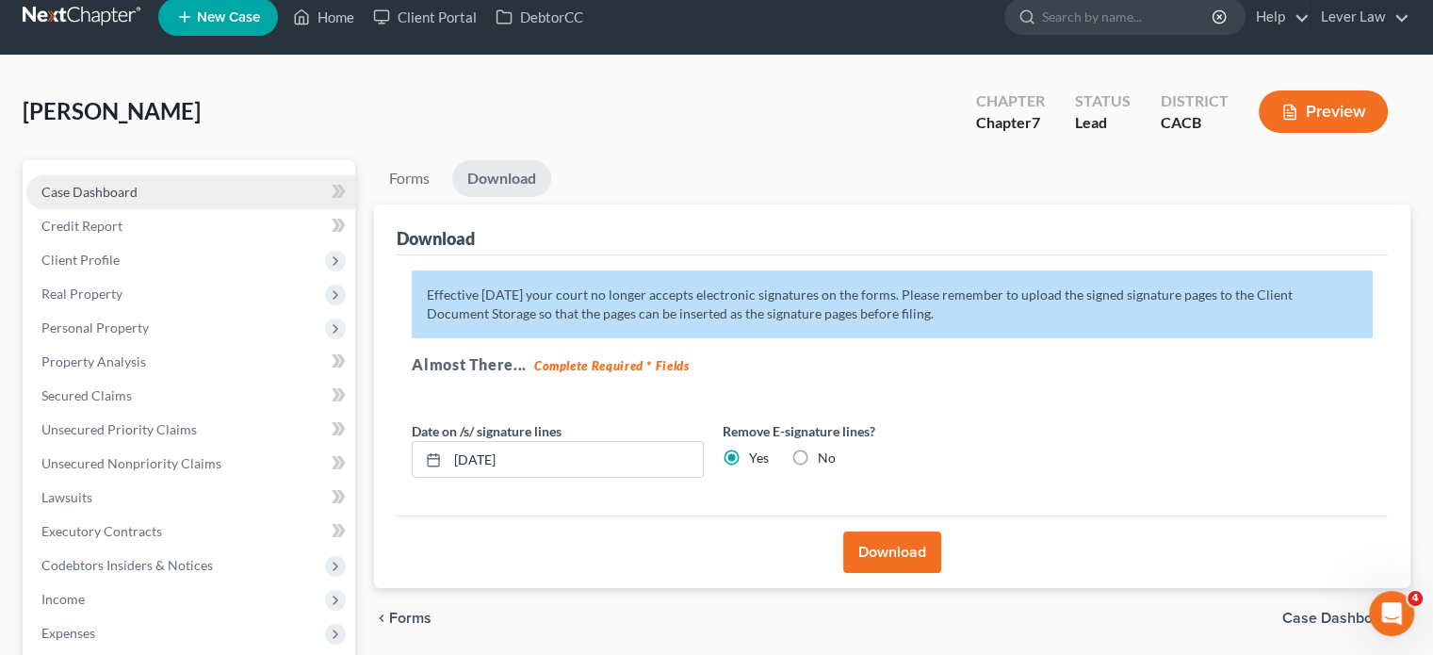
scroll to position [0, 0]
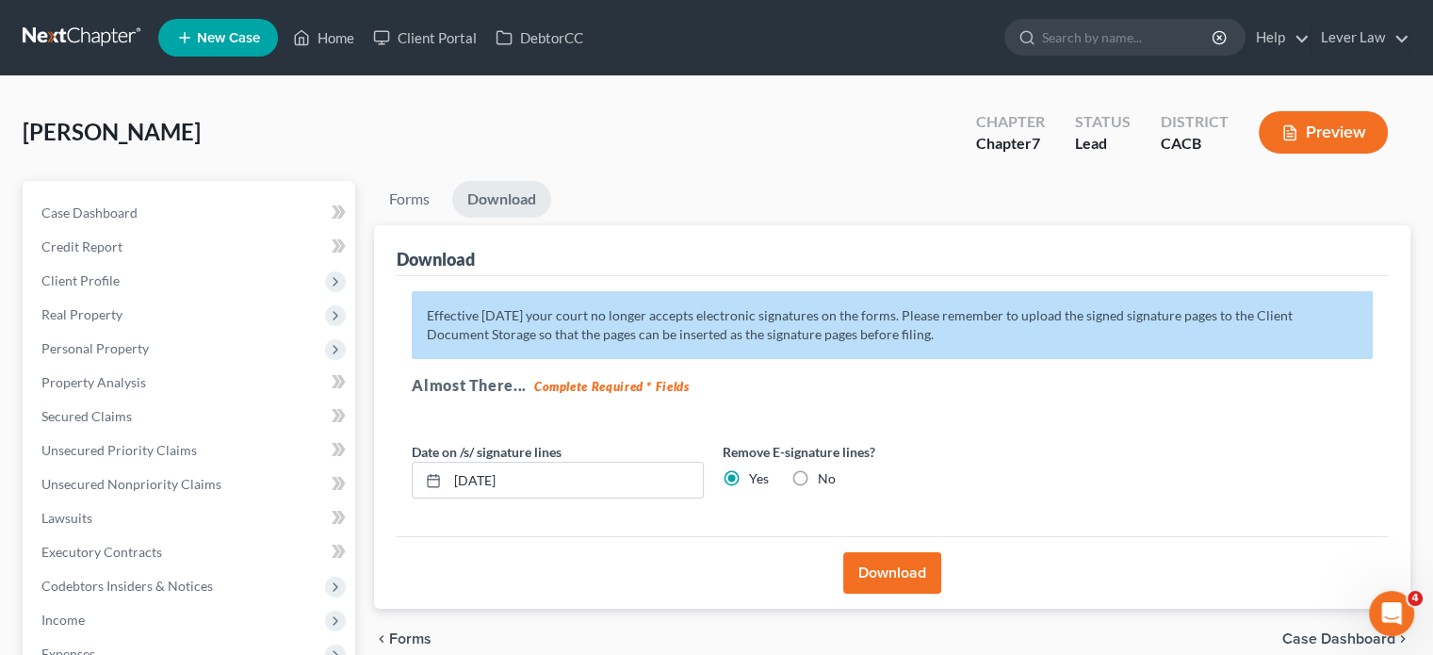
click at [68, 37] on link at bounding box center [83, 38] width 121 height 34
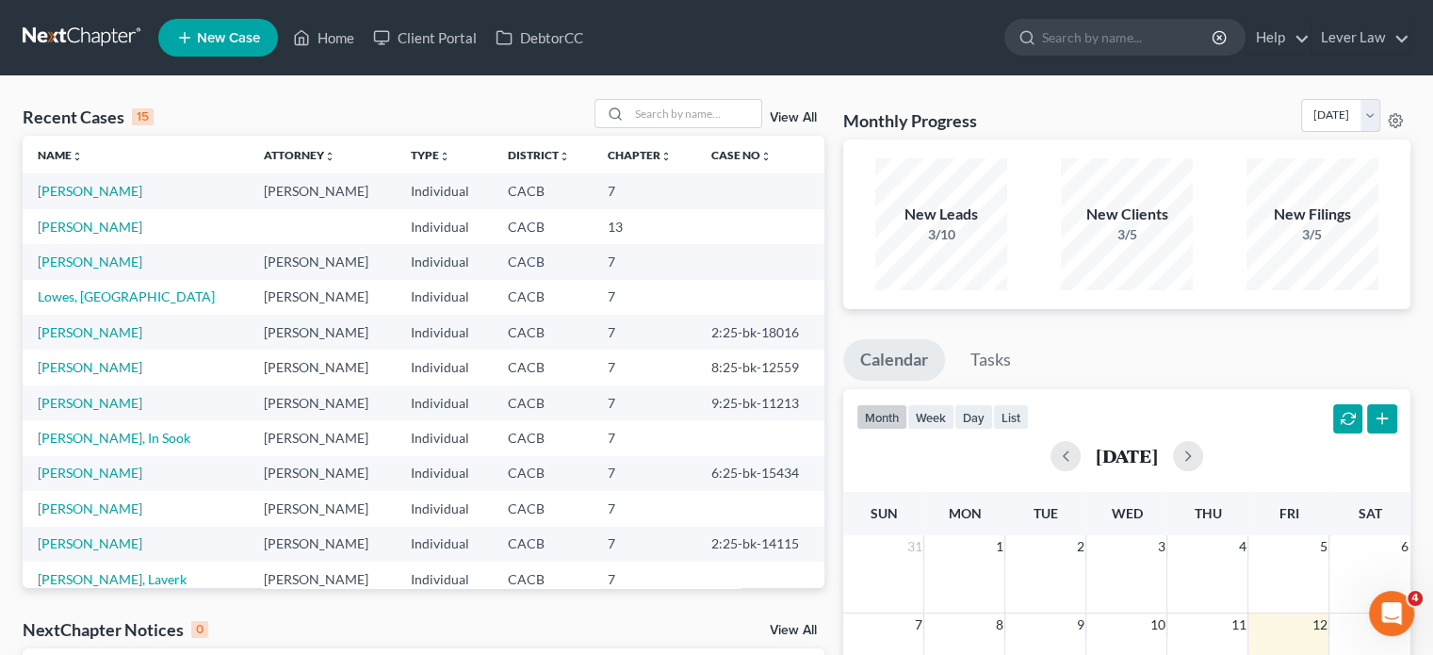
click at [109, 300] on td "Lowes, [GEOGRAPHIC_DATA]" at bounding box center [136, 297] width 226 height 35
click at [102, 300] on link "Lowes, [GEOGRAPHIC_DATA]" at bounding box center [126, 296] width 177 height 16
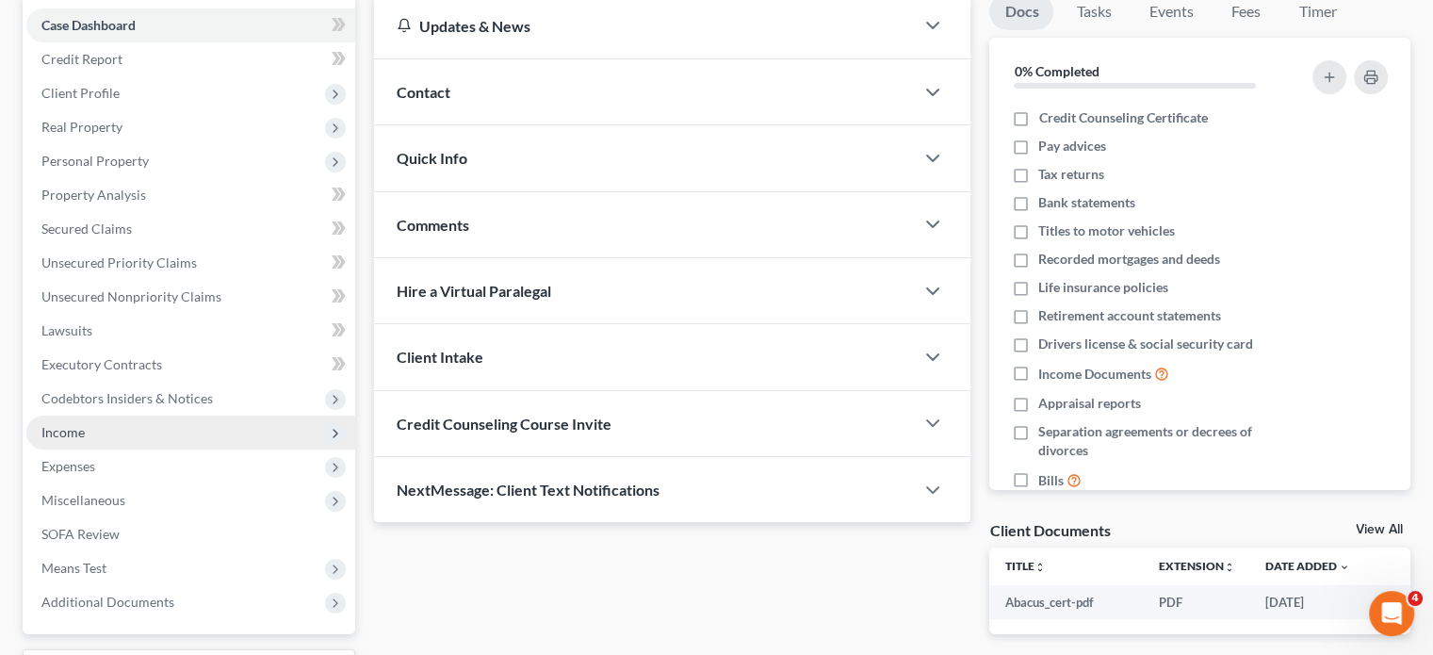
scroll to position [188, 0]
click at [99, 438] on span "Income" at bounding box center [190, 432] width 329 height 34
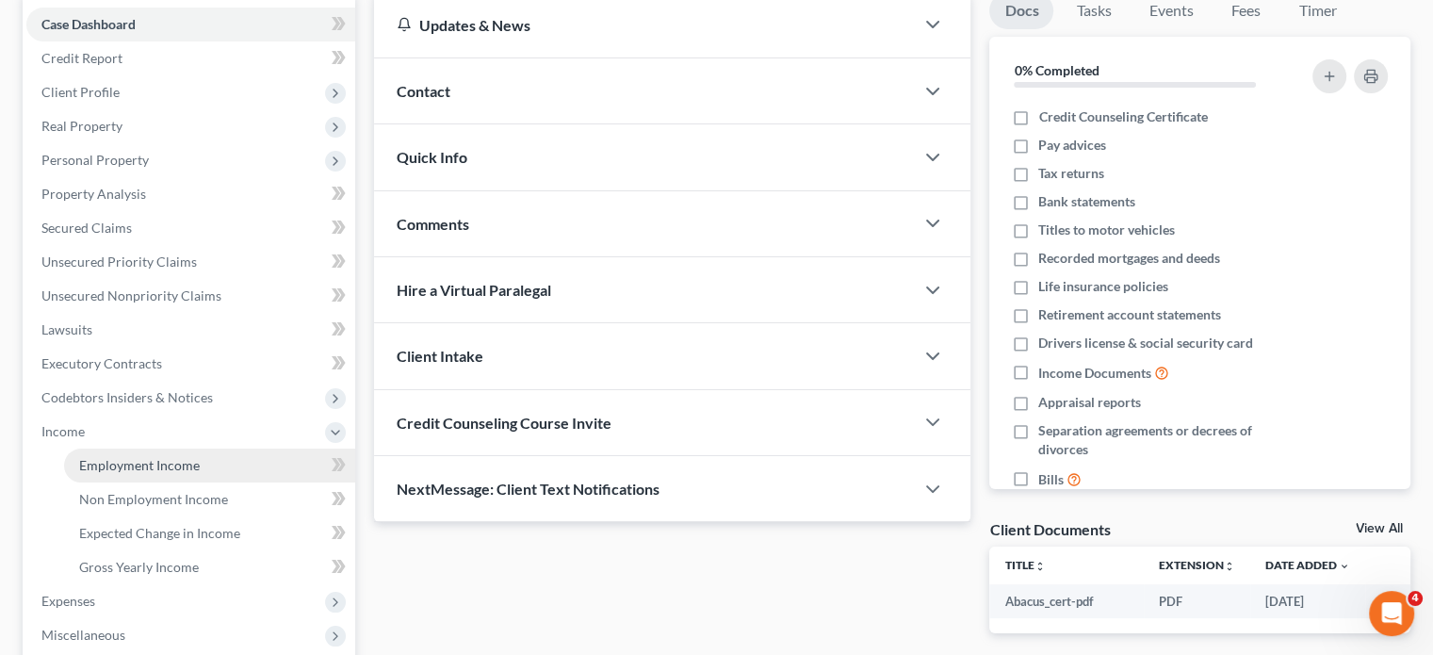
click at [174, 475] on link "Employment Income" at bounding box center [209, 465] width 291 height 34
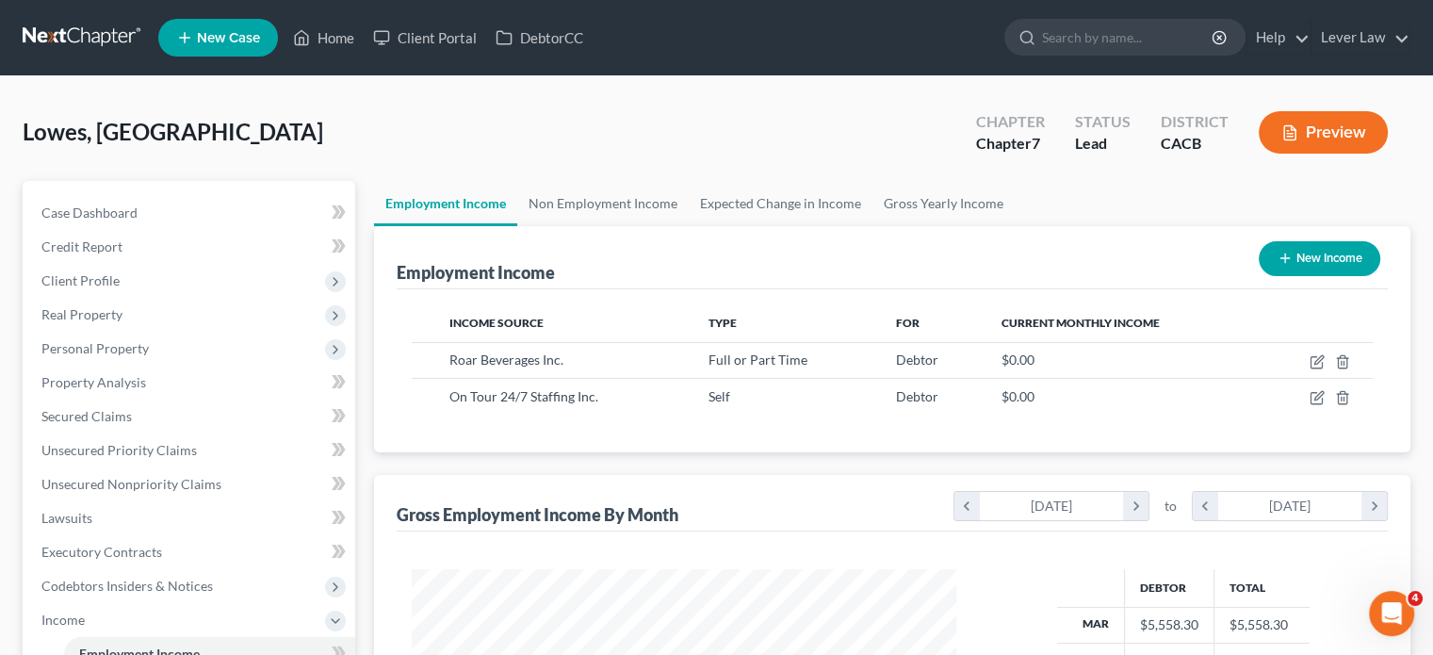
scroll to position [335, 581]
click at [80, 42] on link at bounding box center [83, 38] width 121 height 34
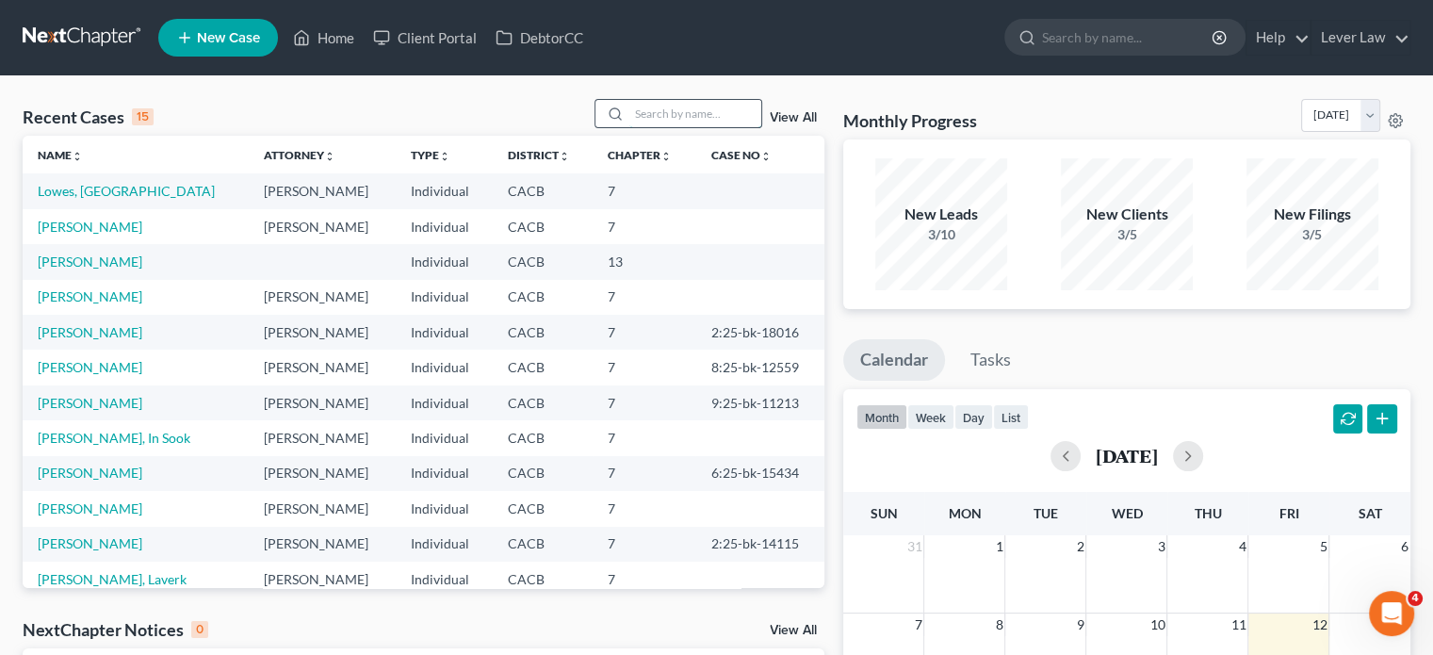
click at [648, 119] on input "search" at bounding box center [695, 113] width 132 height 27
type input "[PERSON_NAME]"
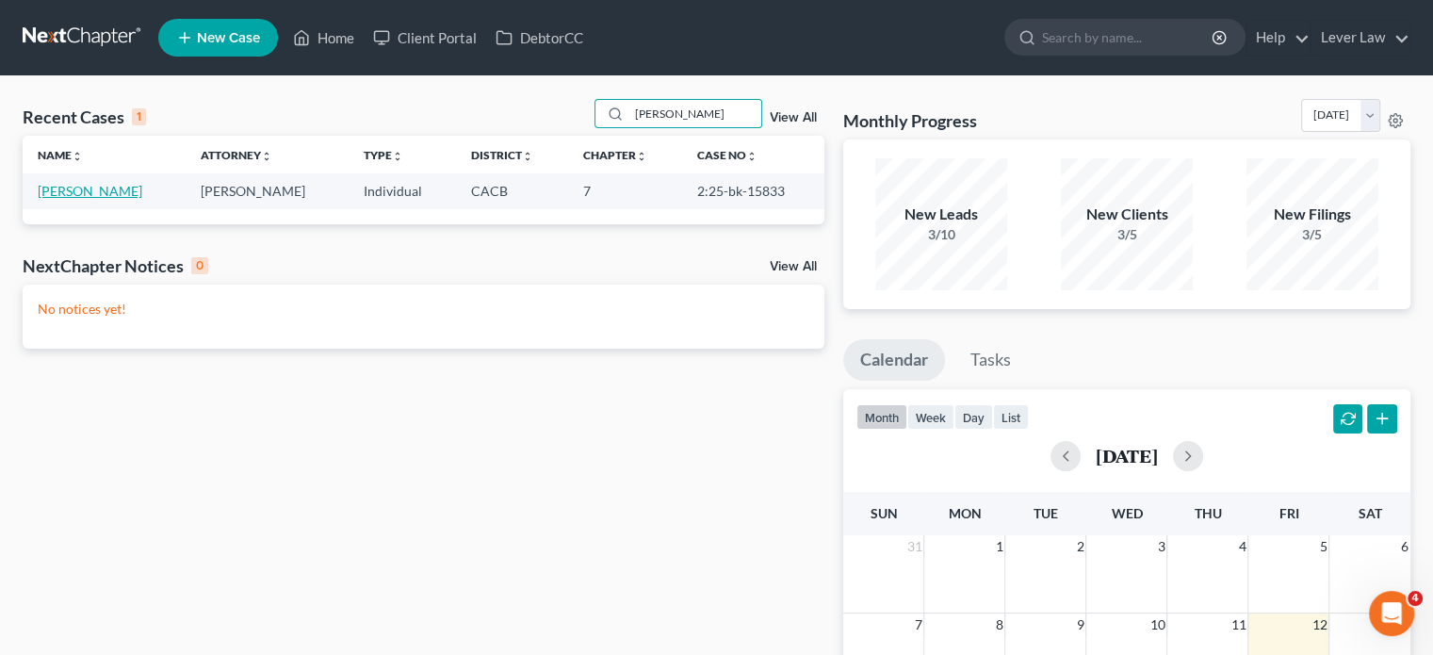
click at [87, 193] on link "[PERSON_NAME]" at bounding box center [90, 191] width 105 height 16
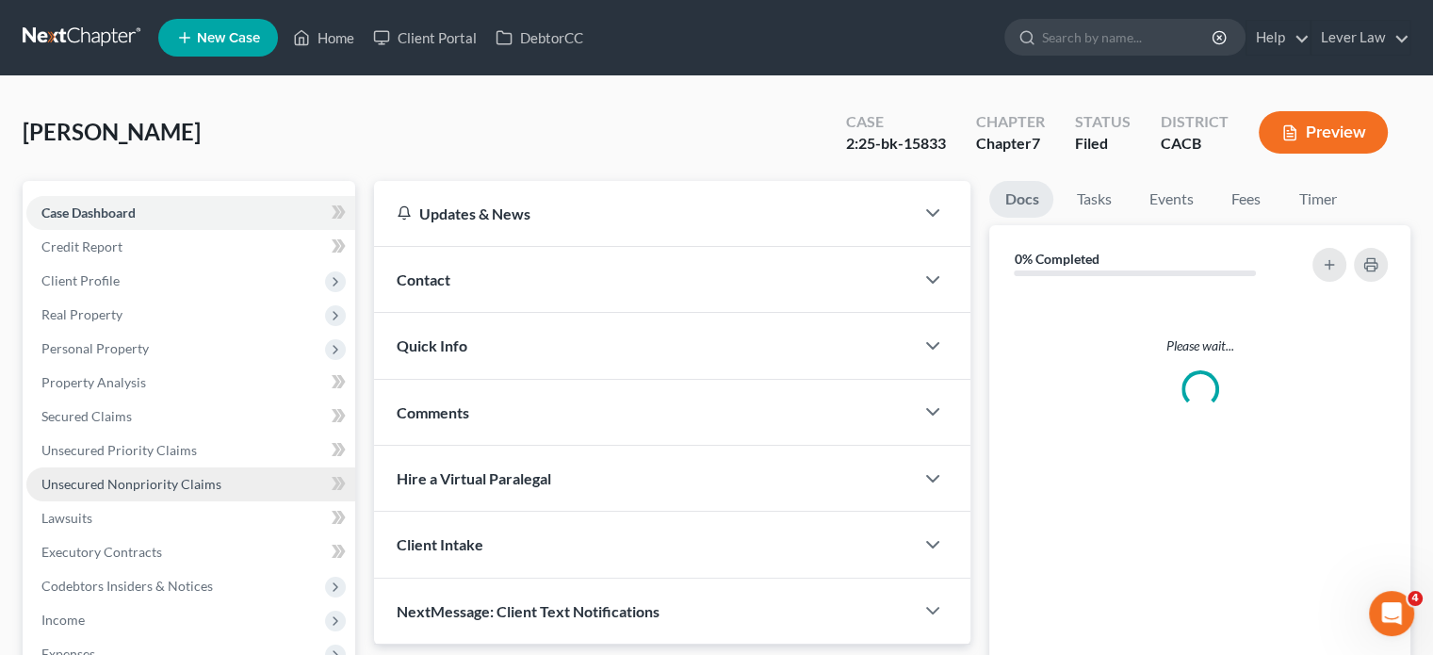
click at [132, 486] on span "Unsecured Nonpriority Claims" at bounding box center [131, 484] width 180 height 16
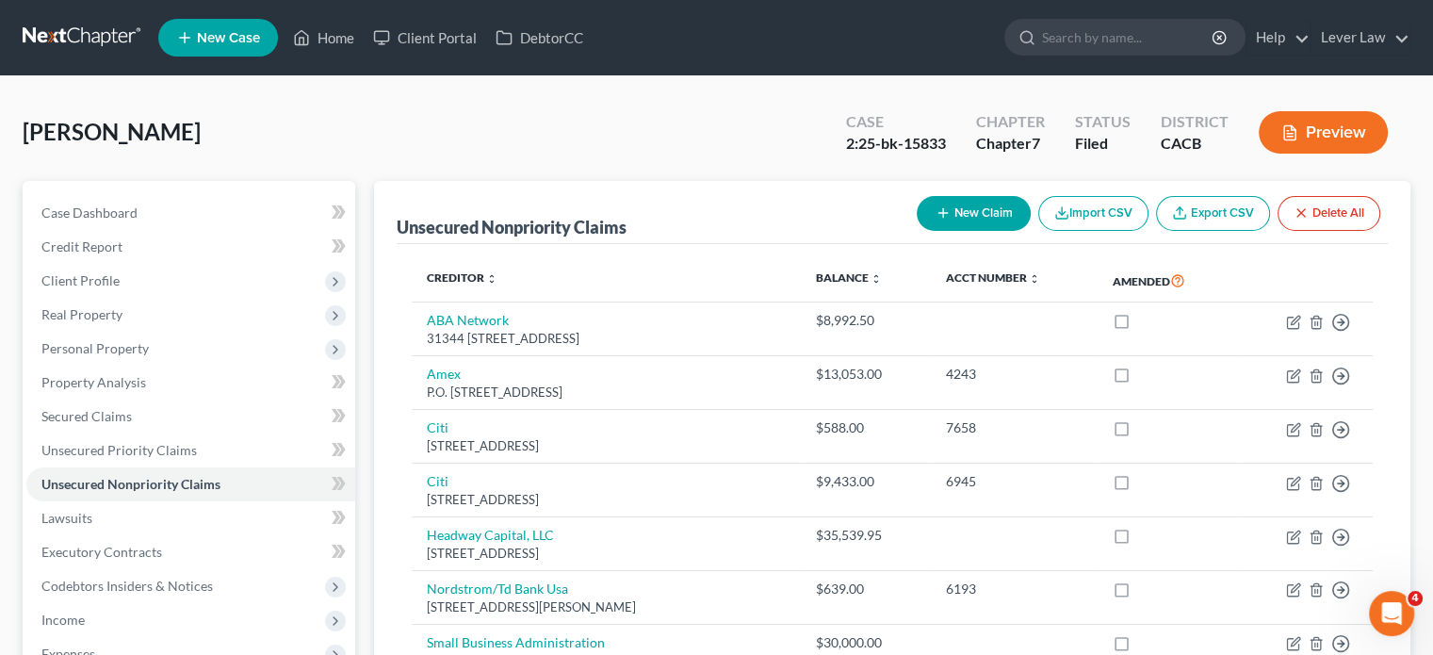
click at [69, 29] on link at bounding box center [83, 38] width 121 height 34
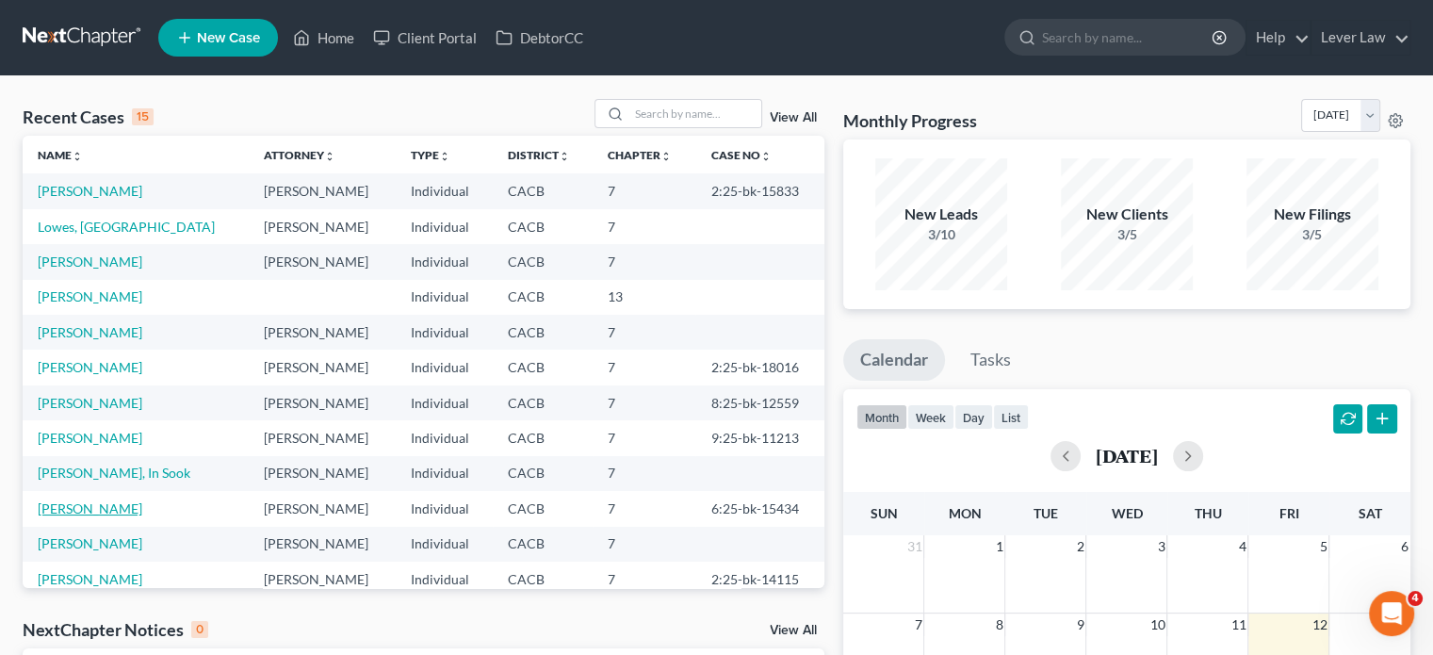
click at [128, 513] on link "[PERSON_NAME]" at bounding box center [90, 508] width 105 height 16
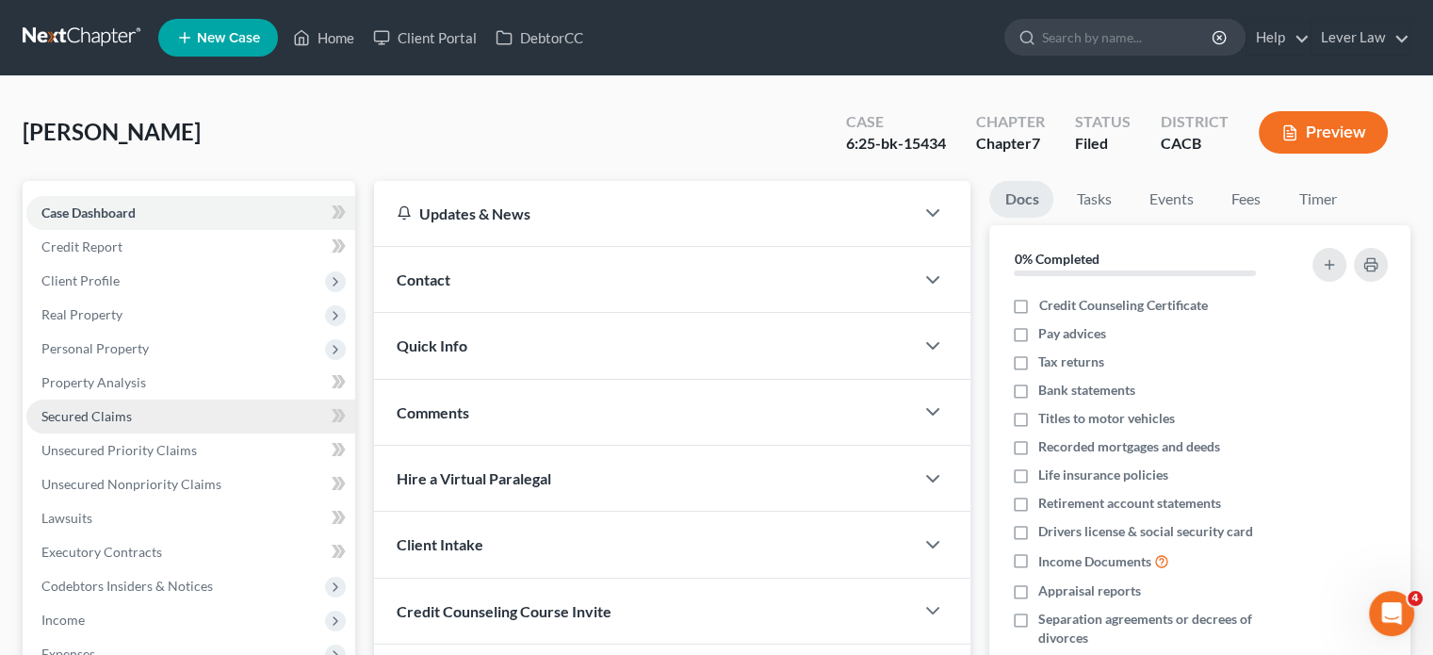
click at [116, 413] on span "Secured Claims" at bounding box center [86, 416] width 90 height 16
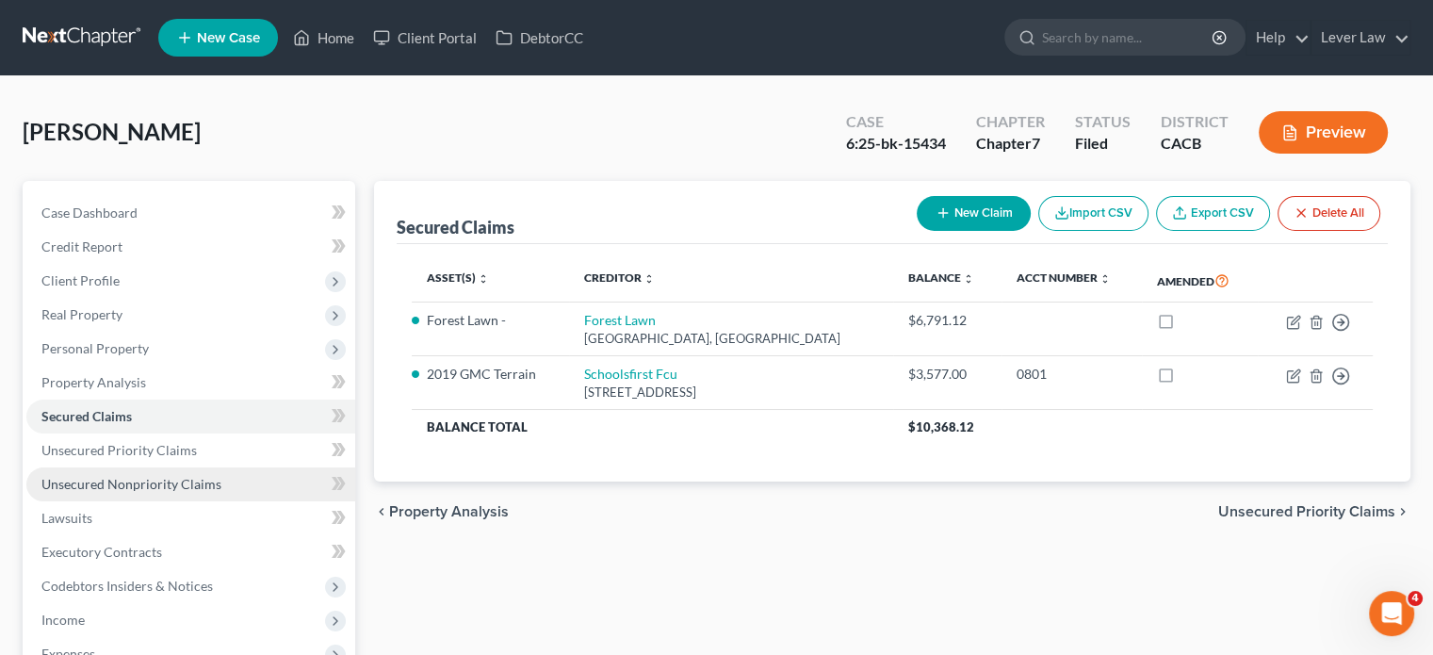
click at [131, 497] on link "Unsecured Nonpriority Claims" at bounding box center [190, 484] width 329 height 34
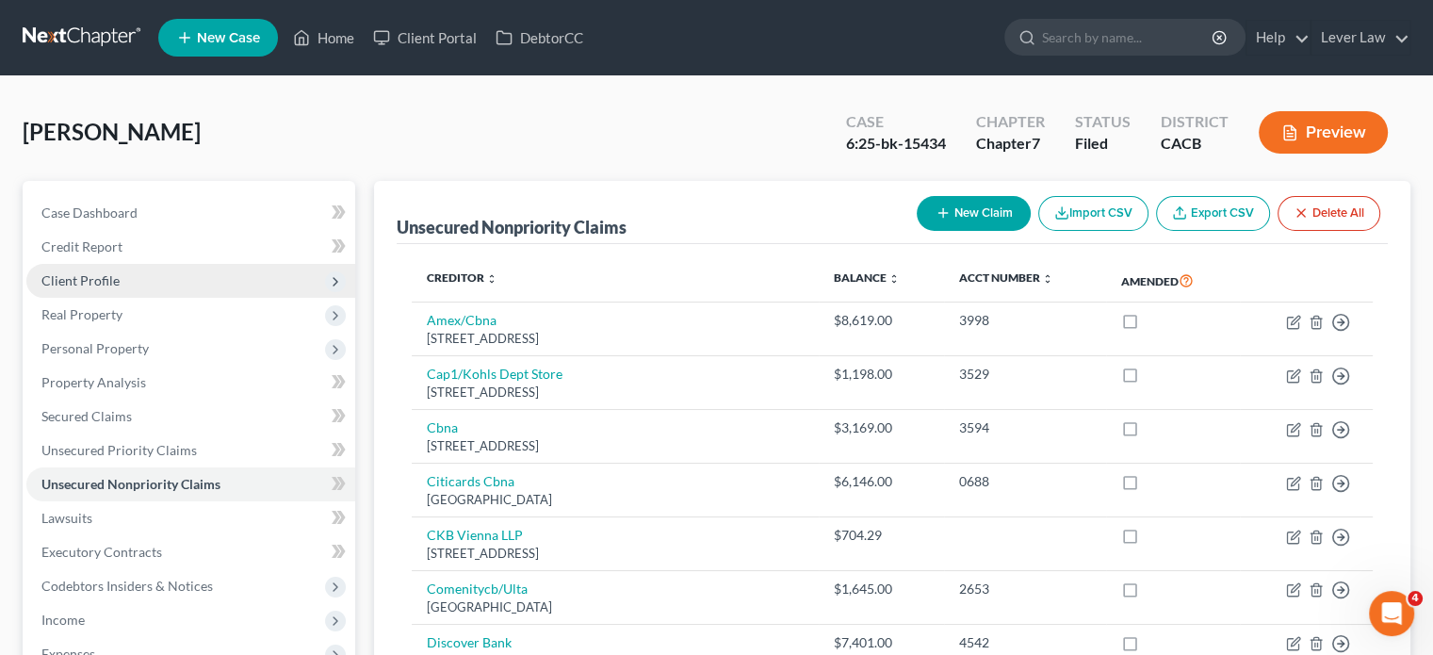
drag, startPoint x: 90, startPoint y: 281, endPoint x: 73, endPoint y: 286, distance: 18.8
click at [90, 282] on span "Client Profile" at bounding box center [80, 280] width 78 height 16
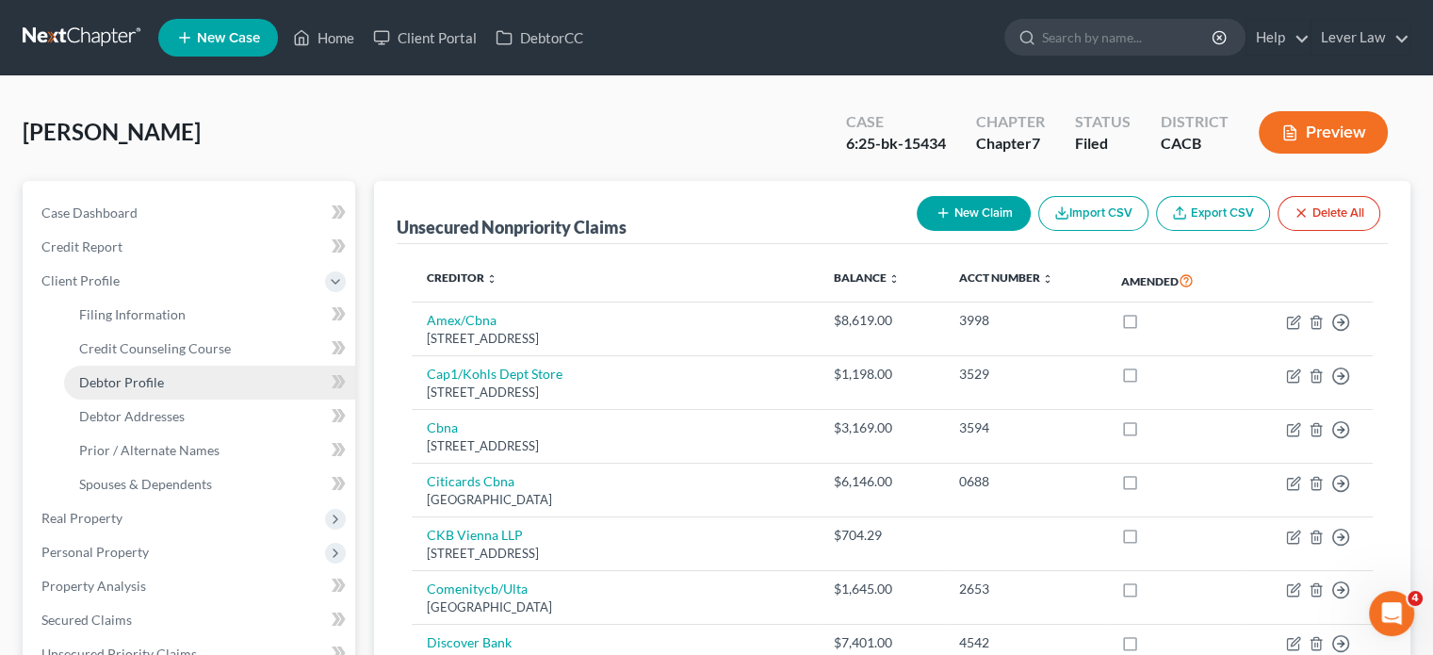
click at [126, 386] on span "Debtor Profile" at bounding box center [121, 382] width 85 height 16
select select "3"
select select "0"
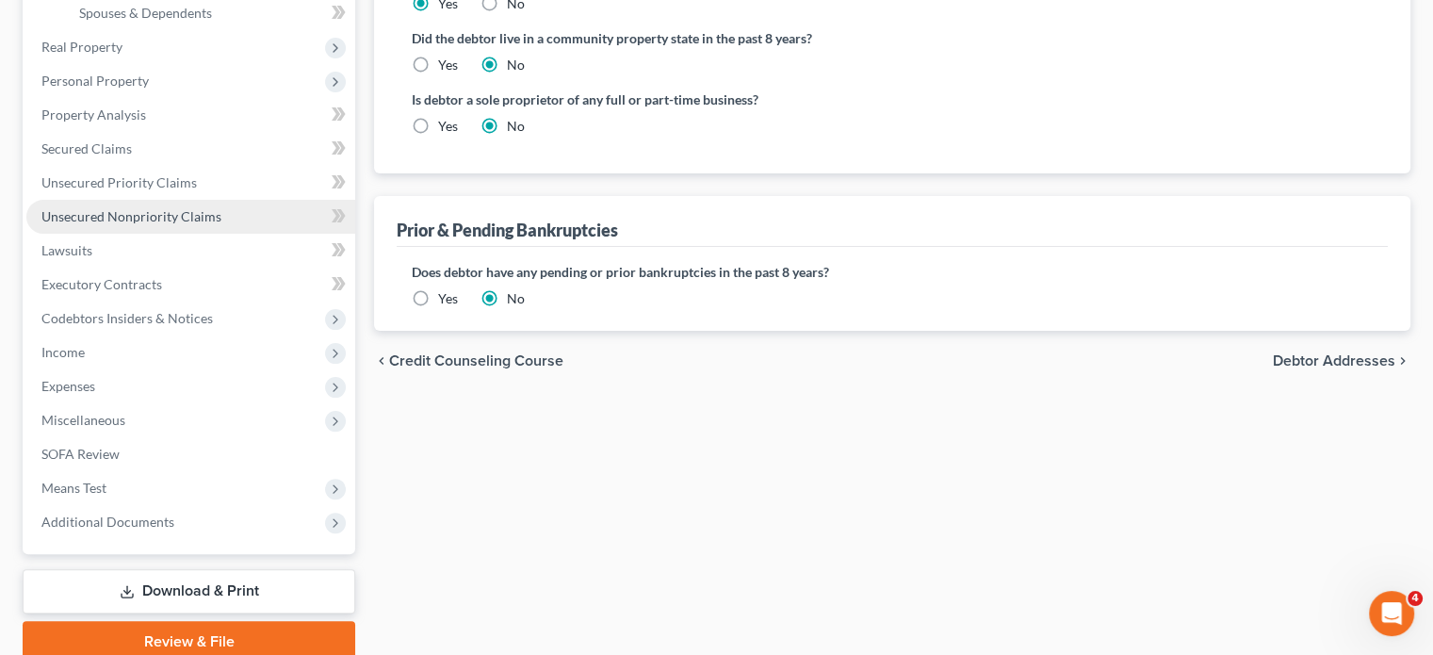
click at [153, 201] on link "Unsecured Nonpriority Claims" at bounding box center [190, 217] width 329 height 34
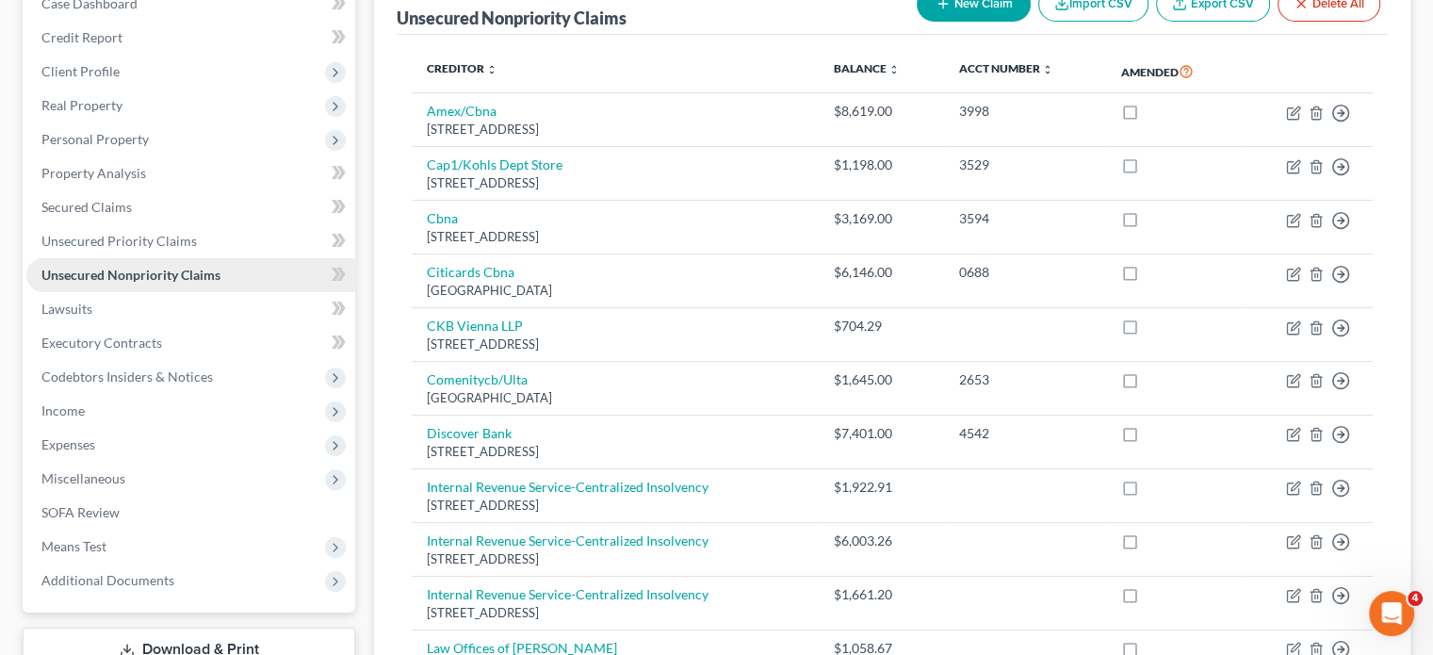
scroll to position [188, 0]
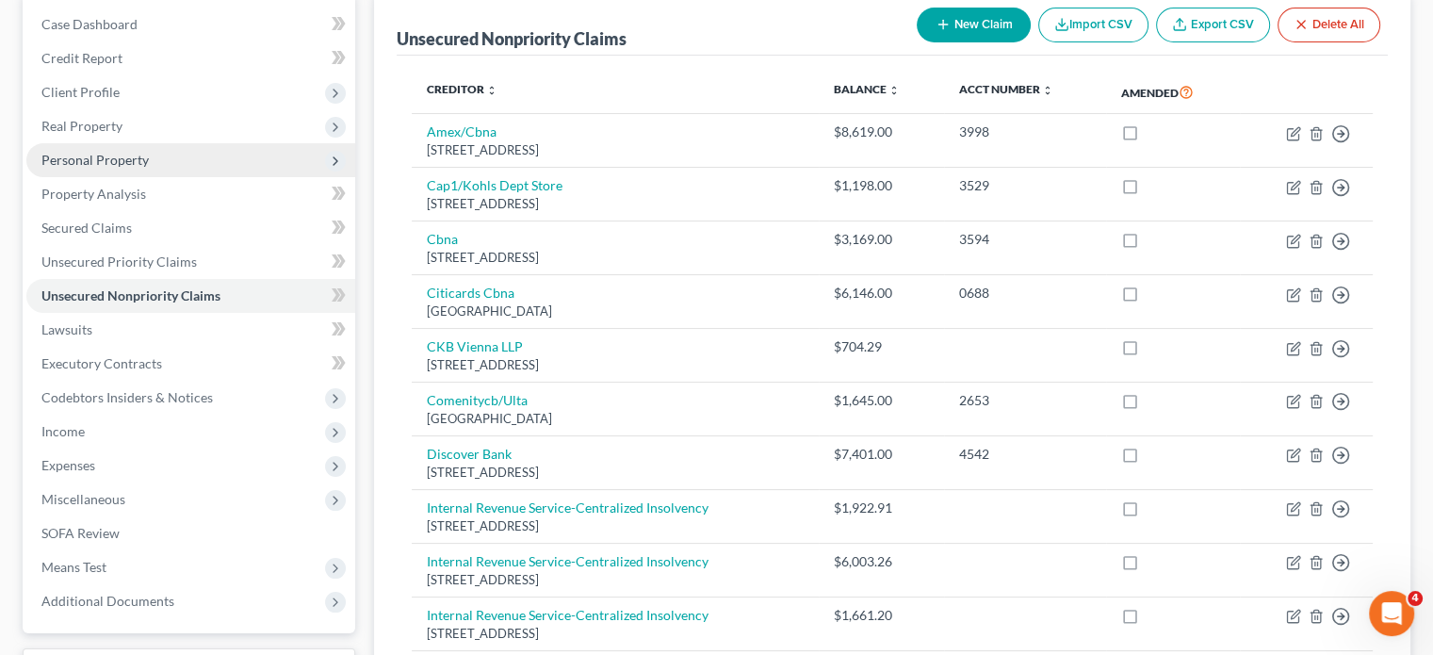
click at [138, 162] on span "Personal Property" at bounding box center [94, 160] width 107 height 16
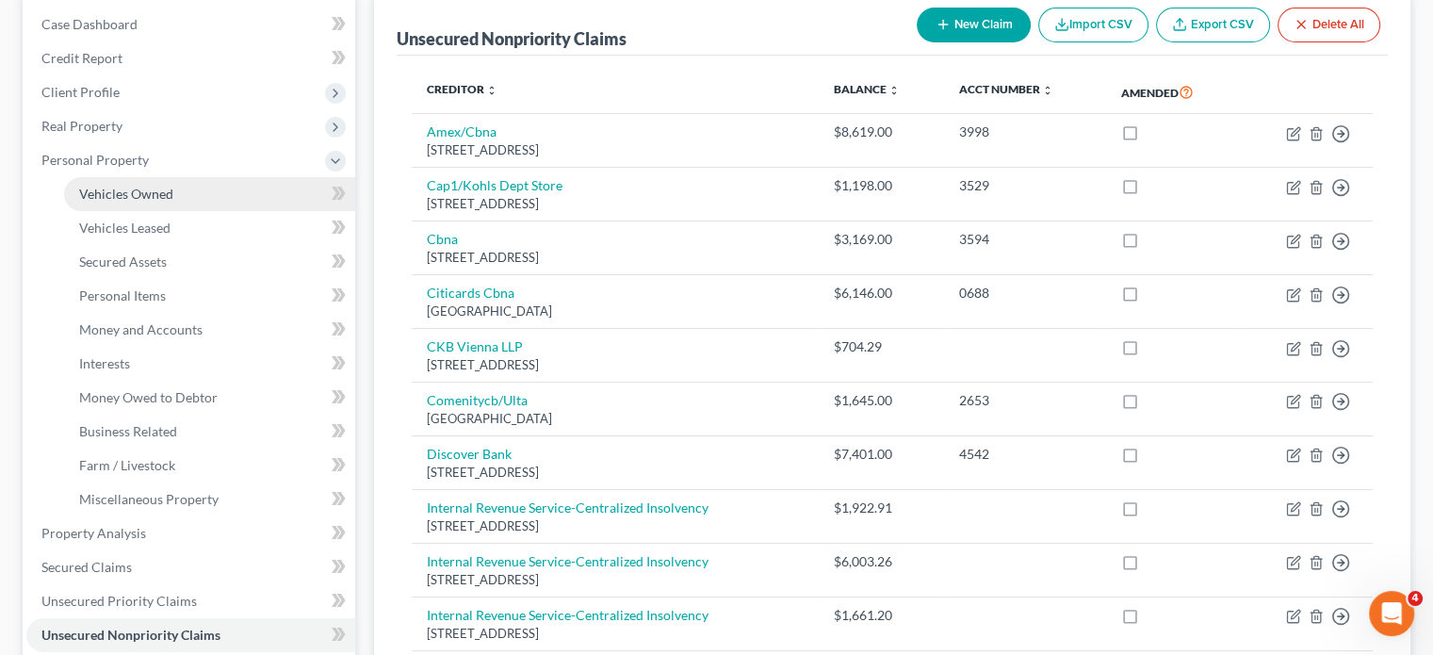
click at [186, 197] on link "Vehicles Owned" at bounding box center [209, 194] width 291 height 34
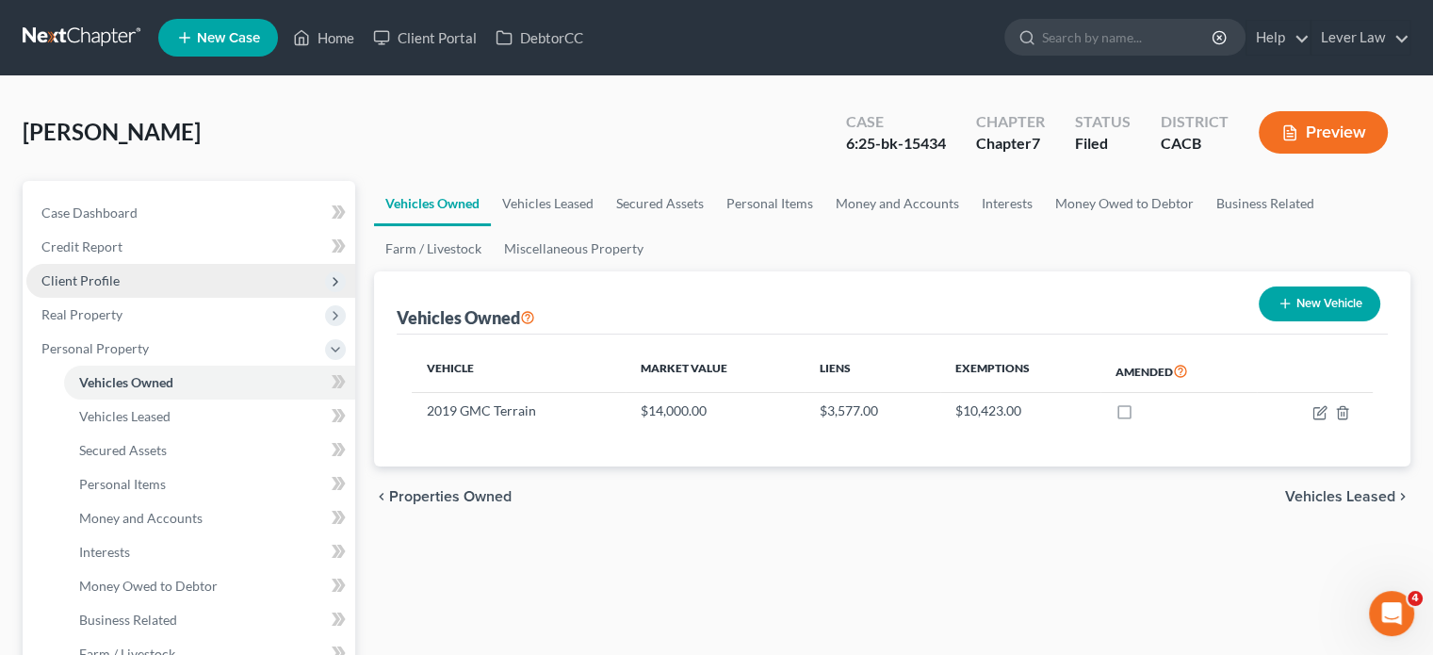
click at [122, 288] on span "Client Profile" at bounding box center [190, 281] width 329 height 34
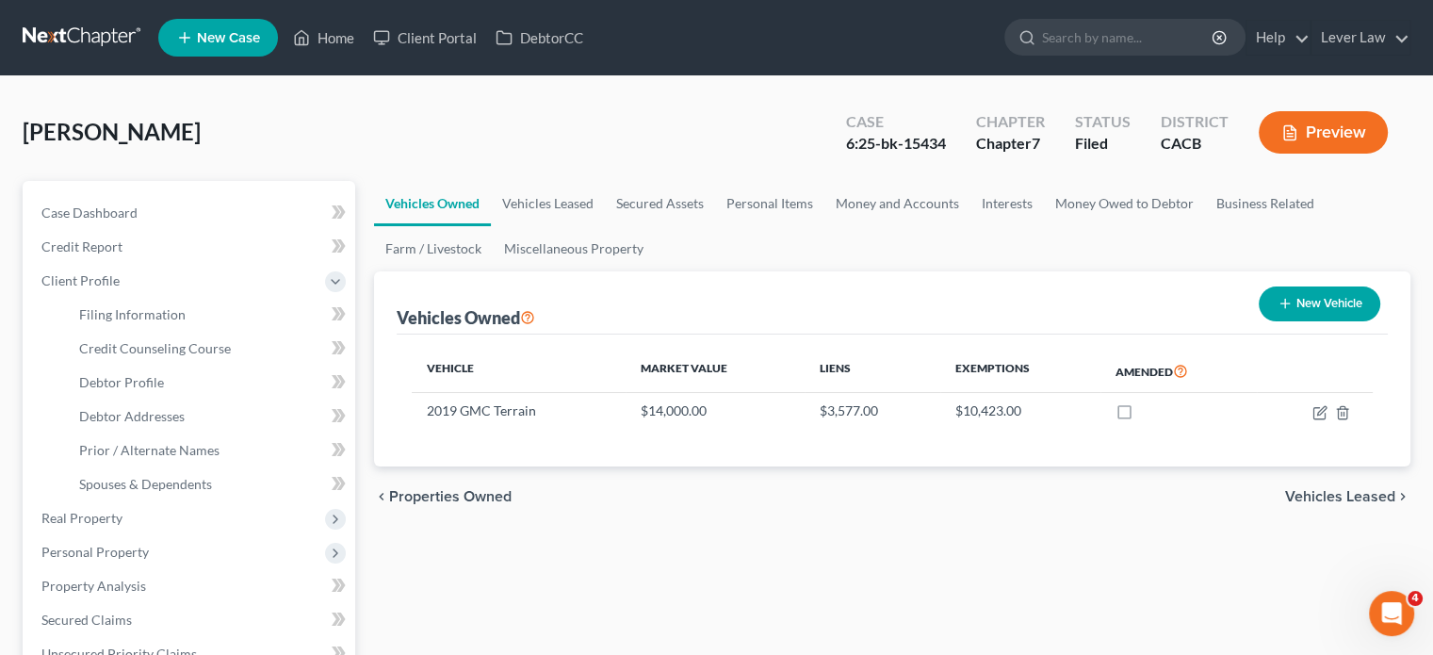
click at [98, 41] on link at bounding box center [83, 38] width 121 height 34
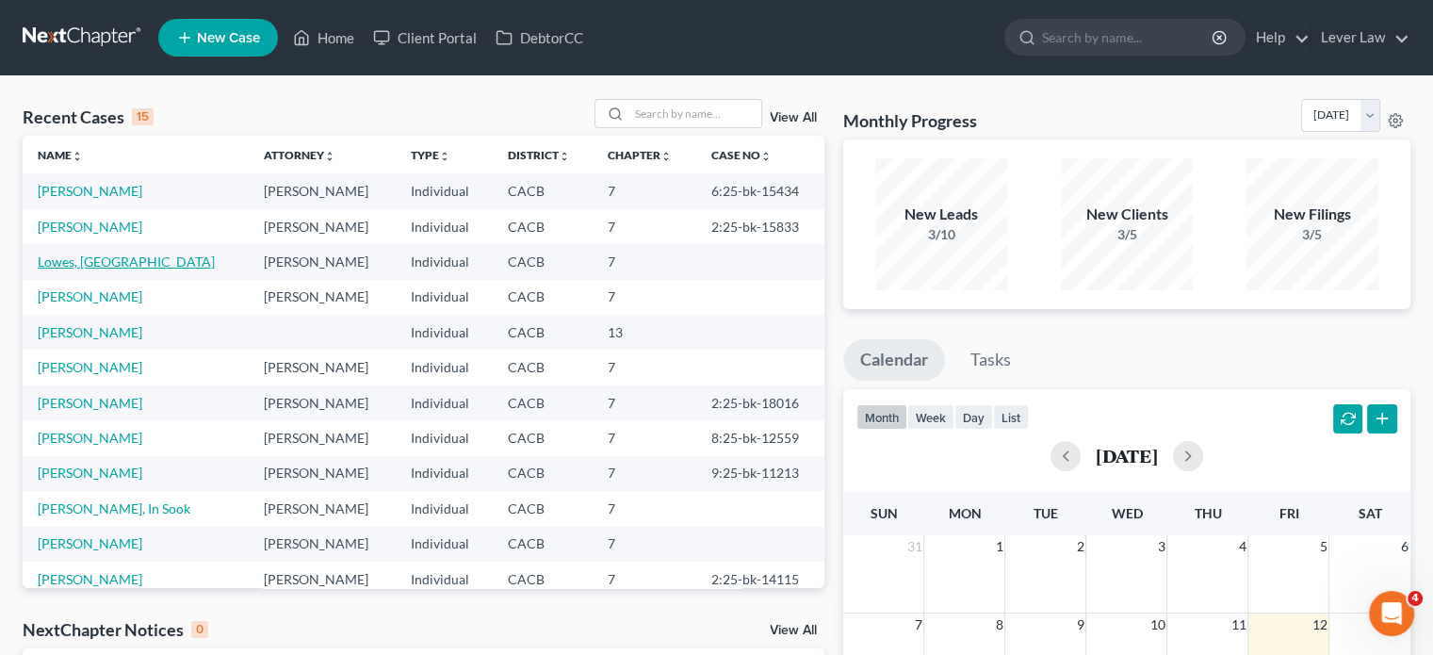
click at [75, 262] on link "Lowes, [GEOGRAPHIC_DATA]" at bounding box center [126, 261] width 177 height 16
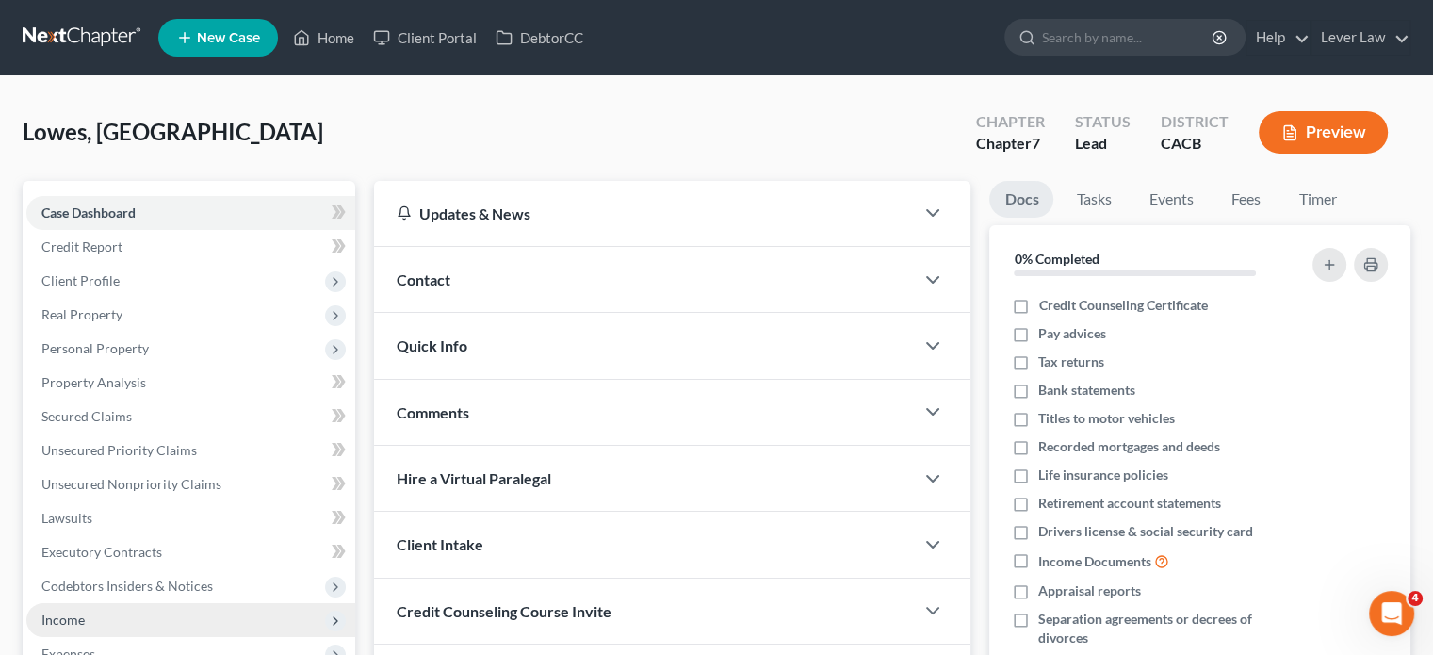
click at [93, 613] on span "Income" at bounding box center [190, 620] width 329 height 34
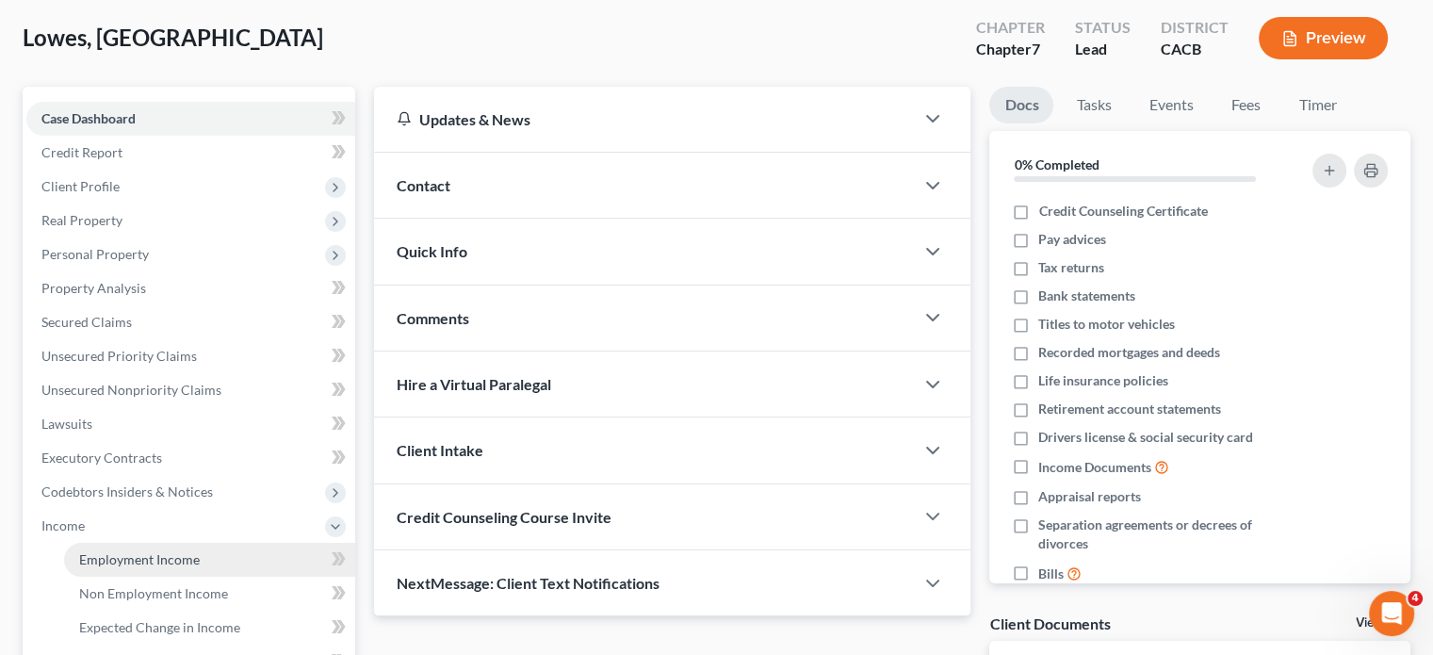
drag, startPoint x: 154, startPoint y: 555, endPoint x: 161, endPoint y: 547, distance: 10.0
click at [154, 556] on span "Employment Income" at bounding box center [139, 559] width 121 height 16
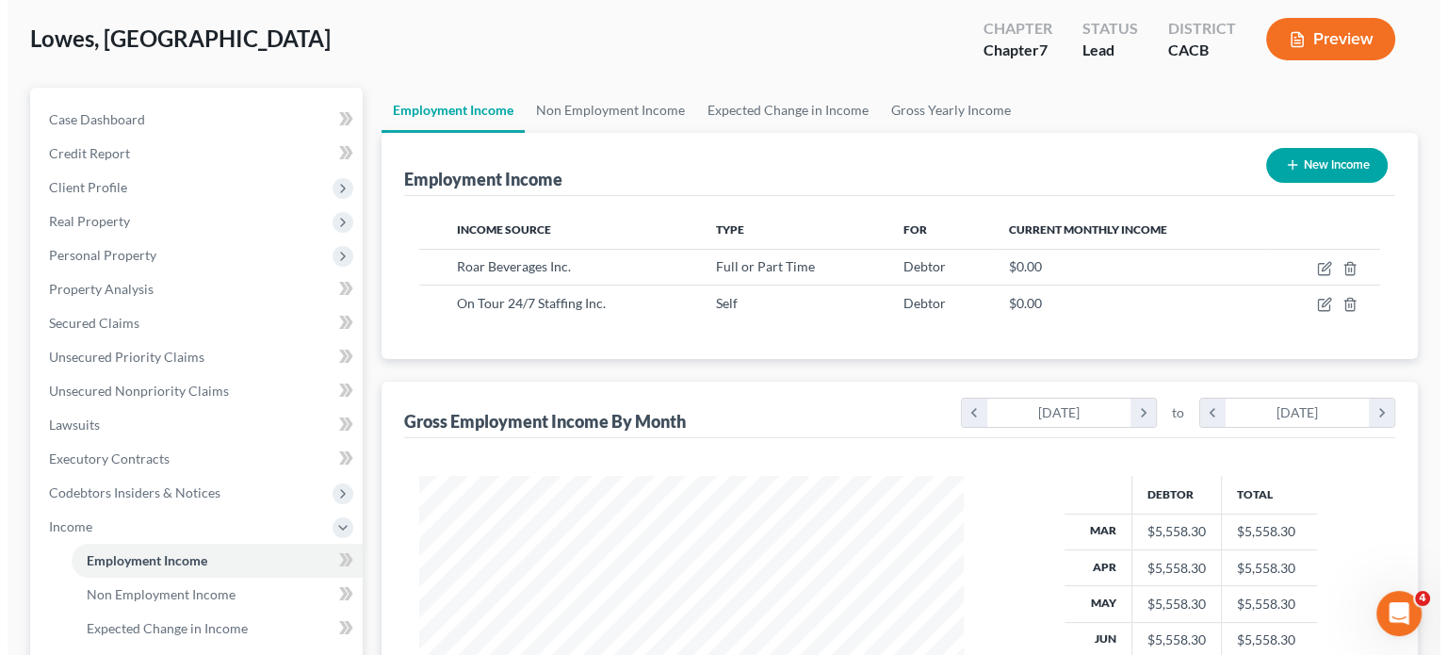
scroll to position [335, 581]
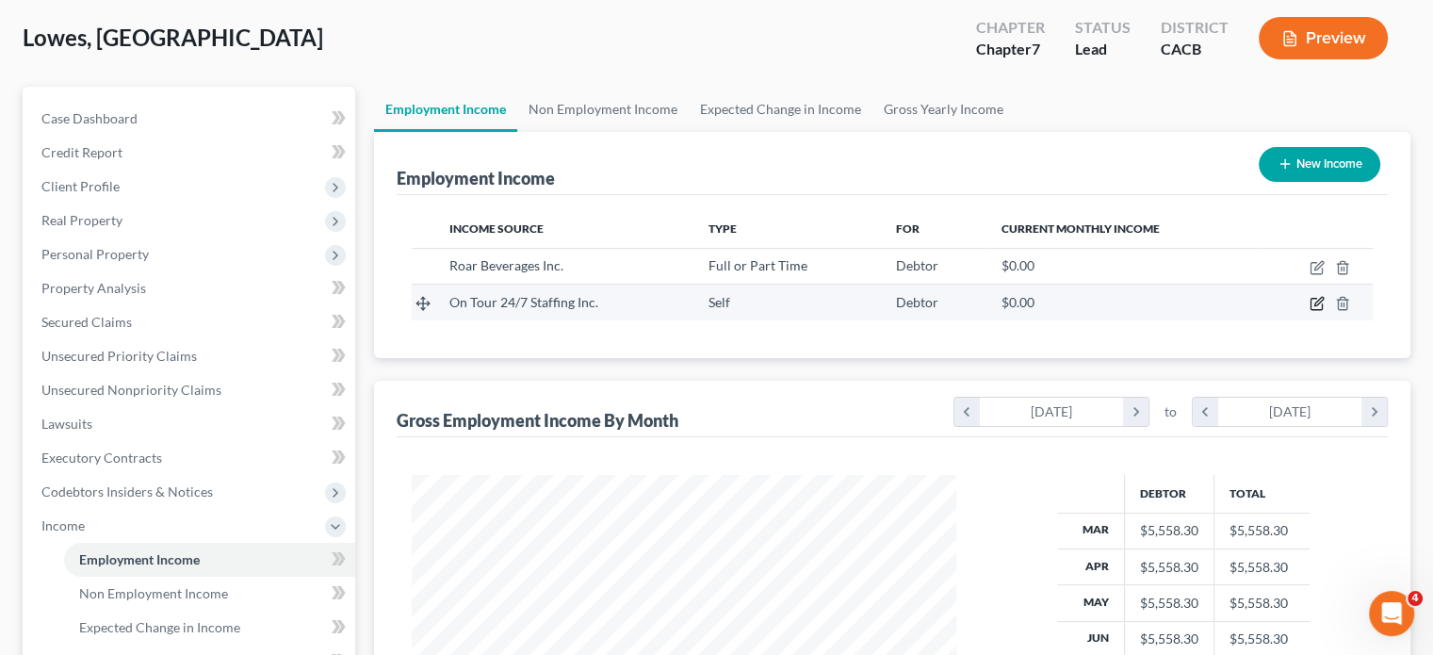
click at [1317, 303] on icon "button" at bounding box center [1316, 303] width 15 height 15
select select "1"
select select "10"
select select "2"
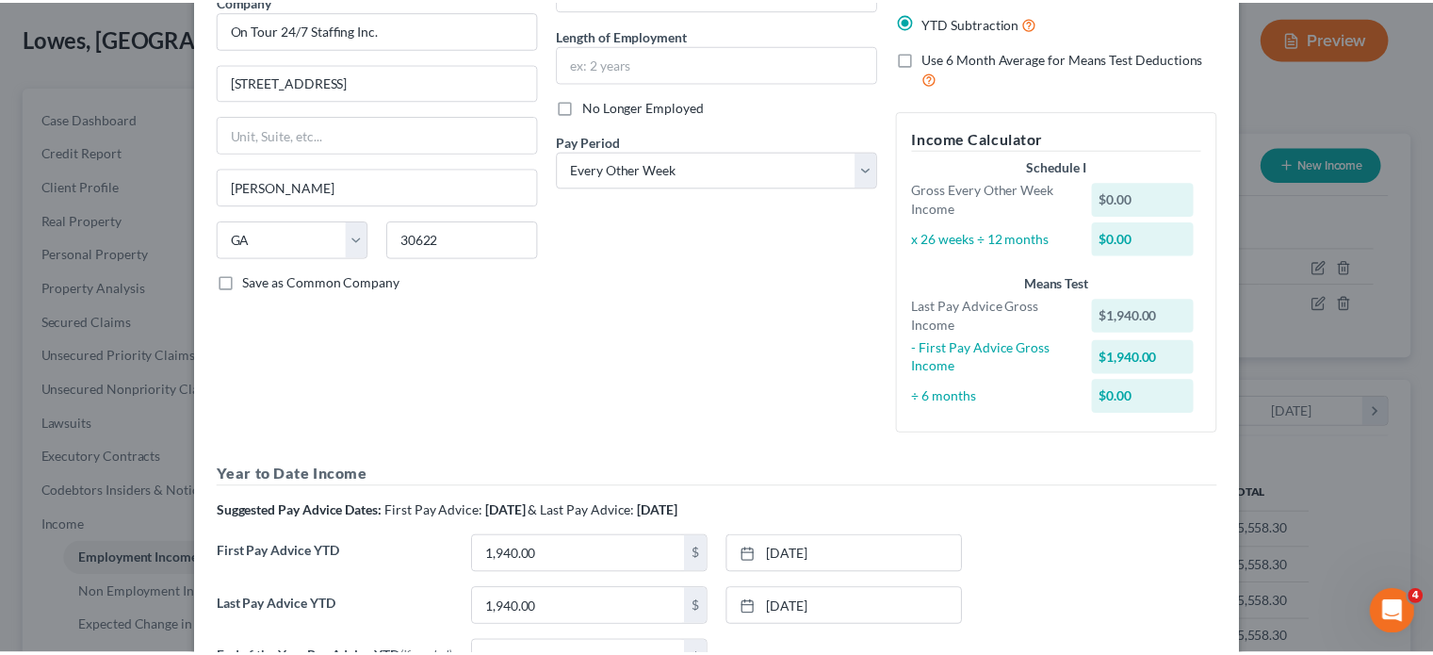
scroll to position [328, 0]
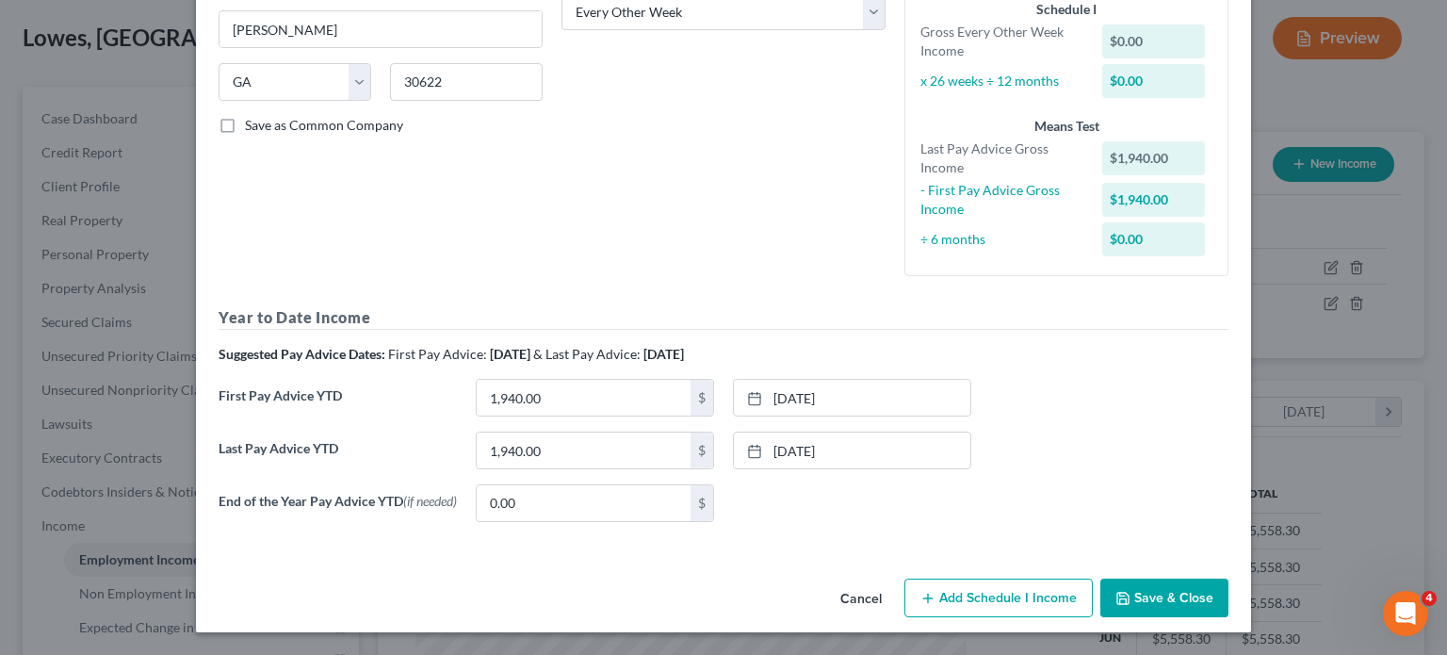
click at [1194, 602] on button "Save & Close" at bounding box center [1164, 598] width 128 height 40
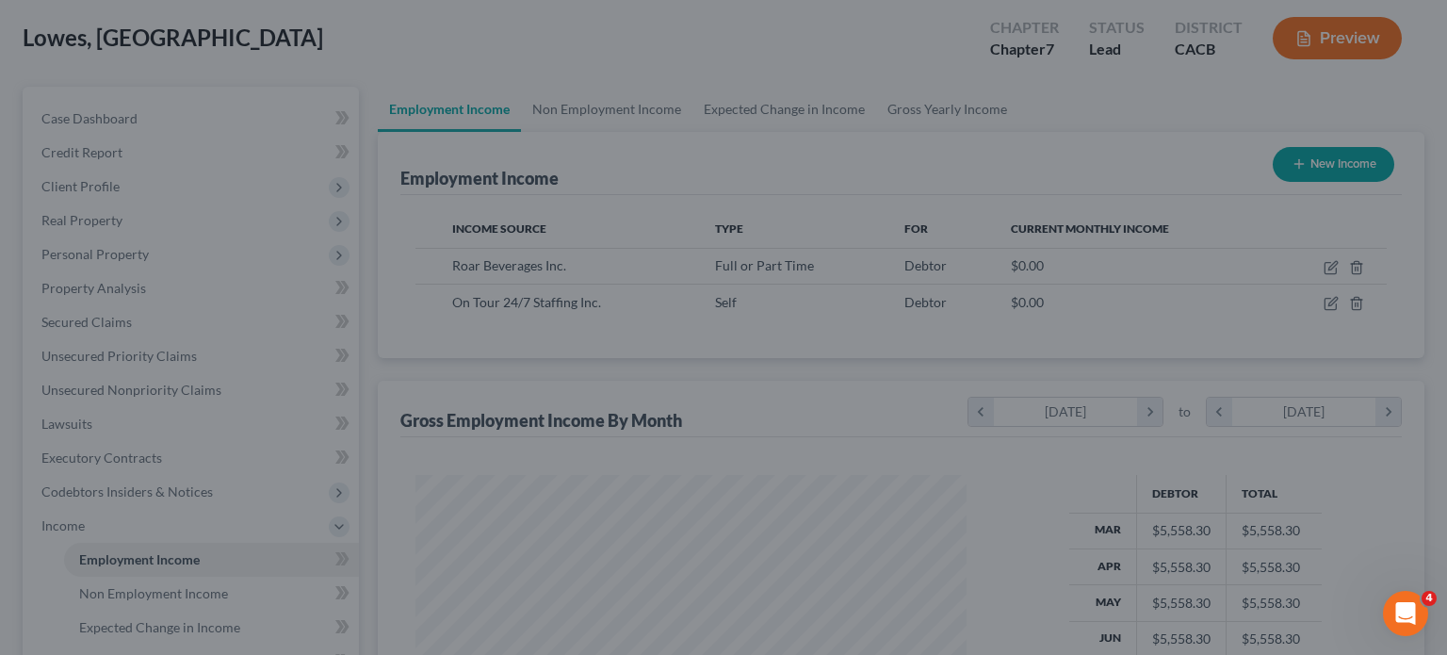
scroll to position [941713, 941466]
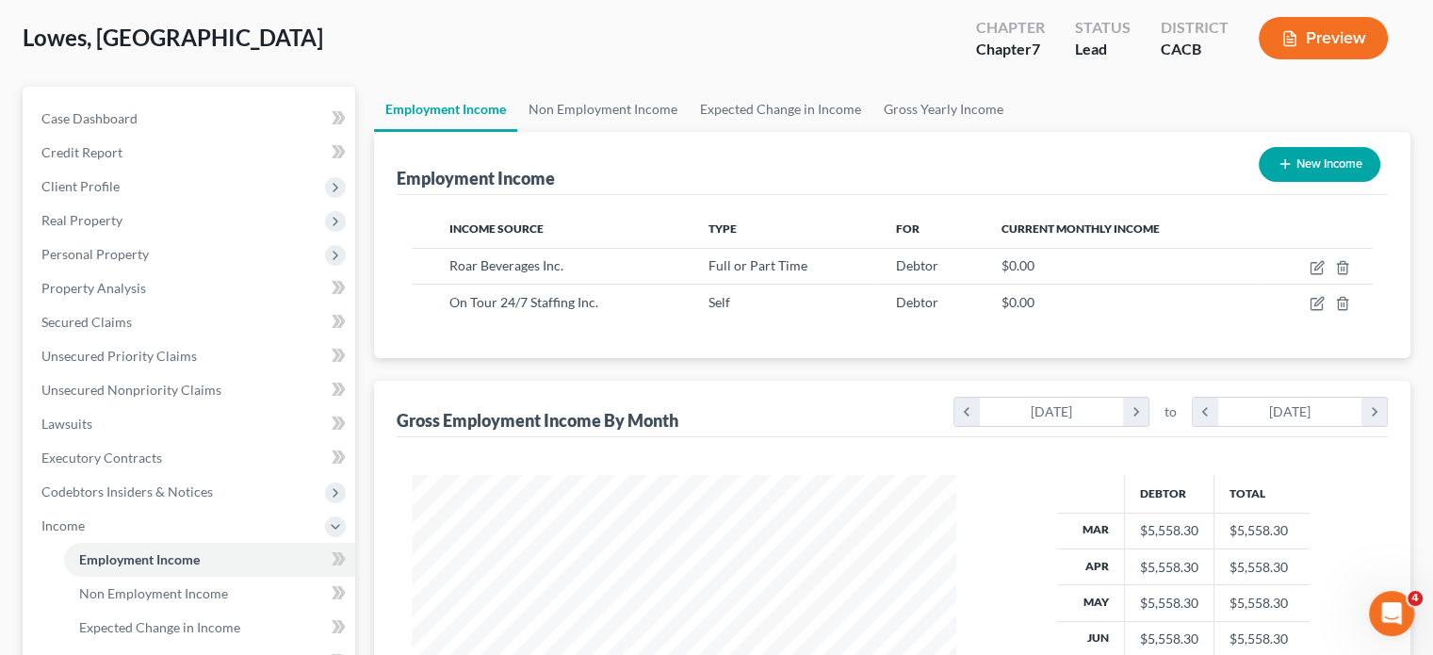
click at [1303, 150] on button "New Income" at bounding box center [1320, 164] width 122 height 35
select select "0"
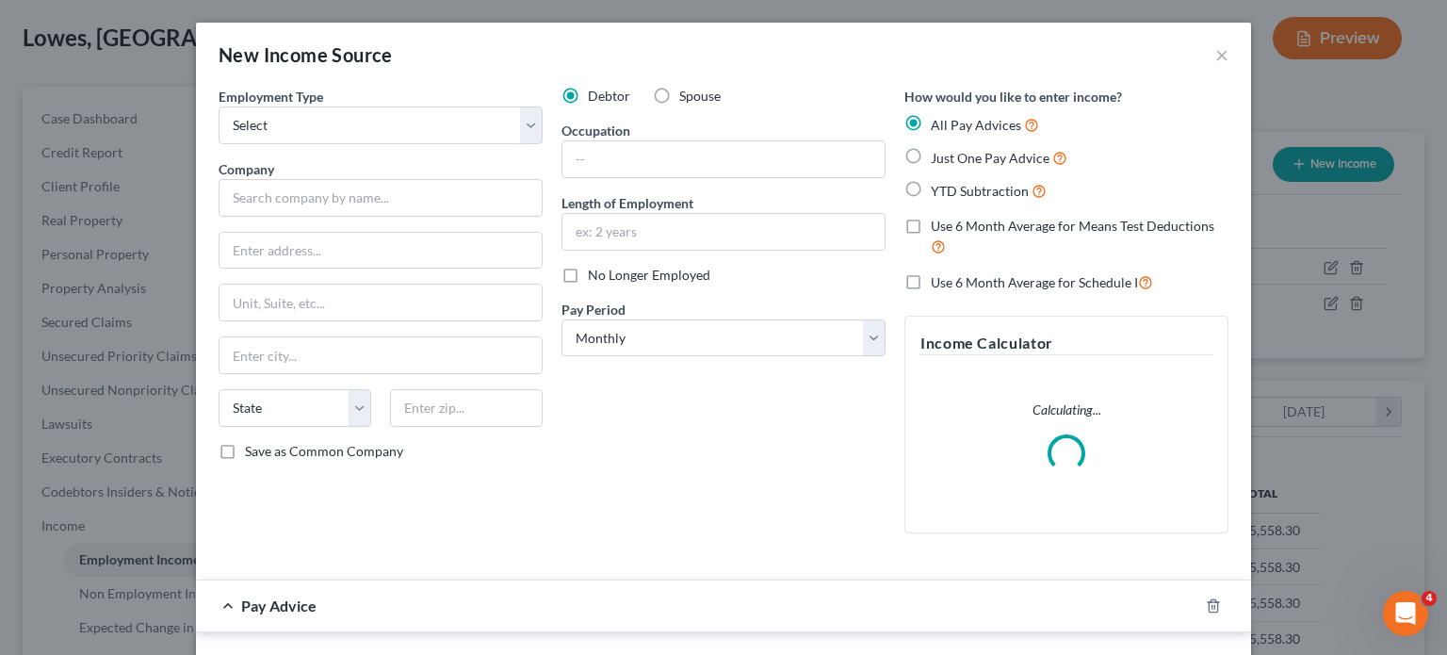
scroll to position [335, 588]
click at [354, 133] on select "Select Full or [DEMOGRAPHIC_DATA] Employment Self Employment" at bounding box center [381, 125] width 324 height 38
select select "0"
click at [219, 106] on select "Select Full or [DEMOGRAPHIC_DATA] Employment Self Employment" at bounding box center [381, 125] width 324 height 38
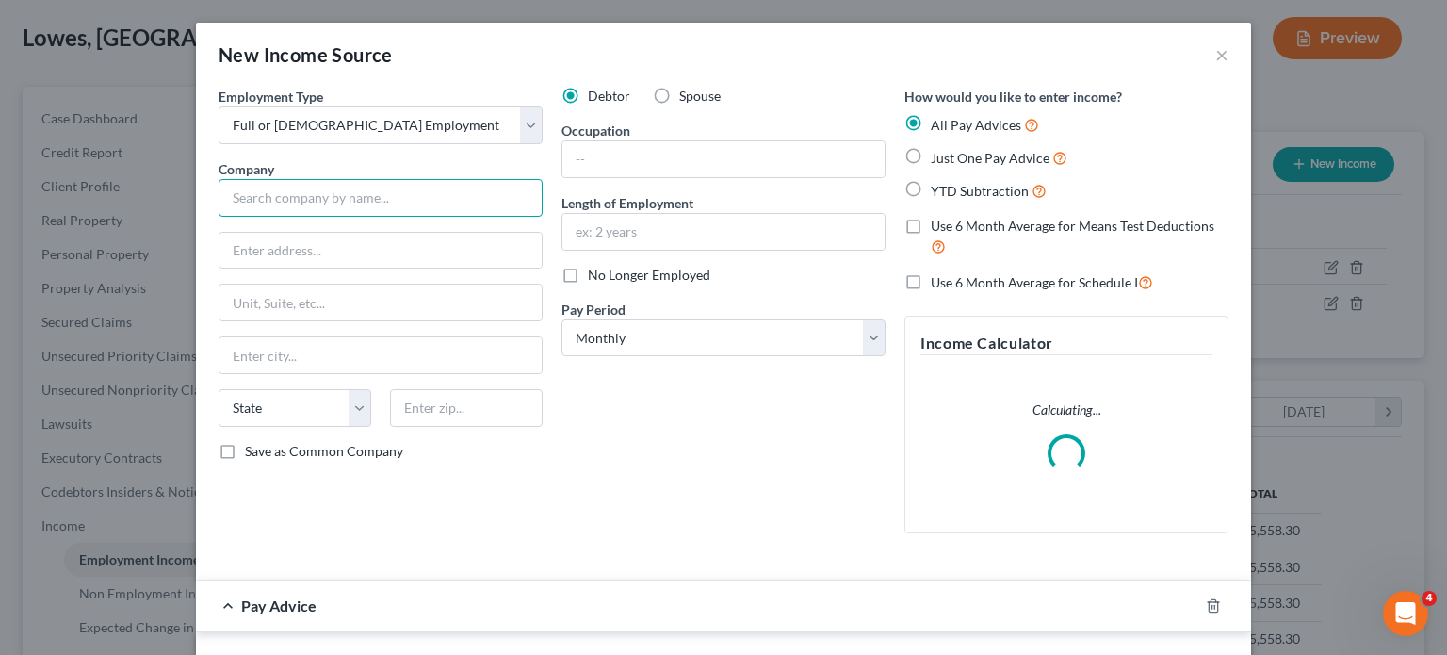
click at [348, 206] on input "text" at bounding box center [381, 198] width 324 height 38
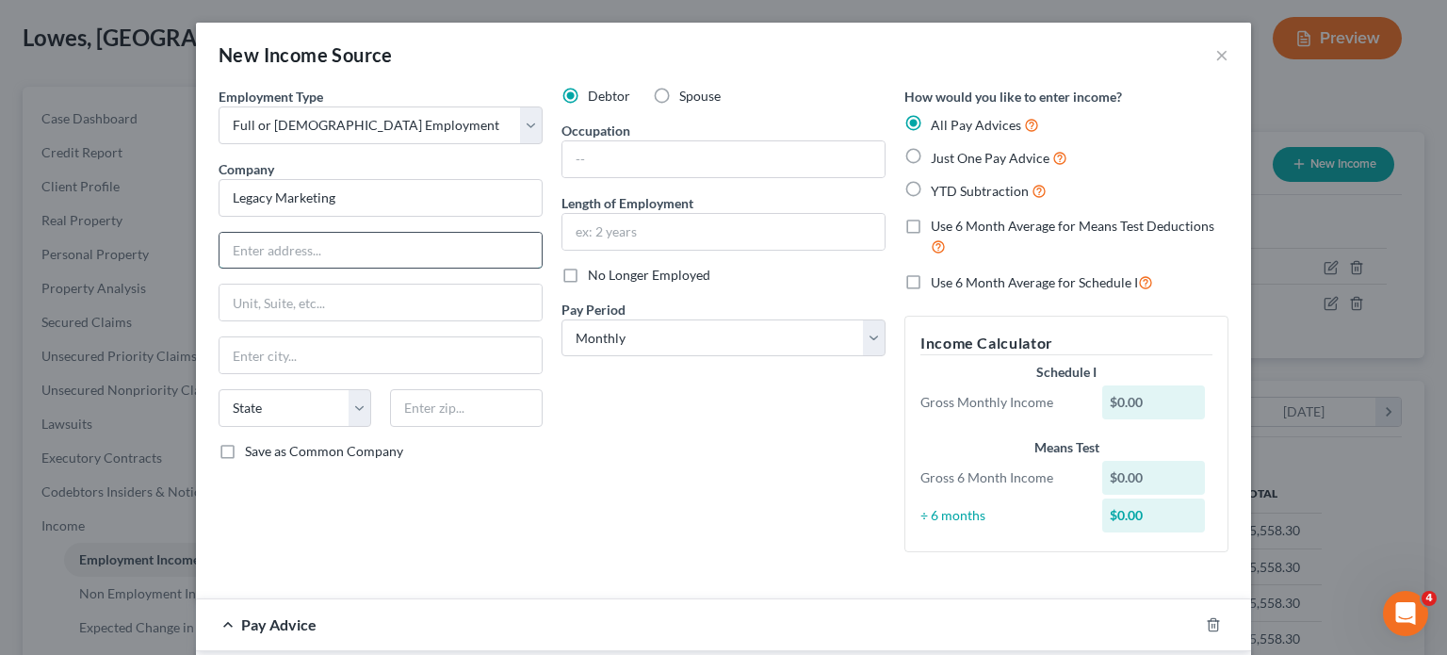
type input "Legacy Marketing"
type input "[STREET_ADDRESS][PERSON_NAME]"
click at [456, 408] on input "text" at bounding box center [466, 408] width 153 height 38
type input "60654"
drag, startPoint x: 732, startPoint y: 161, endPoint x: 723, endPoint y: 174, distance: 16.2
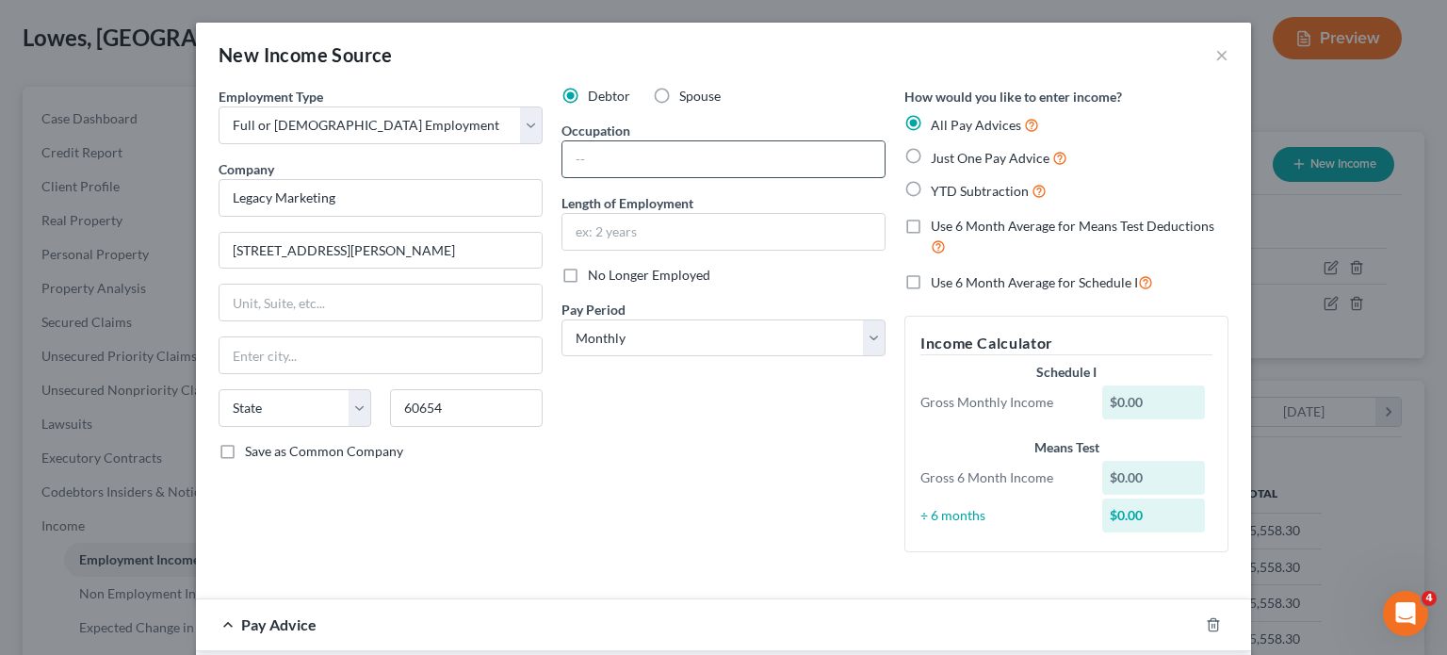
click at [732, 161] on input "text" at bounding box center [723, 159] width 322 height 36
type input "[GEOGRAPHIC_DATA]"
select select "14"
drag, startPoint x: 588, startPoint y: 222, endPoint x: 580, endPoint y: 235, distance: 14.4
click at [588, 221] on input "text" at bounding box center [723, 232] width 322 height 36
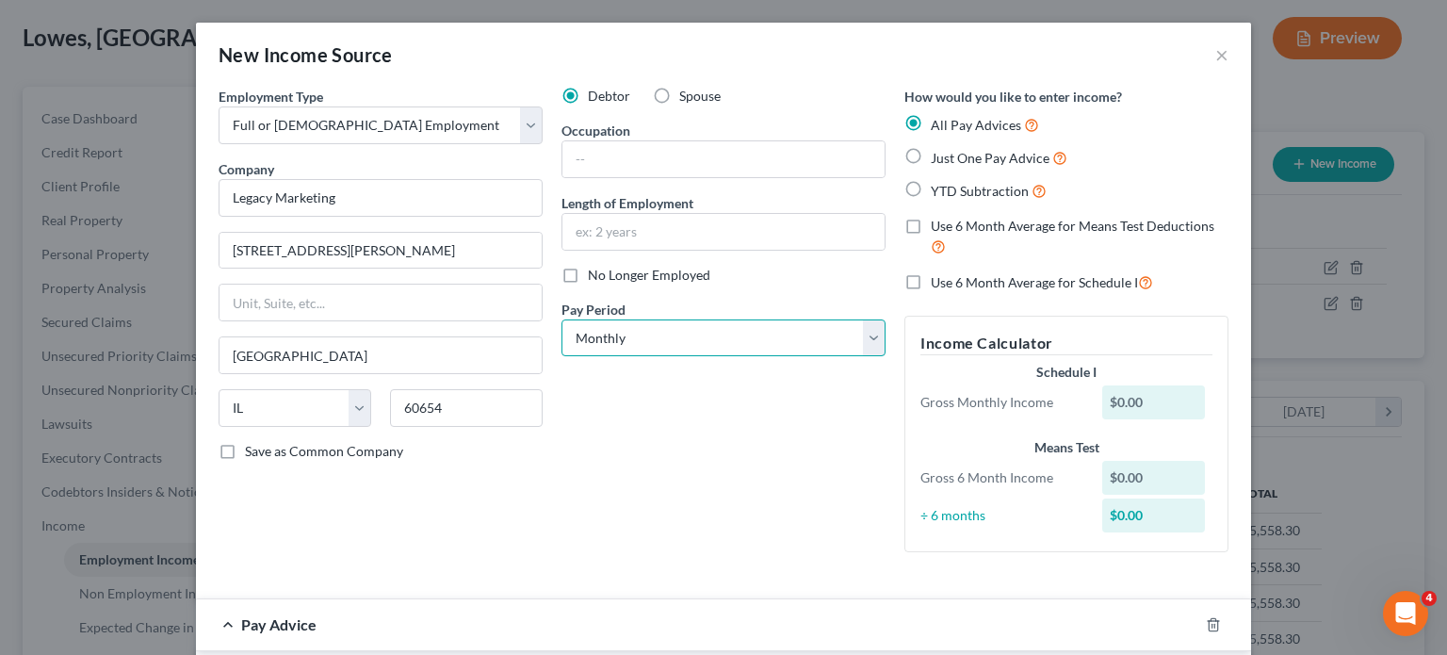
click at [573, 327] on select "Select Monthly Twice Monthly Every Other Week Weekly" at bounding box center [723, 338] width 324 height 38
click at [561, 319] on select "Select Monthly Twice Monthly Every Other Week Weekly" at bounding box center [723, 338] width 324 height 38
drag, startPoint x: 675, startPoint y: 447, endPoint x: 753, endPoint y: 362, distance: 116.0
click at [675, 448] on div "Debtor Spouse Occupation Length of Employment No Longer Employed Pay Period * S…" at bounding box center [723, 327] width 343 height 480
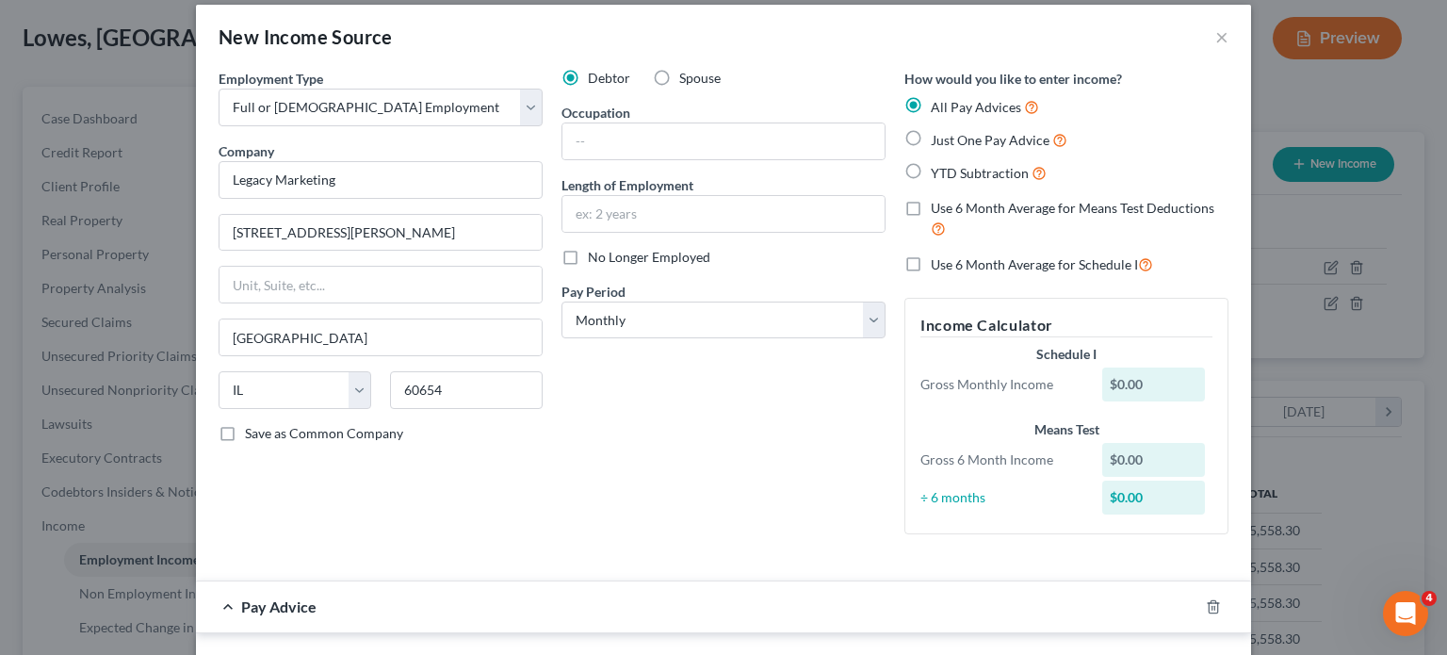
scroll to position [0, 0]
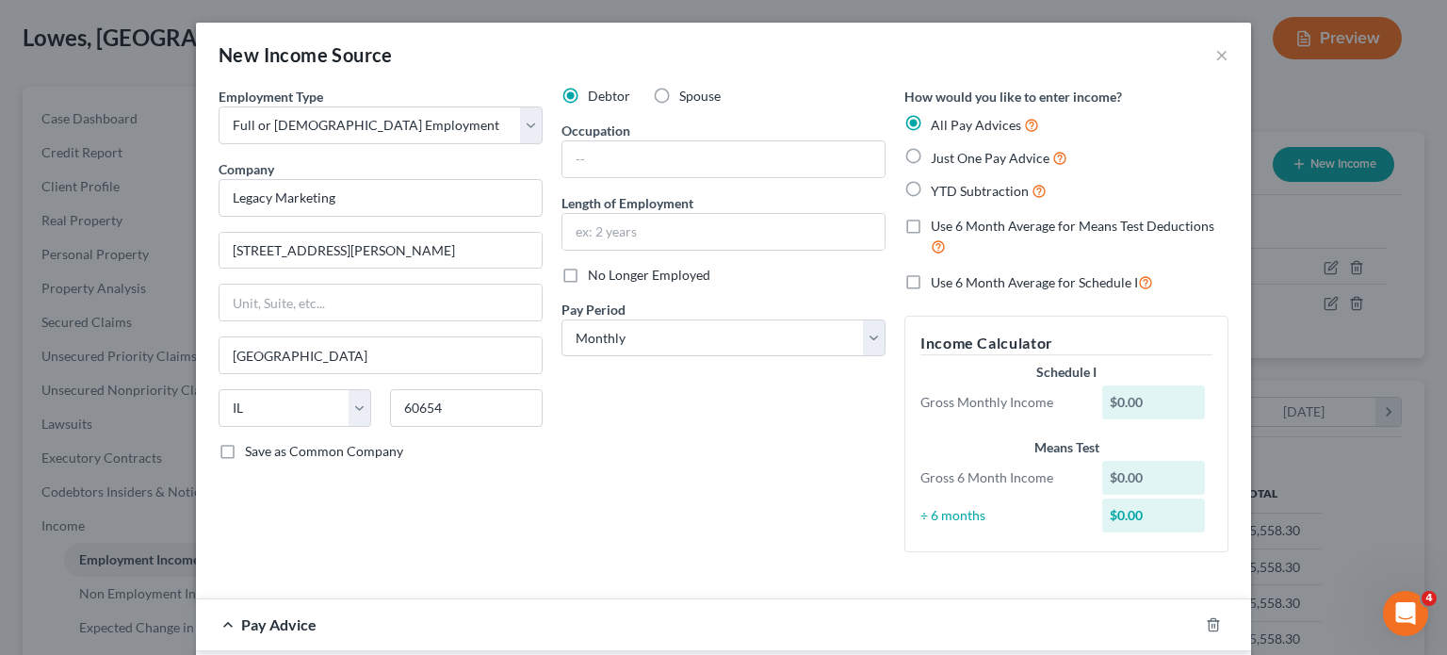
click at [977, 191] on span "YTD Subtraction" at bounding box center [980, 191] width 98 height 16
click at [951, 191] on input "YTD Subtraction" at bounding box center [944, 186] width 12 height 12
radio input "true"
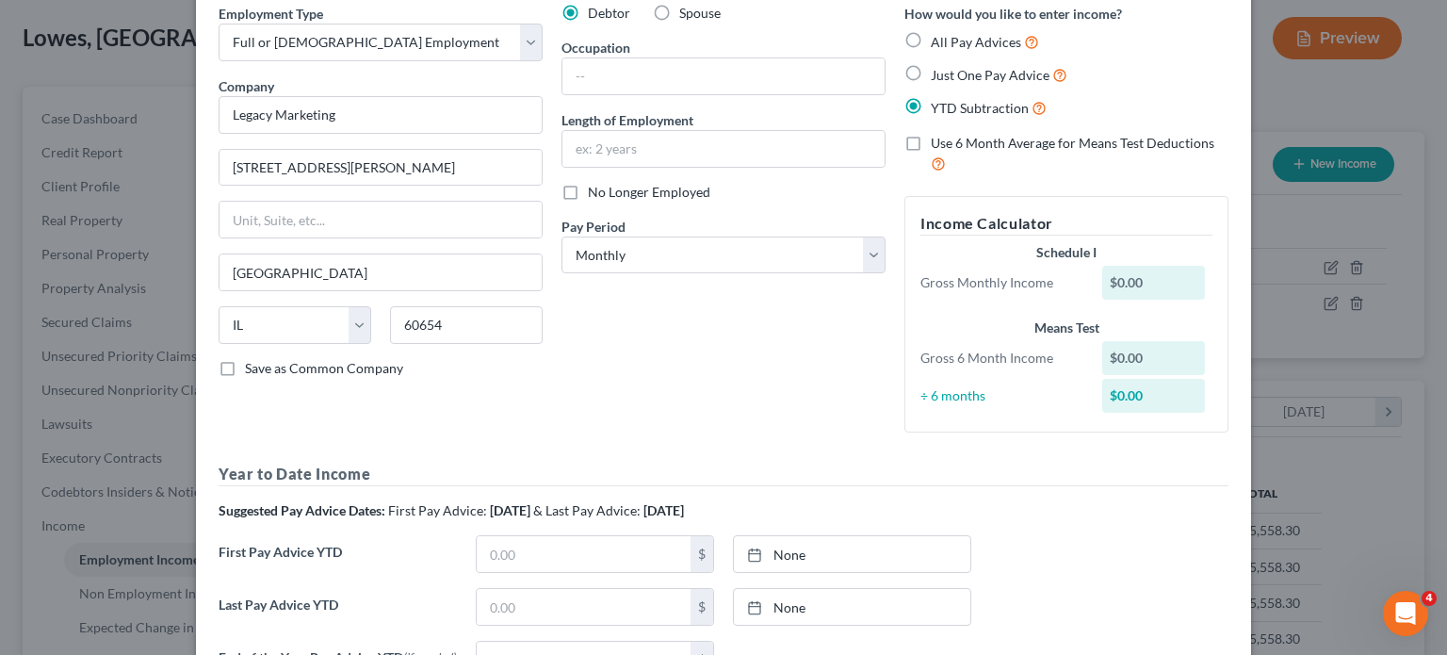
scroll to position [377, 0]
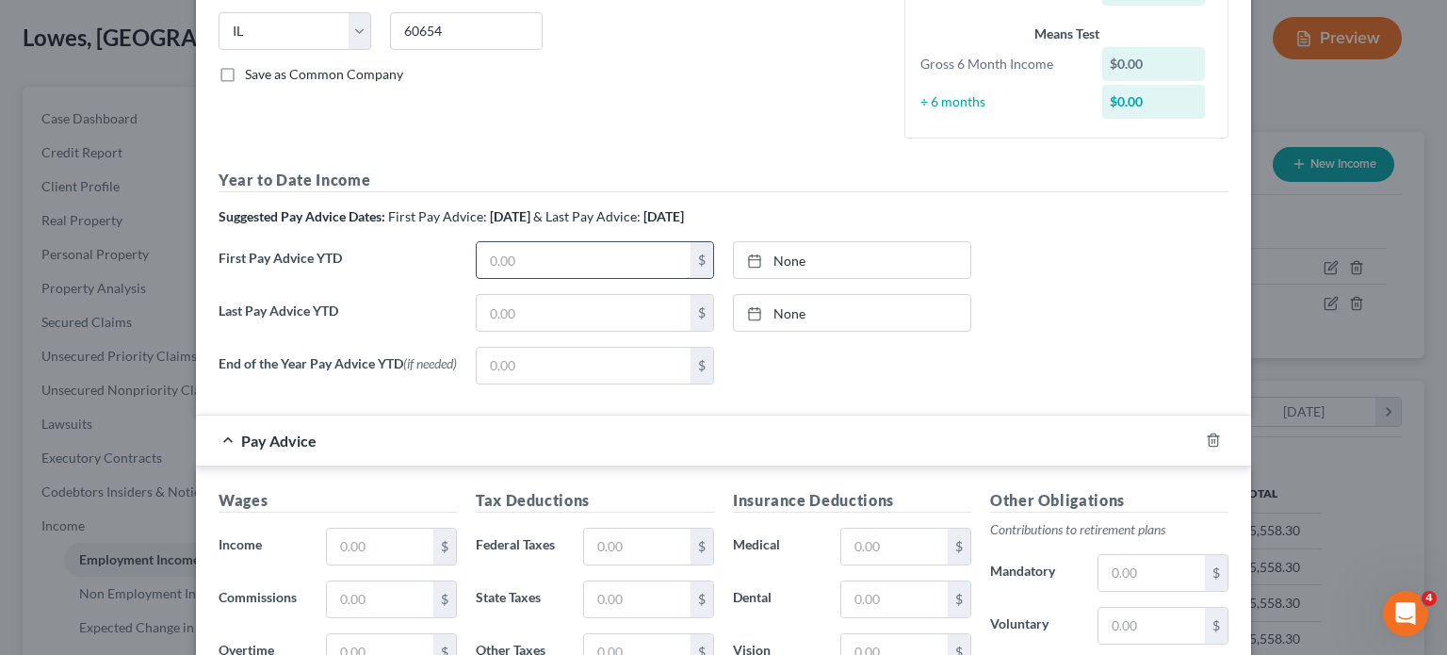
click at [580, 254] on input "text" at bounding box center [584, 260] width 214 height 36
type input "2,270"
click at [809, 257] on link "None" at bounding box center [852, 260] width 236 height 36
type input "[DATE]"
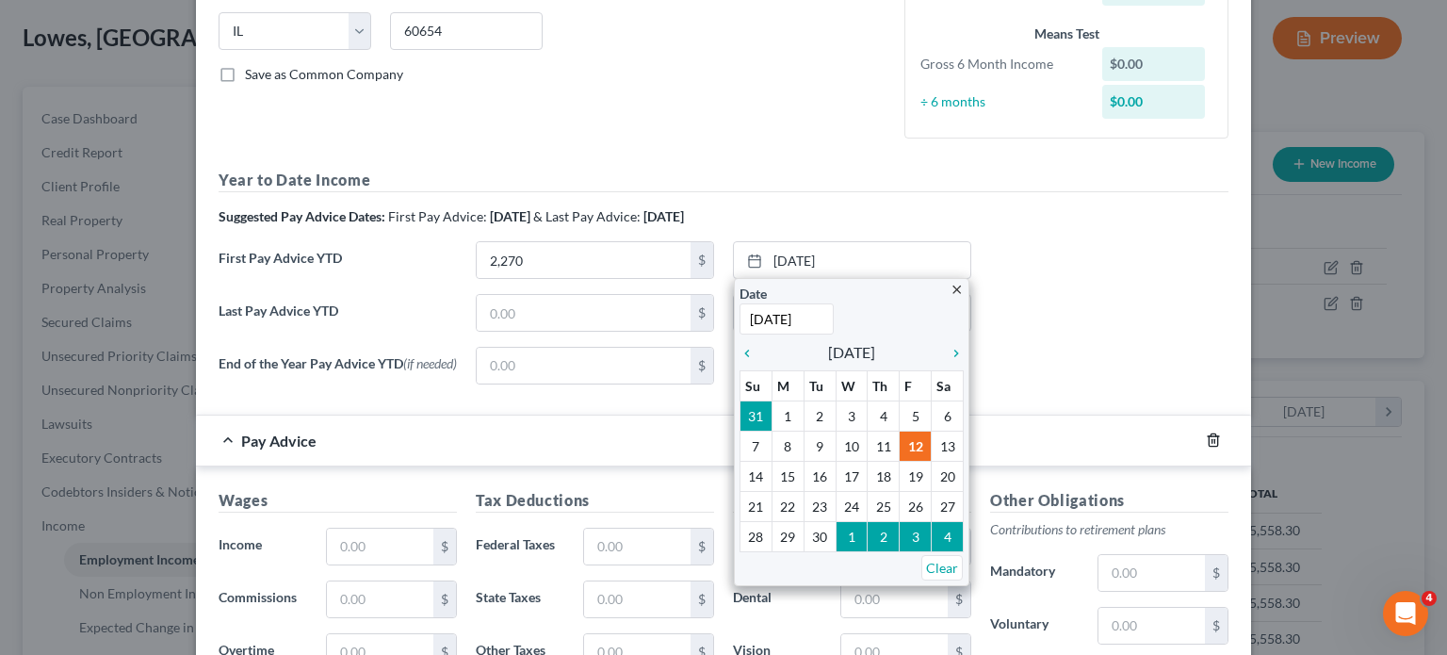
click at [1207, 447] on icon "button" at bounding box center [1213, 439] width 15 height 15
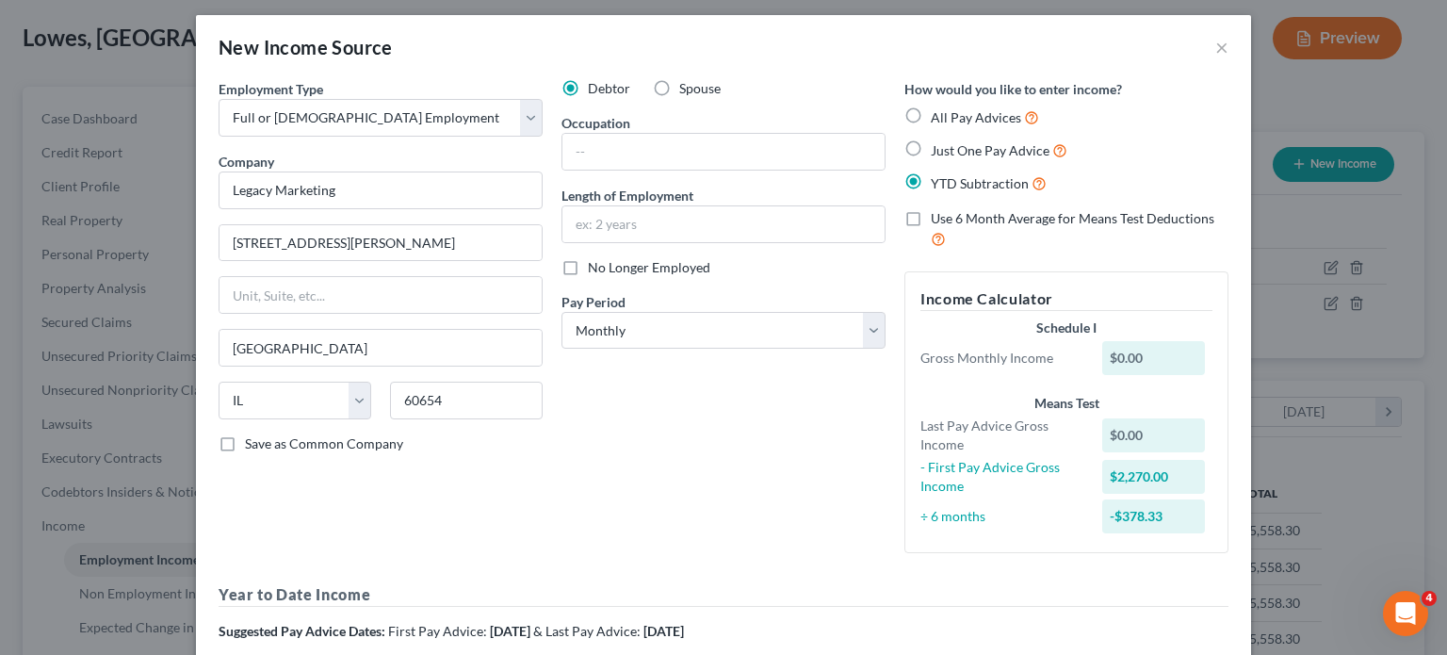
scroll to position [0, 0]
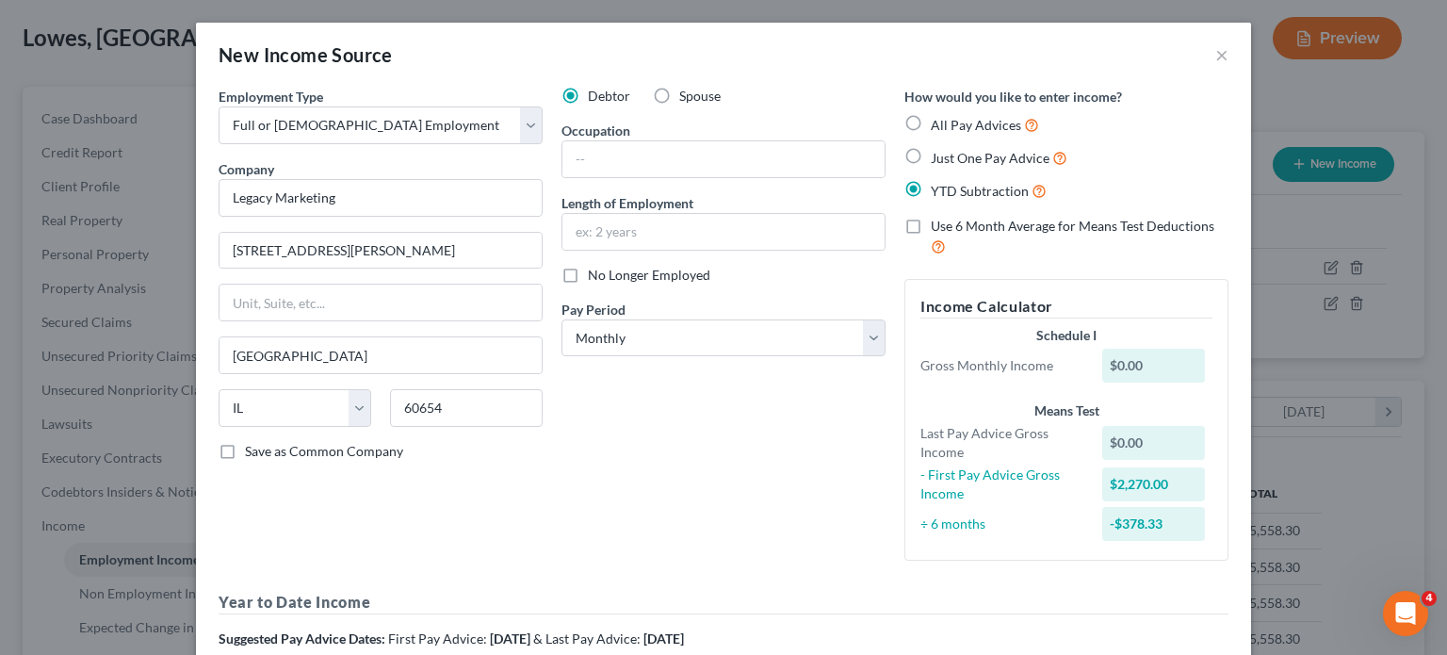
click at [1010, 131] on span "All Pay Advices" at bounding box center [976, 125] width 90 height 16
click at [951, 126] on input "All Pay Advices" at bounding box center [944, 120] width 12 height 12
radio input "true"
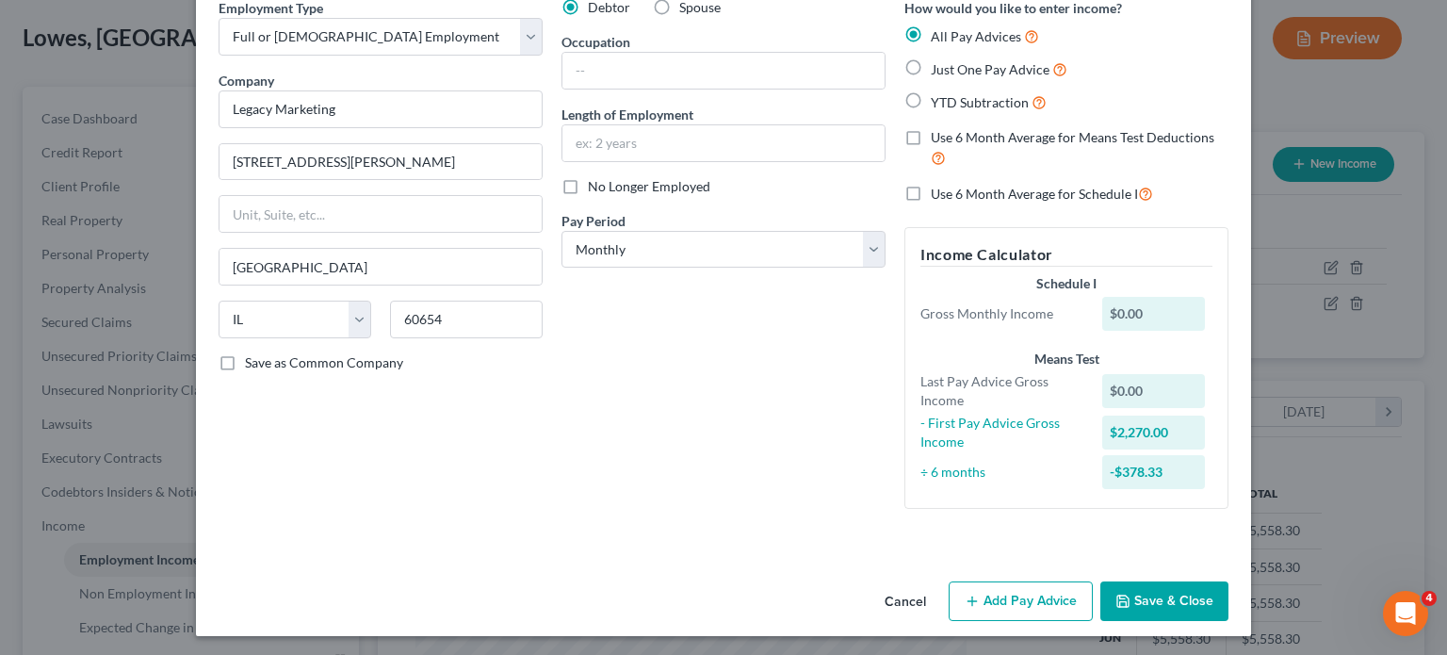
scroll to position [90, 0]
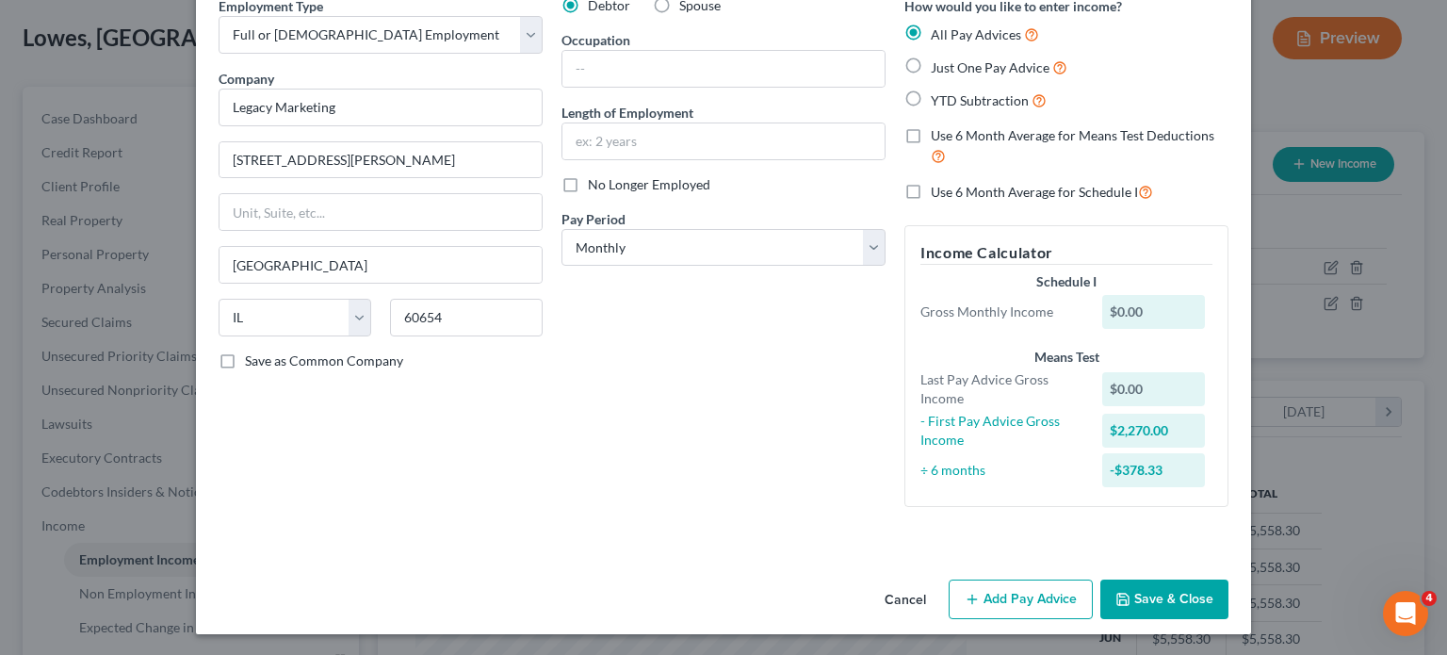
click at [1031, 597] on button "Add Pay Advice" at bounding box center [1021, 599] width 144 height 40
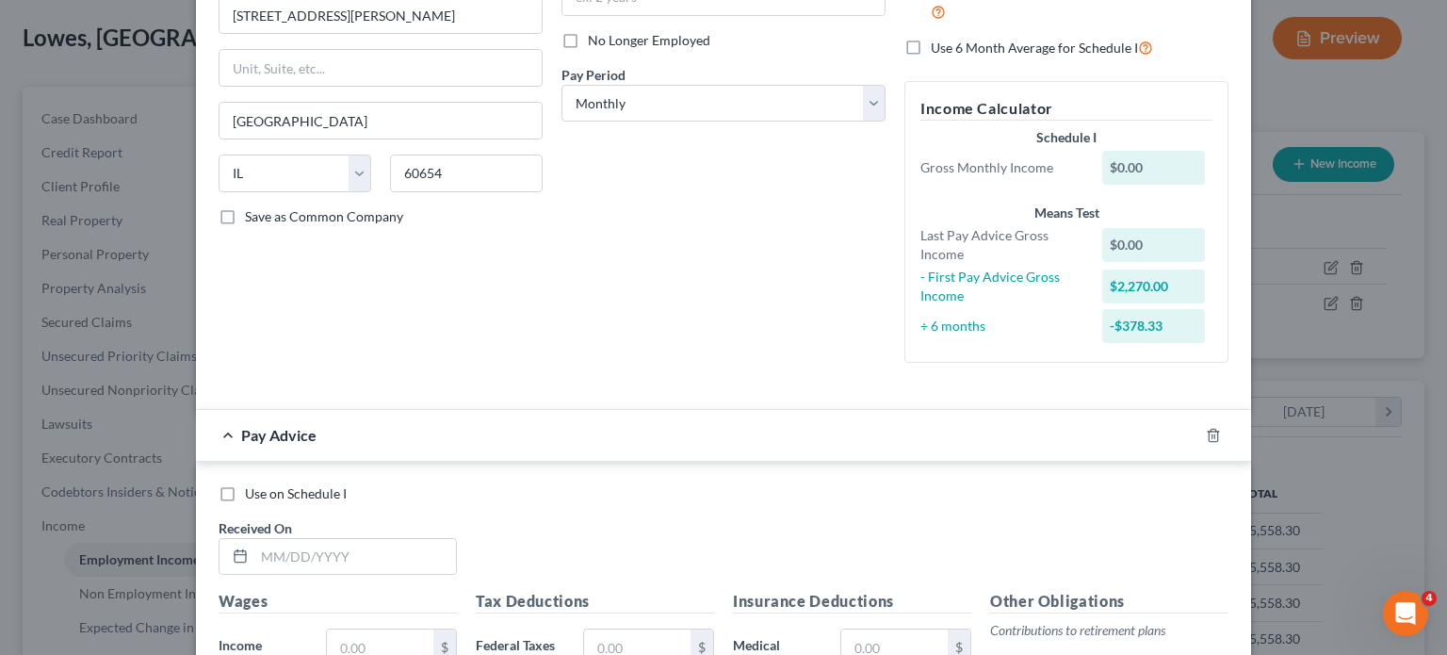
scroll to position [279, 0]
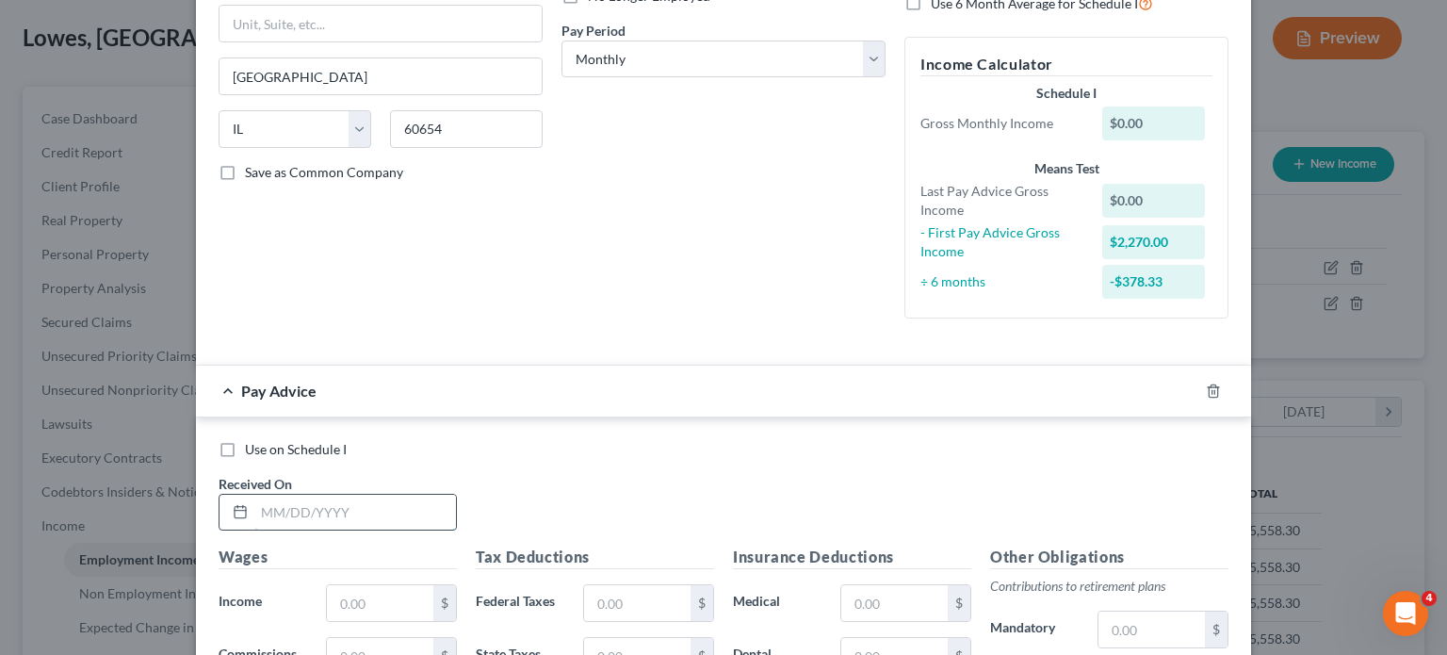
click at [401, 504] on input "text" at bounding box center [355, 513] width 202 height 36
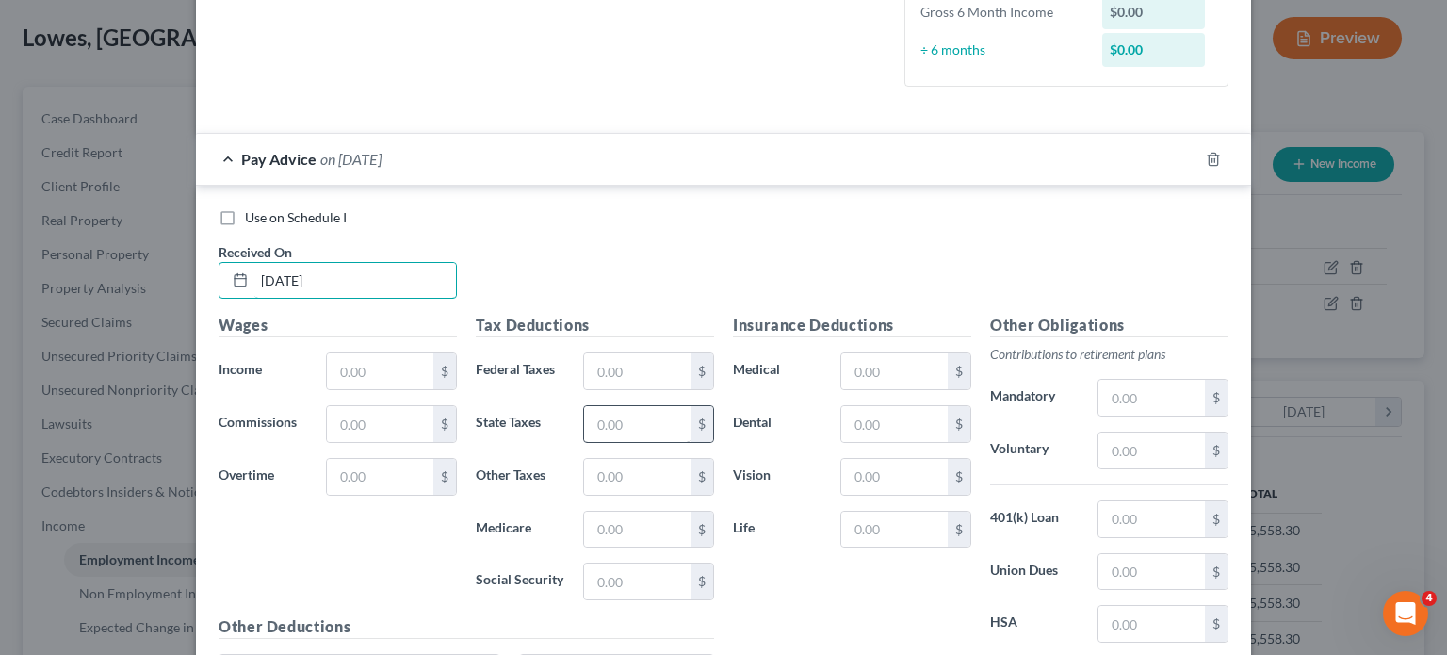
scroll to position [467, 0]
type input "[DATE]"
click at [421, 371] on input "text" at bounding box center [380, 369] width 106 height 36
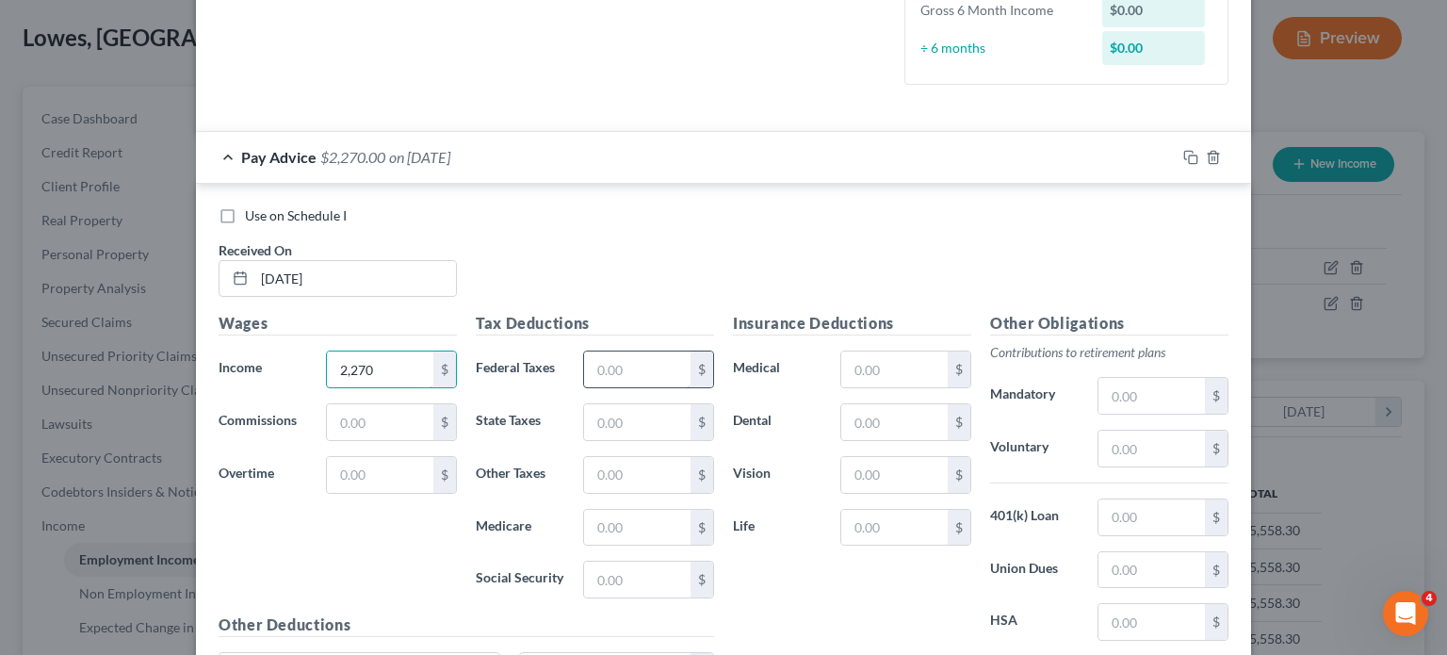
type input "2,270"
click at [629, 379] on input "text" at bounding box center [637, 369] width 106 height 36
type input "213.84"
click at [634, 421] on input "text" at bounding box center [637, 422] width 106 height 36
type input "69.28"
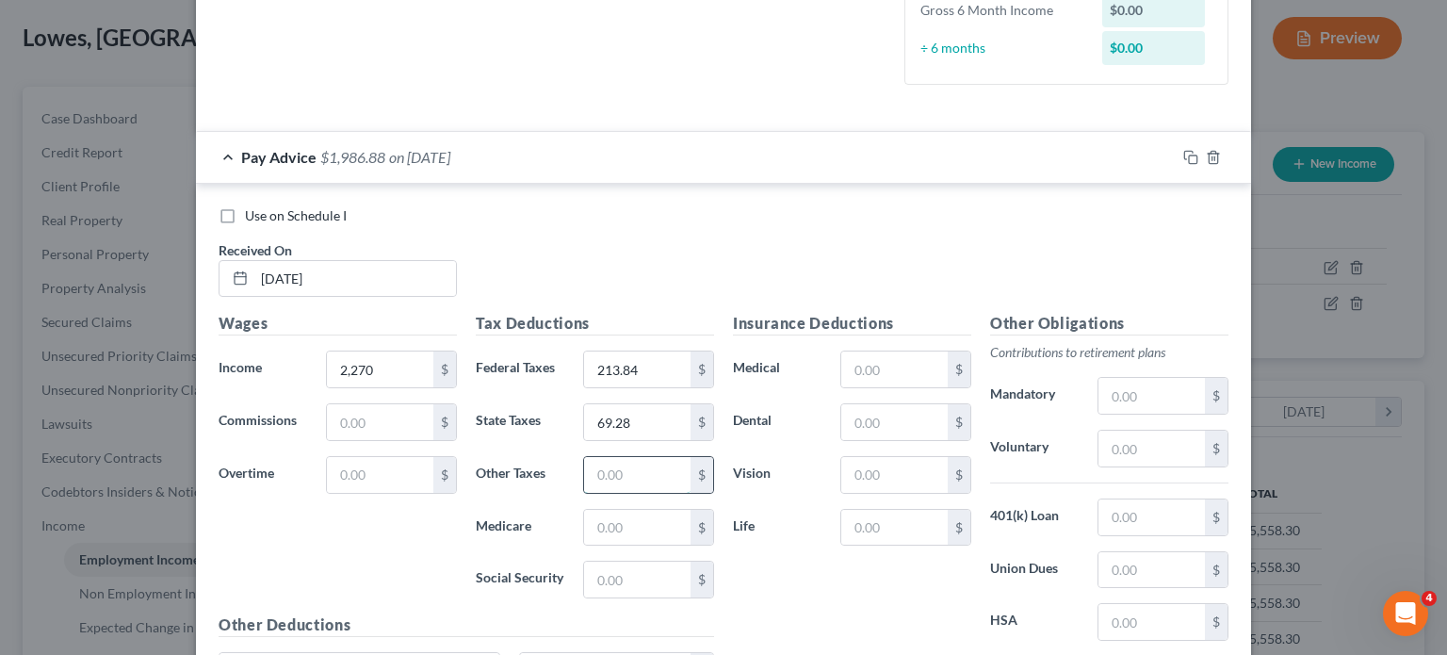
click at [633, 471] on input "text" at bounding box center [637, 475] width 106 height 36
type input "3"
type input "27.24"
click at [625, 512] on input "text" at bounding box center [637, 528] width 106 height 36
type input "32.92"
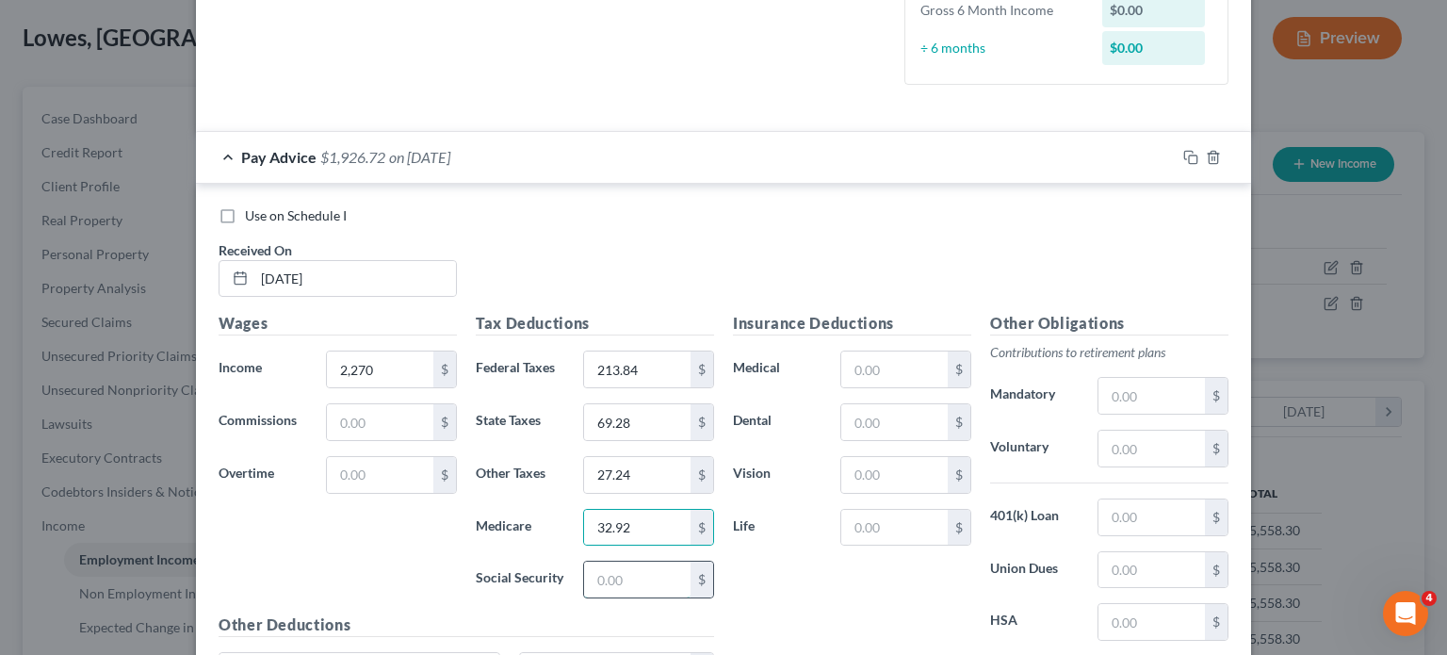
click at [609, 574] on input "text" at bounding box center [637, 579] width 106 height 36
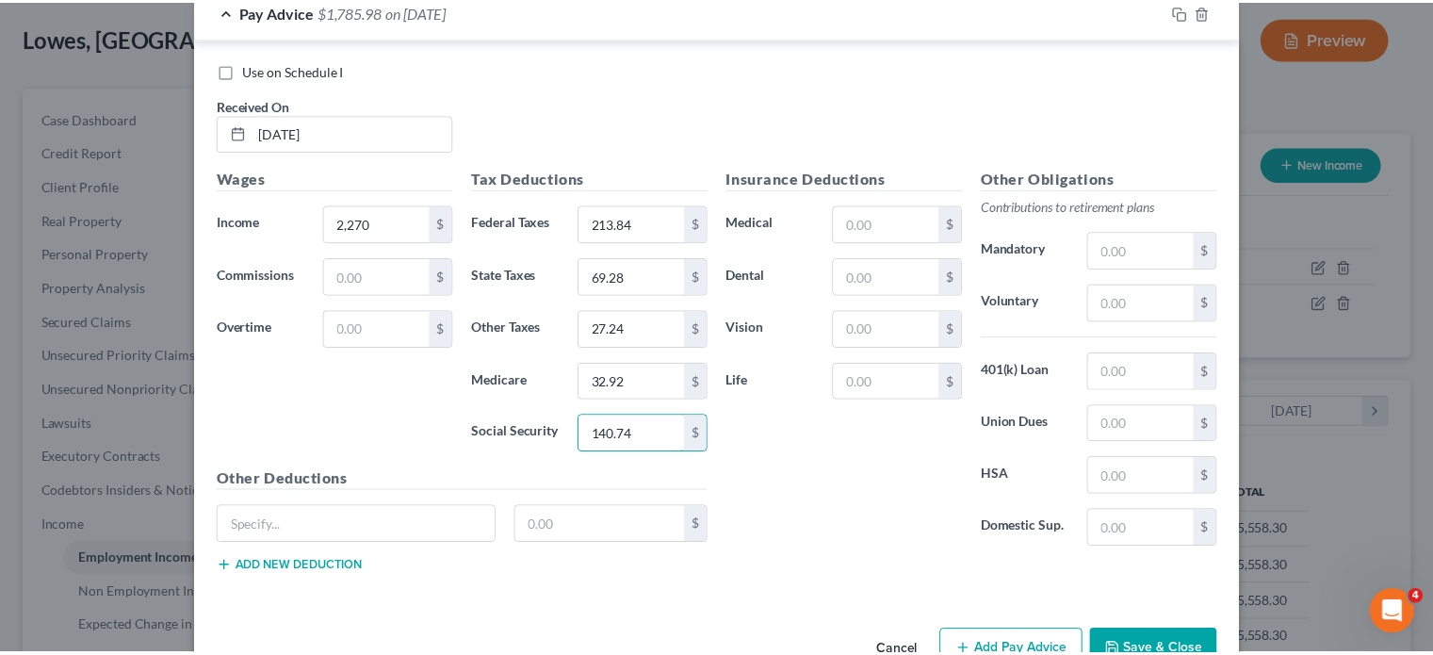
scroll to position [661, 0]
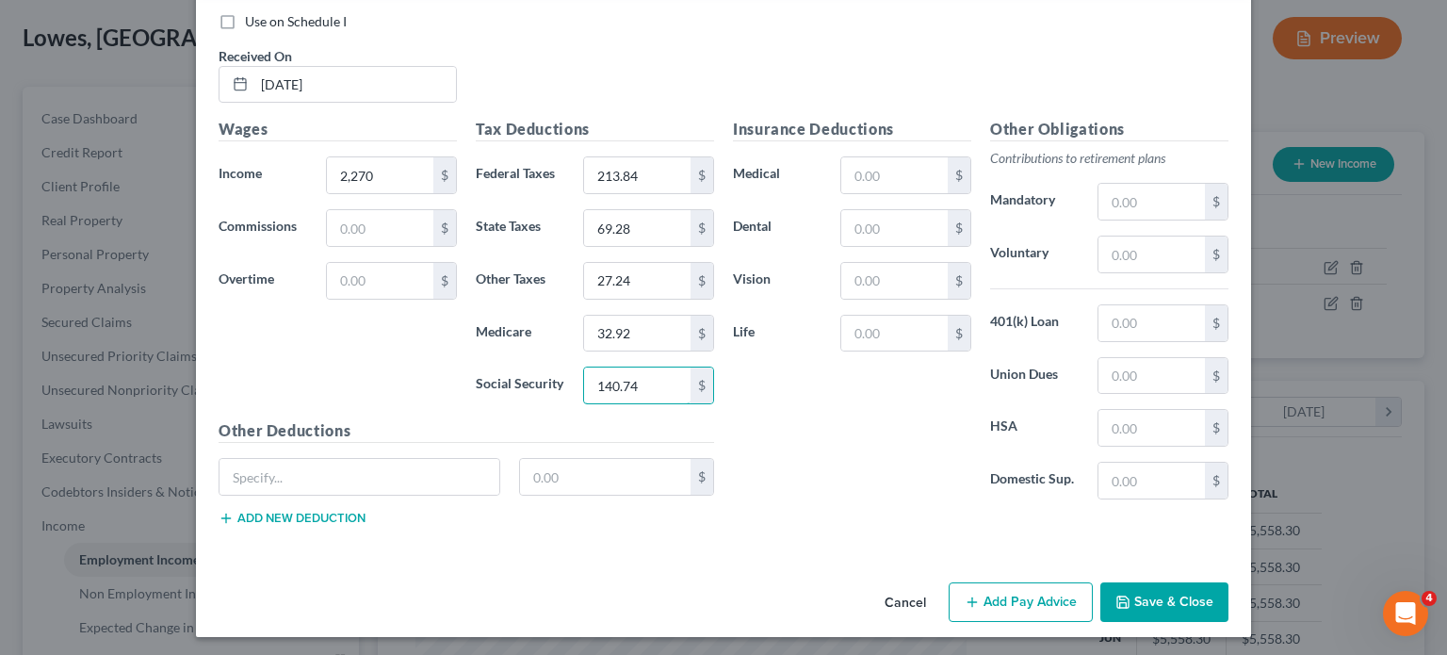
type input "140.74"
click at [1153, 601] on button "Save & Close" at bounding box center [1164, 602] width 128 height 40
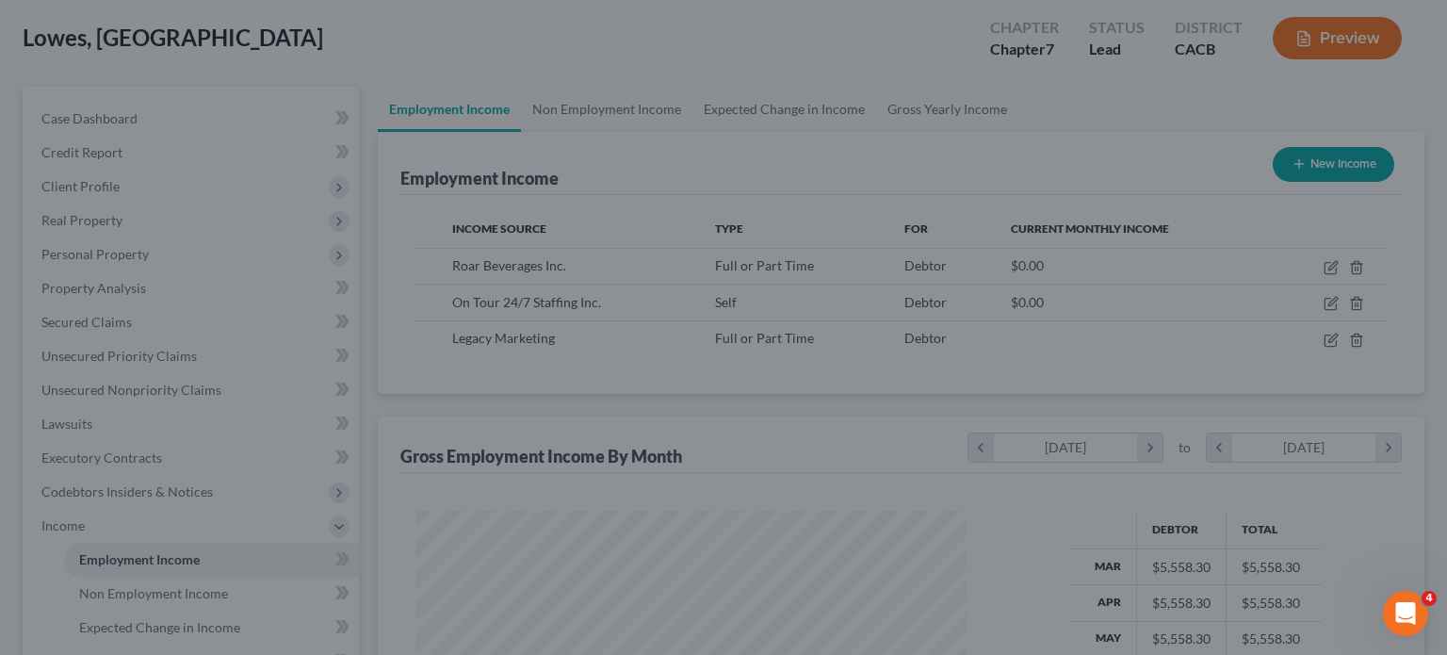
scroll to position [941713, 941466]
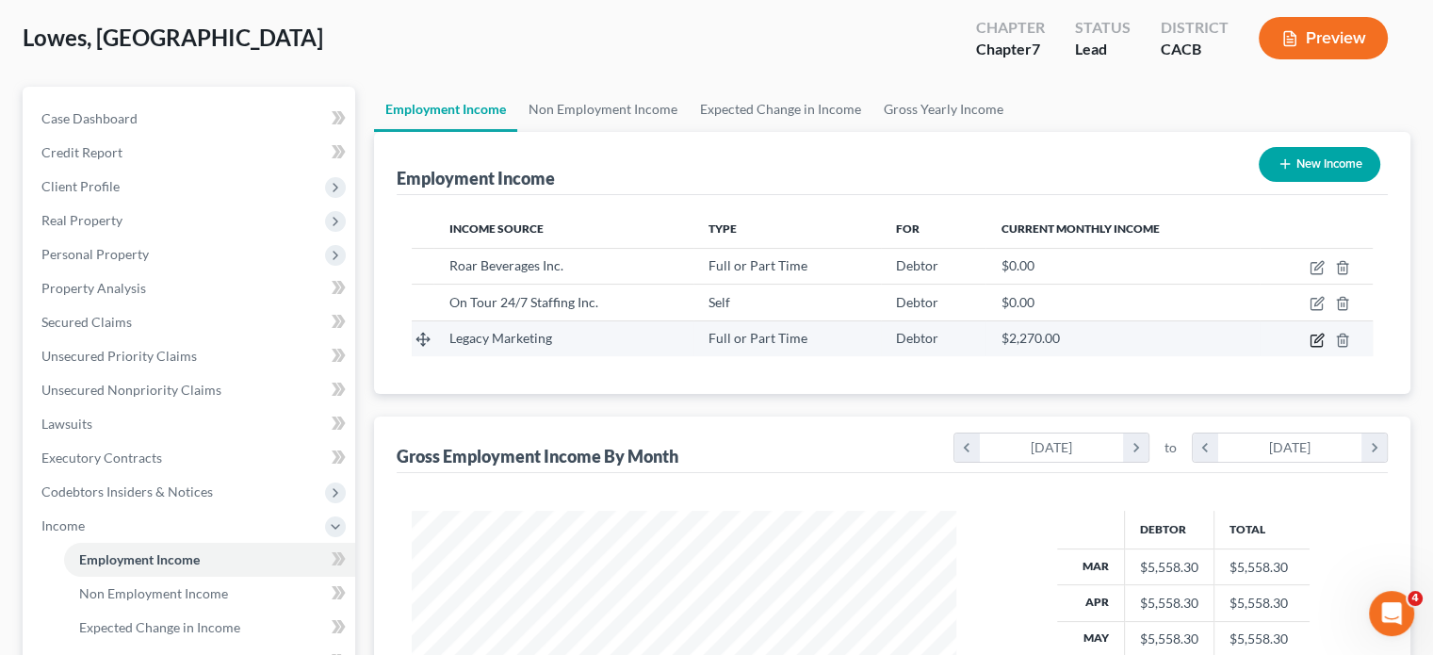
click at [1317, 338] on icon "button" at bounding box center [1316, 340] width 15 height 15
select select "0"
select select "14"
select select "0"
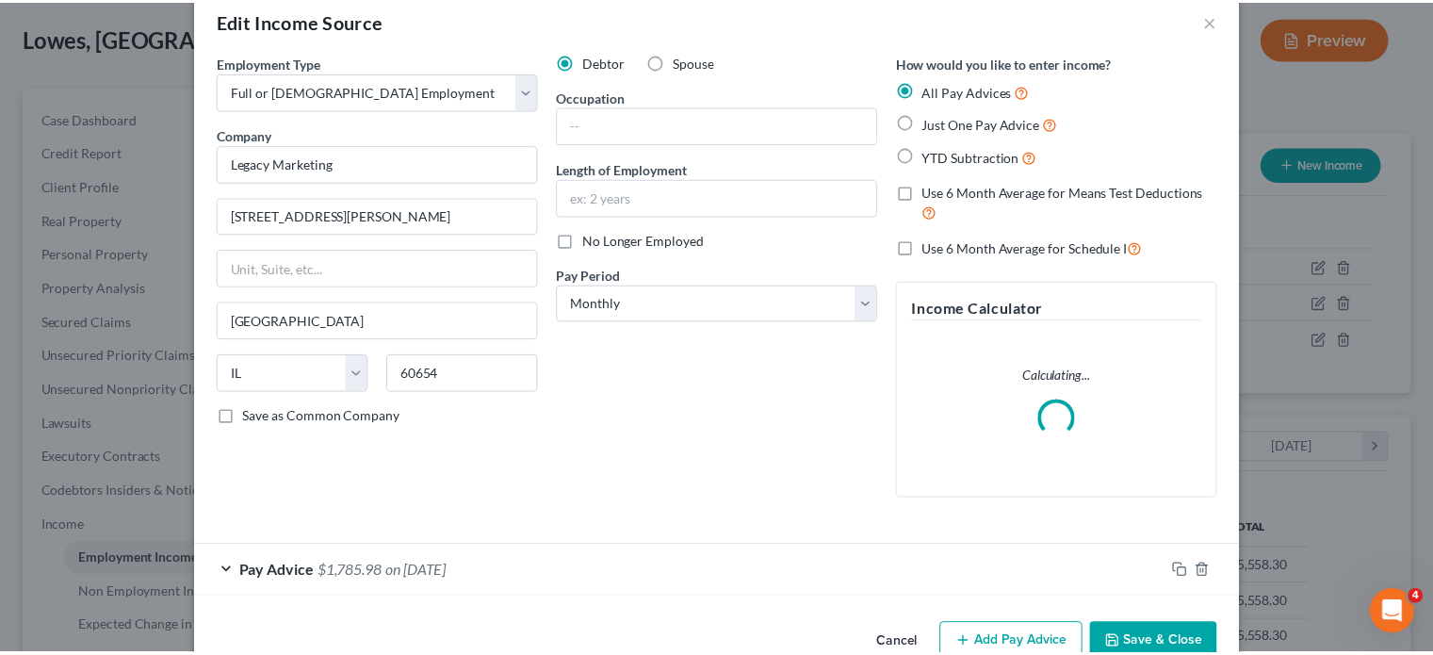
scroll to position [79, 0]
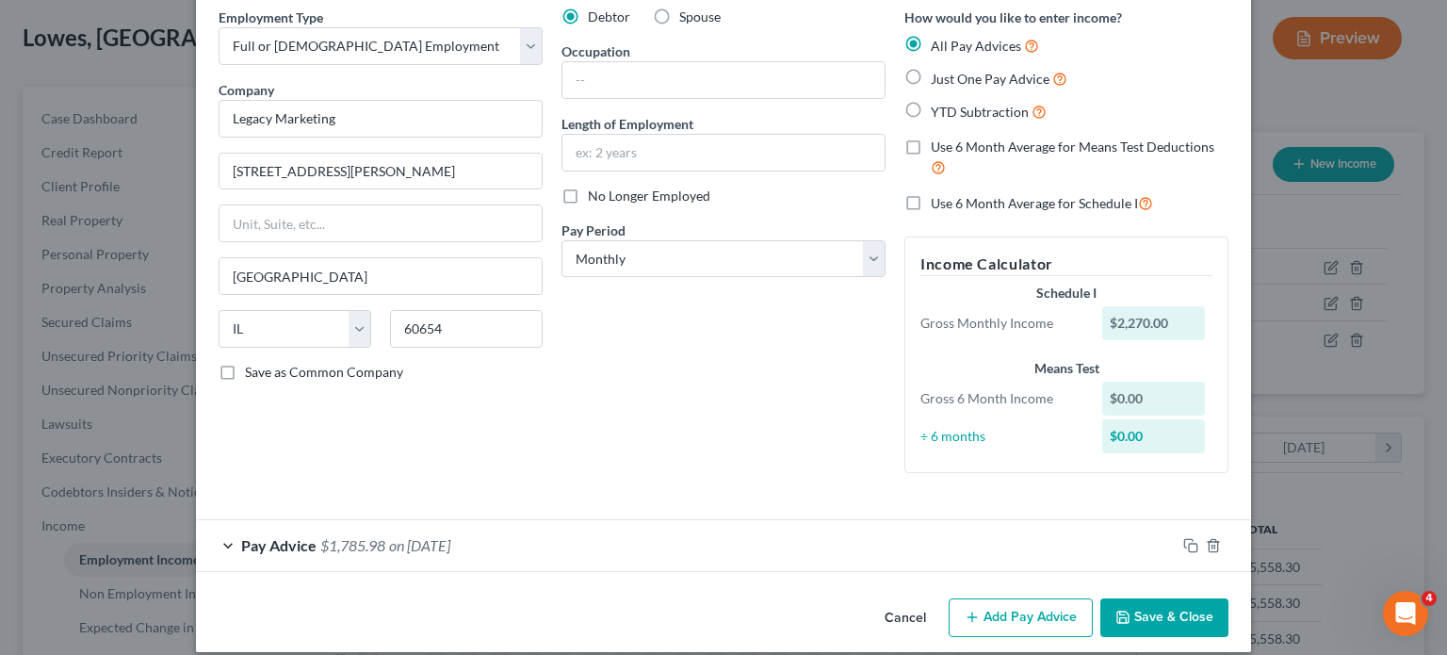
click at [998, 207] on span "Use 6 Month Average for Schedule I" at bounding box center [1034, 203] width 207 height 16
click at [951, 204] on input "Use 6 Month Average for Schedule I" at bounding box center [944, 198] width 12 height 12
checkbox input "true"
click at [1134, 617] on button "Save & Close" at bounding box center [1164, 618] width 128 height 40
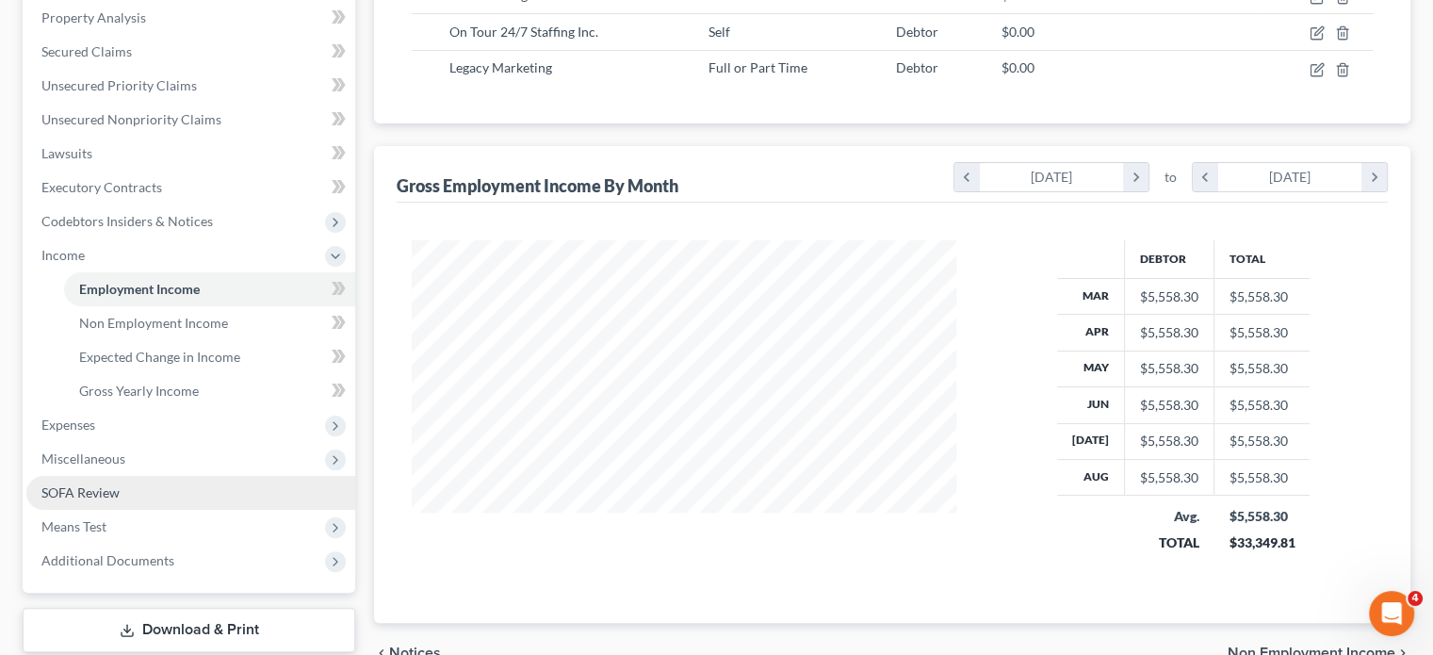
scroll to position [377, 0]
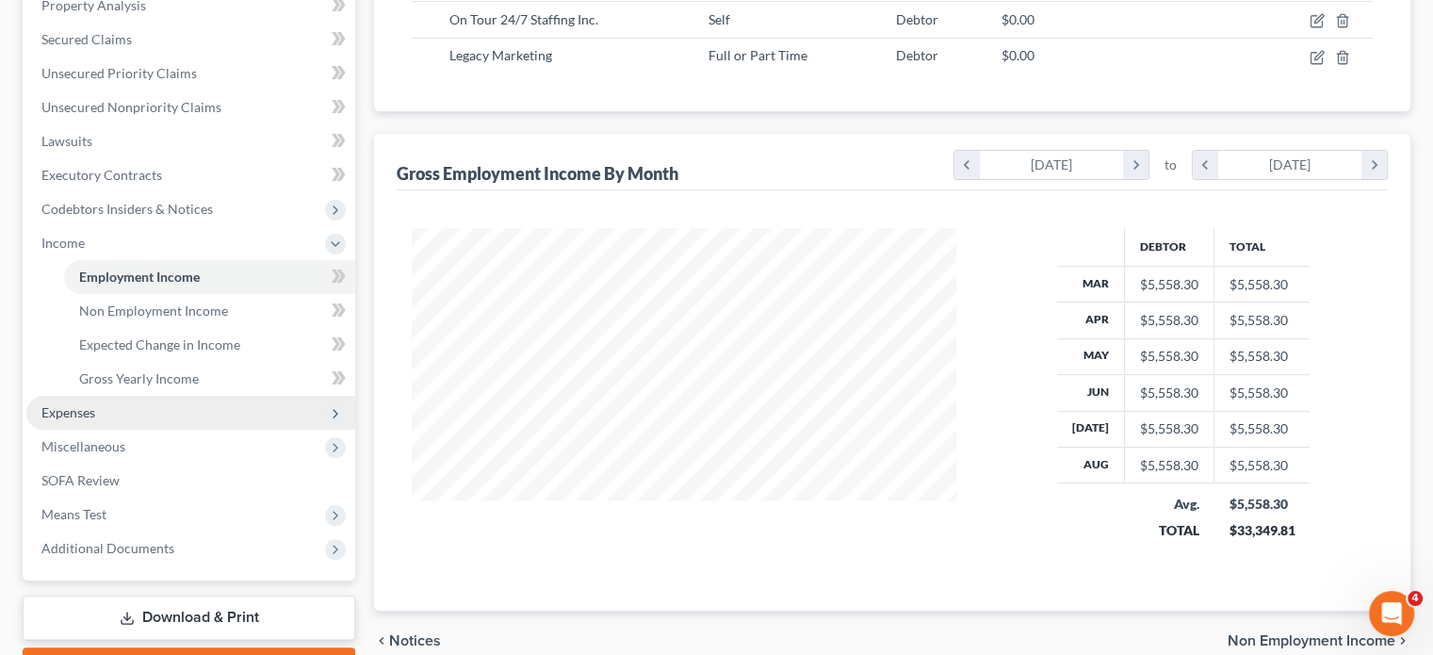
click at [101, 424] on span "Expenses" at bounding box center [190, 413] width 329 height 34
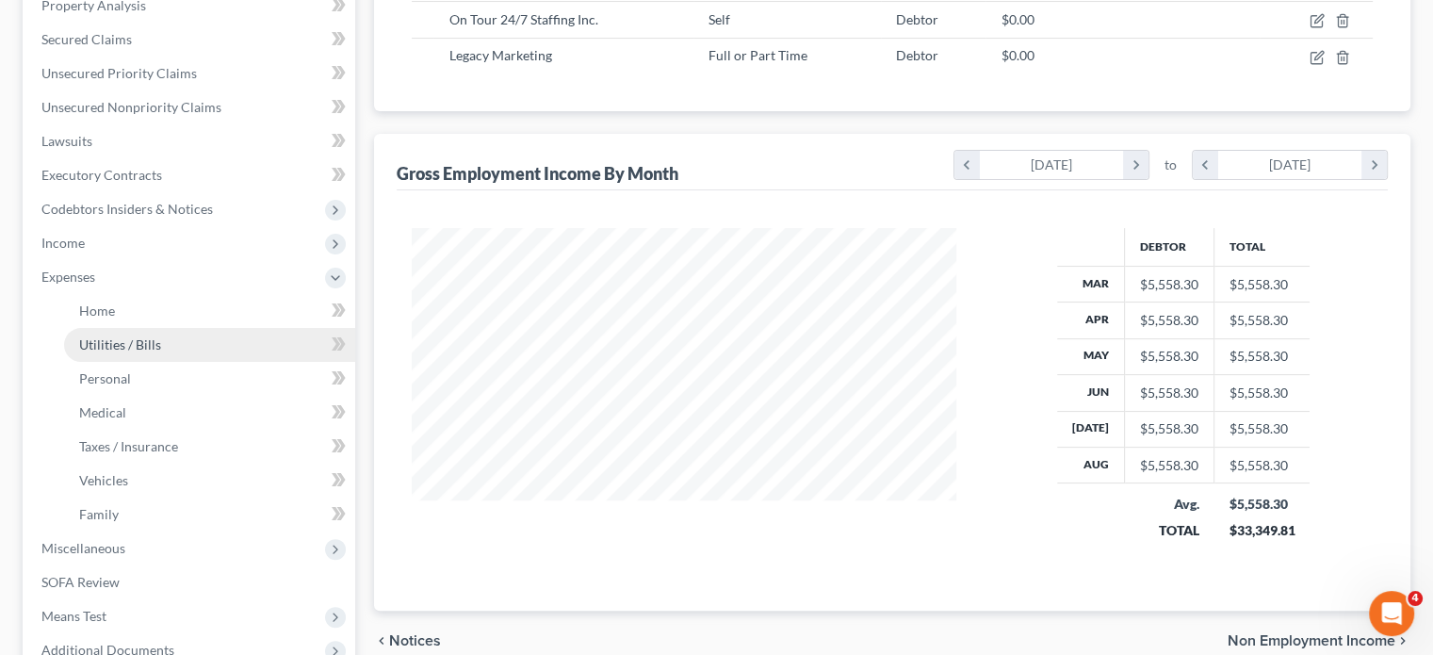
click at [118, 329] on link "Utilities / Bills" at bounding box center [209, 345] width 291 height 34
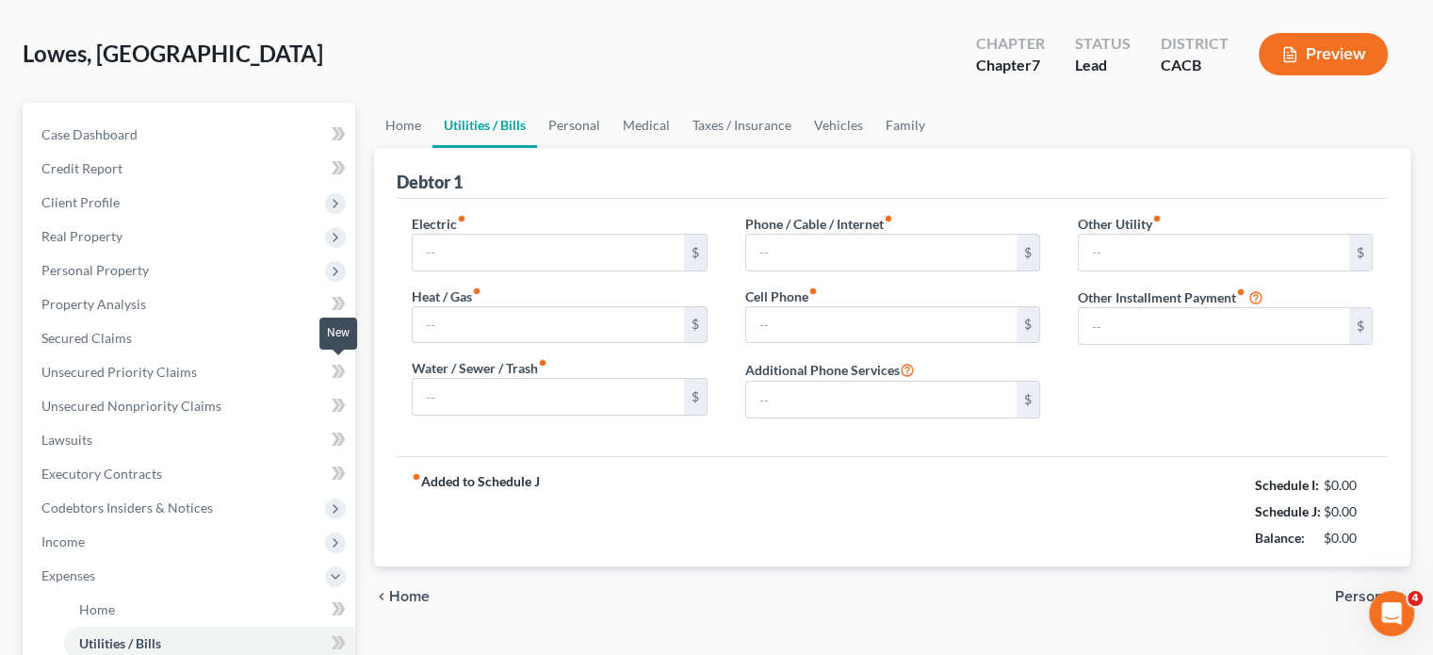
scroll to position [18, 0]
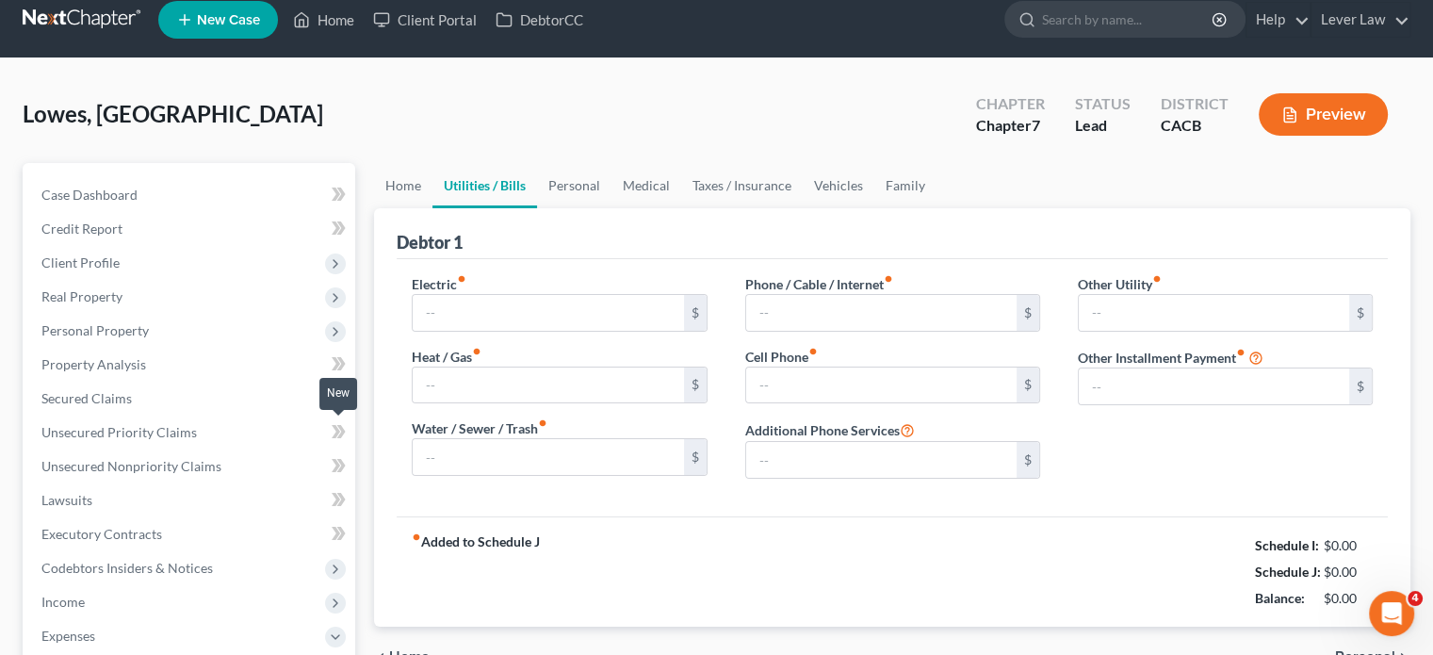
type input "100.00"
type input "25.00"
type input "100.00"
type input "50.00"
type input "200.00"
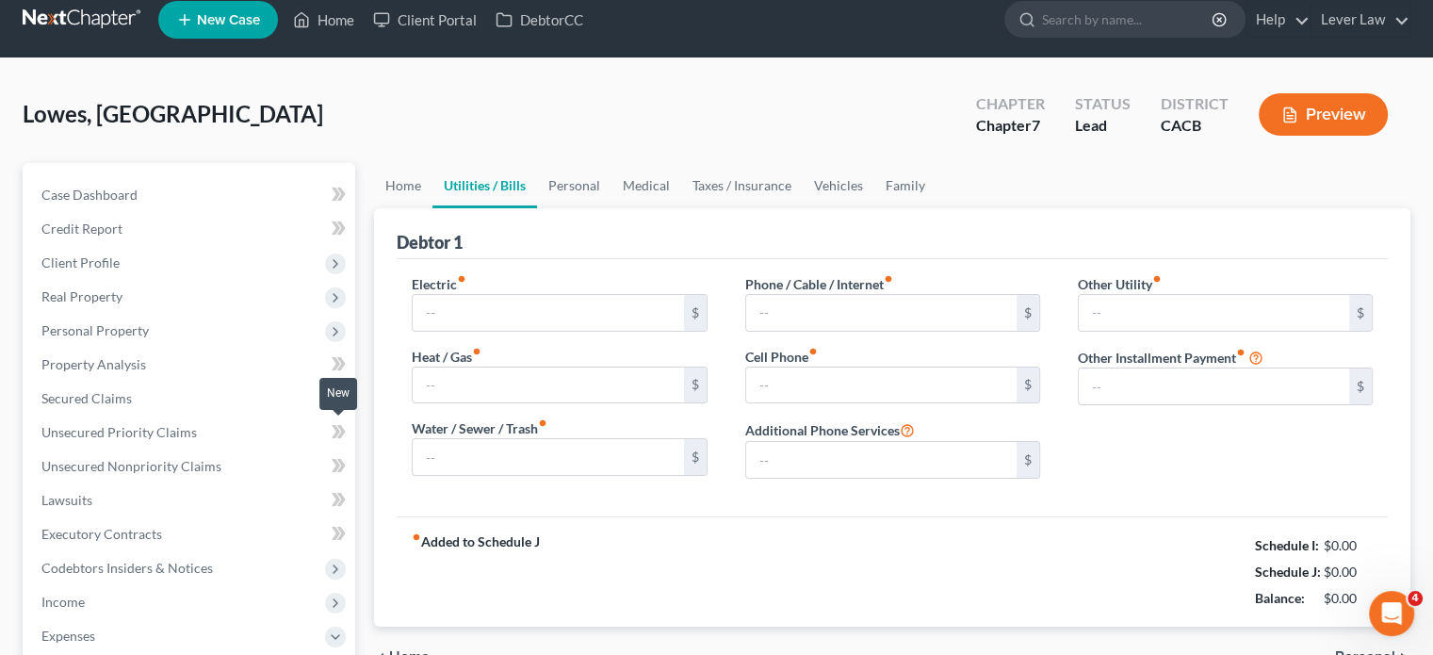
type input "0.00"
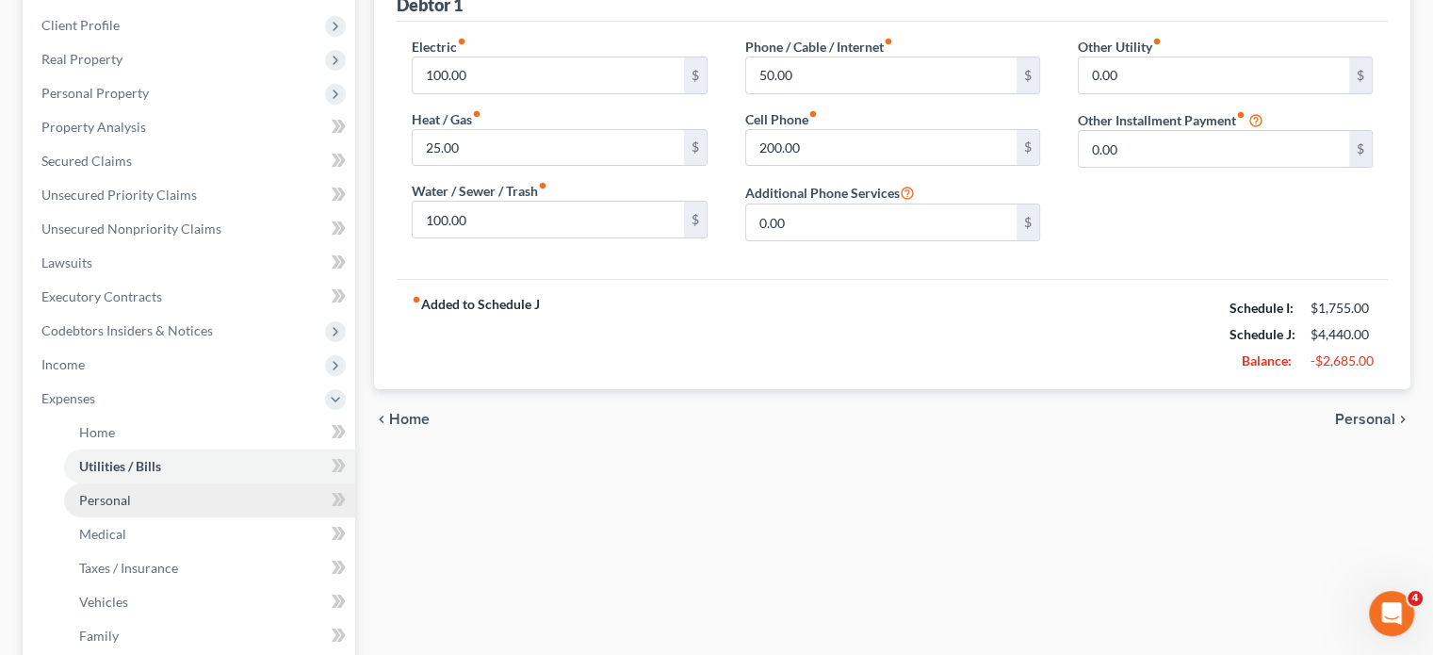
scroll to position [377, 0]
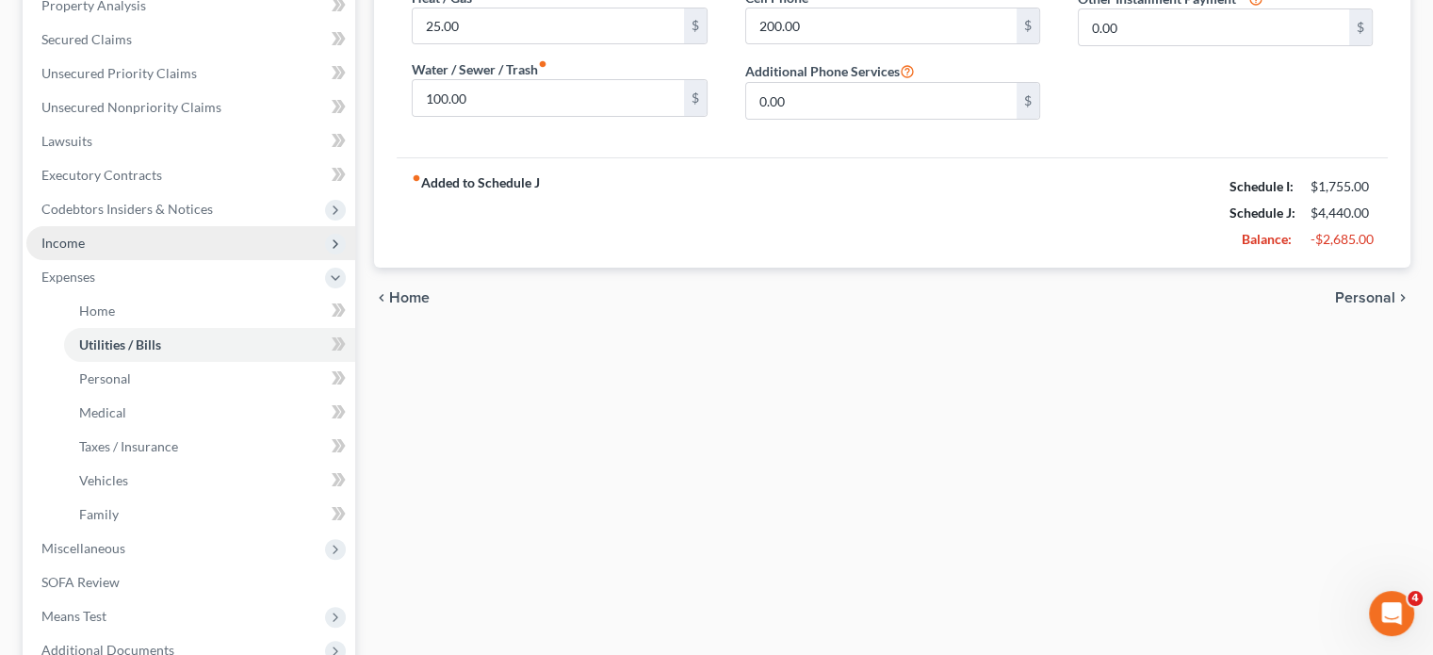
click at [89, 252] on span "Income" at bounding box center [190, 243] width 329 height 34
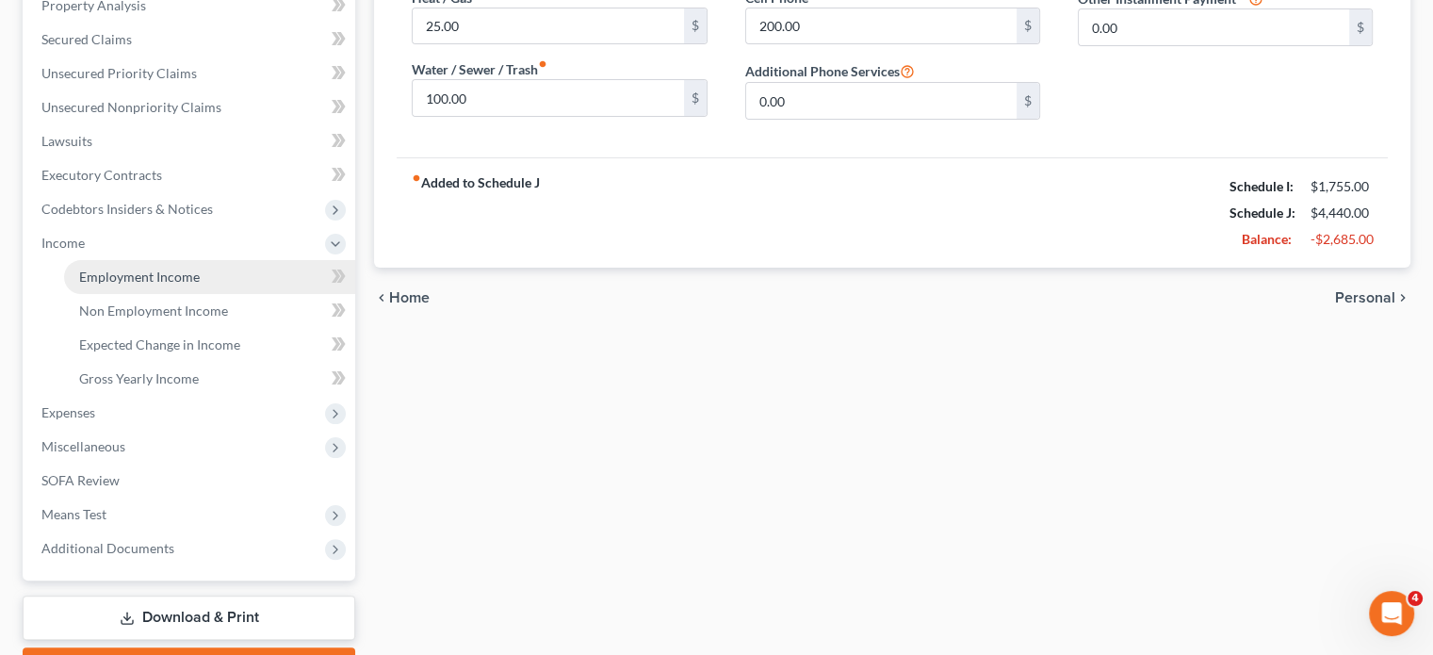
click at [95, 284] on link "Employment Income" at bounding box center [209, 277] width 291 height 34
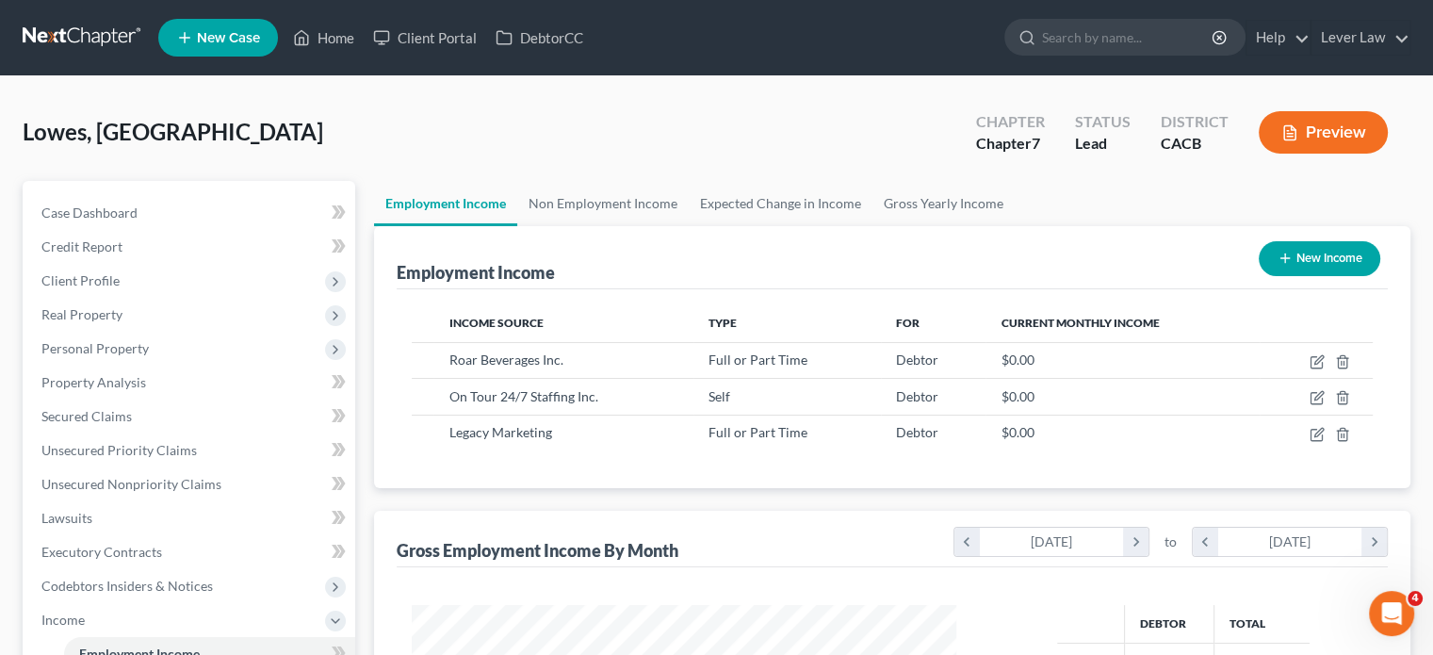
scroll to position [335, 581]
click at [605, 218] on link "Non Employment Income" at bounding box center [602, 203] width 171 height 45
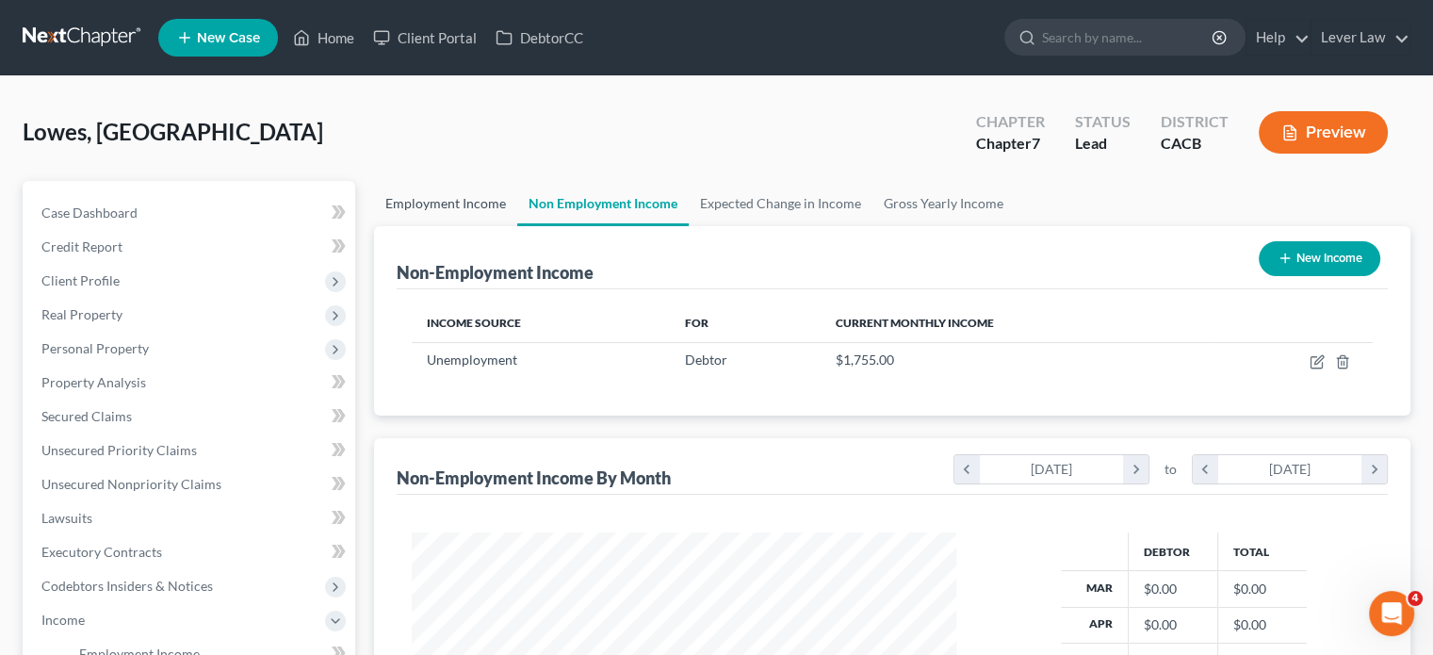
scroll to position [335, 581]
click at [449, 199] on link "Employment Income" at bounding box center [445, 203] width 143 height 45
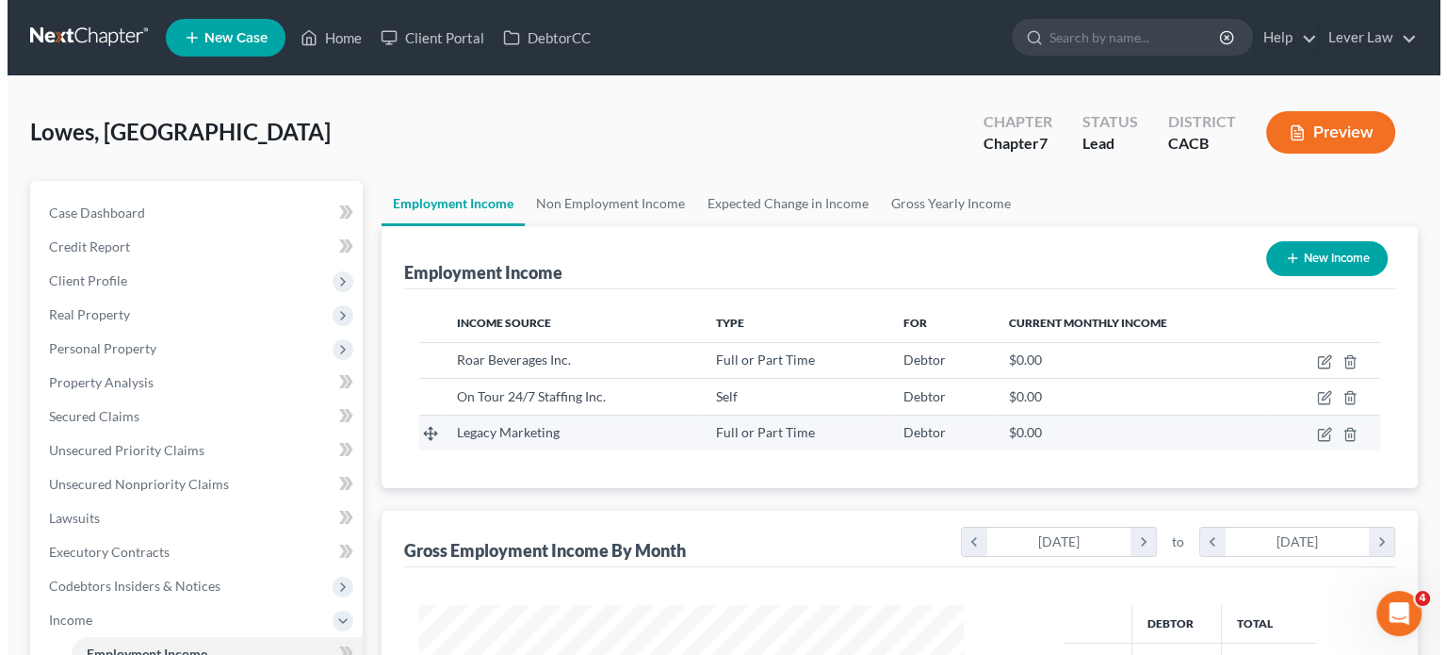
scroll to position [335, 581]
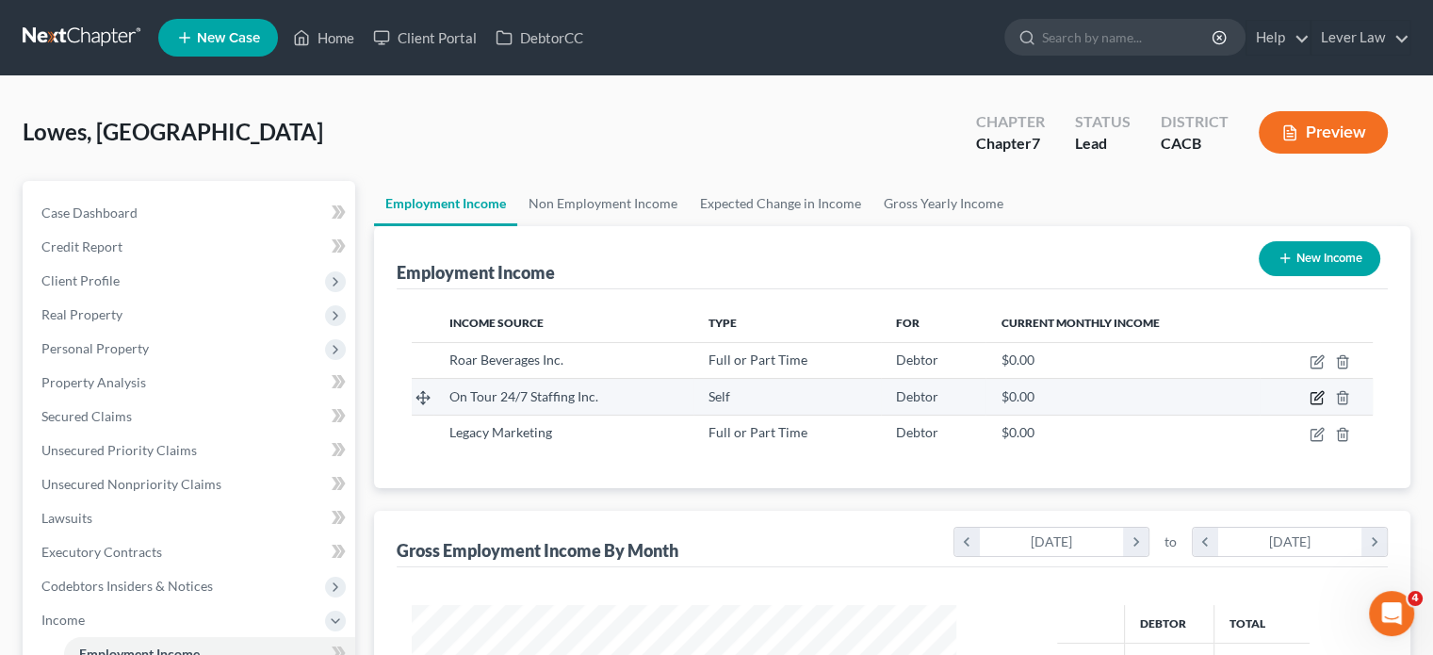
click at [1313, 393] on icon "button" at bounding box center [1316, 397] width 15 height 15
select select "1"
select select "10"
select select "2"
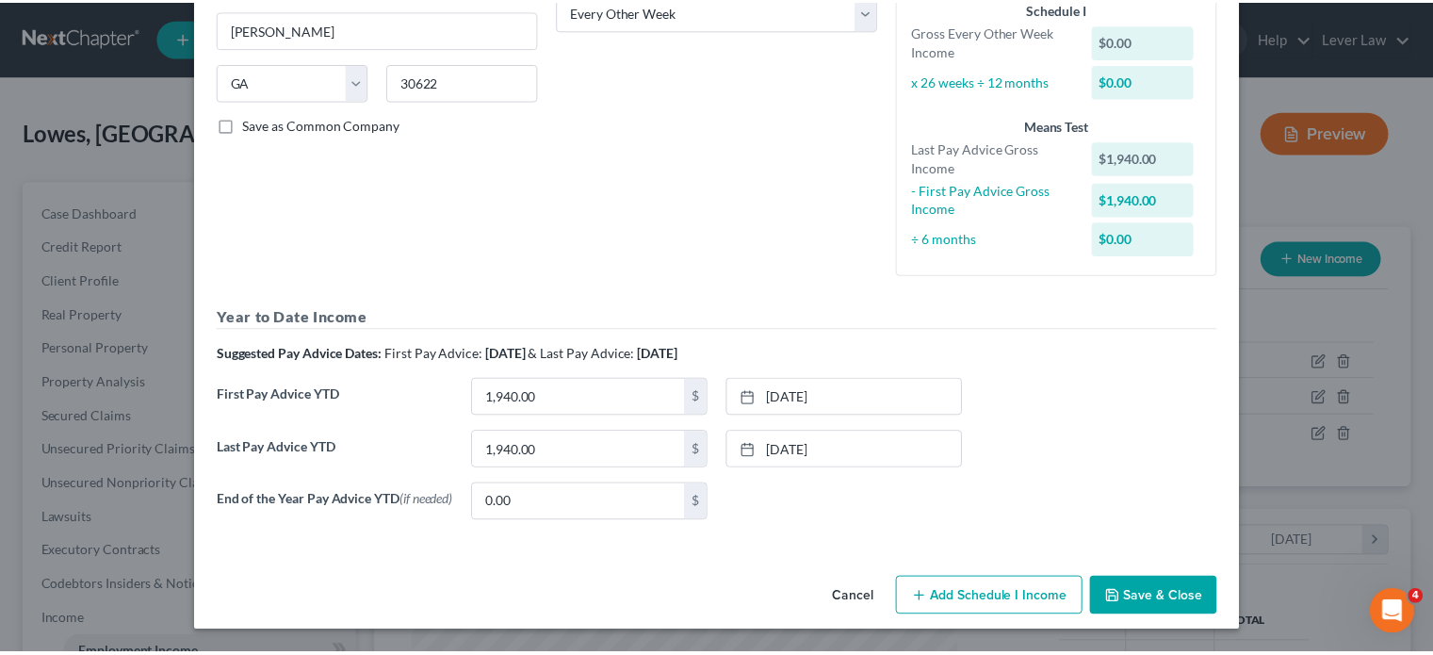
scroll to position [328, 0]
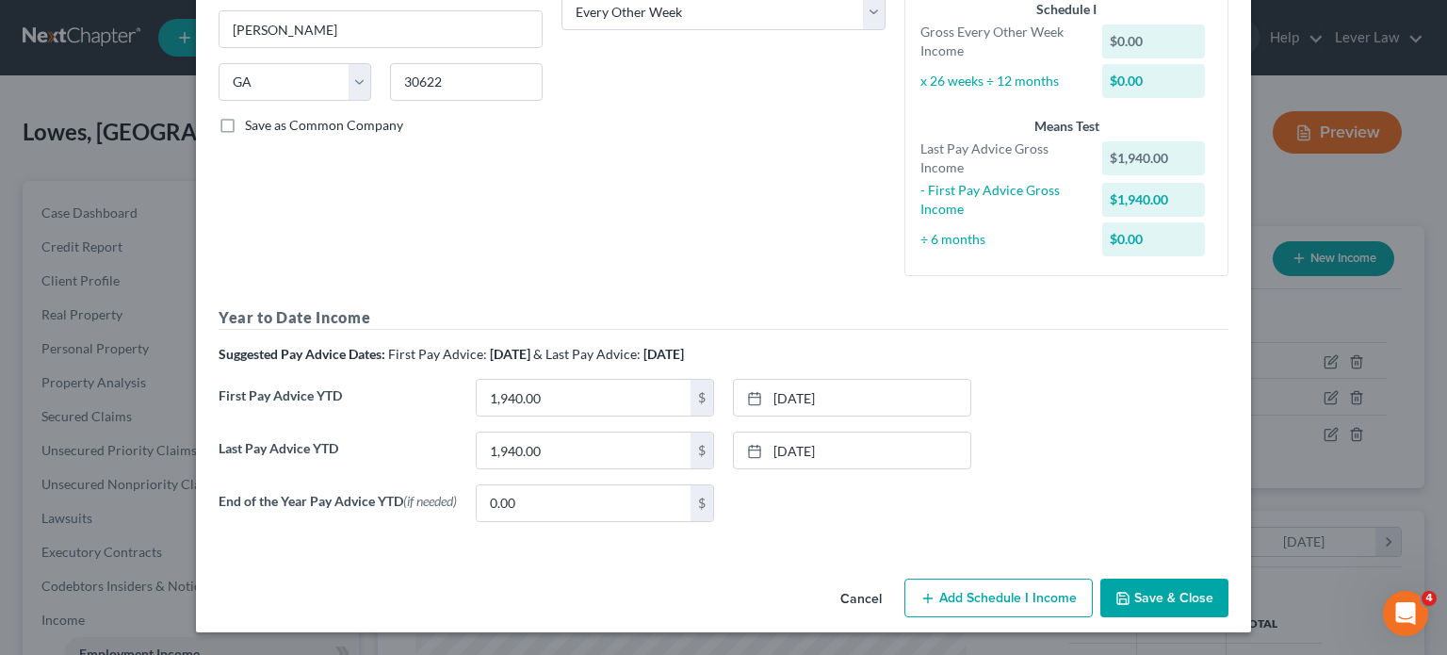
click at [1177, 587] on button "Save & Close" at bounding box center [1164, 598] width 128 height 40
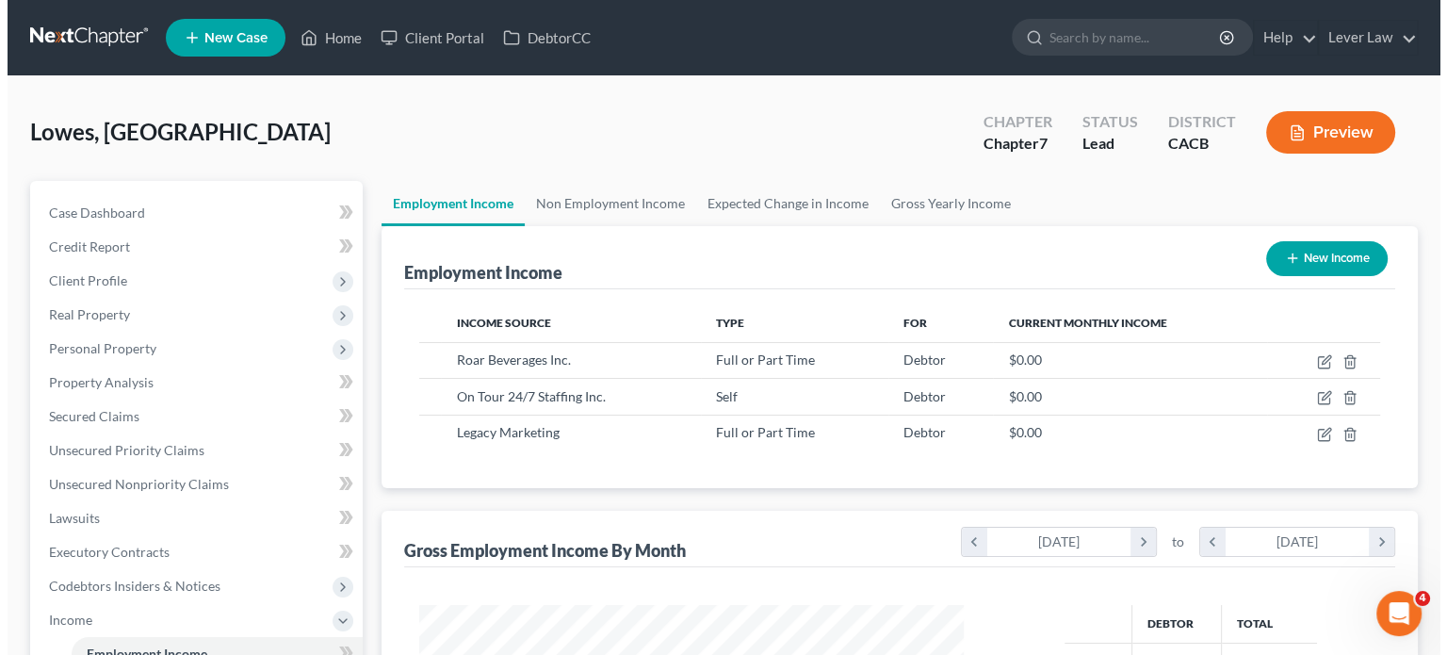
scroll to position [941713, 941466]
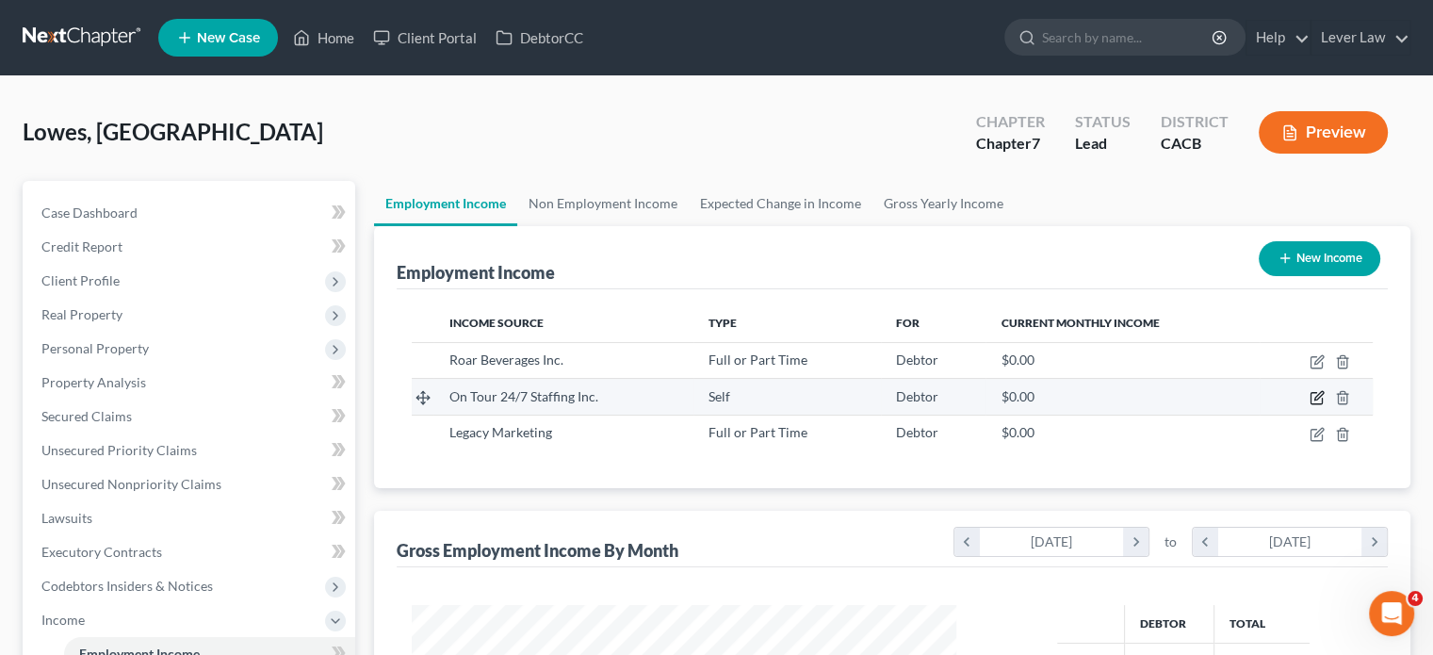
click at [1315, 396] on icon "button" at bounding box center [1318, 396] width 8 height 8
select select "1"
select select "10"
select select "2"
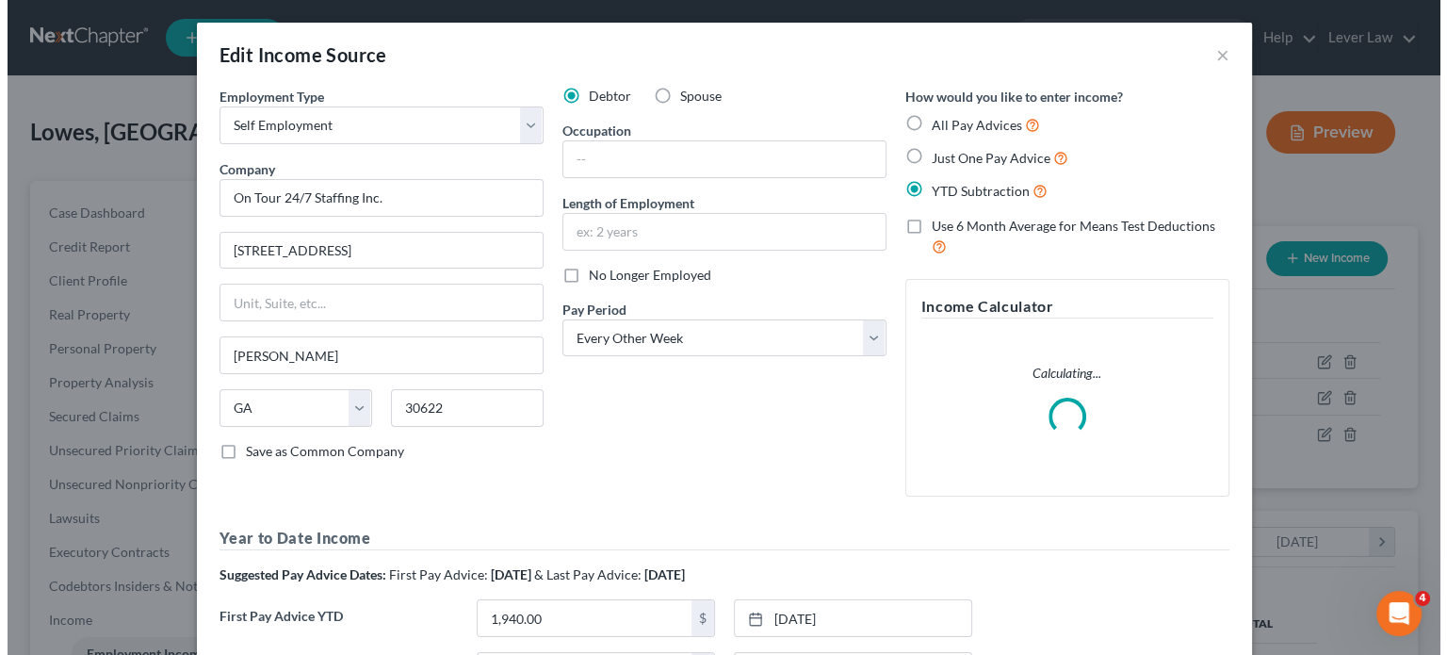
scroll to position [335, 588]
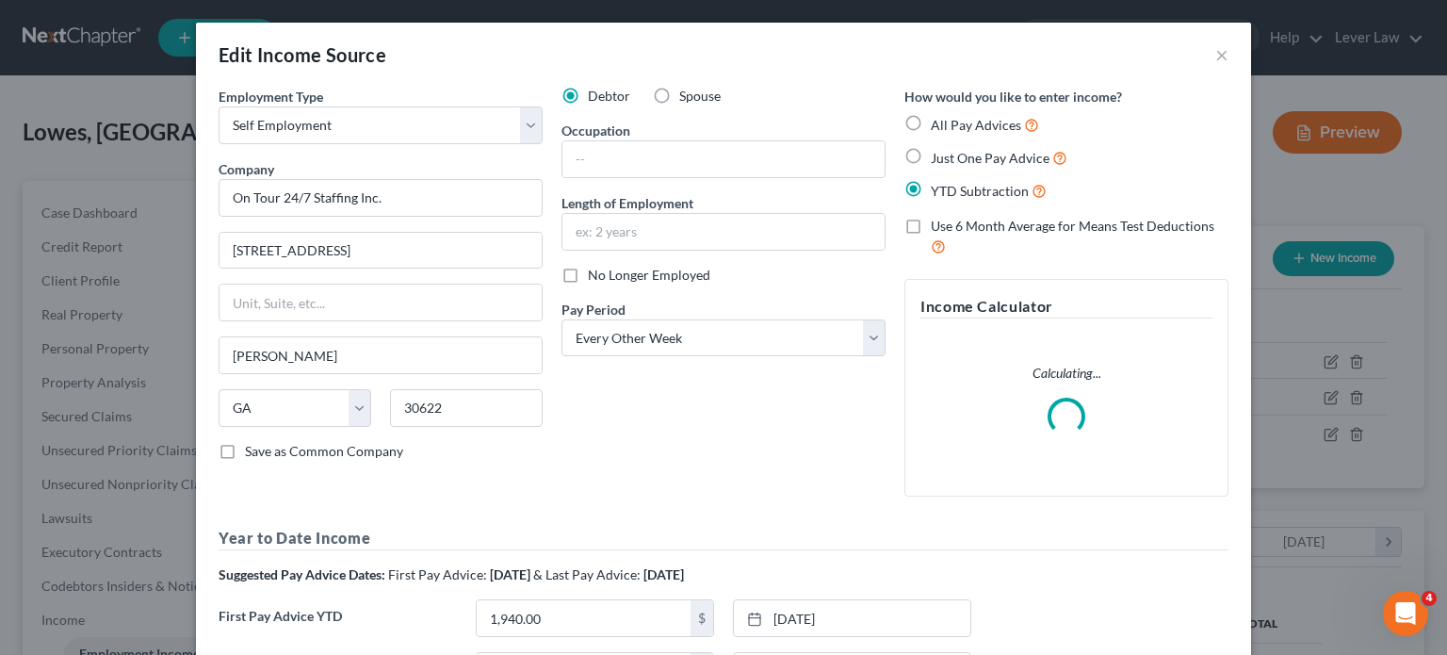
click at [1008, 219] on span "Use 6 Month Average for Means Test Deductions" at bounding box center [1073, 226] width 284 height 16
click at [951, 219] on input "Use 6 Month Average for Means Test Deductions" at bounding box center [944, 223] width 12 height 12
checkbox input "true"
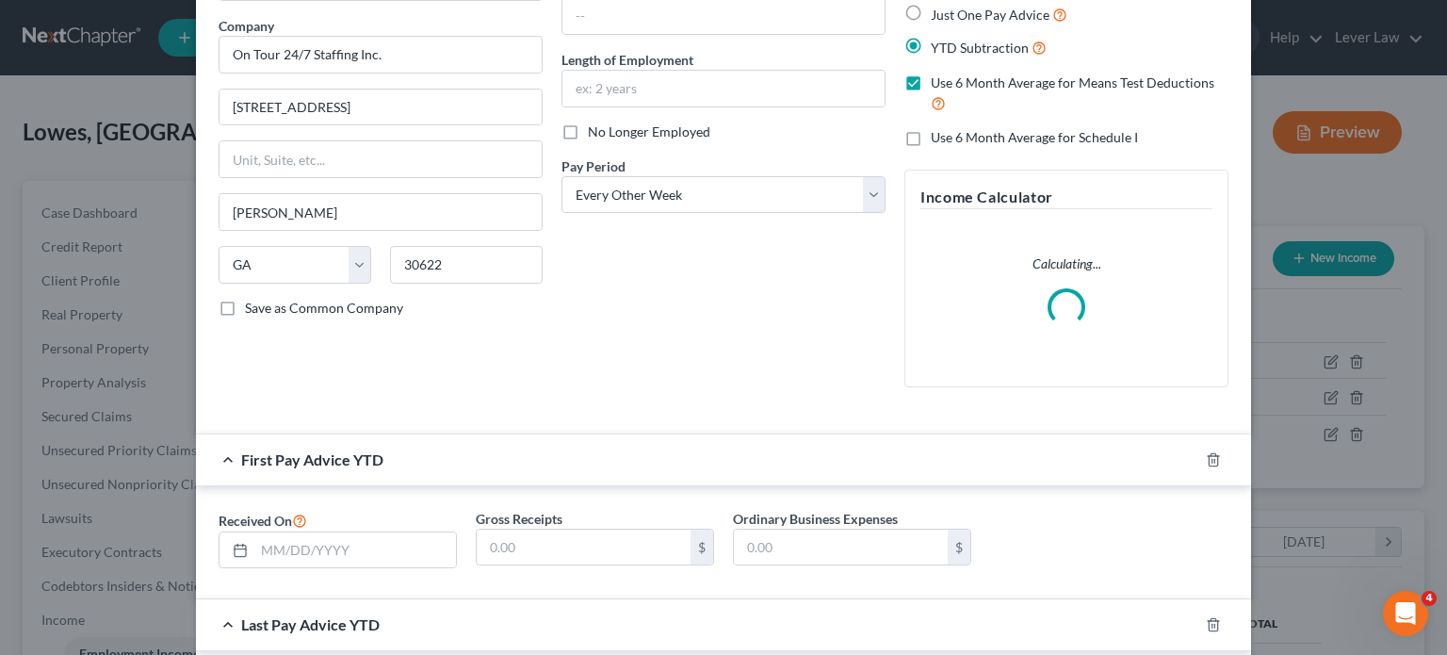
scroll to position [0, 0]
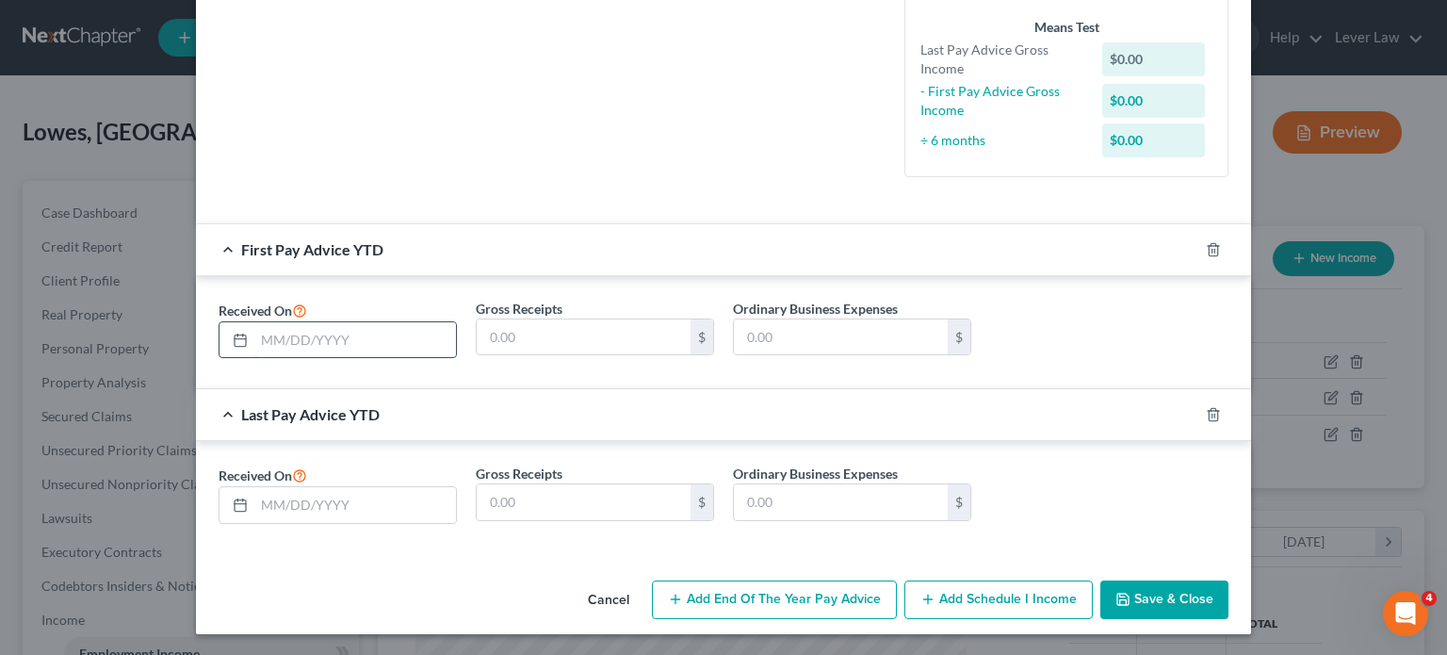
click at [318, 342] on input "text" at bounding box center [355, 340] width 202 height 36
type input "[DATE]"
click at [595, 353] on input "text" at bounding box center [584, 337] width 214 height 36
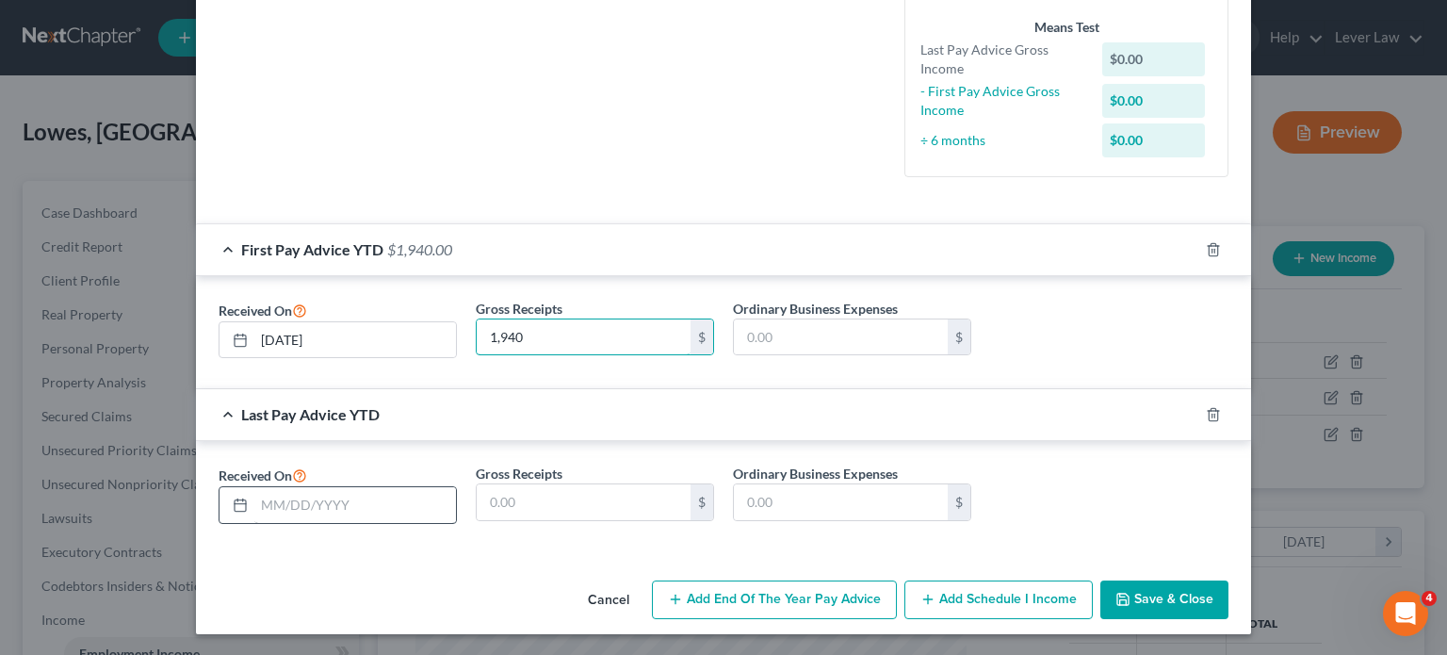
type input "1,940"
click at [377, 509] on input "text" at bounding box center [355, 505] width 202 height 36
type input "[DATE]"
click at [531, 515] on input "text" at bounding box center [584, 502] width 214 height 36
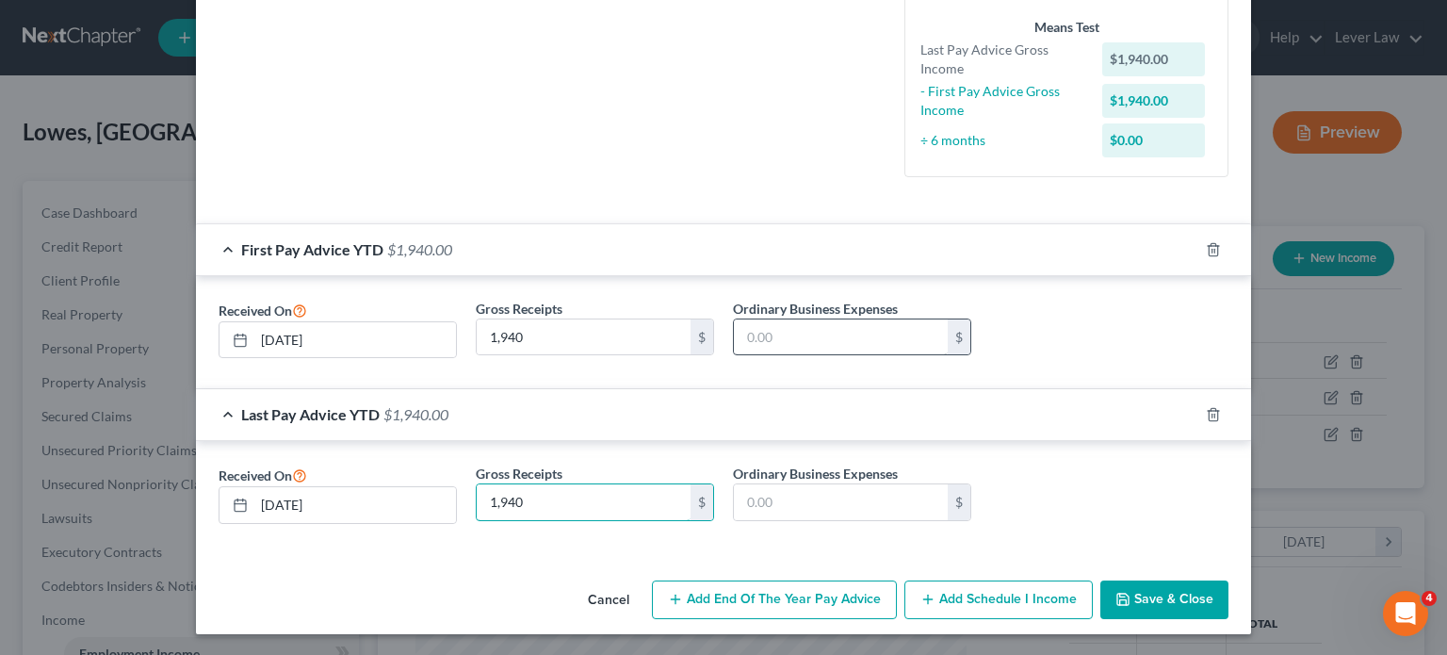
type input "1,940"
click at [788, 339] on input "text" at bounding box center [841, 337] width 214 height 36
type input "303.16"
click at [818, 492] on input "text" at bounding box center [841, 502] width 214 height 36
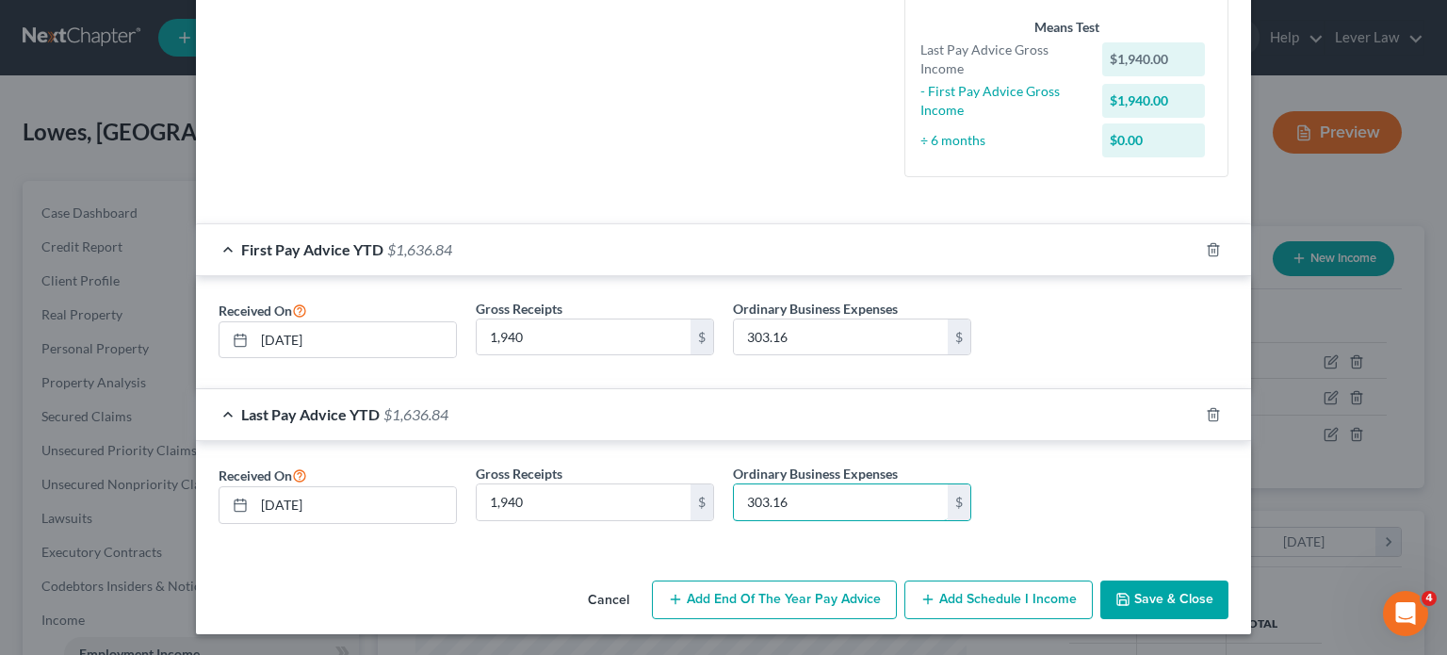
type input "303.16"
click at [1135, 602] on button "Save & Close" at bounding box center [1164, 600] width 128 height 40
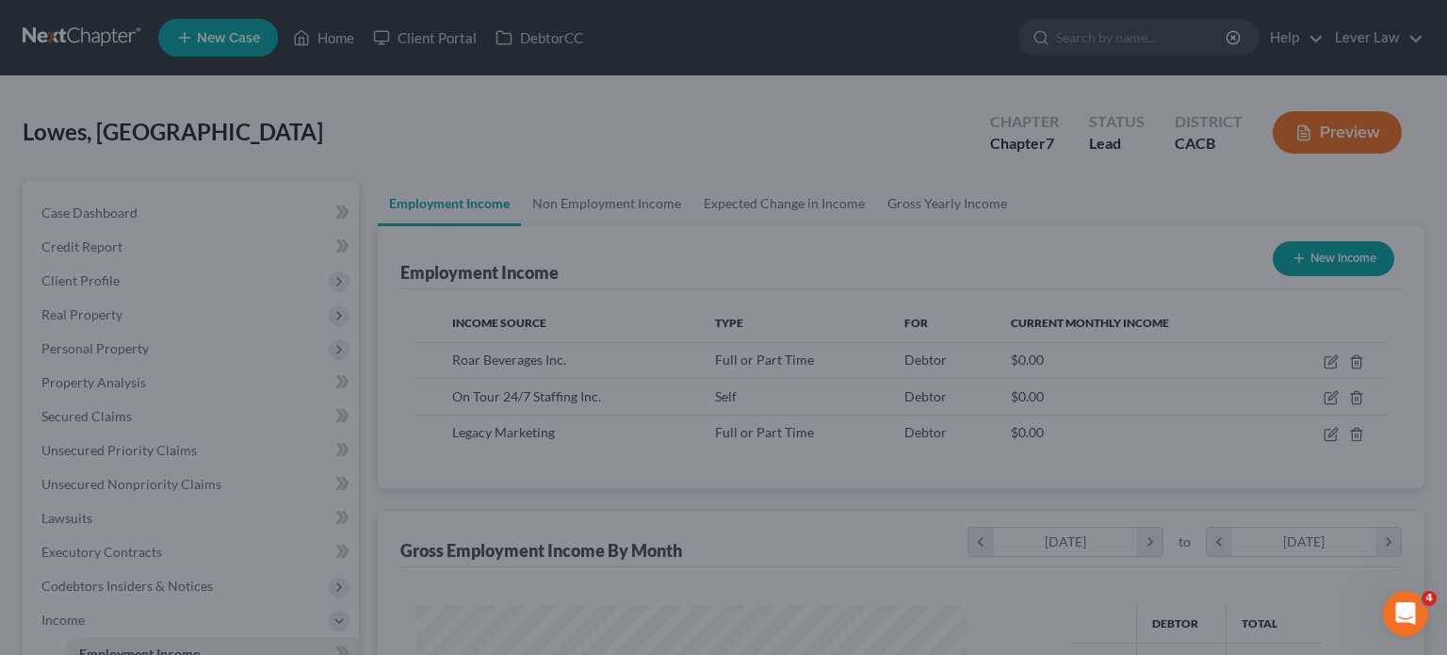
scroll to position [941713, 941466]
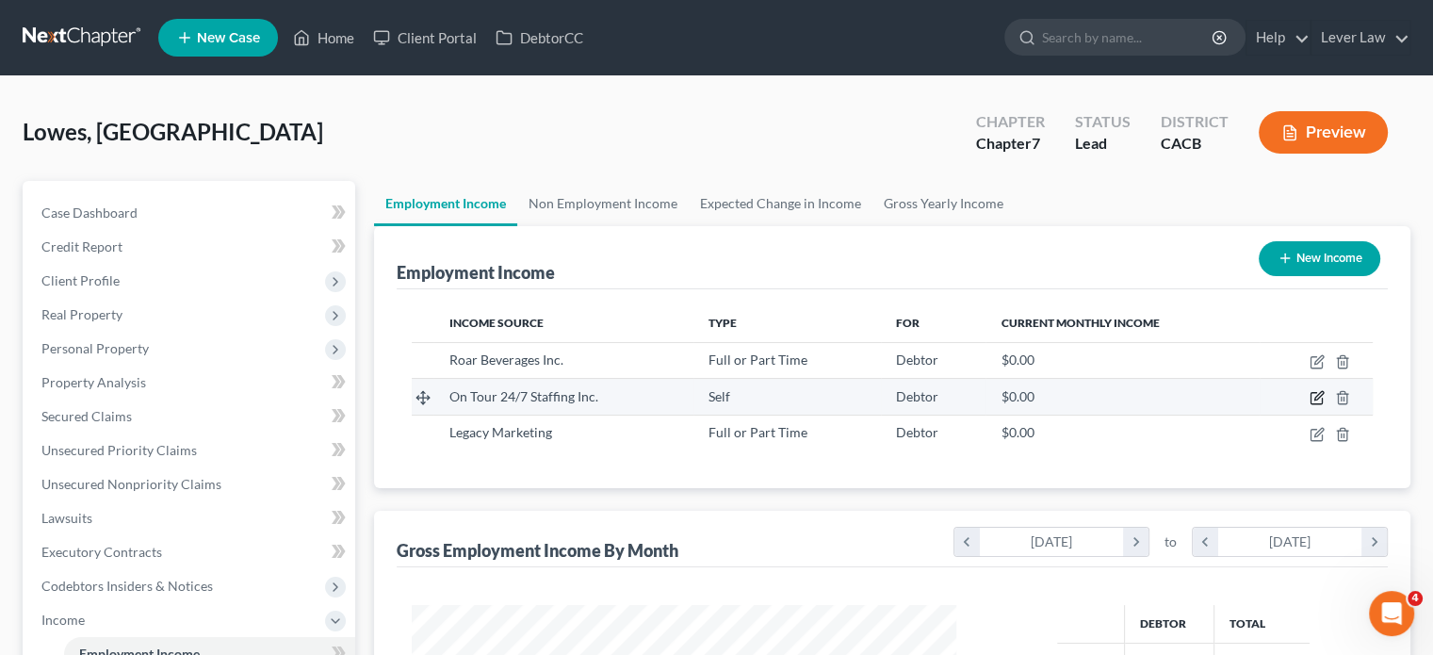
click at [1318, 391] on icon "button" at bounding box center [1316, 397] width 15 height 15
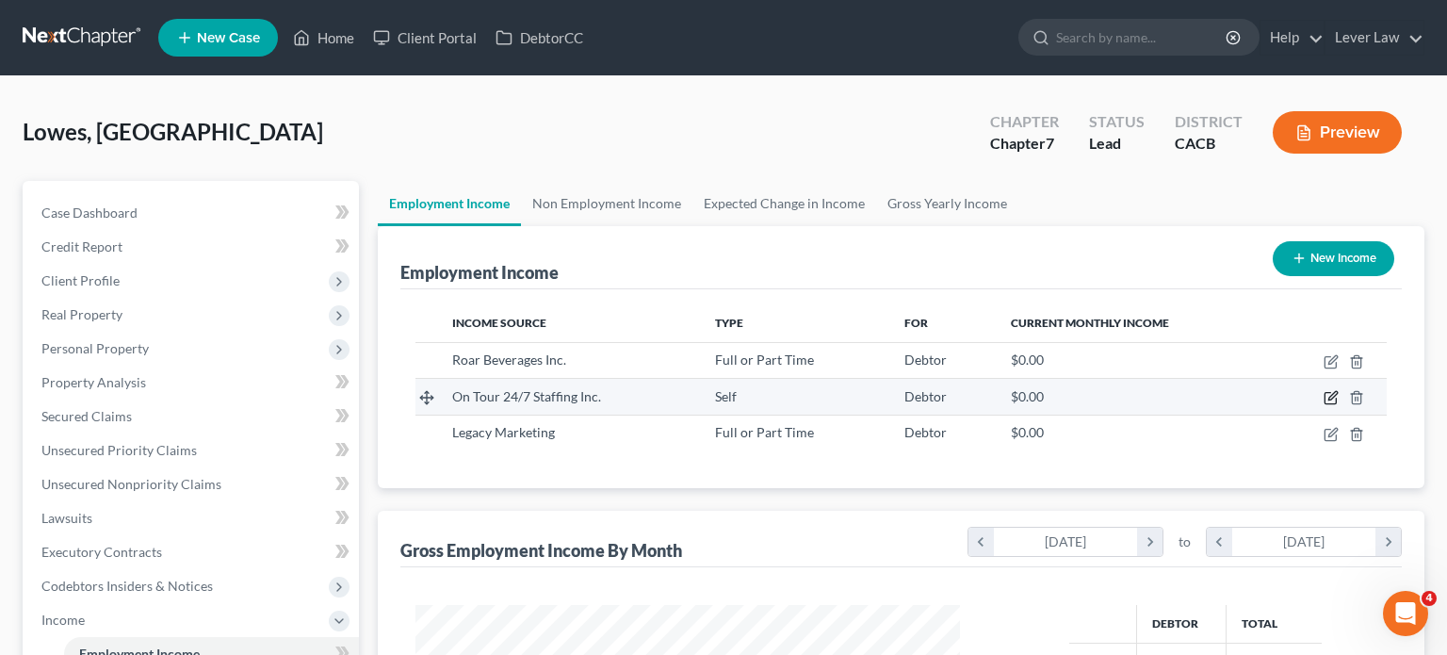
select select "1"
select select "10"
select select "2"
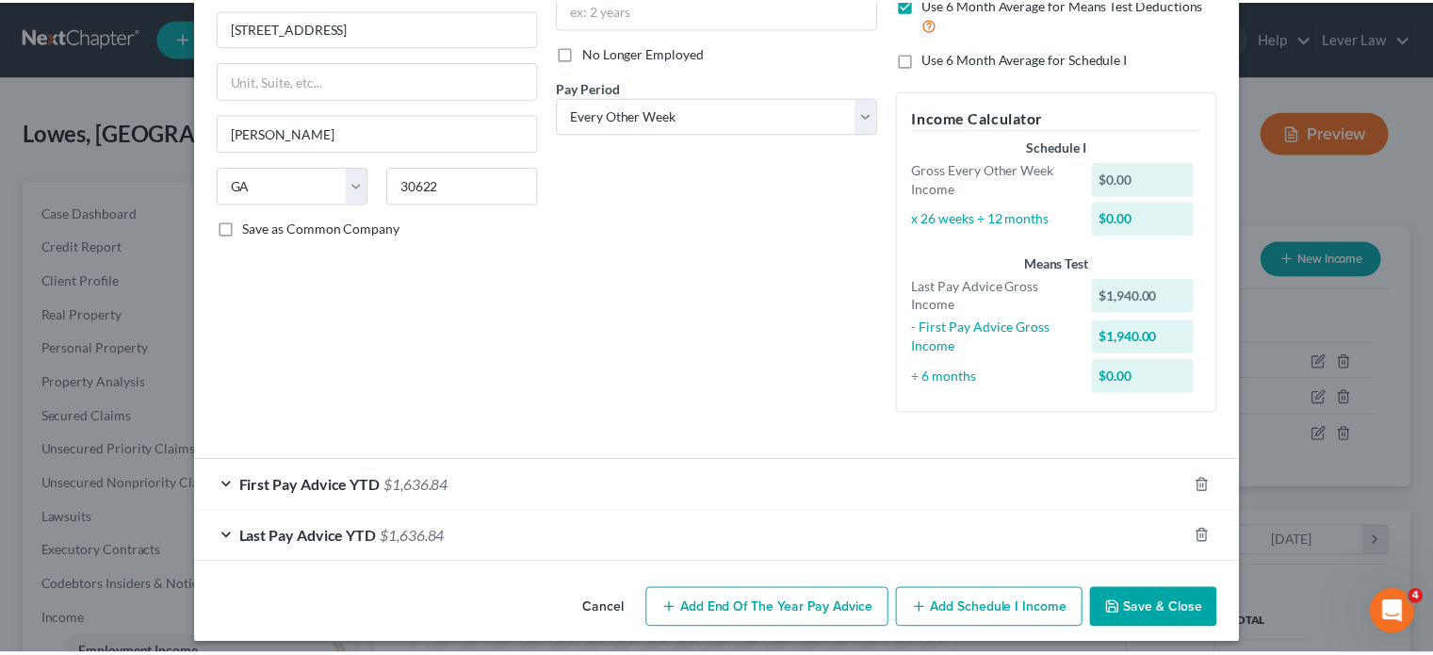
scroll to position [233, 0]
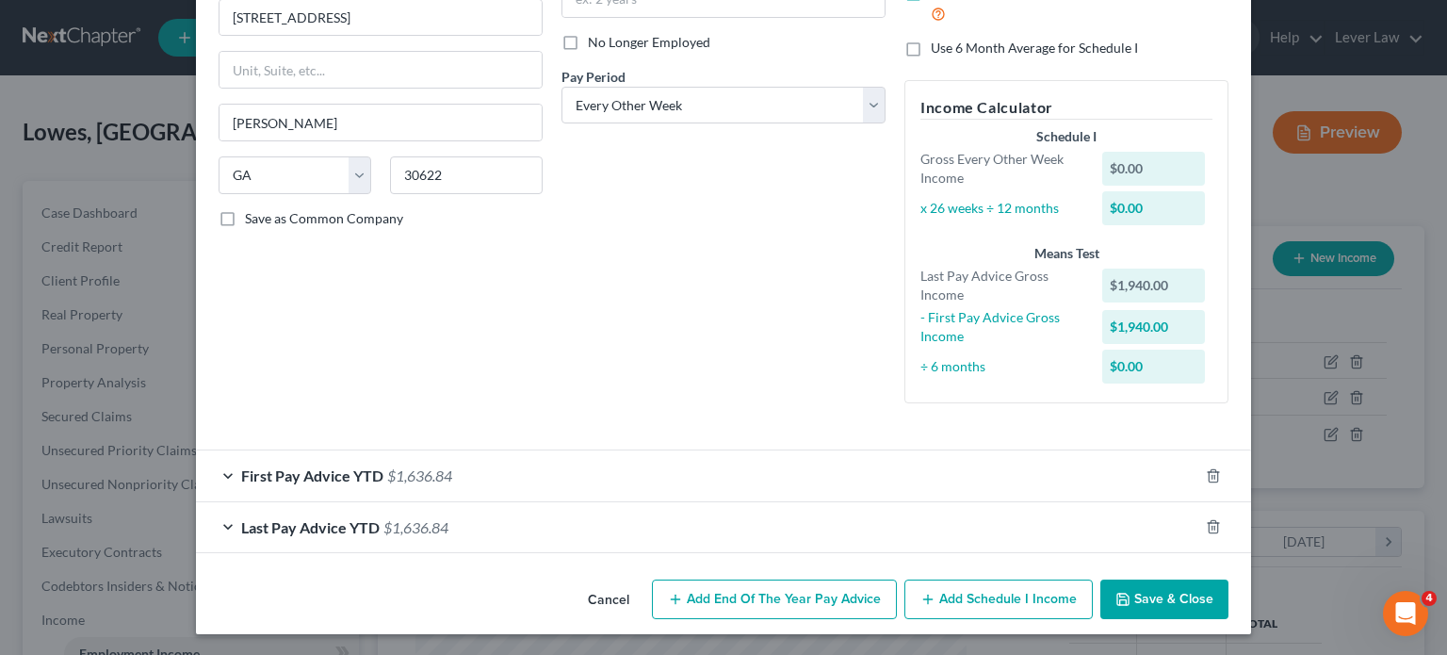
click at [1170, 597] on button "Save & Close" at bounding box center [1164, 599] width 128 height 40
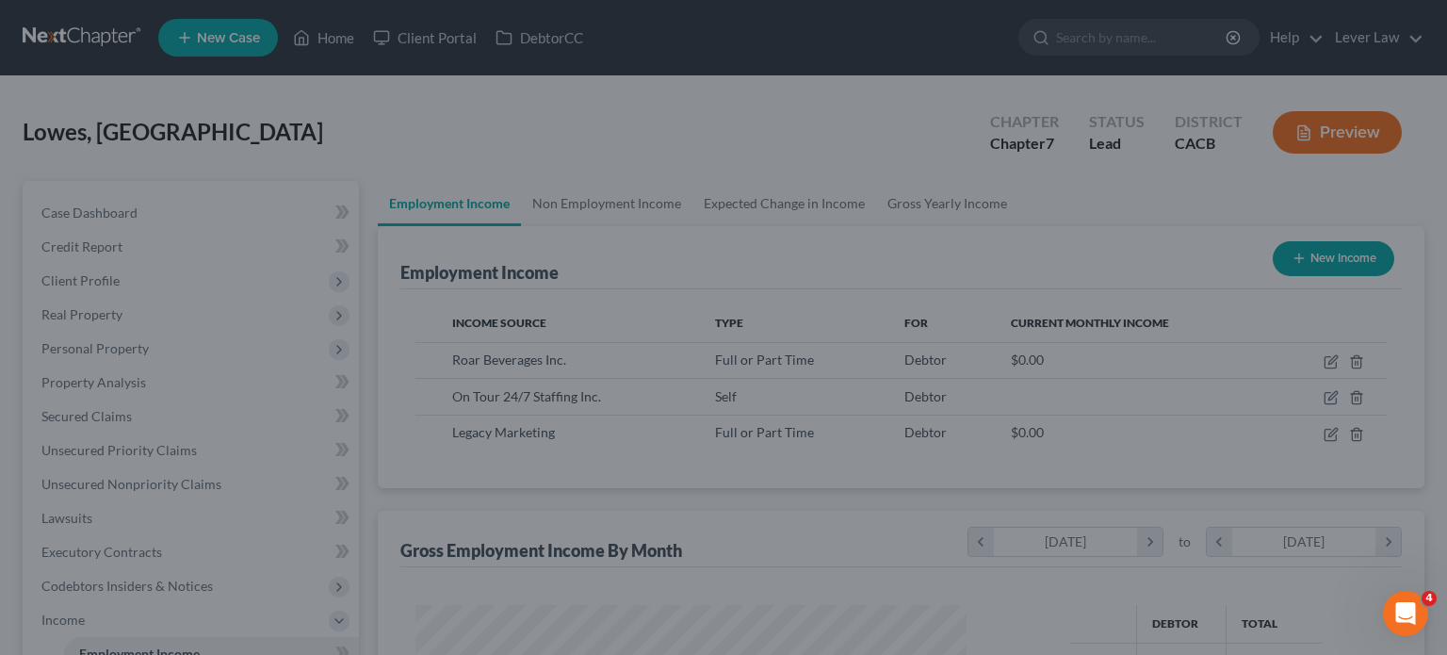
scroll to position [941713, 941466]
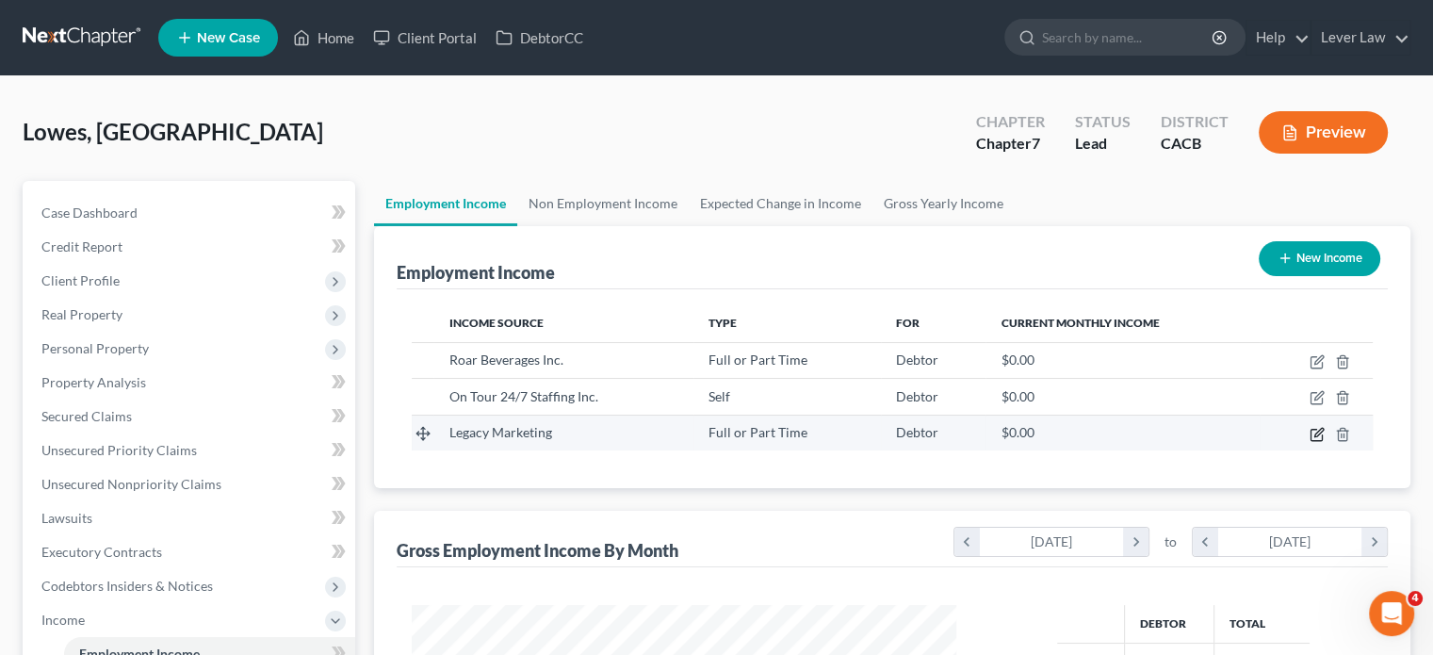
click at [1319, 432] on icon "button" at bounding box center [1318, 432] width 8 height 8
select select "0"
select select "14"
select select "0"
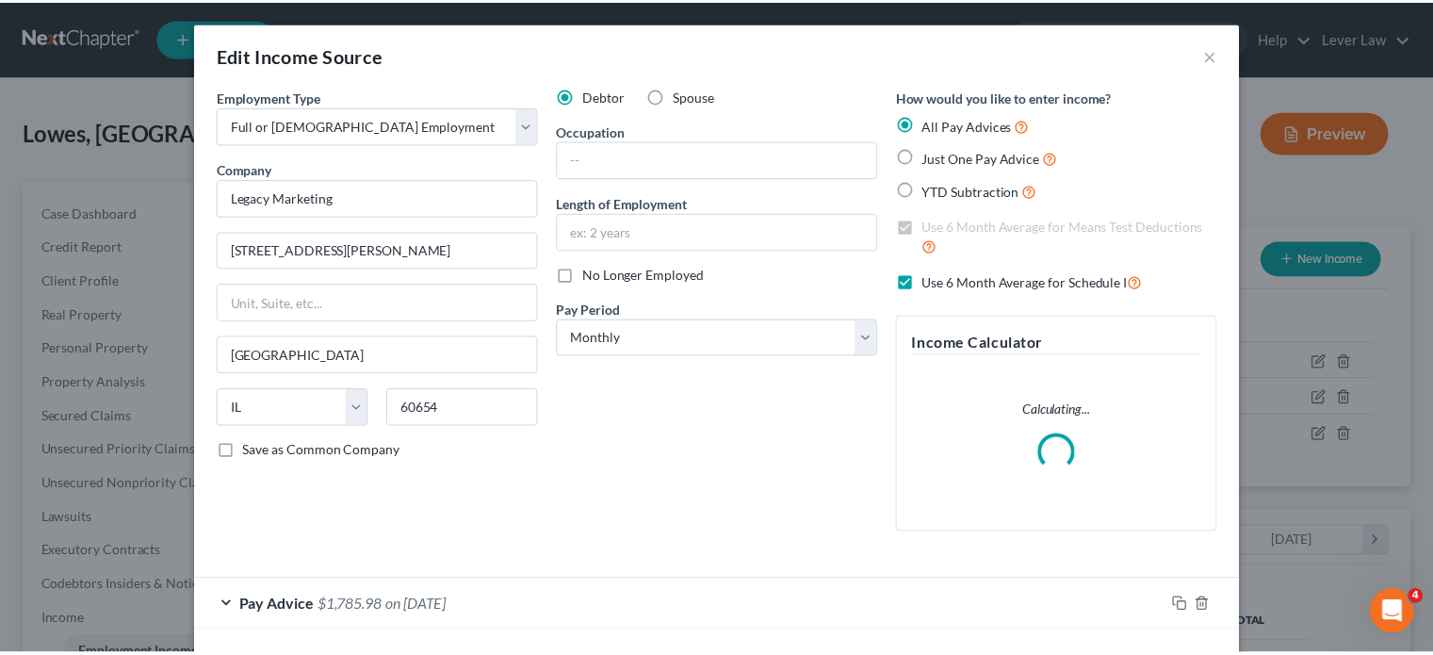
scroll to position [79, 0]
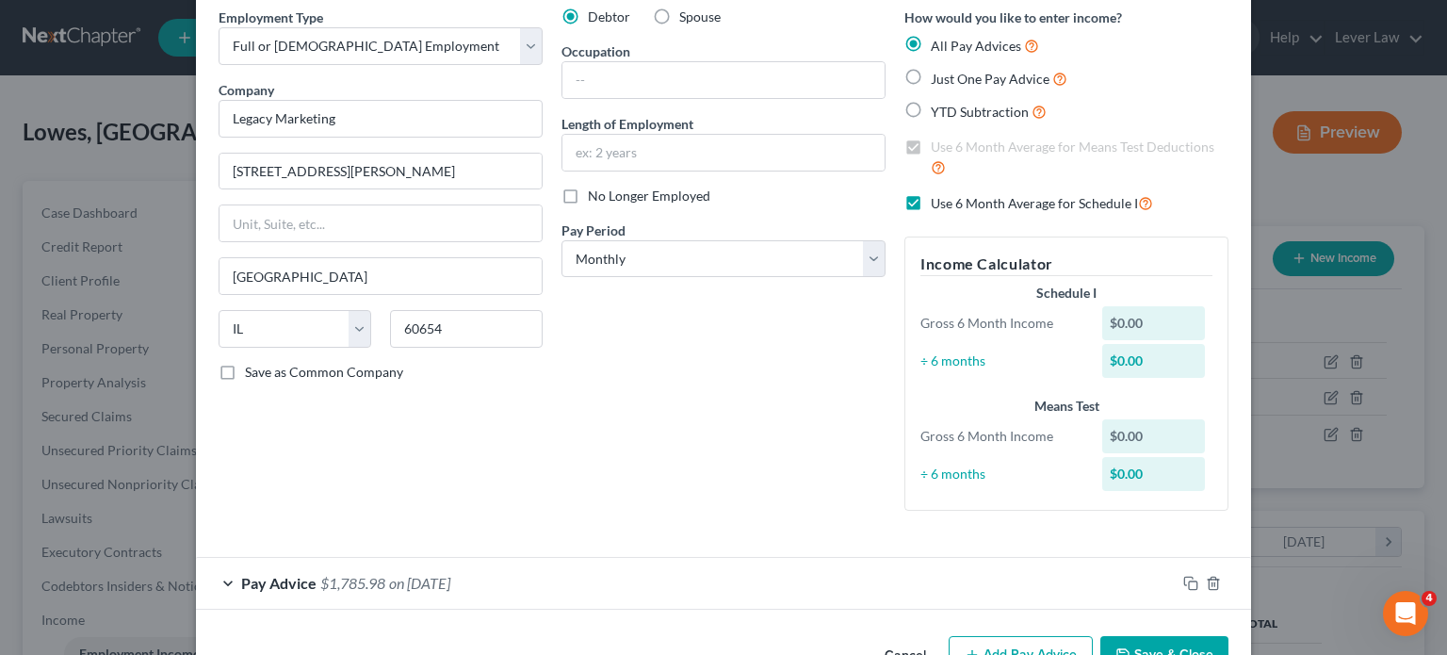
click at [1142, 648] on button "Save & Close" at bounding box center [1164, 656] width 128 height 40
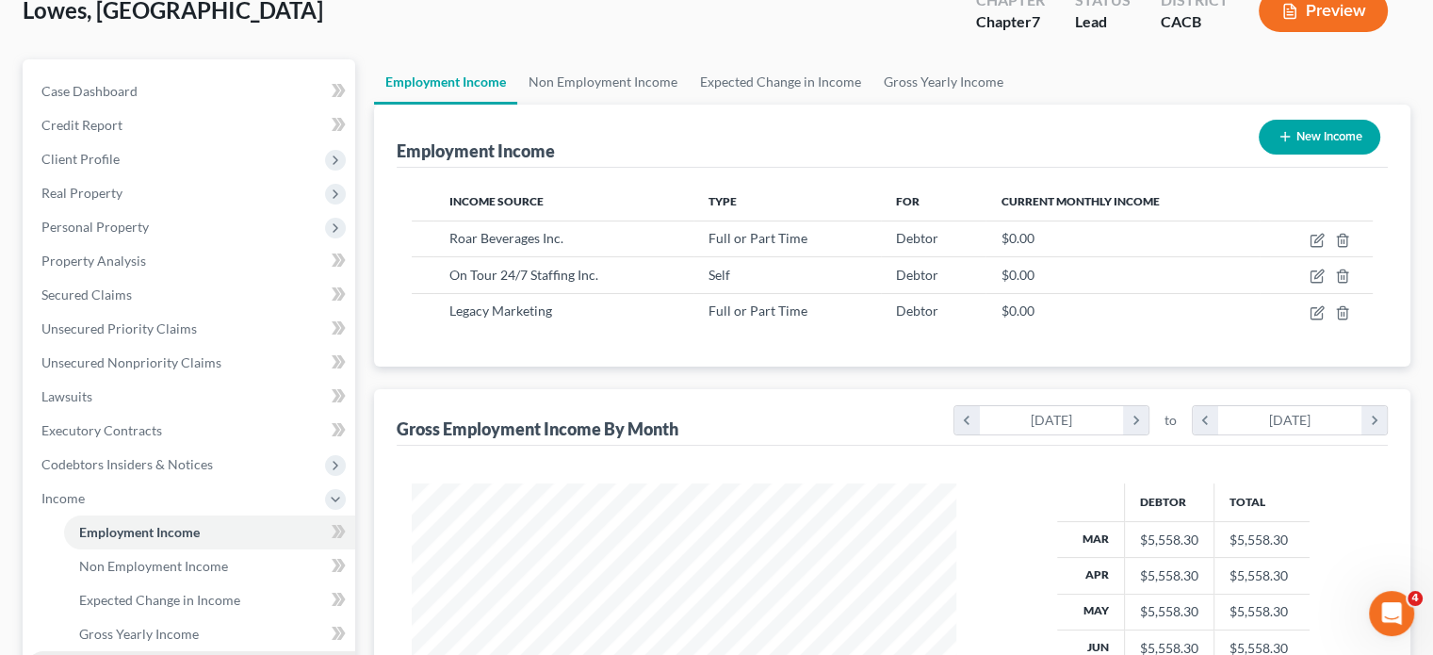
scroll to position [480, 0]
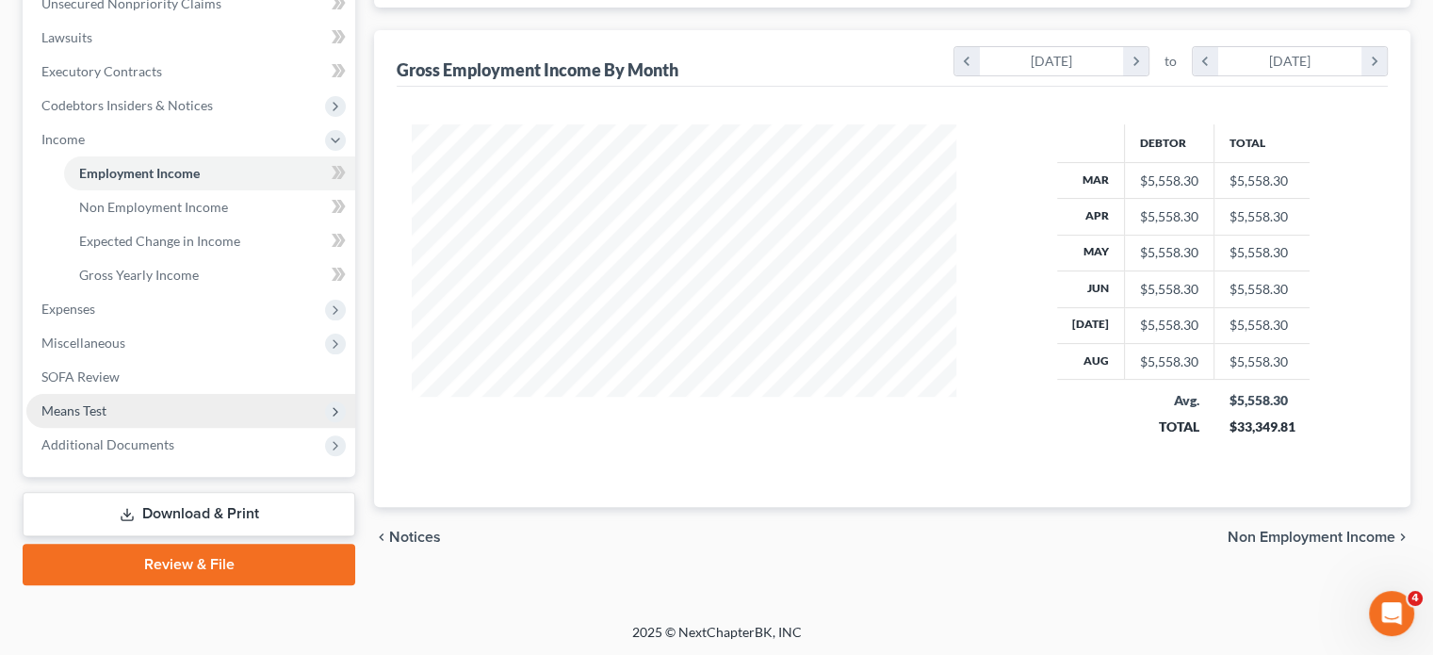
click at [95, 415] on span "Means Test" at bounding box center [73, 410] width 65 height 16
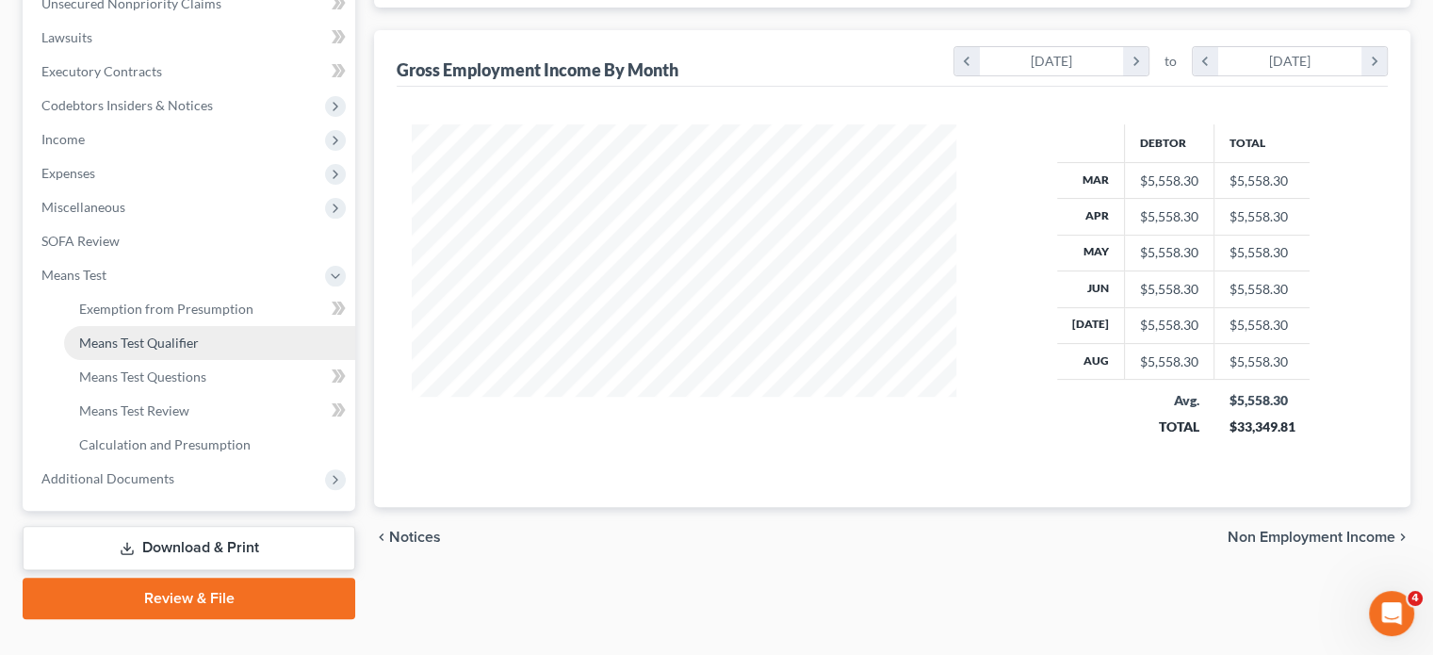
click at [143, 332] on link "Means Test Qualifier" at bounding box center [209, 343] width 291 height 34
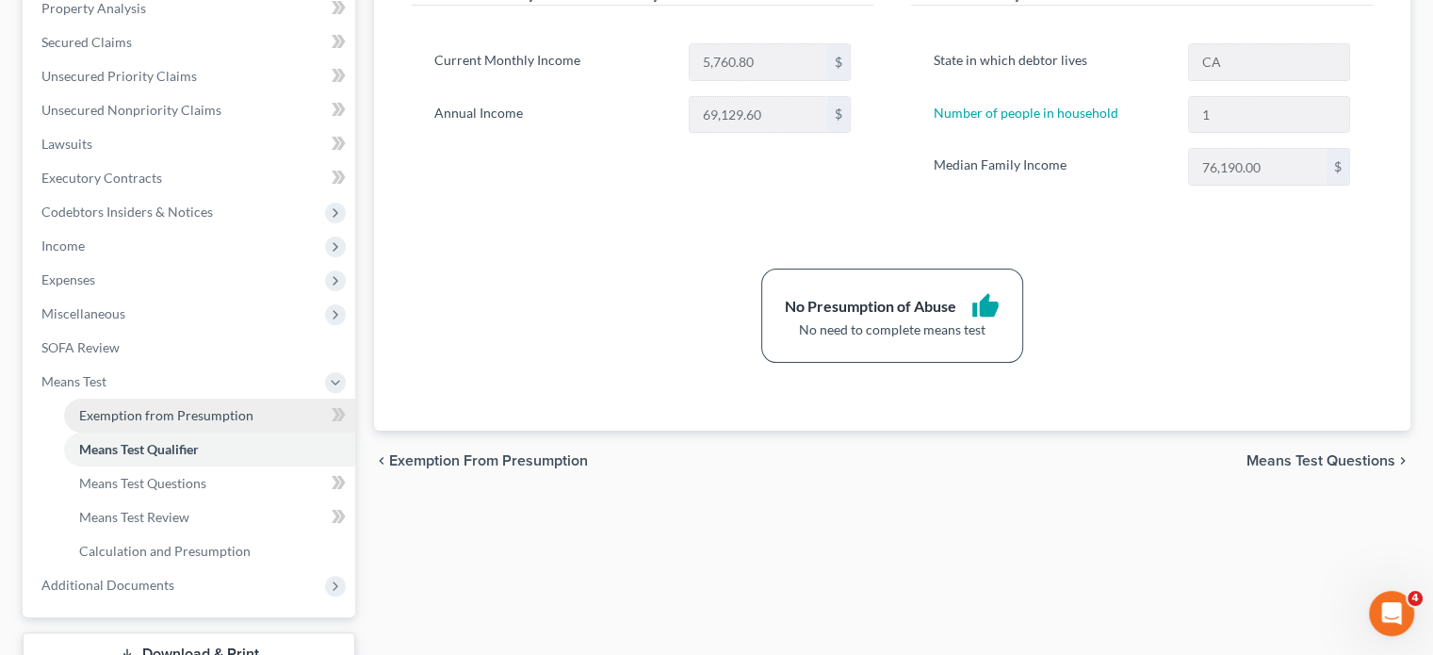
scroll to position [377, 0]
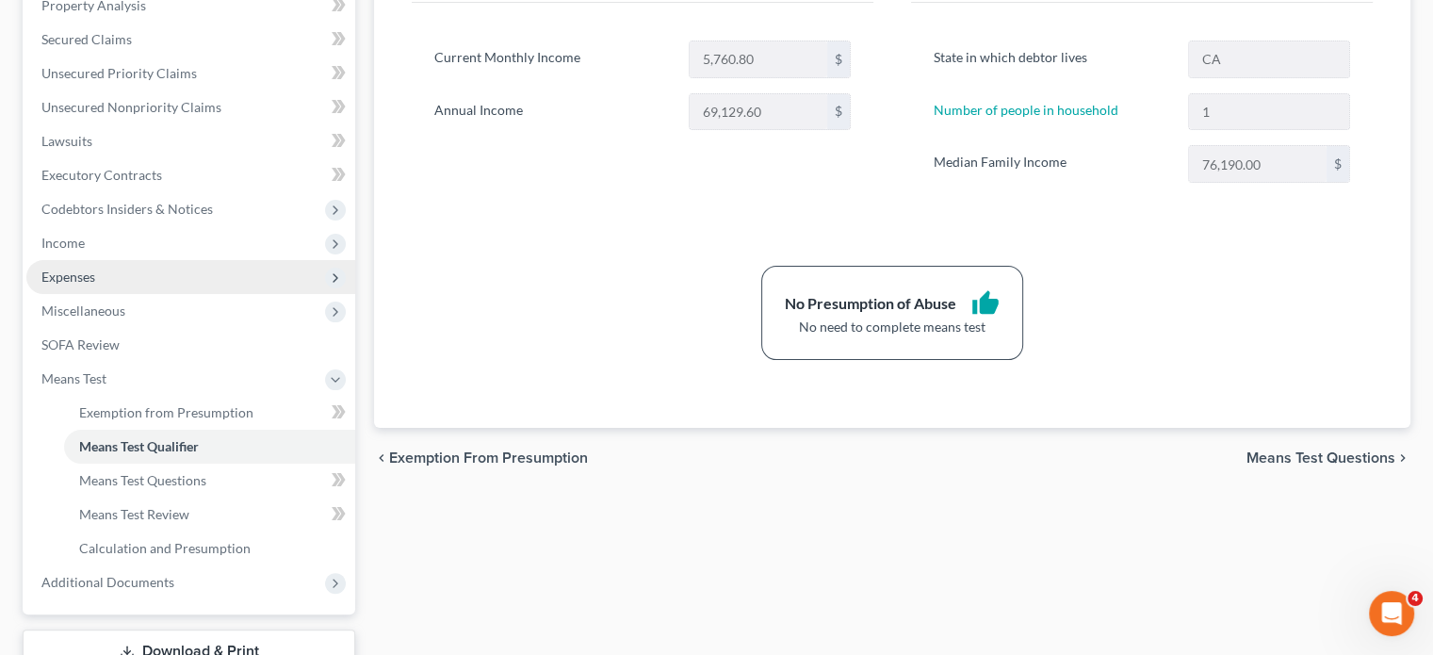
click at [114, 284] on span "Expenses" at bounding box center [190, 277] width 329 height 34
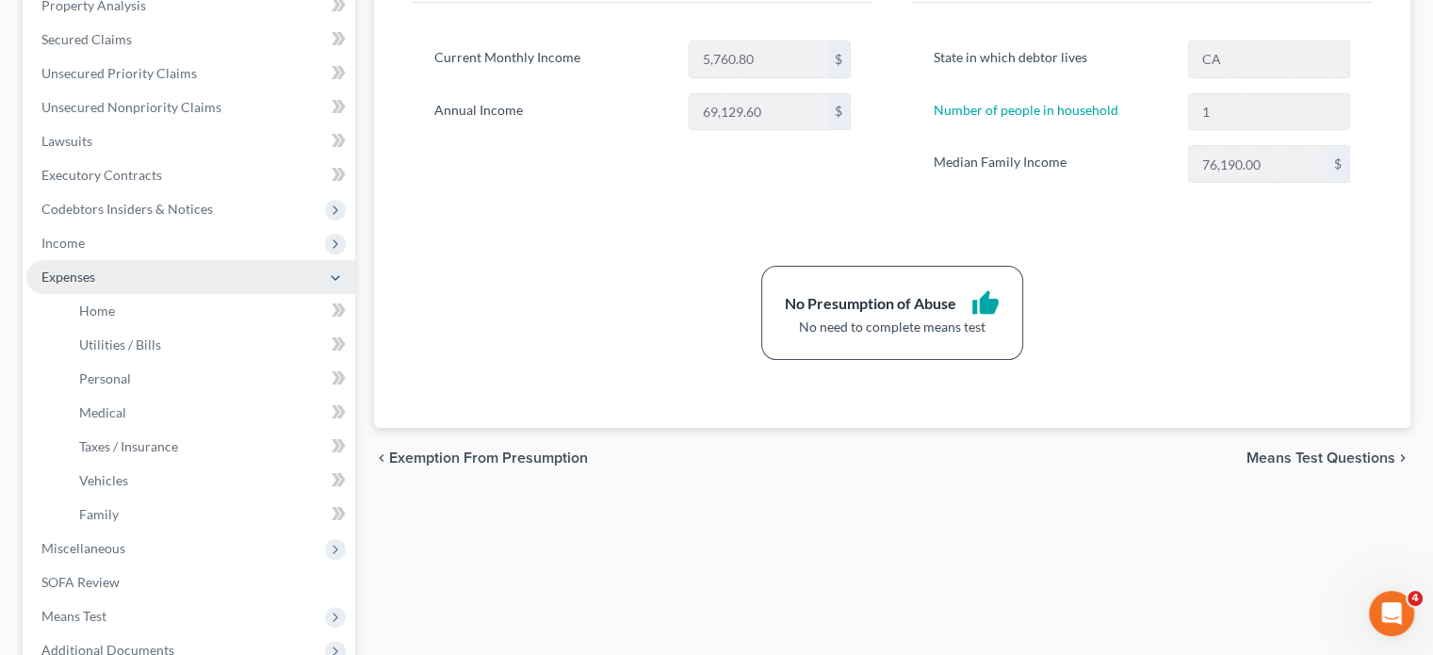
click at [115, 289] on span "Expenses" at bounding box center [190, 277] width 329 height 34
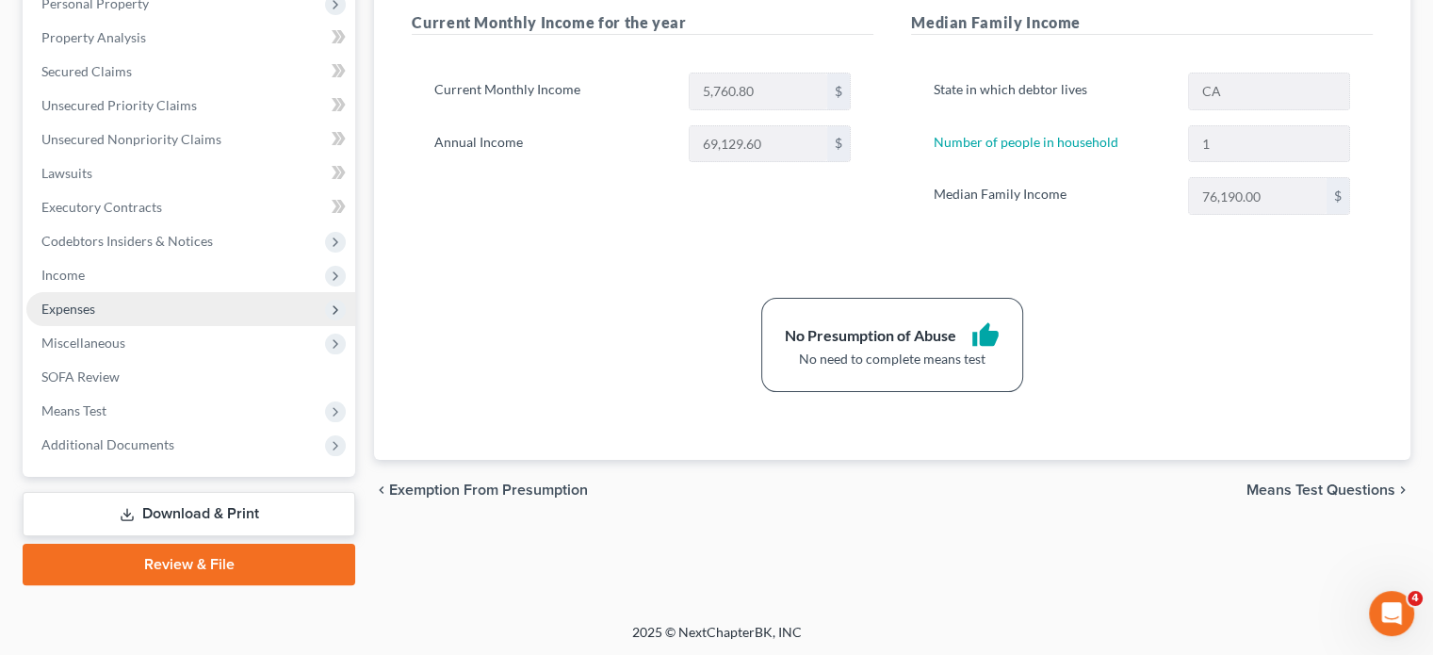
click at [115, 297] on span "Expenses" at bounding box center [190, 309] width 329 height 34
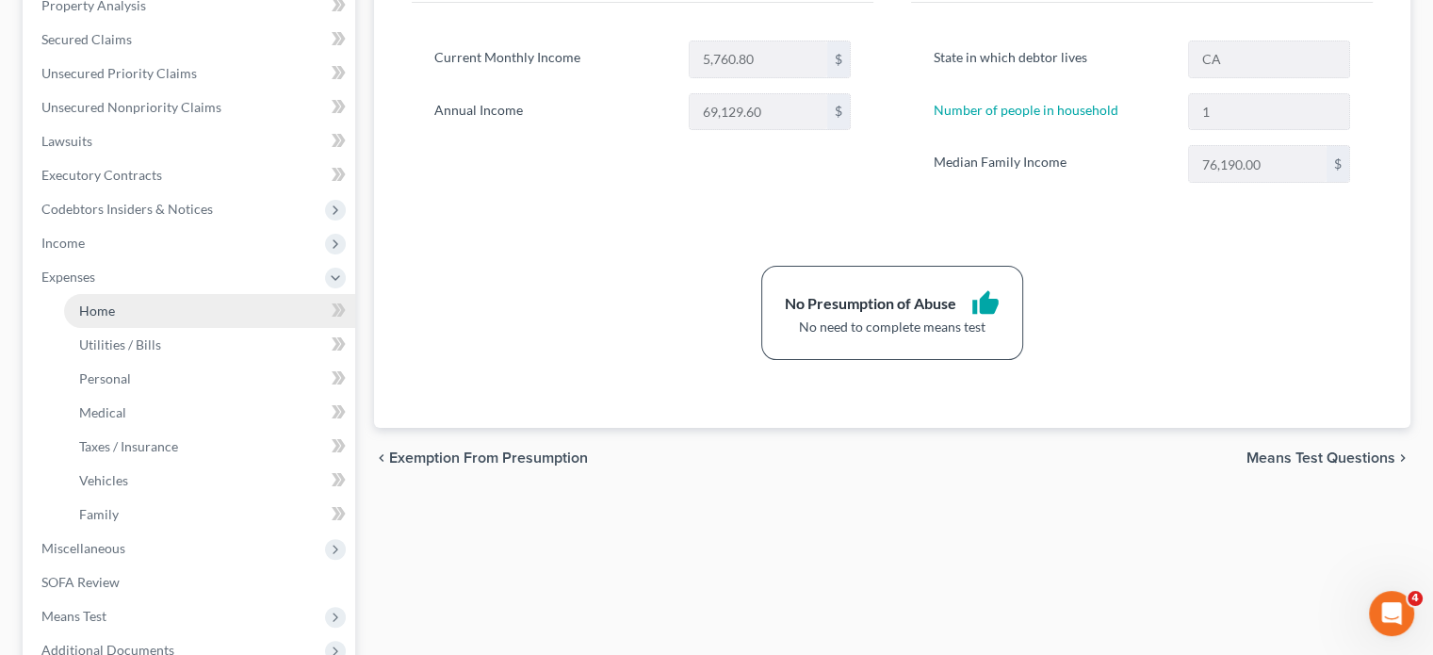
click at [121, 310] on link "Home" at bounding box center [209, 311] width 291 height 34
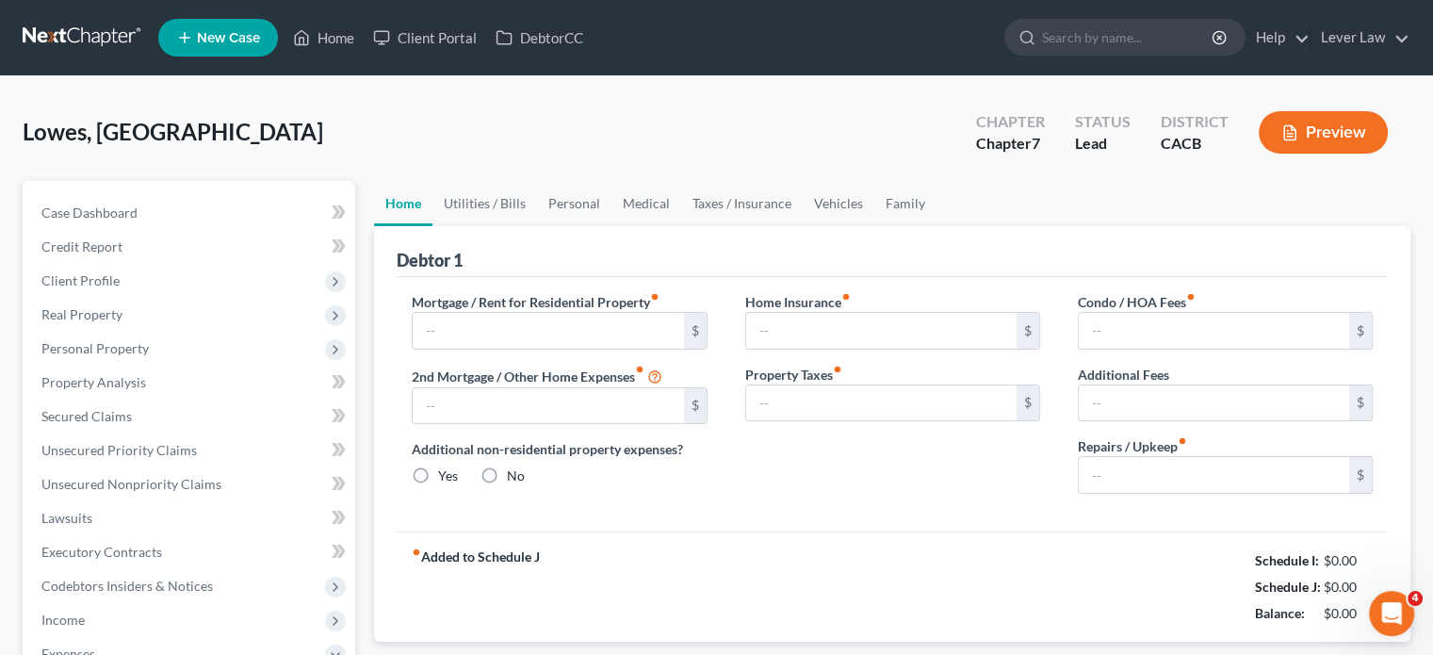
type input "2,000.00"
type input "0.00"
radio input "true"
type input "0.00"
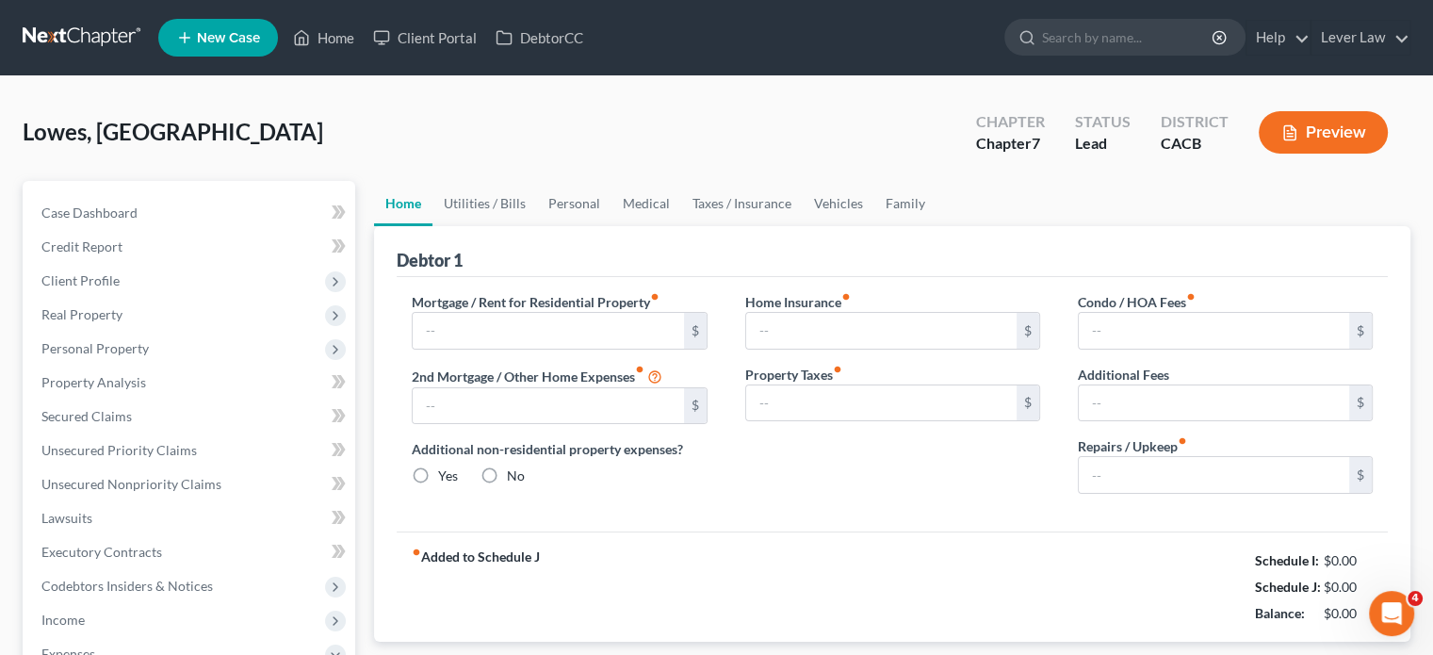
type input "0.00"
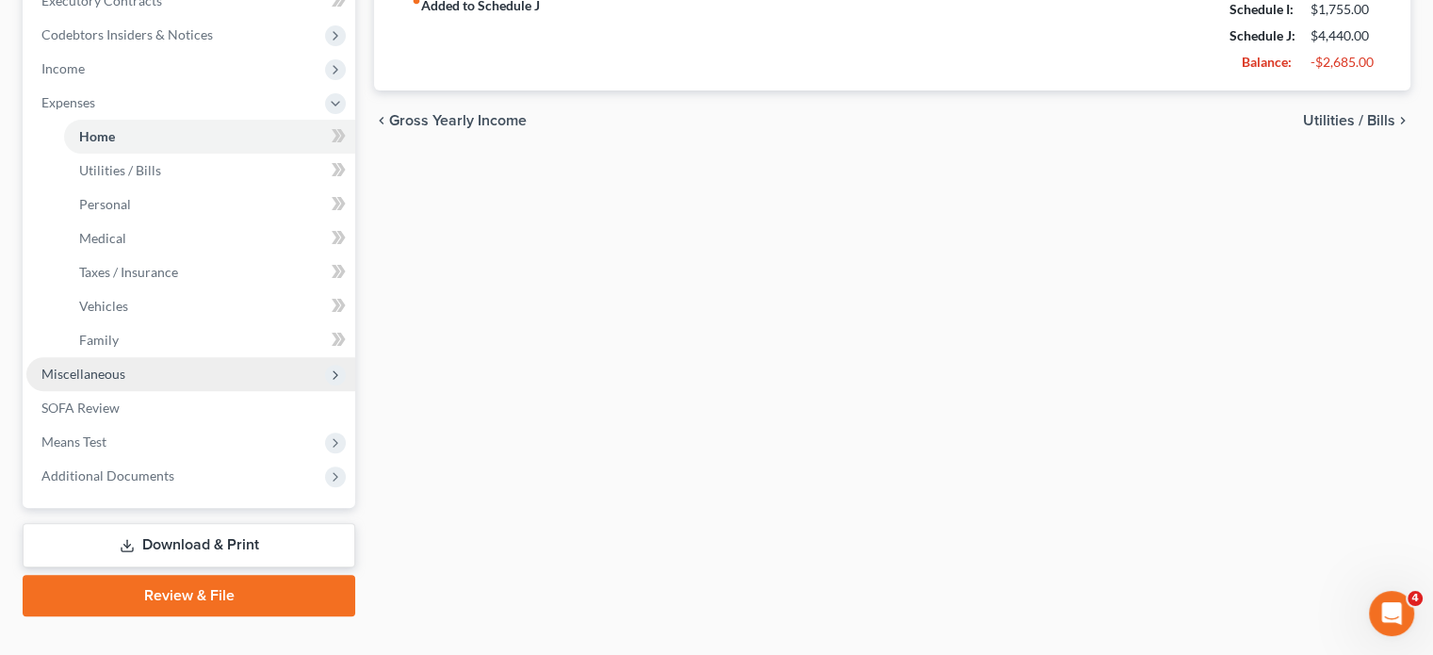
scroll to position [565, 0]
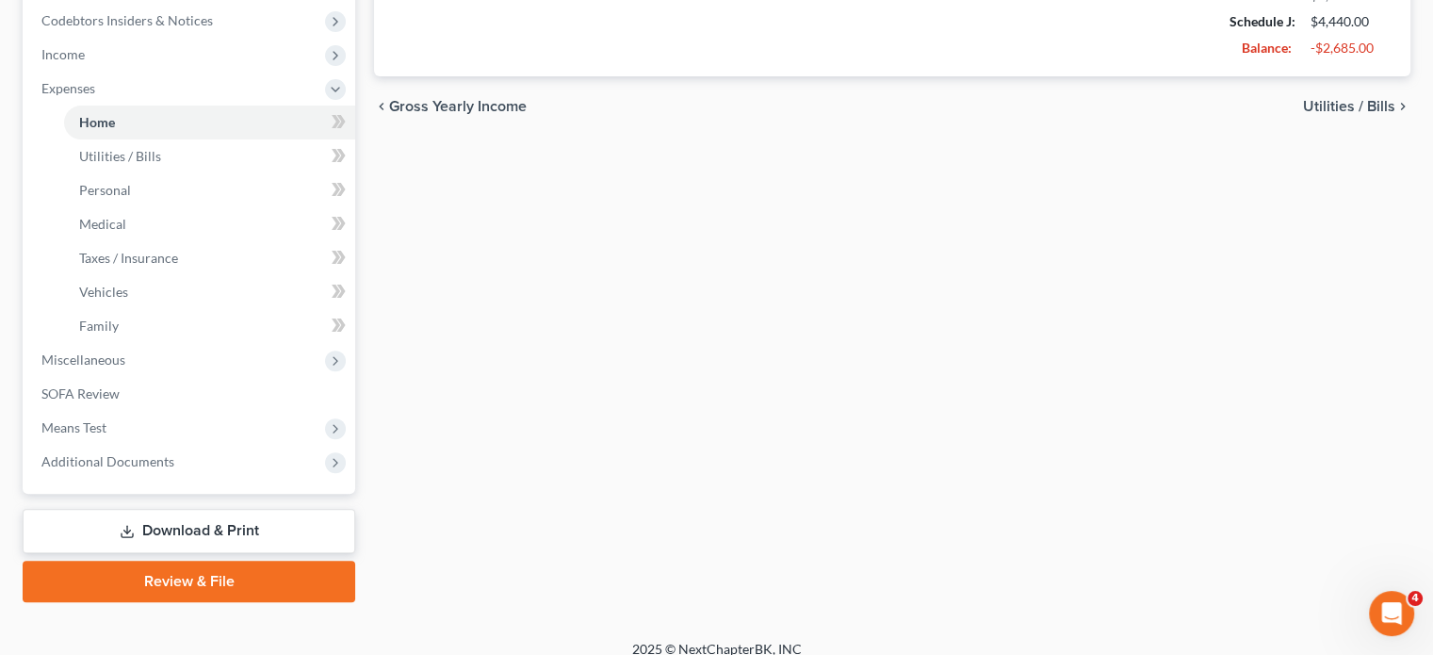
click at [185, 511] on link "Download & Print" at bounding box center [189, 531] width 333 height 44
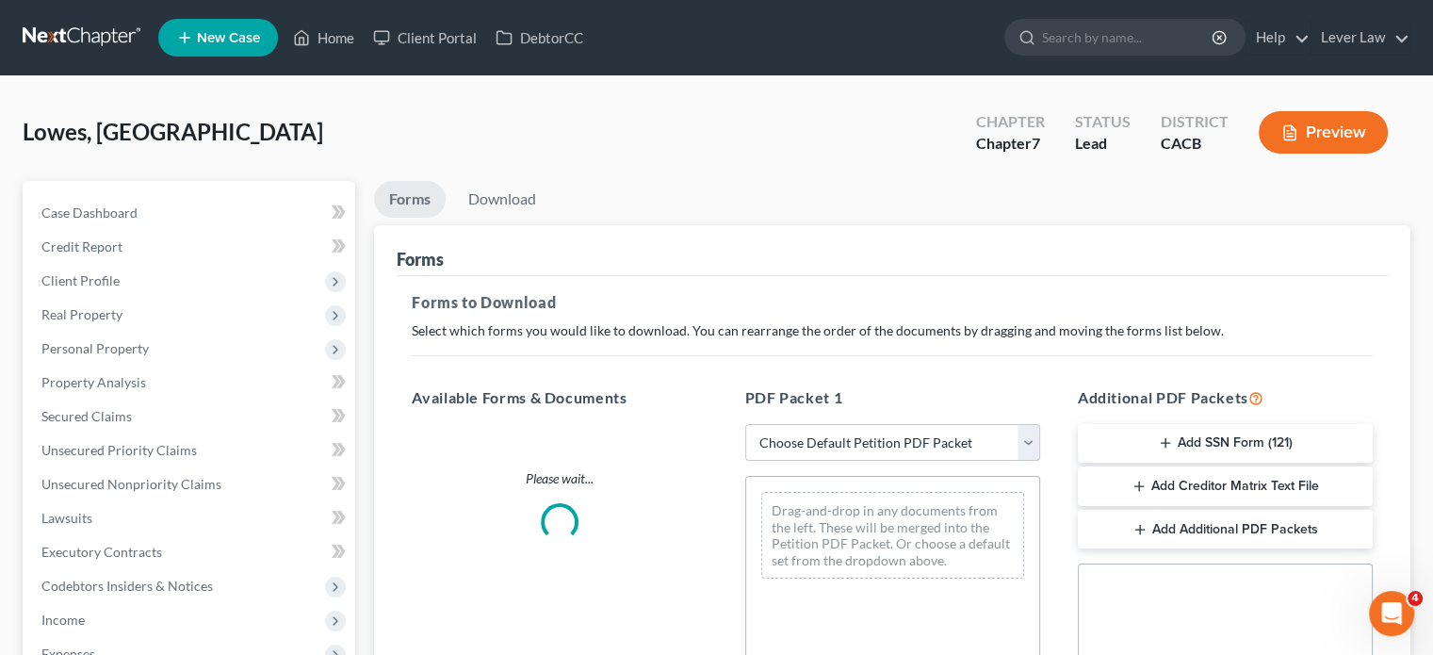
click at [872, 449] on select "Choose Default Petition PDF Packet Complete Bankruptcy Petition (all forms and …" at bounding box center [892, 443] width 295 height 38
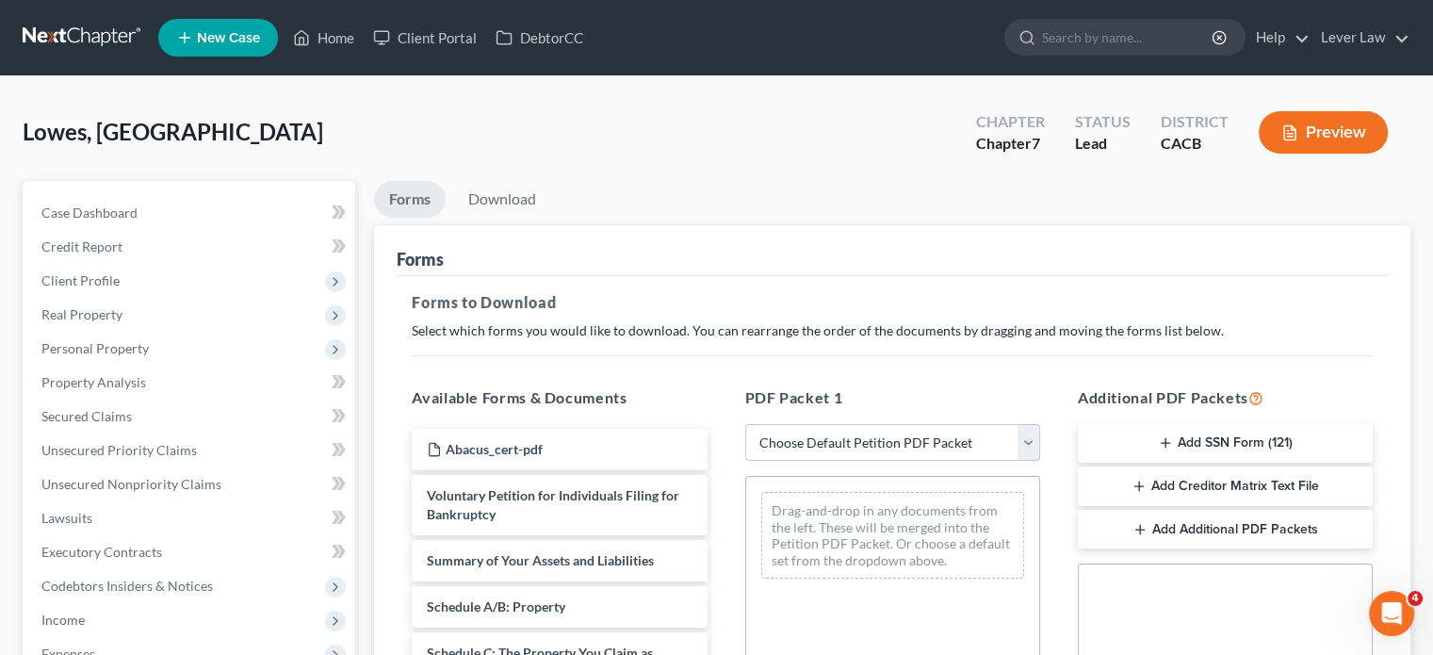
select select "4"
click at [745, 424] on select "Choose Default Petition PDF Packet Complete Bankruptcy Petition (all forms and …" at bounding box center [892, 443] width 295 height 38
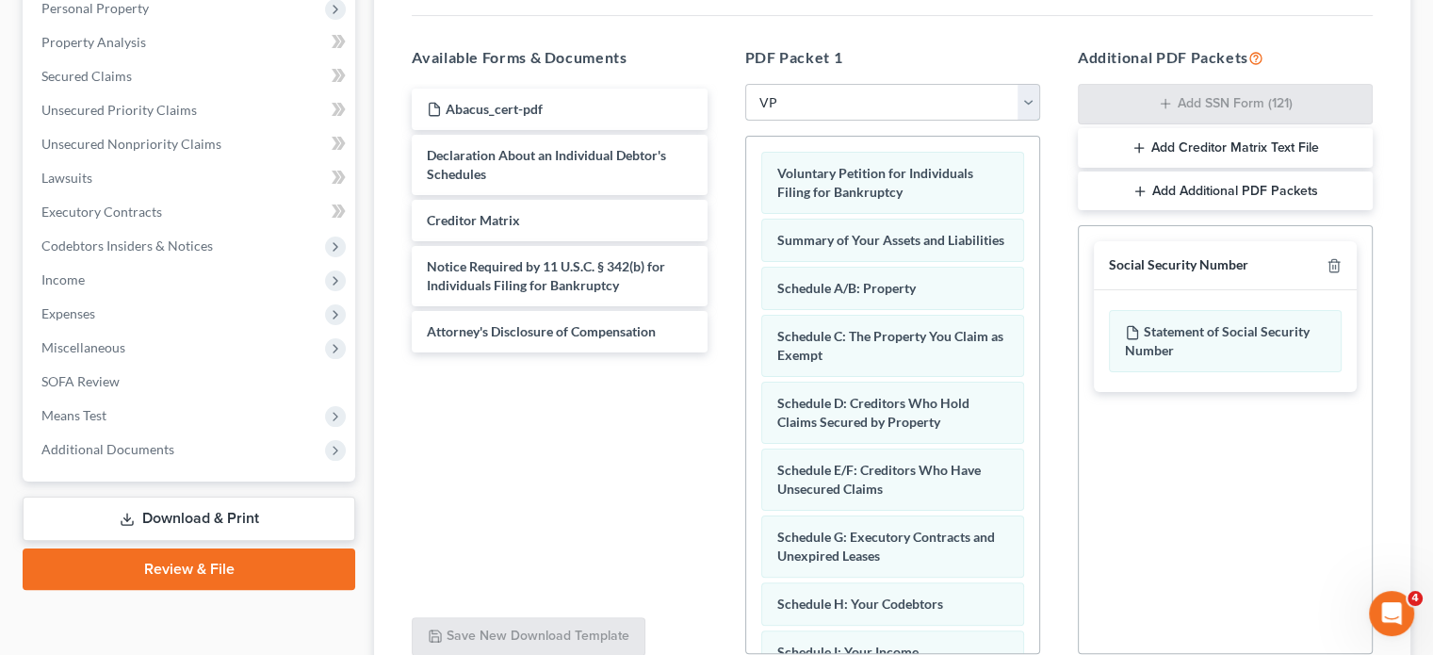
scroll to position [377, 0]
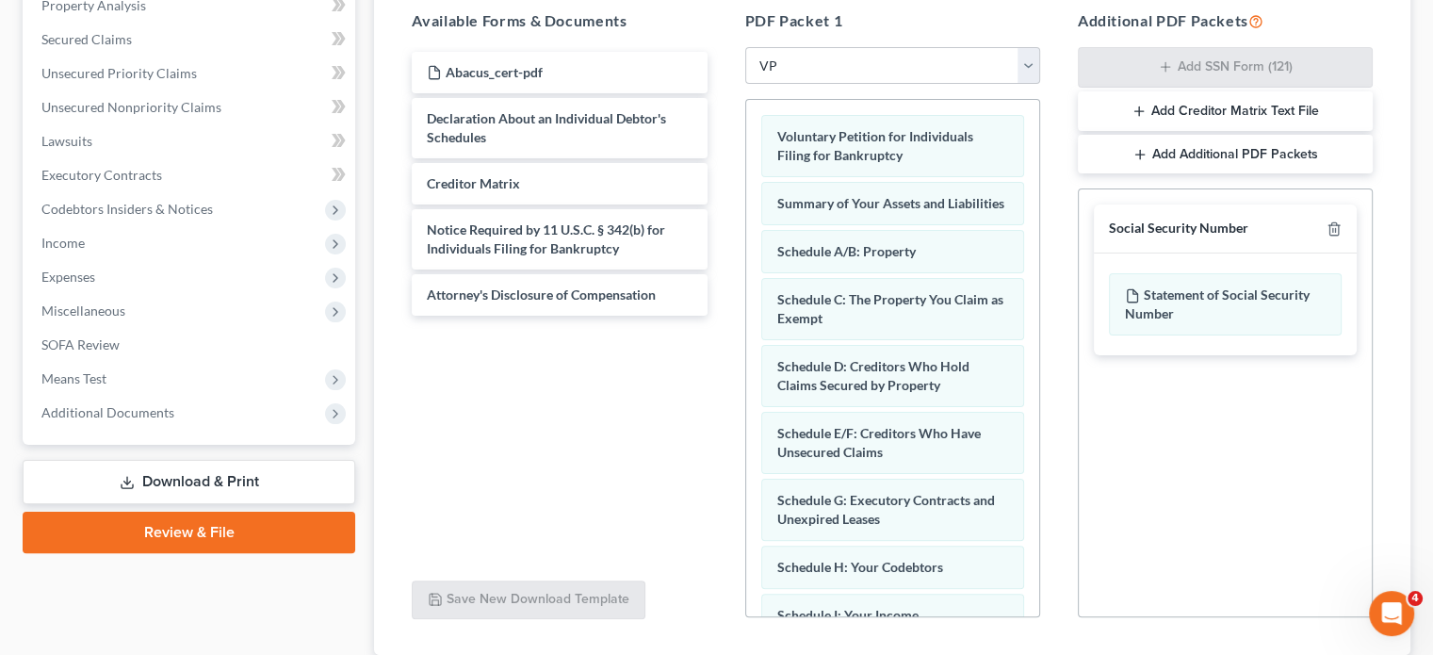
drag, startPoint x: 1337, startPoint y: 244, endPoint x: 1334, endPoint y: 225, distance: 19.1
click at [1337, 244] on div "Social Security Number" at bounding box center [1225, 228] width 263 height 49
click at [1333, 223] on icon "button" at bounding box center [1333, 229] width 8 height 12
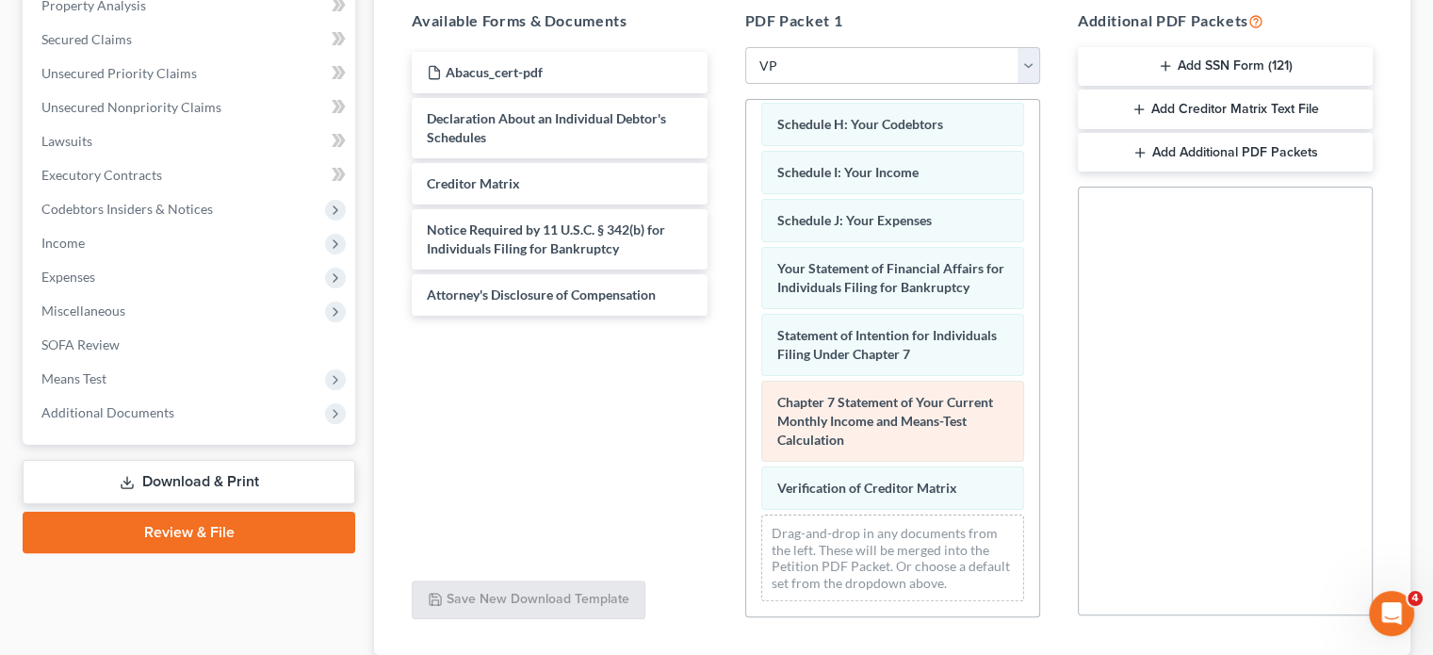
scroll to position [455, 0]
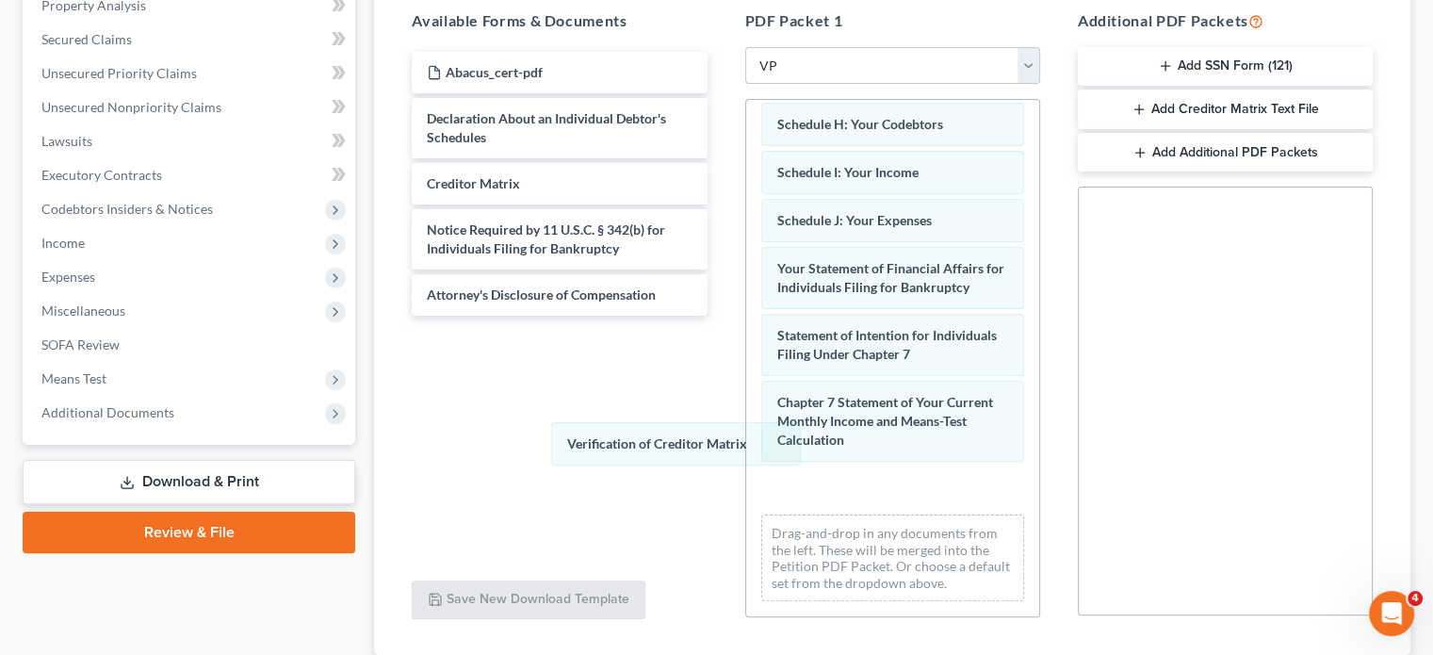
drag, startPoint x: 942, startPoint y: 482, endPoint x: 671, endPoint y: 343, distance: 305.0
click at [746, 398] on div "Verification of Creditor Matrix Voluntary Petition for Individuals Filing for B…" at bounding box center [892, 136] width 293 height 959
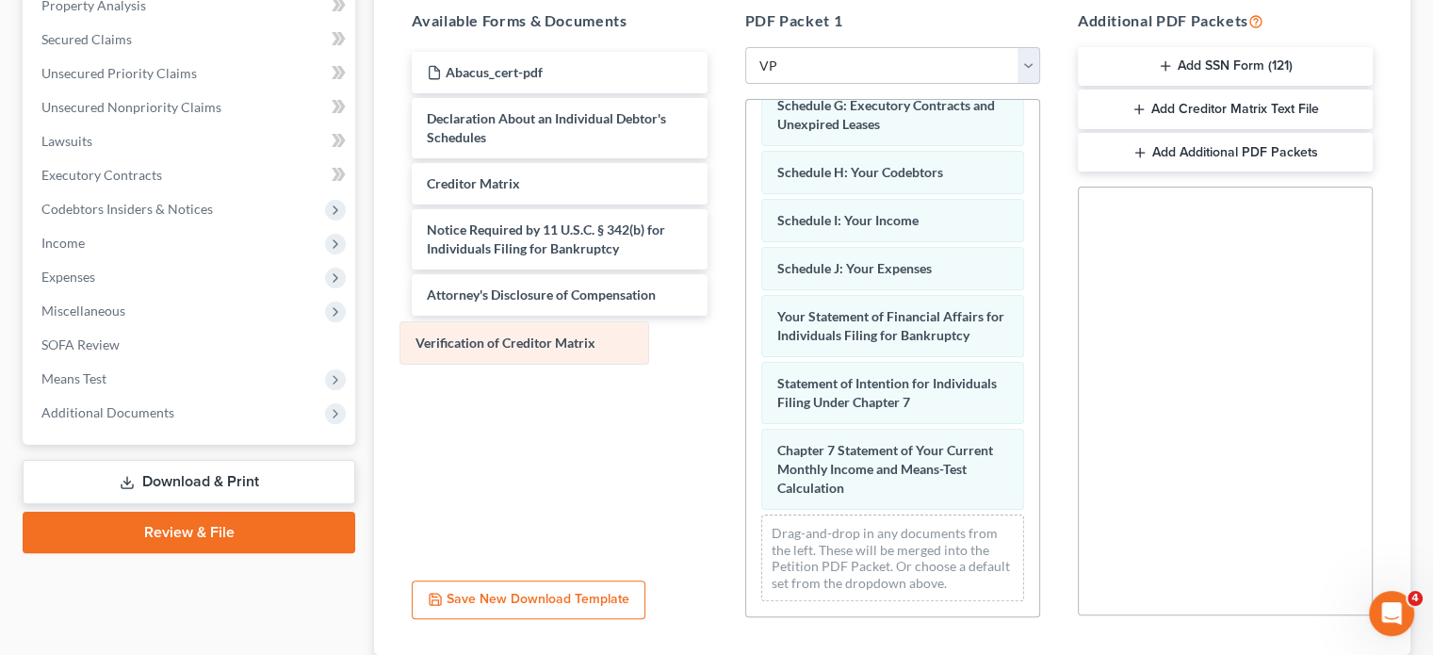
drag, startPoint x: 916, startPoint y: 413, endPoint x: 555, endPoint y: 351, distance: 366.0
click at [746, 351] on div "Verification of Creditor Matrix Voluntary Petition for Individuals Filing for B…" at bounding box center [892, 160] width 293 height 911
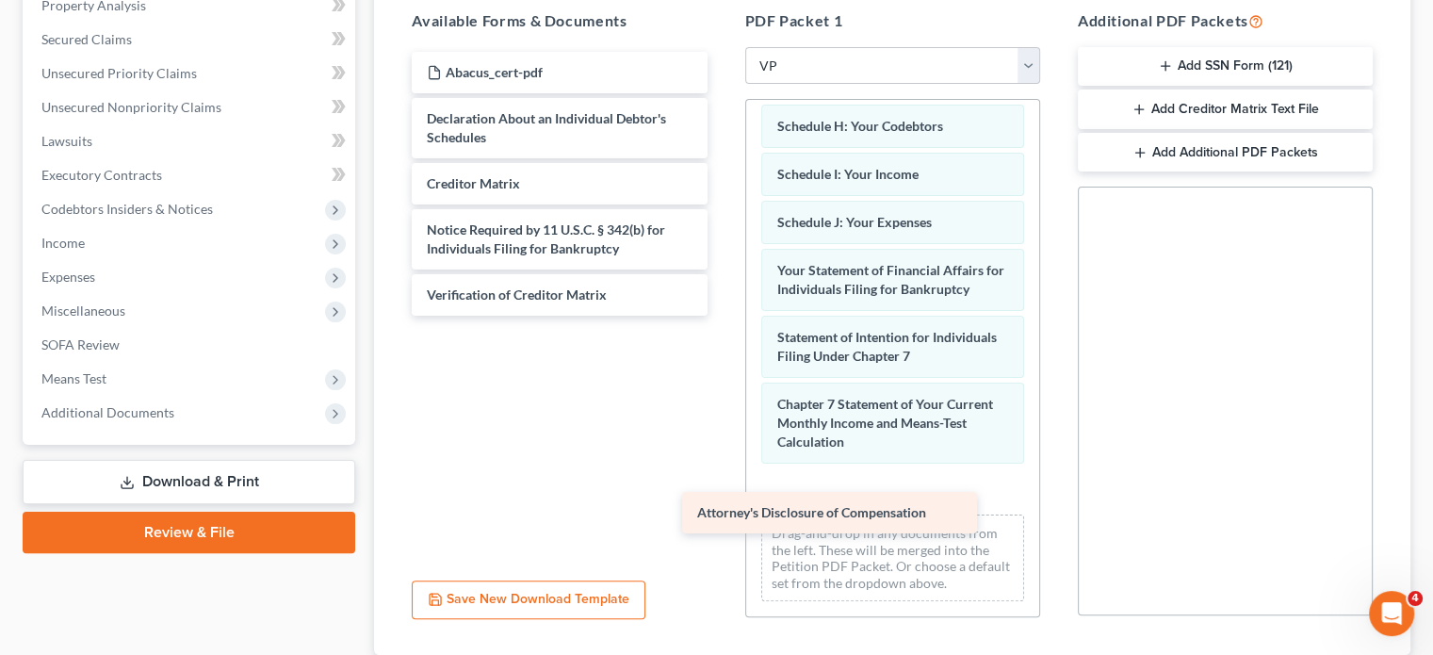
drag, startPoint x: 592, startPoint y: 285, endPoint x: 861, endPoint y: 499, distance: 344.0
click at [722, 316] on div "Attorney's Disclosure of Compensation Abacus_cert-pdf Declaration About an Indi…" at bounding box center [559, 184] width 325 height 264
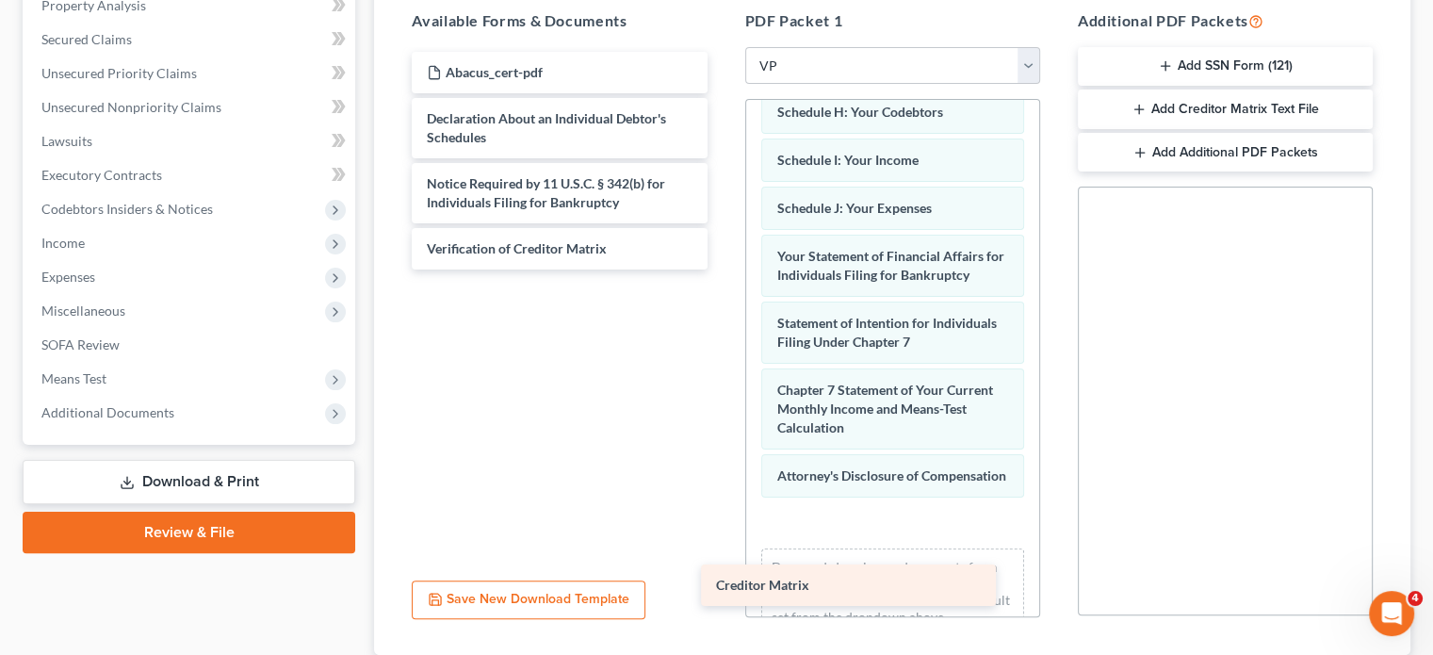
drag, startPoint x: 599, startPoint y: 185, endPoint x: 888, endPoint y: 588, distance: 496.2
click at [722, 269] on div "Creditor Matrix Abacus_cert-pdf Declaration About an Individual Debtor's Schedu…" at bounding box center [559, 161] width 325 height 218
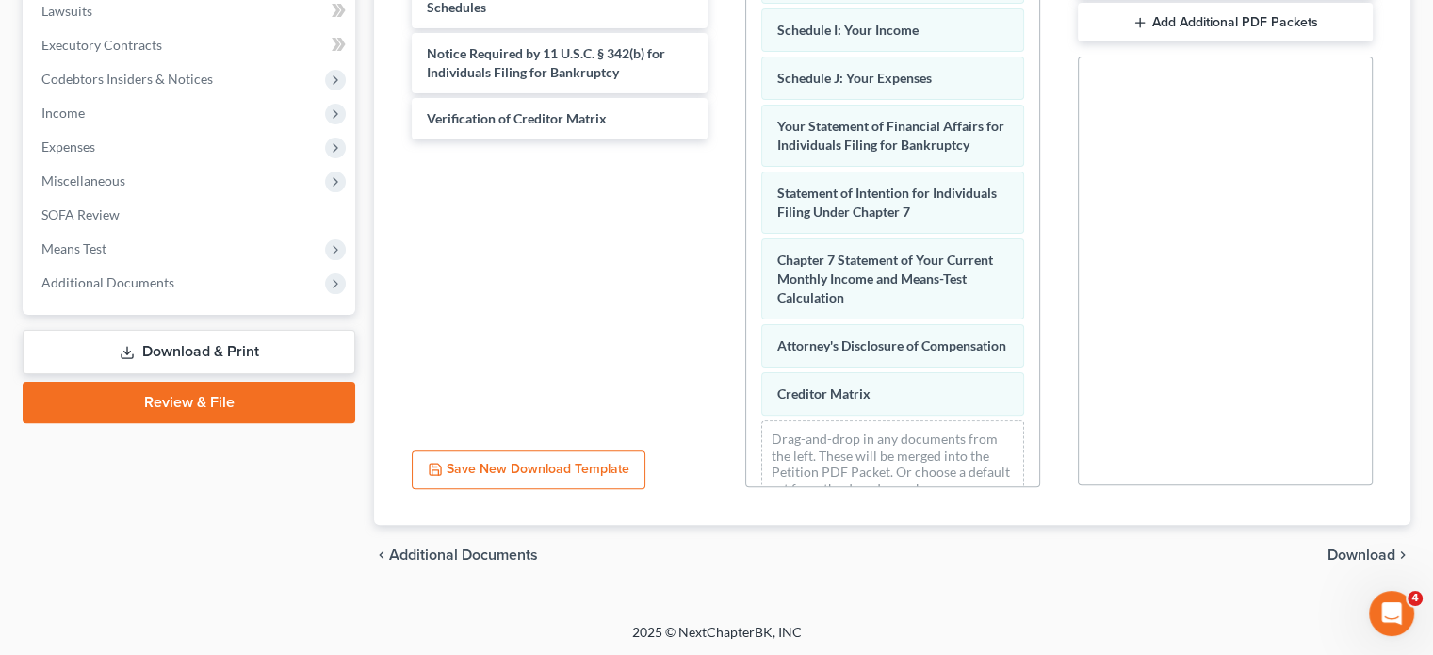
click at [1355, 551] on span "Download" at bounding box center [1361, 554] width 68 height 15
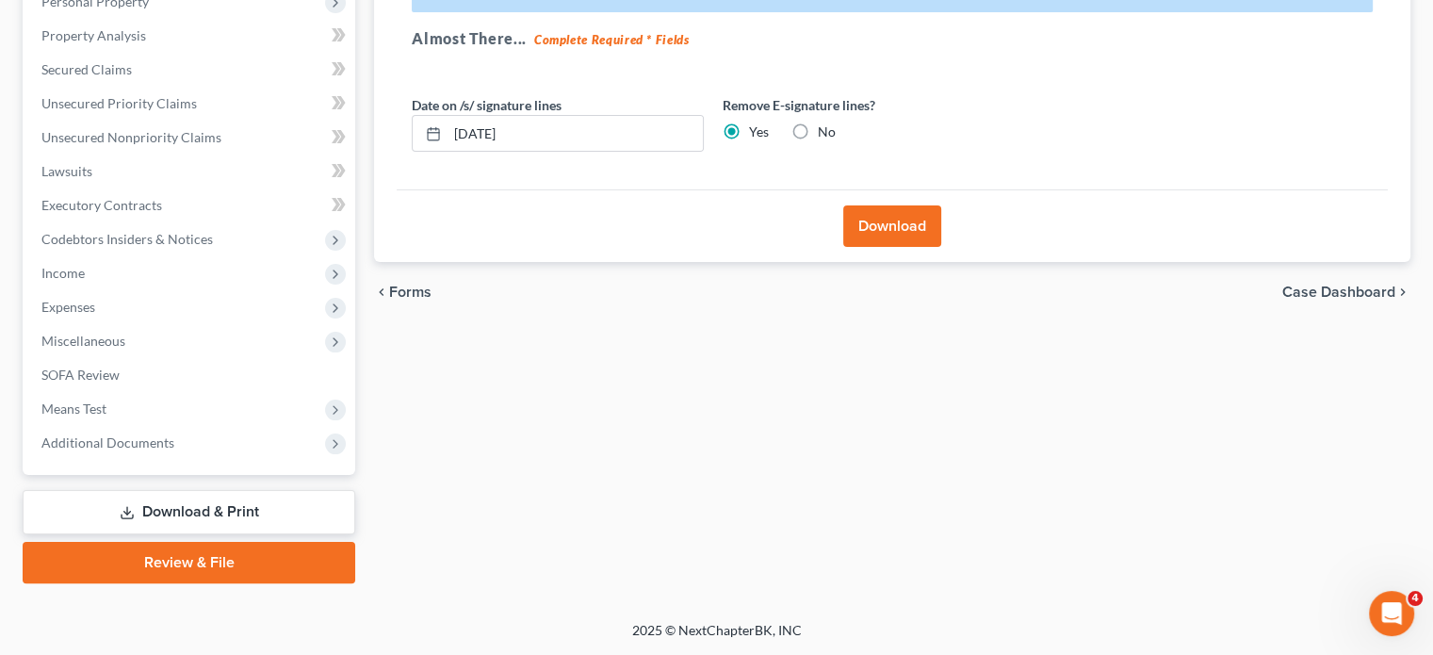
scroll to position [345, 0]
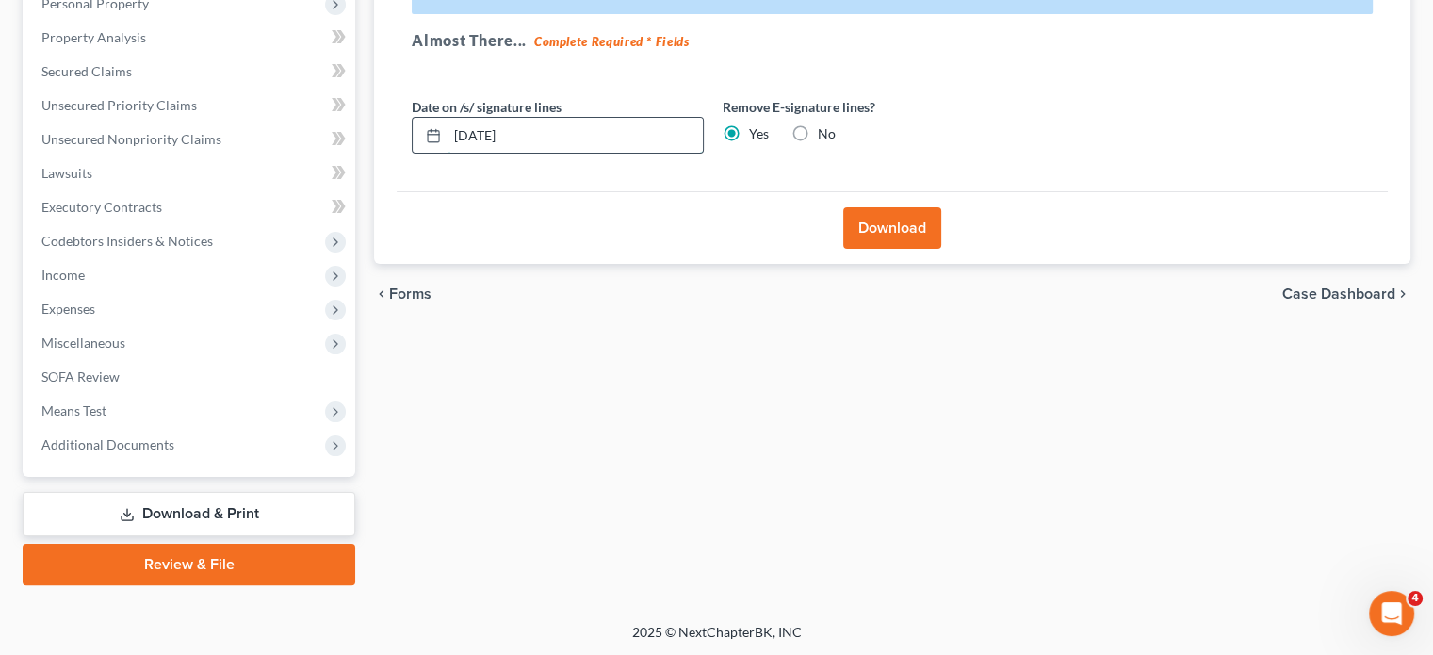
click at [577, 135] on input "[DATE]" at bounding box center [574, 136] width 255 height 36
drag, startPoint x: 577, startPoint y: 143, endPoint x: 434, endPoint y: 161, distance: 143.4
click at [435, 163] on div "Date on /s/ signature lines [DATE] Remove E-signature lines? Yes No" at bounding box center [713, 133] width 622 height 73
drag, startPoint x: 903, startPoint y: 226, endPoint x: 902, endPoint y: 239, distance: 13.2
click at [903, 225] on button "Download" at bounding box center [892, 227] width 98 height 41
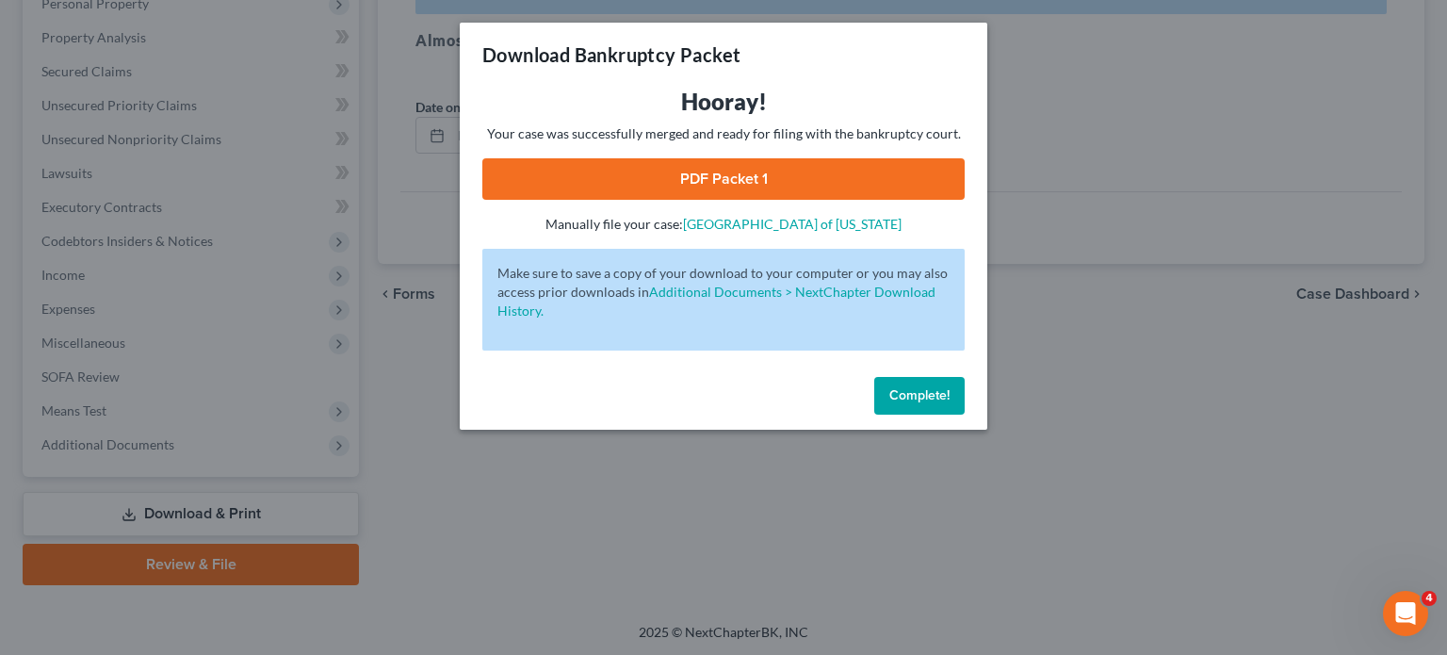
click at [754, 181] on link "PDF Packet 1" at bounding box center [723, 178] width 482 height 41
drag, startPoint x: 924, startPoint y: 402, endPoint x: 927, endPoint y: 422, distance: 20.0
click at [924, 399] on span "Complete!" at bounding box center [919, 395] width 60 height 16
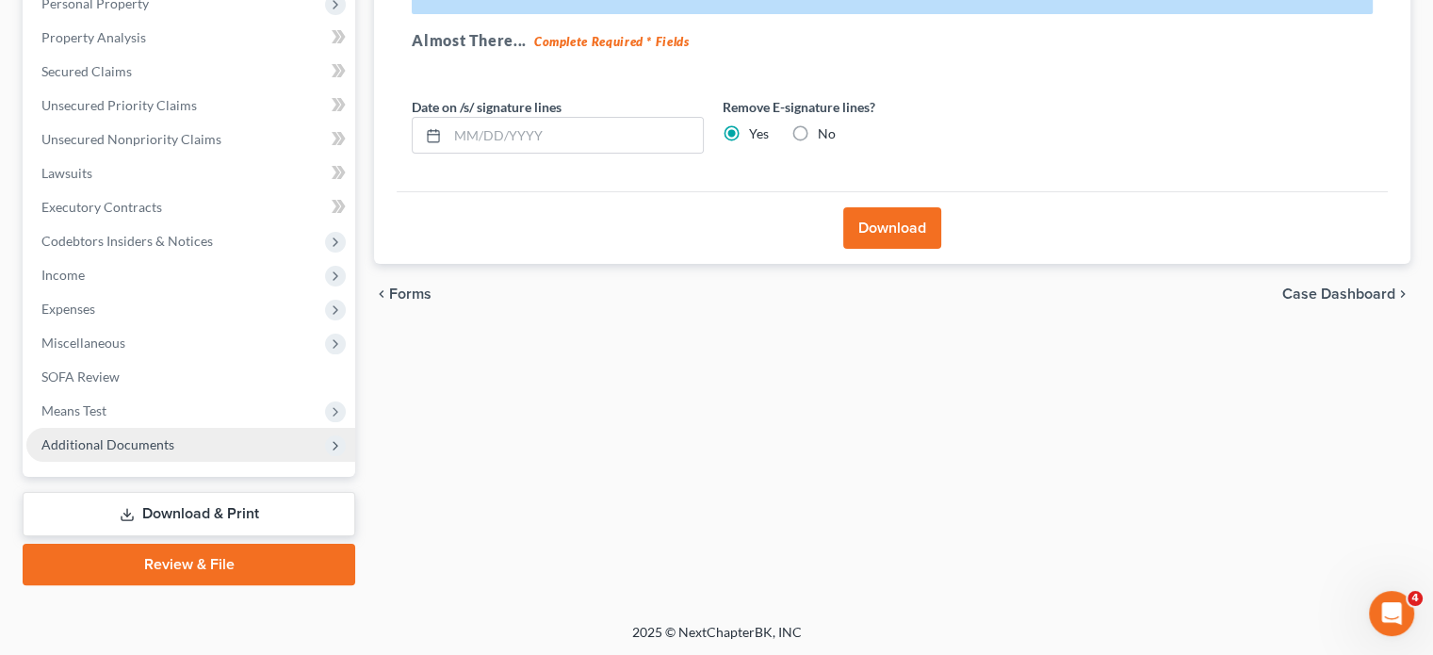
click at [167, 453] on span "Additional Documents" at bounding box center [190, 445] width 329 height 34
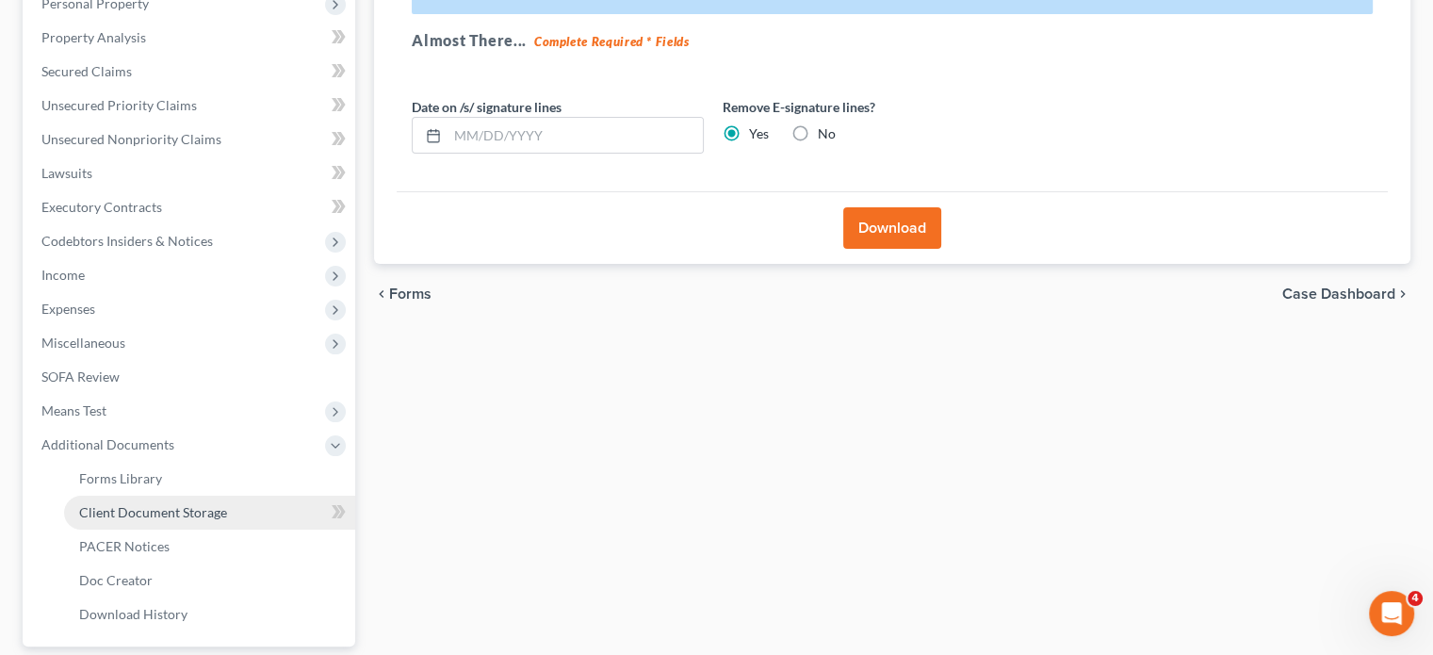
drag, startPoint x: 170, startPoint y: 523, endPoint x: 516, endPoint y: 417, distance: 362.4
click at [170, 523] on link "Client Document Storage" at bounding box center [209, 513] width 291 height 34
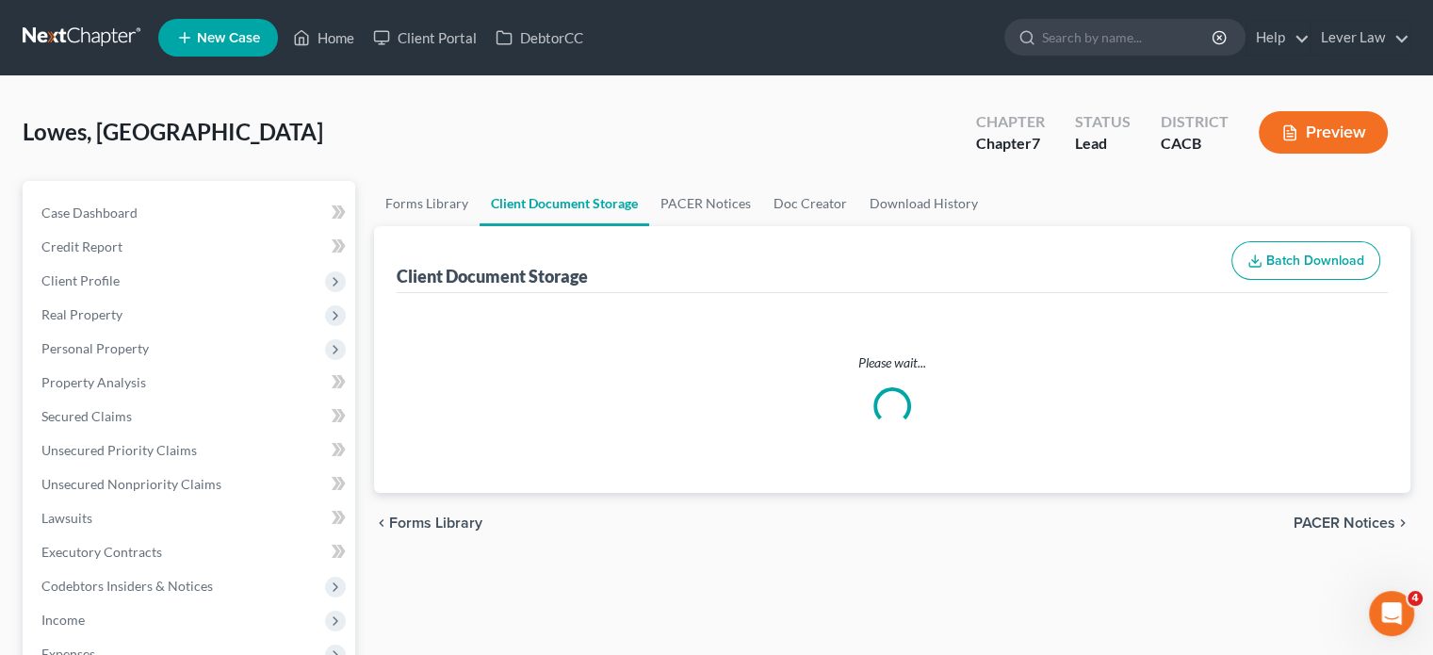
select select "10"
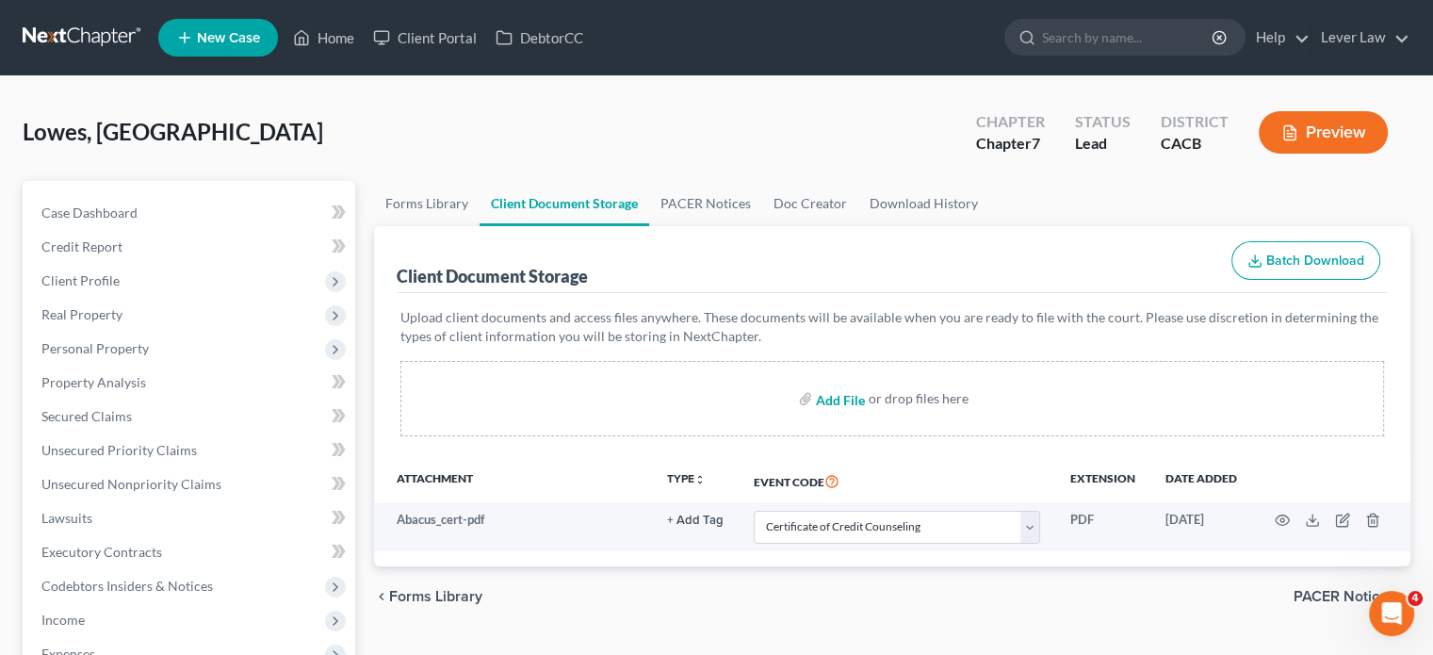
click at [850, 398] on input "file" at bounding box center [838, 399] width 45 height 34
type input "C:\fakepath\Legacy Marketing Pay Stub August [DATE].pdf"
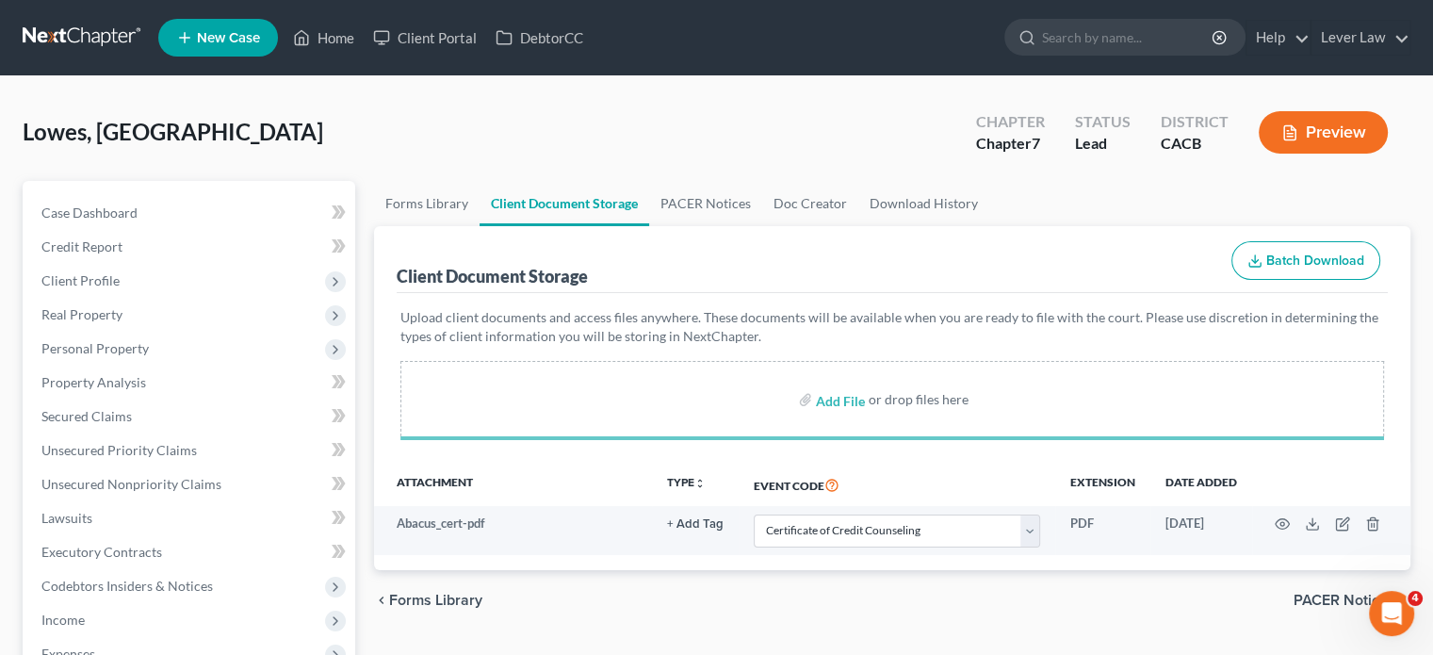
select select "10"
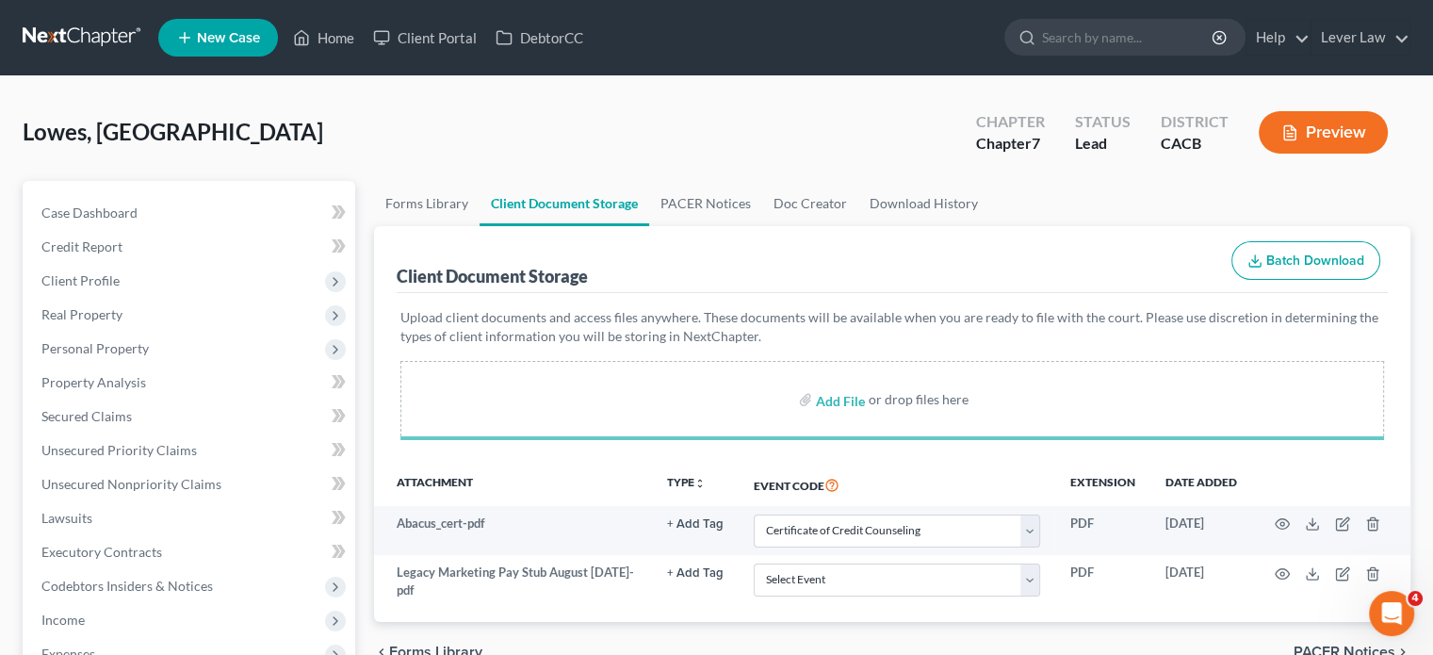
select select "10"
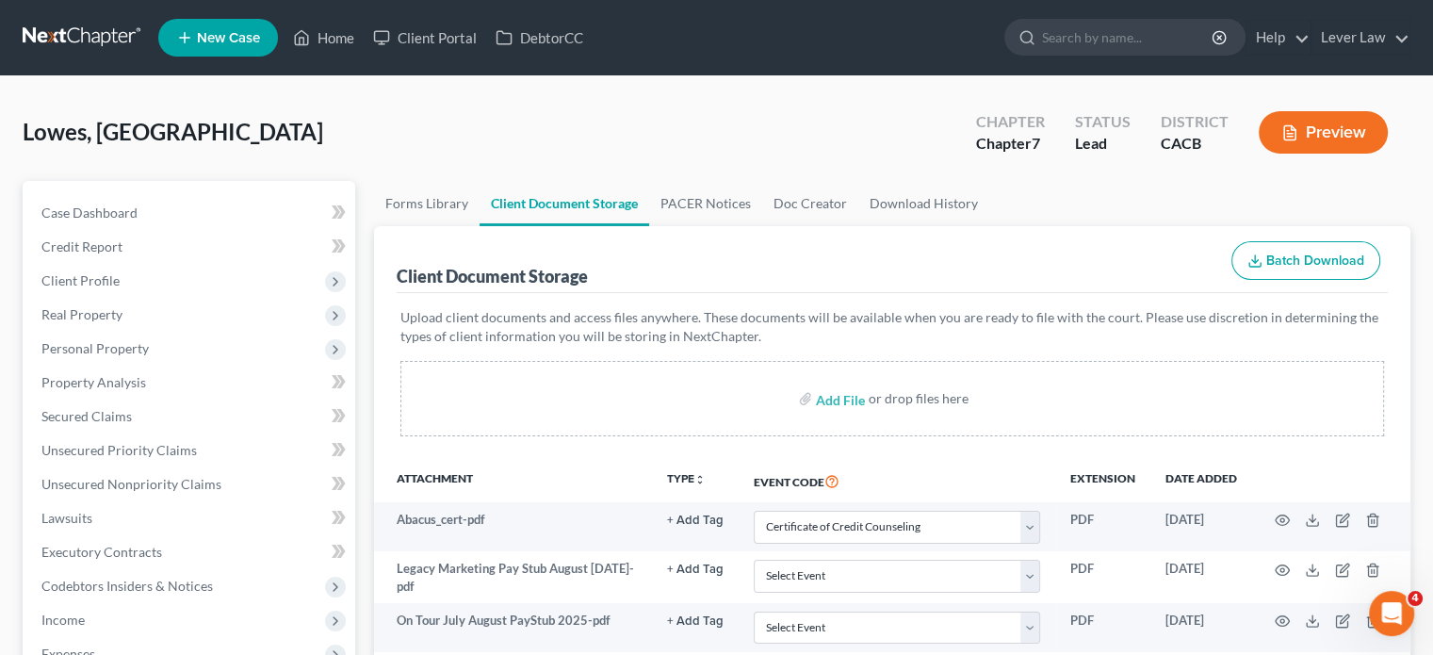
click at [864, 398] on label "Add File" at bounding box center [842, 401] width 53 height 34
click at [844, 400] on input "file" at bounding box center [838, 399] width 45 height 34
type input "C:\fakepath\Income Kent Signed.pdf"
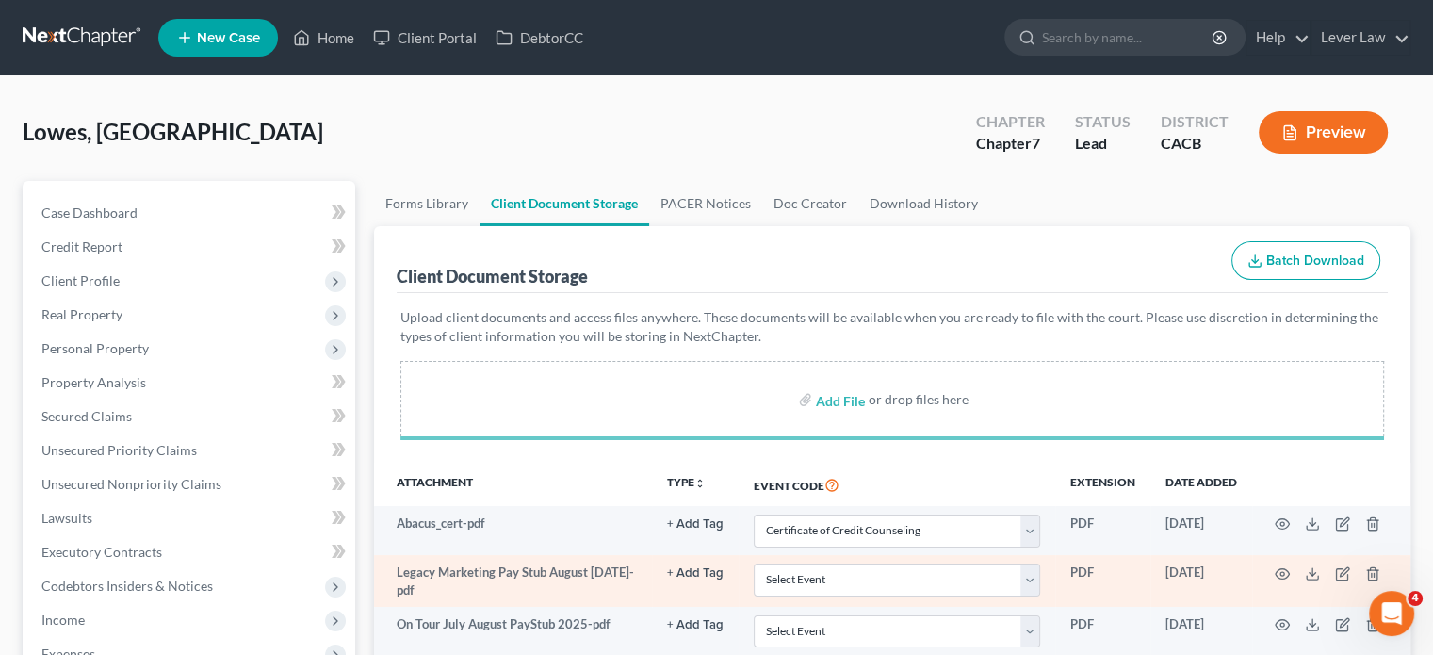
select select "10"
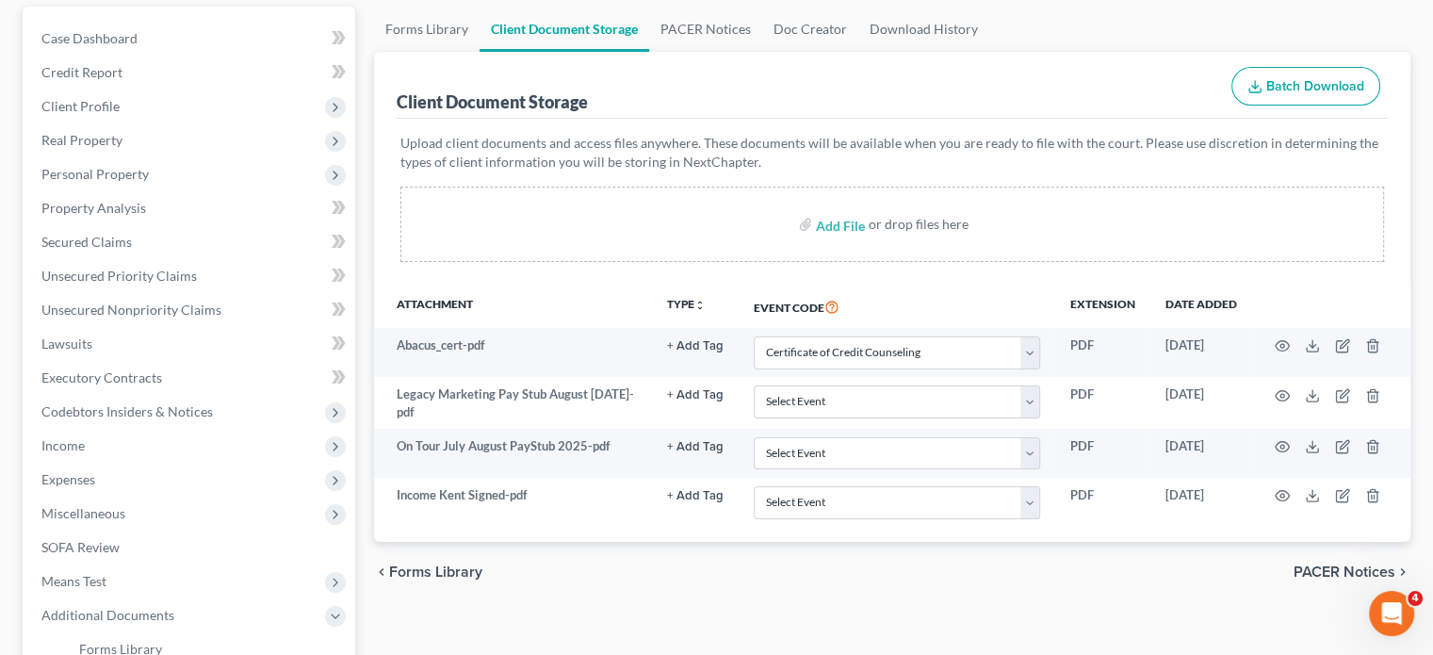
scroll to position [283, 0]
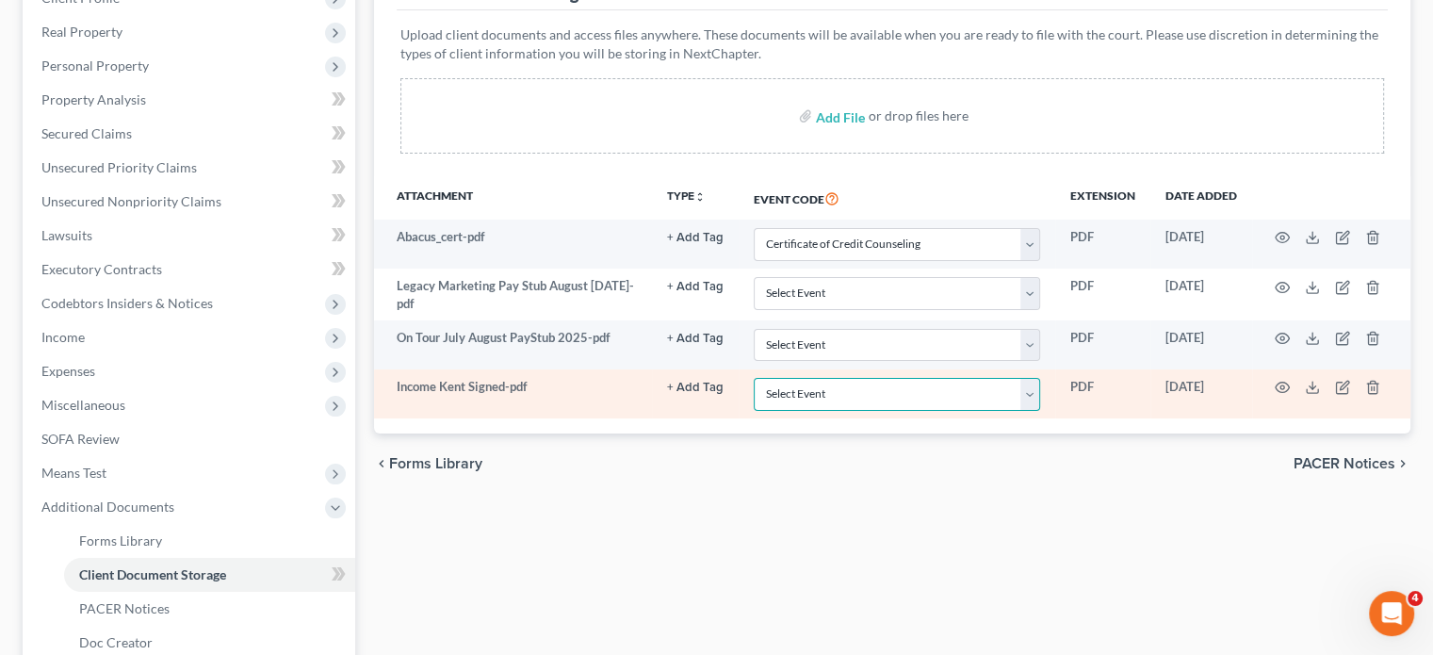
click at [824, 390] on select "Select Event Amended Chapter 11 Plan Amended Chapter 11 Small Business Plan Ame…" at bounding box center [897, 394] width 286 height 33
select select "30"
click at [754, 378] on select "Select Event Amended Chapter 11 Plan Amended Chapter 11 Small Business Plan Ame…" at bounding box center [897, 394] width 286 height 33
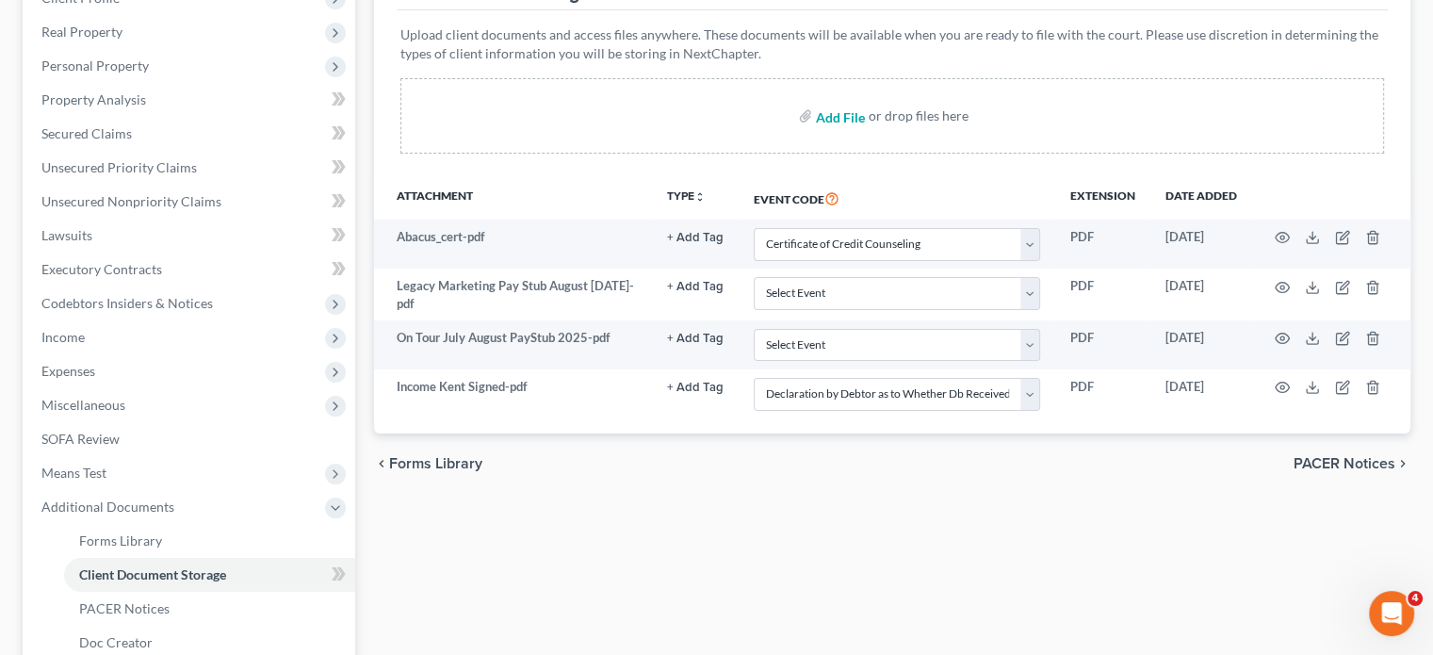
click at [852, 113] on input "file" at bounding box center [838, 116] width 45 height 34
type input "C:\fakepath\VP [PERSON_NAME].pdf"
select select "10"
select select "30"
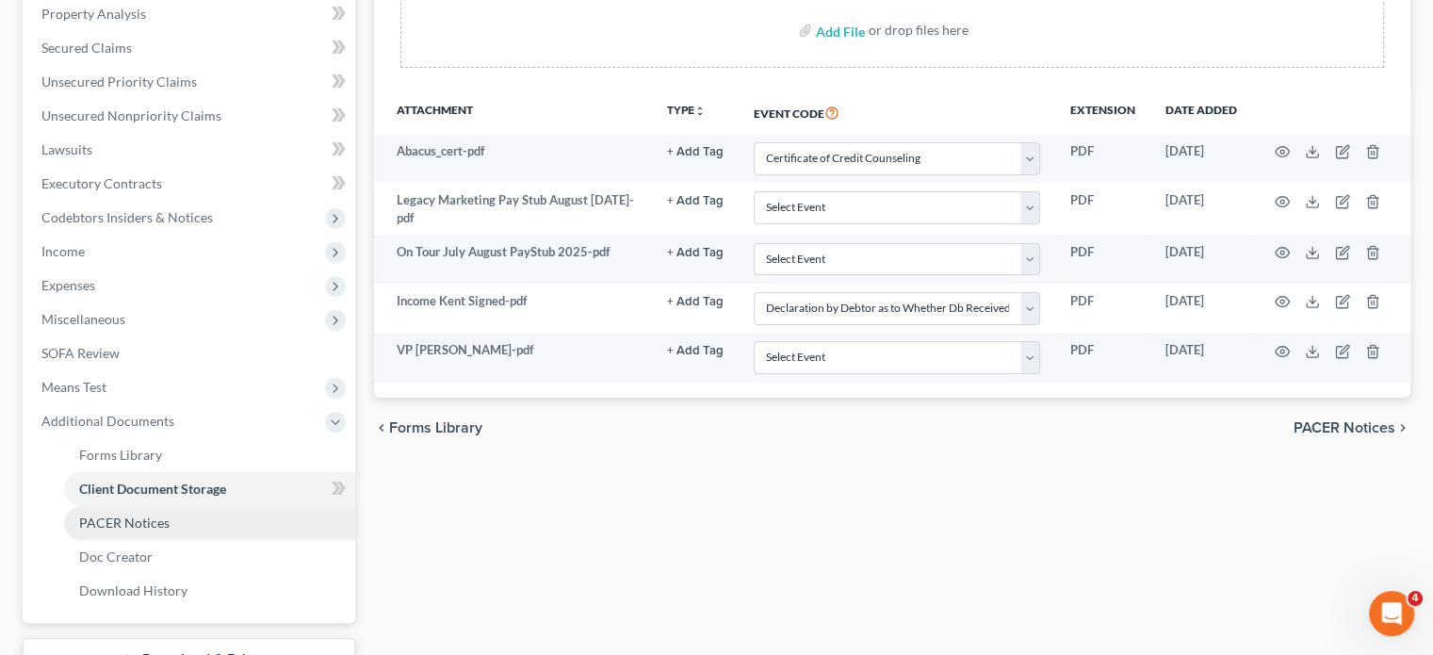
scroll to position [514, 0]
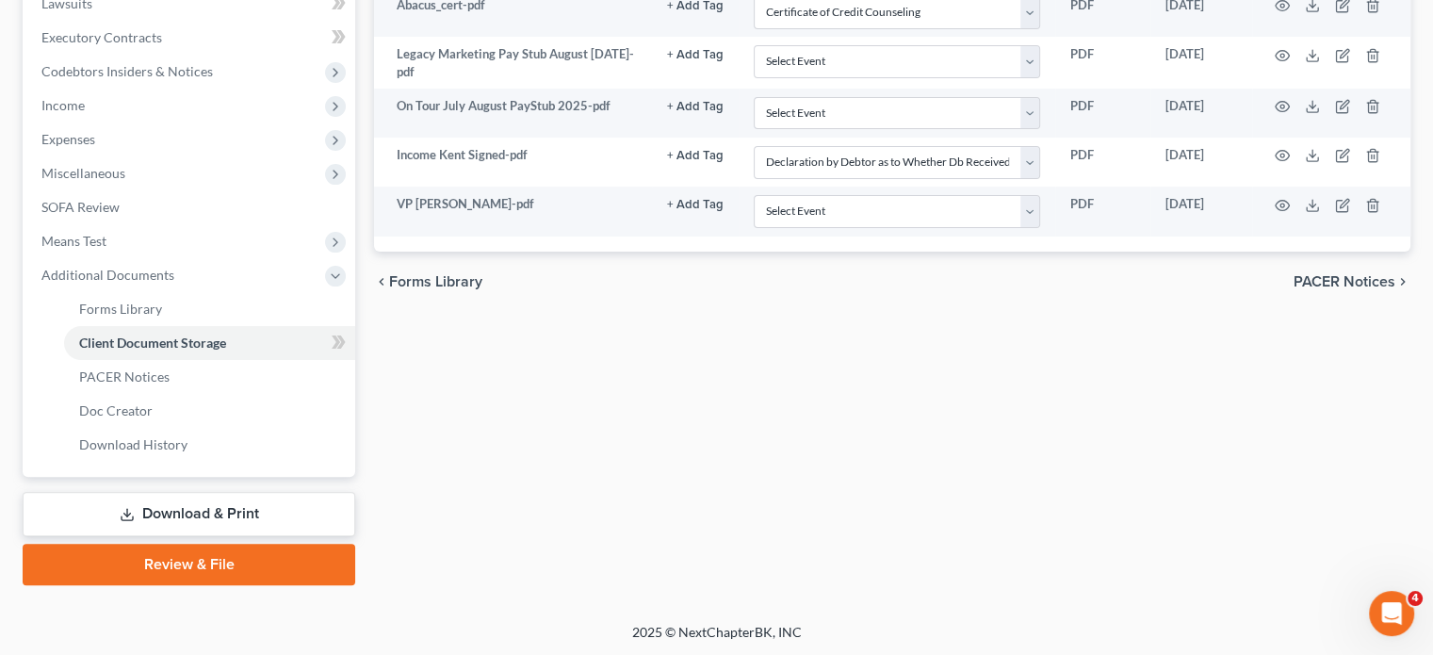
drag, startPoint x: 158, startPoint y: 506, endPoint x: 171, endPoint y: 506, distance: 13.2
click at [158, 506] on link "Download & Print" at bounding box center [189, 514] width 333 height 44
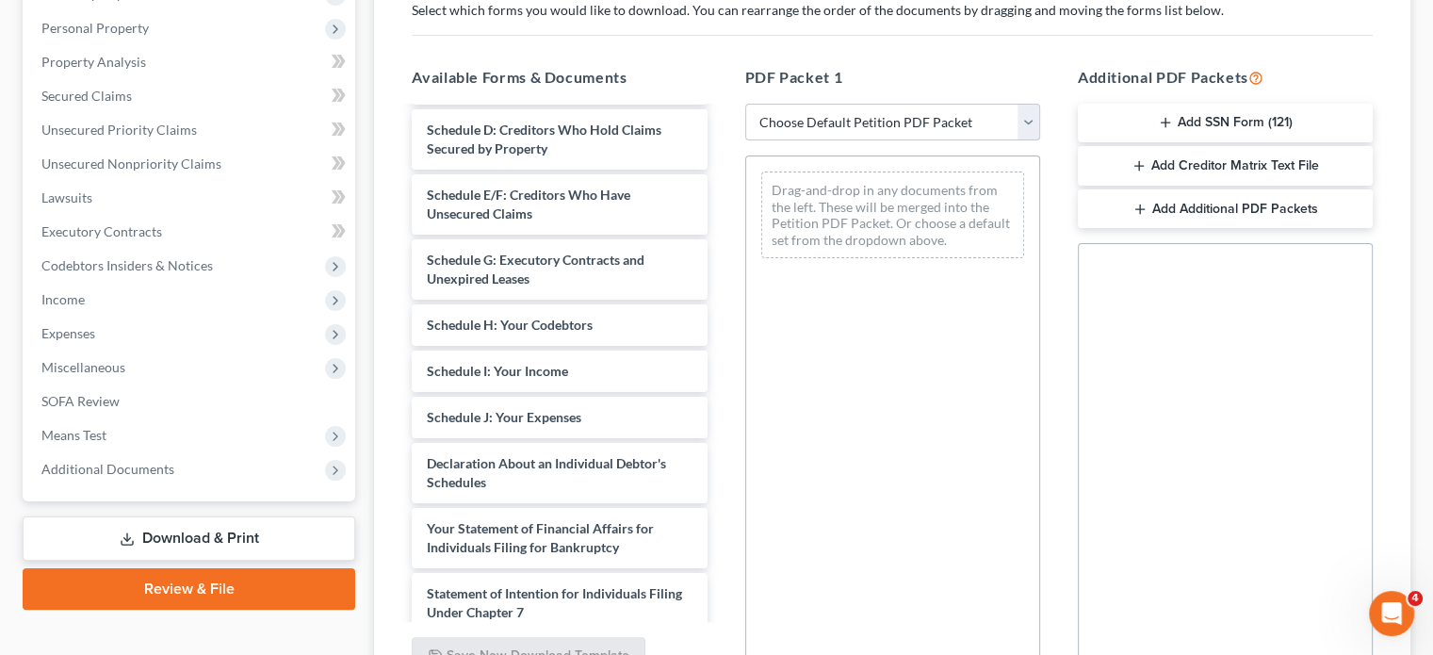
scroll to position [507, 0]
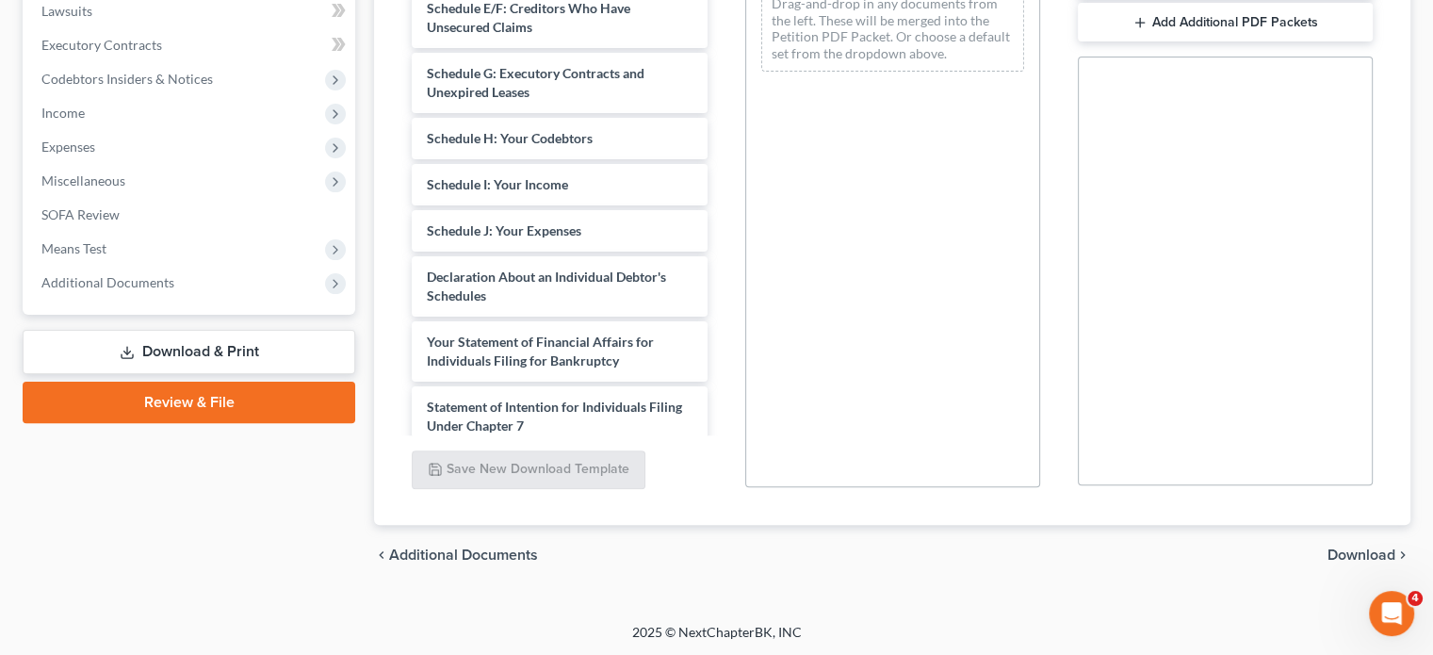
drag, startPoint x: 219, startPoint y: 403, endPoint x: 919, endPoint y: 372, distance: 701.6
click at [219, 403] on link "Review & File" at bounding box center [189, 402] width 333 height 41
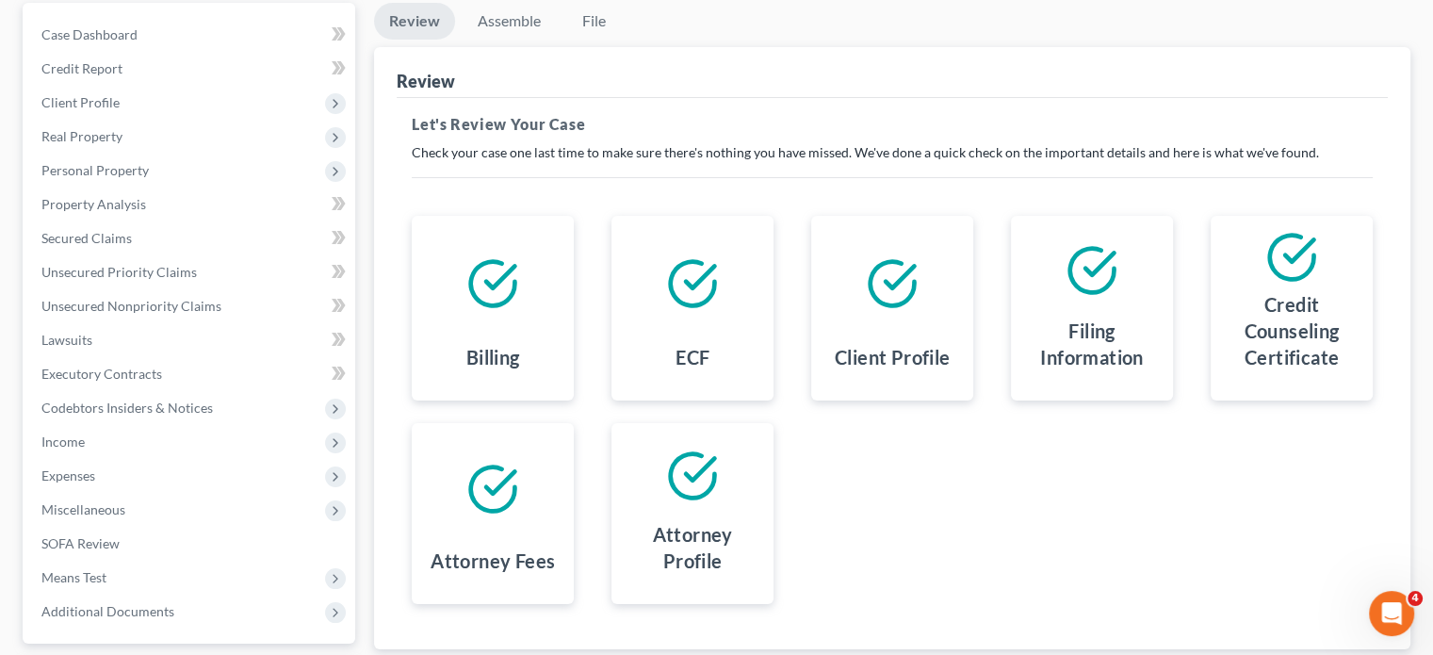
scroll to position [345, 0]
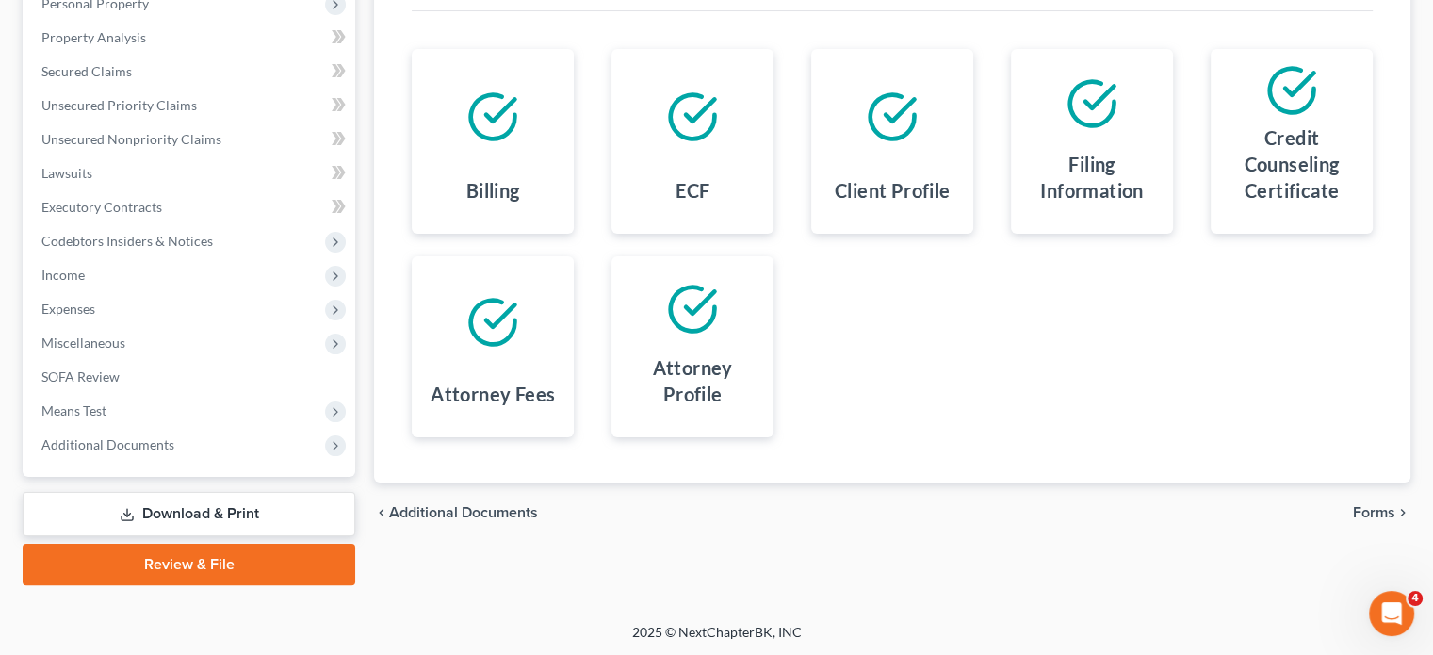
click at [1351, 512] on div "chevron_left Additional Documents Forms chevron_right" at bounding box center [892, 512] width 1036 height 60
click at [1366, 508] on span "Forms" at bounding box center [1374, 512] width 42 height 15
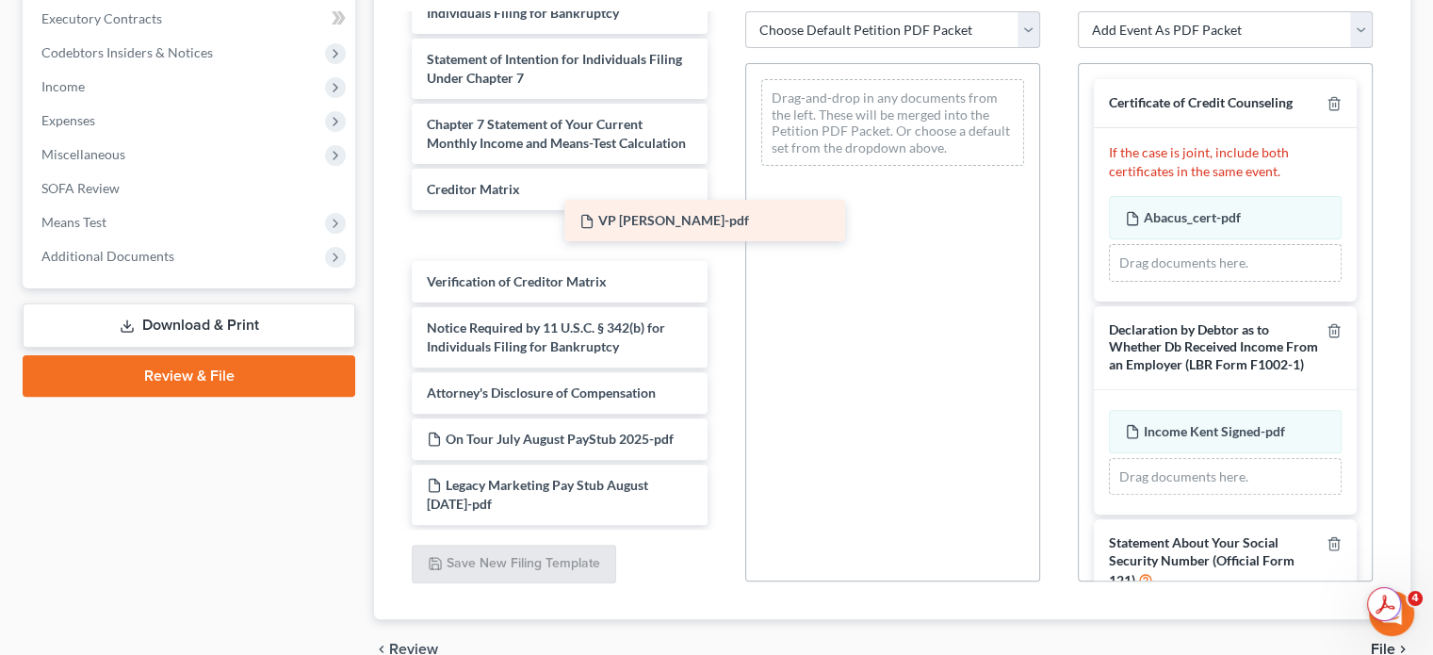
scroll to position [635, 0]
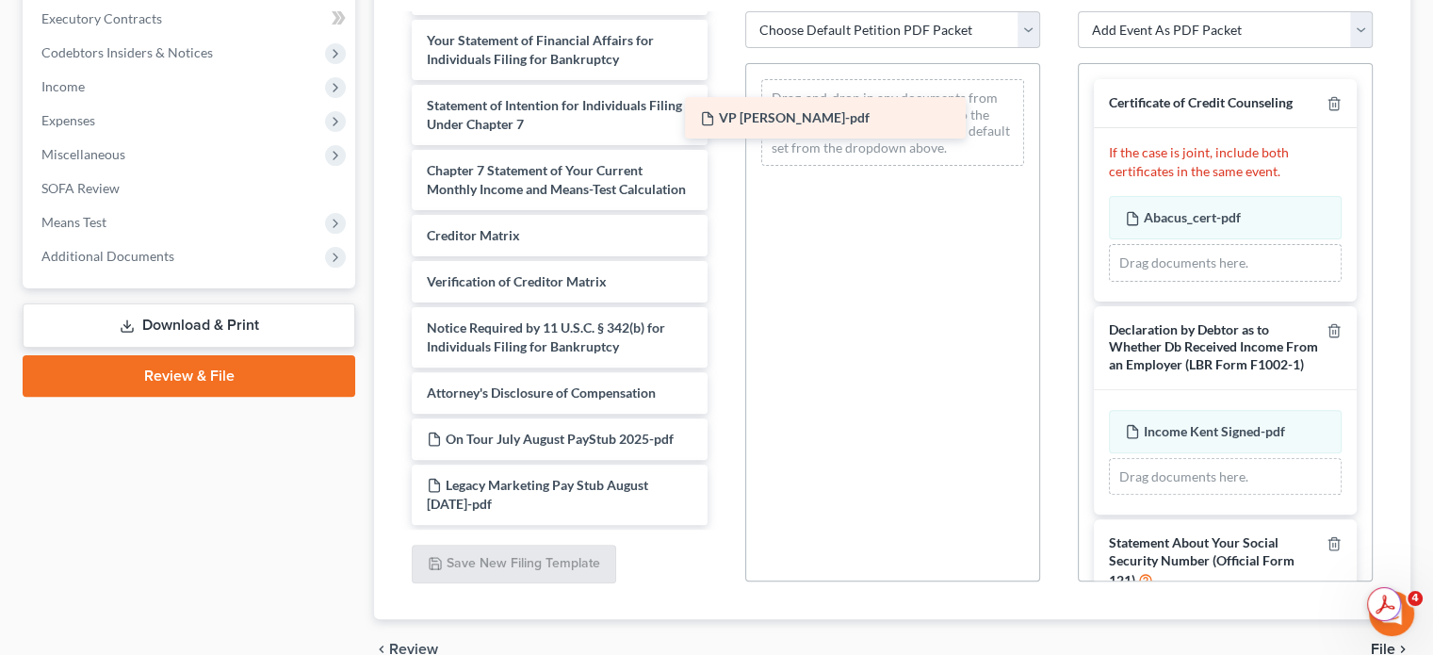
drag, startPoint x: 567, startPoint y: 386, endPoint x: 840, endPoint y: 113, distance: 386.4
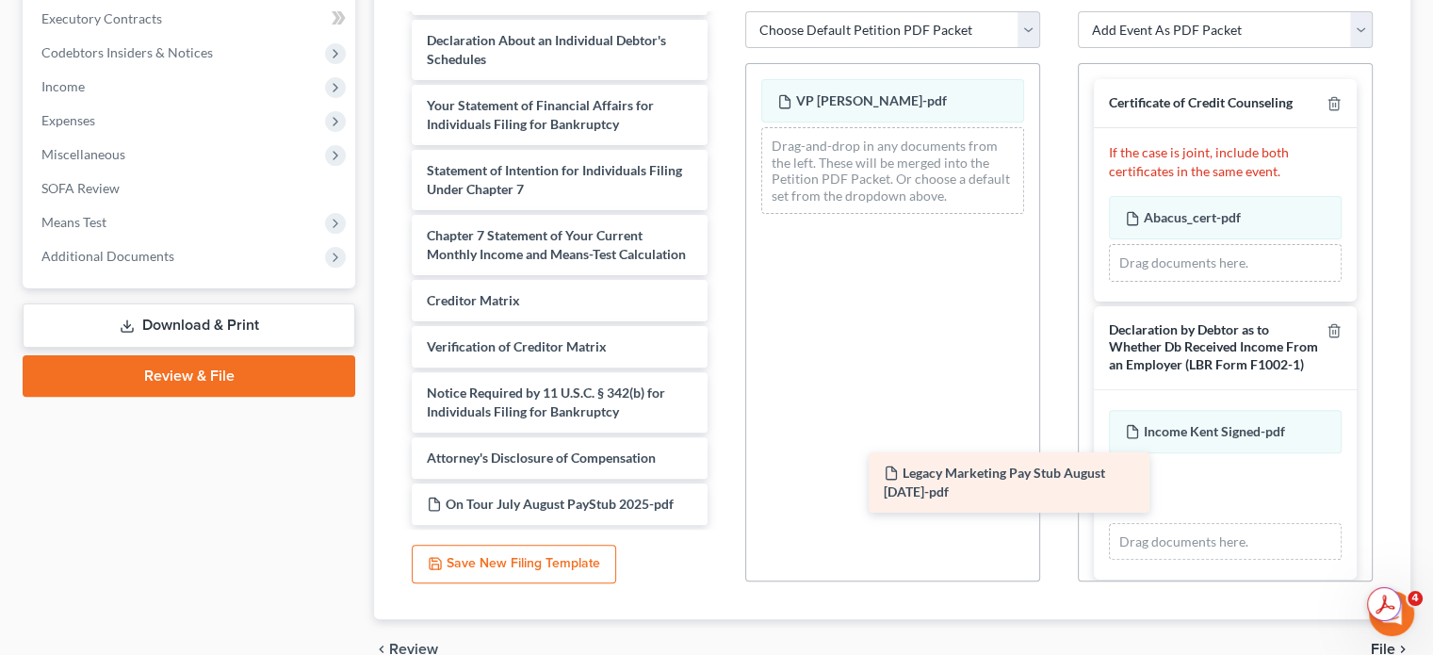
scroll to position [570, 0]
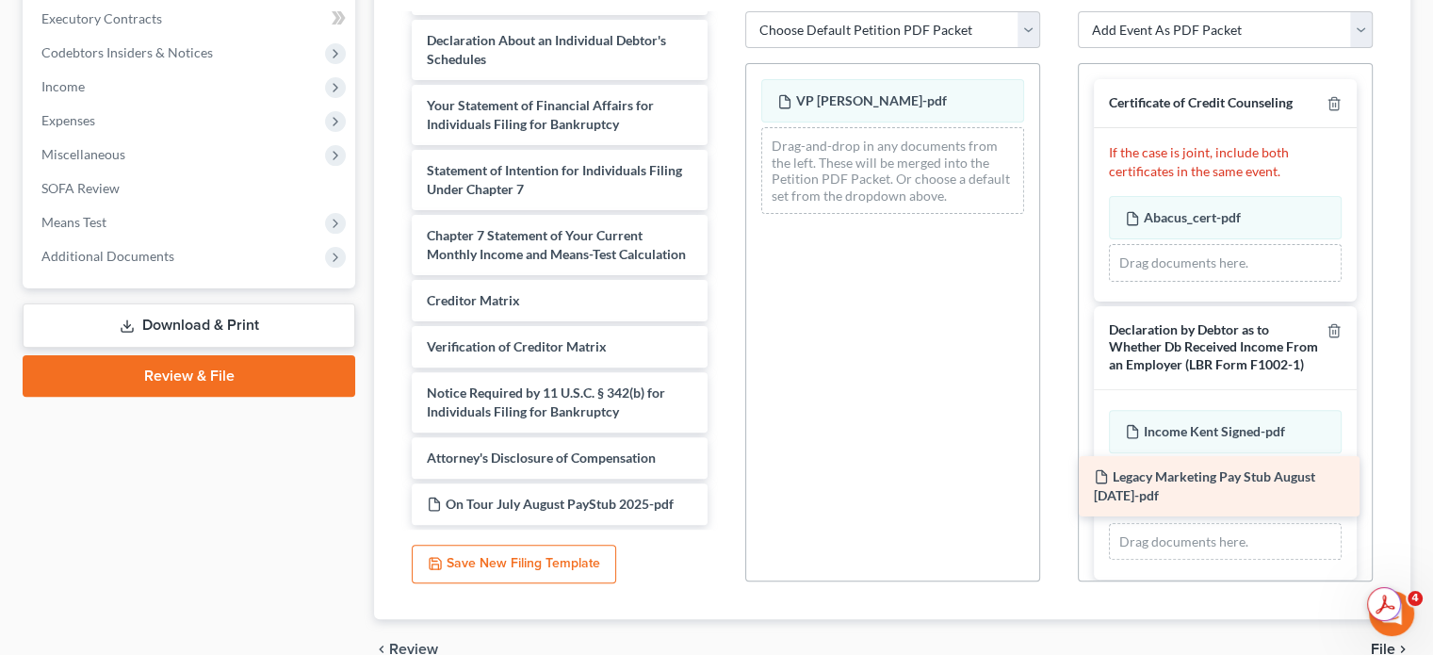
drag, startPoint x: 527, startPoint y: 501, endPoint x: 1194, endPoint y: 494, distance: 667.0
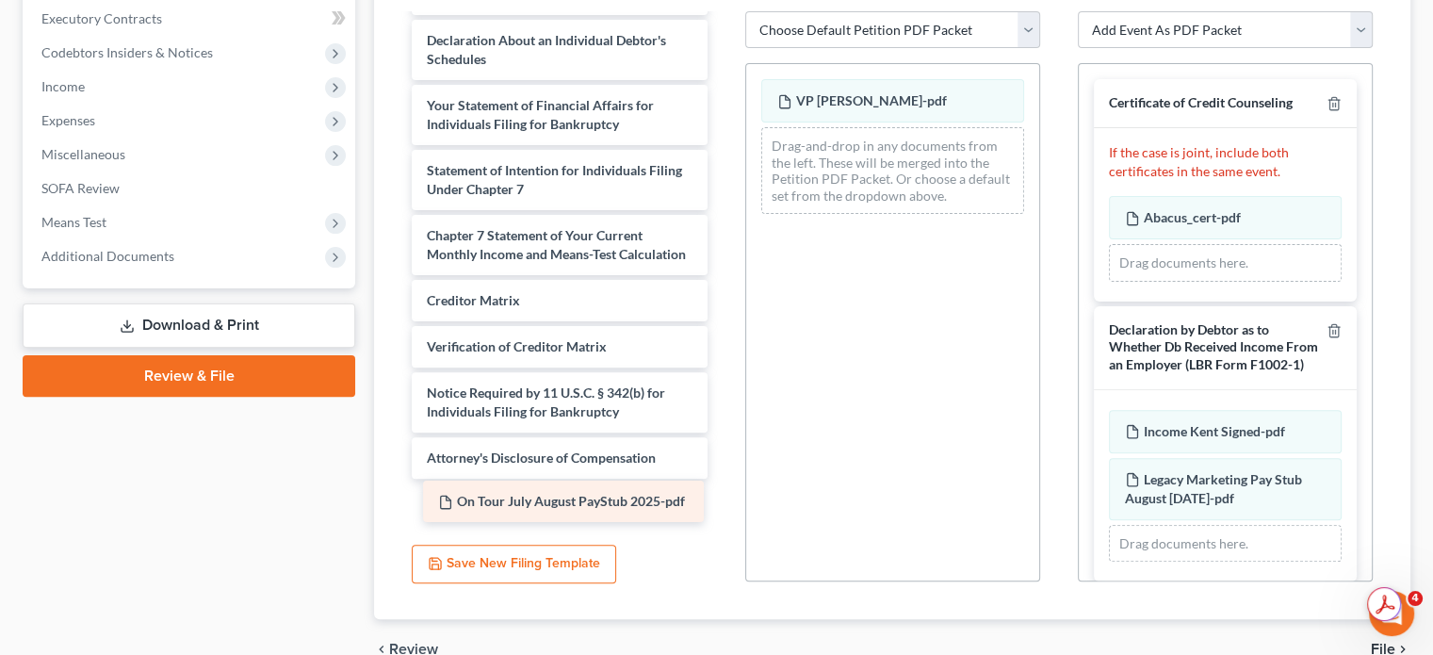
scroll to position [524, 0]
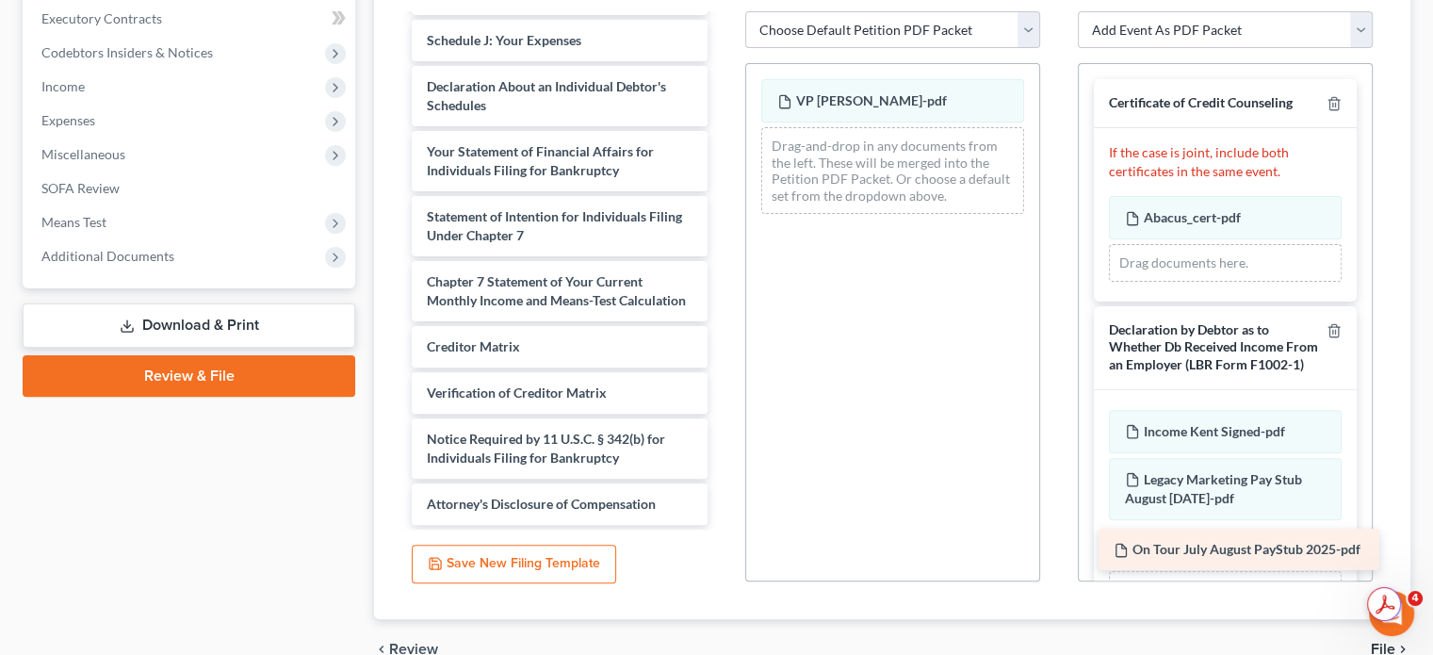
drag, startPoint x: 502, startPoint y: 506, endPoint x: 1179, endPoint y: 549, distance: 677.8
click at [722, 525] on div "On Tour July August PayStub 2025-pdf Voluntary Petition for Individuals Filing …" at bounding box center [559, 17] width 325 height 1015
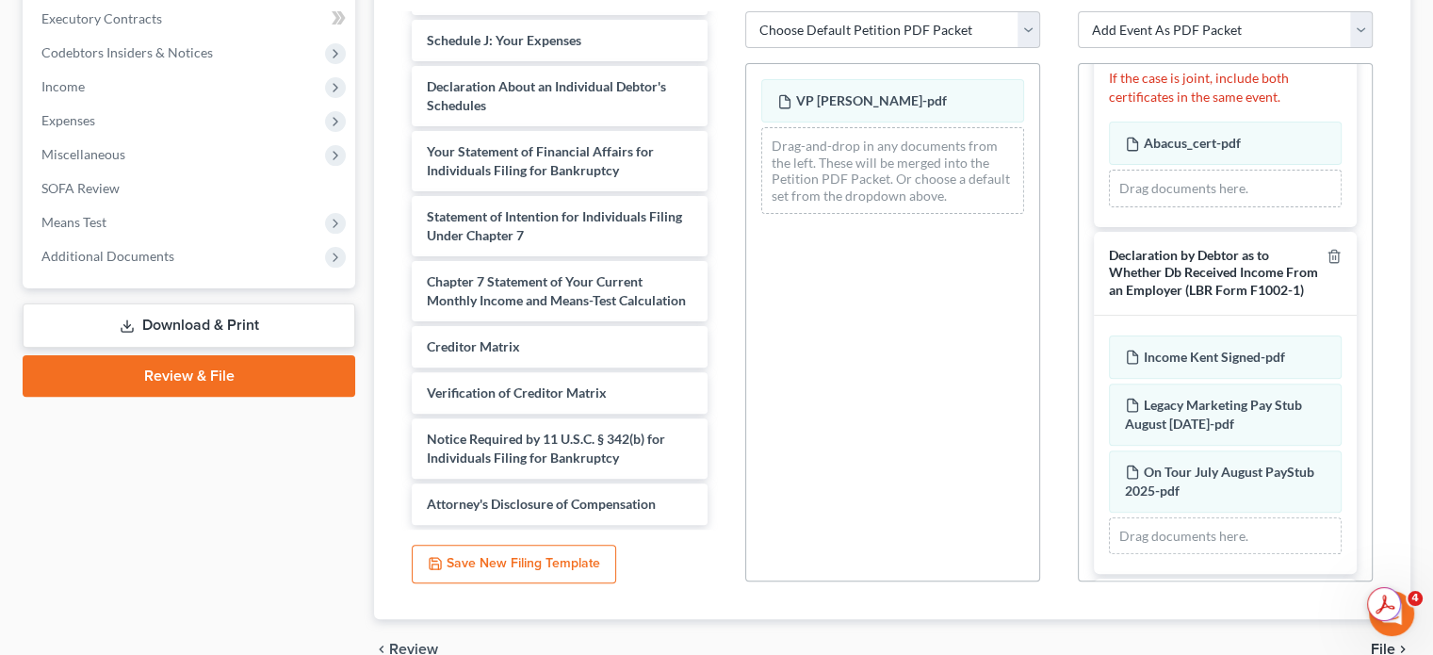
scroll to position [263, 0]
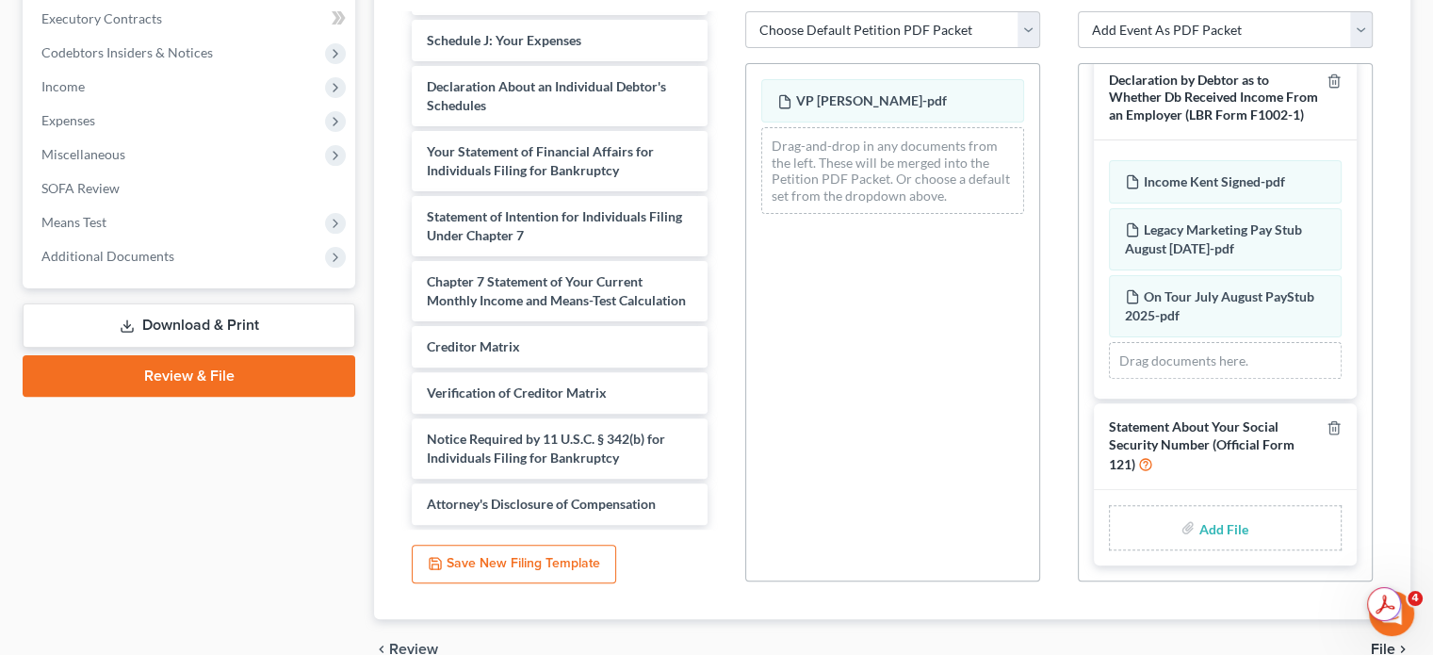
click at [1210, 529] on input "file" at bounding box center [1220, 528] width 45 height 34
type input "C:\fakepath\[PERSON_NAME] SS signed.pdf"
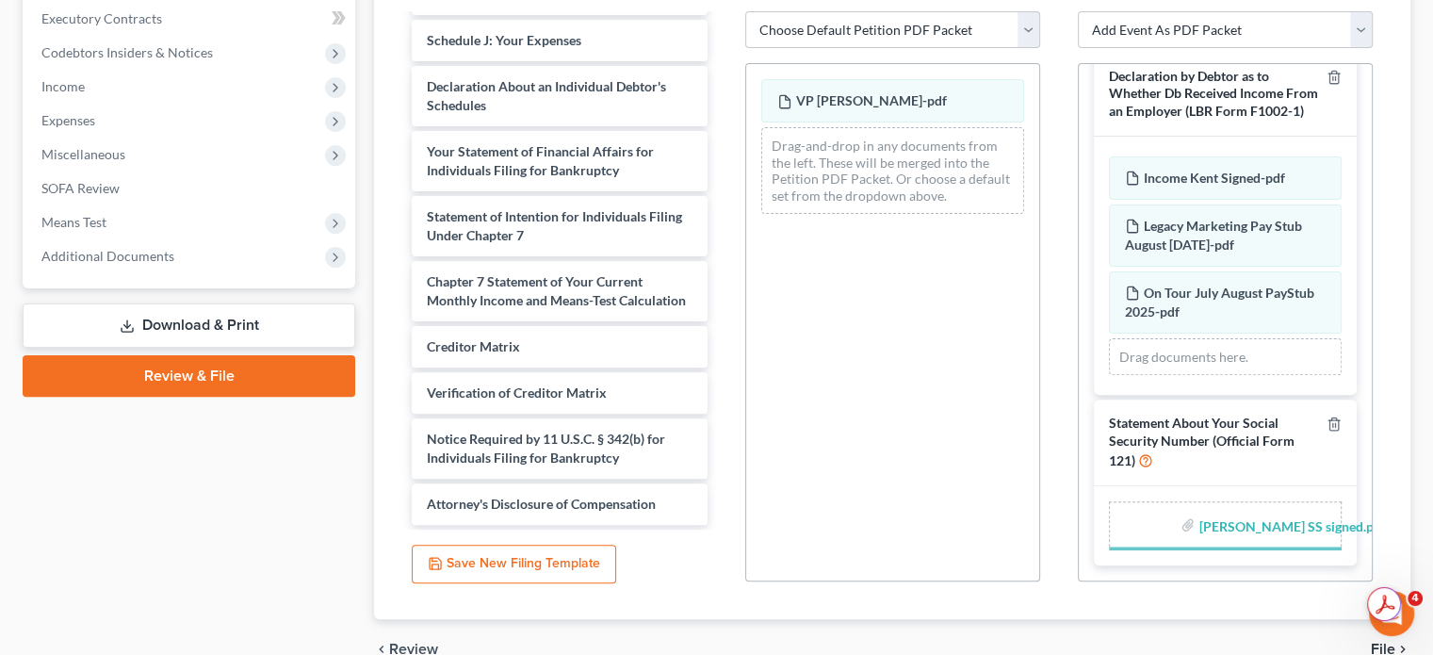
scroll to position [236, 0]
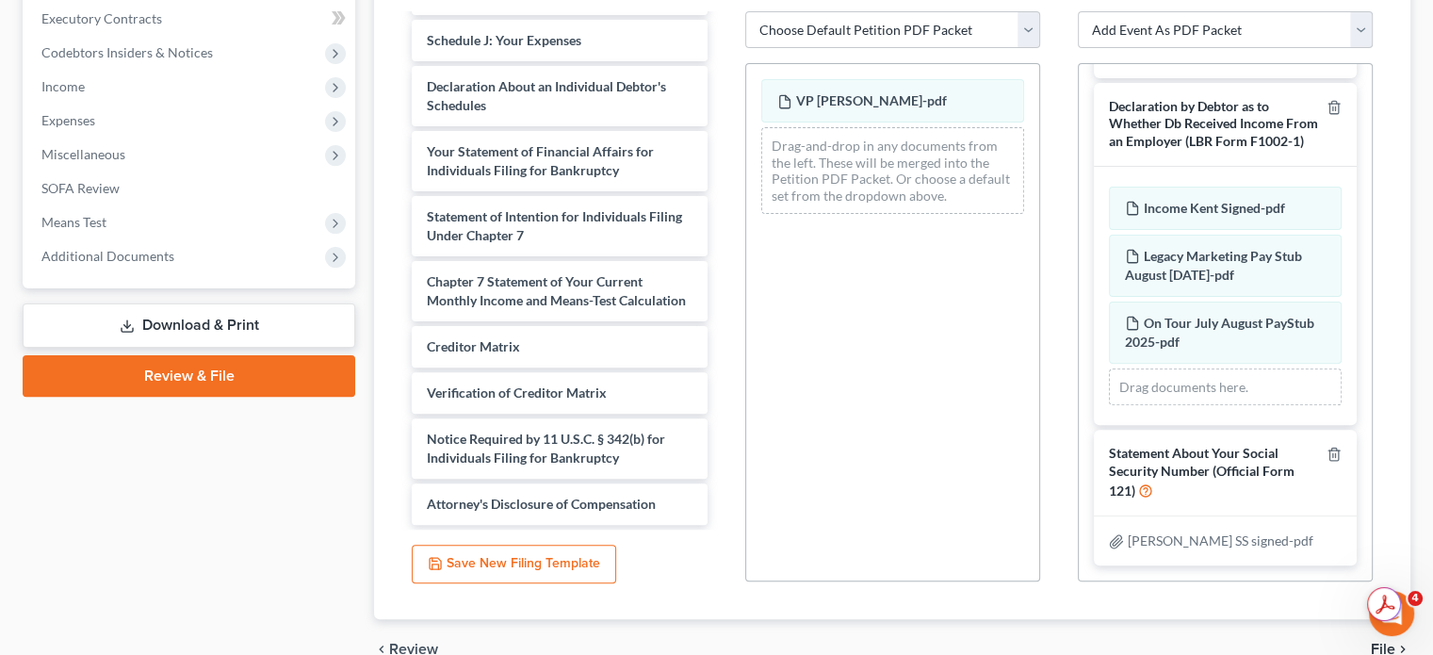
click at [1383, 645] on span "File" at bounding box center [1383, 649] width 24 height 15
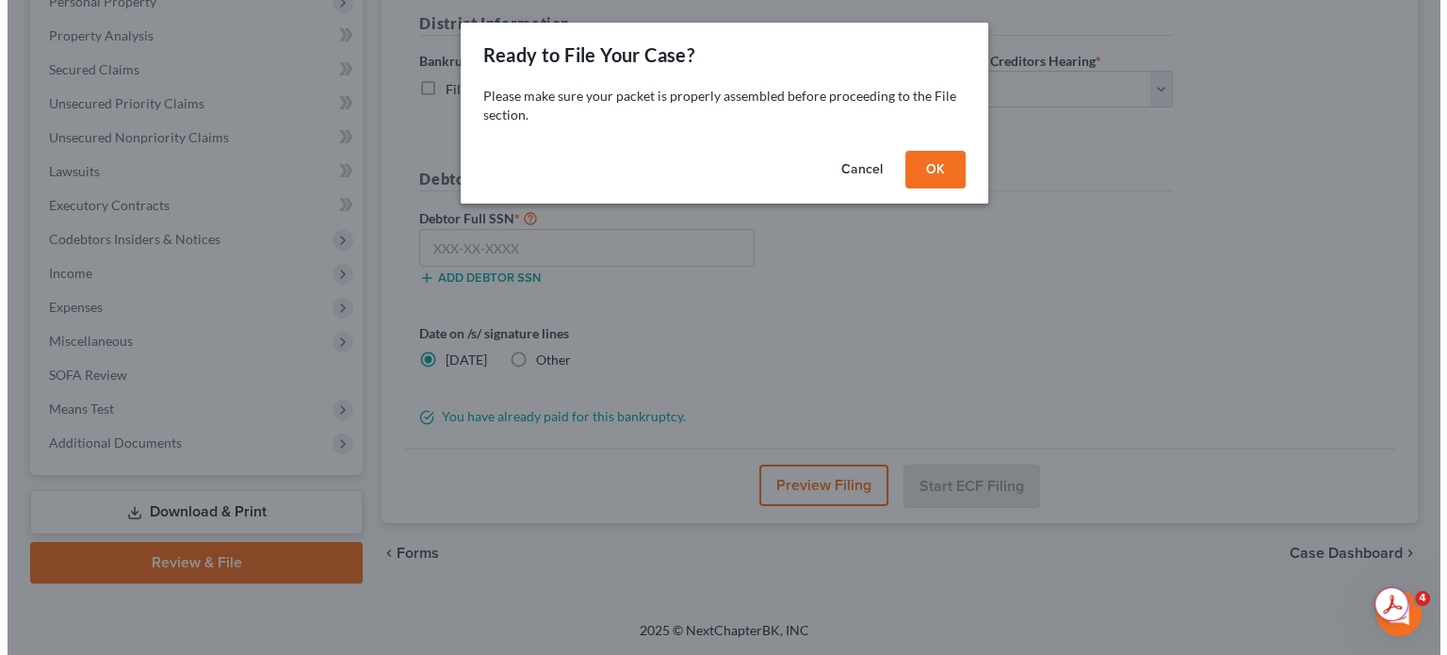
scroll to position [345, 0]
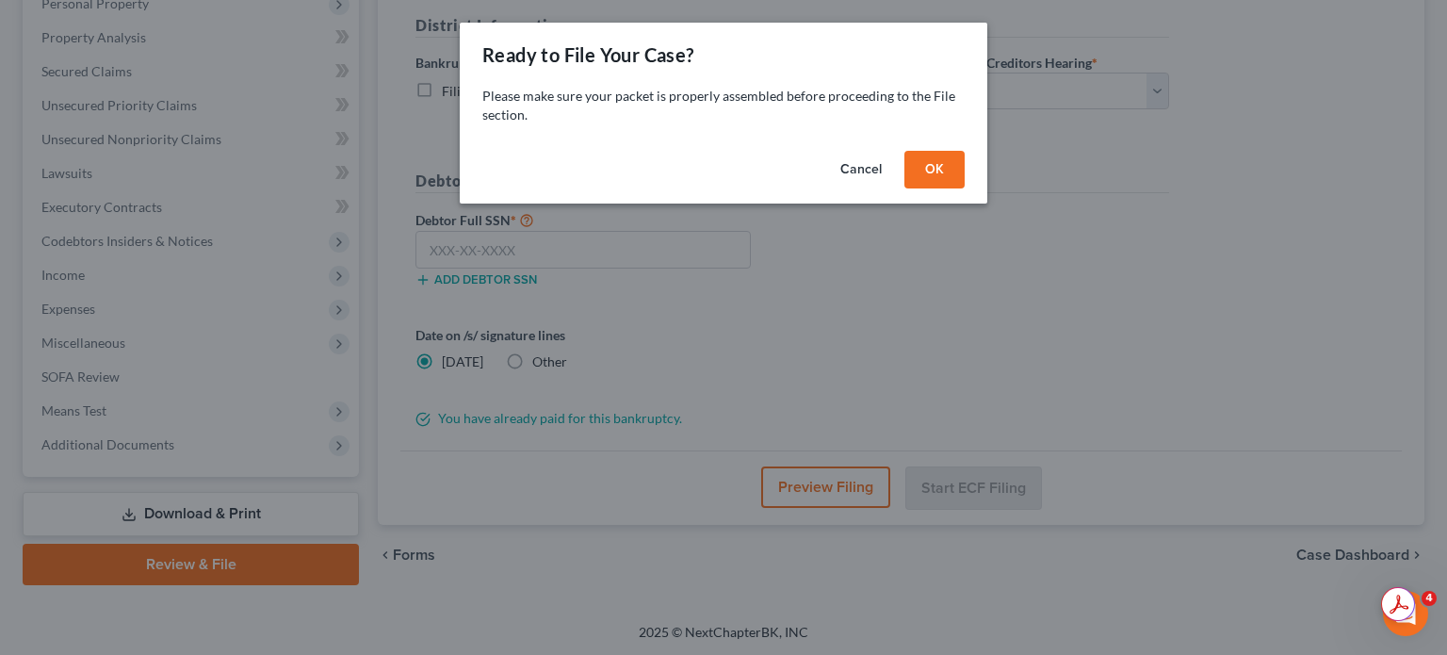
click at [932, 160] on button "OK" at bounding box center [934, 170] width 60 height 38
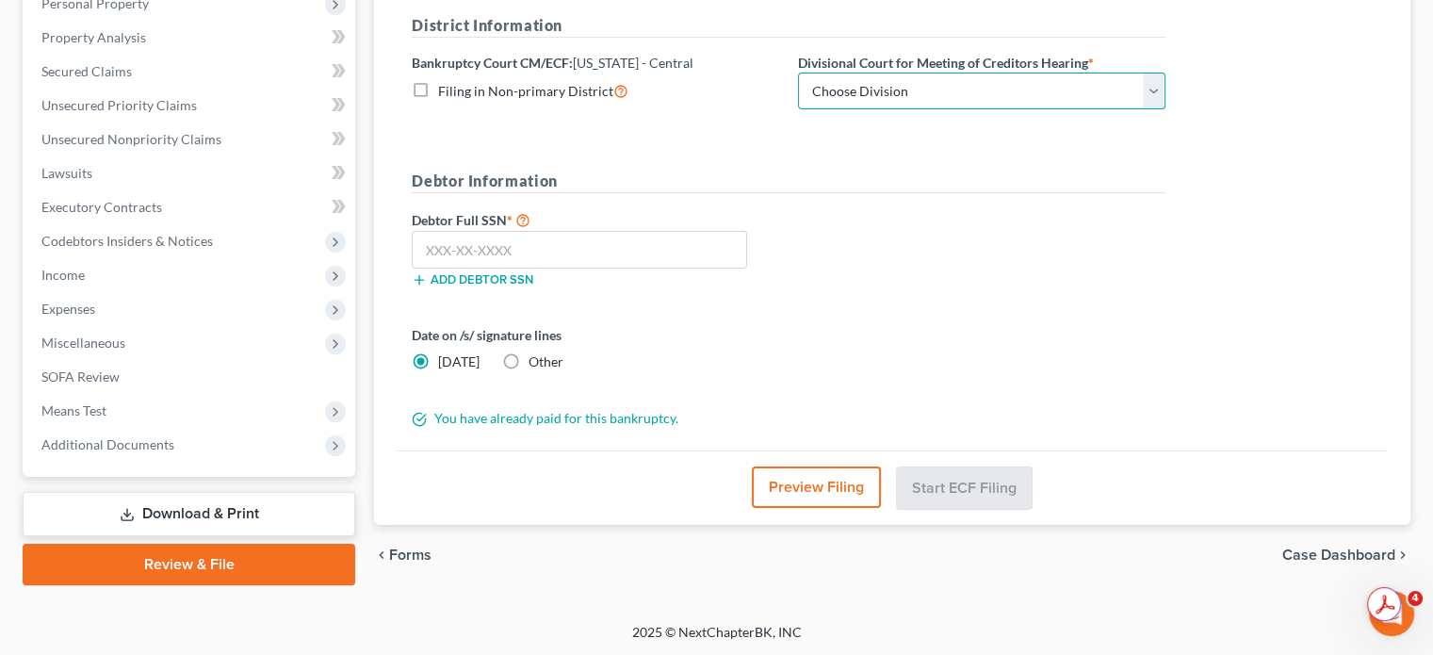
click at [832, 102] on select "Choose Division [GEOGRAPHIC_DATA][PERSON_NAME] [GEOGRAPHIC_DATA] [GEOGRAPHIC_DA…" at bounding box center [981, 92] width 367 height 38
select select "1"
click at [798, 73] on select "Choose Division [GEOGRAPHIC_DATA][PERSON_NAME] [GEOGRAPHIC_DATA] [GEOGRAPHIC_DA…" at bounding box center [981, 92] width 367 height 38
click at [700, 243] on input "text" at bounding box center [579, 250] width 335 height 38
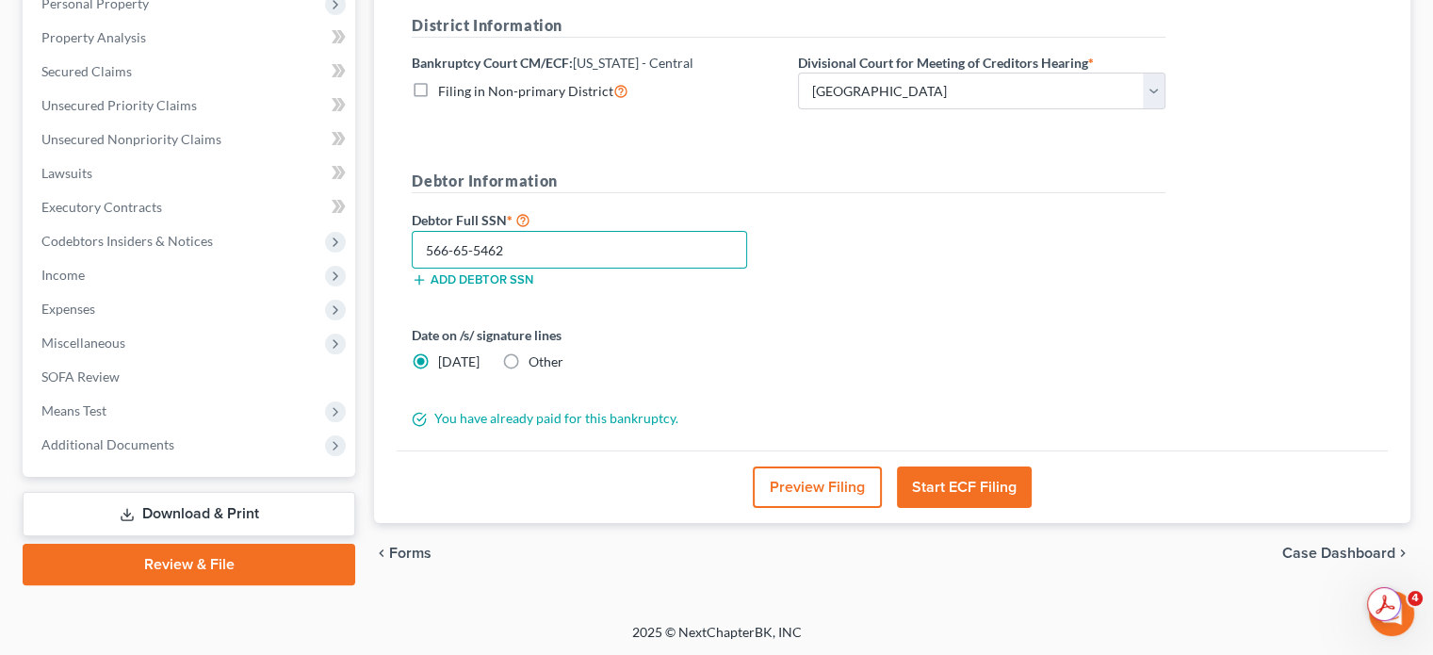
type input "566-65-5462"
click at [528, 359] on label "Other" at bounding box center [545, 361] width 35 height 19
click at [536, 359] on input "Other" at bounding box center [542, 358] width 12 height 12
radio input "true"
radio input "false"
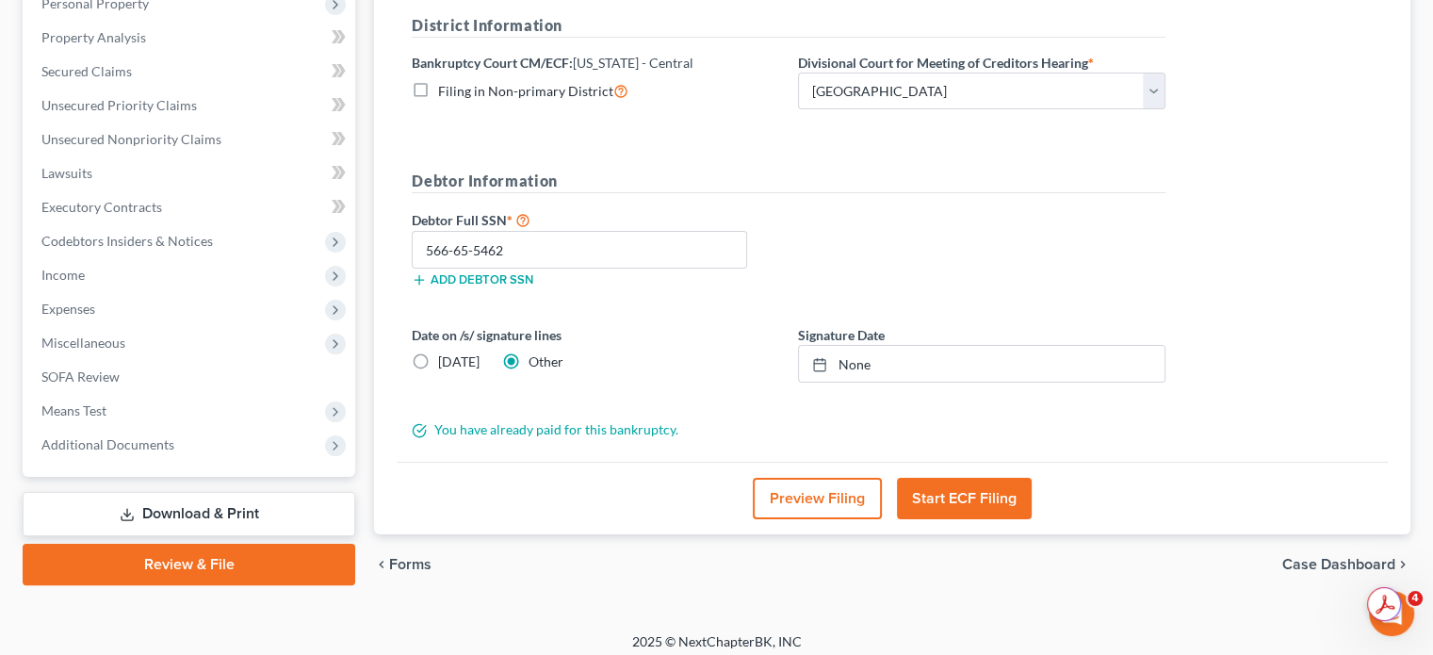
click at [982, 506] on button "Start ECF Filing" at bounding box center [964, 498] width 135 height 41
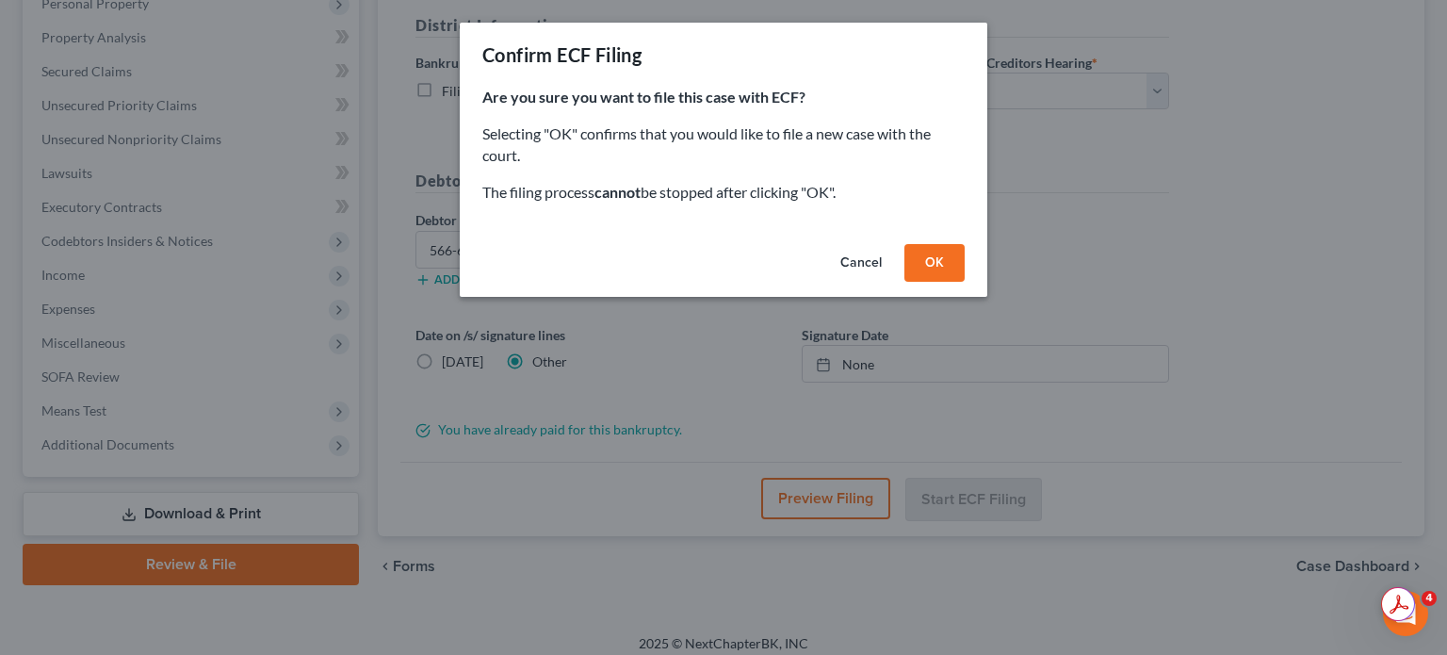
click at [947, 267] on button "OK" at bounding box center [934, 263] width 60 height 38
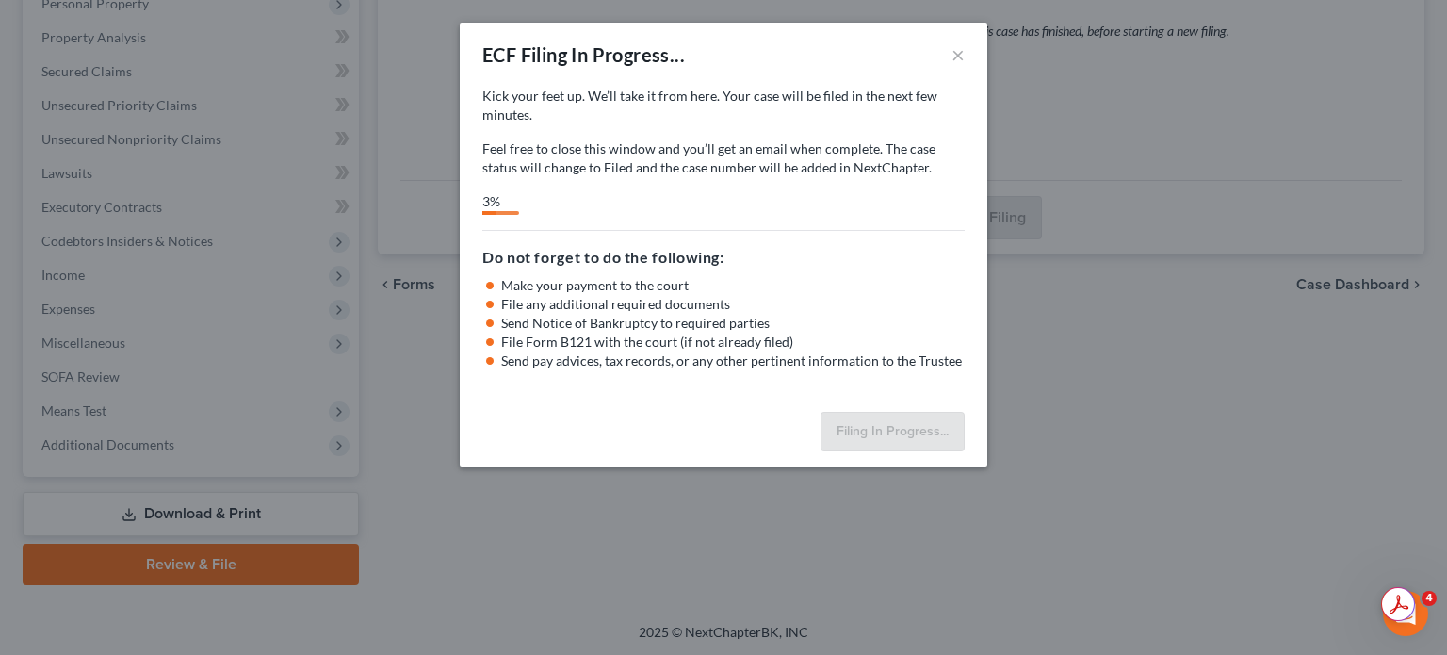
select select "1"
